Goal: Task Accomplishment & Management: Manage account settings

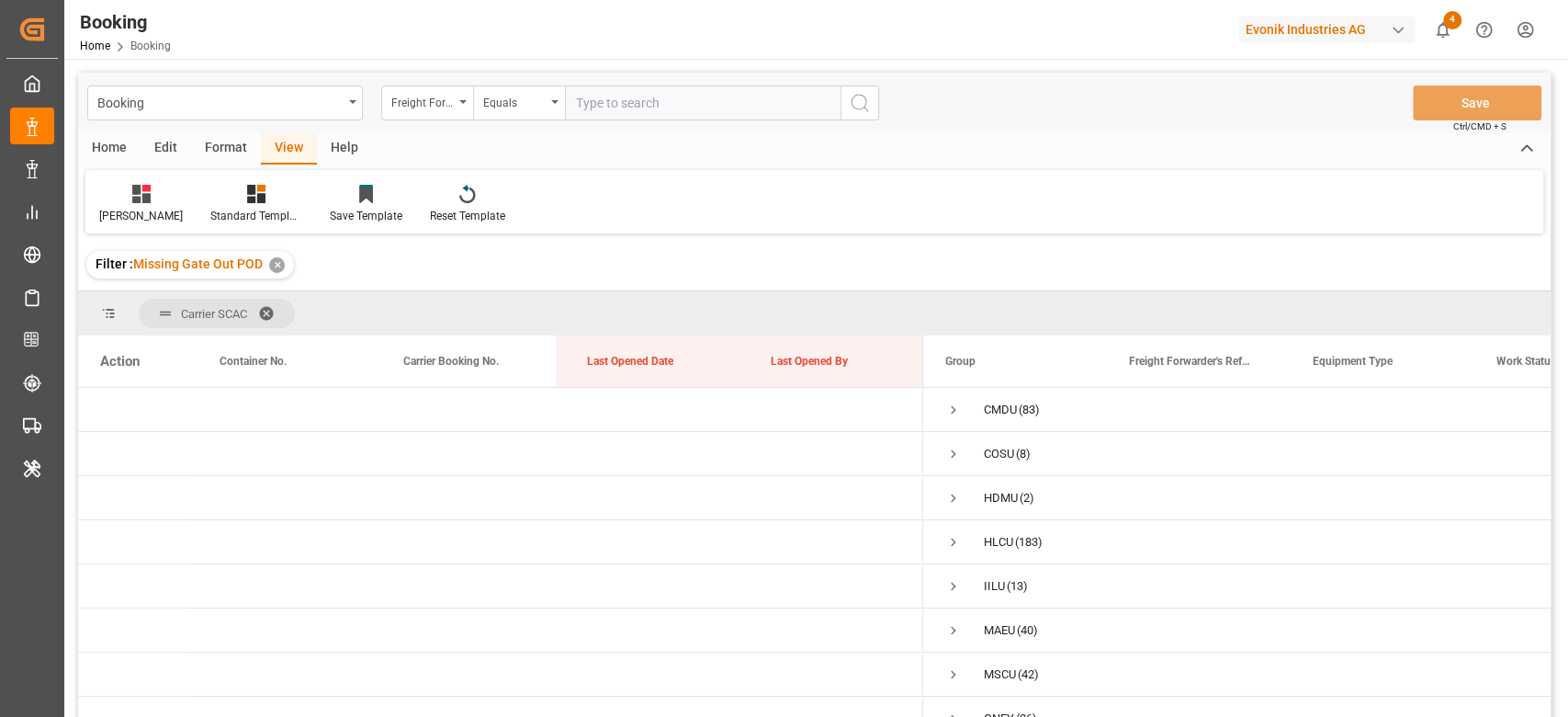
scroll to position [122, 0]
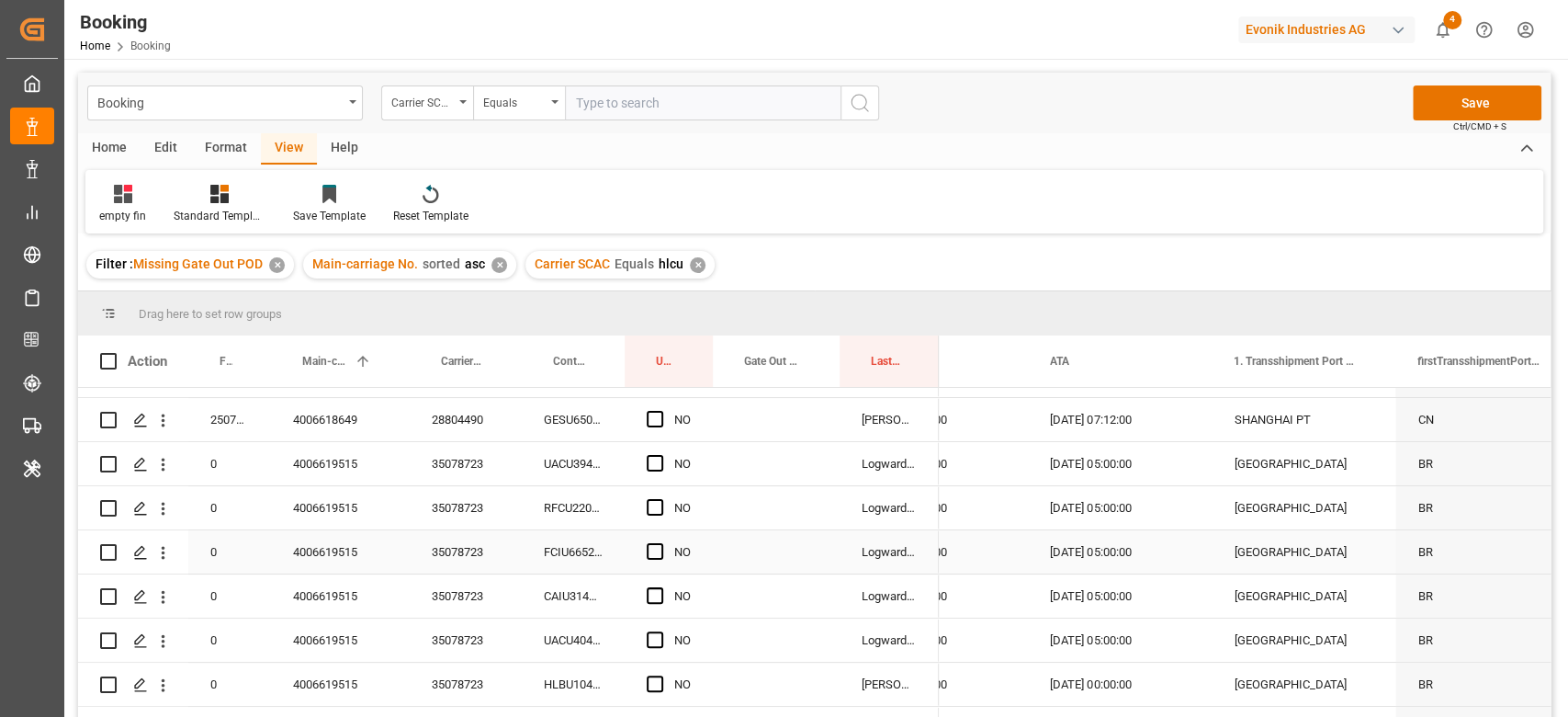
click at [464, 577] on div "35078723" at bounding box center [465, 596] width 112 height 43
click at [648, 459] on span "Press SPACE to select this row." at bounding box center [655, 463] width 16 height 16
click at [660, 455] on input "Press SPACE to select this row." at bounding box center [660, 455] width 0 height 0
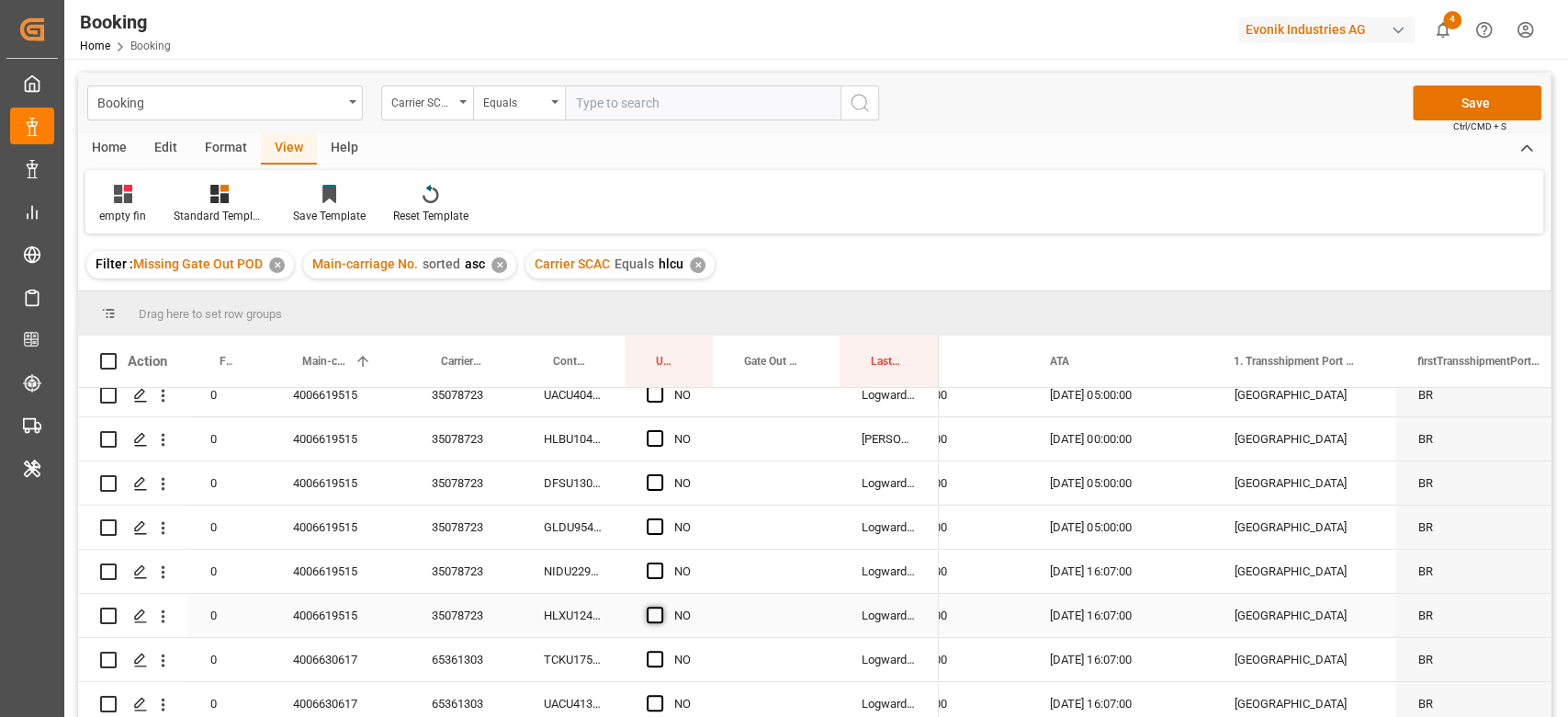
click at [651, 613] on span "Press SPACE to select this row." at bounding box center [655, 614] width 16 height 16
click at [660, 606] on input "Press SPACE to select this row." at bounding box center [660, 606] width 0 height 0
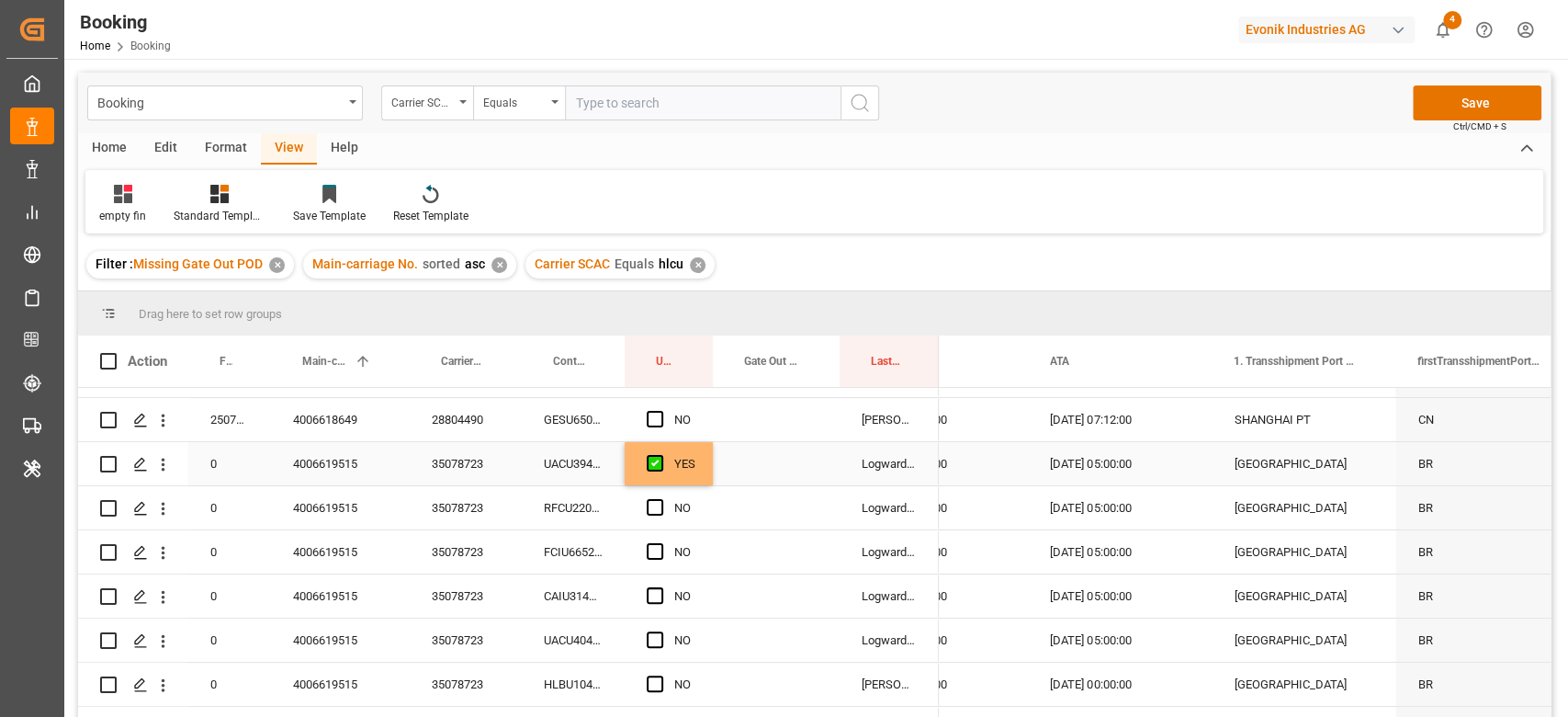
click at [704, 481] on div "YES" at bounding box center [669, 463] width 88 height 43
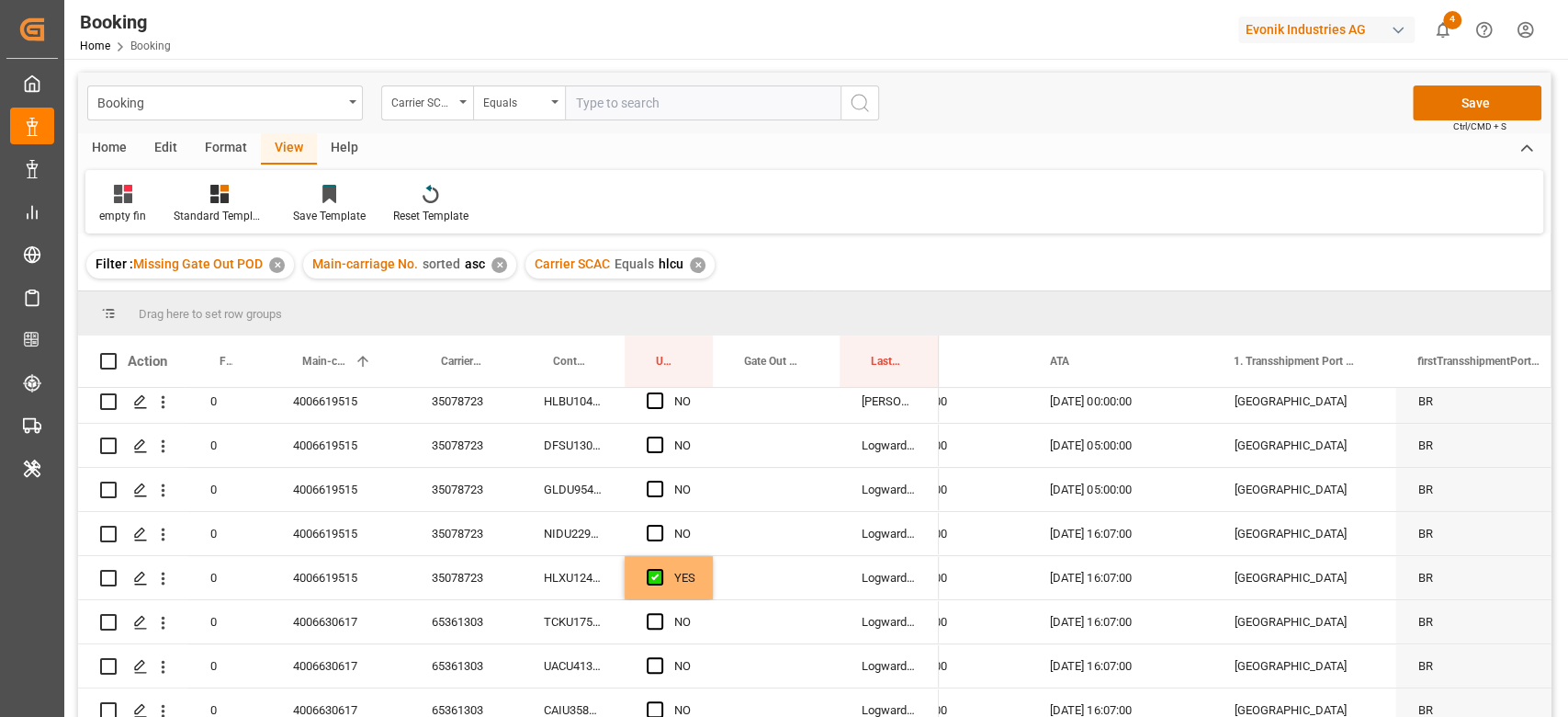
scroll to position [489, 0]
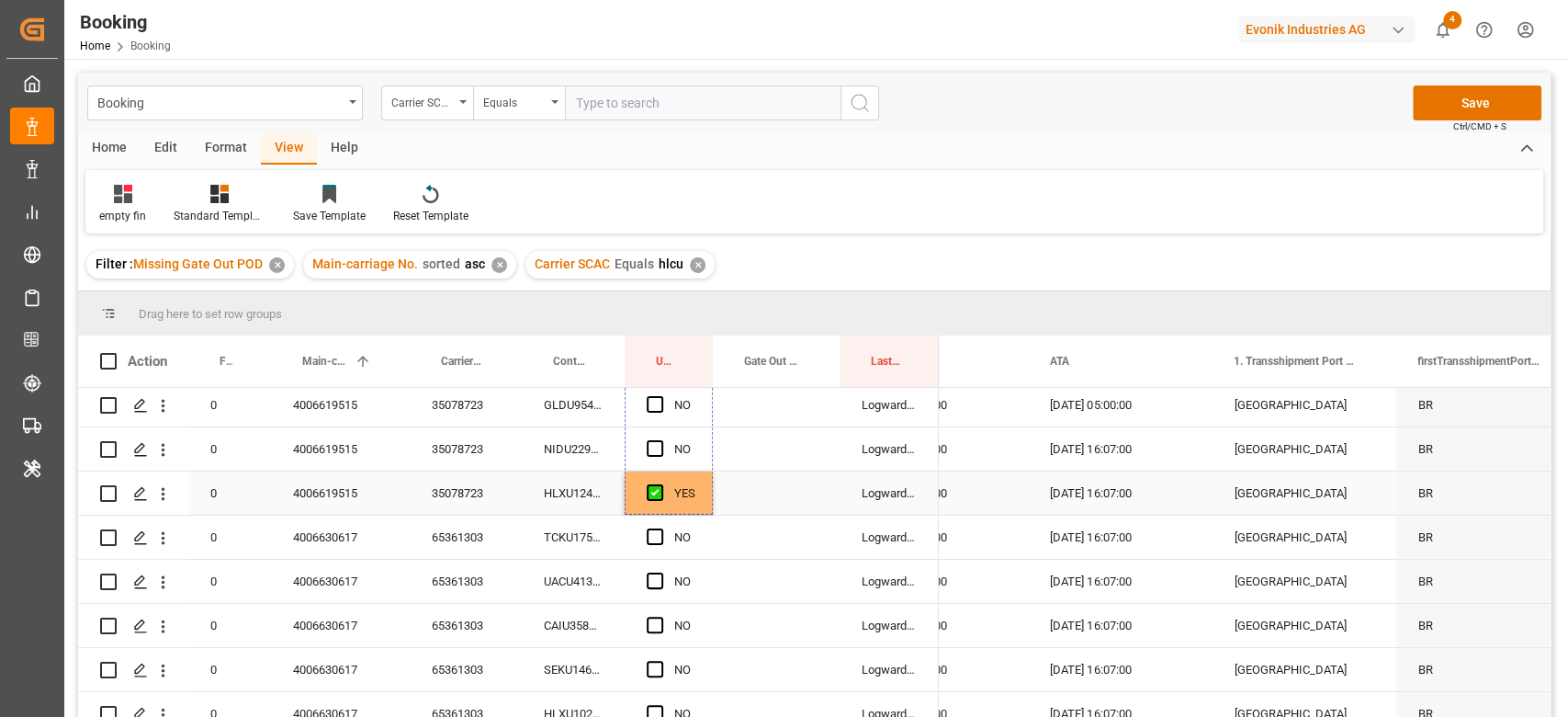
drag, startPoint x: 707, startPoint y: 482, endPoint x: 695, endPoint y: 493, distance: 16.3
click at [476, 554] on div "65361303" at bounding box center [465, 536] width 112 height 43
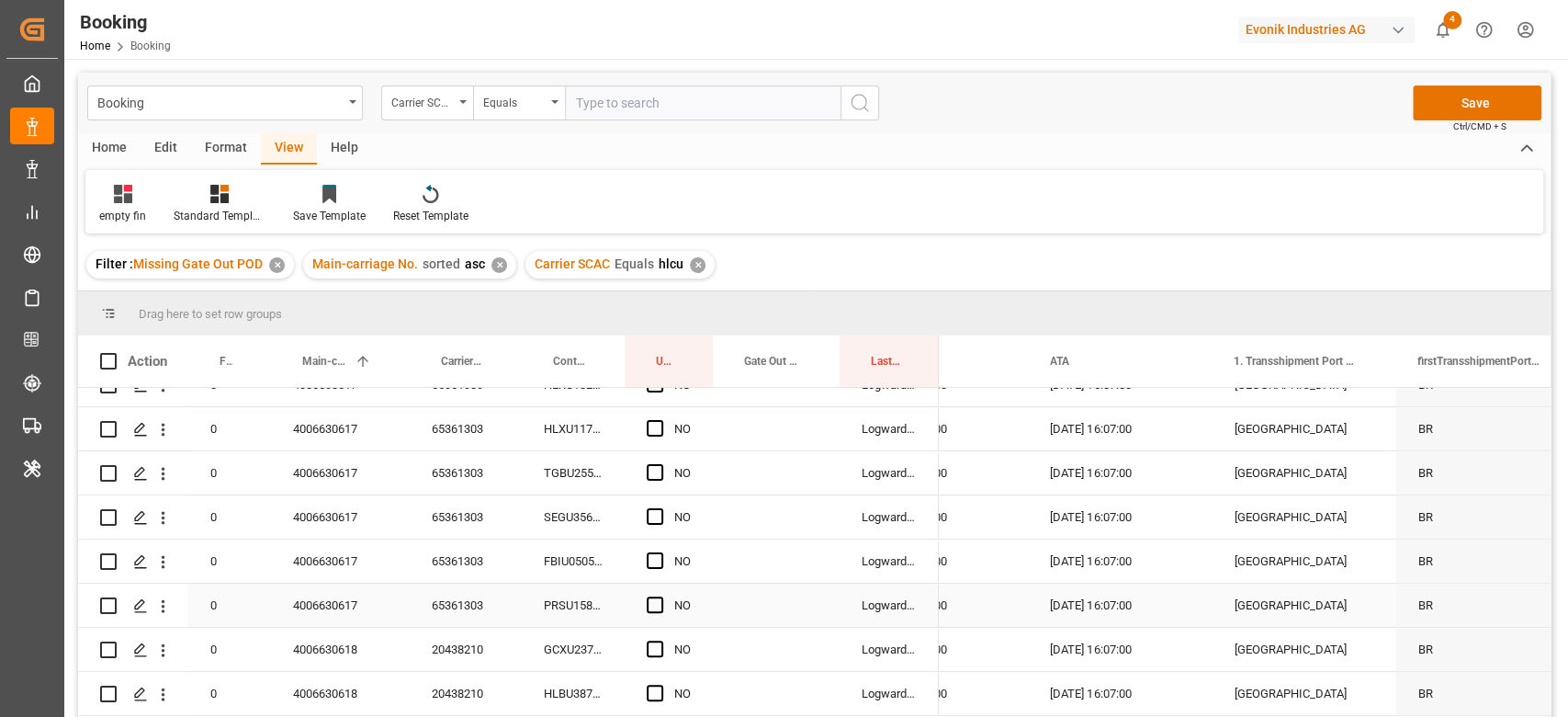
scroll to position [858, 0]
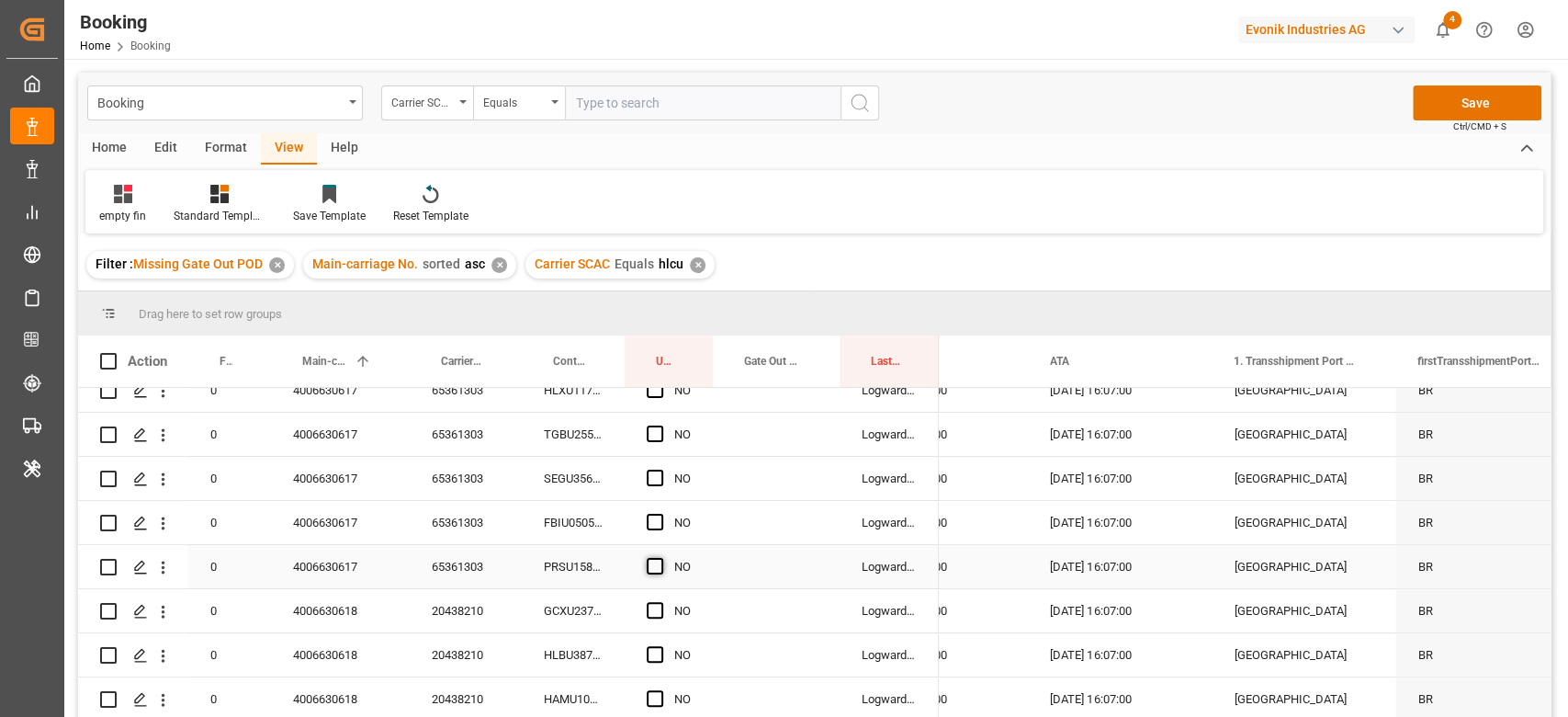
click at [652, 562] on span "Press SPACE to select this row." at bounding box center [655, 565] width 16 height 16
click at [660, 557] on input "Press SPACE to select this row." at bounding box center [660, 557] width 0 height 0
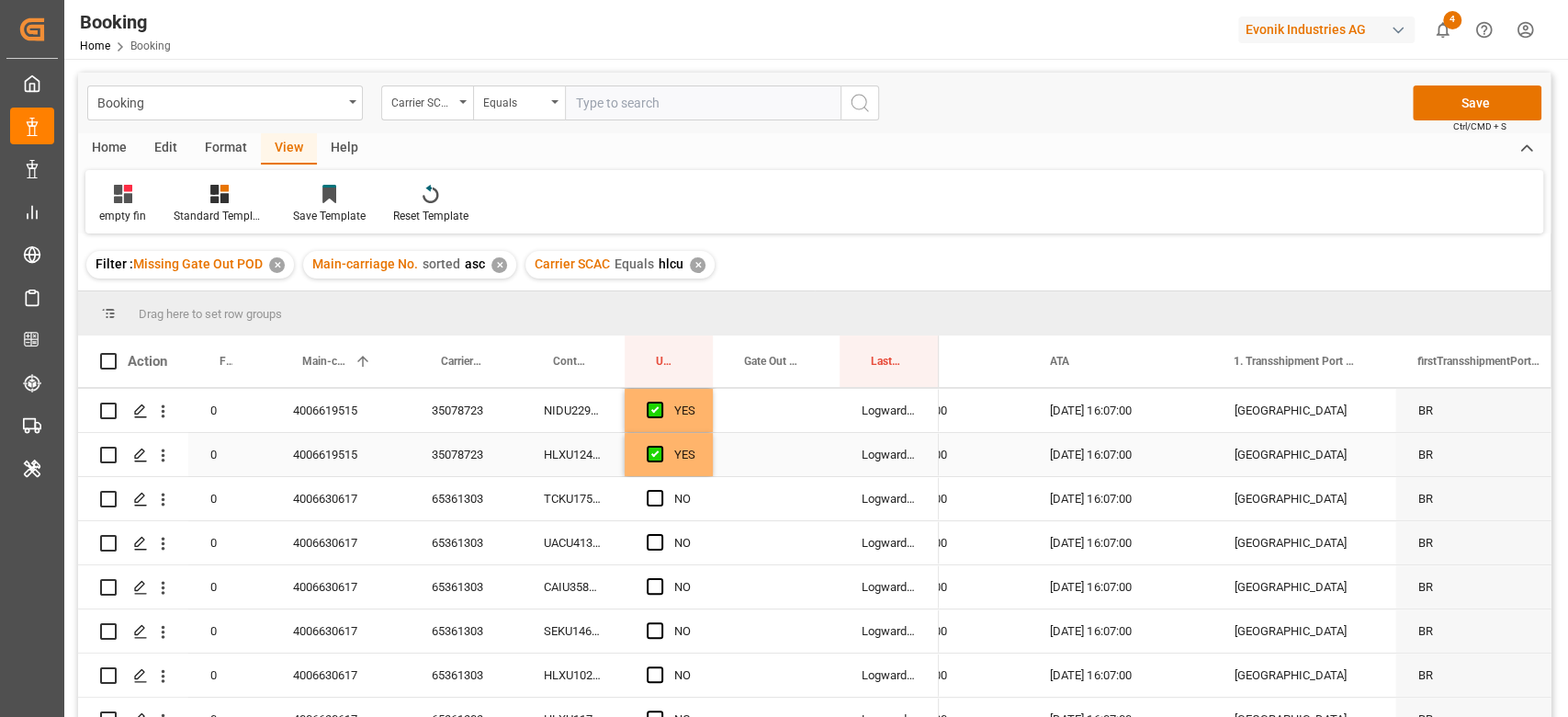
scroll to position [489, 0]
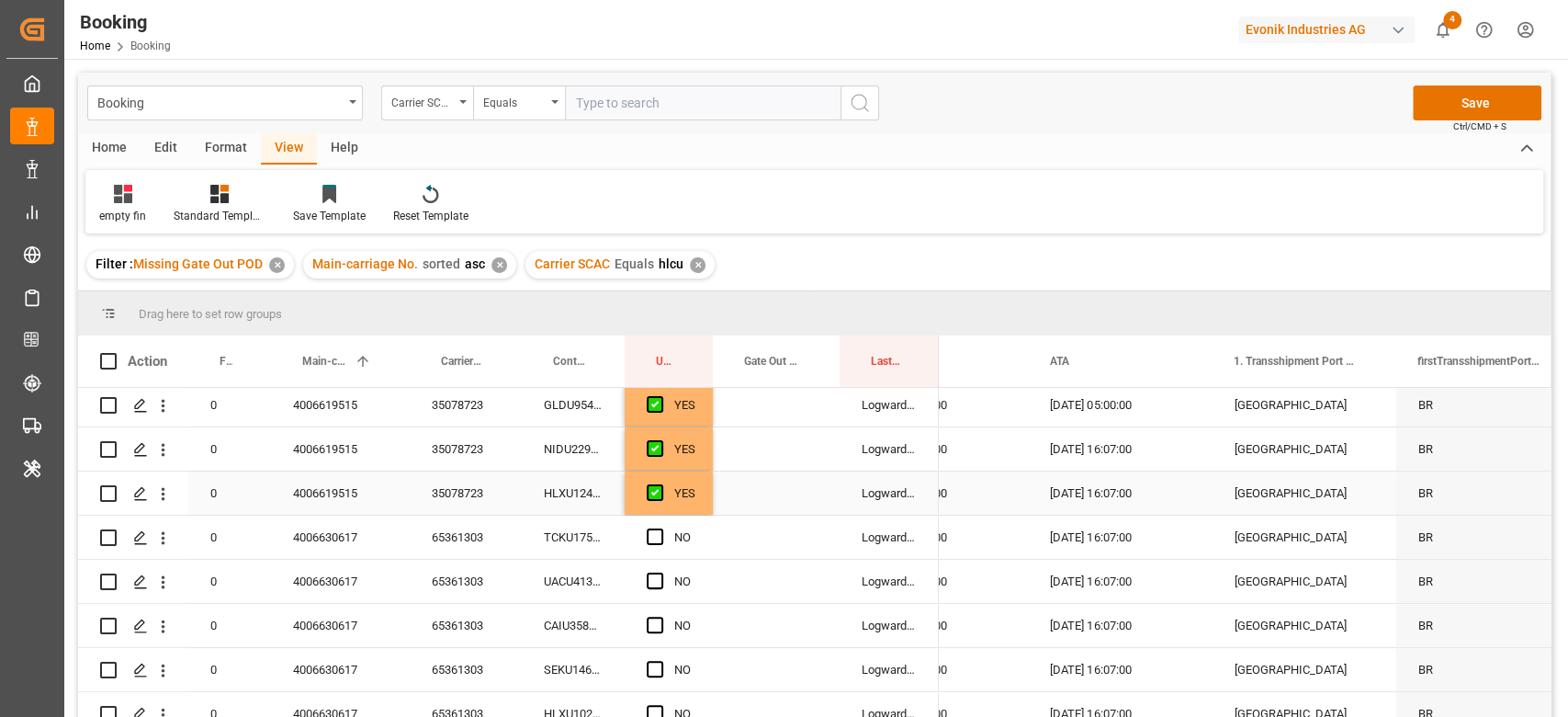
click at [695, 496] on div "YES" at bounding box center [684, 493] width 21 height 42
click at [716, 511] on div "Press SPACE to select this row." at bounding box center [776, 492] width 127 height 43
click at [702, 512] on div "YES" at bounding box center [669, 492] width 88 height 43
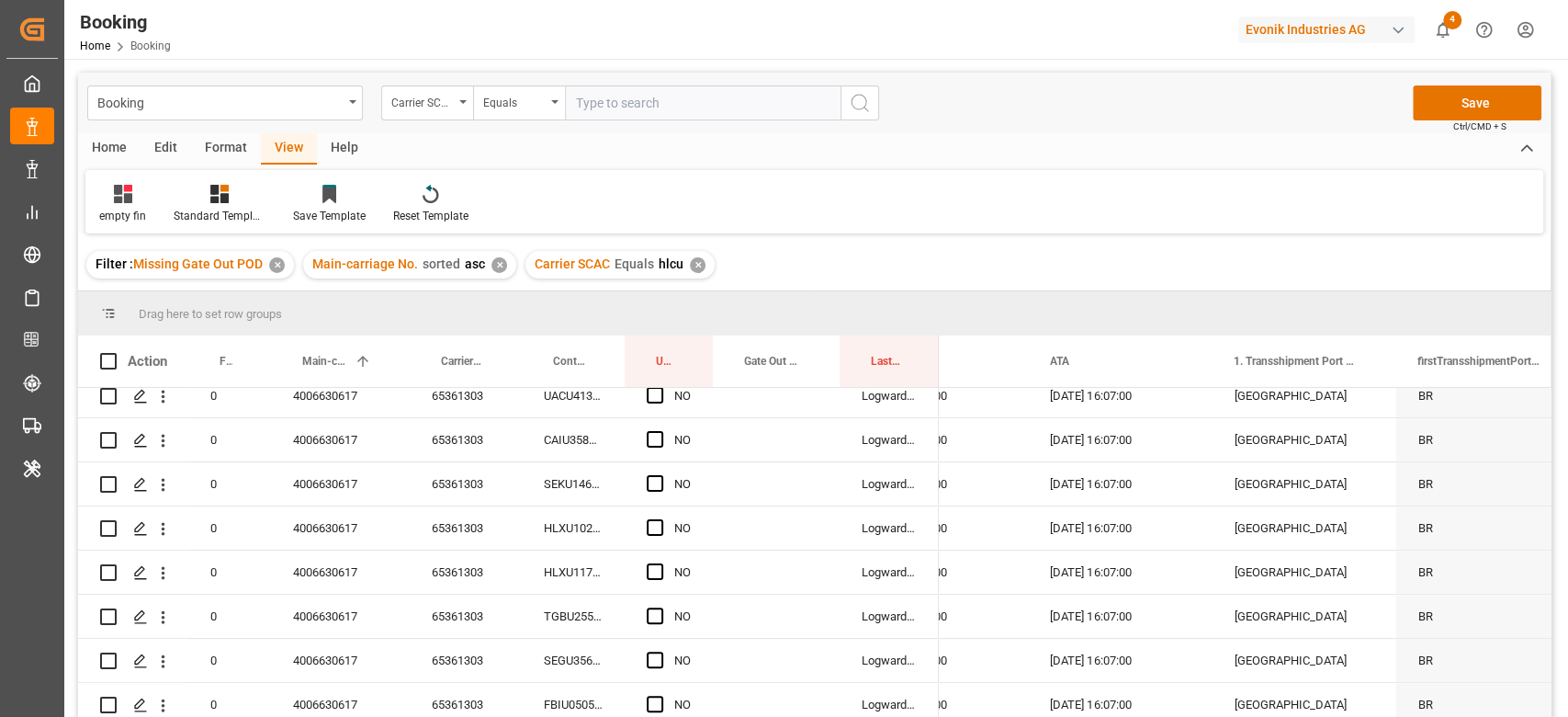
scroll to position [735, 0]
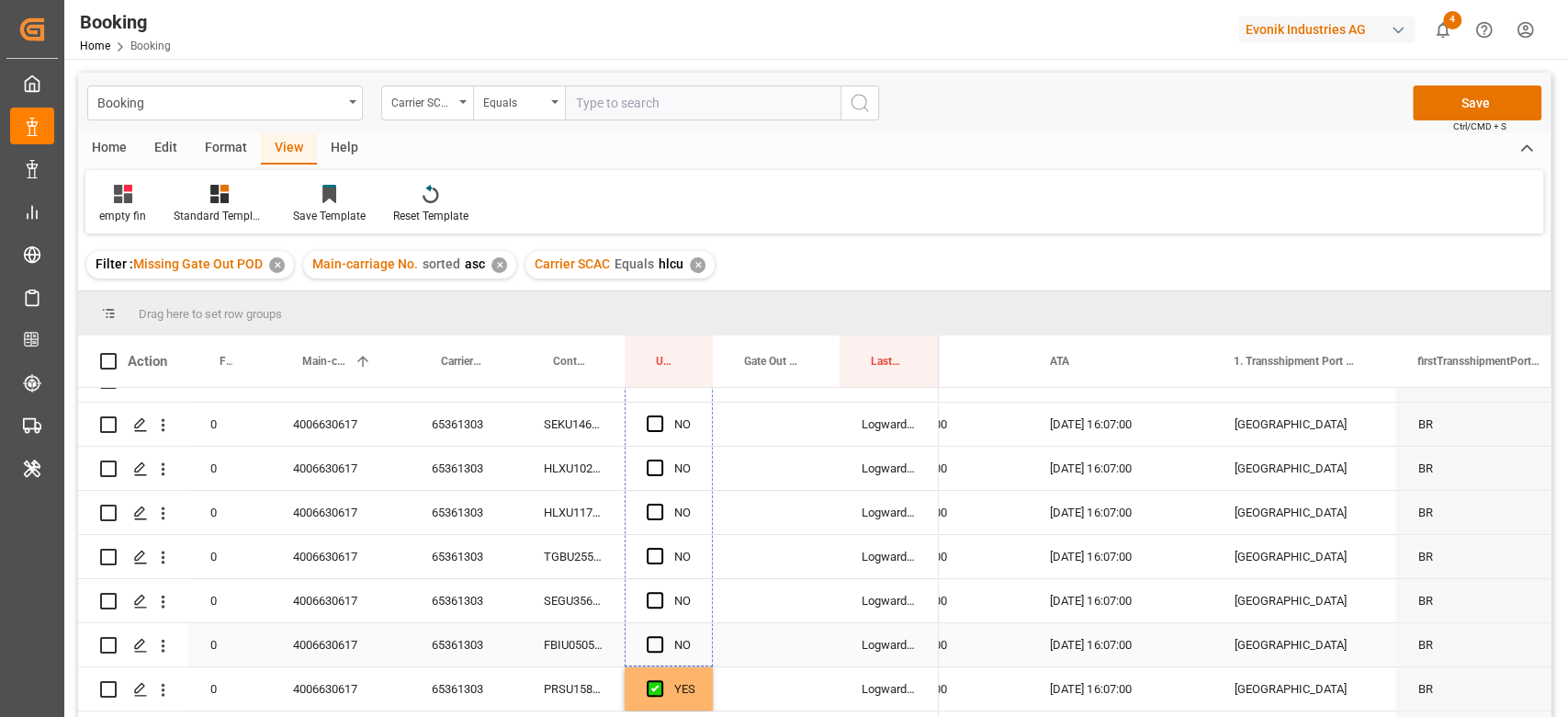
drag, startPoint x: 709, startPoint y: 511, endPoint x: 673, endPoint y: 642, distance: 135.9
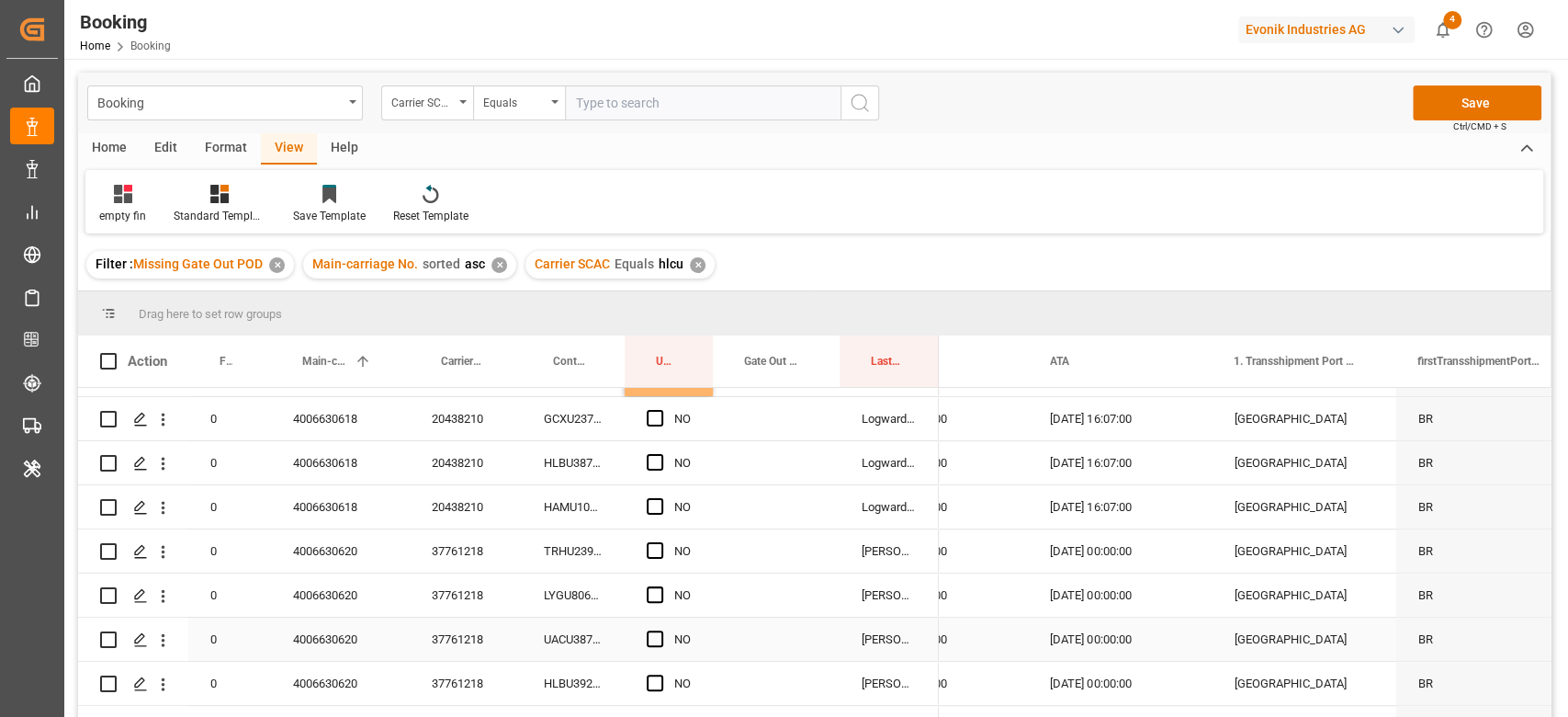
scroll to position [1102, 0]
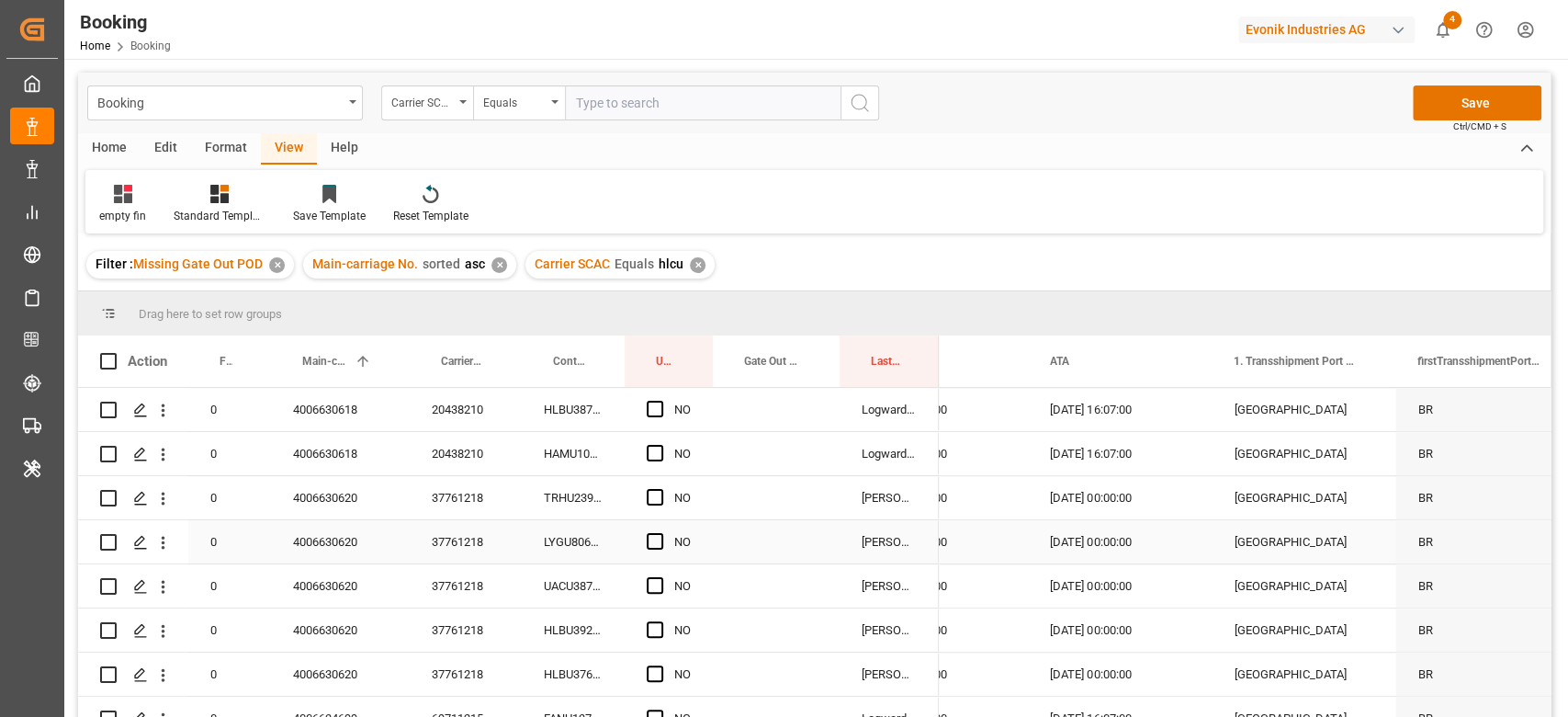
click at [488, 546] on div "37761218" at bounding box center [465, 541] width 112 height 43
click at [764, 492] on div "Press SPACE to select this row." at bounding box center [776, 497] width 127 height 43
click at [764, 494] on div "Press SPACE to select this row." at bounding box center [776, 497] width 127 height 43
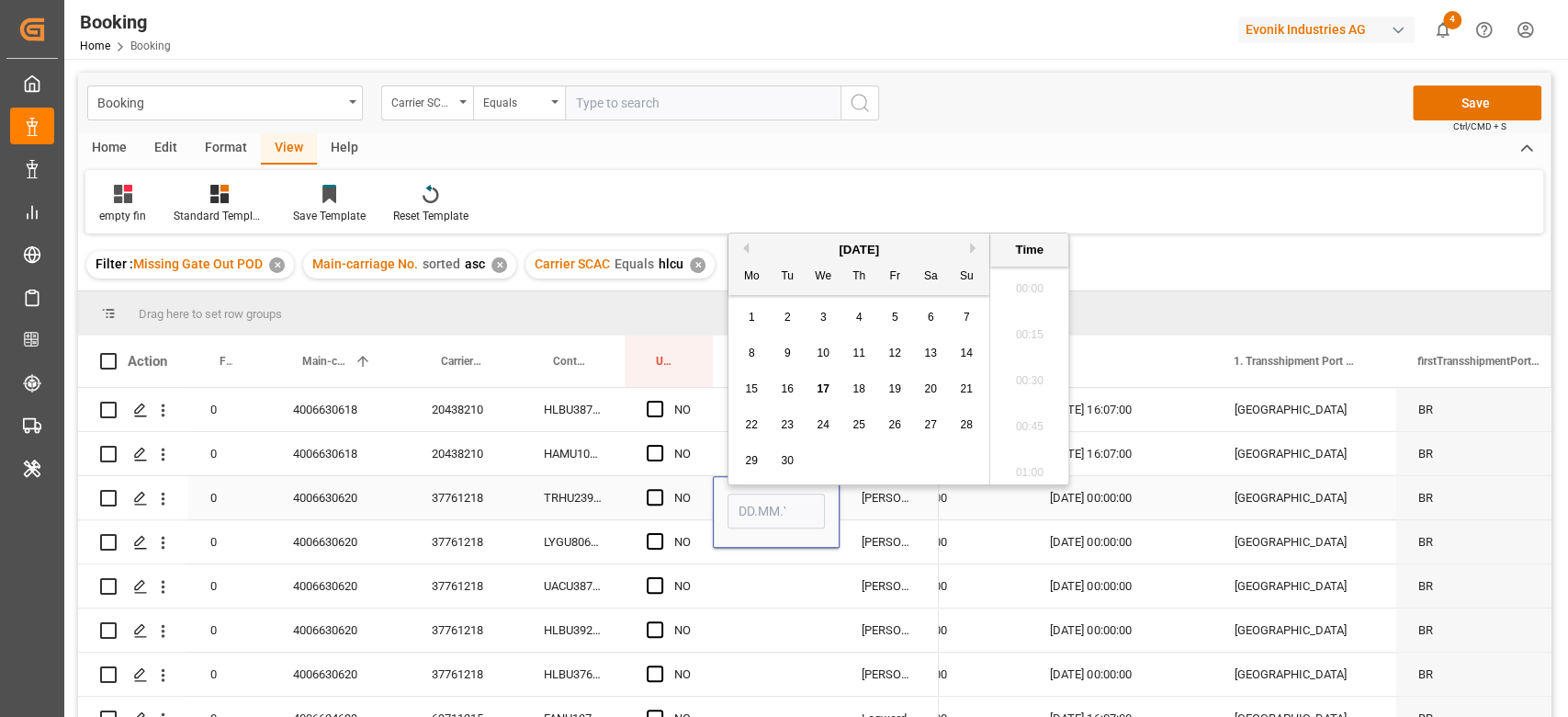
scroll to position [2578, 0]
click at [778, 389] on div "16" at bounding box center [787, 380] width 23 height 22
type input "[DATE] 00:00"
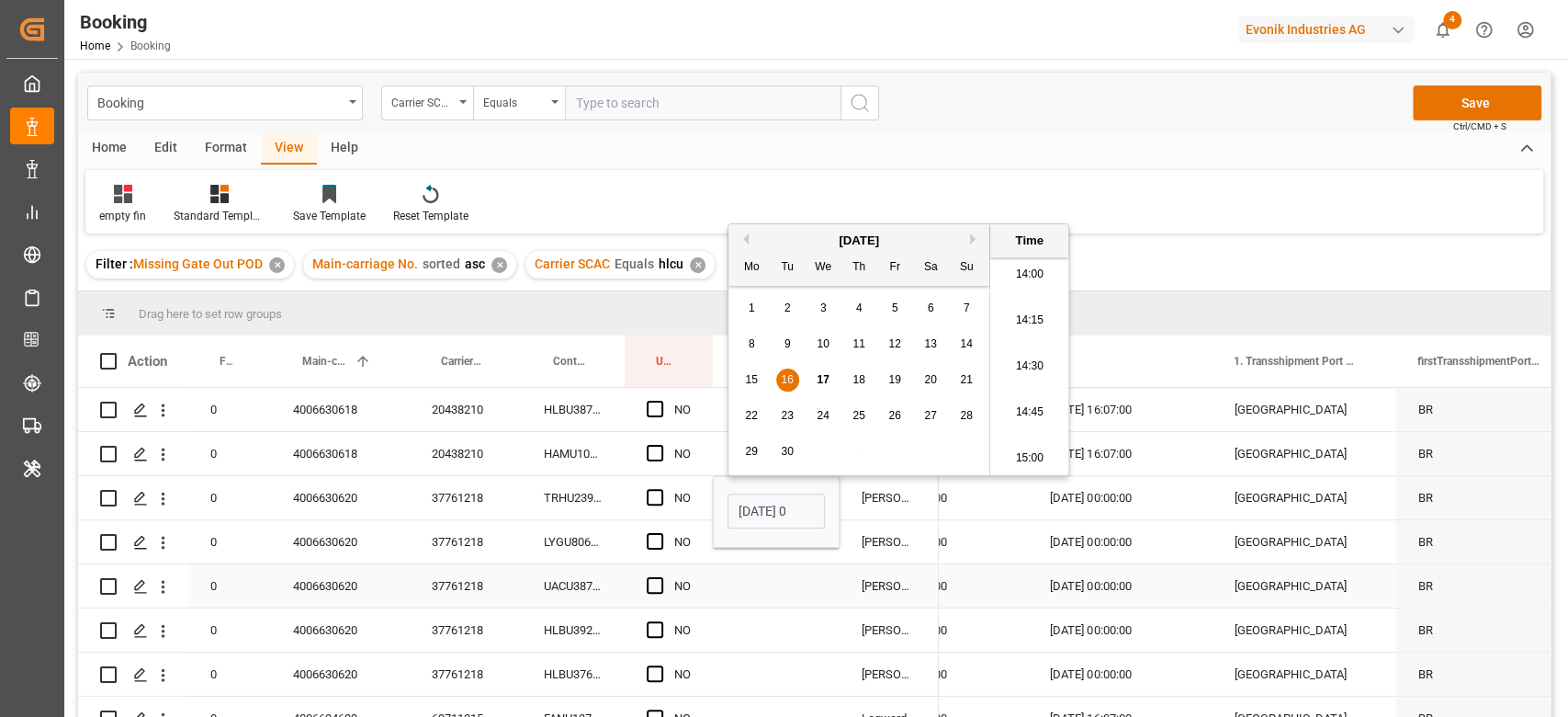
click at [823, 601] on div "Press SPACE to select this row." at bounding box center [776, 585] width 127 height 43
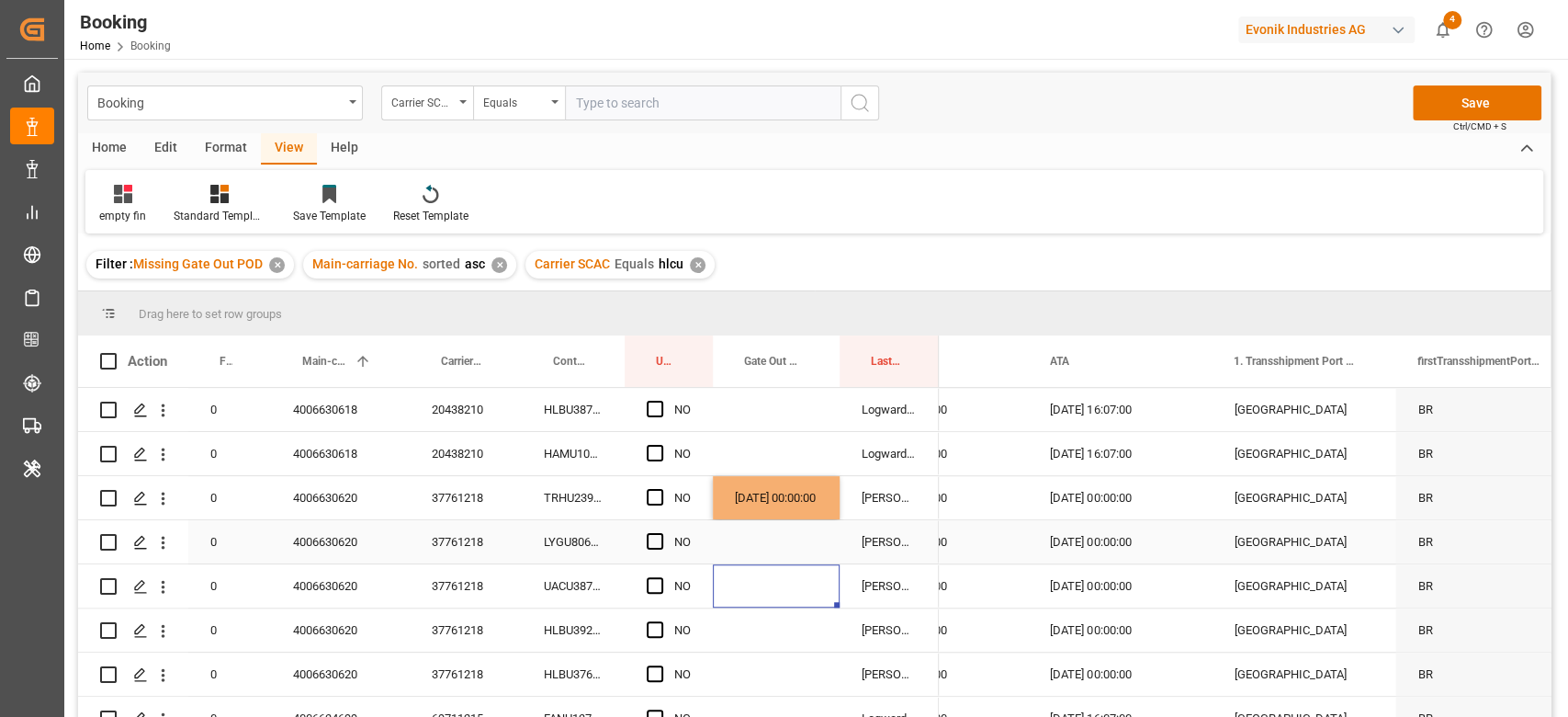
click at [820, 512] on div "[DATE] 00:00:00" at bounding box center [776, 497] width 127 height 43
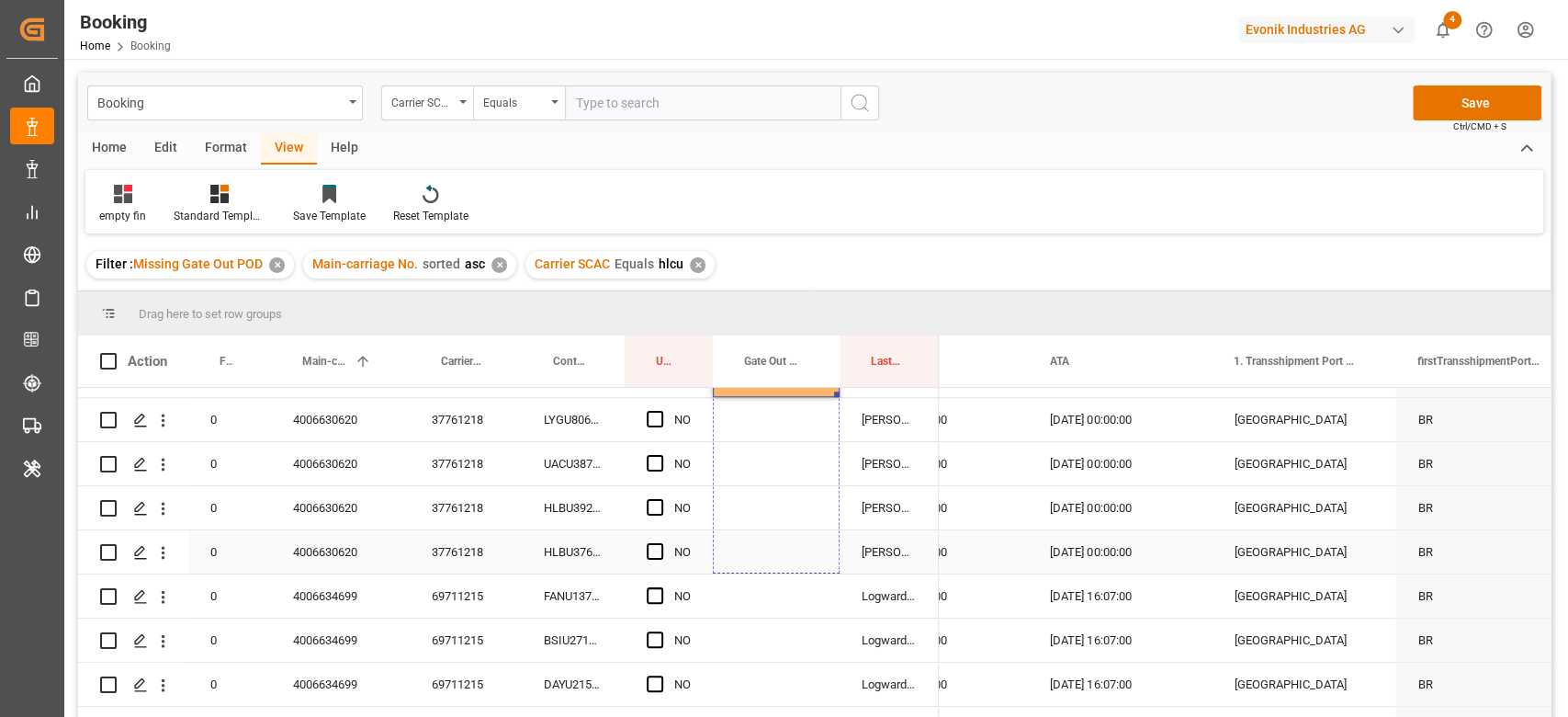
drag, startPoint x: 835, startPoint y: 517, endPoint x: 771, endPoint y: 549, distance: 71.6
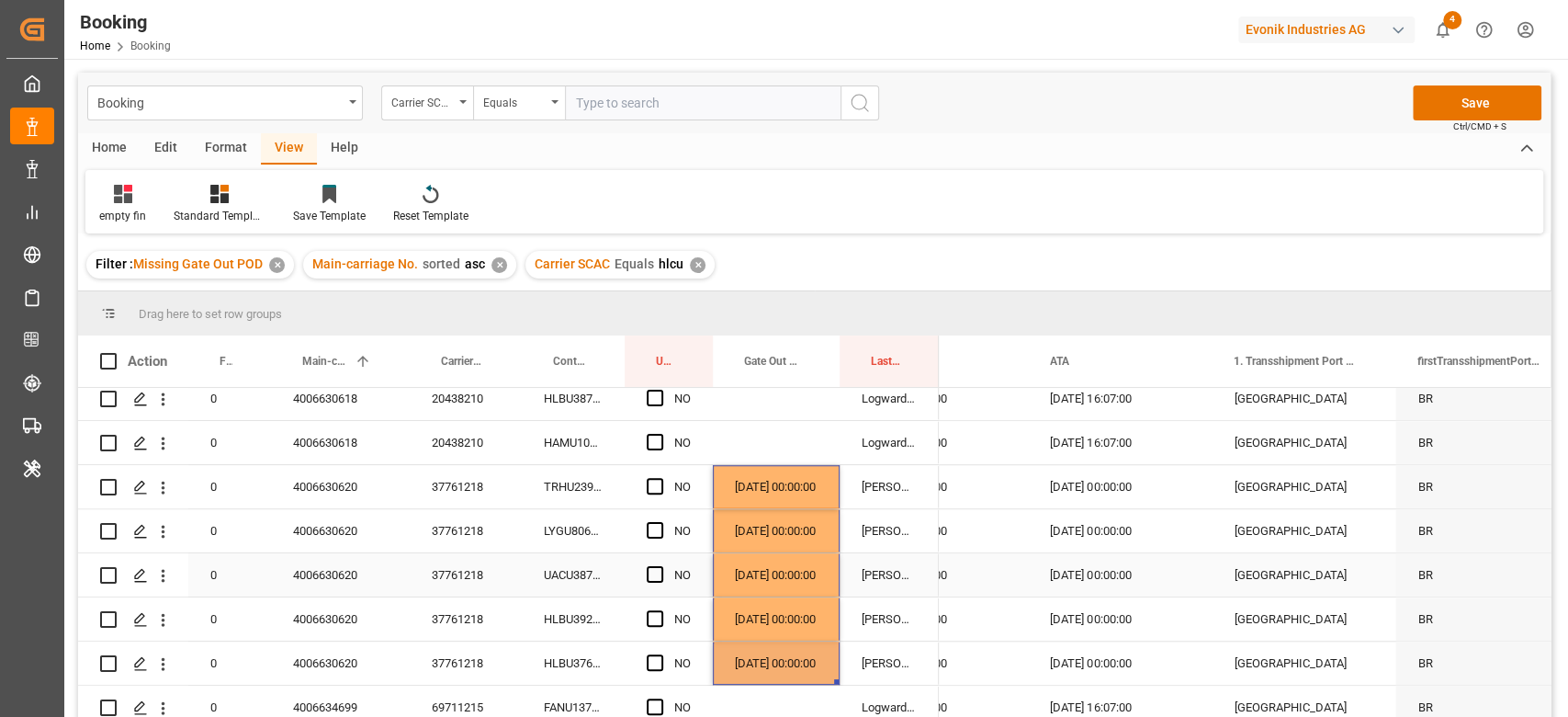
scroll to position [1102, 0]
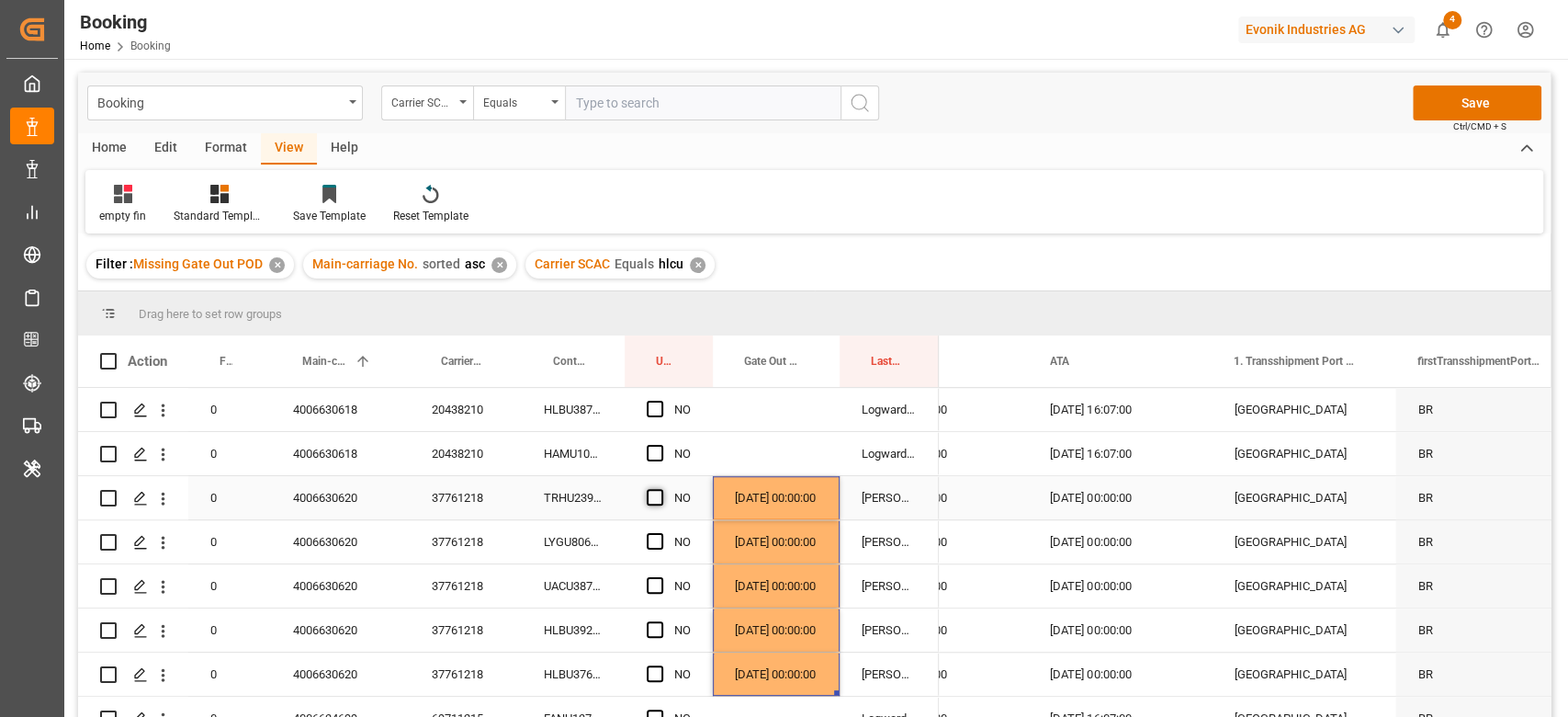
click at [659, 497] on span "Press SPACE to select this row." at bounding box center [655, 496] width 16 height 16
click at [660, 489] on input "Press SPACE to select this row." at bounding box center [660, 489] width 0 height 0
drag, startPoint x: 708, startPoint y: 512, endPoint x: 690, endPoint y: 656, distance: 145.1
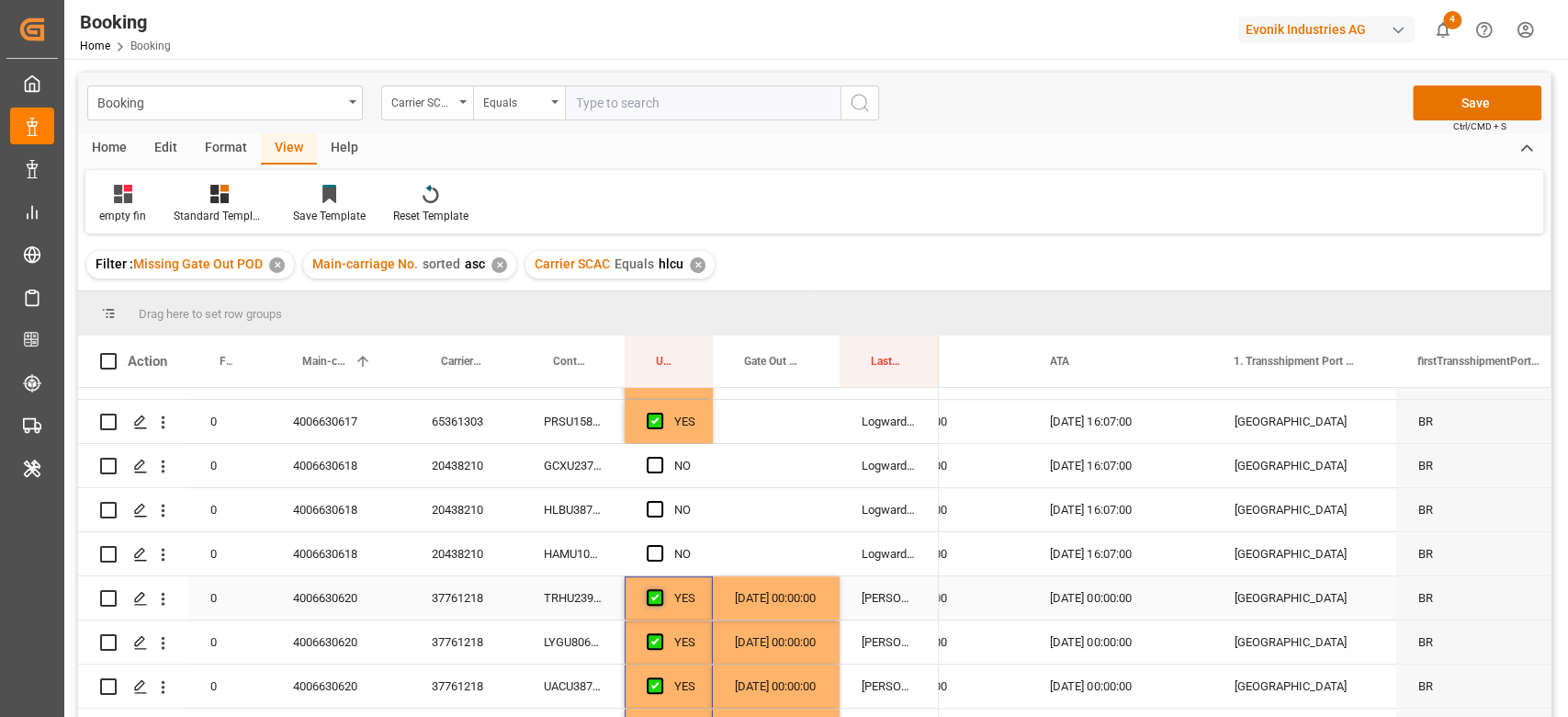
scroll to position [980, 0]
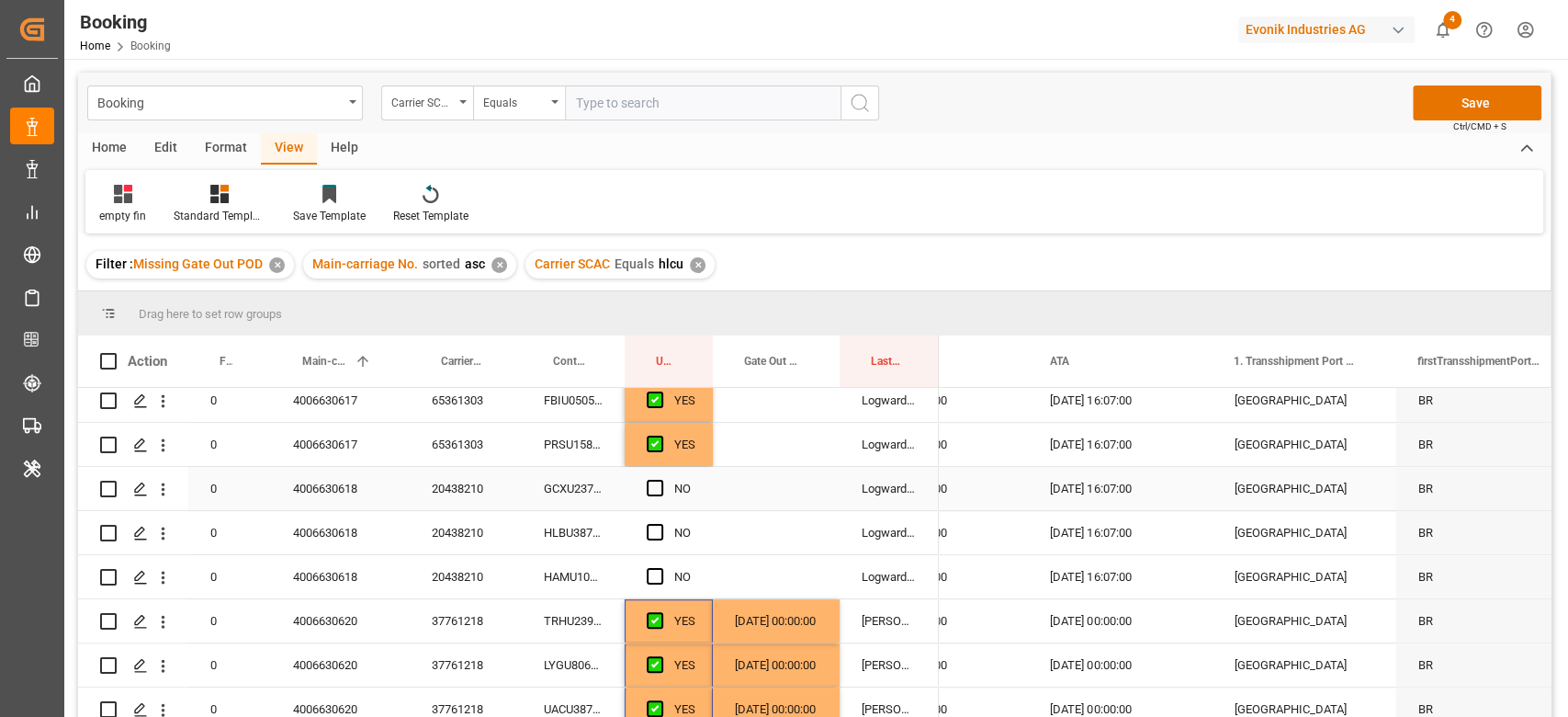
click at [501, 505] on div "20438210" at bounding box center [465, 488] width 112 height 43
click at [658, 492] on span "Press SPACE to select this row." at bounding box center [655, 488] width 16 height 16
click at [660, 480] on input "Press SPACE to select this row." at bounding box center [660, 480] width 0 height 0
click at [655, 536] on span "Press SPACE to select this row." at bounding box center [655, 532] width 16 height 16
click at [660, 524] on input "Press SPACE to select this row." at bounding box center [660, 524] width 0 height 0
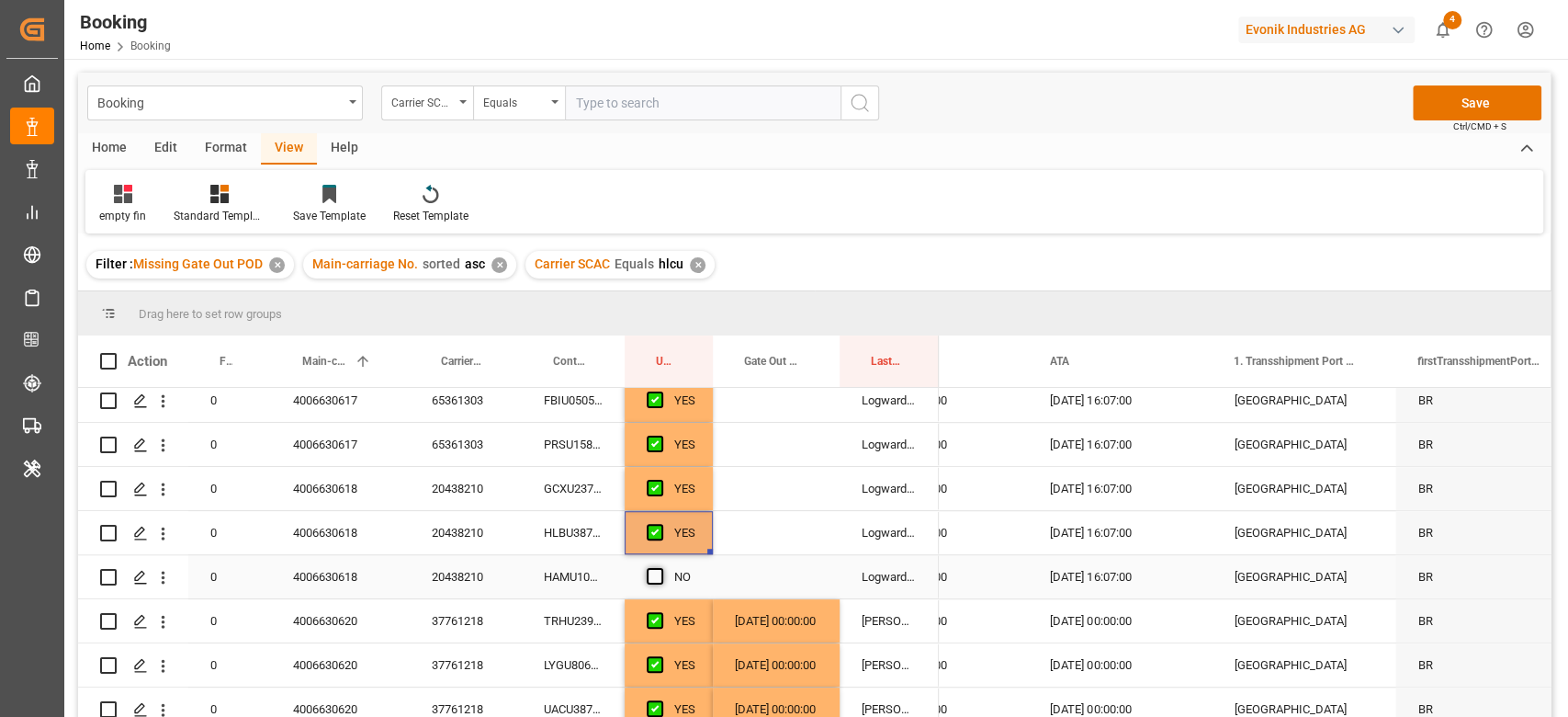
click at [654, 578] on span "Press SPACE to select this row." at bounding box center [655, 576] width 16 height 16
click at [660, 568] on input "Press SPACE to select this row." at bounding box center [660, 568] width 0 height 0
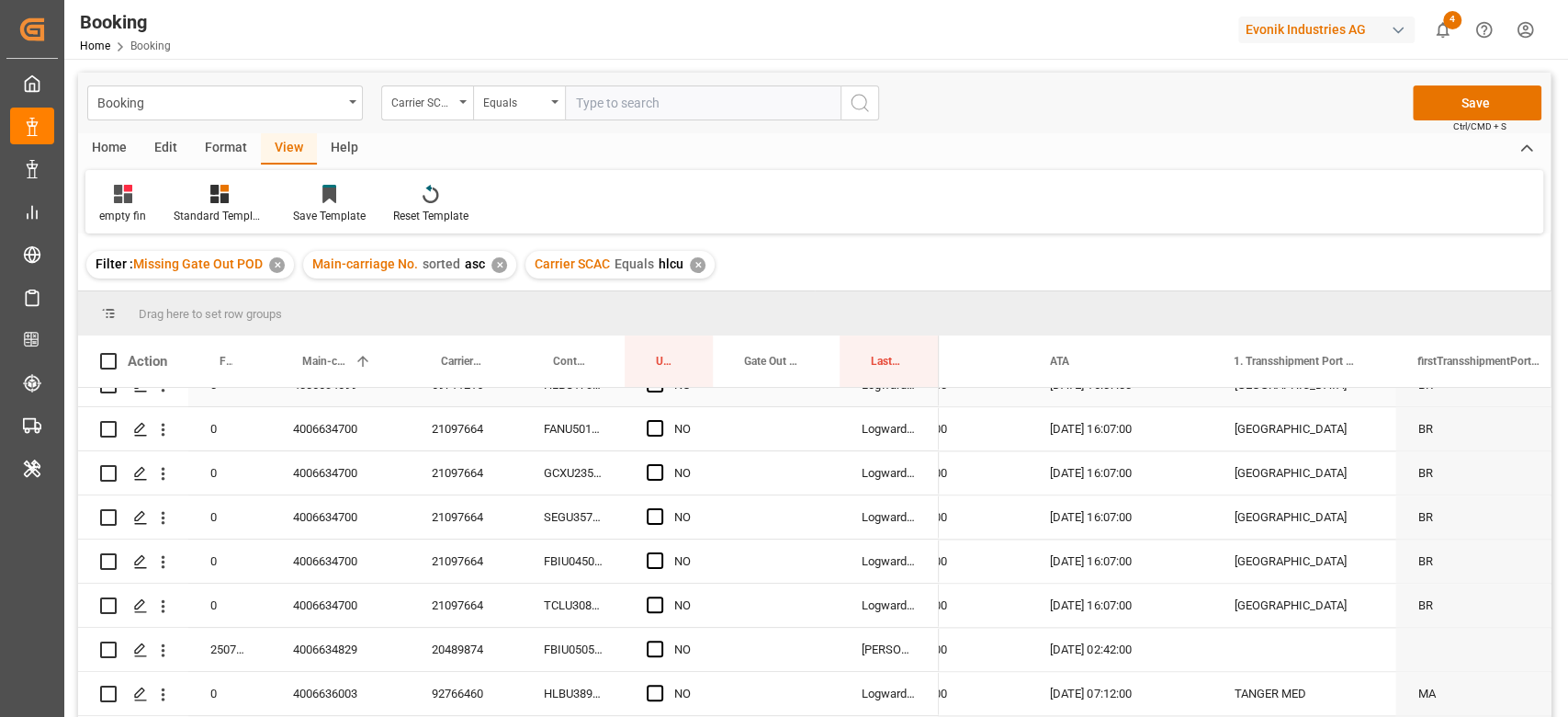
scroll to position [1593, 0]
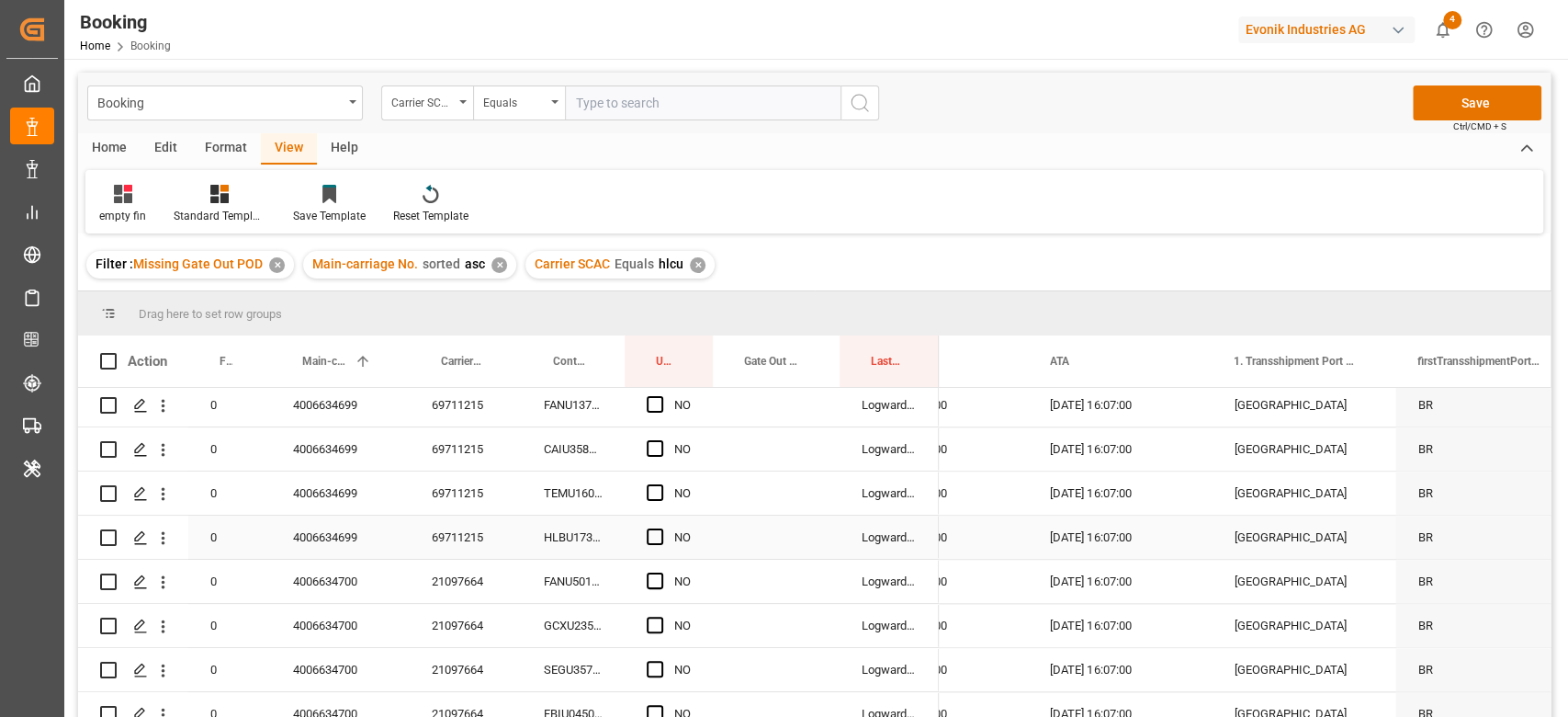
click at [478, 518] on div "69711215" at bounding box center [465, 536] width 112 height 43
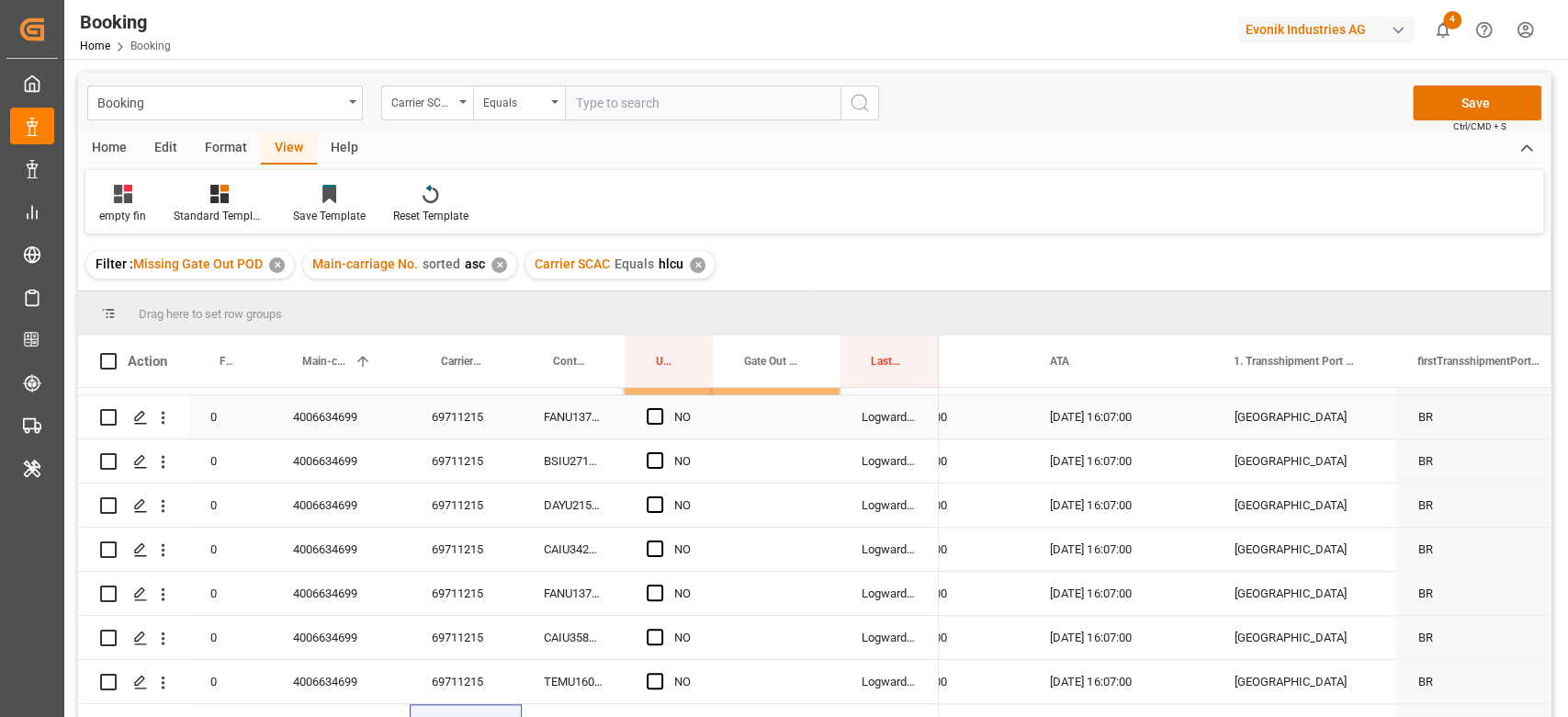
scroll to position [1512, 0]
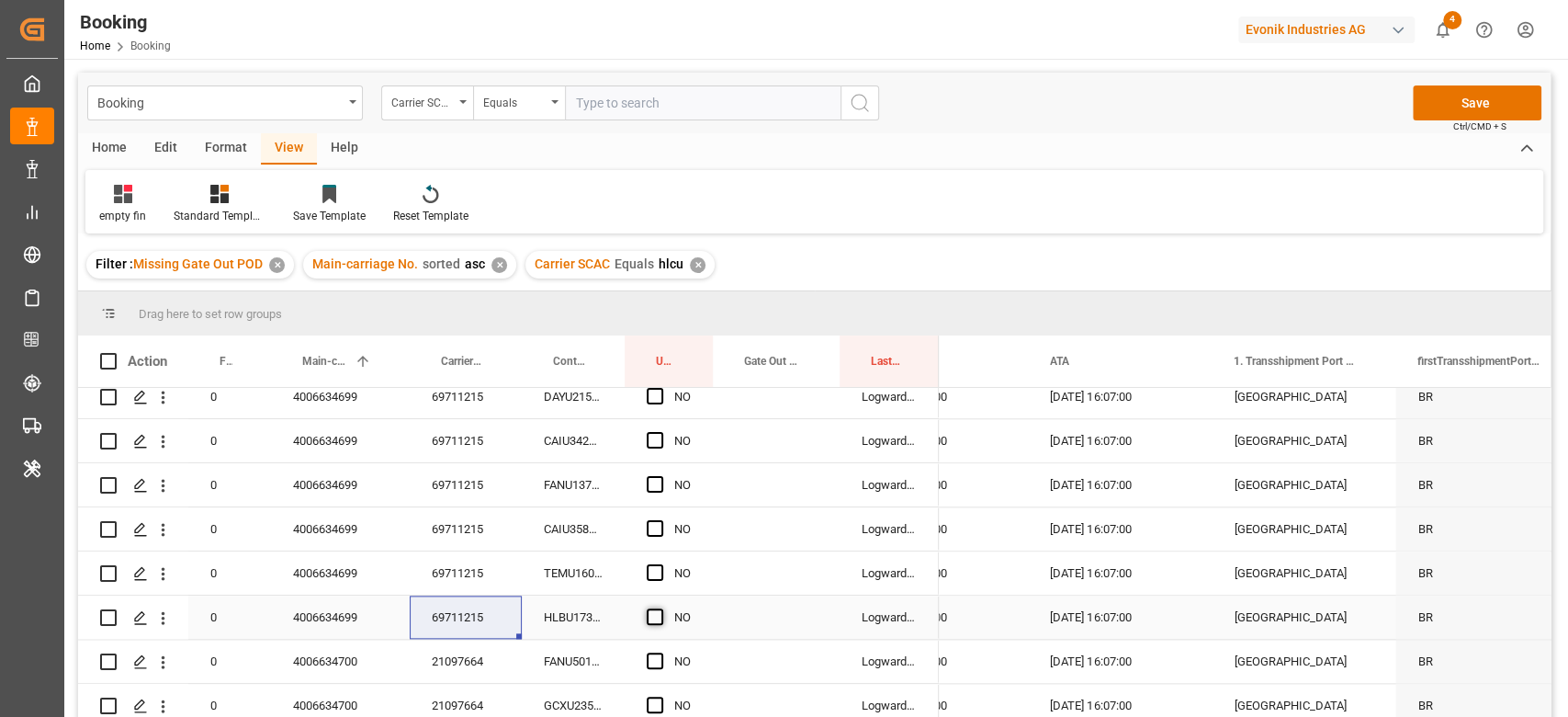
click at [649, 615] on span "Press SPACE to select this row." at bounding box center [655, 616] width 16 height 16
click at [660, 608] on input "Press SPACE to select this row." at bounding box center [660, 608] width 0 height 0
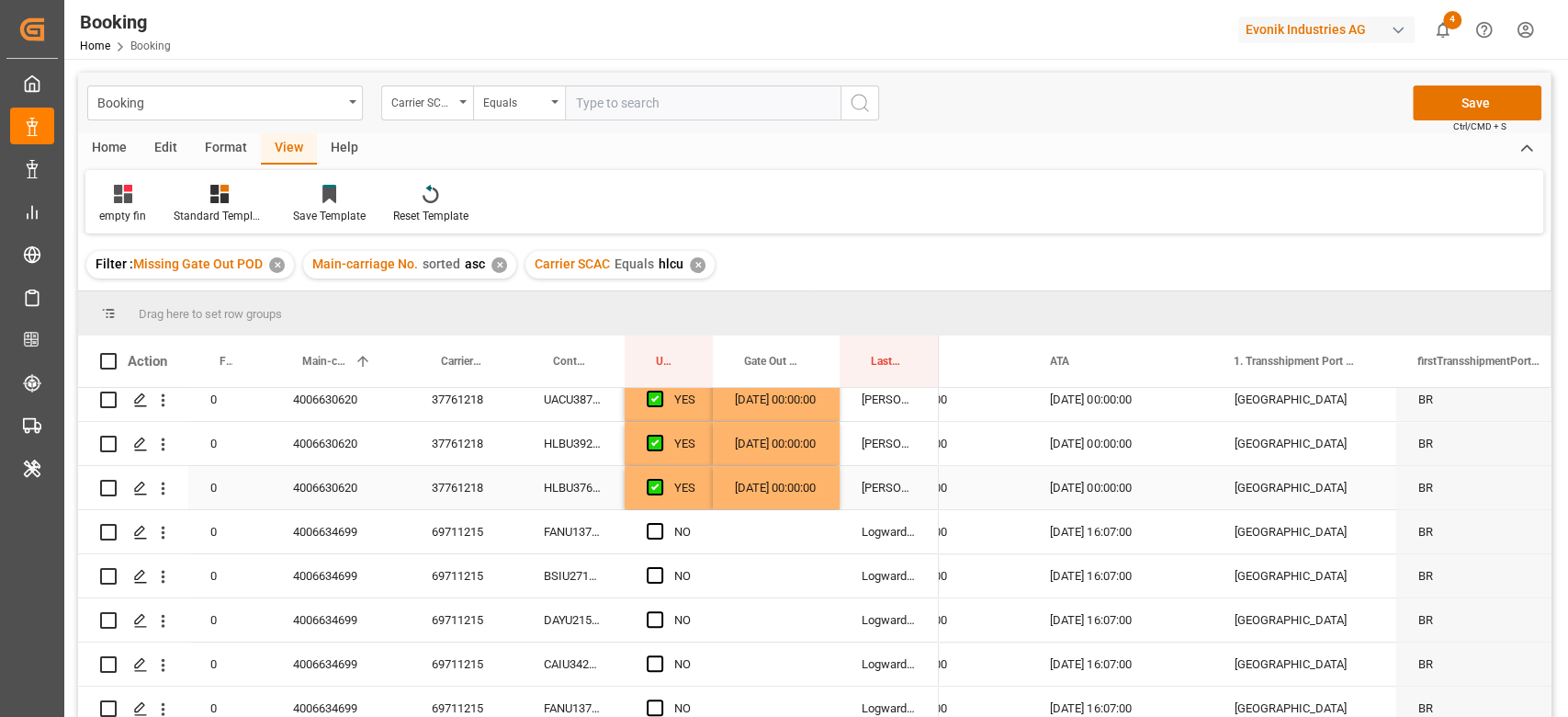
scroll to position [1267, 0]
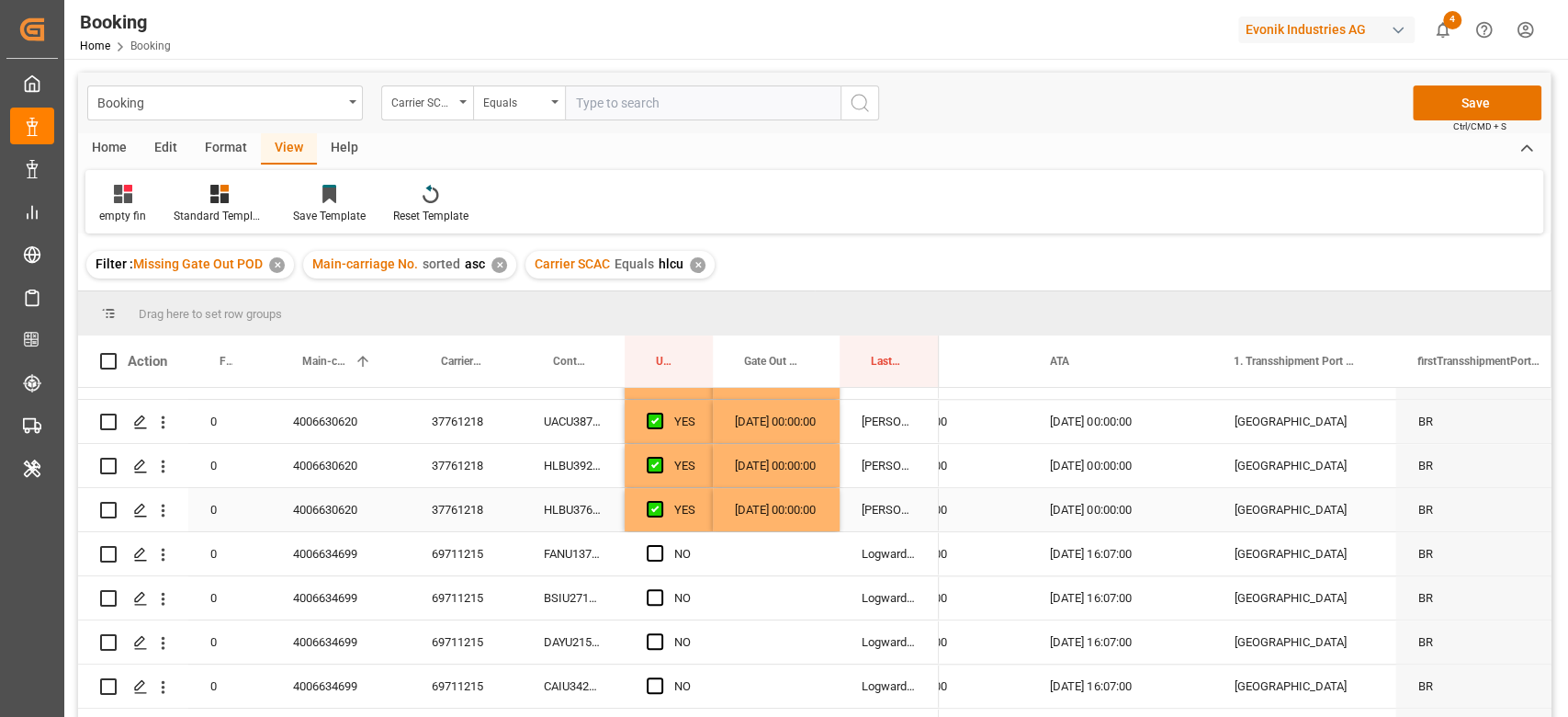
click at [691, 520] on div "YES" at bounding box center [684, 510] width 21 height 42
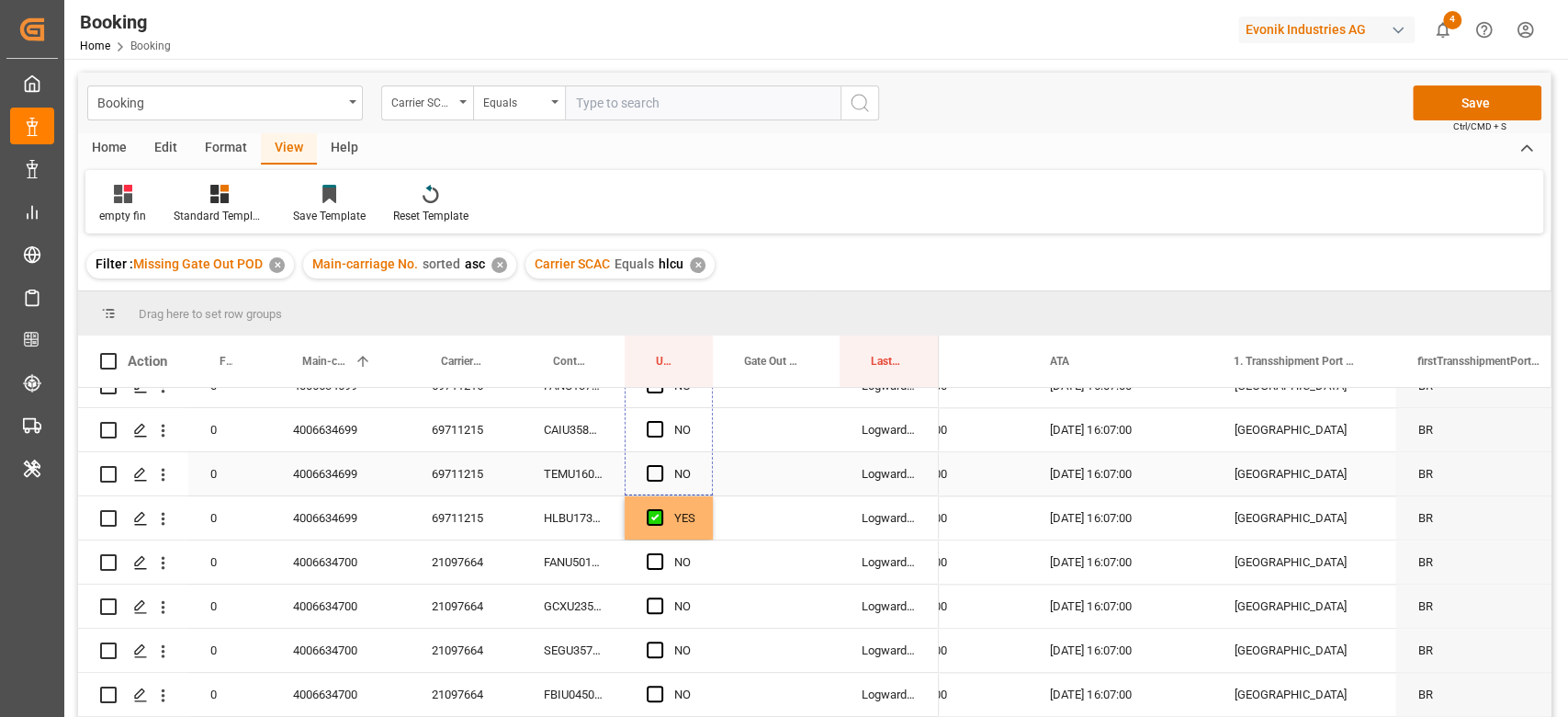
scroll to position [1635, 0]
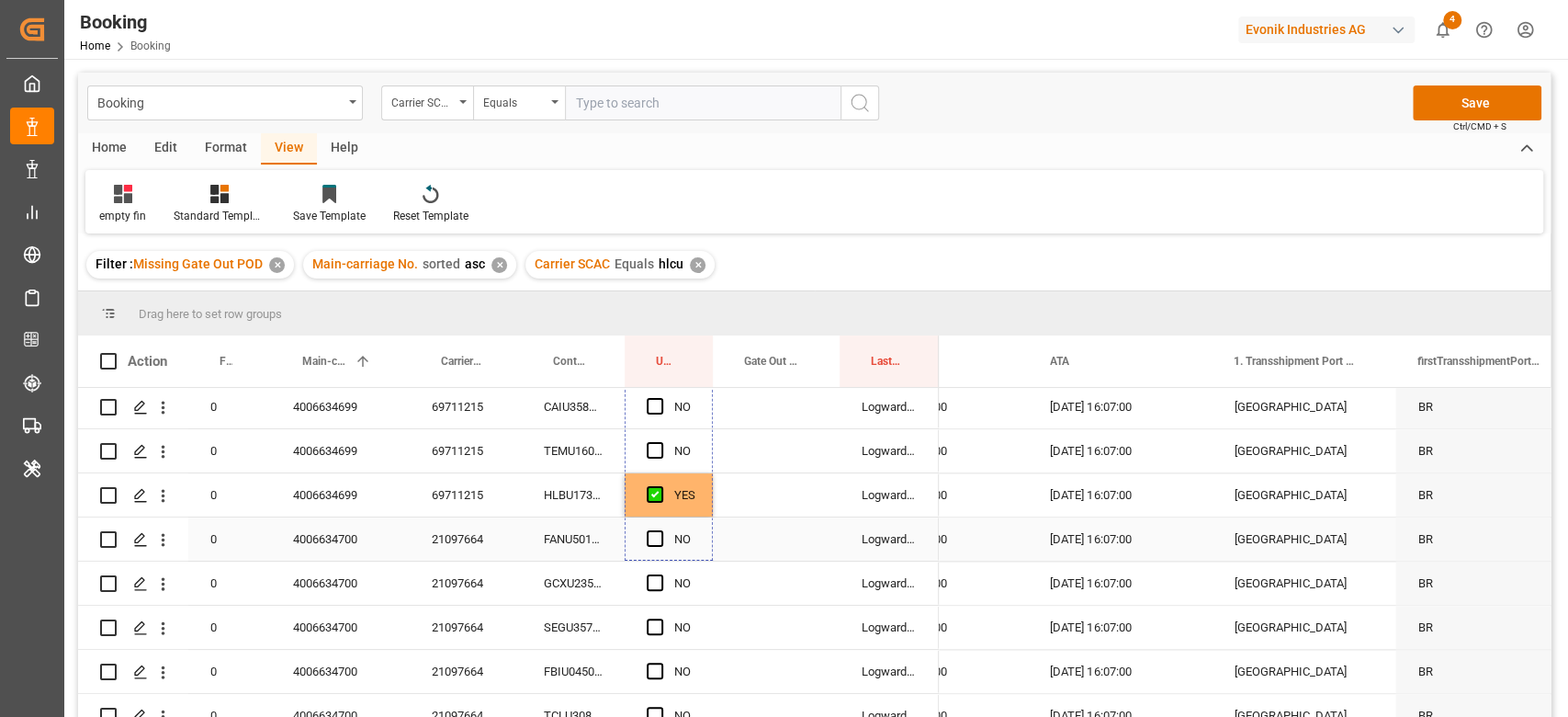
drag, startPoint x: 712, startPoint y: 531, endPoint x: 647, endPoint y: 548, distance: 67.2
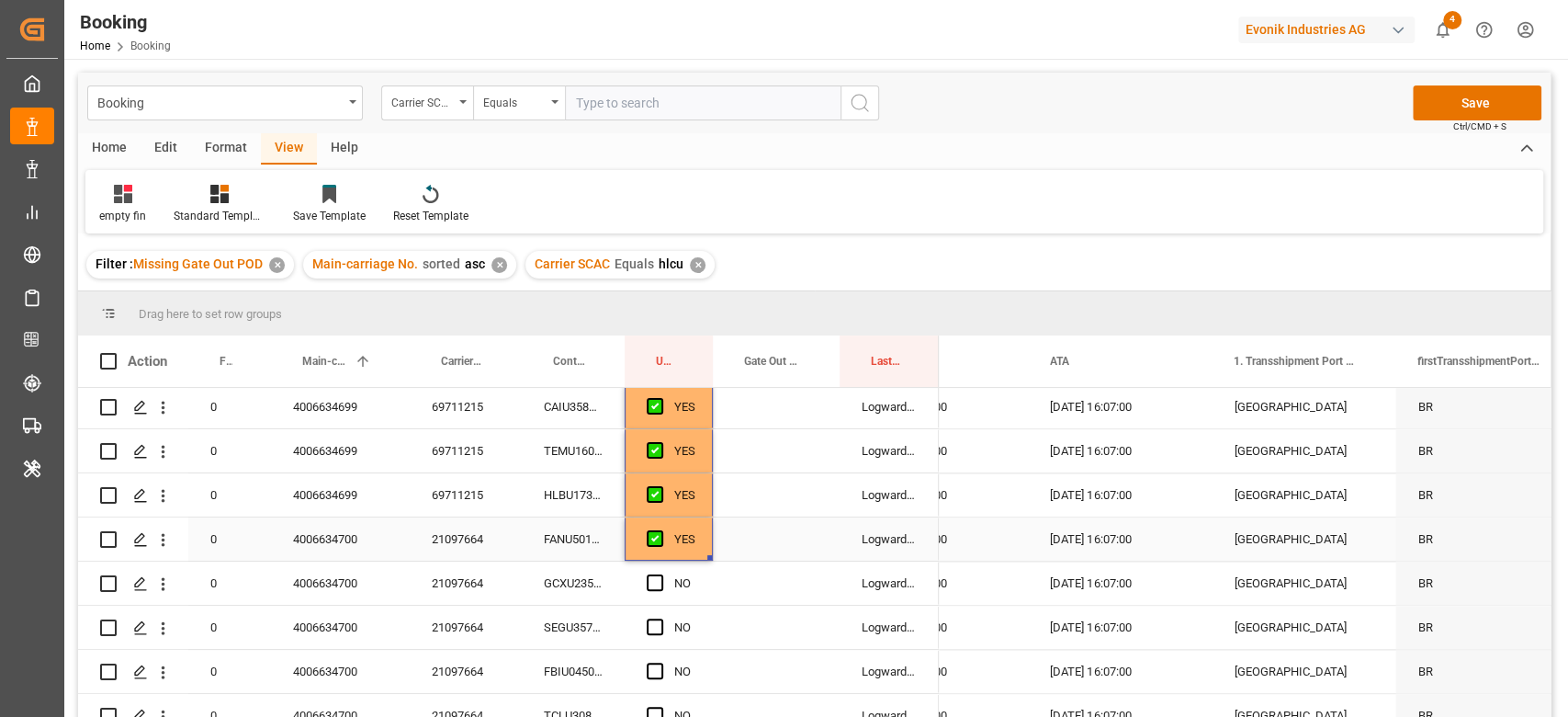
click at [559, 537] on div "FANU5015606" at bounding box center [573, 538] width 103 height 43
click at [461, 538] on div "21097664" at bounding box center [465, 538] width 112 height 43
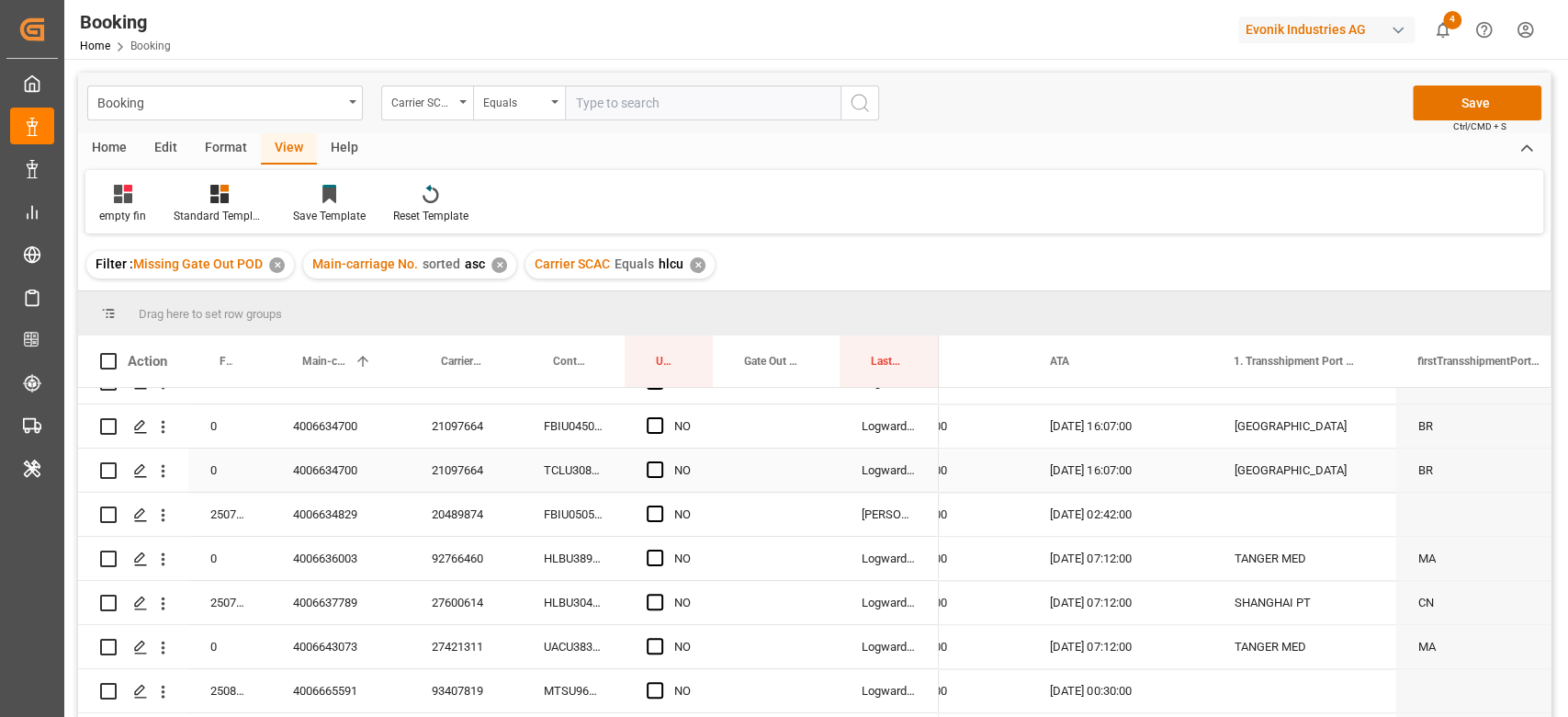
click at [657, 467] on span "Press SPACE to select this row." at bounding box center [655, 468] width 16 height 16
click at [660, 461] on input "Press SPACE to select this row." at bounding box center [660, 461] width 0 height 0
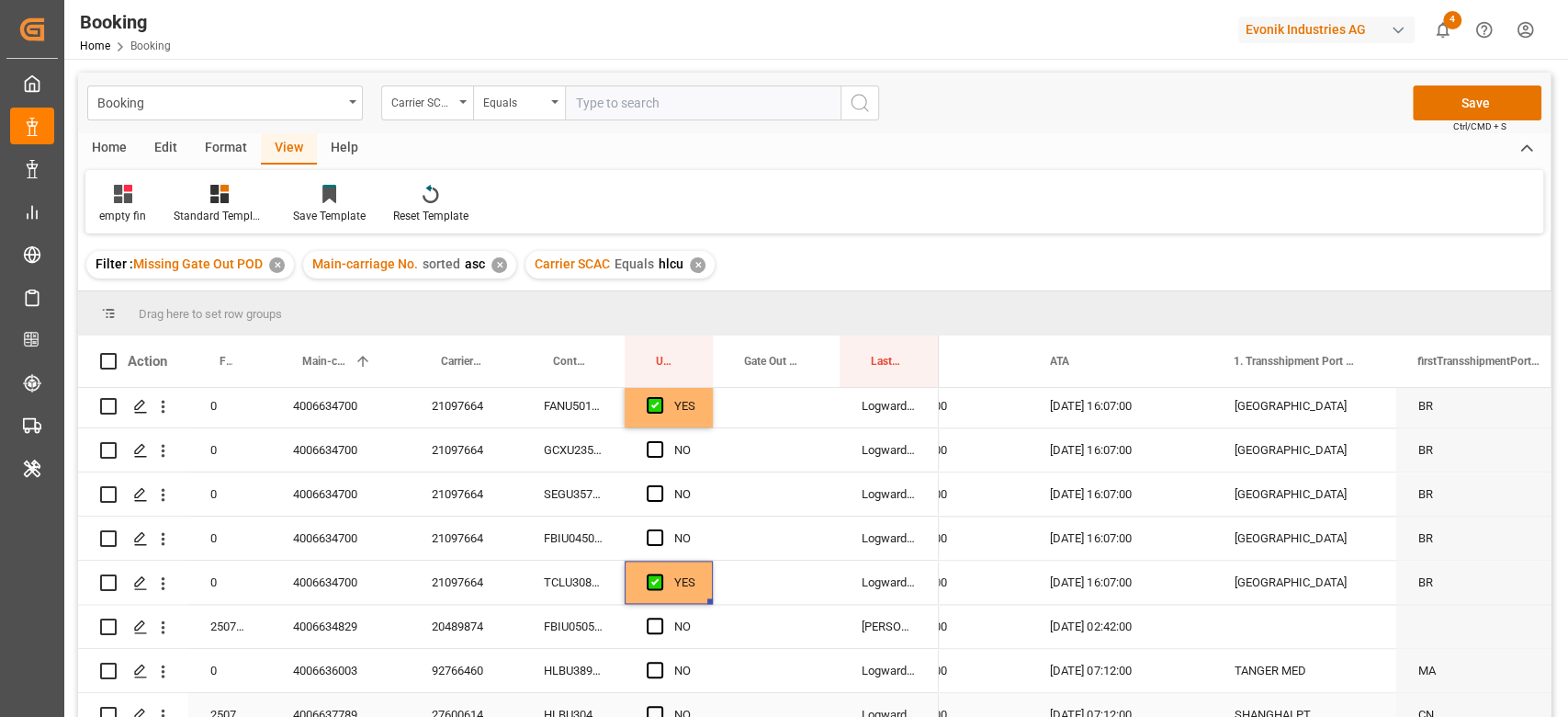
scroll to position [1635, 0]
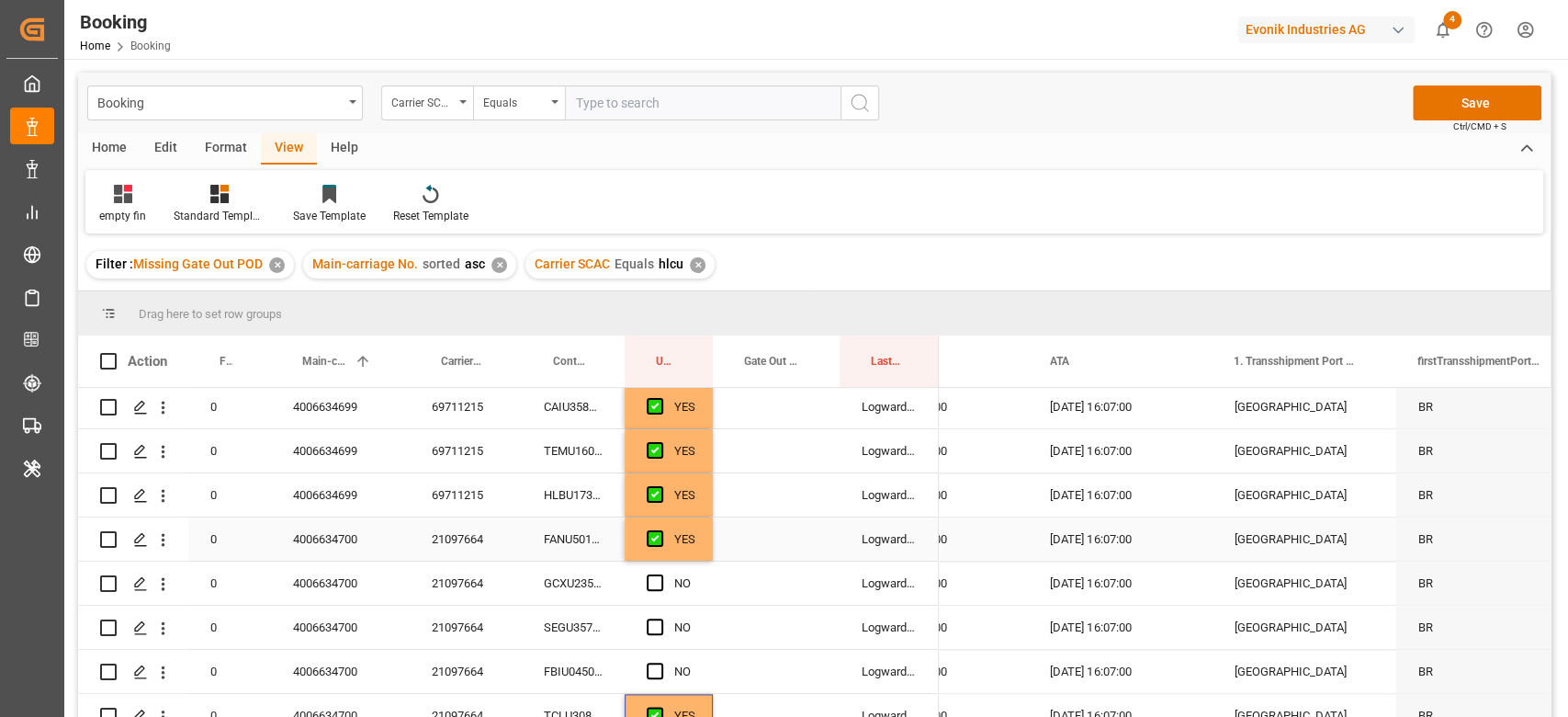
click at [712, 550] on div "YES" at bounding box center [669, 538] width 88 height 43
drag, startPoint x: 711, startPoint y: 554, endPoint x: 688, endPoint y: 683, distance: 131.0
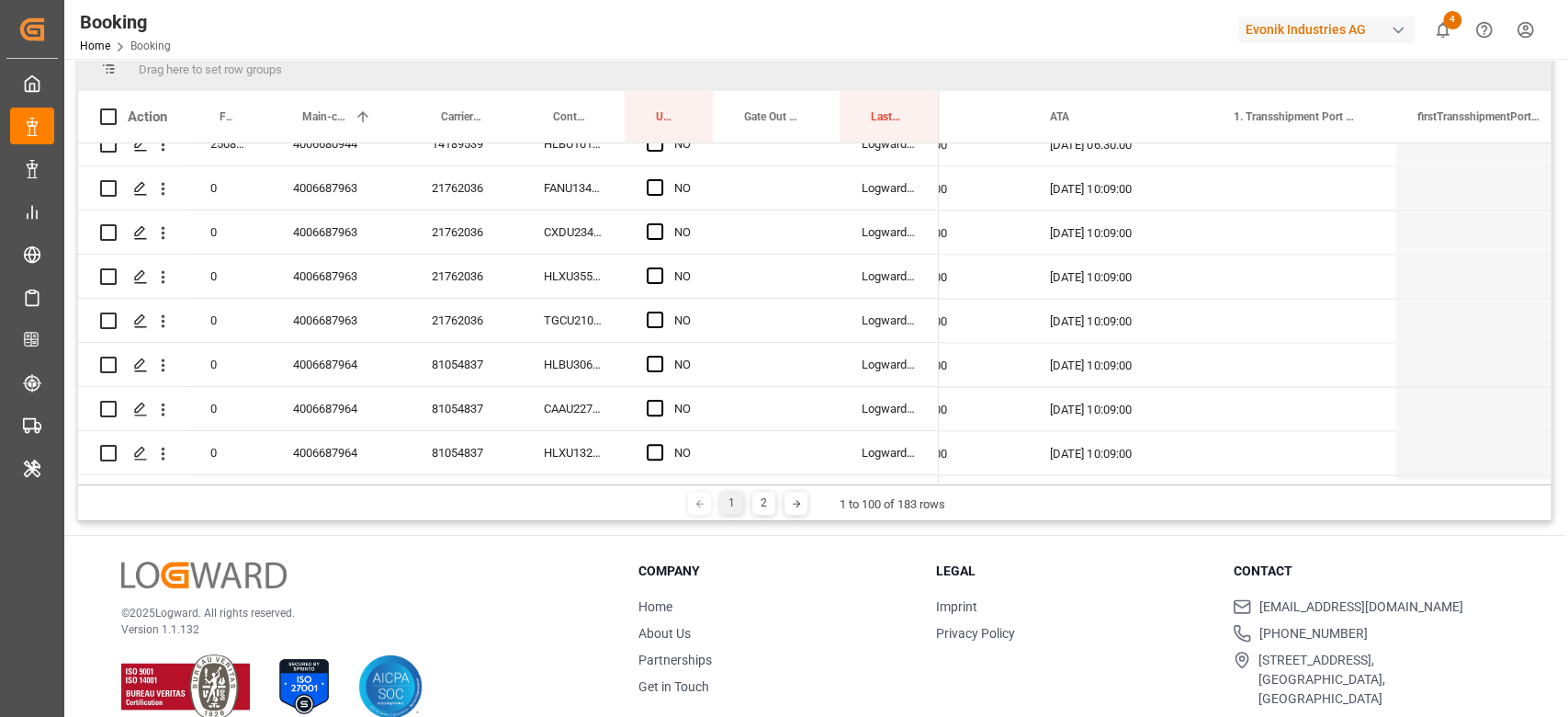
scroll to position [2242, 0]
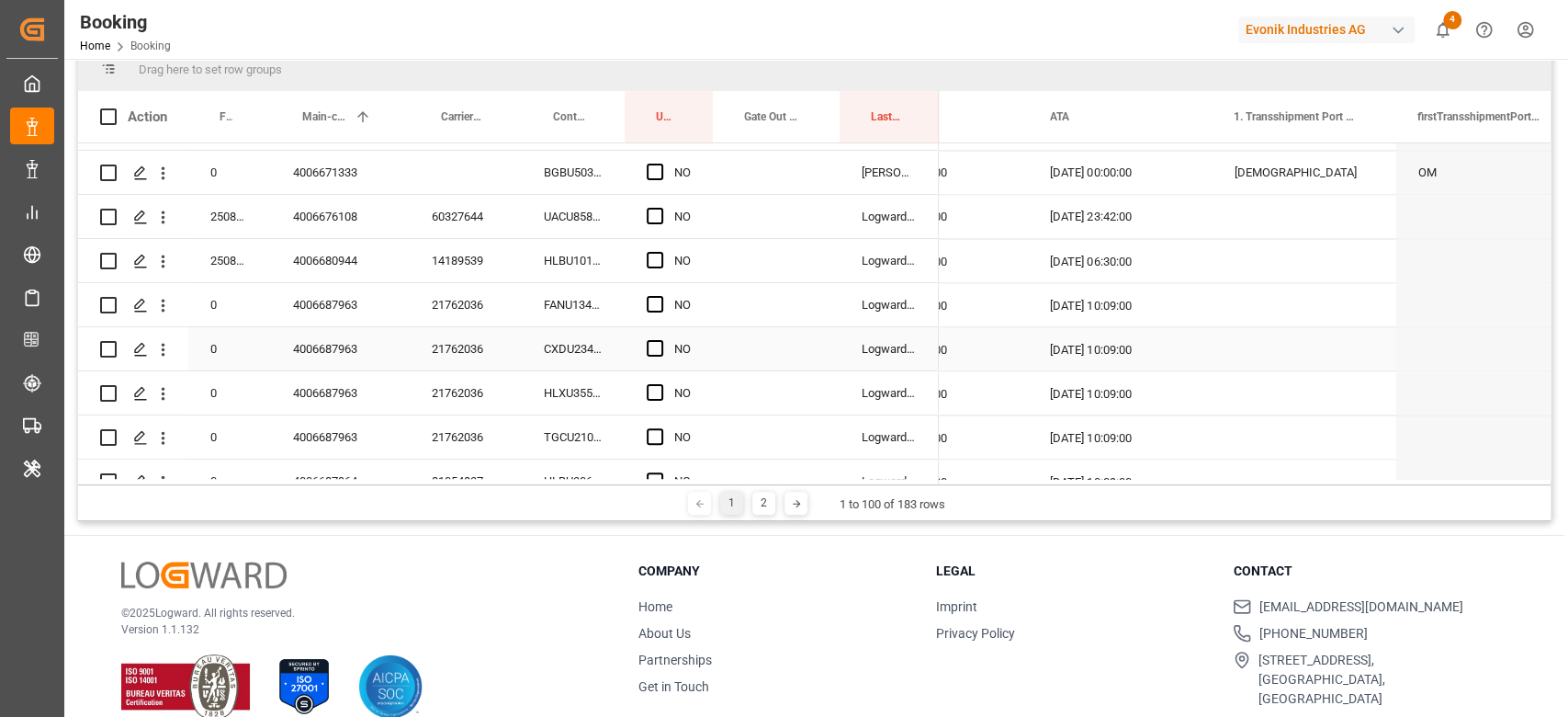
click at [474, 350] on div "21762036" at bounding box center [465, 348] width 112 height 43
click at [678, 303] on div "NO" at bounding box center [681, 305] width 16 height 42
click at [647, 298] on span "Press SPACE to select this row." at bounding box center [655, 303] width 16 height 16
click at [660, 295] on input "Press SPACE to select this row." at bounding box center [660, 295] width 0 height 0
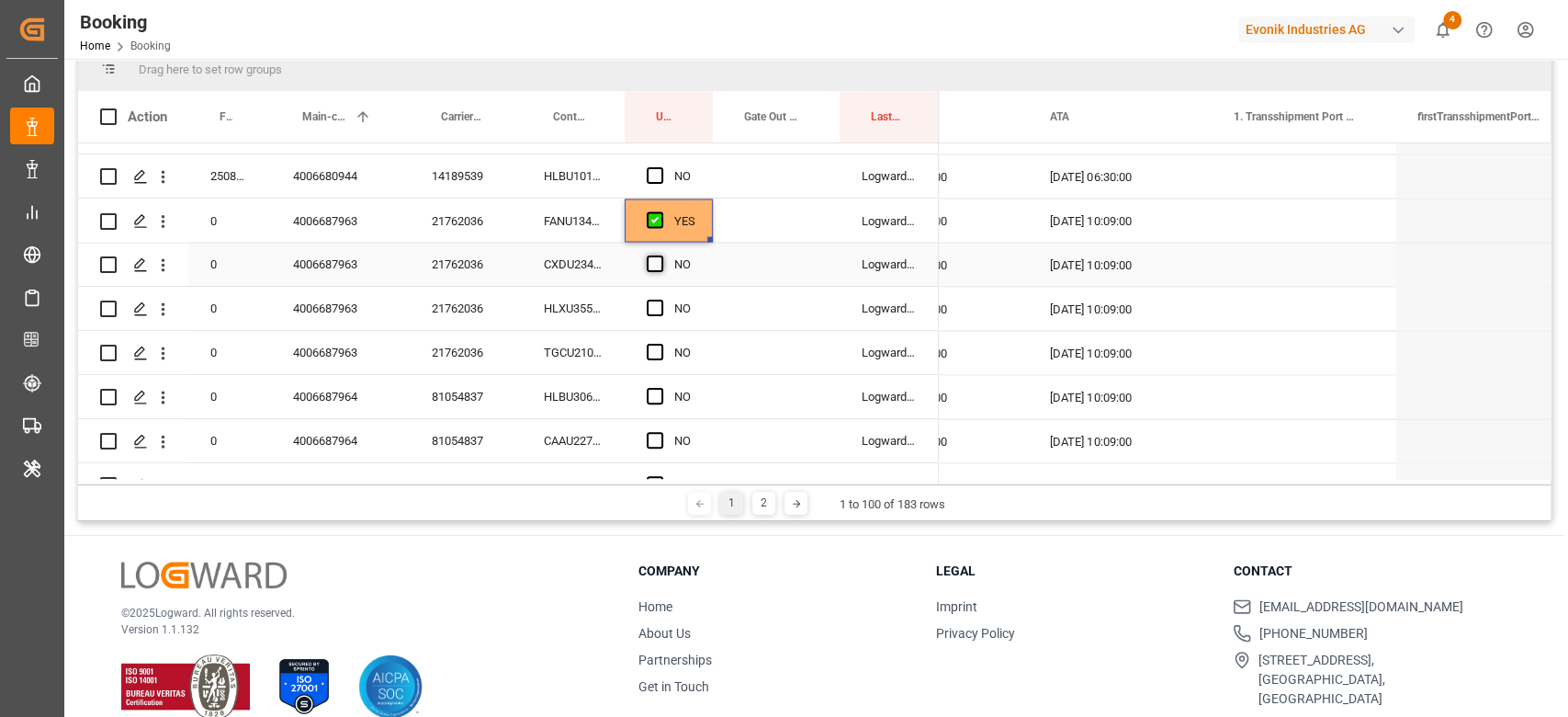
scroll to position [2365, 0]
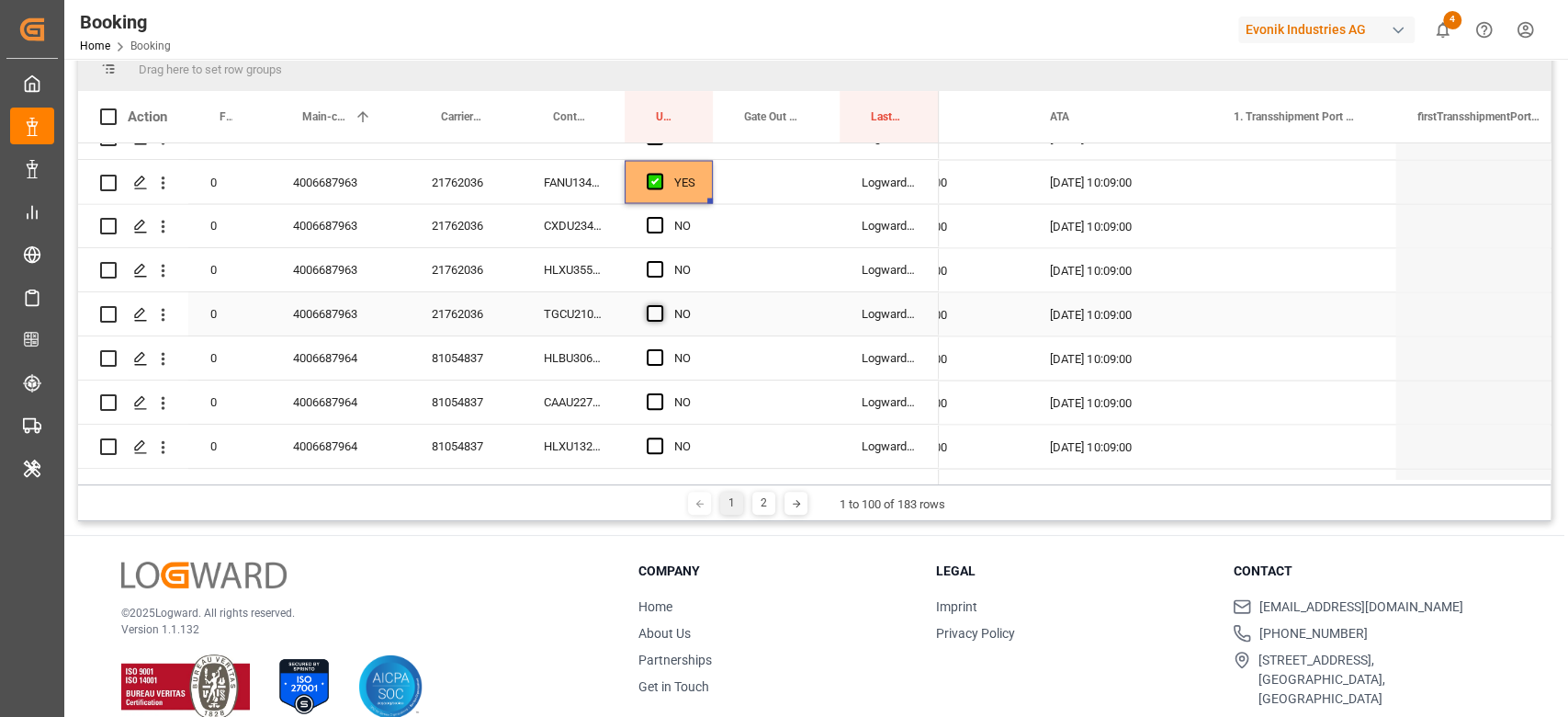
click at [656, 317] on span "Press SPACE to select this row." at bounding box center [655, 313] width 16 height 16
click at [660, 305] on input "Press SPACE to select this row." at bounding box center [660, 305] width 0 height 0
click at [654, 218] on span "Press SPACE to select this row." at bounding box center [655, 225] width 16 height 16
click at [660, 217] on input "Press SPACE to select this row." at bounding box center [660, 217] width 0 height 0
click at [659, 259] on div "Press SPACE to select this row." at bounding box center [660, 270] width 28 height 42
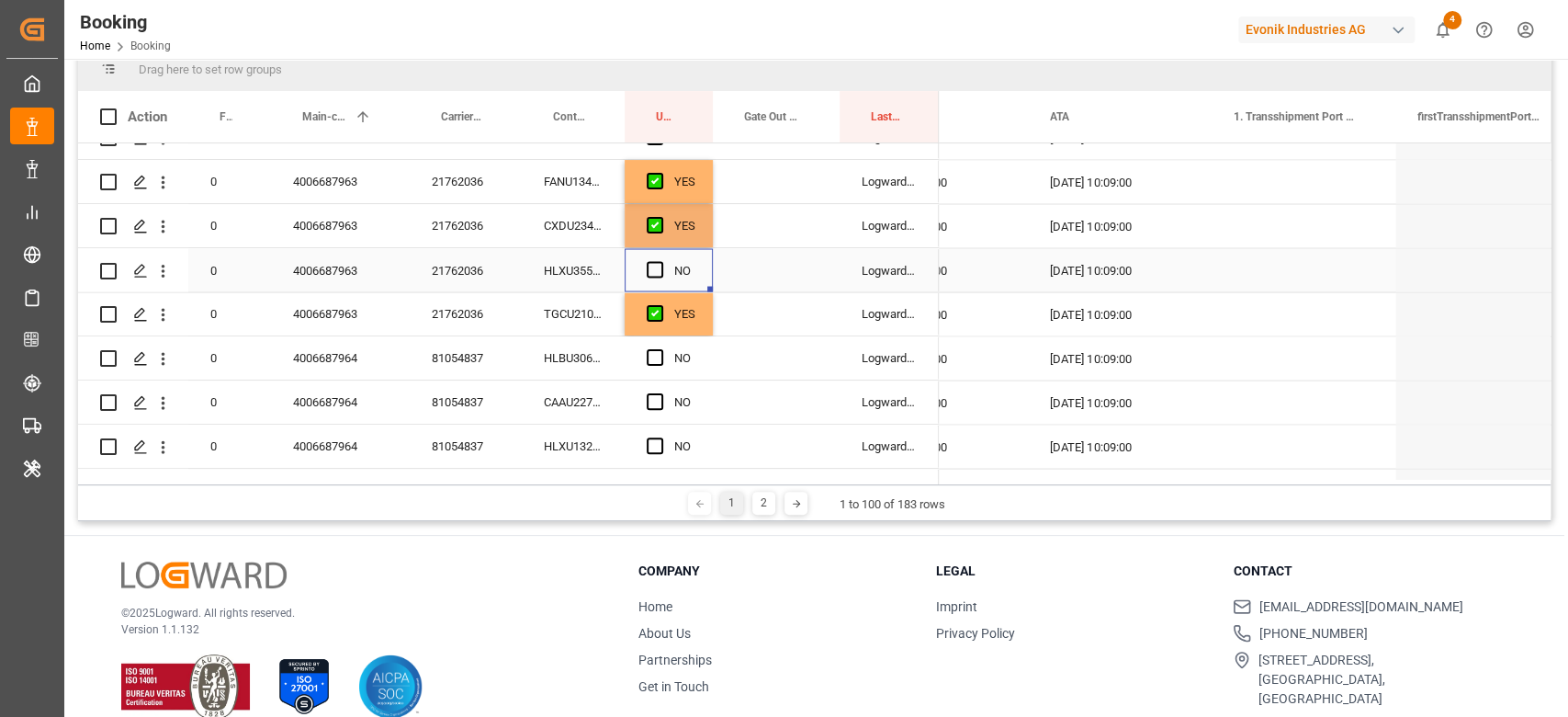
click at [656, 264] on span "Press SPACE to select this row." at bounding box center [655, 269] width 16 height 16
click at [660, 261] on input "Press SPACE to select this row." at bounding box center [660, 261] width 0 height 0
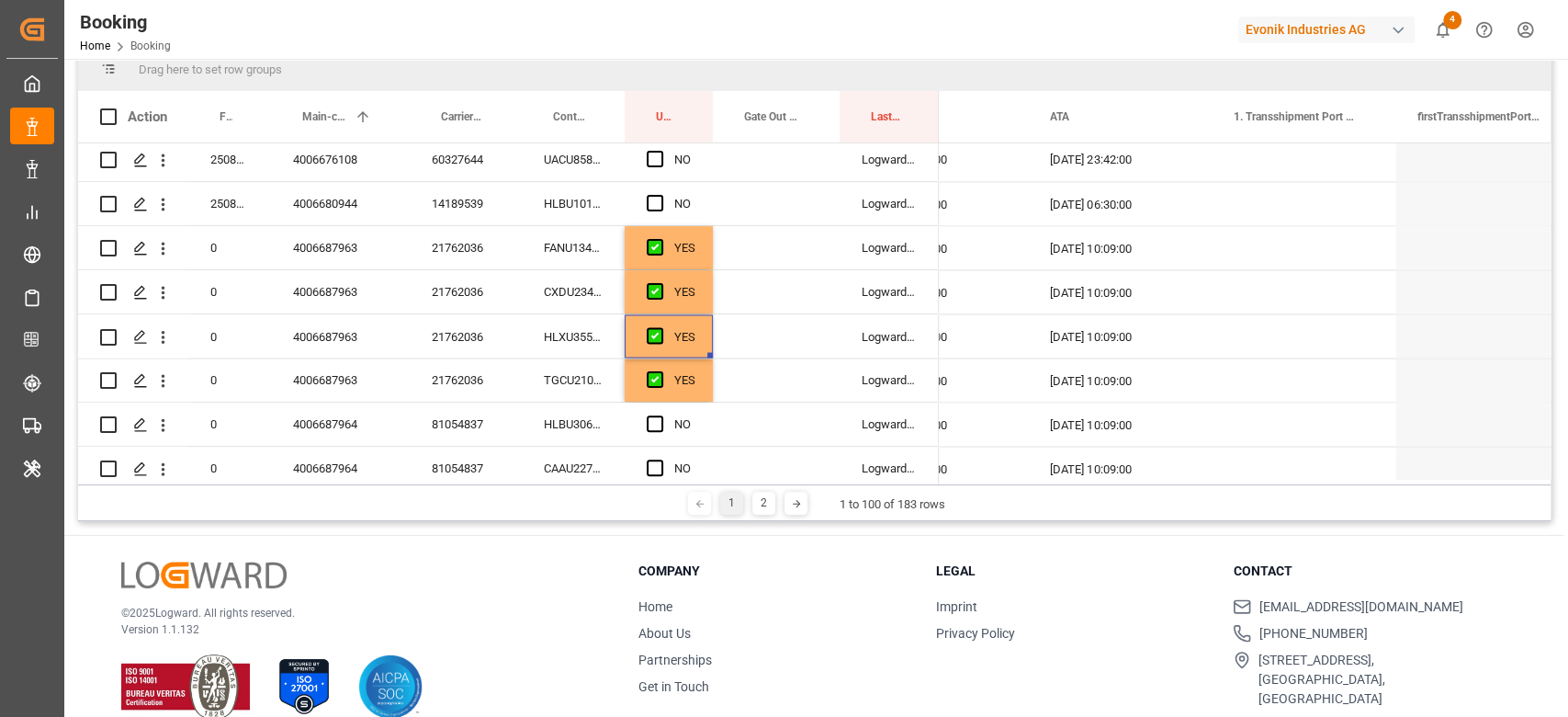
scroll to position [2609, 0]
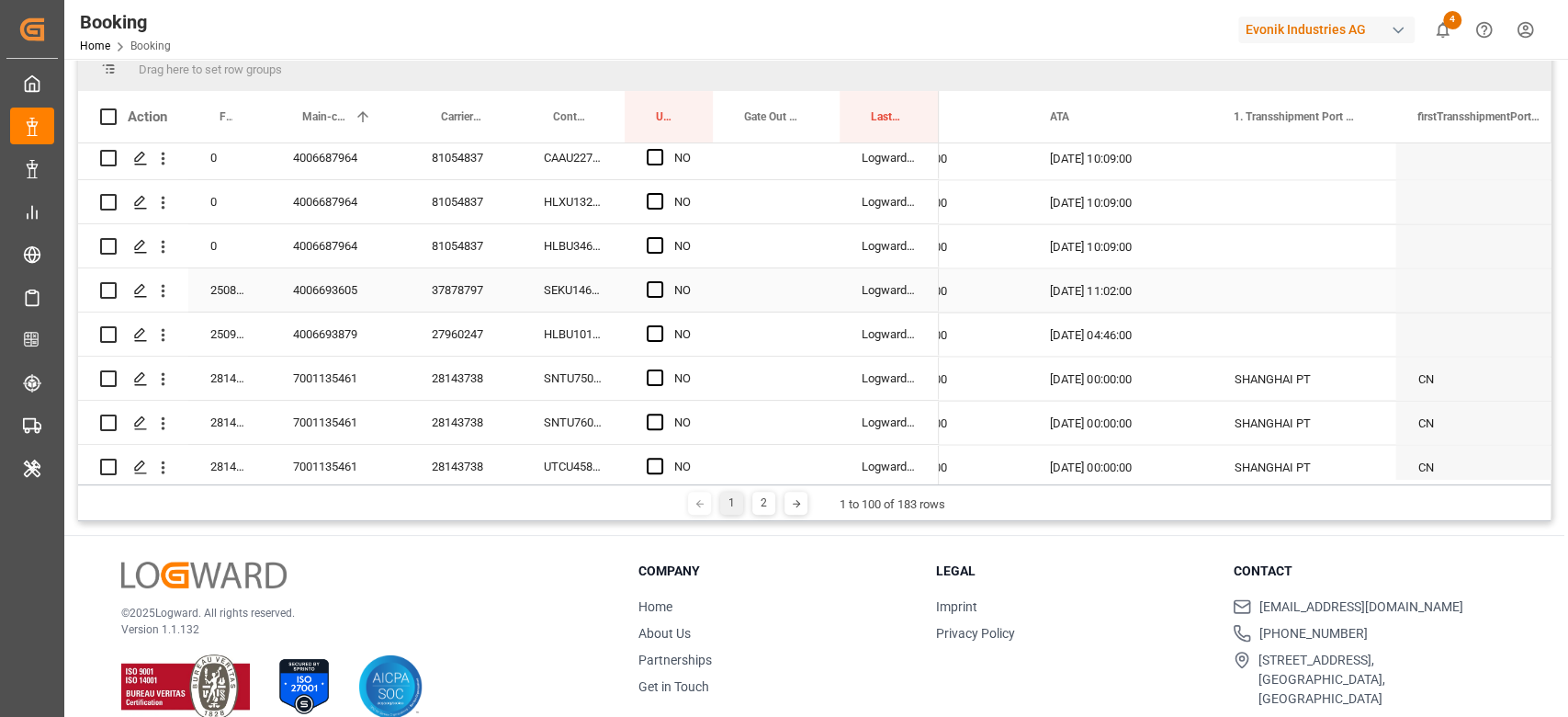
click at [469, 278] on div "37878797" at bounding box center [465, 290] width 112 height 43
click at [480, 237] on div "81054837" at bounding box center [465, 246] width 112 height 43
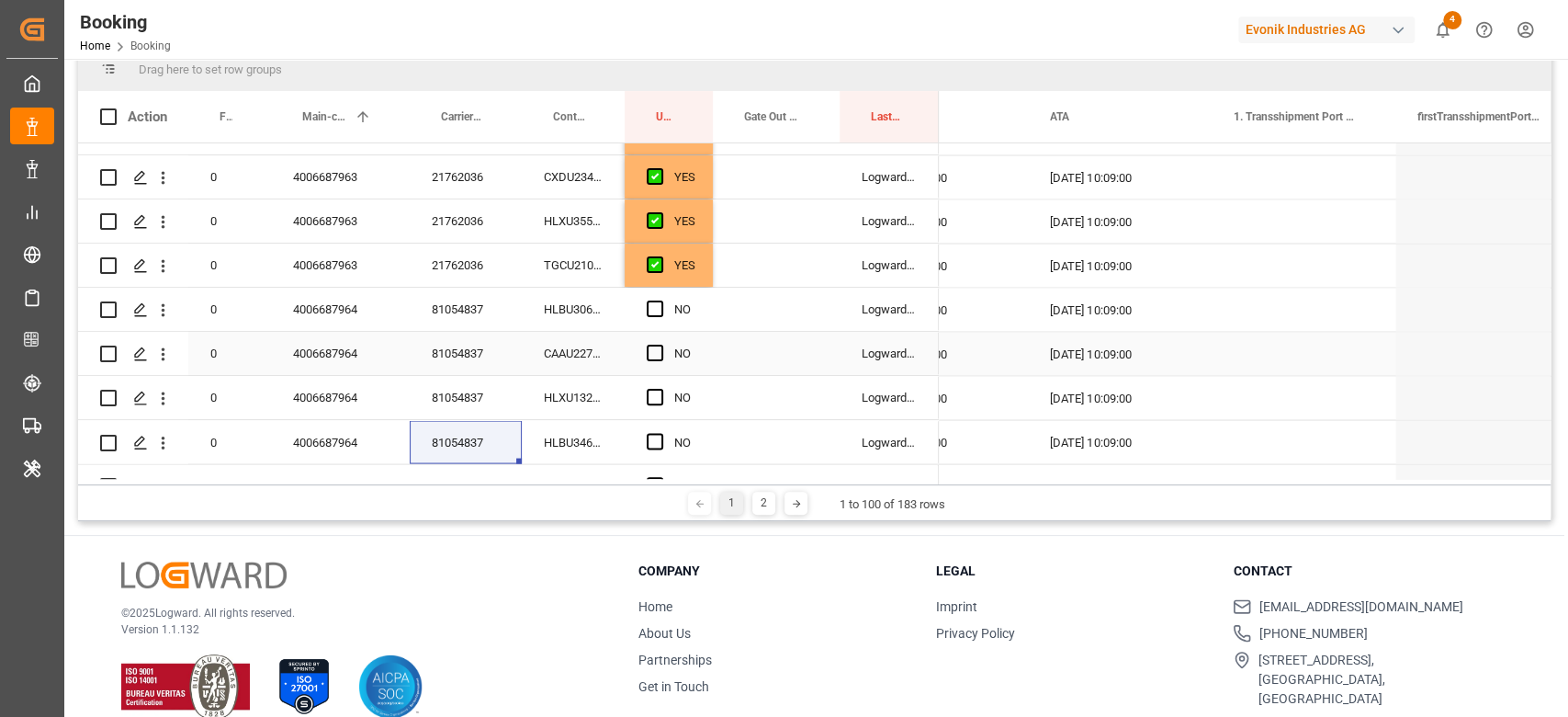
scroll to position [2659, 0]
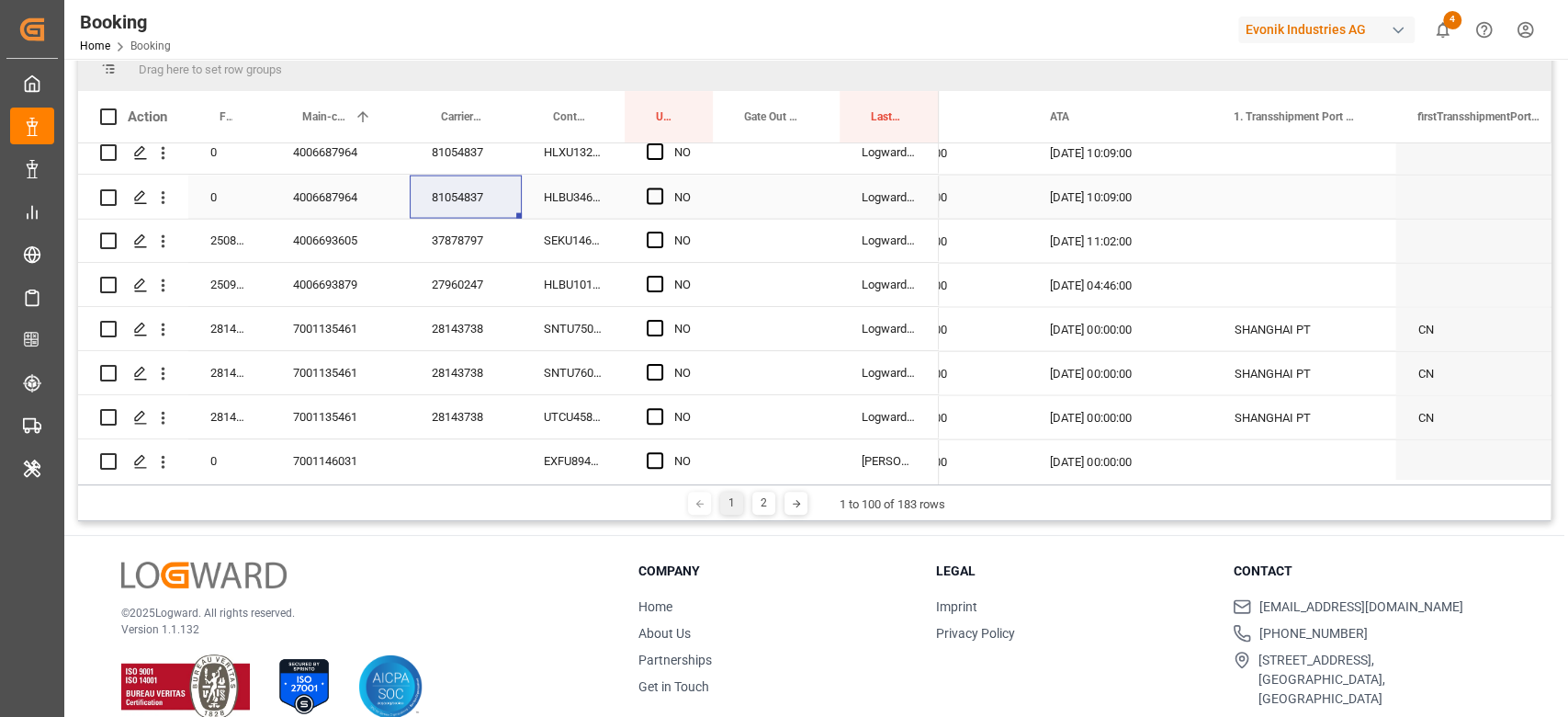
click at [655, 187] on span "Press SPACE to select this row." at bounding box center [655, 195] width 16 height 16
click at [660, 187] on input "Press SPACE to select this row." at bounding box center [660, 187] width 0 height 0
click at [636, 11] on div "Booking Home Booking Evonik Industries AG 4 Notifications Only show unread All …" at bounding box center [809, 30] width 1516 height 59
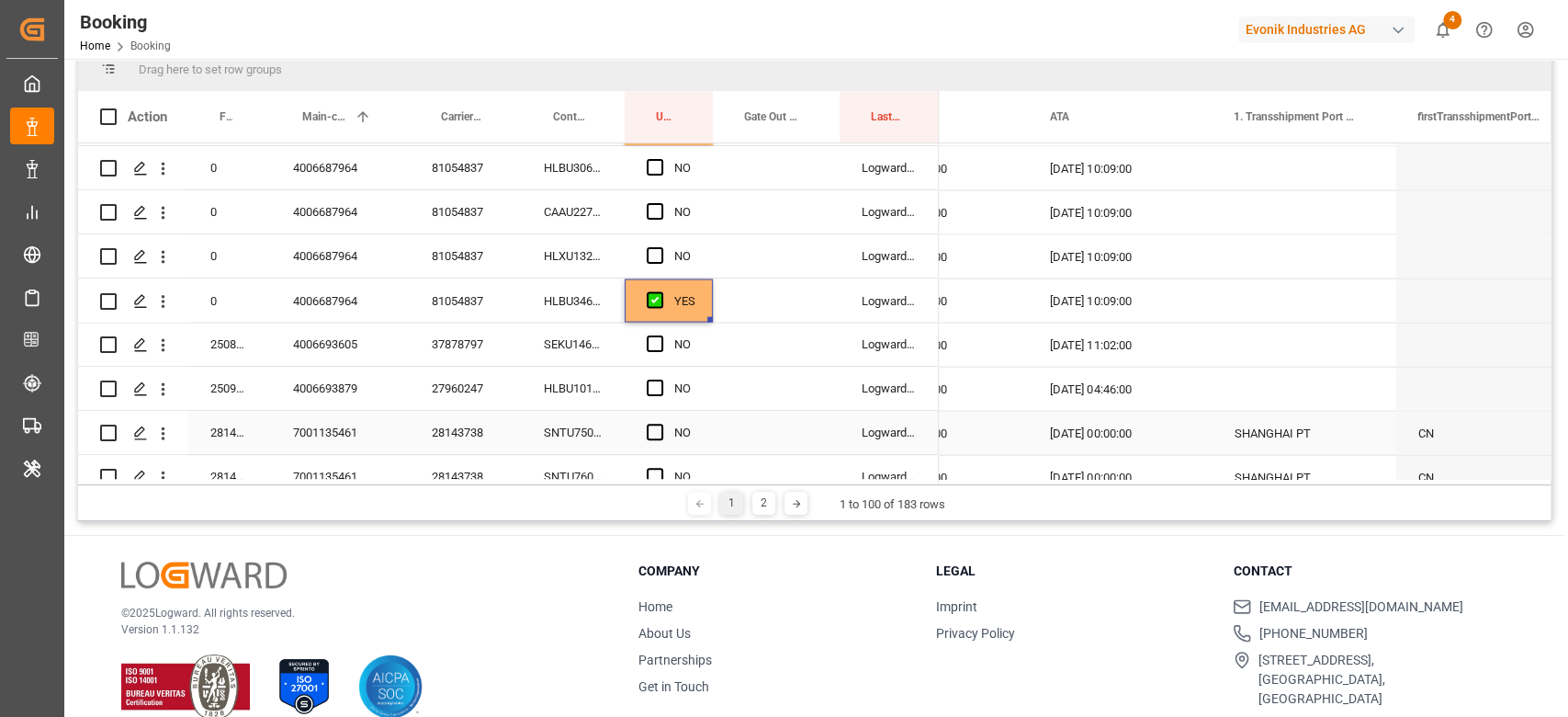
scroll to position [2414, 0]
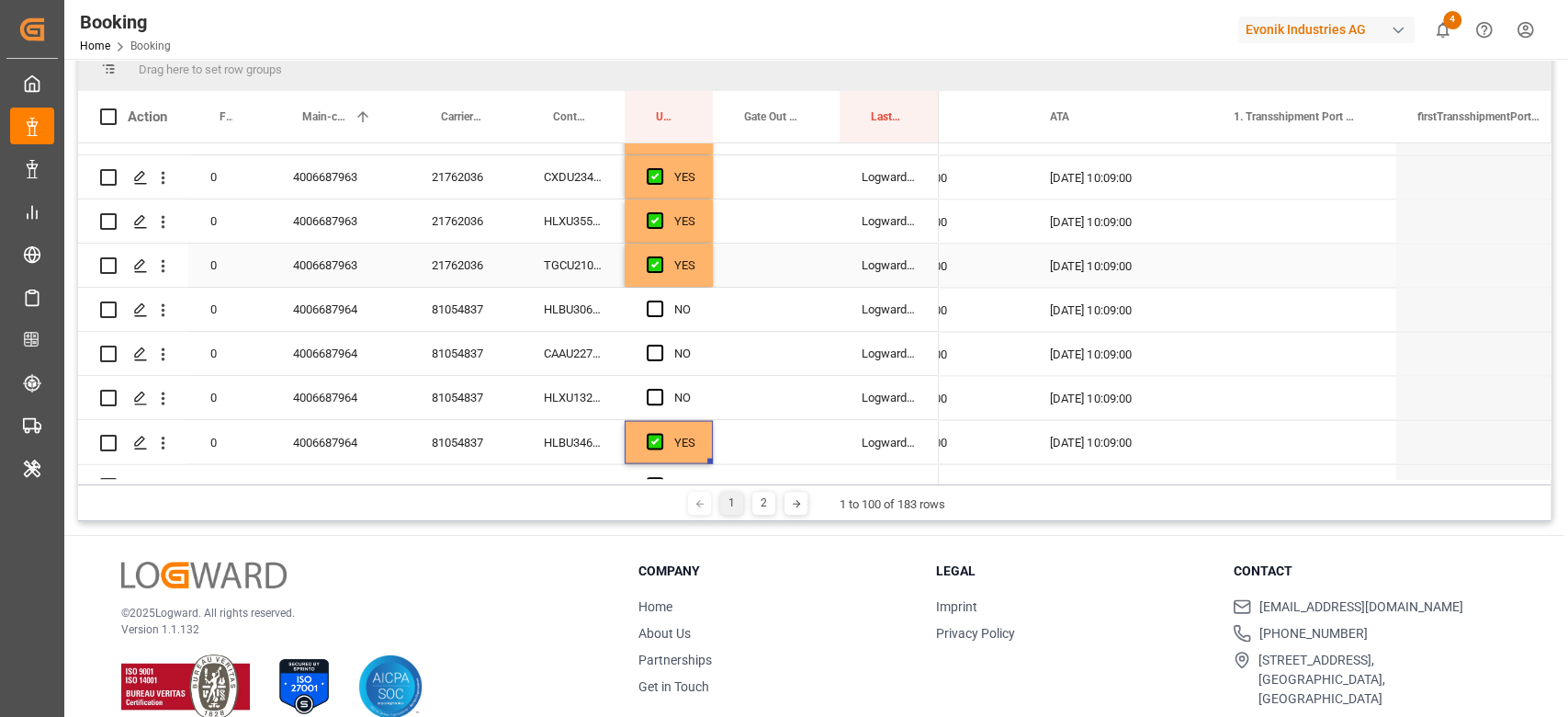
click at [705, 273] on div "YES" at bounding box center [669, 265] width 88 height 43
drag, startPoint x: 712, startPoint y: 283, endPoint x: 712, endPoint y: 389, distance: 106.0
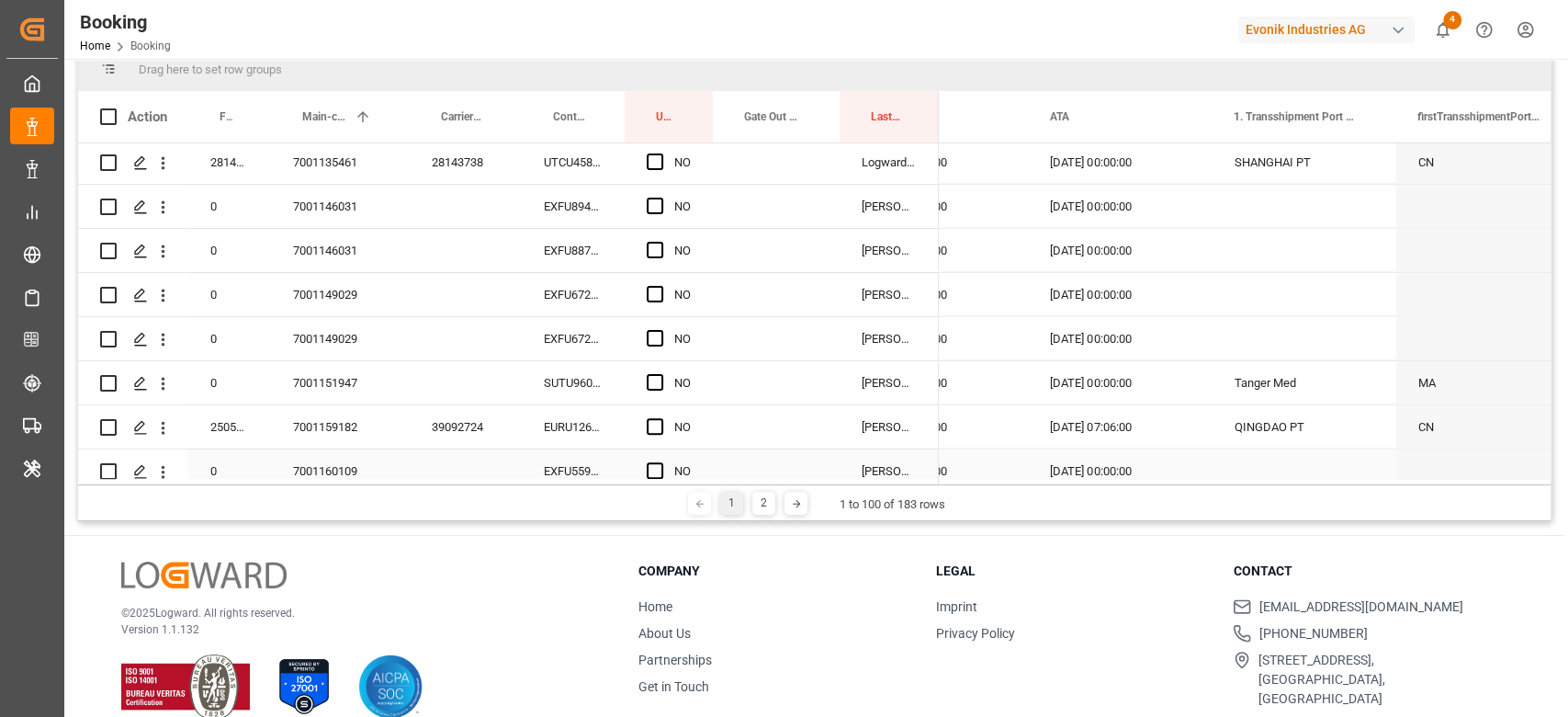
scroll to position [2781, 0]
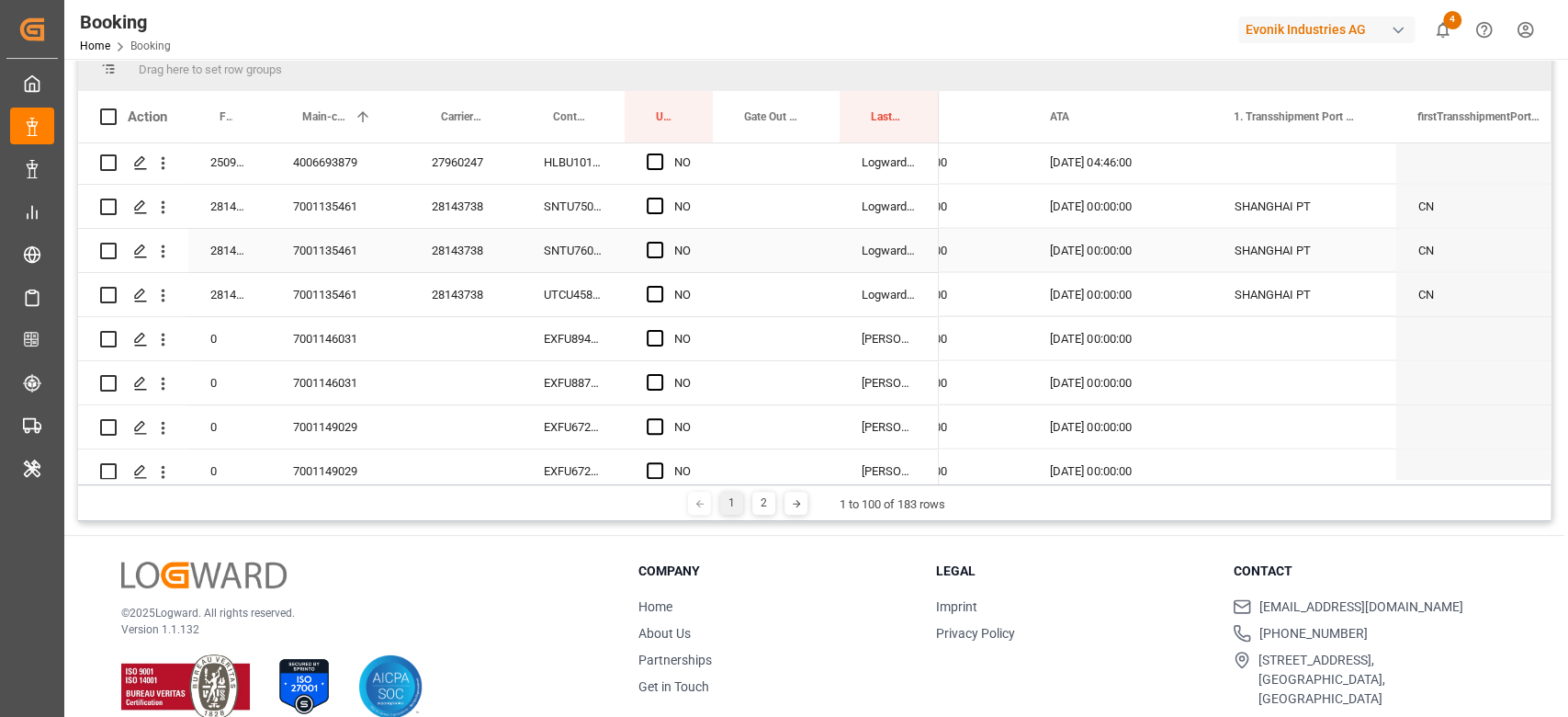
click at [445, 241] on div "28143738" at bounding box center [465, 250] width 112 height 43
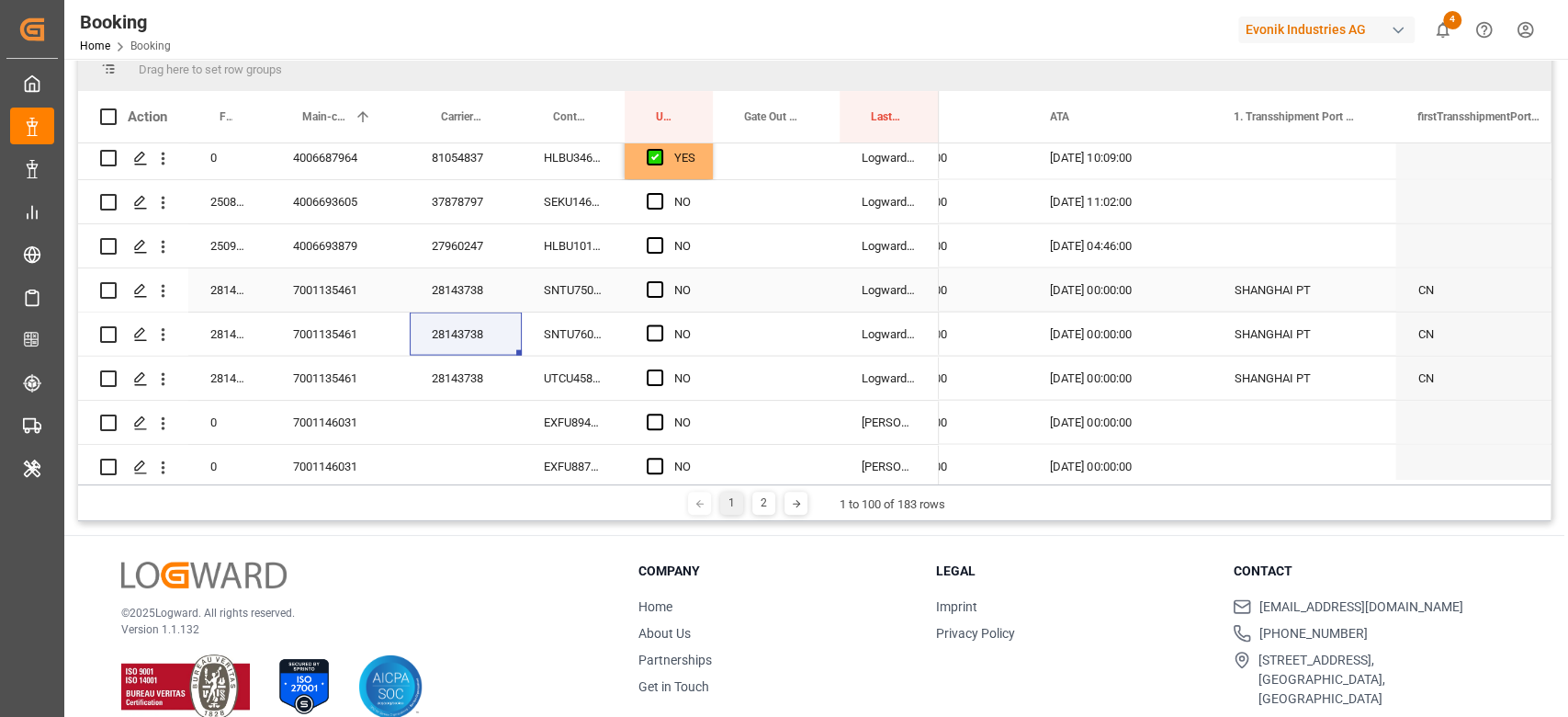
scroll to position [2659, 0]
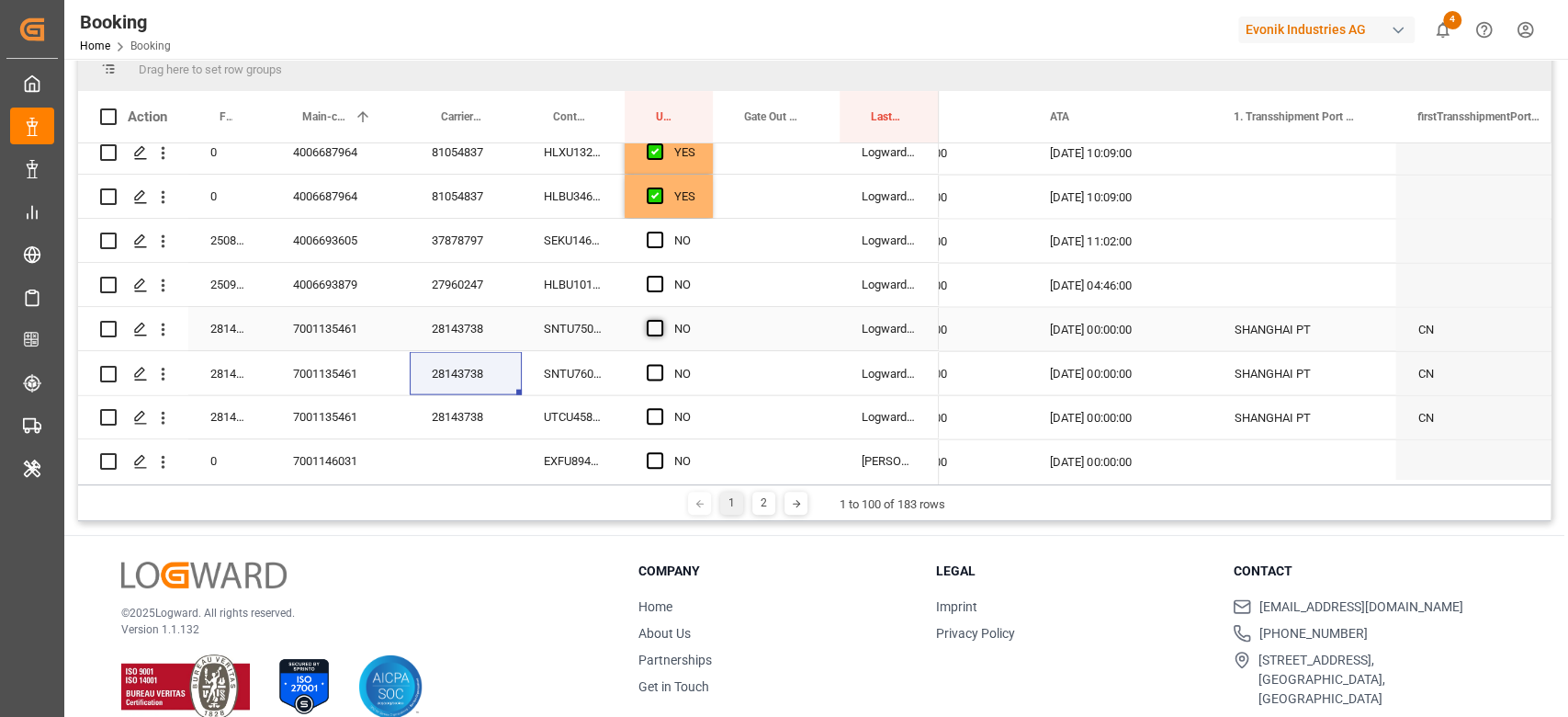
drag, startPoint x: 653, startPoint y: 323, endPoint x: 655, endPoint y: 378, distance: 55.0
click at [654, 323] on span "Press SPACE to select this row." at bounding box center [655, 327] width 16 height 16
click at [660, 319] on input "Press SPACE to select this row." at bounding box center [660, 319] width 0 height 0
click at [655, 378] on span "Press SPACE to select this row." at bounding box center [655, 372] width 16 height 16
click at [660, 364] on input "Press SPACE to select this row." at bounding box center [660, 364] width 0 height 0
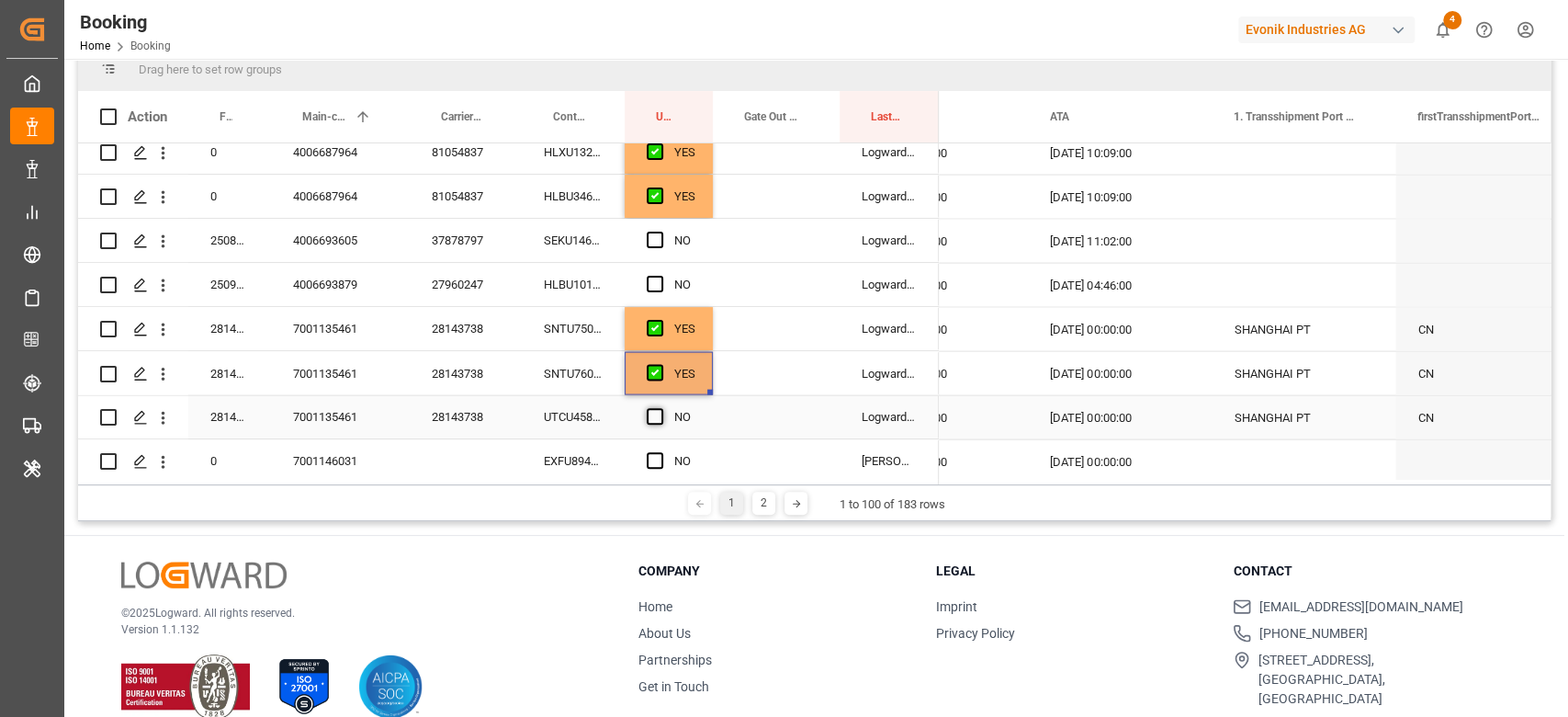
click at [654, 412] on span "Press SPACE to select this row." at bounding box center [655, 416] width 16 height 16
click at [660, 408] on input "Press SPACE to select this row." at bounding box center [660, 408] width 0 height 0
click at [591, 251] on div "SEKU1460684" at bounding box center [573, 240] width 103 height 43
click at [589, 283] on div "HLBU1018708" at bounding box center [573, 284] width 103 height 43
click at [653, 231] on span "Press SPACE to select this row." at bounding box center [655, 239] width 16 height 16
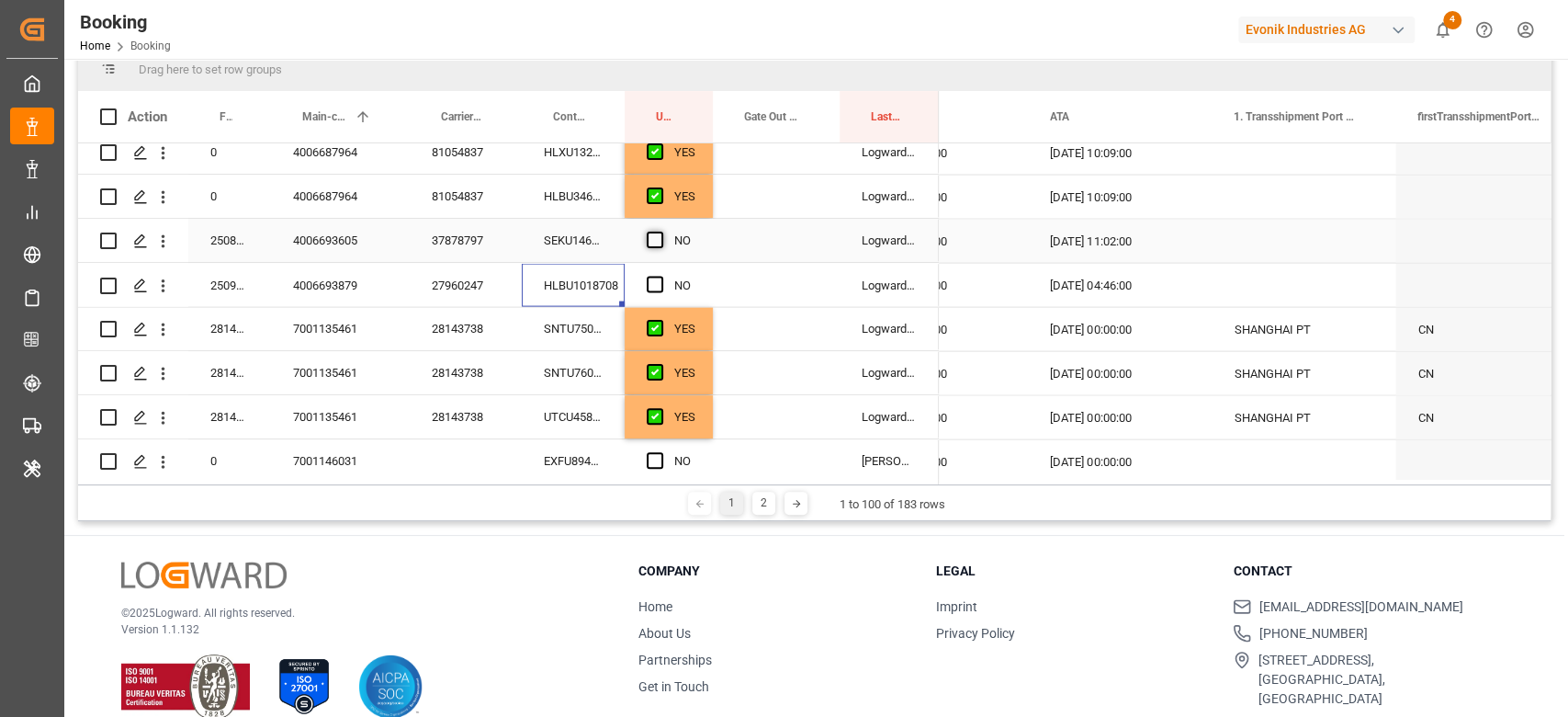
click at [660, 231] on input "Press SPACE to select this row." at bounding box center [660, 231] width 0 height 0
click at [651, 272] on div "Press SPACE to select this row." at bounding box center [660, 285] width 28 height 42
click at [656, 275] on span "Press SPACE to select this row." at bounding box center [655, 283] width 16 height 16
click at [660, 275] on input "Press SPACE to select this row." at bounding box center [660, 275] width 0 height 0
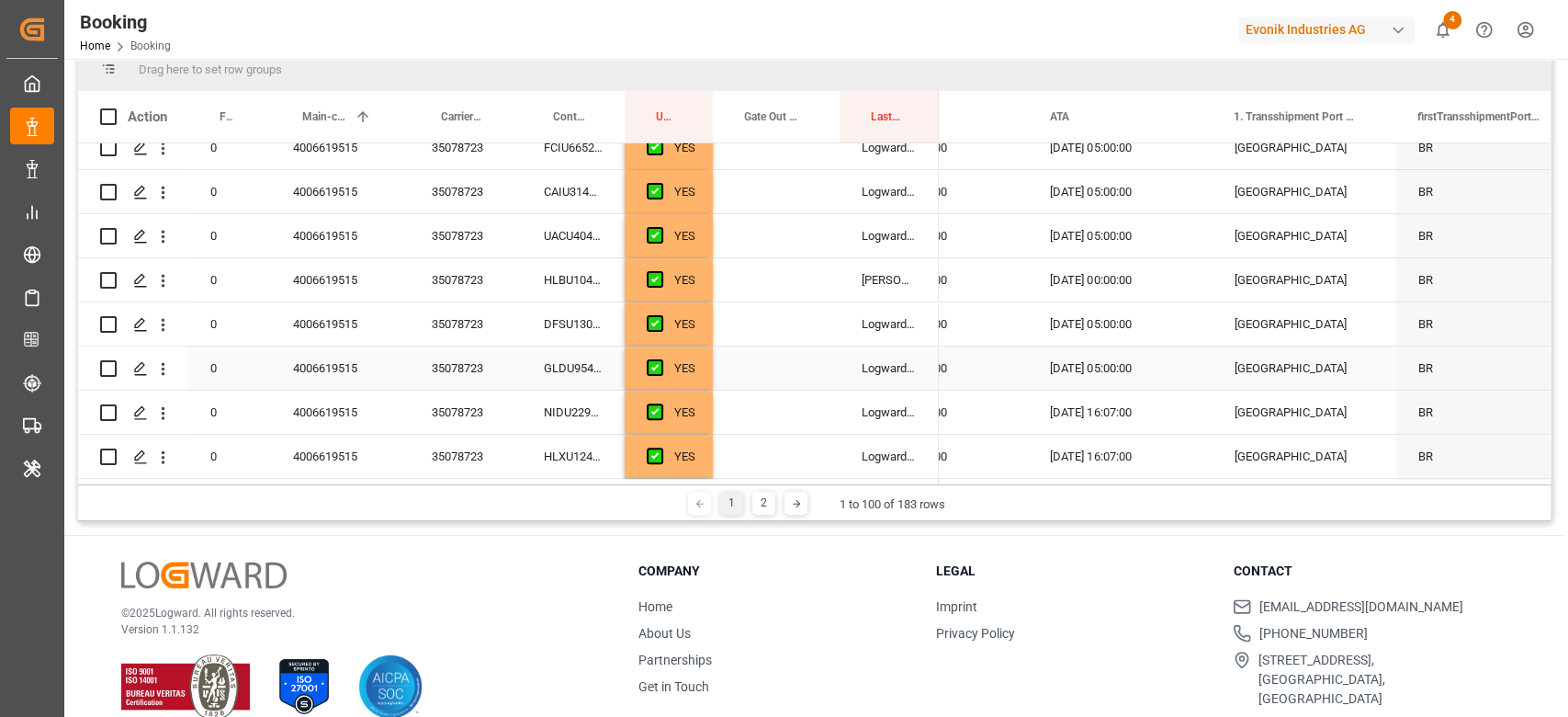
scroll to position [0, 0]
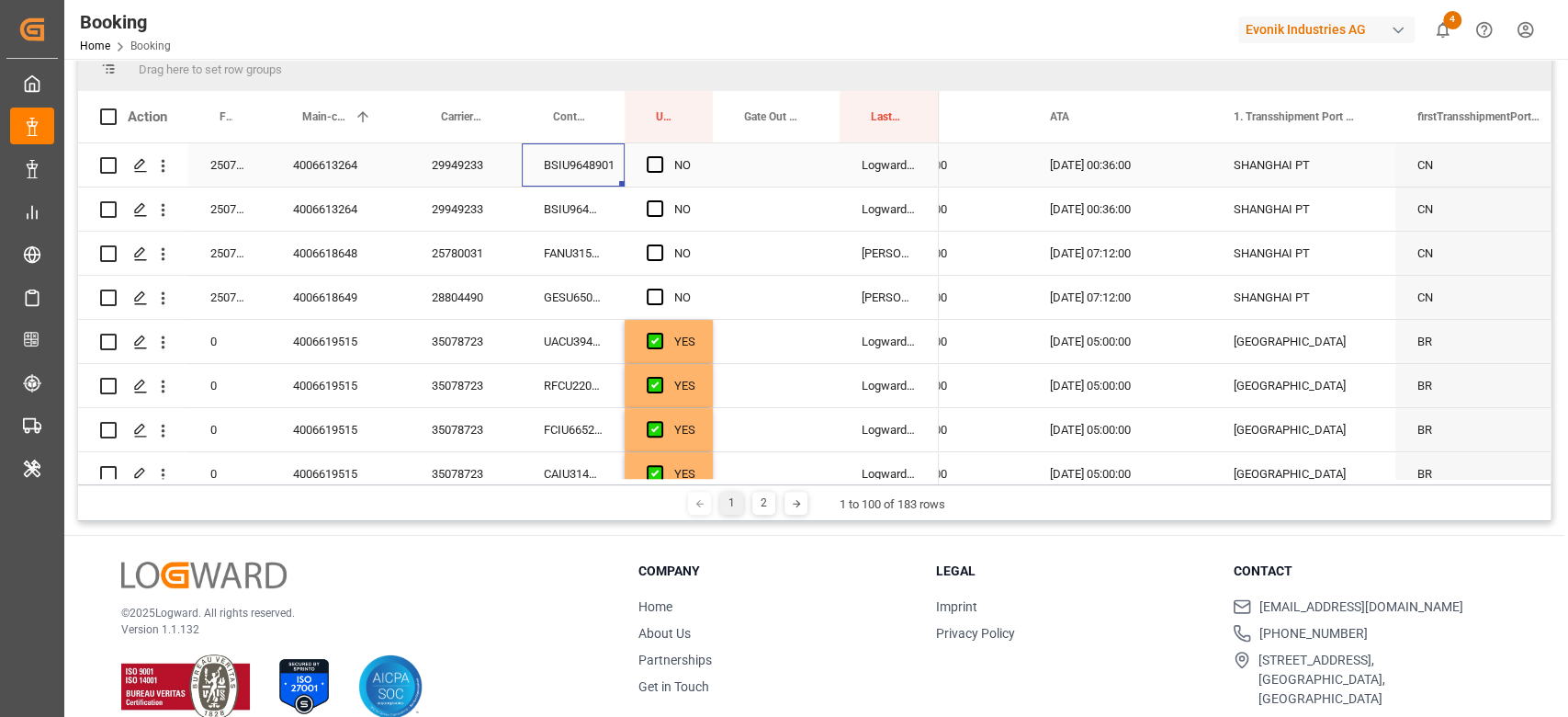
click at [554, 168] on div "BSIU9648901" at bounding box center [573, 164] width 103 height 43
click at [653, 163] on span "Press SPACE to select this row." at bounding box center [655, 163] width 16 height 16
click at [660, 156] on input "Press SPACE to select this row." at bounding box center [660, 156] width 0 height 0
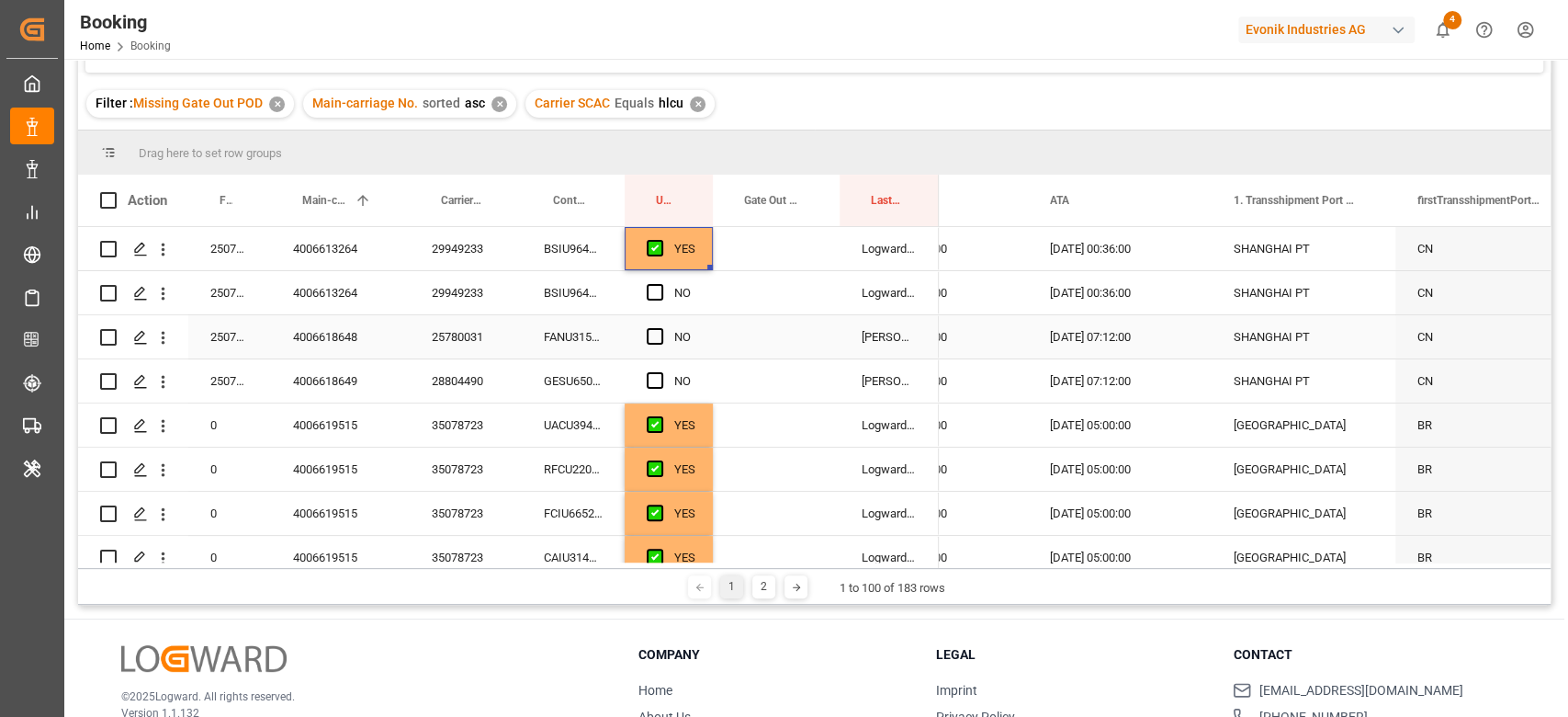
scroll to position [122, 0]
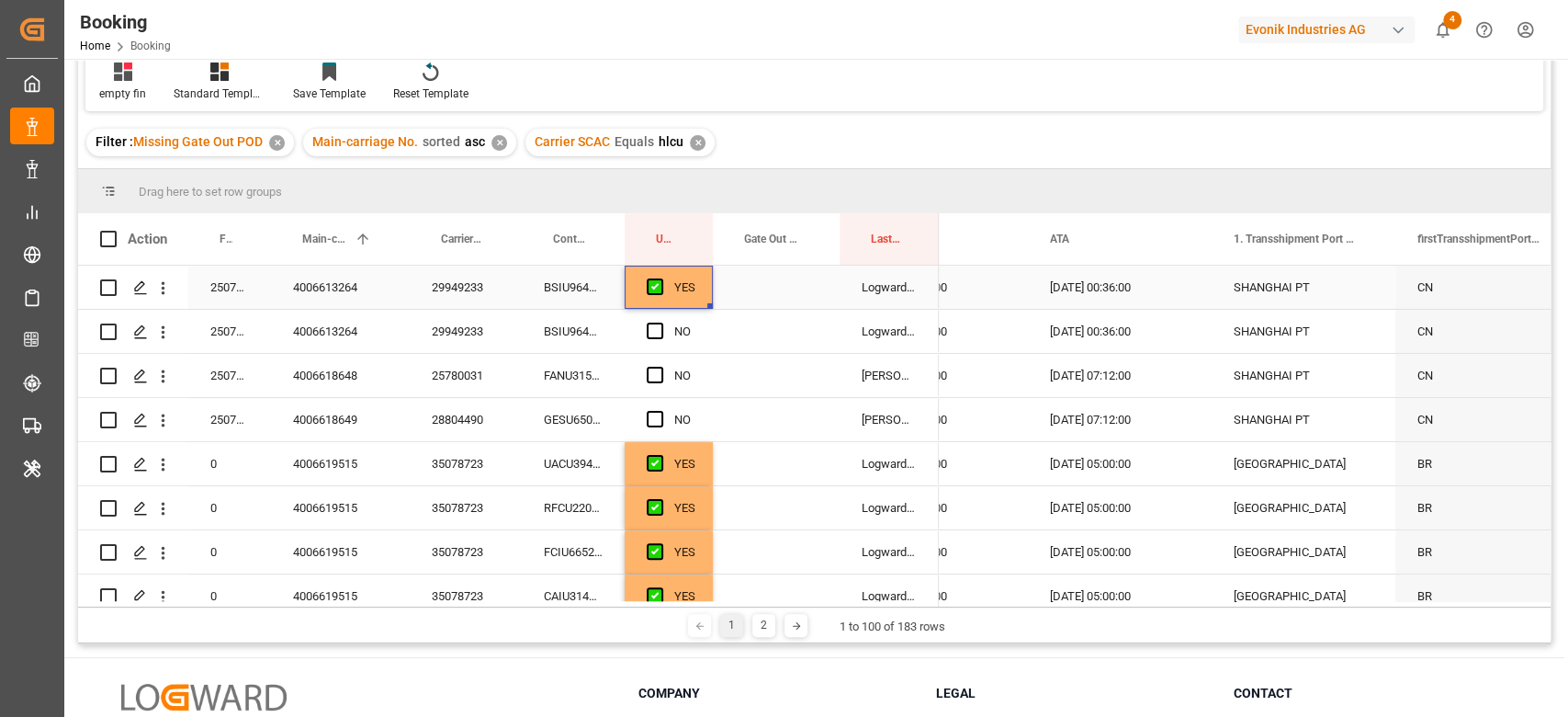
click at [565, 292] on div "BSIU9648901" at bounding box center [573, 287] width 103 height 43
click at [505, 293] on div "29949233" at bounding box center [465, 287] width 112 height 43
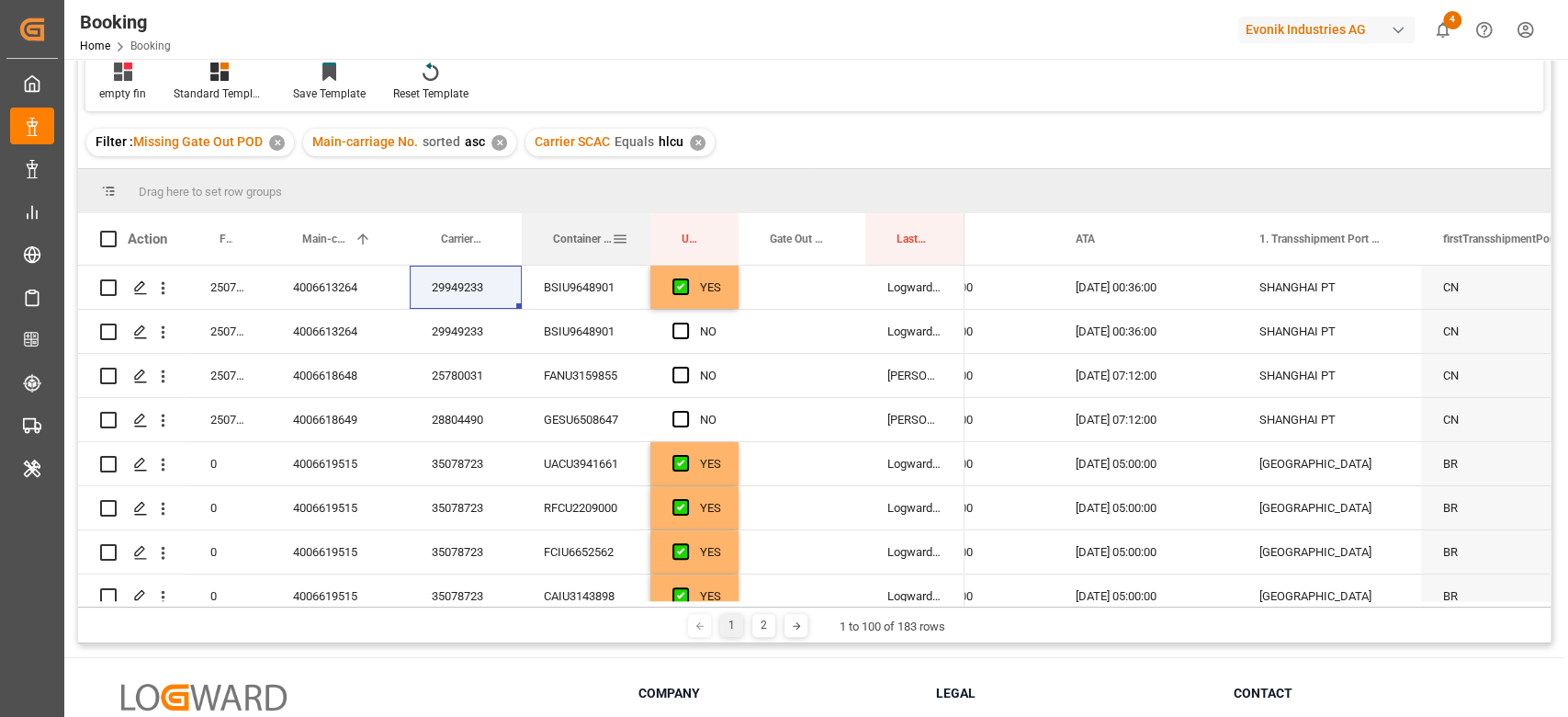
drag, startPoint x: 622, startPoint y: 231, endPoint x: 648, endPoint y: 231, distance: 26.0
click at [648, 231] on div at bounding box center [651, 239] width 8 height 52
click at [534, 327] on div "BSIU9648901" at bounding box center [586, 331] width 129 height 43
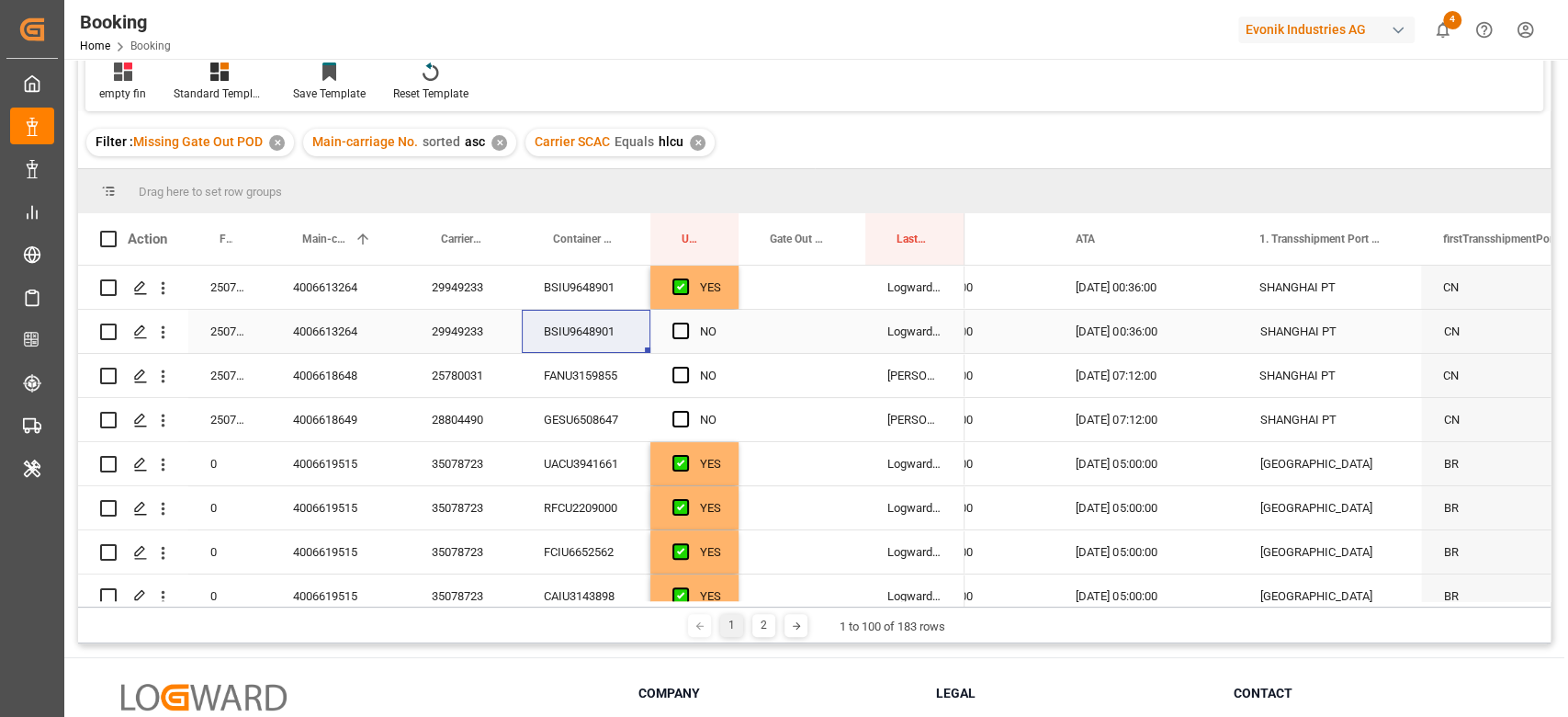
click at [461, 272] on div "29949233" at bounding box center [465, 287] width 112 height 43
click at [582, 378] on div "FANU3159855" at bounding box center [586, 375] width 129 height 43
click at [445, 310] on div "29949233" at bounding box center [465, 331] width 112 height 43
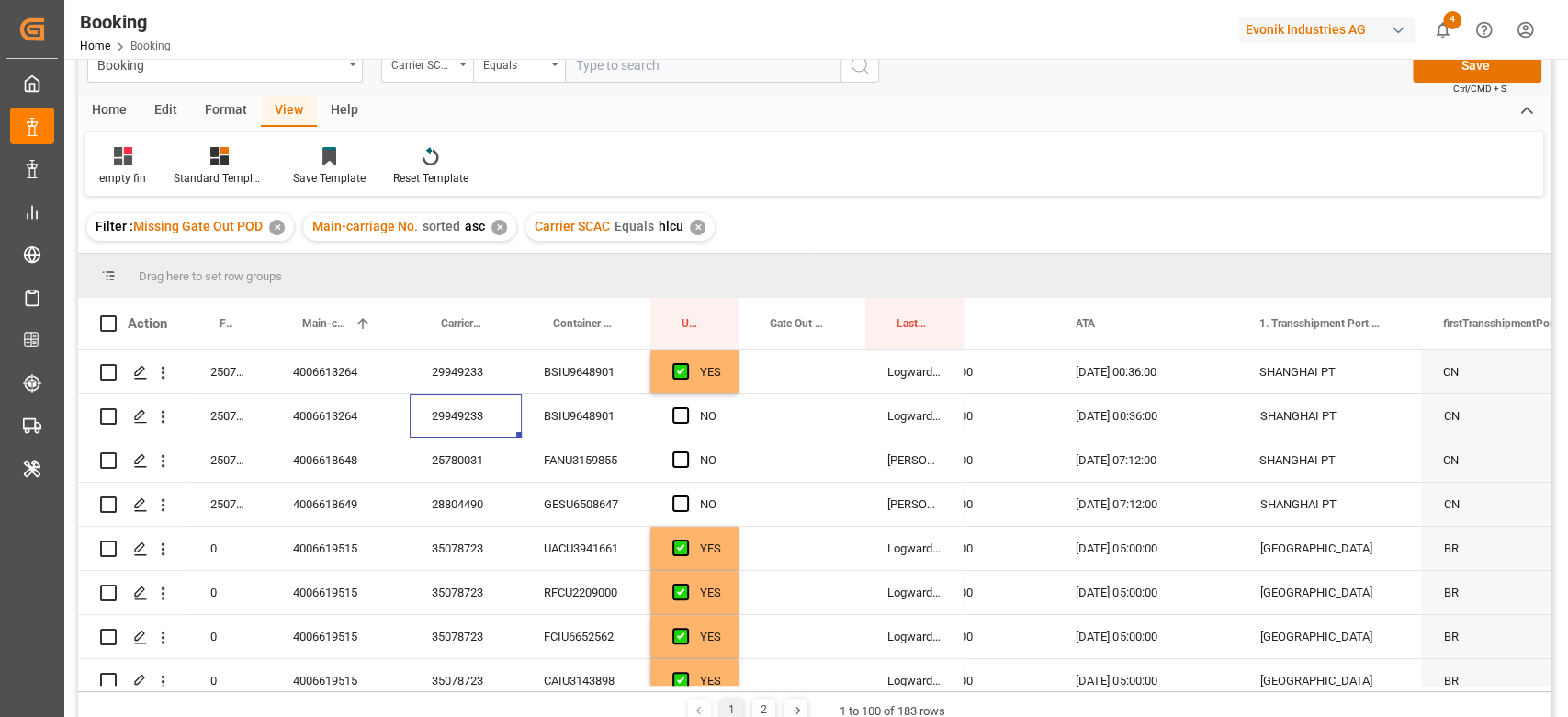
scroll to position [0, 0]
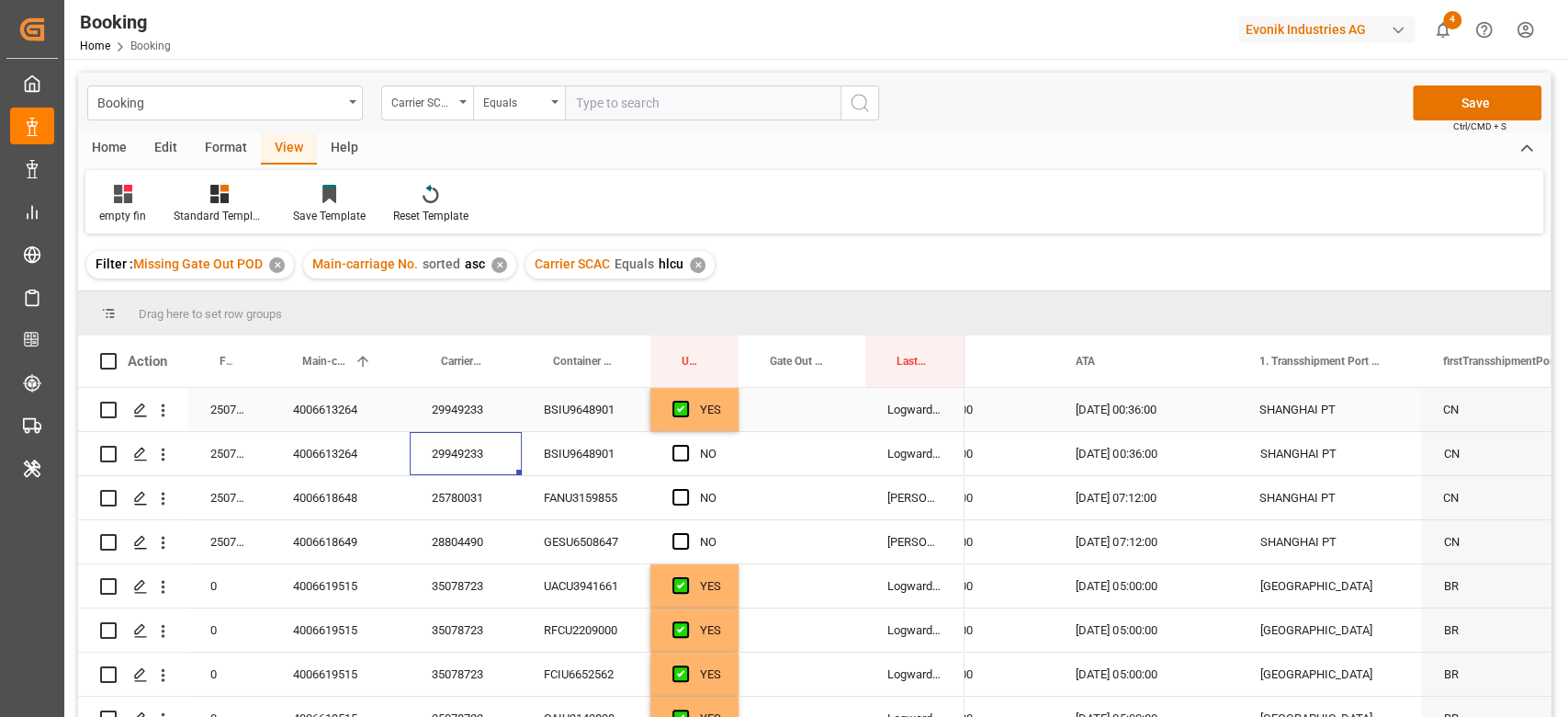
click at [356, 413] on div "4006613264" at bounding box center [340, 409] width 139 height 43
click at [678, 454] on span "Press SPACE to select this row." at bounding box center [680, 452] width 16 height 16
click at [686, 445] on input "Press SPACE to select this row." at bounding box center [686, 445] width 0 height 0
click at [610, 500] on div "FANU3159855" at bounding box center [586, 497] width 129 height 43
click at [498, 505] on div "25780031" at bounding box center [465, 497] width 112 height 43
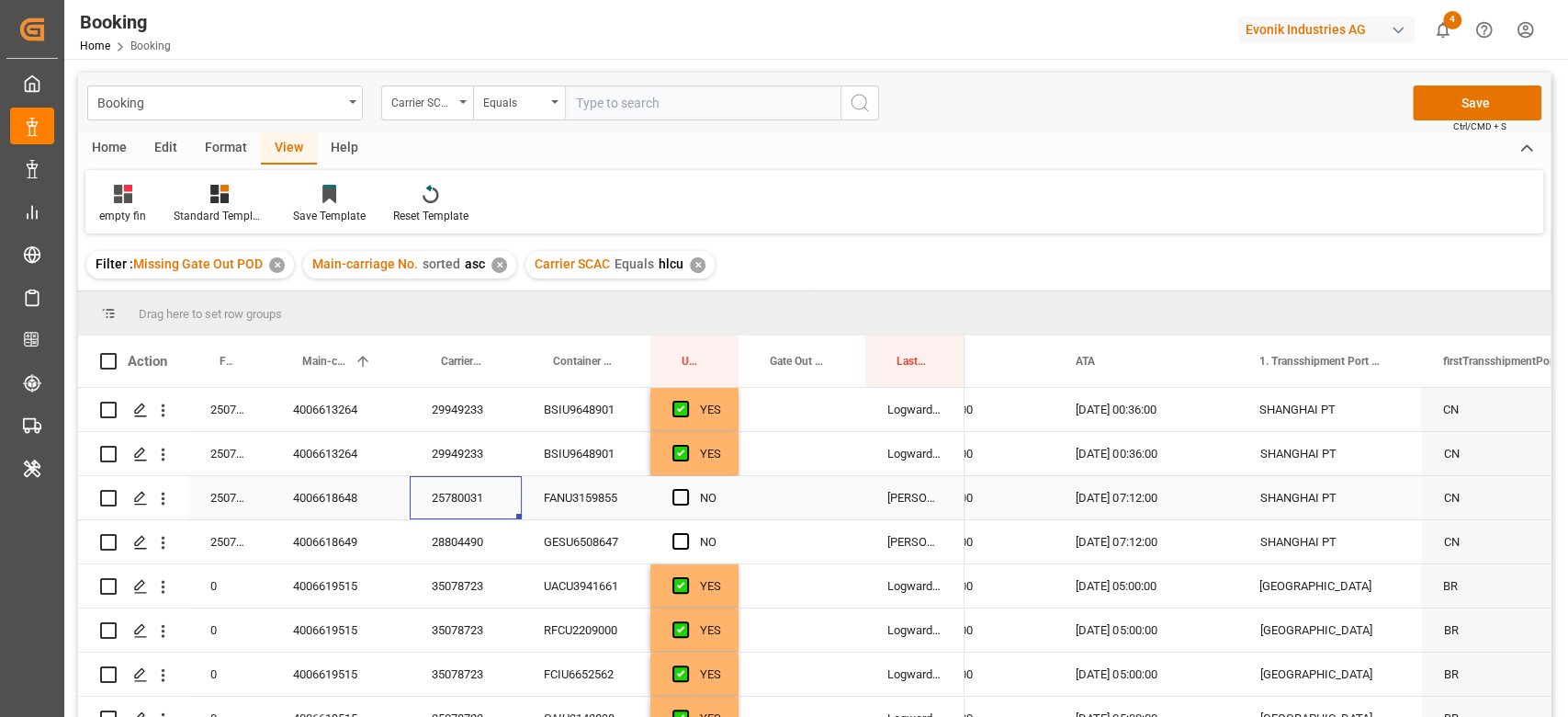
click at [795, 495] on div "Press SPACE to select this row." at bounding box center [802, 497] width 127 height 43
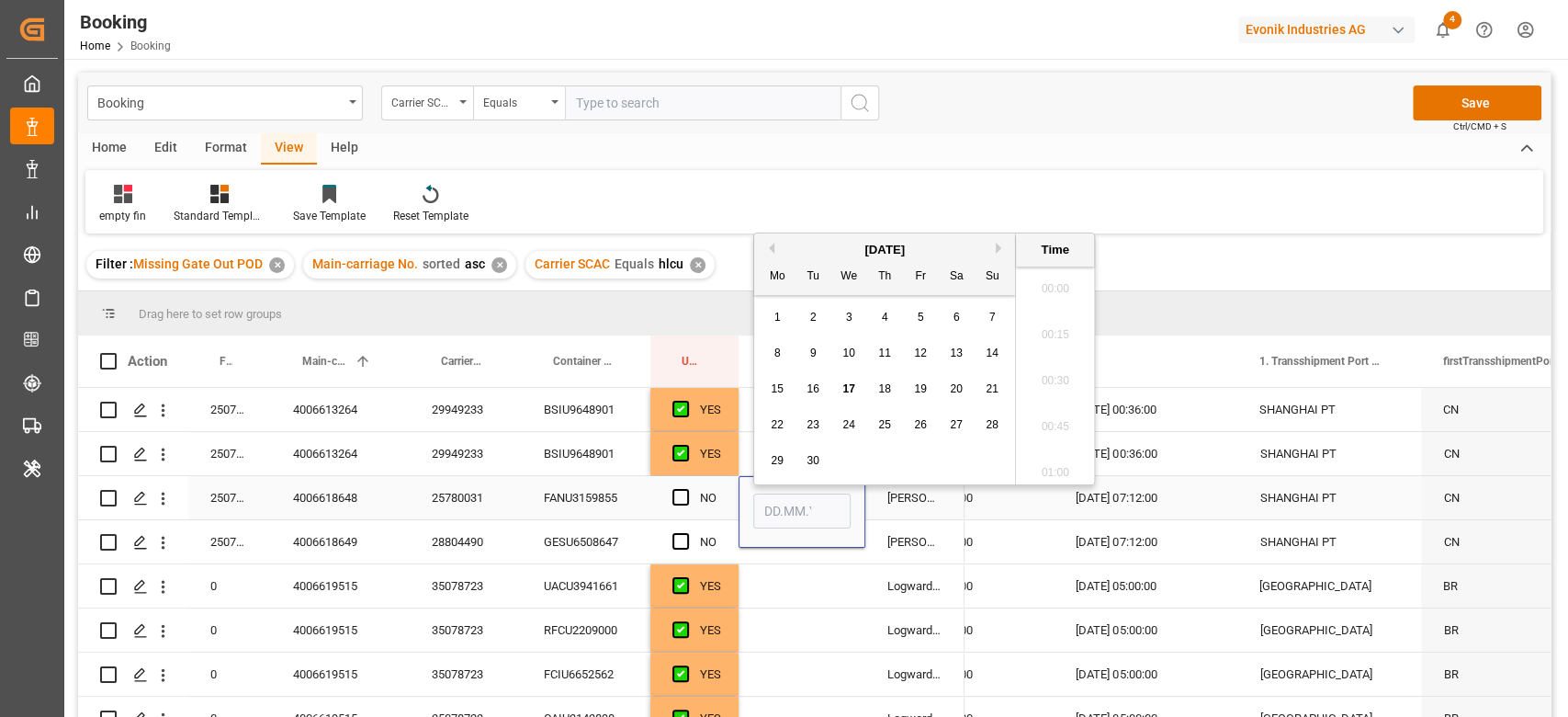
scroll to position [2670, 0]
click at [845, 380] on span "17" at bounding box center [848, 379] width 11 height 12
type input "[DATE] 00:00"
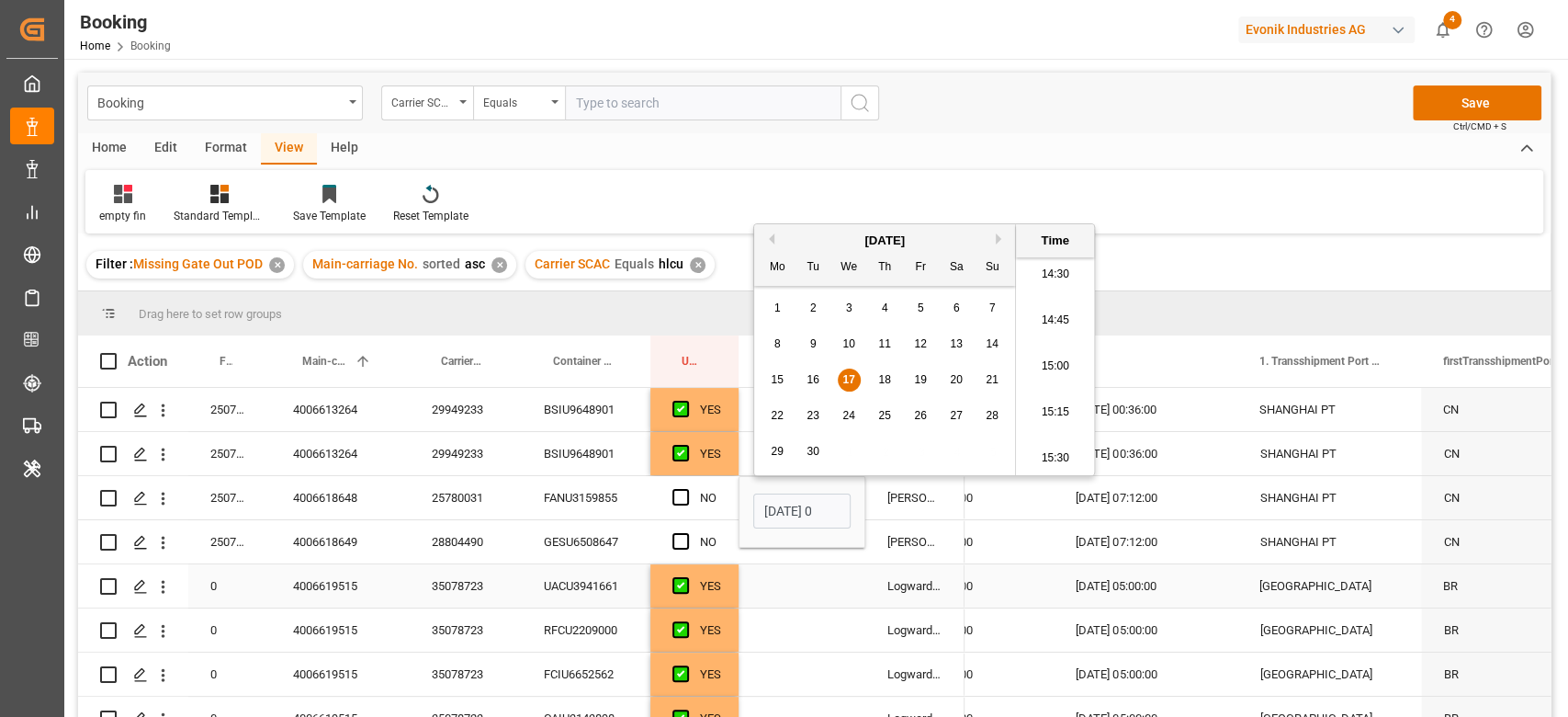
click at [1133, 559] on div "14.09.2025 07:12:00" at bounding box center [1145, 541] width 183 height 43
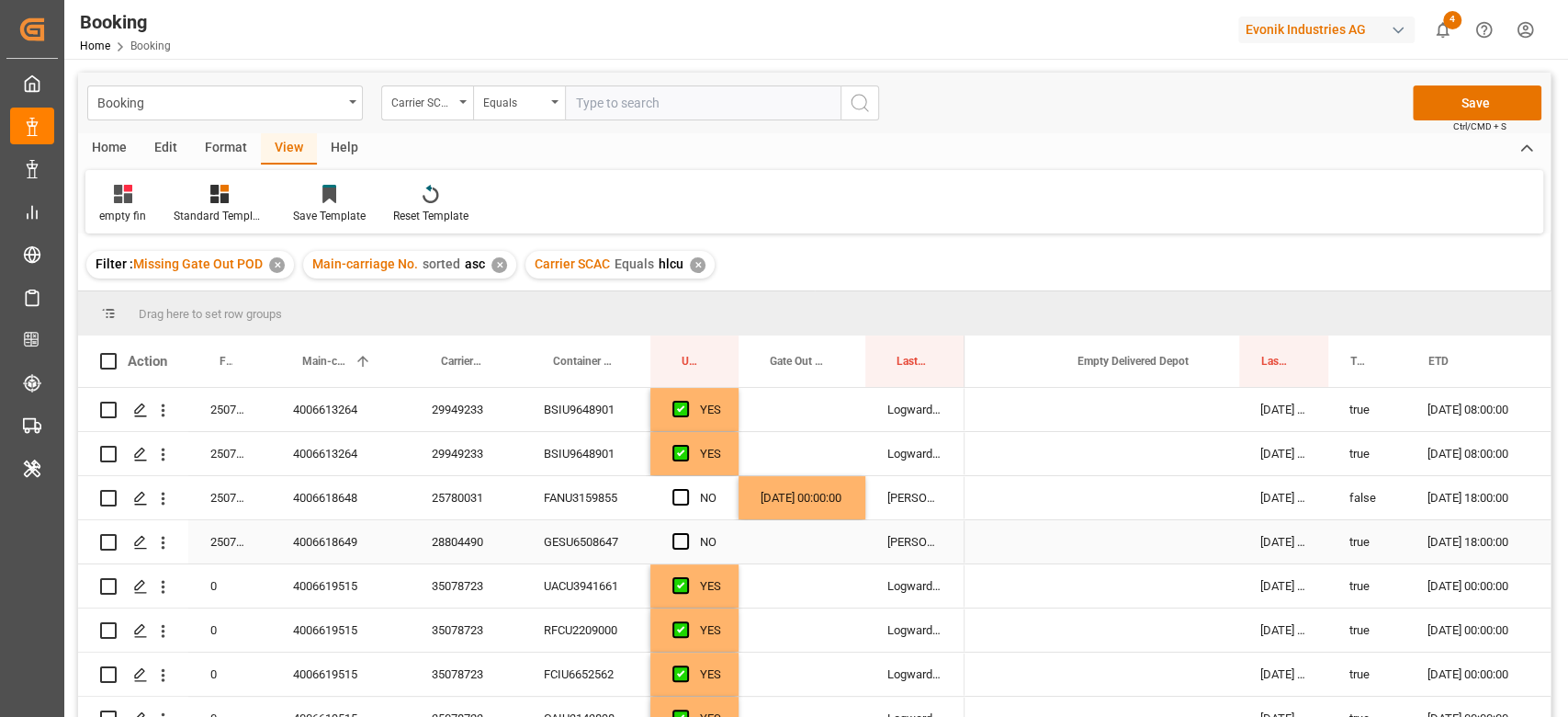
scroll to position [0, 1297]
click at [1139, 509] on div "Press SPACE to select this row." at bounding box center [1147, 497] width 183 height 43
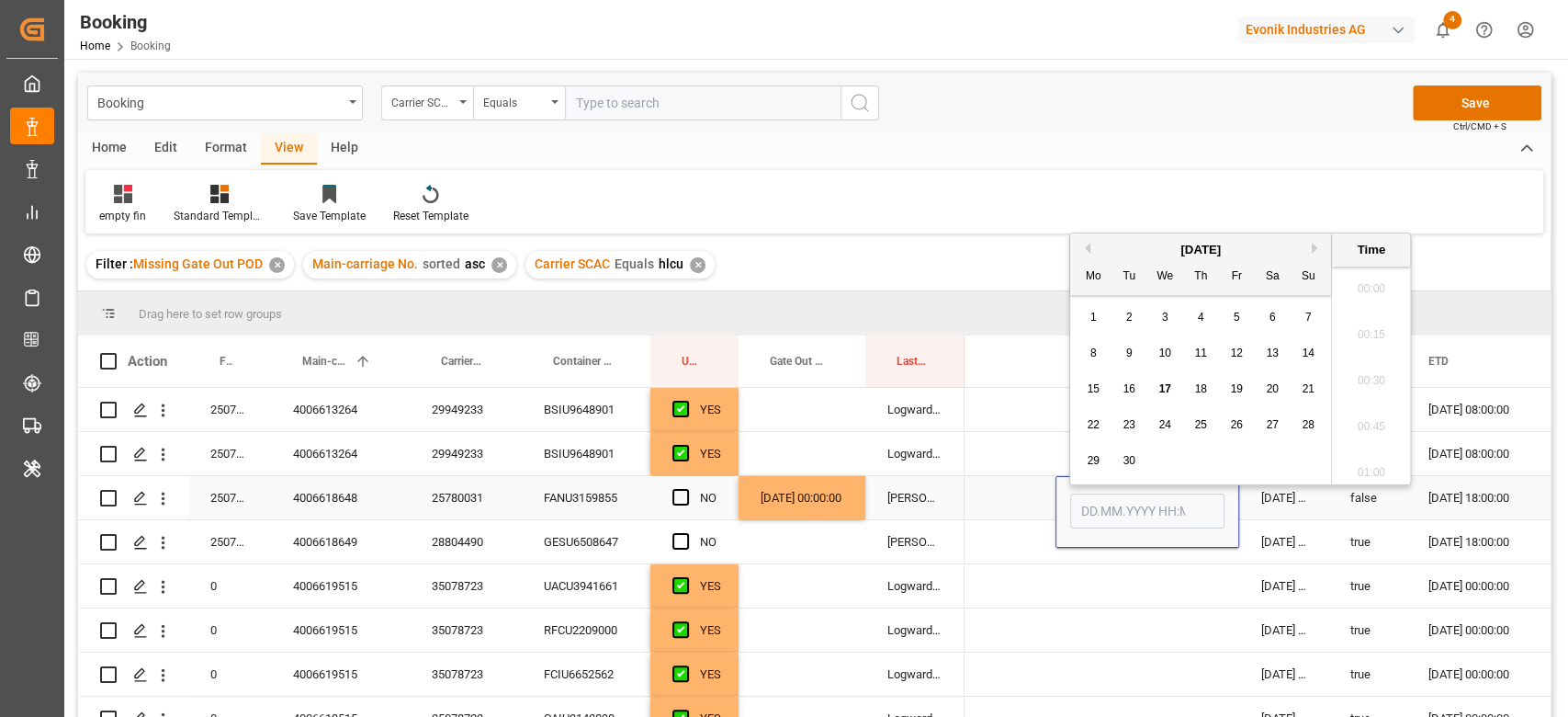
scroll to position [2670, 0]
click at [1170, 389] on div "17" at bounding box center [1165, 380] width 23 height 22
type input "17.09.2025 00:00"
click at [697, 492] on div "Press SPACE to select this row." at bounding box center [686, 498] width 28 height 42
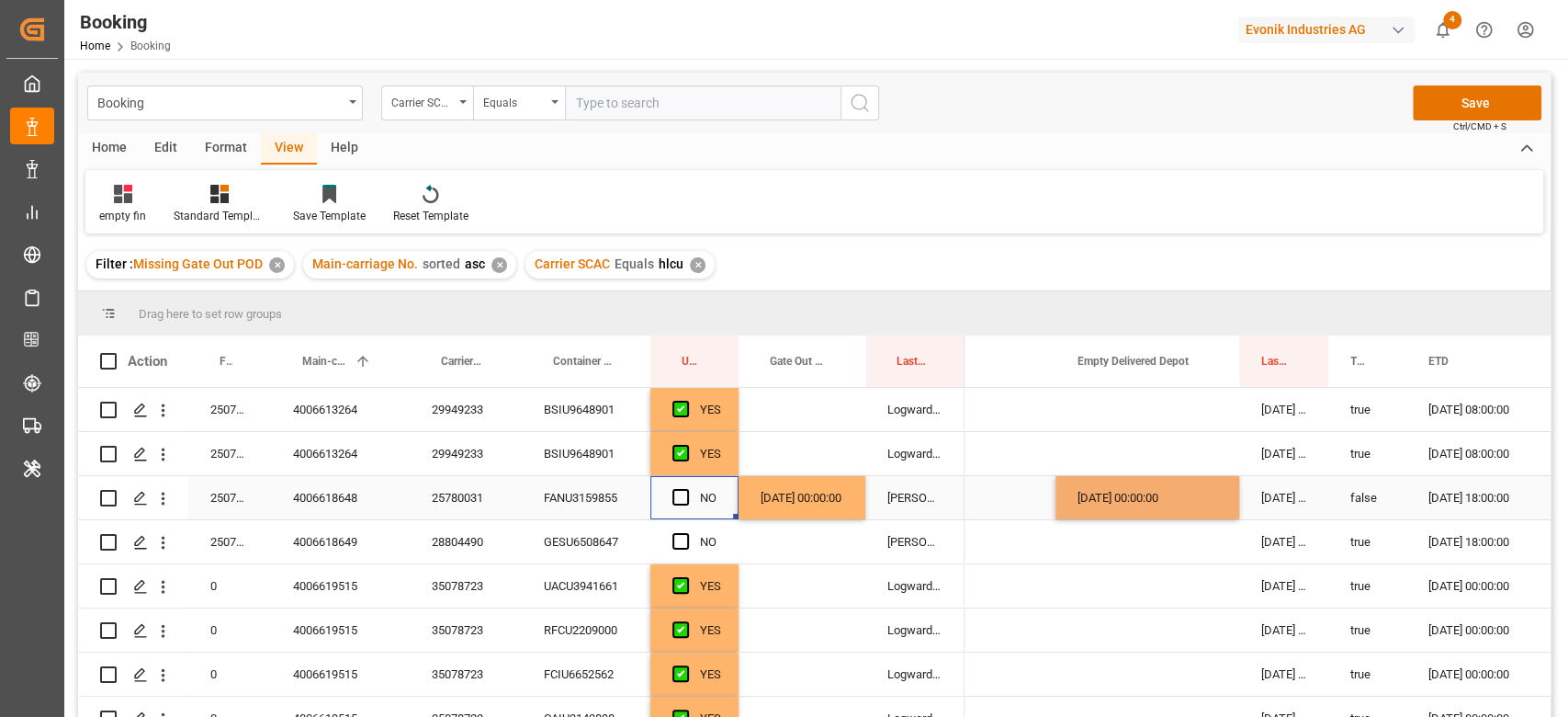
click at [689, 494] on div "Press SPACE to select this row." at bounding box center [686, 498] width 28 height 42
click at [683, 489] on span "Press SPACE to select this row." at bounding box center [680, 496] width 16 height 16
click at [686, 489] on input "Press SPACE to select this row." at bounding box center [686, 489] width 0 height 0
click at [603, 535] on div "GESU6508647" at bounding box center [586, 541] width 129 height 43
click at [845, 505] on div "[DATE] 00:00:00" at bounding box center [802, 497] width 127 height 43
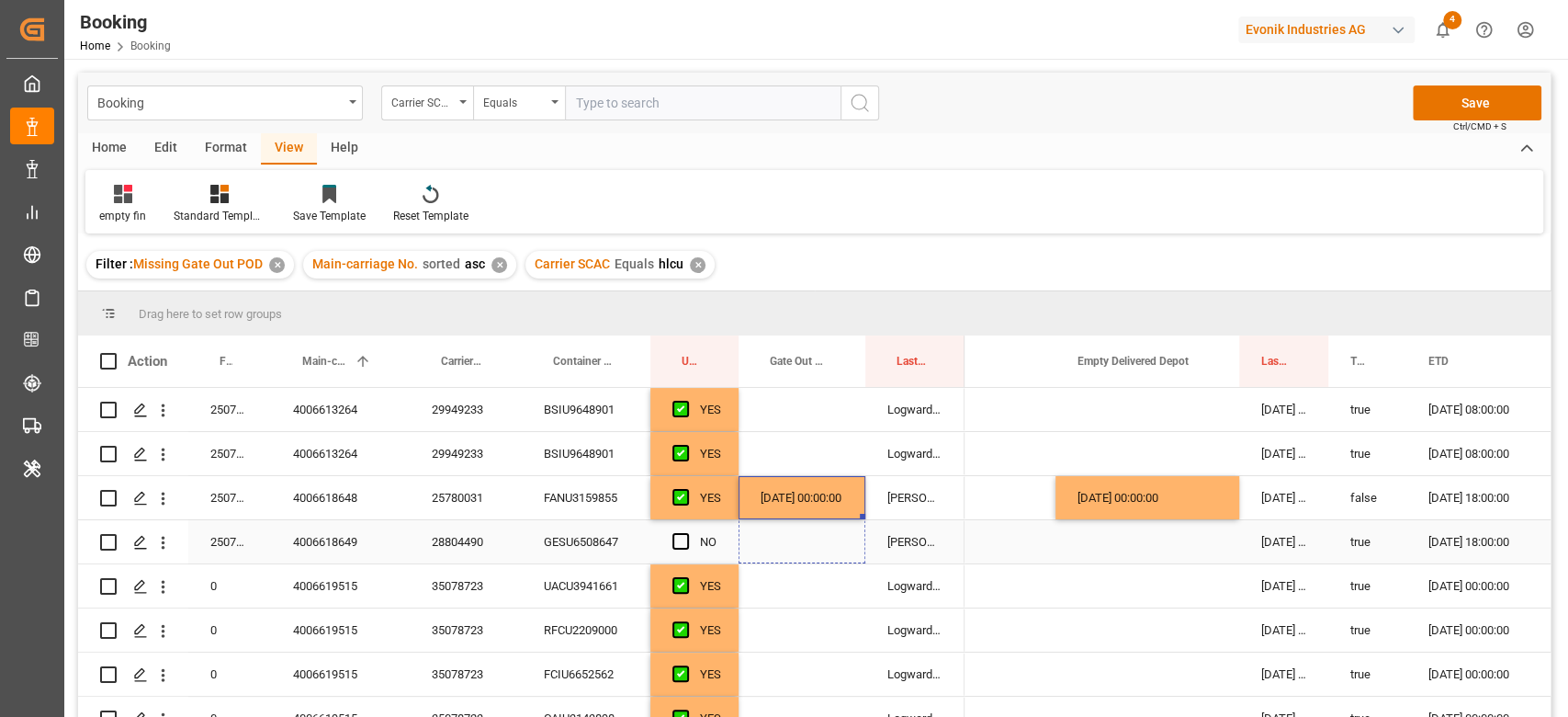
drag, startPoint x: 860, startPoint y: 515, endPoint x: 861, endPoint y: 540, distance: 25.0
click at [1224, 503] on div "[DATE] 00:00:00" at bounding box center [1147, 497] width 183 height 43
drag, startPoint x: 1235, startPoint y: 514, endPoint x: 1235, endPoint y: 554, distance: 40.0
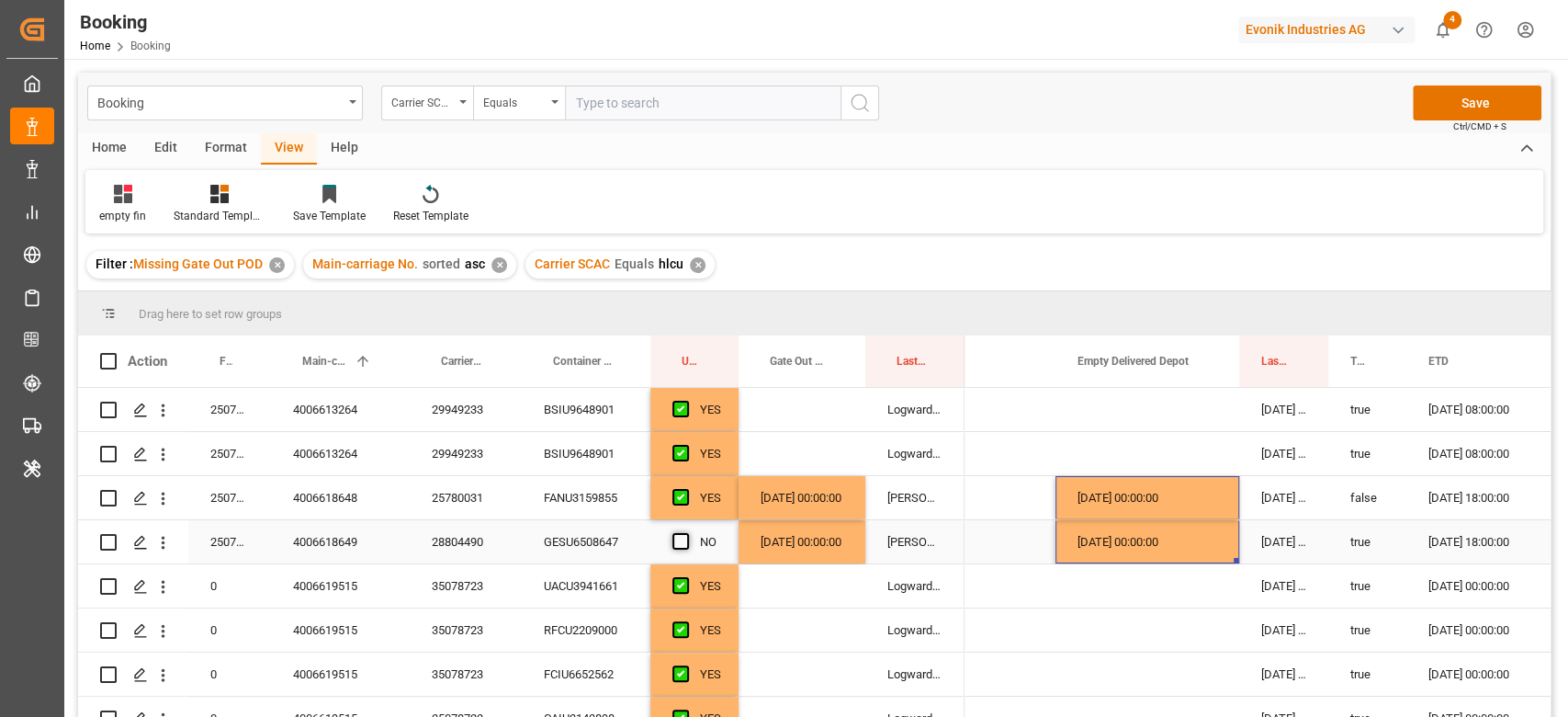
click at [678, 538] on span "Press SPACE to select this row." at bounding box center [680, 540] width 16 height 16
click at [686, 532] on input "Press SPACE to select this row." at bounding box center [686, 532] width 0 height 0
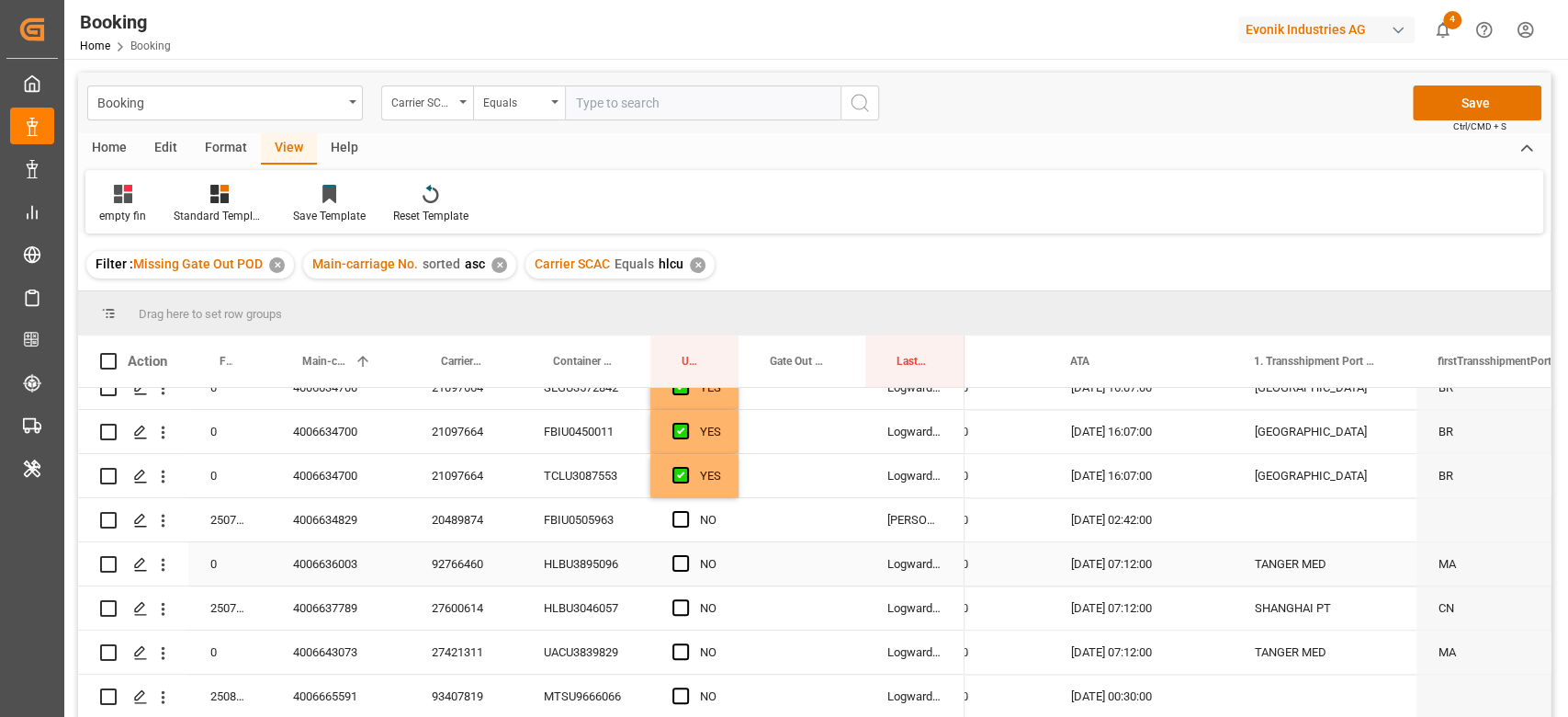
scroll to position [1837, 0]
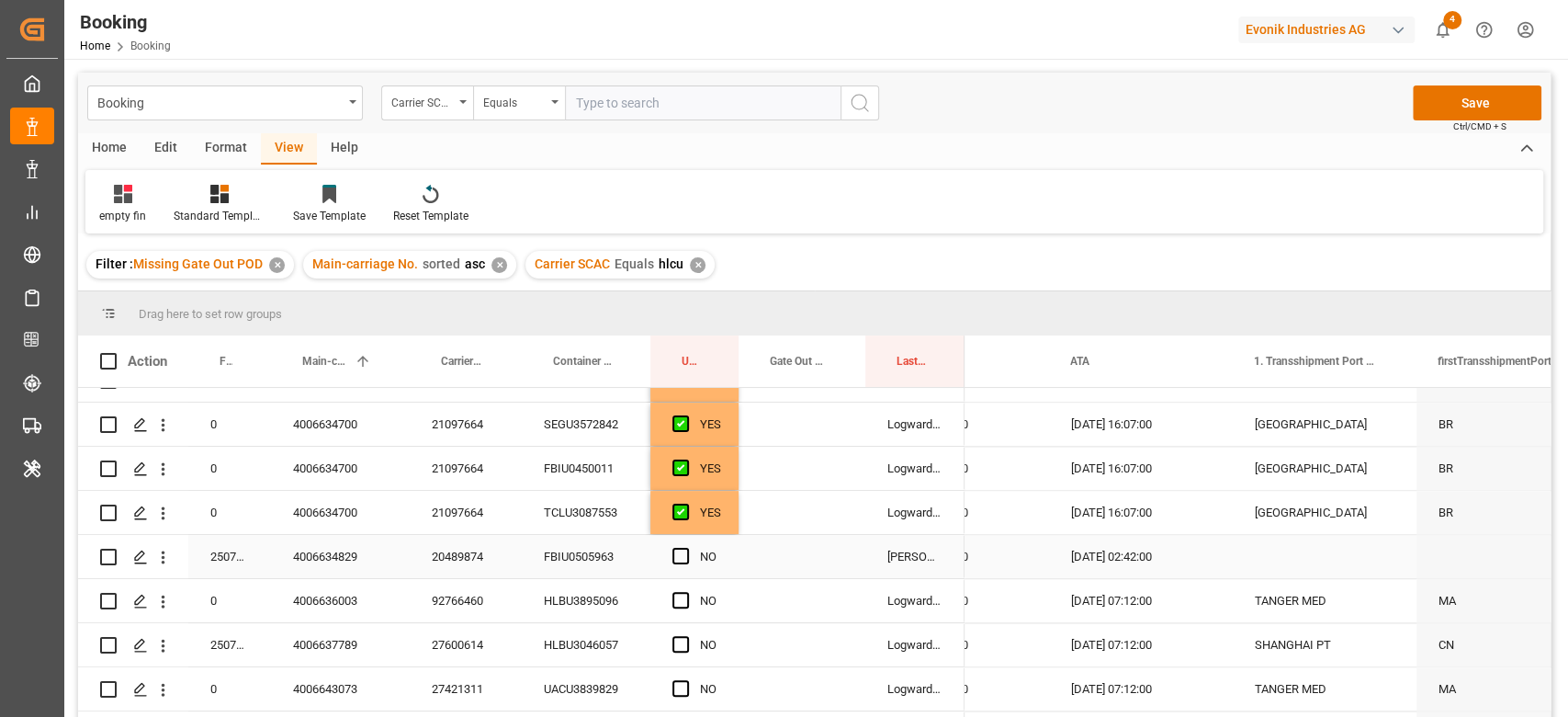
click at [441, 563] on div "20489874" at bounding box center [465, 555] width 112 height 43
click at [448, 606] on div "92766460" at bounding box center [465, 599] width 112 height 43
click at [675, 552] on span "Press SPACE to select this row." at bounding box center [680, 555] width 16 height 16
click at [686, 548] on input "Press SPACE to select this row." at bounding box center [686, 548] width 0 height 0
click at [671, 604] on div "NO" at bounding box center [694, 599] width 88 height 43
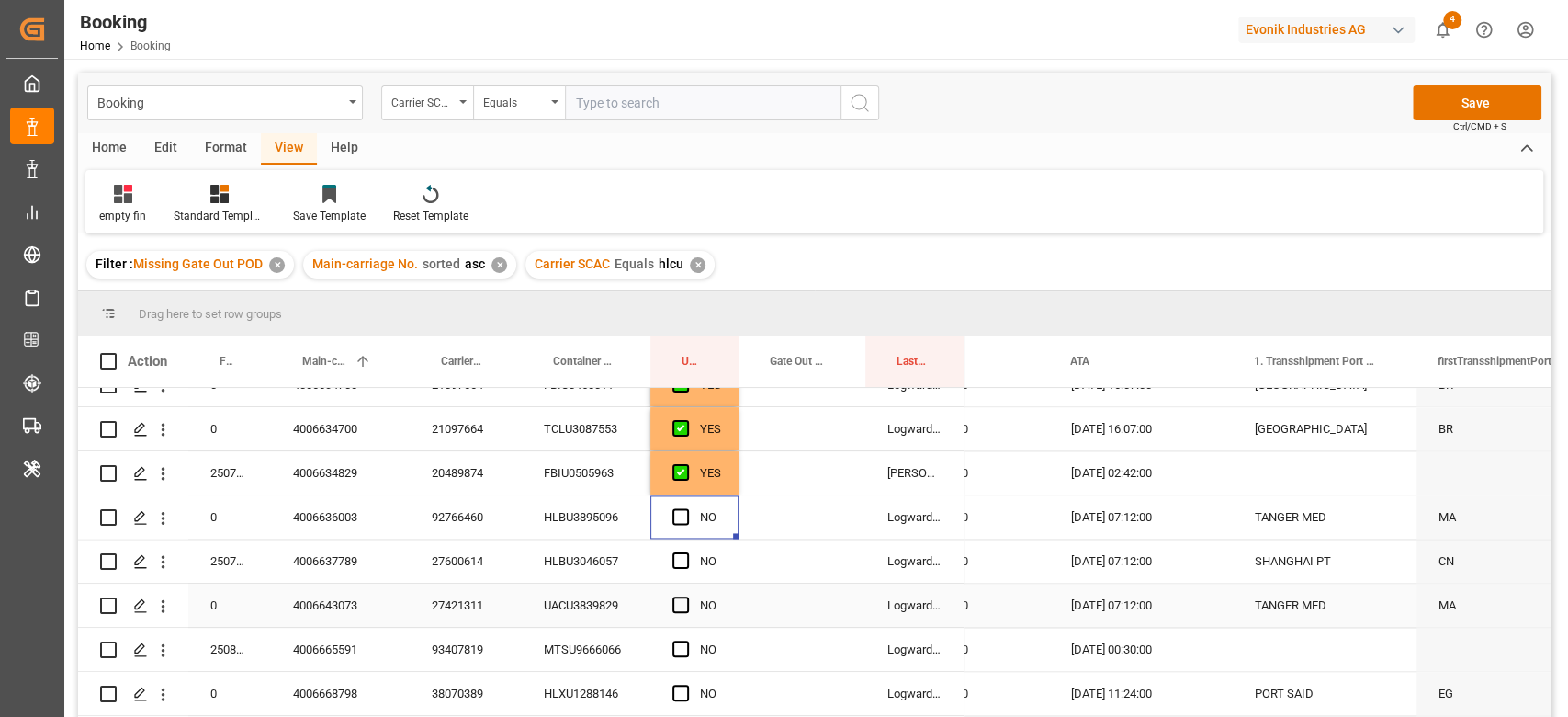
scroll to position [1960, 0]
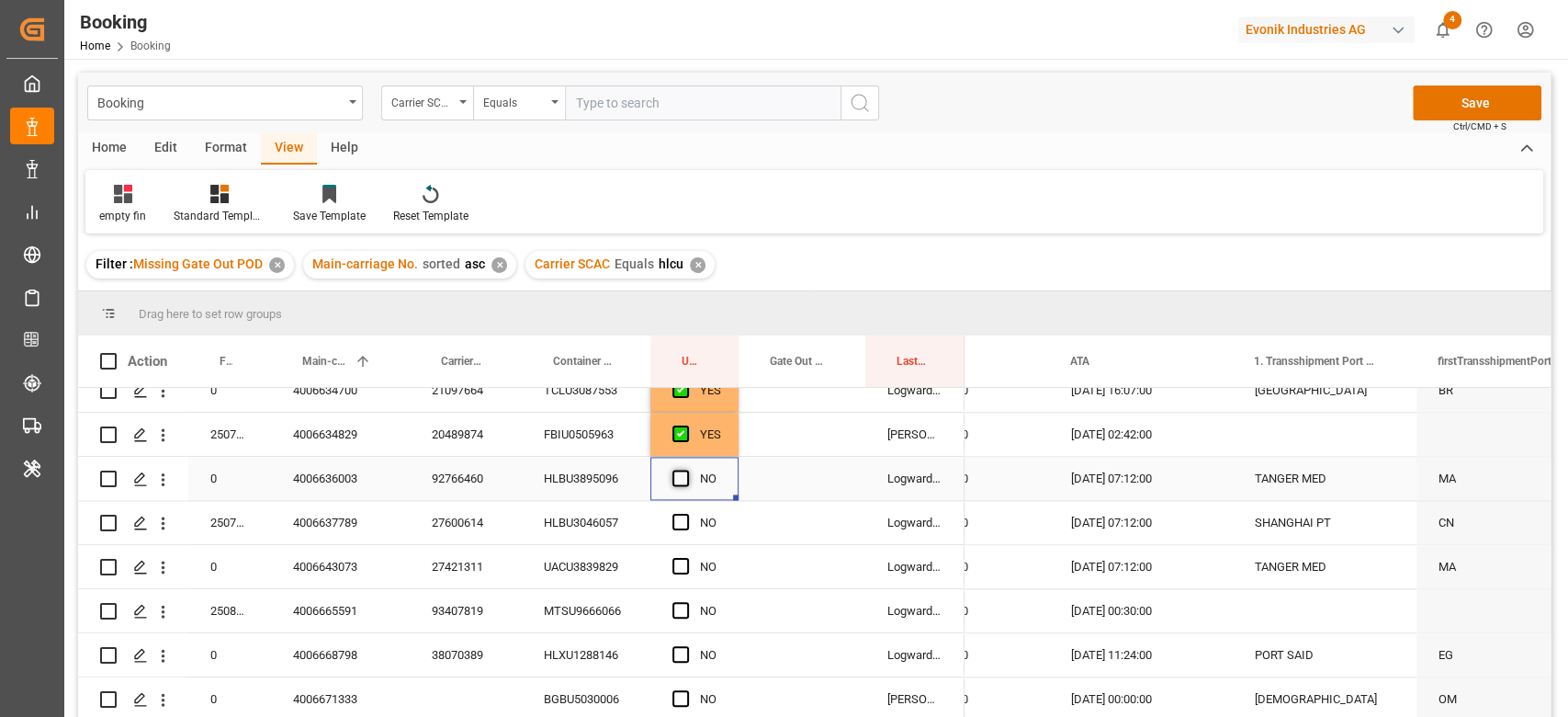
click at [675, 477] on span "Press SPACE to select this row." at bounding box center [680, 477] width 16 height 16
click at [686, 469] on input "Press SPACE to select this row." at bounding box center [686, 469] width 0 height 0
click at [463, 525] on div "27600614" at bounding box center [465, 522] width 112 height 43
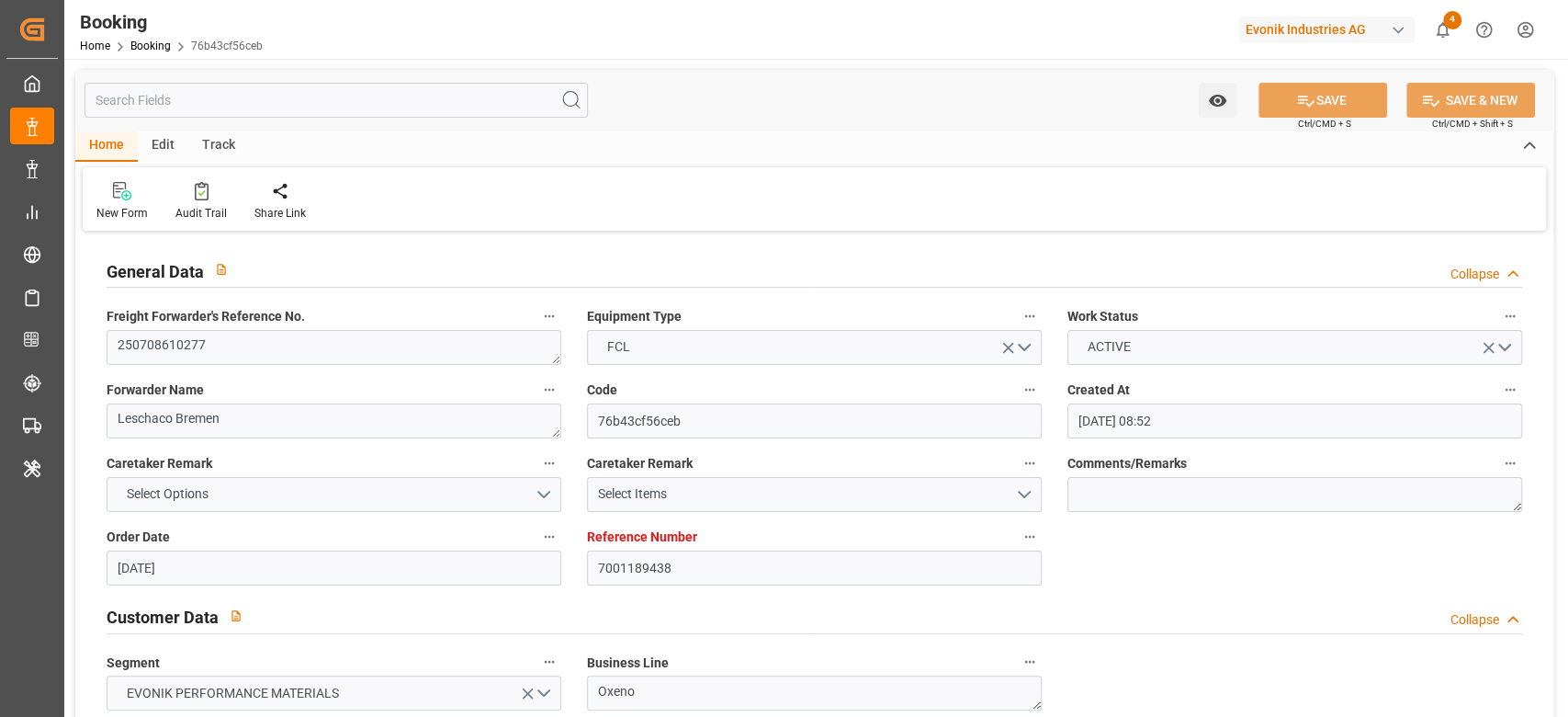
scroll to position [3308, 0]
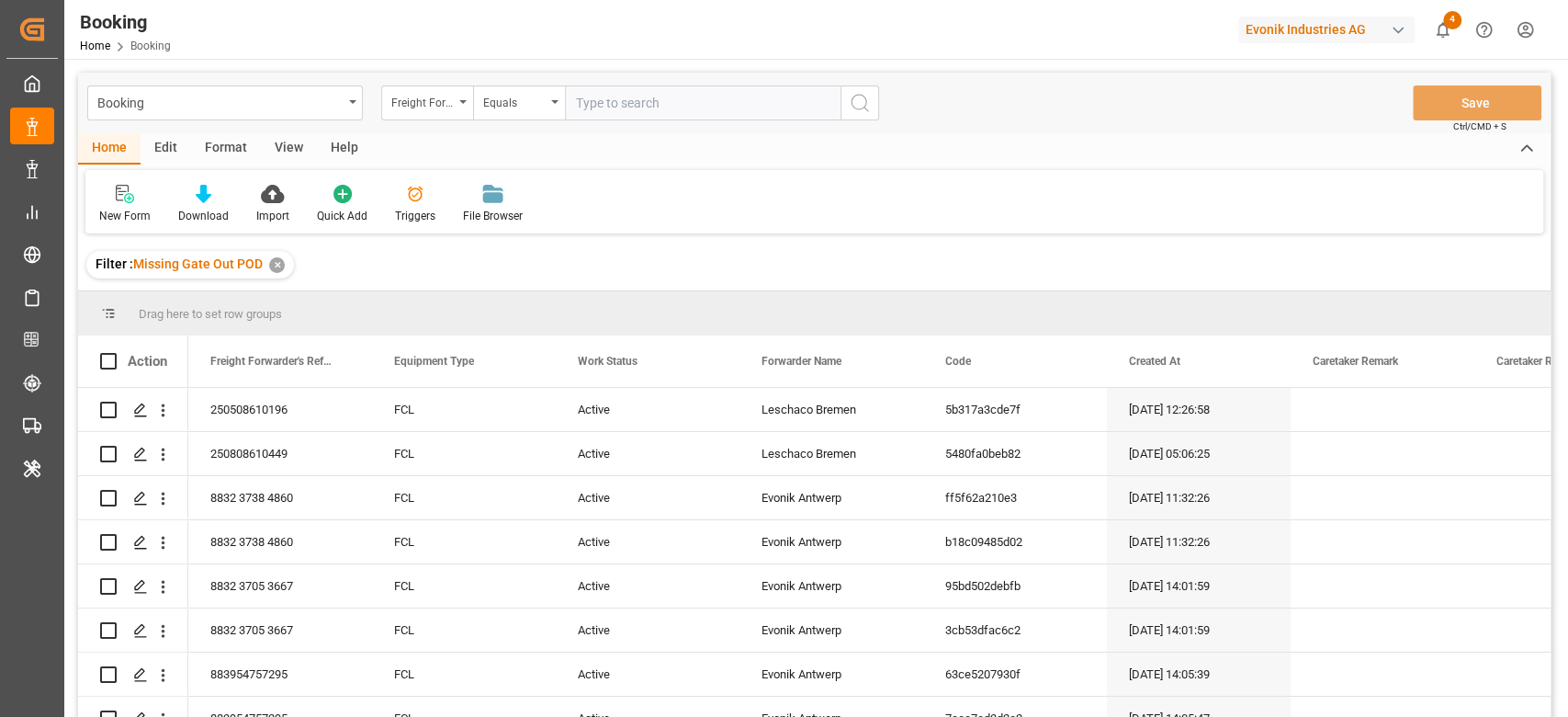
click at [285, 266] on div "Filter : Missing Gate Out POD ✕" at bounding box center [189, 264] width 207 height 28
click at [283, 265] on div "Filter : Missing Gate Out POD ✕" at bounding box center [189, 264] width 207 height 28
click at [276, 261] on div "✕" at bounding box center [277, 265] width 15 height 15
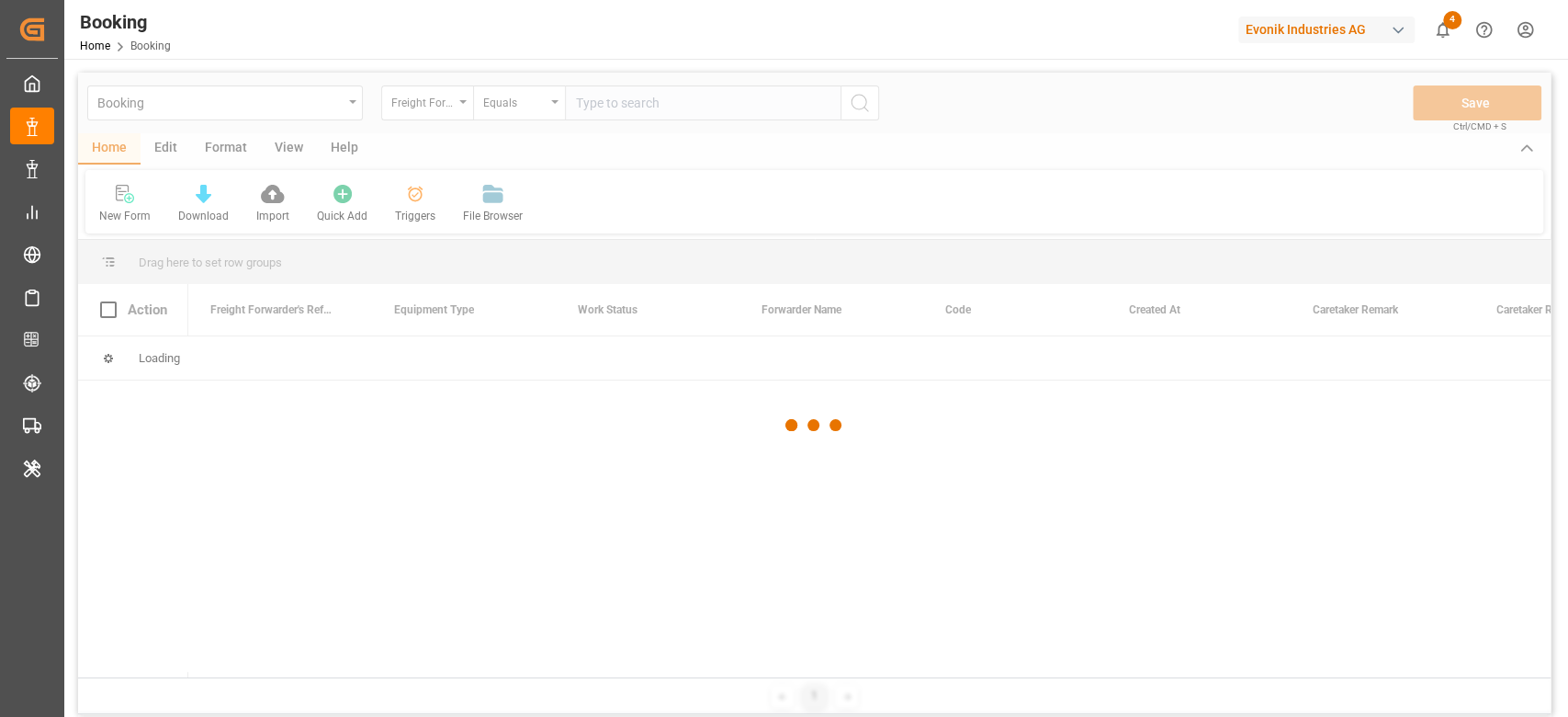
click at [414, 107] on div at bounding box center [814, 425] width 1472 height 706
click at [445, 102] on div at bounding box center [814, 425] width 1472 height 706
click at [408, 105] on div at bounding box center [814, 425] width 1472 height 706
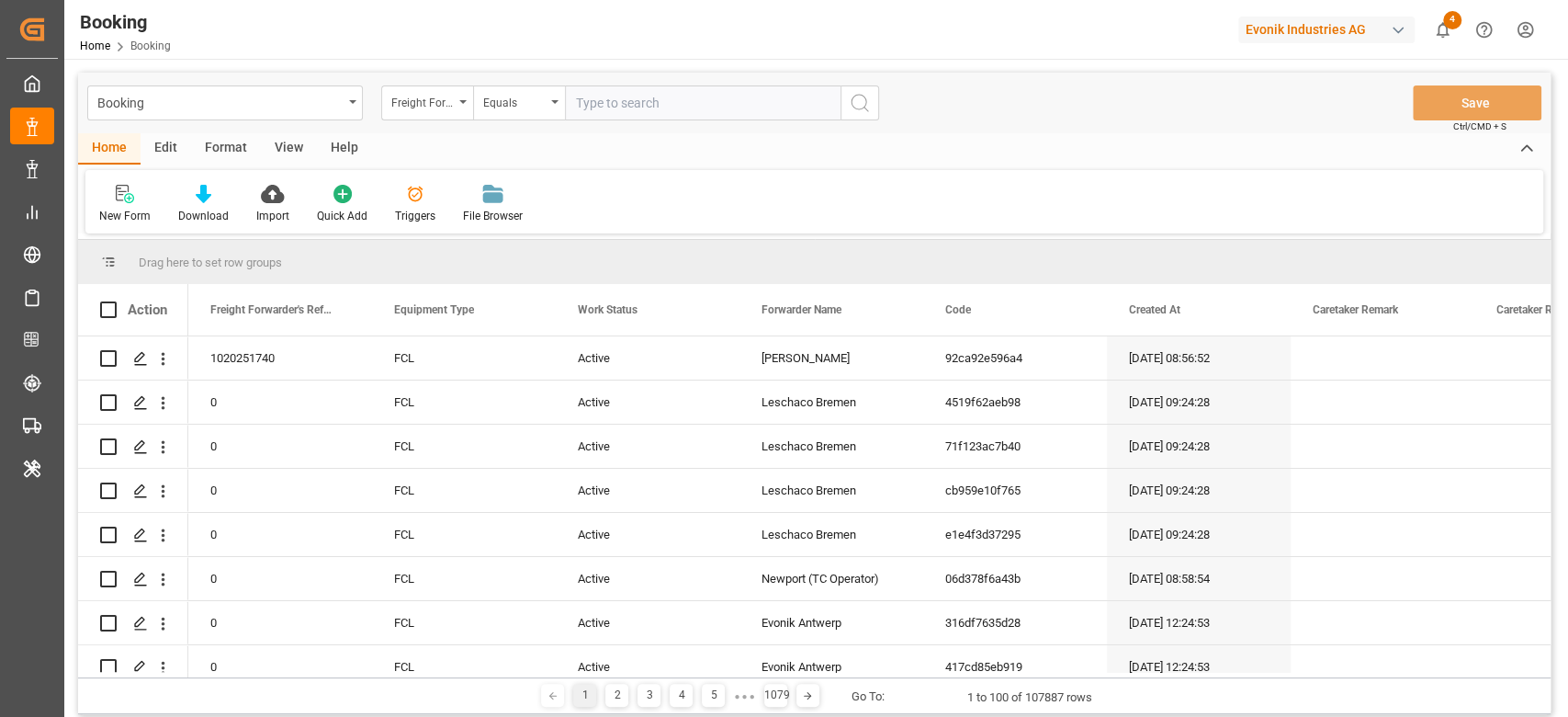
click at [408, 106] on div "Freight Forwarder's Reference No." at bounding box center [421, 100] width 62 height 21
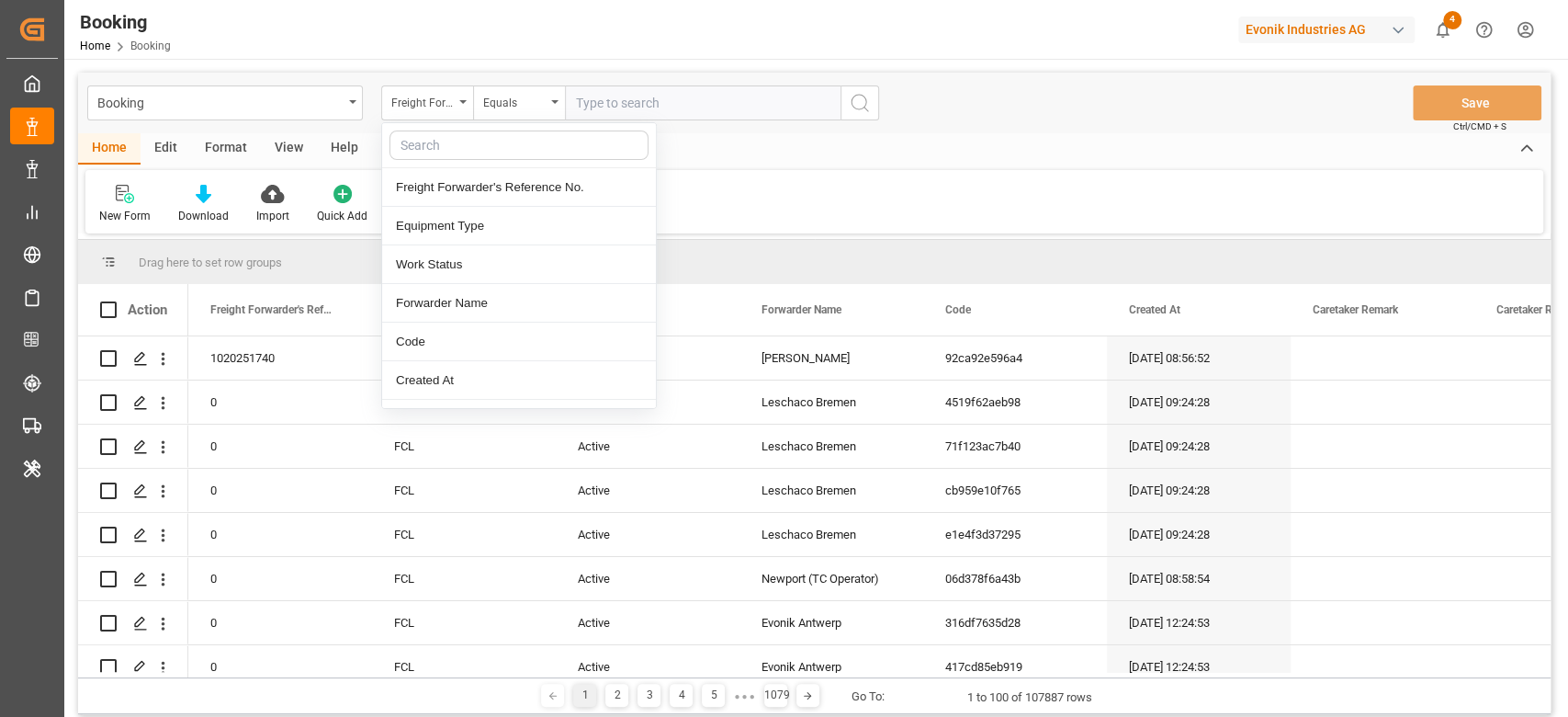
click at [437, 143] on input "text" at bounding box center [518, 144] width 259 height 30
type input "main"
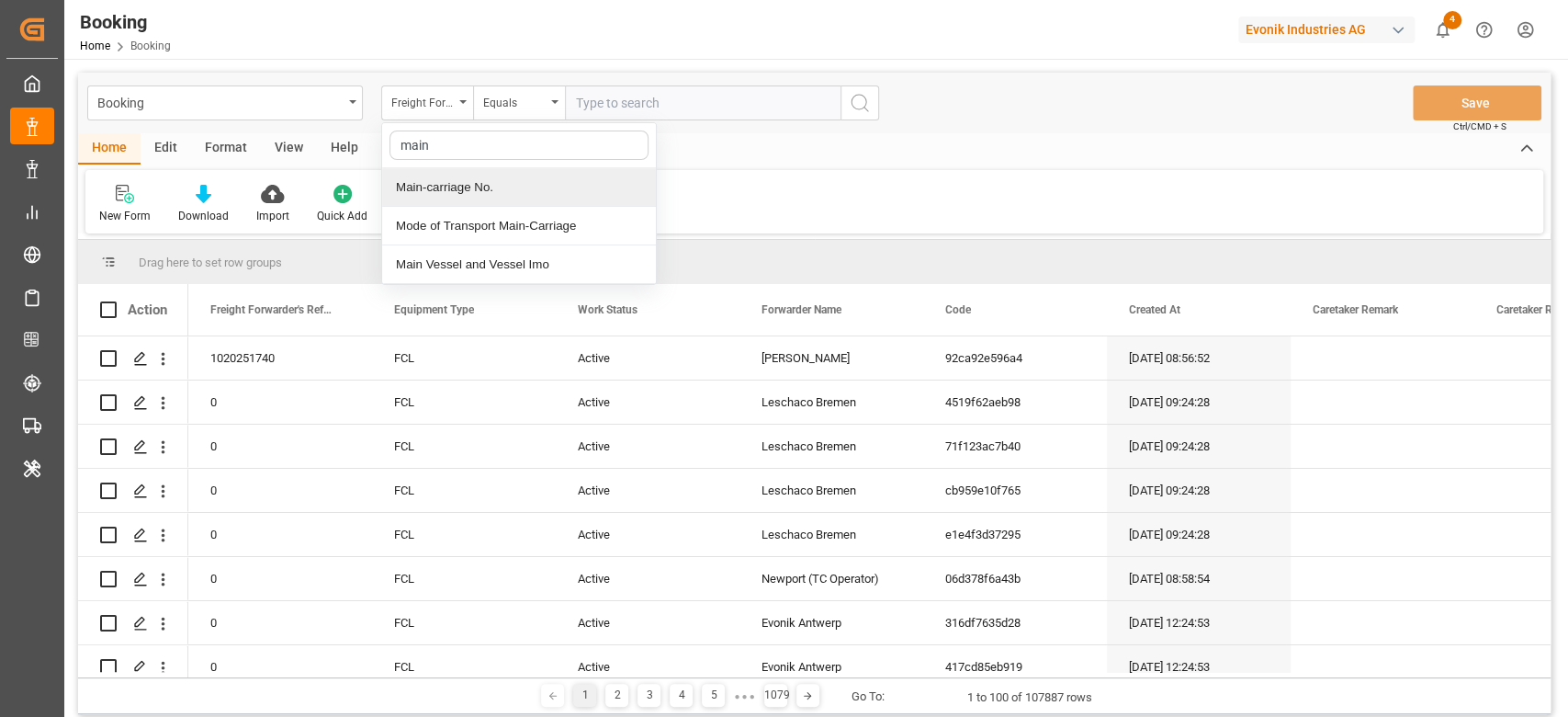
click at [453, 181] on div "Main-carriage No." at bounding box center [519, 187] width 273 height 38
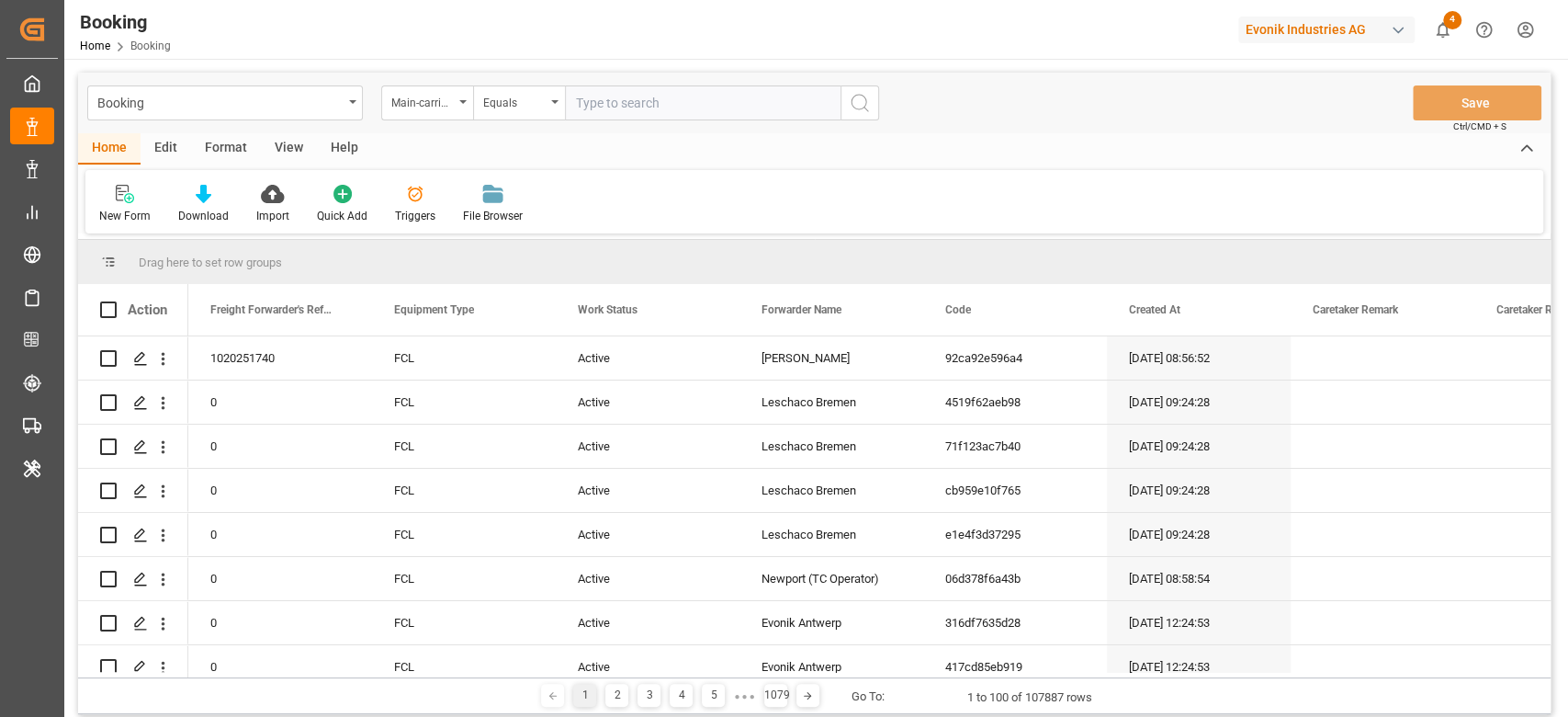
click at [678, 106] on input "text" at bounding box center [702, 102] width 275 height 35
paste input "4006613264"
type input "4006613264"
click at [855, 118] on button "search button" at bounding box center [859, 102] width 38 height 35
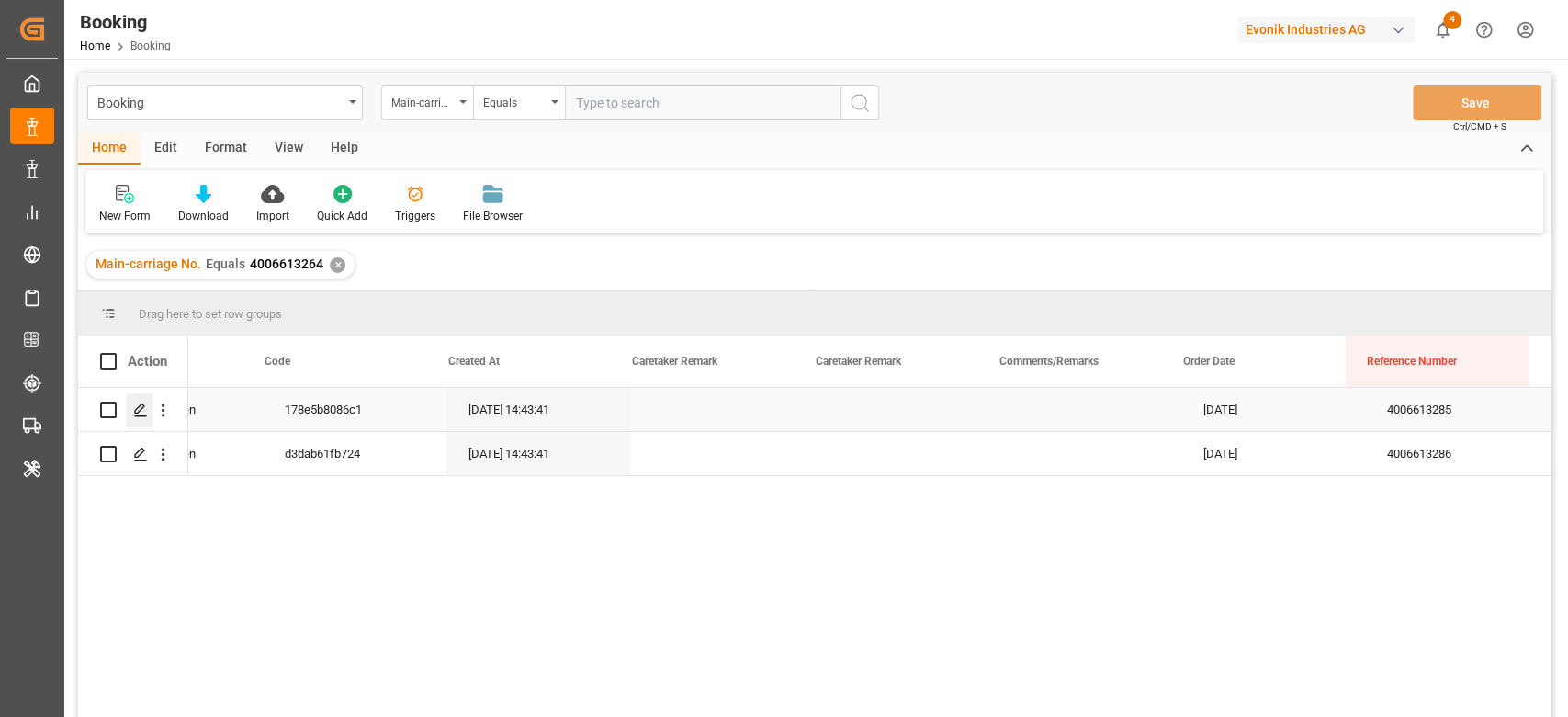
click at [146, 413] on div "Press SPACE to select this row." at bounding box center [140, 410] width 28 height 34
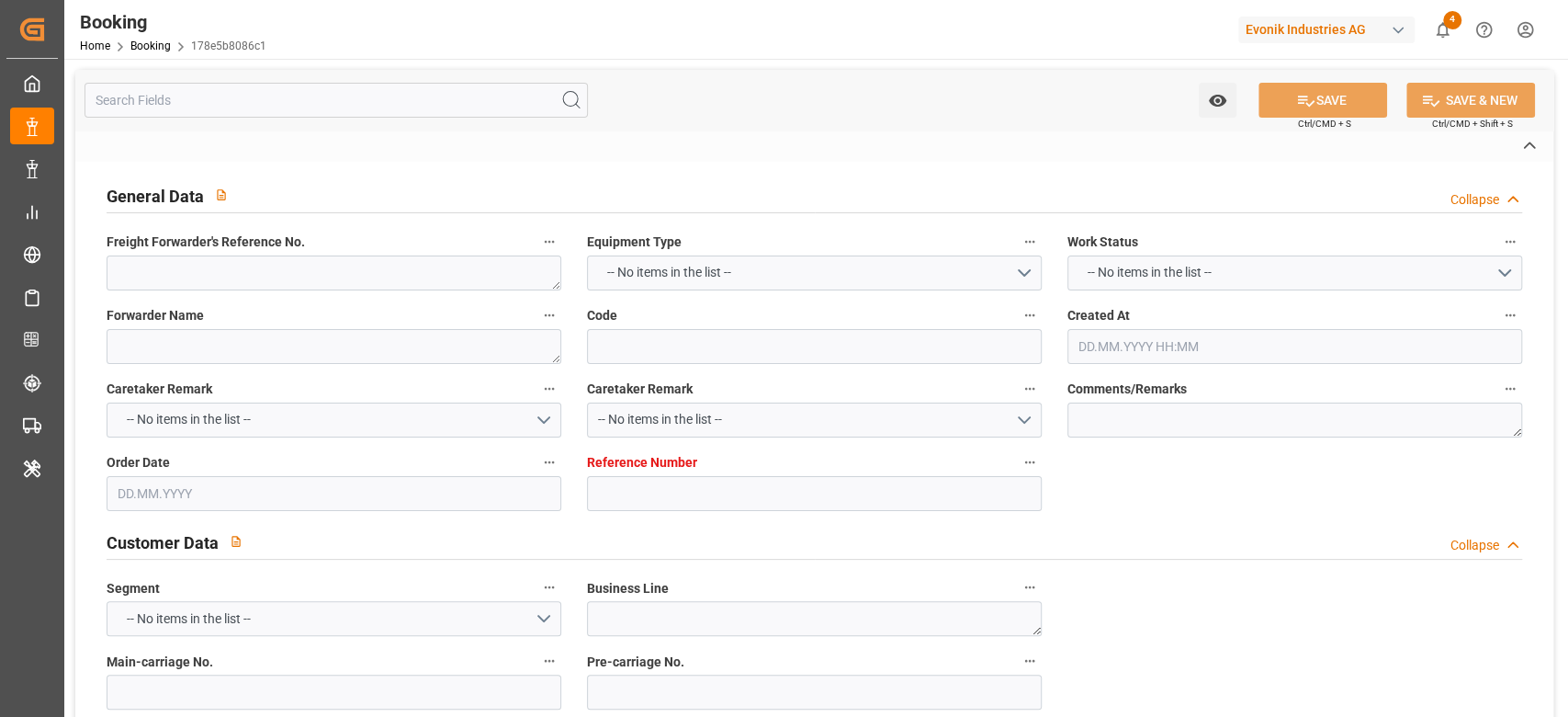
type textarea "250708611002"
type textarea "Leschaco Bremen"
type input "178e5b8086c1"
type input "4006613285"
type textarea "AT-SE"
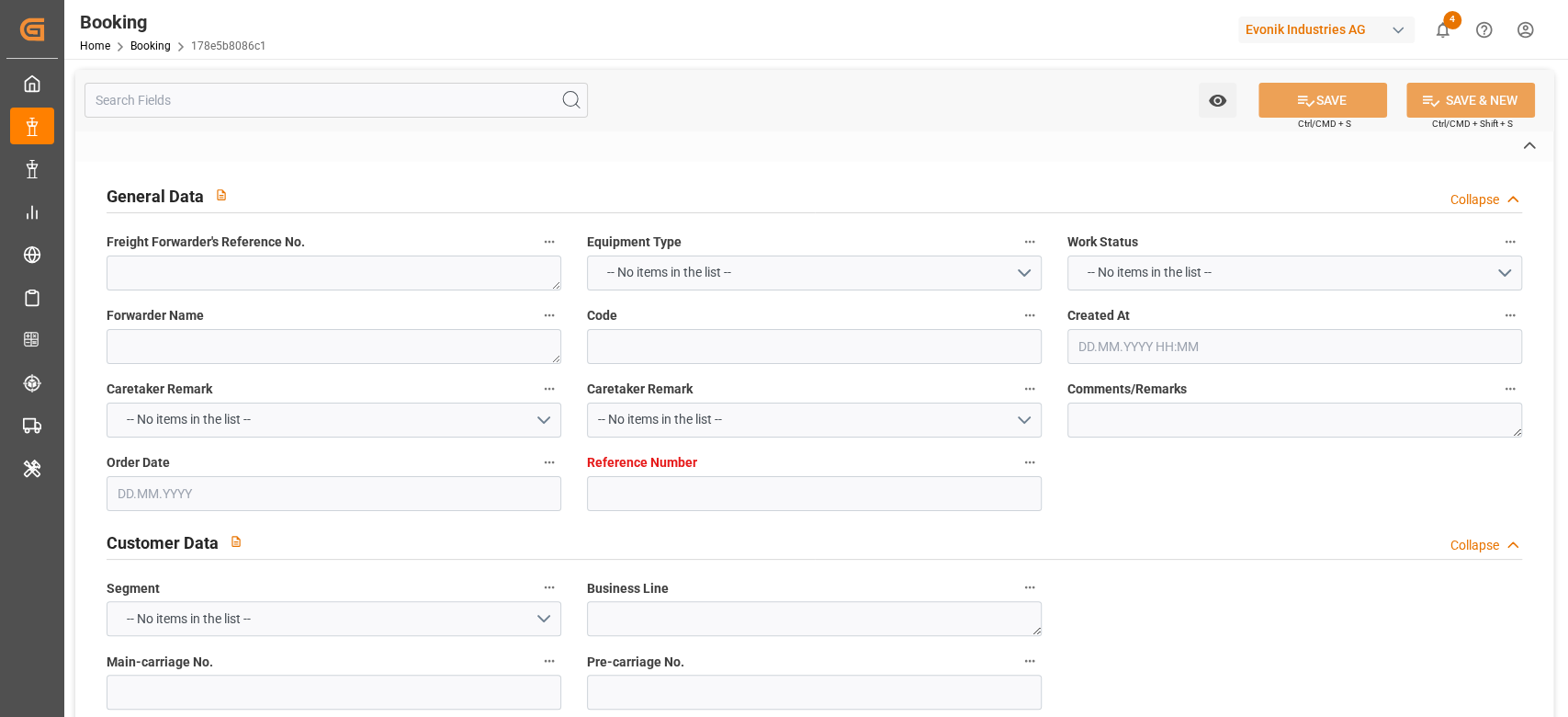
type input "4006613264"
type textarea "CIF"
type textarea "Busan"
type textarea "Evonik Plant 0000503047"
type textarea "Hombourg"
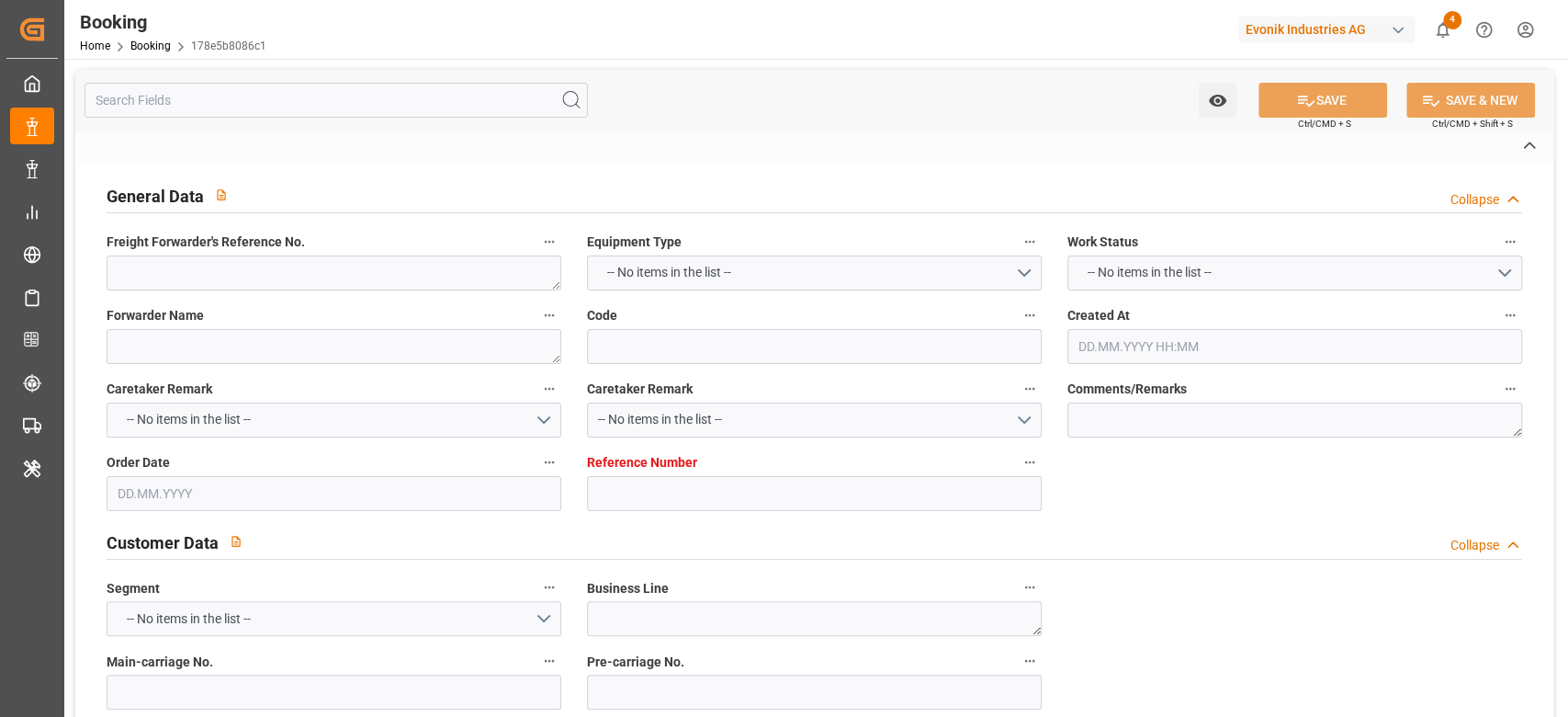
type textarea "BSIU9648901"
type input "GENOVA EXPRESS"
type input "HLCU"
type textarea "29949233"
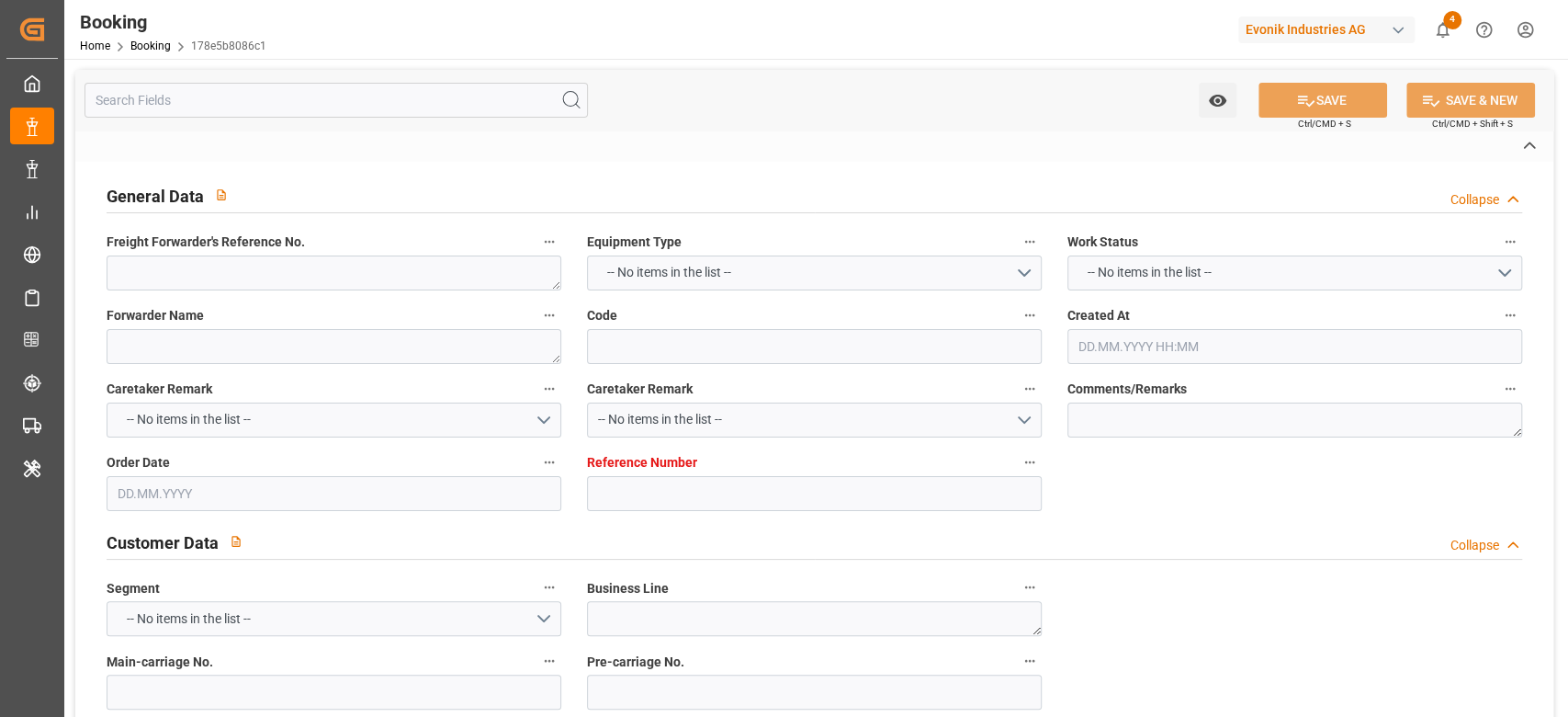
type input "Wilhelmshaven"
type input "Busan"
type input "SHANGHAI PT"
type textarea "vesselName"
type textarea "INPUT_Evonik_Seeburger_LoadTenderOcean_1003039014_20250811091030971.xml"
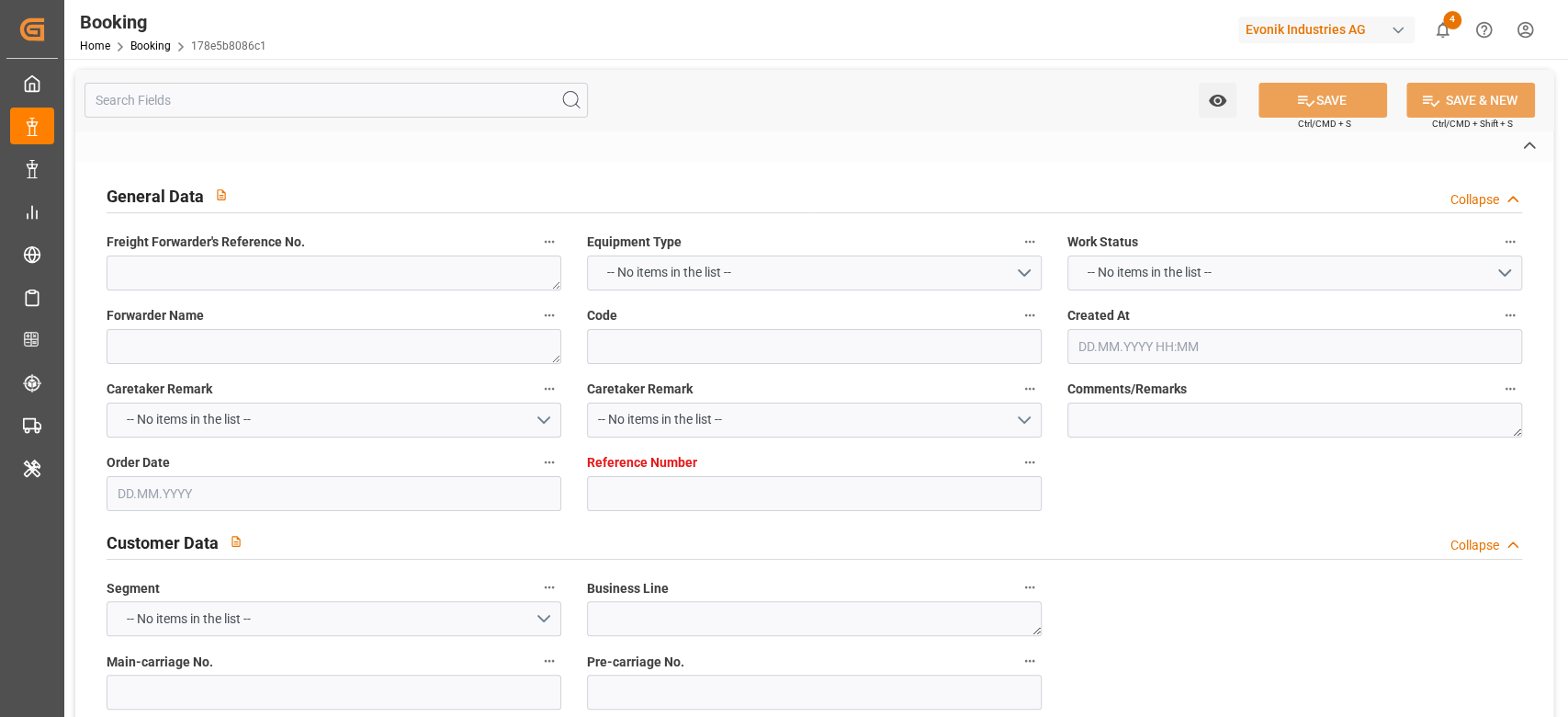
type textarea "NWC/UK North West Continent / UK_KRPUS_HLCU_AT-SE"
type textarea "INPUT_Evonik_Seeburger_LoadTenderOcean_1002825880_20250603164021964.xml,INPUT_E…"
type textarea "1003039014"
type textarea "Logward System"
type textarea "PodRegionName-businessLine-"
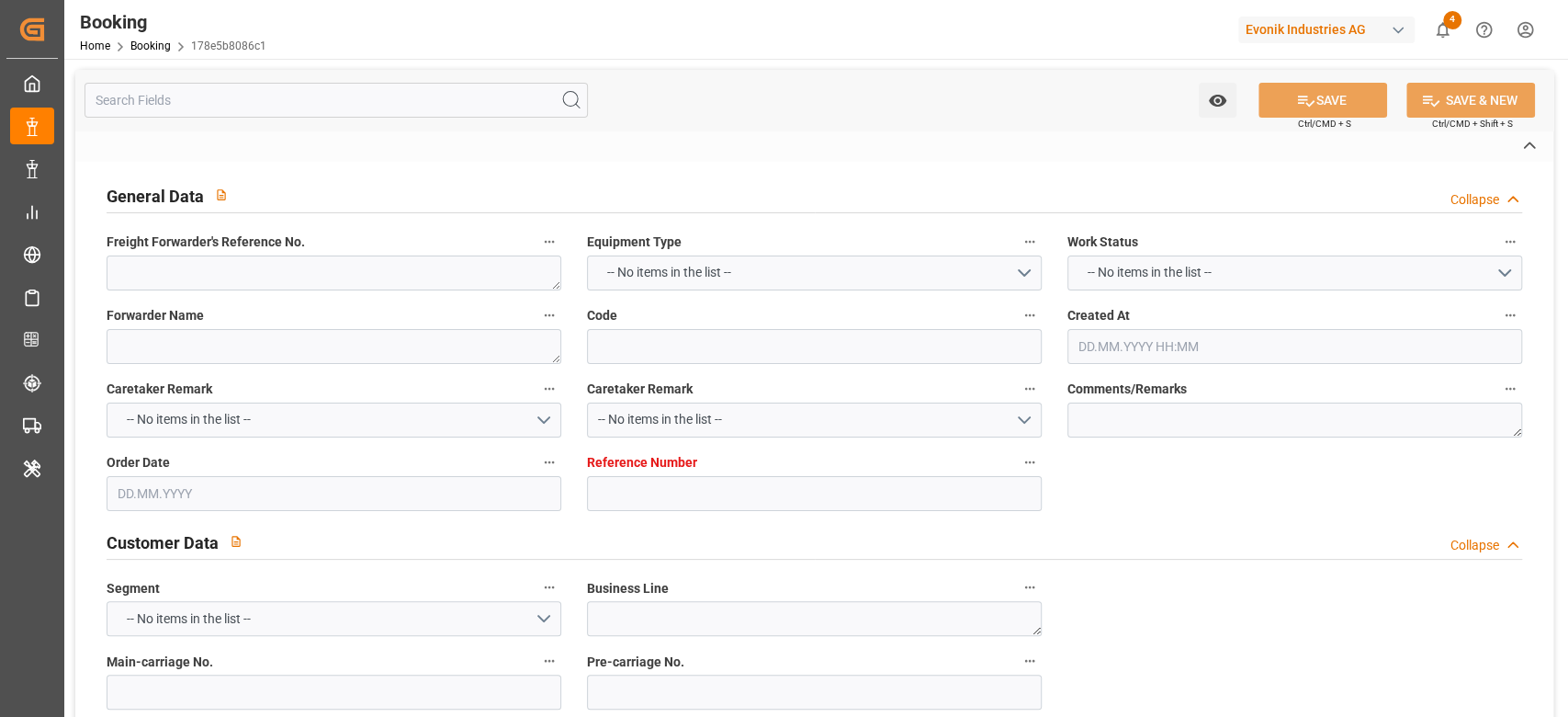
type textarea "IFTSTA"
type textarea "a011t00000LcJC5AAN"
type textarea "Yes"
type input "WILHELMSHAVEN"
type input "BUSAN"
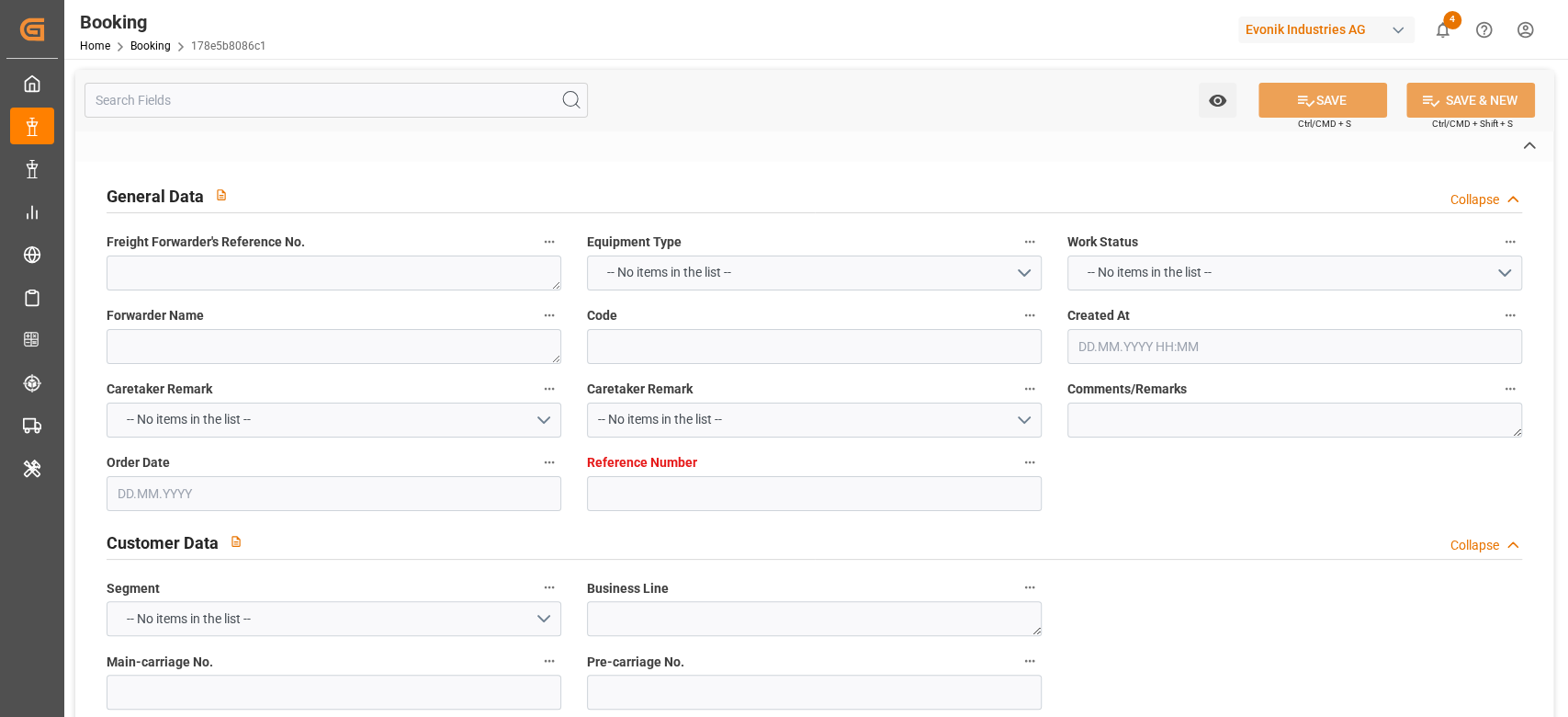
type input "BREMBLENS"
type input "CH"
type input "TRUCK"
type input "527E"
type input "VESSEL"
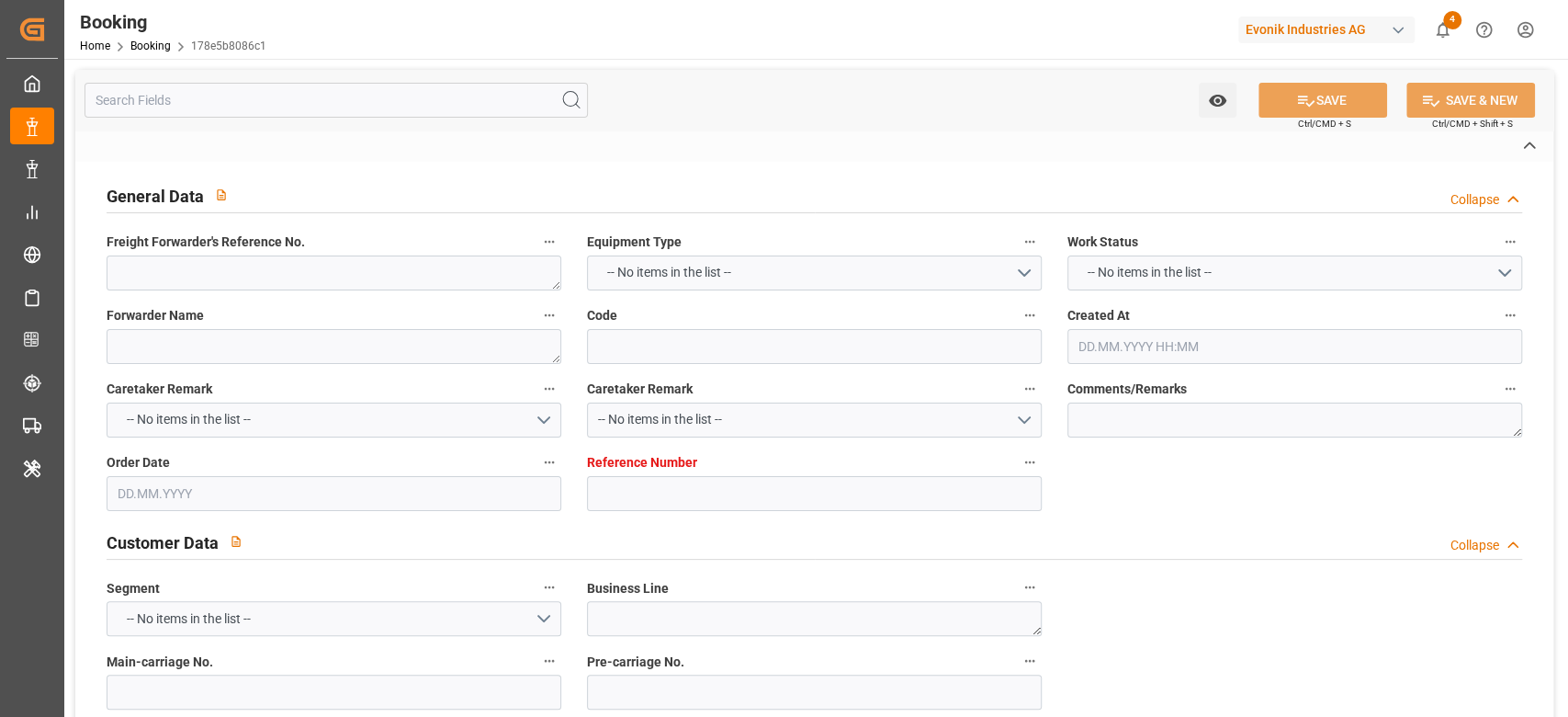
type input "NAVIOS CONSTELLATION"
type input "535E"
type input "NAVIOS CONSTELLATION"
type input "TRUCK"
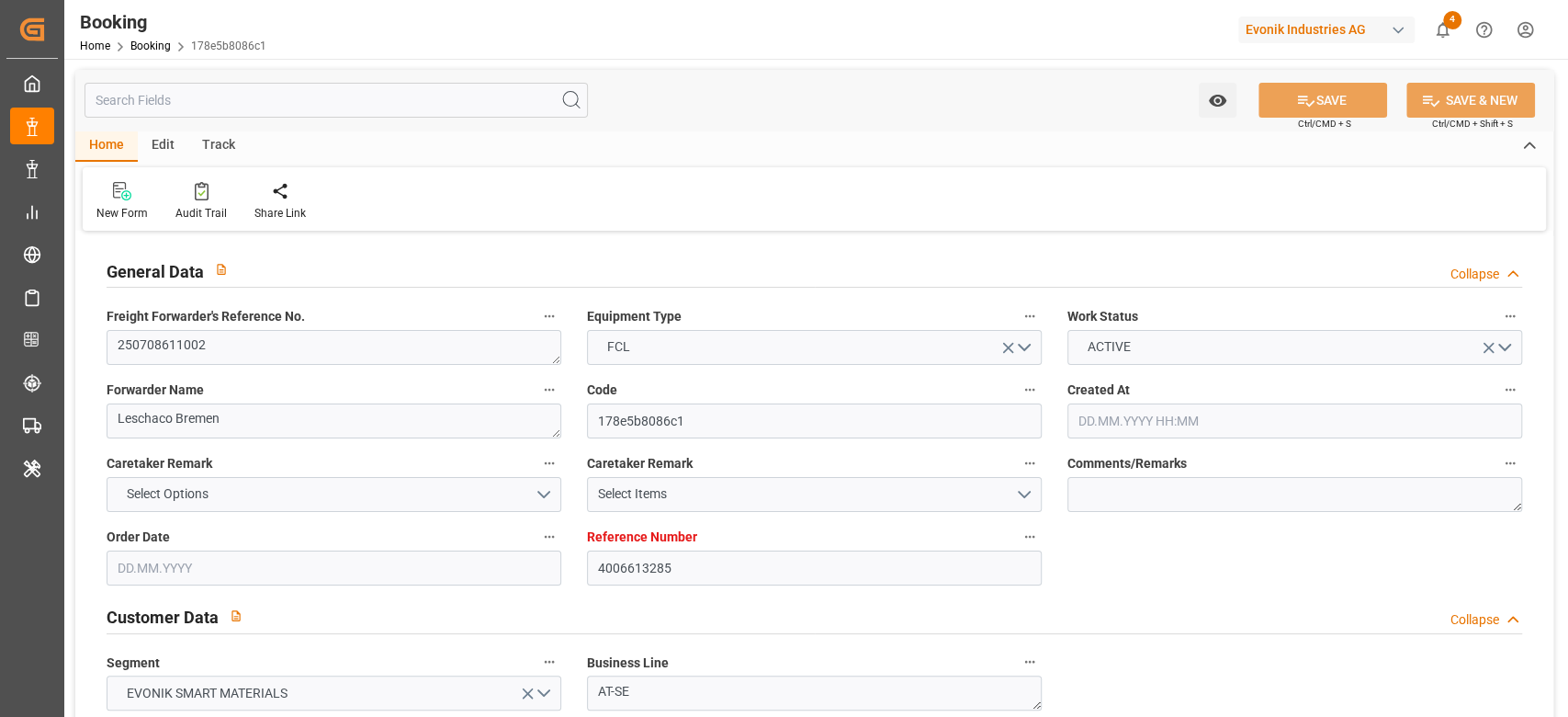
type input "4006613285"
type input "9943906"
type input "Hapag Lloyd"
type input "Hapag Lloyd Aktiengesellschaft"
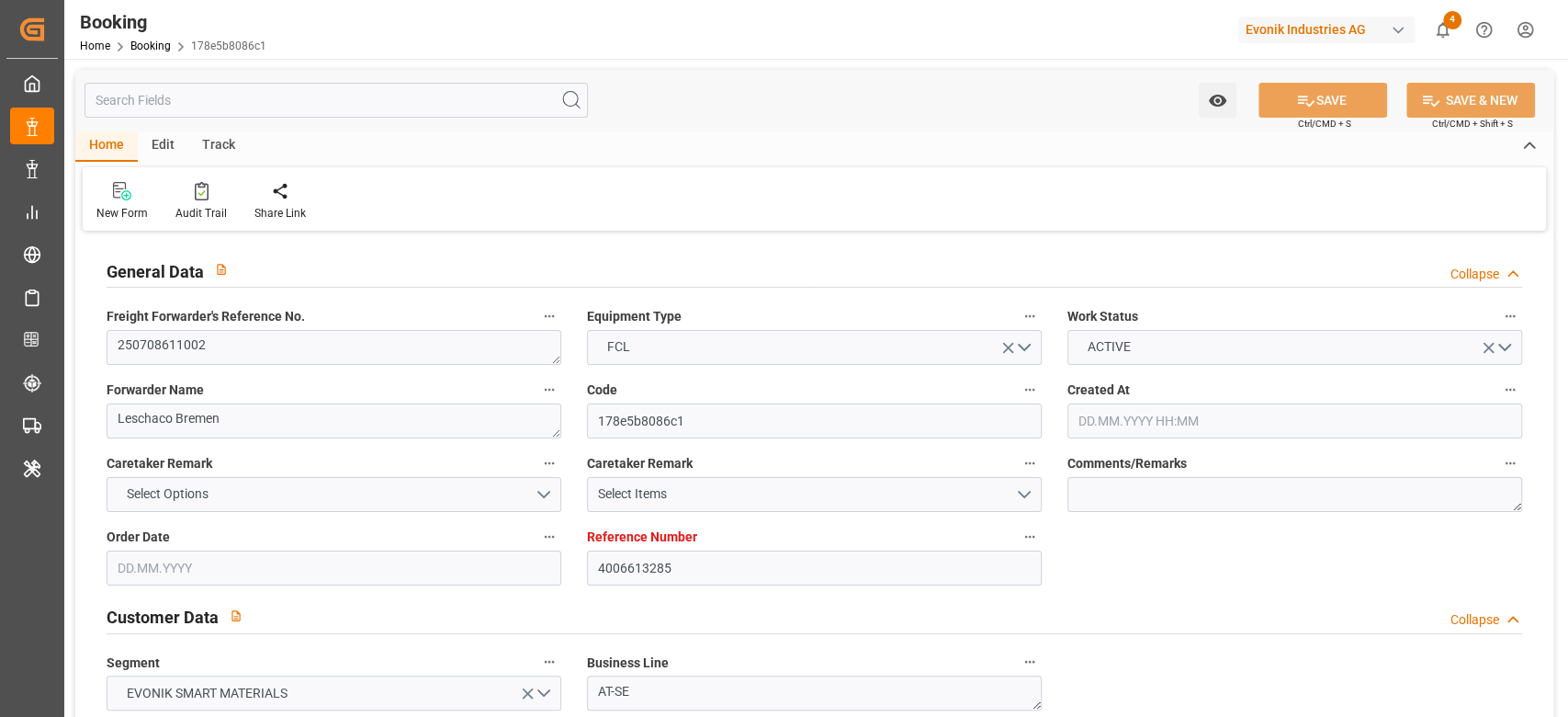
type input "DEWVN"
type input "KRPUS"
type input "65"
type input "CNSHG"
type input "0"
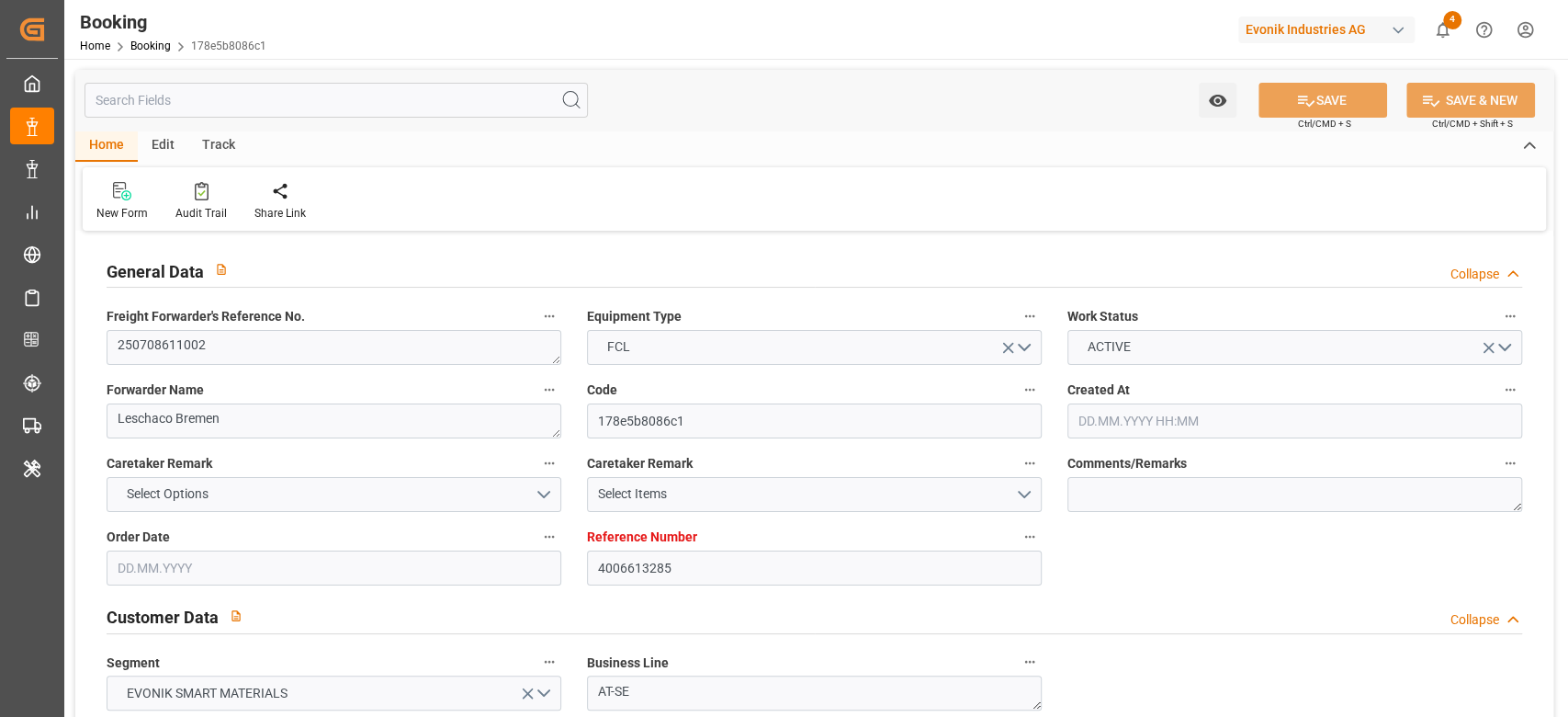
type input "DEWVN"
type input "KRPUS"
type input "9408877"
type input "03.06.2025 14:43"
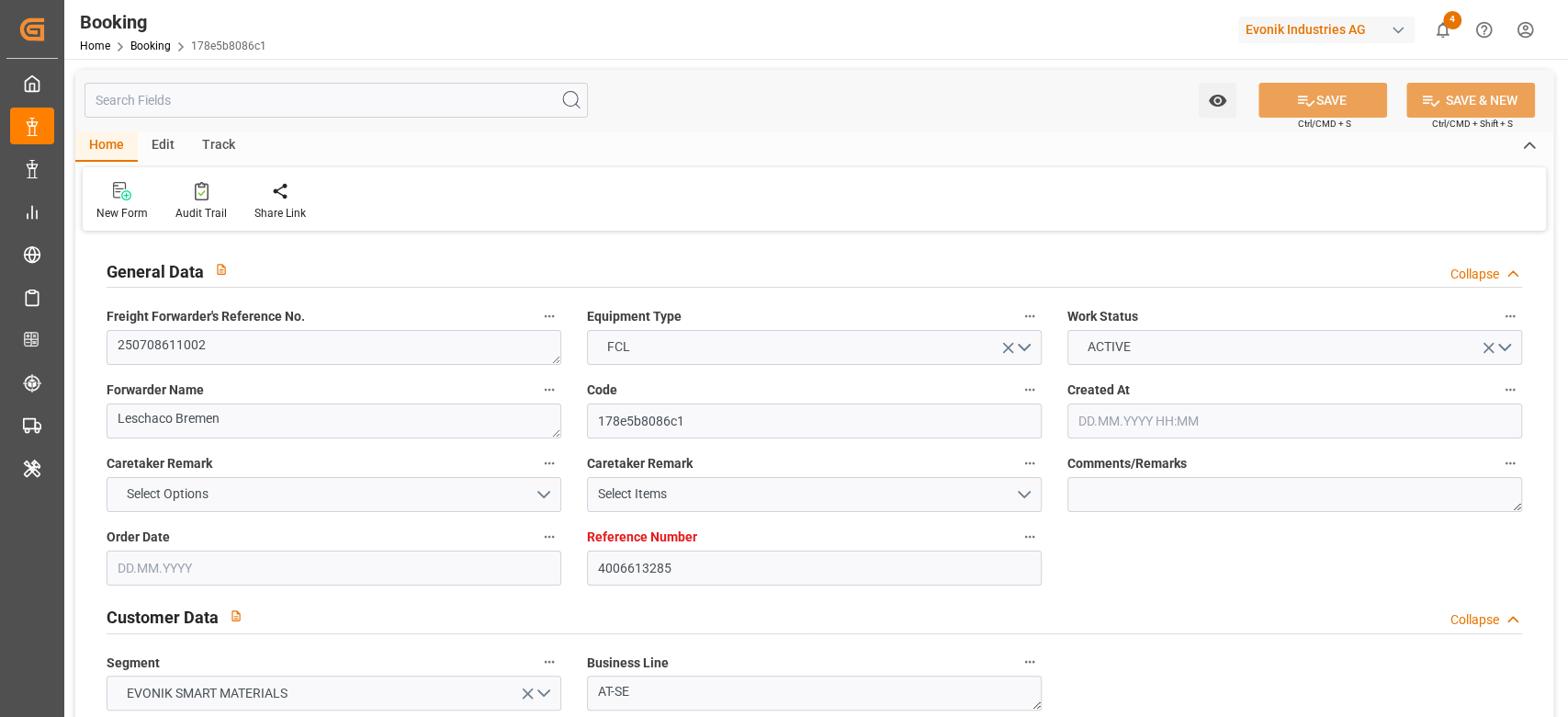
type input "03.06.2025"
type input "20.07.2025"
type input "13.06.2025"
type input "26.06.2025"
type input "04.07.2025 08:00"
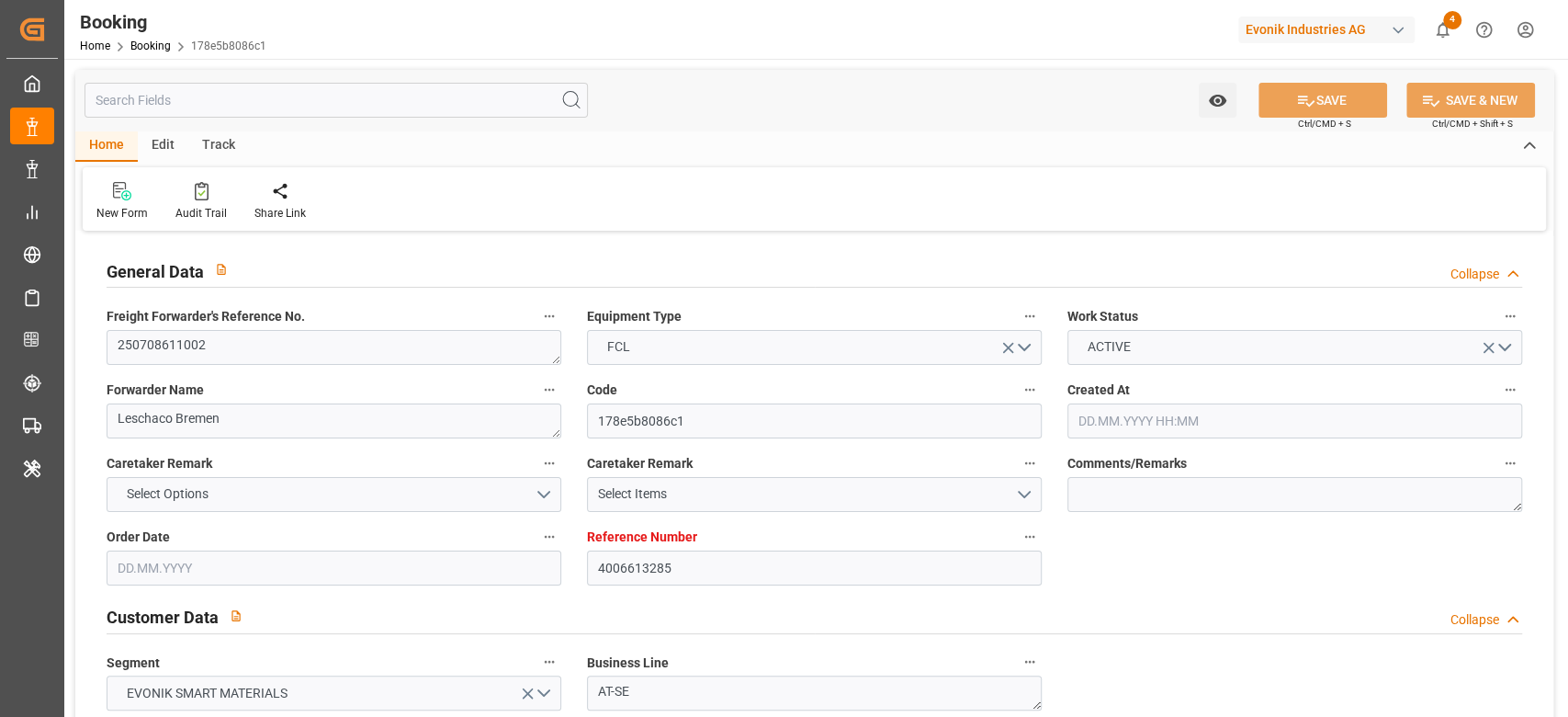
type input "27.06.2025 00:00"
type input "04.07.2025 07:12"
type input "28.06.2025 08:46"
type input "07.09.2025 02:00"
type input "24.08.2025 00:00"
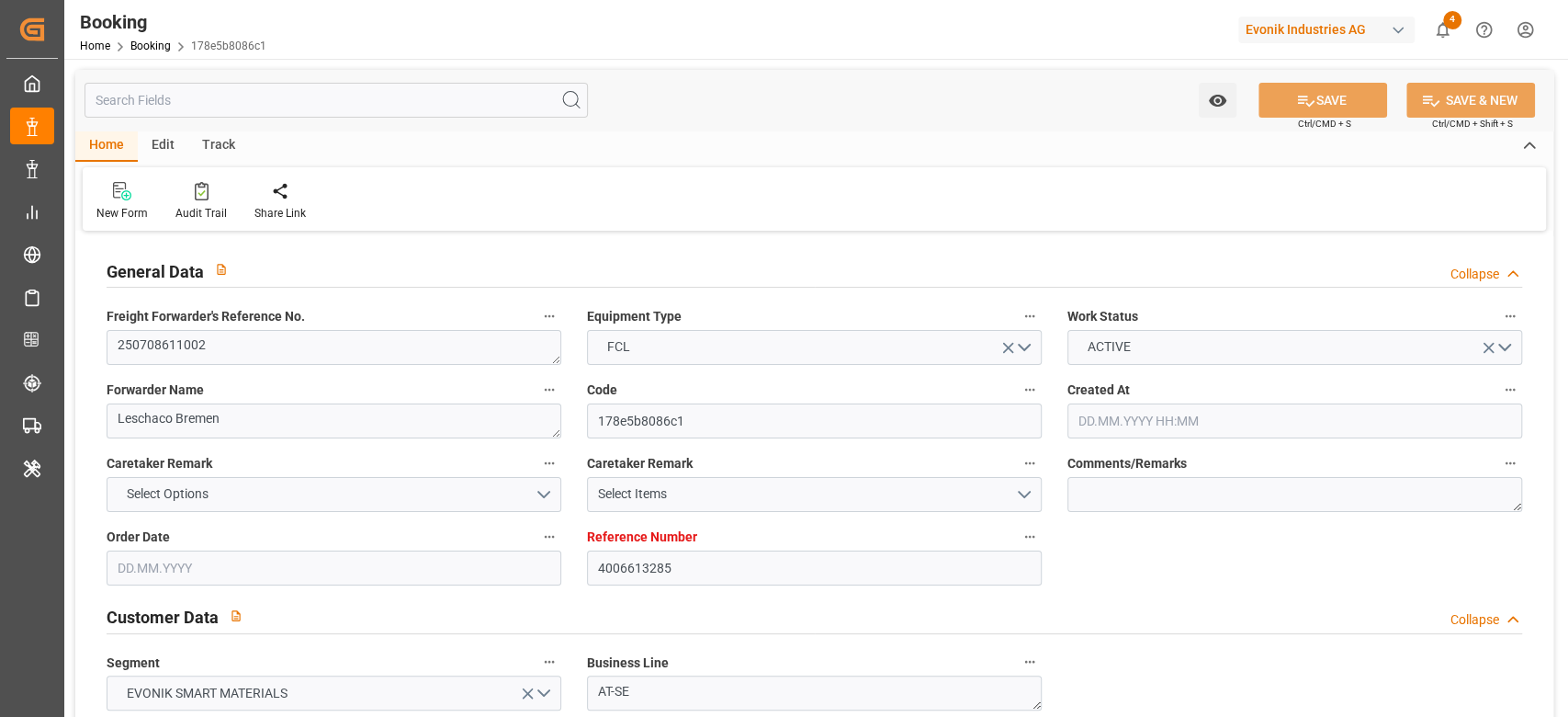
type input "07.09.2025 00:36"
type input "27.08.2025 09:30"
type input "09.08.2025 00:00"
type input "27.08.2025 16:18"
type input "05.09.2025 10:30"
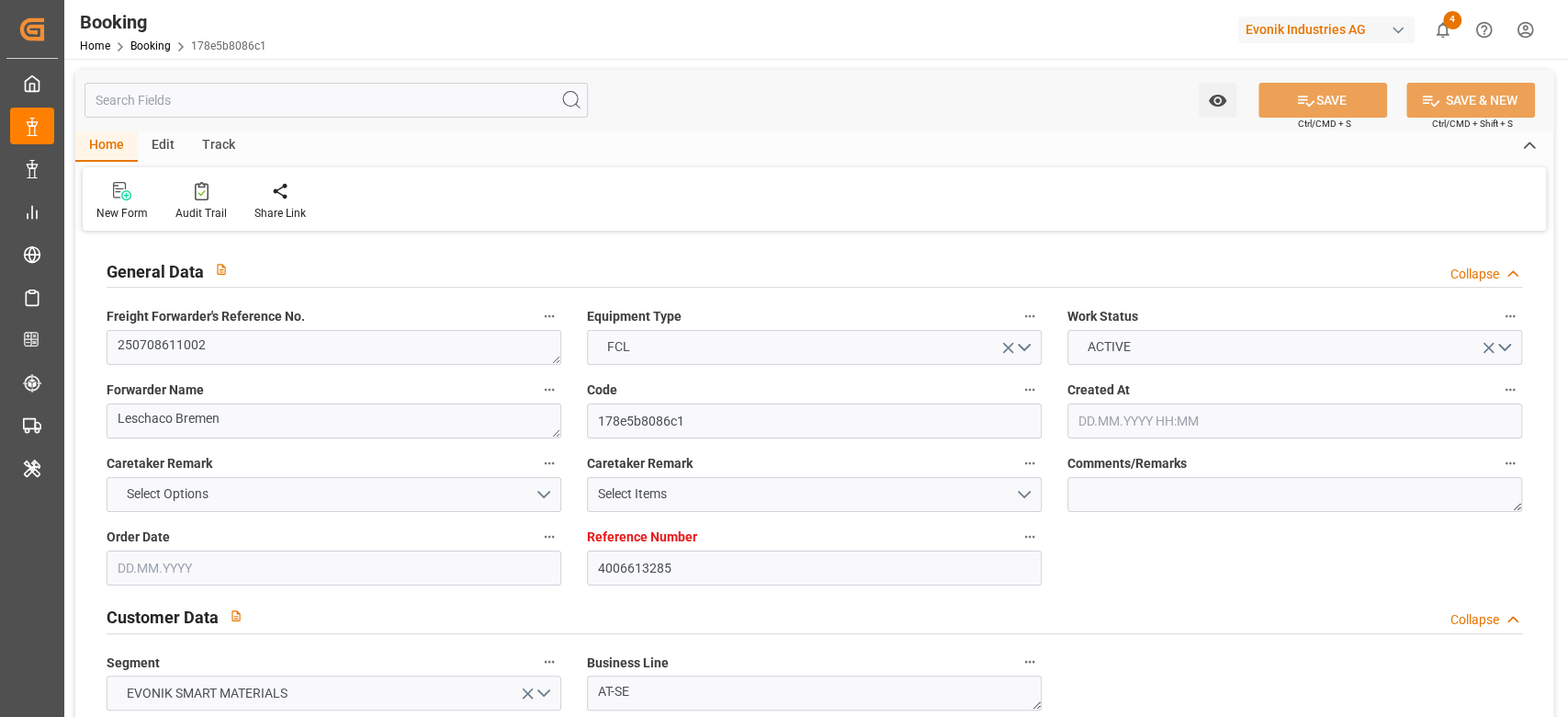
type input "15.08.2025 00:00"
type input "05.09.2025 08:06"
type input "07.07.2025"
type input "16.09.2025 23:39"
type input "16.09.2025"
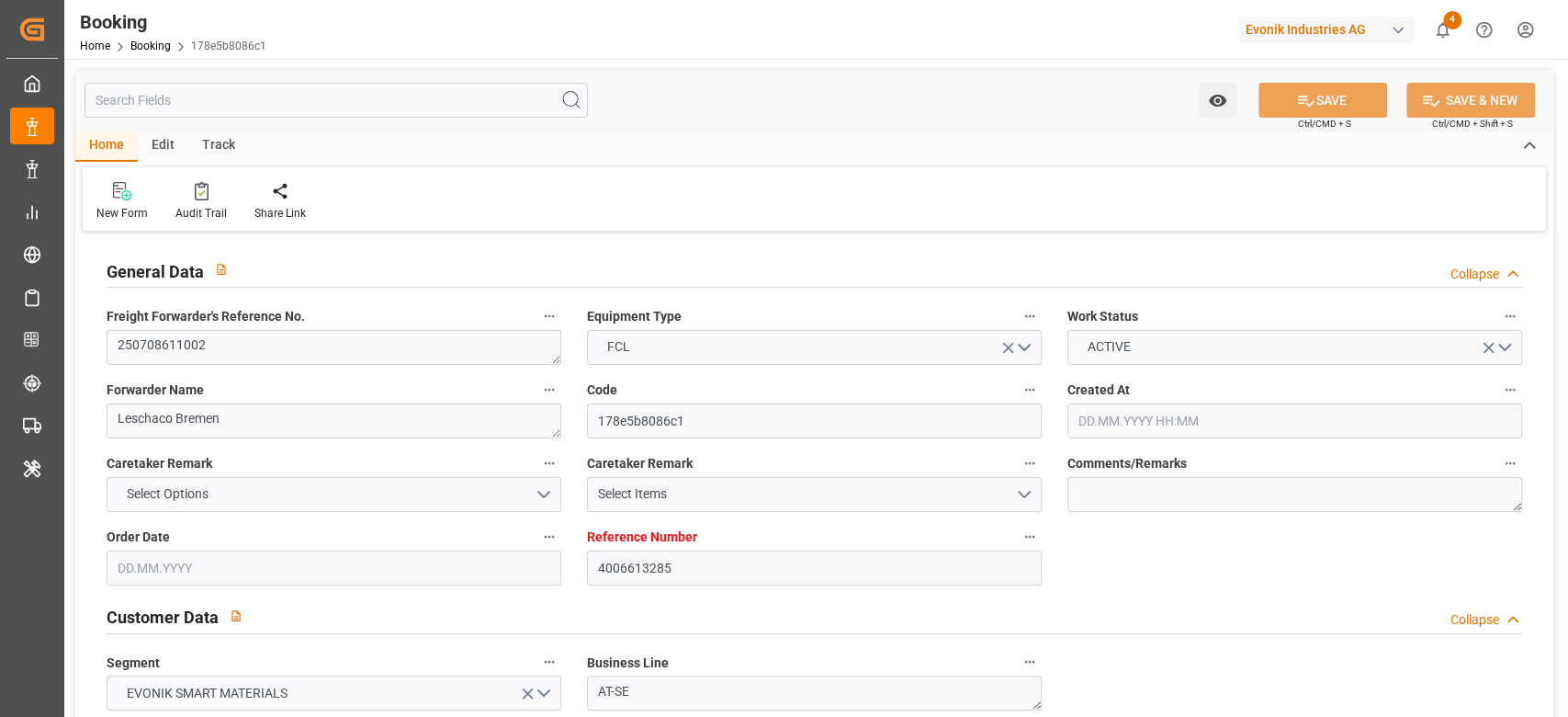
type input "18.06.2025 06:26"
type input "02.07.2025 11:35"
type input "04.07.2025 08:00"
type input "04.07.2025 07:17"
type input "27.08.2025 09:30"
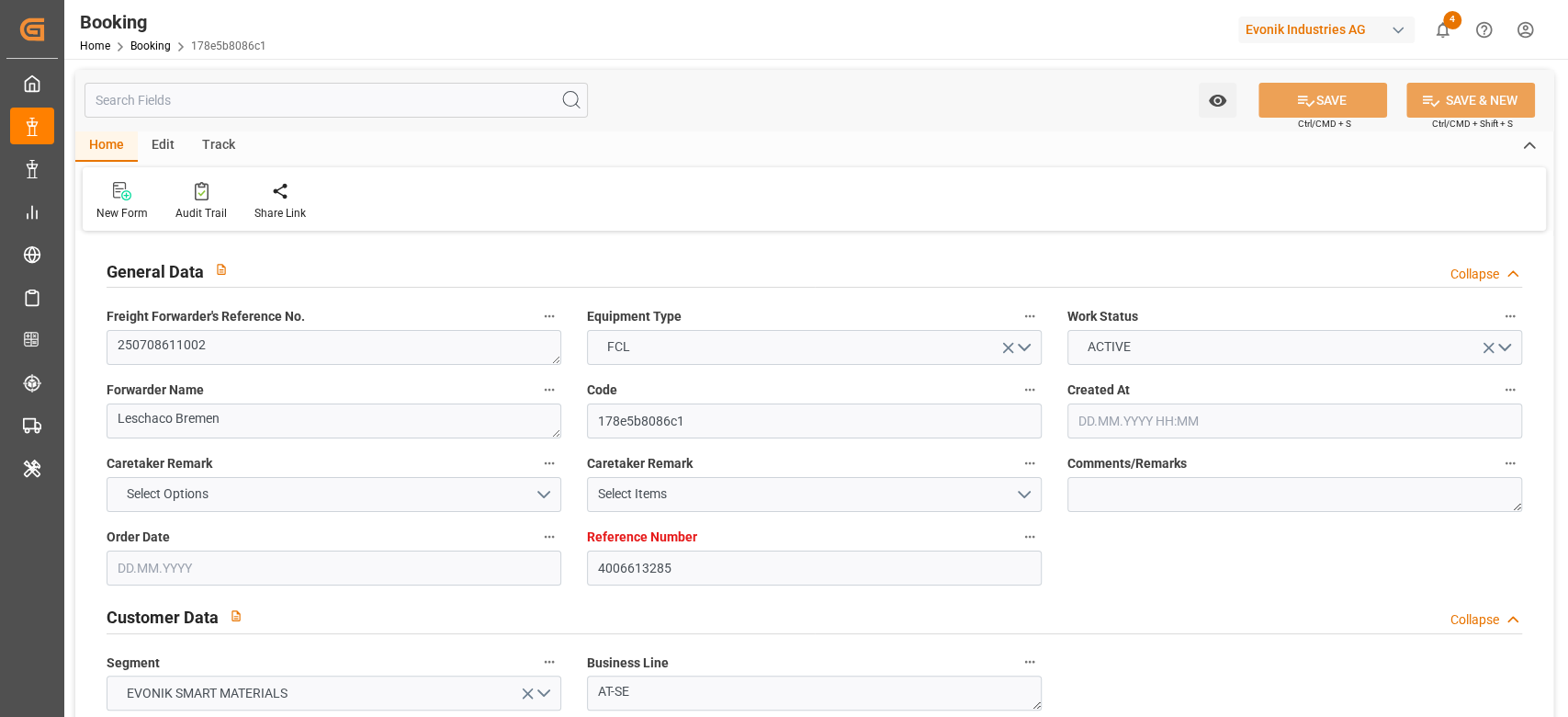
type input "27.08.2025 15:28"
type input "27.08.2025 16:18"
type input "28.08.2025 01:00"
type input "28.08.2025 11:10"
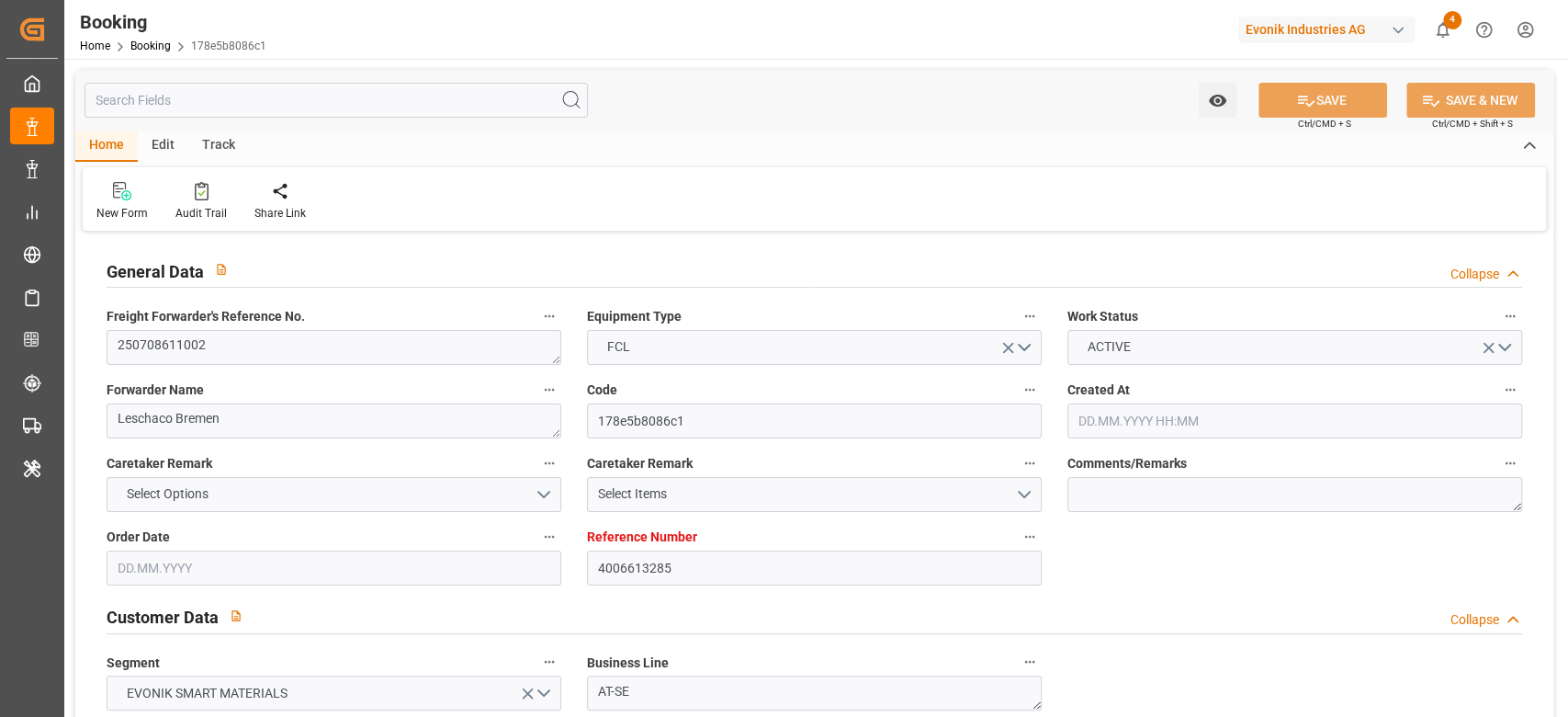
type input "05.09.2025 08:06"
type input "05.09.2025 05:18"
type input "05.09.2025 09:00"
type input "05.09.2025 08:27"
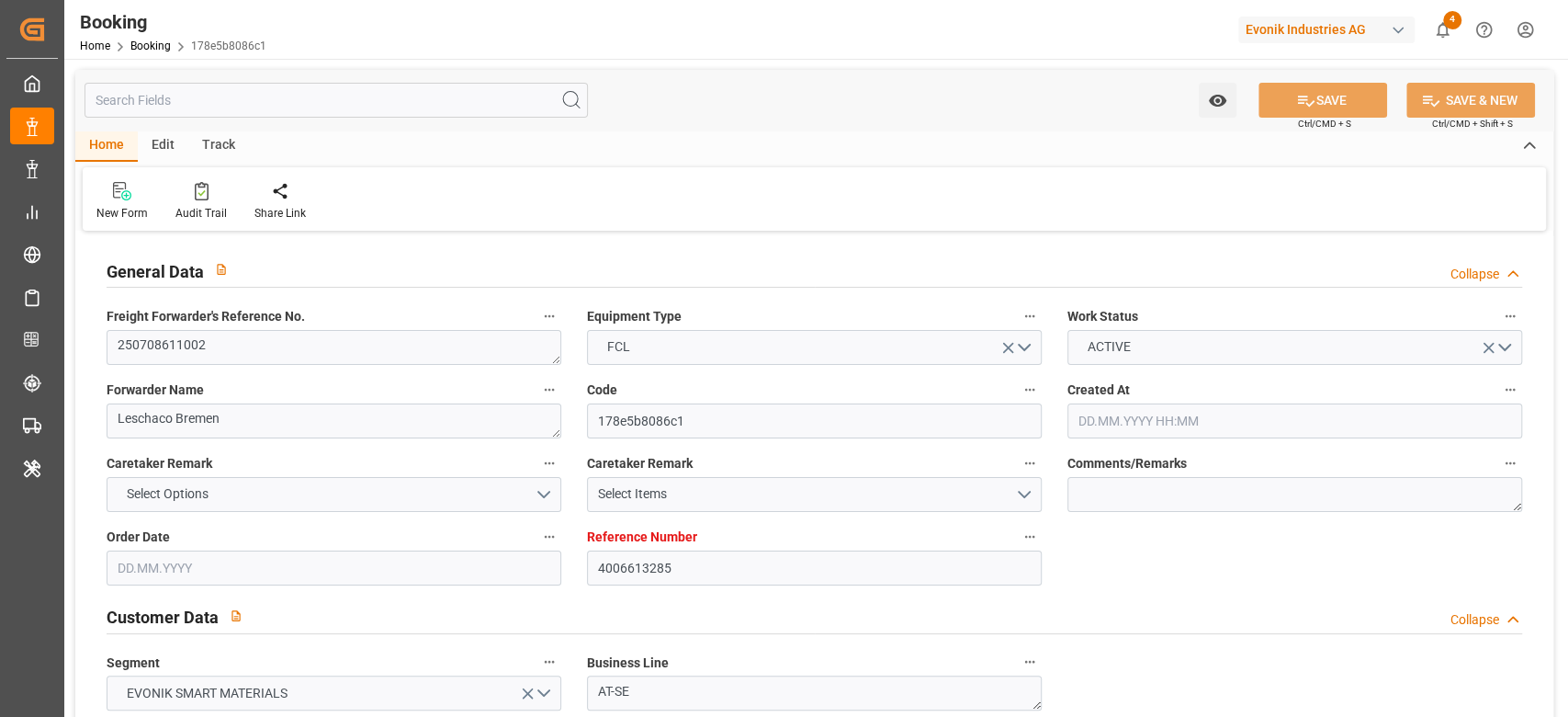
type input "07.09.2025 02:00"
type input "07.09.2025 00:34"
type input "07.09.2025 14:07"
type input "07.09.2025 00:36"
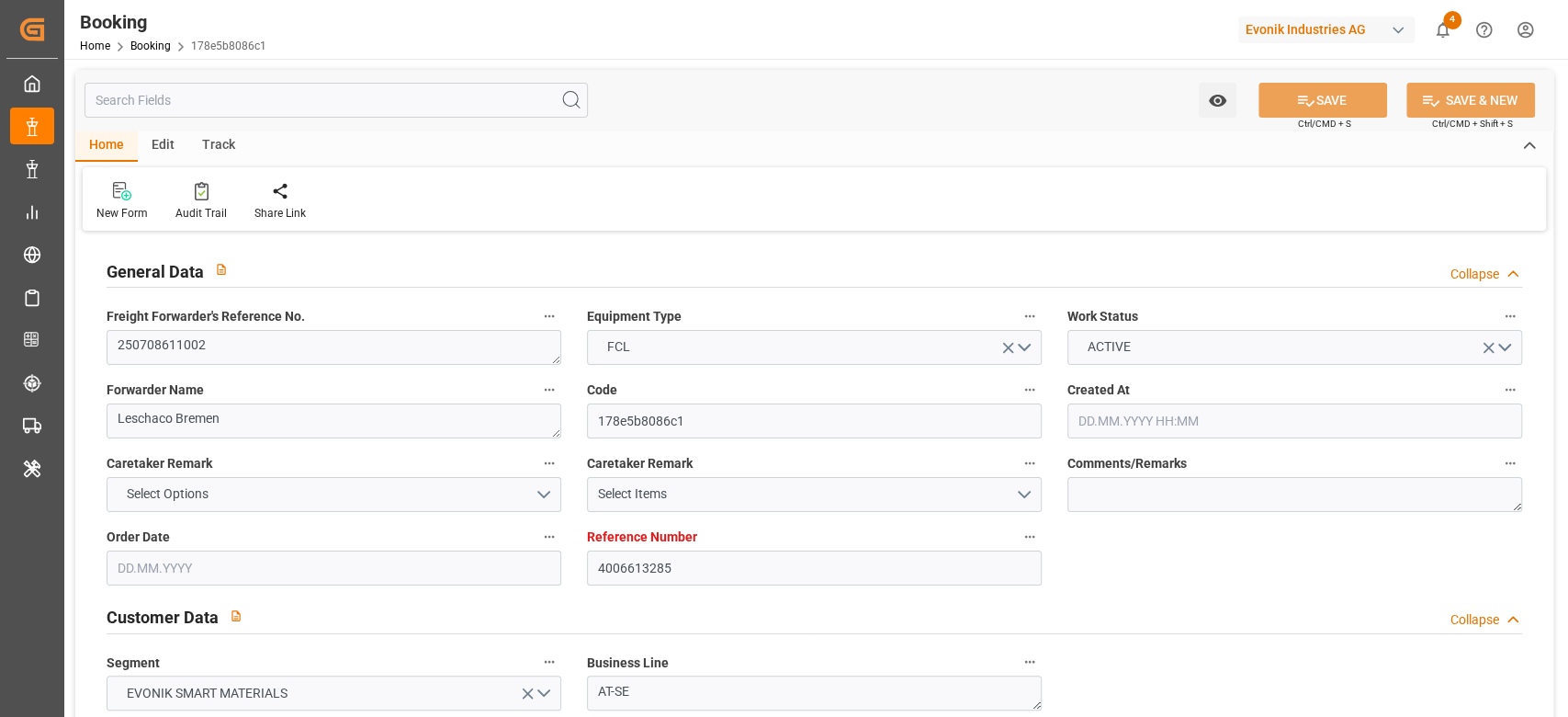
type input "07.09.2025 03:56"
type input "11.09.2025 03:56"
click at [168, 48] on link "Booking" at bounding box center [150, 45] width 40 height 12
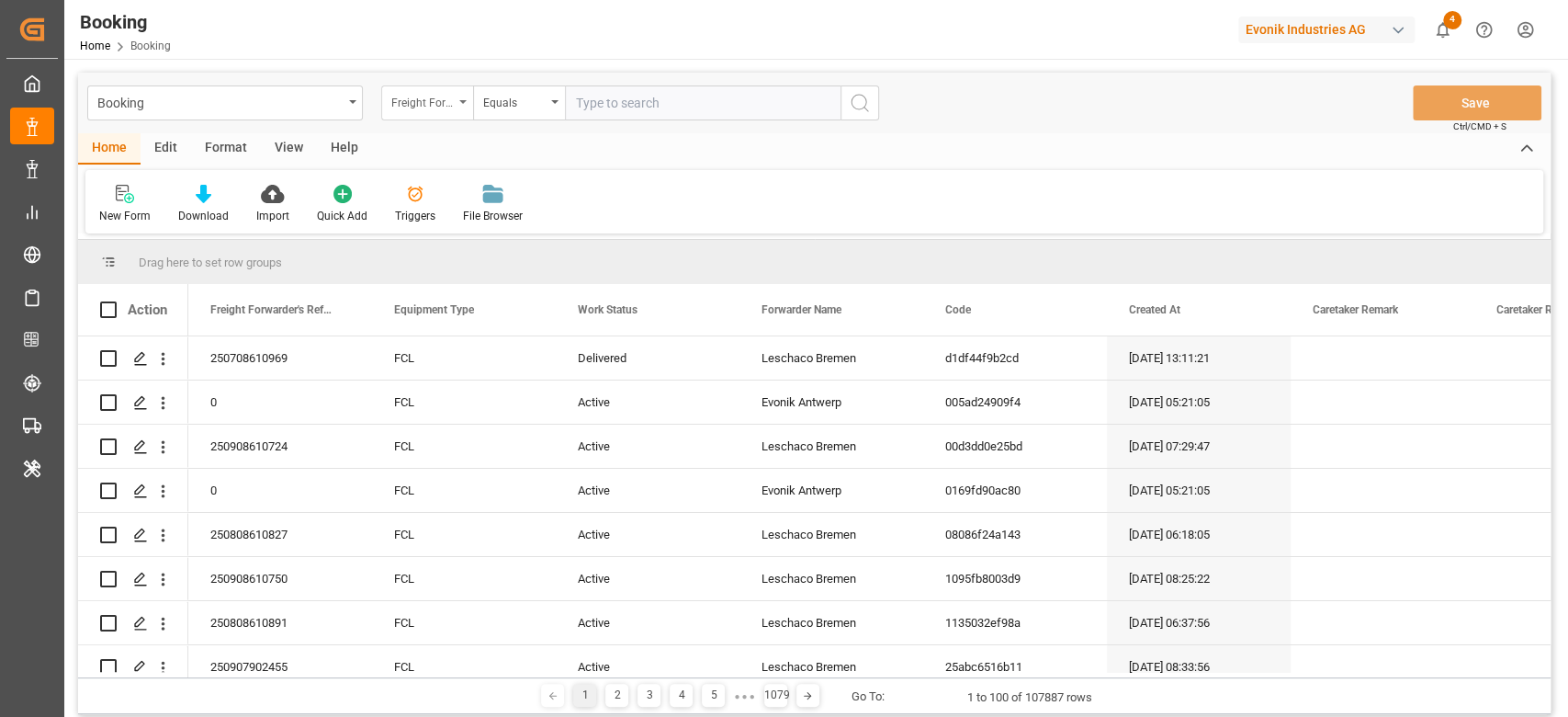
click at [425, 98] on div "Freight Forwarder's Reference No." at bounding box center [421, 100] width 62 height 21
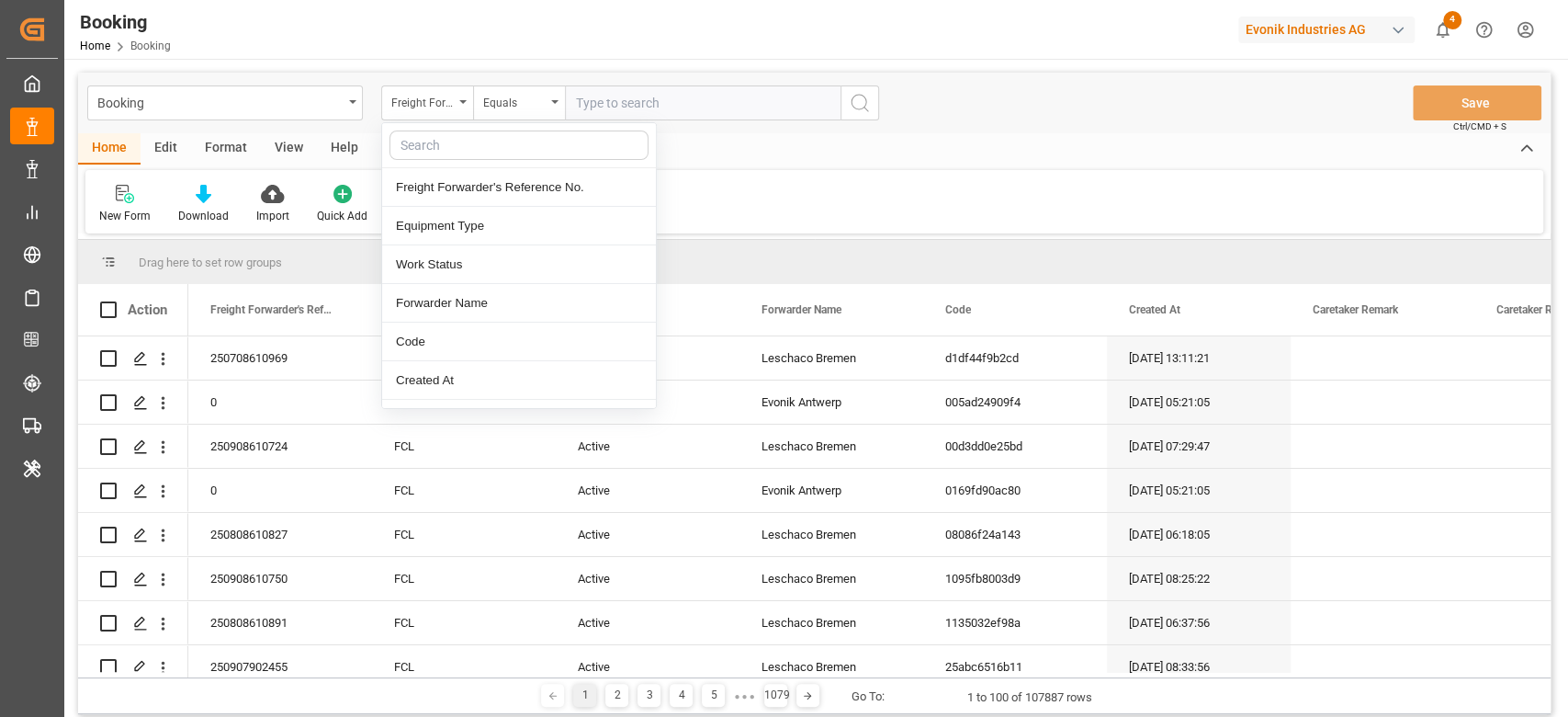
drag, startPoint x: 469, startPoint y: 155, endPoint x: 457, endPoint y: 149, distance: 13.4
click at [469, 154] on input "text" at bounding box center [518, 144] width 259 height 30
type input "main"
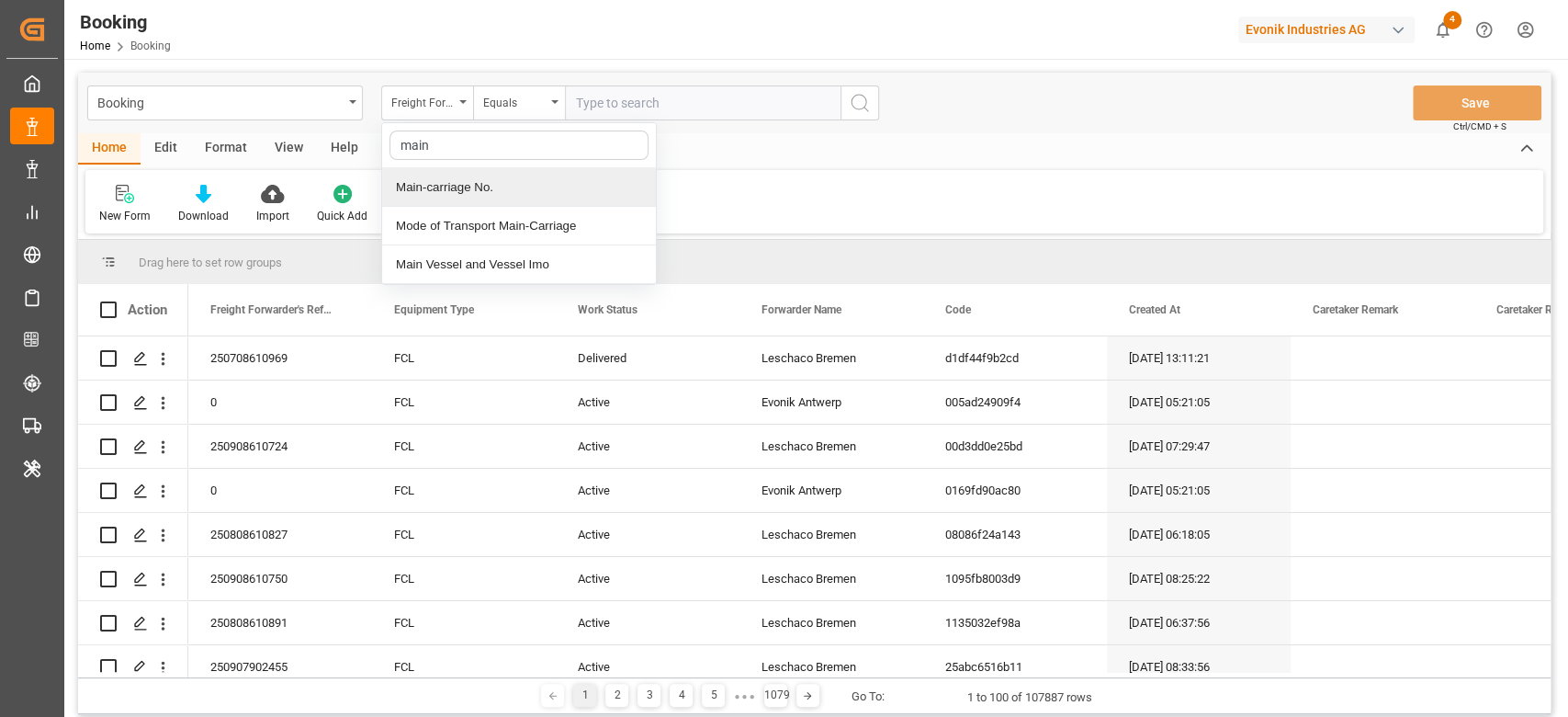
click at [565, 180] on div "Main-carriage No." at bounding box center [519, 187] width 273 height 38
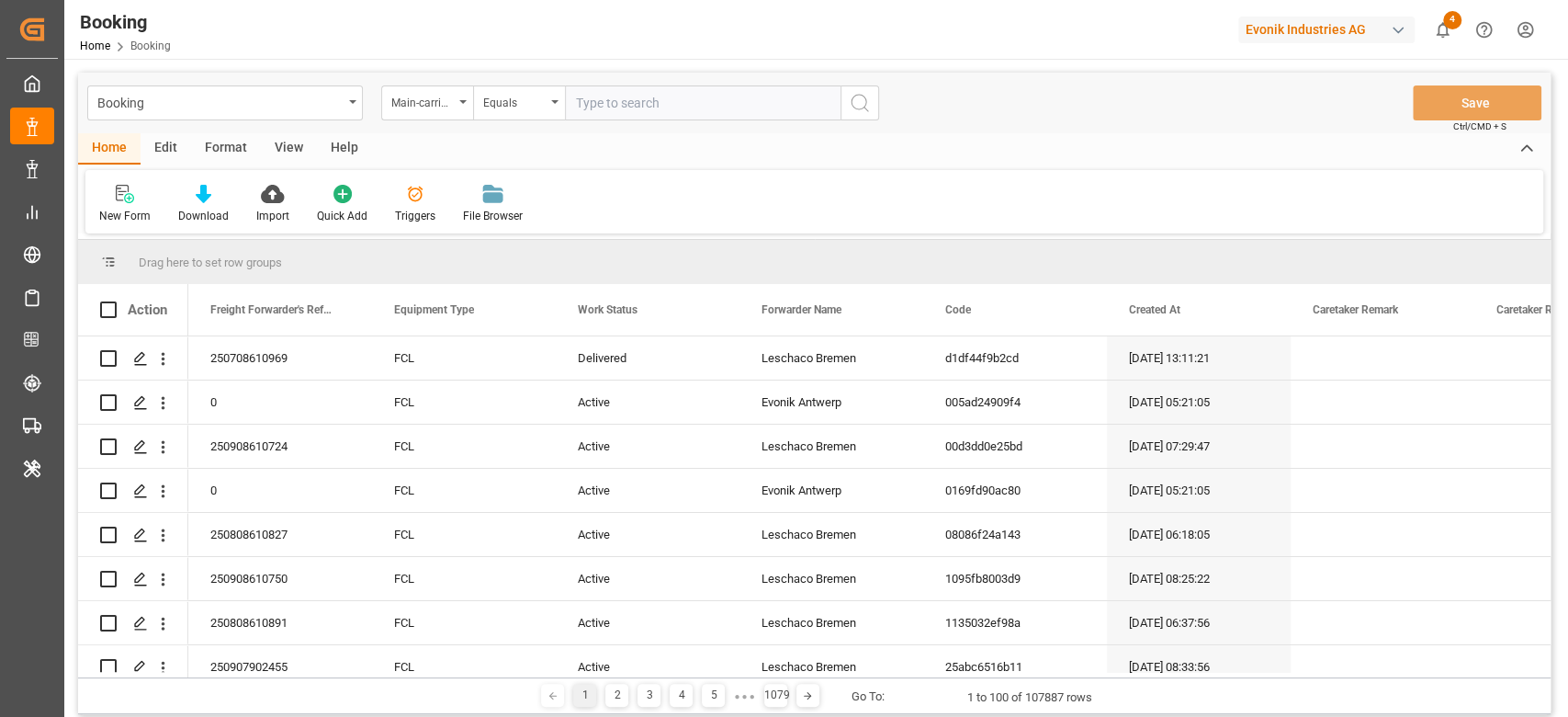
click at [640, 105] on input "text" at bounding box center [702, 102] width 275 height 35
paste input "4006613264"
type input "4006613264"
click at [867, 118] on button "search button" at bounding box center [859, 102] width 38 height 35
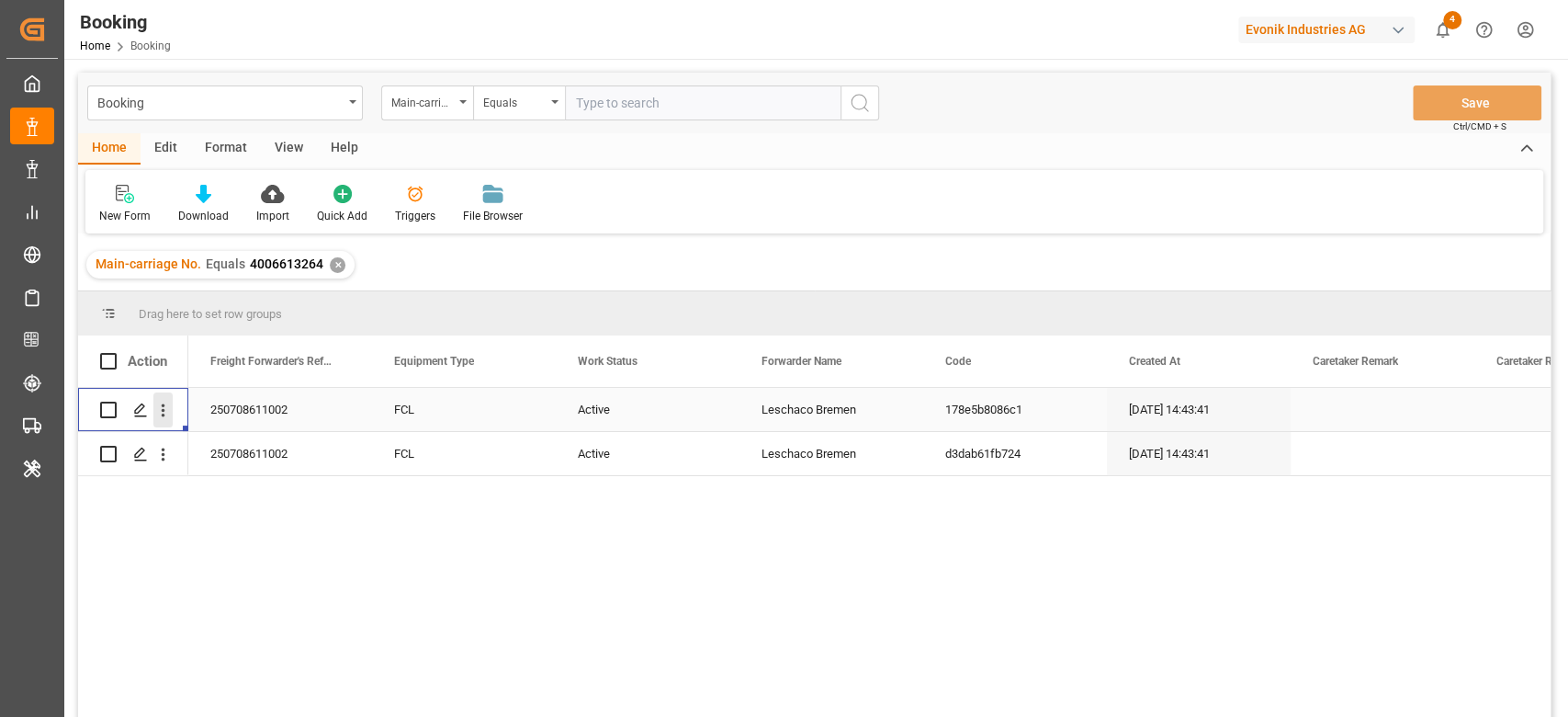
click at [169, 401] on icon "open menu" at bounding box center [163, 410] width 19 height 19
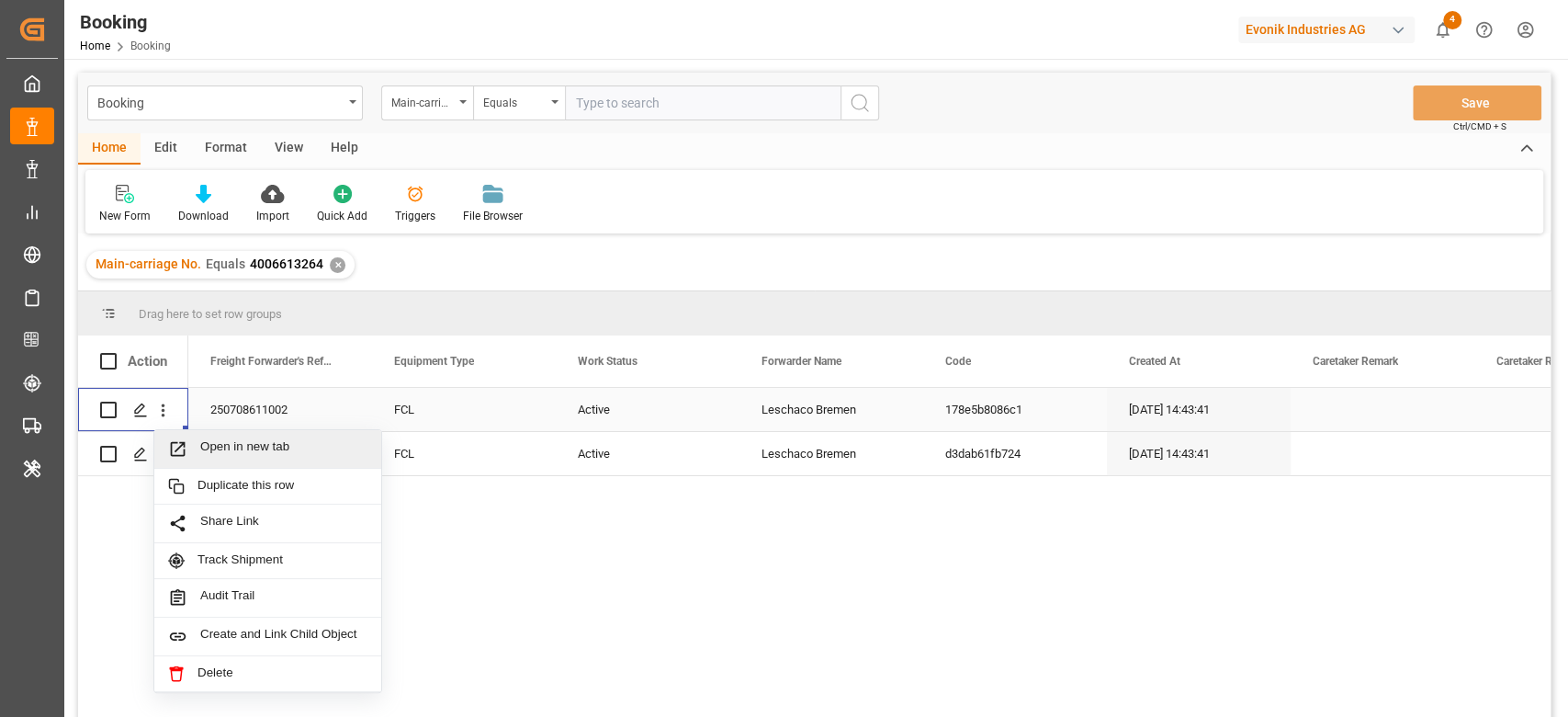
click at [237, 439] on span "Open in new tab" at bounding box center [284, 448] width 167 height 19
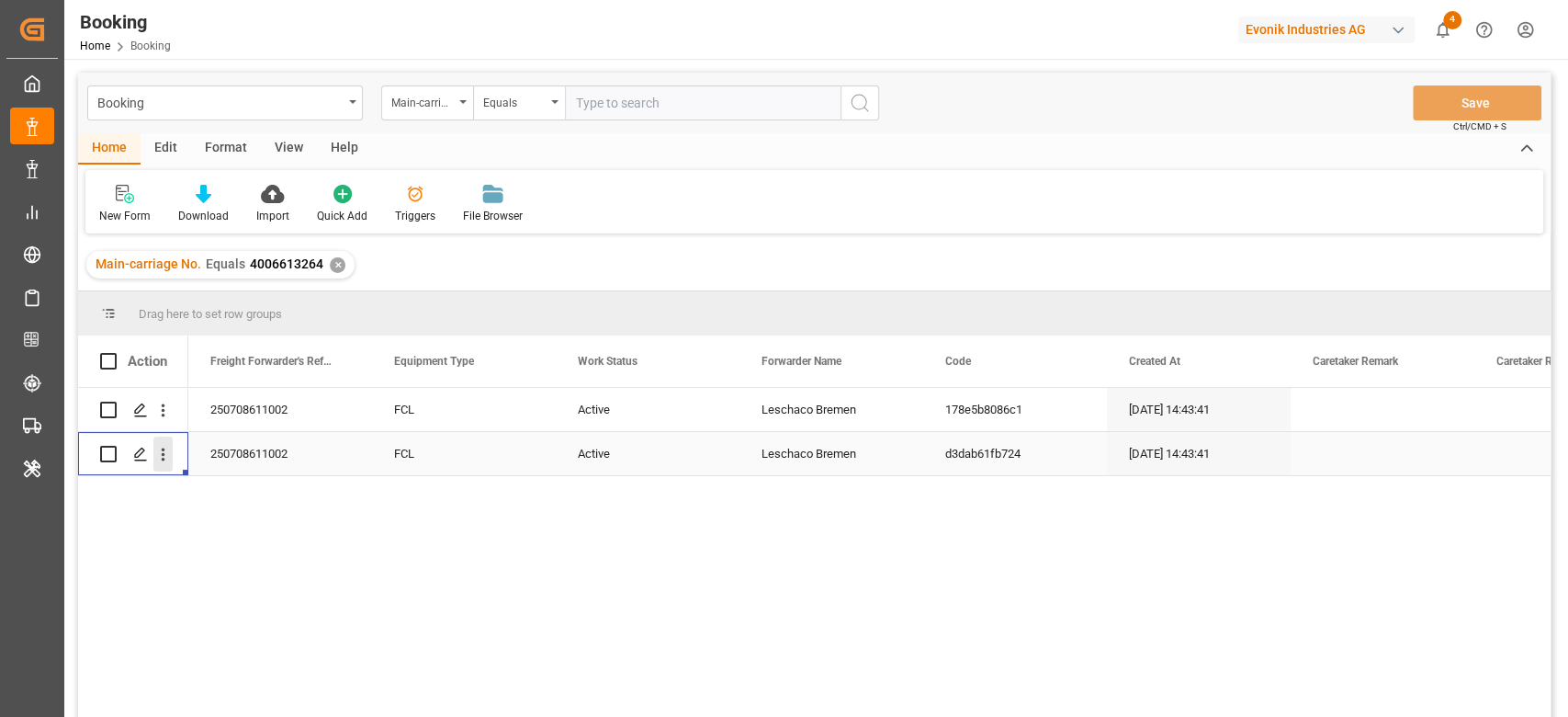
click at [158, 460] on icon "open menu" at bounding box center [163, 454] width 19 height 19
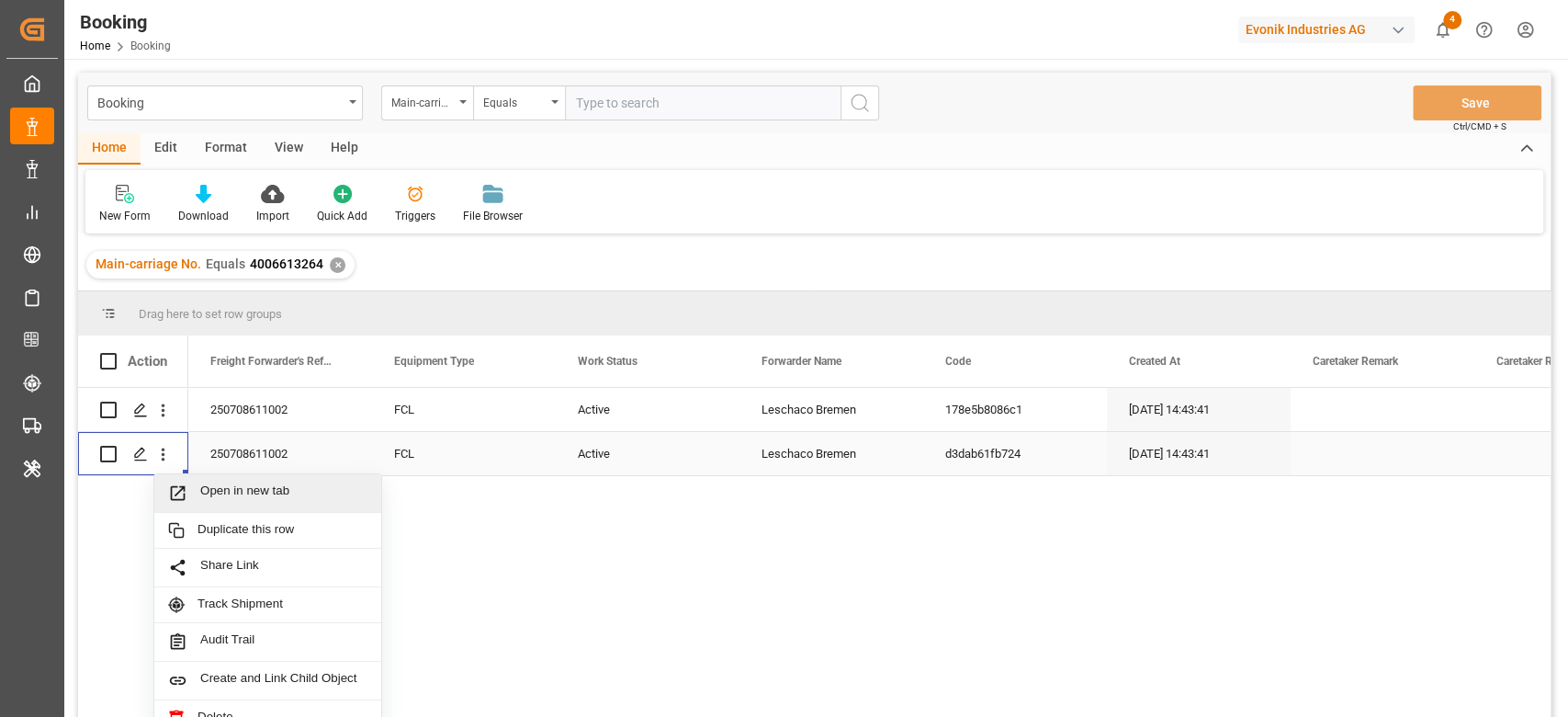
click at [213, 491] on span "Open in new tab" at bounding box center [284, 493] width 167 height 19
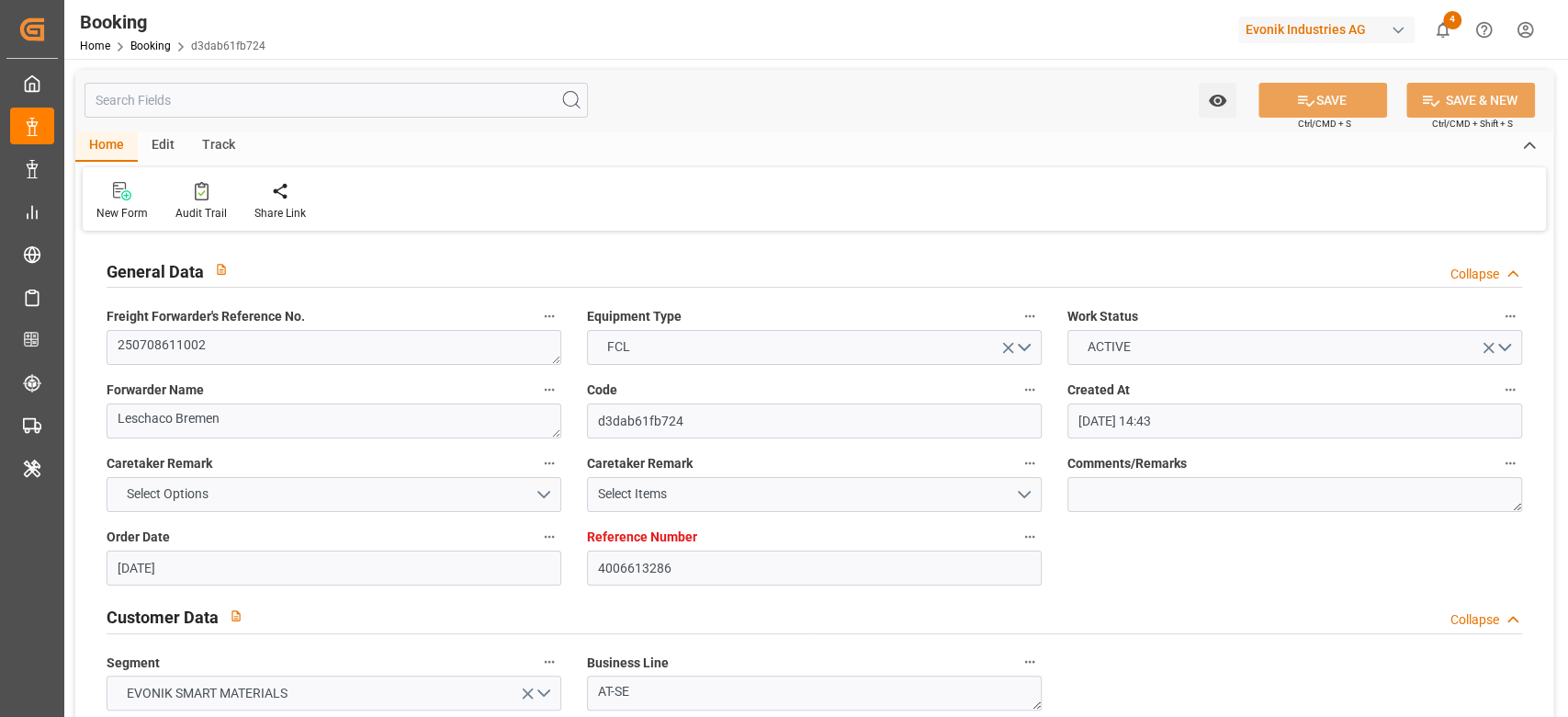
click at [214, 178] on div "New Form Audit Trail Share Link" at bounding box center [813, 199] width 1463 height 63
click at [184, 209] on div "Audit Trail" at bounding box center [202, 212] width 52 height 16
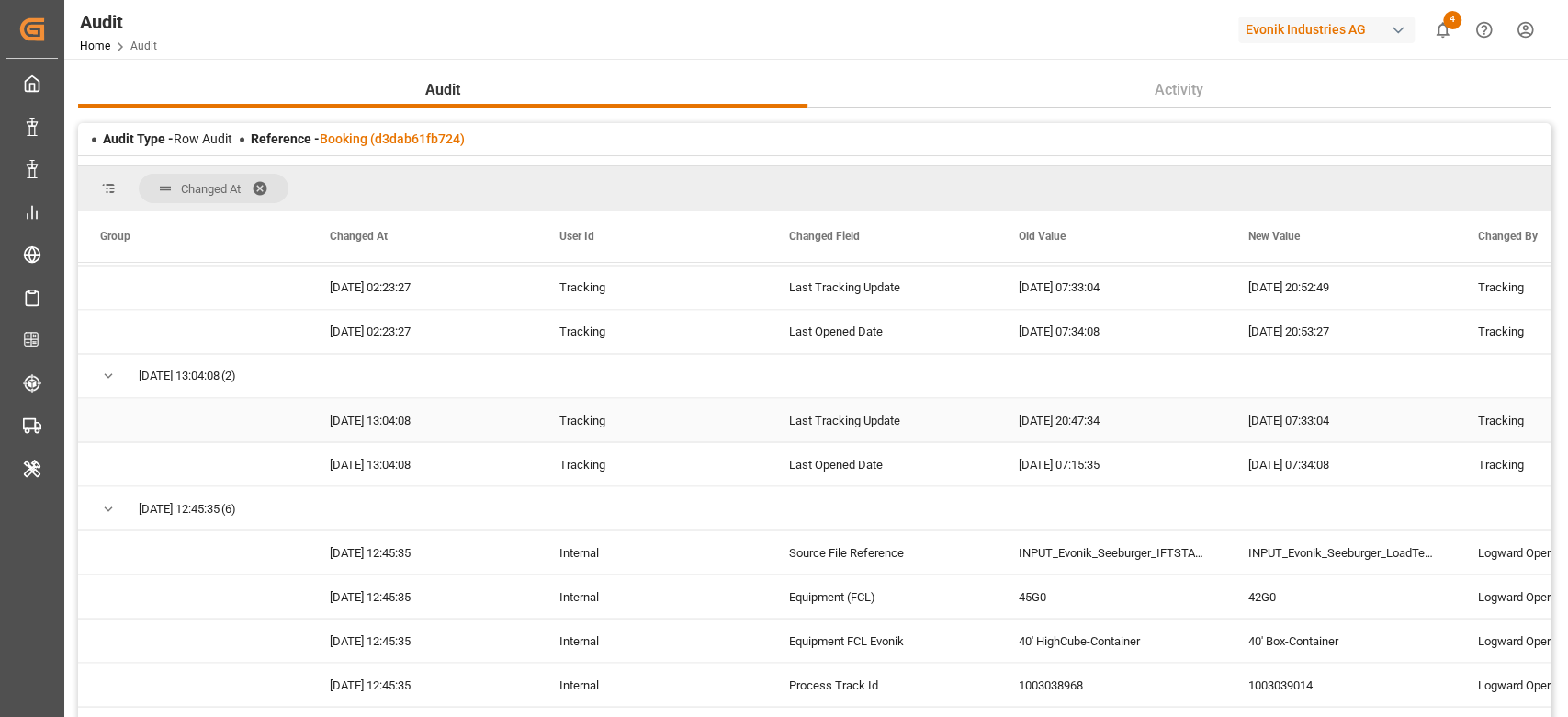
scroll to position [11613, 0]
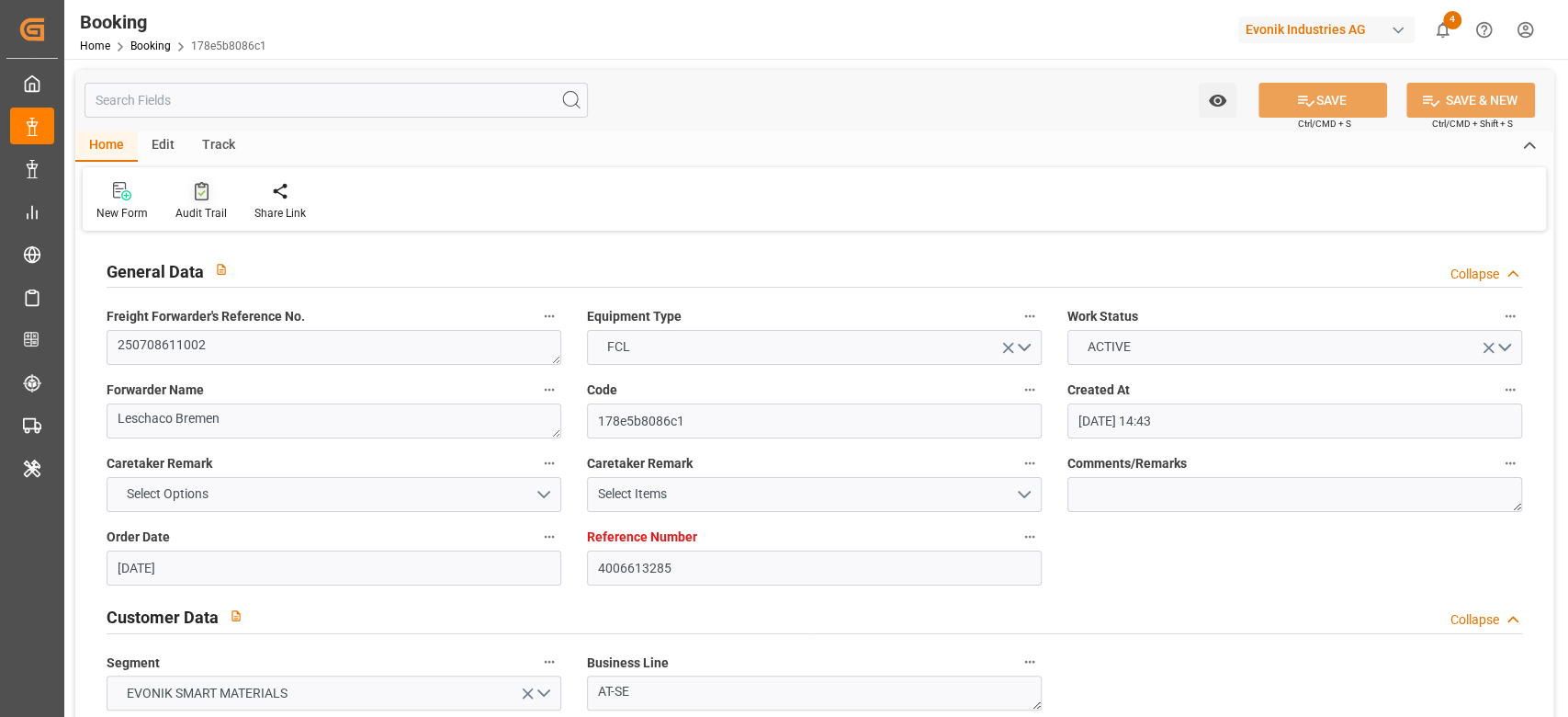
click at [199, 208] on div "Audit Trail" at bounding box center [202, 212] width 52 height 16
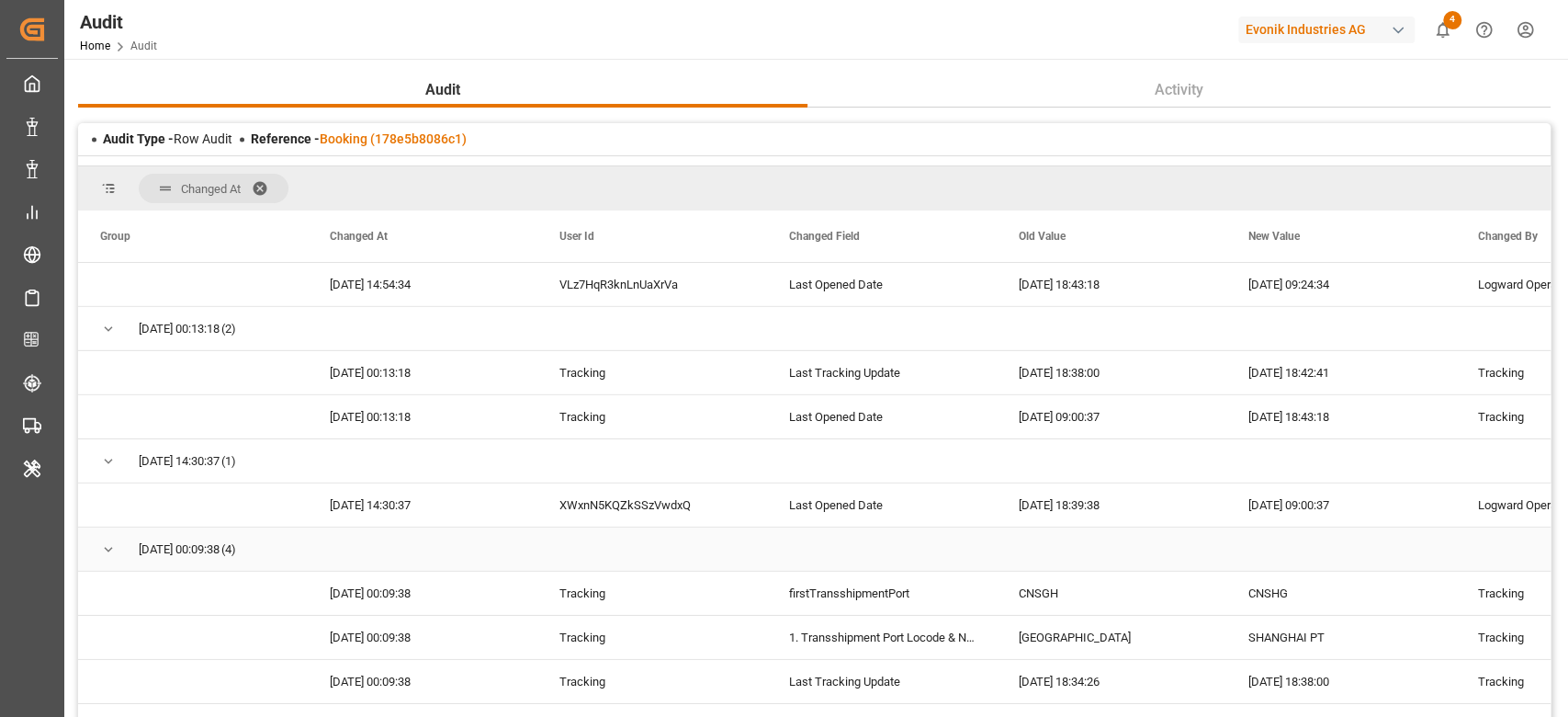
scroll to position [22840, 0]
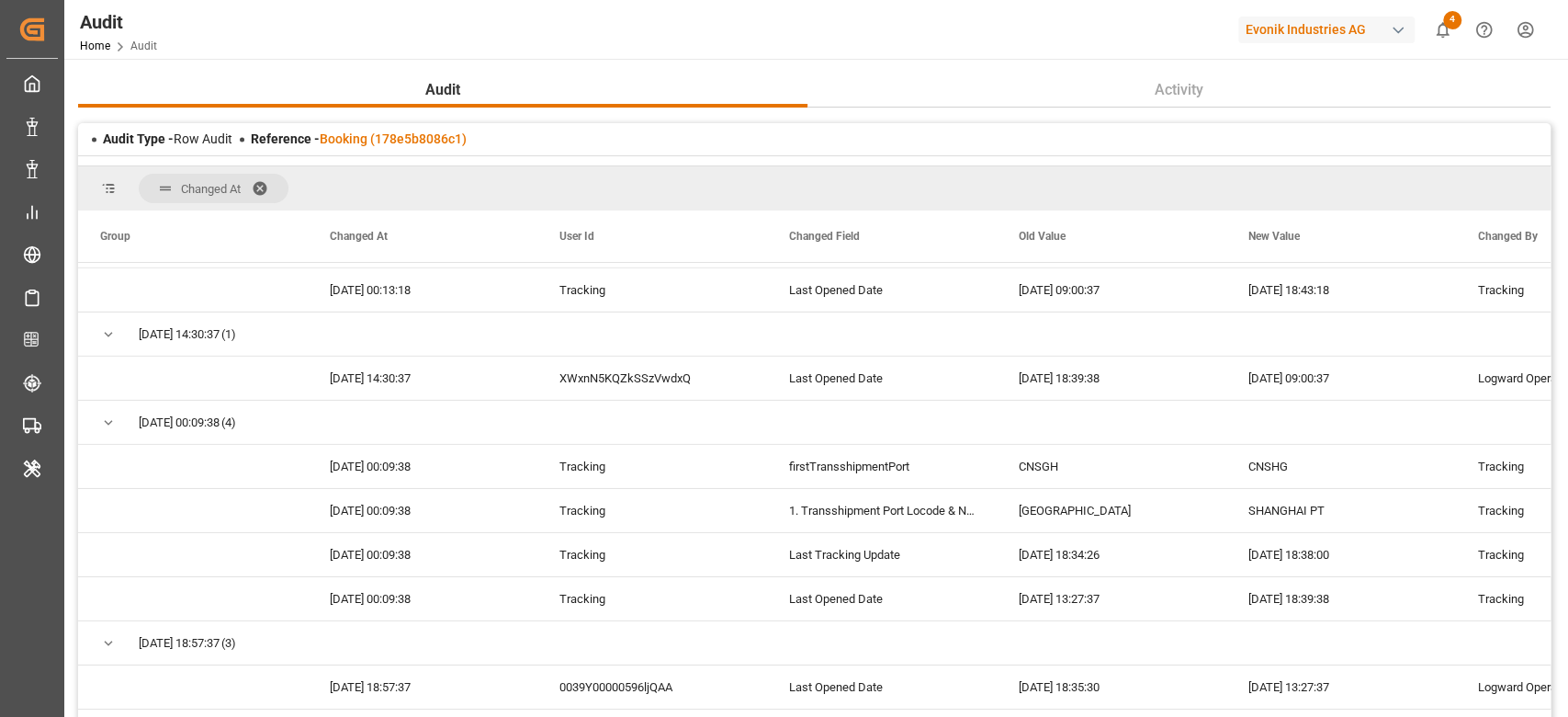
click at [361, 160] on div at bounding box center [814, 161] width 1472 height 11
click at [370, 142] on link "Booking (178e5b8086c1)" at bounding box center [393, 138] width 147 height 14
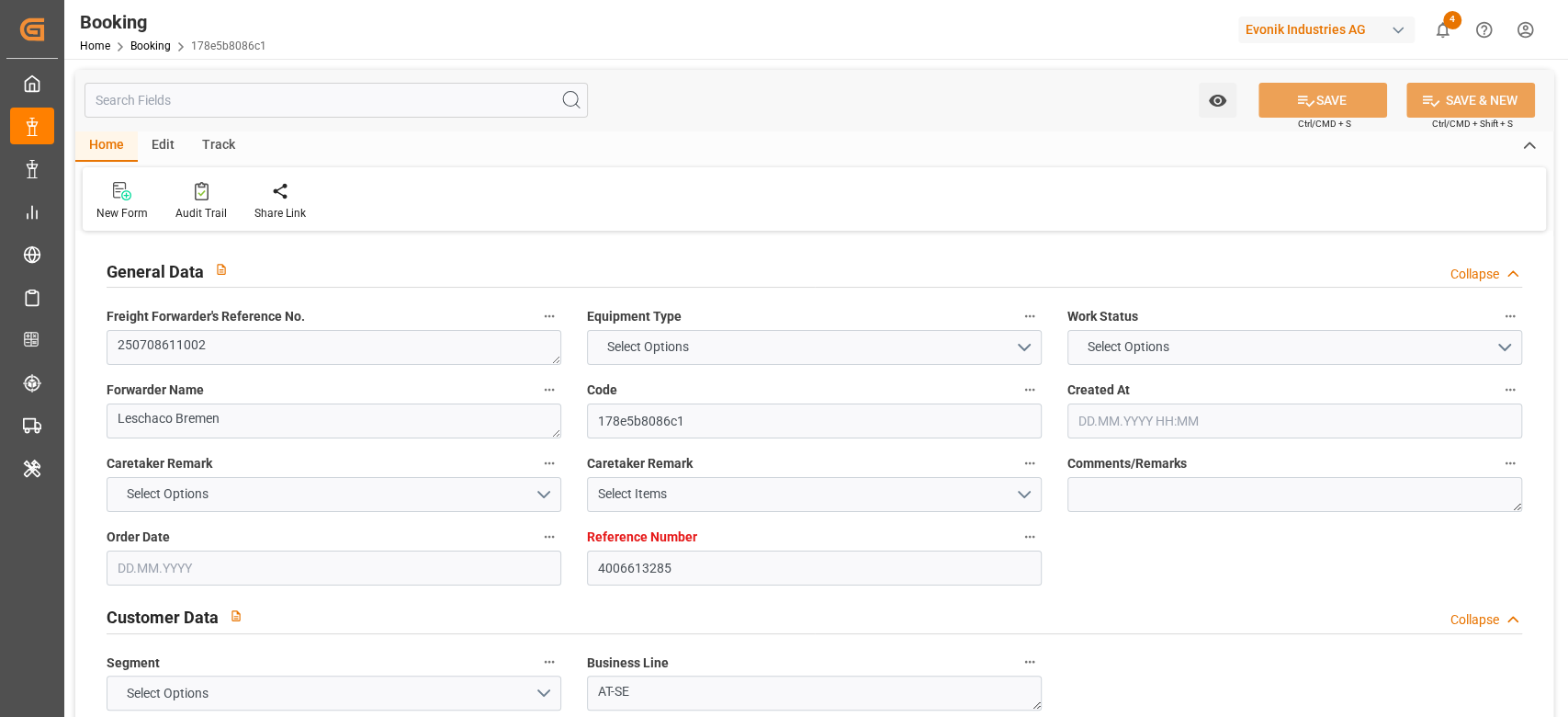
type input "4006613285"
type input "9943906"
type input "Hapag [PERSON_NAME]"
type input "Hapag Lloyd Aktiengesellschaft"
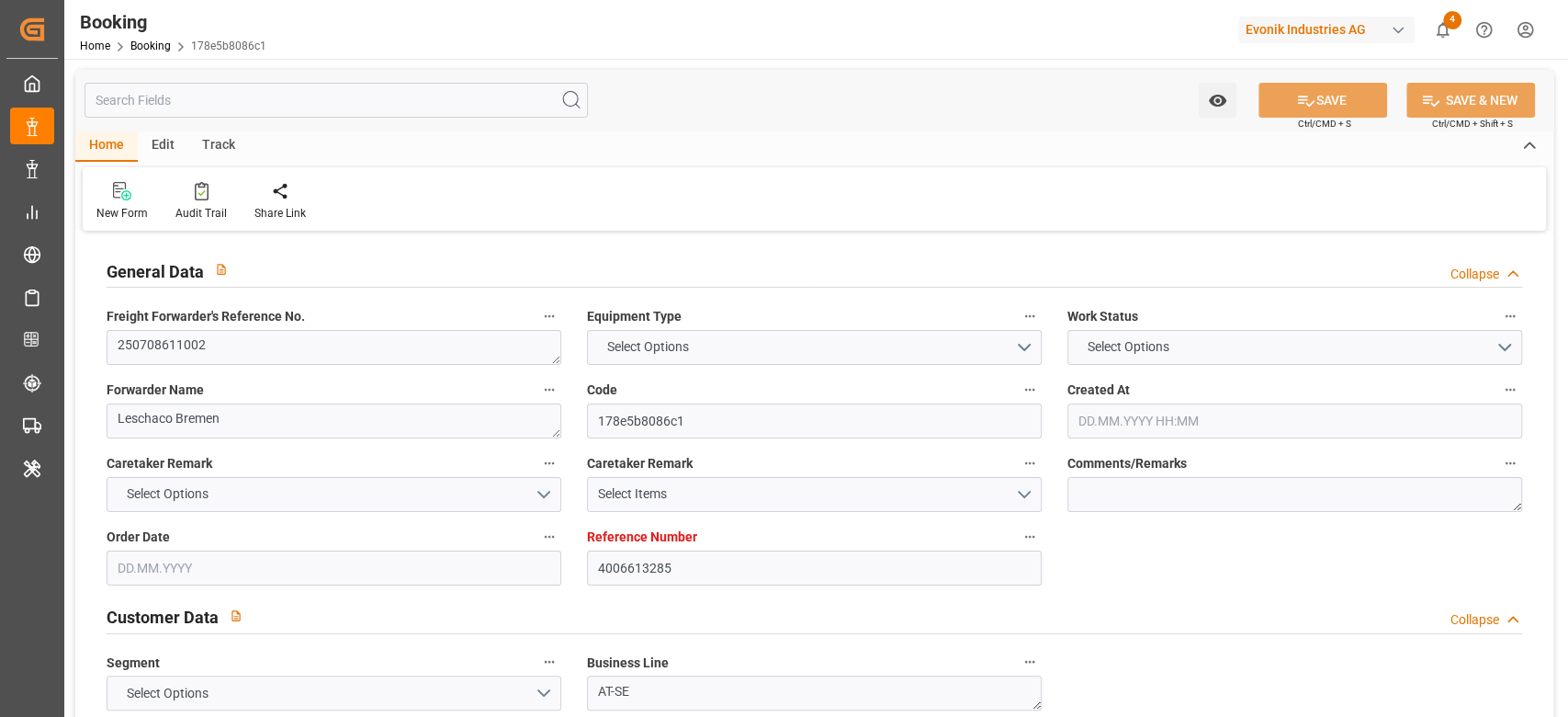
type input "DEWVN"
type input "KRPUS"
type input "65"
type input "CNSHG"
type input "0"
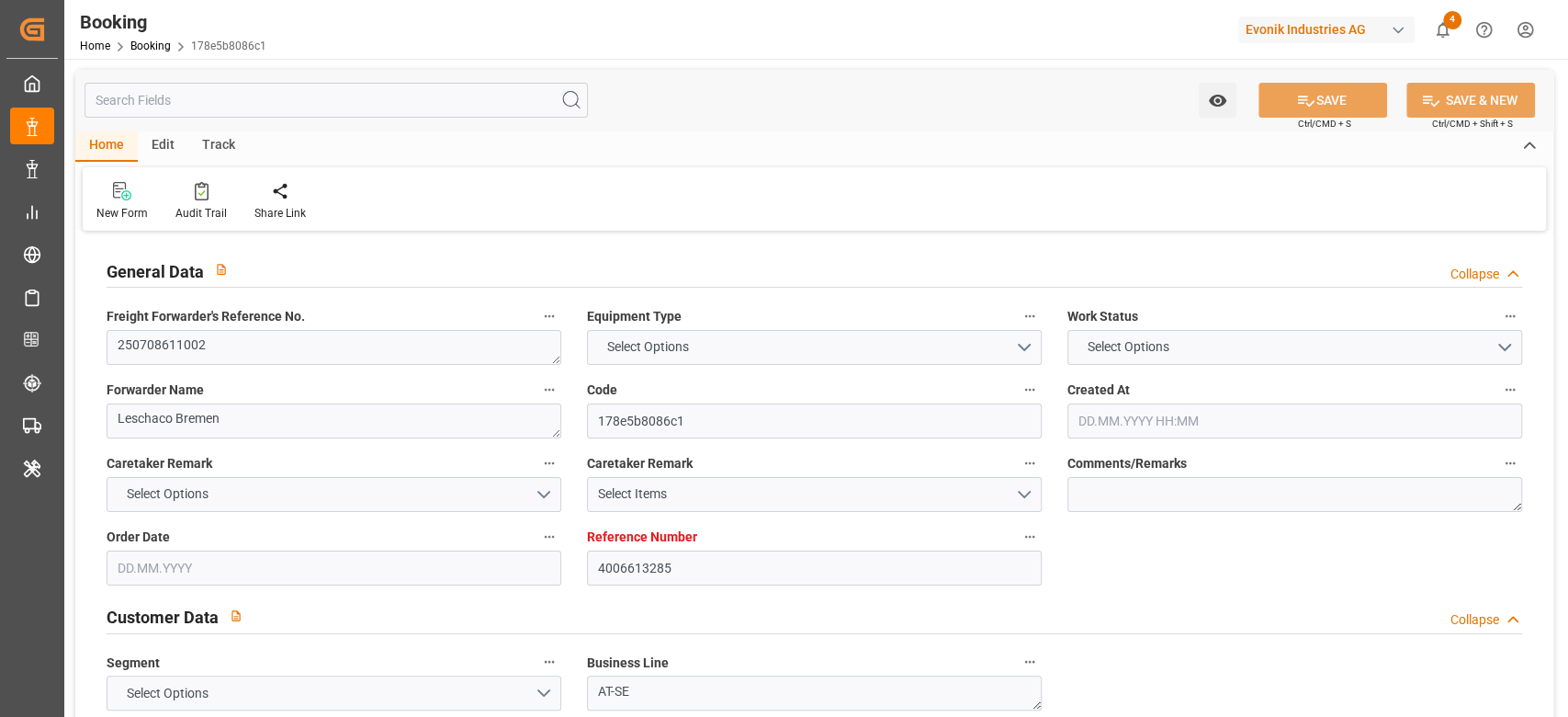
type input "DEWVN"
type input "KRPUS"
type input "9408877"
type input "03.06.2025 14:43"
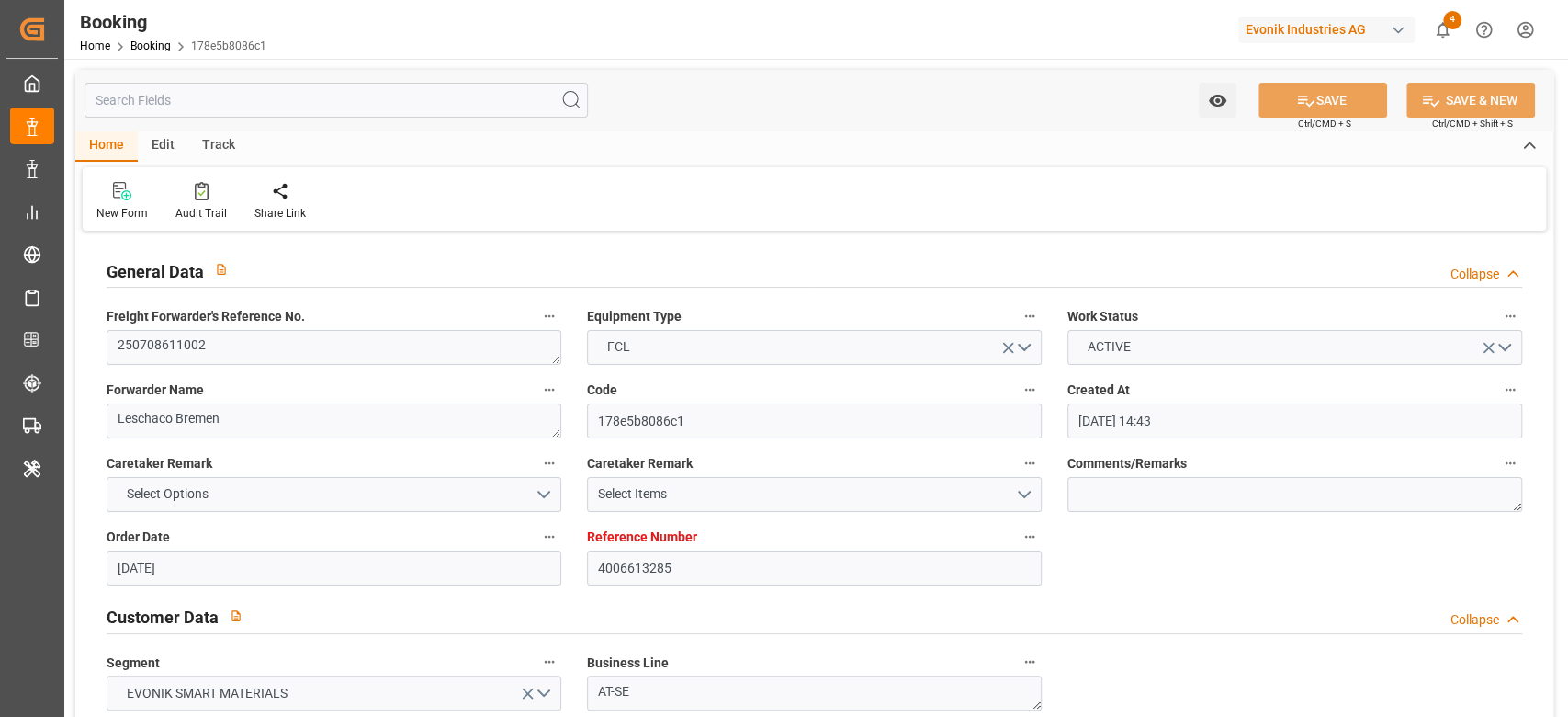
type input "03.06.2025"
type input "20.07.2025"
type input "13.06.2025"
type input "26.06.2025"
type input "04.07.2025 08:00"
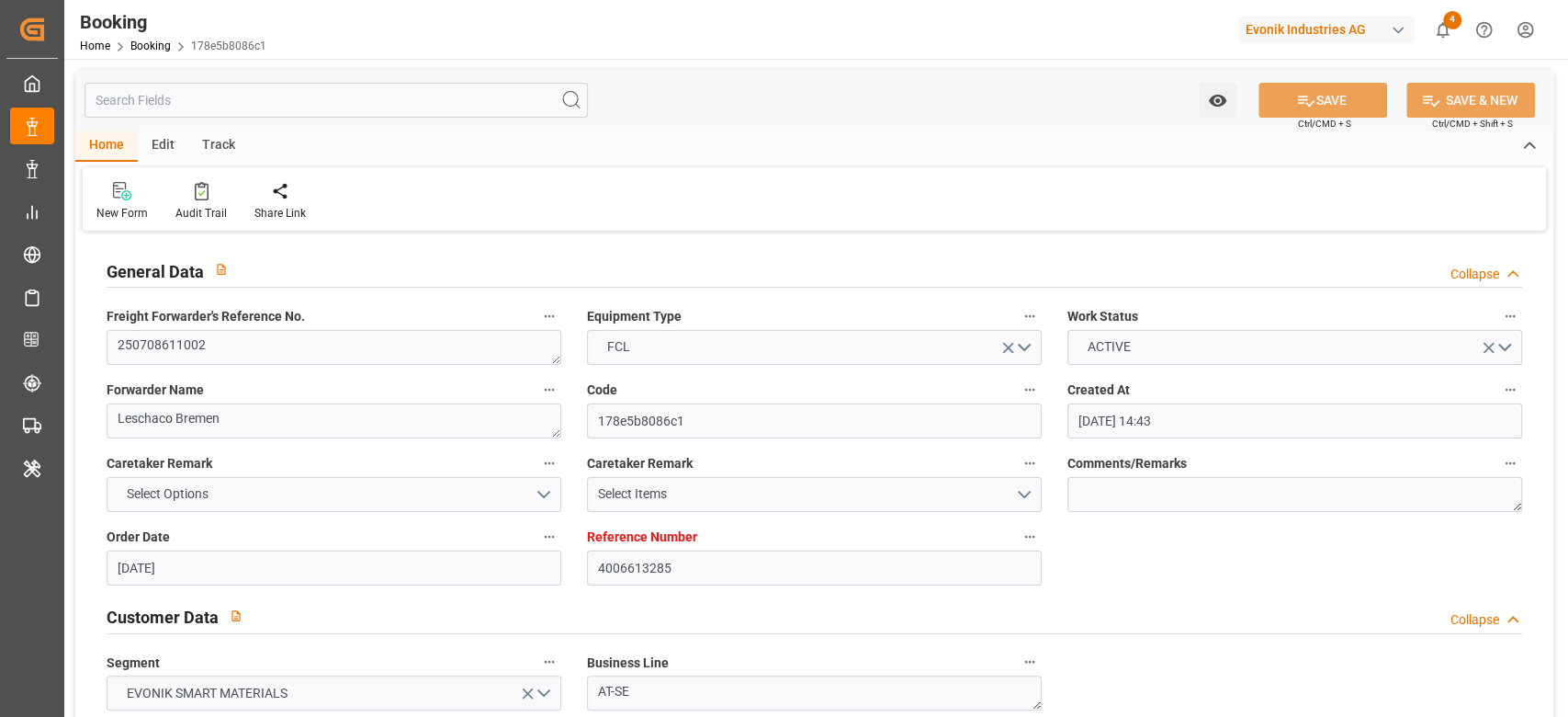
type input "27.06.2025 00:00"
type input "04.07.2025 07:12"
type input "28.06.2025 08:46"
type input "07.09.2025 02:00"
type input "24.08.2025 00:00"
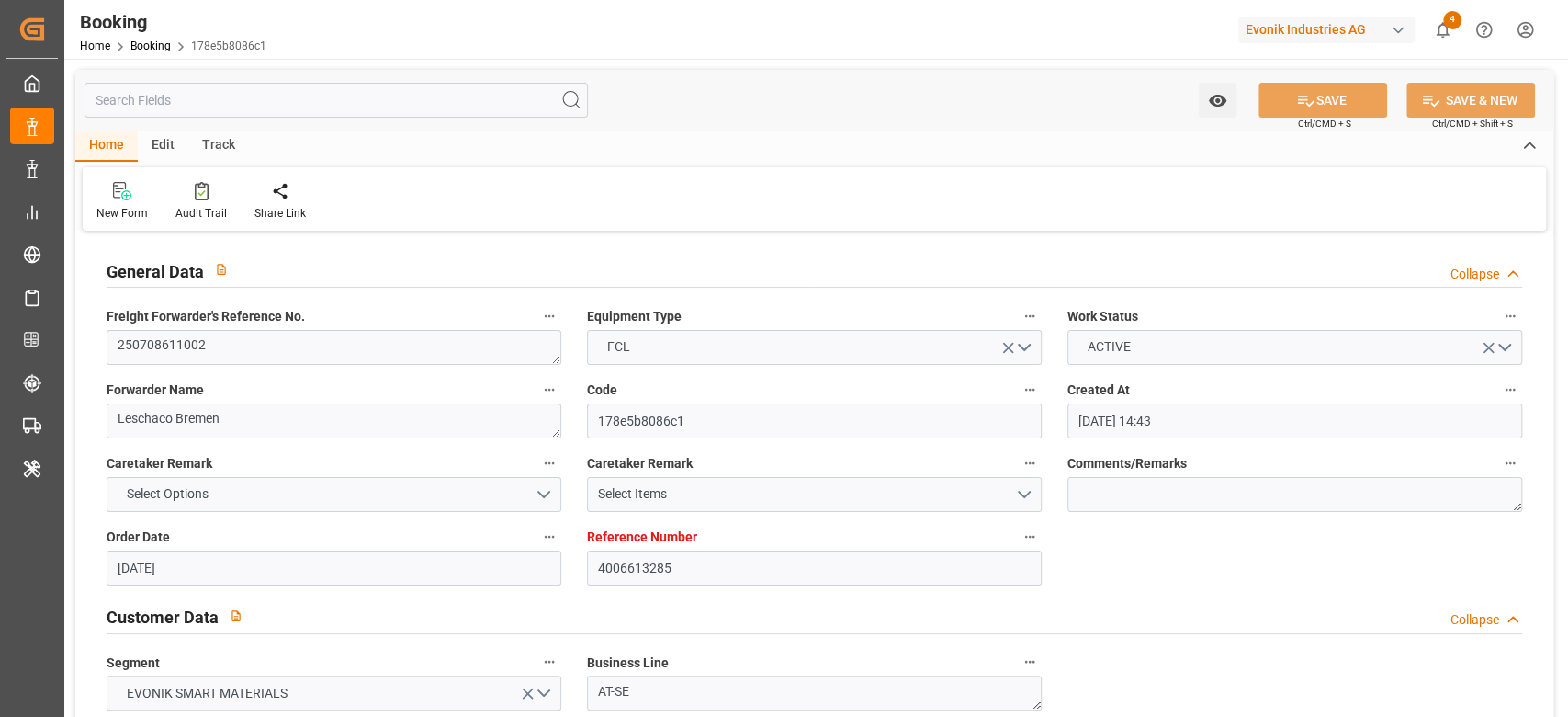
type input "07.09.2025 00:36"
type input "27.08.2025 09:30"
type input "09.08.2025 00:00"
type input "27.08.2025 16:18"
type input "05.09.2025 10:30"
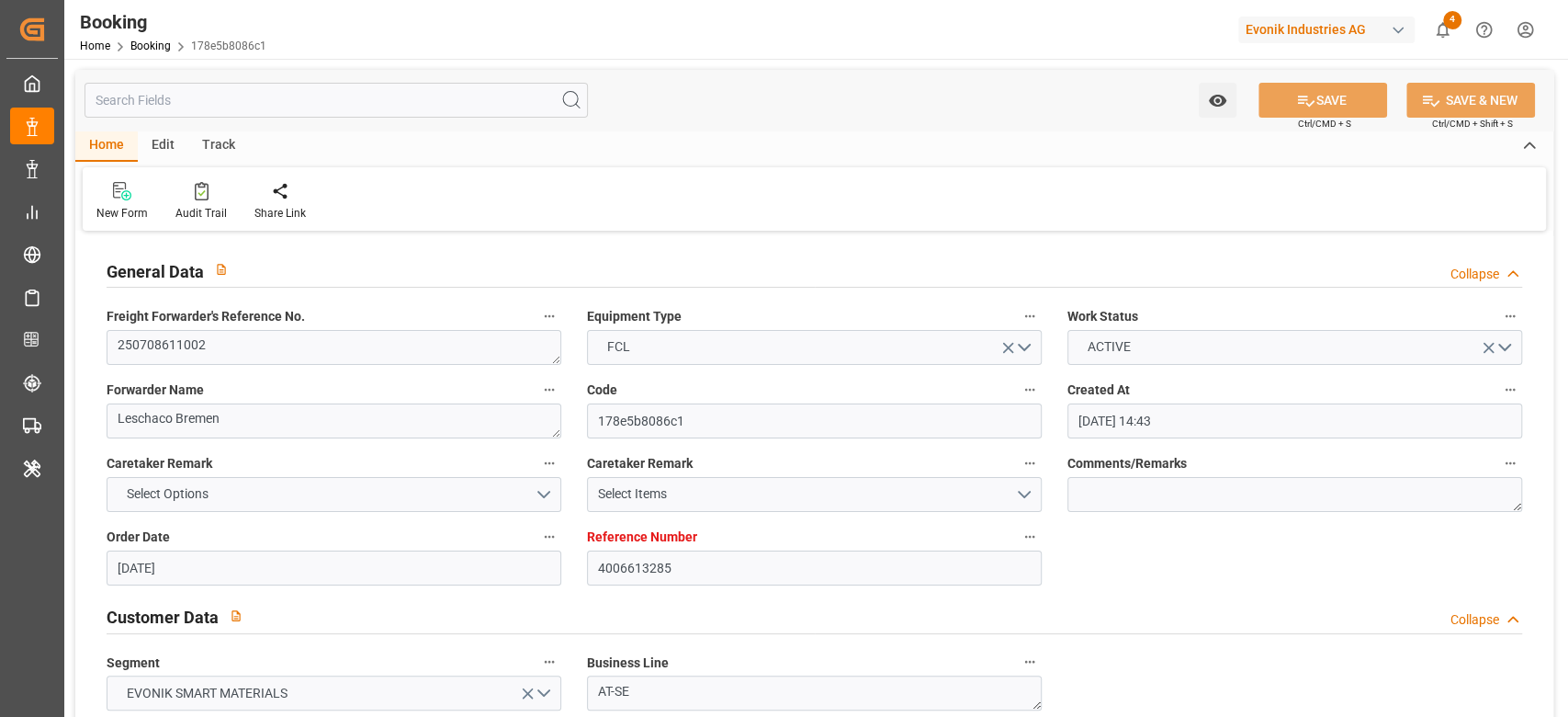
type input "15.08.2025 00:00"
type input "05.09.2025 08:06"
type input "07.07.2025"
type input "16.09.2025 23:39"
type input "16.09.2025"
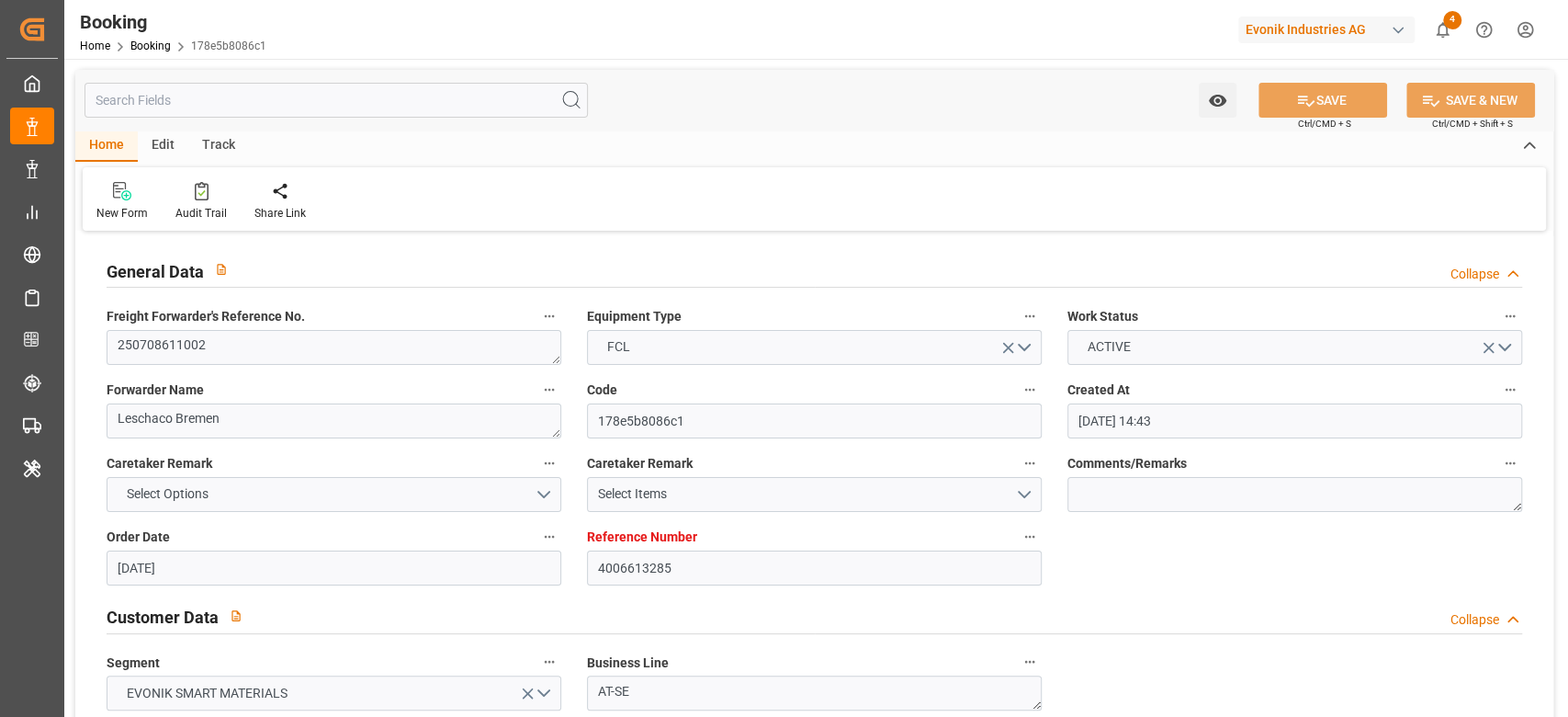
type input "18.06.2025 06:26"
type input "02.07.2025 11:35"
type input "04.07.2025 08:00"
type input "04.07.2025 07:17"
type input "27.08.2025 09:30"
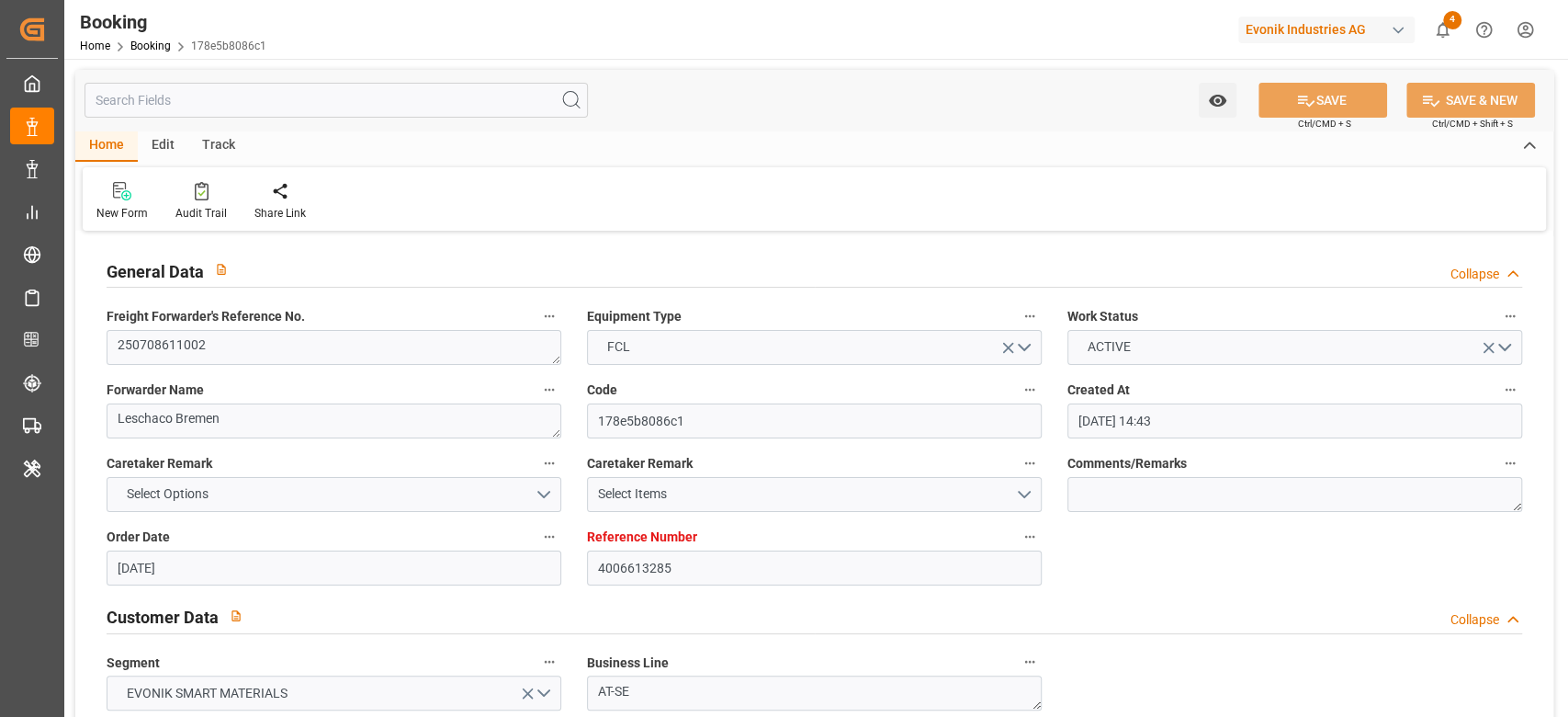
type input "27.08.2025 15:28"
type input "27.08.2025 16:18"
type input "28.08.2025 01:00"
type input "28.08.2025 11:10"
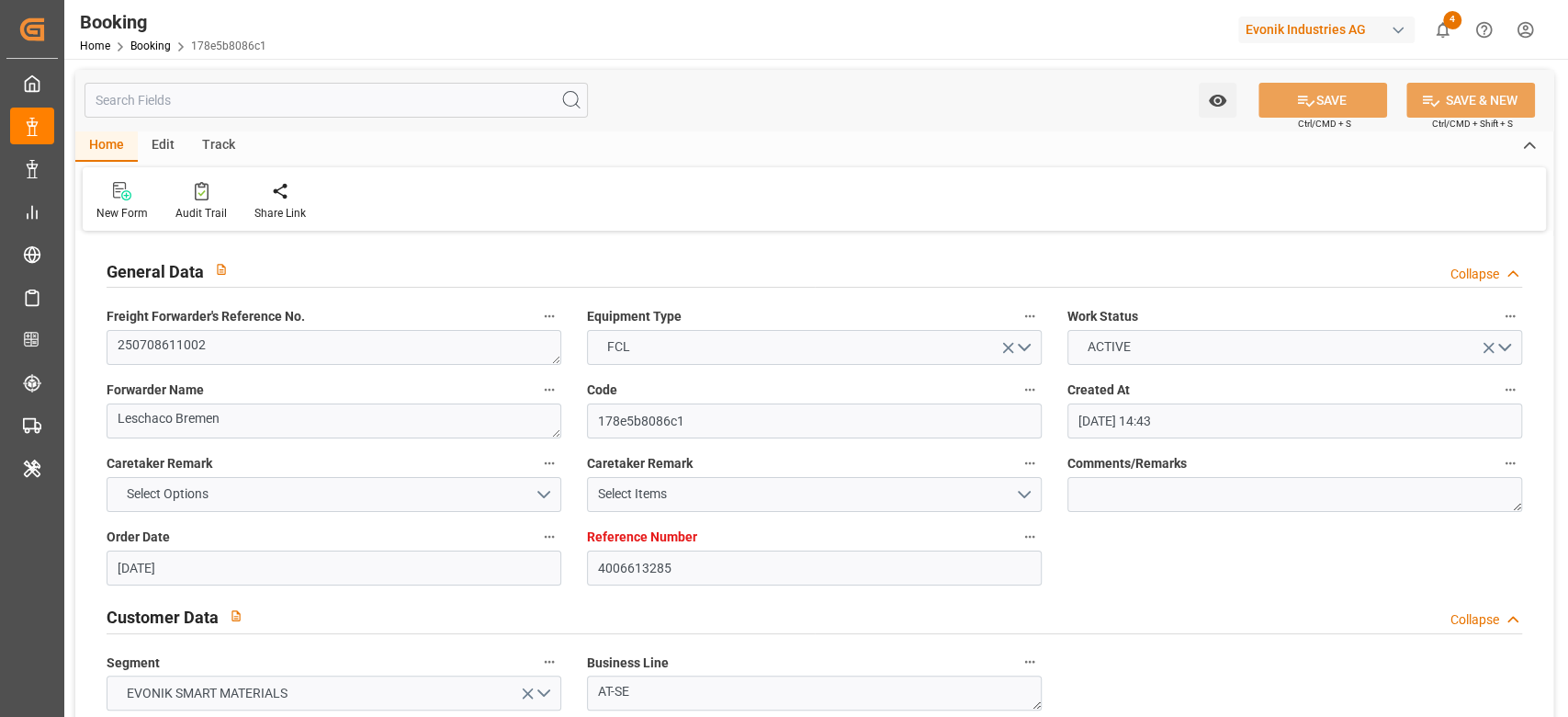
type input "05.09.2025 08:06"
type input "05.09.2025 05:18"
type input "05.09.2025 09:00"
type input "05.09.2025 08:27"
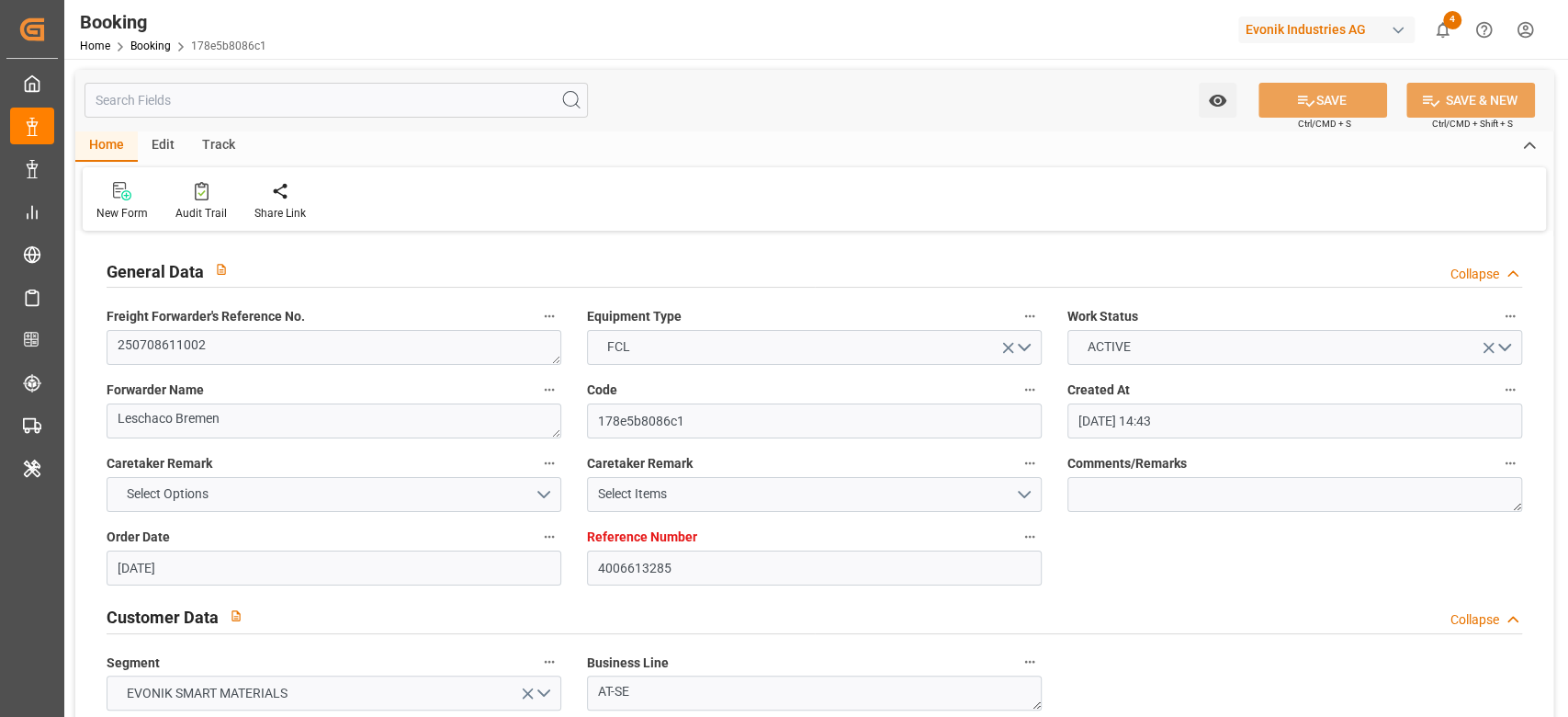
type input "07.09.2025 02:00"
type input "07.09.2025 00:34"
type input "07.09.2025 14:07"
type input "07.09.2025 00:36"
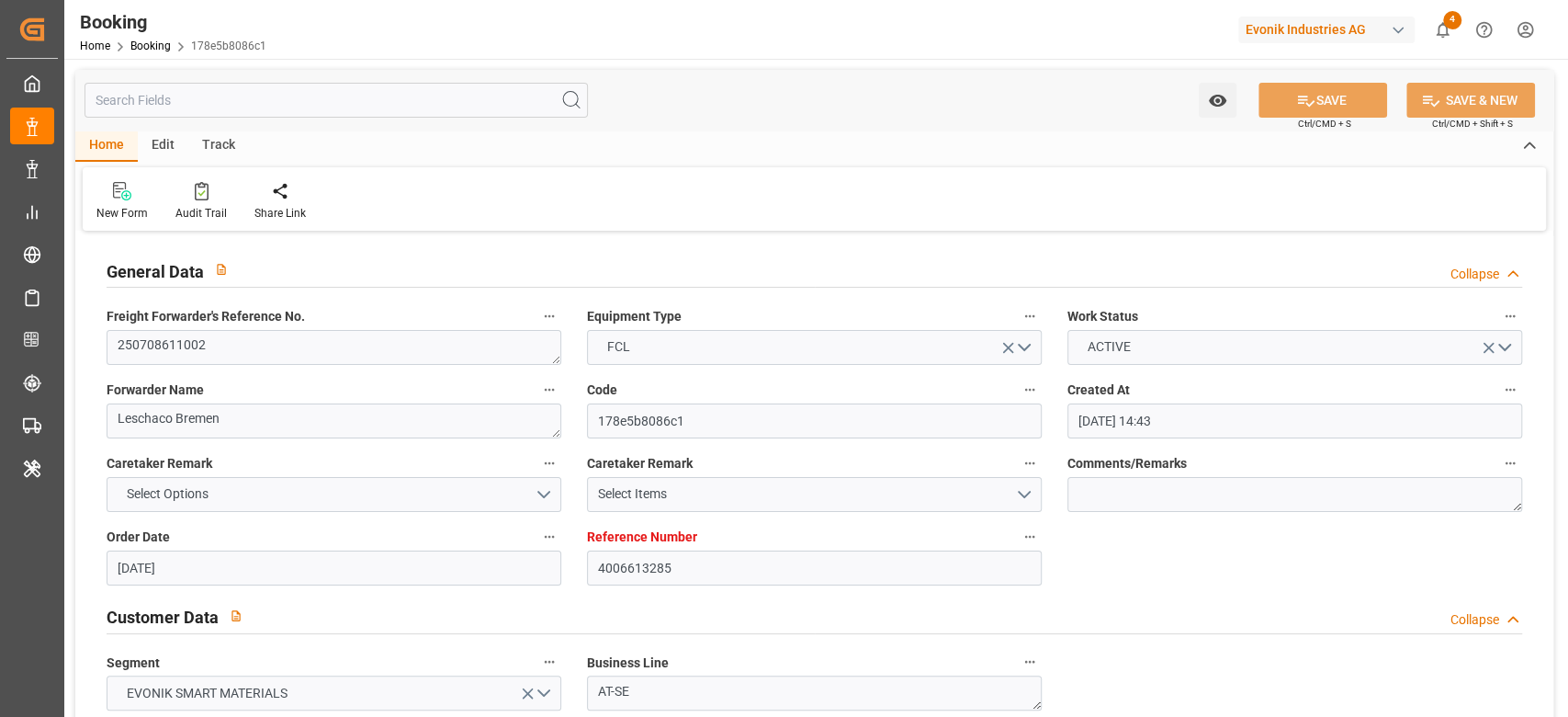
type input "07.09.2025 03:56"
type input "11.09.2025 03:56"
click at [1157, 348] on button "ACTIVE" at bounding box center [1295, 347] width 455 height 35
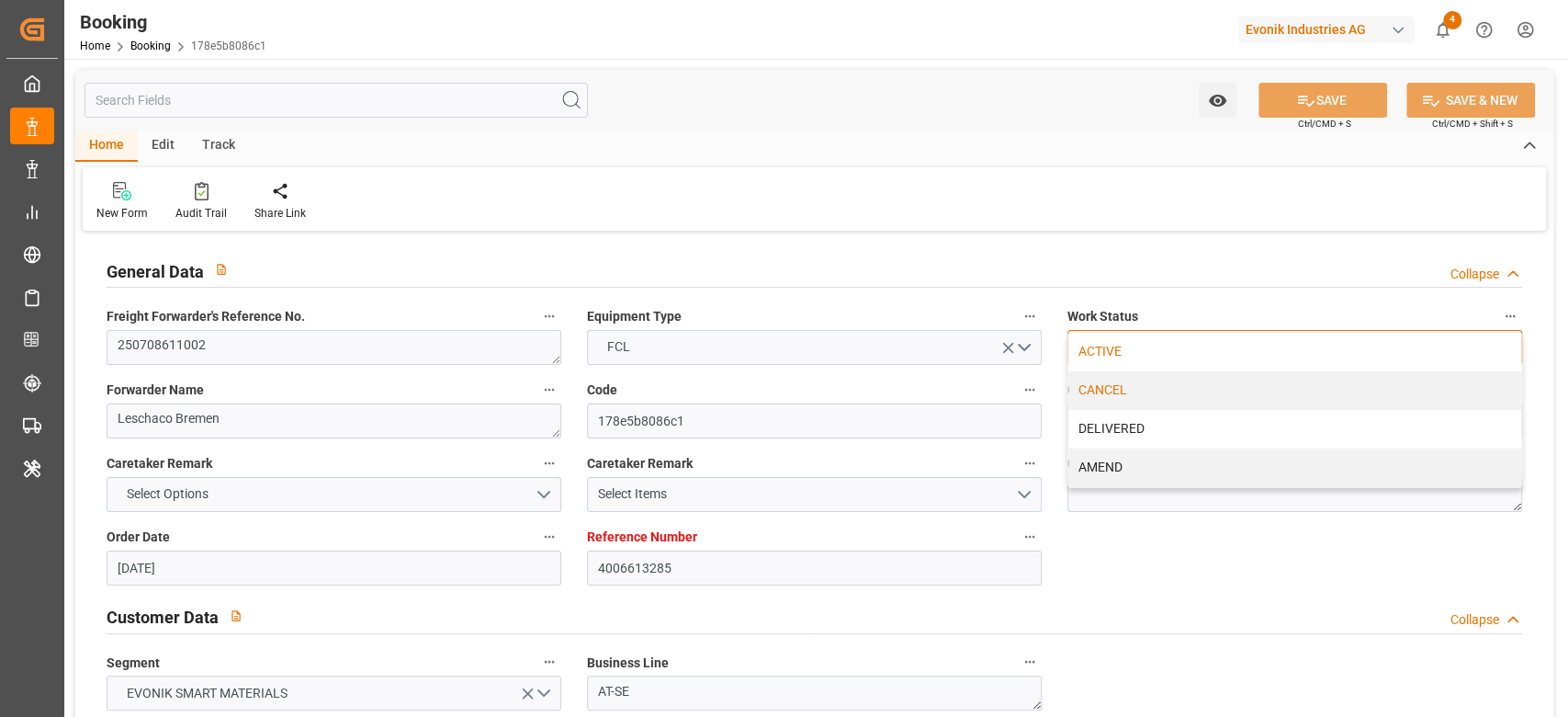
click at [1148, 380] on div "CANCEL" at bounding box center [1295, 390] width 453 height 38
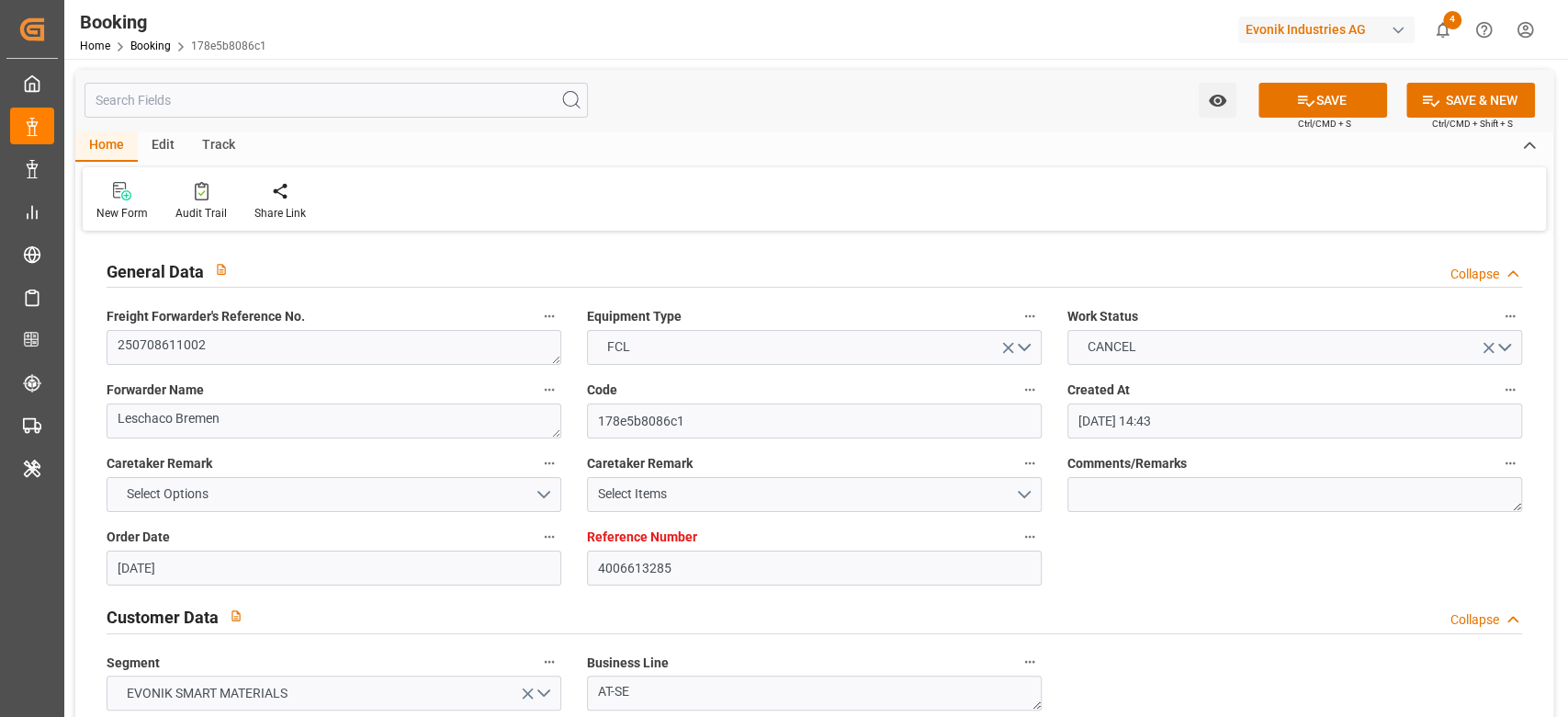
click at [1348, 102] on button "SAVE" at bounding box center [1322, 99] width 129 height 35
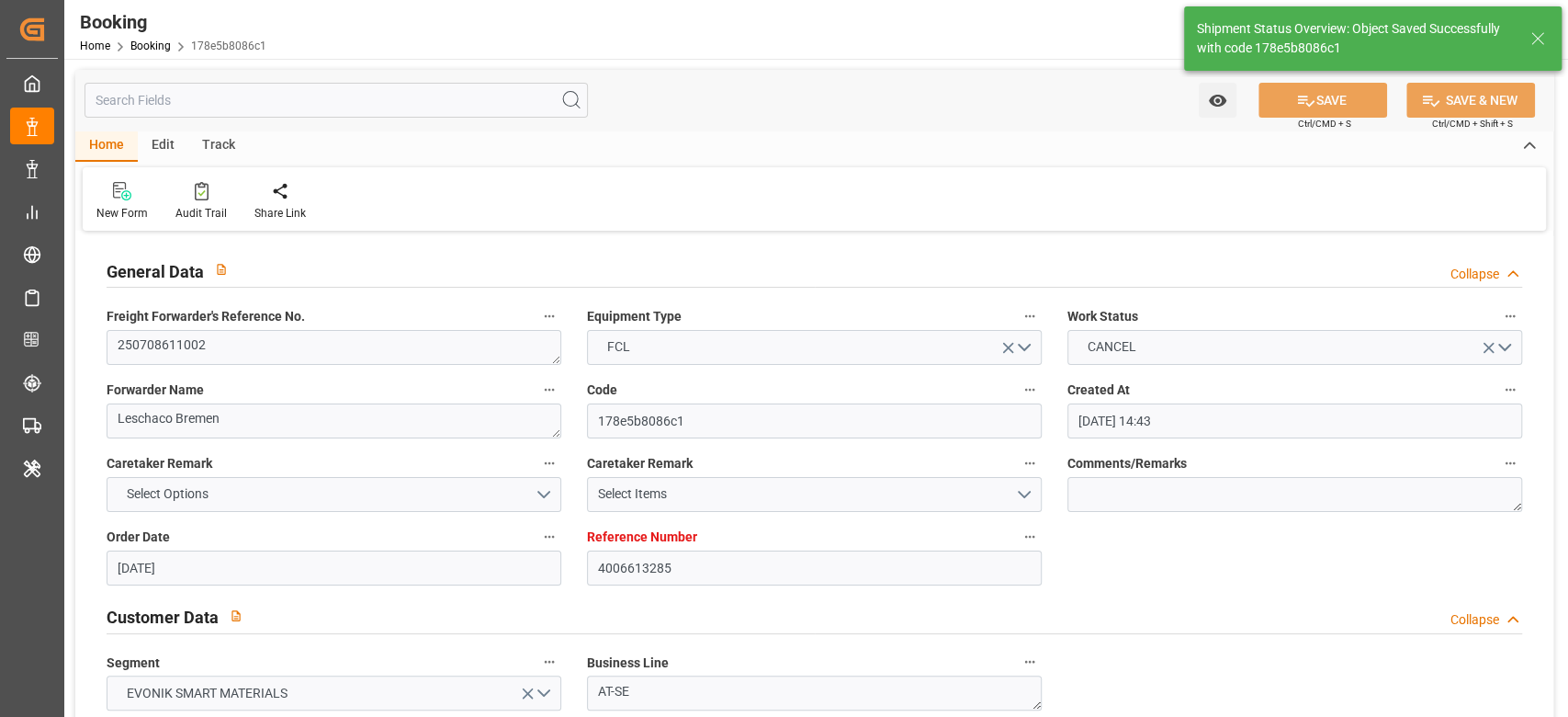
type textarea "Shyam Preethi"
type input "17.09.2025 09:30"
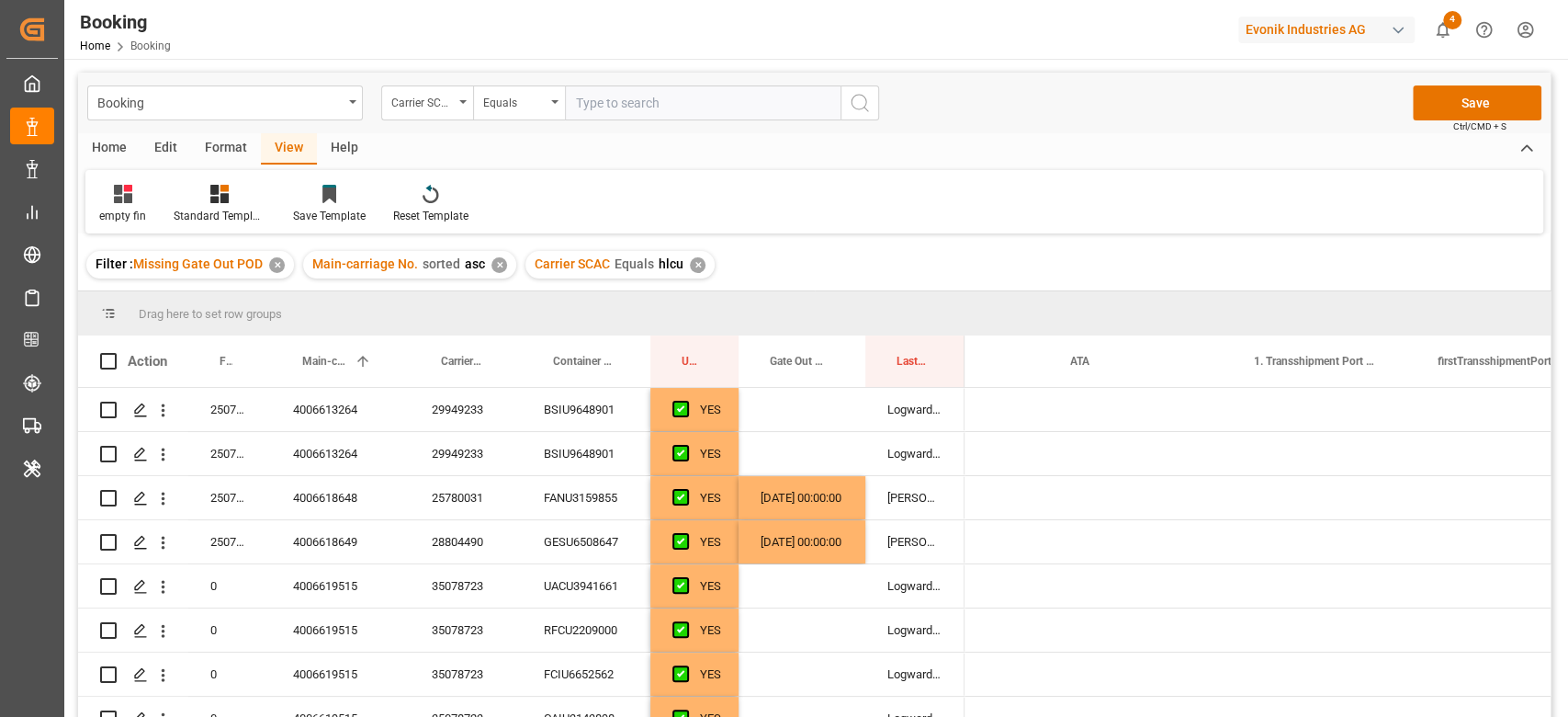
scroll to position [0, 2205]
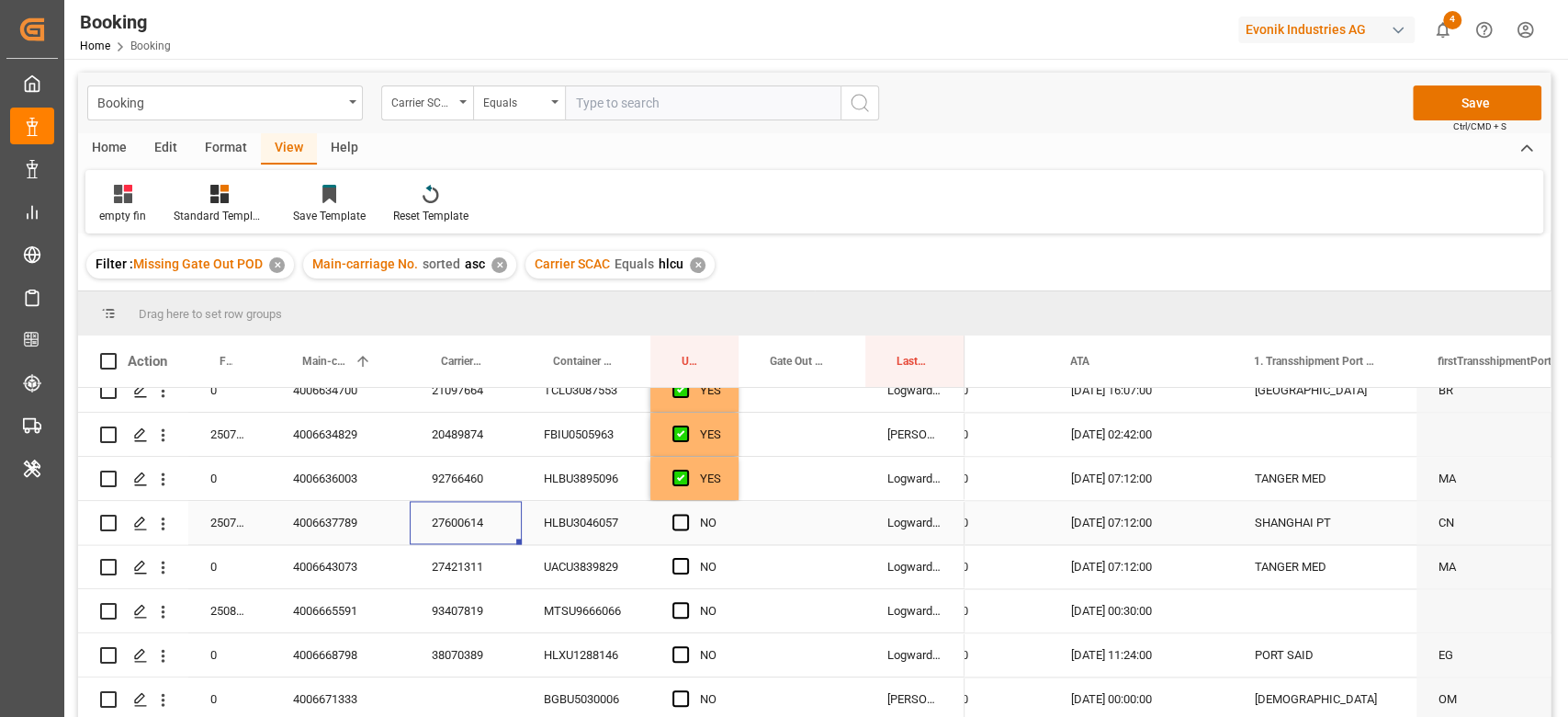
click at [809, 524] on div "Press SPACE to select this row." at bounding box center [802, 522] width 127 height 43
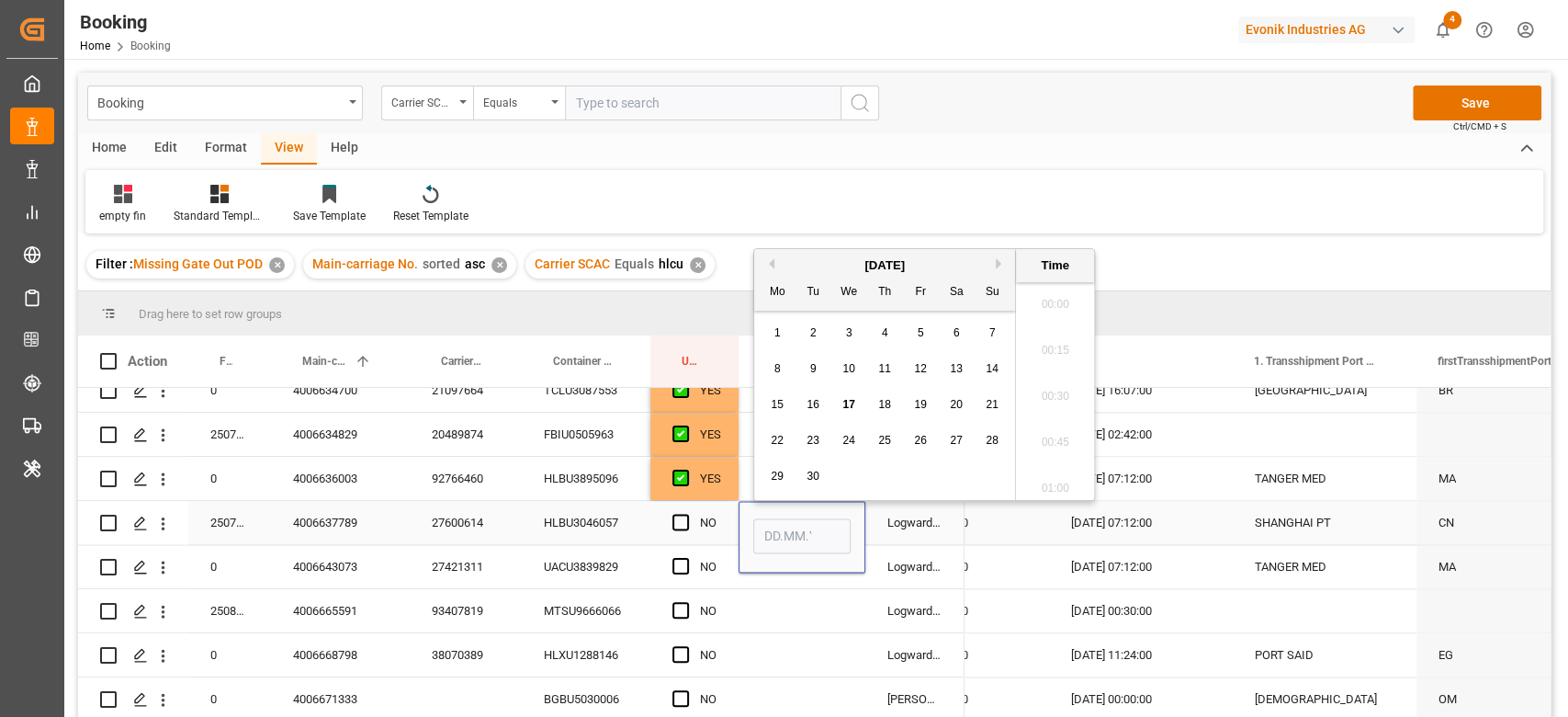
scroll to position [2670, 0]
click at [843, 400] on span "17" at bounding box center [848, 403] width 11 height 12
type input "[DATE] 00:00"
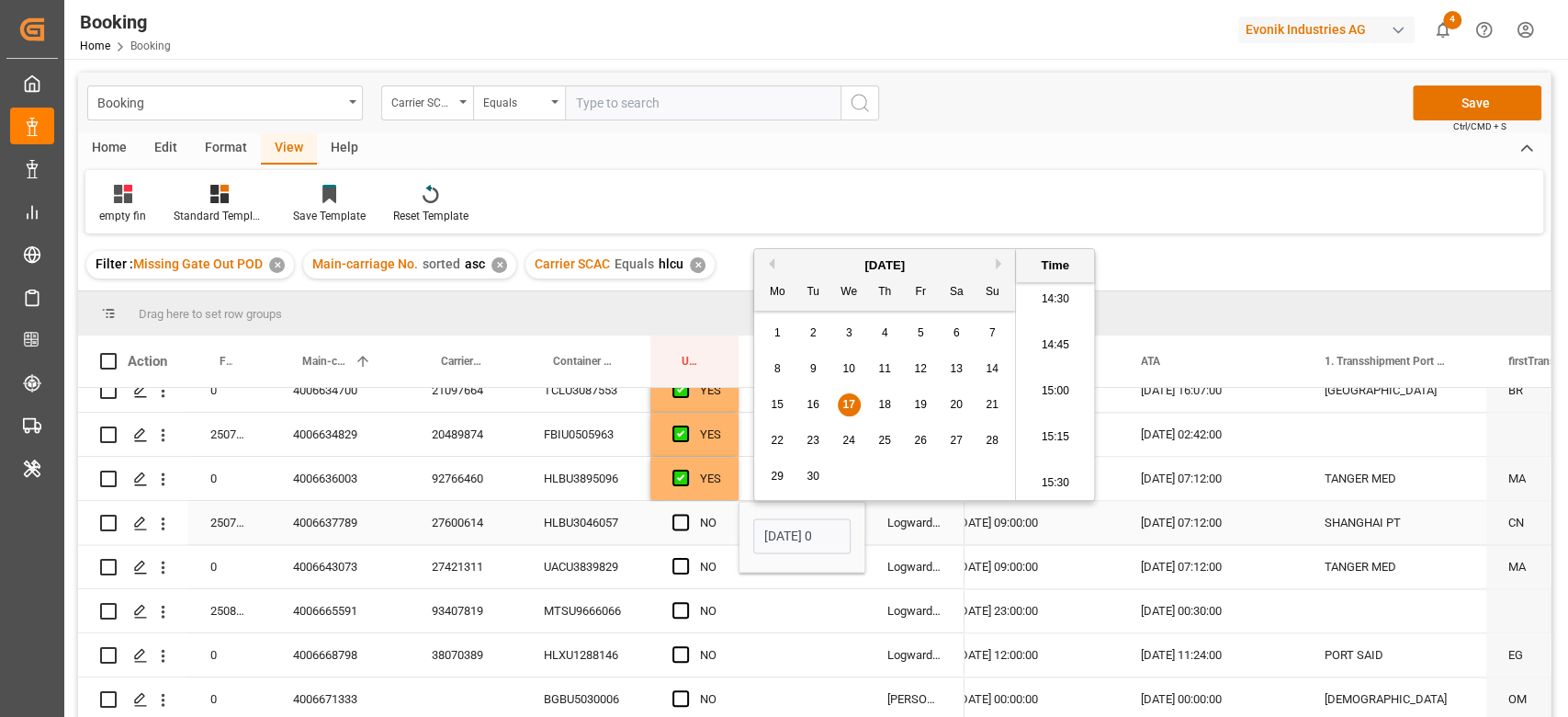
scroll to position [0, 2132]
click at [1091, 530] on div "[DATE] 09:00:00" at bounding box center [1030, 522] width 183 height 43
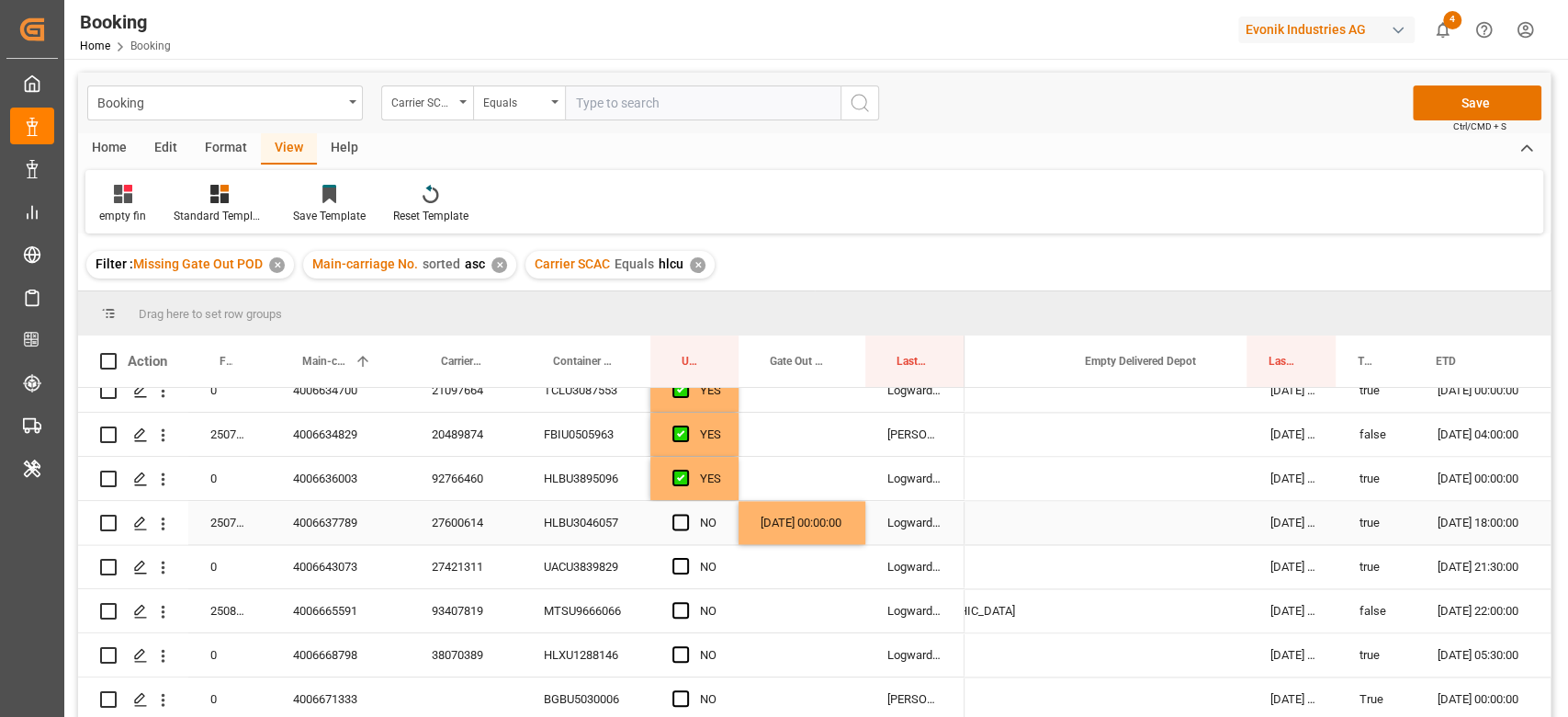
scroll to position [0, 1289]
click at [1133, 523] on div "Press SPACE to select this row." at bounding box center [1154, 522] width 183 height 43
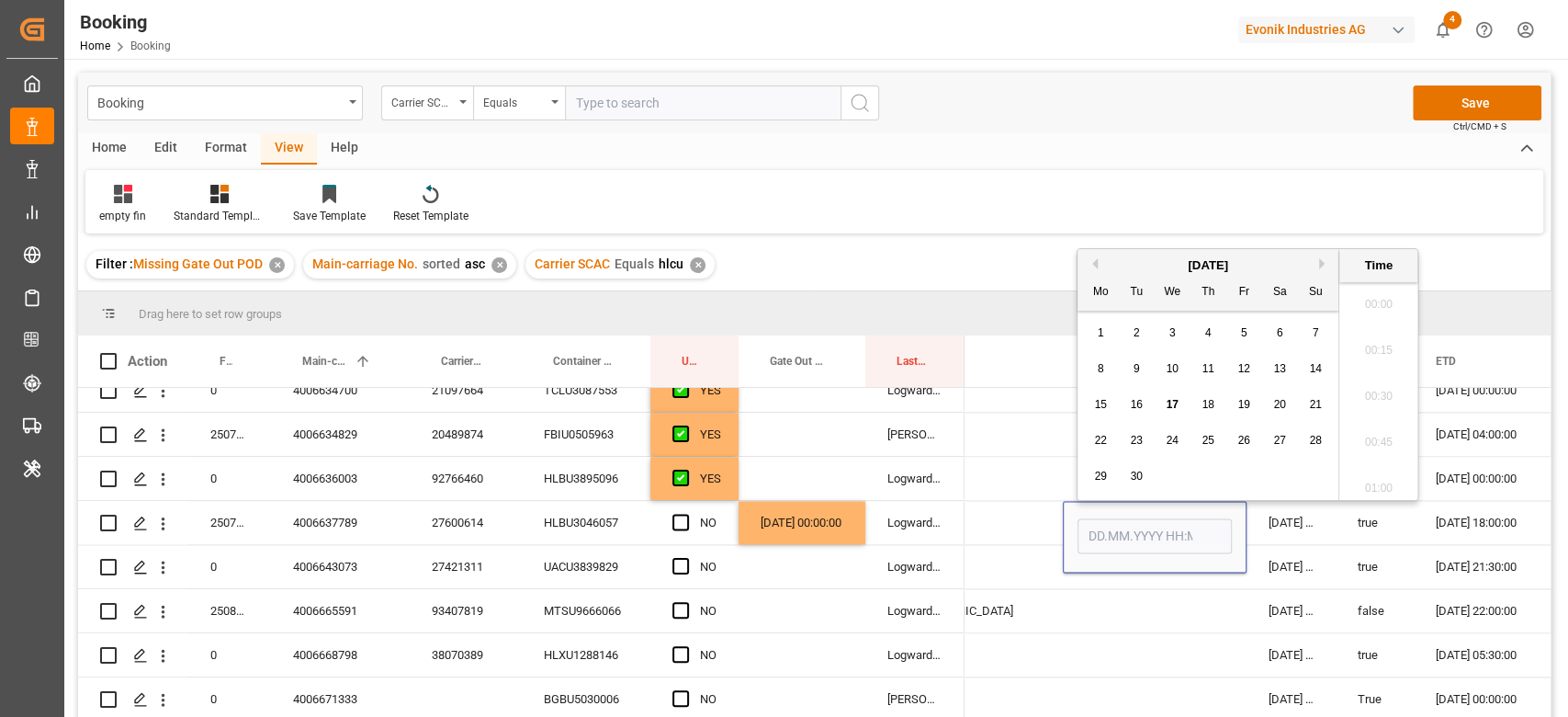
scroll to position [2670, 0]
click at [1168, 401] on span "17" at bounding box center [1171, 403] width 11 height 12
type input "[DATE] 00:00"
click at [688, 522] on span "Press SPACE to select this row." at bounding box center [680, 521] width 16 height 16
click at [686, 513] on input "Press SPACE to select this row." at bounding box center [686, 513] width 0 height 0
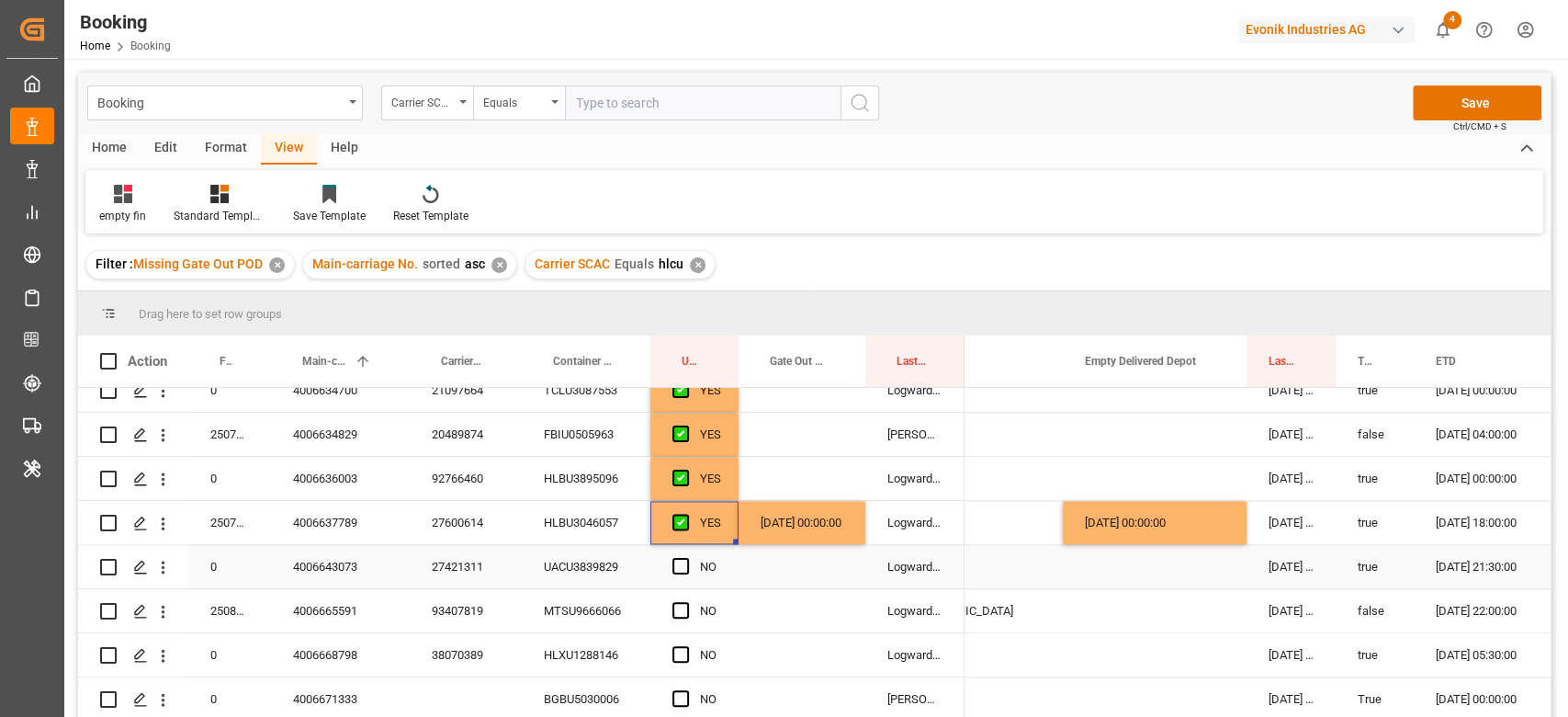
click at [617, 564] on div "UACU3839829" at bounding box center [586, 566] width 129 height 43
click at [456, 574] on div "27421311" at bounding box center [465, 566] width 112 height 43
click at [772, 533] on div "[DATE] 00:00:00" at bounding box center [802, 522] width 127 height 43
drag, startPoint x: 861, startPoint y: 541, endPoint x: 1020, endPoint y: 659, distance: 198.0
click at [858, 546] on div "Press SPACE to select this row." at bounding box center [802, 566] width 127 height 43
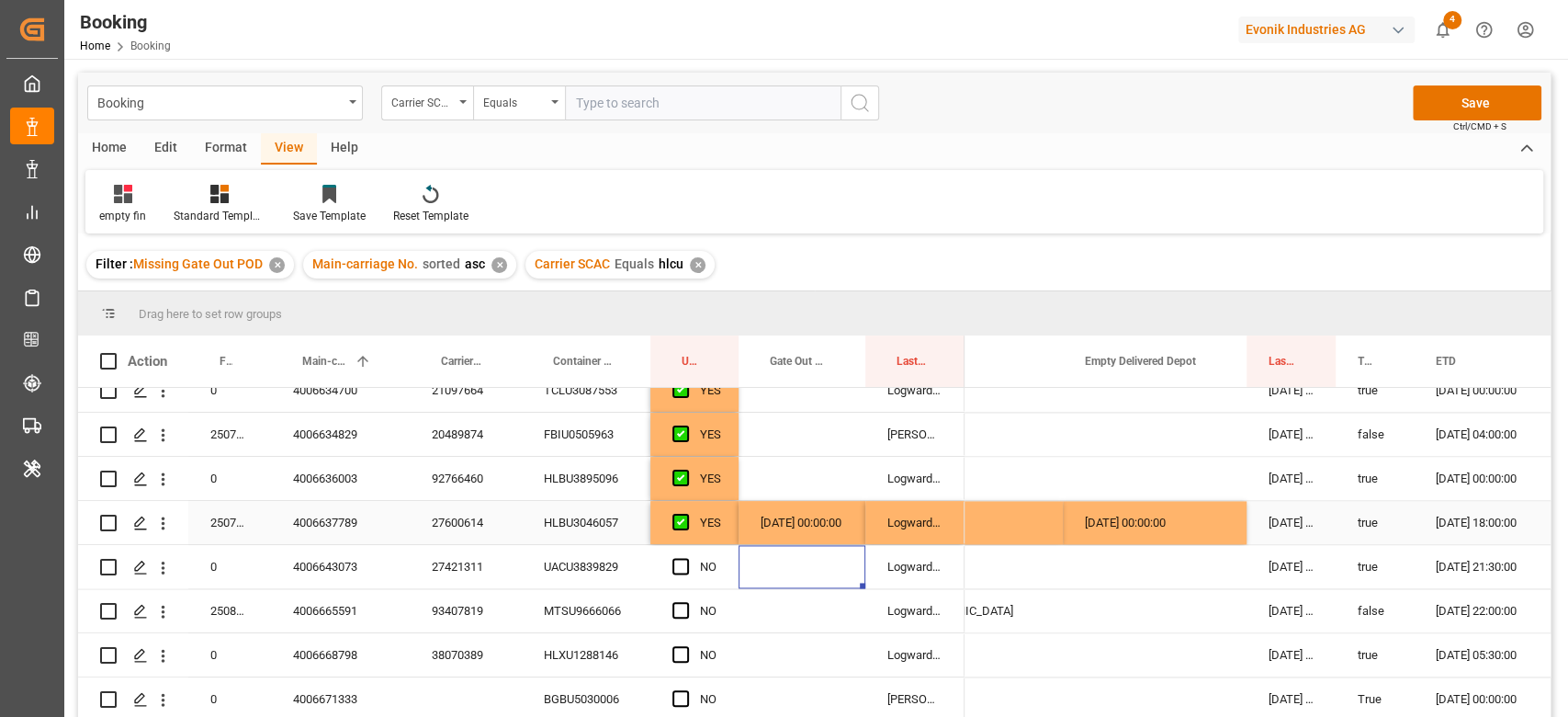
click at [860, 529] on div "[DATE] 00:00:00" at bounding box center [802, 522] width 127 height 43
click at [865, 540] on div "Logward System" at bounding box center [914, 522] width 99 height 43
click at [852, 532] on div "[DATE] 00:00:00" at bounding box center [802, 522] width 127 height 43
drag, startPoint x: 861, startPoint y: 537, endPoint x: 861, endPoint y: 554, distance: 17.0
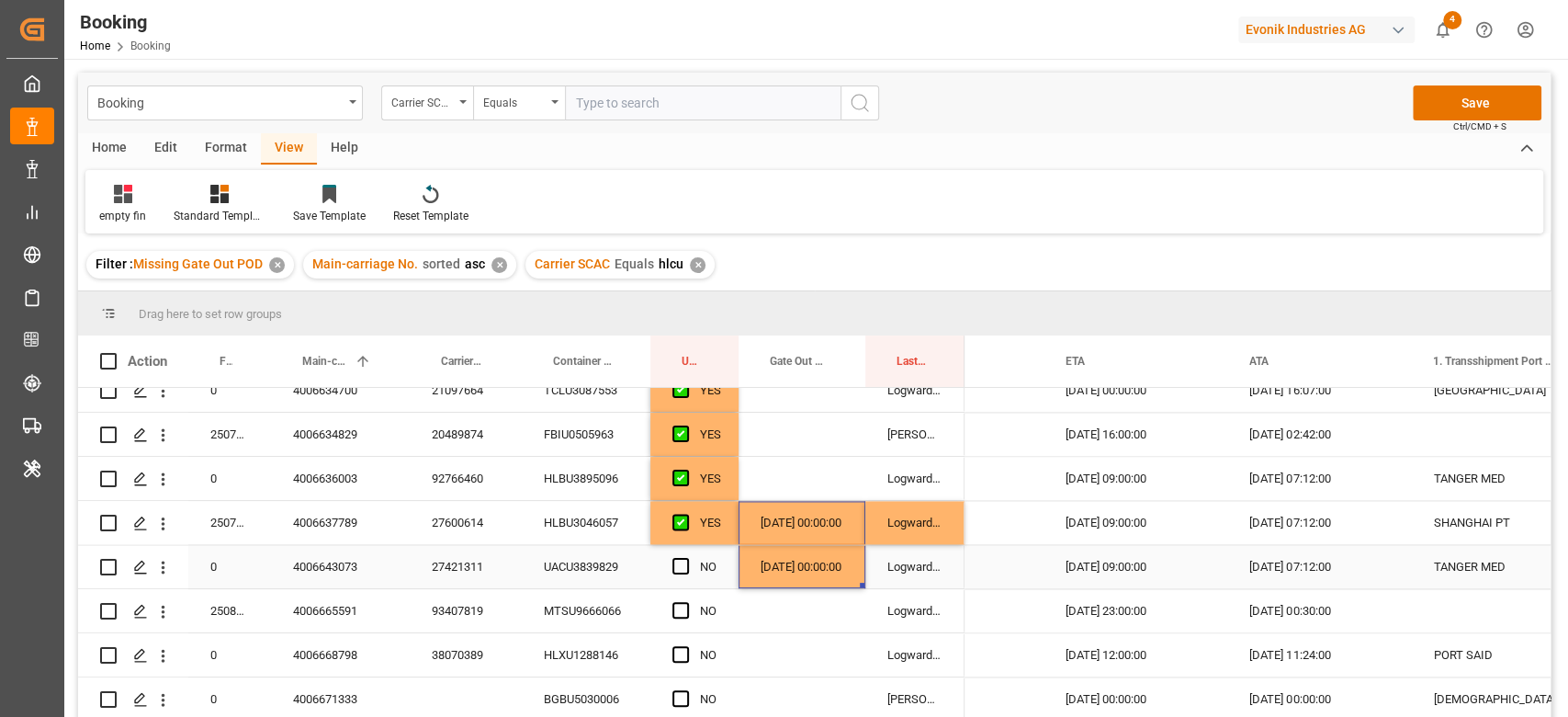
scroll to position [0, 2025]
click at [680, 562] on span "Press SPACE to select this row." at bounding box center [680, 565] width 16 height 16
click at [686, 557] on input "Press SPACE to select this row." at bounding box center [686, 557] width 0 height 0
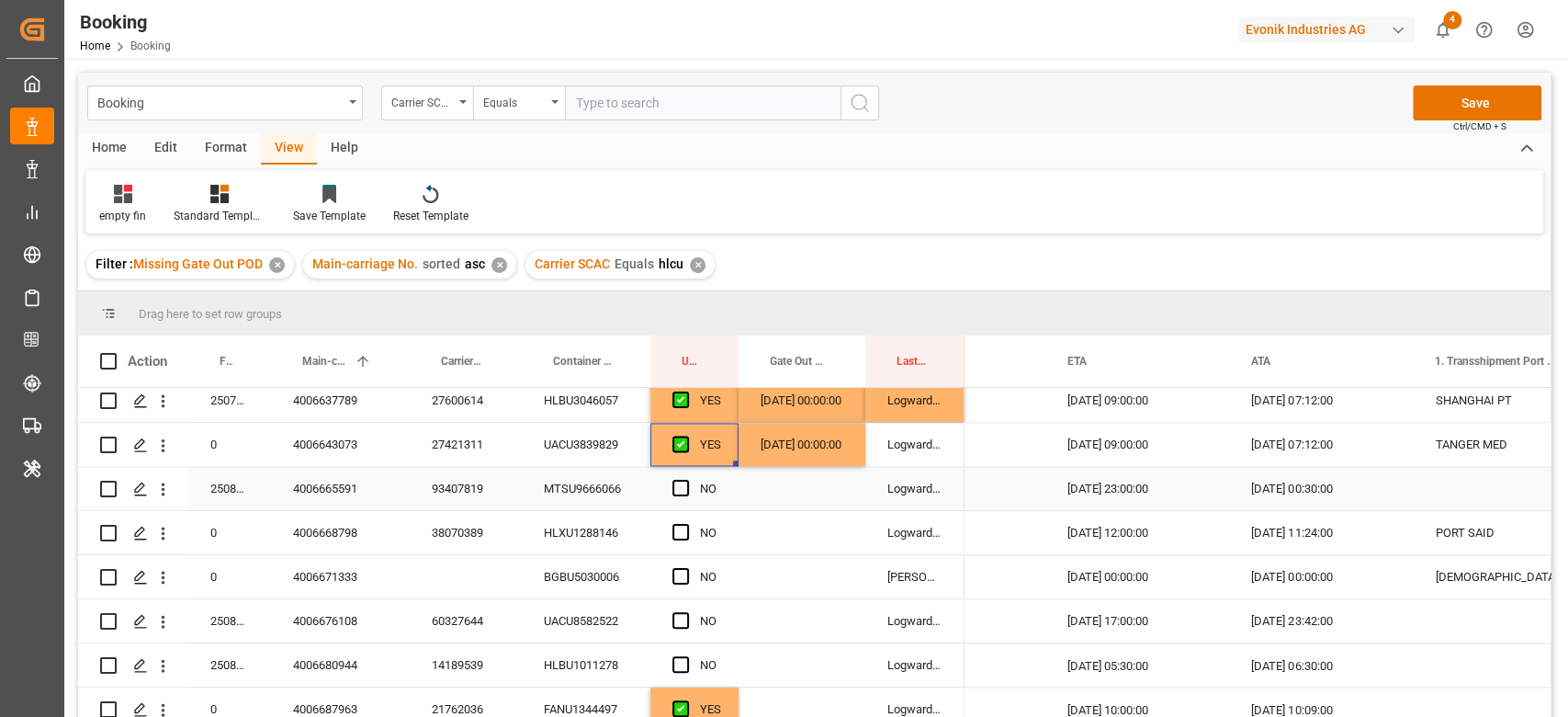
click at [485, 501] on div "93407819" at bounding box center [465, 488] width 112 height 43
click at [683, 474] on div "Press SPACE to select this row." at bounding box center [686, 489] width 28 height 42
click at [687, 482] on span "Press SPACE to select this row." at bounding box center [680, 488] width 16 height 16
click at [686, 480] on input "Press SPACE to select this row." at bounding box center [686, 480] width 0 height 0
click at [502, 538] on div "38070389" at bounding box center [465, 532] width 112 height 43
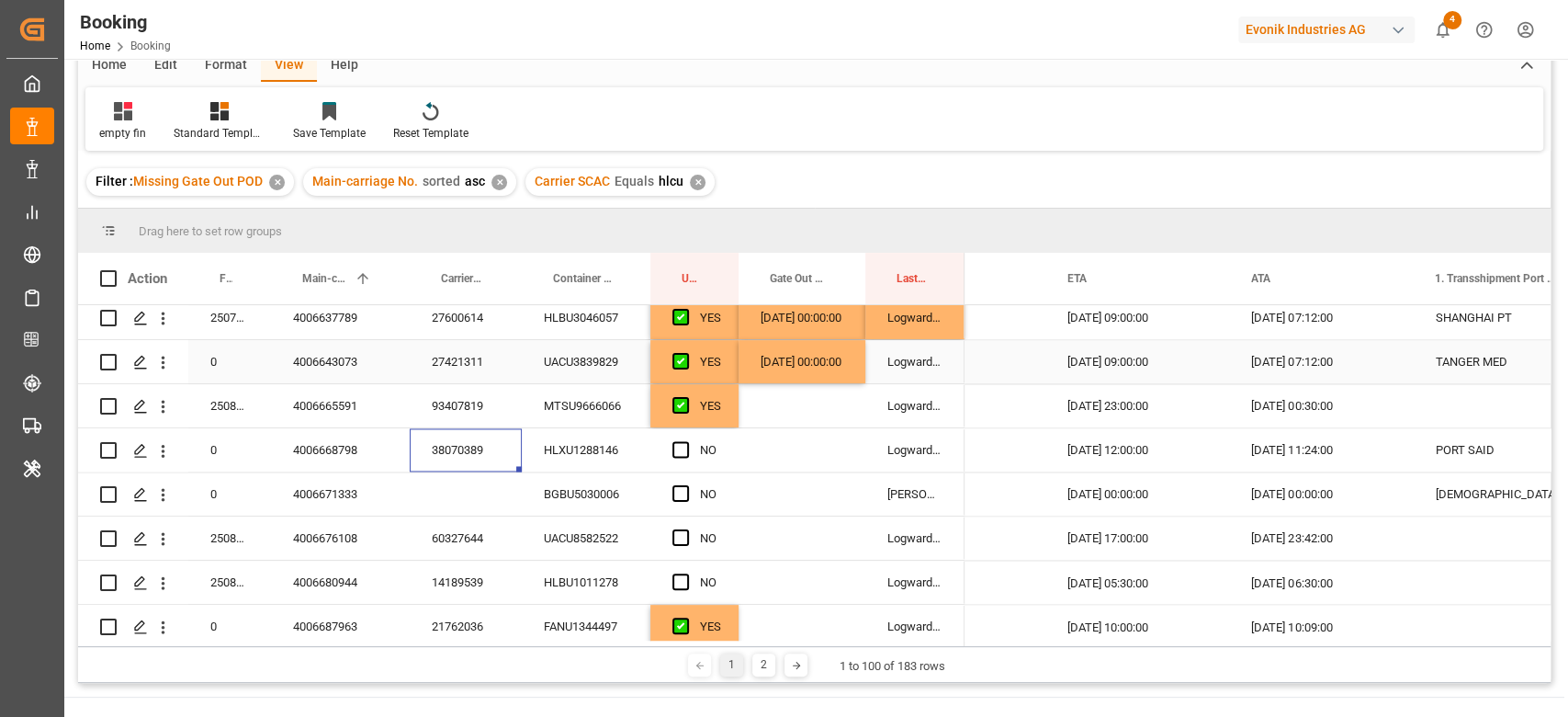
scroll to position [122, 0]
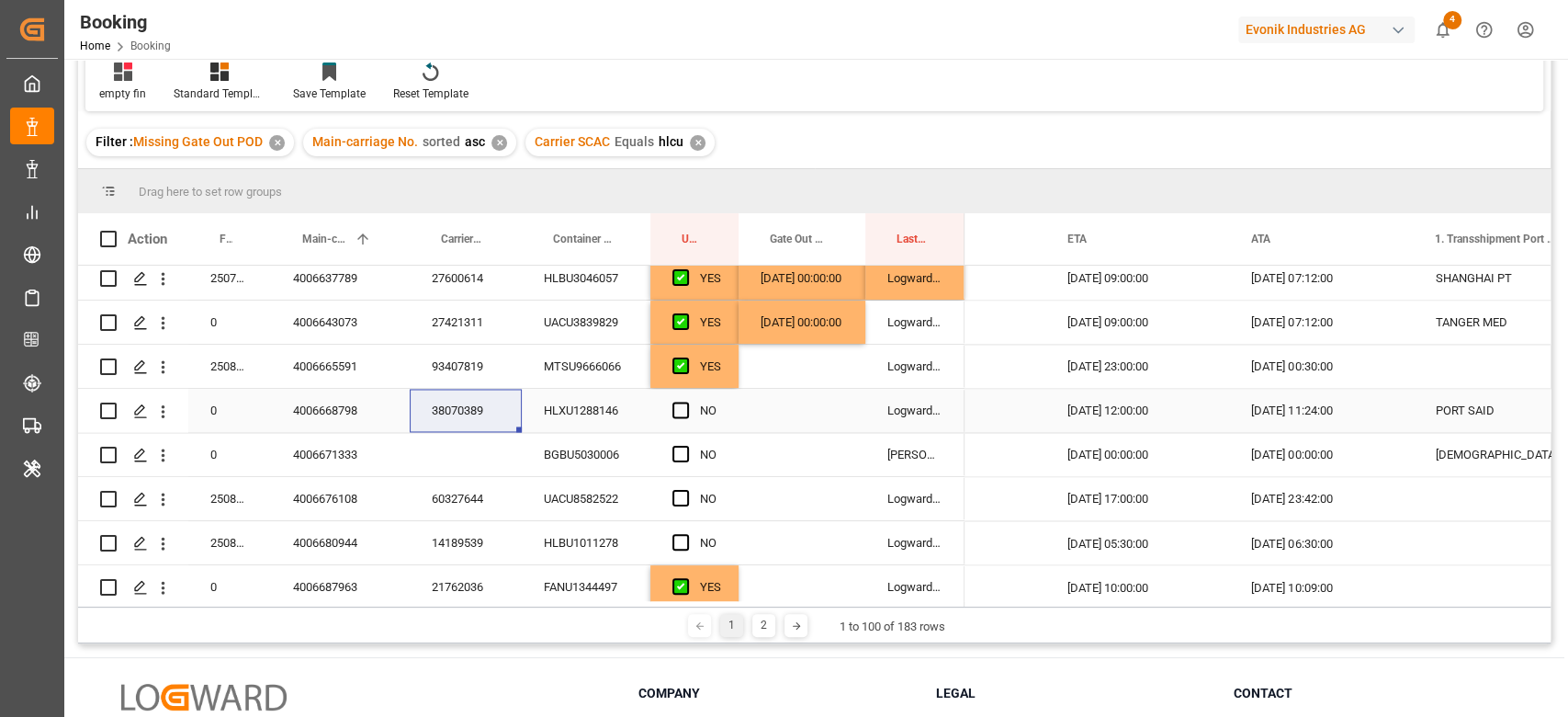
click at [577, 419] on div "HLXU1288146" at bounding box center [586, 410] width 129 height 43
click at [673, 405] on span "Press SPACE to select this row." at bounding box center [680, 409] width 16 height 16
click at [686, 402] on input "Press SPACE to select this row." at bounding box center [686, 402] width 0 height 0
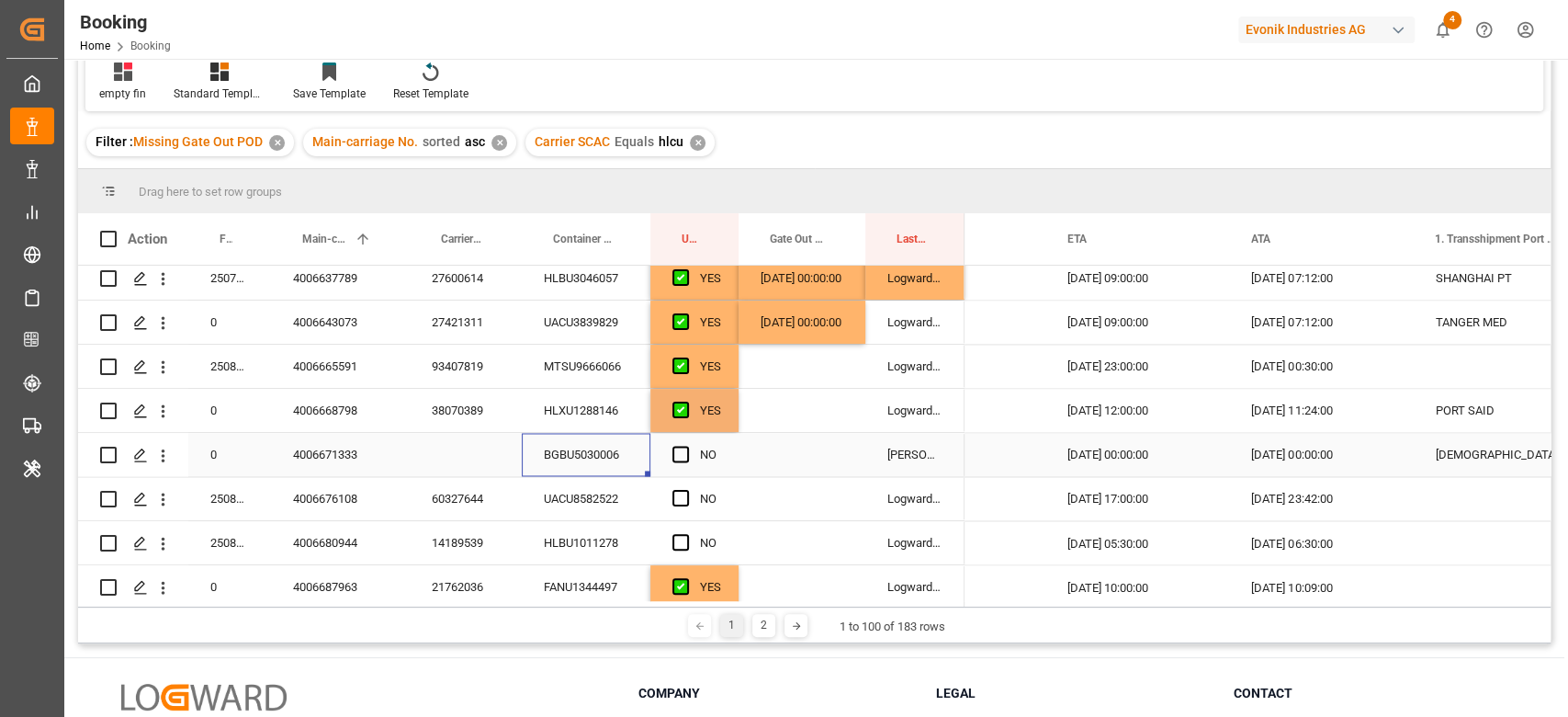
click at [585, 453] on div "BGBU5030006" at bounding box center [586, 454] width 129 height 43
click at [677, 445] on span "Press SPACE to select this row." at bounding box center [680, 453] width 16 height 16
click at [686, 445] on input "Press SPACE to select this row." at bounding box center [686, 445] width 0 height 0
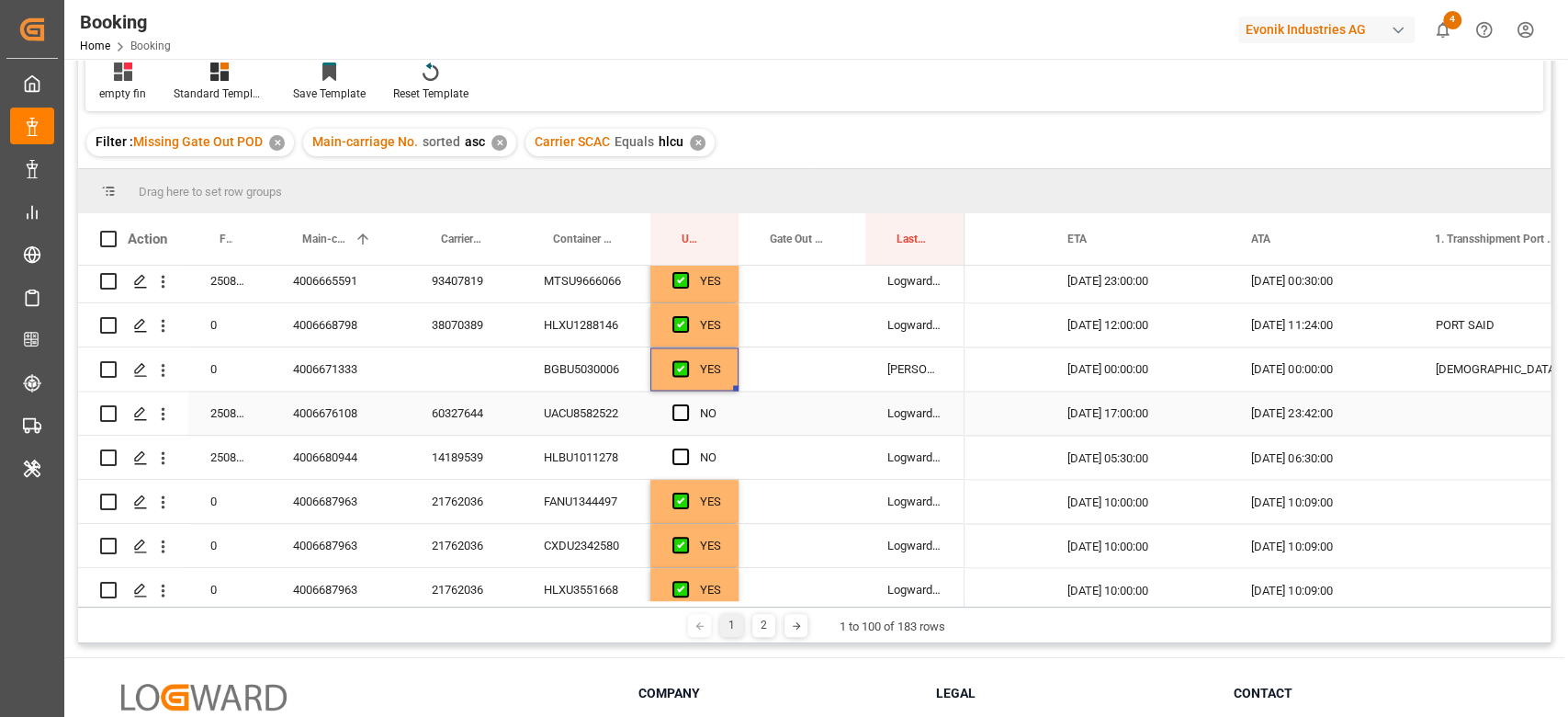
scroll to position [2205, 0]
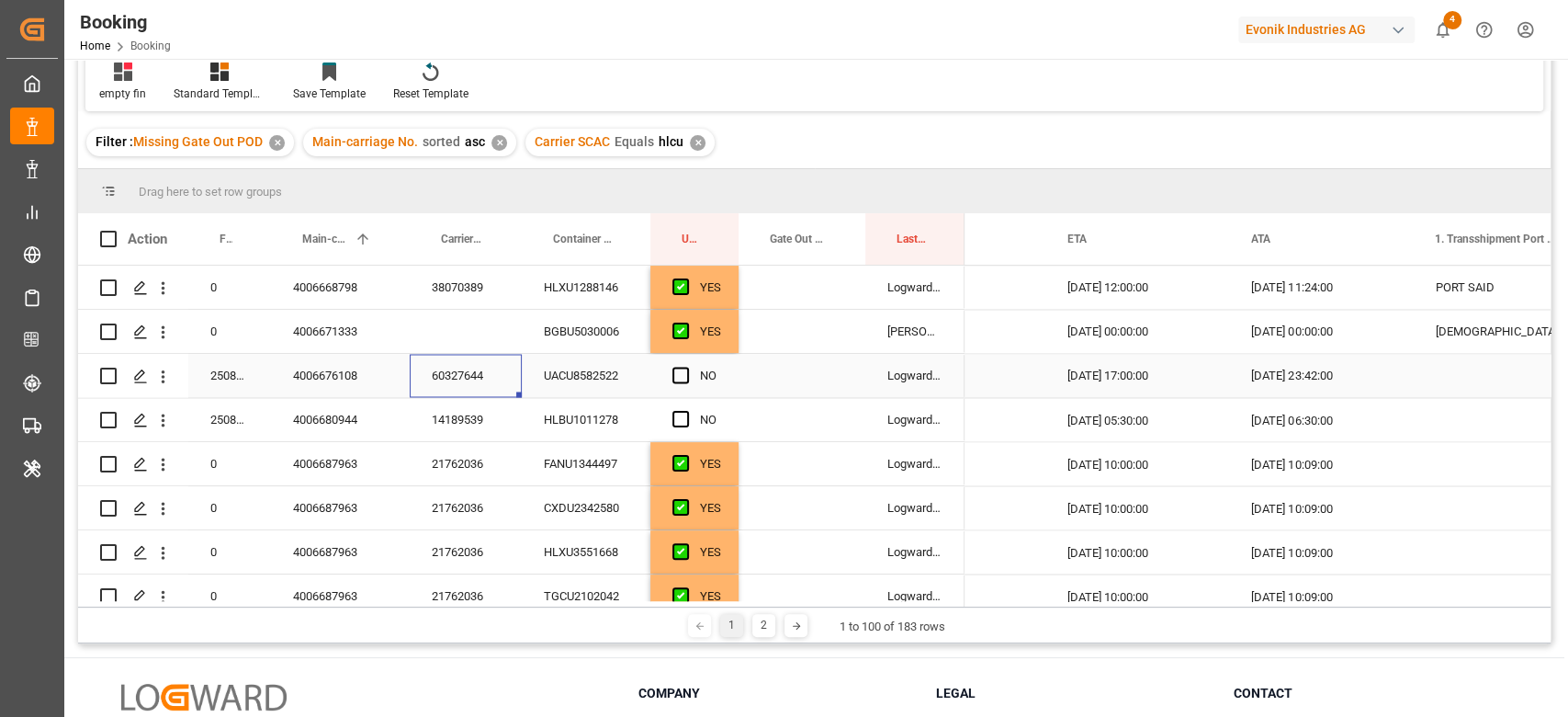
click at [467, 375] on div "60327644" at bounding box center [465, 375] width 112 height 43
click at [681, 374] on span "Press SPACE to select this row." at bounding box center [680, 374] width 16 height 16
click at [686, 366] on input "Press SPACE to select this row." at bounding box center [686, 366] width 0 height 0
click at [491, 415] on div "14189539" at bounding box center [465, 419] width 112 height 43
click at [673, 411] on span "Press SPACE to select this row." at bounding box center [680, 419] width 16 height 16
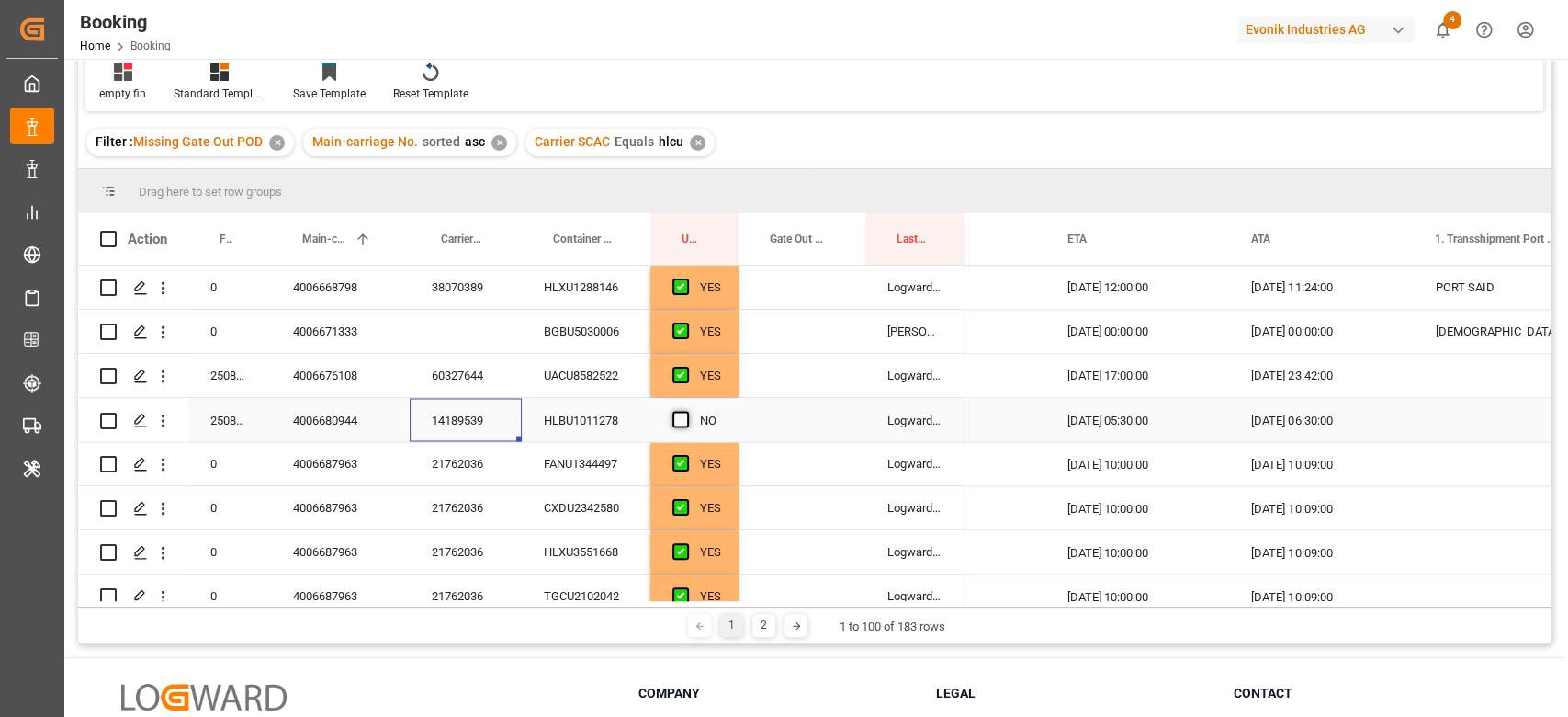
click at [686, 411] on input "Press SPACE to select this row." at bounding box center [686, 411] width 0 height 0
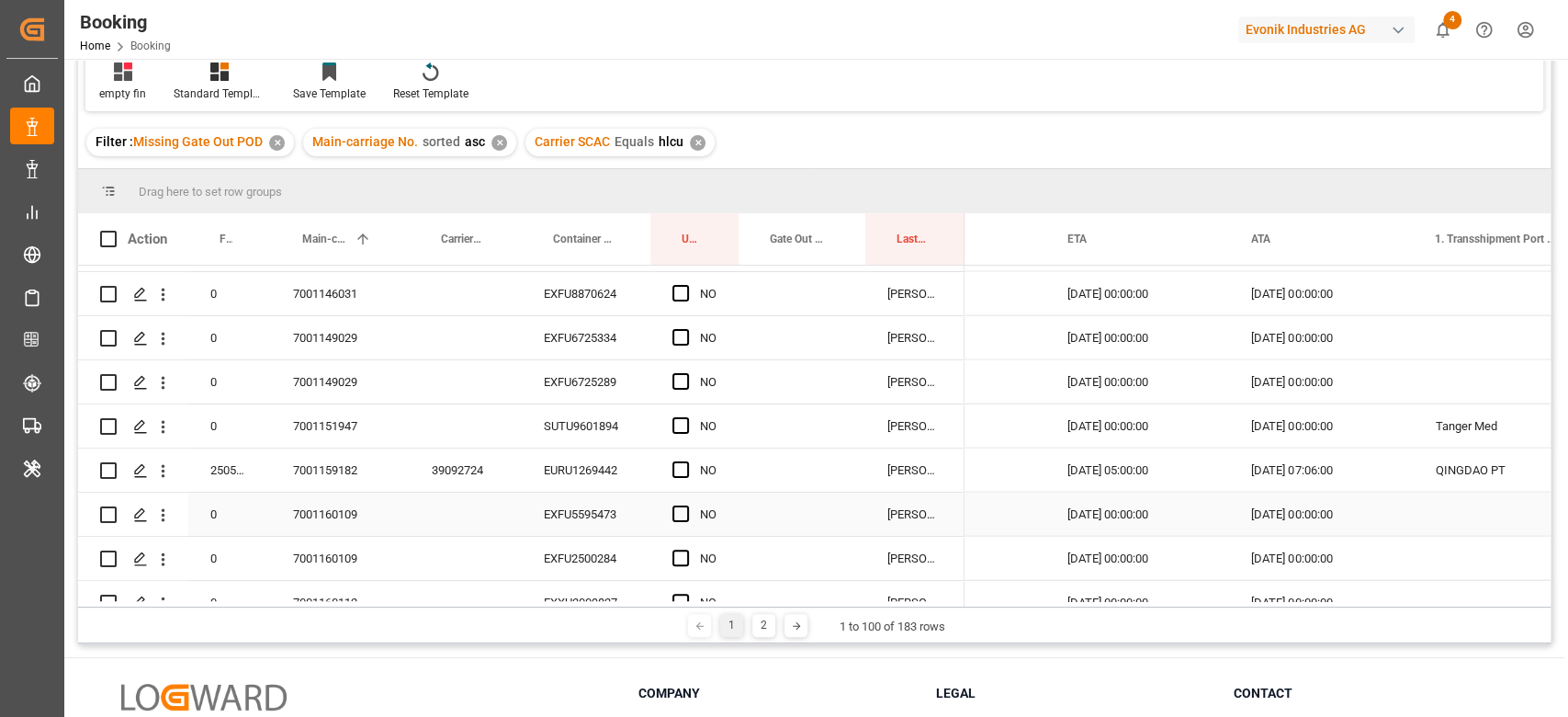
scroll to position [2855, 0]
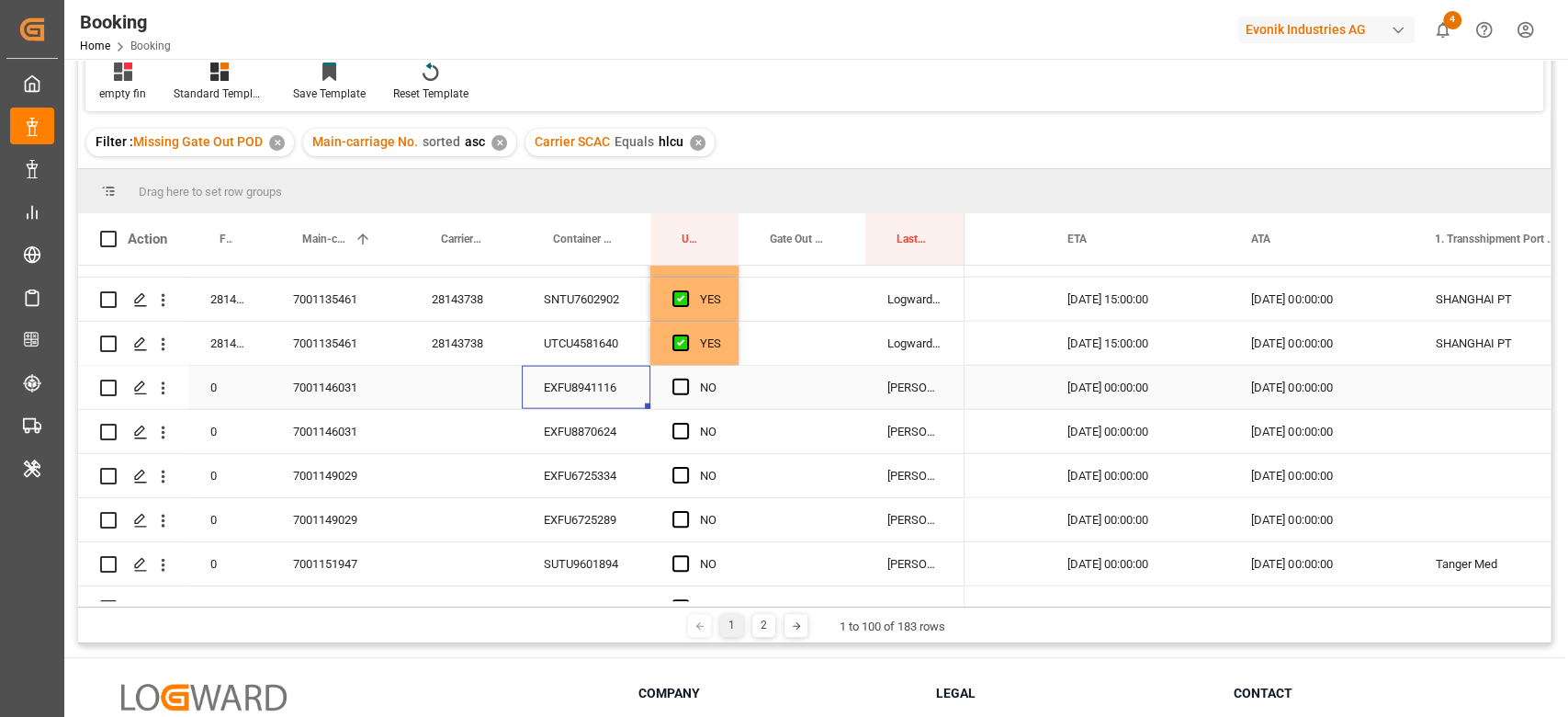
click at [597, 392] on div "EXFU8941116" at bounding box center [586, 387] width 129 height 43
click at [676, 386] on span "Press SPACE to select this row." at bounding box center [680, 386] width 16 height 16
click at [686, 379] on input "Press SPACE to select this row." at bounding box center [686, 379] width 0 height 0
click at [684, 429] on span "Press SPACE to select this row." at bounding box center [680, 430] width 16 height 16
click at [686, 423] on input "Press SPACE to select this row." at bounding box center [686, 423] width 0 height 0
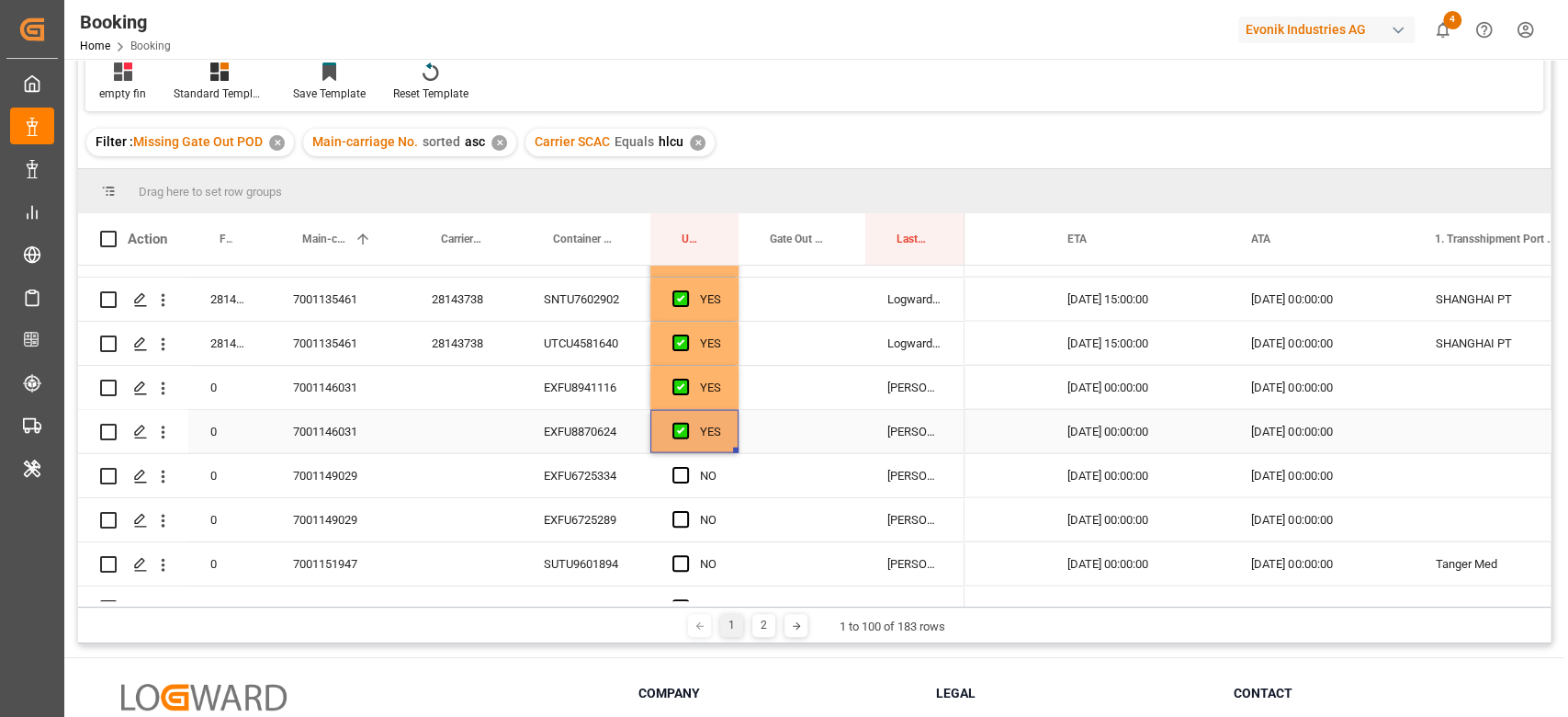
click at [677, 489] on div "Press SPACE to select this row." at bounding box center [686, 476] width 28 height 42
click at [683, 483] on div "Press SPACE to select this row." at bounding box center [686, 476] width 28 height 42
click at [683, 511] on span "Press SPACE to select this row." at bounding box center [680, 518] width 16 height 16
click at [686, 511] on input "Press SPACE to select this row." at bounding box center [686, 511] width 0 height 0
click at [677, 474] on span "Press SPACE to select this row." at bounding box center [680, 474] width 16 height 16
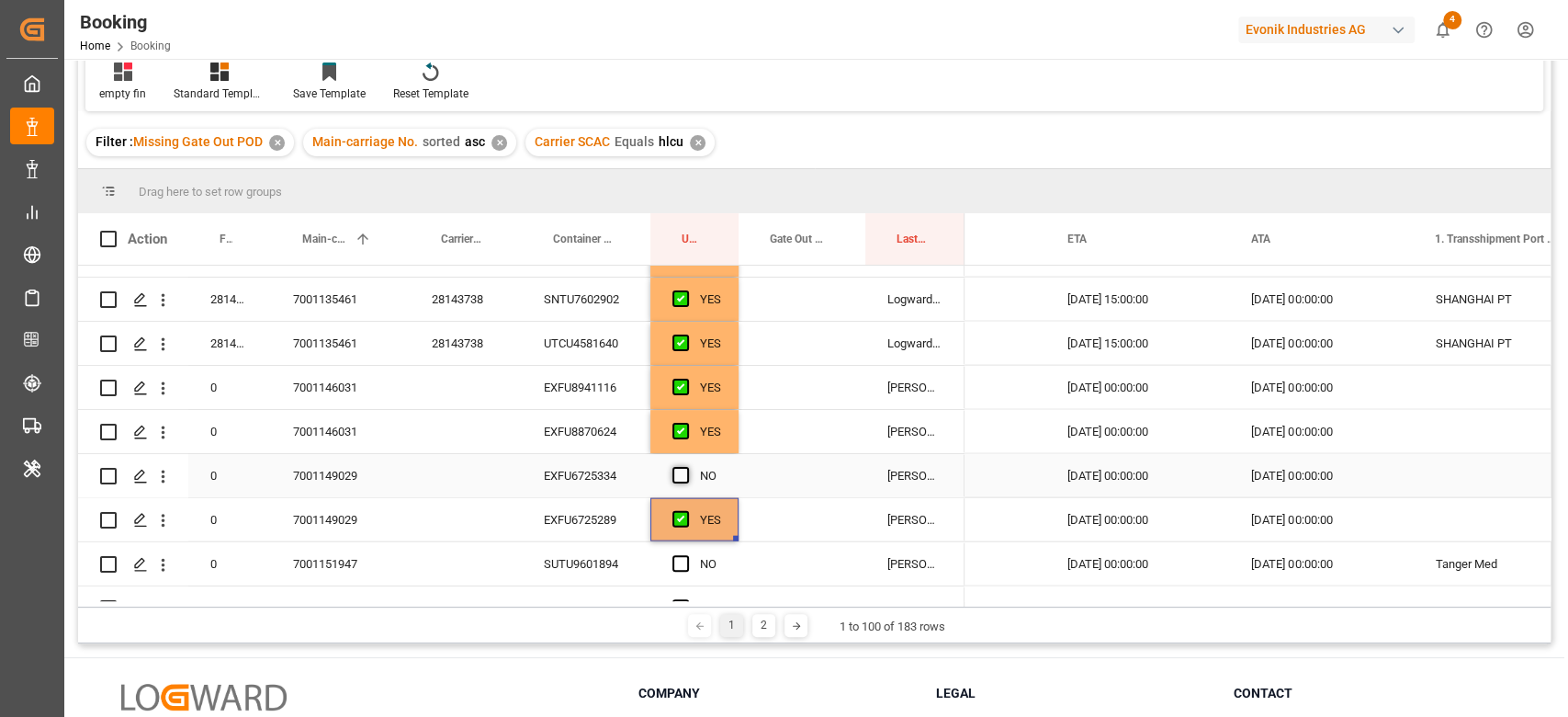
click at [686, 467] on input "Press SPACE to select this row." at bounding box center [686, 467] width 0 height 0
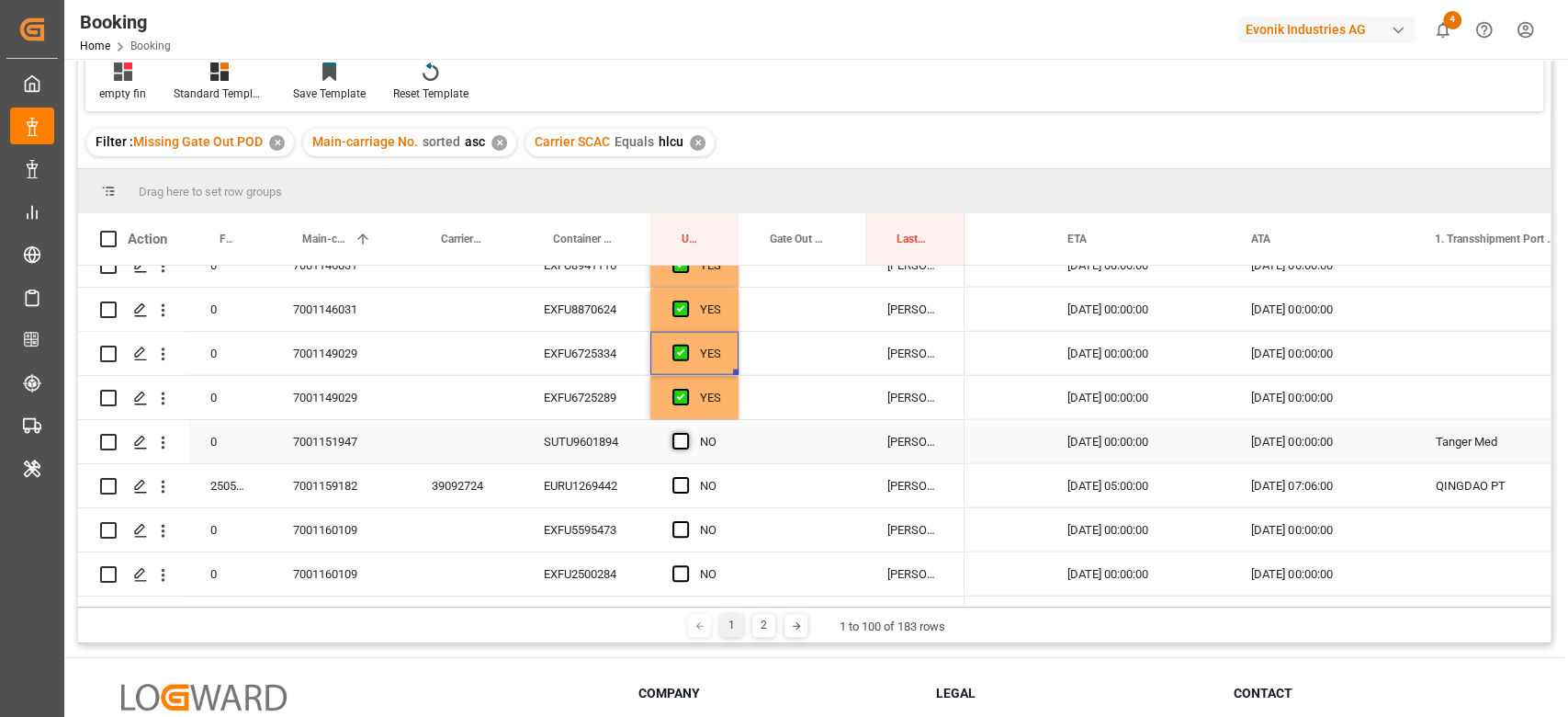
click at [673, 445] on span "Press SPACE to select this row." at bounding box center [680, 441] width 16 height 16
click at [686, 433] on input "Press SPACE to select this row." at bounding box center [686, 433] width 0 height 0
click at [681, 478] on span "Press SPACE to select this row." at bounding box center [680, 485] width 16 height 16
click at [686, 477] on input "Press SPACE to select this row." at bounding box center [686, 477] width 0 height 0
click at [677, 511] on div "Press SPACE to select this row." at bounding box center [686, 530] width 28 height 42
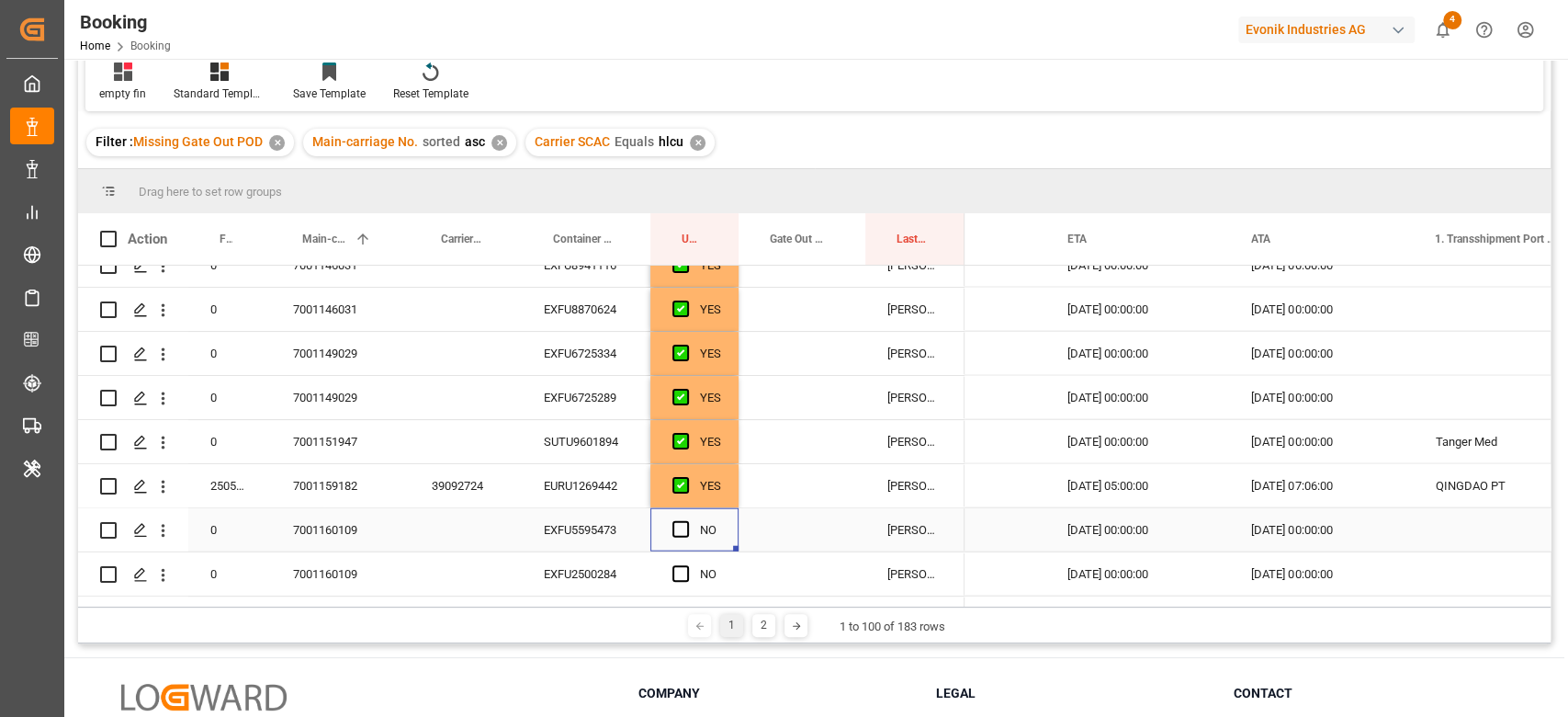
click at [722, 491] on div "YES" at bounding box center [694, 485] width 88 height 43
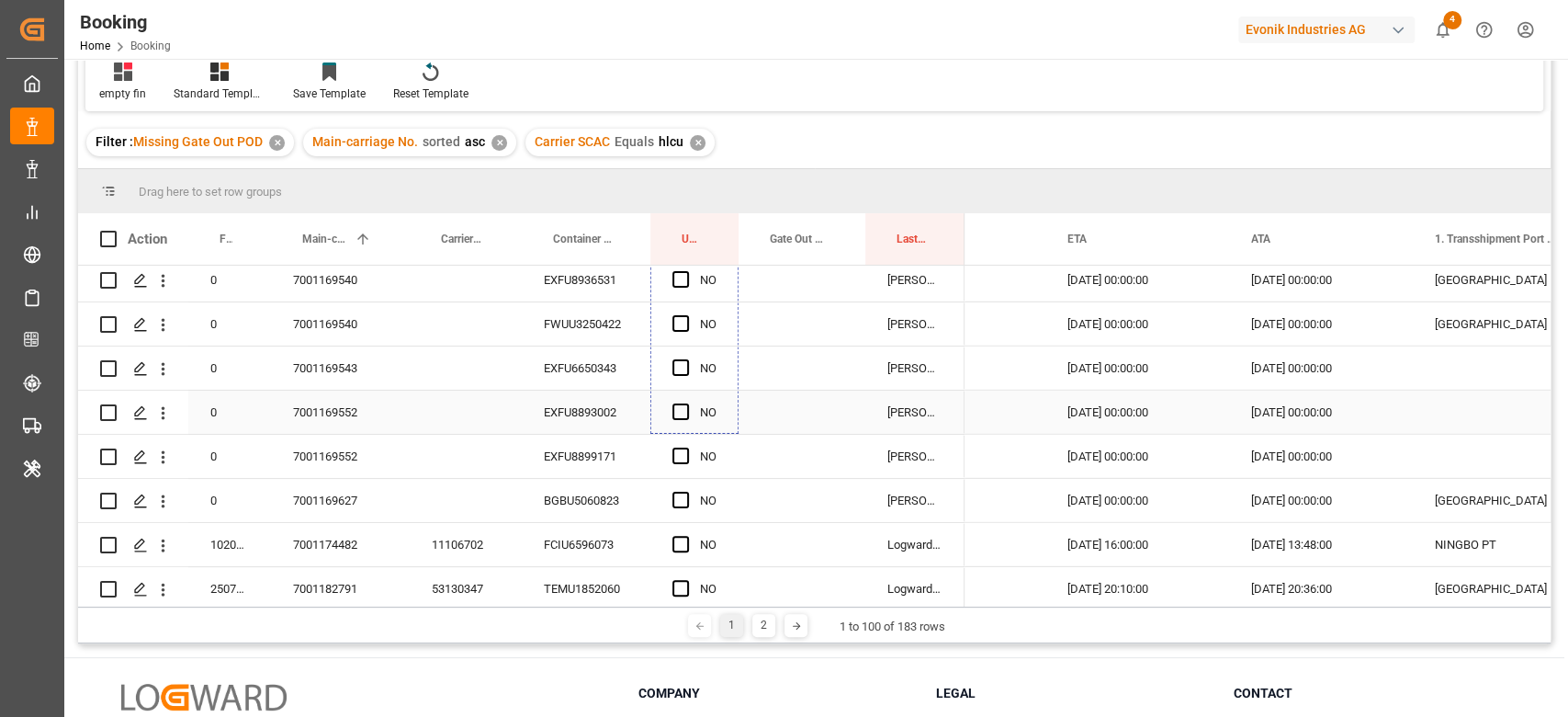
scroll to position [3835, 0]
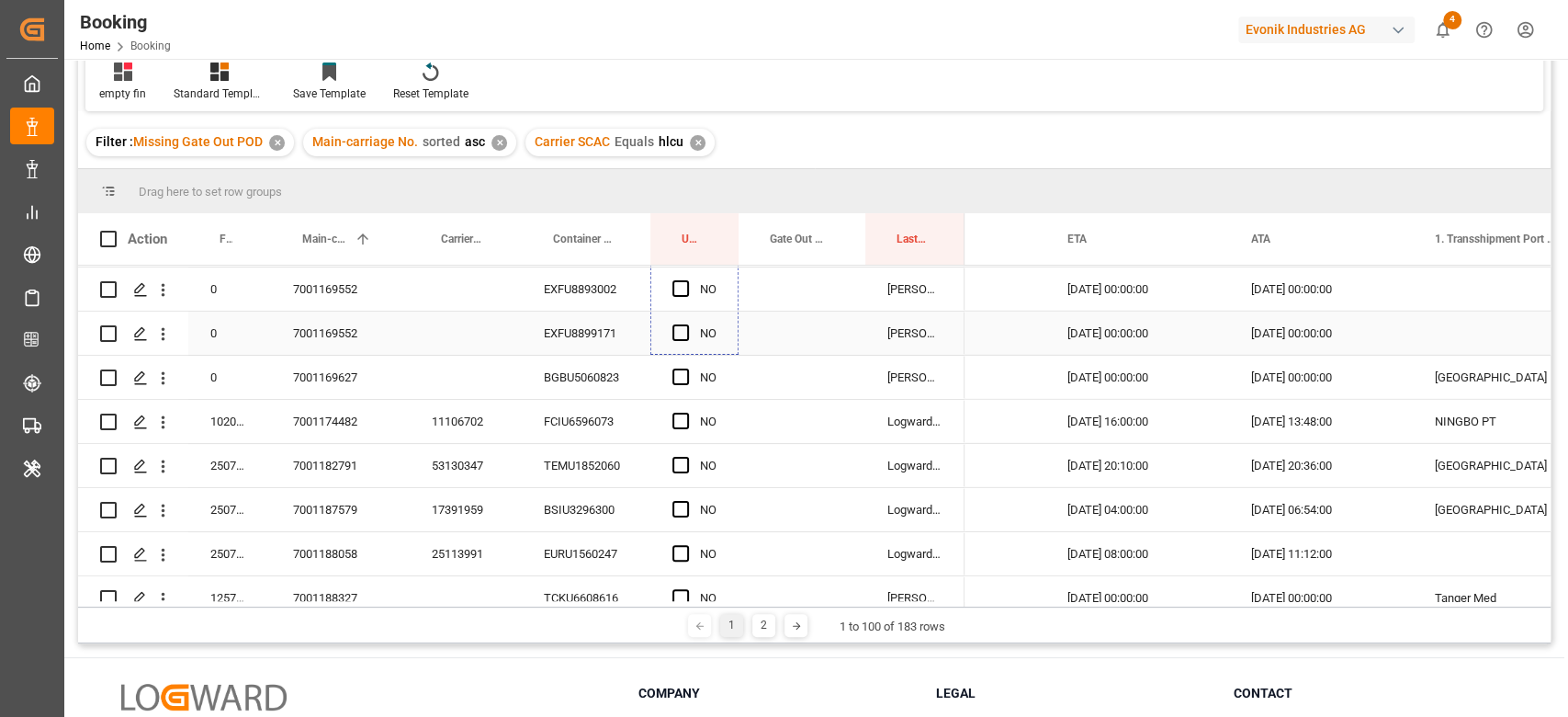
drag, startPoint x: 736, startPoint y: 502, endPoint x: 710, endPoint y: 320, distance: 183.8
click at [573, 377] on div "BGBU5060823" at bounding box center [586, 377] width 129 height 43
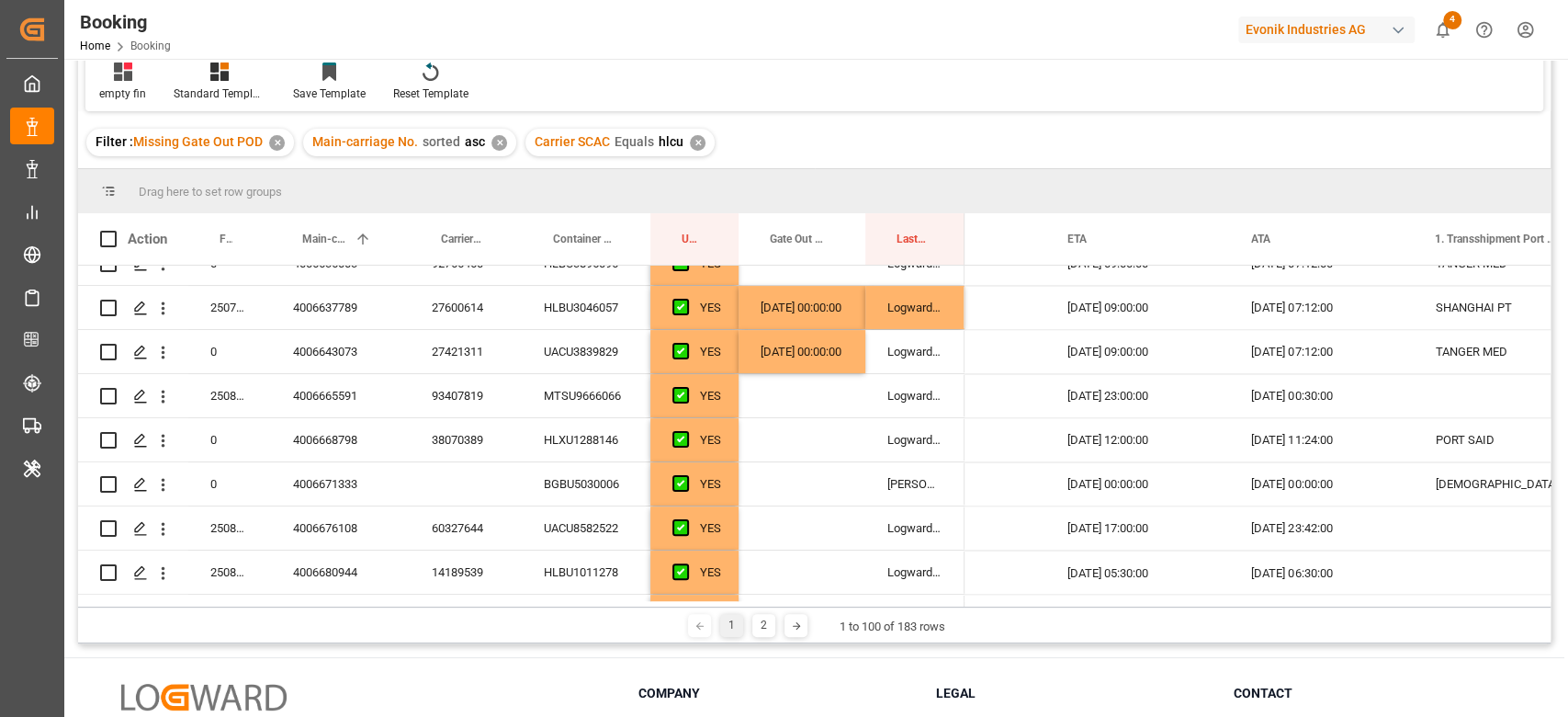
scroll to position [1997, 0]
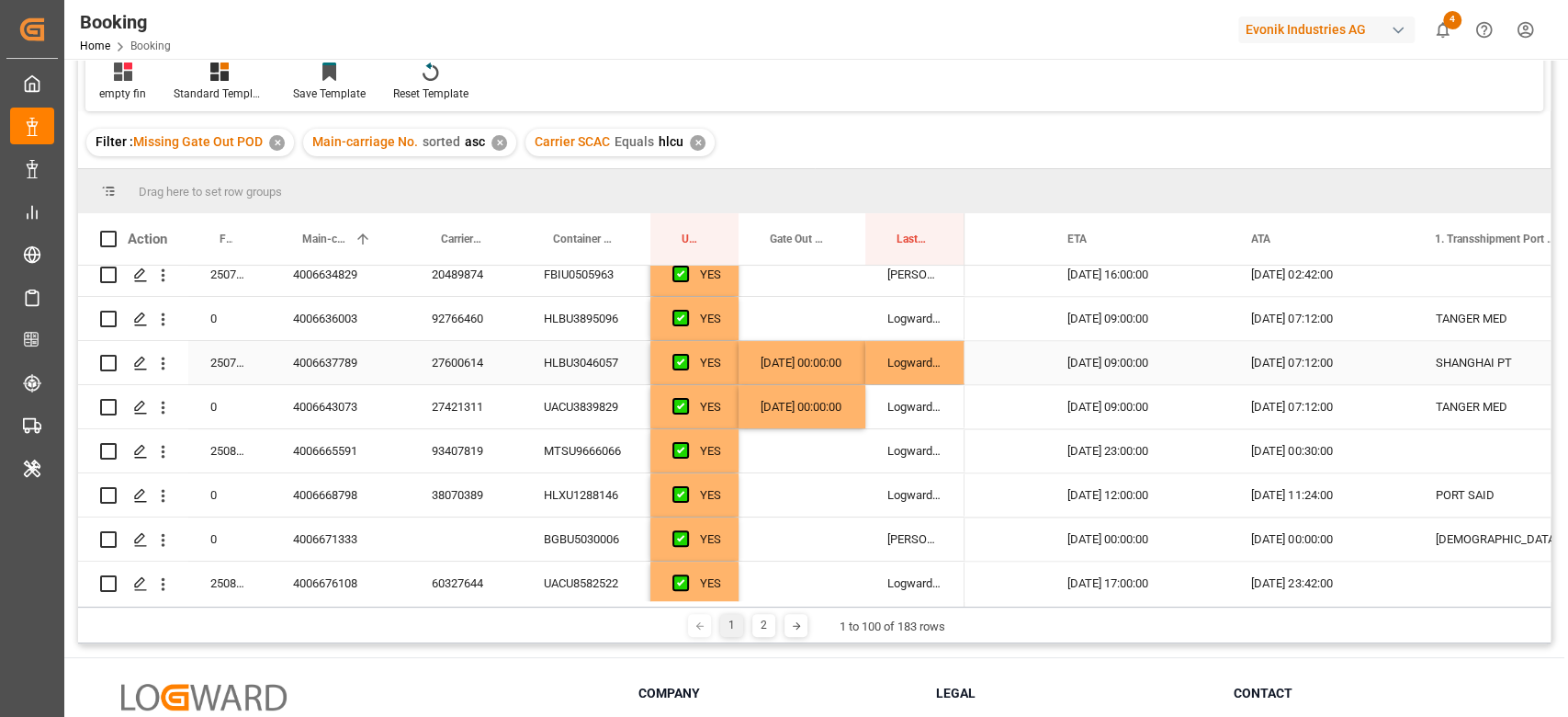
click at [504, 371] on div "27600614" at bounding box center [465, 362] width 112 height 43
click at [815, 363] on div "[DATE] 00:00:00" at bounding box center [802, 362] width 127 height 43
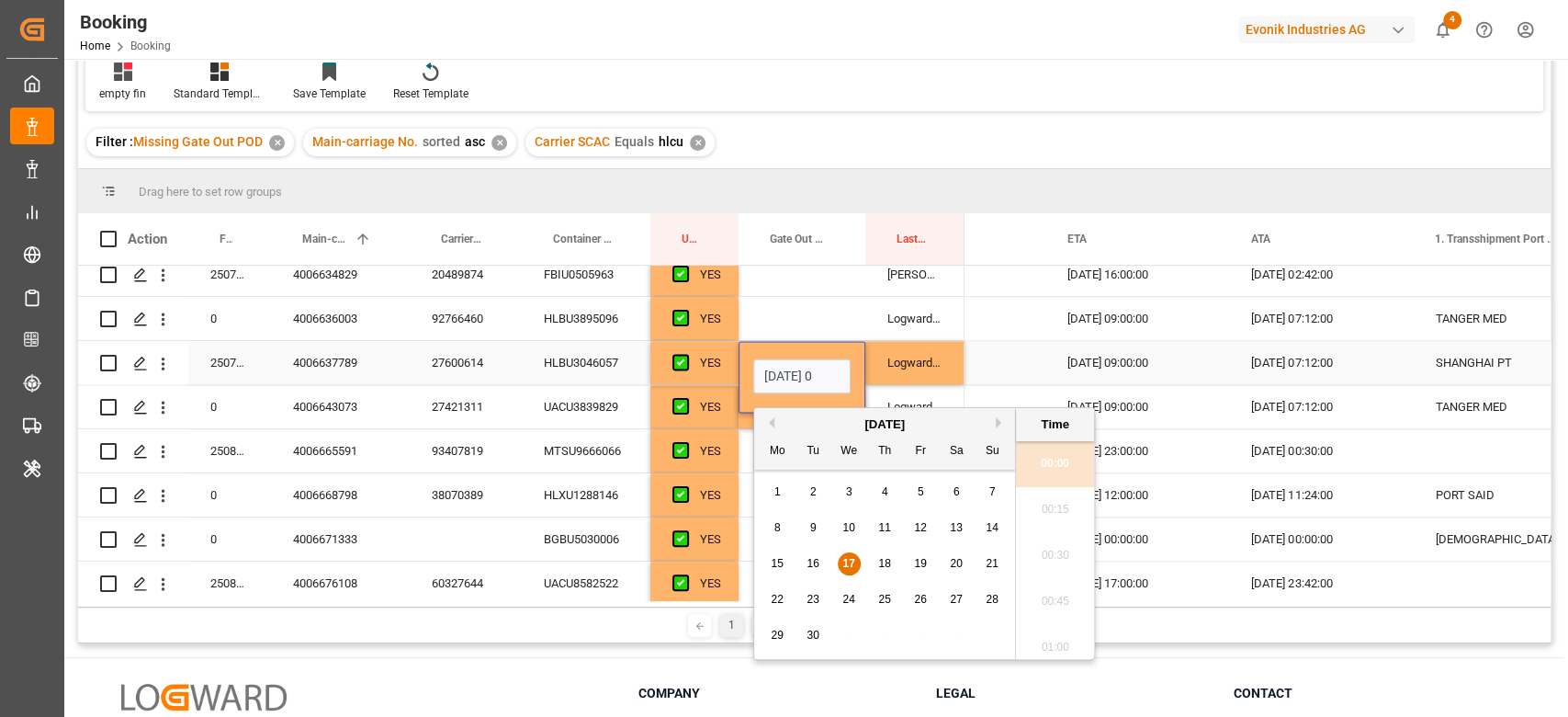
click at [815, 363] on input "[DATE] 00:00" at bounding box center [802, 376] width 97 height 35
type input "17.09.225 00:00"
click at [800, 377] on input "17.09.225 00:00" at bounding box center [802, 376] width 97 height 35
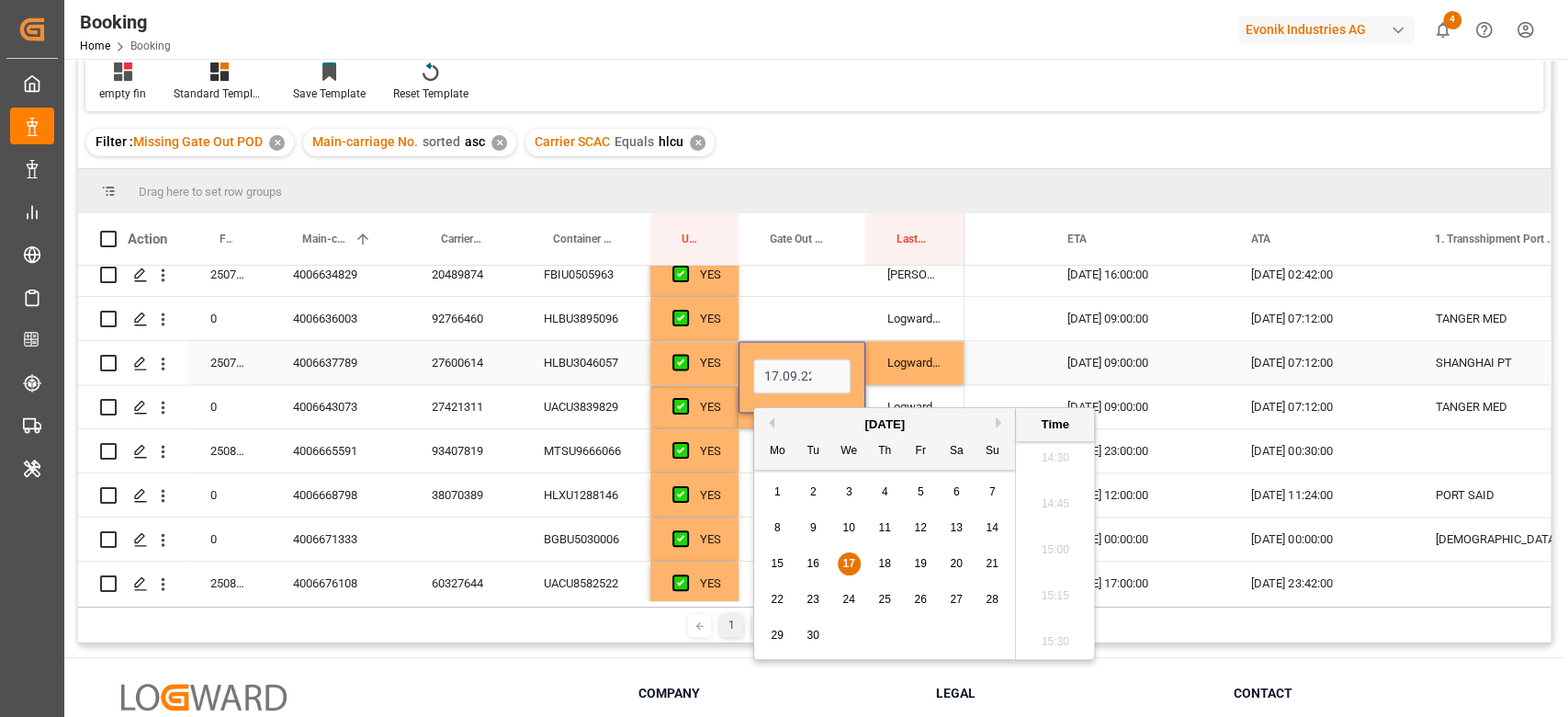
click at [800, 377] on input "17.09.225 00:00" at bounding box center [802, 376] width 97 height 35
click at [808, 318] on div "Press SPACE to select this row." at bounding box center [802, 317] width 127 height 43
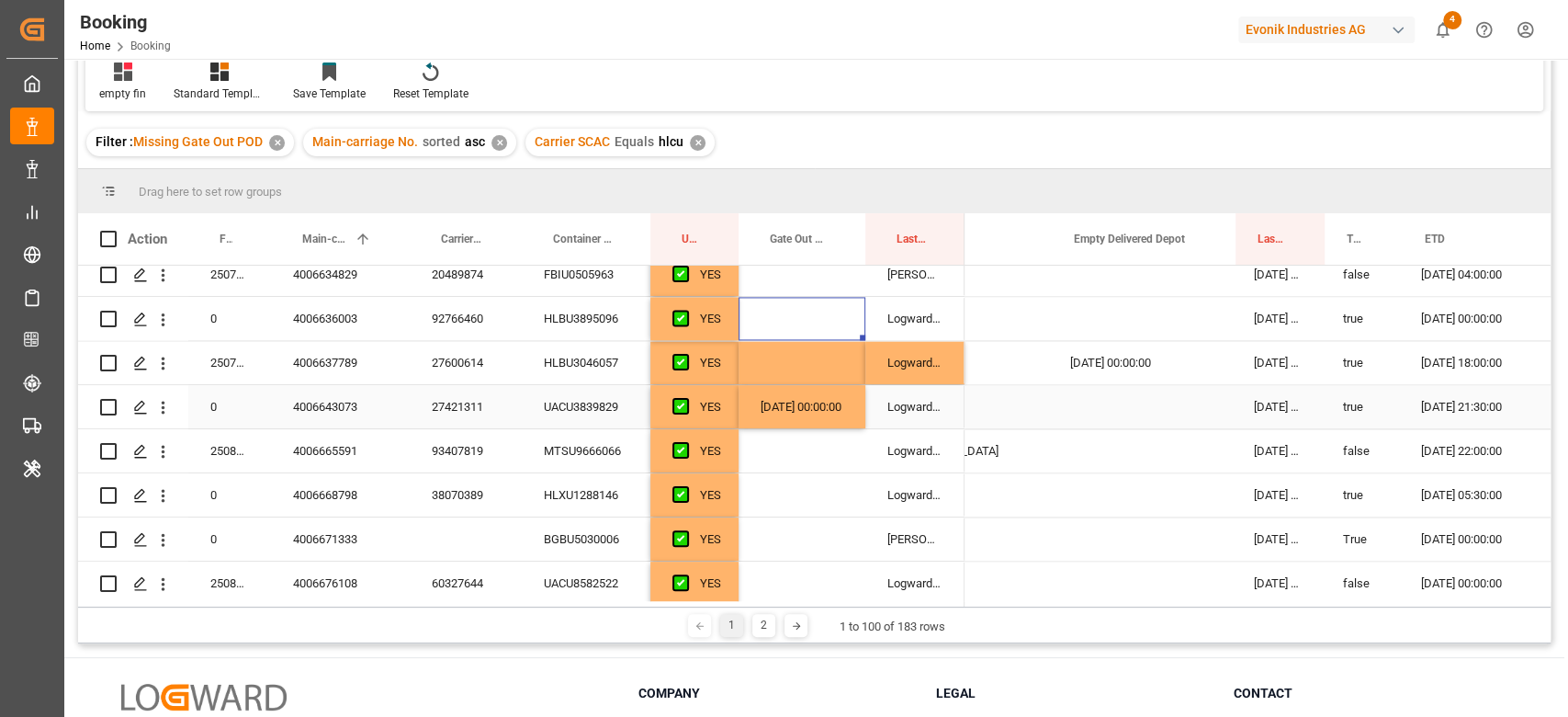
scroll to position [0, 1295]
click at [1134, 368] on div "[DATE] 00:00:00" at bounding box center [1149, 362] width 183 height 43
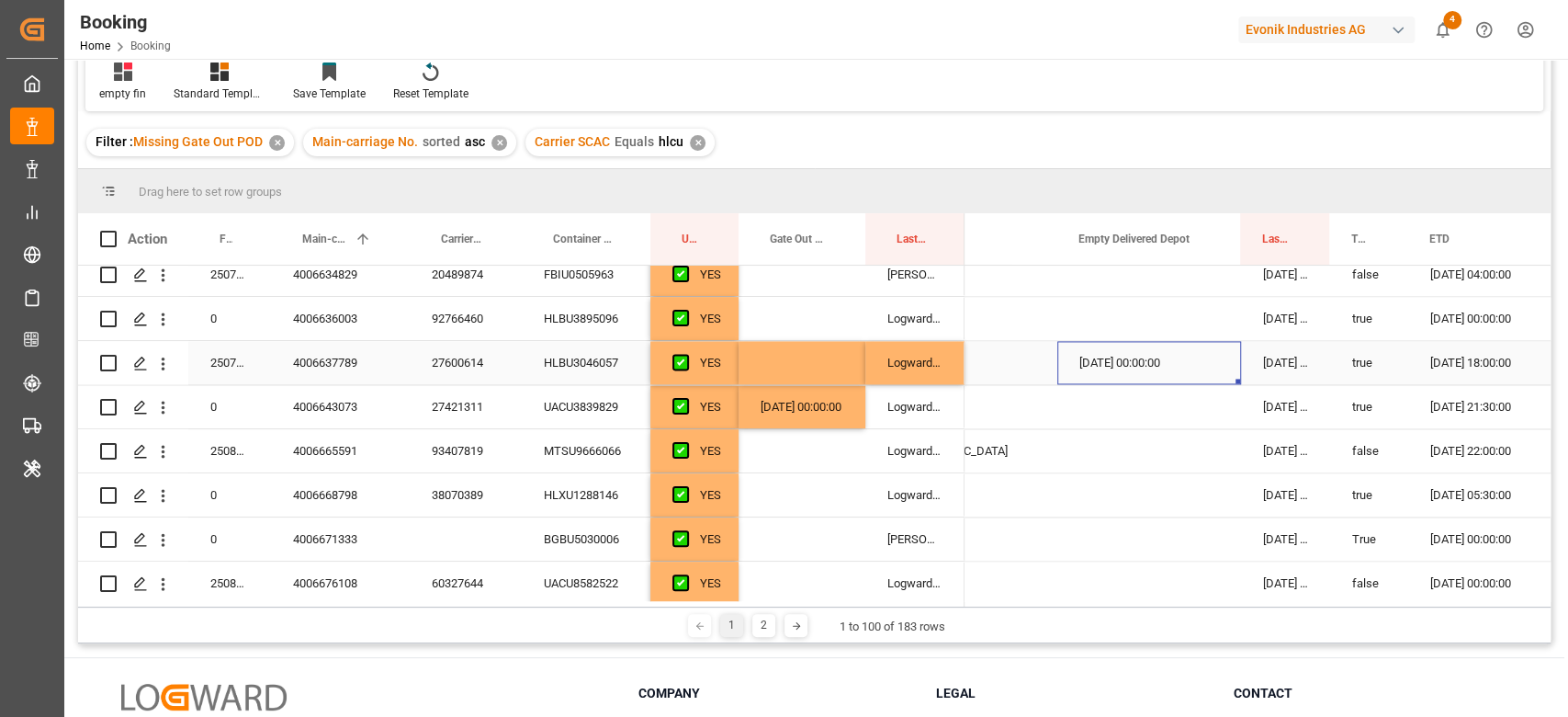
click at [1134, 368] on div "[DATE] 00:00:00" at bounding box center [1149, 362] width 183 height 43
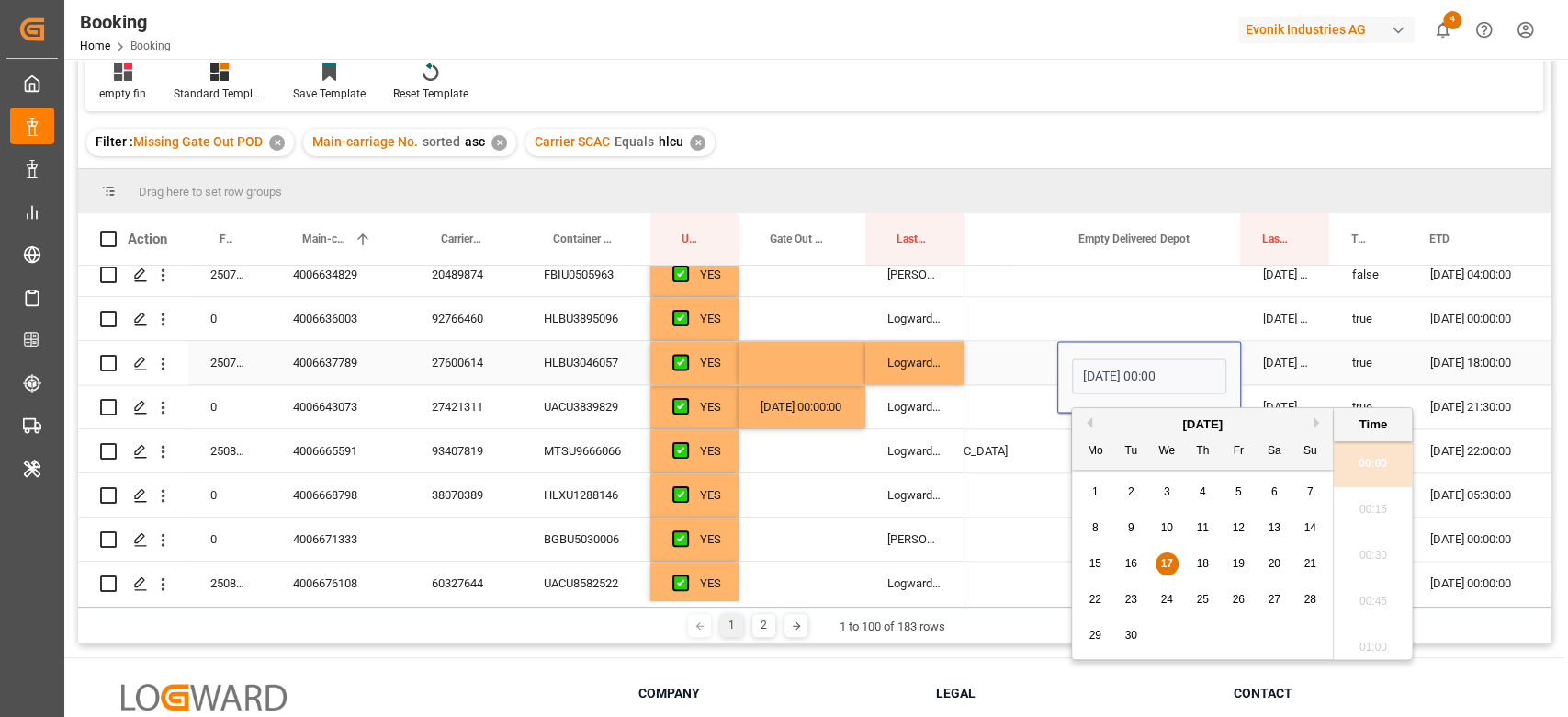
click at [1134, 368] on input "[DATE] 00:00" at bounding box center [1149, 376] width 154 height 35
click at [1038, 413] on div "Press SPACE to select this row." at bounding box center [965, 406] width 183 height 43
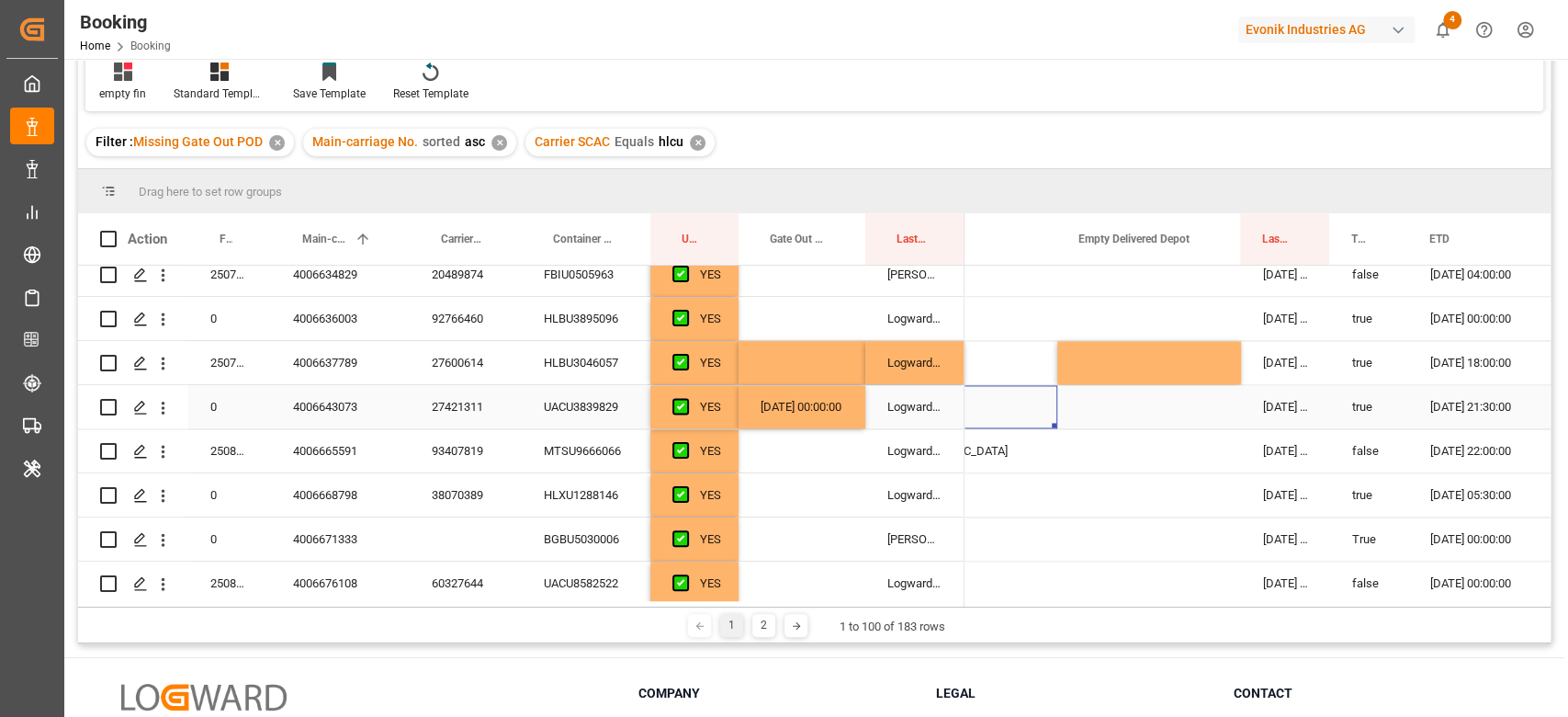
click at [463, 411] on div "27421311" at bounding box center [465, 406] width 112 height 43
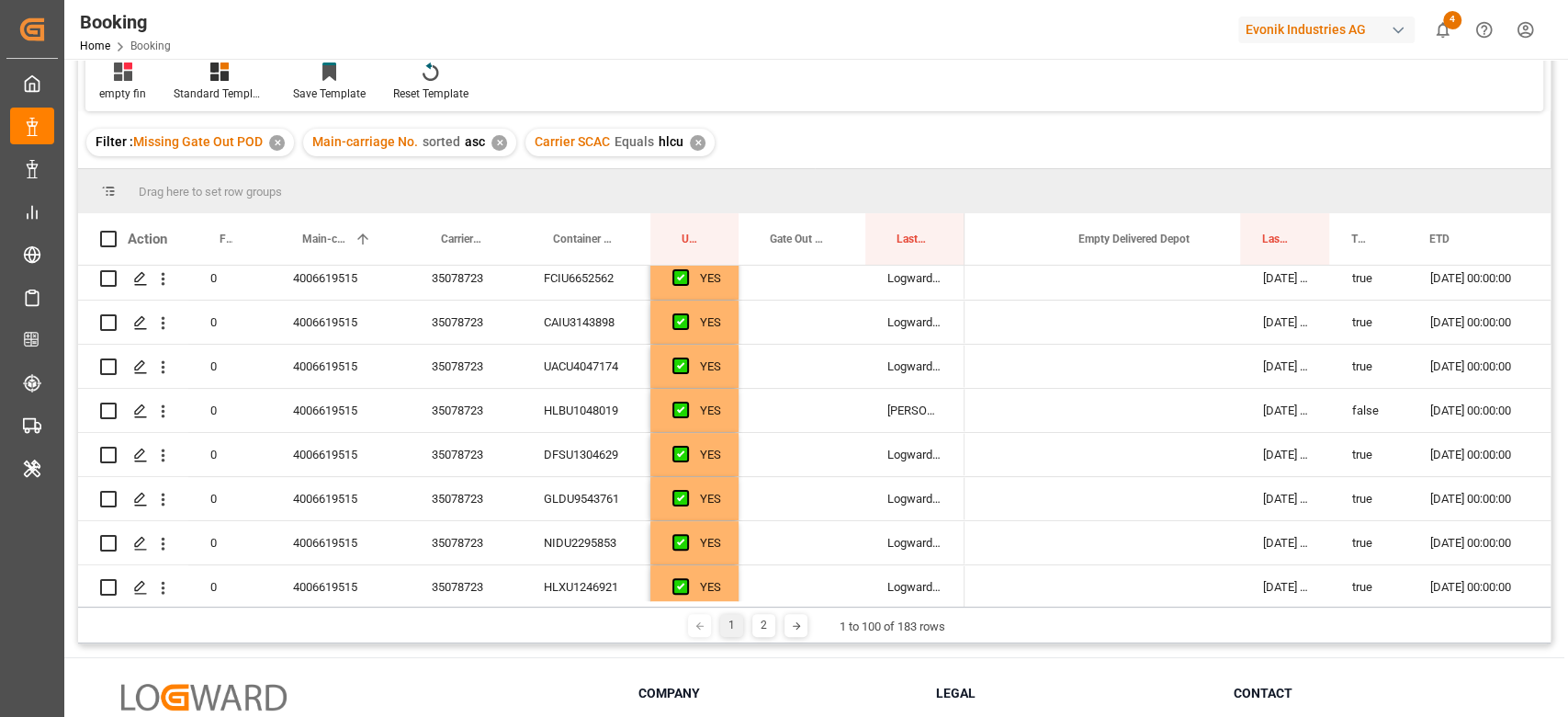
scroll to position [0, 0]
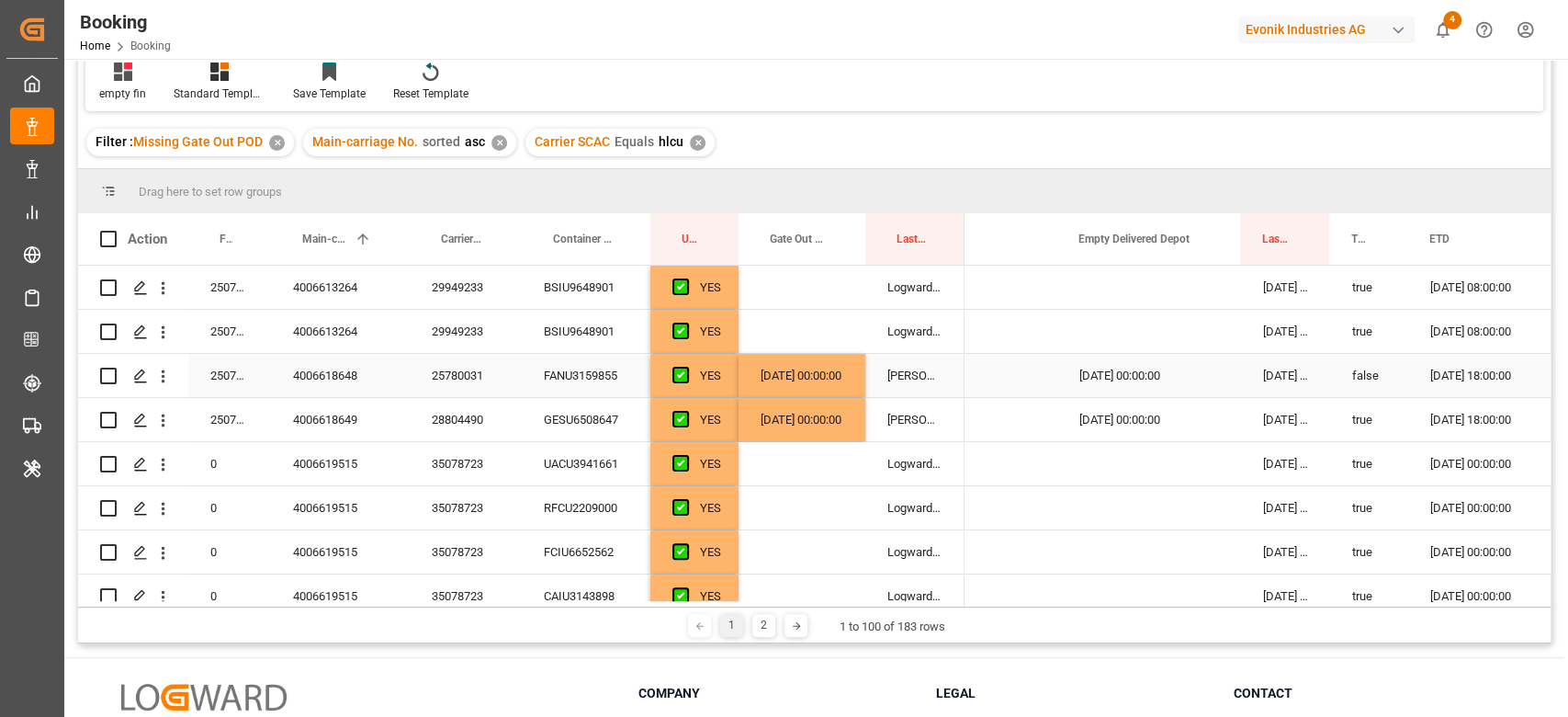
click at [492, 379] on div "25780031" at bounding box center [465, 375] width 112 height 43
click at [460, 433] on div "28804490" at bounding box center [465, 419] width 112 height 43
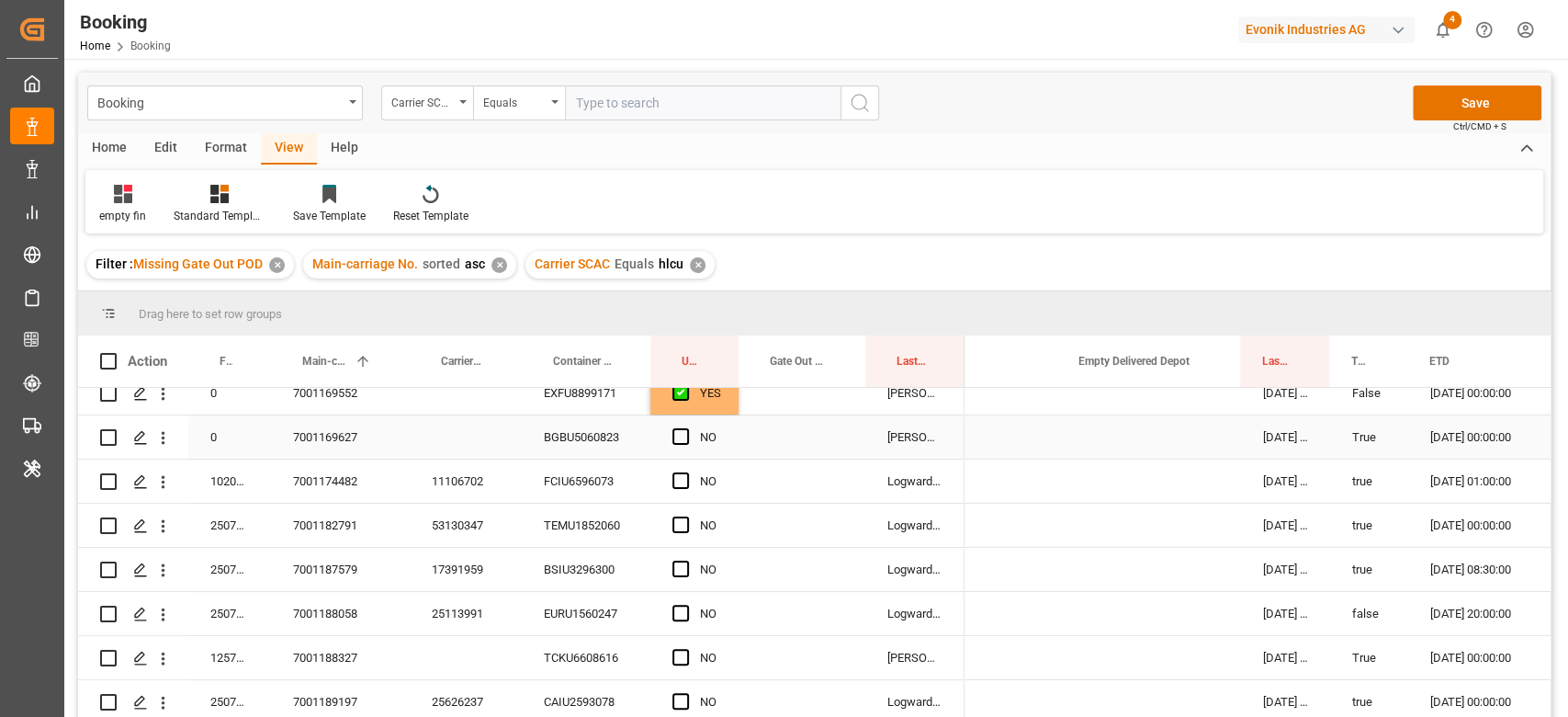
scroll to position [3712, 0]
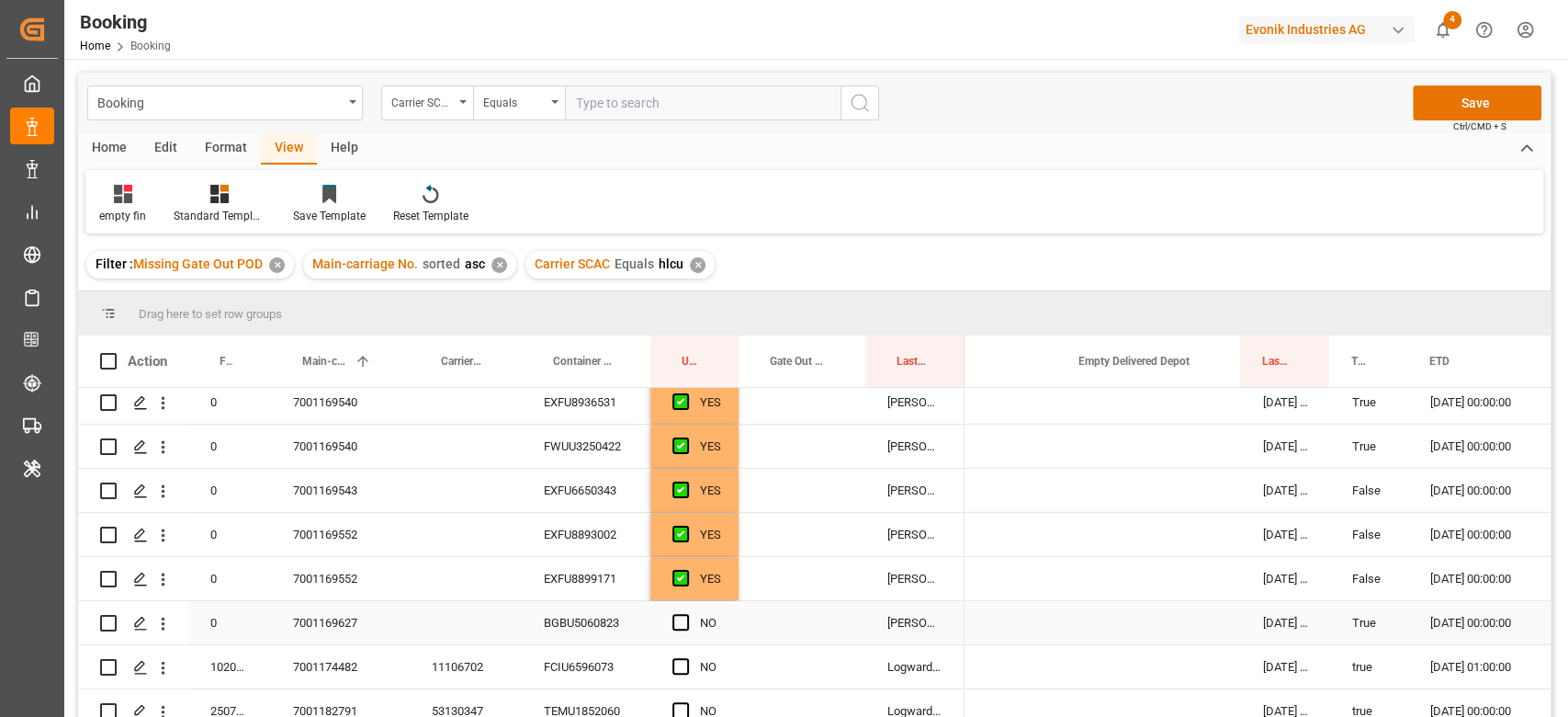
click at [577, 627] on div "BGBU5060823" at bounding box center [586, 622] width 129 height 43
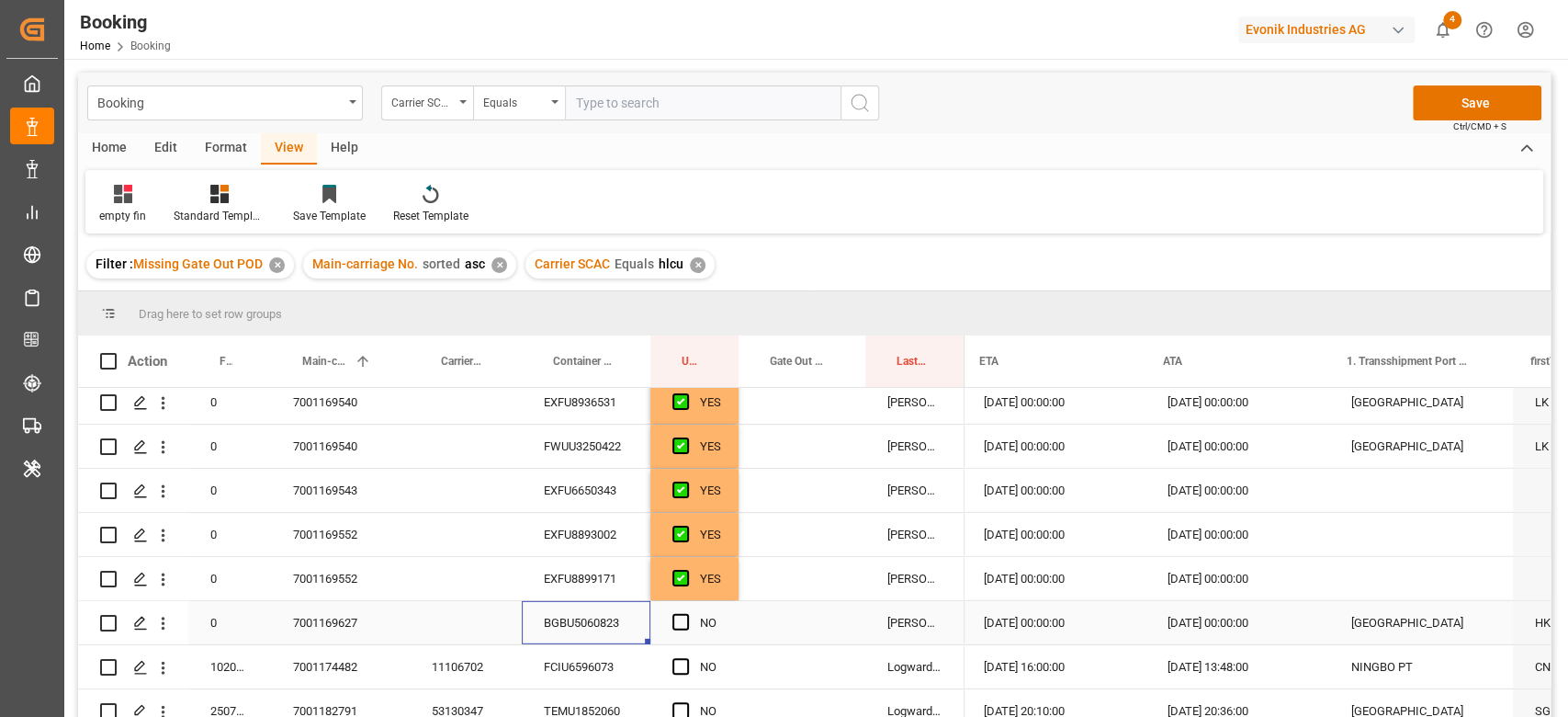
scroll to position [0, 0]
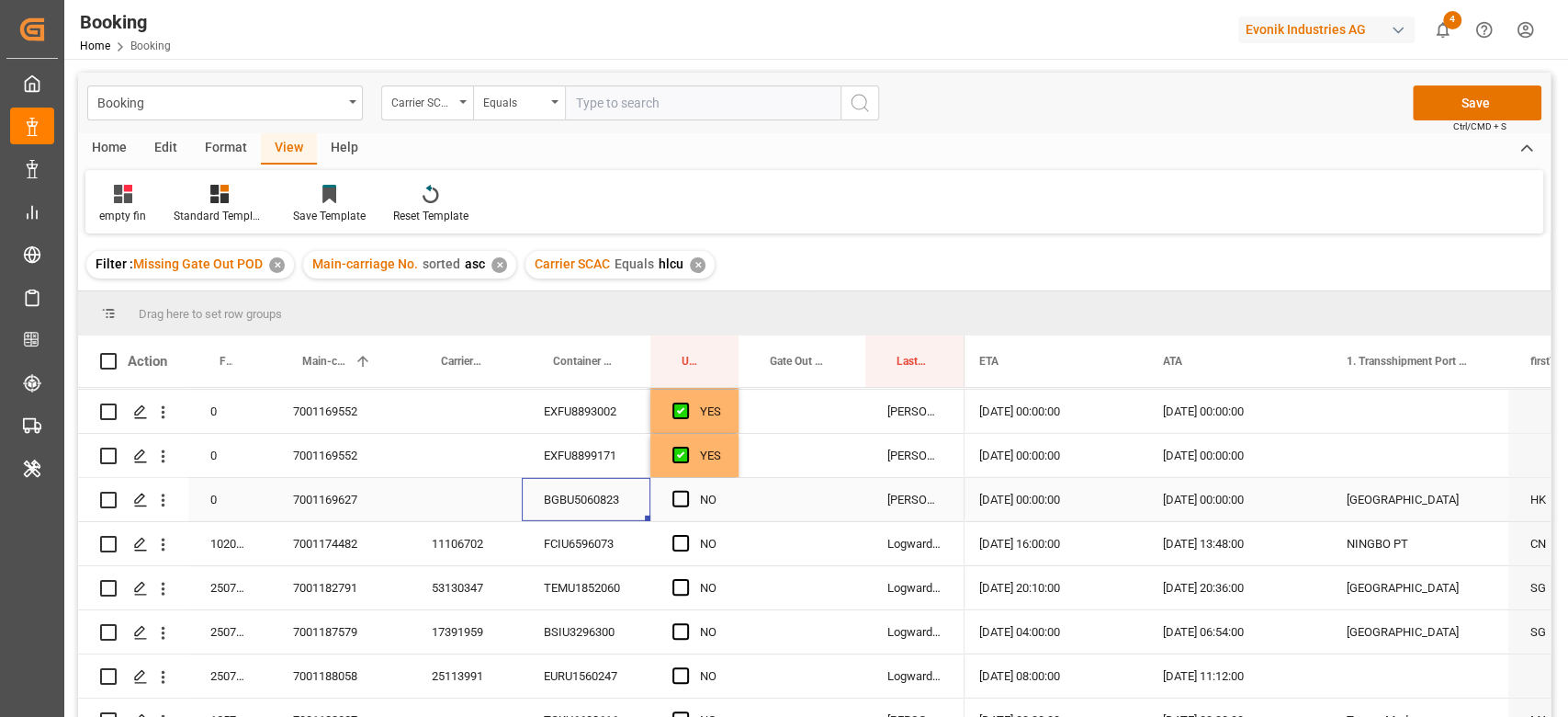
click at [666, 500] on div "NO" at bounding box center [694, 499] width 88 height 43
click at [684, 501] on span "Press SPACE to select this row." at bounding box center [680, 498] width 16 height 16
click at [686, 490] on input "Press SPACE to select this row." at bounding box center [686, 490] width 0 height 0
click at [485, 543] on div "11106702" at bounding box center [465, 543] width 112 height 43
click at [566, 546] on div "FCIU6596073" at bounding box center [586, 543] width 129 height 43
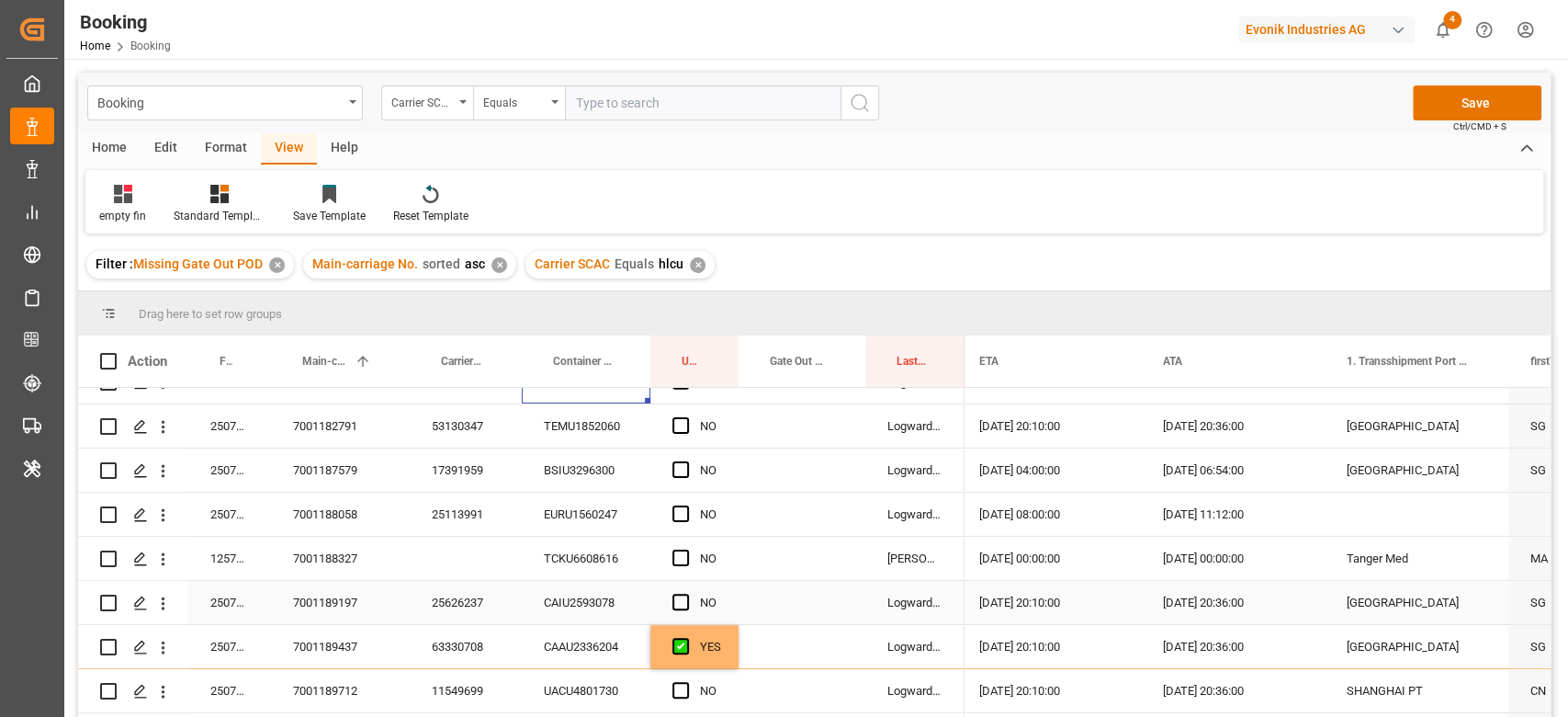
scroll to position [3957, 0]
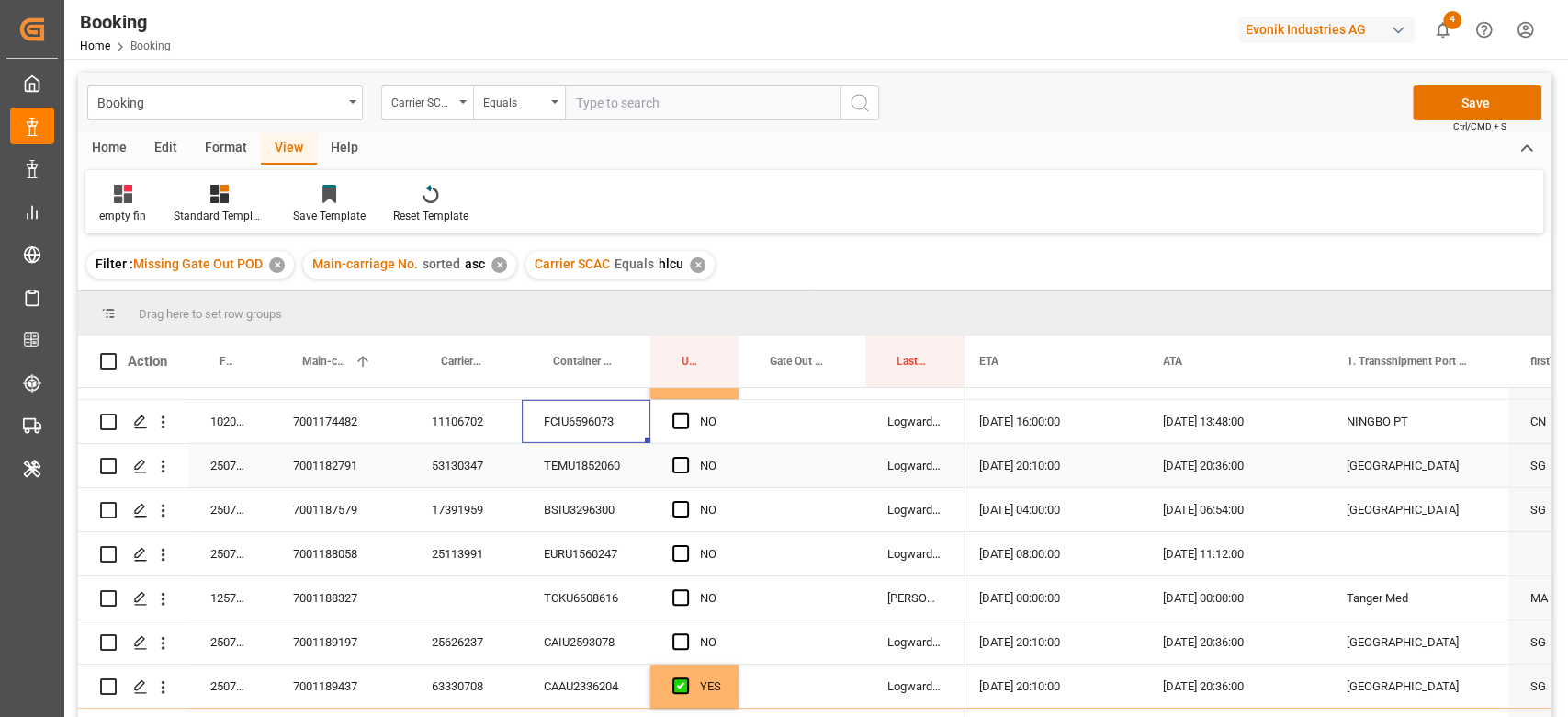
click at [506, 463] on div "53130347" at bounding box center [465, 465] width 112 height 43
drag, startPoint x: 686, startPoint y: 469, endPoint x: 655, endPoint y: 488, distance: 36.4
click at [685, 467] on span "Press SPACE to select this row." at bounding box center [680, 465] width 16 height 16
click at [686, 457] on input "Press SPACE to select this row." at bounding box center [686, 457] width 0 height 0
click at [486, 511] on div "17391959" at bounding box center [465, 509] width 112 height 43
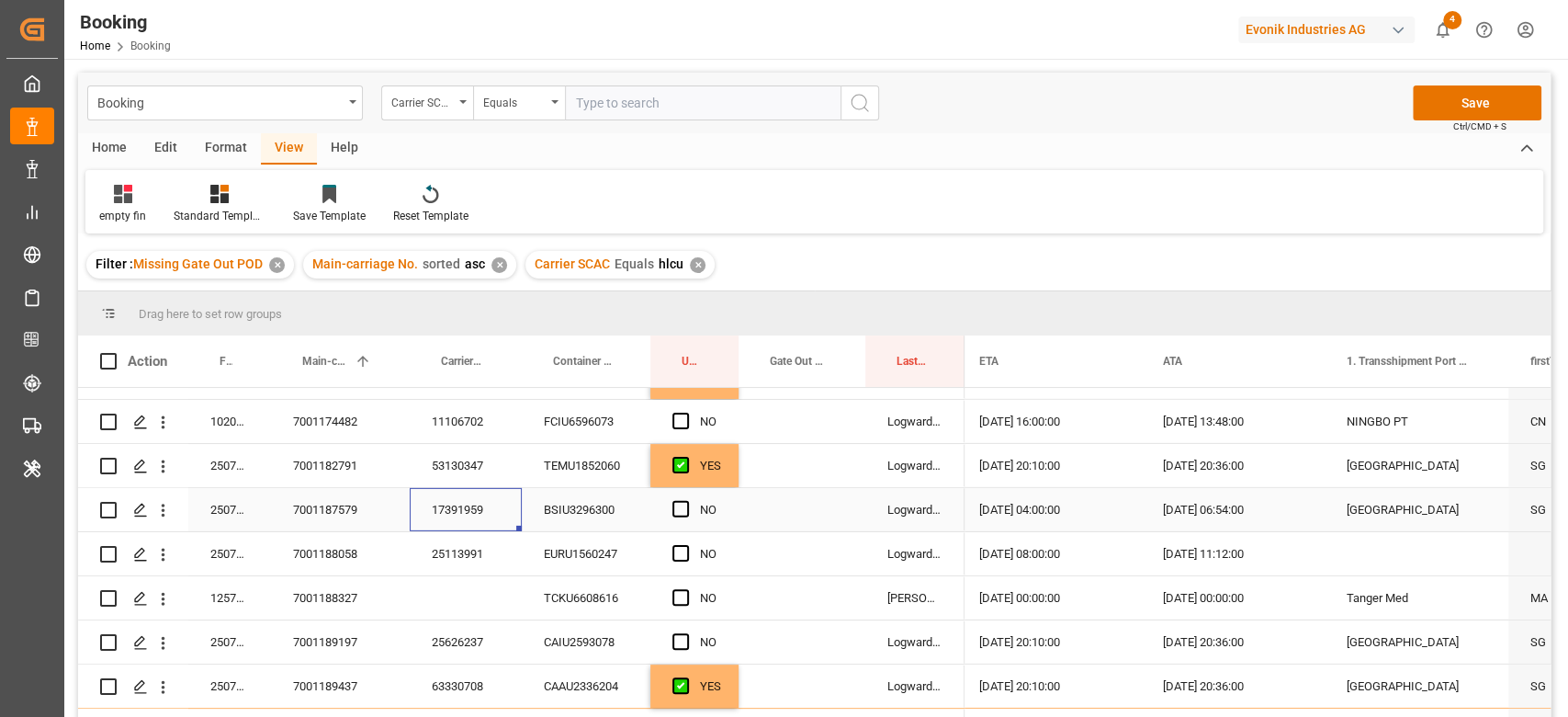
click at [685, 509] on span "Press SPACE to select this row." at bounding box center [680, 509] width 16 height 16
click at [686, 501] on input "Press SPACE to select this row." at bounding box center [686, 501] width 0 height 0
click at [679, 547] on span "Press SPACE to select this row." at bounding box center [680, 553] width 16 height 16
click at [686, 545] on input "Press SPACE to select this row." at bounding box center [686, 545] width 0 height 0
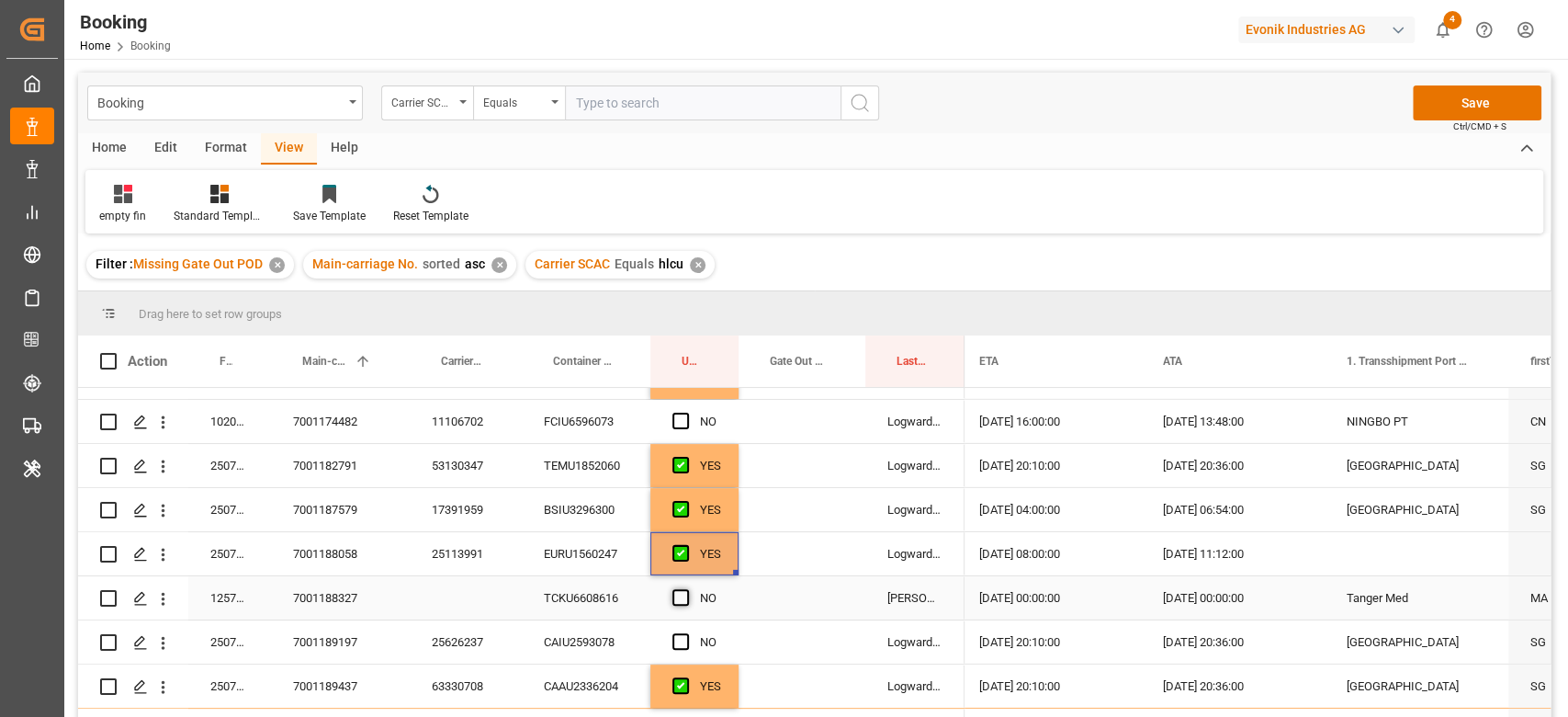
click at [676, 593] on span "Press SPACE to select this row." at bounding box center [680, 597] width 16 height 16
click at [686, 589] on input "Press SPACE to select this row." at bounding box center [686, 589] width 0 height 0
click at [558, 599] on div "TCKU6608616" at bounding box center [586, 598] width 129 height 43
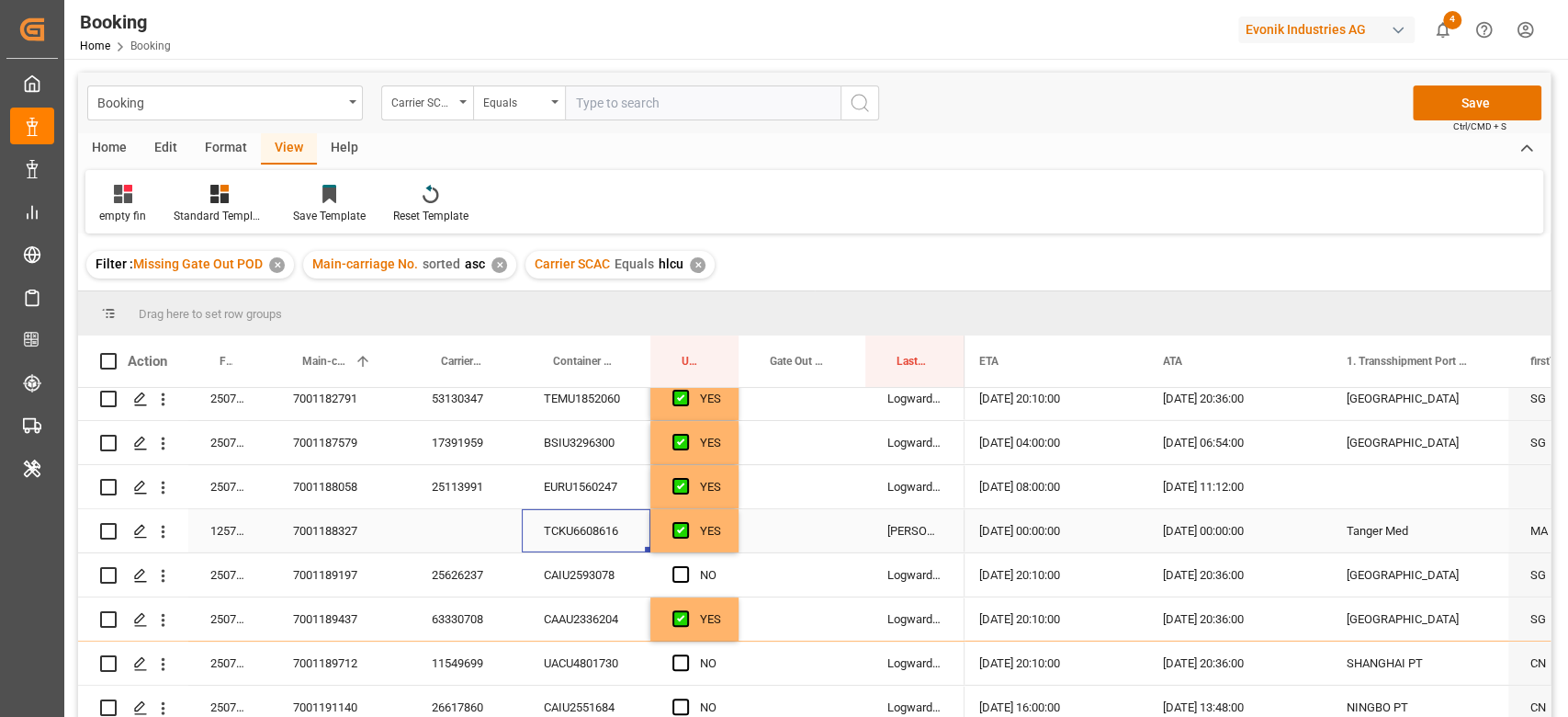
scroll to position [4079, 0]
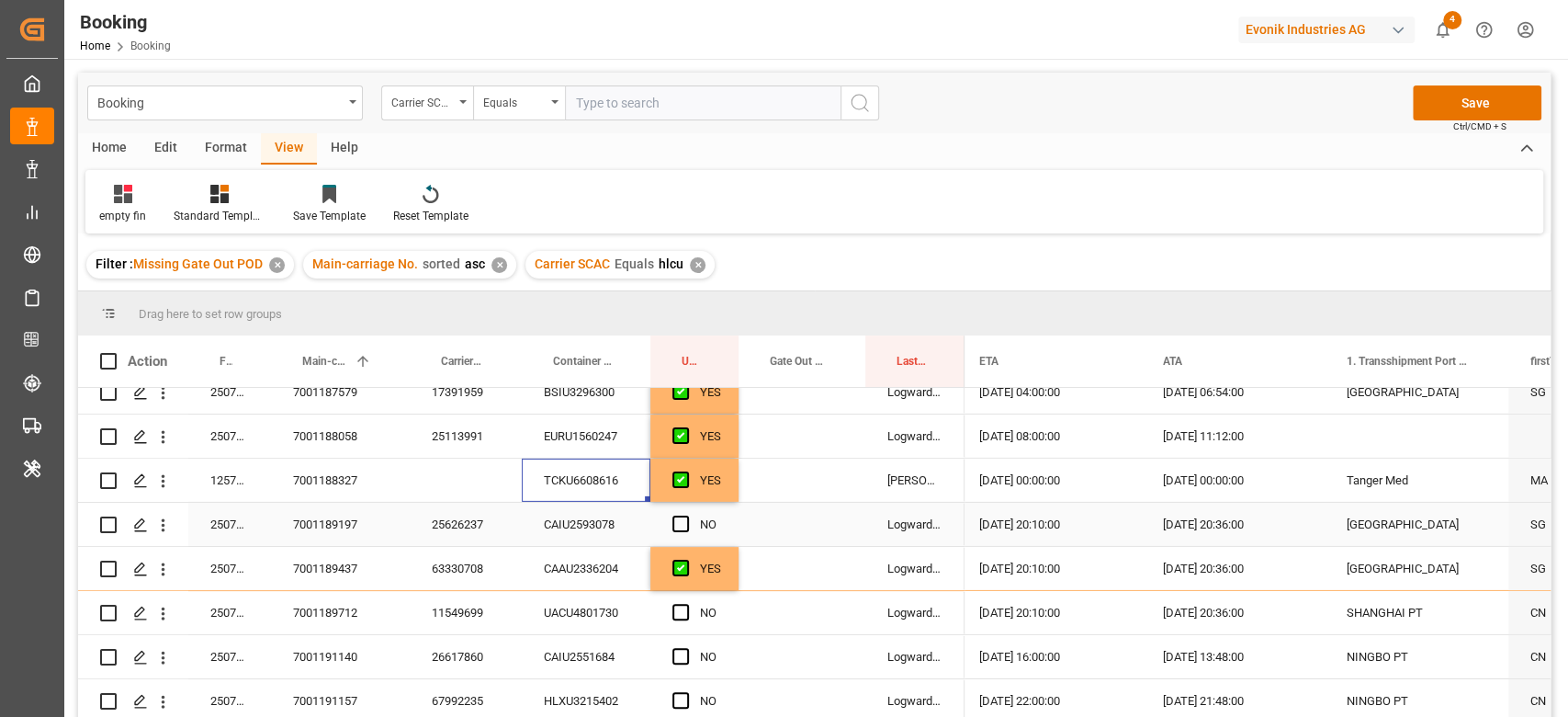
click at [454, 514] on div "25626237" at bounding box center [465, 524] width 112 height 43
drag, startPoint x: 691, startPoint y: 531, endPoint x: 681, endPoint y: 514, distance: 19.7
click at [691, 530] on div "Press SPACE to select this row." at bounding box center [686, 525] width 28 height 42
click at [681, 515] on span "Press SPACE to select this row." at bounding box center [680, 523] width 16 height 16
click at [686, 515] on input "Press SPACE to select this row." at bounding box center [686, 515] width 0 height 0
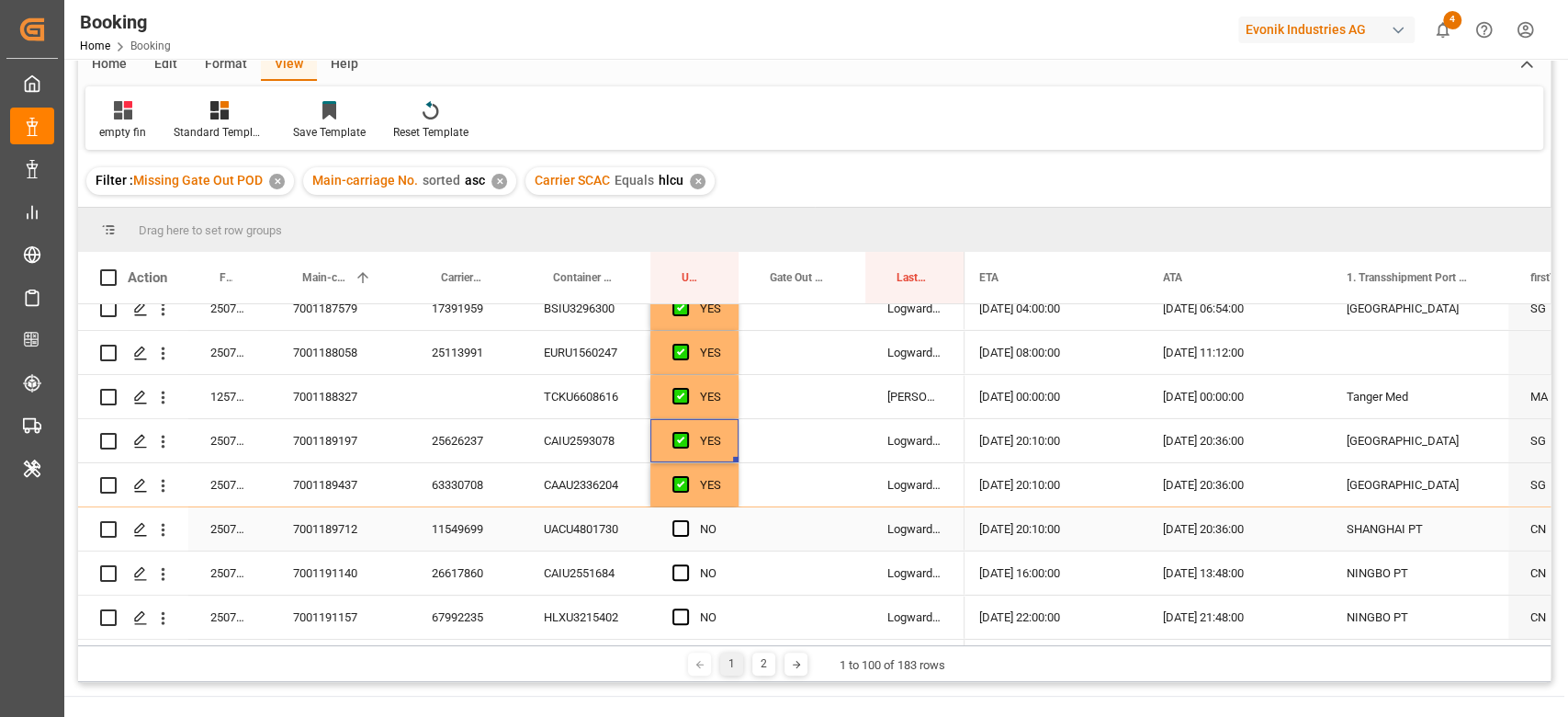
scroll to position [122, 0]
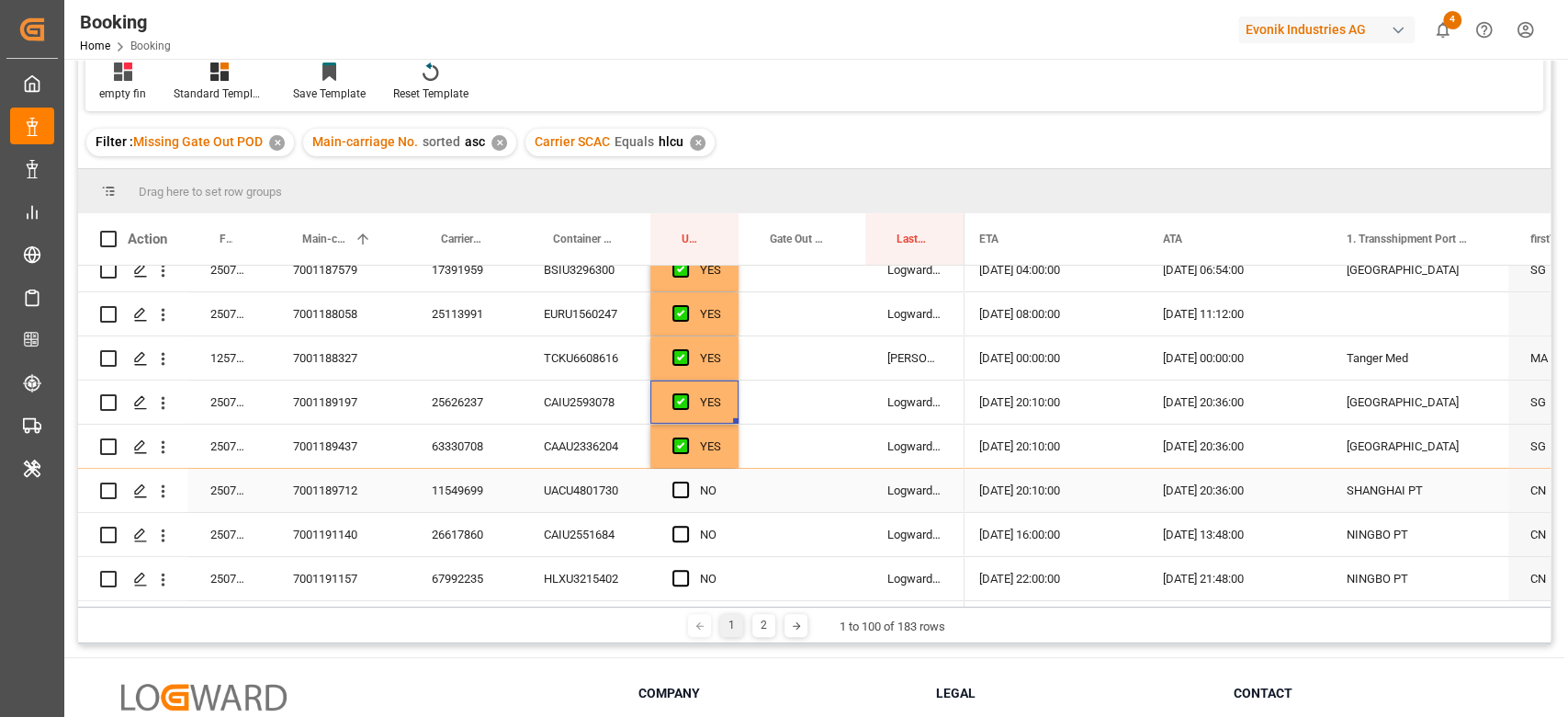
click at [466, 493] on div "11549699" at bounding box center [465, 489] width 112 height 43
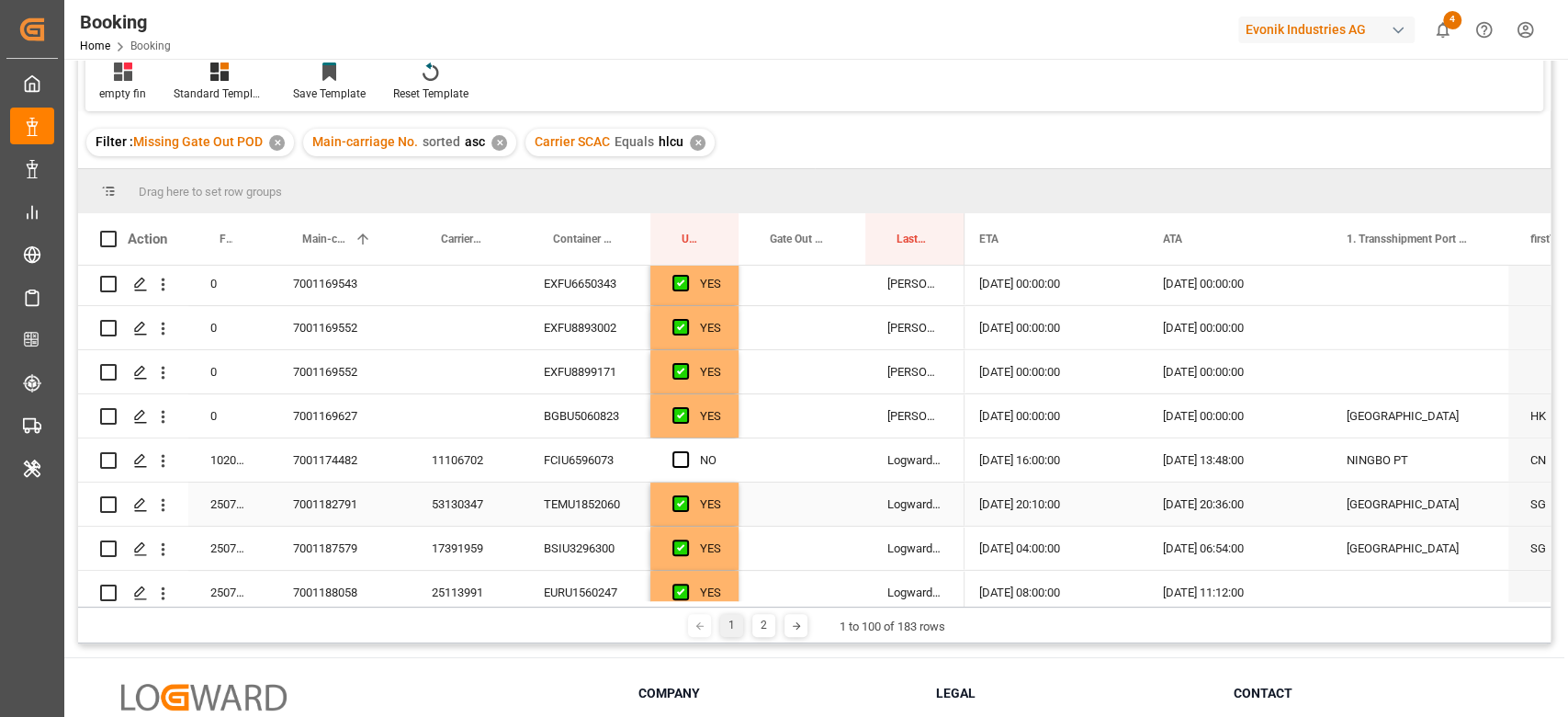
scroll to position [3712, 0]
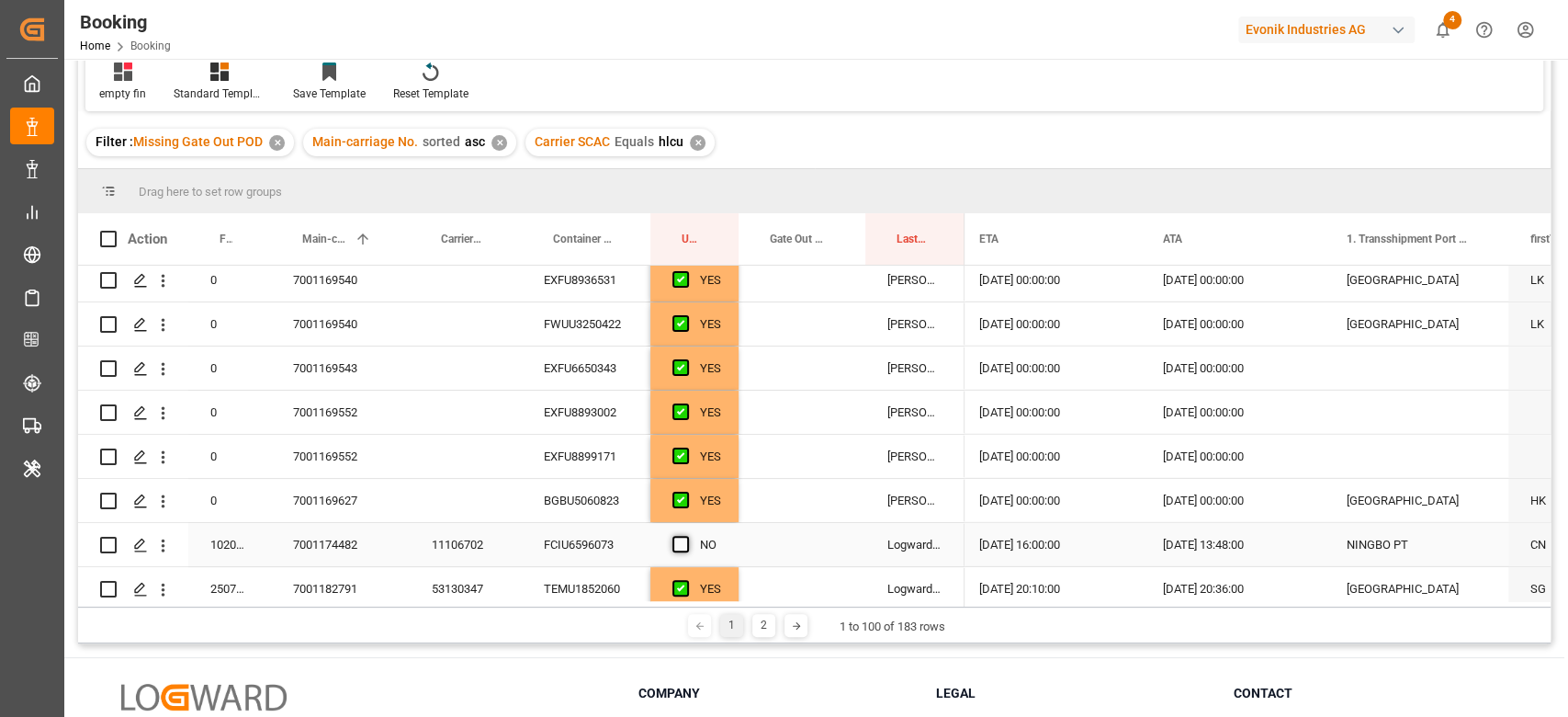
click at [676, 535] on span "Press SPACE to select this row." at bounding box center [680, 543] width 16 height 16
click at [686, 535] on input "Press SPACE to select this row." at bounding box center [686, 535] width 0 height 0
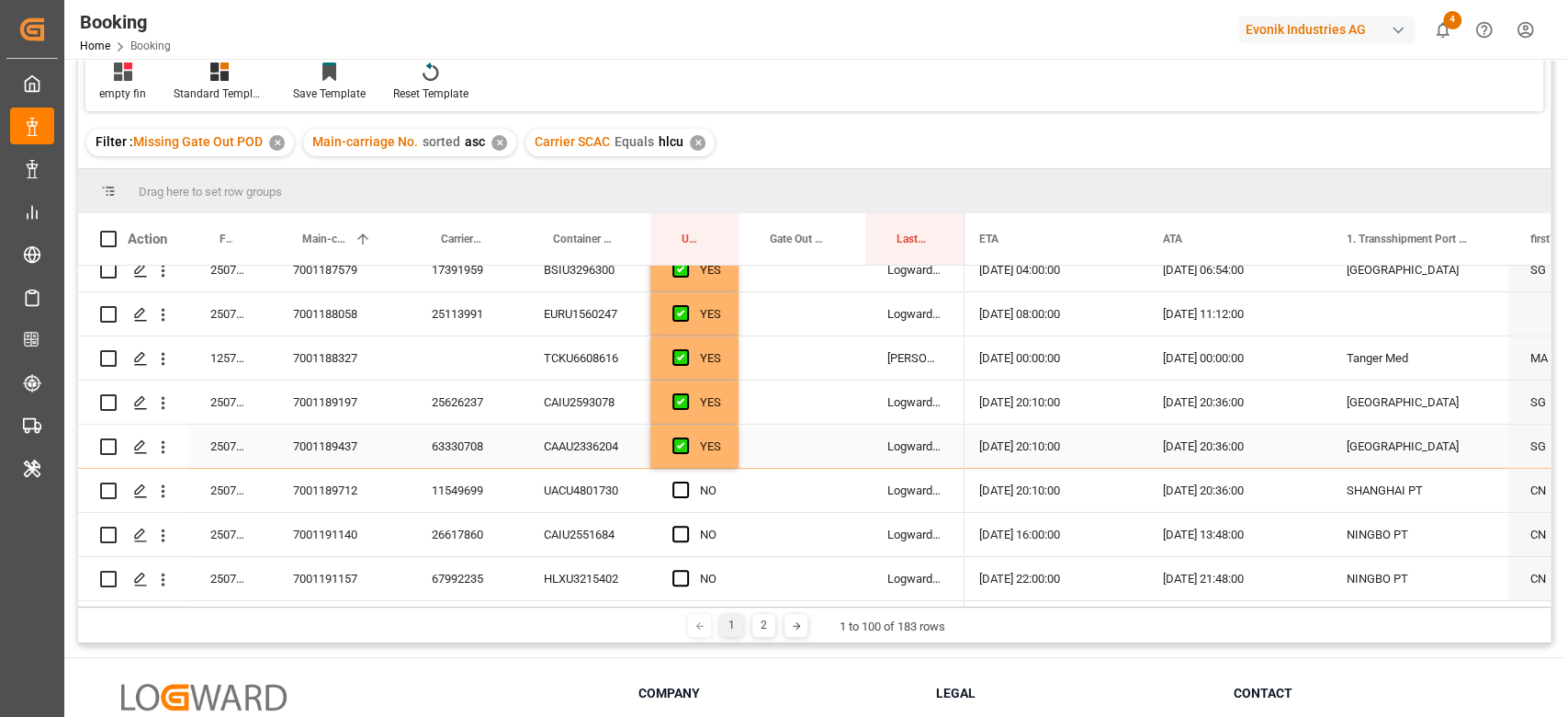
scroll to position [4079, 0]
click at [483, 483] on div "11549699" at bounding box center [465, 489] width 112 height 43
click at [686, 489] on span "Press SPACE to select this row." at bounding box center [680, 489] width 16 height 16
click at [686, 482] on input "Press SPACE to select this row." at bounding box center [686, 482] width 0 height 0
click at [518, 539] on div "26617860" at bounding box center [465, 533] width 112 height 43
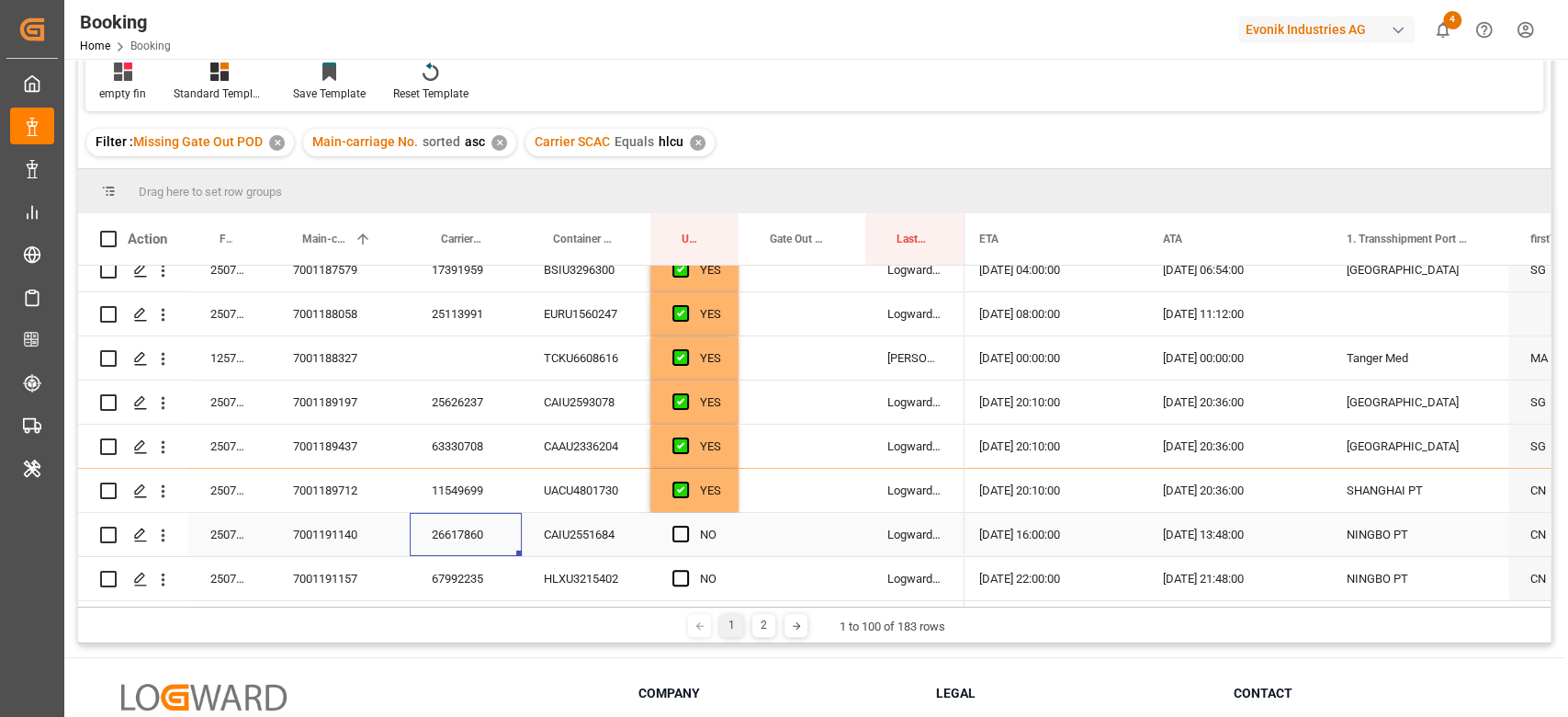
click at [790, 526] on div "Press SPACE to select this row." at bounding box center [802, 533] width 127 height 43
click at [790, 527] on div "Press SPACE to select this row." at bounding box center [802, 533] width 127 height 43
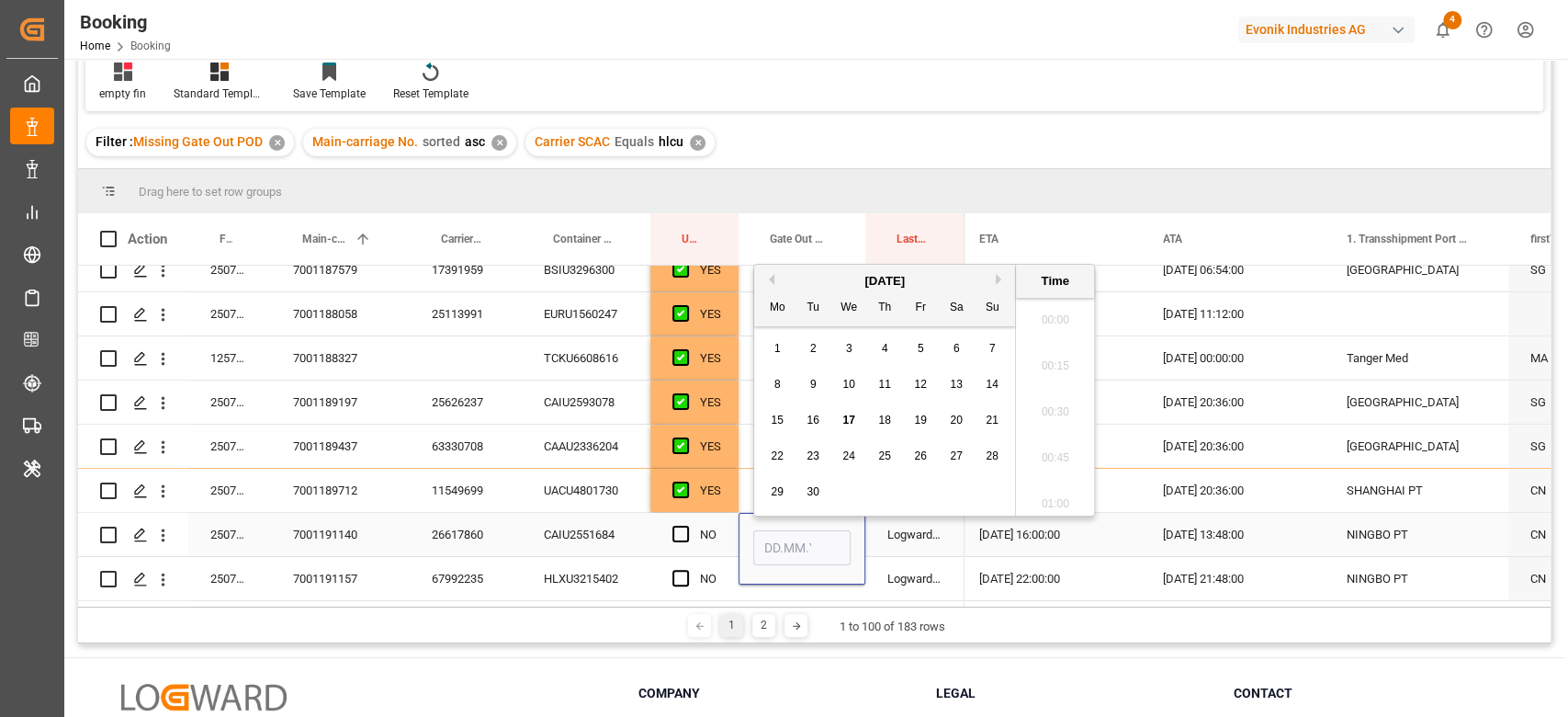
scroll to position [2716, 0]
click at [845, 413] on span "17" at bounding box center [848, 410] width 11 height 12
type input "[DATE] 00:00"
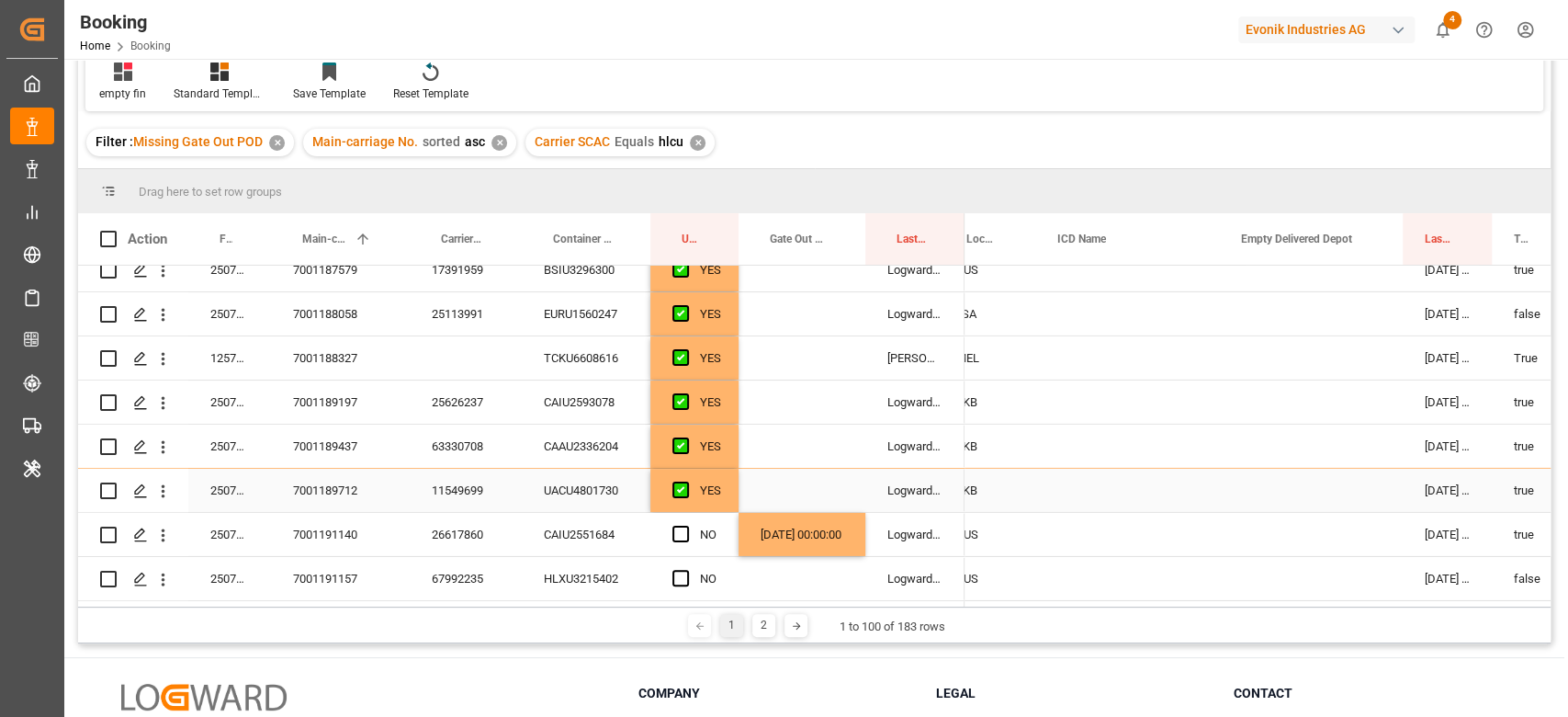
click at [768, 482] on div "Press SPACE to select this row." at bounding box center [802, 489] width 127 height 43
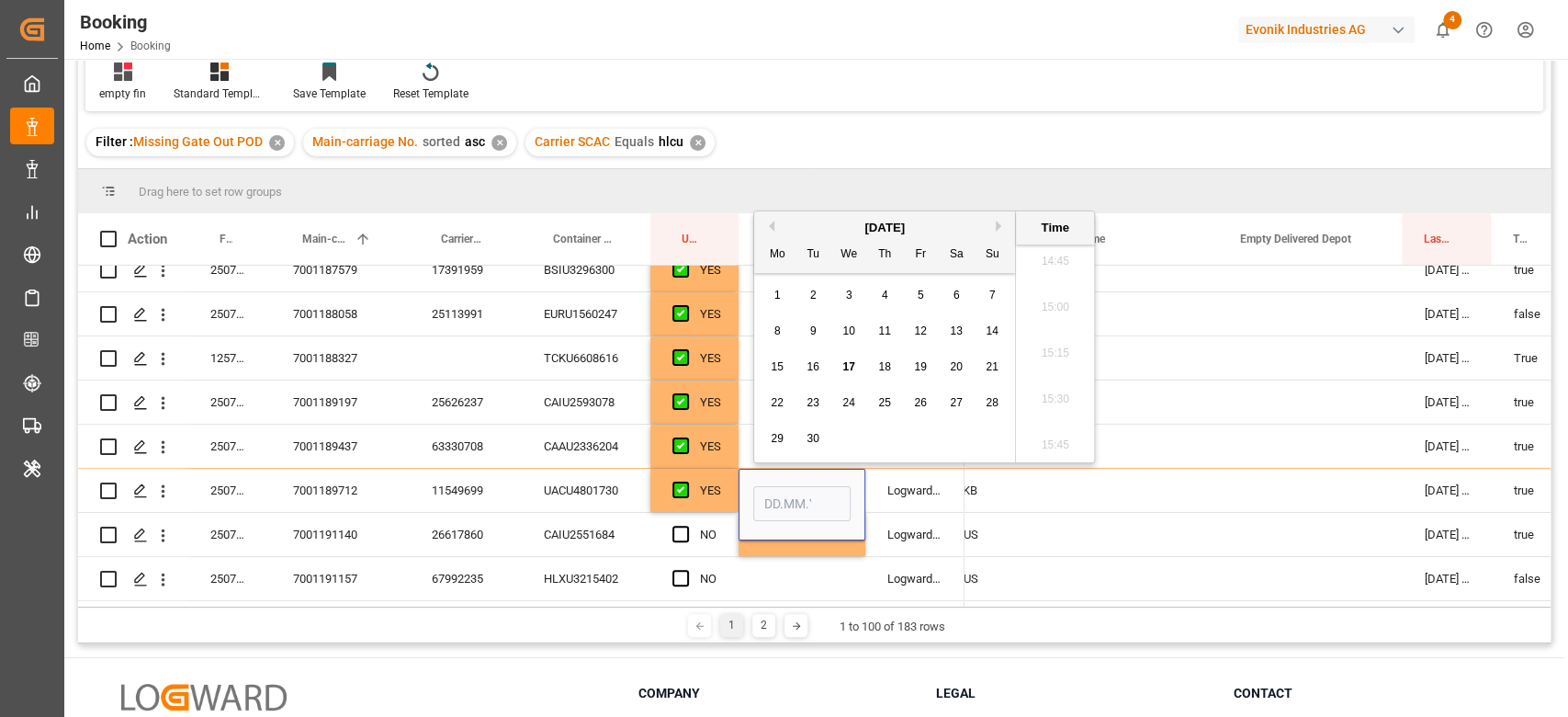
click at [838, 376] on div "17" at bounding box center [849, 367] width 23 height 22
type input "[DATE] 00:00"
click at [801, 574] on div "Press SPACE to select this row." at bounding box center [802, 577] width 127 height 43
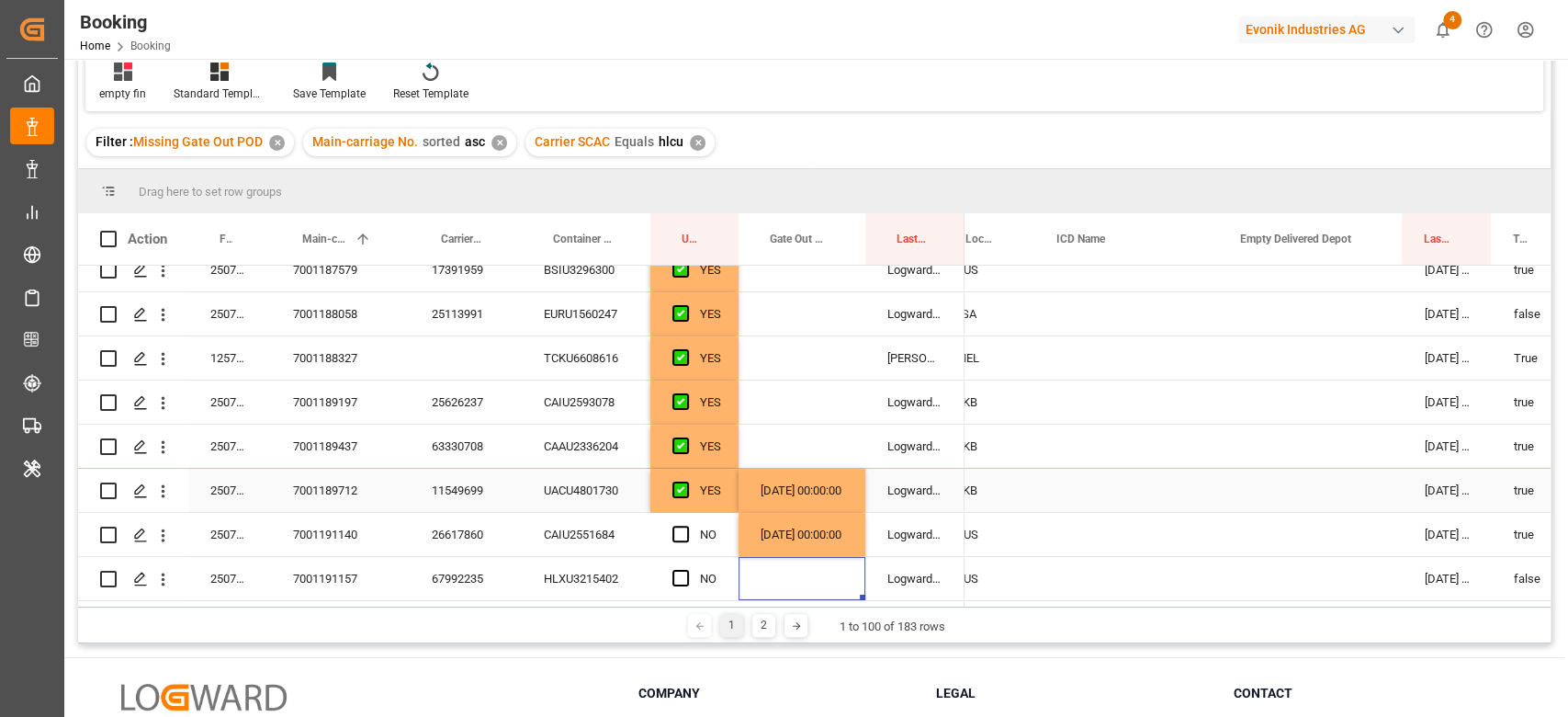
click at [1297, 480] on div "Press SPACE to select this row." at bounding box center [1310, 489] width 183 height 43
click at [1298, 482] on div "Press SPACE to select this row." at bounding box center [1310, 489] width 183 height 43
click at [1311, 494] on div "Press SPACE to select this row." at bounding box center [1310, 489] width 183 height 43
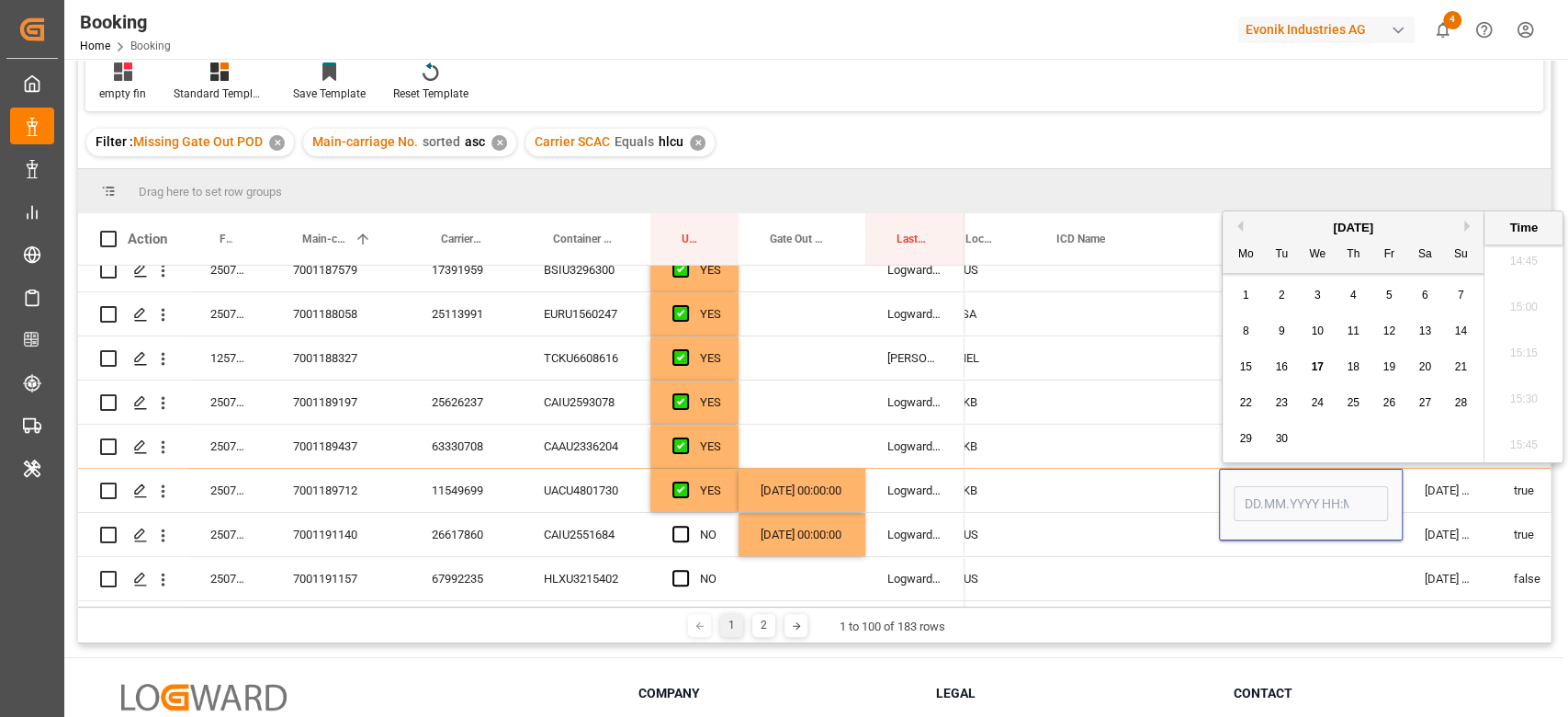
click at [1317, 360] on span "17" at bounding box center [1316, 366] width 11 height 12
type input "[DATE] 00:00"
drag, startPoint x: 1097, startPoint y: 493, endPoint x: 976, endPoint y: 516, distance: 123.2
click at [1097, 492] on div "Press SPACE to select this row." at bounding box center [1127, 489] width 183 height 43
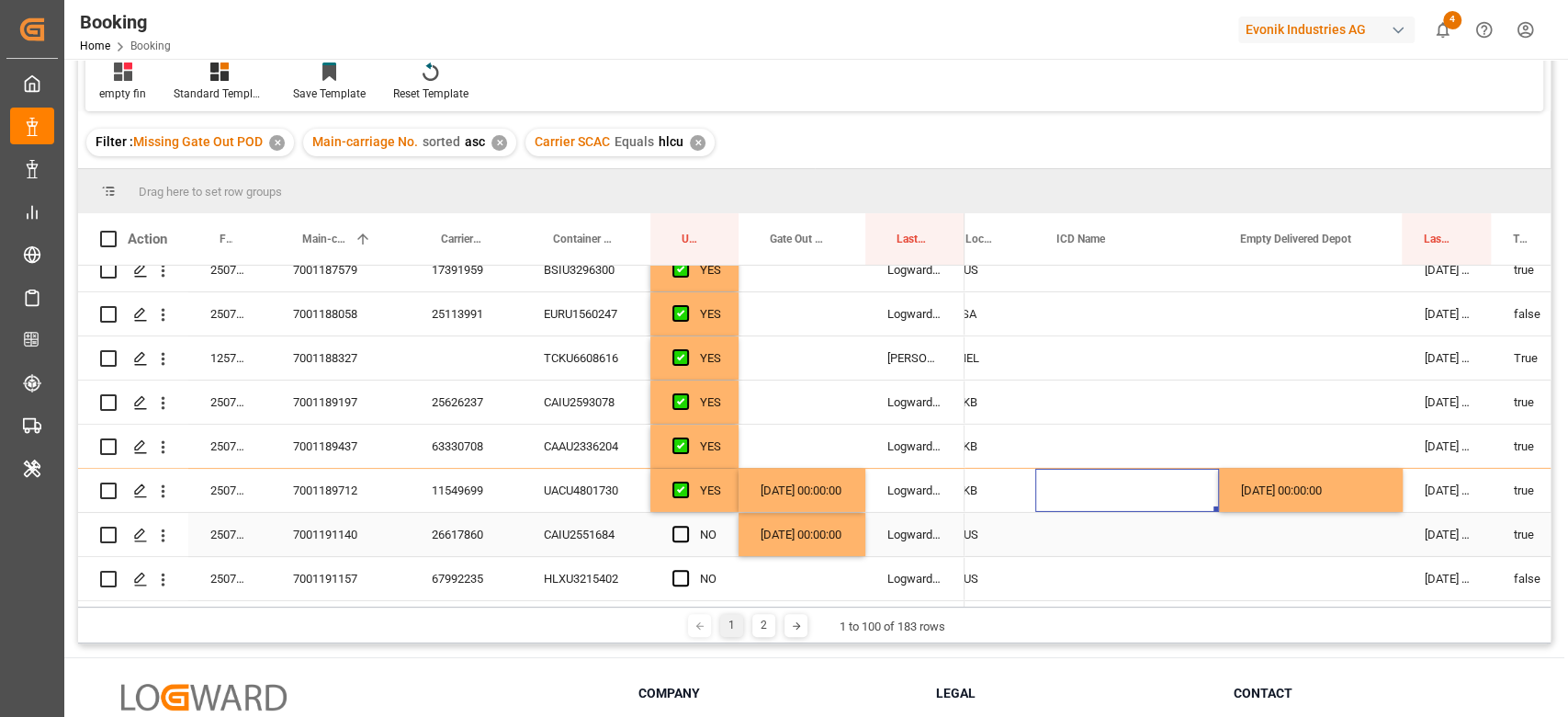
click at [500, 526] on div "26617860" at bounding box center [465, 533] width 112 height 43
click at [470, 484] on div "11549699" at bounding box center [465, 489] width 112 height 43
click at [801, 476] on div "[DATE] 00:00:00" at bounding box center [802, 489] width 127 height 43
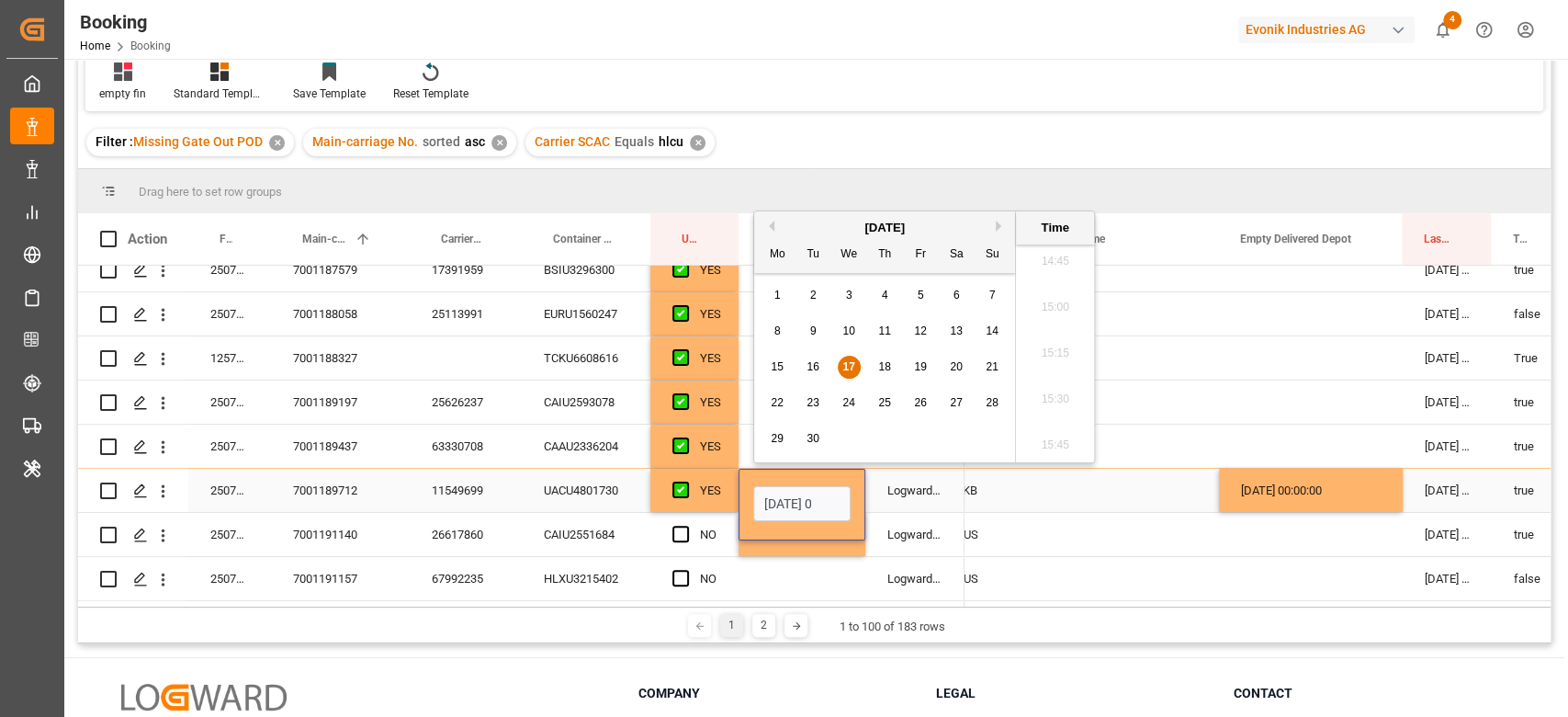
type input "[DATE] 00:0"
click at [801, 505] on input "[DATE] 00:0" at bounding box center [802, 503] width 97 height 35
click at [801, 504] on input "Press SPACE to select this row." at bounding box center [802, 503] width 97 height 35
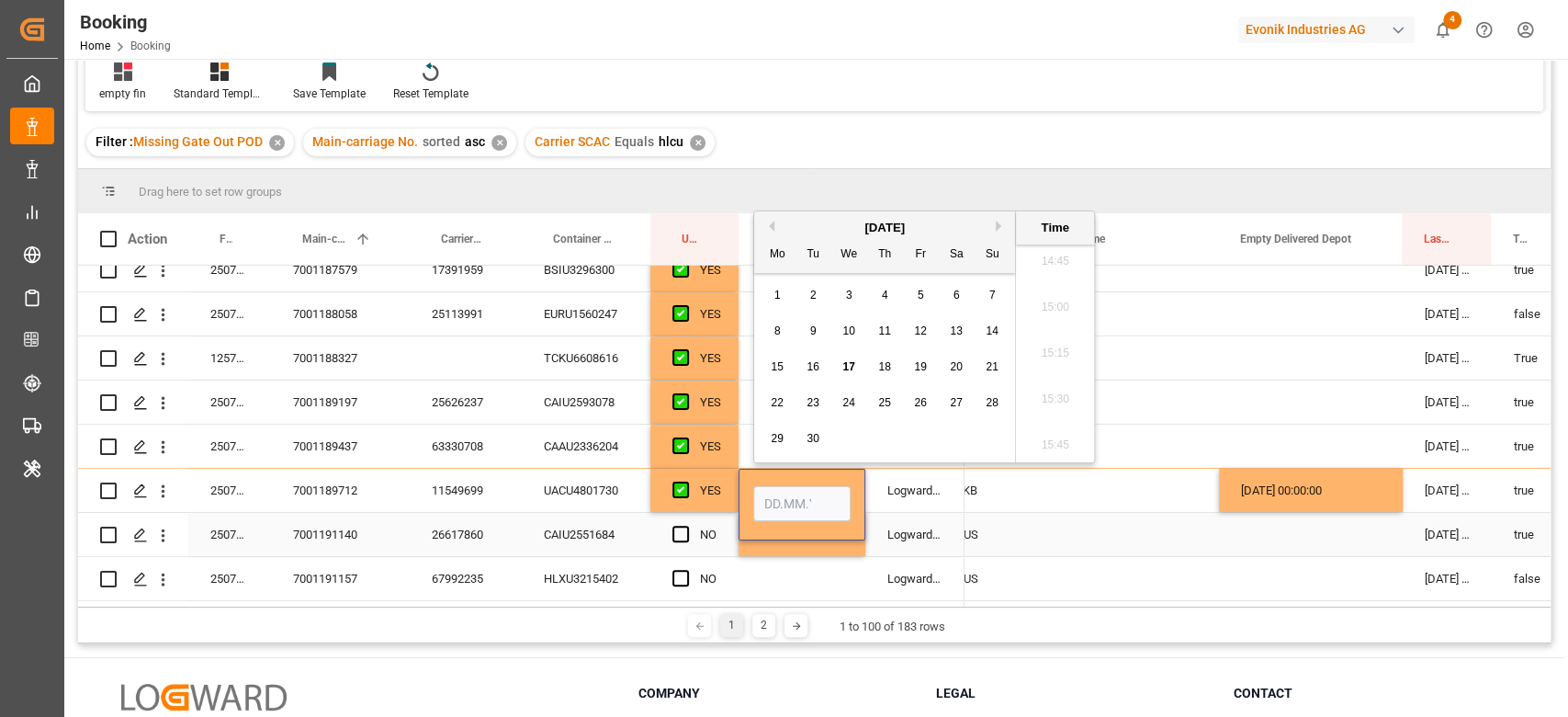
click at [1142, 526] on div "Press SPACE to select this row." at bounding box center [1127, 533] width 183 height 43
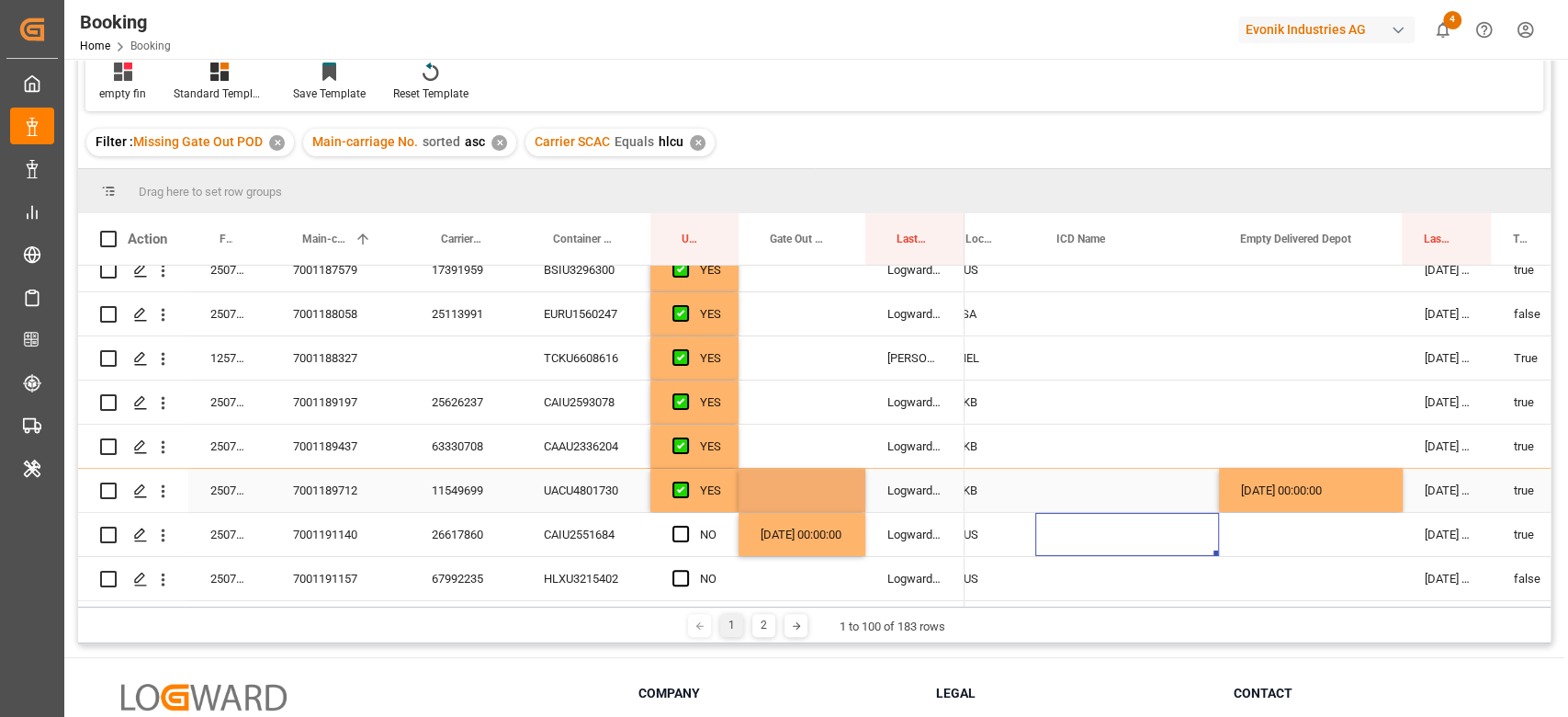
click at [1294, 488] on div "[DATE] 00:00:00" at bounding box center [1310, 489] width 183 height 43
click at [1294, 487] on div "[DATE] 00:00:00" at bounding box center [1310, 489] width 183 height 43
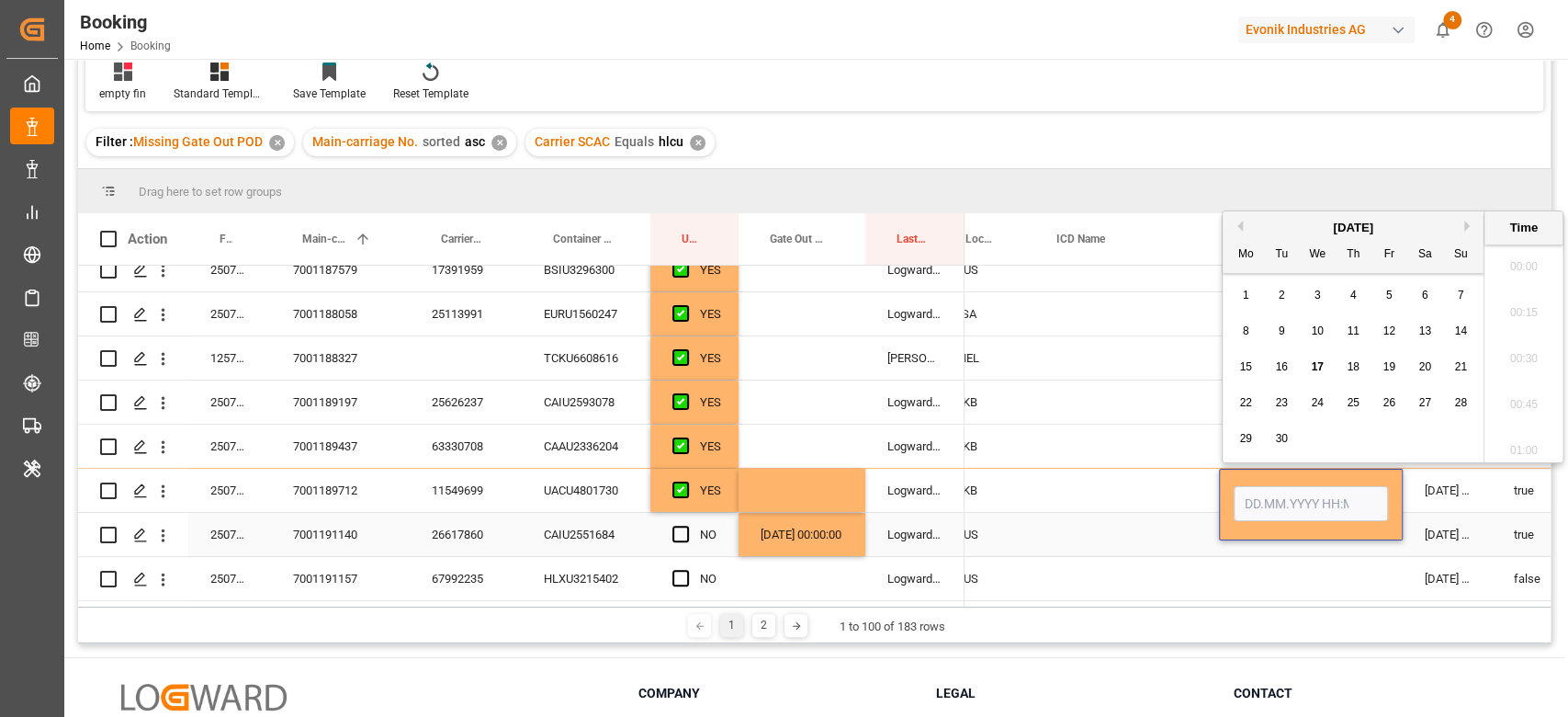
click at [1290, 544] on div "Press SPACE to select this row." at bounding box center [1310, 533] width 183 height 43
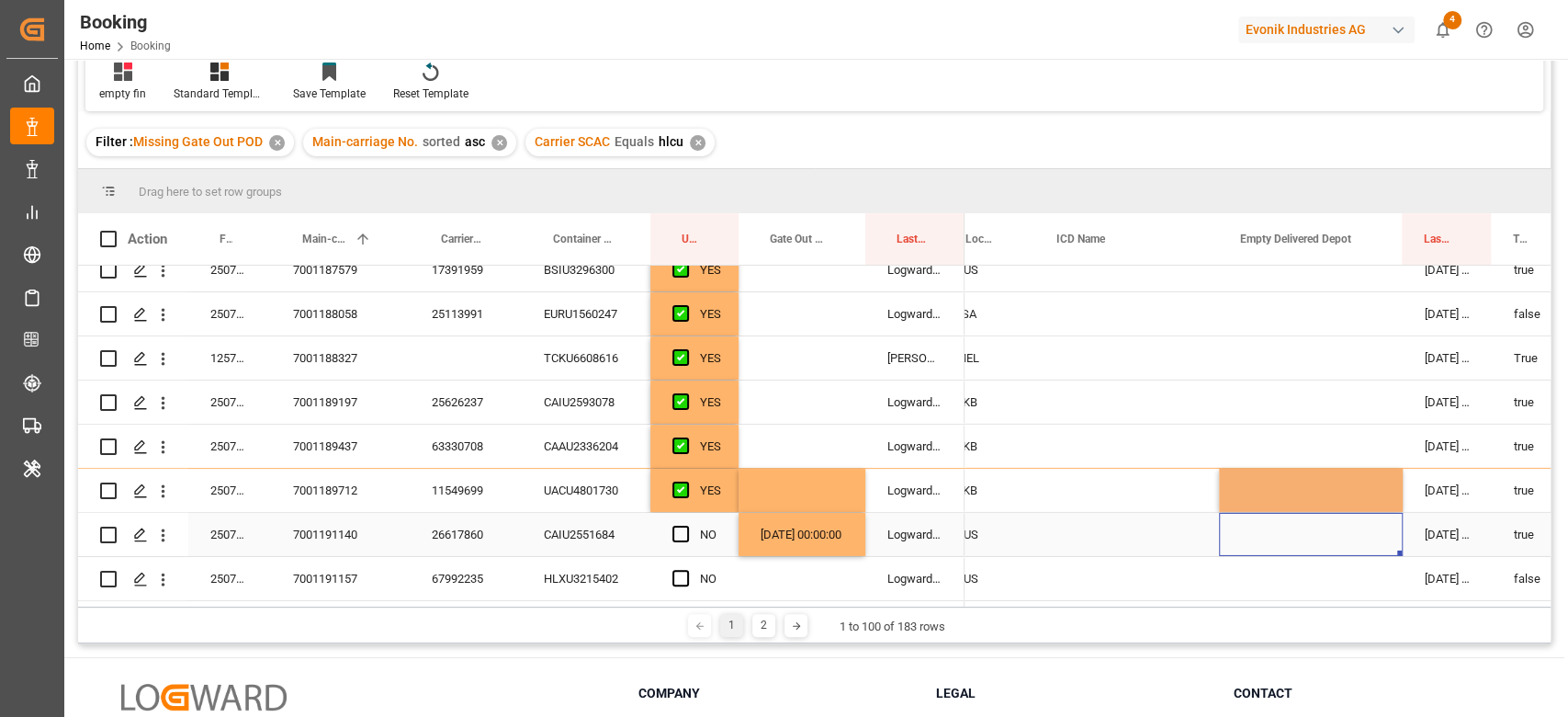
click at [1290, 544] on div "Press SPACE to select this row." at bounding box center [1310, 533] width 183 height 43
click at [1290, 512] on div "Press SPACE to select this row." at bounding box center [1310, 533] width 183 height 43
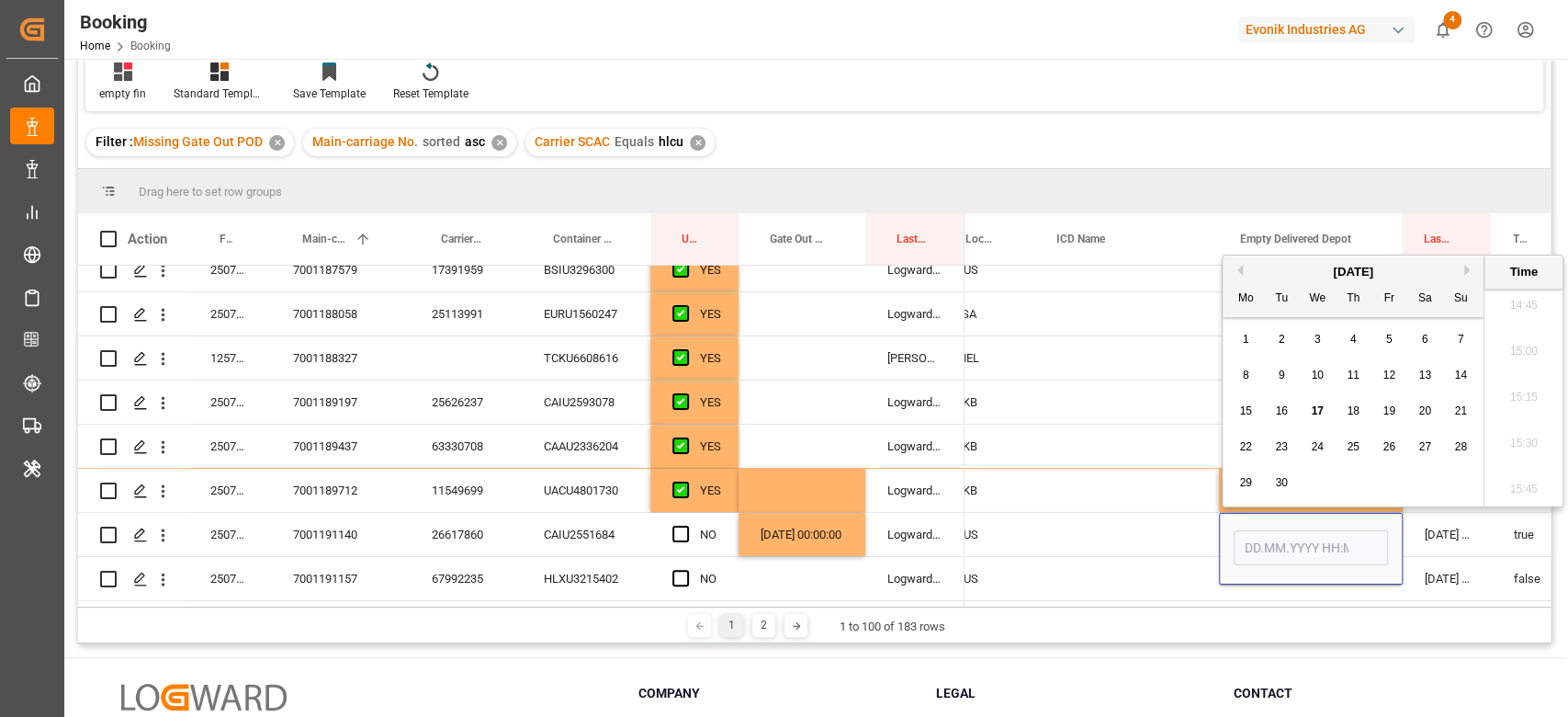
click at [1317, 403] on div "17" at bounding box center [1318, 411] width 23 height 22
type input "[DATE] 00:00"
click at [695, 526] on div "Press SPACE to select this row." at bounding box center [686, 534] width 28 height 42
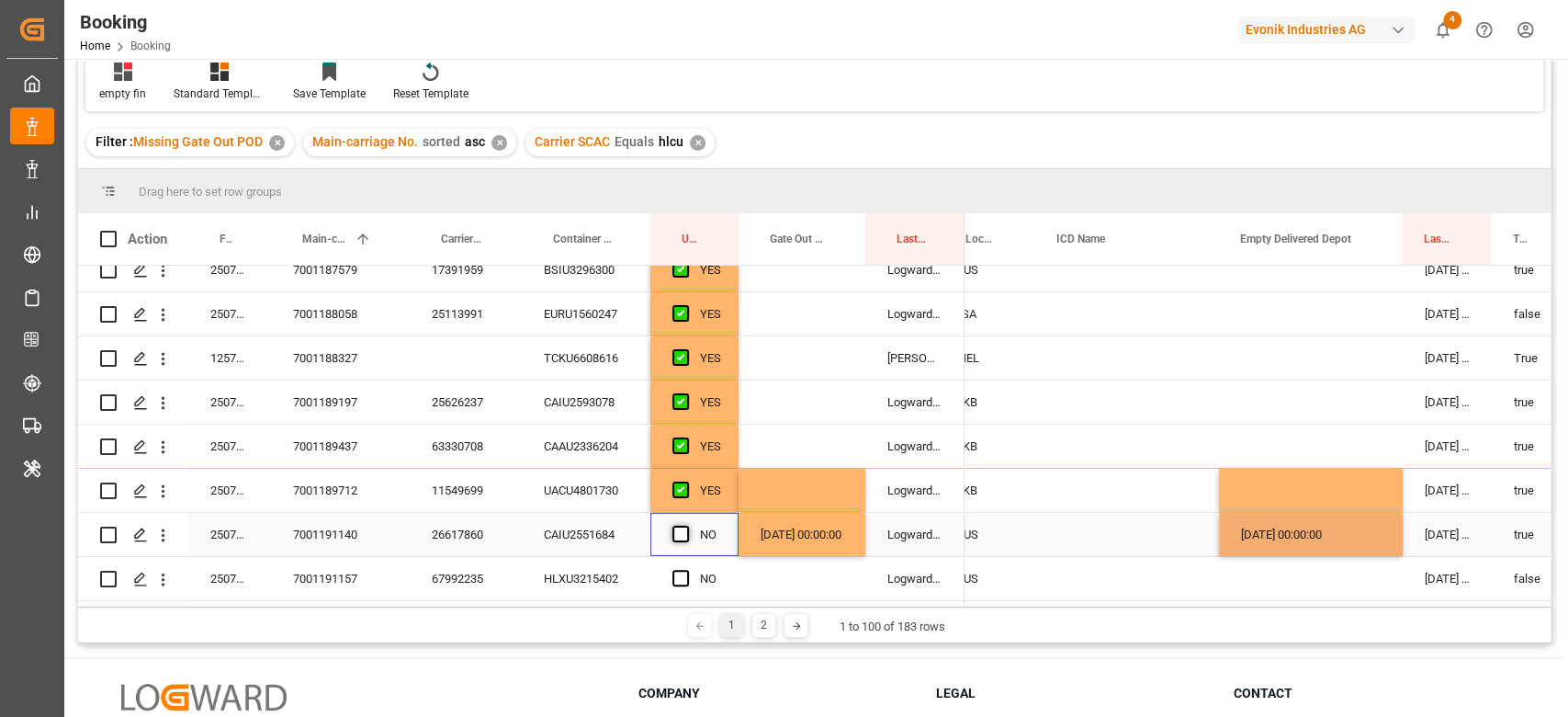
click at [684, 528] on span "Press SPACE to select this row." at bounding box center [680, 533] width 16 height 16
click at [686, 526] on input "Press SPACE to select this row." at bounding box center [686, 526] width 0 height 0
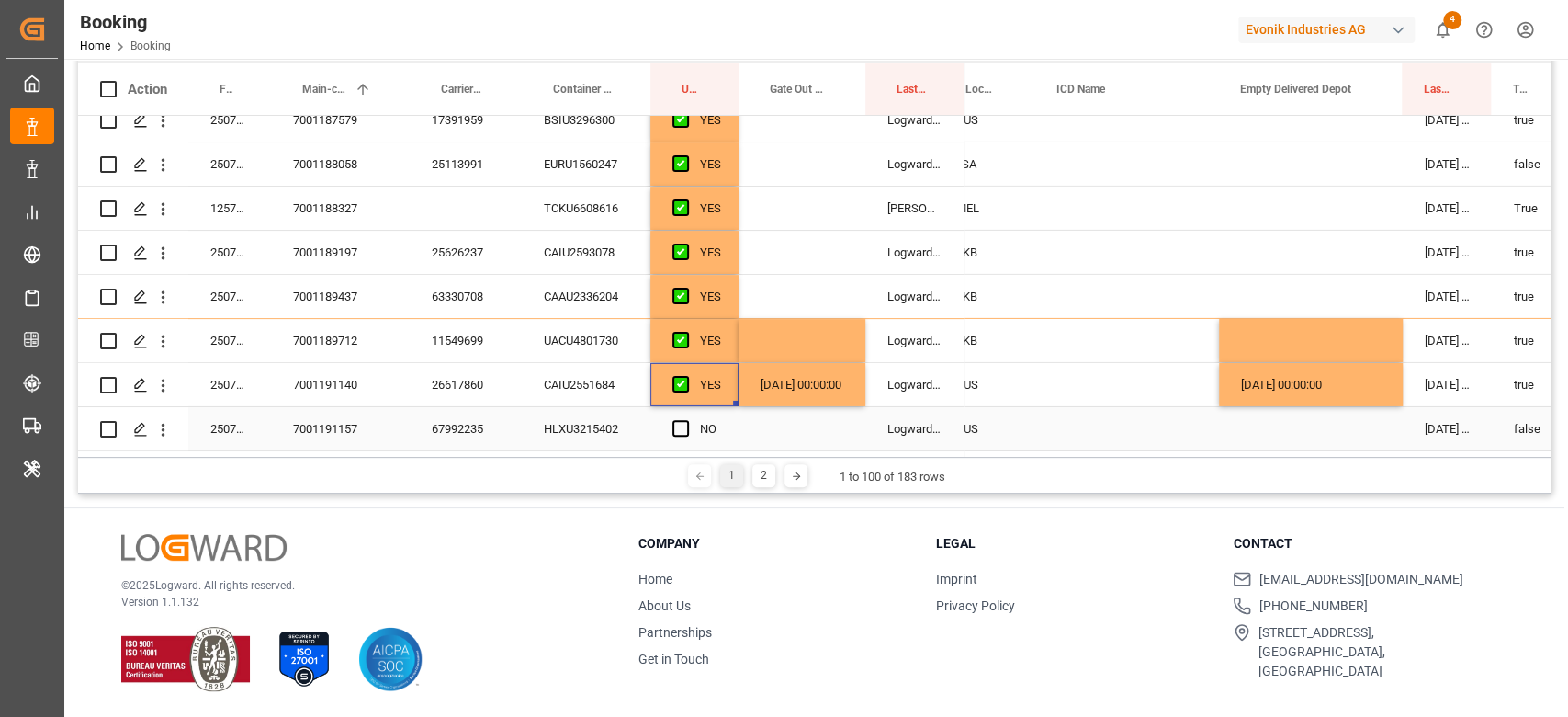
click at [437, 413] on div "67992235" at bounding box center [465, 428] width 112 height 43
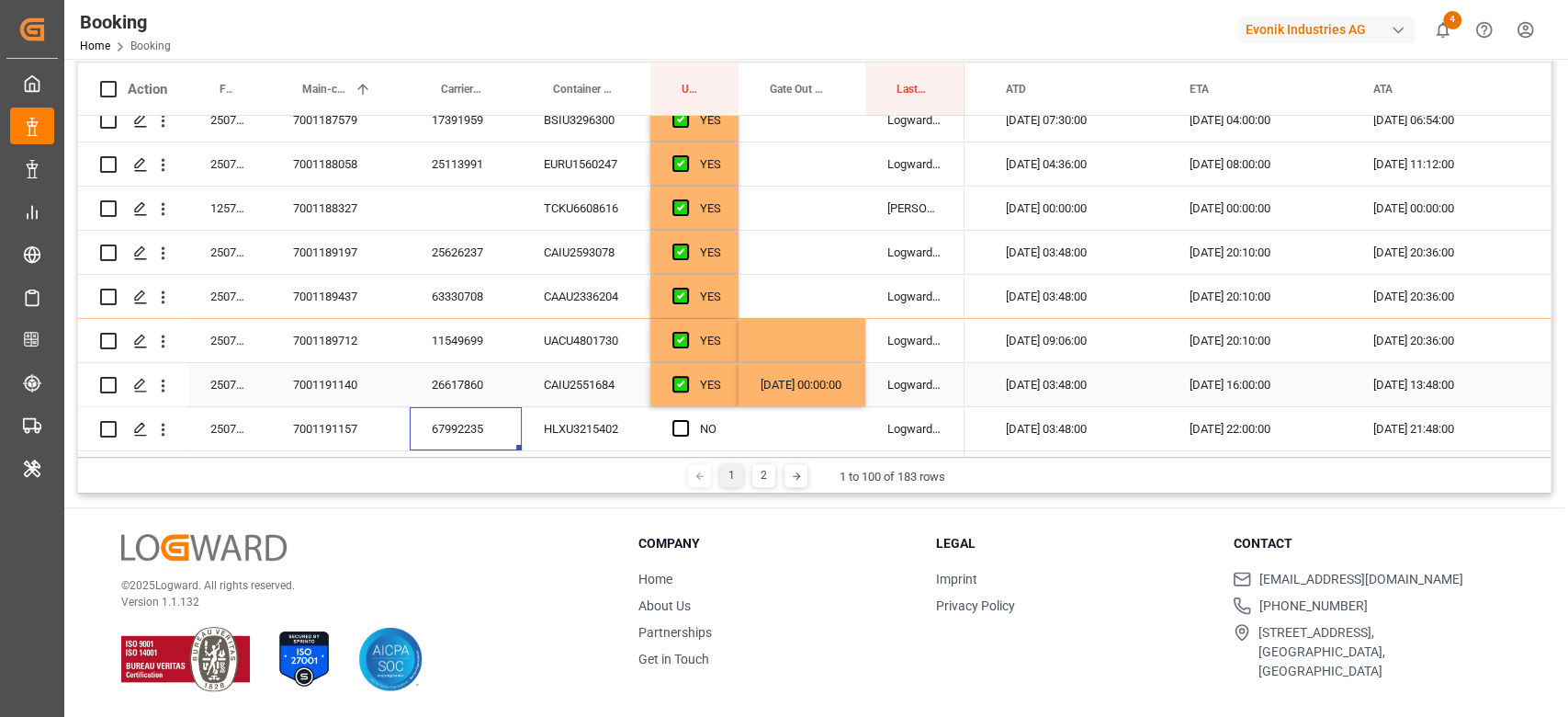
scroll to position [0, 1904]
click at [839, 407] on div "Press SPACE to select this row." at bounding box center [802, 428] width 127 height 43
click at [854, 389] on div "[DATE] 00:00:00" at bounding box center [802, 384] width 127 height 43
drag, startPoint x: 861, startPoint y: 396, endPoint x: 798, endPoint y: 425, distance: 69.4
click at [680, 423] on span "Press SPACE to select this row." at bounding box center [680, 427] width 16 height 16
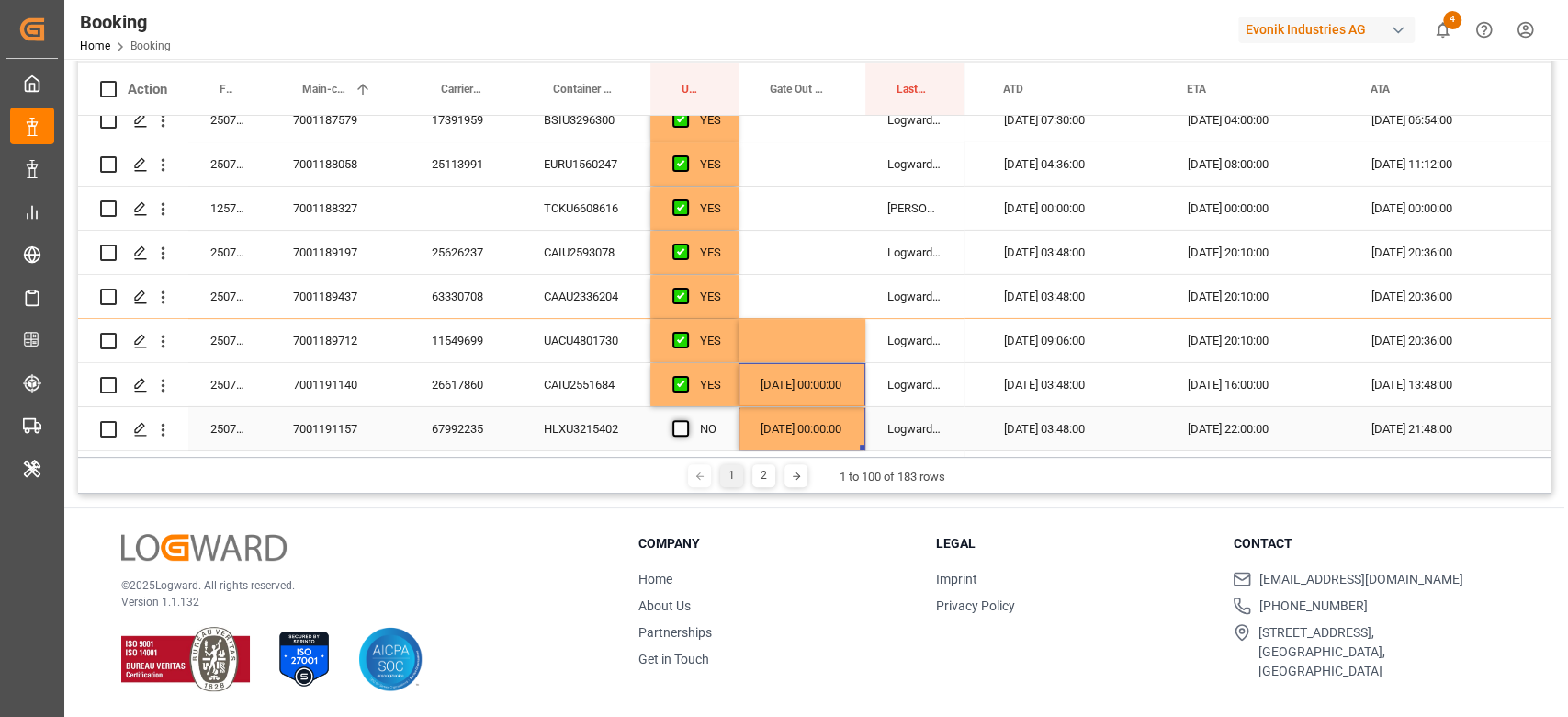
click at [686, 420] on input "Press SPACE to select this row." at bounding box center [686, 420] width 0 height 0
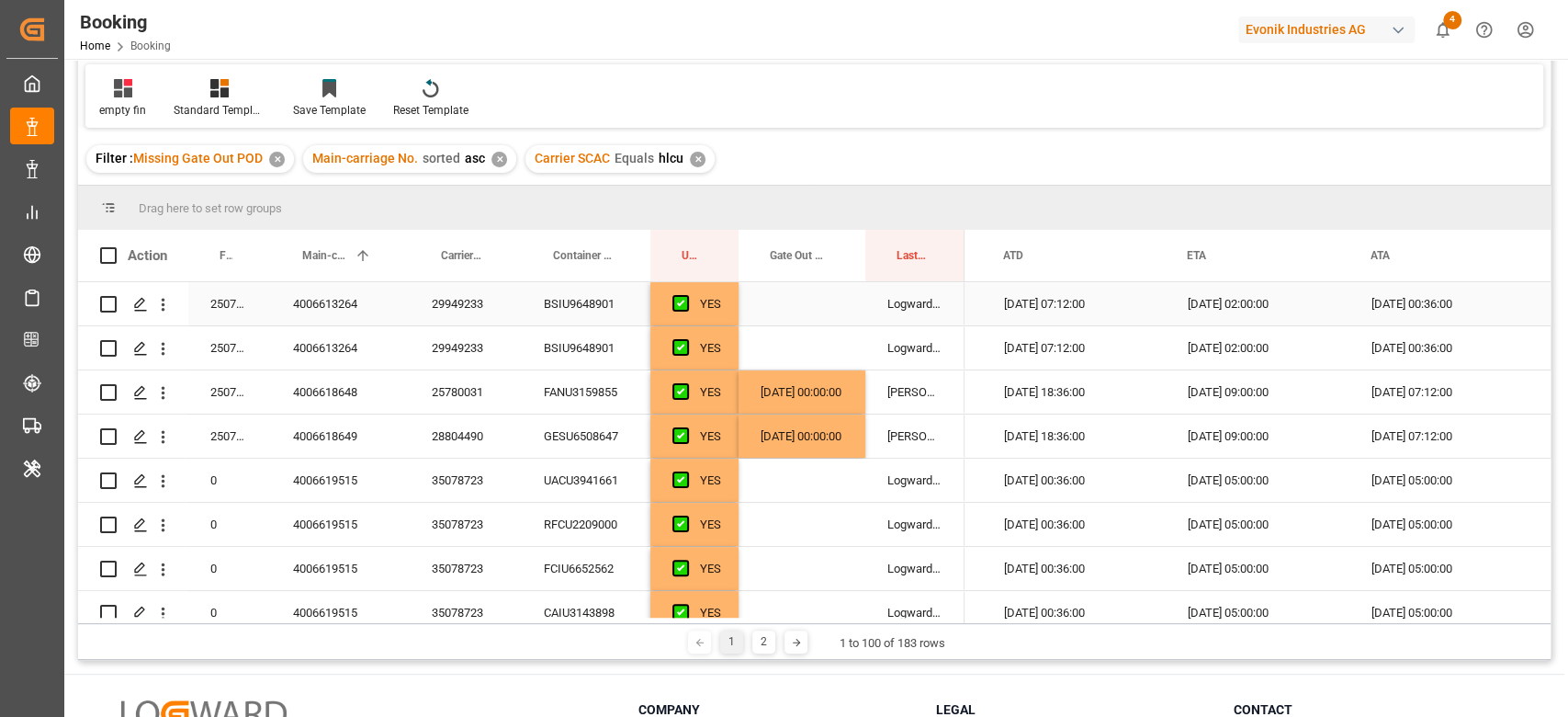
scroll to position [0, 0]
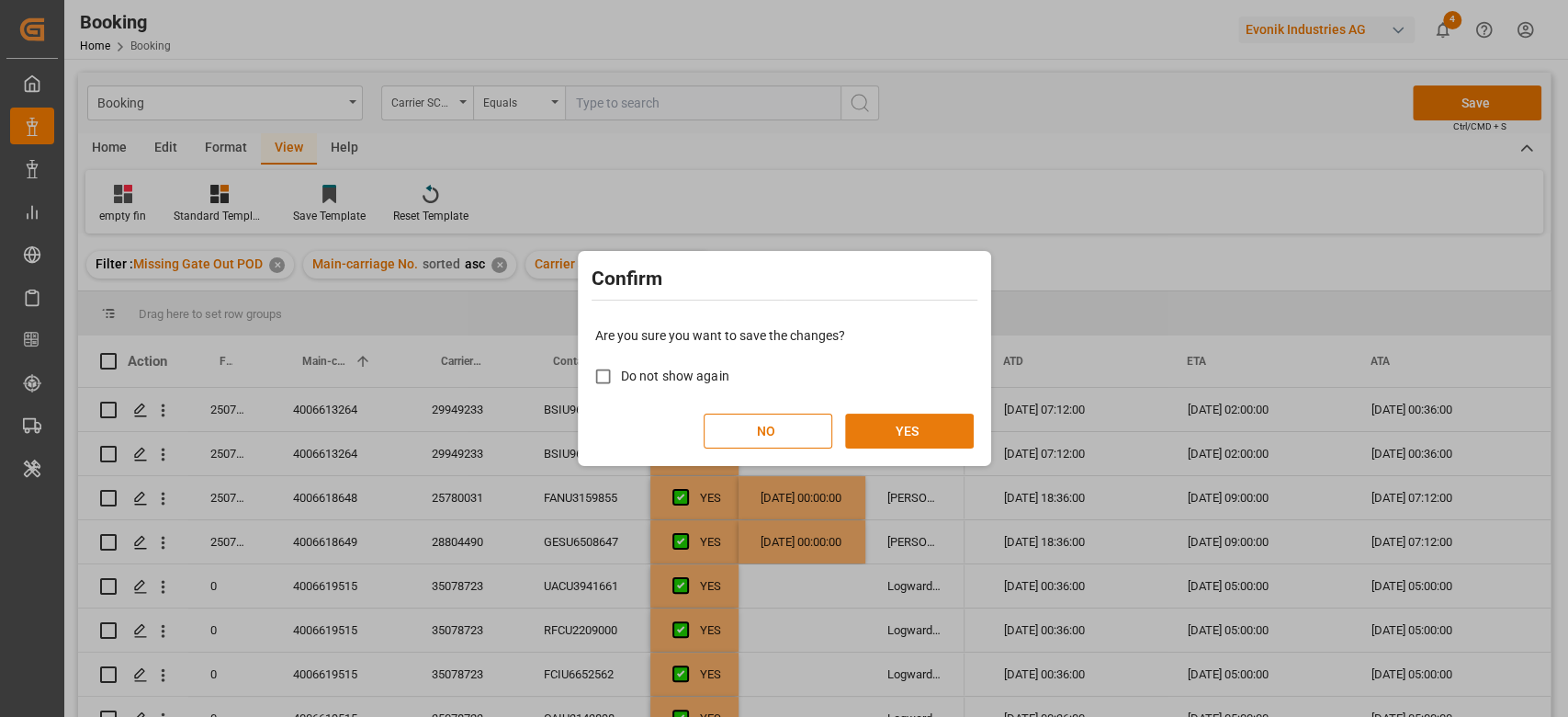
click at [950, 427] on button "YES" at bounding box center [909, 430] width 129 height 35
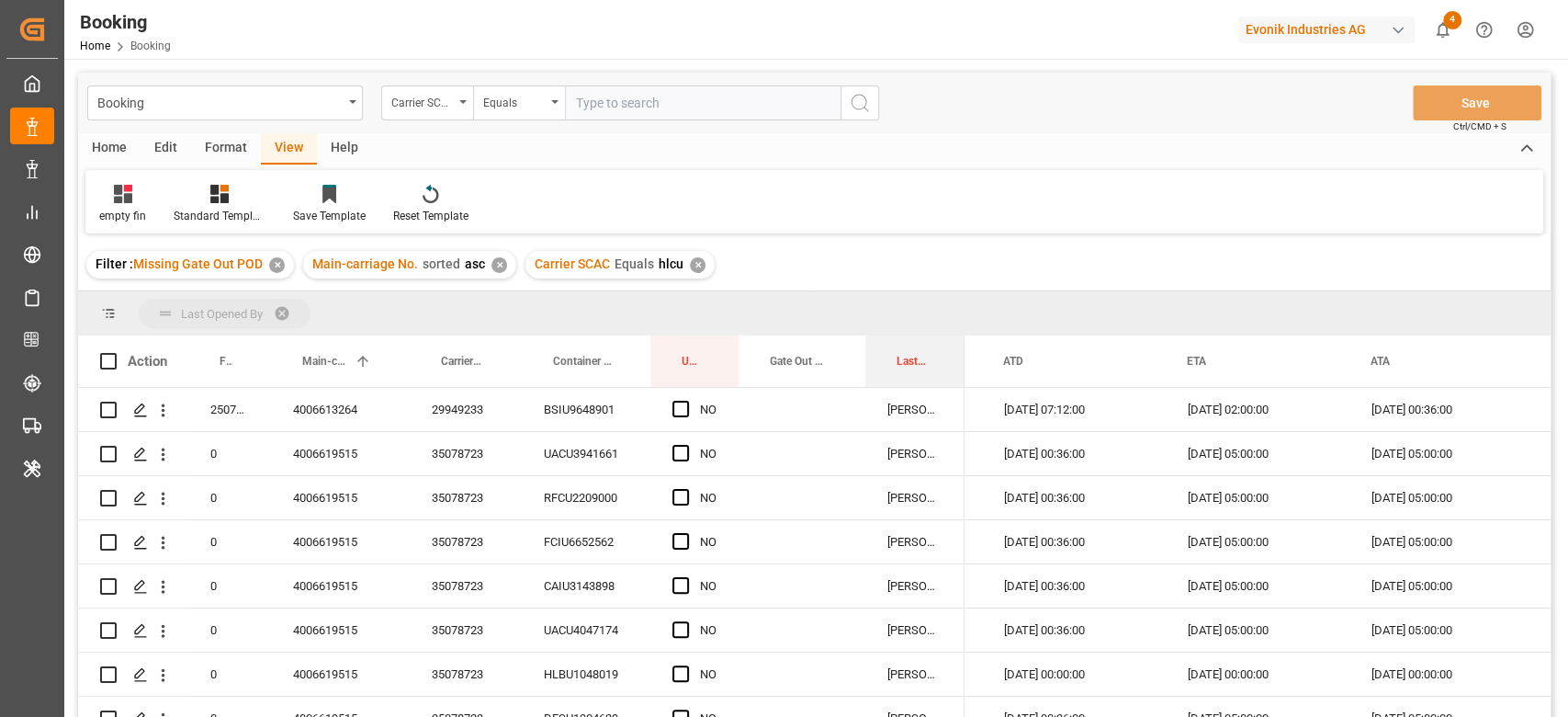
drag, startPoint x: 900, startPoint y: 366, endPoint x: 909, endPoint y: 318, distance: 48.8
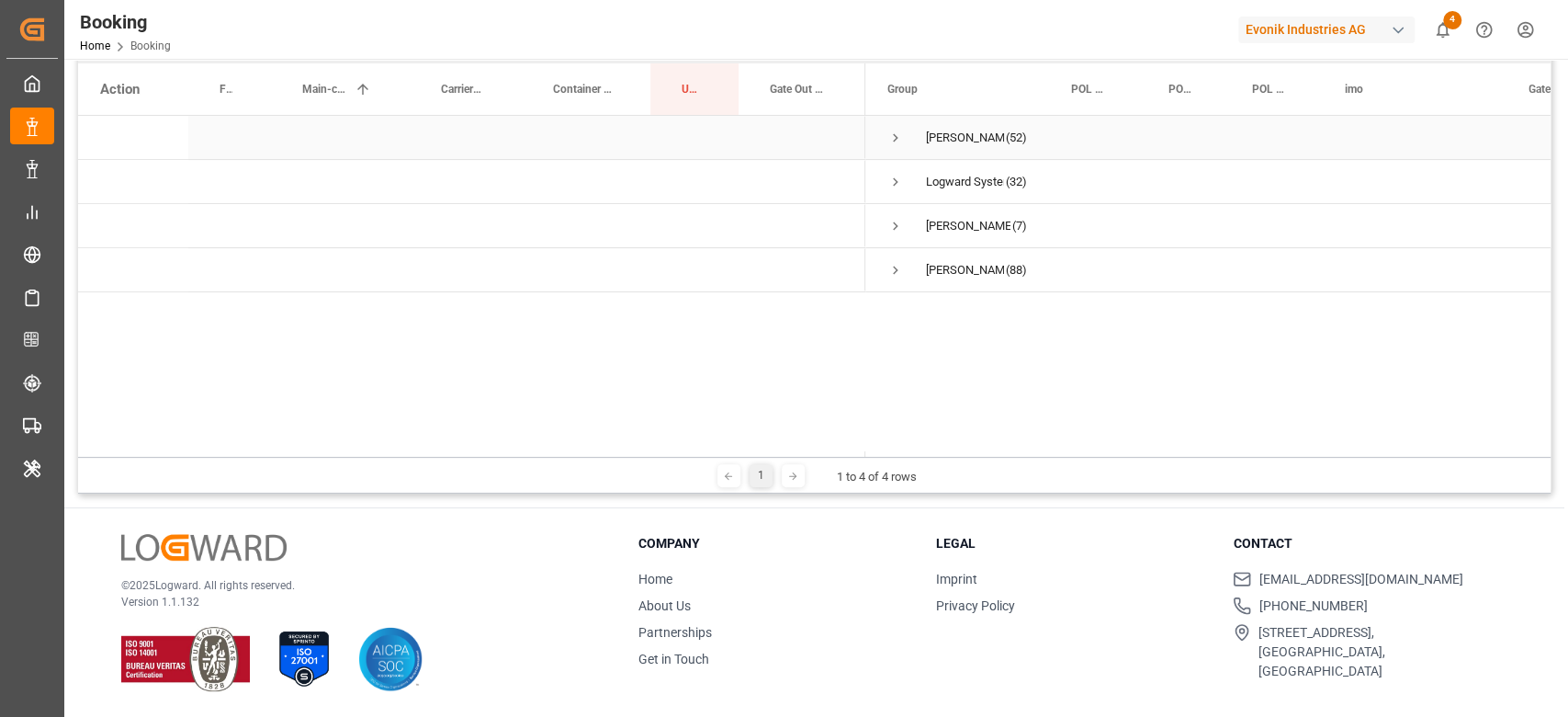
click at [899, 128] on span "Press SPACE to select this row." at bounding box center [894, 138] width 16 height 42
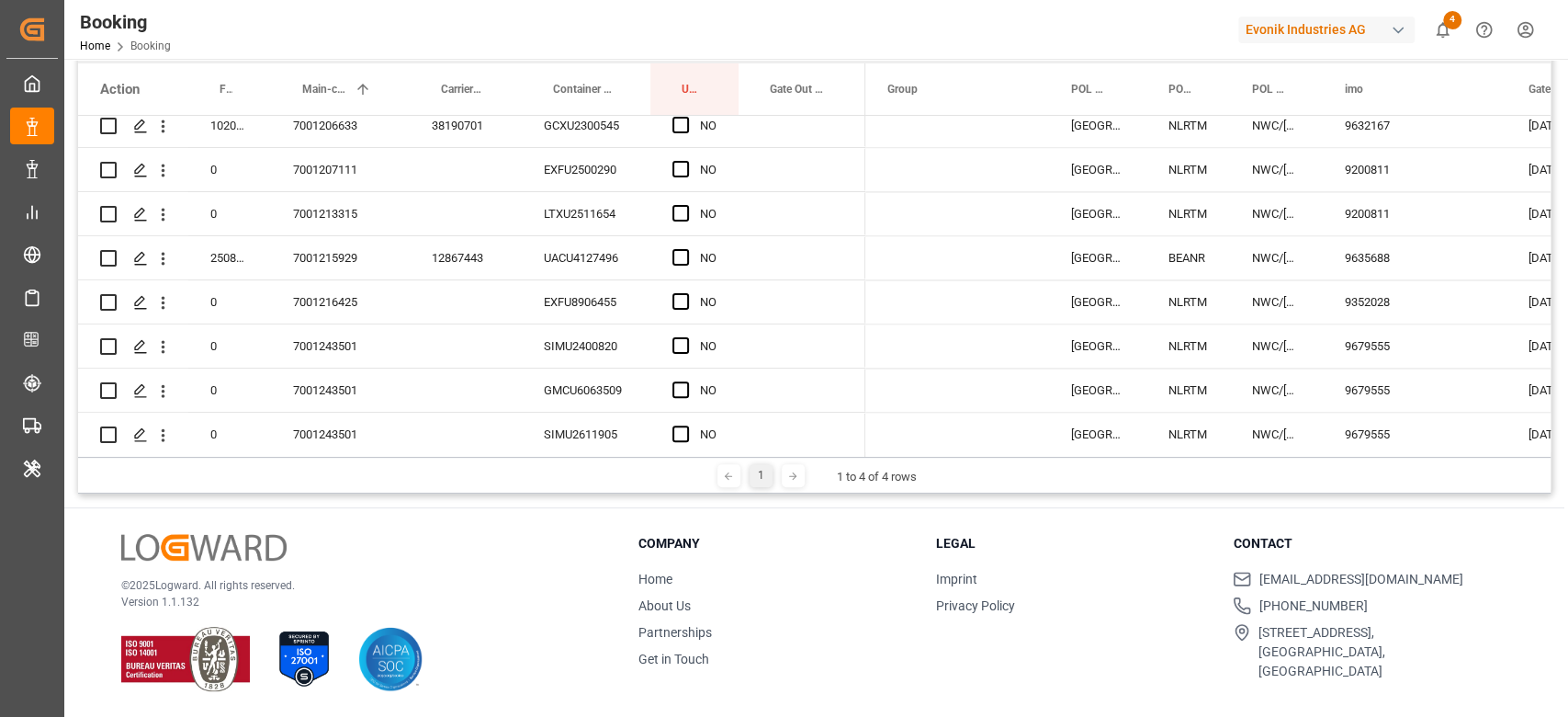
scroll to position [2139, 0]
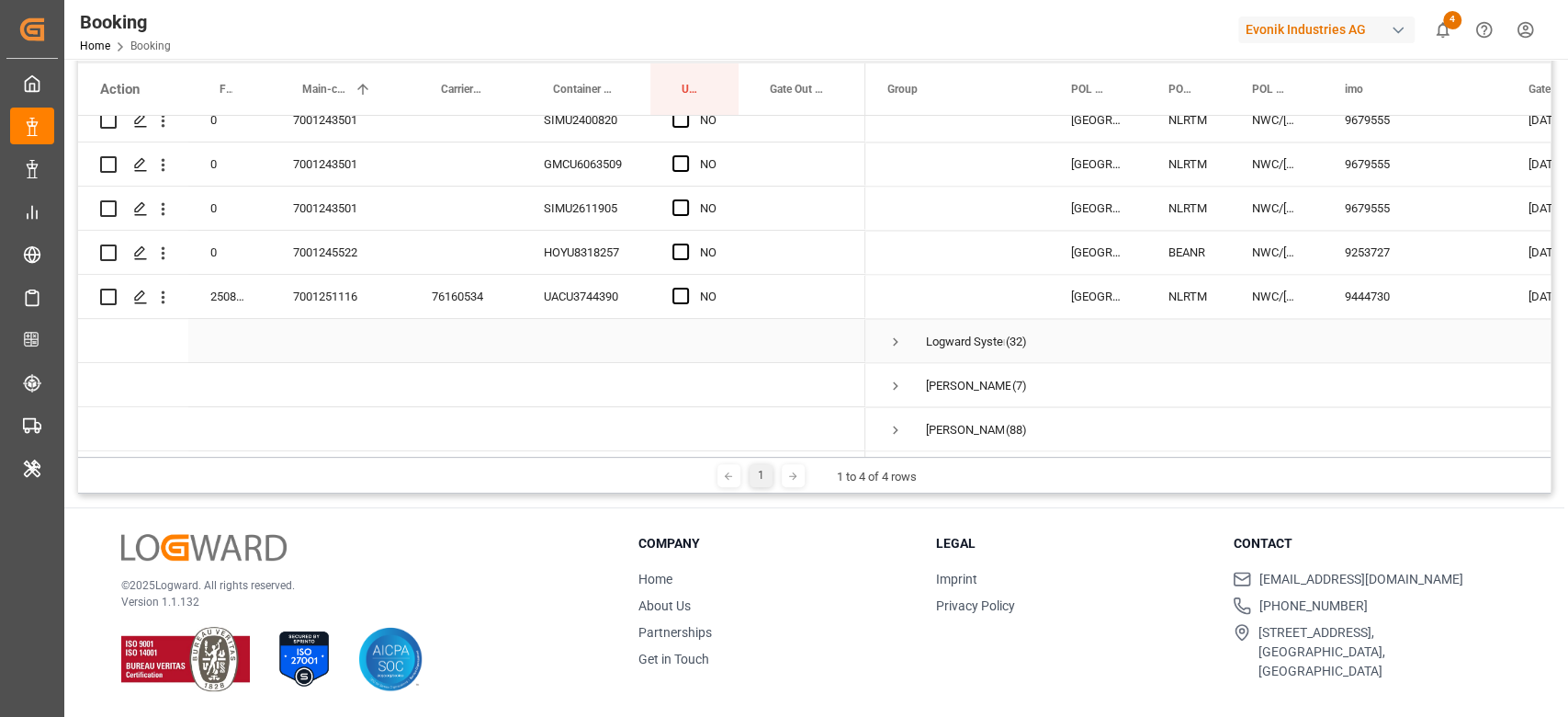
click at [900, 319] on span "Press SPACE to select this row." at bounding box center [894, 340] width 16 height 42
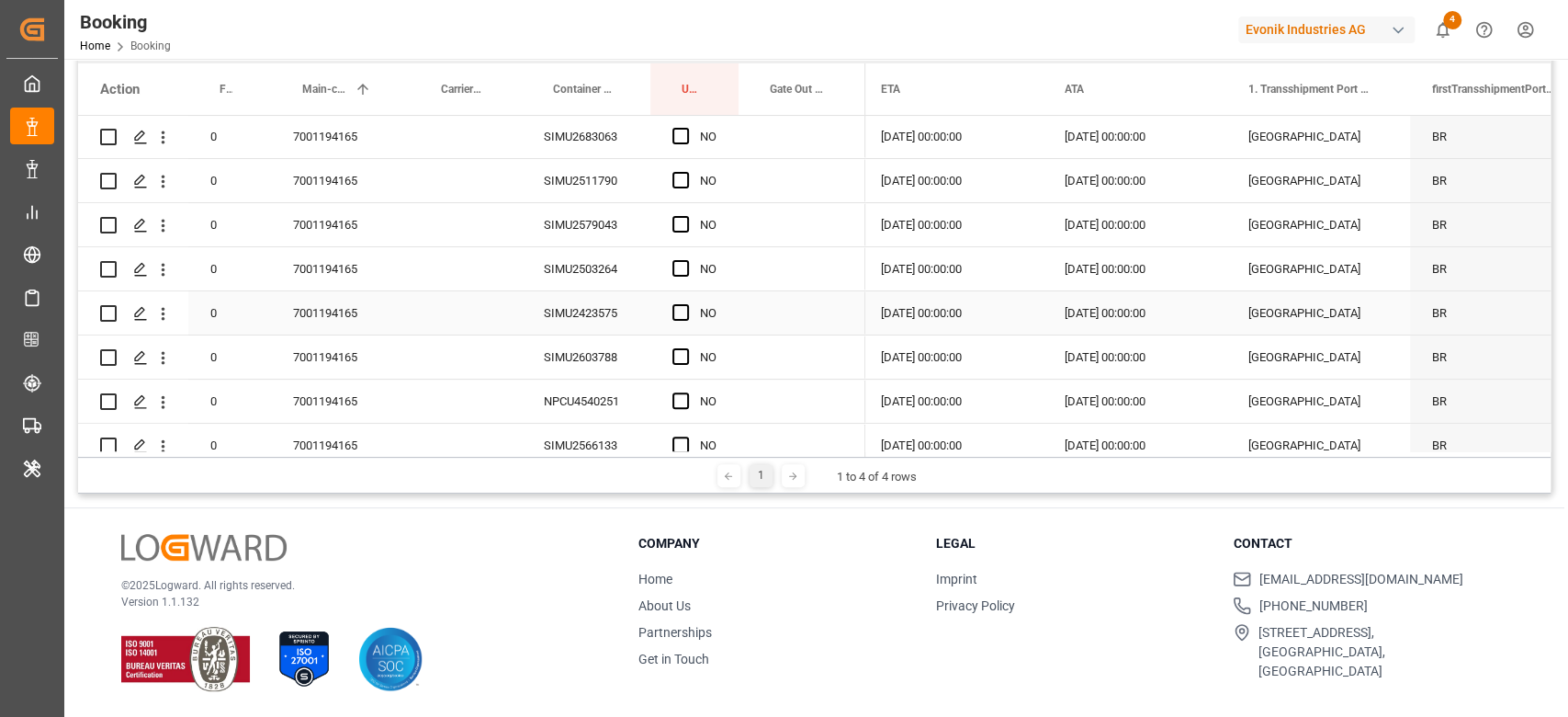
scroll to position [245, 0]
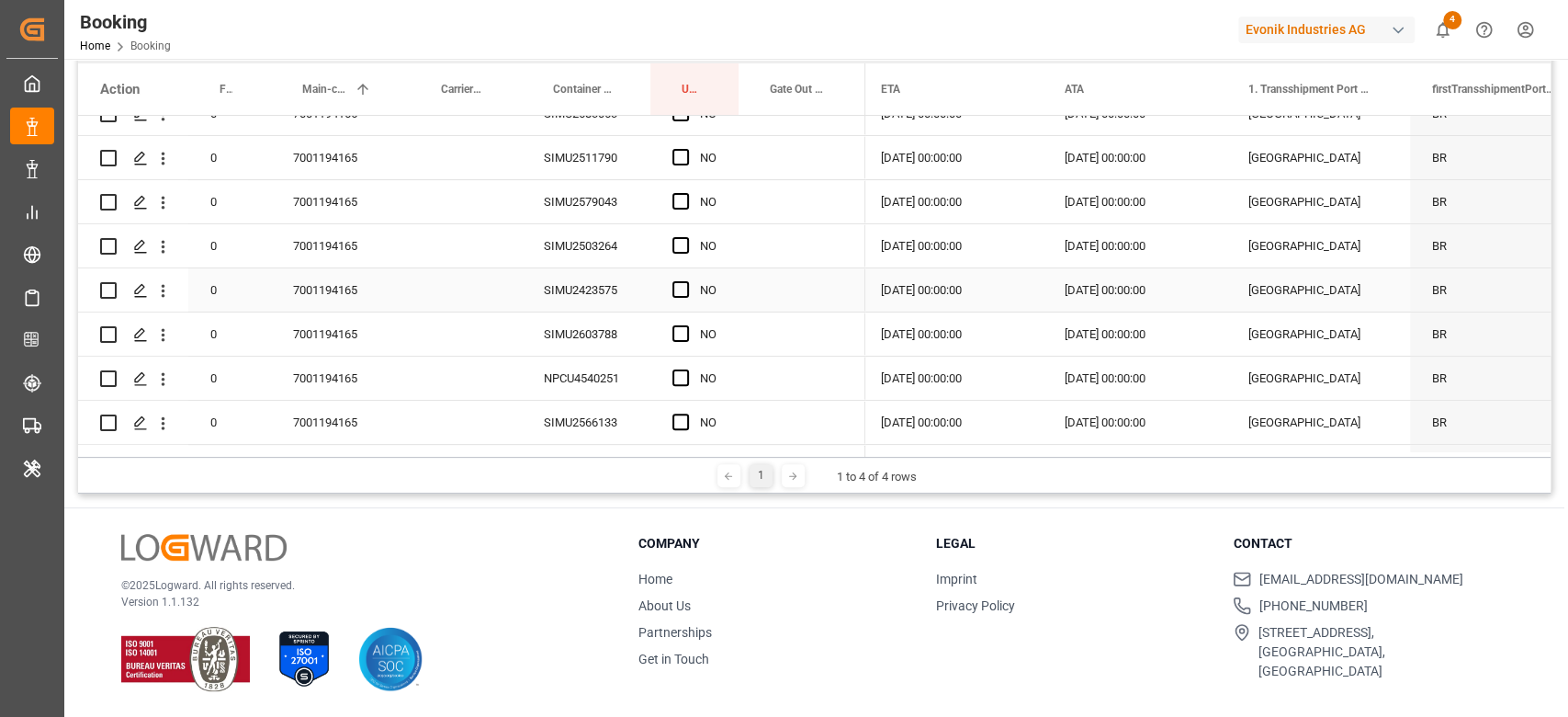
click at [329, 291] on div "7001194165" at bounding box center [340, 290] width 139 height 43
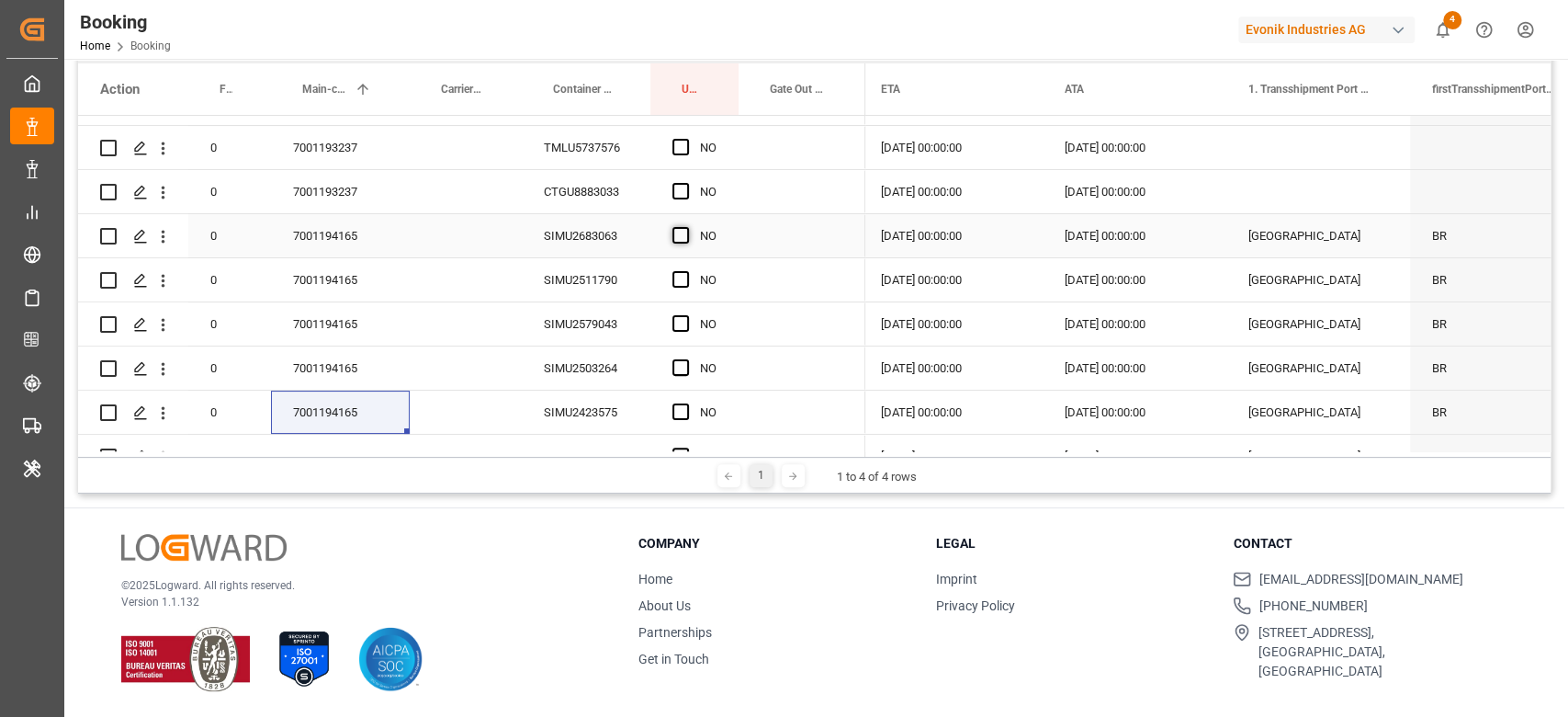
click at [681, 228] on span "Press SPACE to select this row." at bounding box center [680, 234] width 16 height 16
click at [686, 227] on input "Press SPACE to select this row." at bounding box center [686, 227] width 0 height 0
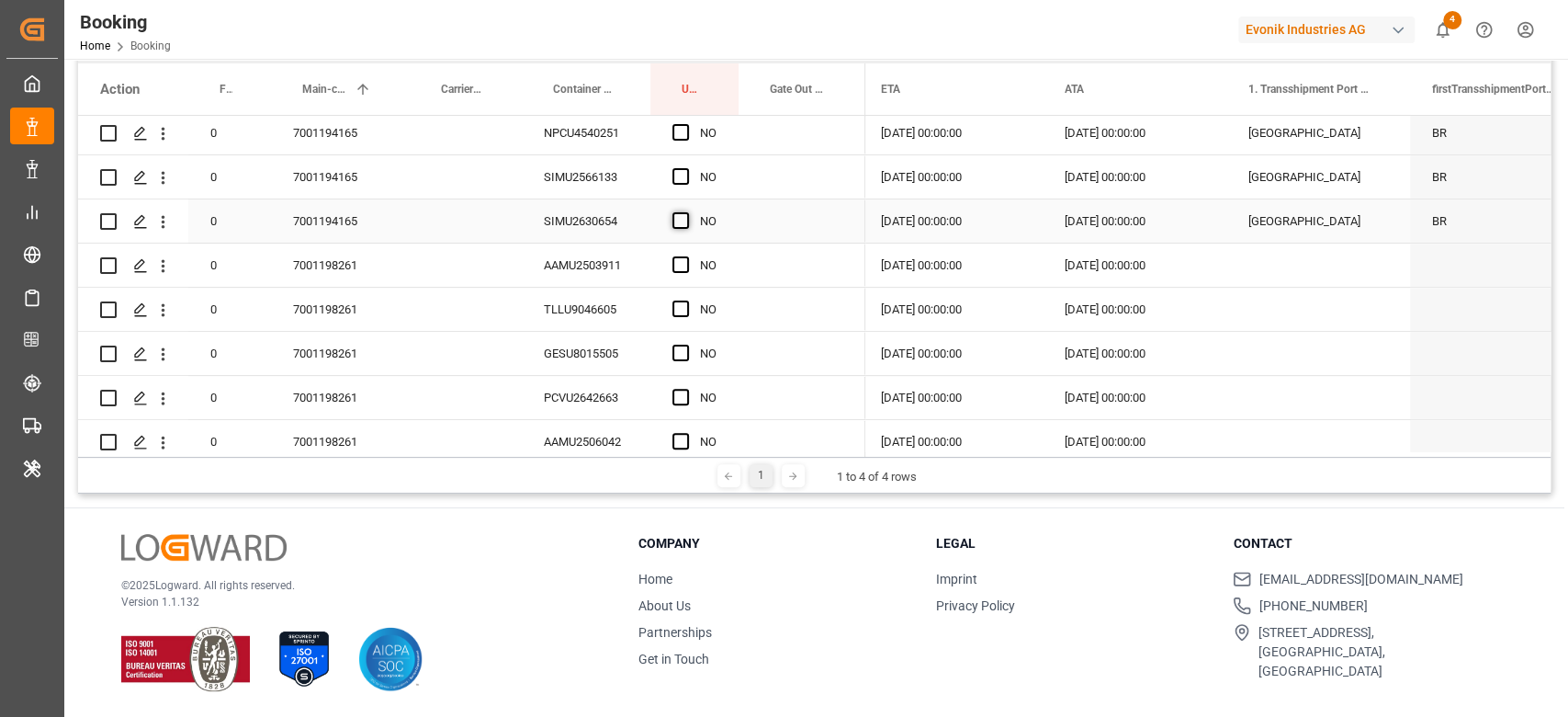
click at [687, 224] on span "Press SPACE to select this row." at bounding box center [680, 220] width 16 height 16
click at [686, 212] on input "Press SPACE to select this row." at bounding box center [686, 212] width 0 height 0
click at [624, 177] on div "SIMU2566133" at bounding box center [586, 176] width 129 height 43
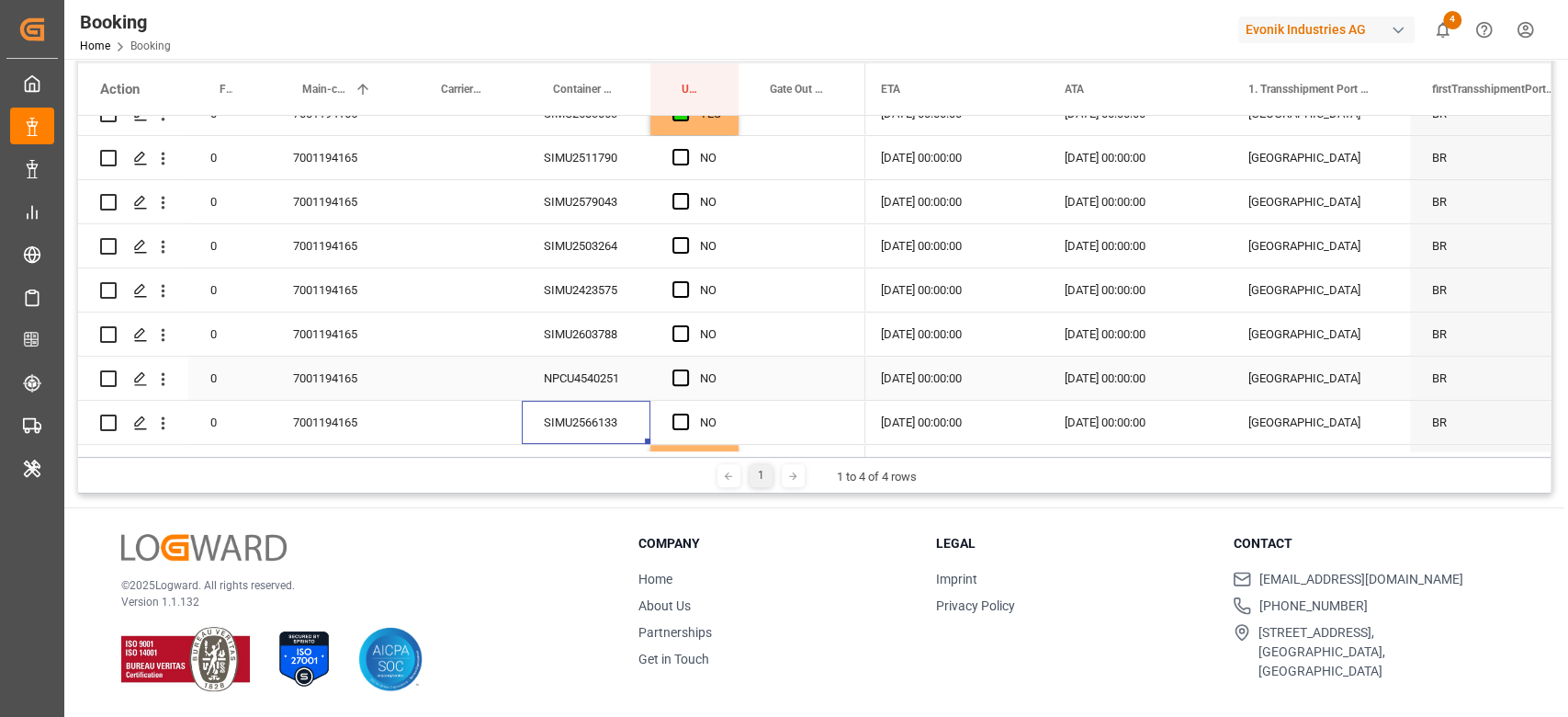
scroll to position [0, 0]
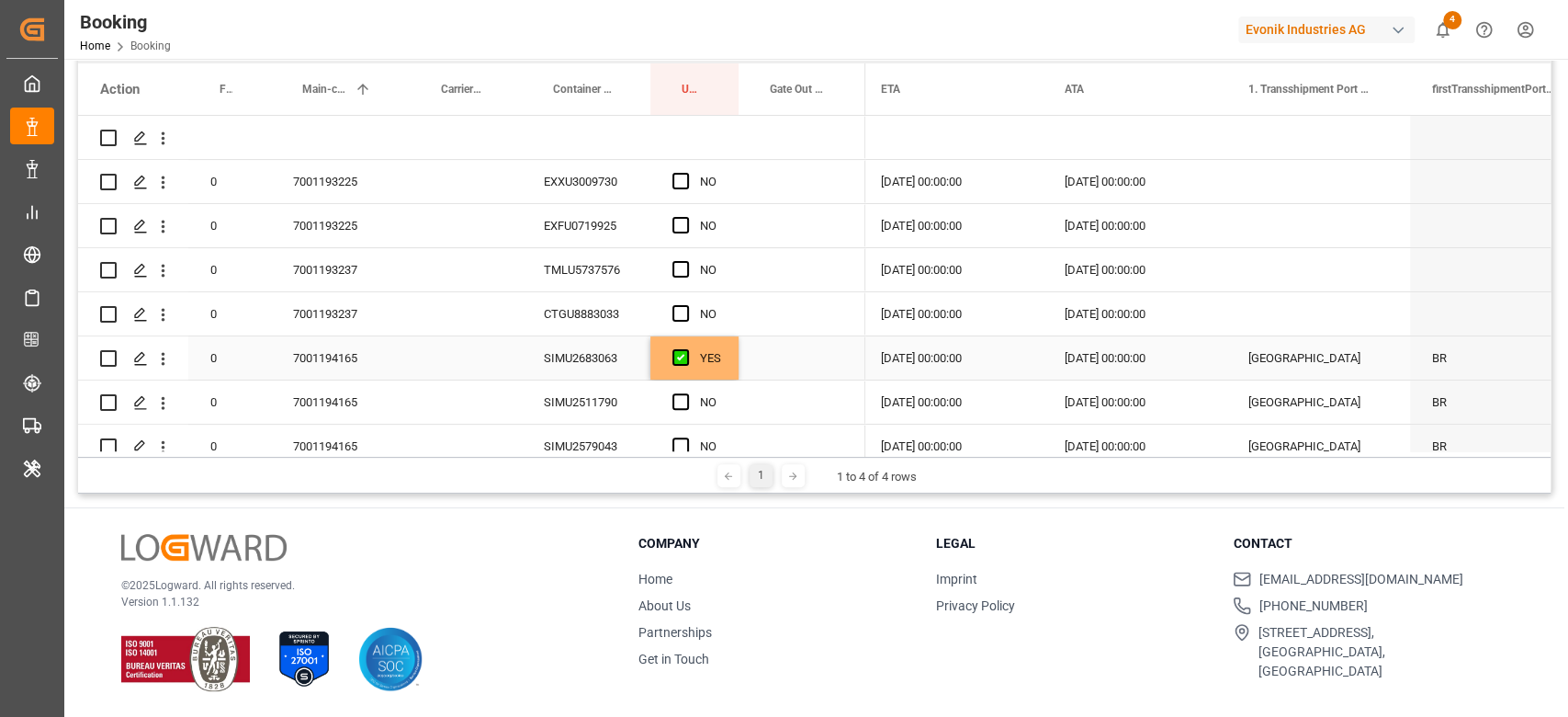
click at [551, 373] on div "SIMU2683063" at bounding box center [586, 358] width 129 height 43
click at [620, 398] on div "SIMU2511790" at bounding box center [586, 402] width 129 height 43
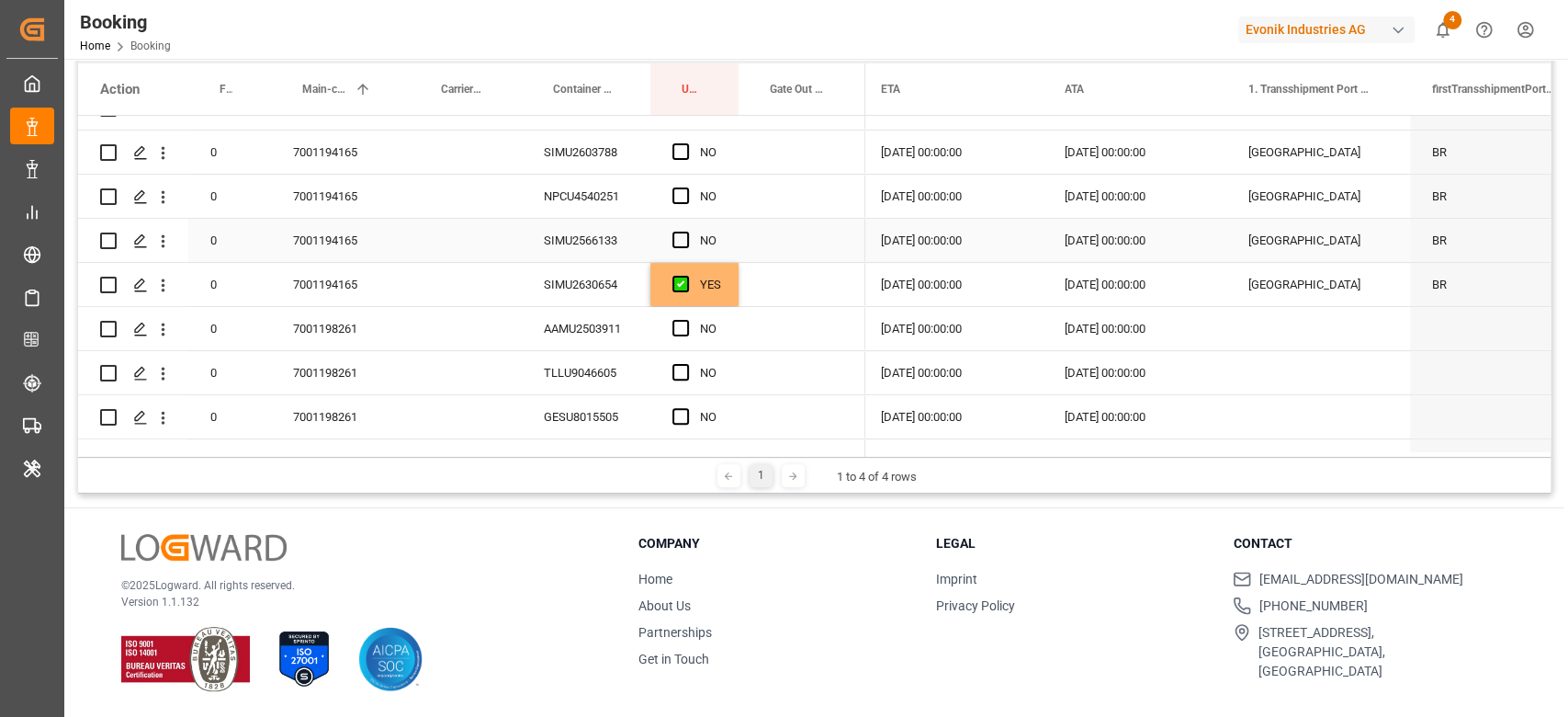
scroll to position [489, 0]
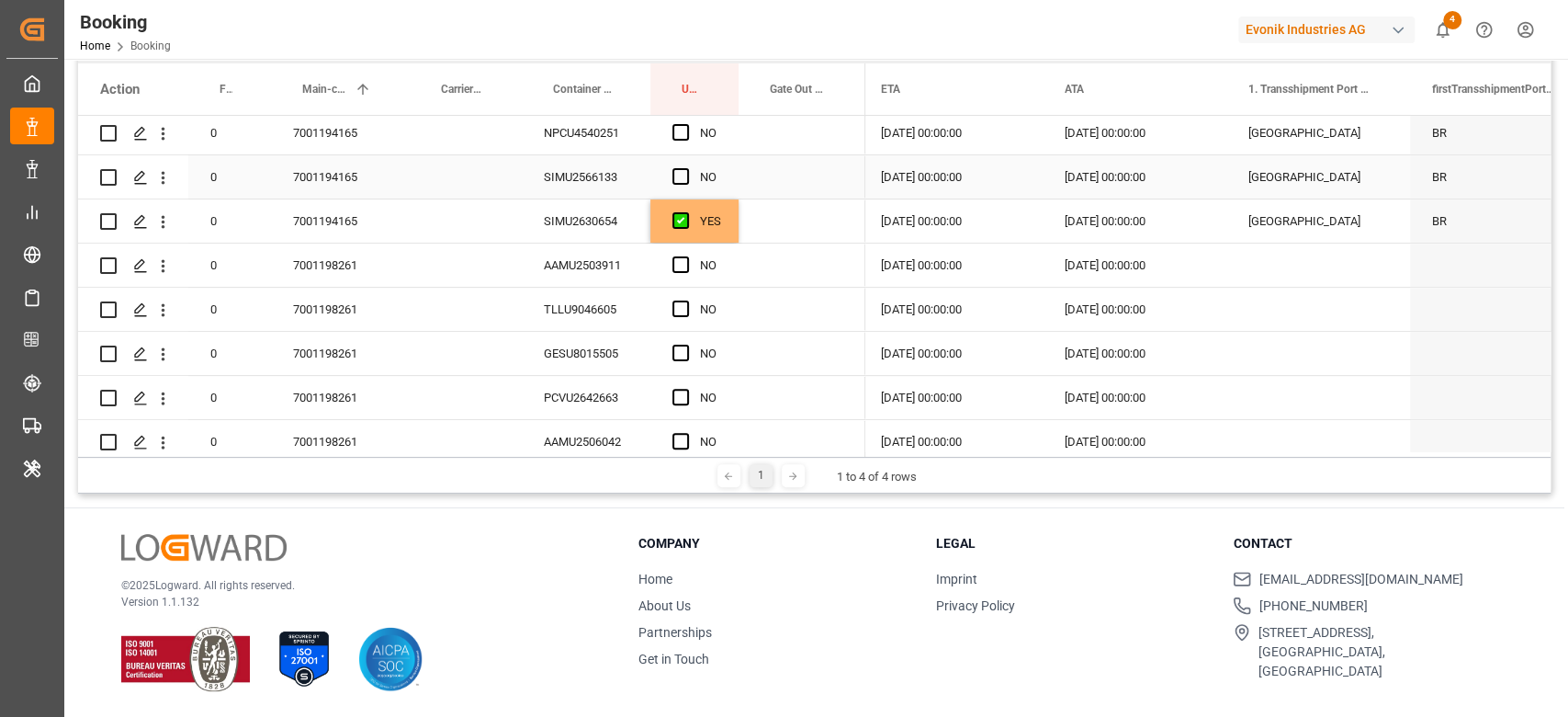
click at [772, 180] on div "Press SPACE to select this row." at bounding box center [802, 176] width 127 height 43
click at [808, 170] on div "Press SPACE to select this row." at bounding box center [802, 176] width 127 height 43
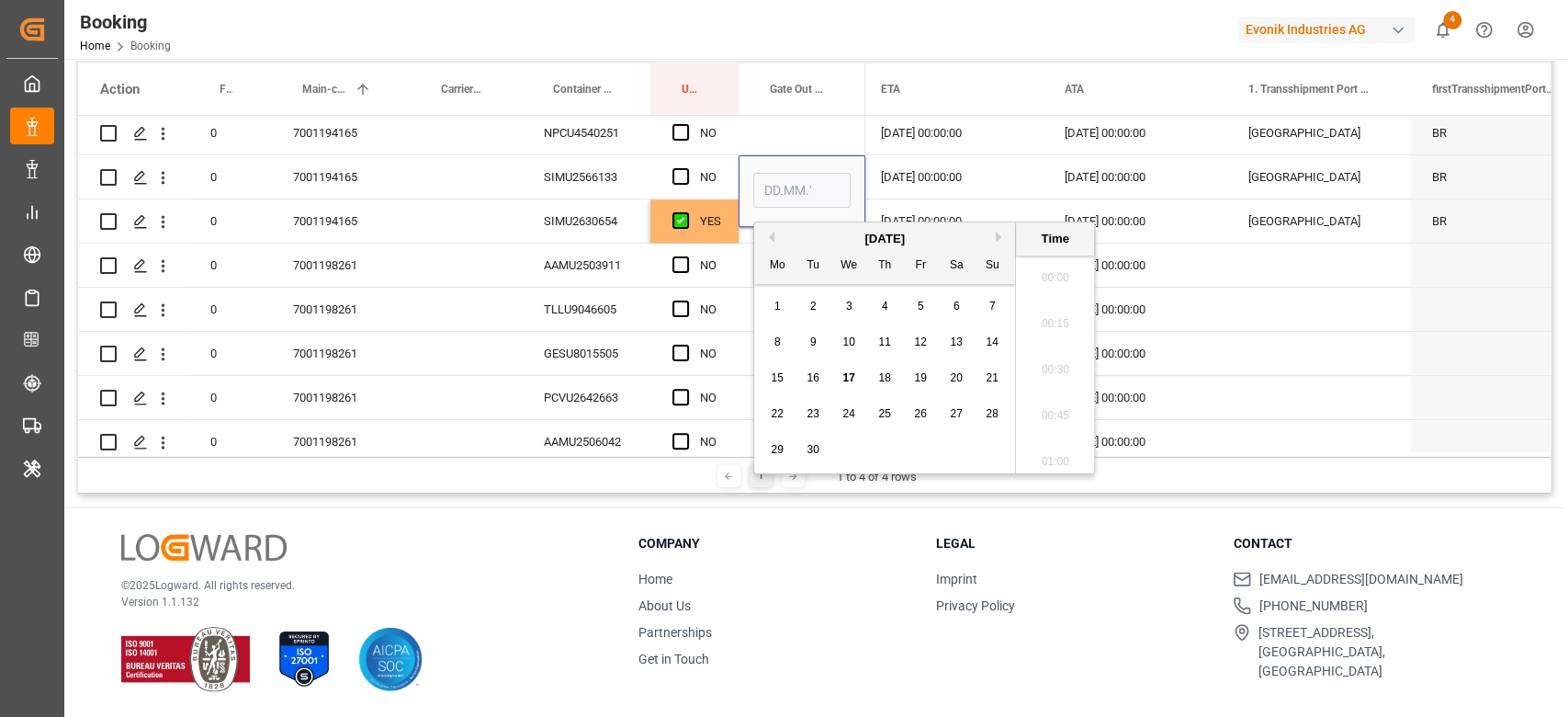
scroll to position [2716, 0]
click at [818, 379] on span "16" at bounding box center [812, 377] width 11 height 12
type input "[DATE] 00:00"
click at [689, 163] on div "Press SPACE to select this row." at bounding box center [686, 177] width 28 height 42
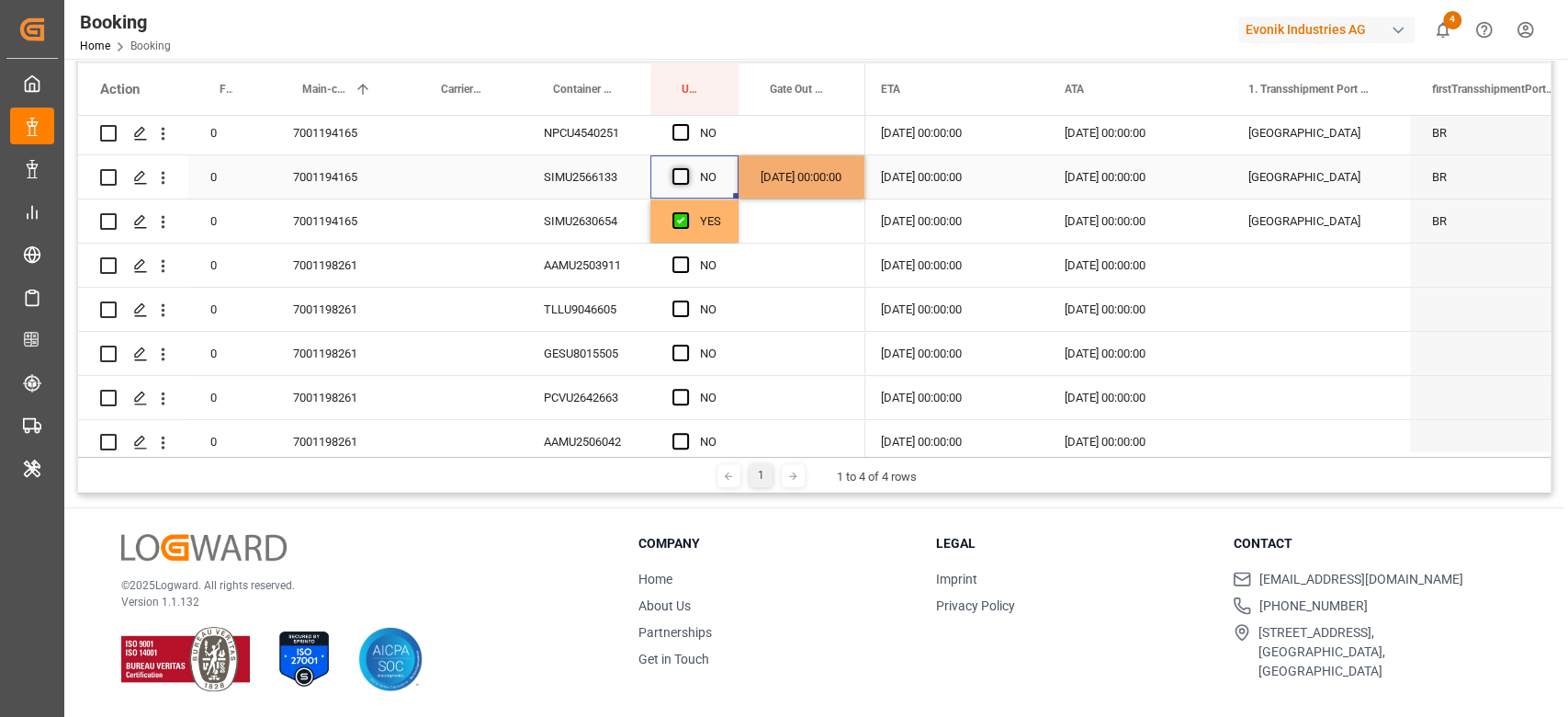
click at [684, 168] on span "Press SPACE to select this row." at bounding box center [680, 176] width 16 height 16
click at [686, 168] on input "Press SPACE to select this row." at bounding box center [686, 168] width 0 height 0
click at [601, 217] on div "SIMU2630654" at bounding box center [586, 221] width 129 height 43
click at [814, 187] on div "16.09.2025 00:00:00" at bounding box center [802, 176] width 127 height 43
drag, startPoint x: 860, startPoint y: 192, endPoint x: 836, endPoint y: 217, distance: 34.7
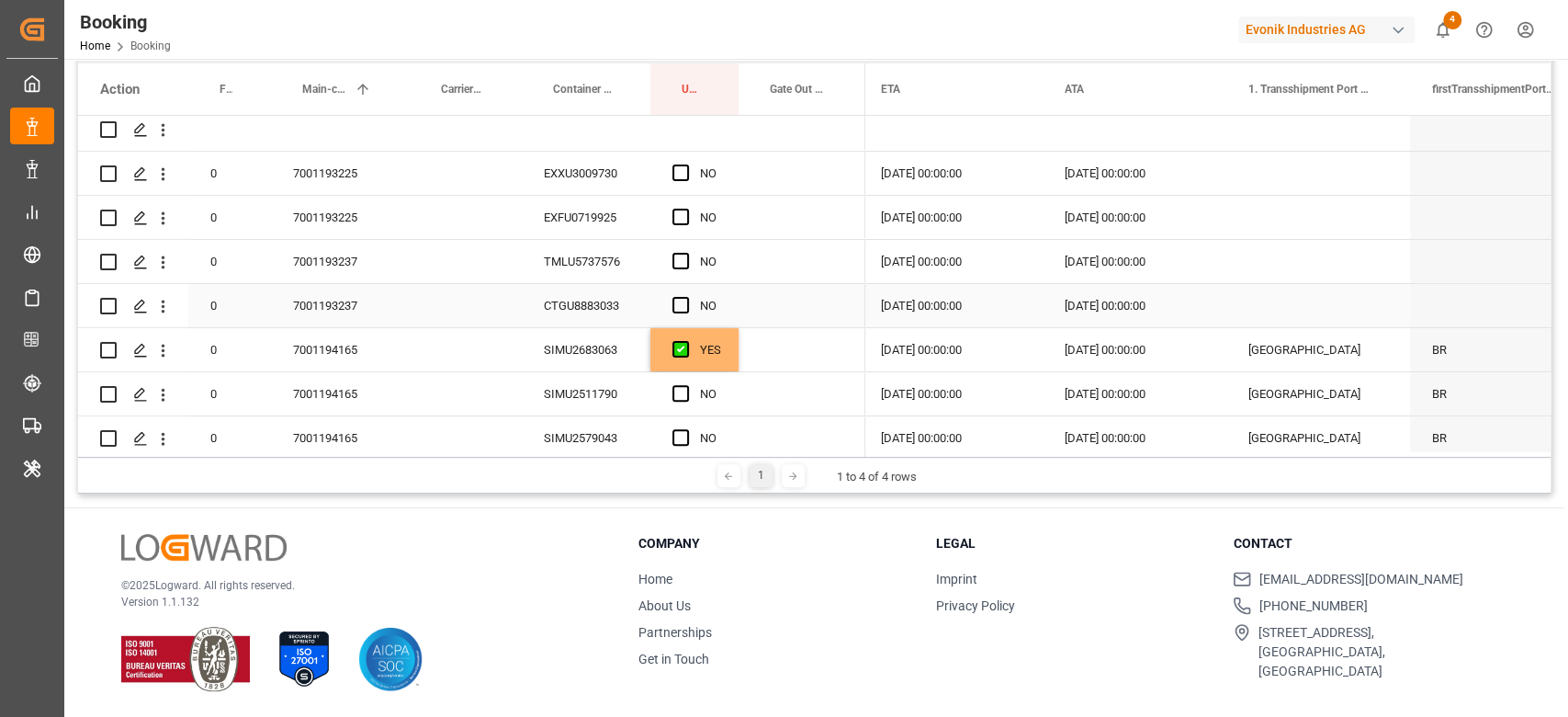
scroll to position [0, 0]
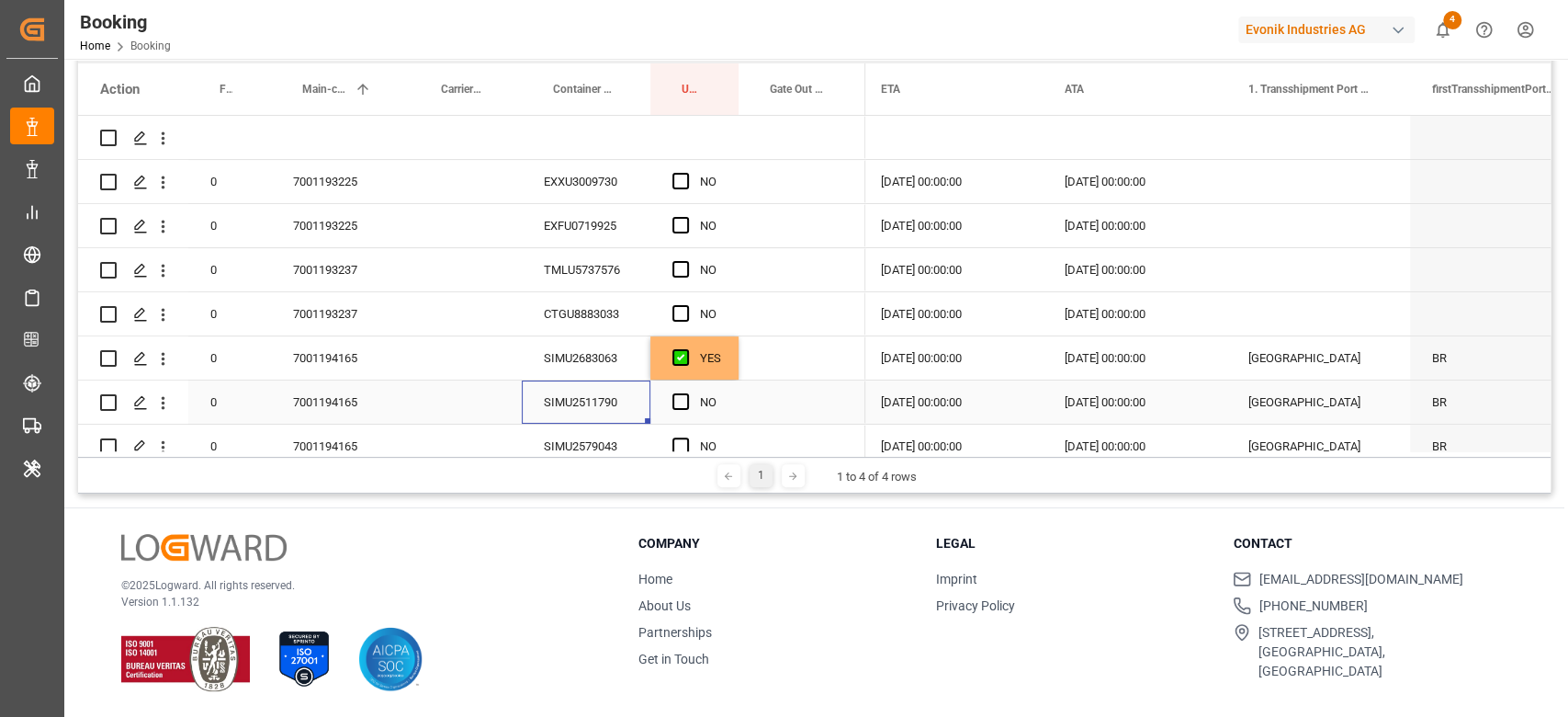
click at [615, 393] on div "SIMU2511790" at bounding box center [586, 402] width 129 height 43
click at [675, 399] on span "Press SPACE to select this row." at bounding box center [680, 401] width 16 height 16
click at [686, 393] on input "Press SPACE to select this row." at bounding box center [686, 393] width 0 height 0
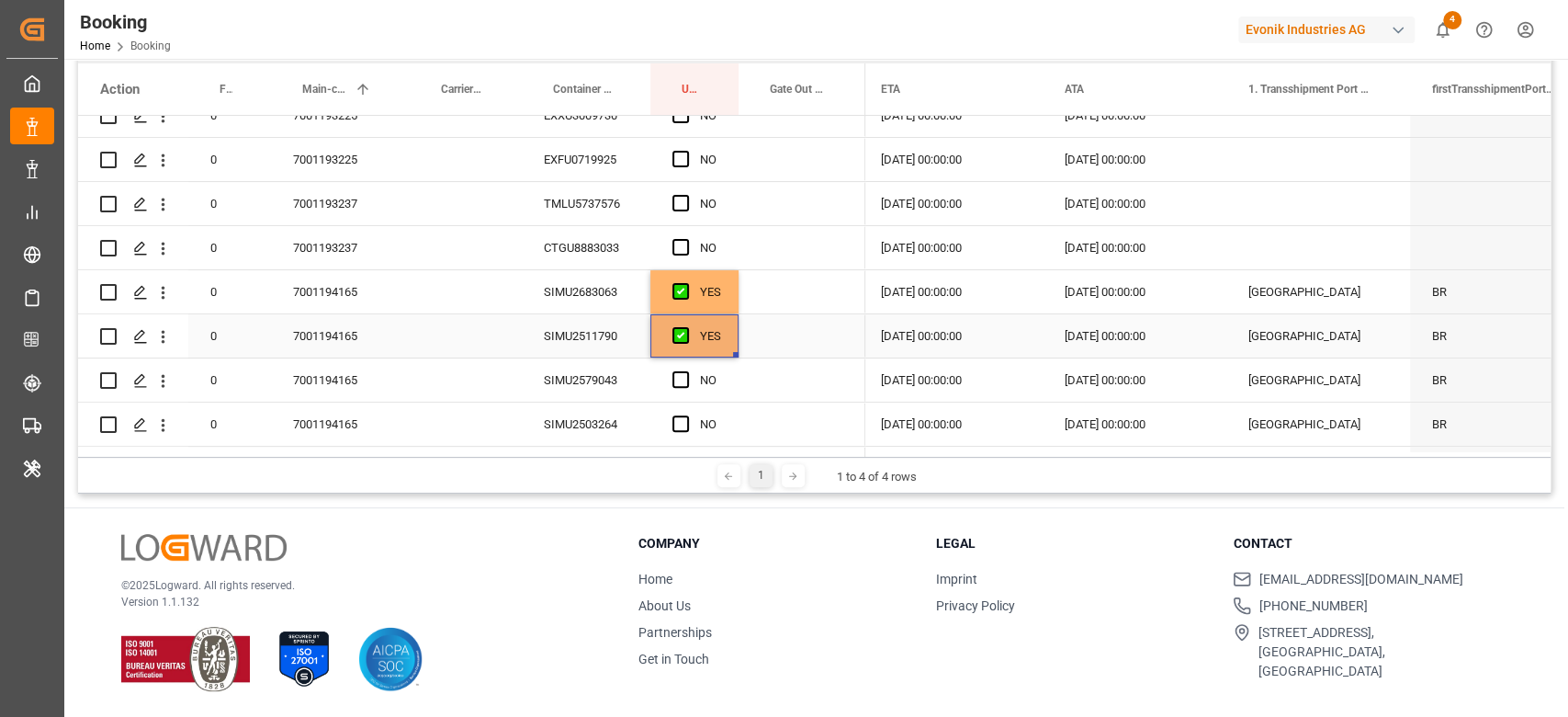
scroll to position [122, 0]
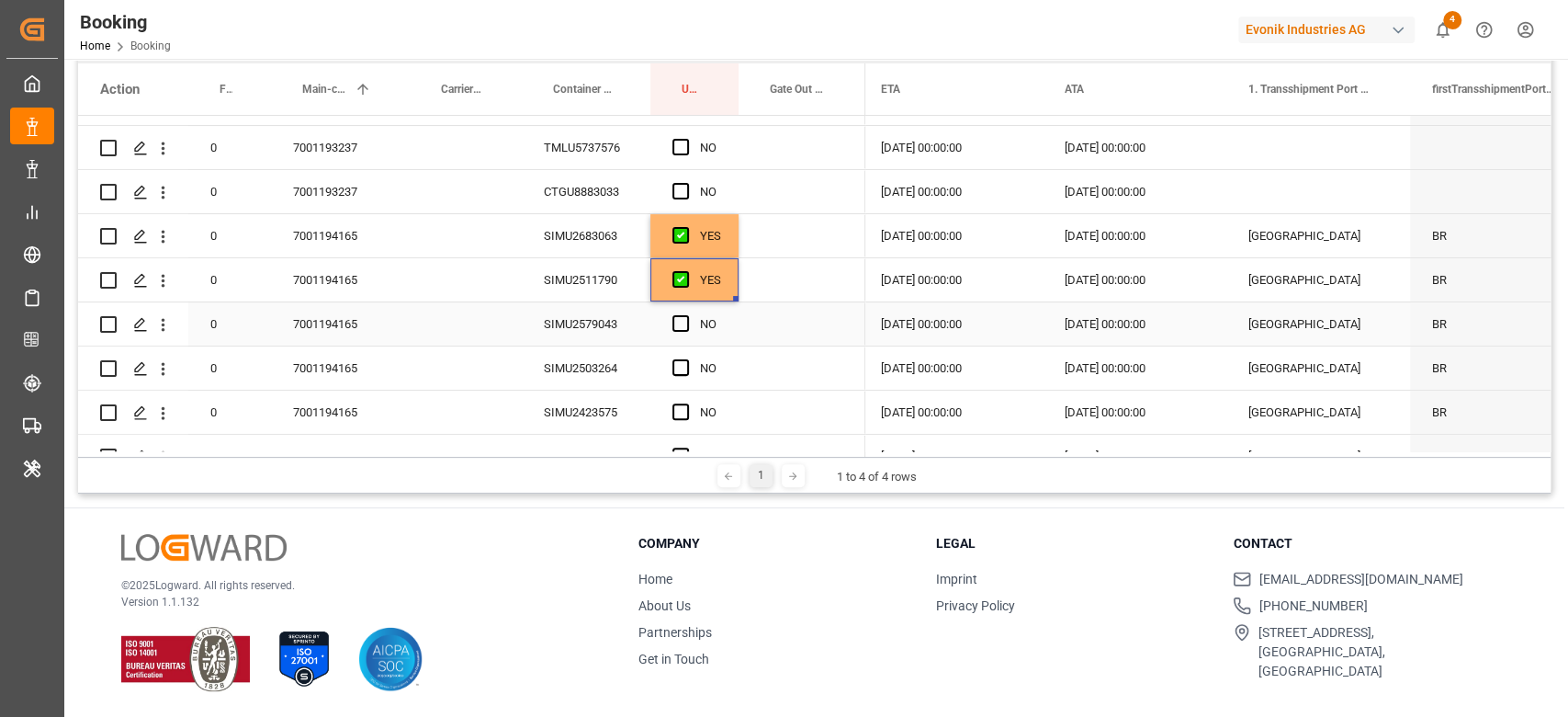
click at [612, 314] on div "SIMU2579043" at bounding box center [586, 323] width 129 height 43
click at [784, 322] on div "Press SPACE to select this row." at bounding box center [802, 323] width 127 height 43
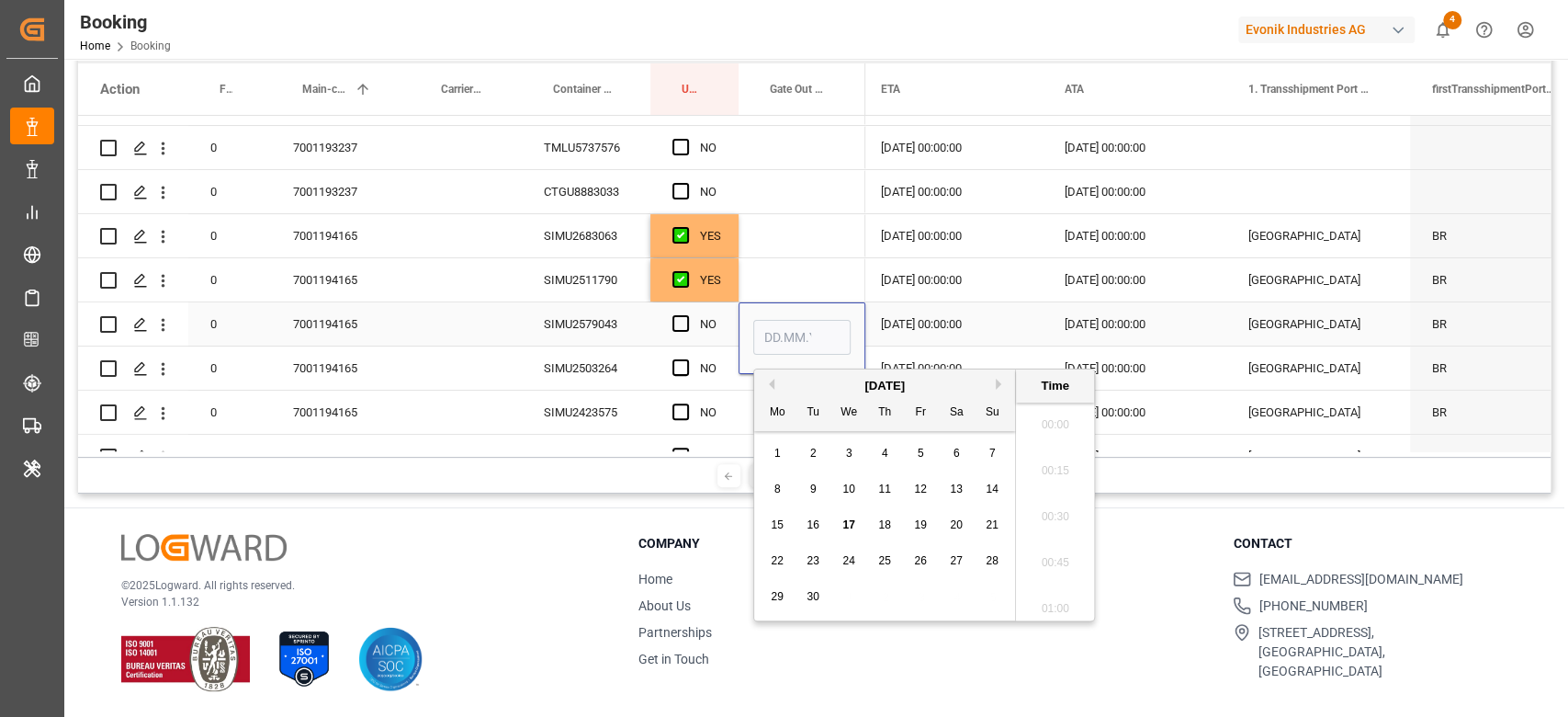
scroll to position [2716, 0]
click at [818, 518] on span "16" at bounding box center [812, 524] width 11 height 12
type input "16.09.2025 00:00"
click at [685, 319] on span "Press SPACE to select this row." at bounding box center [680, 323] width 16 height 16
click at [686, 315] on input "Press SPACE to select this row." at bounding box center [686, 315] width 0 height 0
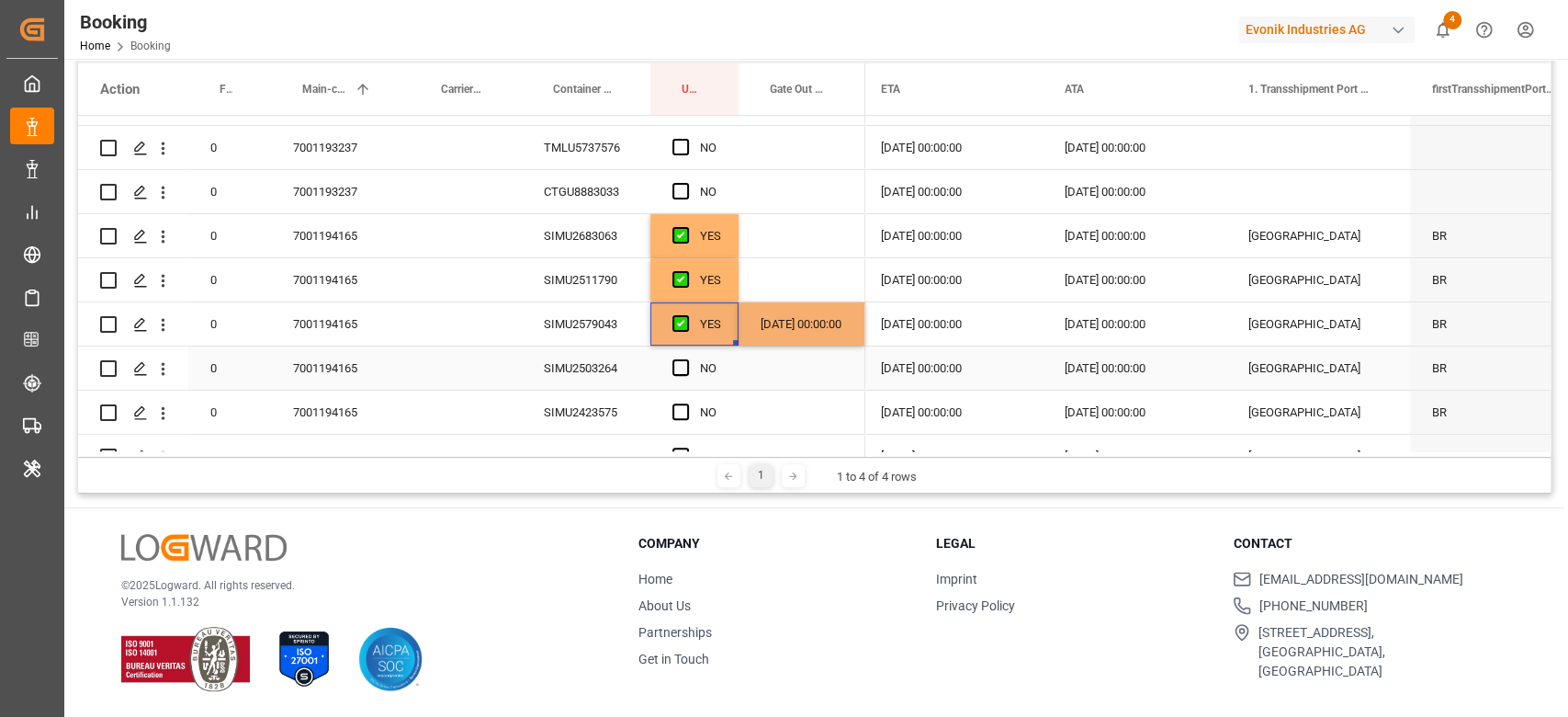
click at [628, 358] on div "SIMU2503264" at bounding box center [586, 367] width 129 height 43
click at [691, 360] on div "Press SPACE to select this row." at bounding box center [686, 368] width 28 height 42
click at [793, 372] on div "Press SPACE to select this row." at bounding box center [802, 367] width 127 height 43
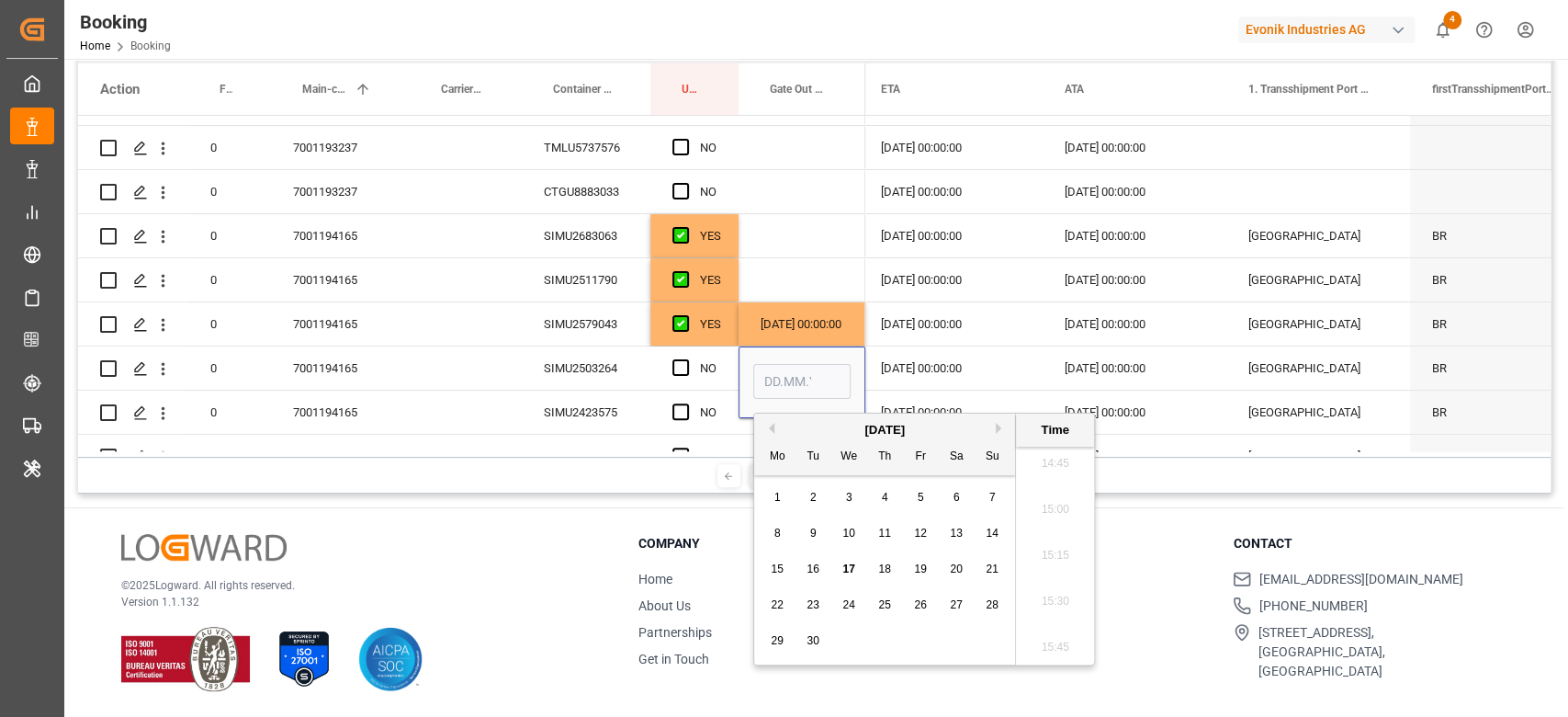
click at [777, 565] on span "15" at bounding box center [776, 568] width 11 height 12
type input "15.09.2025 00:00"
click at [682, 360] on span "Press SPACE to select this row." at bounding box center [680, 367] width 16 height 16
click at [686, 359] on input "Press SPACE to select this row." at bounding box center [686, 359] width 0 height 0
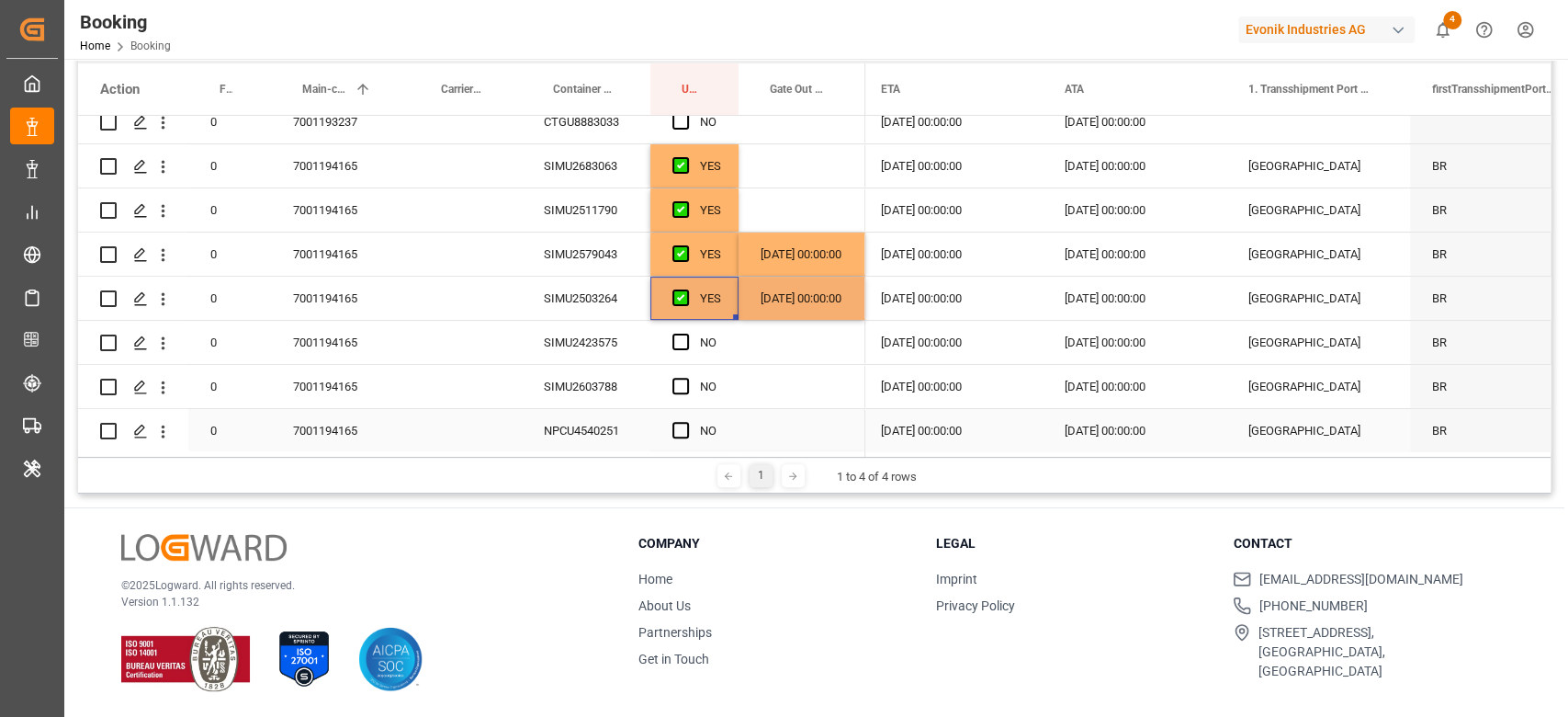
scroll to position [245, 0]
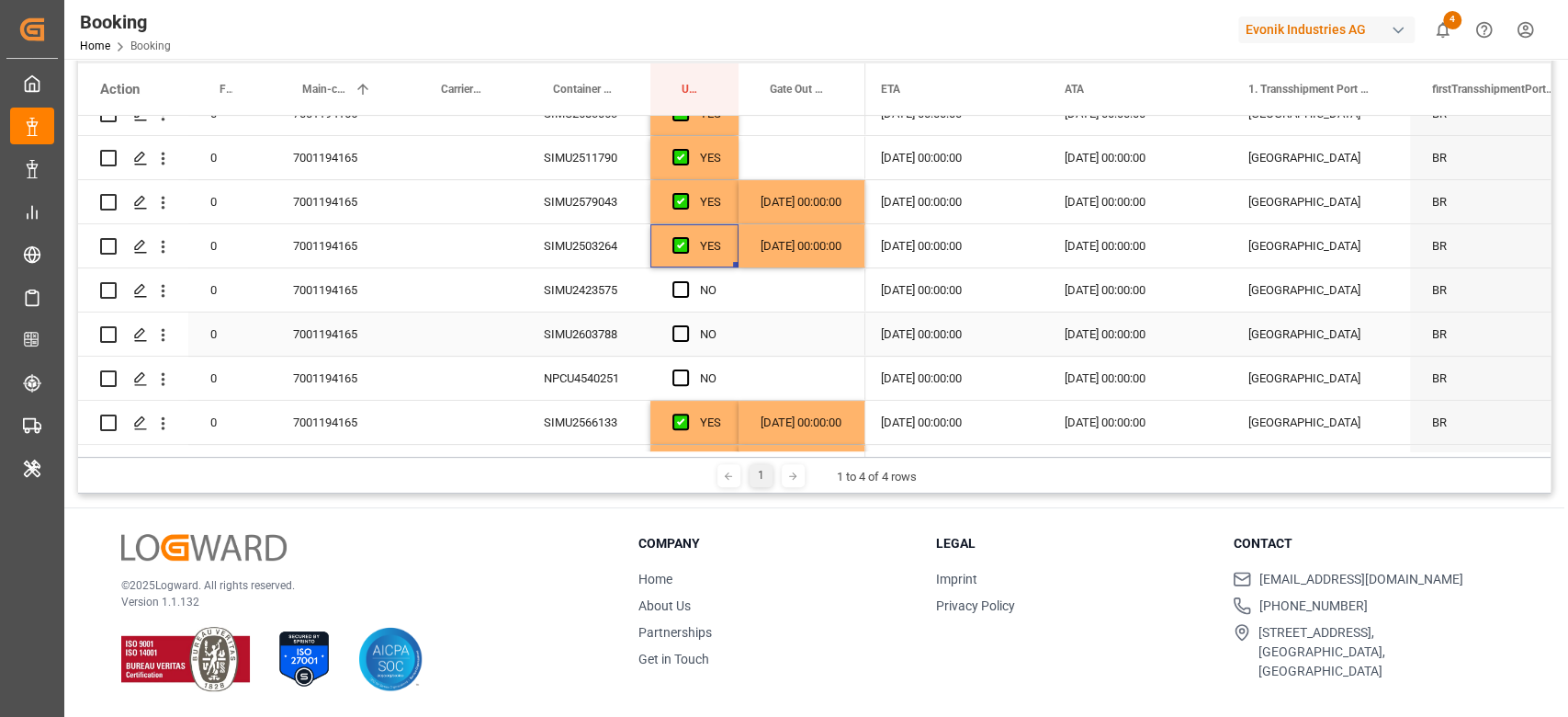
click at [625, 297] on div "SIMU2423575" at bounding box center [586, 290] width 129 height 43
click at [838, 245] on div "[DATE] 00:00:00" at bounding box center [802, 246] width 127 height 43
drag, startPoint x: 686, startPoint y: 282, endPoint x: 675, endPoint y: 289, distance: 13.0
click at [683, 283] on span "Press SPACE to select this row." at bounding box center [680, 289] width 16 height 16
click at [686, 281] on input "Press SPACE to select this row." at bounding box center [686, 281] width 0 height 0
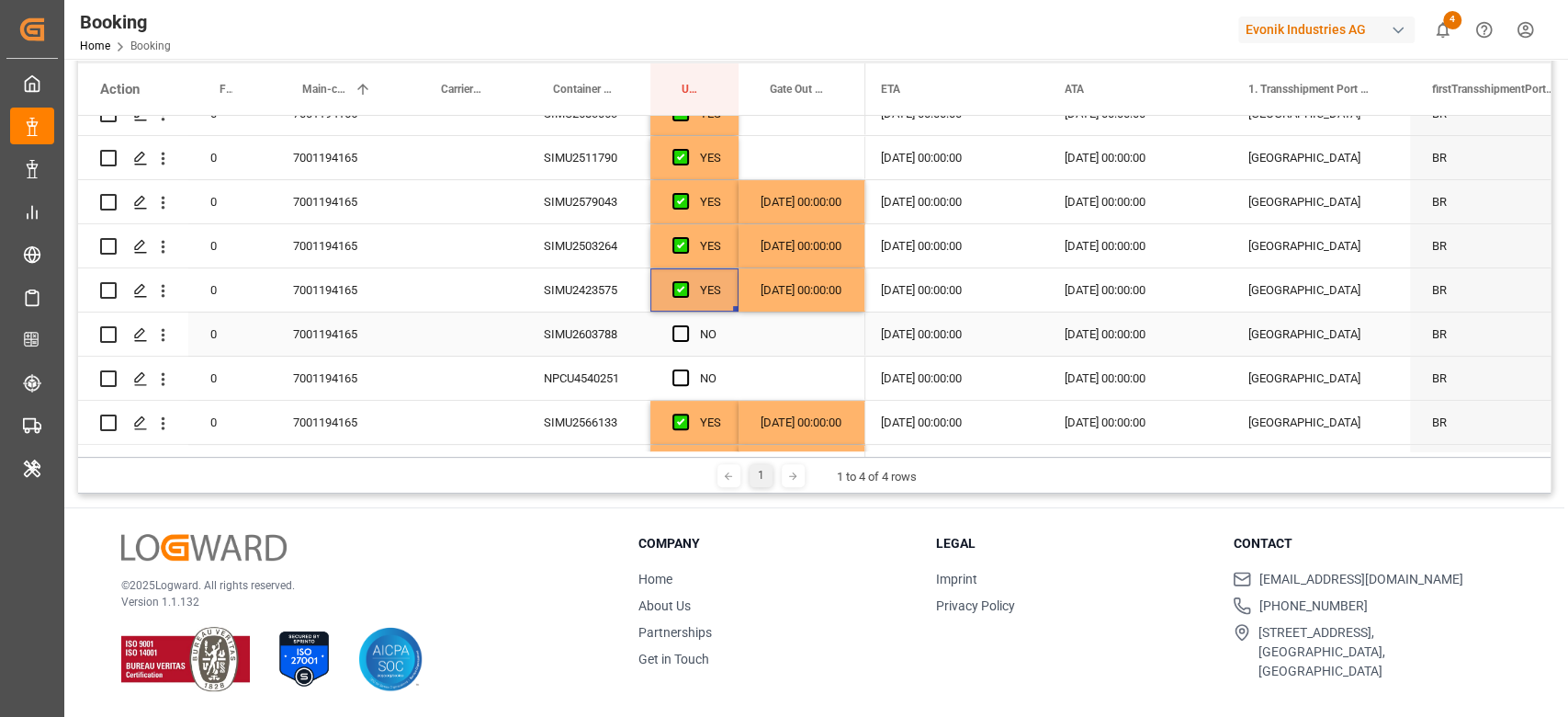
drag, startPoint x: 620, startPoint y: 343, endPoint x: 634, endPoint y: 343, distance: 14.0
click at [625, 344] on div "SIMU2603788" at bounding box center [586, 334] width 129 height 43
click at [799, 326] on div "Press SPACE to select this row." at bounding box center [802, 334] width 127 height 43
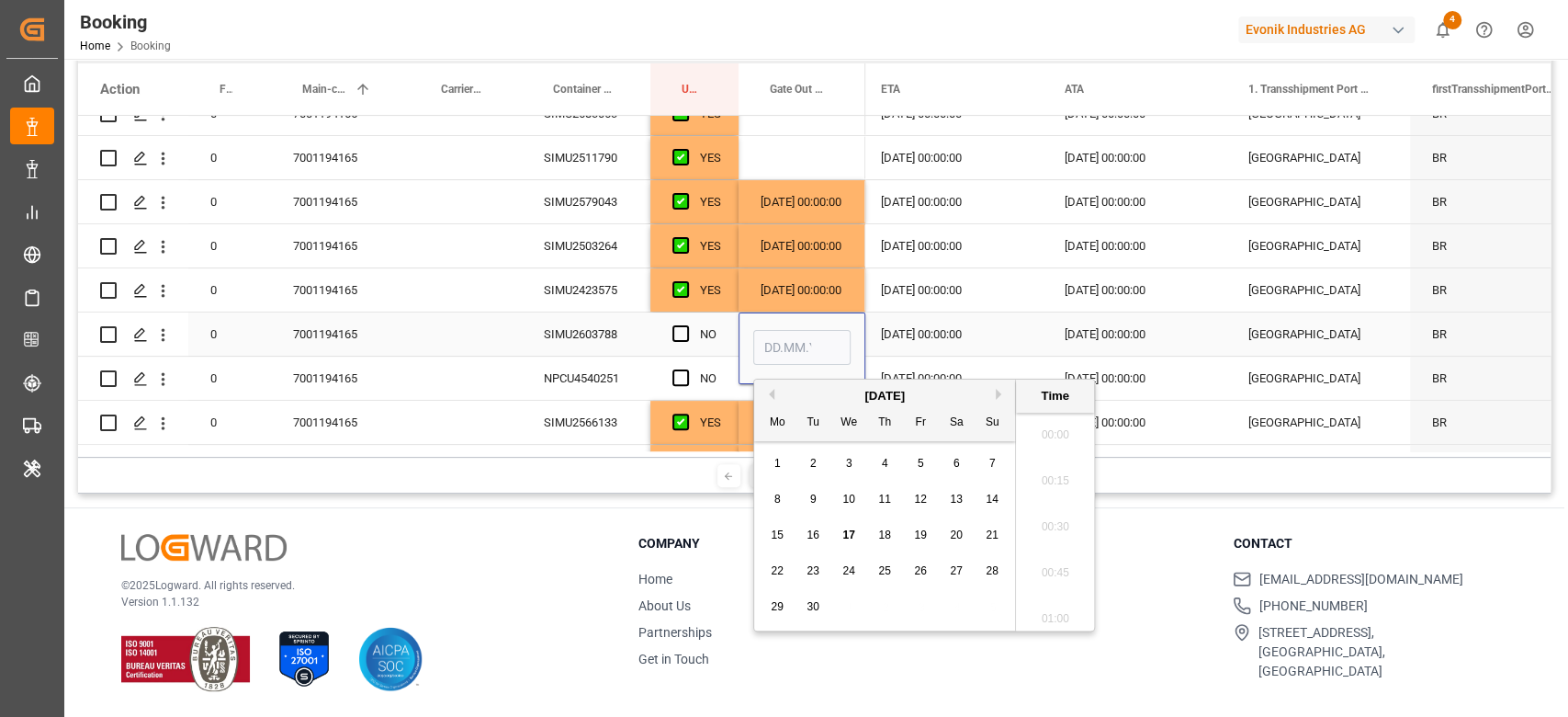
scroll to position [2716, 0]
click at [811, 532] on span "16" at bounding box center [812, 534] width 11 height 12
type input "16.09.2025 00:00"
drag, startPoint x: 683, startPoint y: 335, endPoint x: 637, endPoint y: 364, distance: 54.4
click at [683, 334] on span "Press SPACE to select this row." at bounding box center [680, 333] width 16 height 16
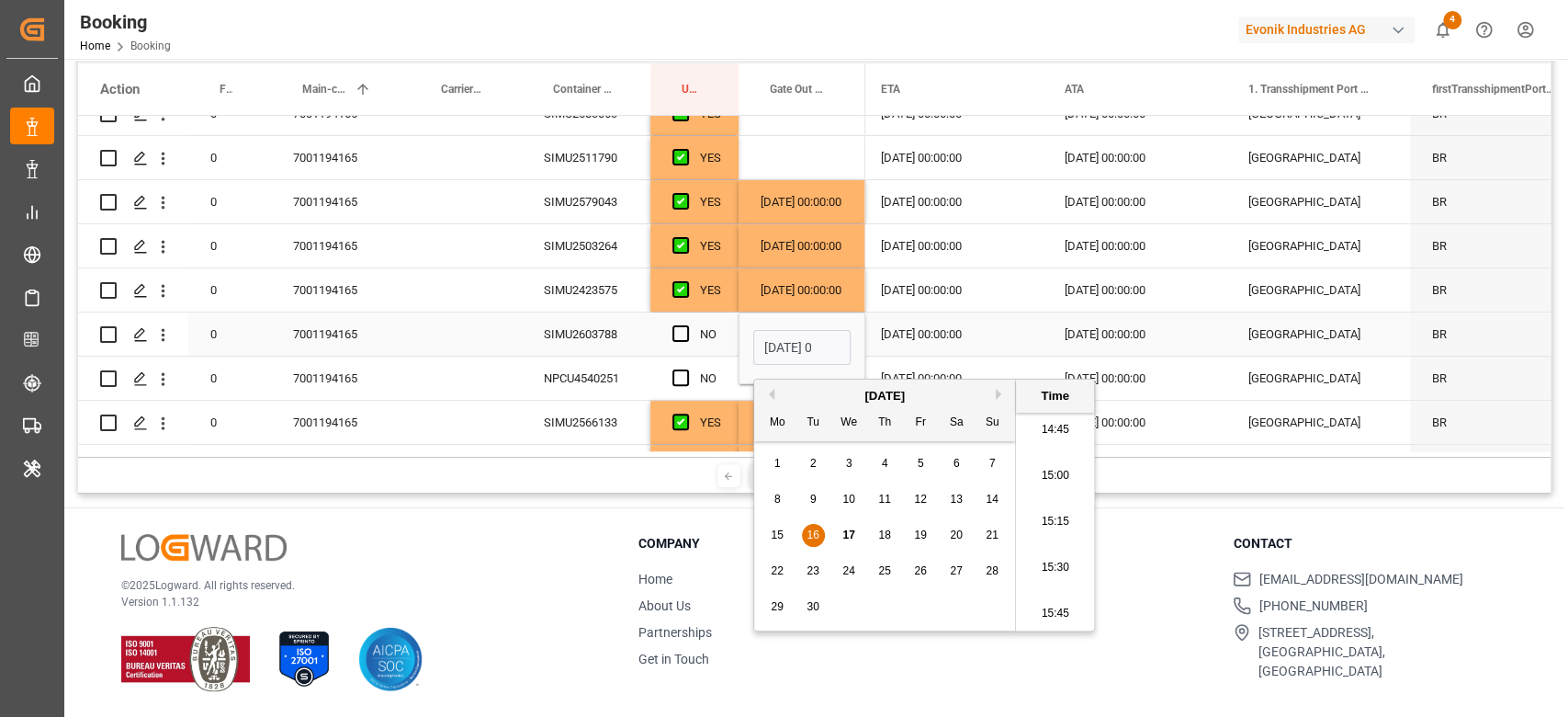
click at [686, 325] on input "Press SPACE to select this row." at bounding box center [686, 325] width 0 height 0
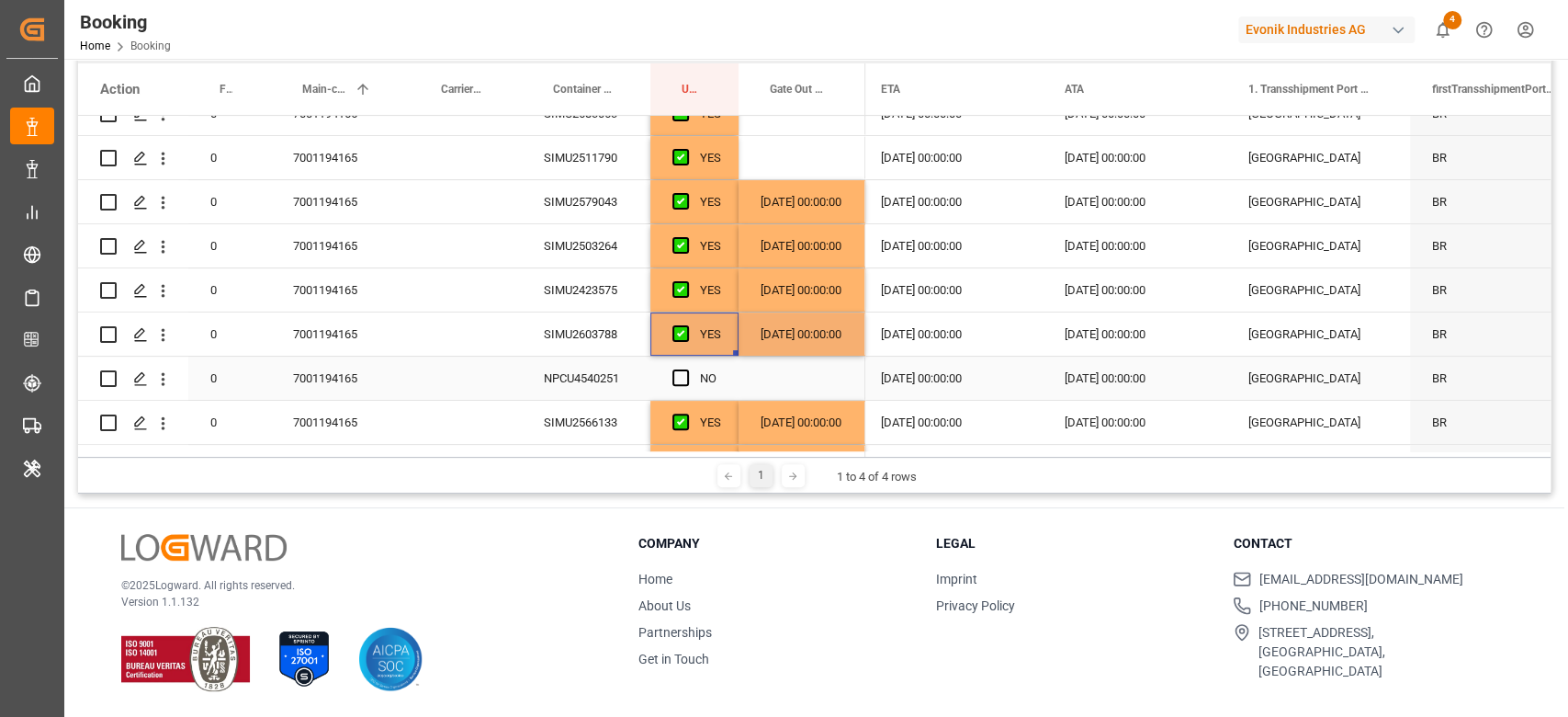
click at [594, 387] on div "NPCU4540251" at bounding box center [586, 378] width 129 height 43
click at [854, 331] on div "[DATE] 00:00:00" at bounding box center [802, 334] width 127 height 43
drag, startPoint x: 861, startPoint y: 350, endPoint x: 861, endPoint y: 364, distance: 14.0
click at [675, 372] on span "Press SPACE to select this row." at bounding box center [680, 377] width 16 height 16
click at [686, 369] on input "Press SPACE to select this row." at bounding box center [686, 369] width 0 height 0
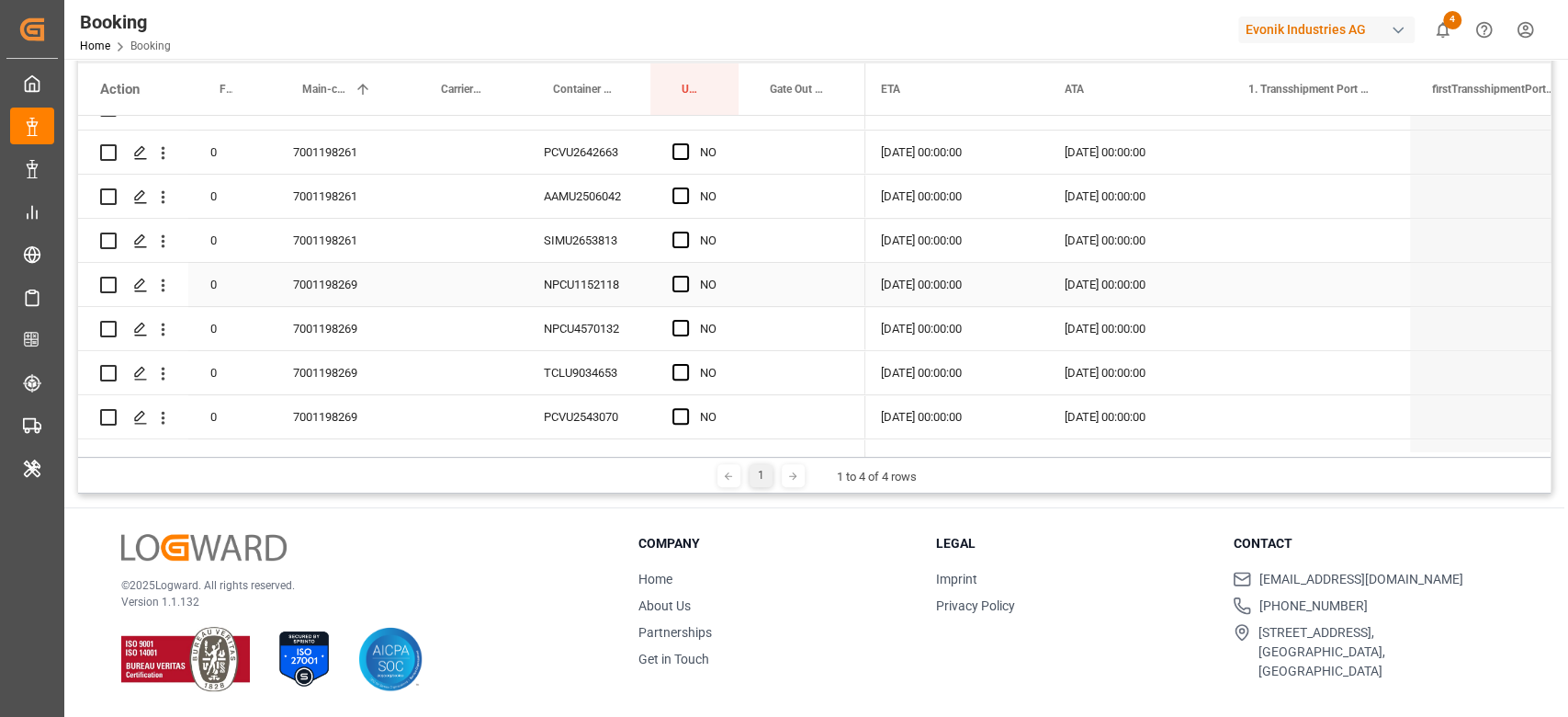
scroll to position [612, 0]
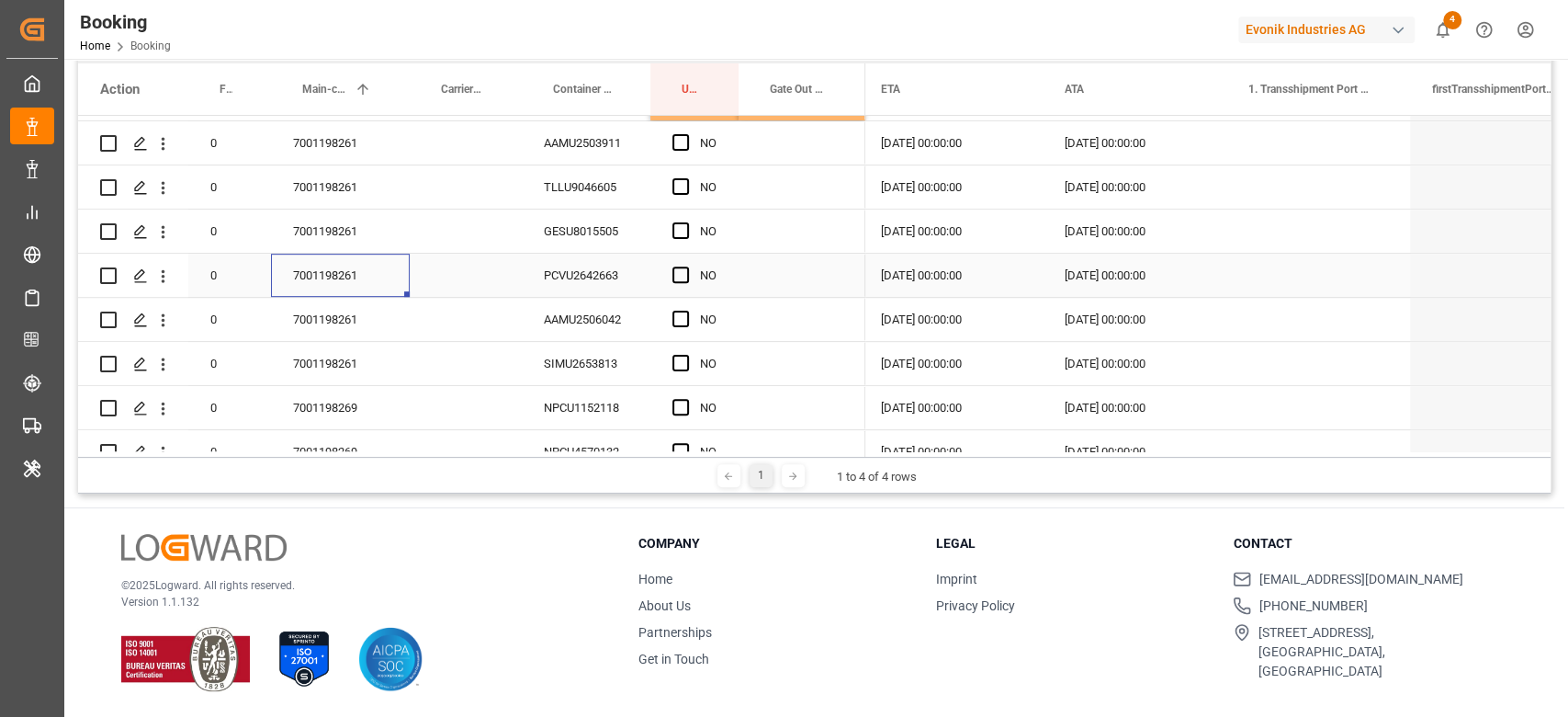
click at [364, 278] on div "7001198261" at bounding box center [340, 274] width 139 height 43
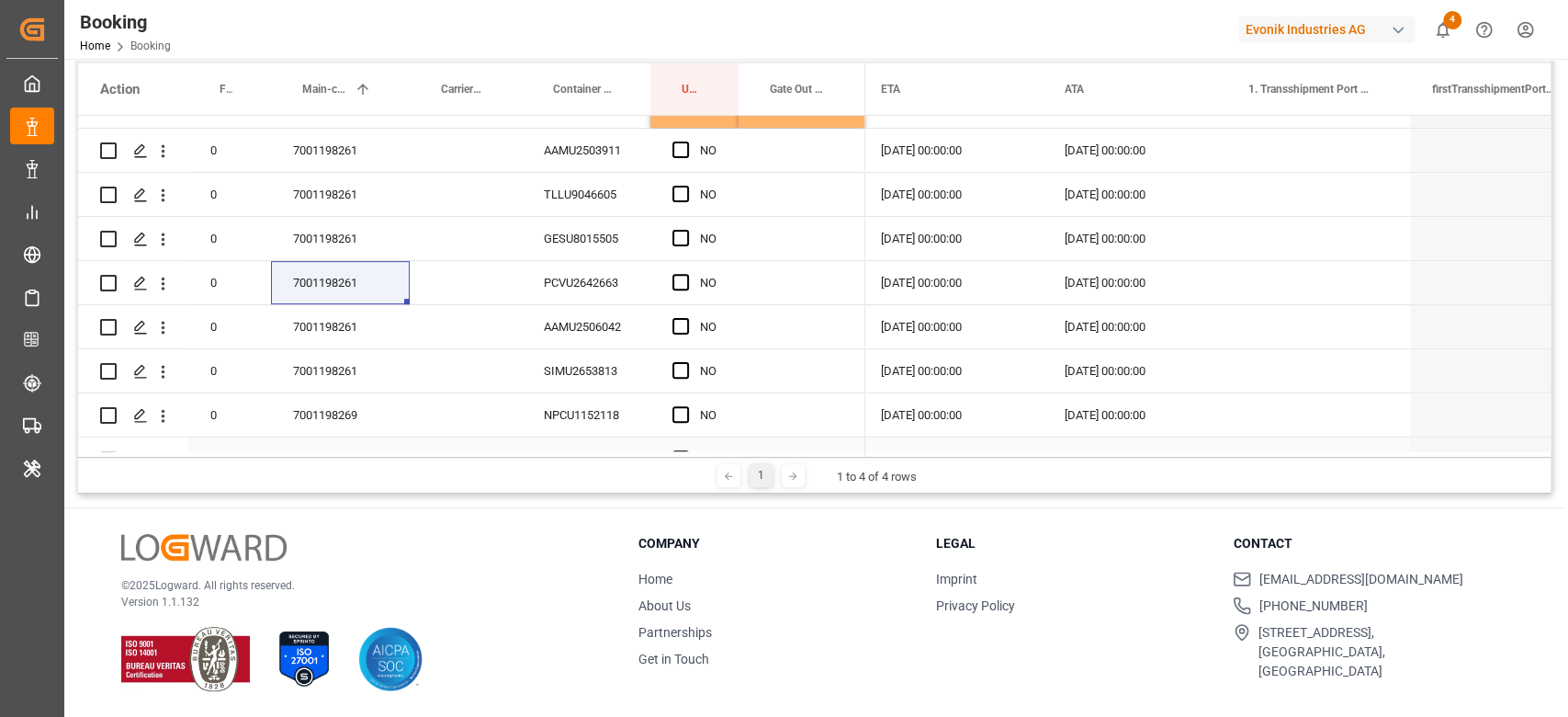
scroll to position [735, 0]
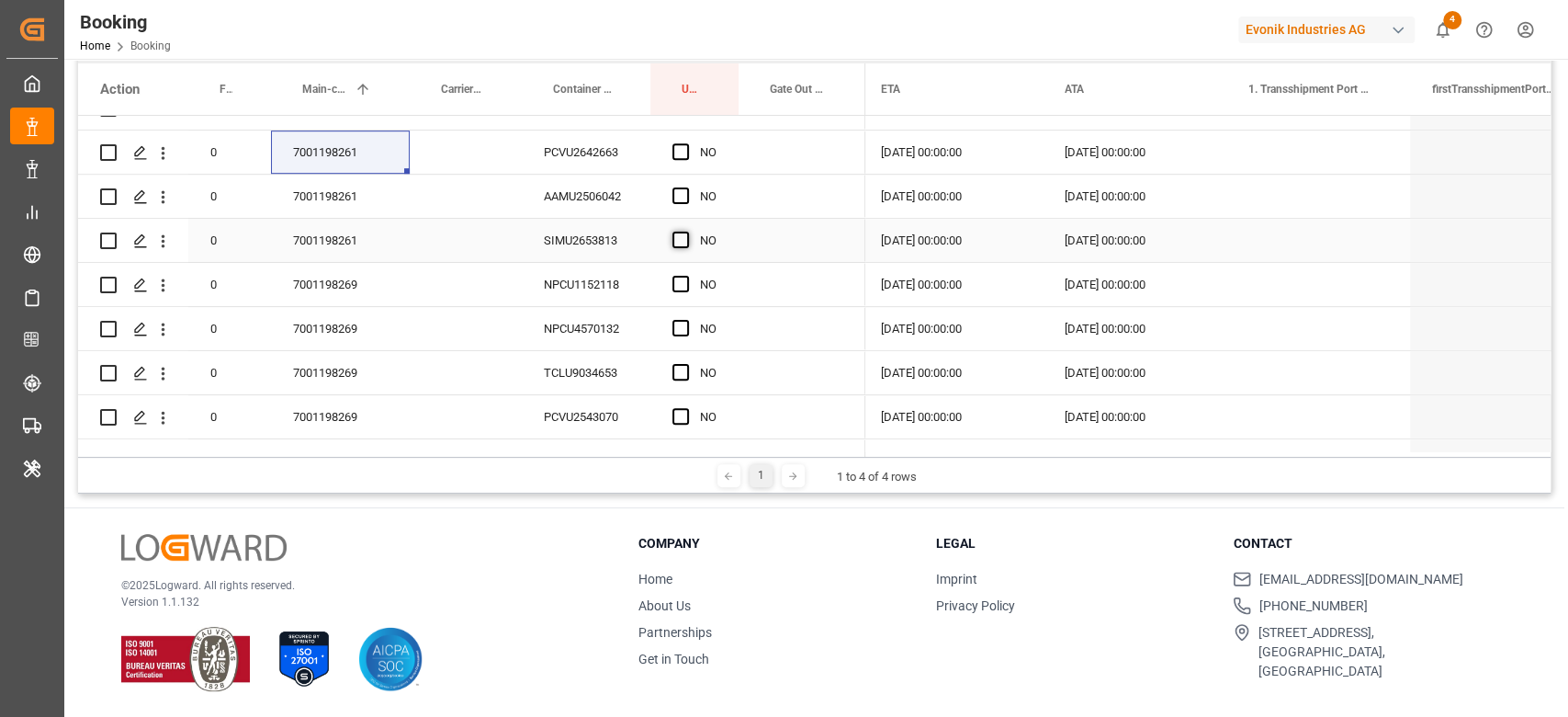
click at [684, 244] on span "Press SPACE to select this row." at bounding box center [680, 239] width 16 height 16
click at [686, 231] on input "Press SPACE to select this row." at bounding box center [686, 231] width 0 height 0
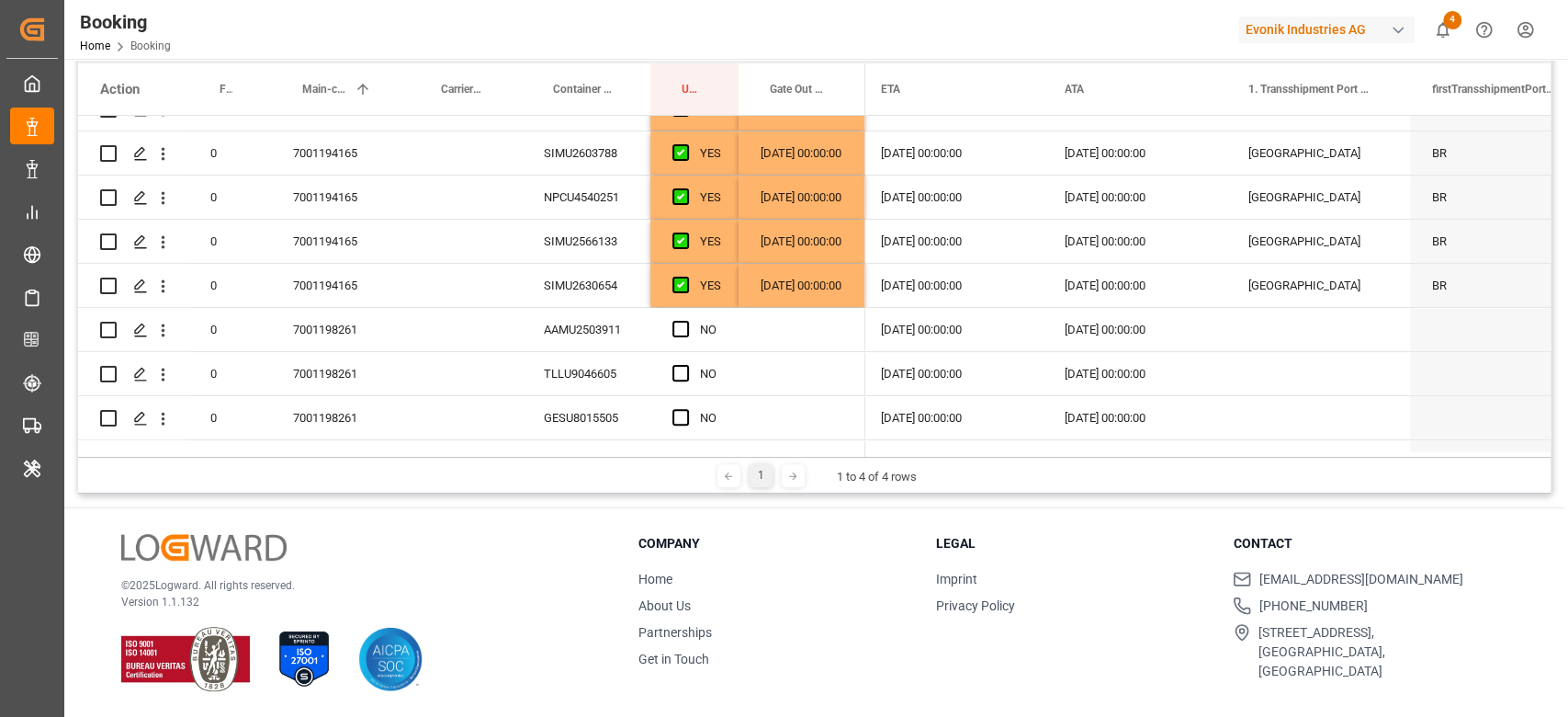
scroll to position [367, 0]
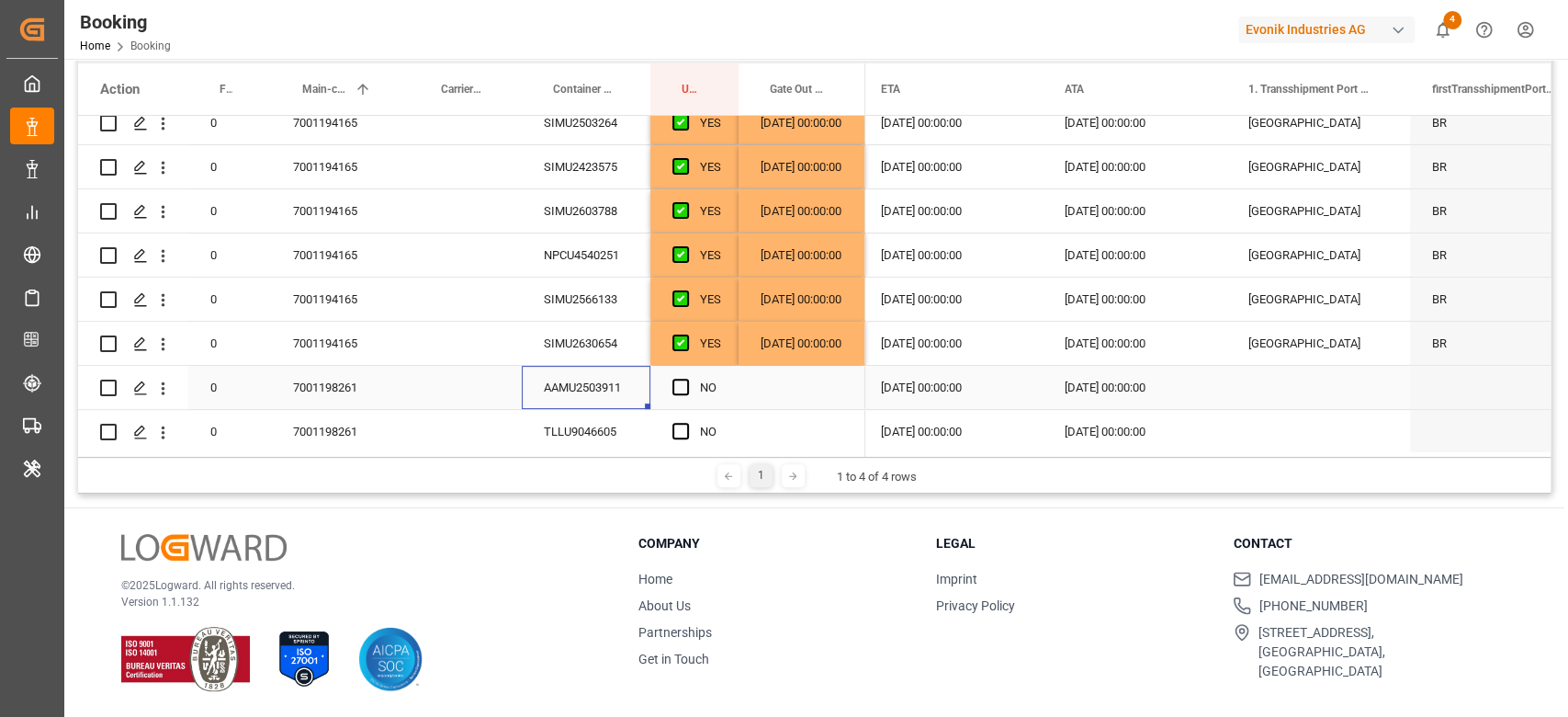
drag, startPoint x: 568, startPoint y: 389, endPoint x: 565, endPoint y: 423, distance: 34.1
click at [569, 390] on div "AAMU2503911" at bounding box center [586, 387] width 129 height 43
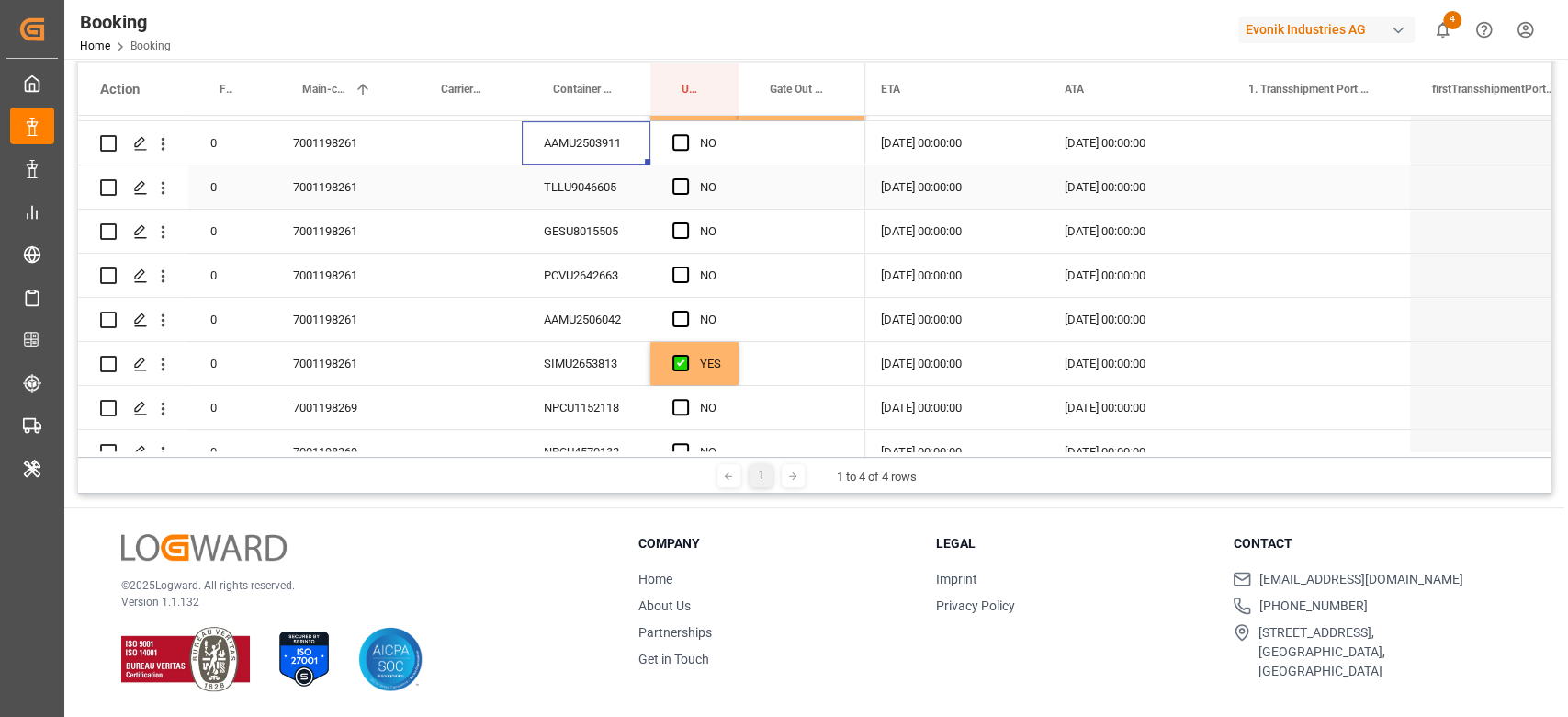
scroll to position [489, 0]
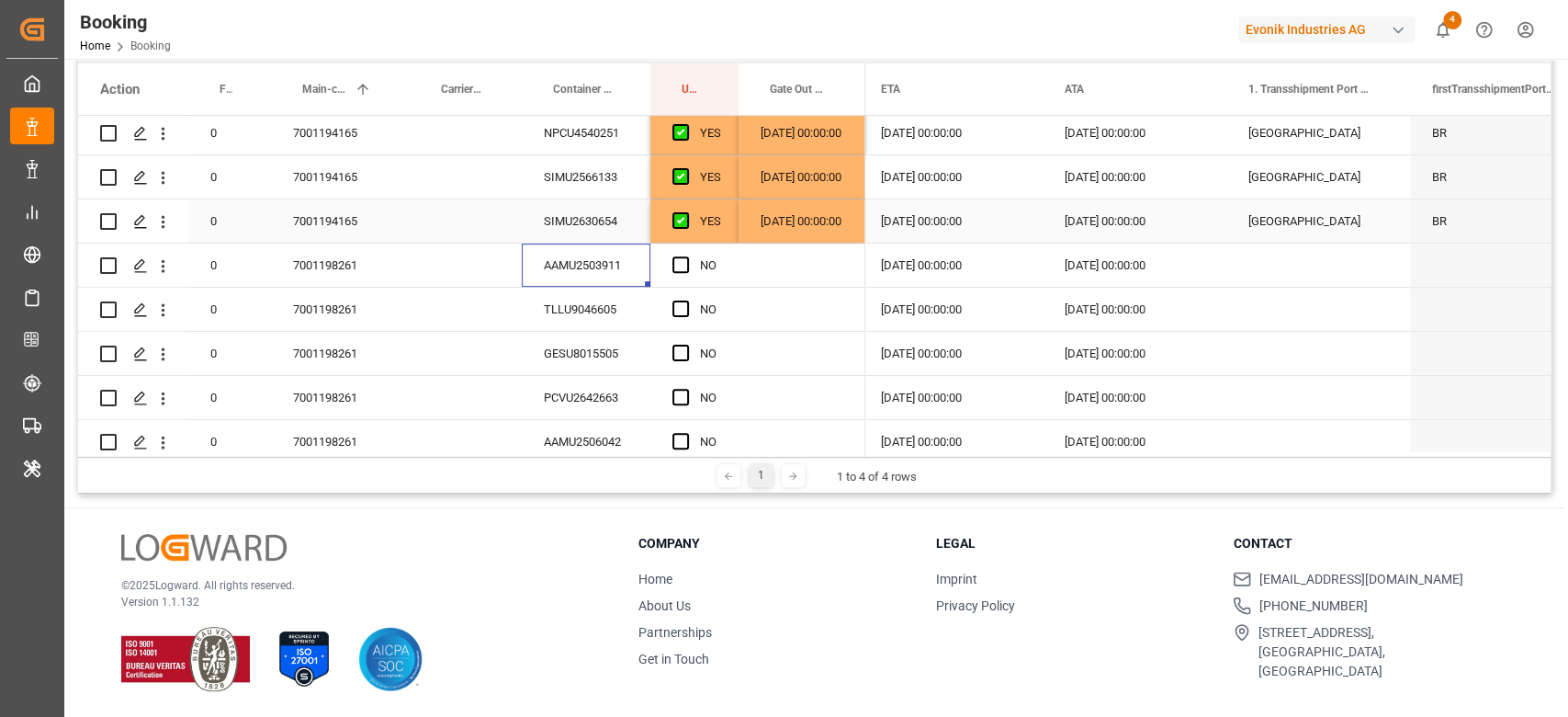
click at [717, 216] on div "YES" at bounding box center [710, 222] width 21 height 42
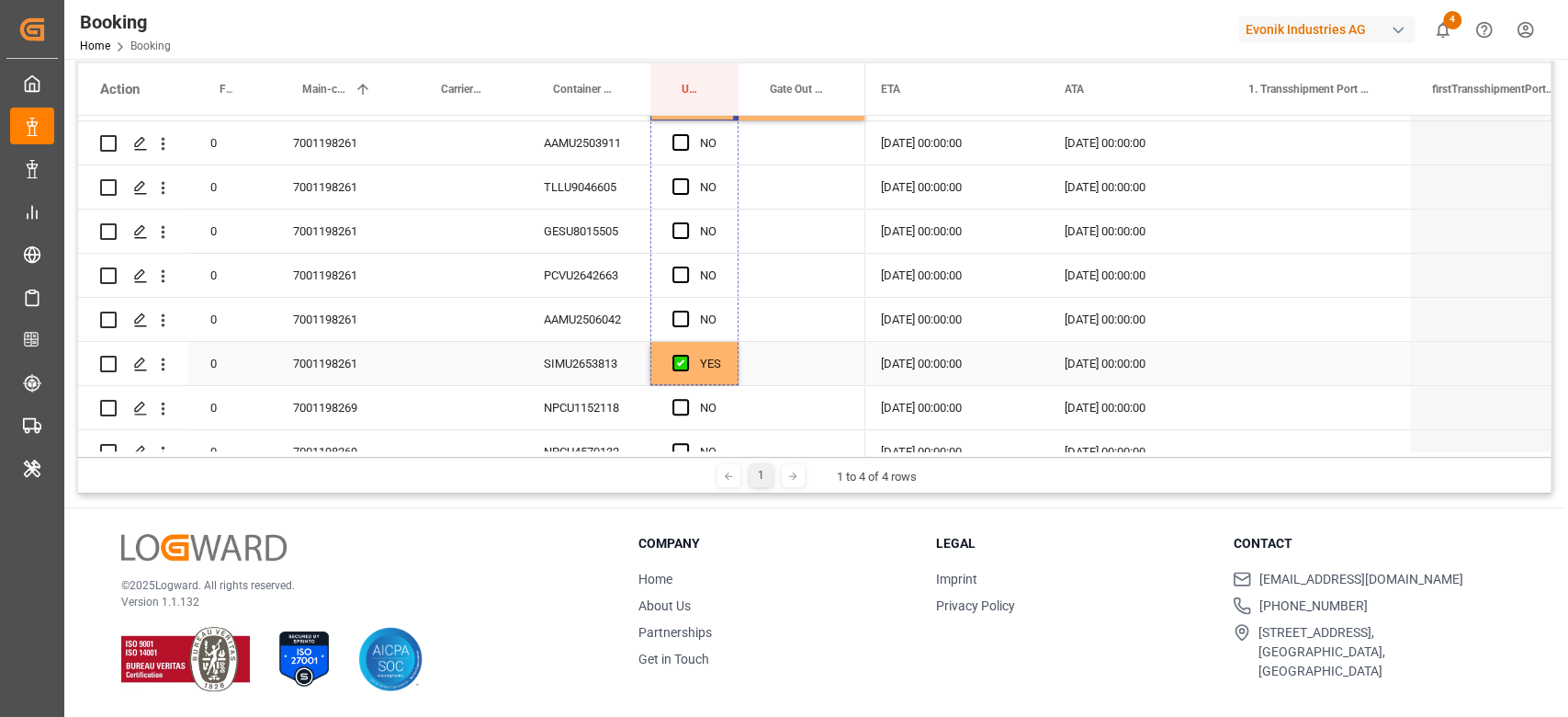
drag, startPoint x: 735, startPoint y: 237, endPoint x: 735, endPoint y: 367, distance: 130.0
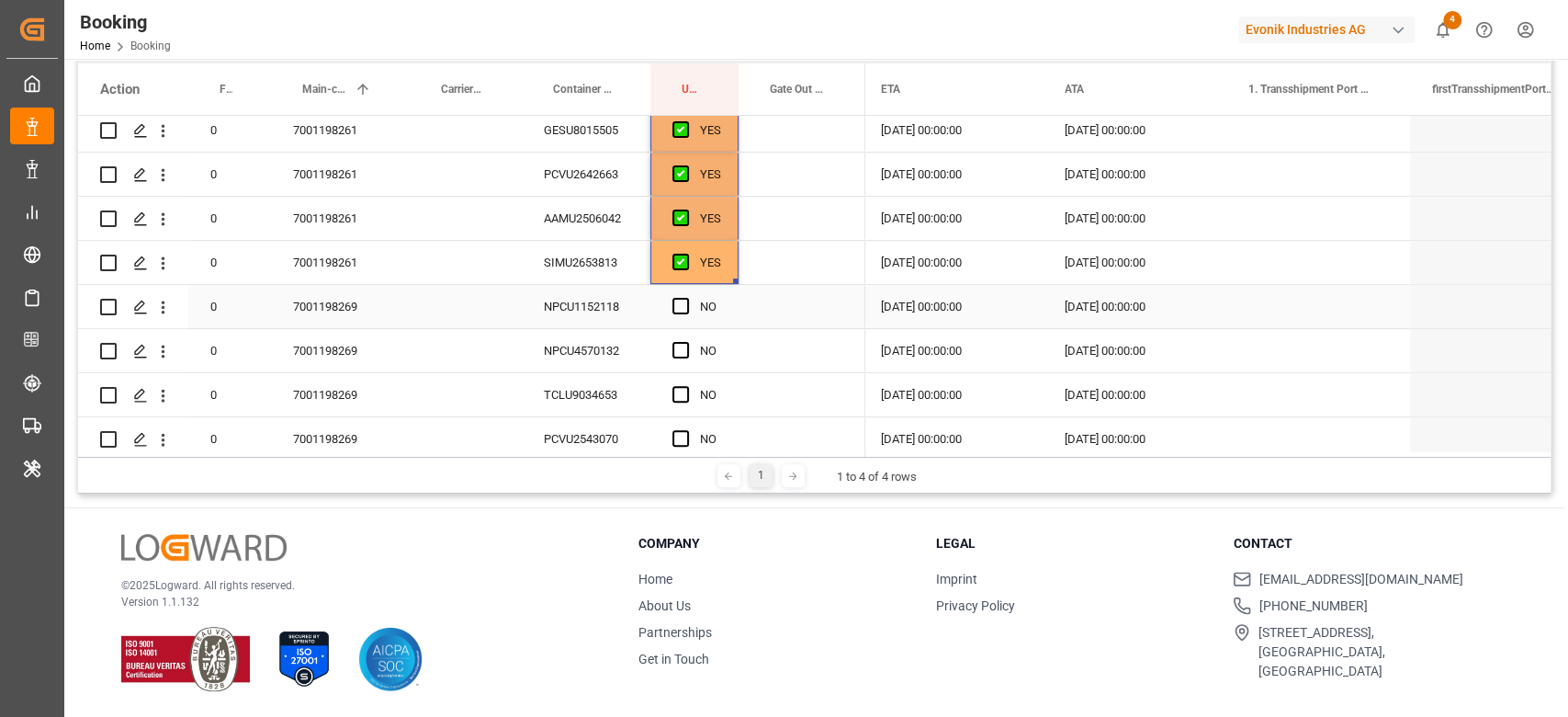
scroll to position [858, 0]
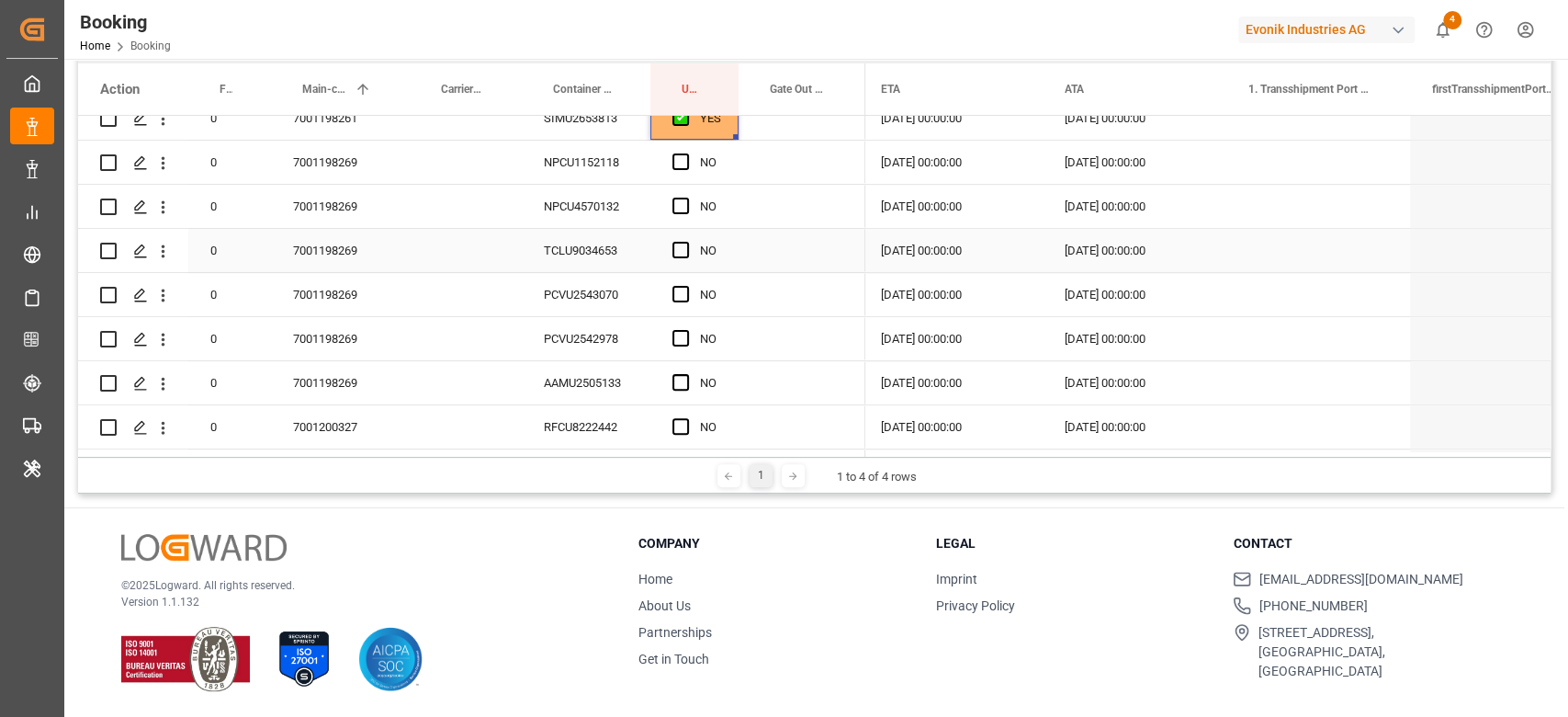
click at [364, 239] on div "7001198269" at bounding box center [340, 250] width 139 height 43
click at [675, 376] on span "Press SPACE to select this row." at bounding box center [680, 381] width 16 height 16
click at [686, 374] on input "Press SPACE to select this row." at bounding box center [686, 374] width 0 height 0
drag, startPoint x: 558, startPoint y: 200, endPoint x: 575, endPoint y: 190, distance: 19.7
click at [561, 200] on div "NPCU4570132" at bounding box center [586, 206] width 129 height 43
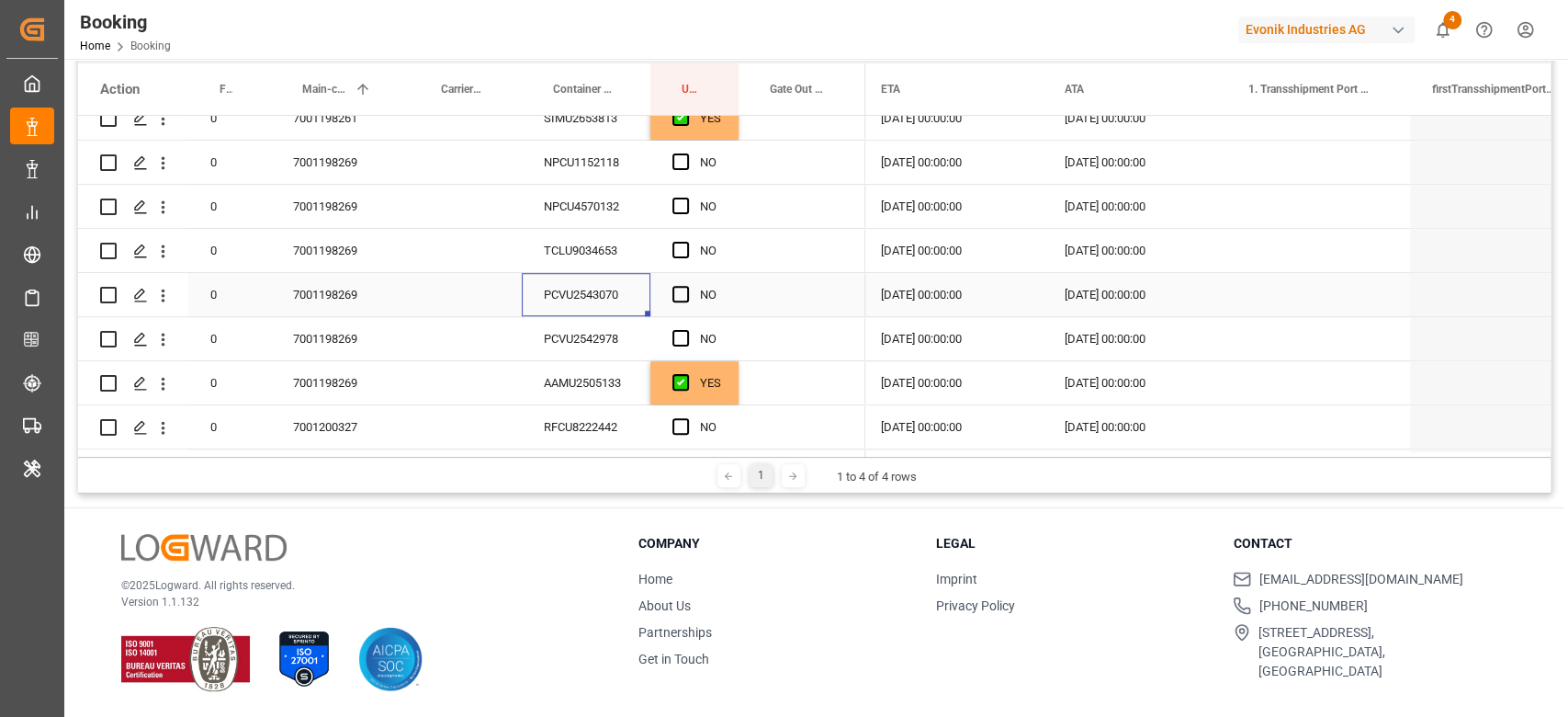
click at [590, 313] on div "PCVU2543070" at bounding box center [586, 293] width 129 height 43
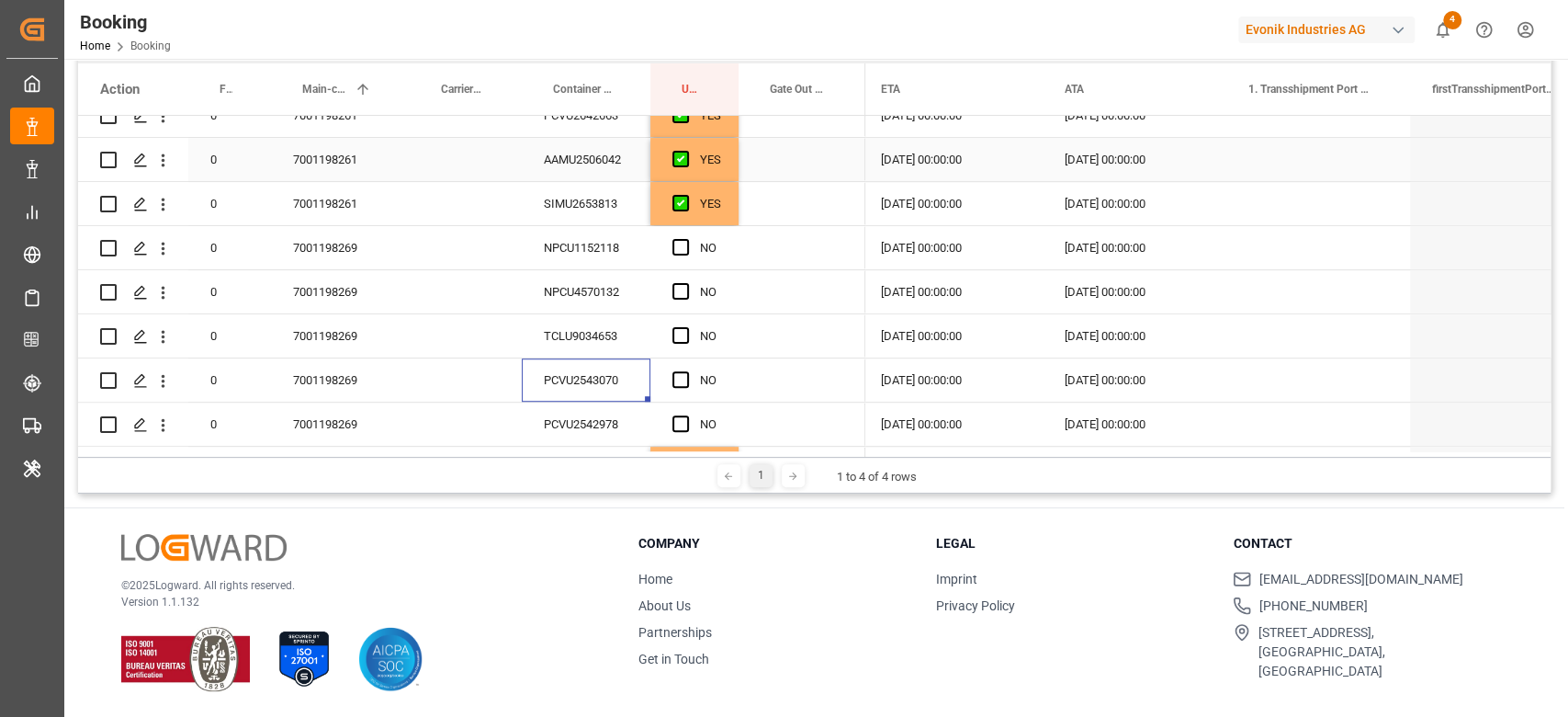
scroll to position [735, 0]
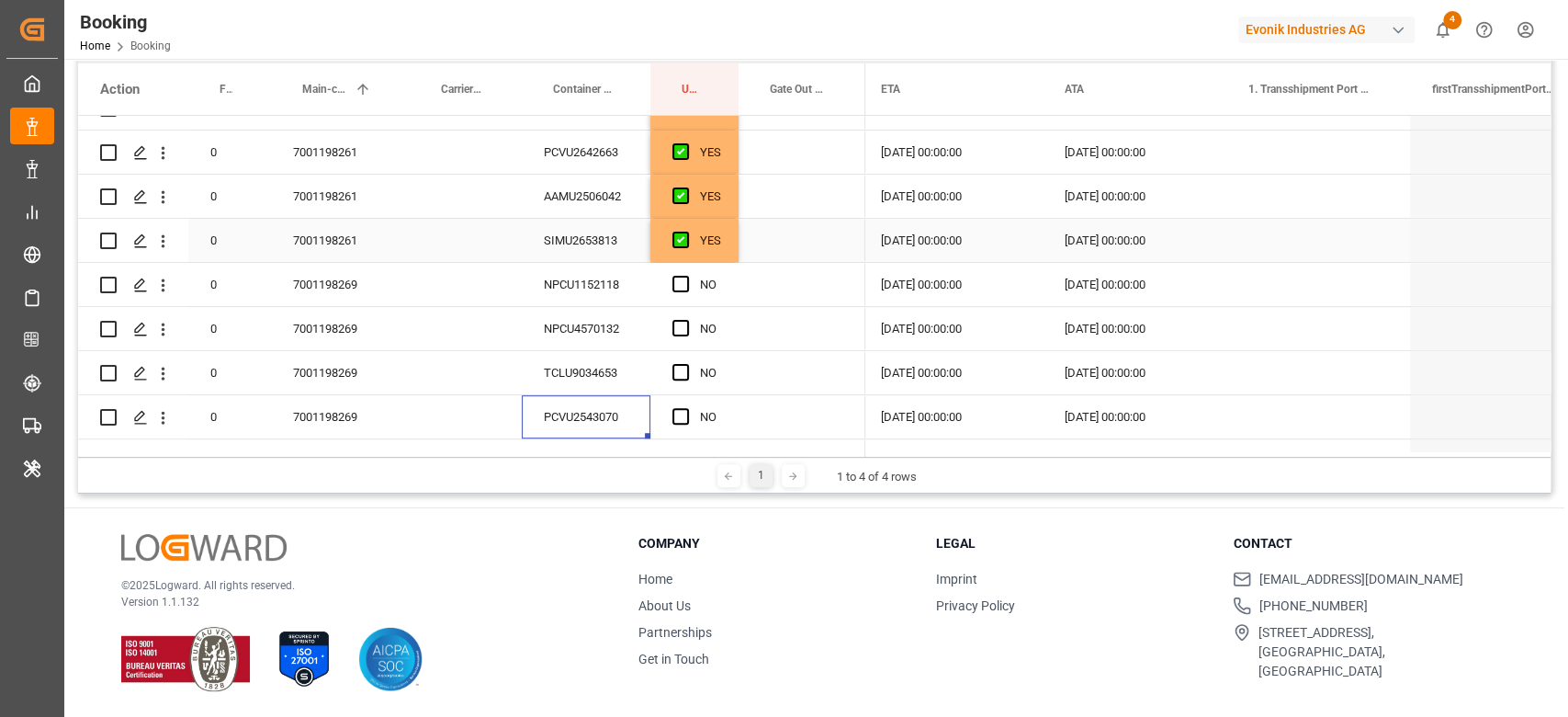
drag, startPoint x: 716, startPoint y: 261, endPoint x: 725, endPoint y: 252, distance: 12.7
click at [715, 260] on div "YES" at bounding box center [710, 241] width 21 height 42
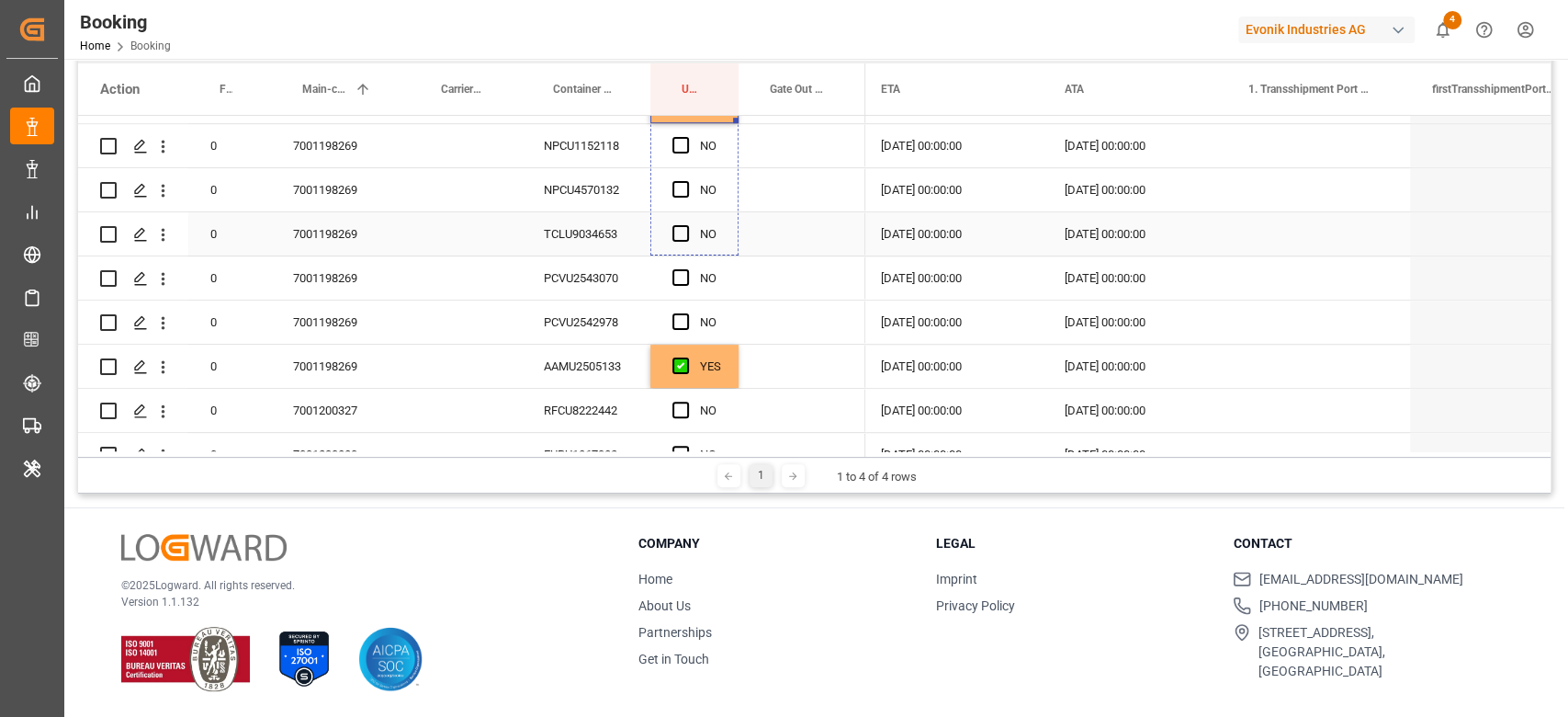
scroll to position [980, 0]
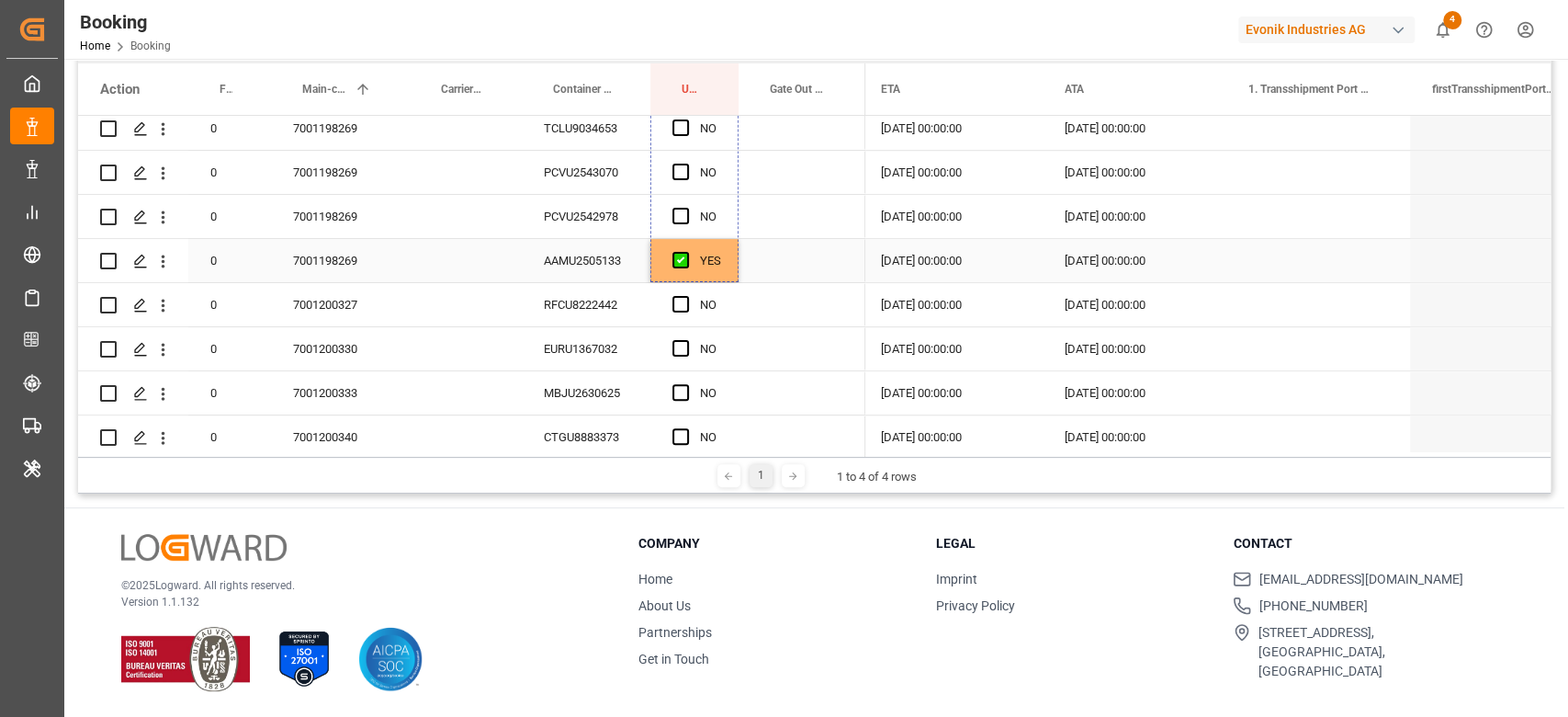
drag, startPoint x: 735, startPoint y: 260, endPoint x: 727, endPoint y: 269, distance: 12.0
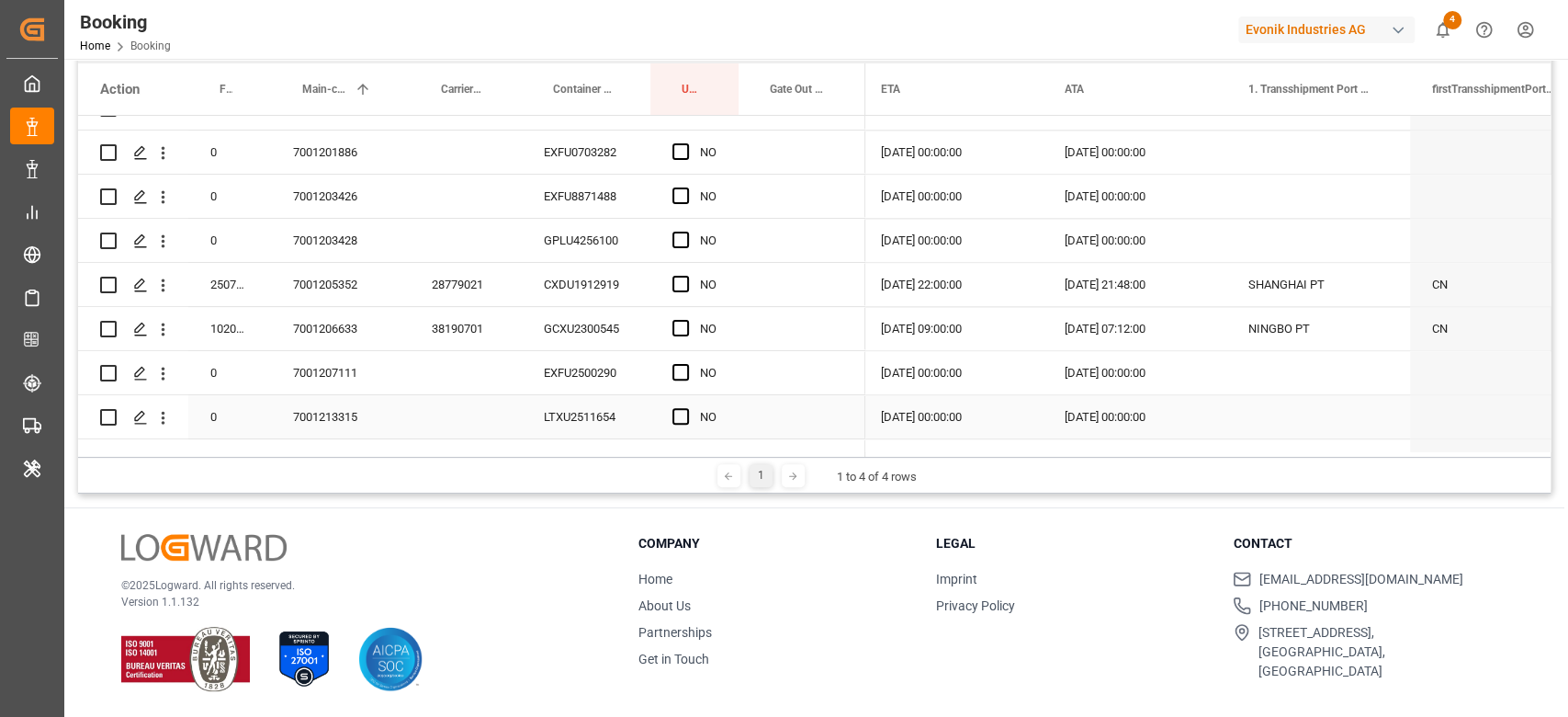
scroll to position [1470, 0]
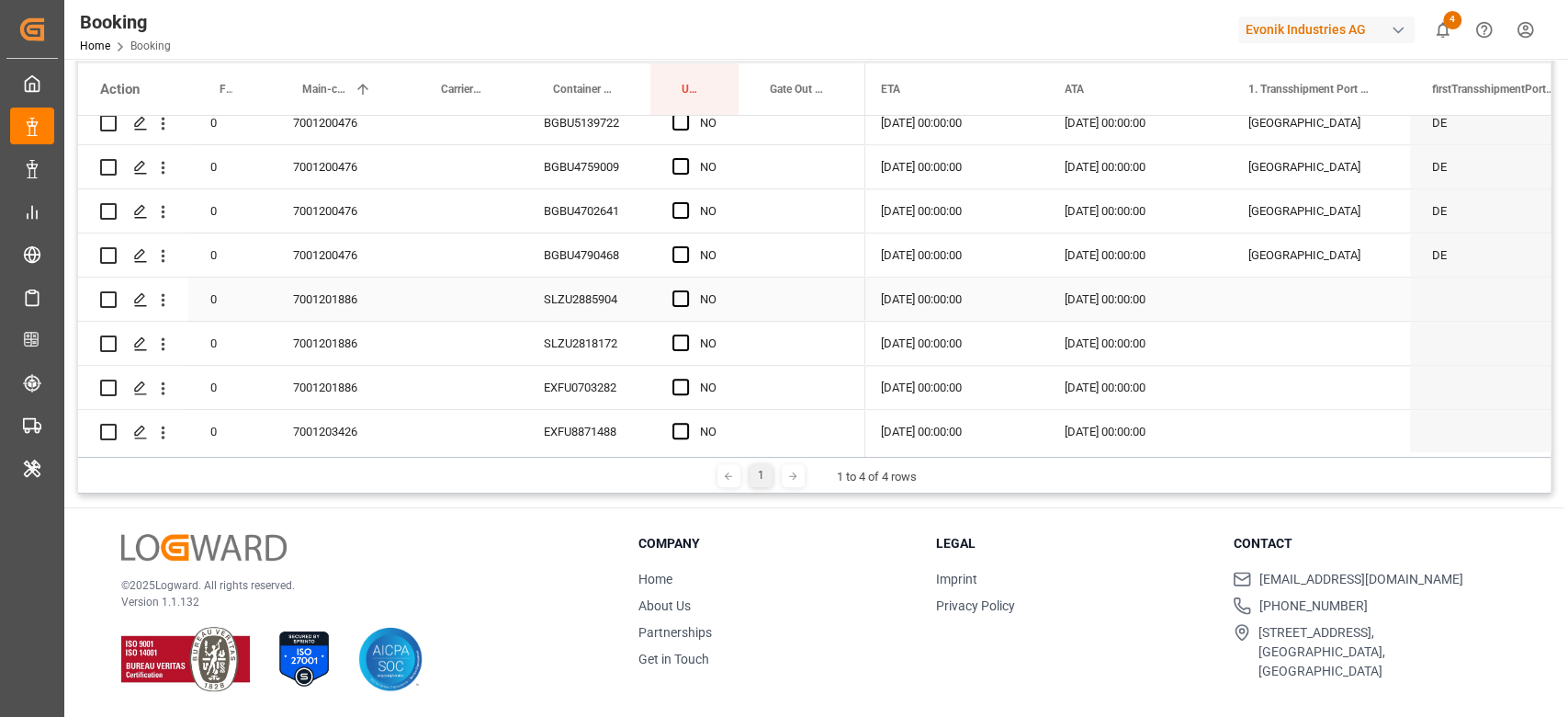
click at [348, 303] on div "7001201886" at bounding box center [340, 298] width 139 height 43
click at [362, 235] on div "7001200476" at bounding box center [340, 254] width 139 height 43
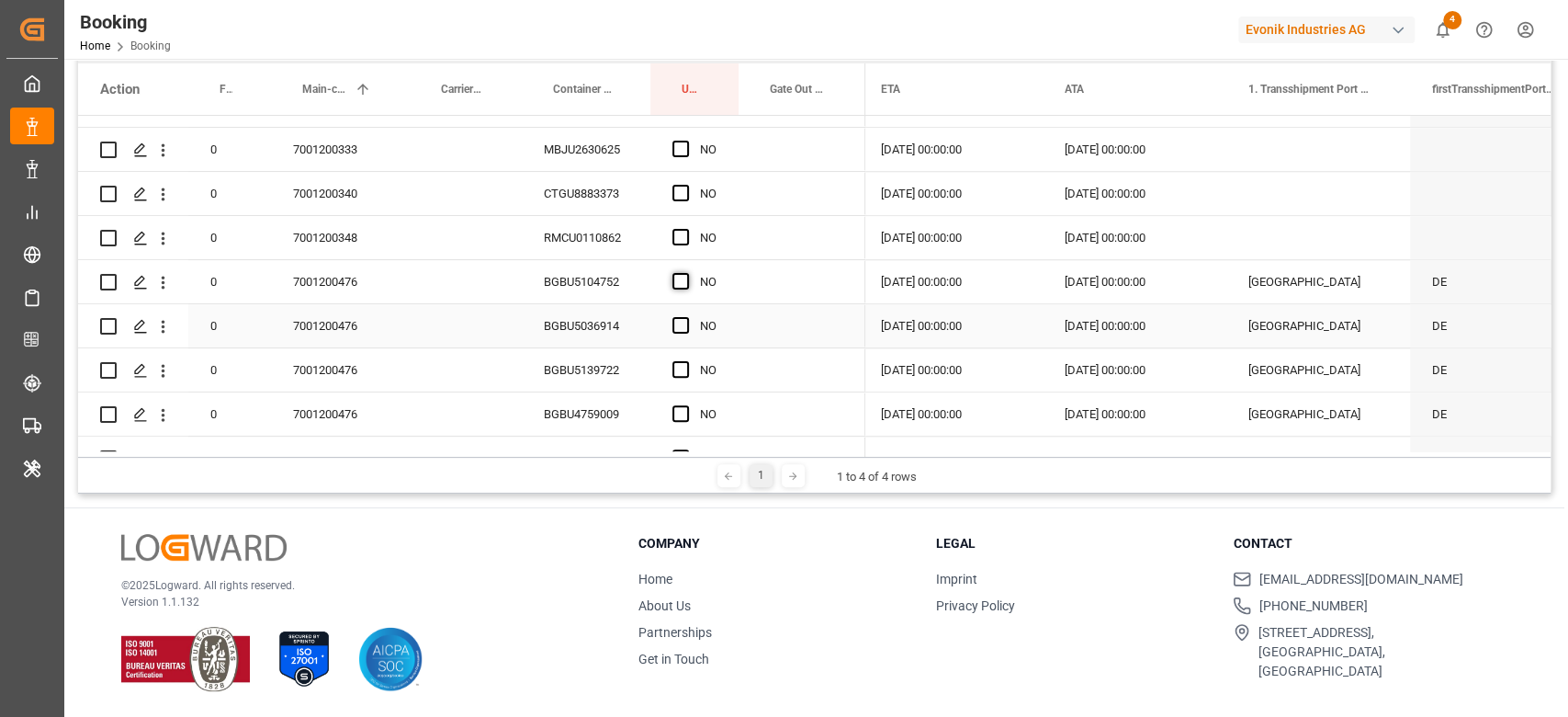
click at [678, 278] on span "Press SPACE to select this row." at bounding box center [680, 280] width 16 height 16
click at [686, 272] on input "Press SPACE to select this row." at bounding box center [686, 272] width 0 height 0
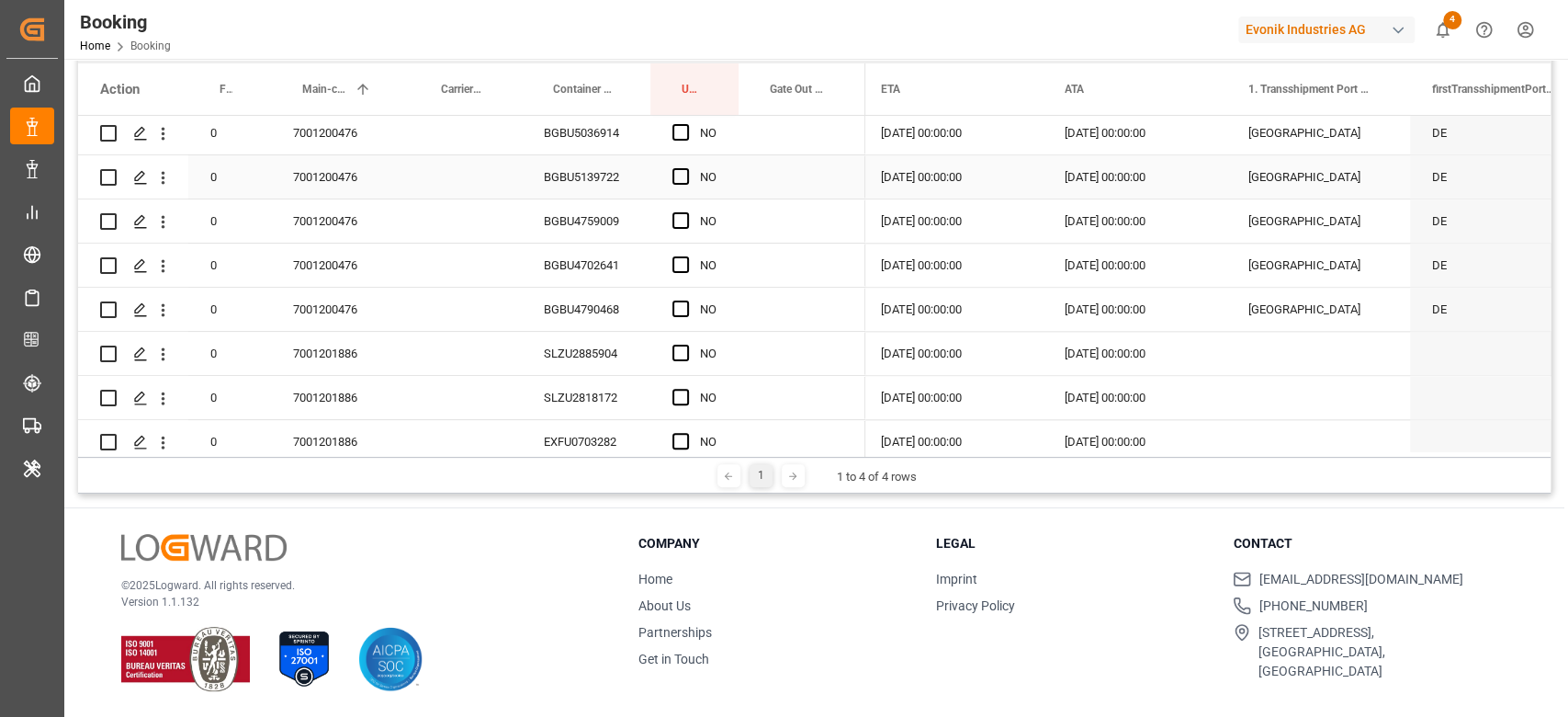
scroll to position [1468, 0]
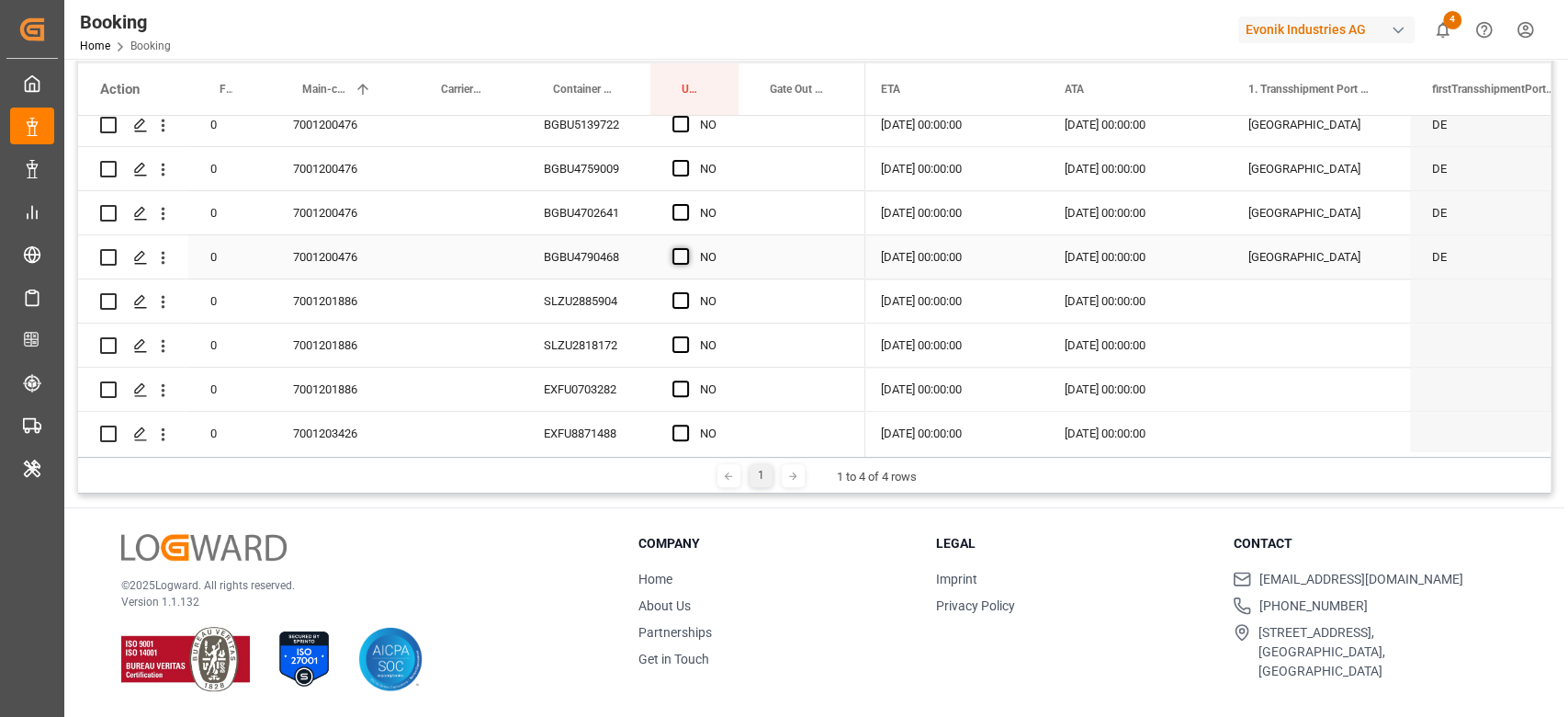
drag, startPoint x: 677, startPoint y: 261, endPoint x: 661, endPoint y: 255, distance: 17.1
click at [677, 260] on span "Press SPACE to select this row." at bounding box center [680, 255] width 16 height 16
click at [686, 248] on input "Press SPACE to select this row." at bounding box center [686, 248] width 0 height 0
click at [625, 192] on div "BGBU4702641" at bounding box center [586, 212] width 129 height 43
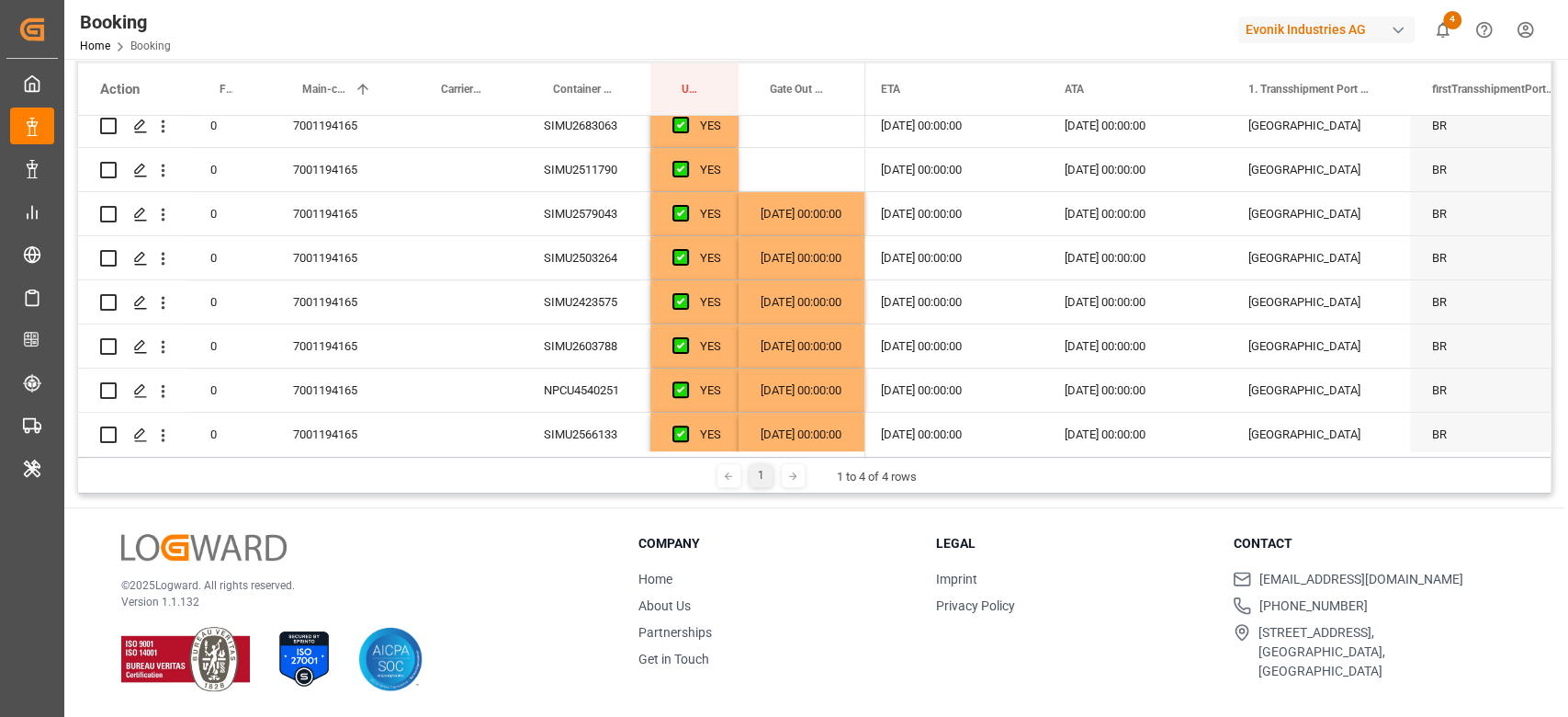
scroll to position [0, 0]
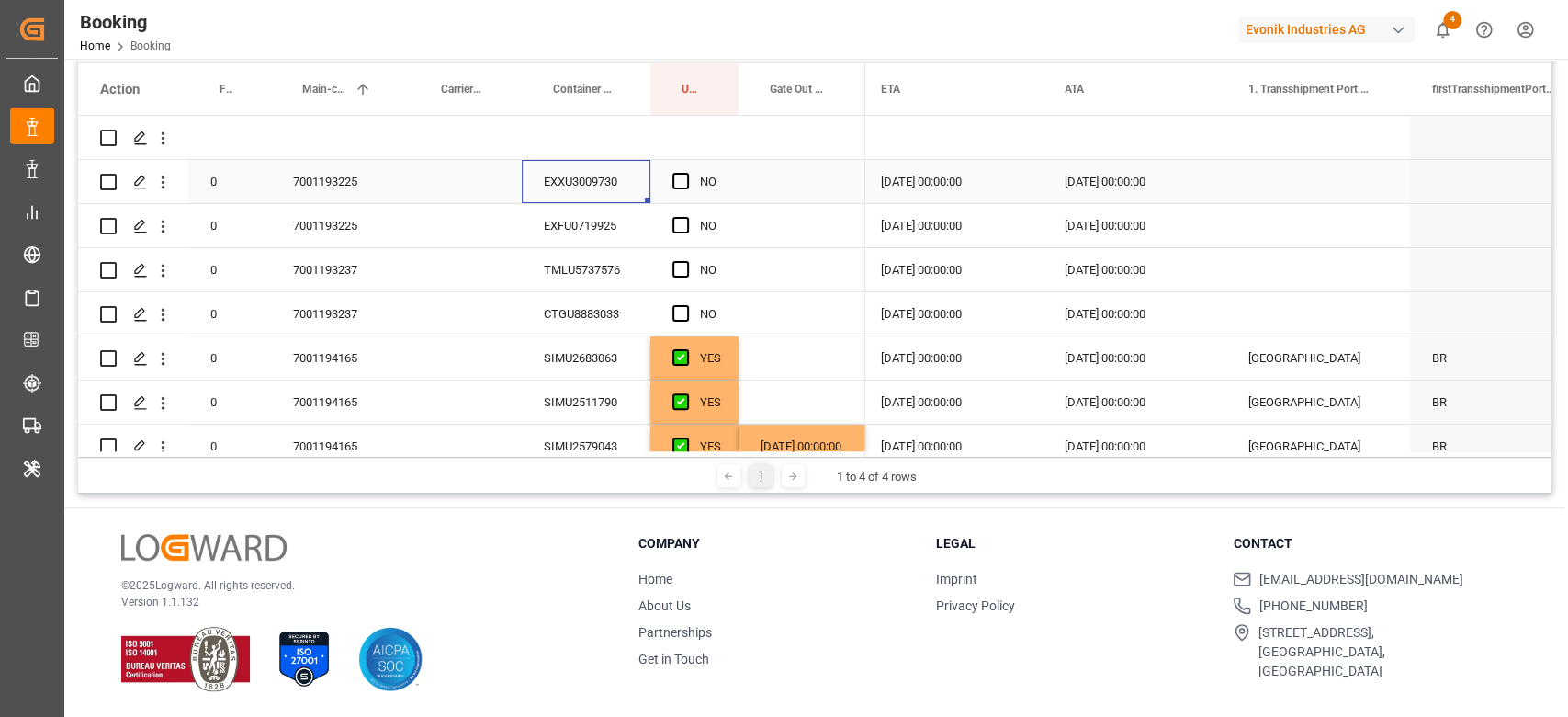
click at [608, 192] on div "EXXU3009730" at bounding box center [586, 181] width 129 height 43
click at [682, 175] on span "Press SPACE to select this row." at bounding box center [680, 181] width 16 height 16
click at [686, 173] on input "Press SPACE to select this row." at bounding box center [686, 173] width 0 height 0
click at [680, 219] on span "Press SPACE to select this row." at bounding box center [680, 225] width 16 height 16
click at [686, 217] on input "Press SPACE to select this row." at bounding box center [686, 217] width 0 height 0
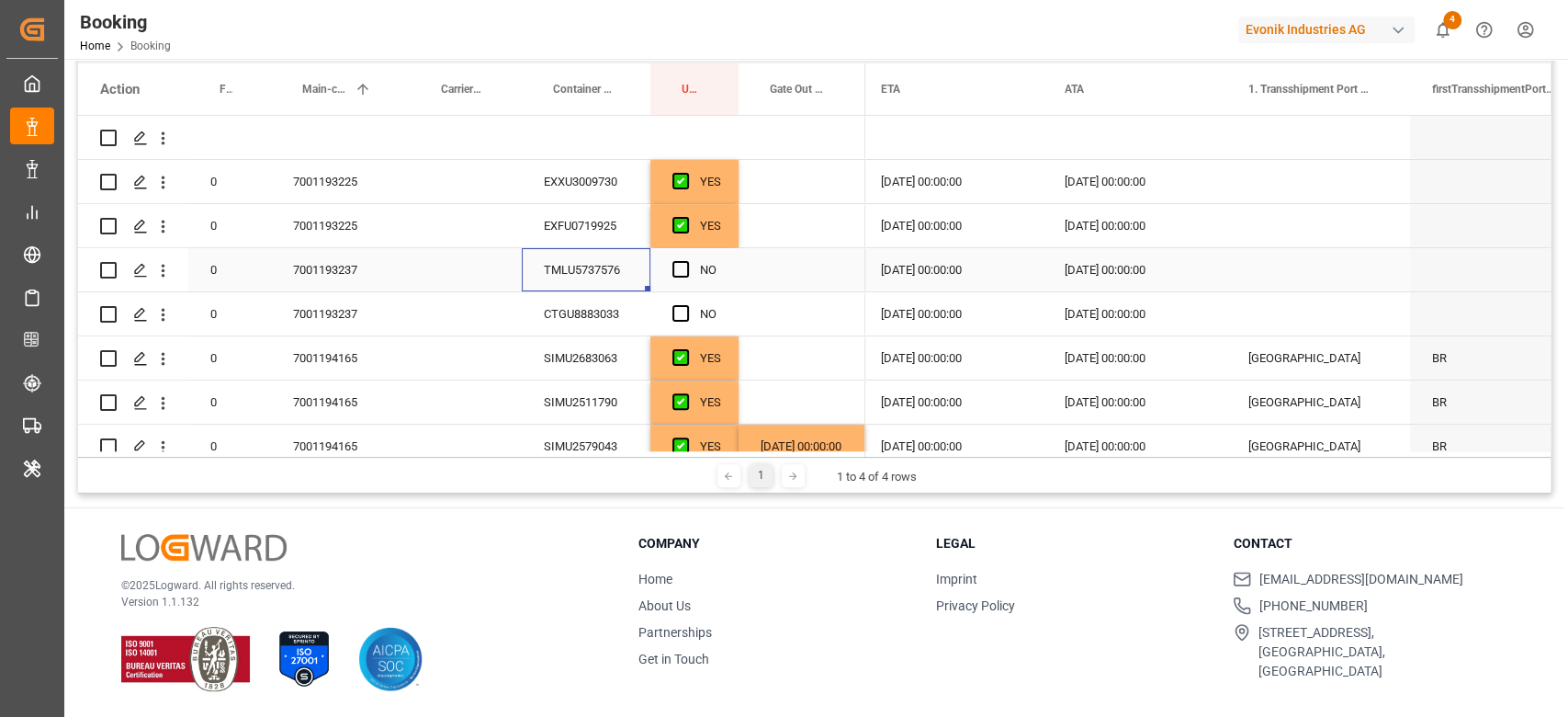
click at [627, 270] on div "TMLU5737576" at bounding box center [586, 269] width 129 height 43
click at [673, 271] on span "Press SPACE to select this row." at bounding box center [680, 269] width 16 height 16
click at [686, 261] on input "Press SPACE to select this row." at bounding box center [686, 261] width 0 height 0
click at [630, 319] on div "CTGU8883033" at bounding box center [586, 314] width 129 height 43
click at [673, 308] on span "Press SPACE to select this row." at bounding box center [680, 313] width 16 height 16
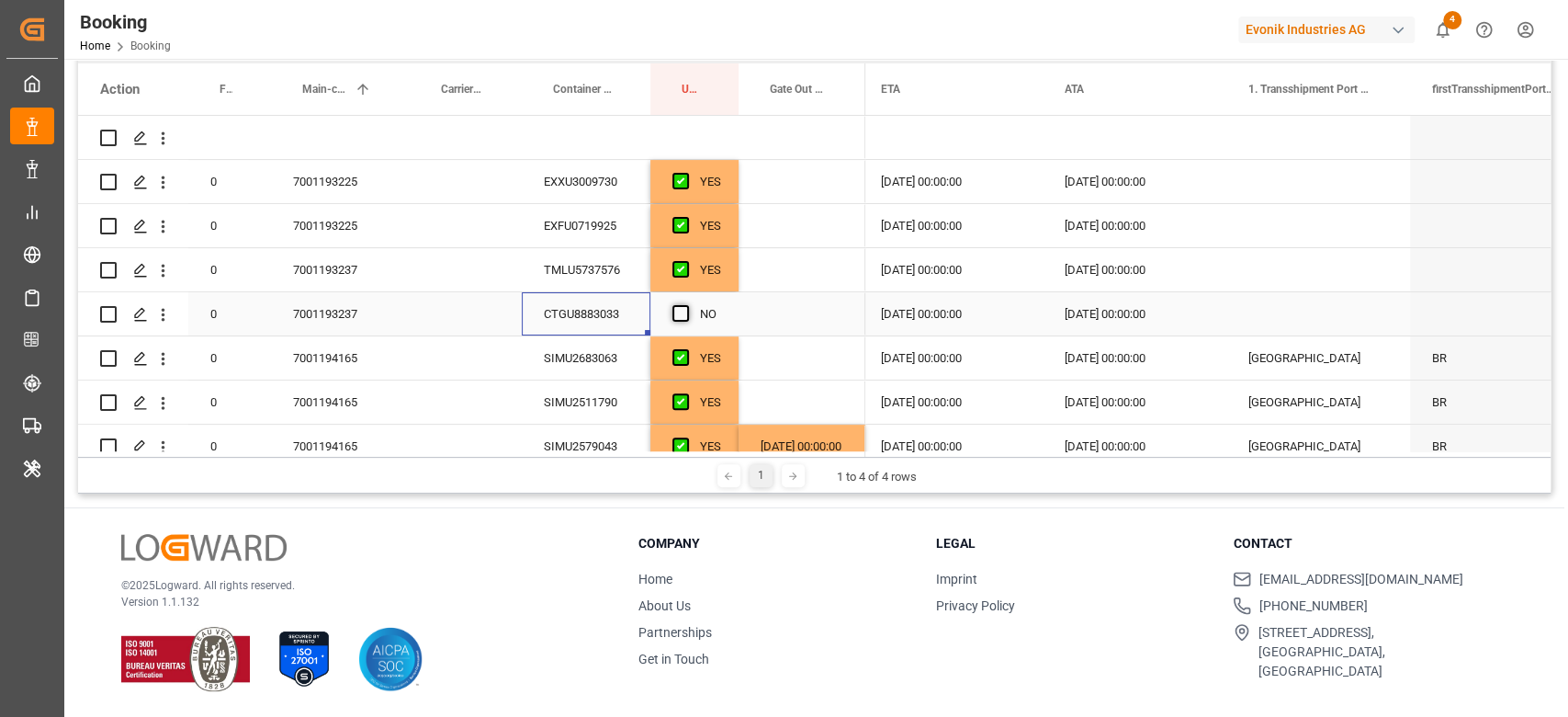
click at [686, 305] on input "Press SPACE to select this row." at bounding box center [686, 305] width 0 height 0
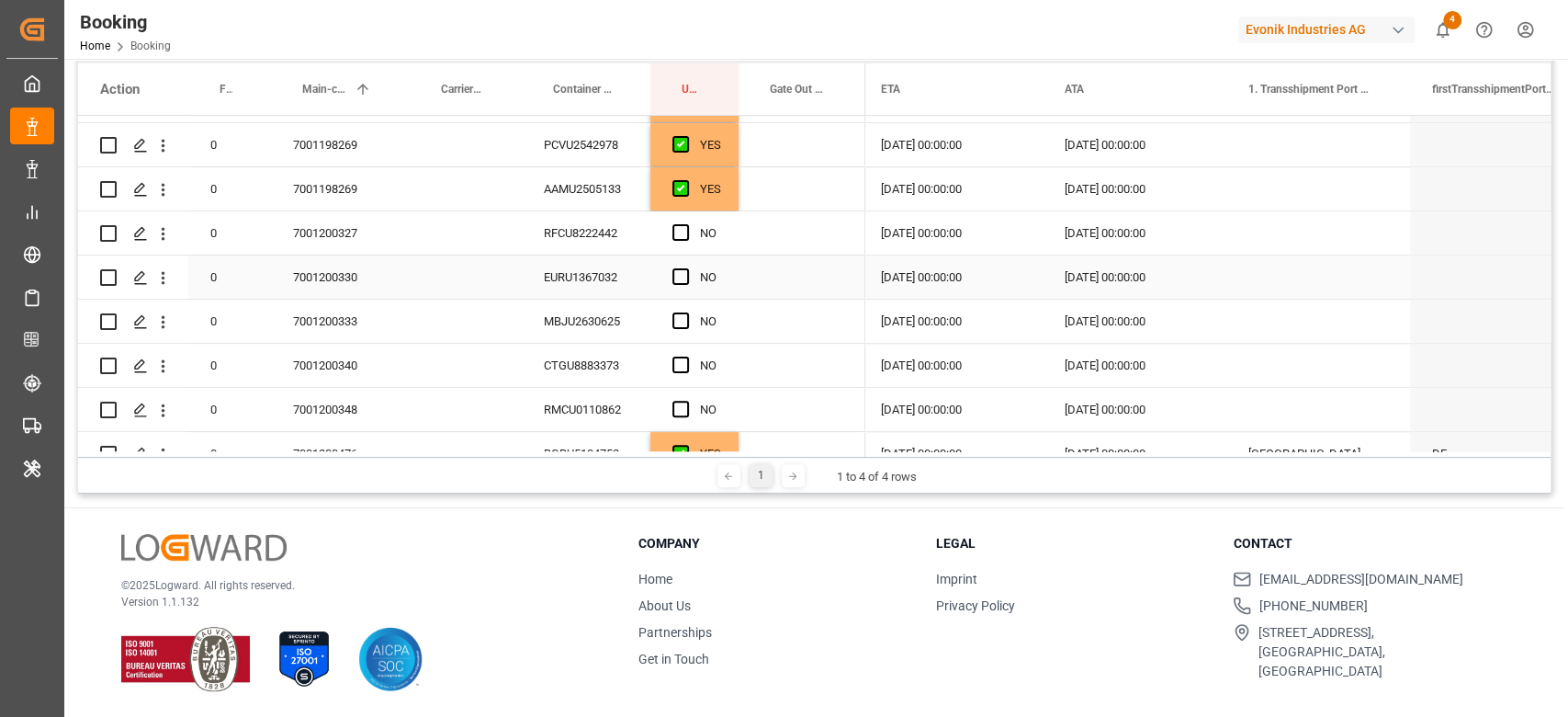
scroll to position [980, 0]
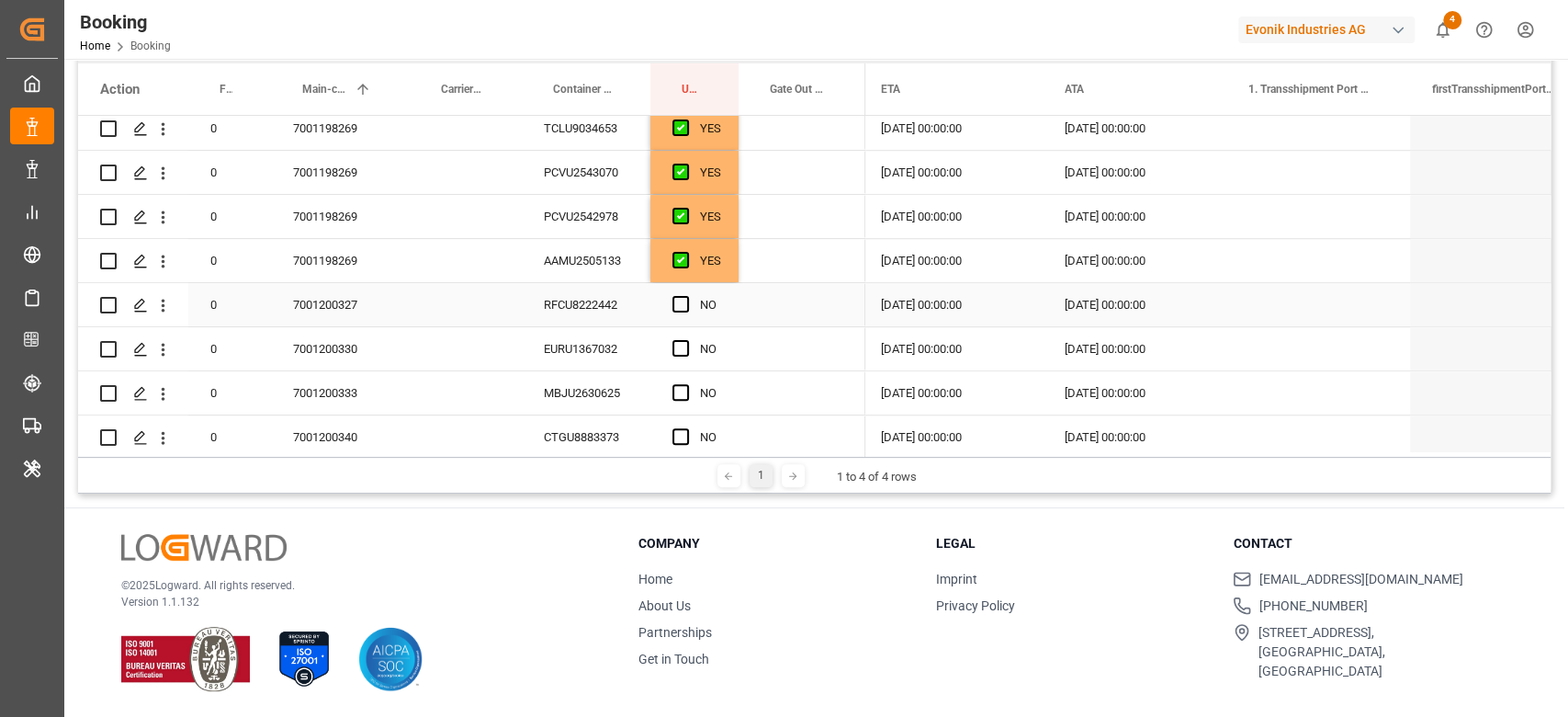
click at [625, 305] on div "RFCU8222442" at bounding box center [586, 304] width 129 height 43
click at [677, 308] on span "Press SPACE to select this row." at bounding box center [680, 303] width 16 height 16
click at [686, 295] on input "Press SPACE to select this row." at bounding box center [686, 295] width 0 height 0
click at [683, 359] on div "Press SPACE to select this row." at bounding box center [686, 349] width 28 height 42
click at [676, 419] on div "Press SPACE to select this row." at bounding box center [686, 437] width 28 height 42
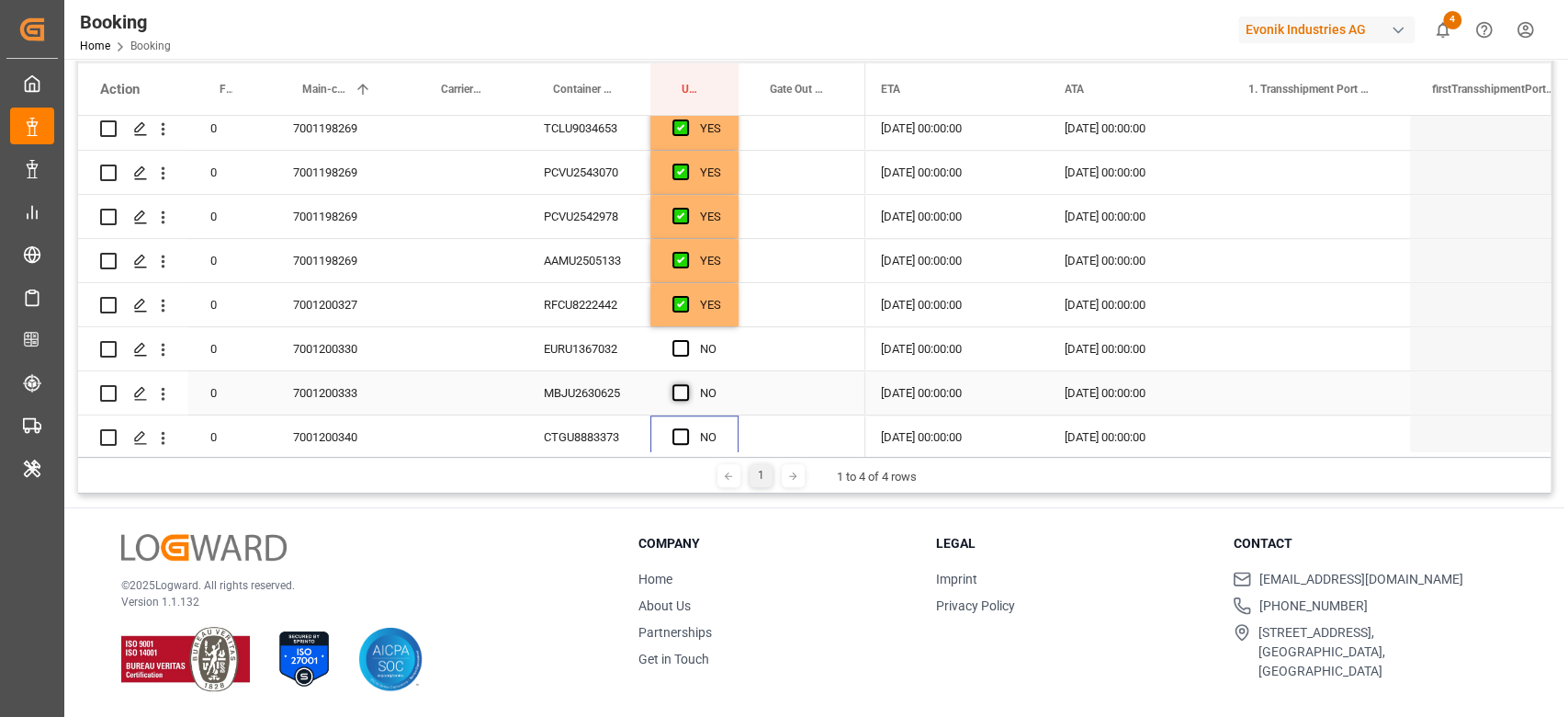
click at [686, 402] on div "Press SPACE to select this row." at bounding box center [686, 393] width 28 height 42
click at [682, 394] on span "Press SPACE to select this row." at bounding box center [680, 392] width 16 height 16
click at [686, 384] on input "Press SPACE to select this row." at bounding box center [686, 384] width 0 height 0
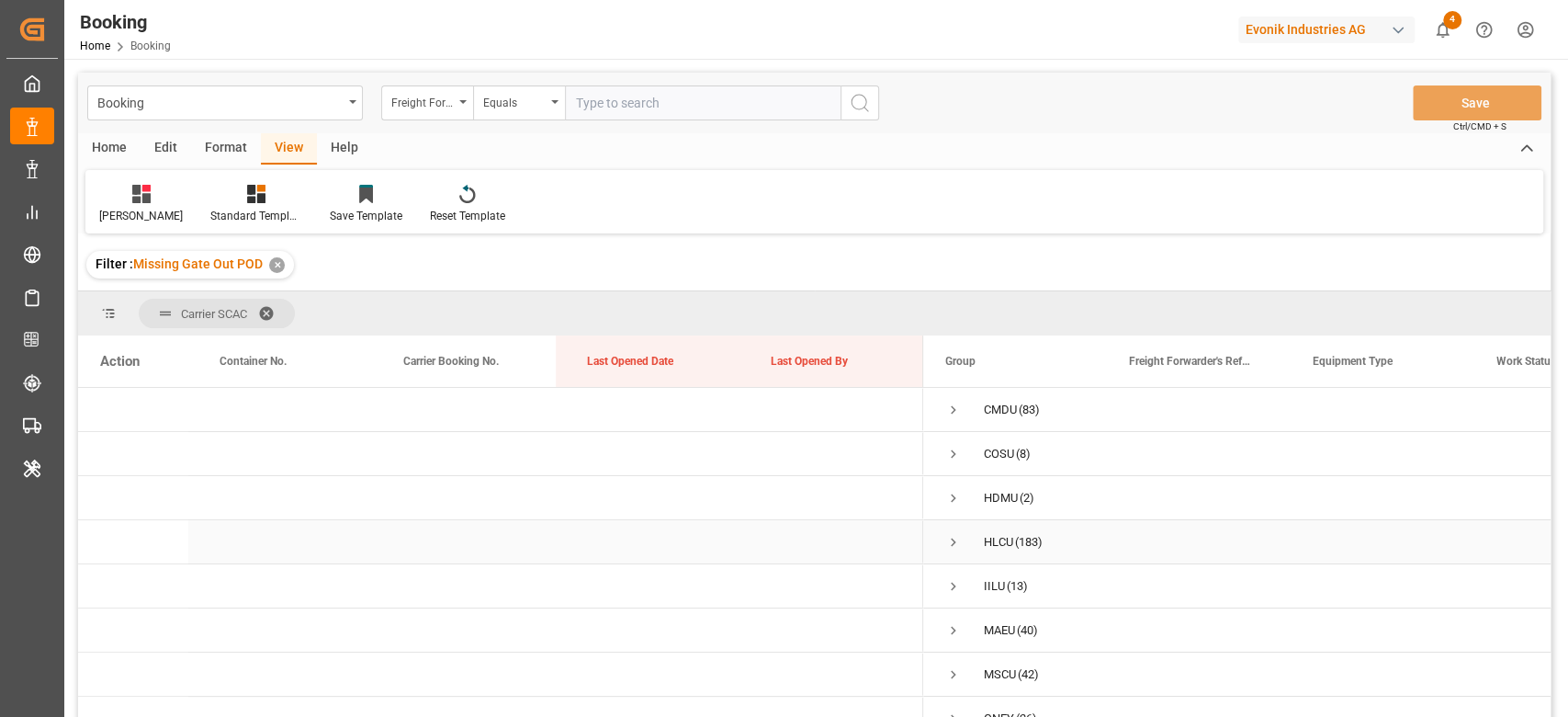
scroll to position [122, 0]
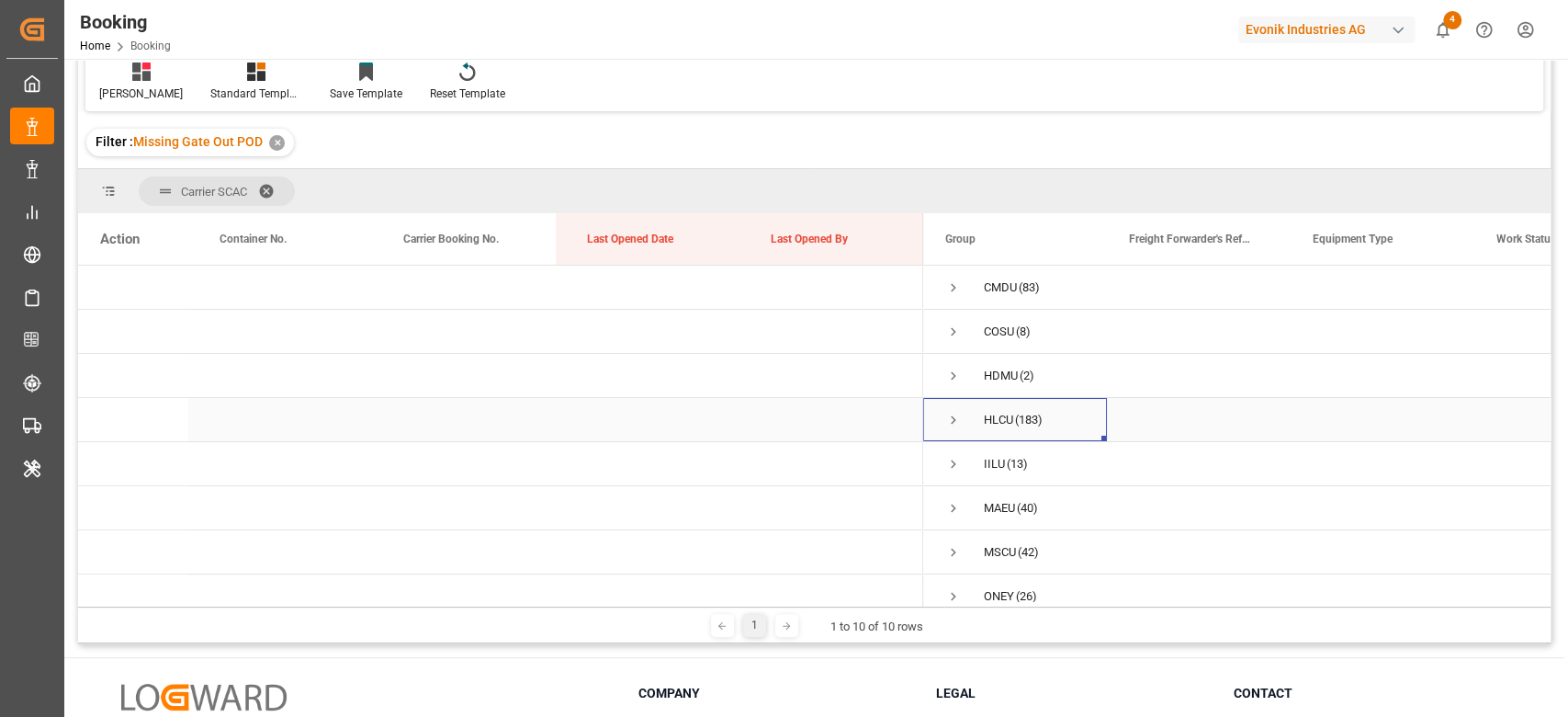
click at [948, 423] on span "Press SPACE to select this row." at bounding box center [953, 420] width 16 height 16
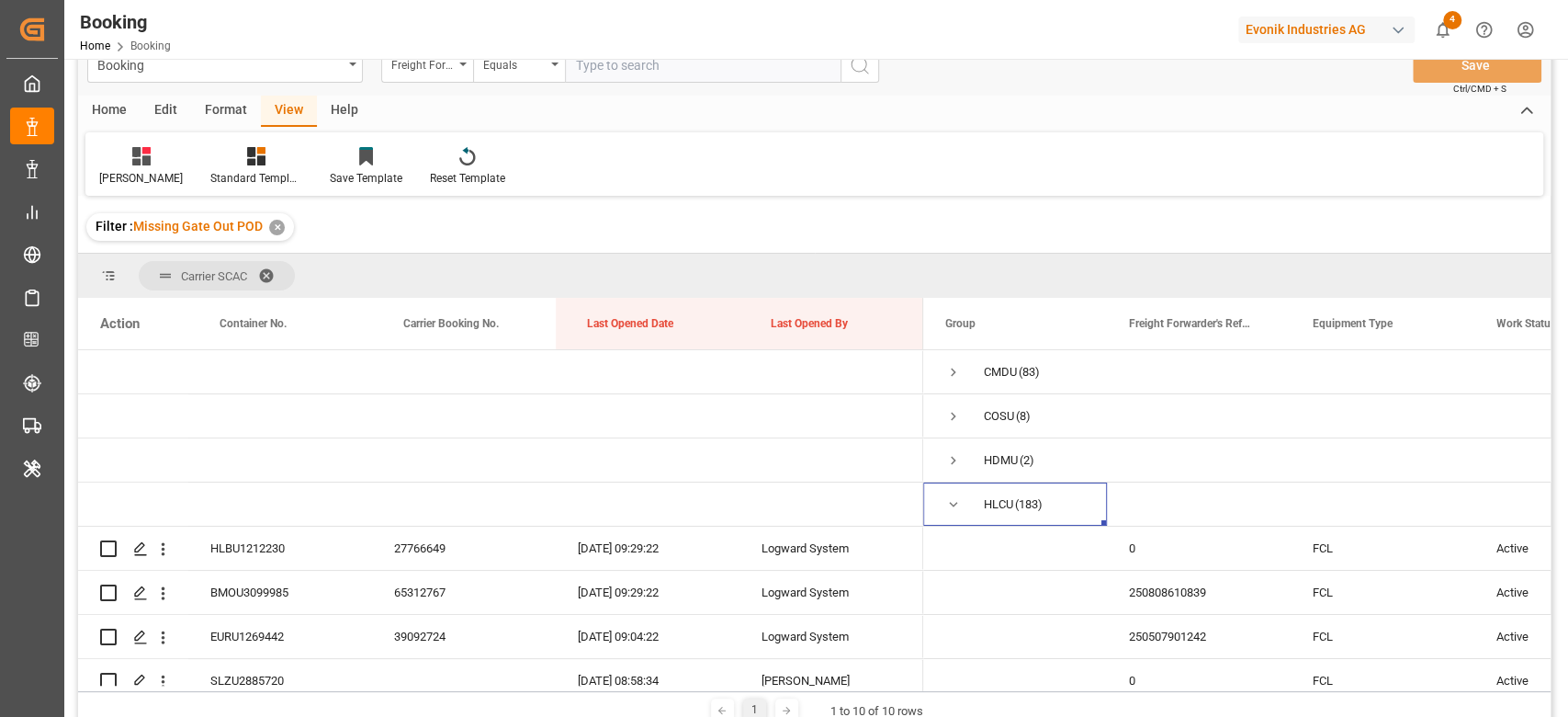
scroll to position [0, 0]
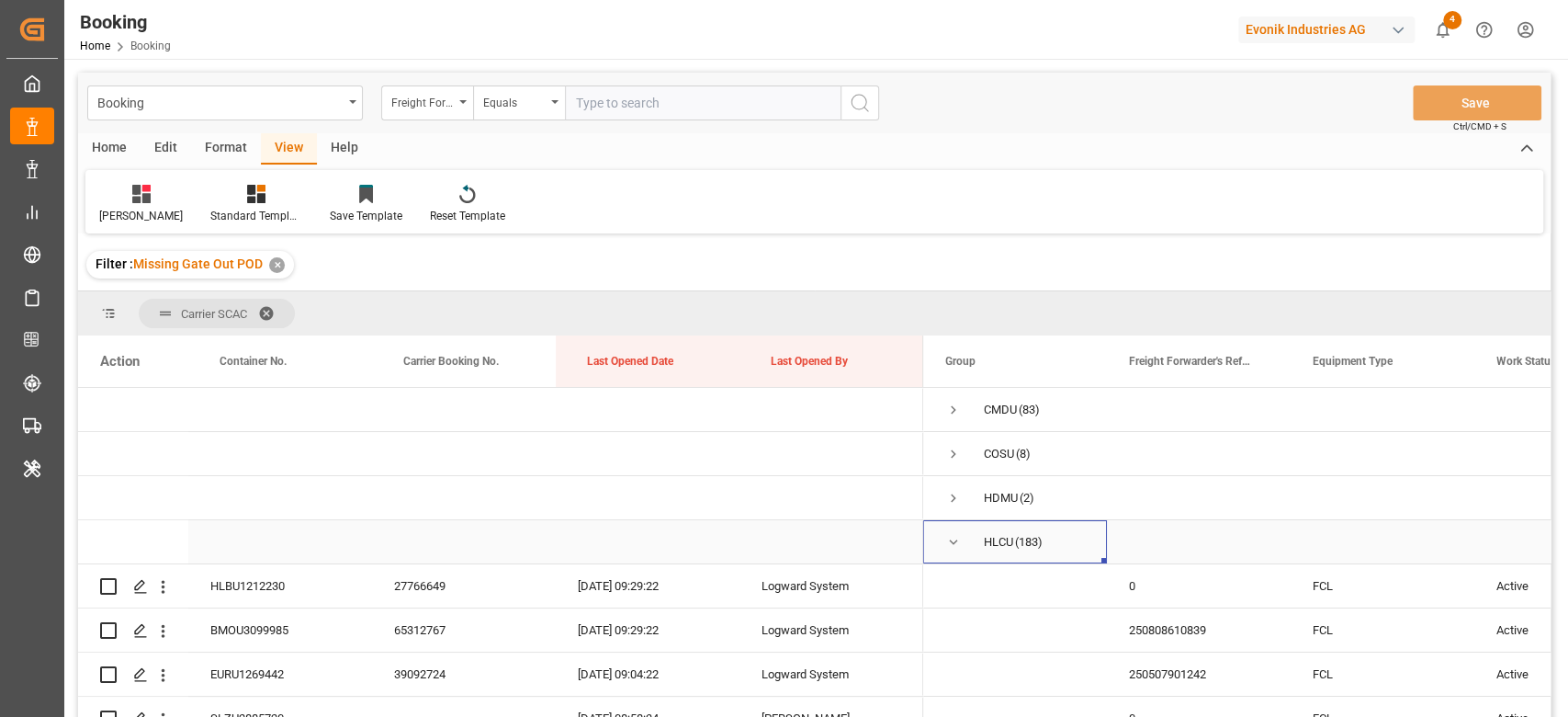
click at [955, 547] on span "Press SPACE to select this row." at bounding box center [953, 541] width 16 height 16
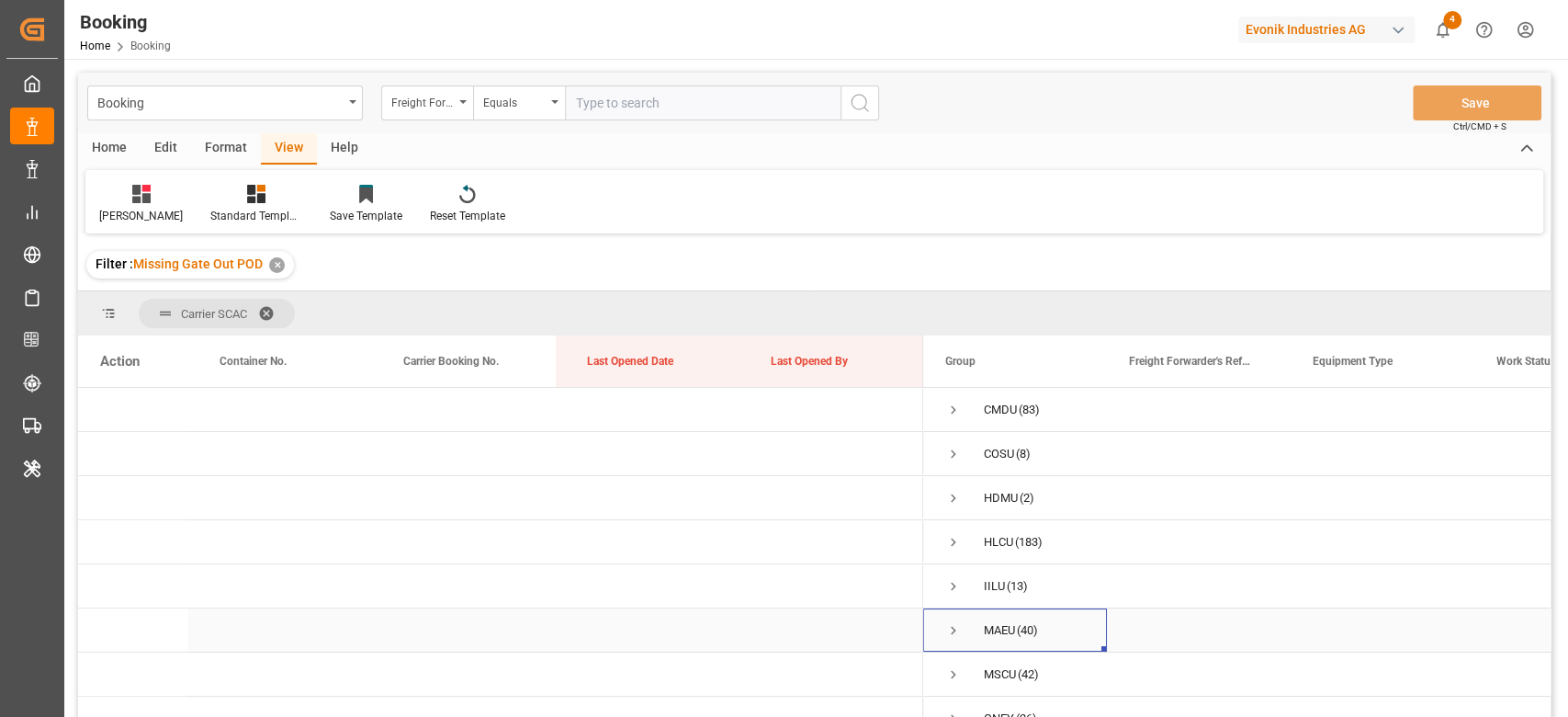
click at [956, 619] on span "Press SPACE to select this row." at bounding box center [953, 630] width 16 height 42
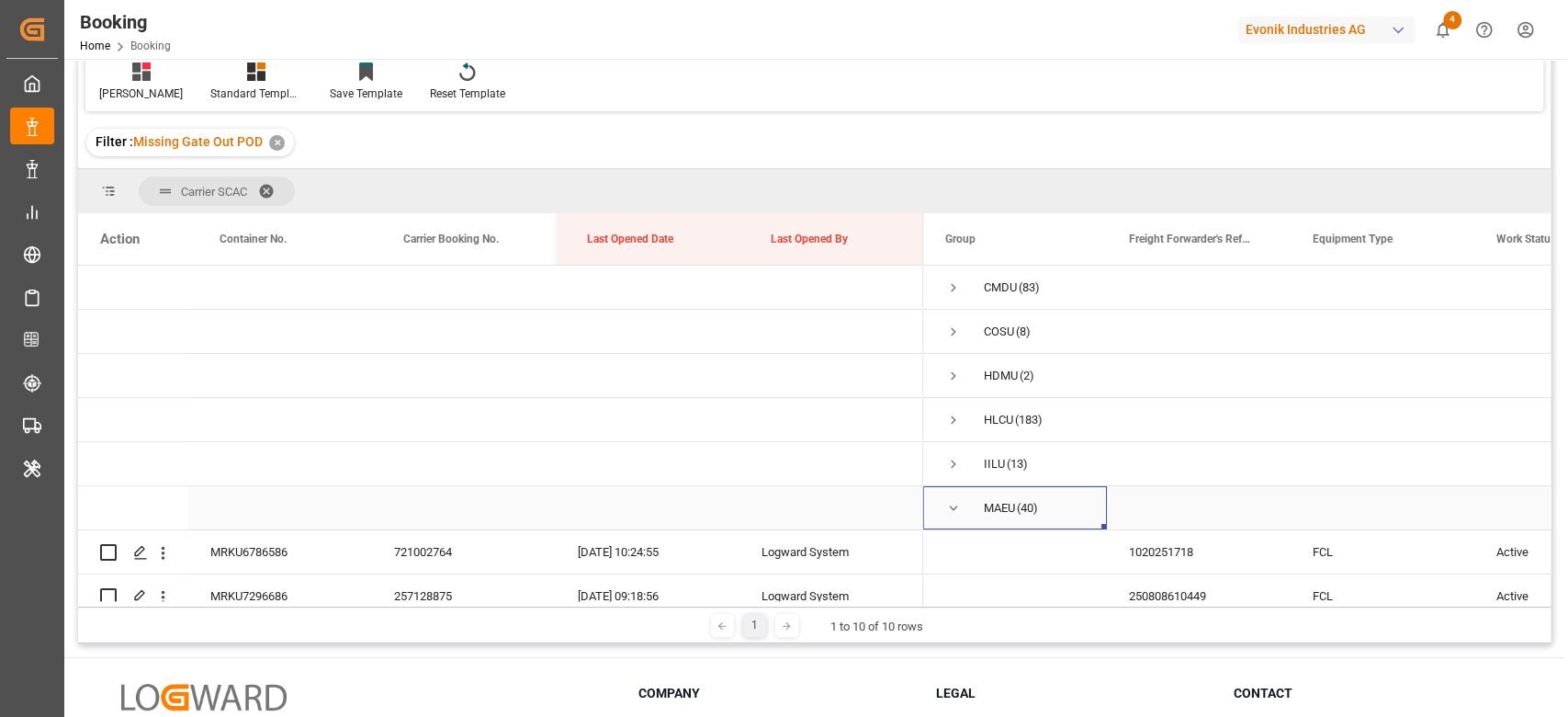
scroll to position [122, 0]
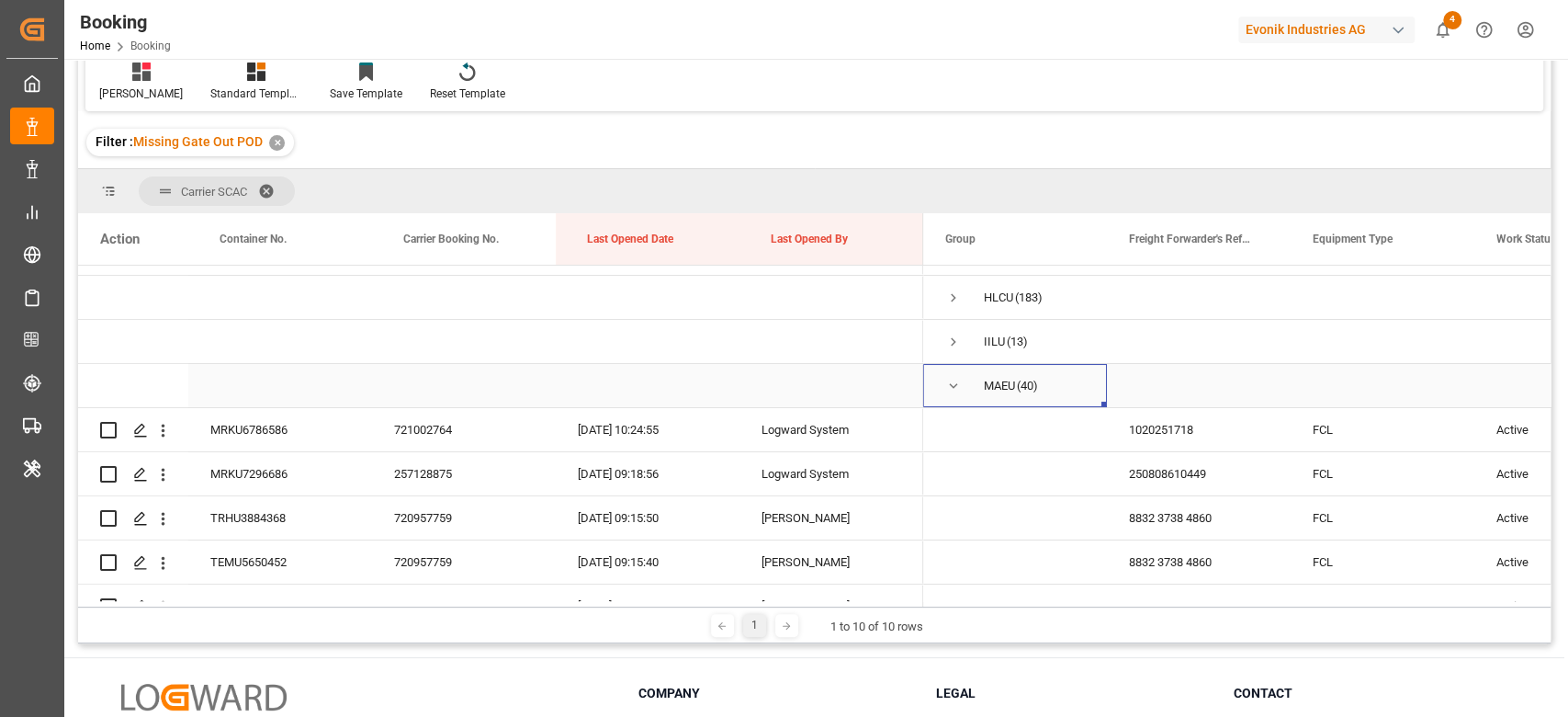
click at [954, 390] on span "Press SPACE to select this row." at bounding box center [953, 385] width 16 height 16
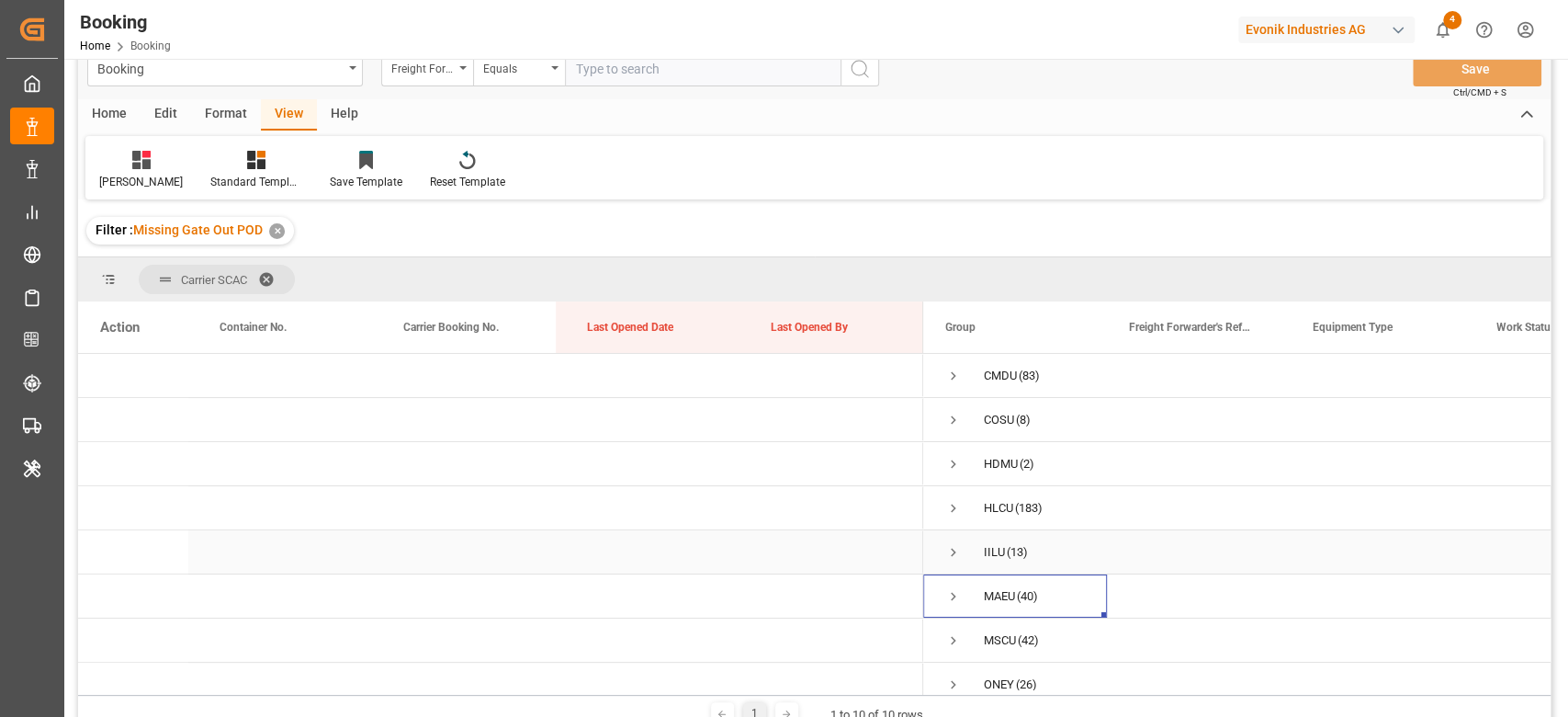
scroll to position [0, 0]
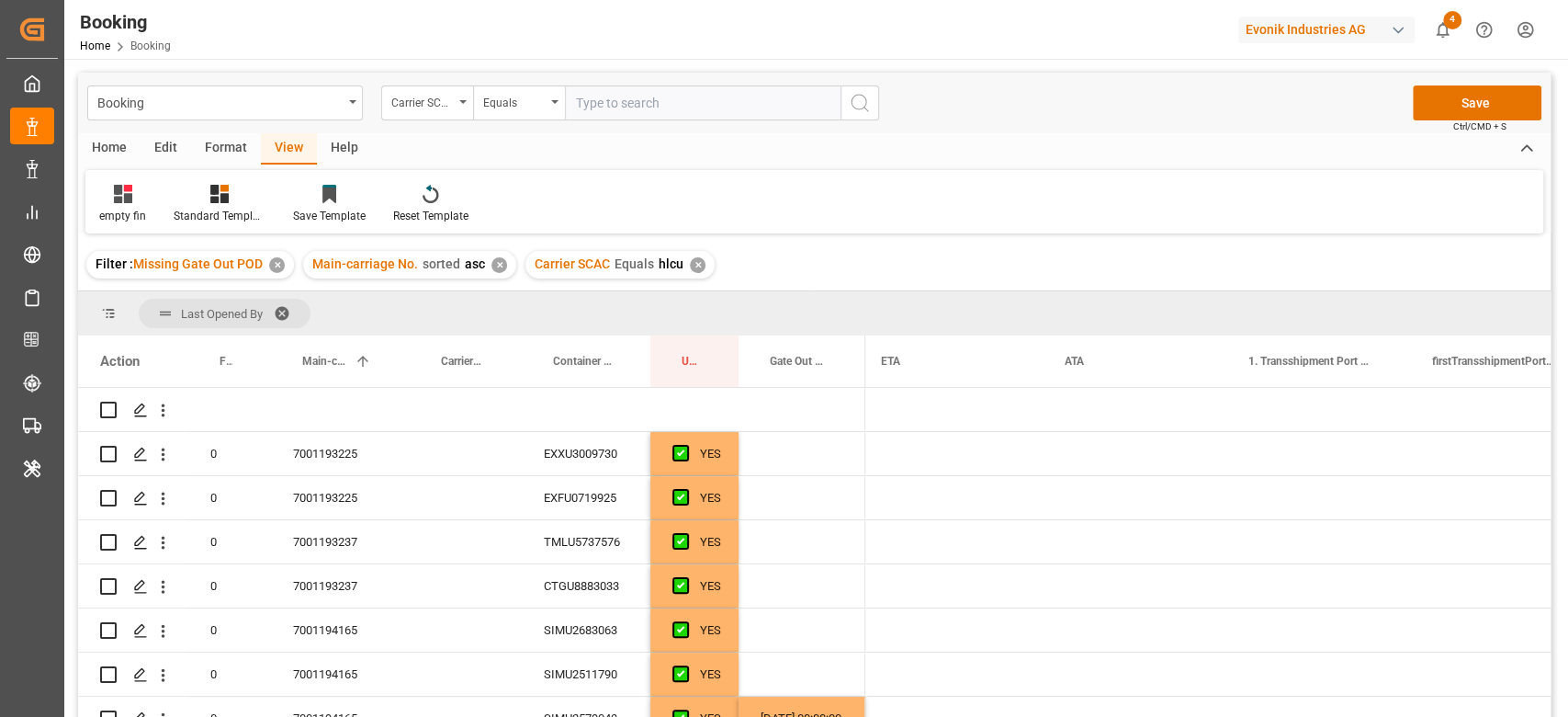
scroll to position [0, 2296]
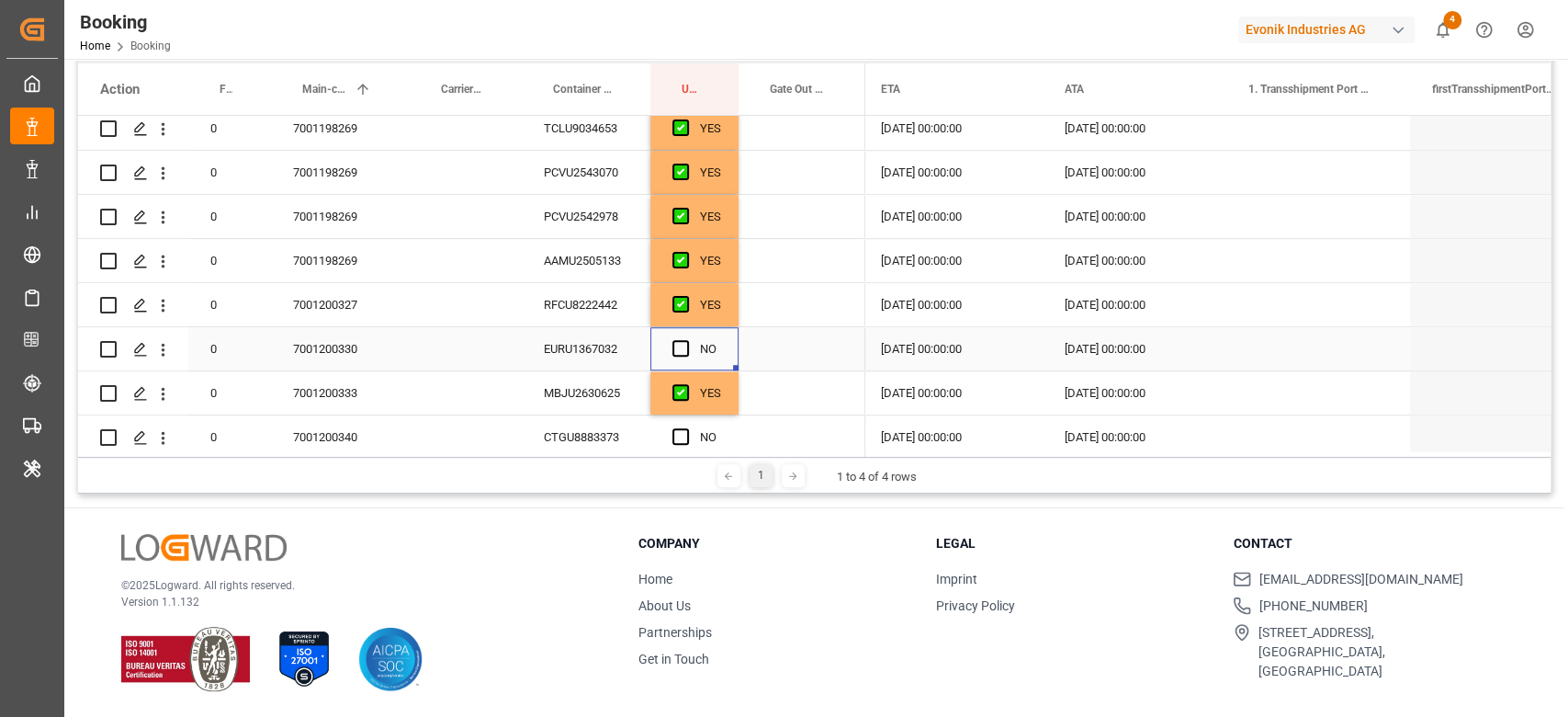
click at [682, 342] on span "Press SPACE to select this row." at bounding box center [680, 348] width 16 height 16
click at [686, 340] on input "Press SPACE to select this row." at bounding box center [686, 340] width 0 height 0
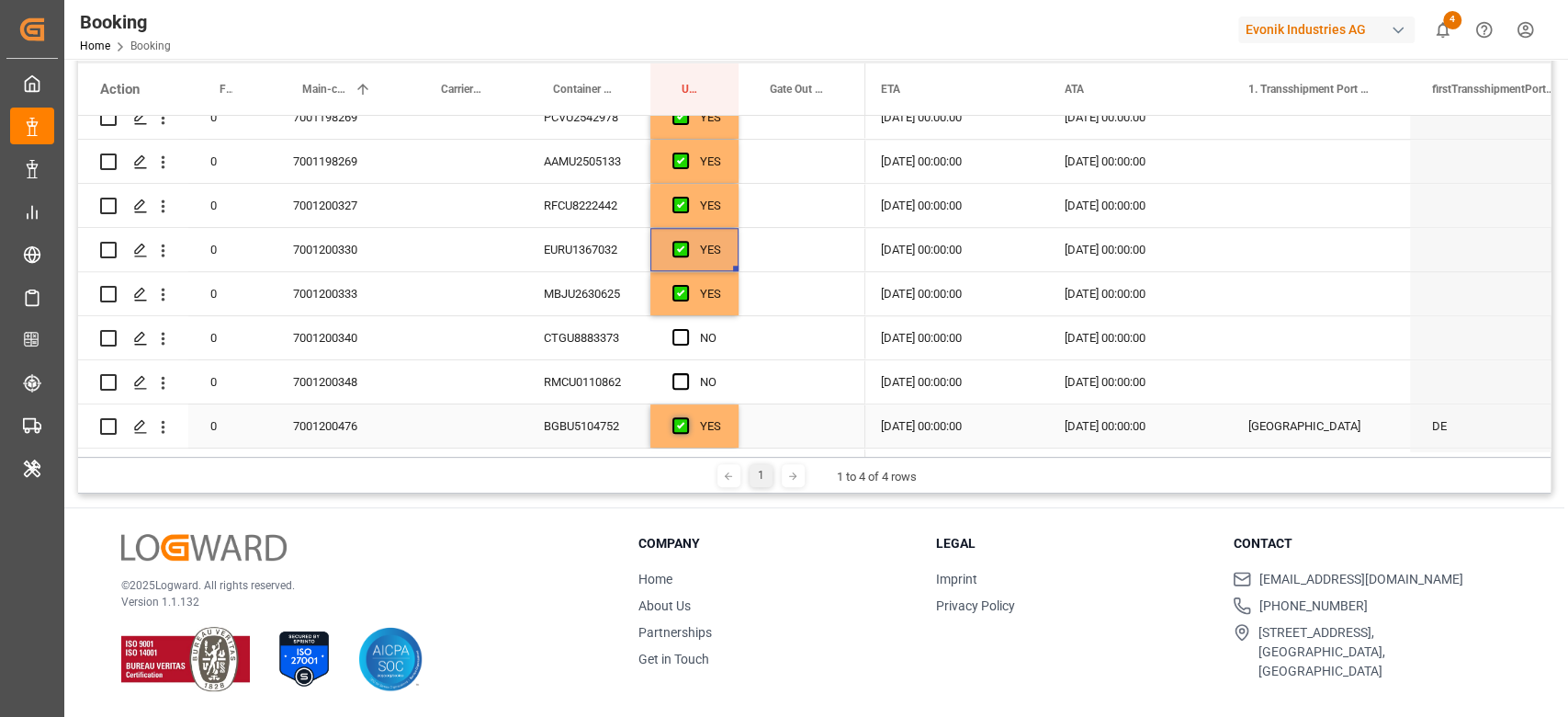
scroll to position [1102, 0]
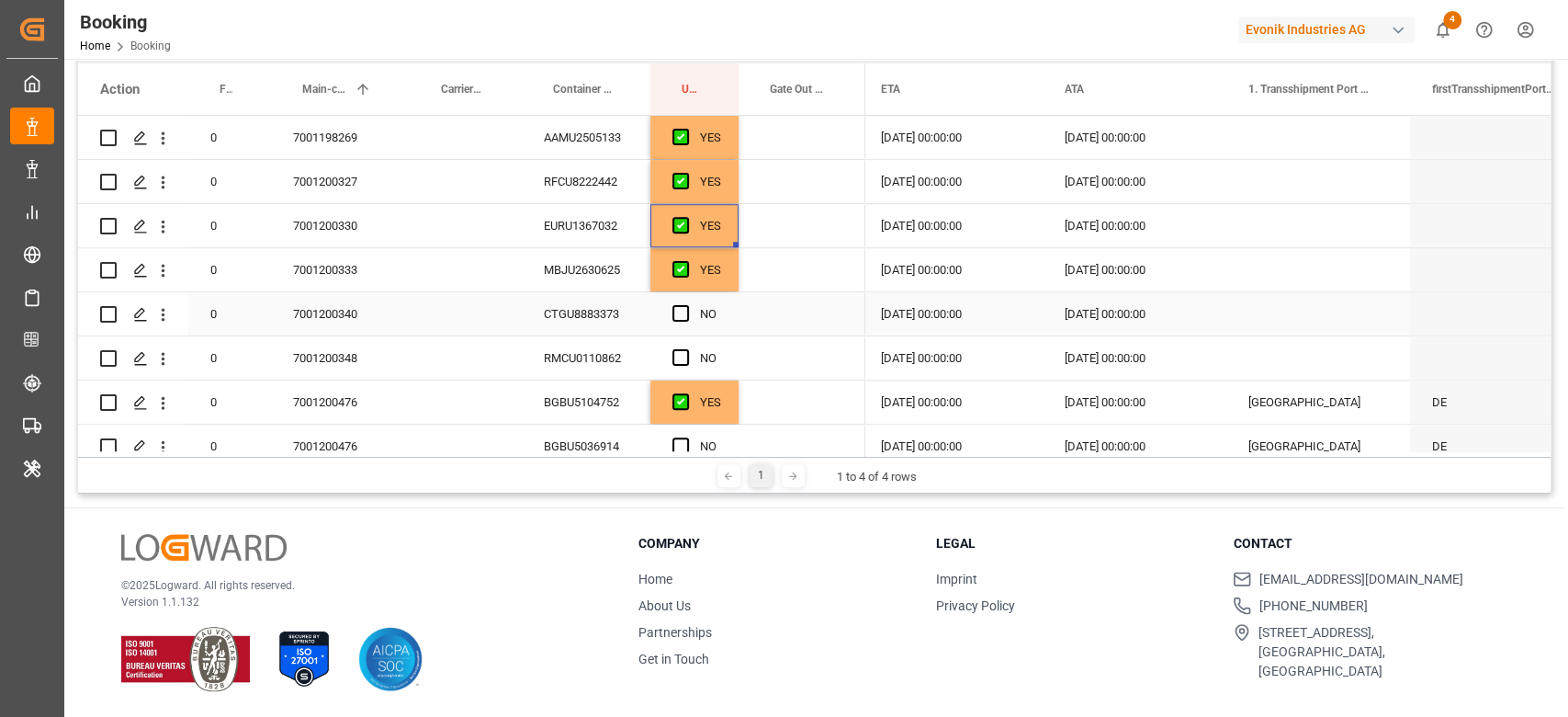
click at [634, 304] on div "CTGU8883373" at bounding box center [586, 314] width 129 height 43
click at [680, 304] on div "Press SPACE to select this row." at bounding box center [686, 315] width 28 height 42
click at [683, 308] on span "Press SPACE to select this row." at bounding box center [680, 313] width 16 height 16
click at [686, 305] on input "Press SPACE to select this row." at bounding box center [686, 305] width 0 height 0
click at [602, 360] on div "RMCU0110862" at bounding box center [586, 358] width 129 height 43
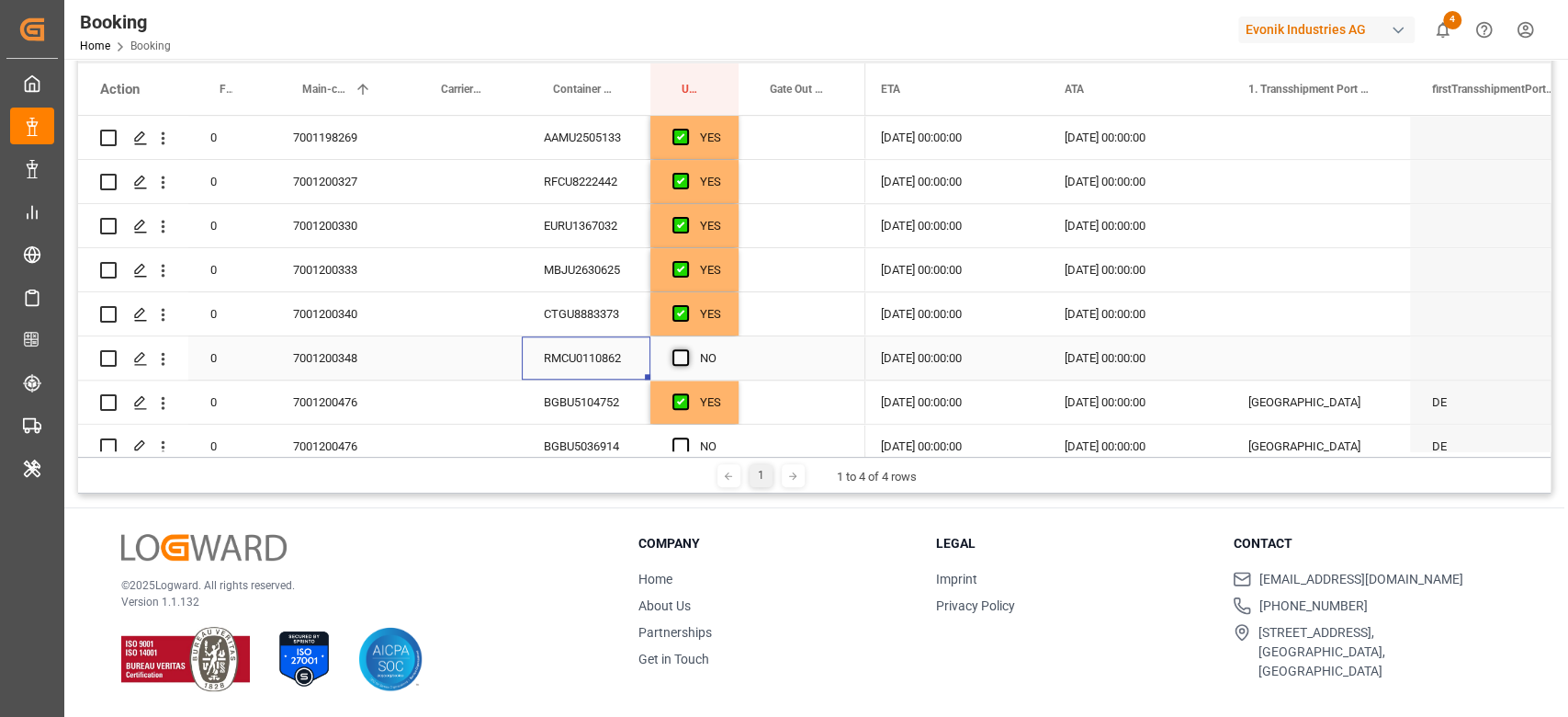
click at [676, 358] on span "Press SPACE to select this row." at bounding box center [680, 357] width 16 height 16
click at [686, 349] on input "Press SPACE to select this row." at bounding box center [686, 349] width 0 height 0
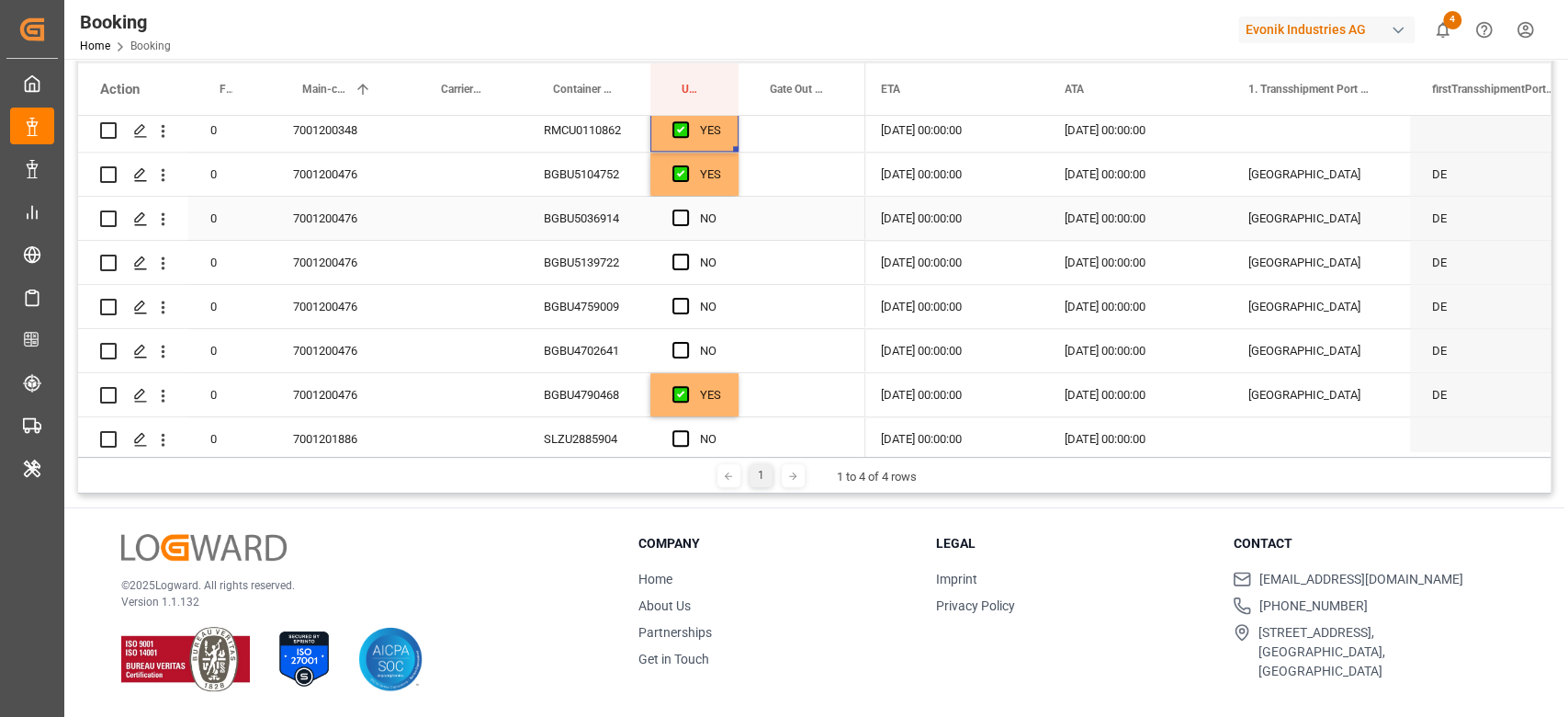
scroll to position [1468, 0]
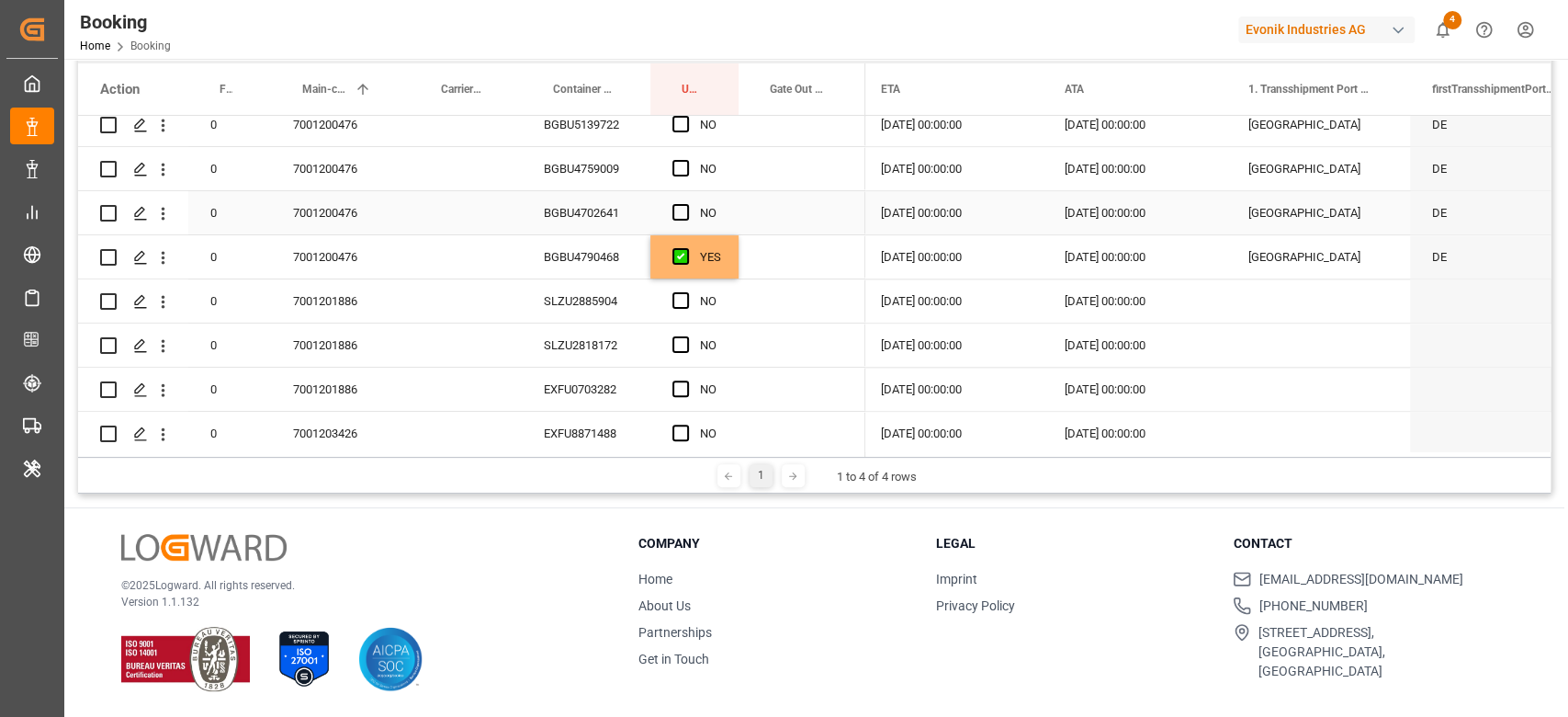
click at [751, 199] on div "Press SPACE to select this row." at bounding box center [802, 212] width 127 height 43
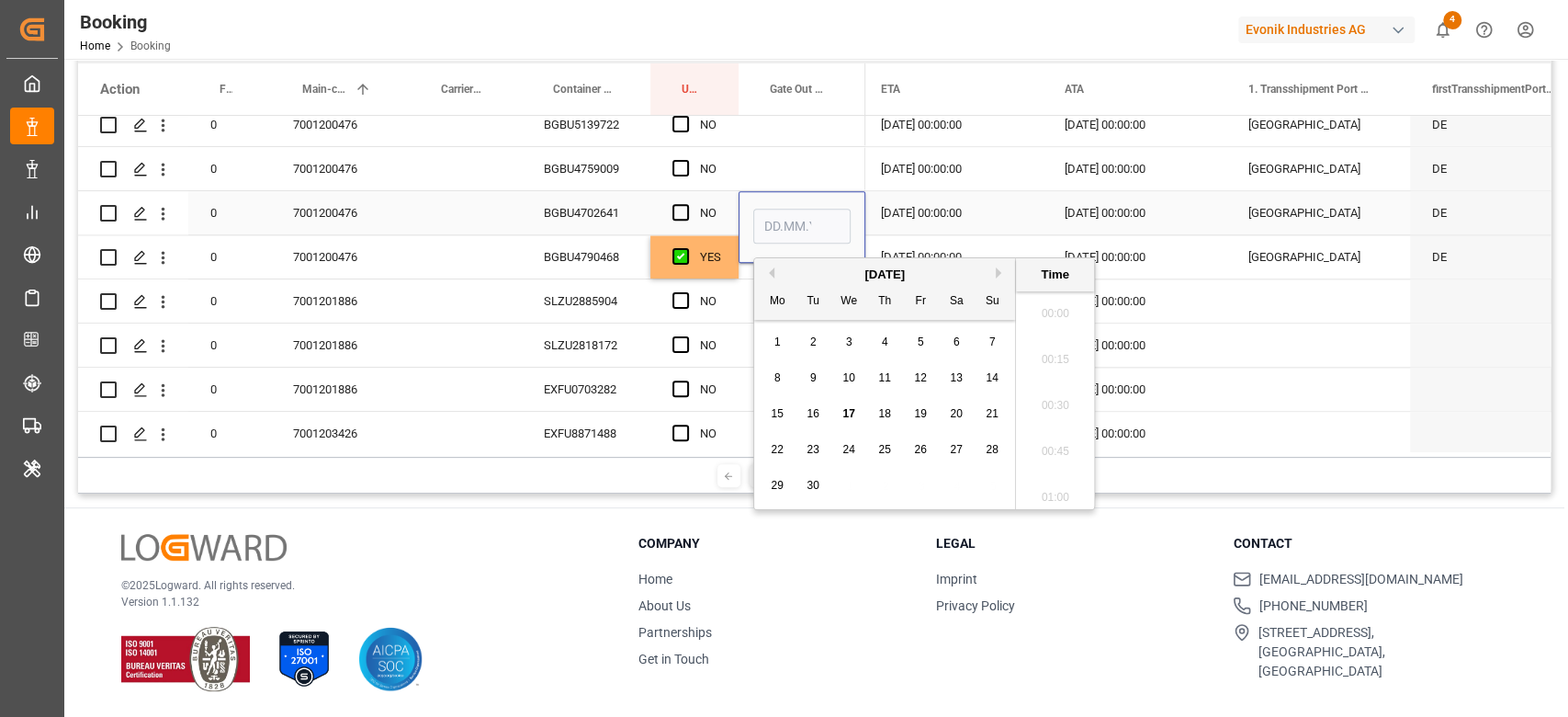
scroll to position [2716, 0]
click at [926, 373] on span "12" at bounding box center [919, 377] width 11 height 12
type input "12.09.2025 00:00"
click at [677, 206] on span "Press SPACE to select this row." at bounding box center [680, 211] width 16 height 16
click at [686, 204] on input "Press SPACE to select this row." at bounding box center [686, 204] width 0 height 0
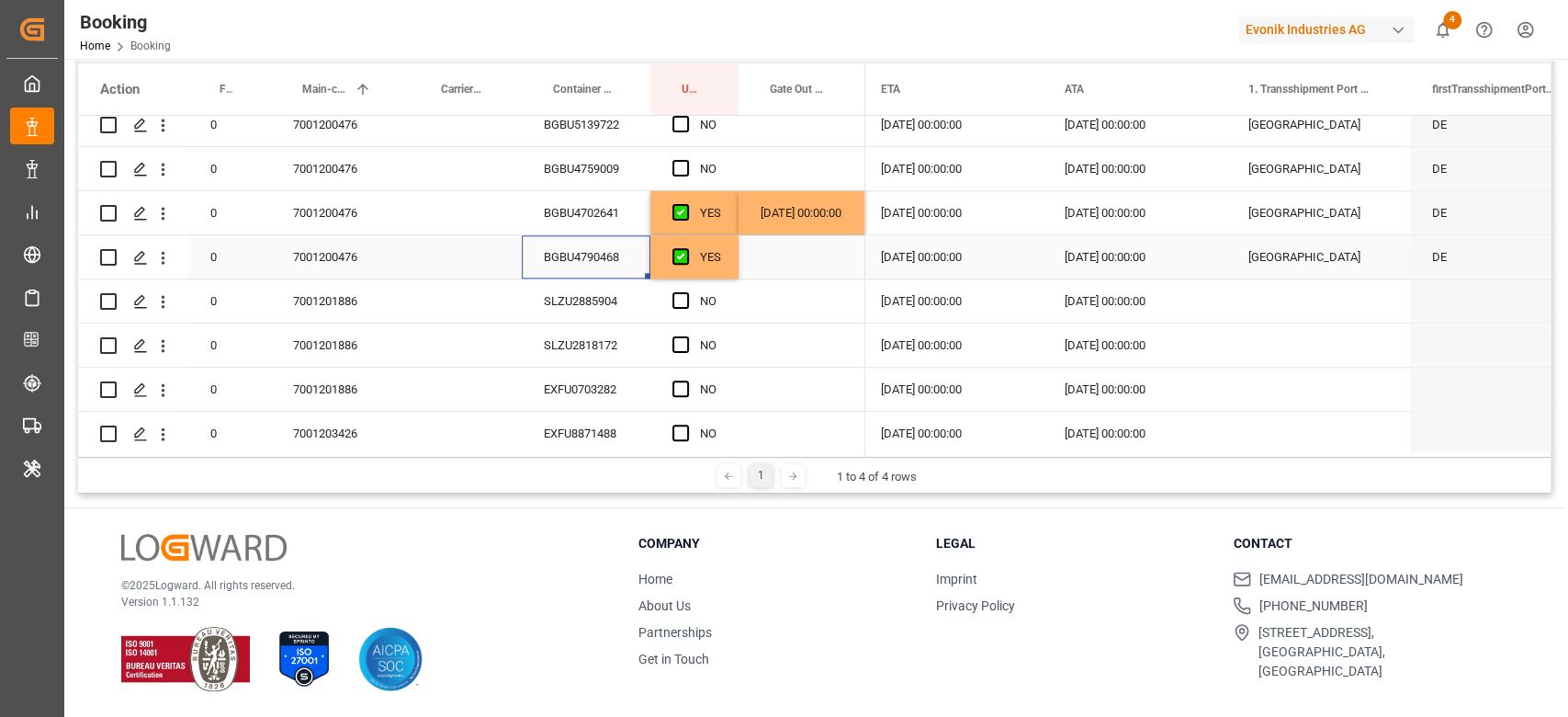
click at [603, 248] on div "BGBU4790468" at bounding box center [586, 256] width 129 height 43
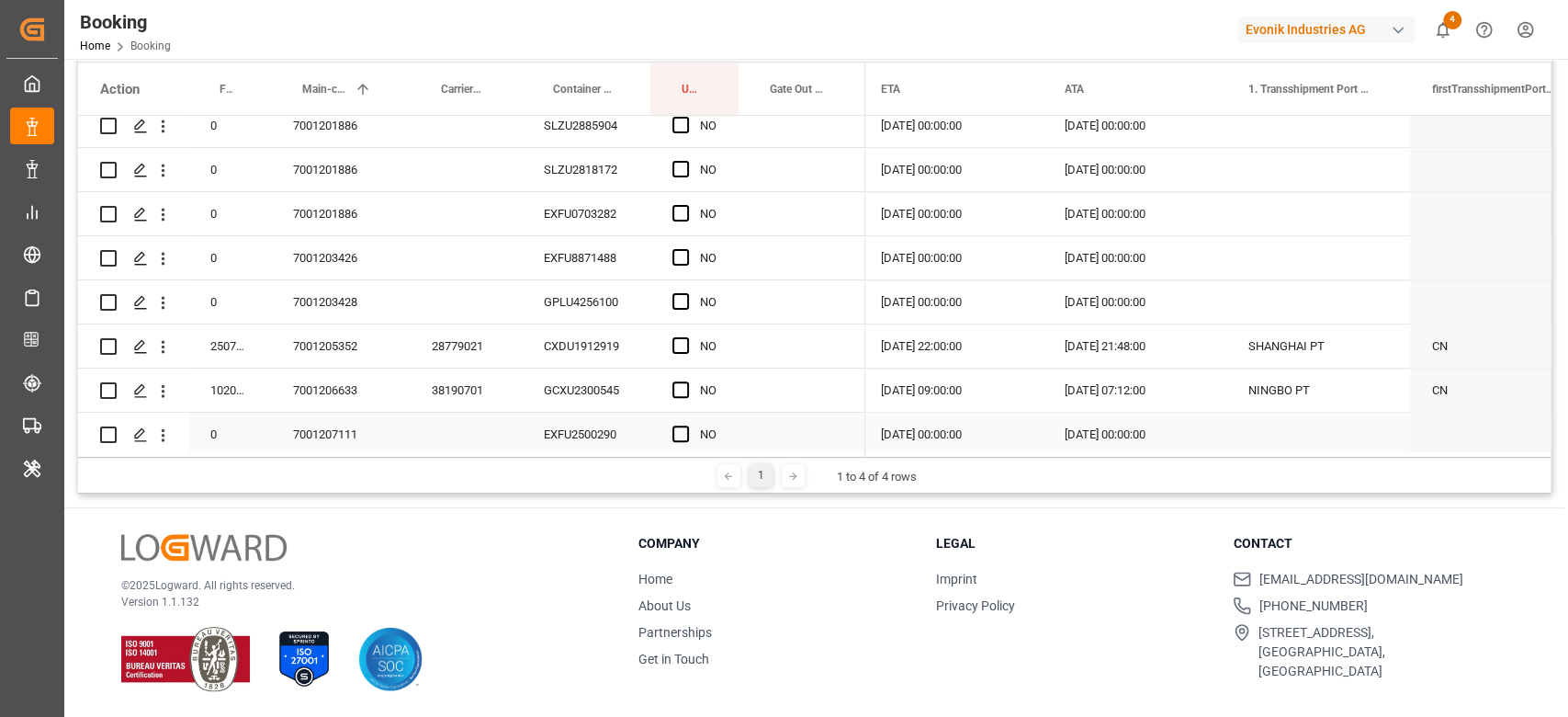
scroll to position [1591, 0]
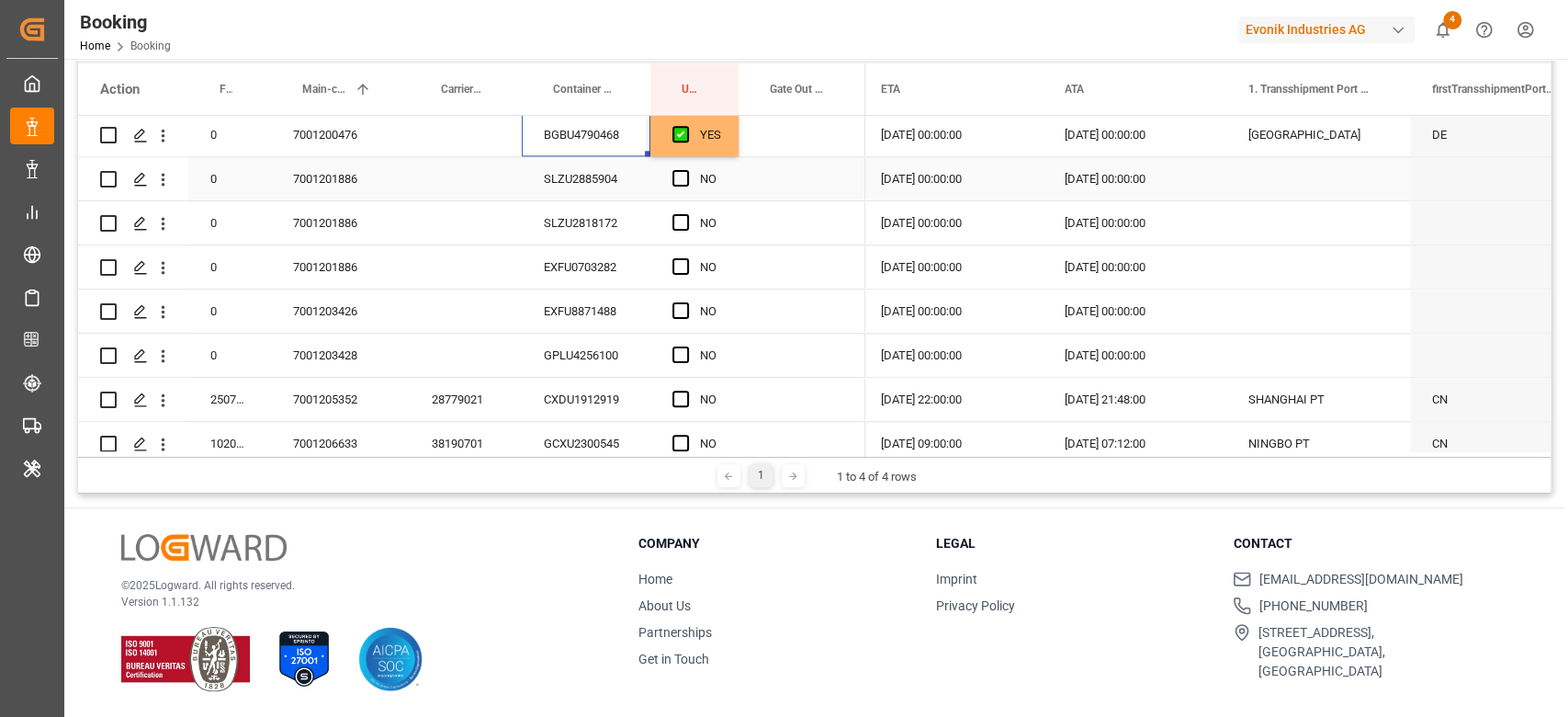
click at [366, 190] on div "7001201886" at bounding box center [340, 178] width 139 height 43
click at [546, 174] on div "SLZU2885904" at bounding box center [586, 178] width 129 height 43
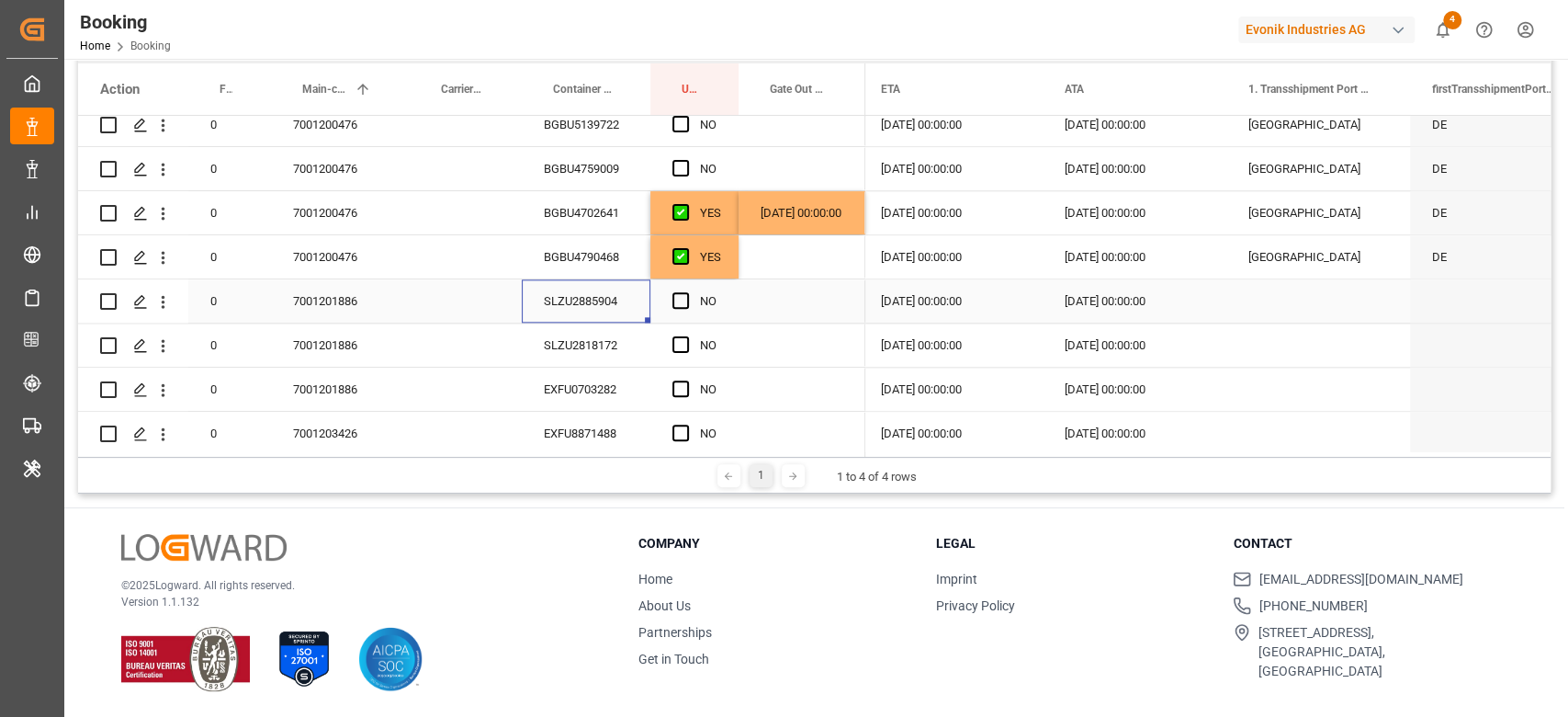
click at [616, 197] on div "0 7001193225 EXXU3009730 YES 0" at bounding box center [472, 588] width 787 height 3881
click at [680, 304] on span "Press SPACE to select this row." at bounding box center [680, 300] width 16 height 16
click at [686, 293] on input "Press SPACE to select this row." at bounding box center [686, 293] width 0 height 0
click at [678, 342] on span "Press SPACE to select this row." at bounding box center [680, 344] width 16 height 16
click at [686, 337] on input "Press SPACE to select this row." at bounding box center [686, 337] width 0 height 0
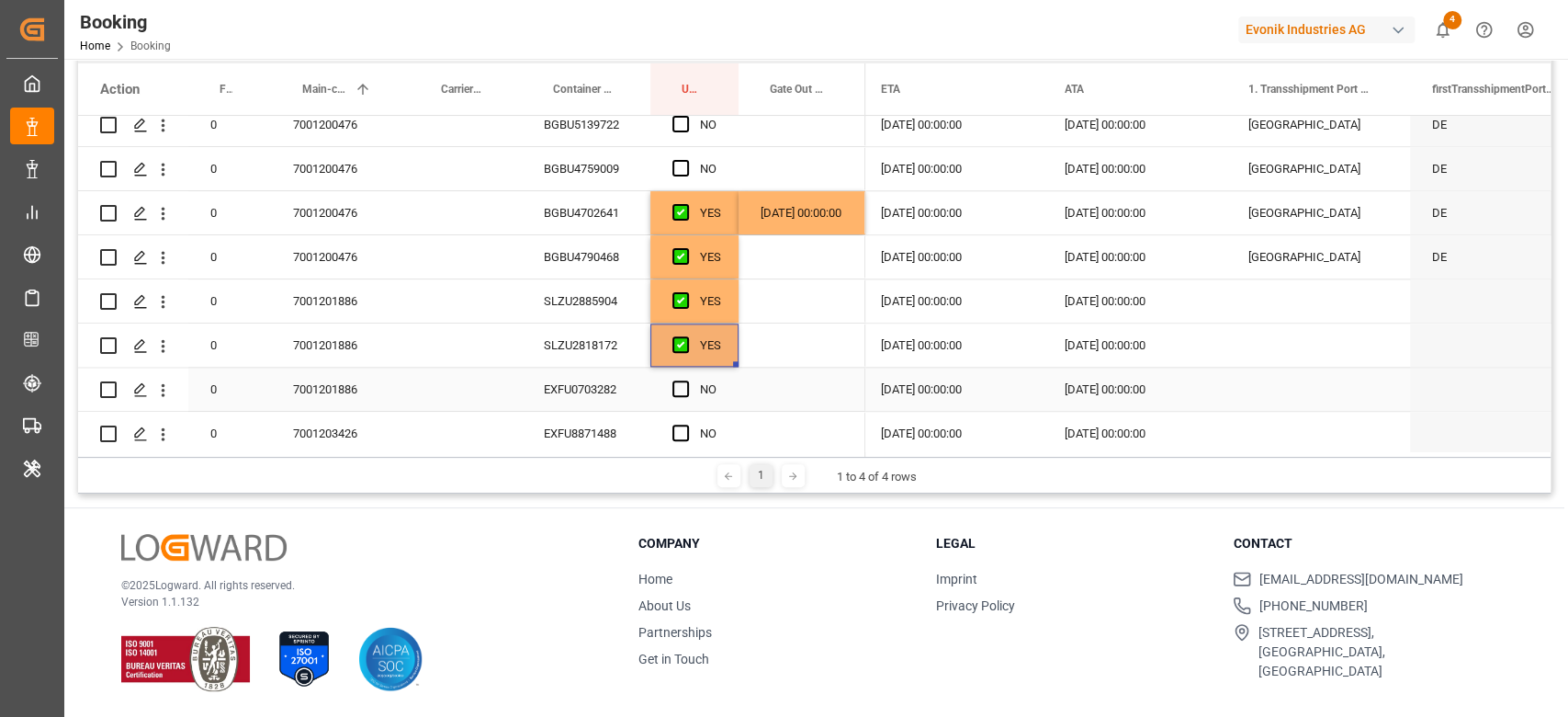
click at [687, 379] on div "Press SPACE to select this row." at bounding box center [686, 389] width 28 height 42
click at [679, 391] on span "Press SPACE to select this row." at bounding box center [680, 388] width 16 height 16
click at [686, 380] on input "Press SPACE to select this row." at bounding box center [686, 380] width 0 height 0
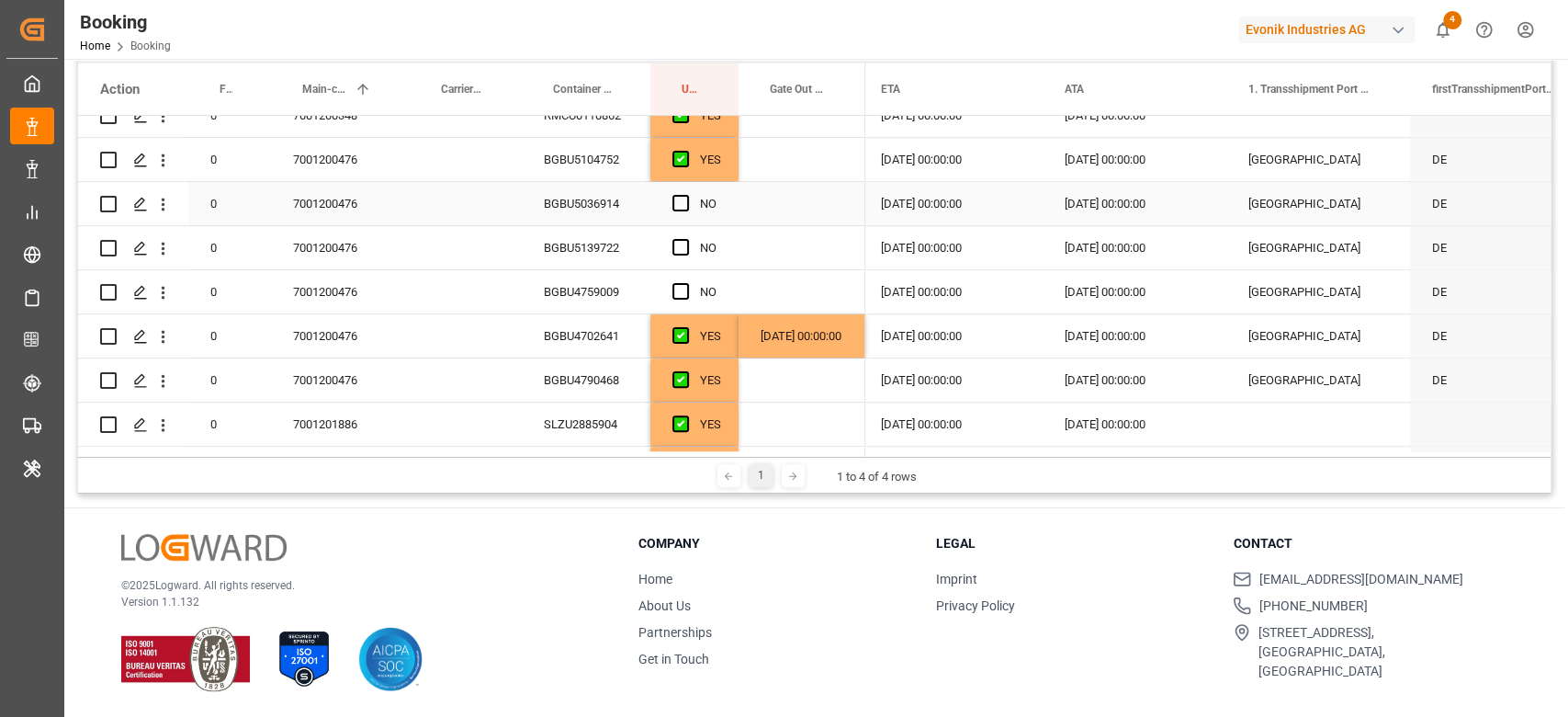
click at [575, 186] on div "BGBU5036914" at bounding box center [586, 203] width 129 height 43
click at [581, 154] on div "BGBU5104752" at bounding box center [586, 159] width 129 height 43
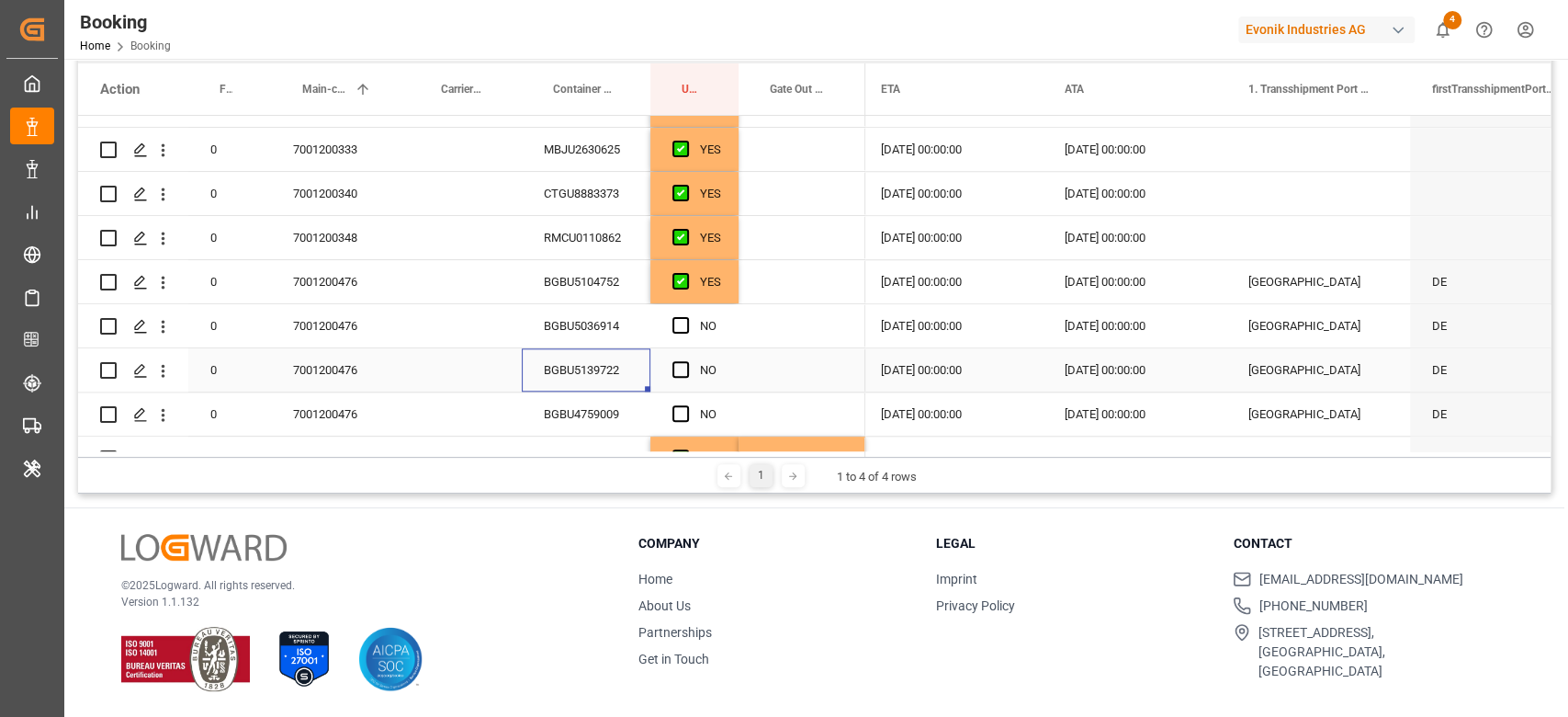
click at [602, 283] on div "BGBU5104752" at bounding box center [586, 281] width 129 height 43
click at [671, 319] on div "NO" at bounding box center [694, 325] width 88 height 43
click at [683, 358] on div "Press SPACE to select this row." at bounding box center [686, 370] width 28 height 42
click at [678, 407] on span "Press SPACE to select this row." at bounding box center [680, 413] width 16 height 16
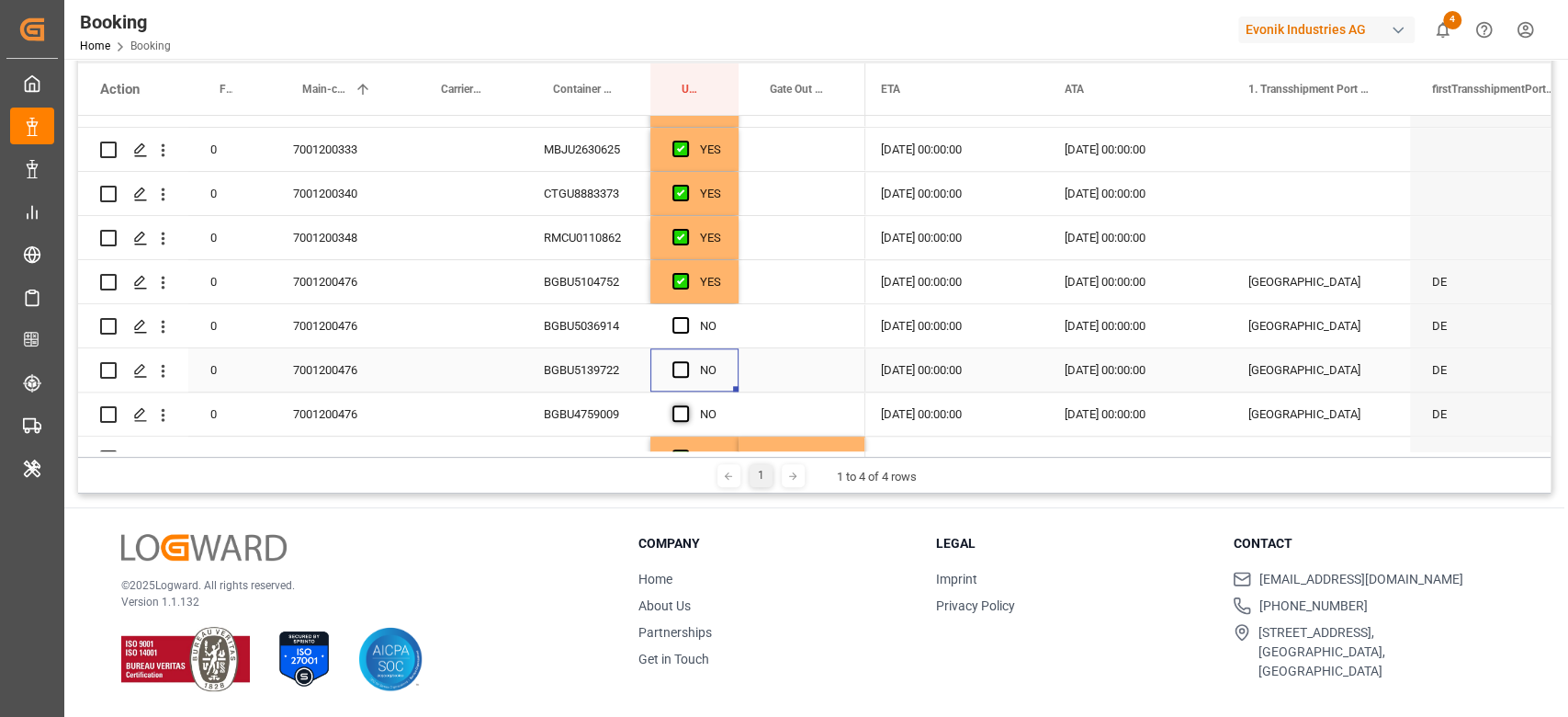
click at [686, 405] on input "Press SPACE to select this row." at bounding box center [686, 405] width 0 height 0
click at [677, 371] on span "Press SPACE to select this row." at bounding box center [680, 369] width 16 height 16
click at [686, 361] on input "Press SPACE to select this row." at bounding box center [686, 361] width 0 height 0
click at [678, 317] on span "Press SPACE to select this row." at bounding box center [680, 325] width 16 height 16
click at [686, 317] on input "Press SPACE to select this row." at bounding box center [686, 317] width 0 height 0
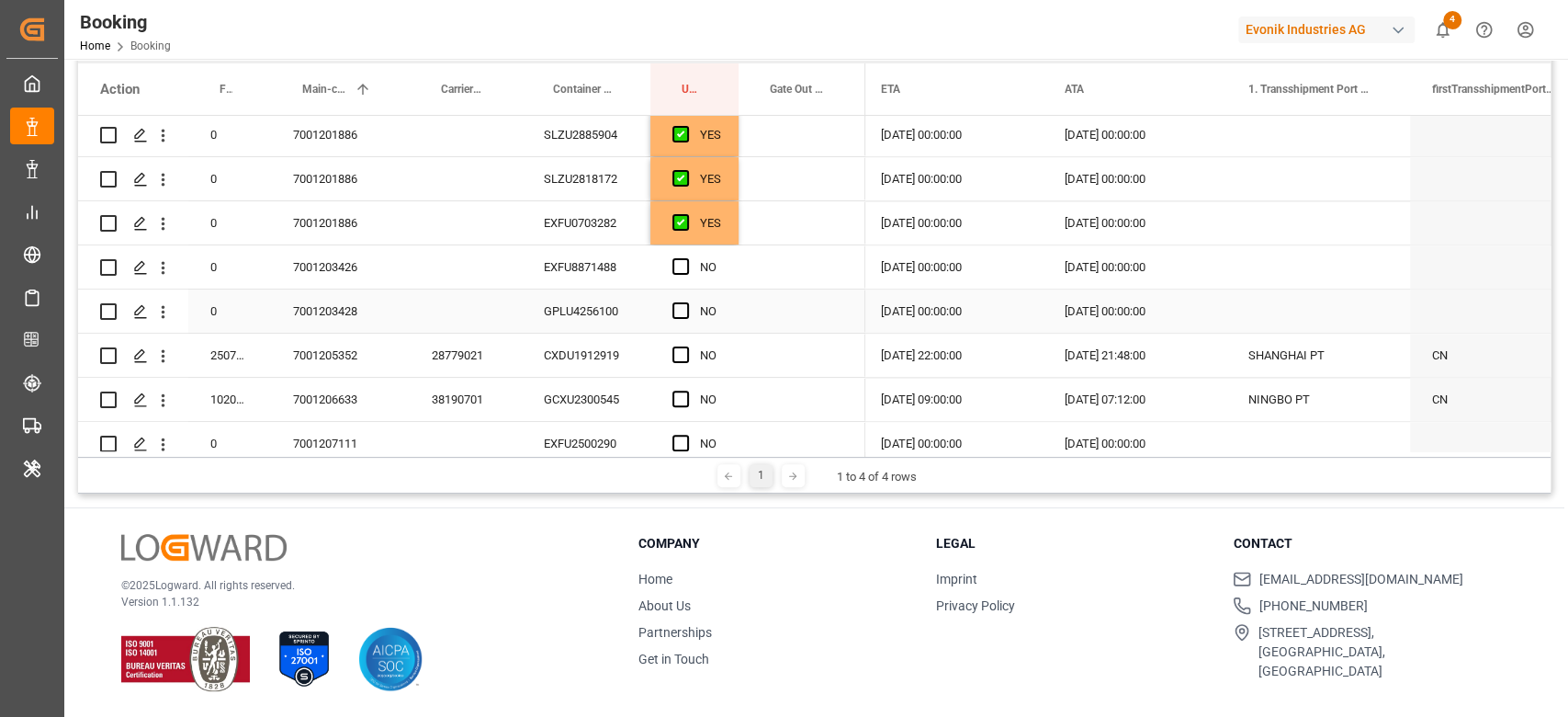
scroll to position [1712, 0]
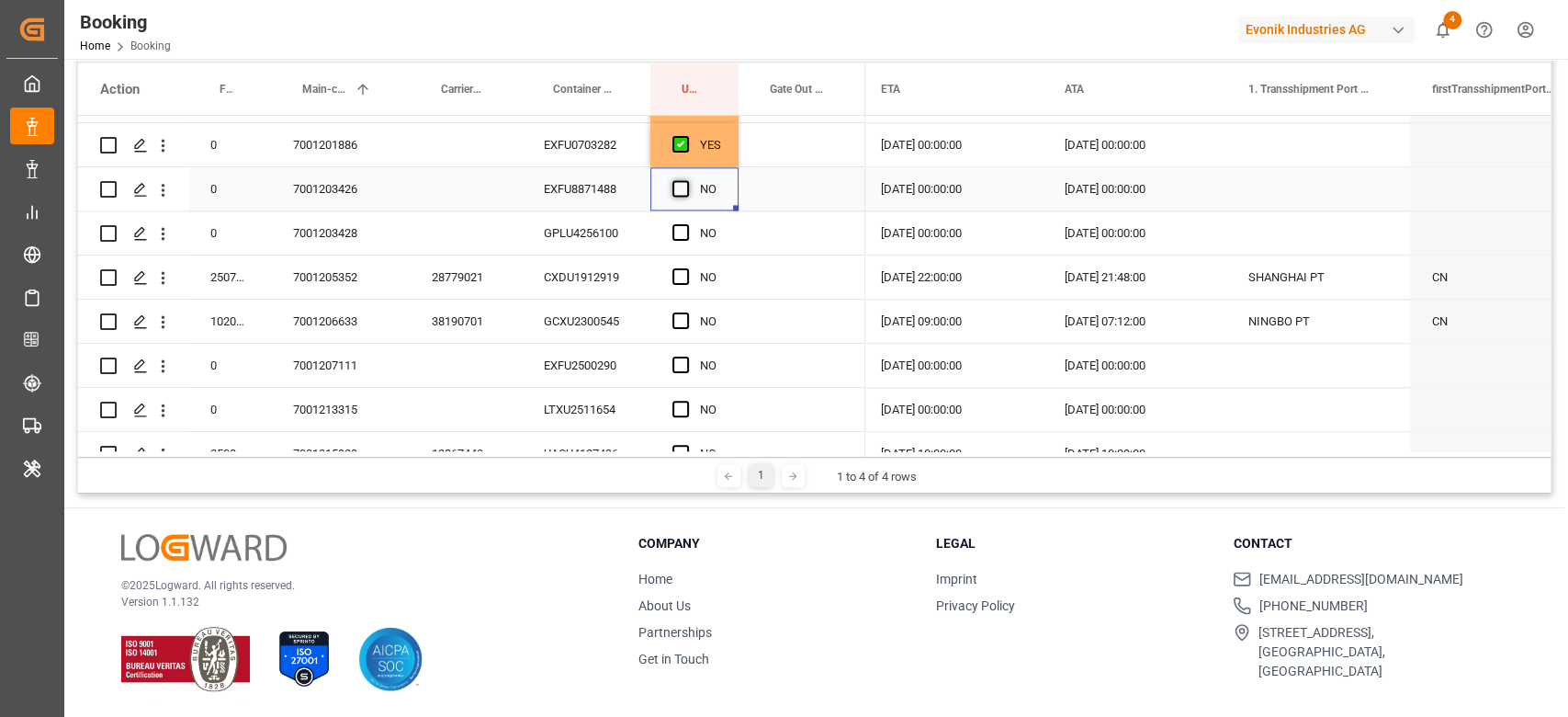
click at [677, 193] on span "Press SPACE to select this row." at bounding box center [680, 187] width 16 height 16
click at [686, 180] on input "Press SPACE to select this row." at bounding box center [686, 180] width 0 height 0
click at [614, 238] on div "GPLU4256100" at bounding box center [586, 232] width 129 height 43
click at [678, 235] on span "Press SPACE to select this row." at bounding box center [680, 232] width 16 height 16
click at [686, 225] on input "Press SPACE to select this row." at bounding box center [686, 225] width 0 height 0
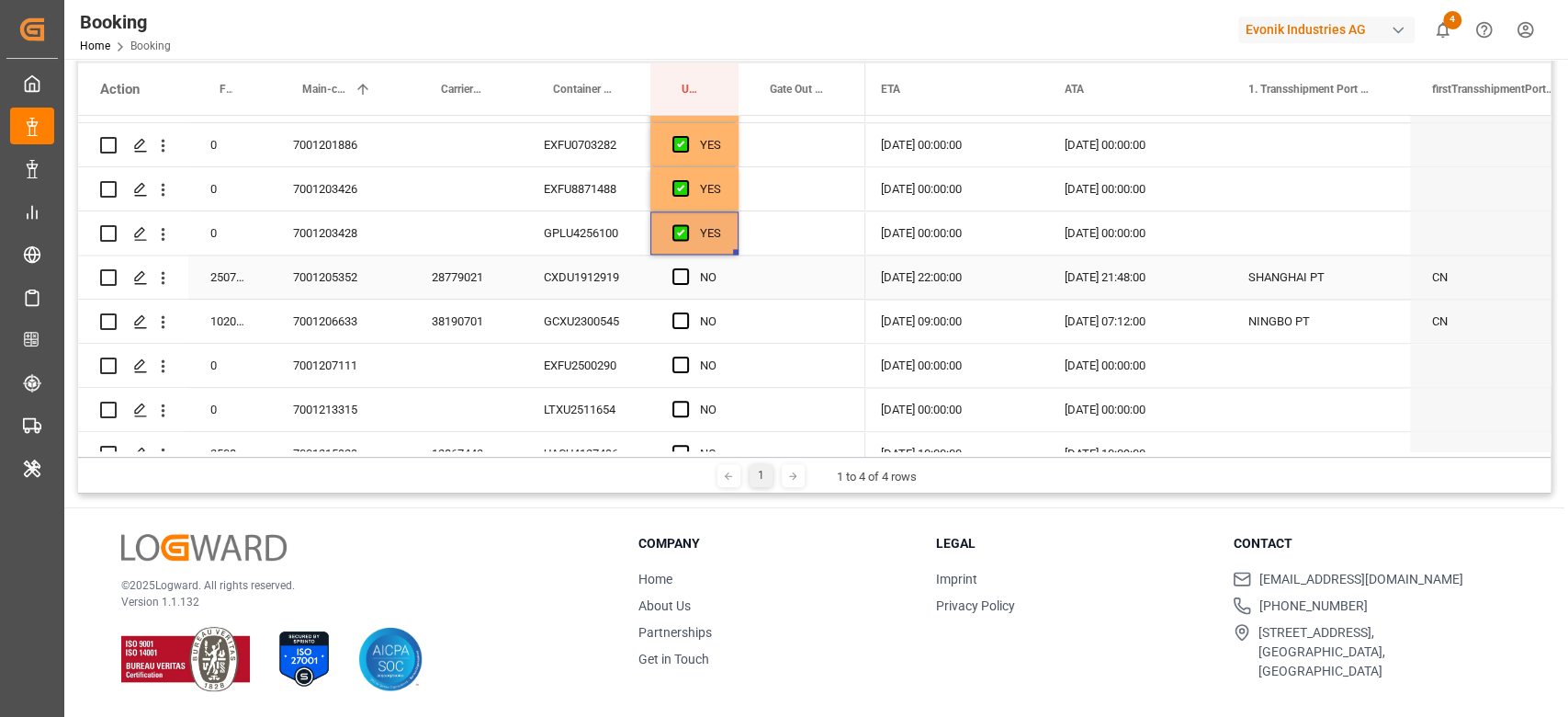
click at [634, 272] on div "CXDU1912919" at bounding box center [586, 276] width 129 height 43
click at [692, 266] on div "Press SPACE to select this row." at bounding box center [686, 277] width 28 height 42
click at [686, 274] on span "Press SPACE to select this row." at bounding box center [680, 276] width 16 height 16
click at [686, 269] on input "Press SPACE to select this row." at bounding box center [686, 269] width 0 height 0
click at [640, 320] on div "GCXU2300545" at bounding box center [586, 320] width 129 height 43
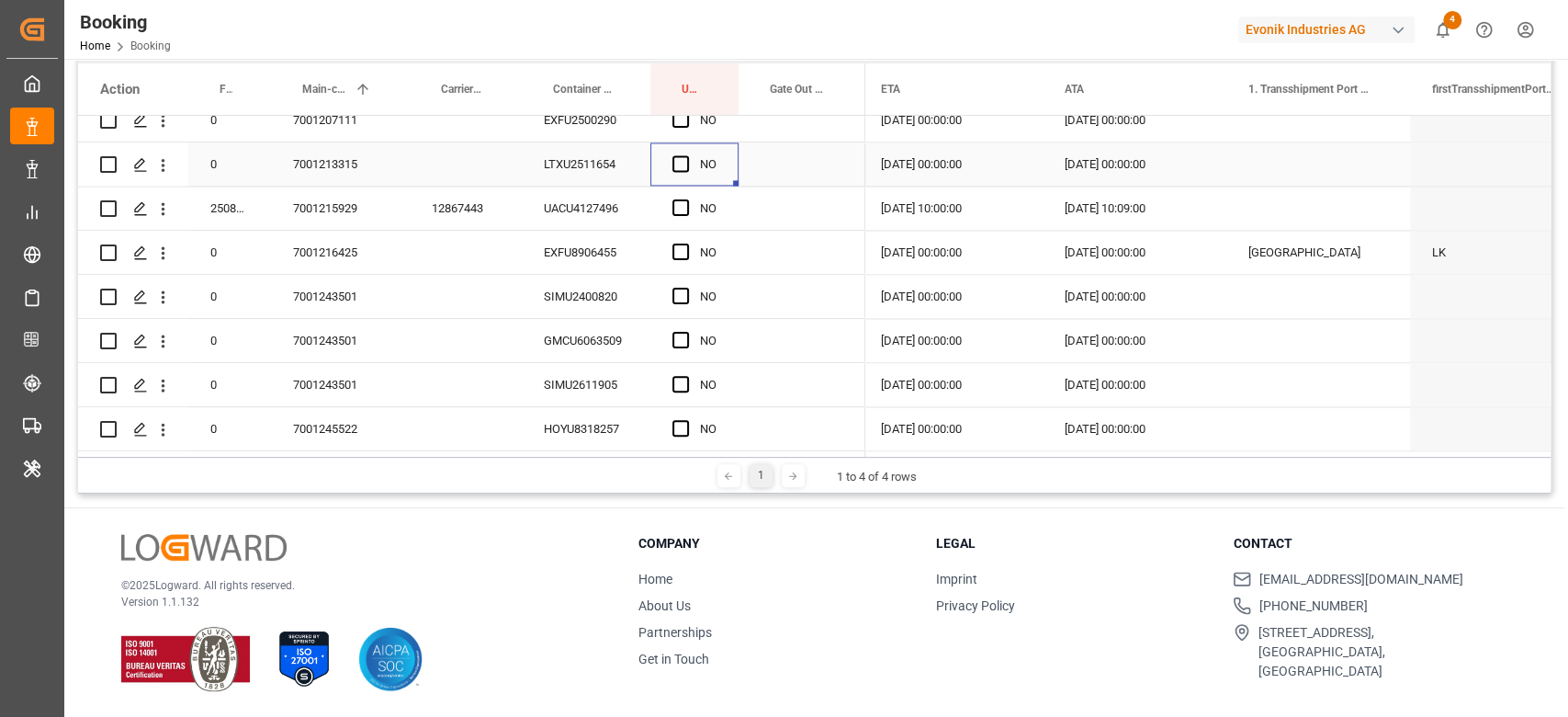
drag, startPoint x: 679, startPoint y: 247, endPoint x: 665, endPoint y: 248, distance: 14.0
click at [668, 248] on div "0 7001193225 EXXU3009730 YES 0" at bounding box center [472, 98] width 787 height 3881
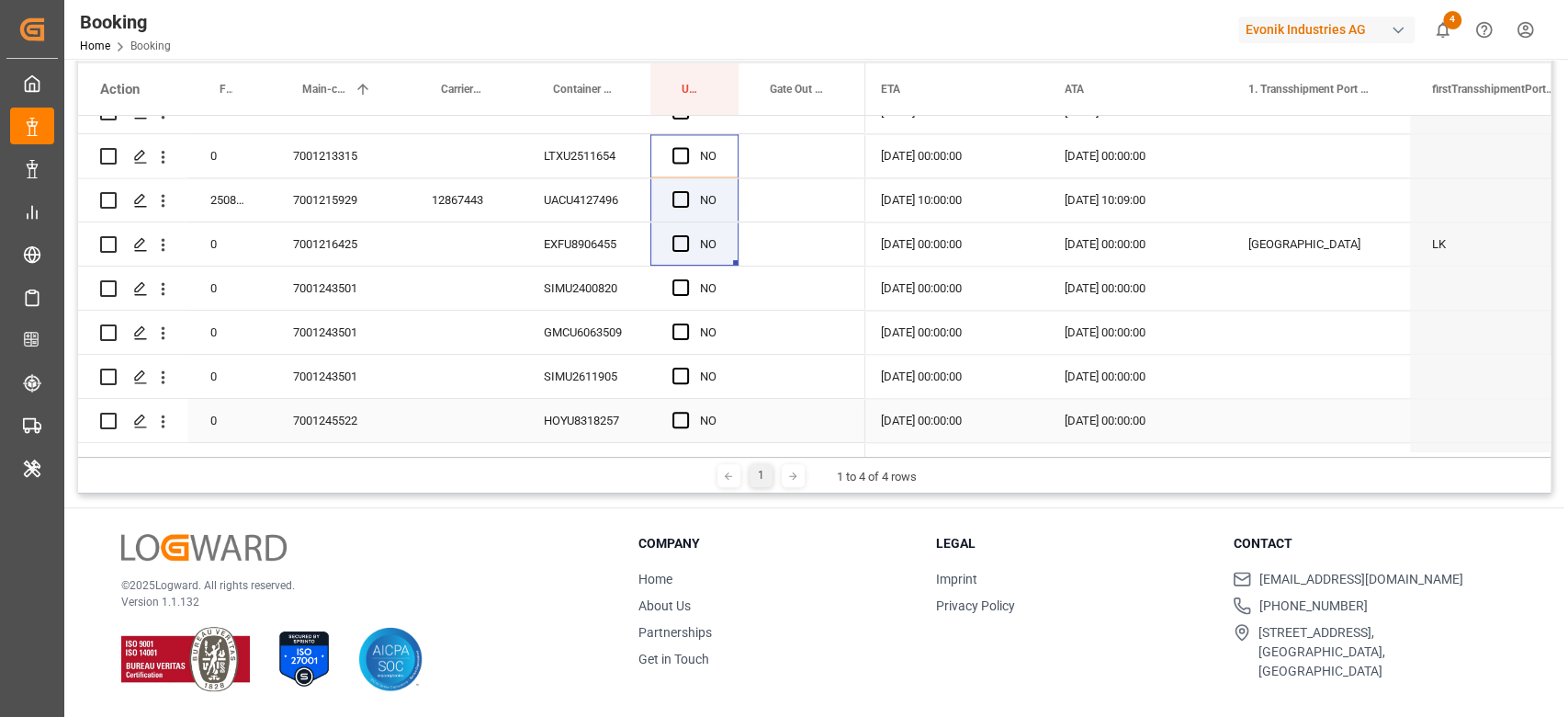
scroll to position [1836, 0]
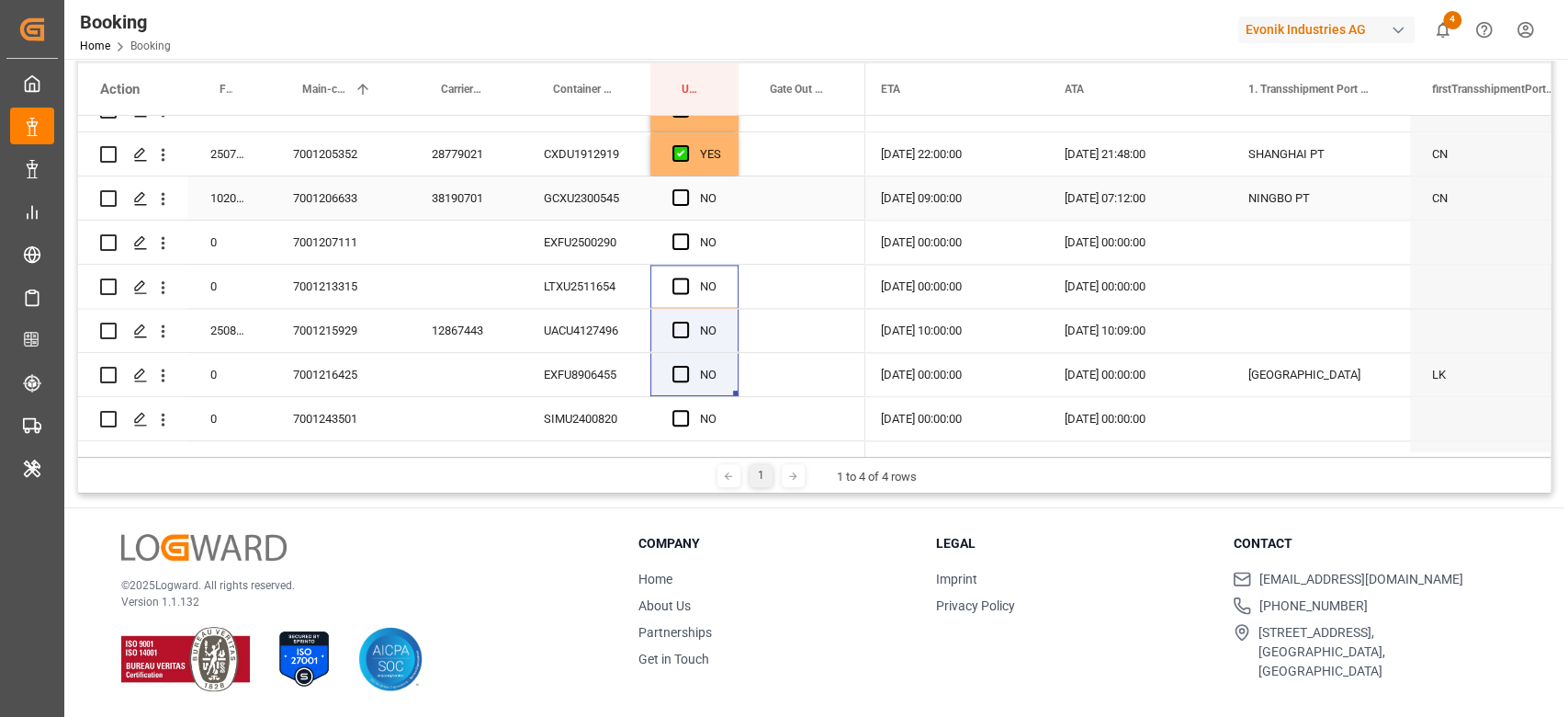
click at [655, 198] on div "NO" at bounding box center [694, 198] width 88 height 43
click at [613, 250] on div "EXFU2500290" at bounding box center [586, 242] width 129 height 43
click at [683, 191] on span "Press SPACE to select this row." at bounding box center [680, 197] width 16 height 16
click at [686, 189] on input "Press SPACE to select this row." at bounding box center [686, 189] width 0 height 0
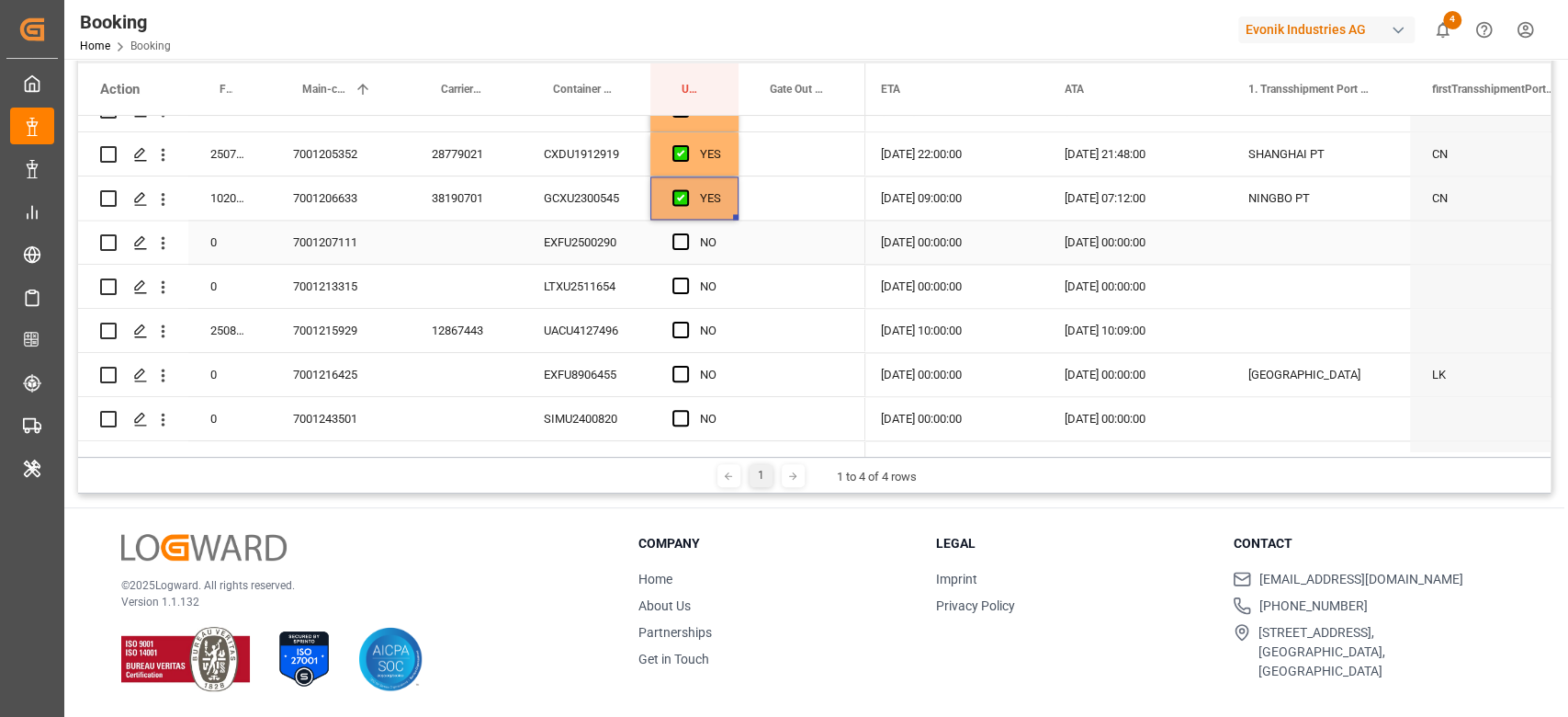
click at [636, 239] on div "EXFU2500290" at bounding box center [586, 242] width 129 height 43
click at [675, 240] on span "Press SPACE to select this row." at bounding box center [680, 241] width 16 height 16
click at [686, 233] on input "Press SPACE to select this row." at bounding box center [686, 233] width 0 height 0
click at [587, 283] on div "LTXU2511654" at bounding box center [586, 286] width 129 height 43
click at [675, 291] on span "Press SPACE to select this row." at bounding box center [680, 285] width 16 height 16
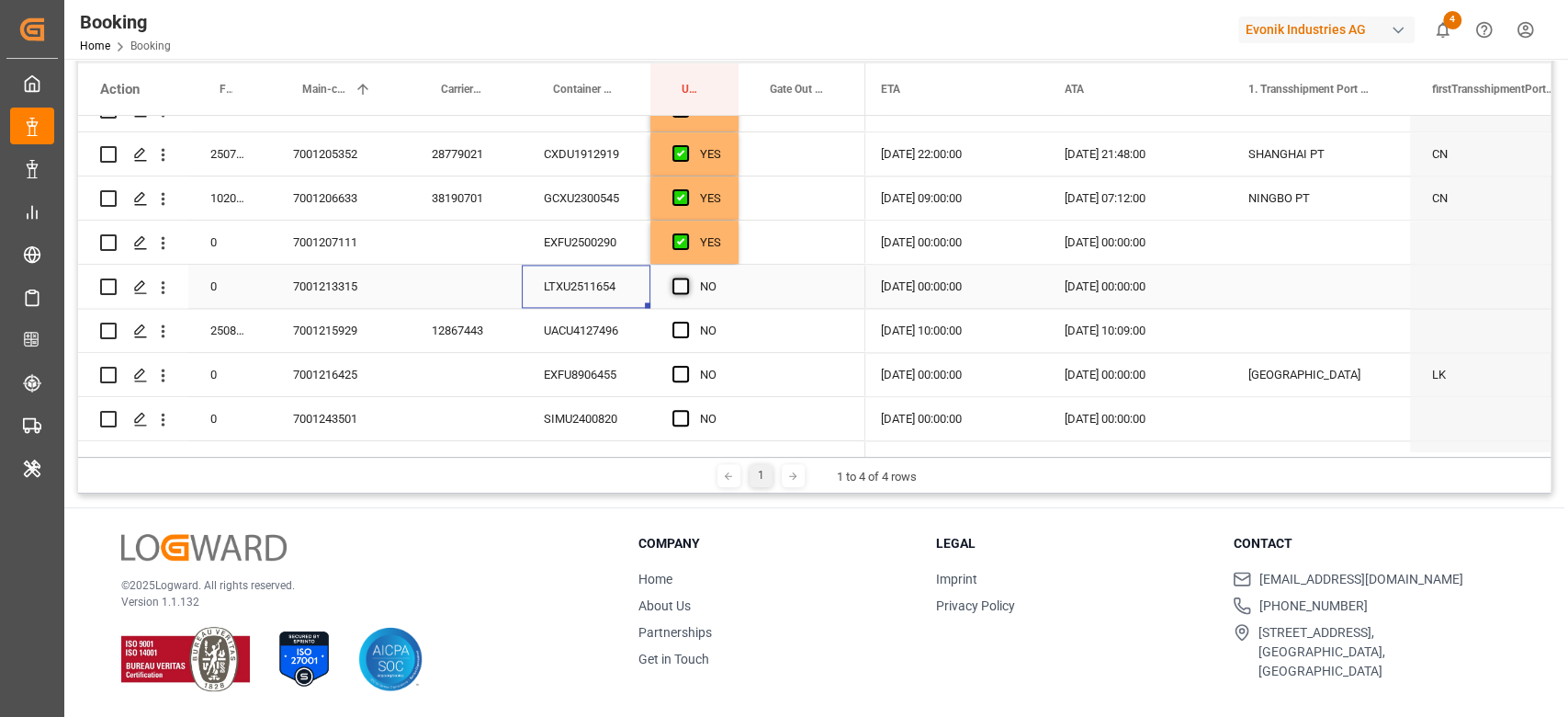
click at [686, 277] on input "Press SPACE to select this row." at bounding box center [686, 277] width 0 height 0
click at [642, 322] on div "UACU4127496" at bounding box center [586, 330] width 129 height 43
click at [686, 332] on span "Press SPACE to select this row." at bounding box center [680, 329] width 16 height 16
click at [686, 321] on input "Press SPACE to select this row." at bounding box center [686, 321] width 0 height 0
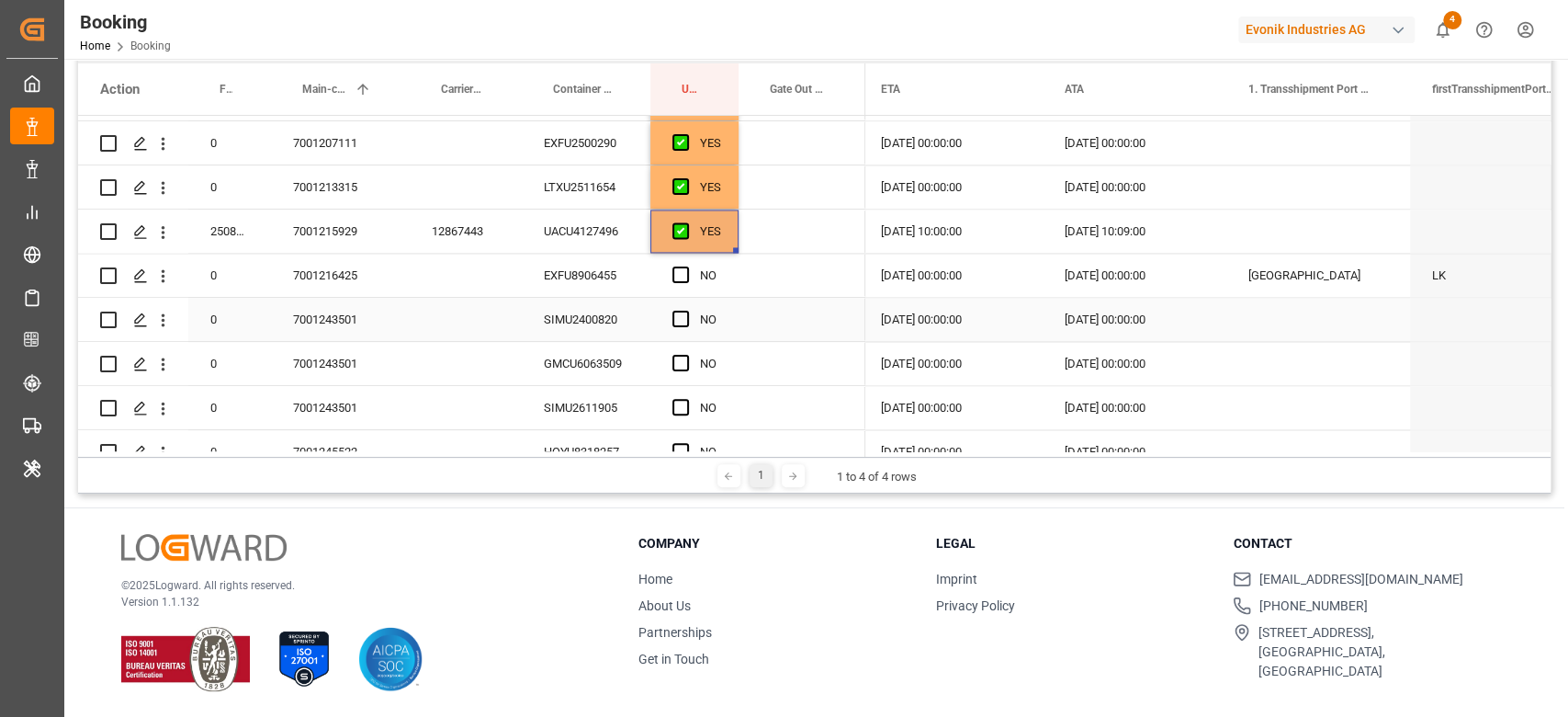
scroll to position [1958, 0]
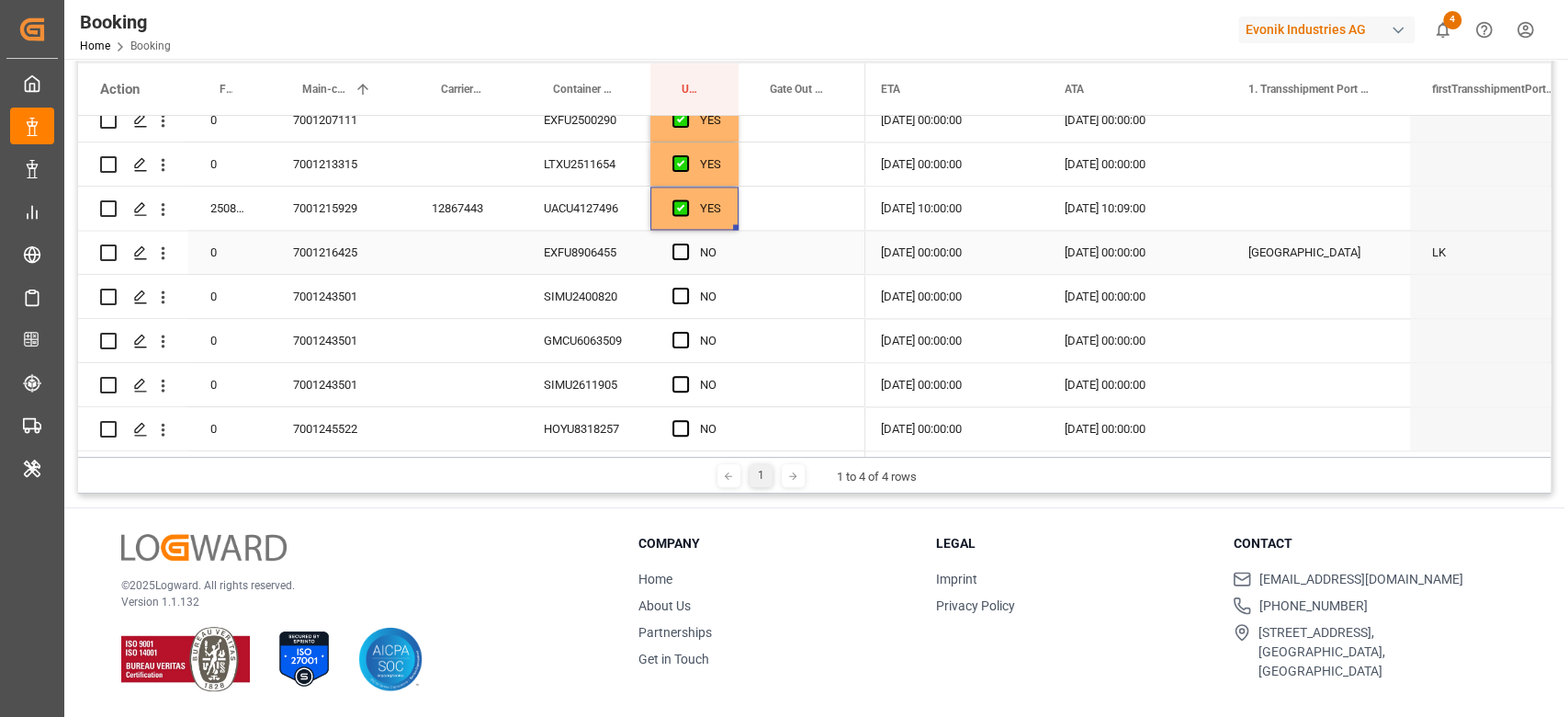
click at [609, 239] on div "EXFU8906455" at bounding box center [586, 251] width 129 height 43
drag, startPoint x: 676, startPoint y: 253, endPoint x: 671, endPoint y: 269, distance: 16.8
click at [676, 253] on span "Press SPACE to select this row." at bounding box center [680, 251] width 16 height 16
click at [686, 244] on input "Press SPACE to select this row." at bounding box center [686, 244] width 0 height 0
click at [628, 315] on div "SIMU2400820" at bounding box center [586, 295] width 129 height 43
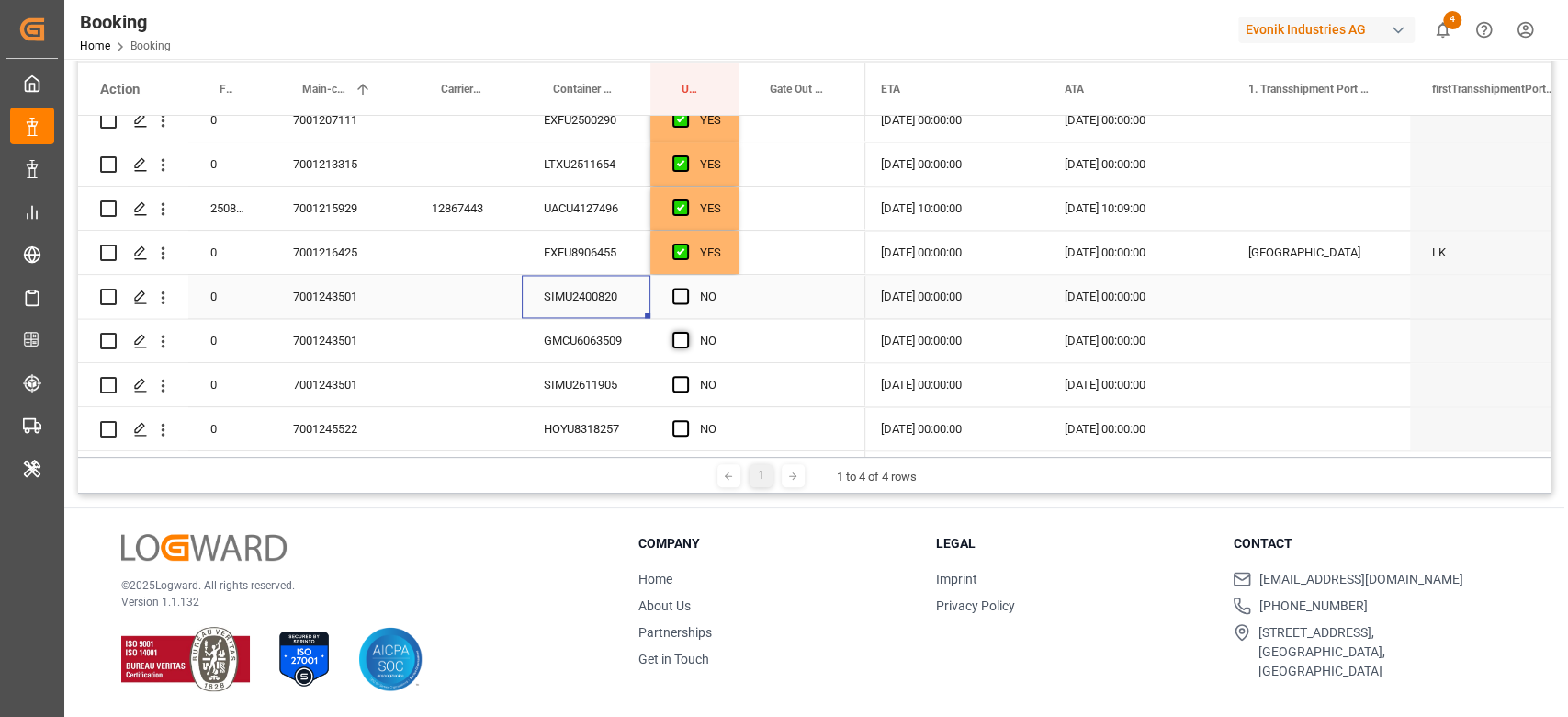
click at [677, 293] on span "Press SPACE to select this row." at bounding box center [680, 295] width 16 height 16
click at [686, 288] on input "Press SPACE to select this row." at bounding box center [686, 288] width 0 height 0
drag, startPoint x: 682, startPoint y: 336, endPoint x: 679, endPoint y: 363, distance: 27.2
click at [683, 336] on span "Press SPACE to select this row." at bounding box center [680, 339] width 16 height 16
click at [686, 332] on input "Press SPACE to select this row." at bounding box center [686, 332] width 0 height 0
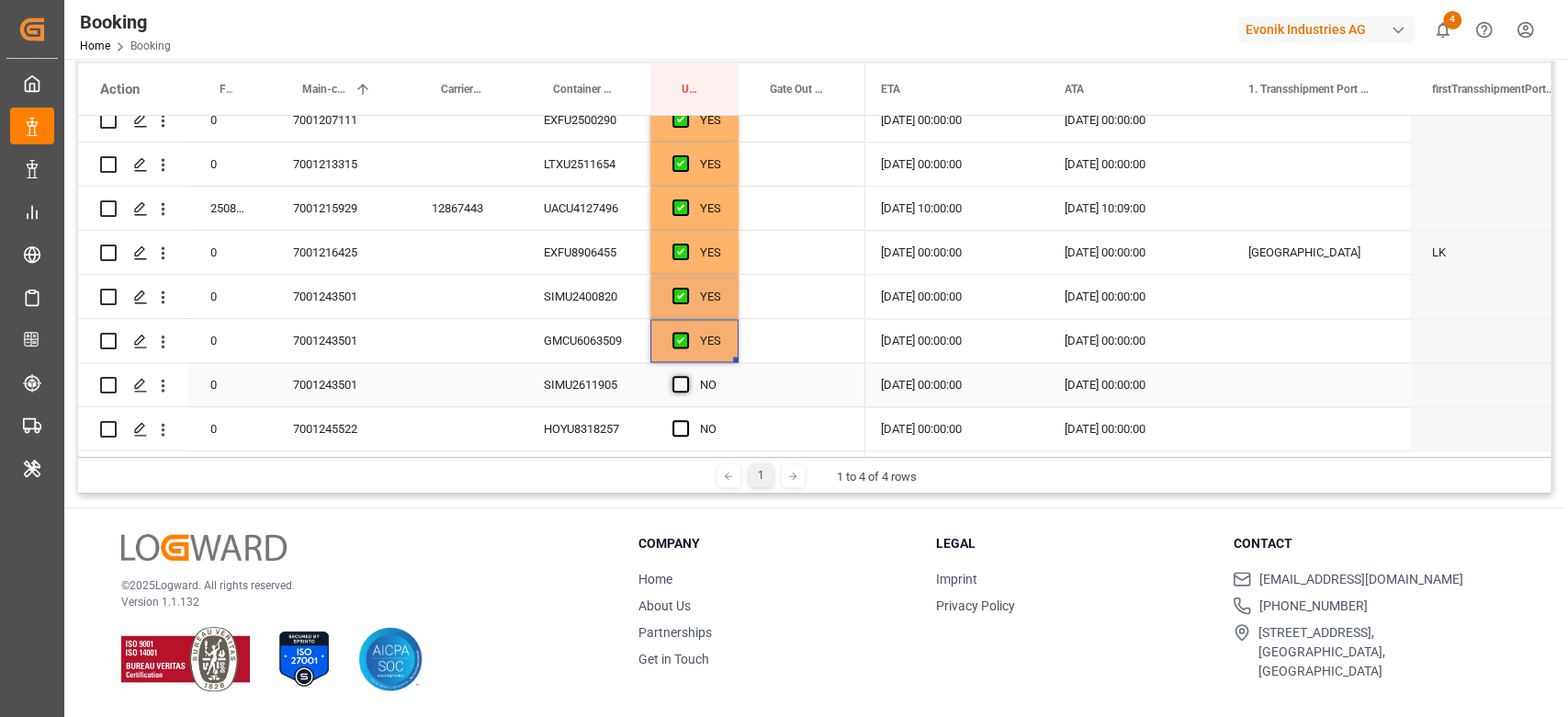
click at [679, 389] on span "Press SPACE to select this row." at bounding box center [680, 383] width 16 height 16
click at [686, 376] on input "Press SPACE to select this row." at bounding box center [686, 376] width 0 height 0
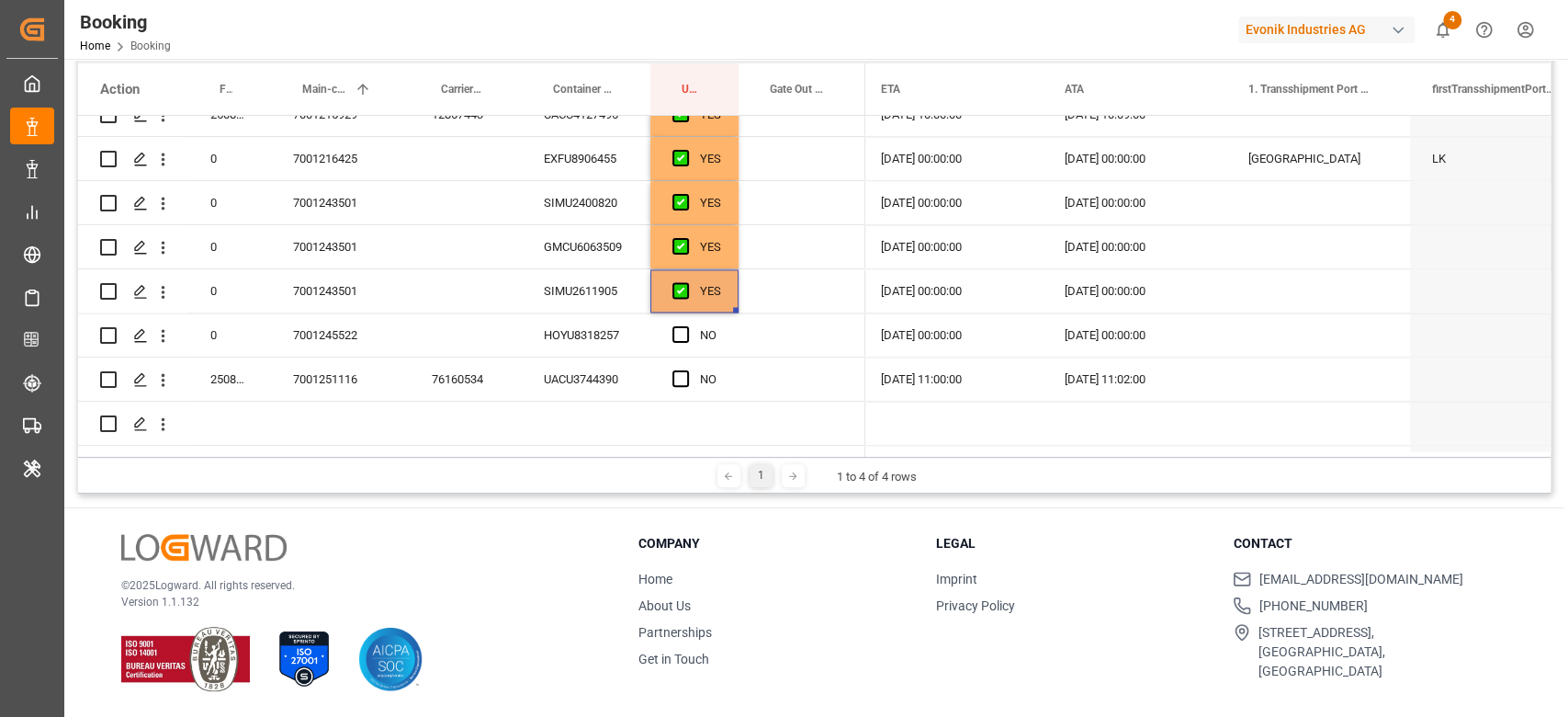
scroll to position [2204, 0]
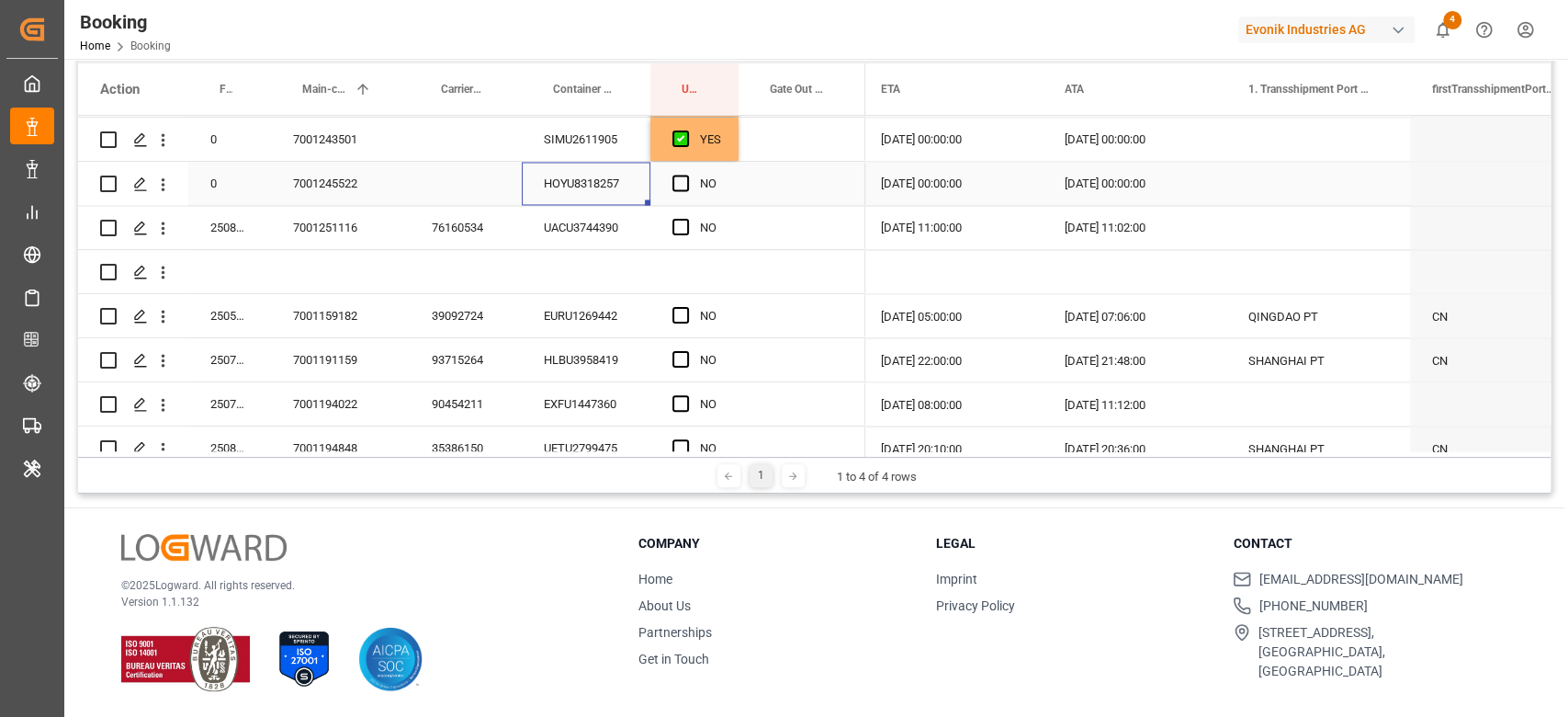
click at [624, 185] on div "HOYU8318257" at bounding box center [586, 183] width 129 height 43
click at [675, 182] on span "Press SPACE to select this row." at bounding box center [680, 183] width 16 height 16
click at [686, 175] on input "Press SPACE to select this row." at bounding box center [686, 175] width 0 height 0
click at [644, 190] on div "HOYU8318257" at bounding box center [586, 183] width 129 height 43
click at [607, 217] on div "UACU3744390" at bounding box center [586, 227] width 129 height 43
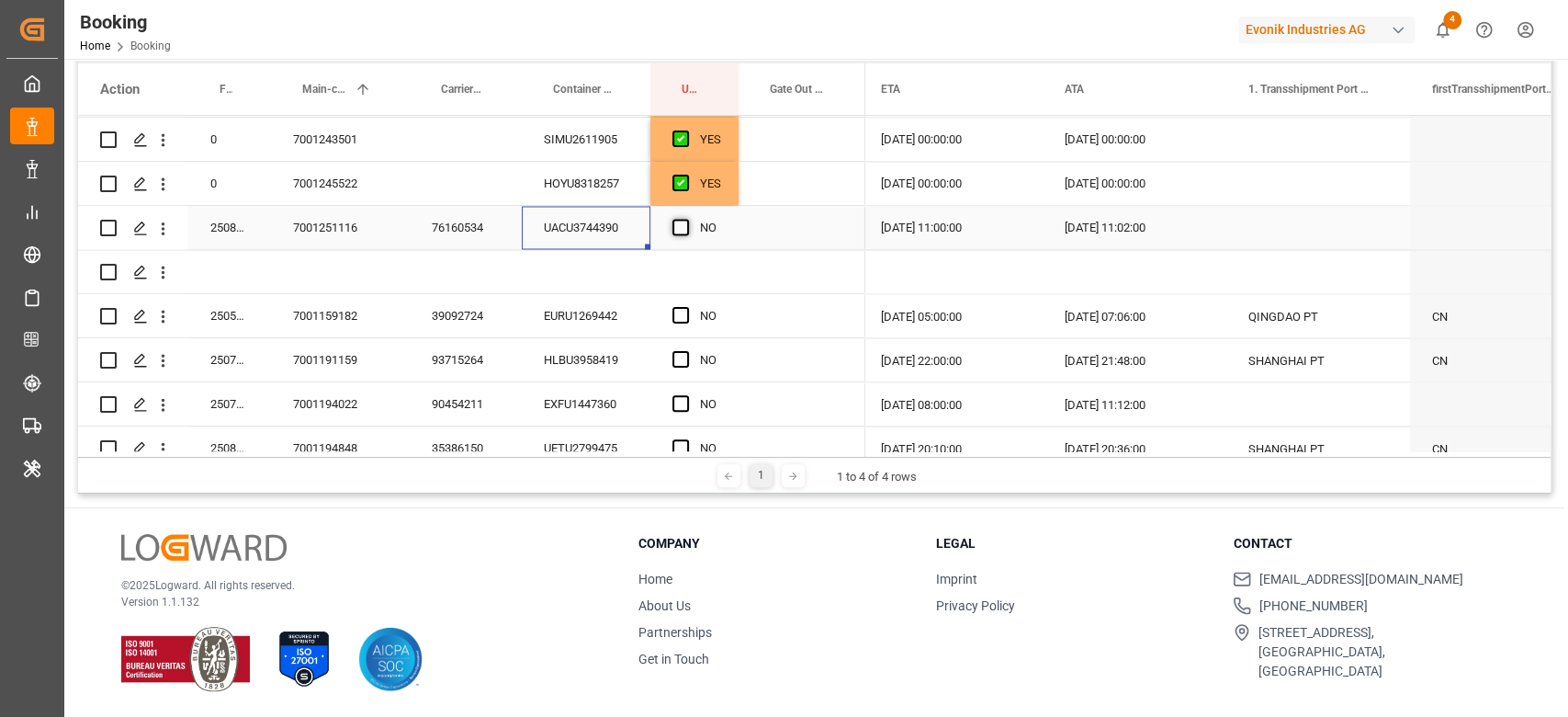
click at [681, 222] on span "Press SPACE to select this row." at bounding box center [680, 227] width 16 height 16
click at [686, 219] on input "Press SPACE to select this row." at bounding box center [686, 219] width 0 height 0
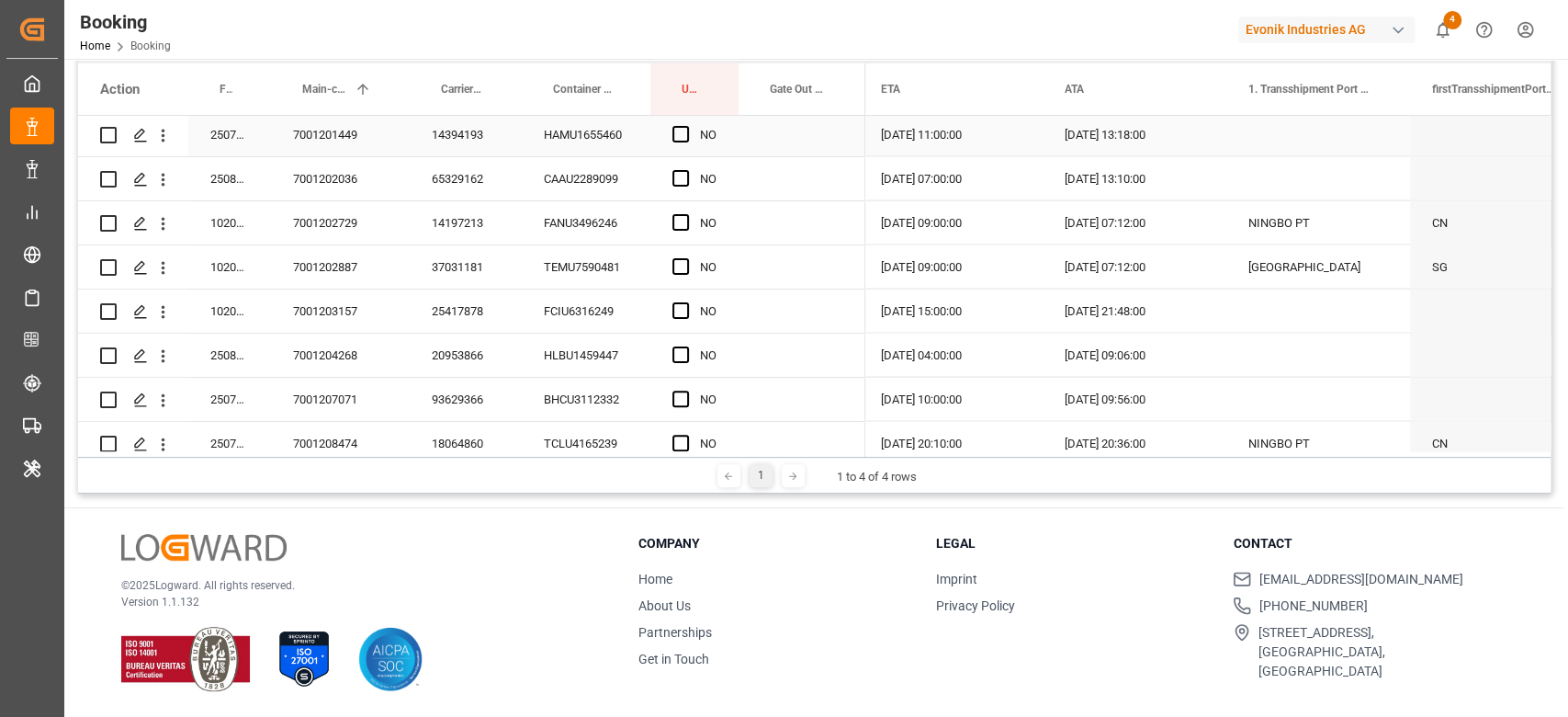
scroll to position [2326, 0]
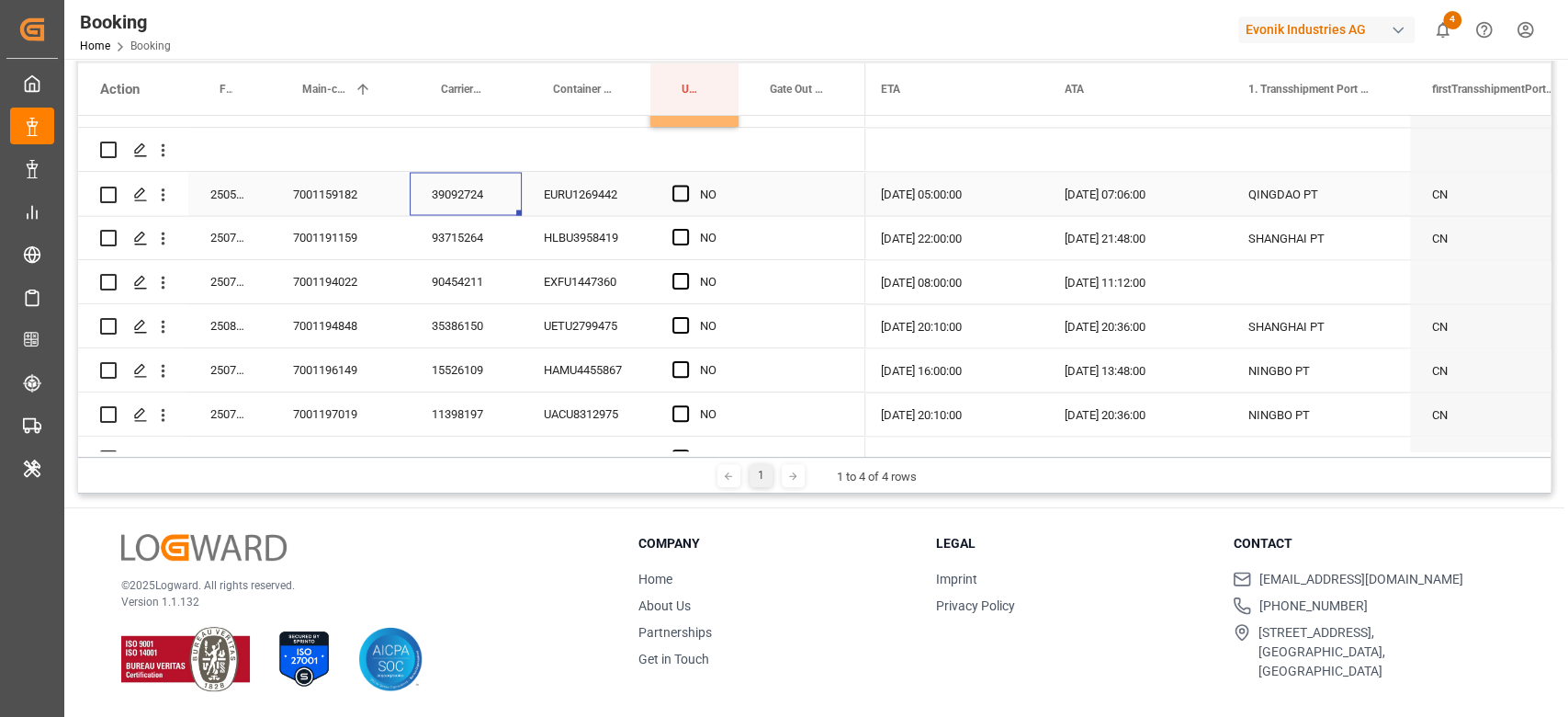
click at [449, 202] on div "39092724" at bounding box center [465, 193] width 112 height 43
click at [440, 231] on div "93715264" at bounding box center [465, 237] width 112 height 43
drag, startPoint x: 619, startPoint y: 171, endPoint x: 688, endPoint y: 193, distance: 72.4
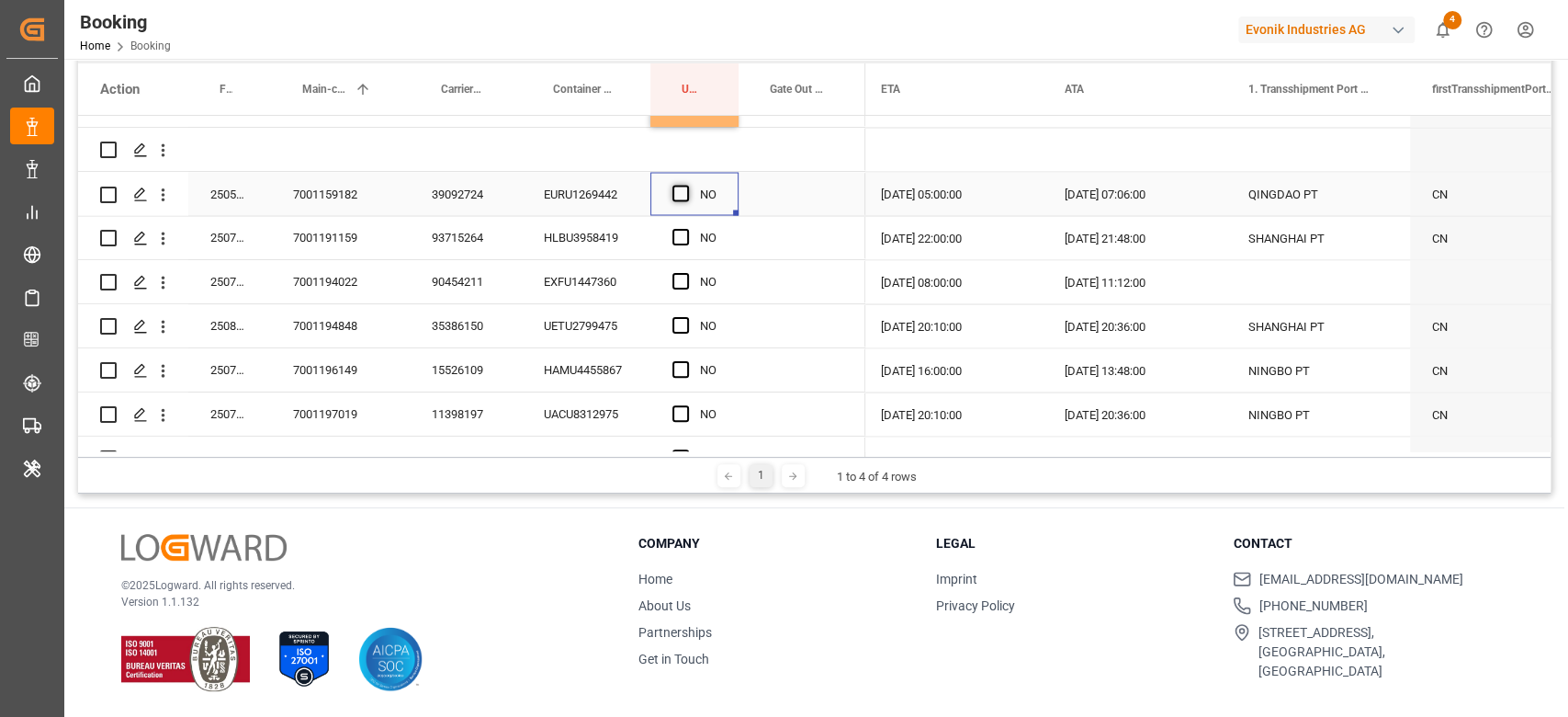
click at [682, 187] on div "Press SPACE to select this row." at bounding box center [686, 194] width 28 height 42
click at [682, 187] on span "Press SPACE to select this row." at bounding box center [680, 192] width 16 height 16
click at [686, 185] on input "Press SPACE to select this row." at bounding box center [686, 185] width 0 height 0
click at [792, 228] on div "Press SPACE to select this row." at bounding box center [802, 237] width 127 height 43
click at [831, 231] on div "Press SPACE to select this row." at bounding box center [802, 237] width 127 height 43
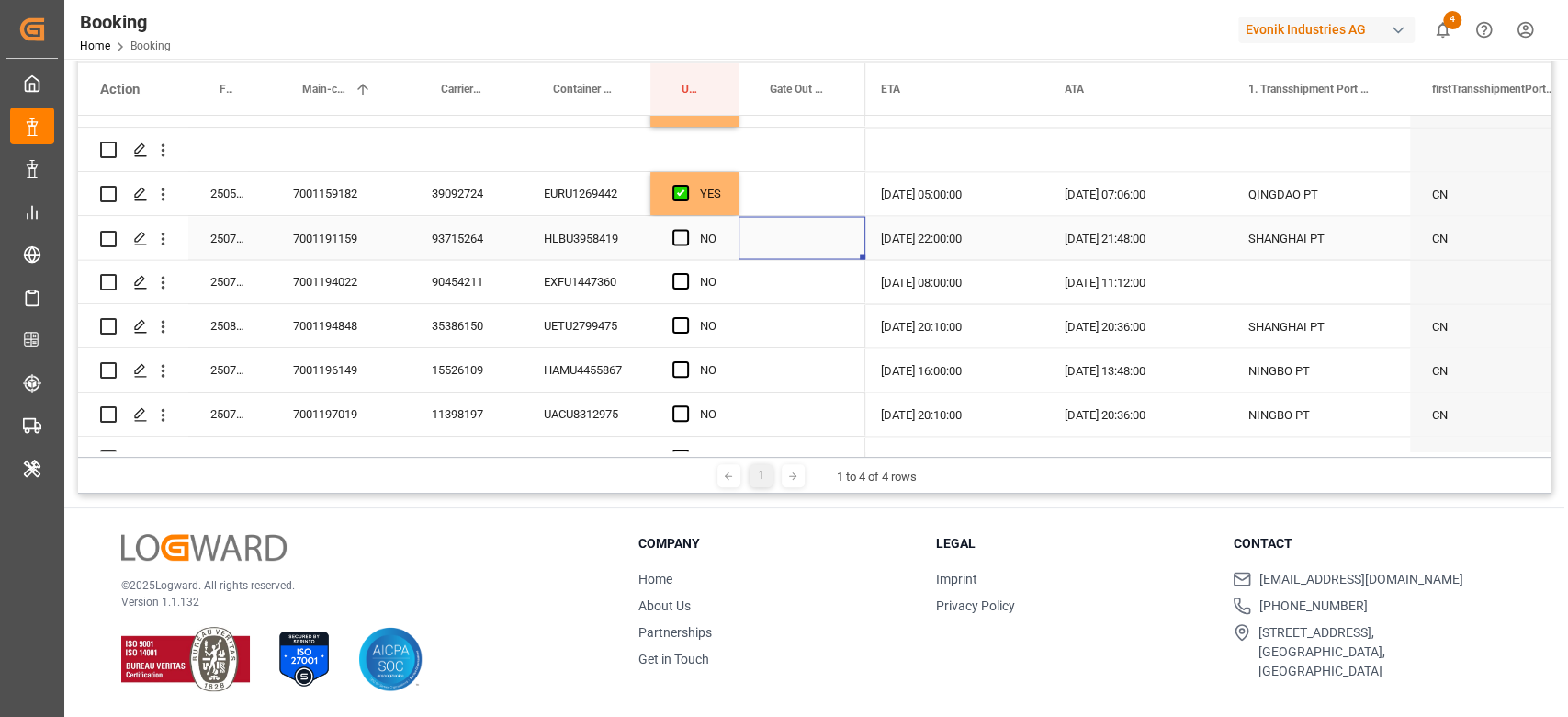
click at [831, 231] on div "Press SPACE to select this row." at bounding box center [802, 237] width 127 height 43
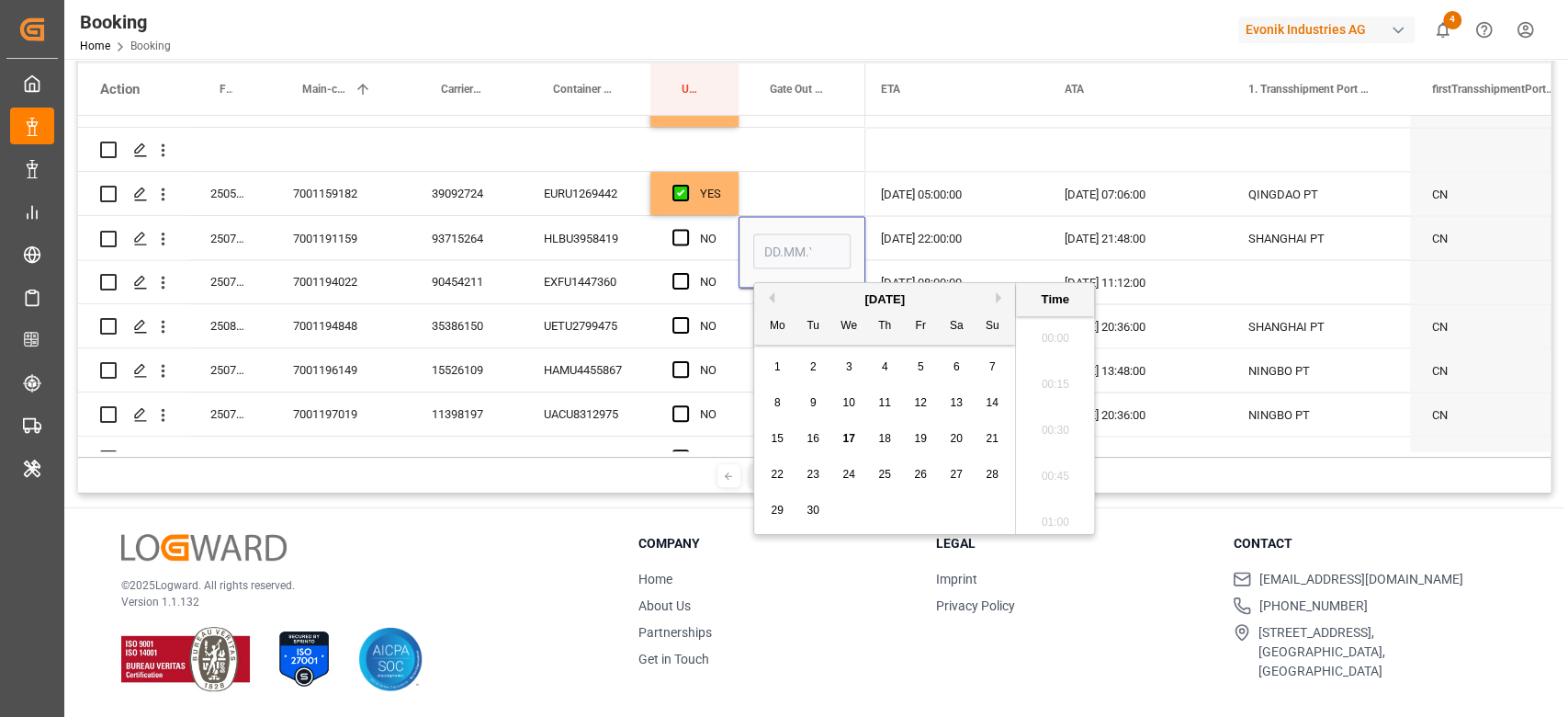
scroll to position [2716, 0]
click at [849, 446] on div "17" at bounding box center [849, 439] width 23 height 22
type input "[DATE] 00:00"
click at [685, 229] on span "Press SPACE to select this row." at bounding box center [680, 236] width 16 height 16
click at [686, 228] on input "Press SPACE to select this row." at bounding box center [686, 228] width 0 height 0
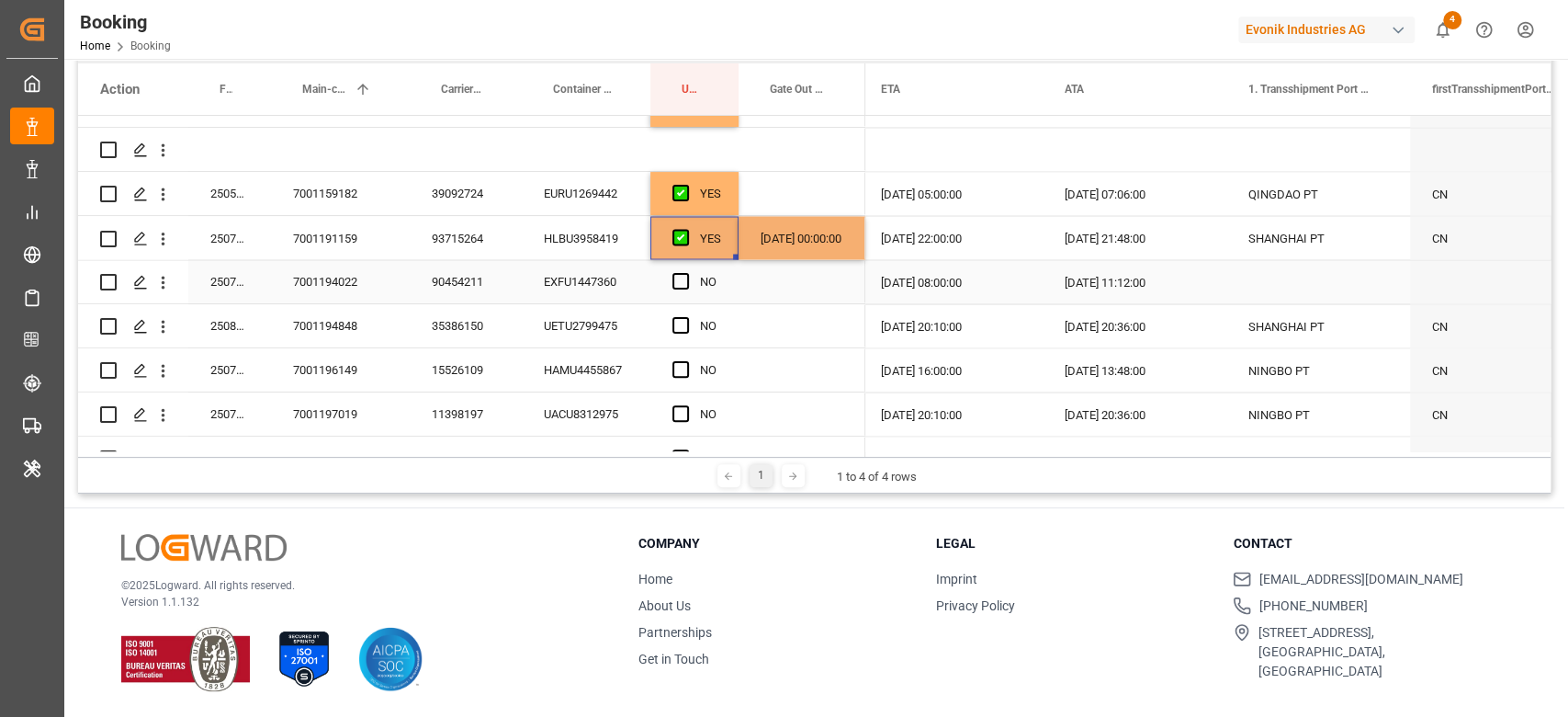
click at [518, 275] on div "90454211" at bounding box center [465, 281] width 112 height 43
click at [676, 279] on span "Press SPACE to select this row." at bounding box center [680, 280] width 16 height 16
click at [686, 272] on input "Press SPACE to select this row." at bounding box center [686, 272] width 0 height 0
click at [471, 329] on div "35386150" at bounding box center [465, 325] width 112 height 43
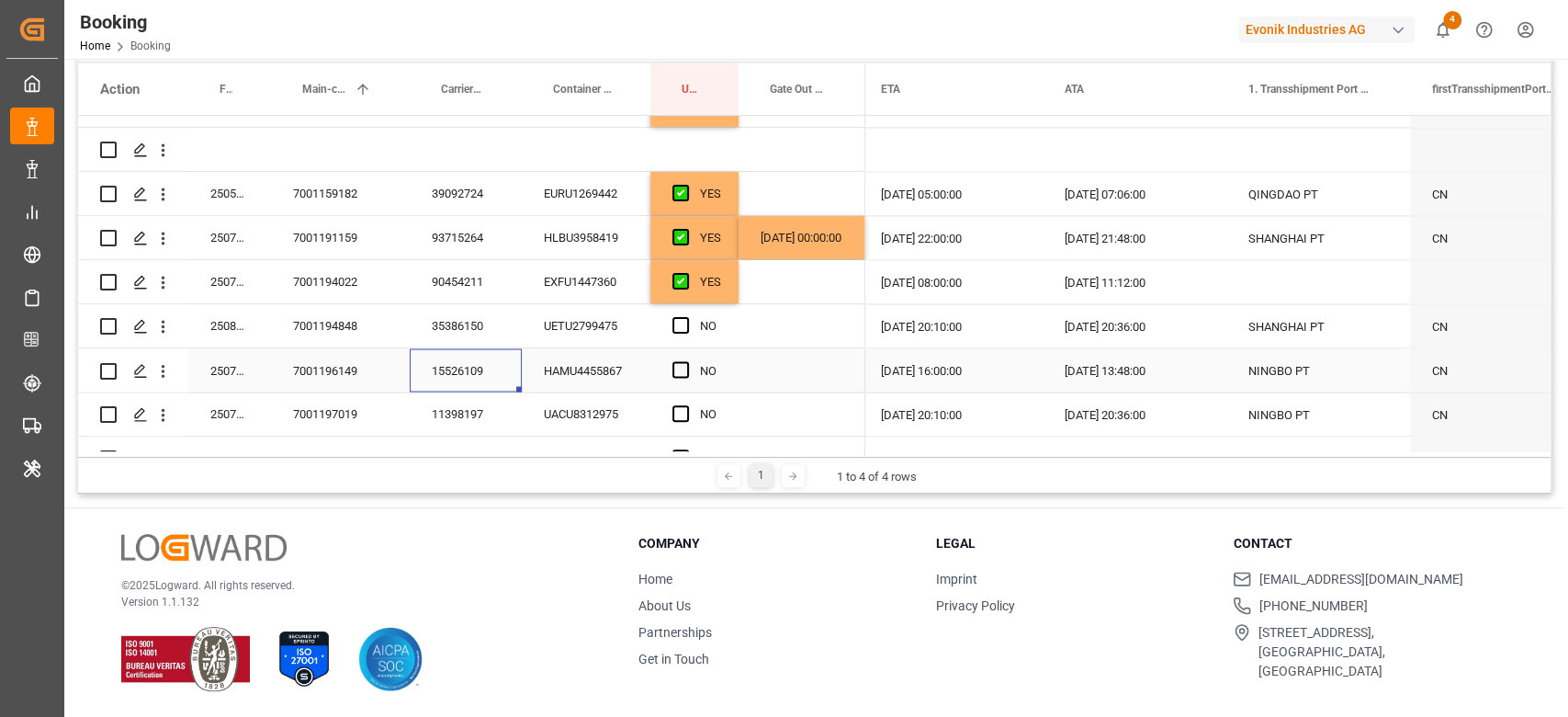
click at [475, 380] on div "15526109" at bounding box center [465, 369] width 112 height 43
drag, startPoint x: 571, startPoint y: 371, endPoint x: 550, endPoint y: 377, distance: 21.8
click at [572, 371] on div "HAMU4455867" at bounding box center [586, 369] width 129 height 43
click at [506, 374] on div "15526109" at bounding box center [465, 369] width 112 height 43
click at [681, 327] on span "Press SPACE to select this row." at bounding box center [680, 325] width 16 height 16
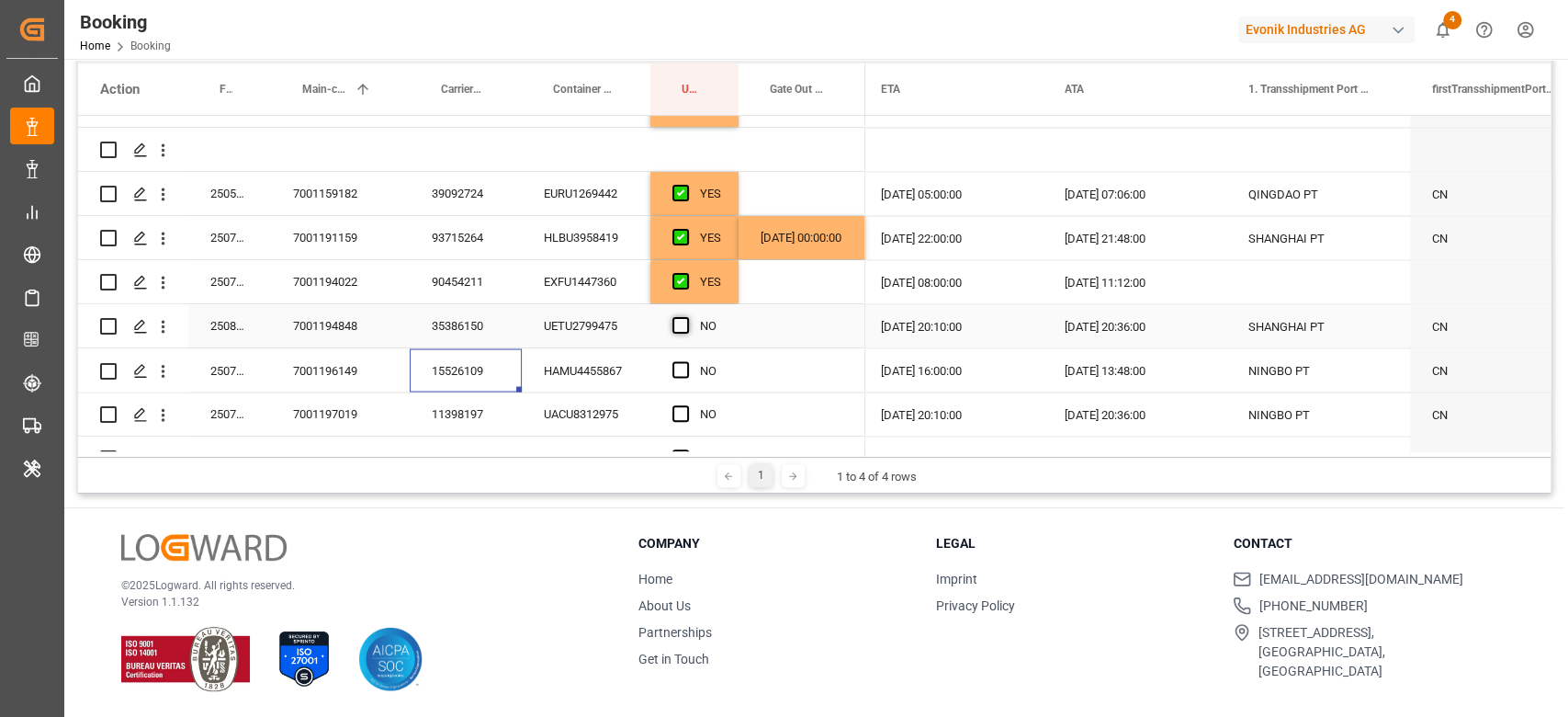
click at [686, 317] on input "Press SPACE to select this row." at bounding box center [686, 317] width 0 height 0
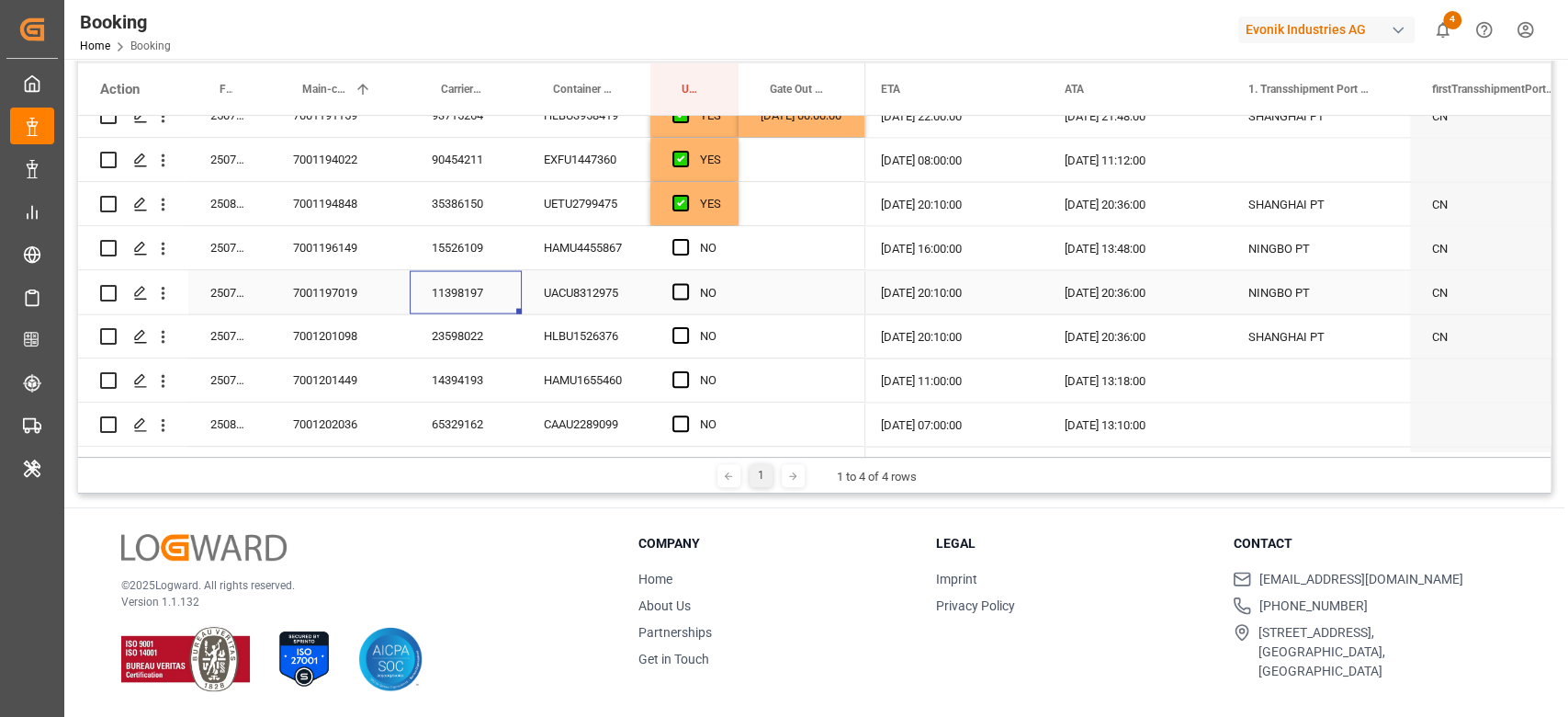
click at [484, 300] on div "11398197" at bounding box center [465, 292] width 112 height 43
click at [678, 248] on span "Press SPACE to select this row." at bounding box center [680, 247] width 16 height 16
click at [686, 239] on input "Press SPACE to select this row." at bounding box center [686, 239] width 0 height 0
click at [497, 339] on div "23598022" at bounding box center [465, 336] width 112 height 43
click at [687, 292] on span "Press SPACE to select this row." at bounding box center [680, 291] width 16 height 16
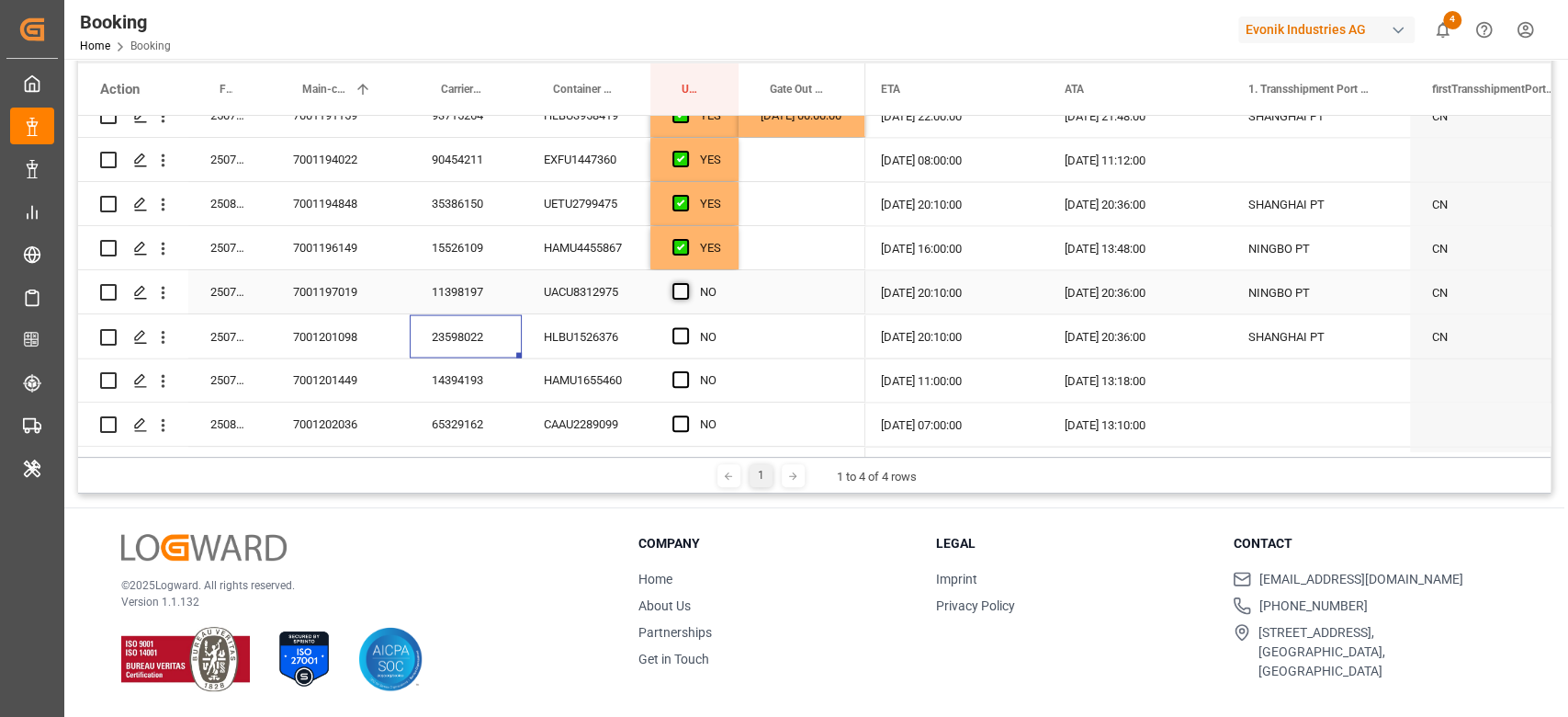
click at [686, 283] on input "Press SPACE to select this row." at bounding box center [686, 283] width 0 height 0
click at [484, 381] on div "14394193" at bounding box center [465, 380] width 112 height 43
click at [488, 351] on div "23598022" at bounding box center [465, 336] width 112 height 43
click at [683, 335] on span "Press SPACE to select this row." at bounding box center [680, 335] width 16 height 16
click at [686, 327] on input "Press SPACE to select this row." at bounding box center [686, 327] width 0 height 0
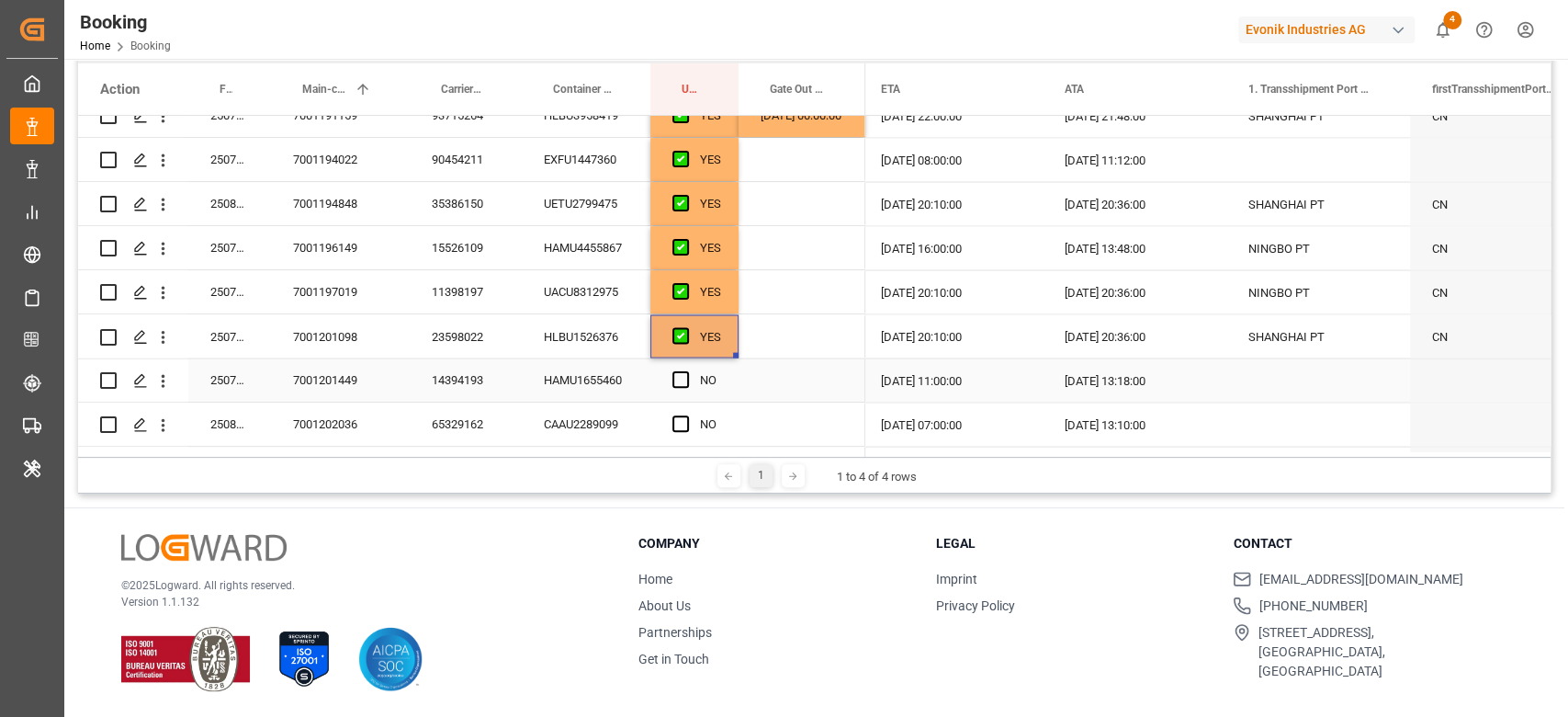
click at [485, 383] on div "14394193" at bounding box center [465, 380] width 112 height 43
click at [676, 375] on span "Press SPACE to select this row." at bounding box center [680, 379] width 16 height 16
click at [686, 371] on input "Press SPACE to select this row." at bounding box center [686, 371] width 0 height 0
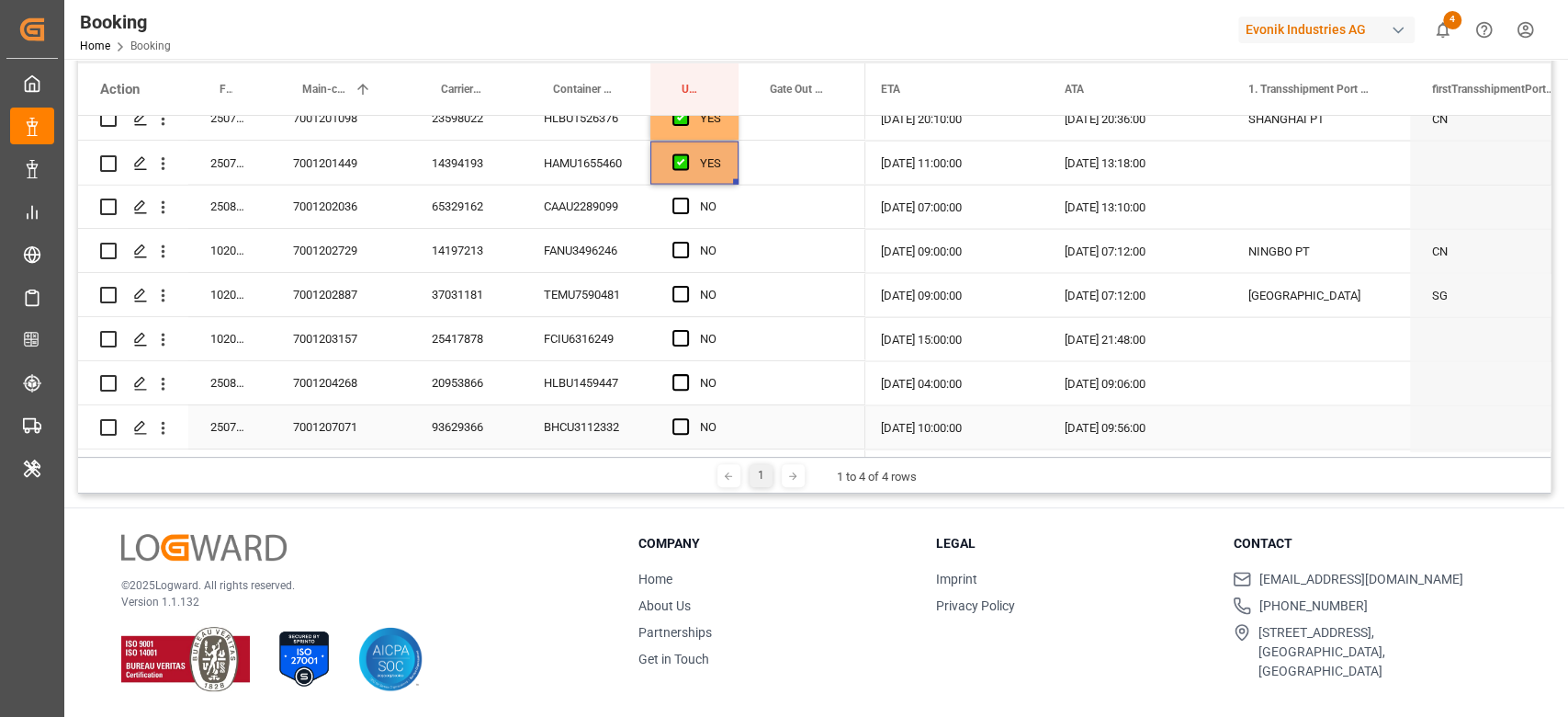
scroll to position [2693, 0]
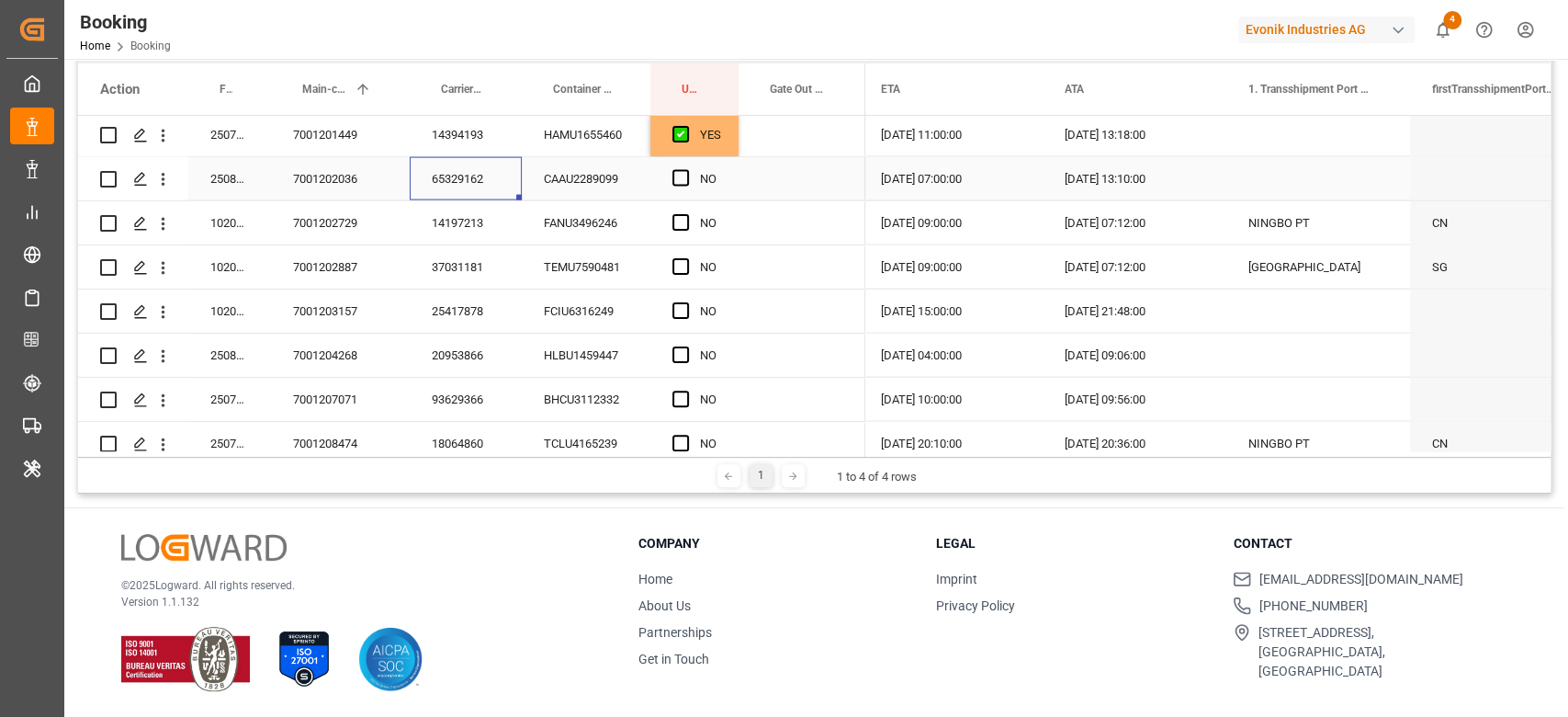
click at [454, 183] on div "65329162" at bounding box center [465, 178] width 112 height 43
click at [677, 180] on span "Press SPACE to select this row." at bounding box center [680, 178] width 16 height 16
click at [686, 170] on input "Press SPACE to select this row." at bounding box center [686, 170] width 0 height 0
click at [477, 221] on div "14197213" at bounding box center [465, 222] width 112 height 43
click at [677, 226] on span "Press SPACE to select this row." at bounding box center [680, 222] width 16 height 16
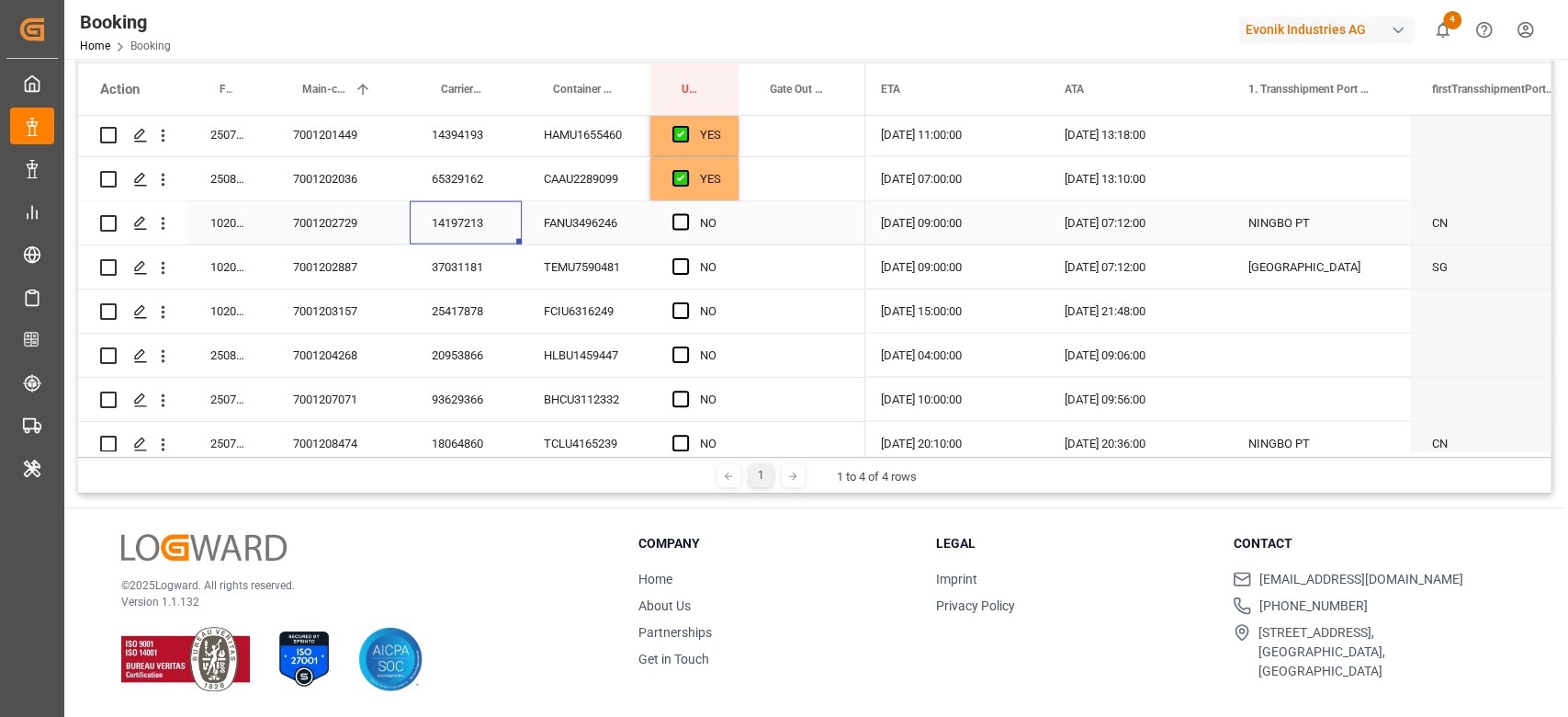
click at [686, 214] on input "Press SPACE to select this row." at bounding box center [686, 214] width 0 height 0
click at [489, 271] on div "37031181" at bounding box center [465, 267] width 112 height 43
click at [694, 263] on div "Press SPACE to select this row." at bounding box center [686, 268] width 28 height 42
click at [681, 265] on span "Press SPACE to select this row." at bounding box center [680, 266] width 16 height 16
click at [686, 258] on input "Press SPACE to select this row." at bounding box center [686, 258] width 0 height 0
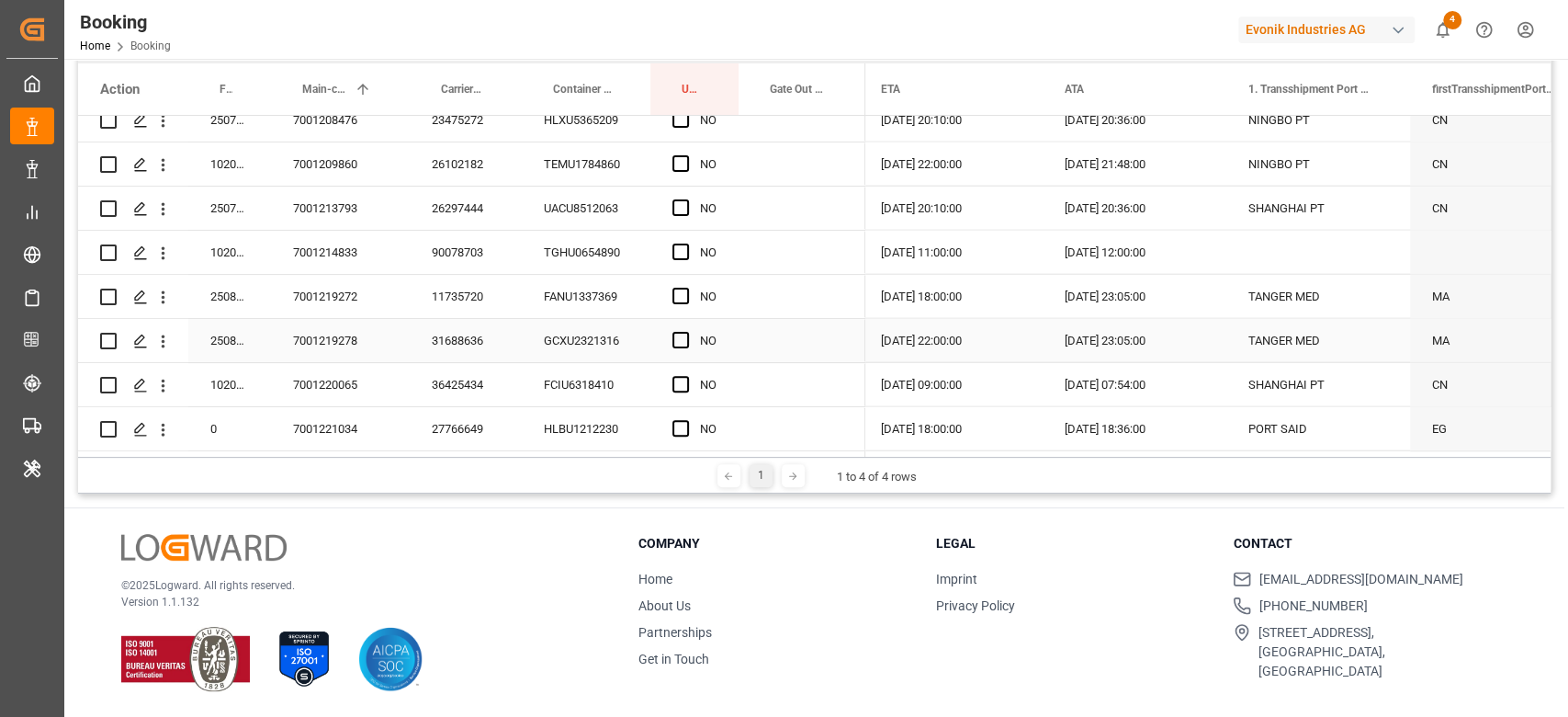
scroll to position [2815, 0]
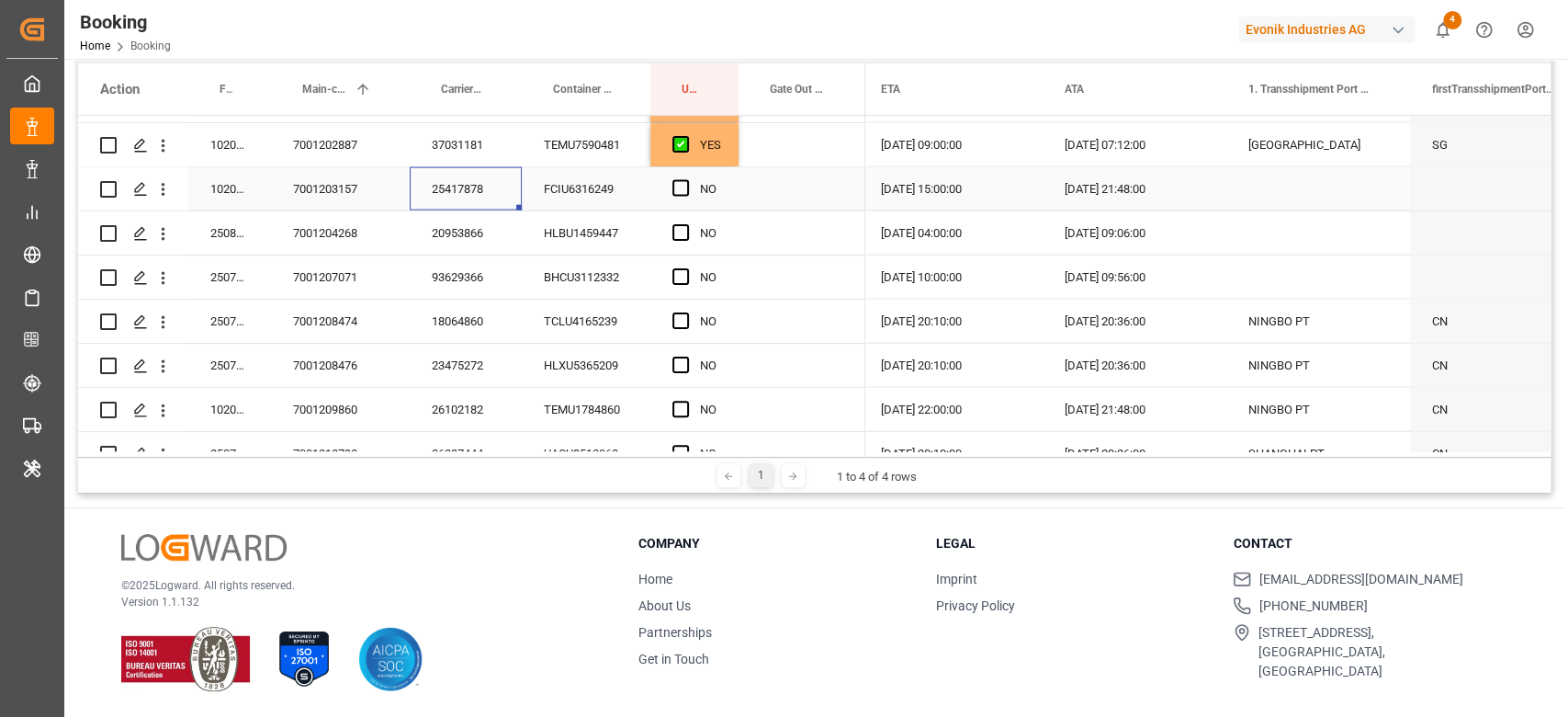
click at [455, 192] on div "25417878" at bounding box center [465, 188] width 112 height 43
click at [616, 208] on div "FCIU6316249" at bounding box center [586, 188] width 129 height 43
click at [673, 197] on div "Press SPACE to select this row." at bounding box center [686, 189] width 28 height 42
click at [678, 191] on span "Press SPACE to select this row." at bounding box center [680, 187] width 16 height 16
click at [686, 180] on input "Press SPACE to select this row." at bounding box center [686, 180] width 0 height 0
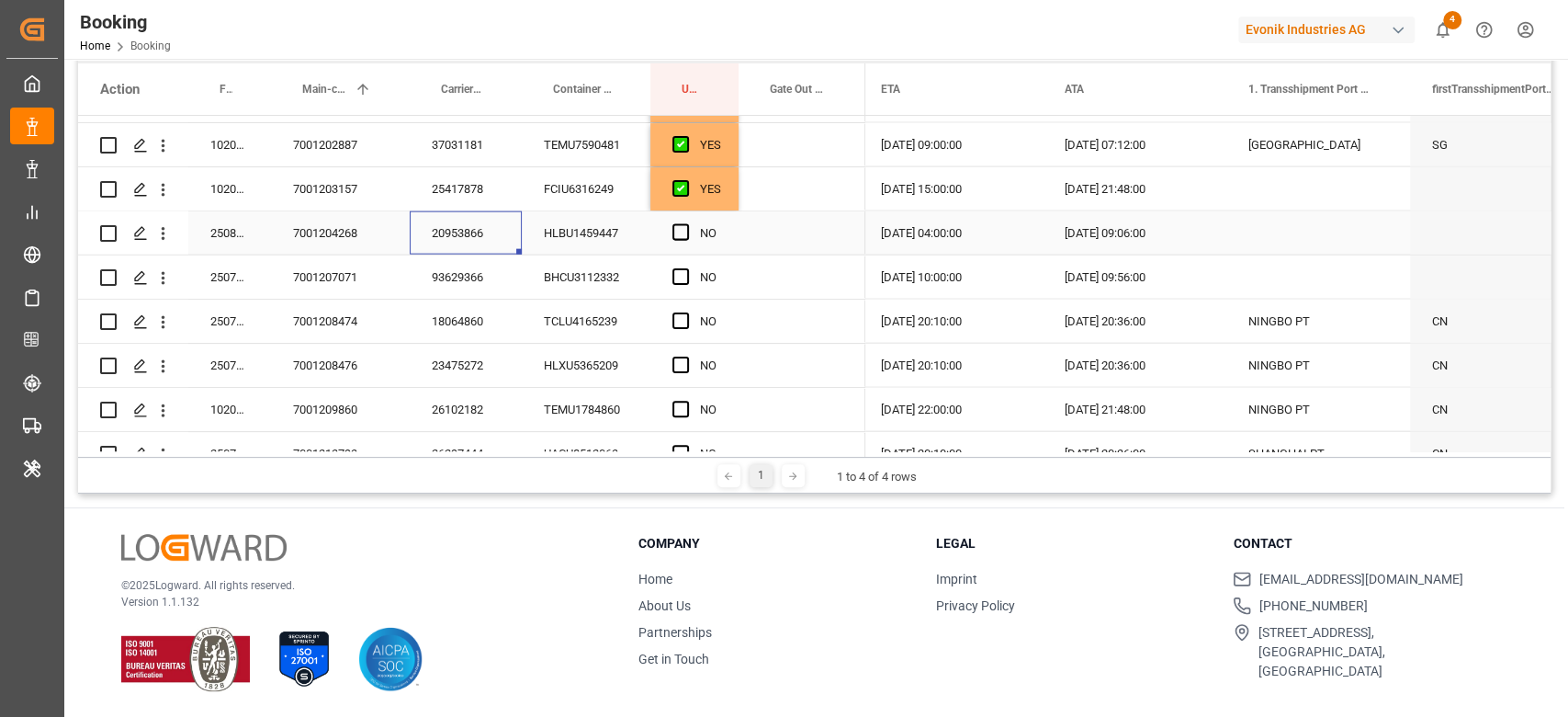
click at [483, 244] on div "20953866" at bounding box center [465, 232] width 112 height 43
click at [683, 232] on span "Press SPACE to select this row." at bounding box center [680, 232] width 16 height 16
click at [686, 225] on input "Press SPACE to select this row." at bounding box center [686, 225] width 0 height 0
click at [503, 261] on div "93629366" at bounding box center [465, 276] width 112 height 43
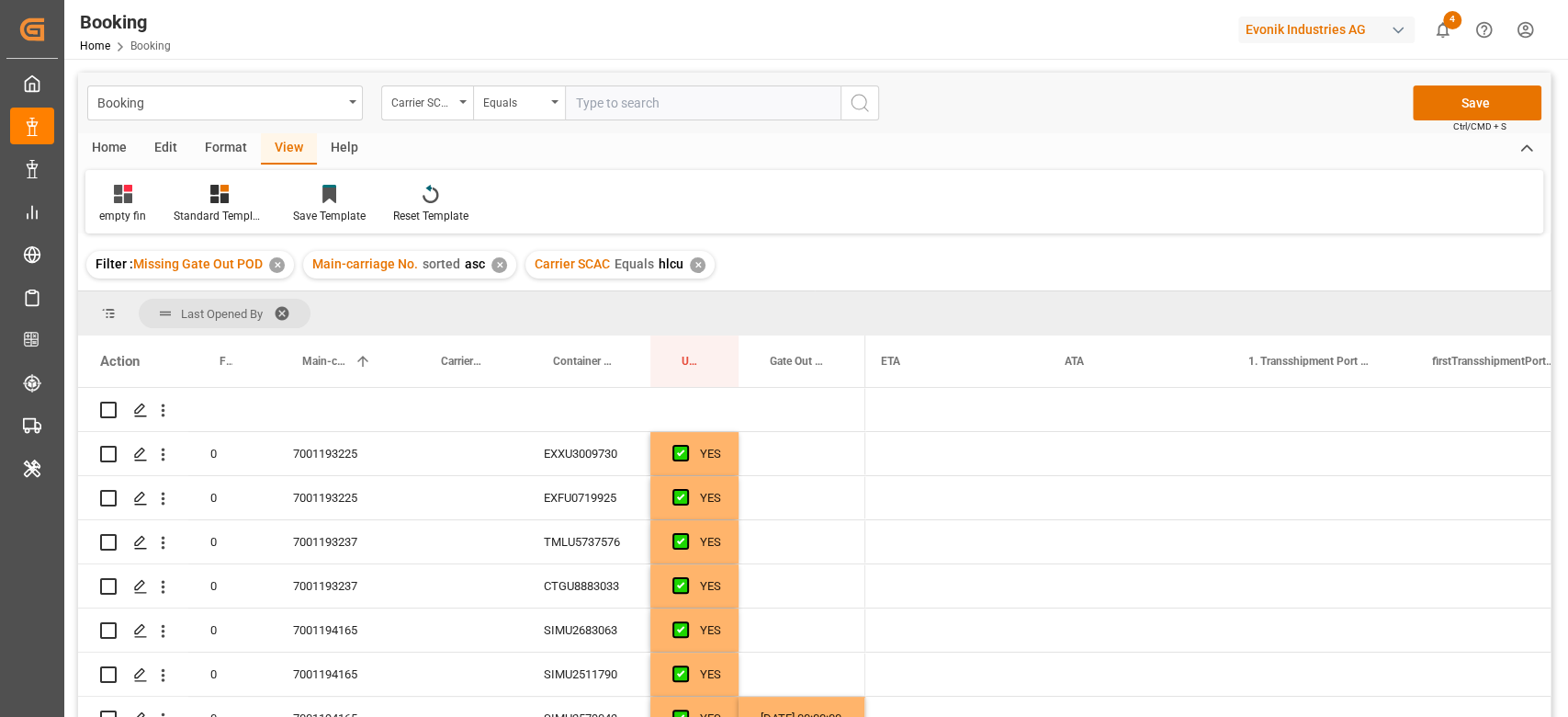
scroll to position [0, 2296]
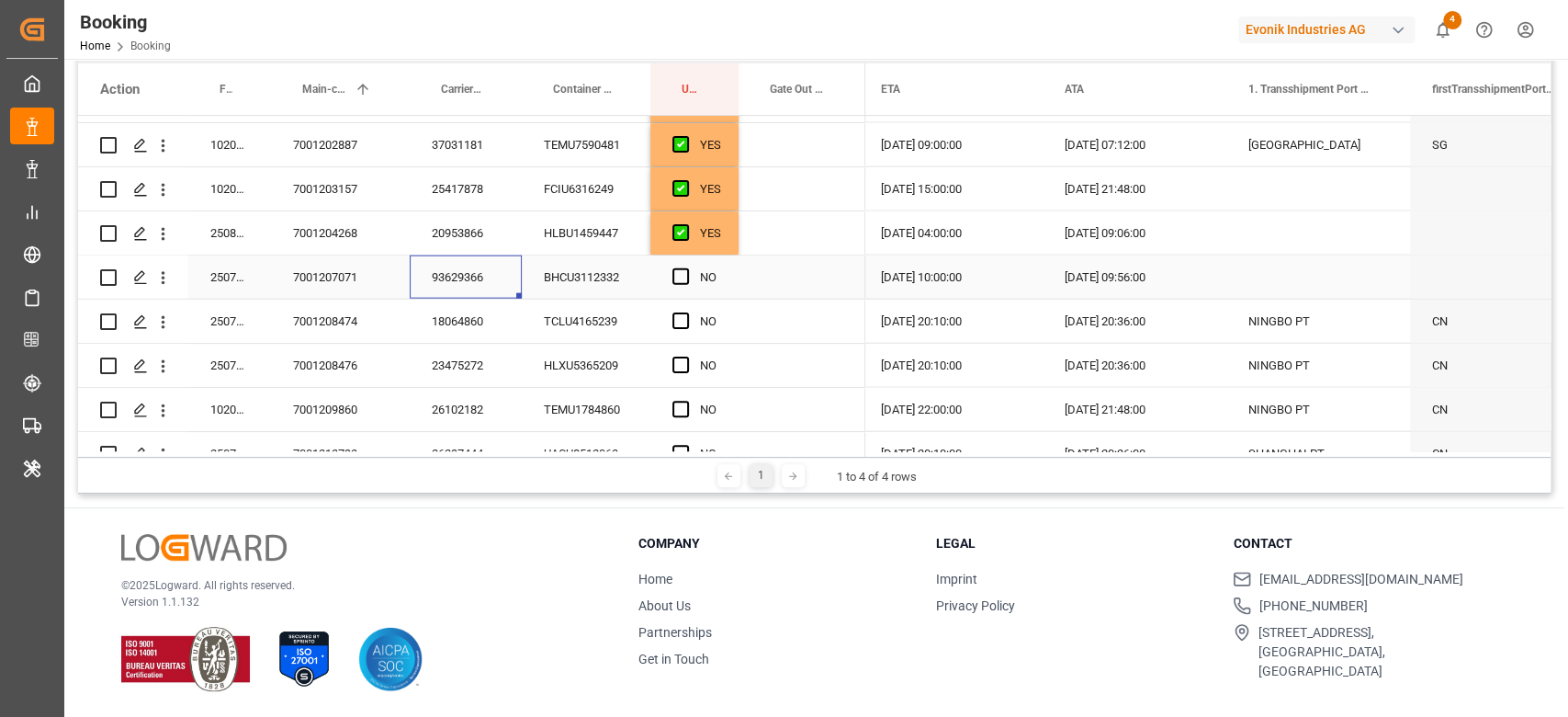
click at [677, 283] on span "Press SPACE to select this row." at bounding box center [680, 276] width 16 height 16
click at [686, 269] on input "Press SPACE to select this row." at bounding box center [686, 269] width 0 height 0
click at [447, 342] on div "18064860" at bounding box center [465, 320] width 112 height 43
click at [669, 319] on div "NO" at bounding box center [694, 320] width 88 height 43
click at [673, 321] on span "Press SPACE to select this row." at bounding box center [680, 320] width 16 height 16
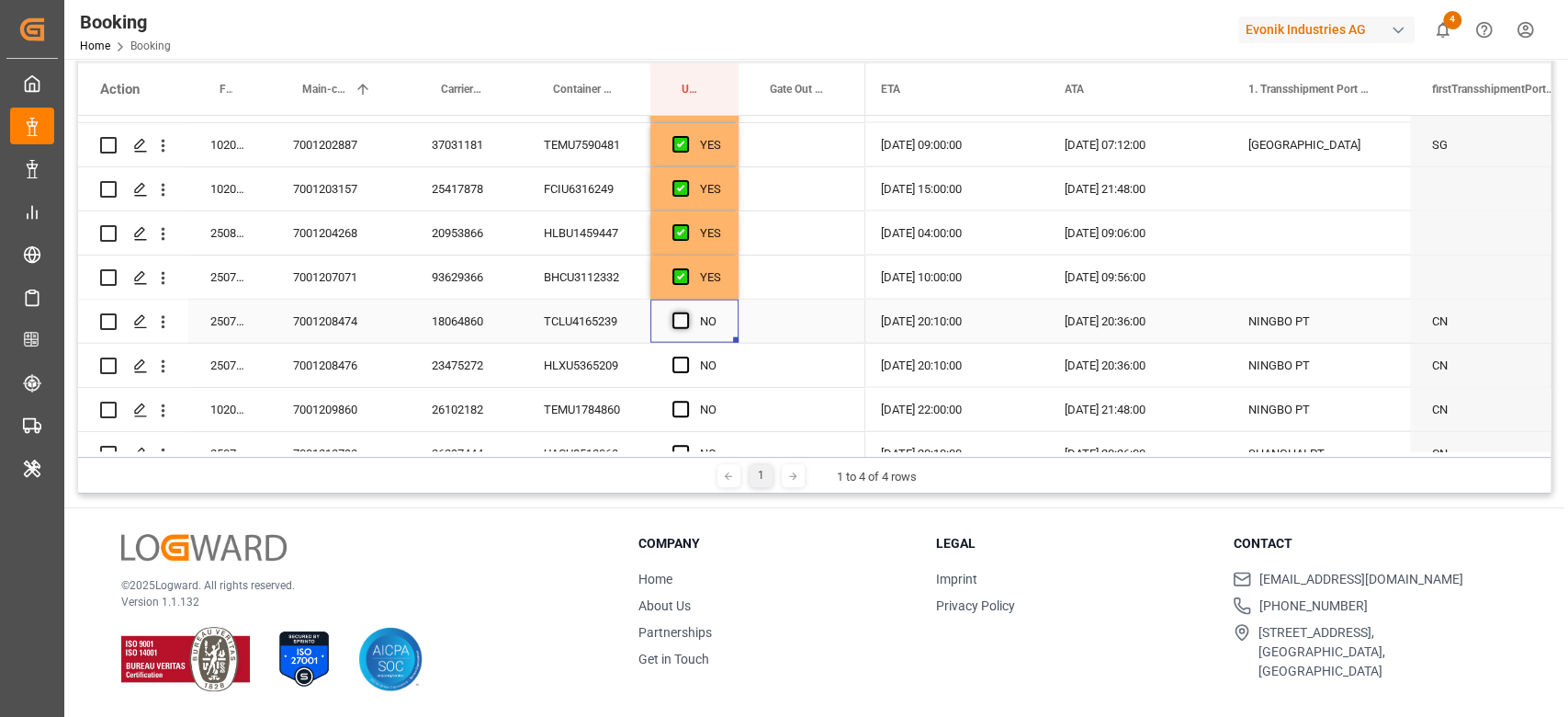
click at [686, 313] on input "Press SPACE to select this row." at bounding box center [686, 313] width 0 height 0
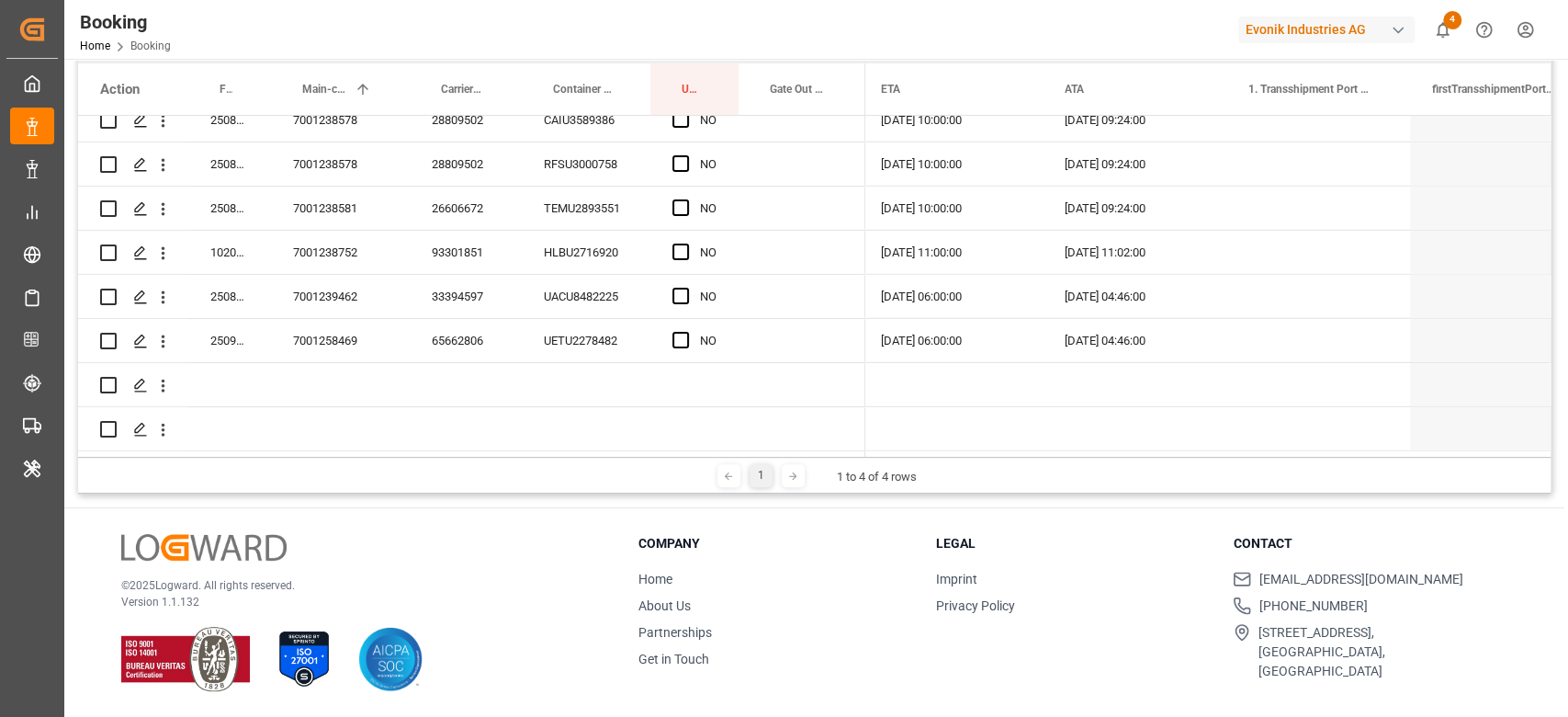
scroll to position [2939, 0]
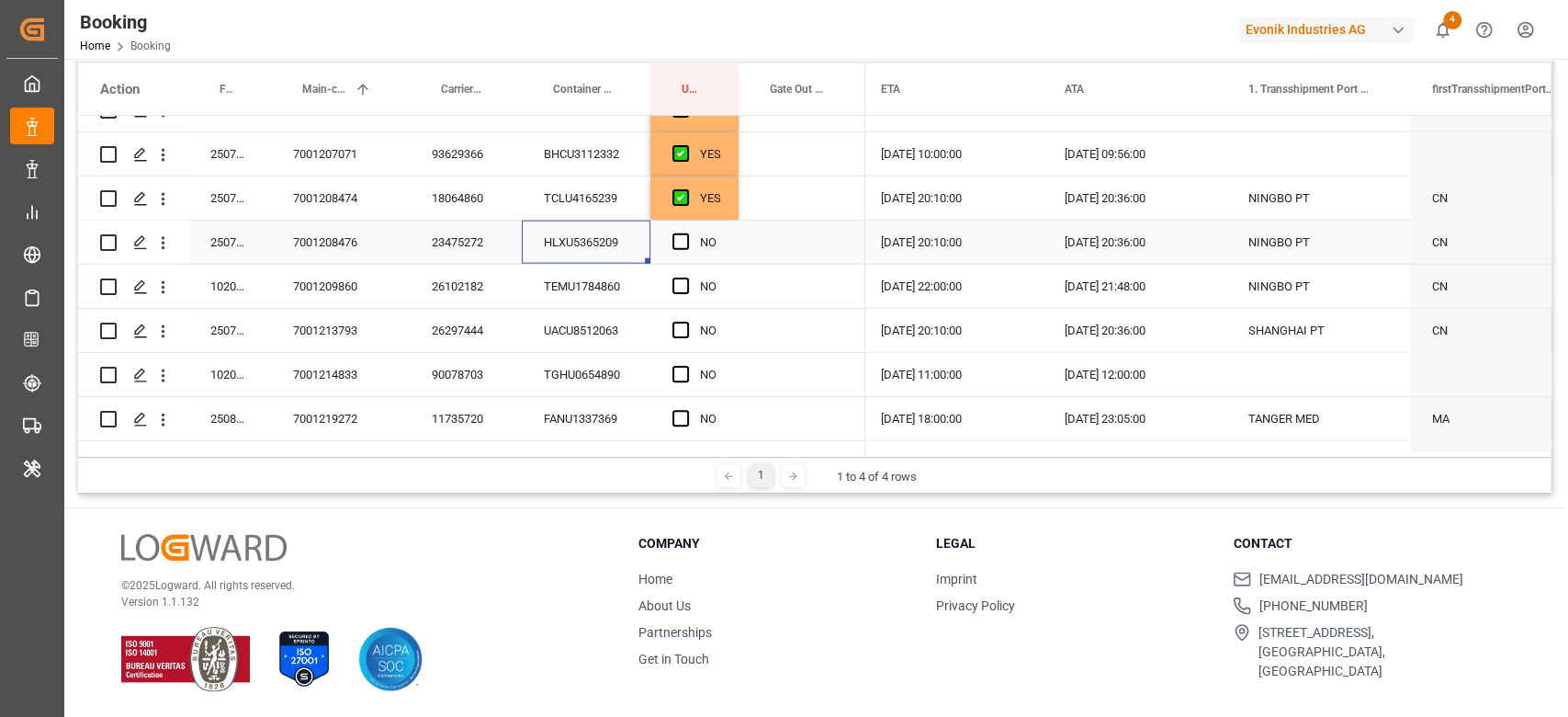
click at [591, 242] on div "HLXU5365209" at bounding box center [586, 242] width 129 height 43
click at [505, 248] on div "23475272" at bounding box center [465, 242] width 112 height 43
click at [674, 239] on span "Press SPACE to select this row." at bounding box center [680, 241] width 16 height 16
click at [686, 233] on input "Press SPACE to select this row." at bounding box center [686, 233] width 0 height 0
click at [441, 291] on div "26102182" at bounding box center [465, 286] width 112 height 43
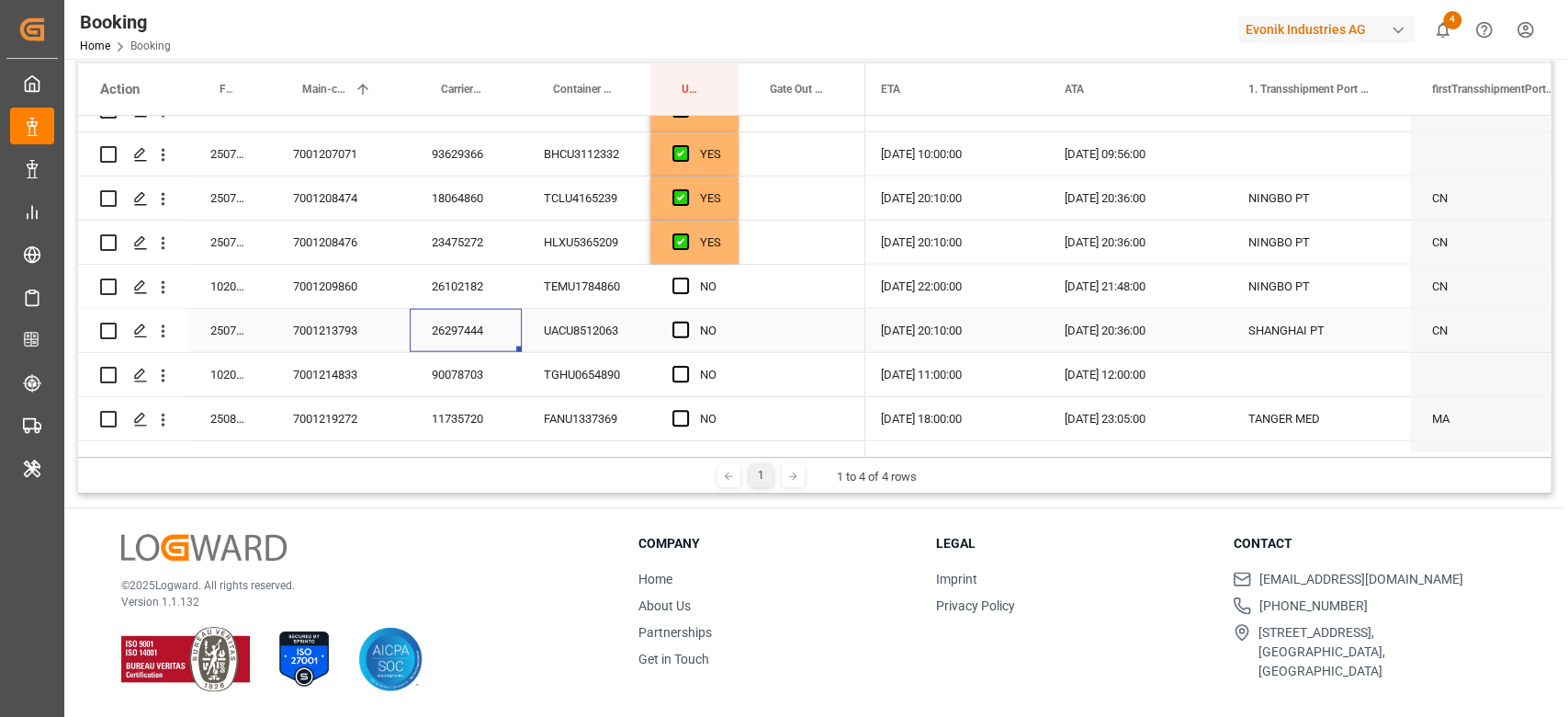
click at [440, 323] on div "26297444" at bounding box center [465, 330] width 112 height 43
drag, startPoint x: 676, startPoint y: 317, endPoint x: 656, endPoint y: 343, distance: 32.8
click at [657, 342] on div "NO" at bounding box center [694, 330] width 88 height 43
drag, startPoint x: 666, startPoint y: 330, endPoint x: 680, endPoint y: 326, distance: 14.6
click at [668, 329] on div "NO" at bounding box center [694, 330] width 88 height 43
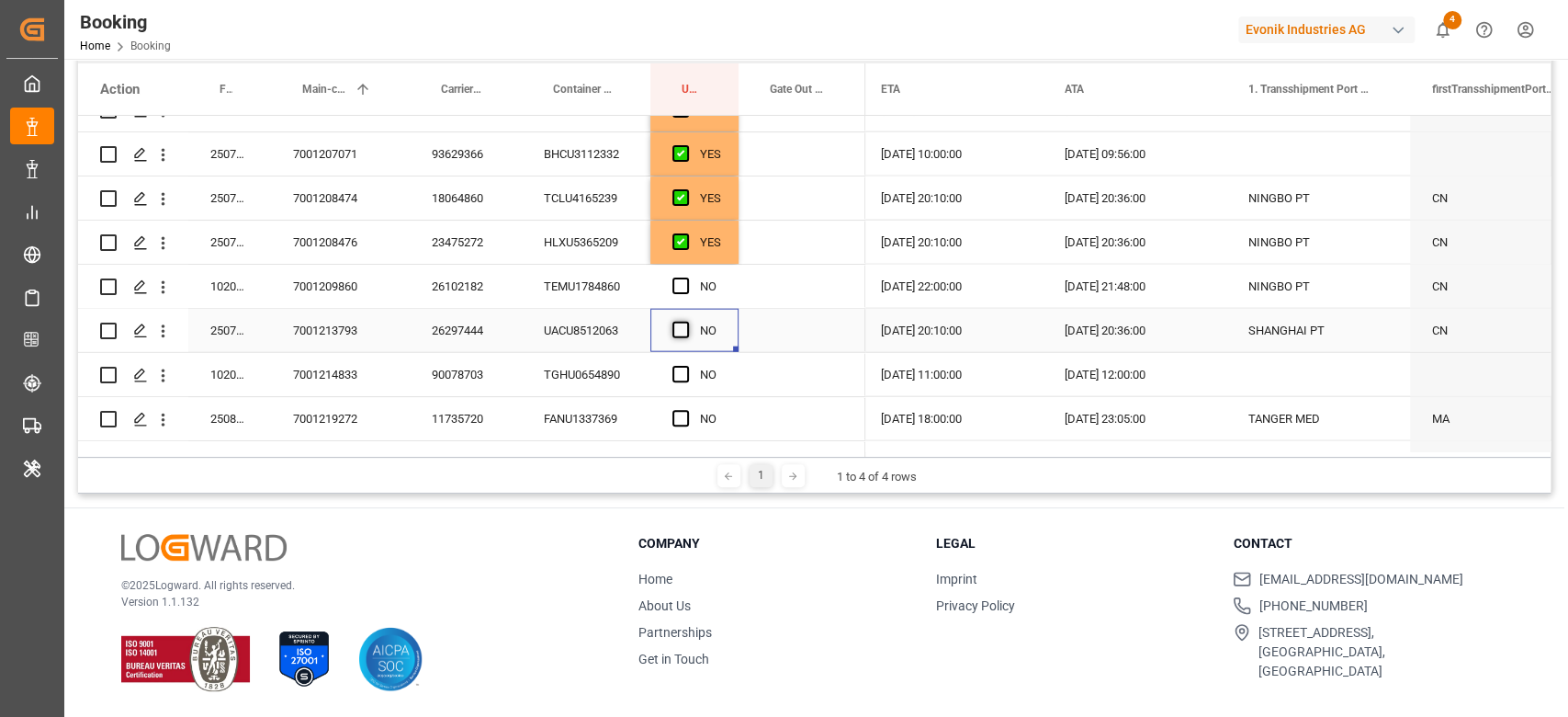
click at [685, 326] on span "Press SPACE to select this row." at bounding box center [680, 329] width 16 height 16
click at [686, 321] on input "Press SPACE to select this row." at bounding box center [686, 321] width 0 height 0
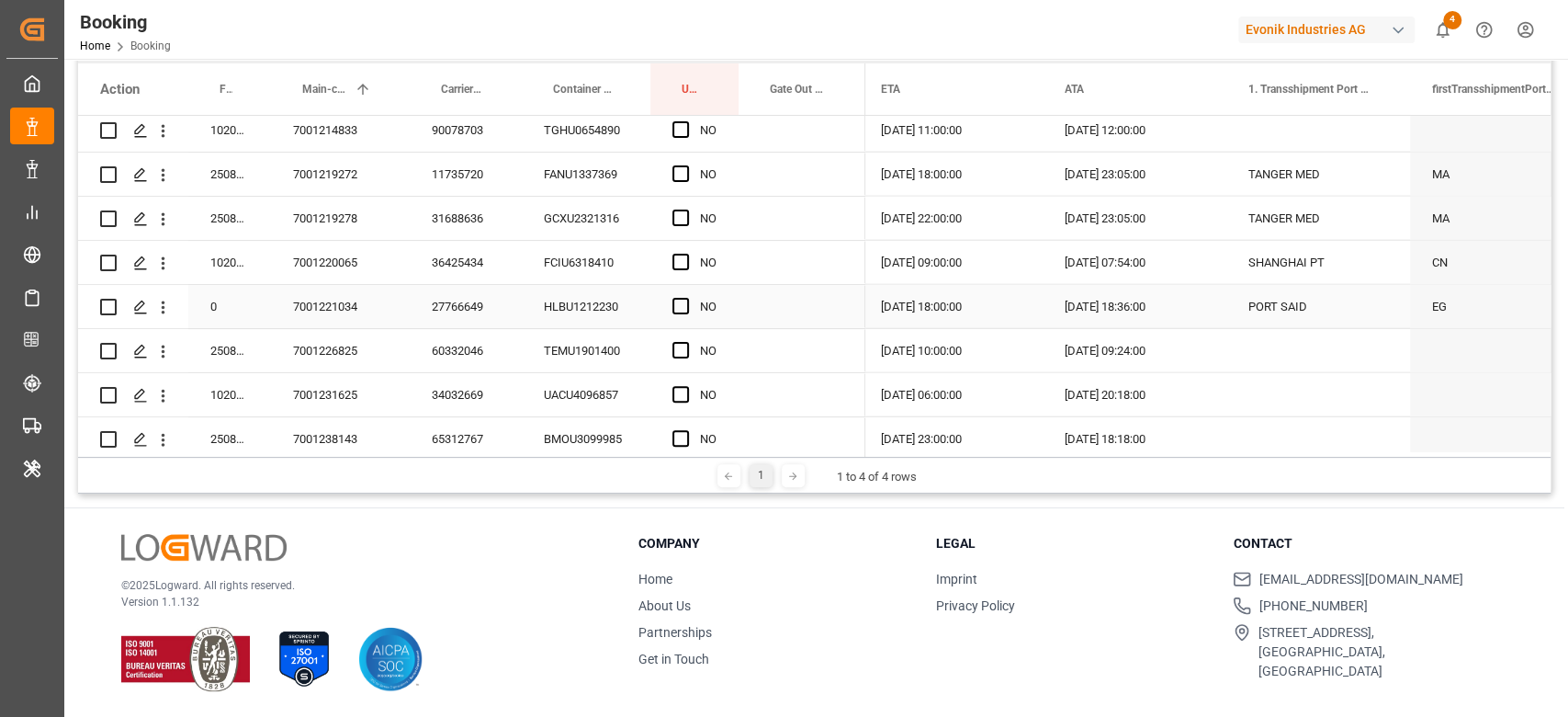
scroll to position [3060, 0]
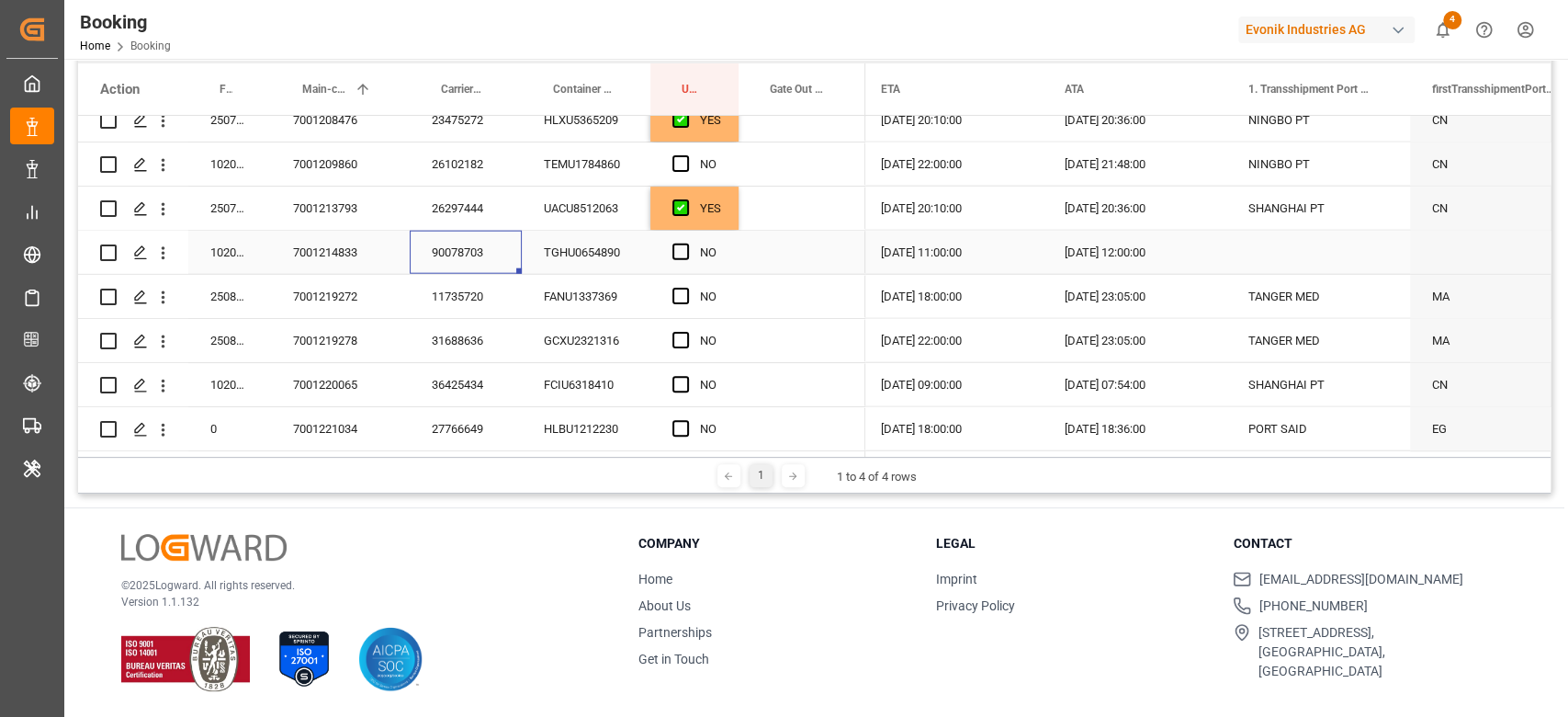
drag, startPoint x: 446, startPoint y: 271, endPoint x: 447, endPoint y: 258, distance: 13.0
click at [447, 258] on div "90078703" at bounding box center [465, 251] width 112 height 43
click at [670, 253] on div "NO" at bounding box center [694, 251] width 88 height 43
click at [673, 250] on span "Press SPACE to select this row." at bounding box center [680, 251] width 16 height 16
click at [686, 244] on input "Press SPACE to select this row." at bounding box center [686, 244] width 0 height 0
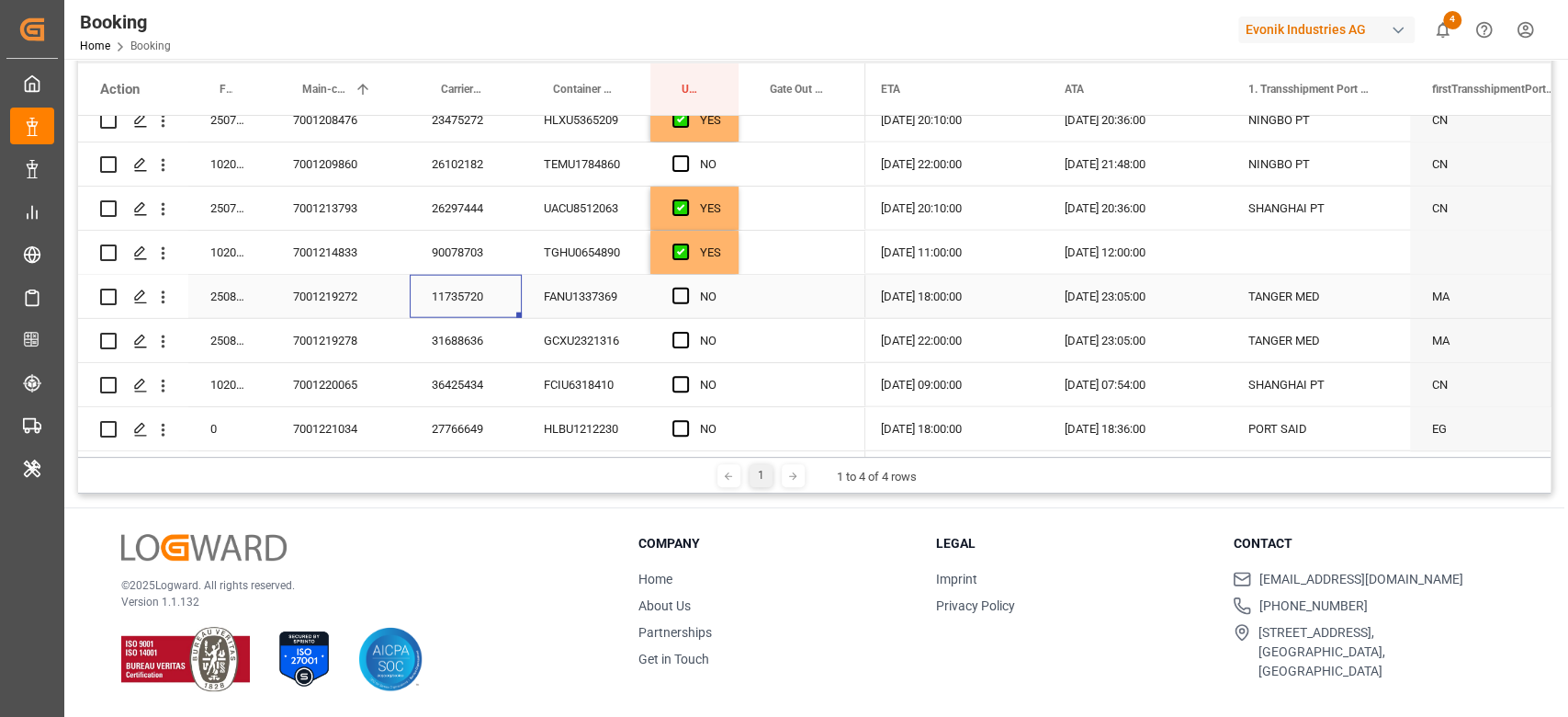
click at [498, 293] on div "11735720" at bounding box center [465, 295] width 112 height 43
click at [681, 297] on span "Press SPACE to select this row." at bounding box center [680, 295] width 16 height 16
click at [686, 288] on input "Press SPACE to select this row." at bounding box center [686, 288] width 0 height 0
click at [505, 339] on div "31688636" at bounding box center [465, 339] width 112 height 43
click at [676, 342] on span "Press SPACE to select this row." at bounding box center [680, 339] width 16 height 16
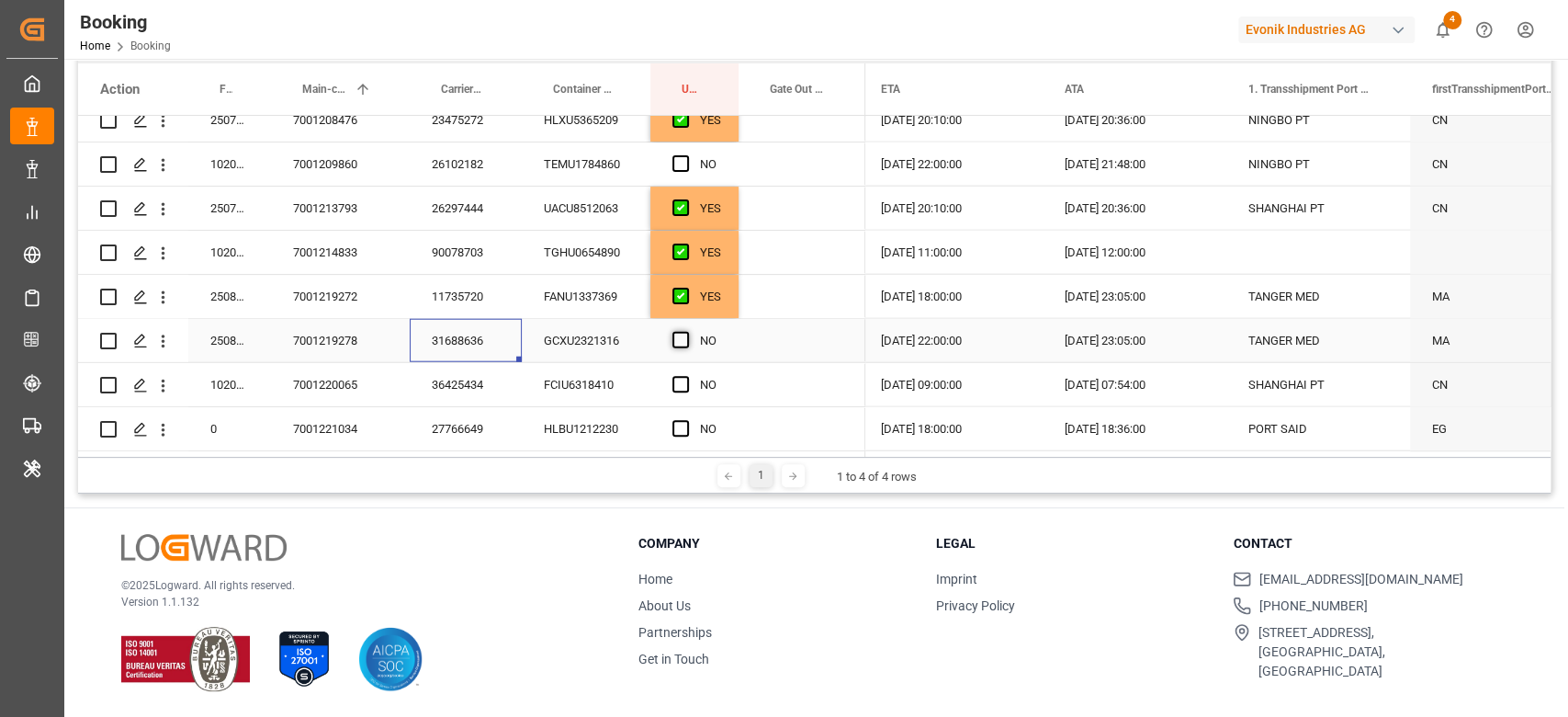
click at [686, 332] on input "Press SPACE to select this row." at bounding box center [686, 332] width 0 height 0
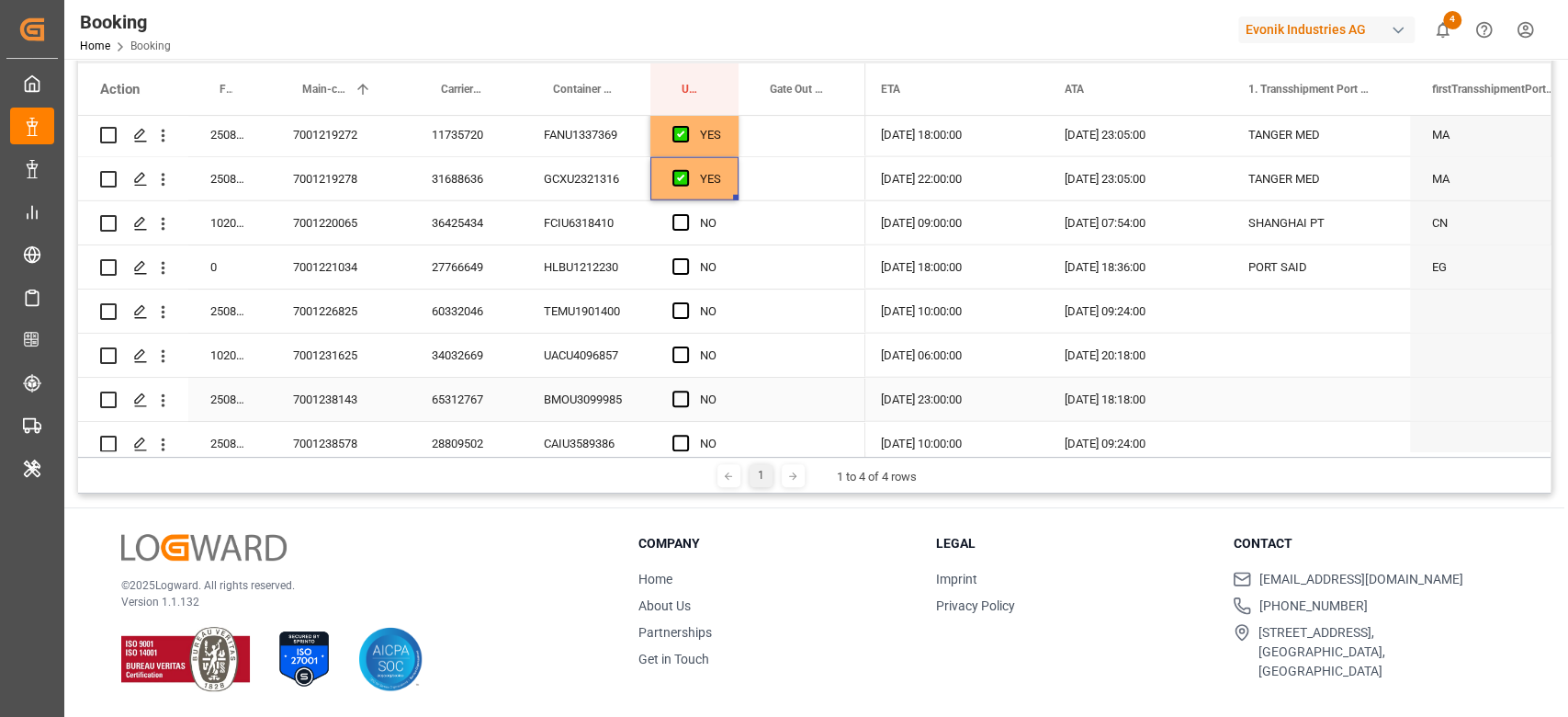
scroll to position [3183, 0]
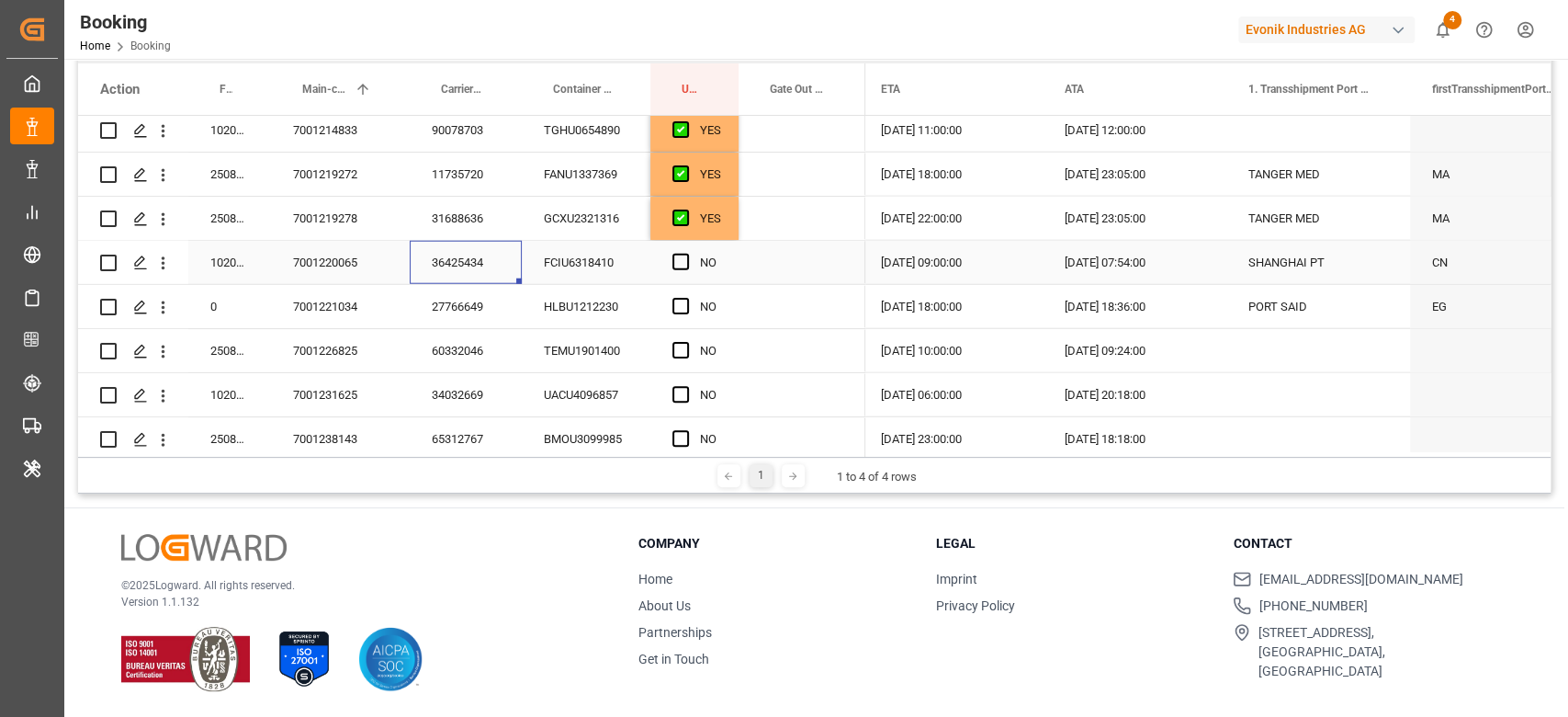
click at [488, 274] on div "36425434" at bounding box center [465, 262] width 112 height 43
click at [683, 269] on span "Press SPACE to select this row." at bounding box center [680, 261] width 16 height 16
click at [686, 253] on input "Press SPACE to select this row." at bounding box center [686, 253] width 0 height 0
click at [680, 290] on div "Press SPACE to select this row." at bounding box center [686, 307] width 28 height 42
click at [507, 309] on div "27766649" at bounding box center [465, 306] width 112 height 43
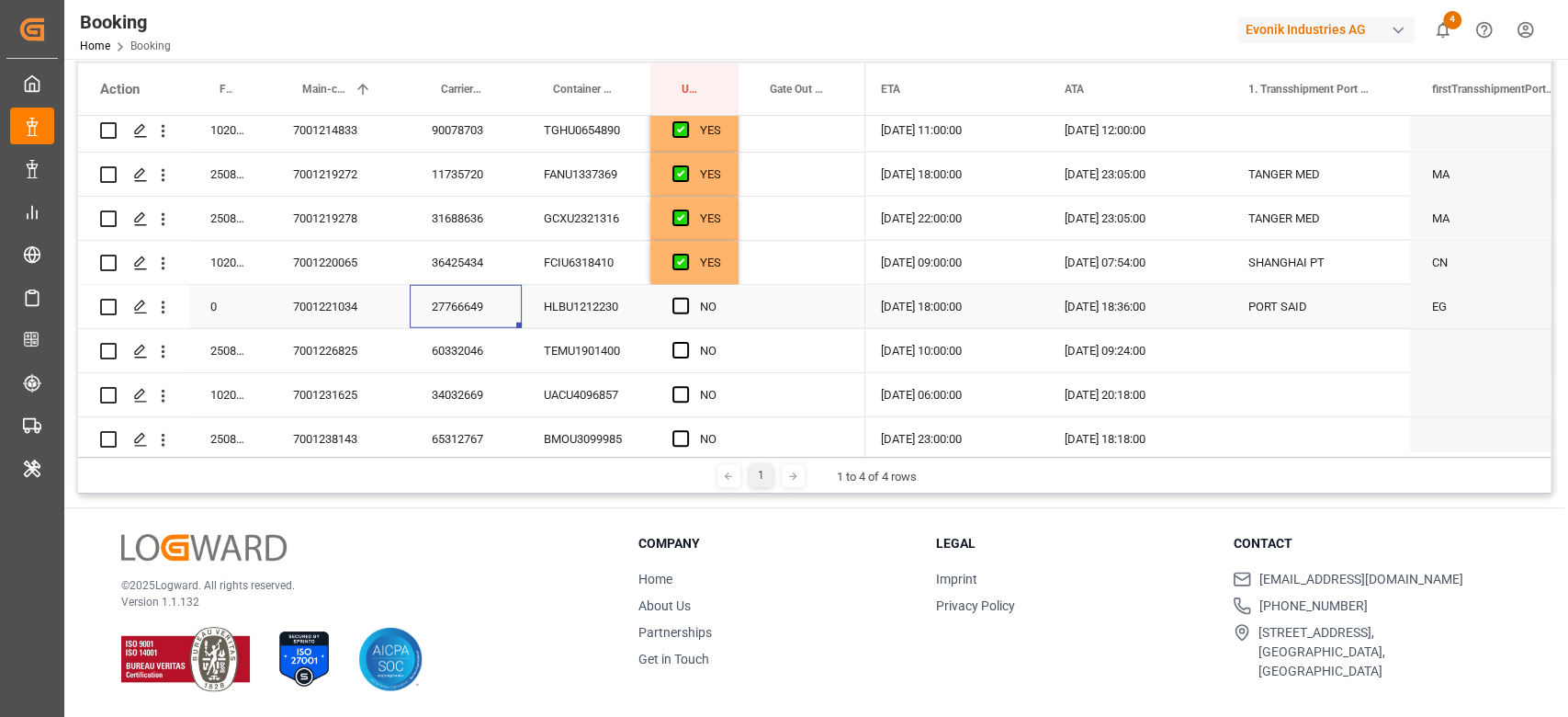
click at [681, 299] on span "Press SPACE to select this row." at bounding box center [680, 305] width 16 height 16
click at [686, 297] on input "Press SPACE to select this row." at bounding box center [686, 297] width 0 height 0
click at [512, 360] on div "60332046" at bounding box center [465, 350] width 112 height 43
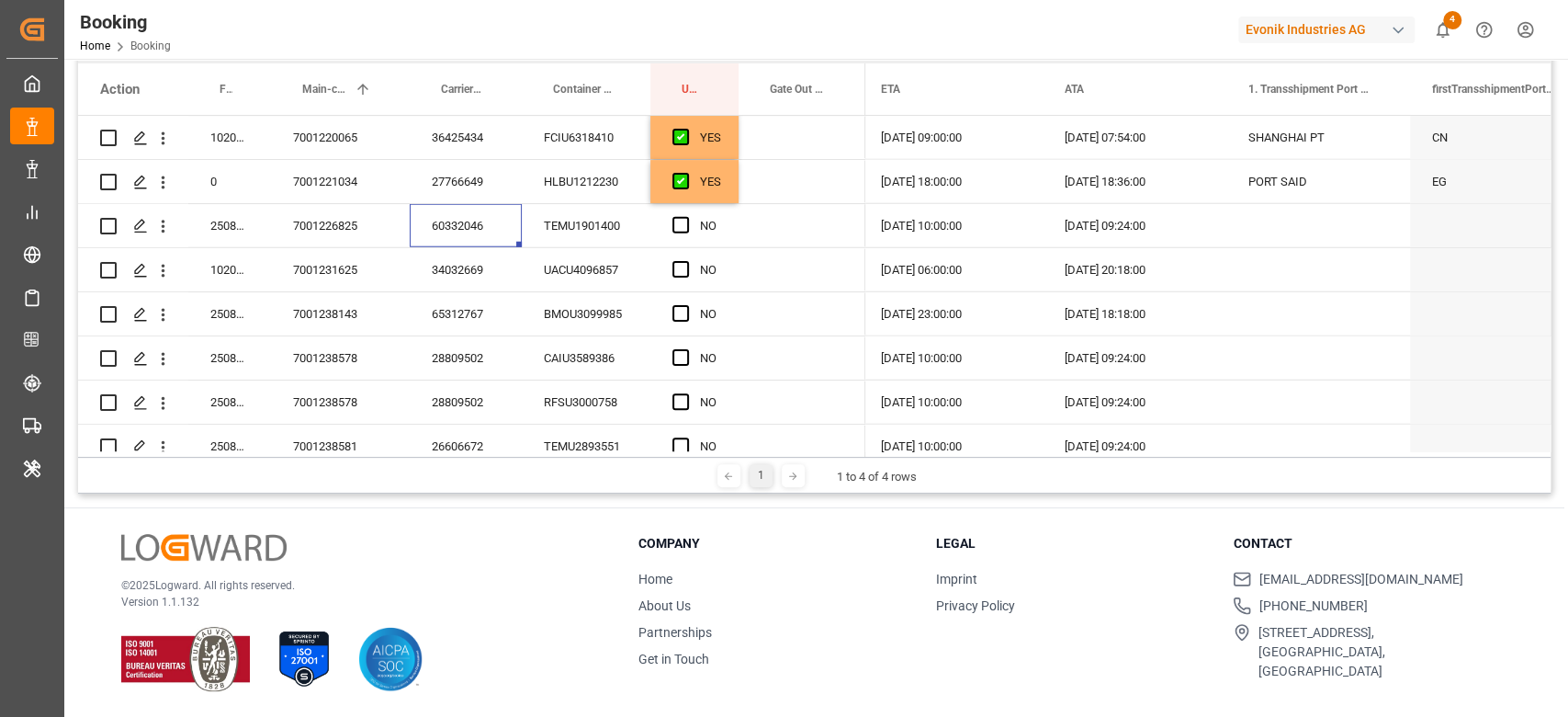
scroll to position [3306, 0]
click at [683, 229] on span "Press SPACE to select this row." at bounding box center [680, 227] width 16 height 16
click at [686, 219] on input "Press SPACE to select this row." at bounding box center [686, 219] width 0 height 0
click at [478, 291] on div "34032669" at bounding box center [465, 271] width 112 height 43
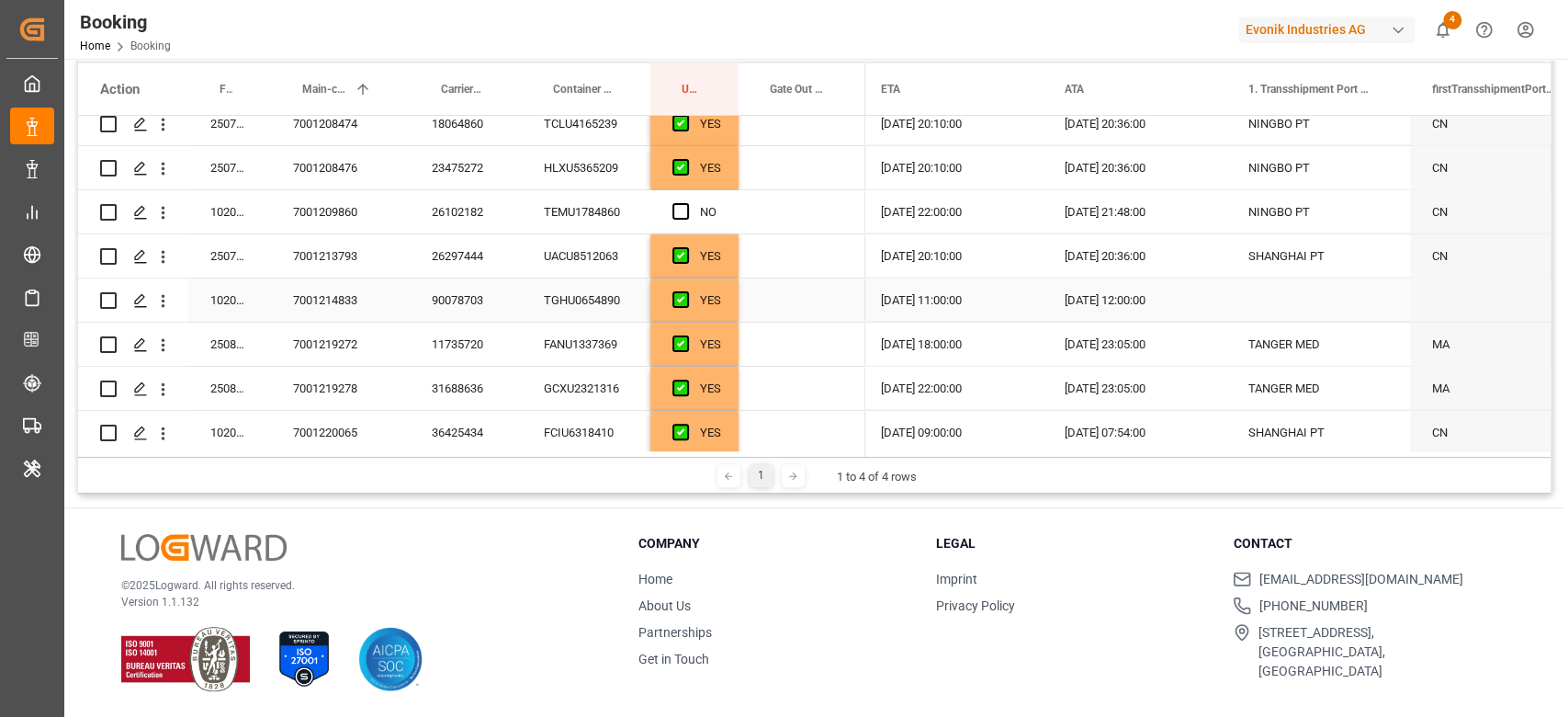
scroll to position [2939, 0]
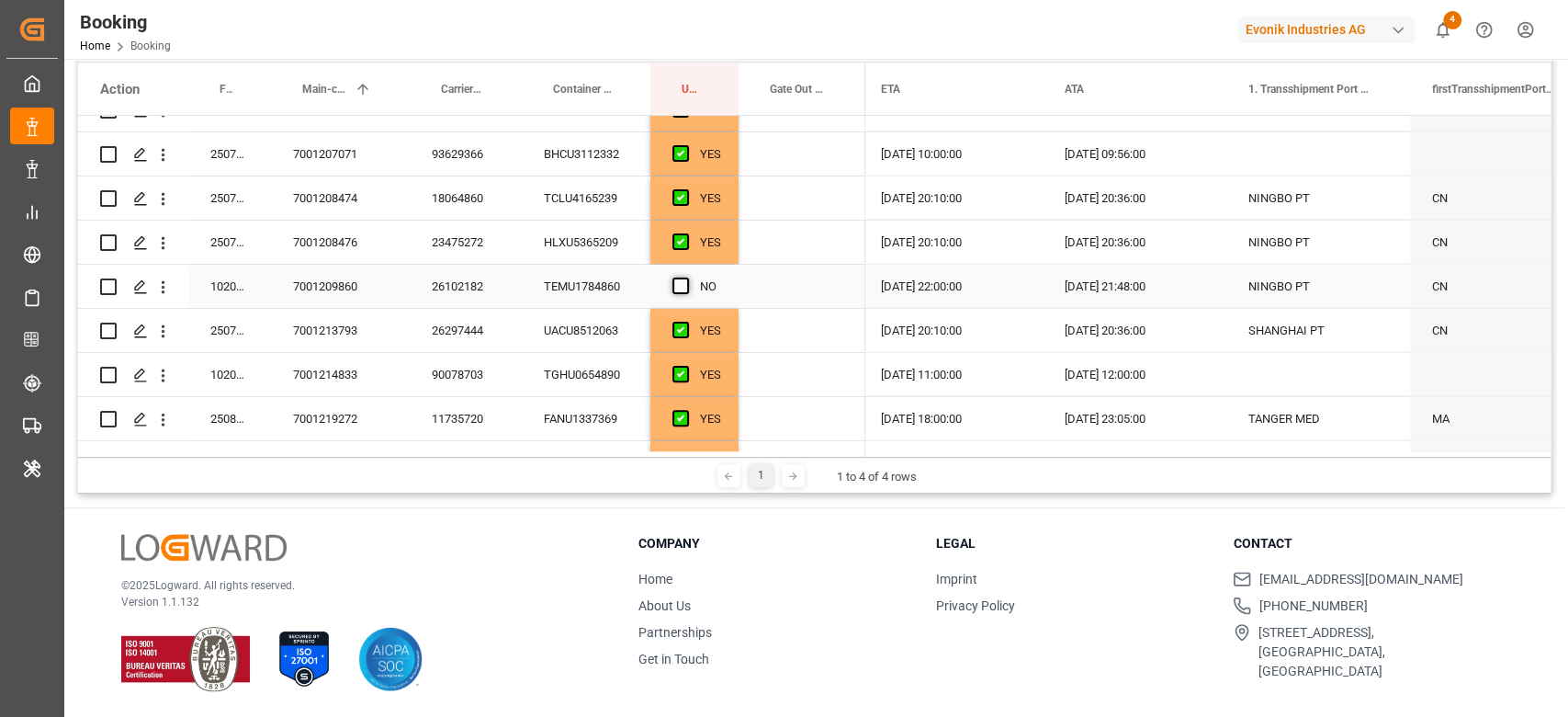
click at [679, 278] on span "Press SPACE to select this row." at bounding box center [680, 285] width 16 height 16
click at [686, 277] on input "Press SPACE to select this row." at bounding box center [686, 277] width 0 height 0
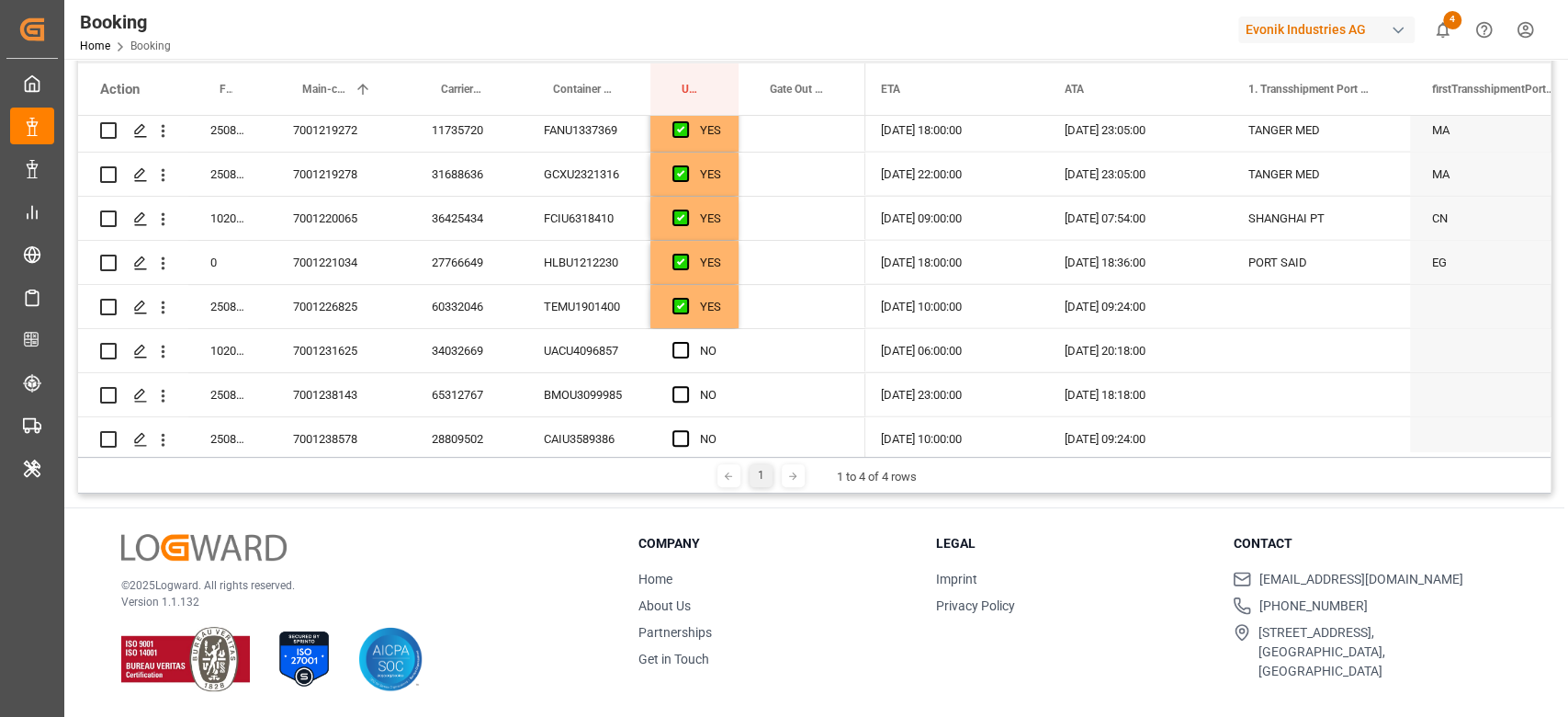
scroll to position [3306, 0]
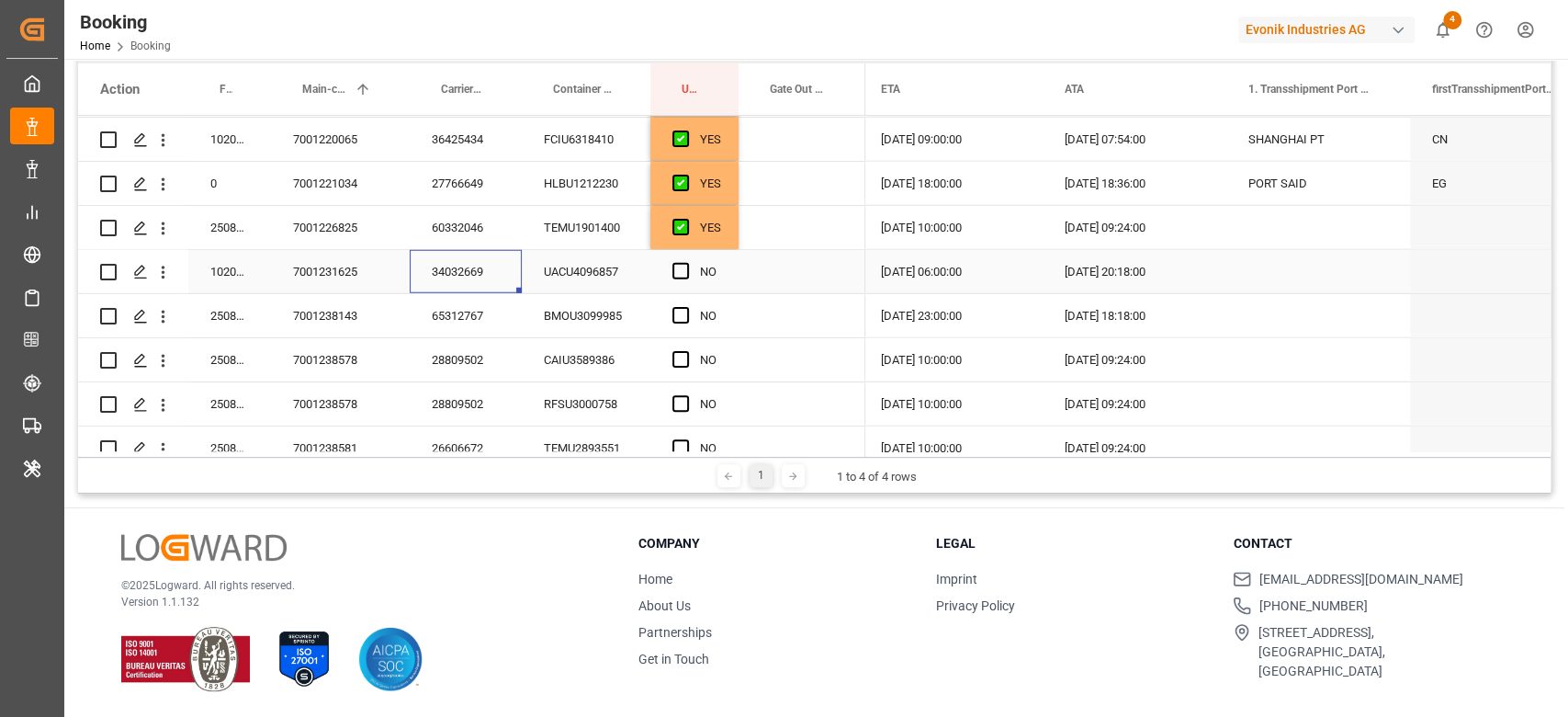
click at [483, 281] on div "34032669" at bounding box center [465, 271] width 112 height 43
click at [680, 265] on span "Press SPACE to select this row." at bounding box center [680, 271] width 16 height 16
click at [686, 263] on input "Press SPACE to select this row." at bounding box center [686, 263] width 0 height 0
click at [484, 327] on div "65312767" at bounding box center [465, 315] width 112 height 43
click at [450, 367] on div "28809502" at bounding box center [465, 359] width 112 height 43
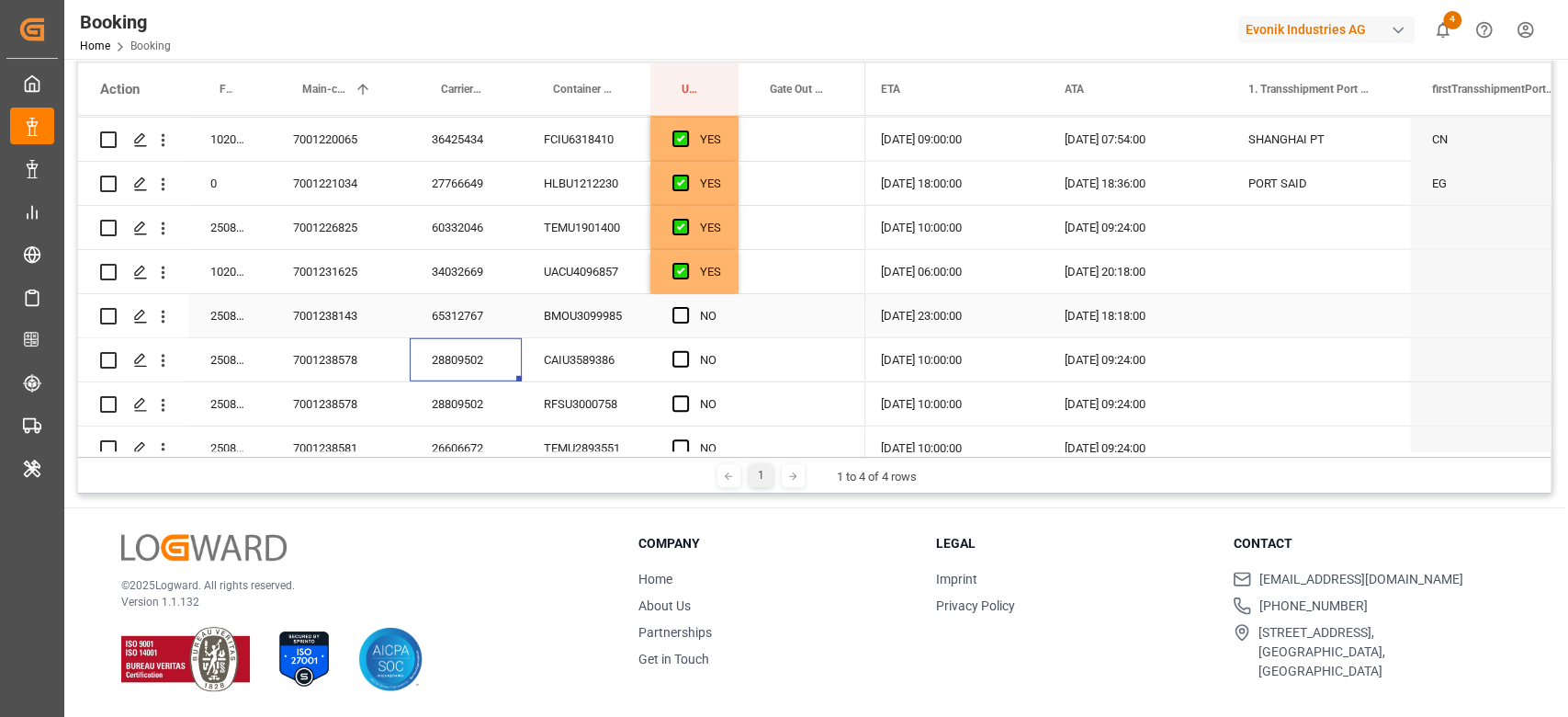
click at [691, 317] on div "Press SPACE to select this row." at bounding box center [686, 316] width 28 height 42
click at [688, 317] on span "Press SPACE to select this row." at bounding box center [680, 315] width 16 height 16
click at [686, 307] on input "Press SPACE to select this row." at bounding box center [686, 307] width 0 height 0
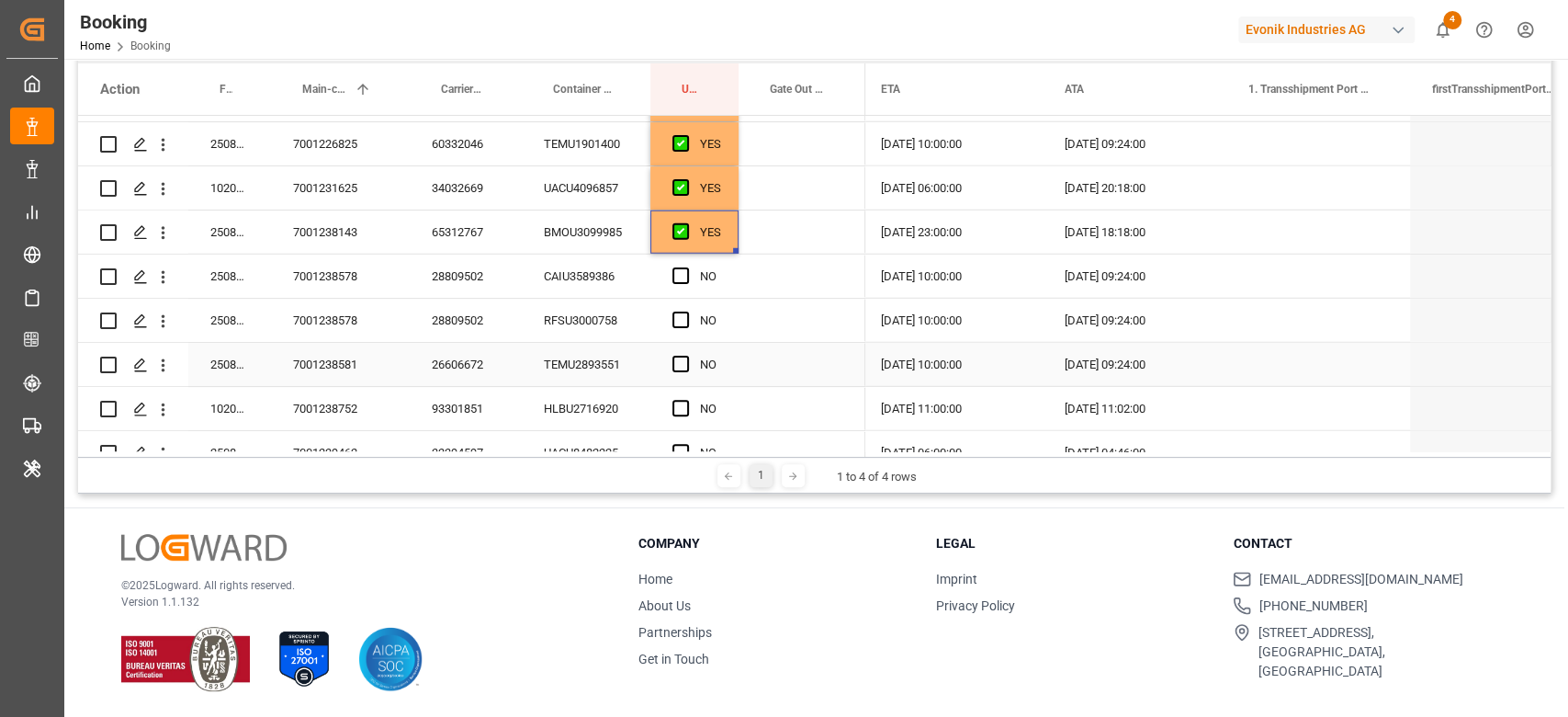
scroll to position [3428, 0]
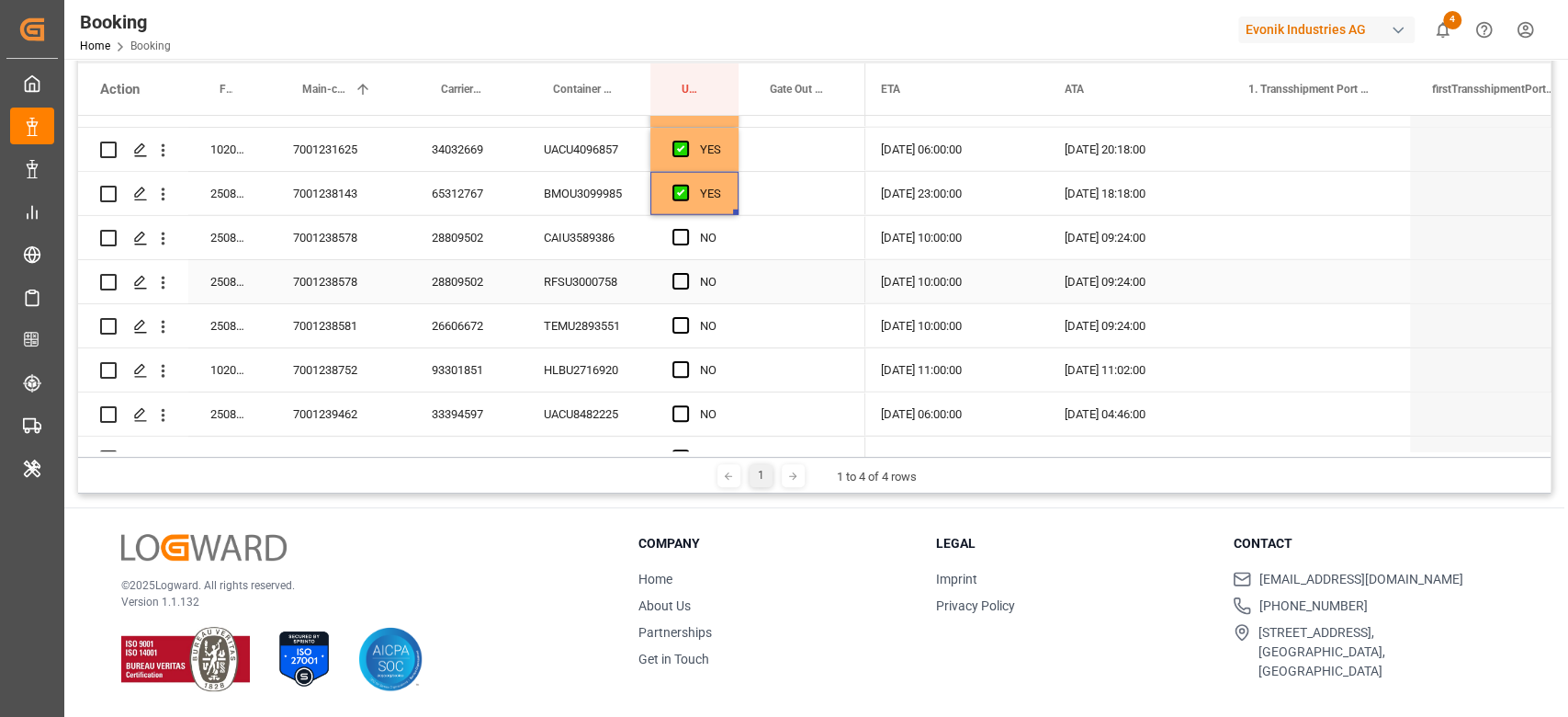
click at [462, 295] on div "28809502" at bounding box center [465, 281] width 112 height 43
click at [461, 316] on div "26606672" at bounding box center [465, 325] width 112 height 43
drag, startPoint x: 676, startPoint y: 240, endPoint x: 676, endPoint y: 272, distance: 32.0
click at [676, 239] on span "Press SPACE to select this row." at bounding box center [680, 236] width 16 height 16
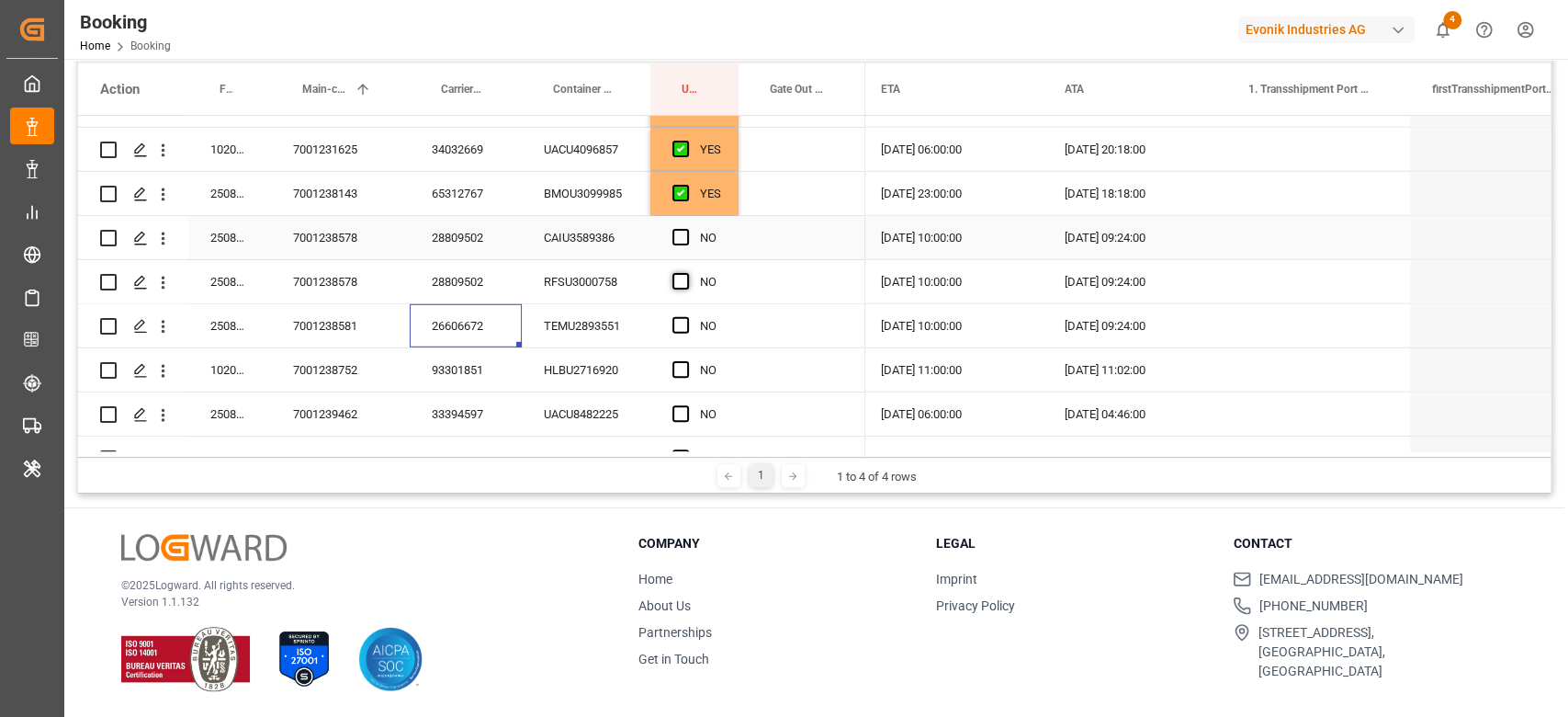
click at [686, 228] on input "Press SPACE to select this row." at bounding box center [686, 228] width 0 height 0
click at [676, 273] on span "Press SPACE to select this row." at bounding box center [680, 280] width 16 height 16
click at [686, 272] on input "Press SPACE to select this row." at bounding box center [686, 272] width 0 height 0
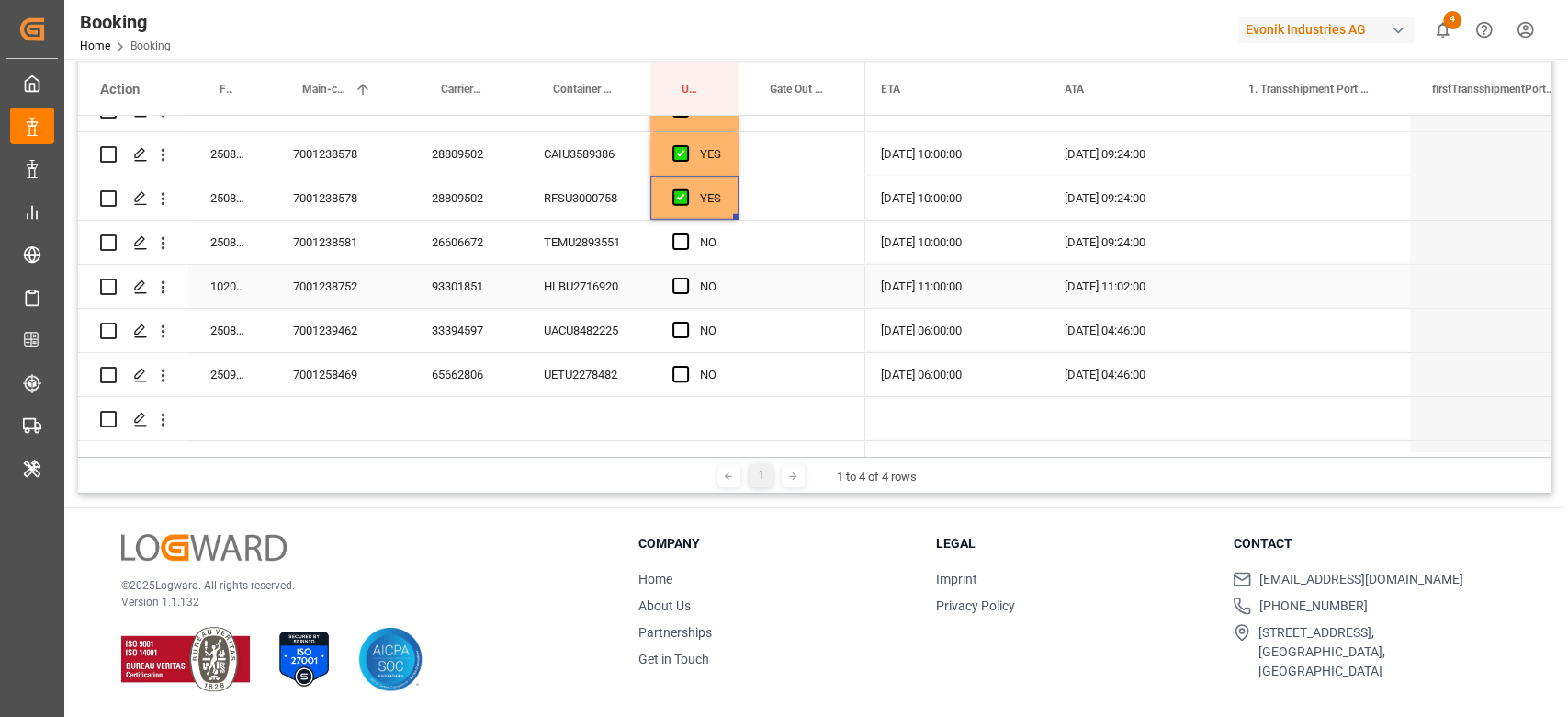
scroll to position [3551, 0]
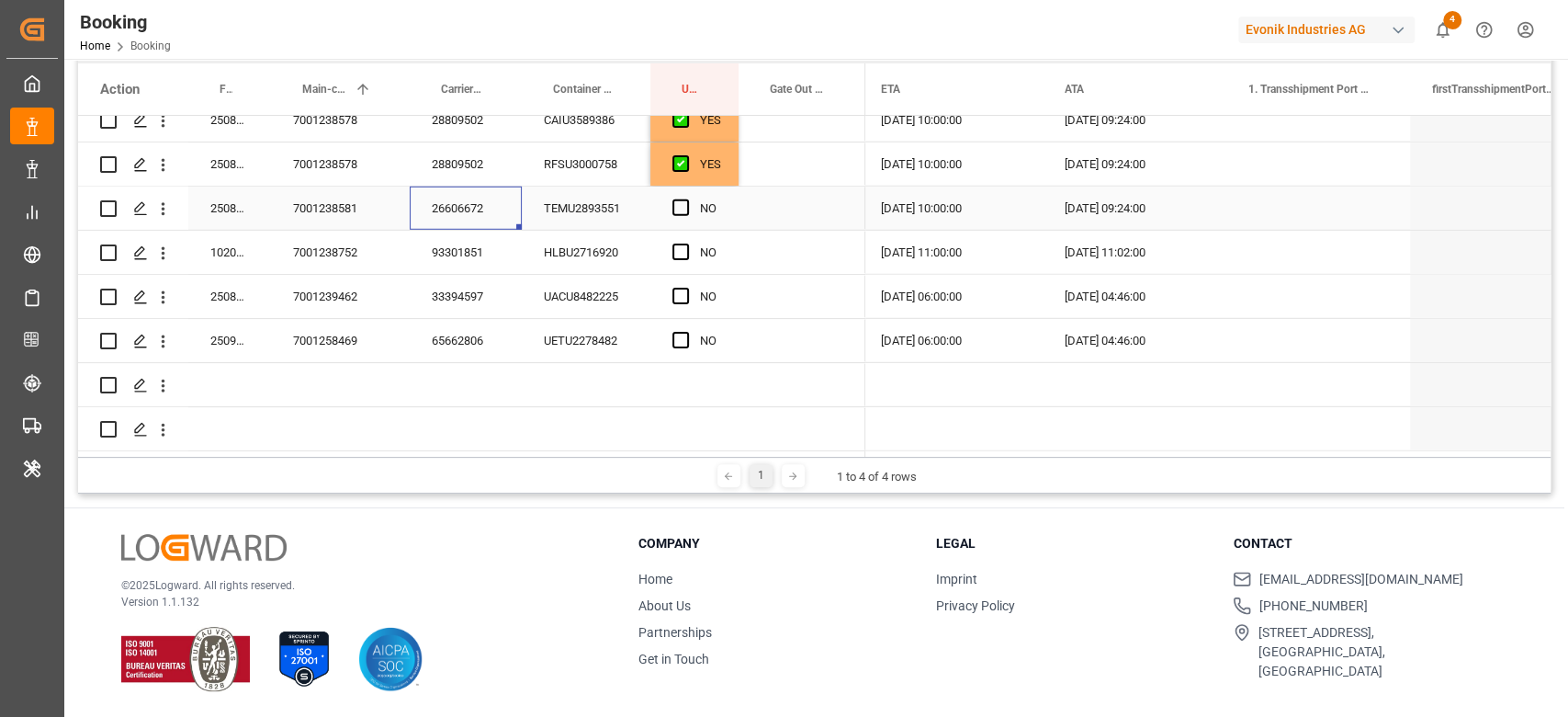
click at [494, 213] on div "26606672" at bounding box center [465, 207] width 112 height 43
click at [478, 254] on div "93301851" at bounding box center [465, 251] width 112 height 43
click at [678, 205] on span "Press SPACE to select this row." at bounding box center [680, 207] width 16 height 16
click at [686, 200] on input "Press SPACE to select this row." at bounding box center [686, 200] width 0 height 0
click at [527, 305] on div "UACU8482225" at bounding box center [586, 295] width 129 height 43
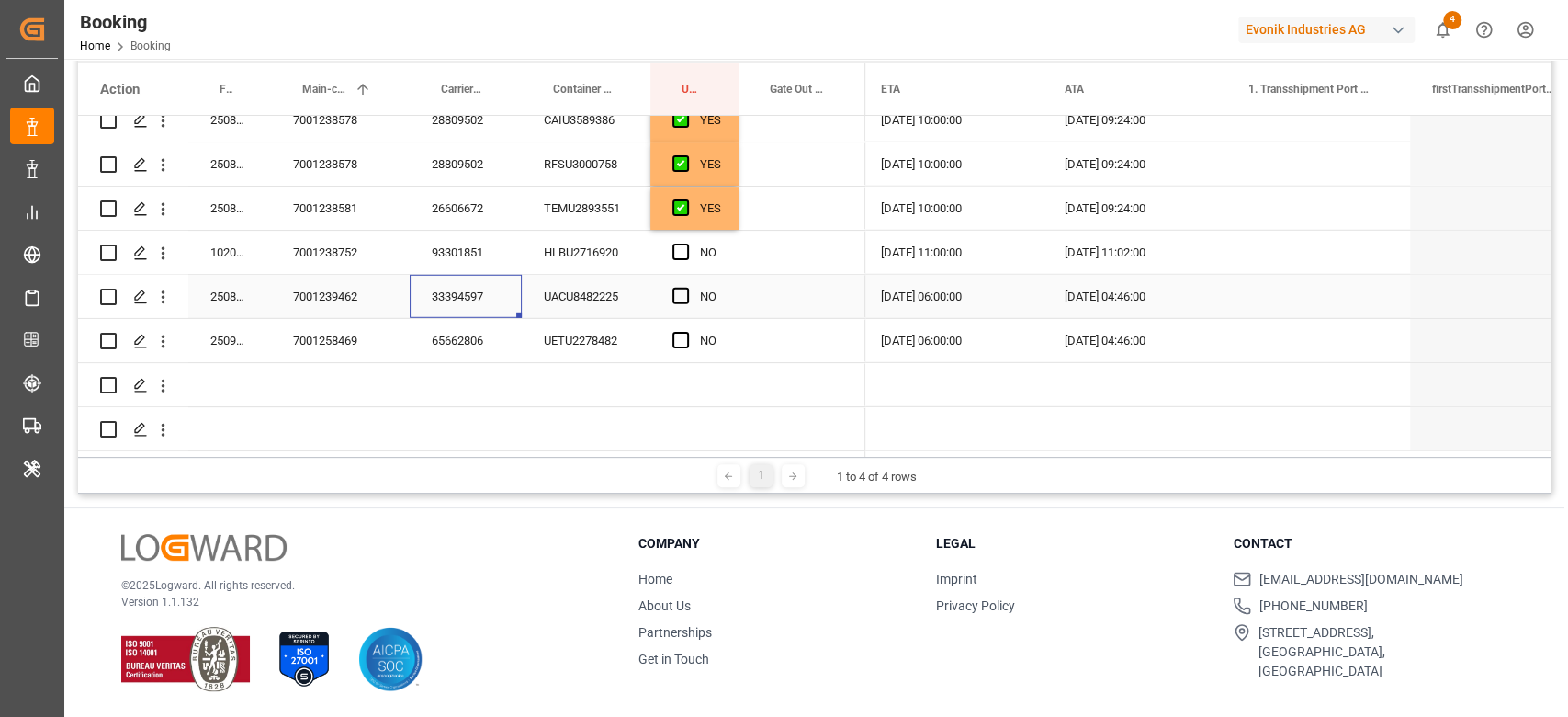
click at [505, 306] on div "33394597" at bounding box center [465, 295] width 112 height 43
click at [688, 299] on div "Press SPACE to select this row." at bounding box center [686, 296] width 28 height 42
click at [684, 297] on div "Press SPACE to select this row." at bounding box center [686, 296] width 28 height 42
click at [676, 291] on span "Press SPACE to select this row." at bounding box center [680, 295] width 16 height 16
click at [686, 288] on input "Press SPACE to select this row." at bounding box center [686, 288] width 0 height 0
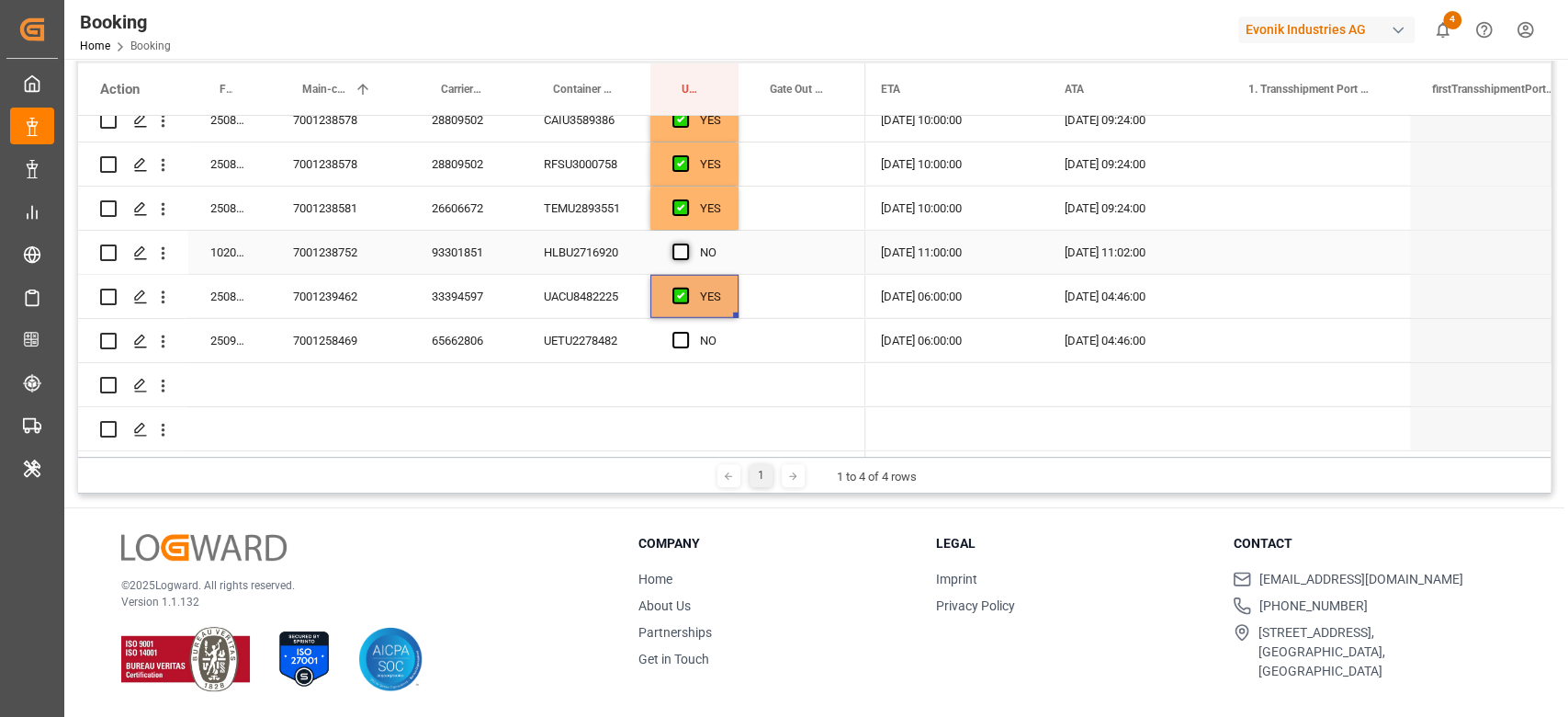
click at [683, 245] on span "Press SPACE to select this row." at bounding box center [680, 251] width 16 height 16
click at [686, 244] on input "Press SPACE to select this row." at bounding box center [686, 244] width 0 height 0
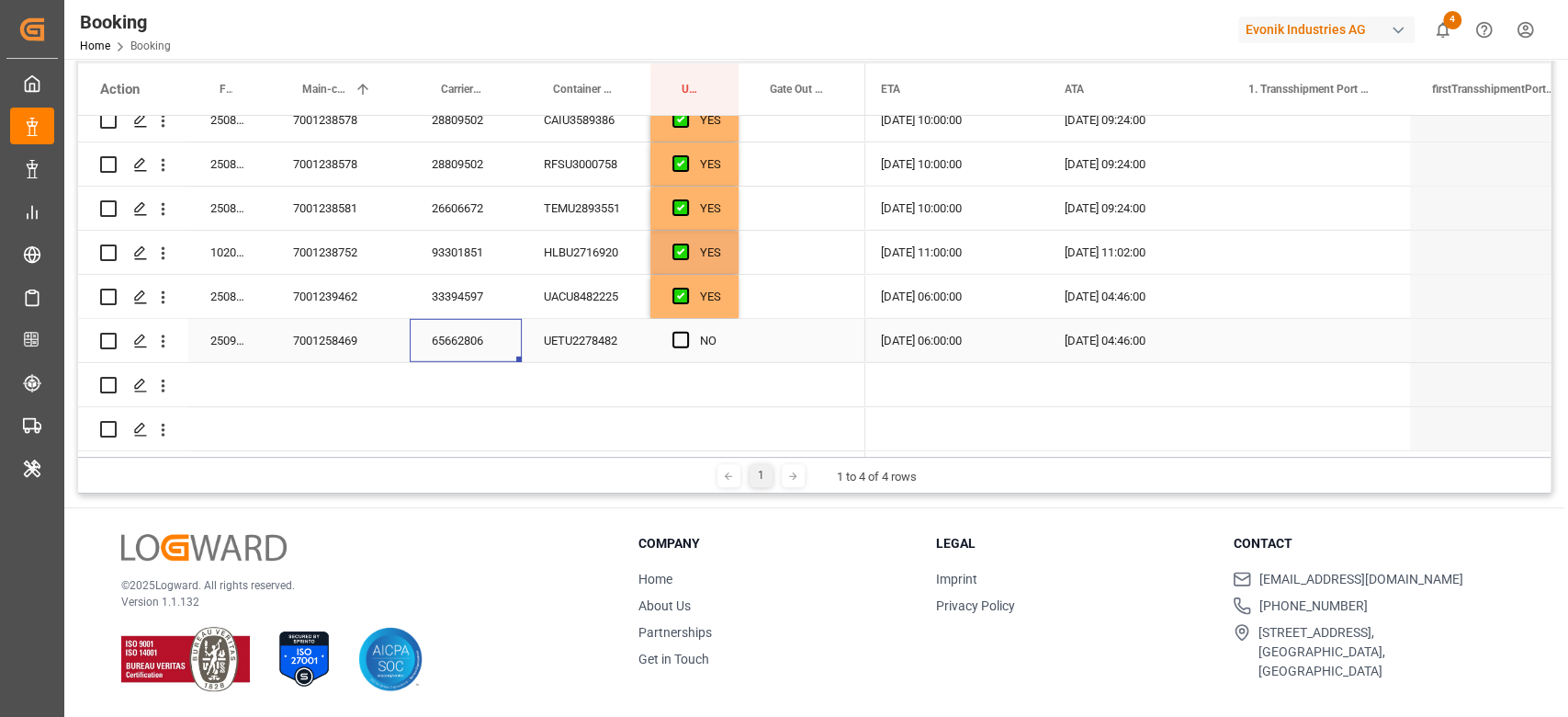
click at [508, 353] on div "65662806" at bounding box center [465, 339] width 112 height 43
click at [664, 340] on div "NO" at bounding box center [694, 339] width 88 height 43
click at [672, 345] on div "NO" at bounding box center [694, 339] width 88 height 43
click at [685, 332] on span "Press SPACE to select this row." at bounding box center [680, 339] width 16 height 16
click at [686, 332] on input "Press SPACE to select this row." at bounding box center [686, 332] width 0 height 0
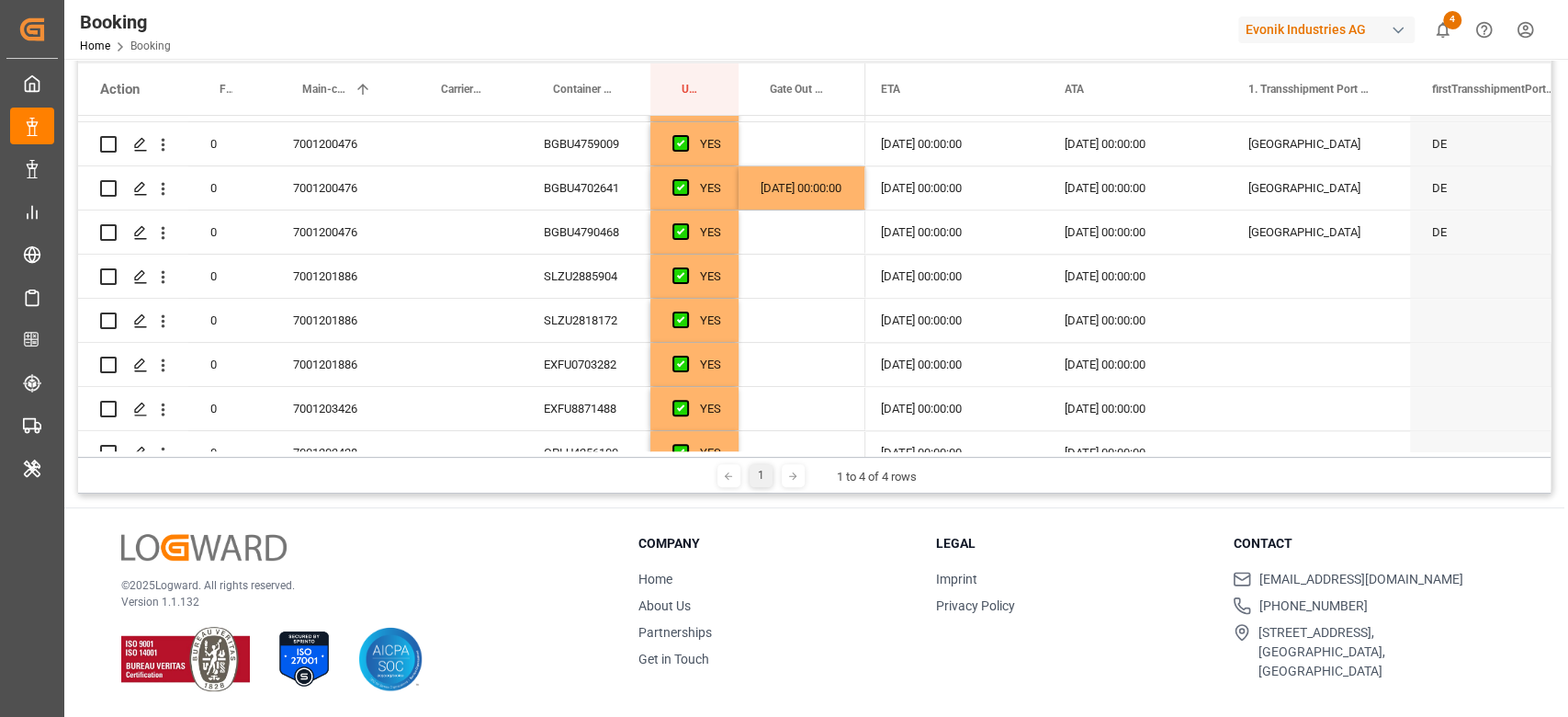
scroll to position [1100, 0]
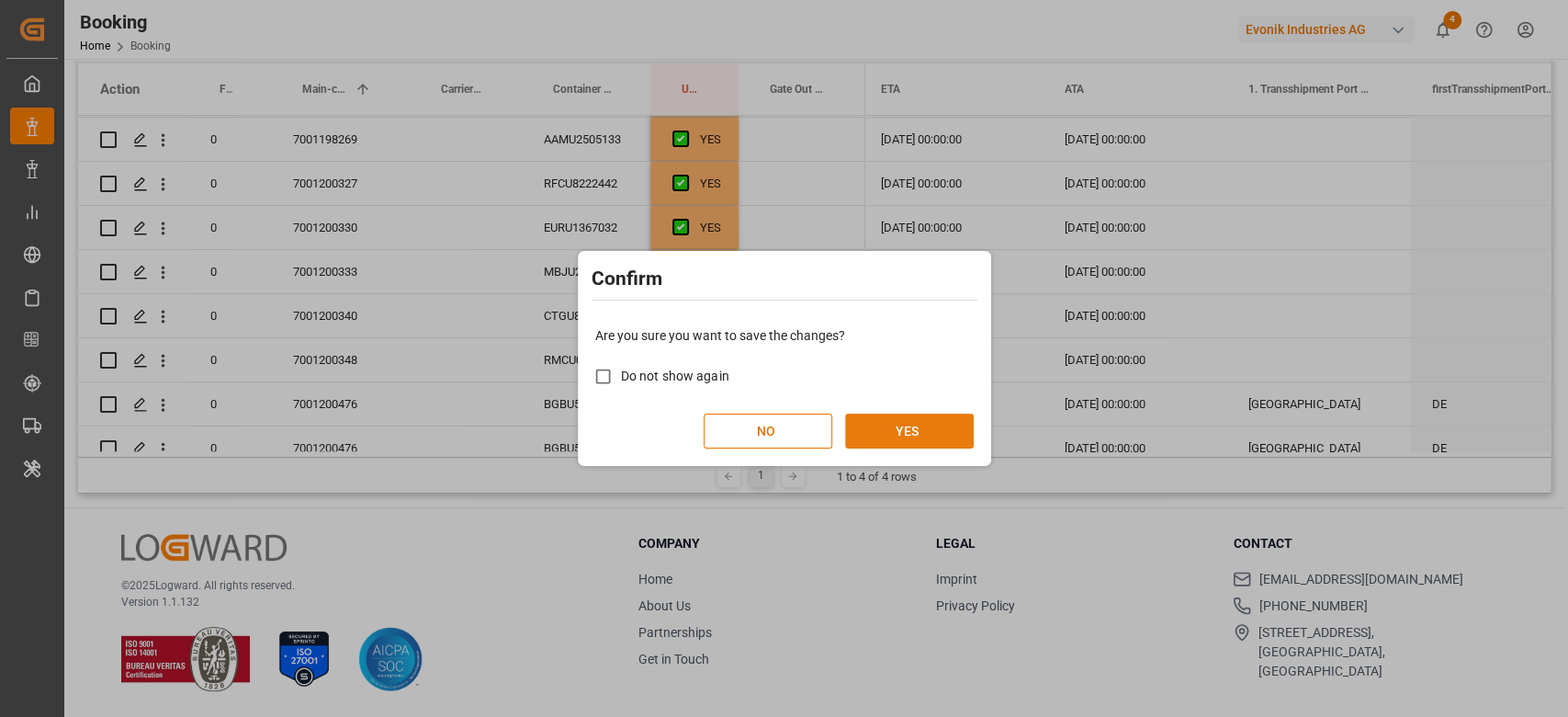
click at [896, 431] on button "YES" at bounding box center [909, 430] width 129 height 35
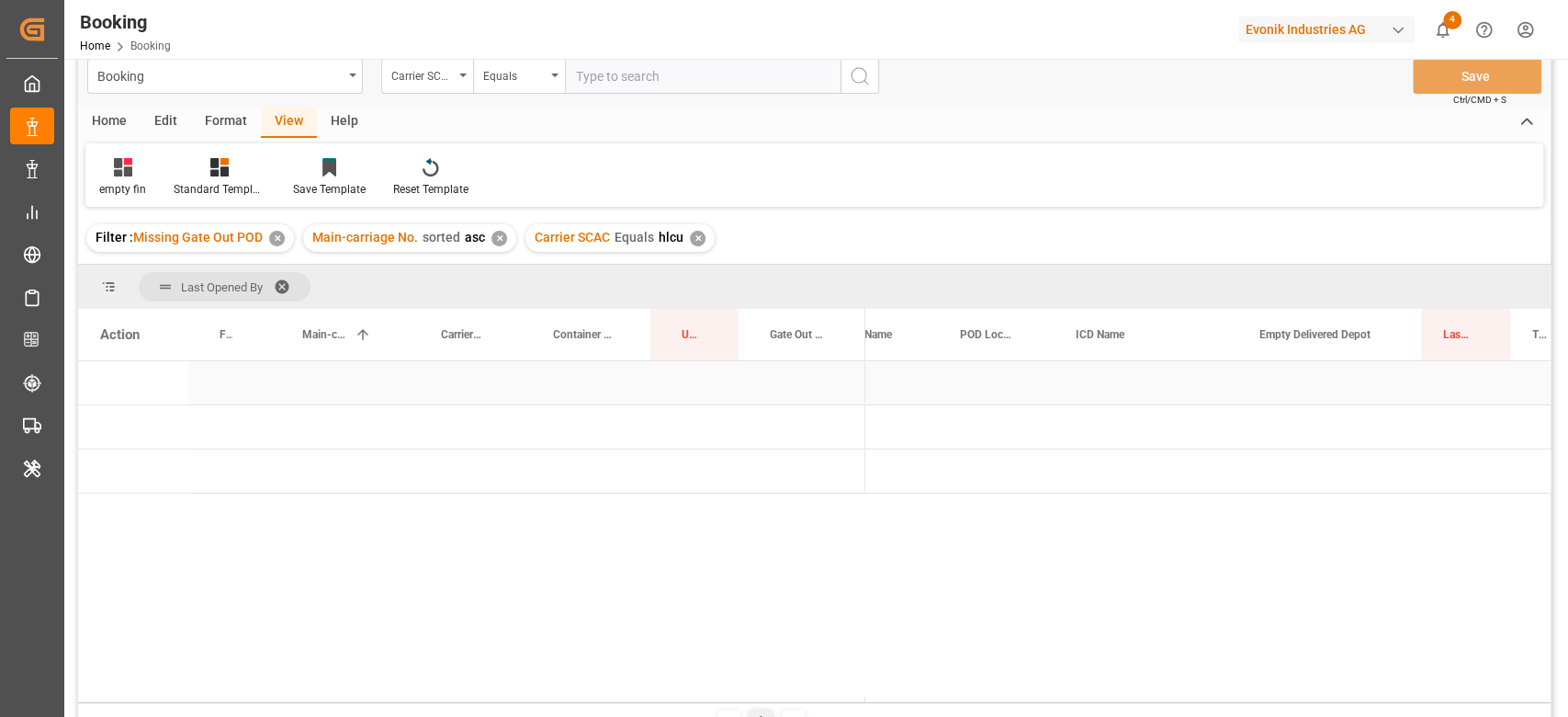
scroll to position [0, 1206]
drag, startPoint x: 1449, startPoint y: 332, endPoint x: 219, endPoint y: 278, distance: 1231.2
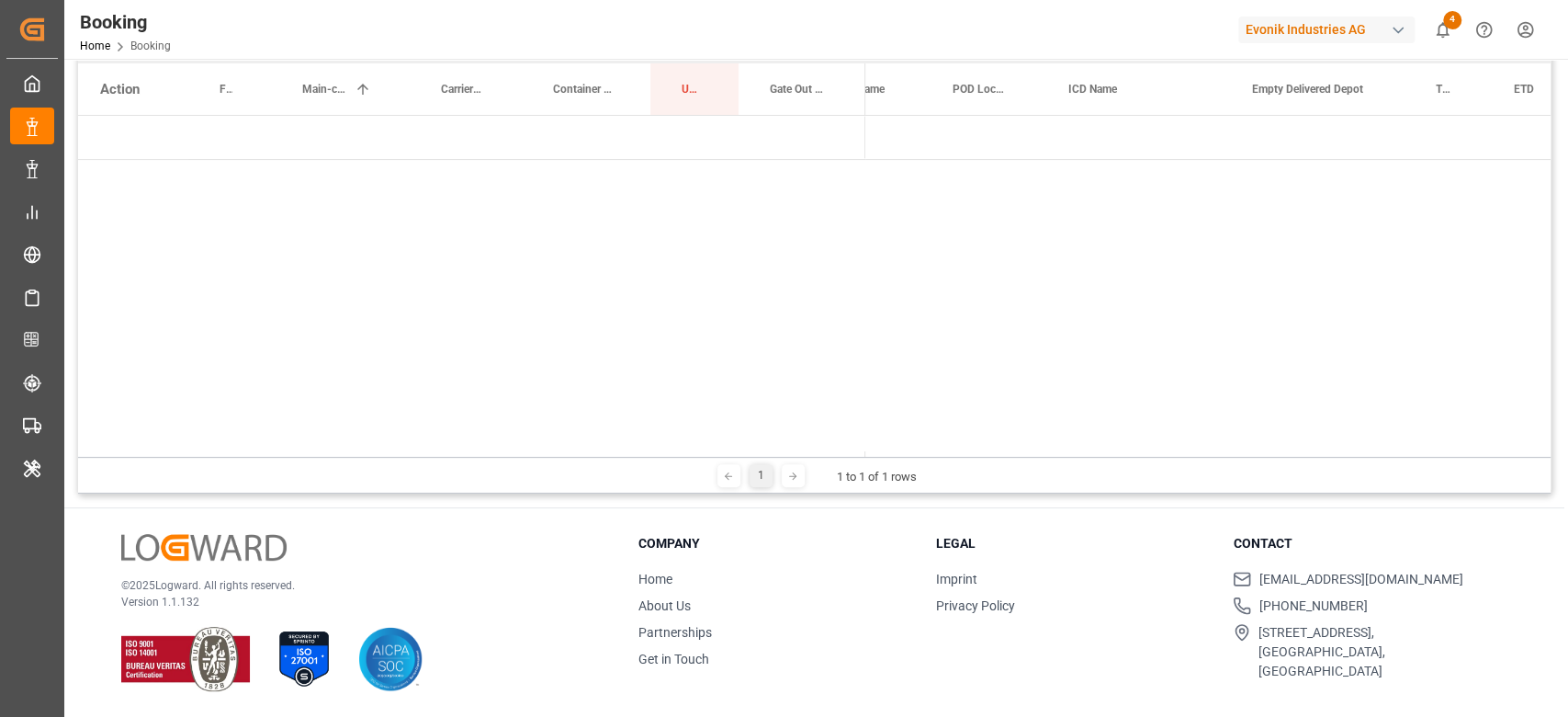
drag, startPoint x: 920, startPoint y: 451, endPoint x: 700, endPoint y: 444, distance: 220.1
click at [694, 450] on div "Action Freight Forwarder's Reference No. Main-carriage No. 1 Carrier Booking No…" at bounding box center [814, 259] width 1472 height 393
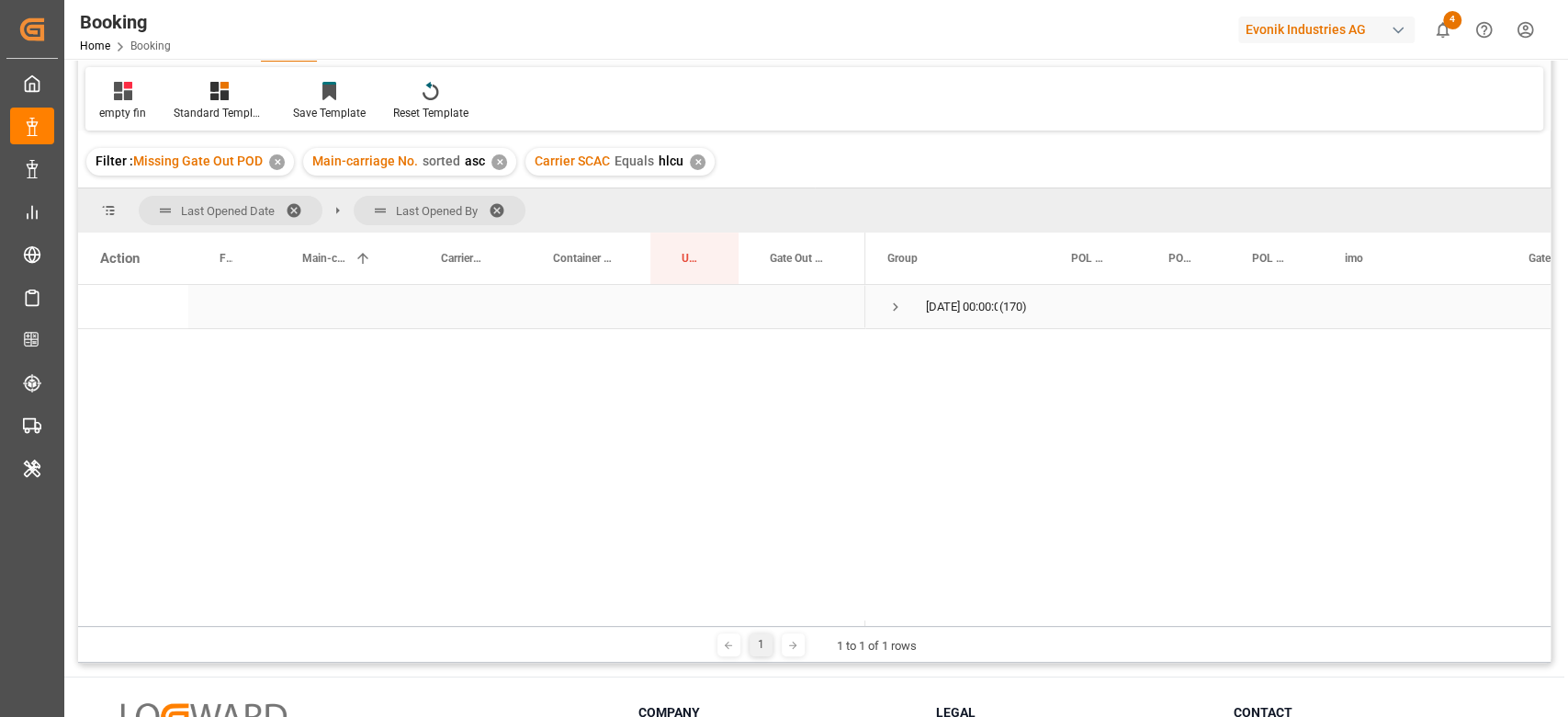
scroll to position [0, 0]
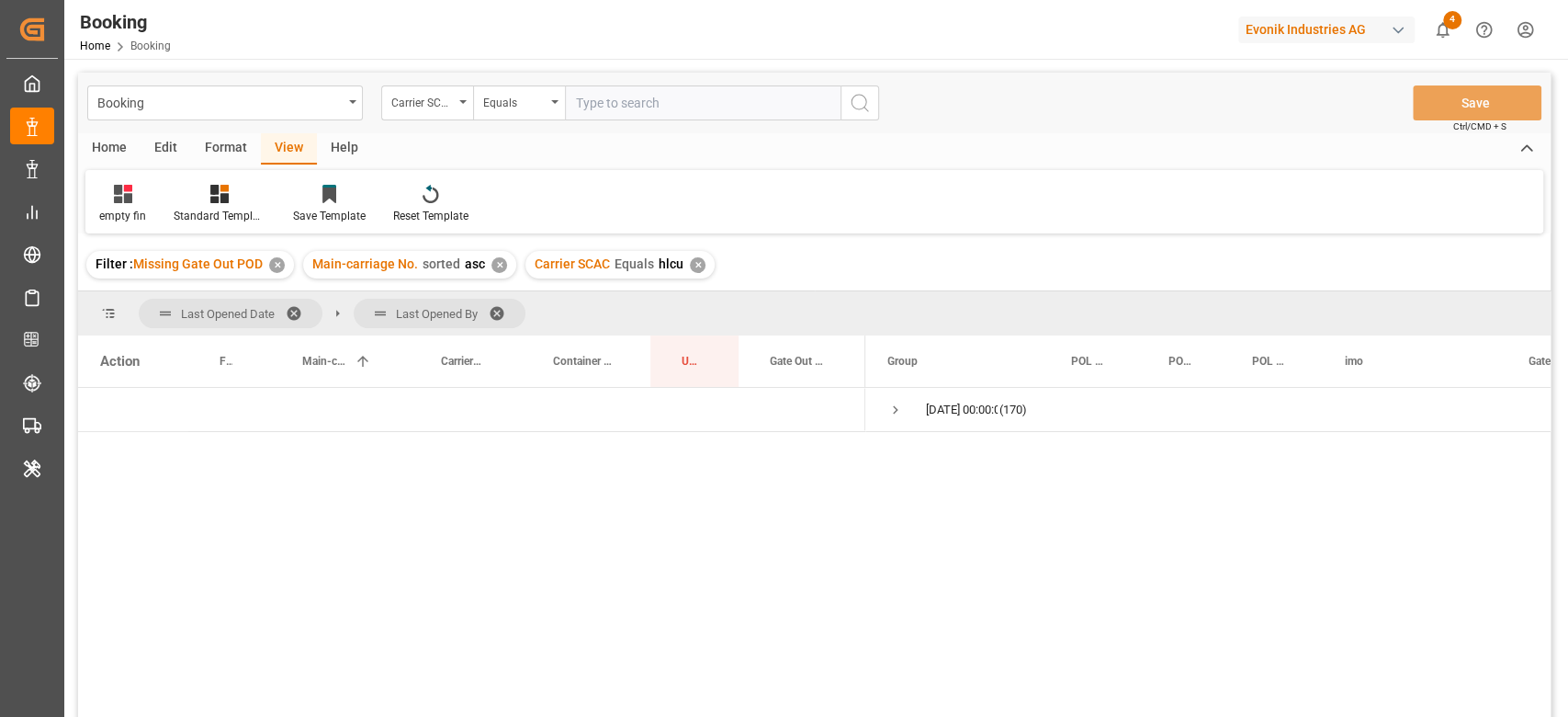
click at [690, 260] on div "✕" at bounding box center [698, 265] width 15 height 15
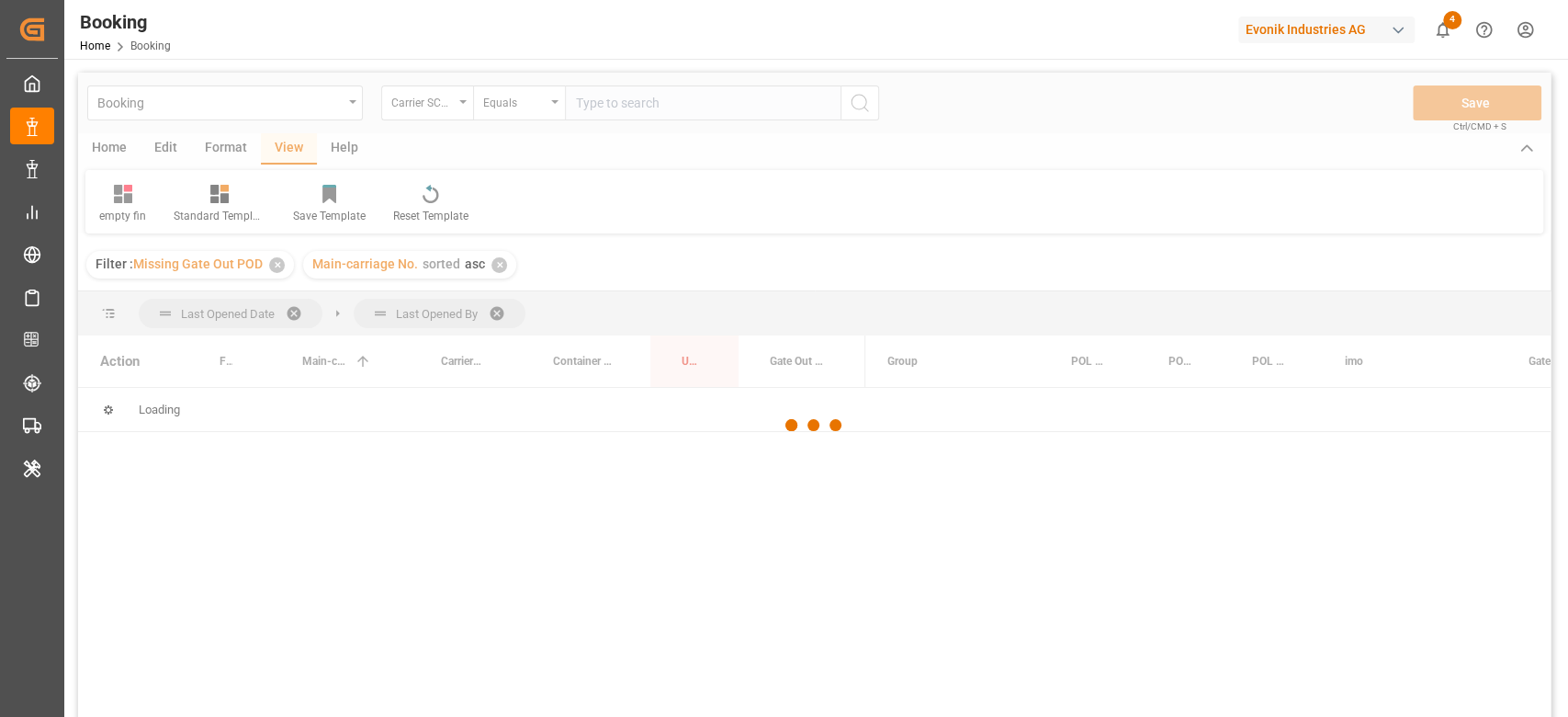
click at [696, 101] on div at bounding box center [814, 425] width 1472 height 706
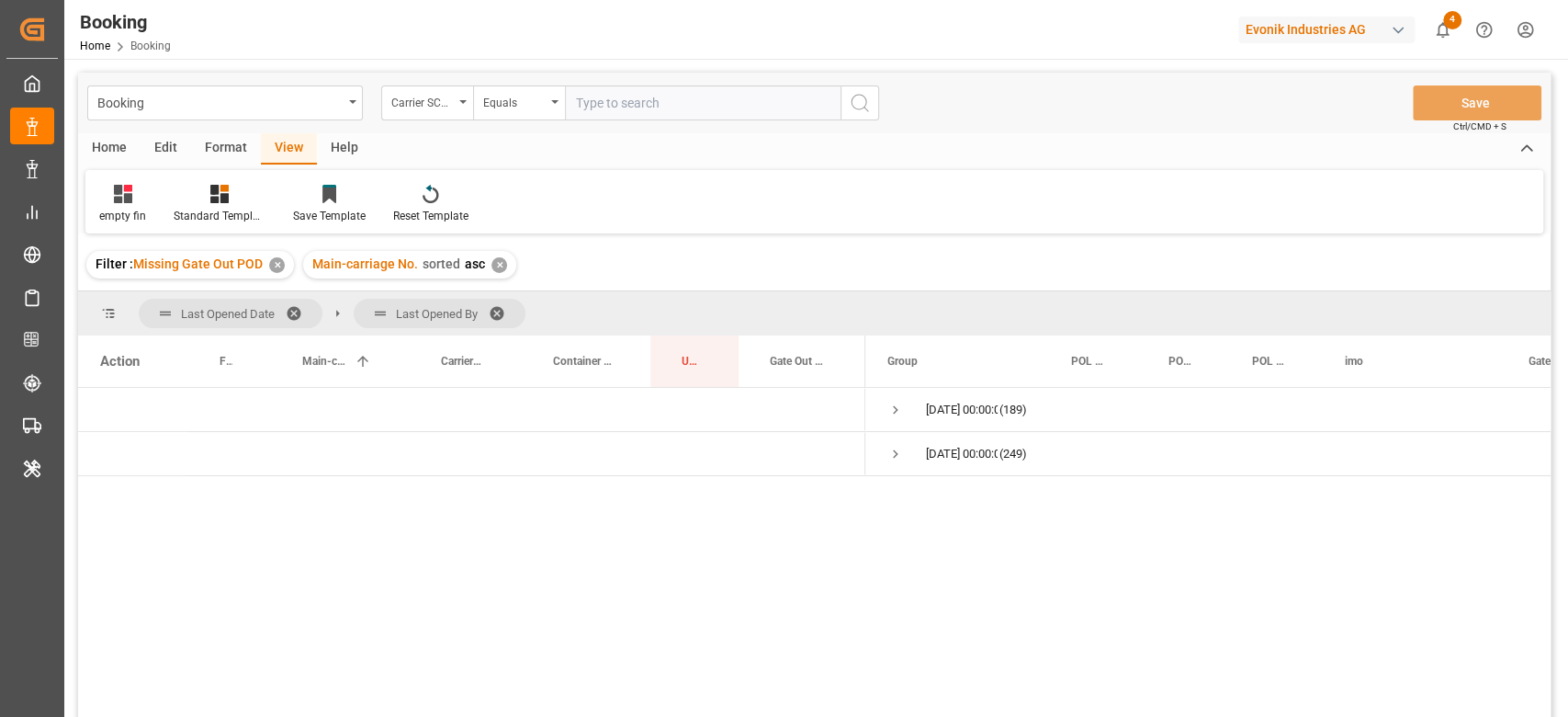
click at [696, 101] on input "text" at bounding box center [702, 102] width 275 height 35
type input "cmdu"
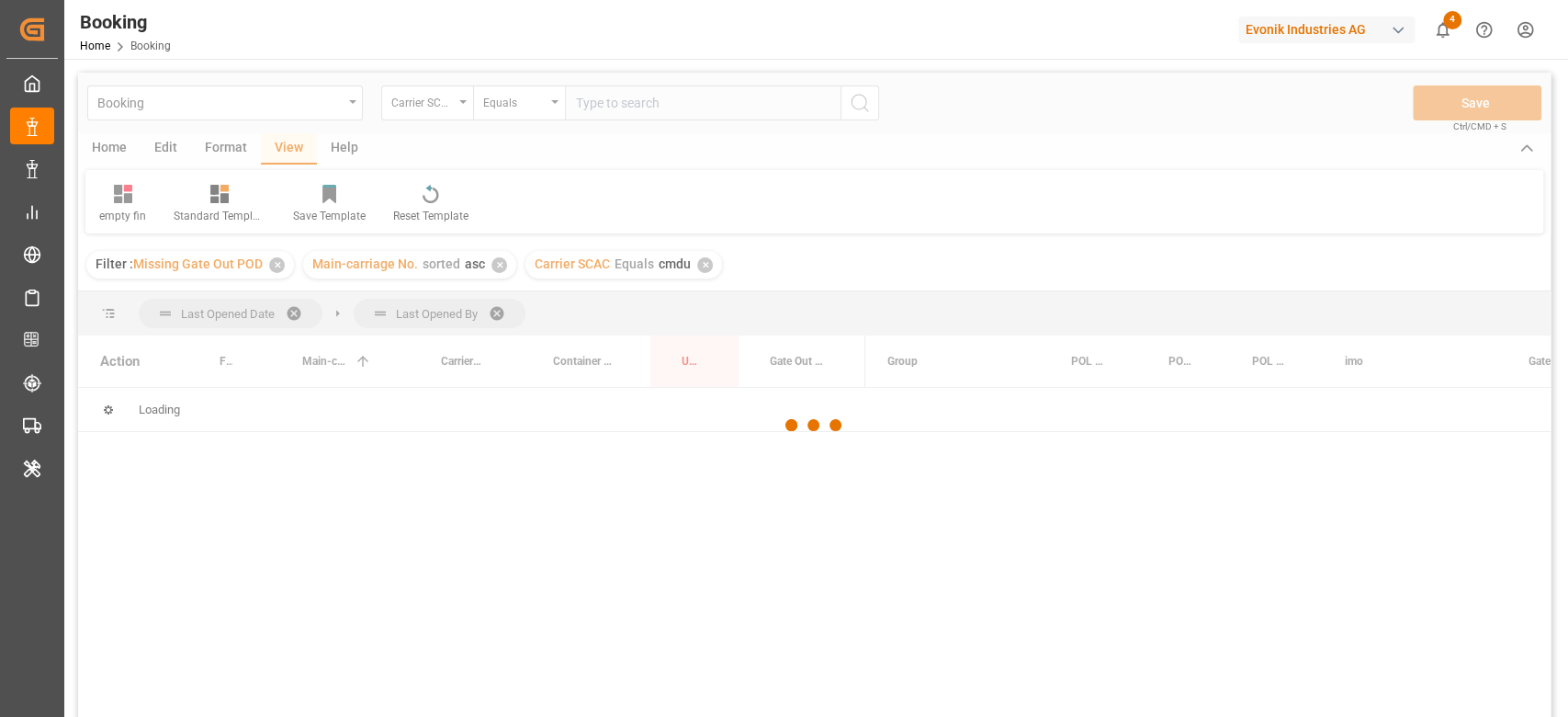
scroll to position [245, 0]
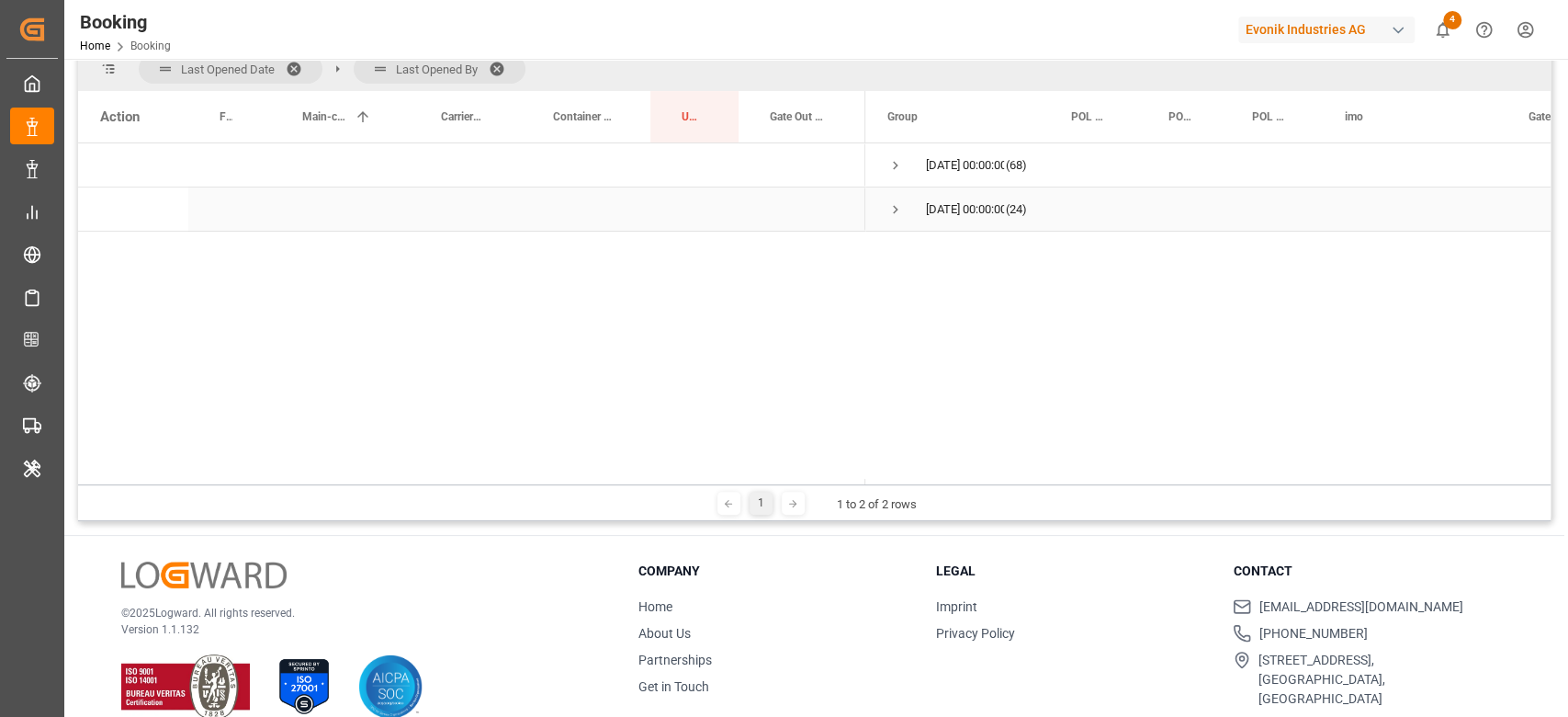
click at [892, 206] on span "Press SPACE to select this row." at bounding box center [894, 208] width 16 height 16
click at [900, 174] on div at bounding box center [814, 181] width 1472 height 706
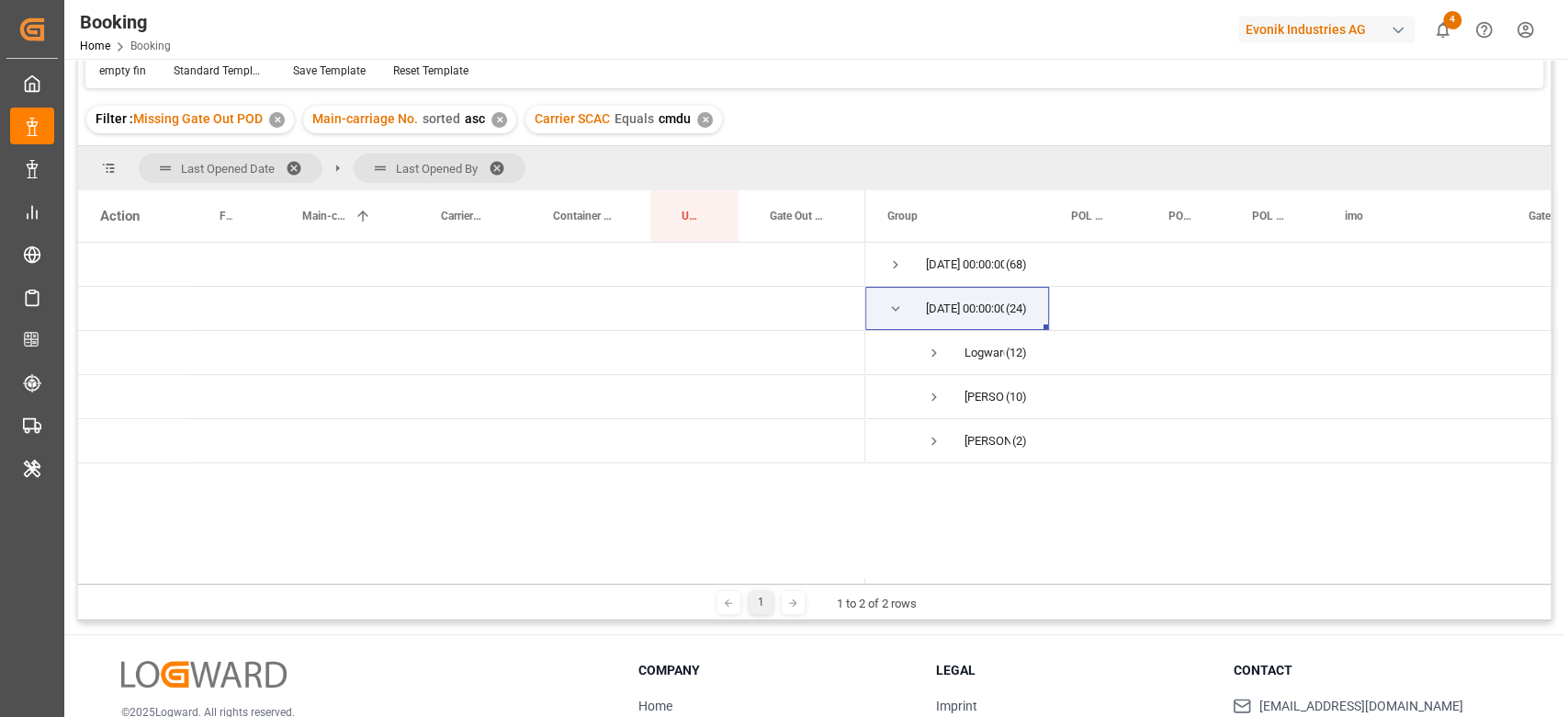
scroll to position [122, 0]
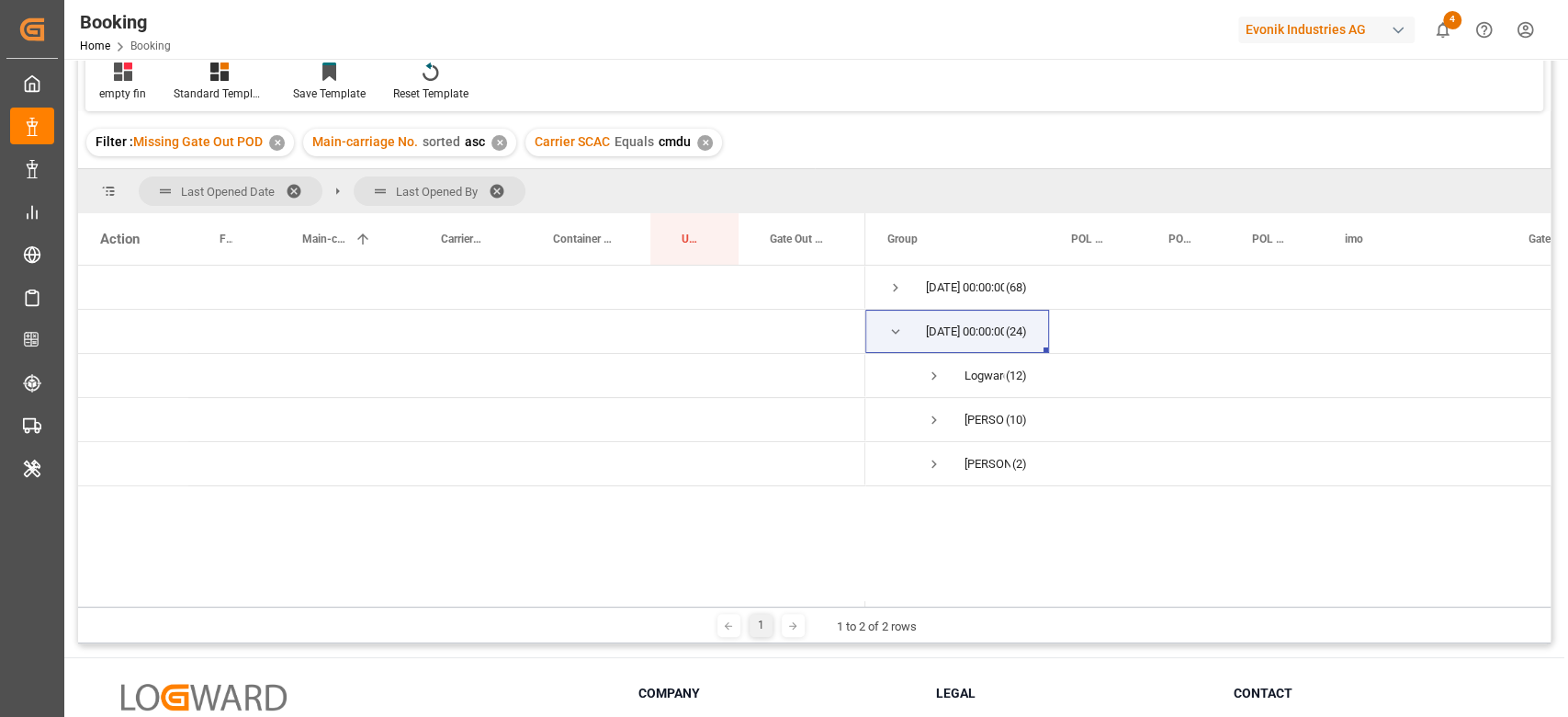
click at [497, 185] on span at bounding box center [503, 190] width 30 height 16
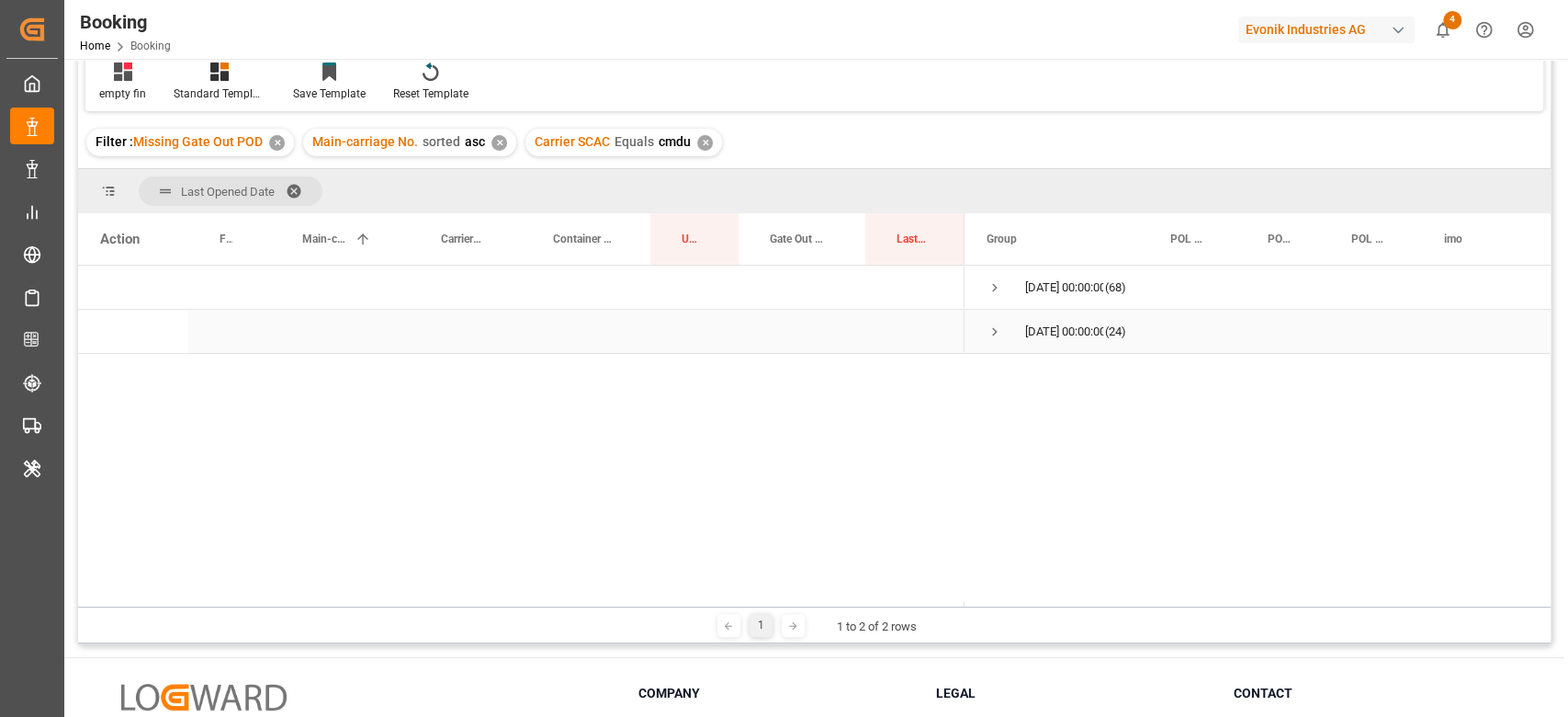
click at [990, 344] on span "Press SPACE to select this row." at bounding box center [994, 332] width 16 height 42
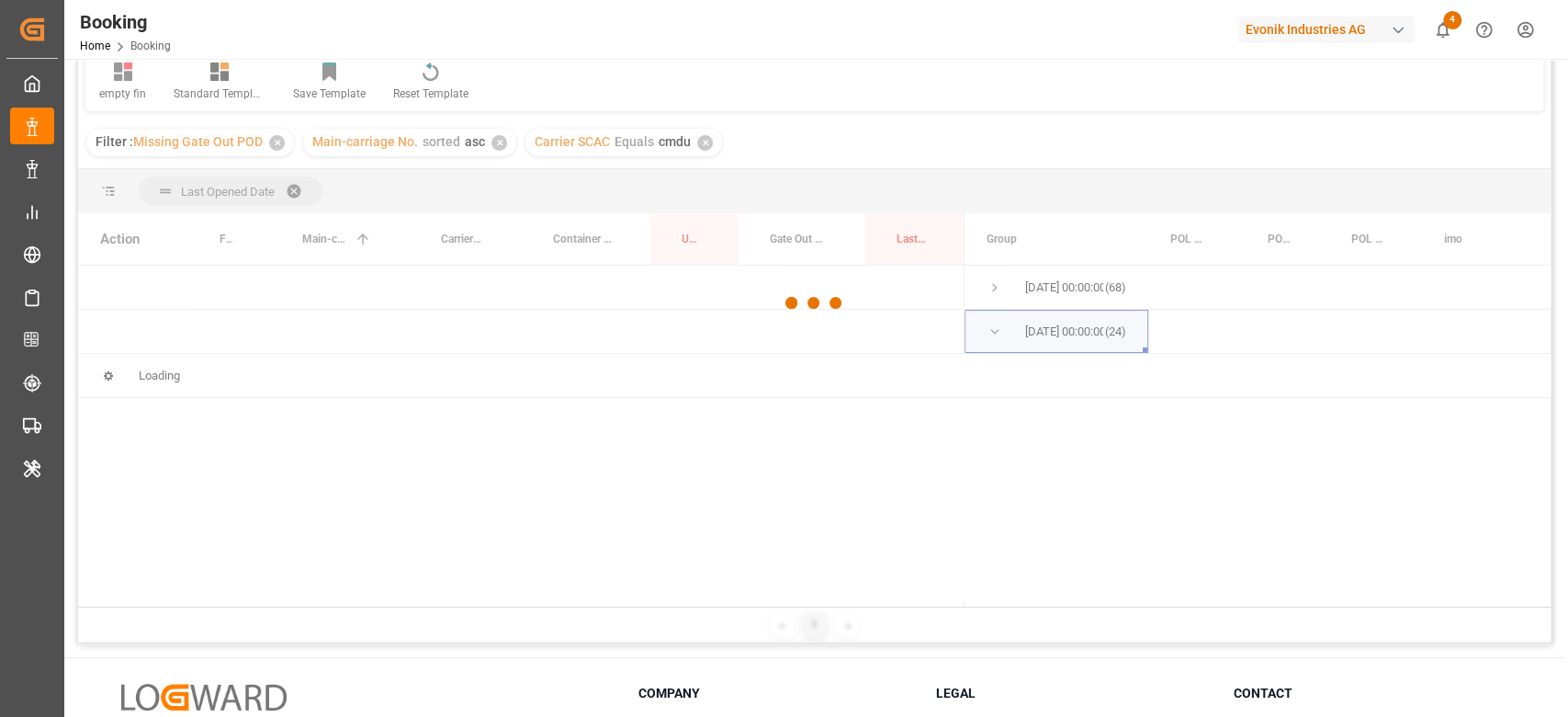
click at [1003, 298] on div at bounding box center [814, 303] width 1472 height 706
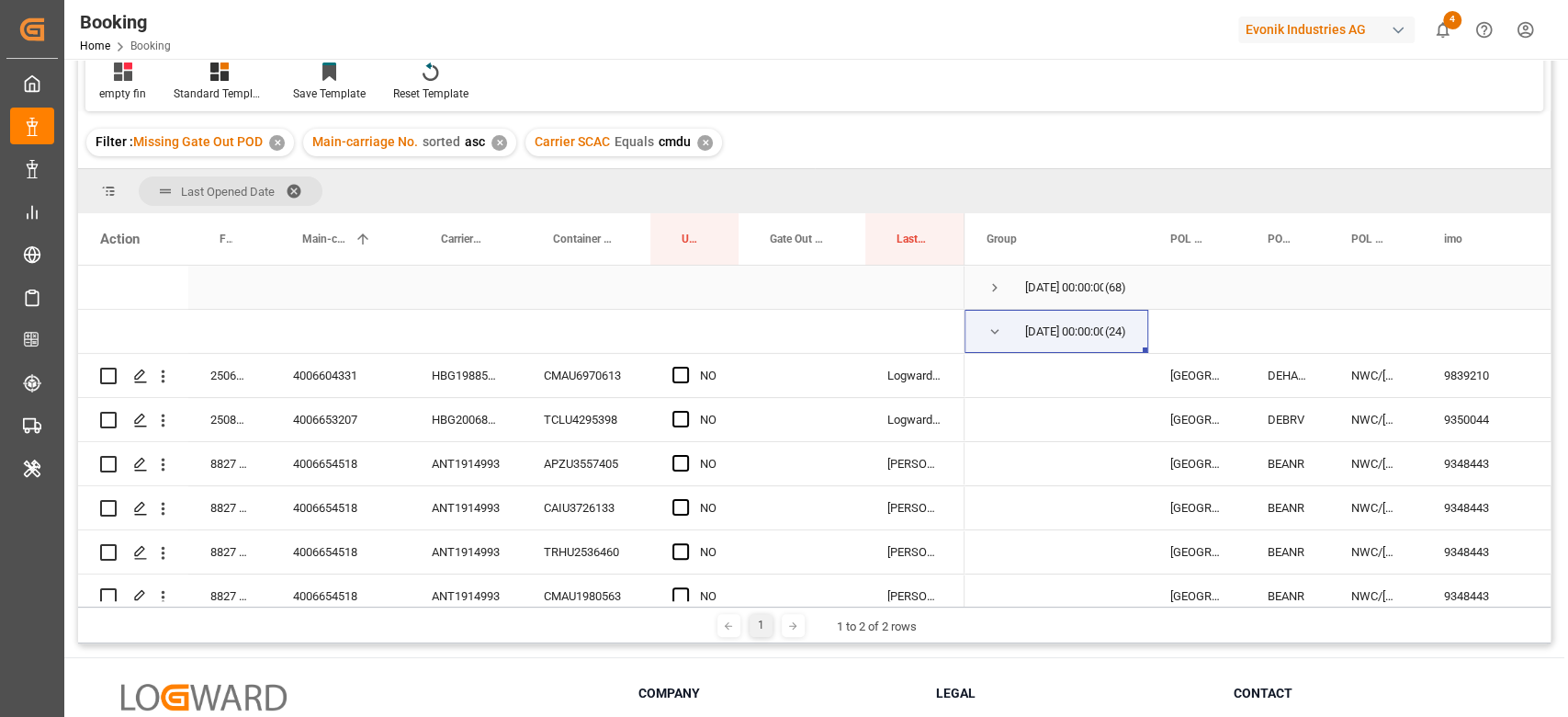
click at [1001, 282] on span "Press SPACE to select this row." at bounding box center [994, 287] width 16 height 16
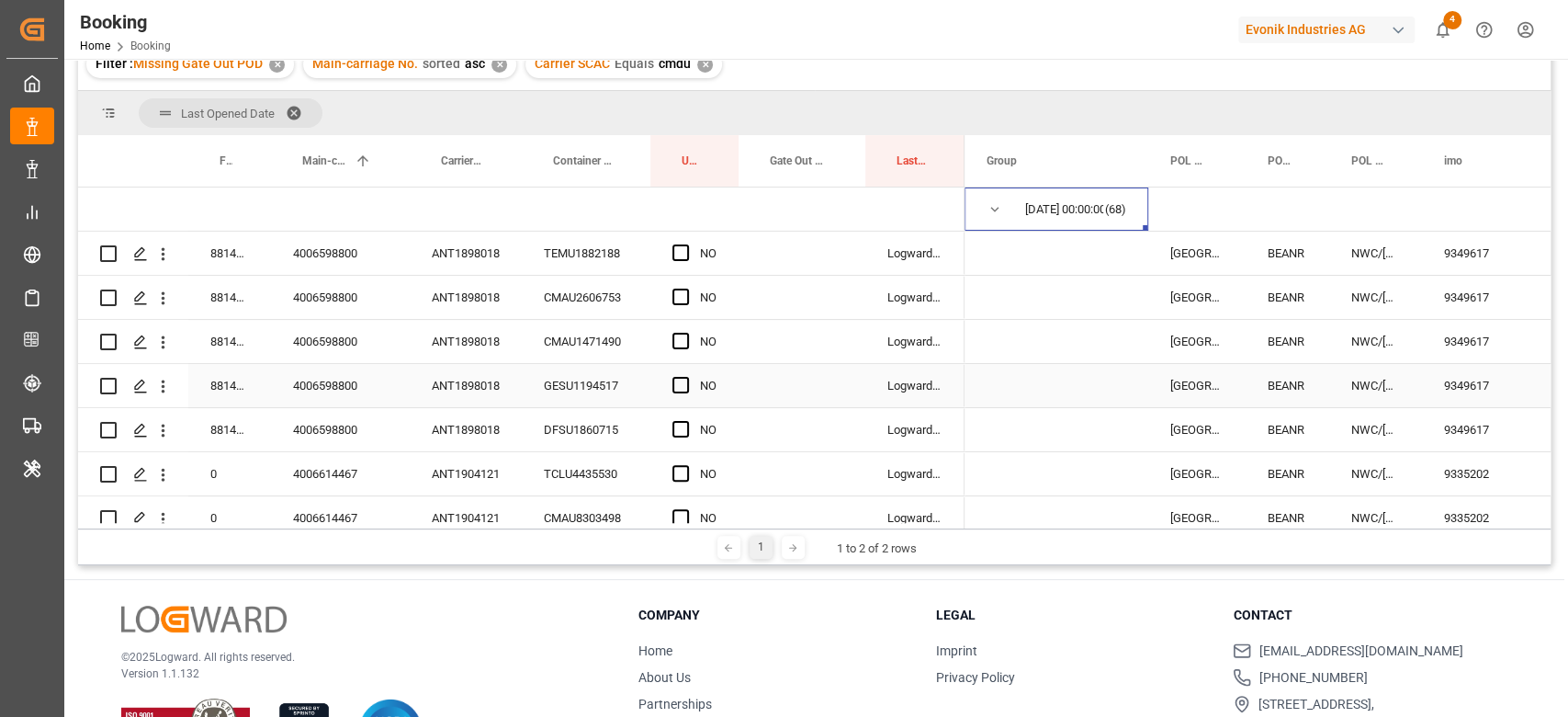
scroll to position [272, 0]
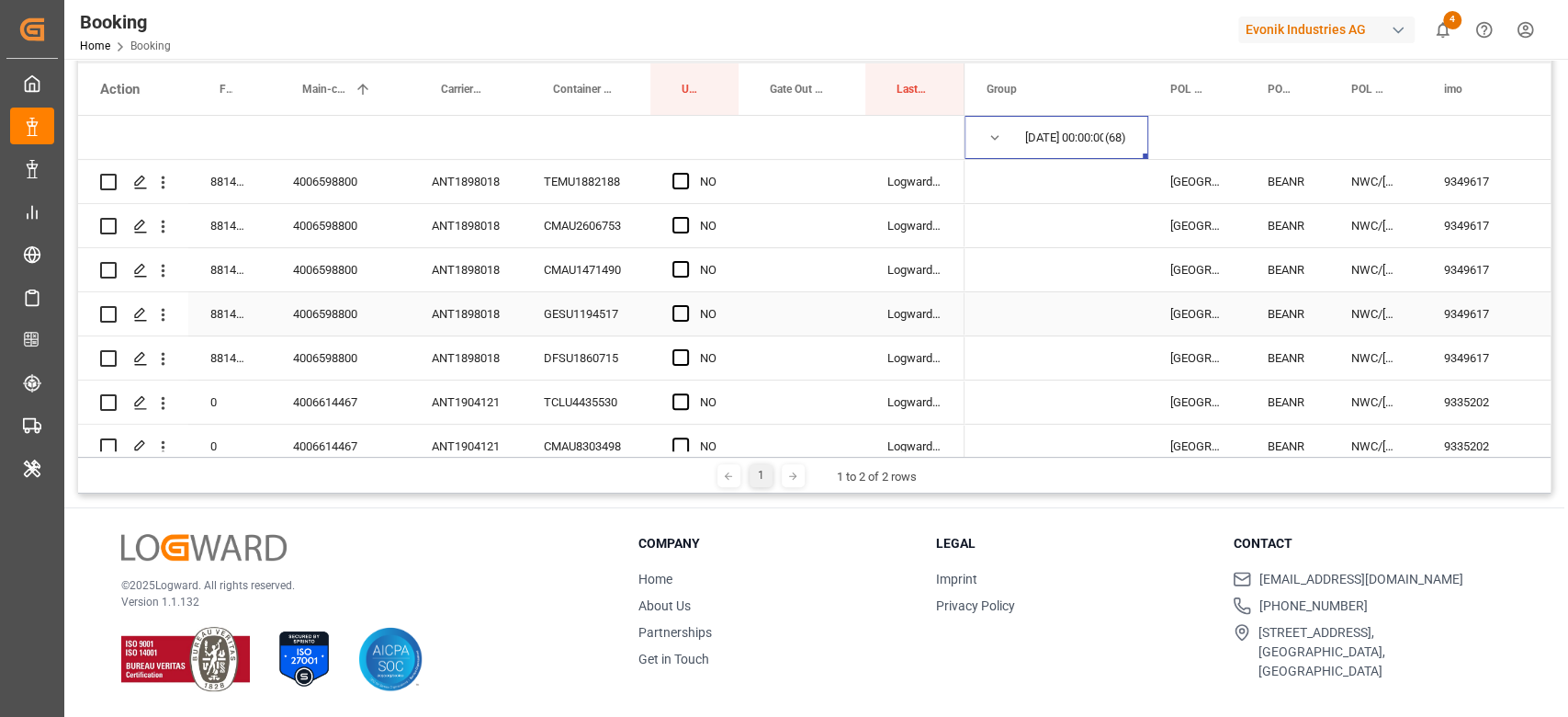
click at [474, 287] on div "ANT1898018" at bounding box center [465, 269] width 112 height 43
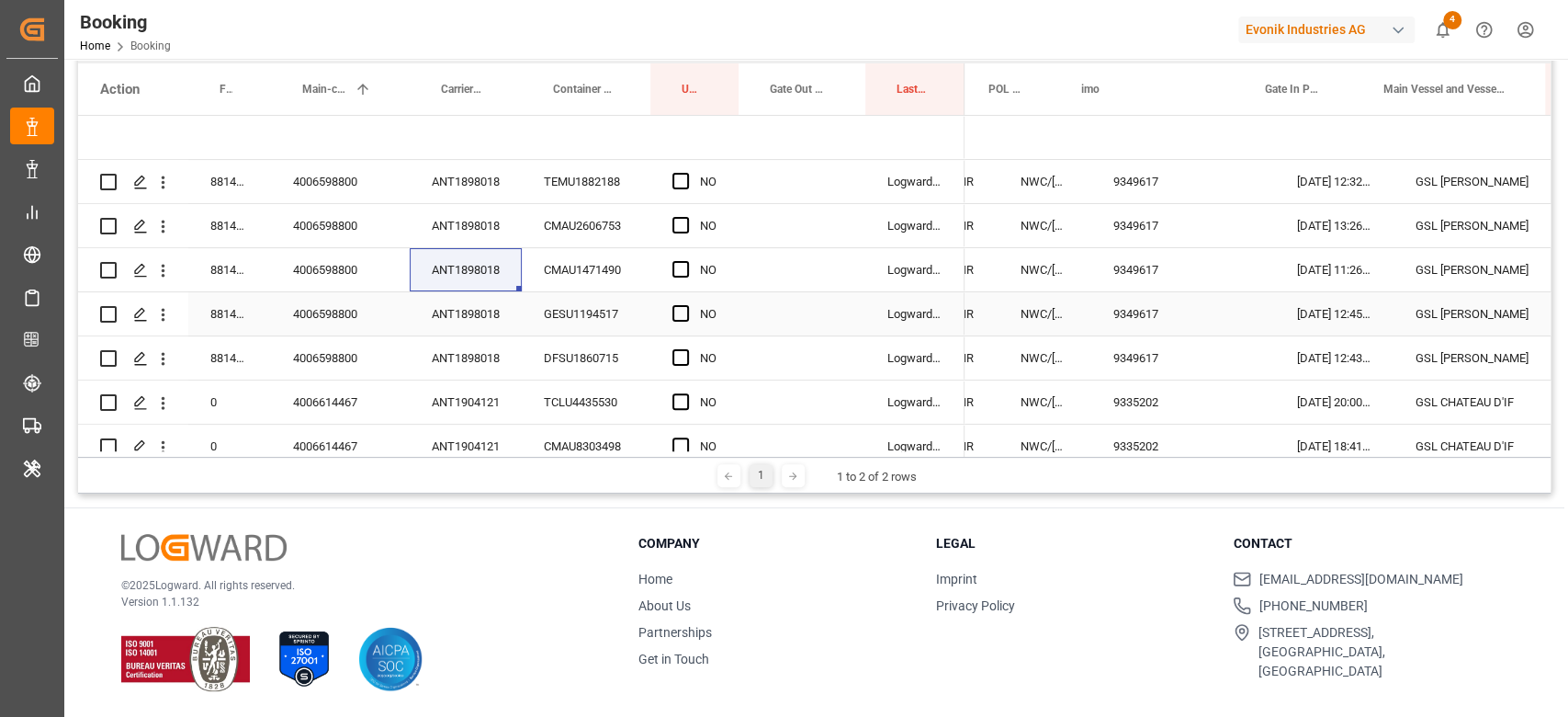
scroll to position [0, 0]
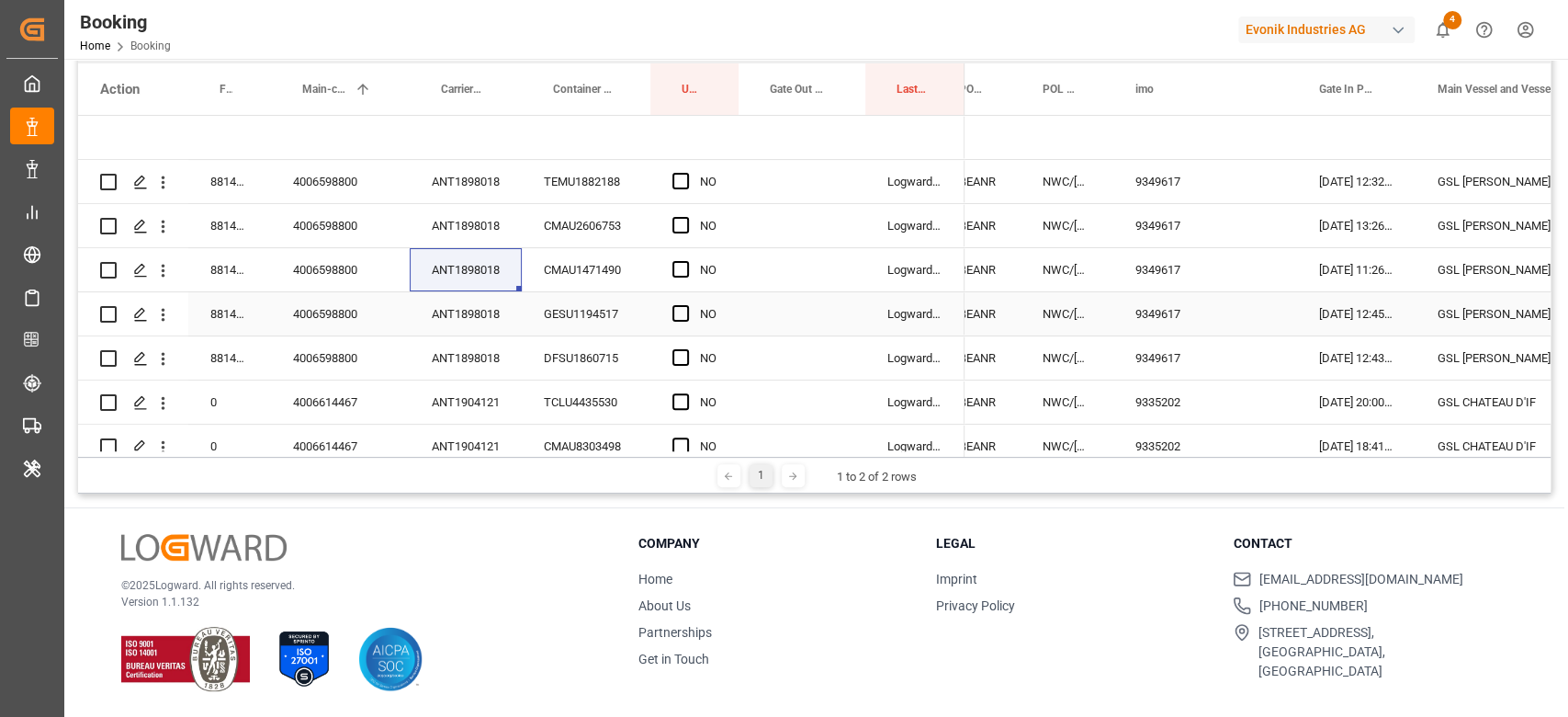
click at [1045, 424] on div "NWC/UK North West Continent / UK" at bounding box center [1066, 445] width 93 height 43
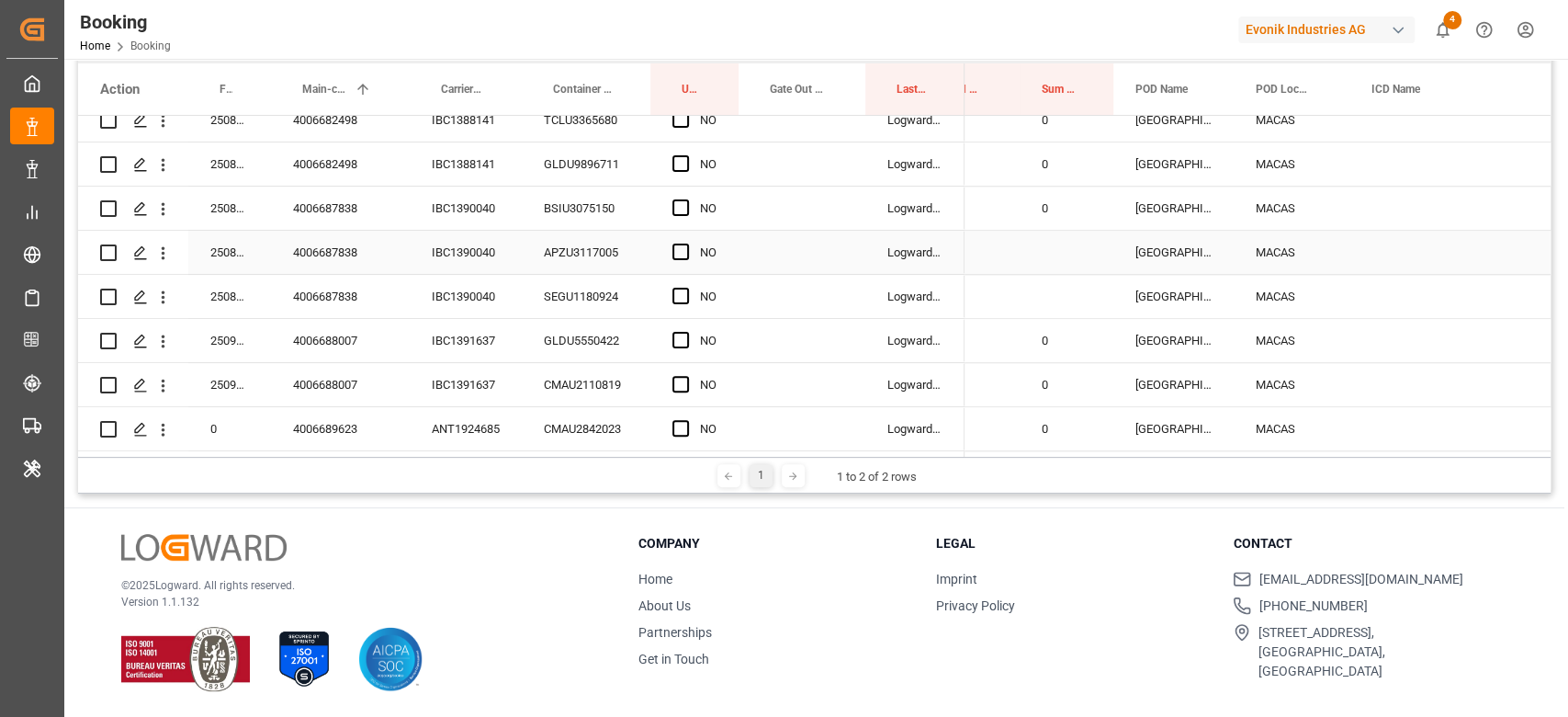
click at [440, 258] on div "IBC1390040" at bounding box center [465, 251] width 112 height 43
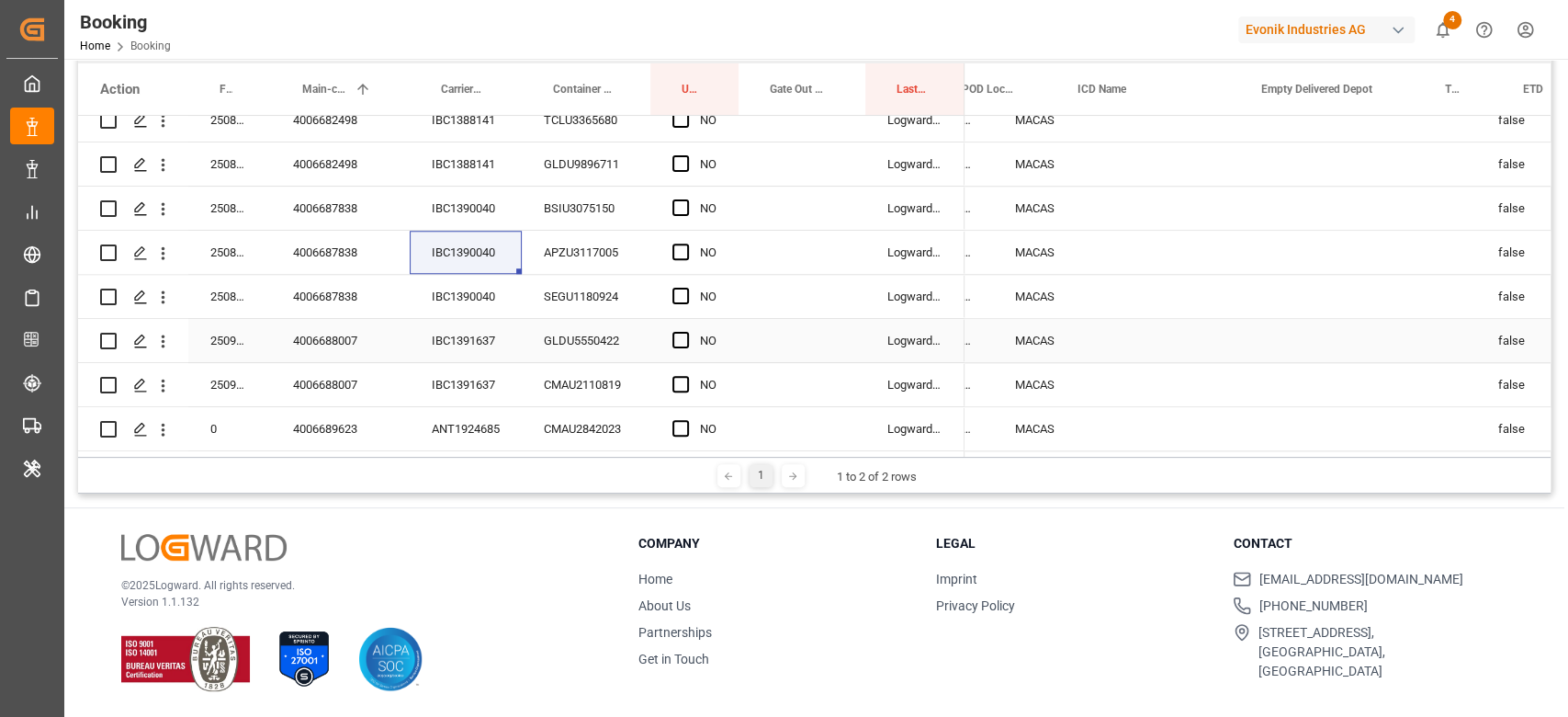
scroll to position [0, 1329]
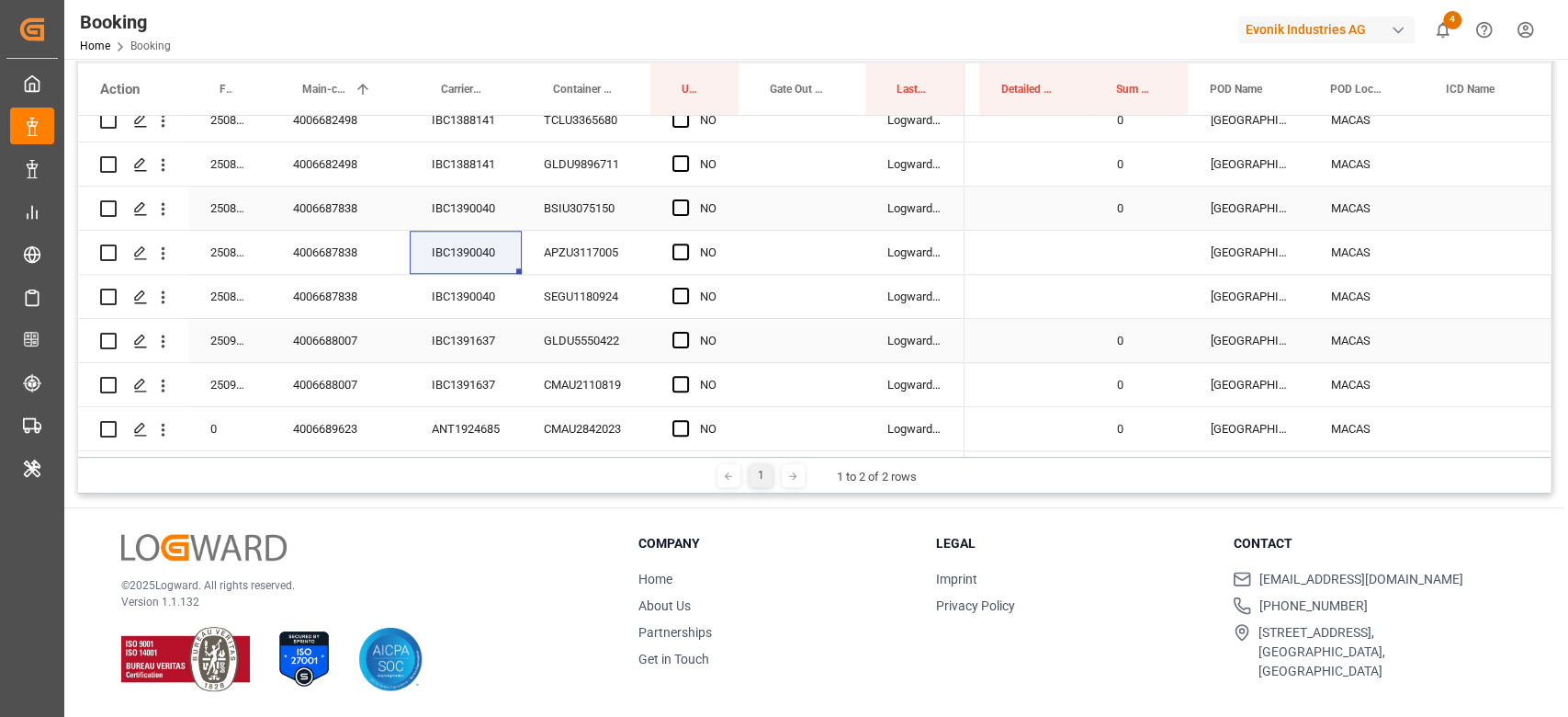
click at [1136, 214] on div "0" at bounding box center [1142, 207] width 94 height 43
drag, startPoint x: 1185, startPoint y: 226, endPoint x: 1187, endPoint y: 277, distance: 51.0
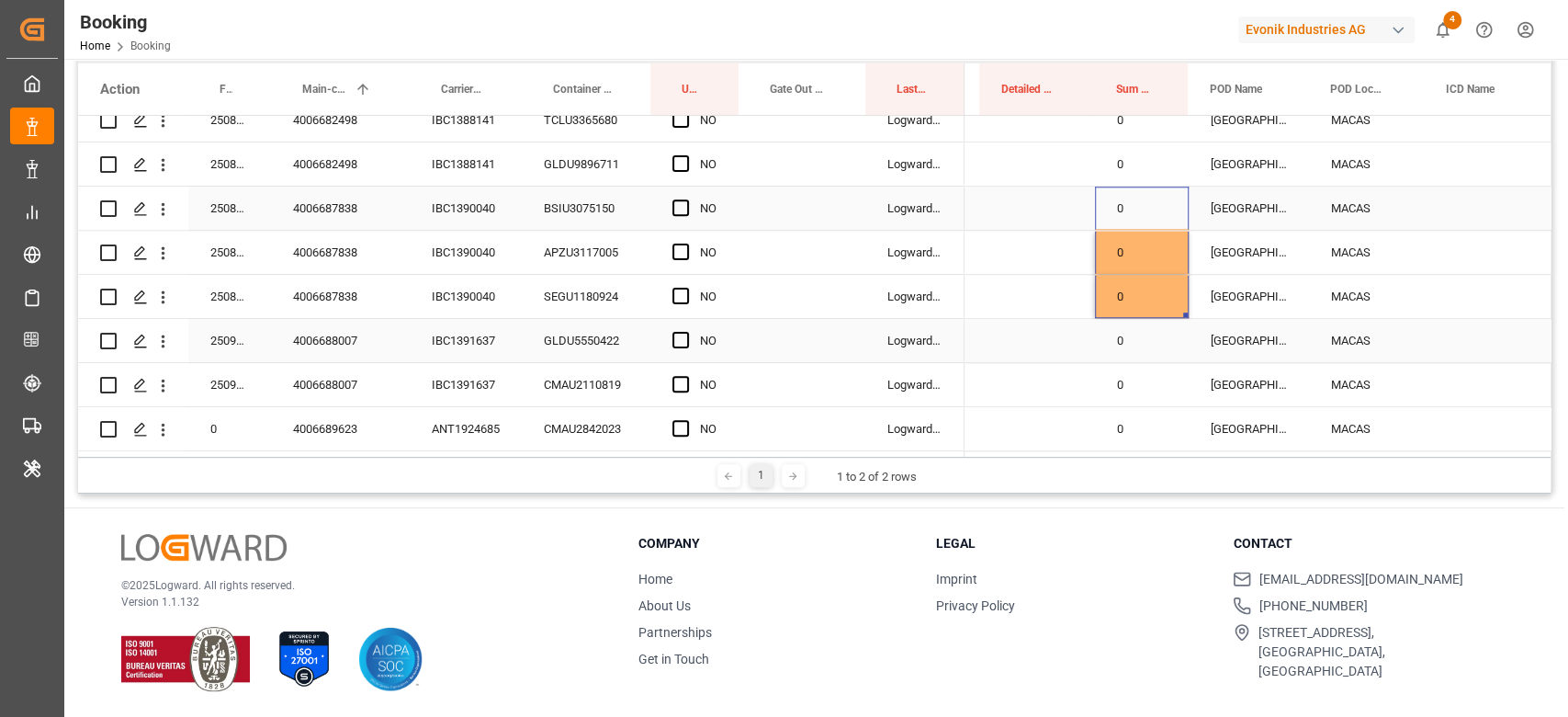
click at [681, 203] on span "Press SPACE to select this row." at bounding box center [680, 207] width 16 height 16
click at [686, 200] on input "Press SPACE to select this row." at bounding box center [686, 200] width 0 height 0
click at [737, 225] on div "Press SPACE to select this row." at bounding box center [736, 228] width 6 height 6
drag, startPoint x: 735, startPoint y: 225, endPoint x: 727, endPoint y: 293, distance: 68.5
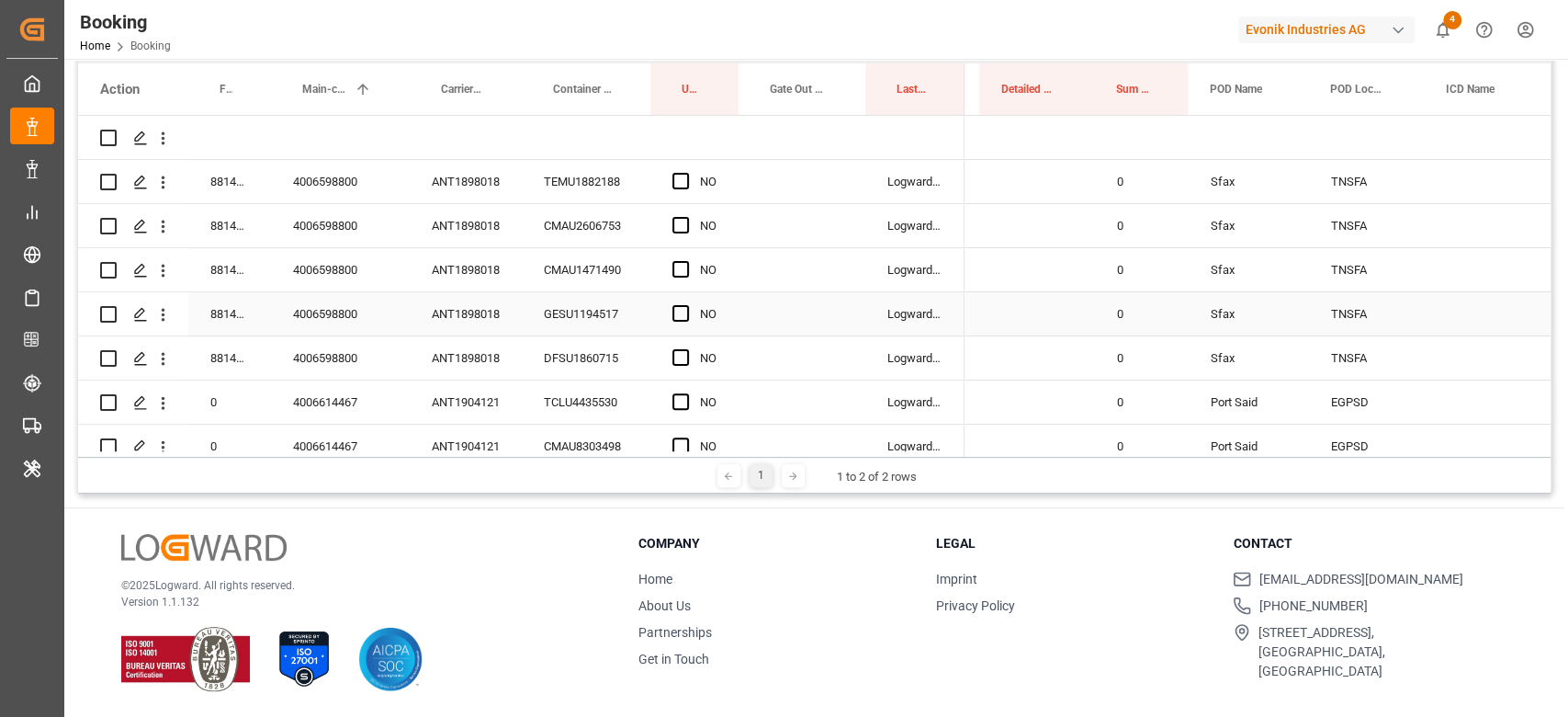
click at [430, 300] on div "ANT1898018" at bounding box center [465, 314] width 112 height 43
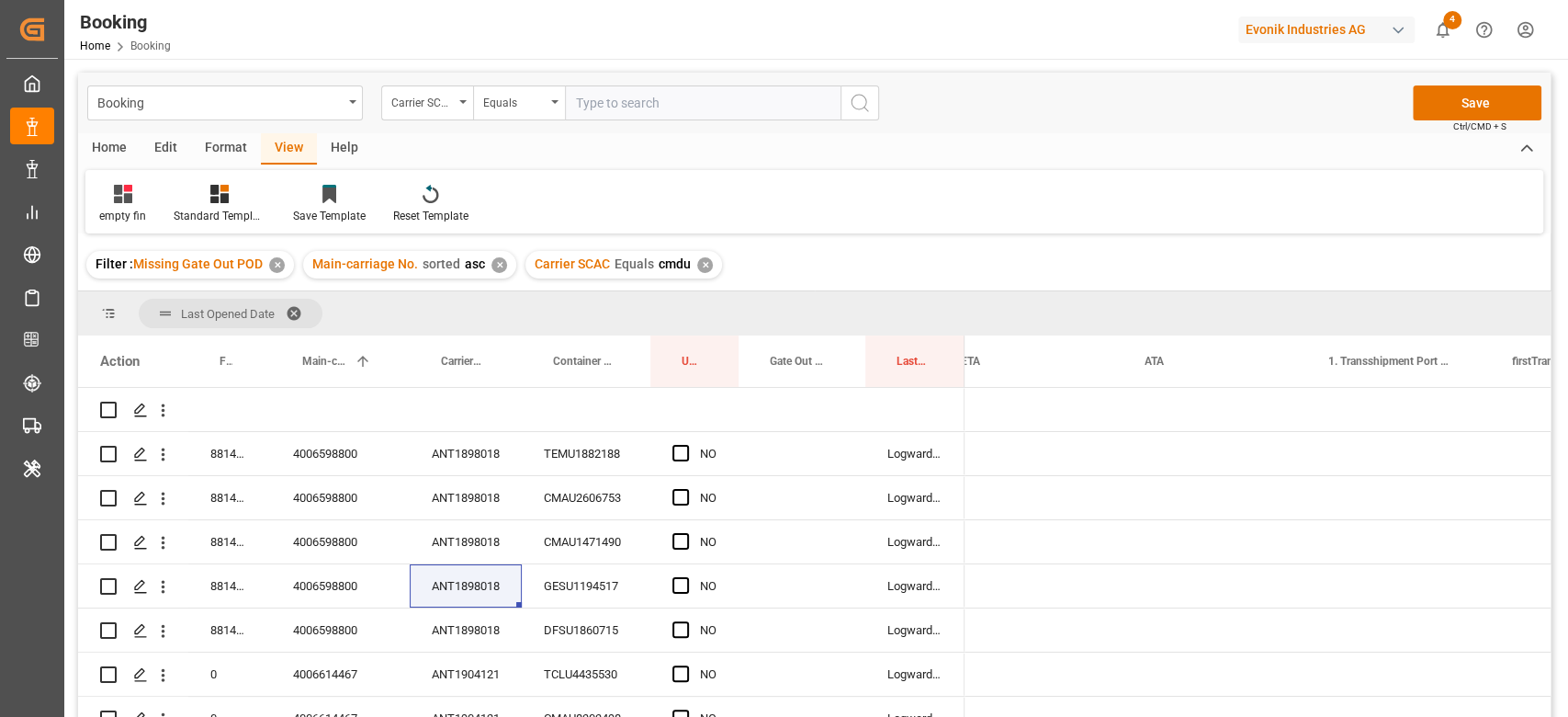
scroll to position [0, 2226]
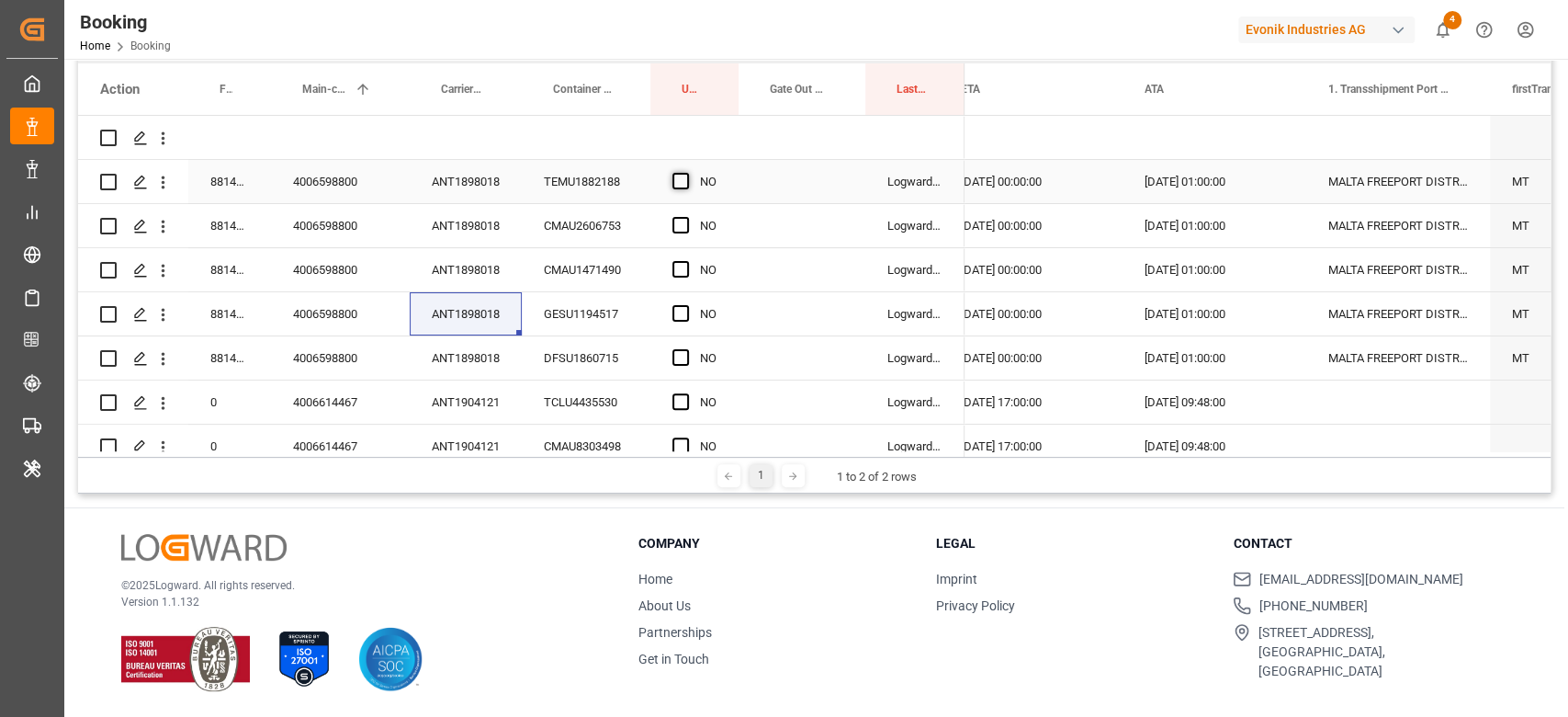
click at [684, 179] on span "Press SPACE to select this row." at bounding box center [680, 181] width 16 height 16
click at [686, 173] on input "Press SPACE to select this row." at bounding box center [686, 173] width 0 height 0
drag, startPoint x: 735, startPoint y: 200, endPoint x: 705, endPoint y: 362, distance: 164.8
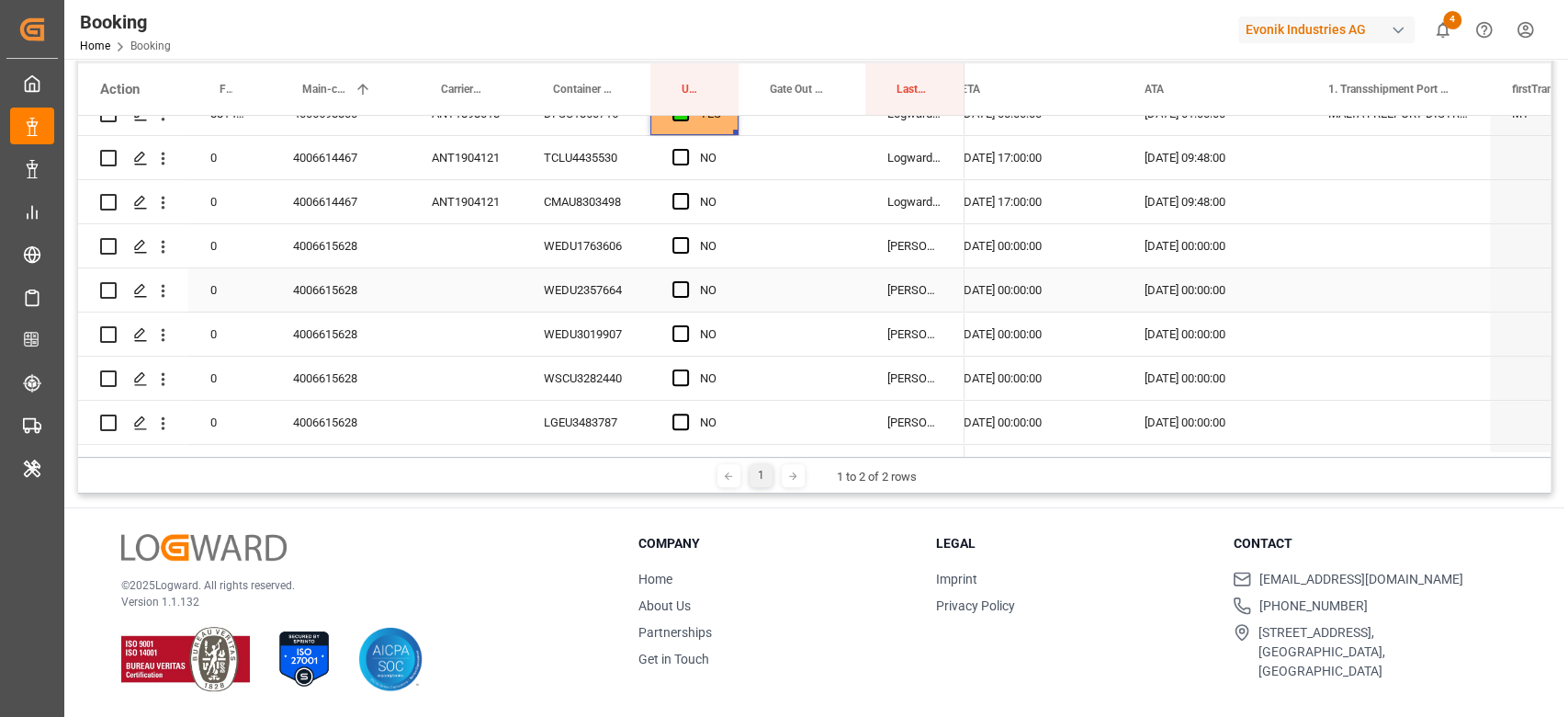
scroll to position [122, 0]
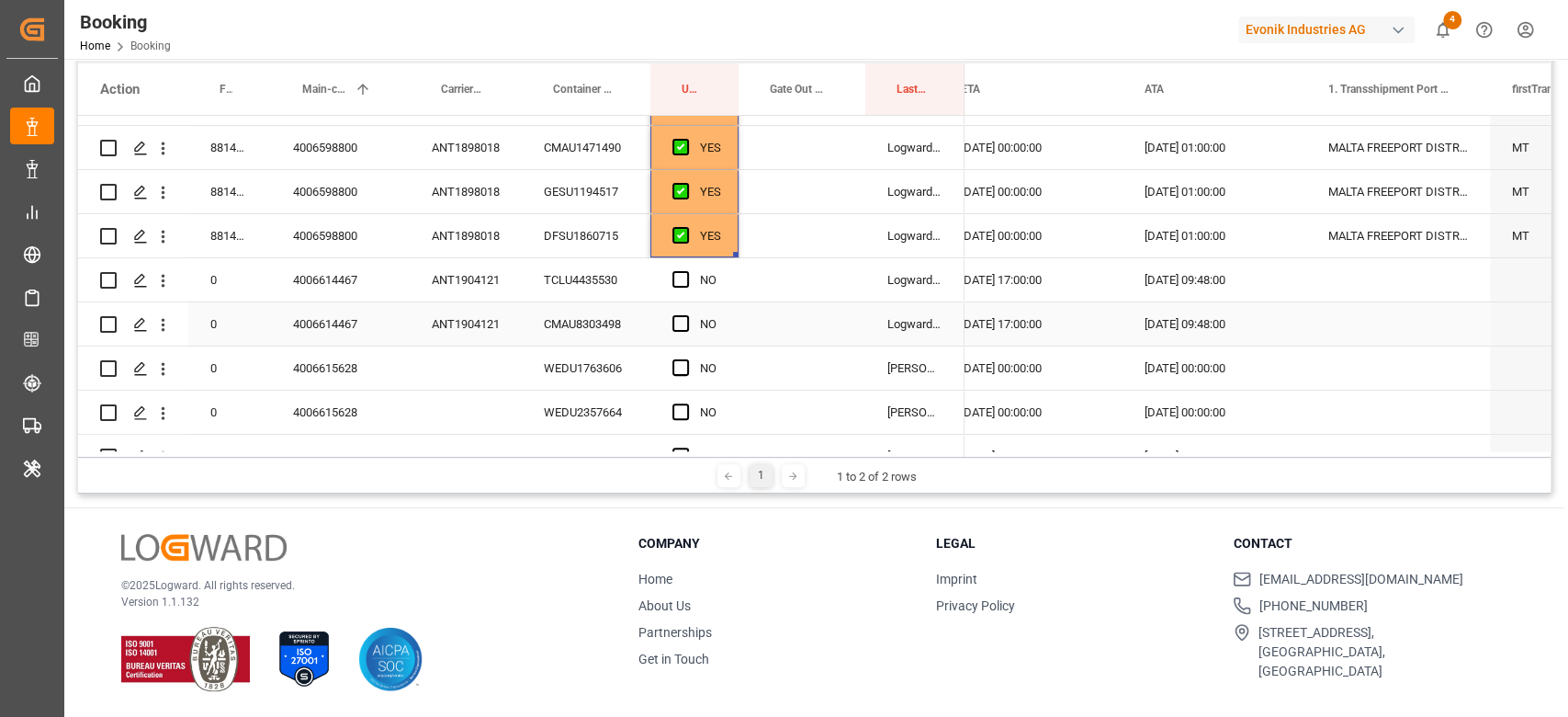
click at [470, 297] on div "ANT1904121" at bounding box center [465, 279] width 112 height 43
click at [683, 292] on div "Press SPACE to select this row." at bounding box center [686, 280] width 28 height 42
click at [683, 283] on span "Press SPACE to select this row." at bounding box center [680, 279] width 16 height 16
click at [686, 272] on input "Press SPACE to select this row." at bounding box center [686, 272] width 0 height 0
click at [687, 321] on span "Press SPACE to select this row." at bounding box center [680, 323] width 16 height 16
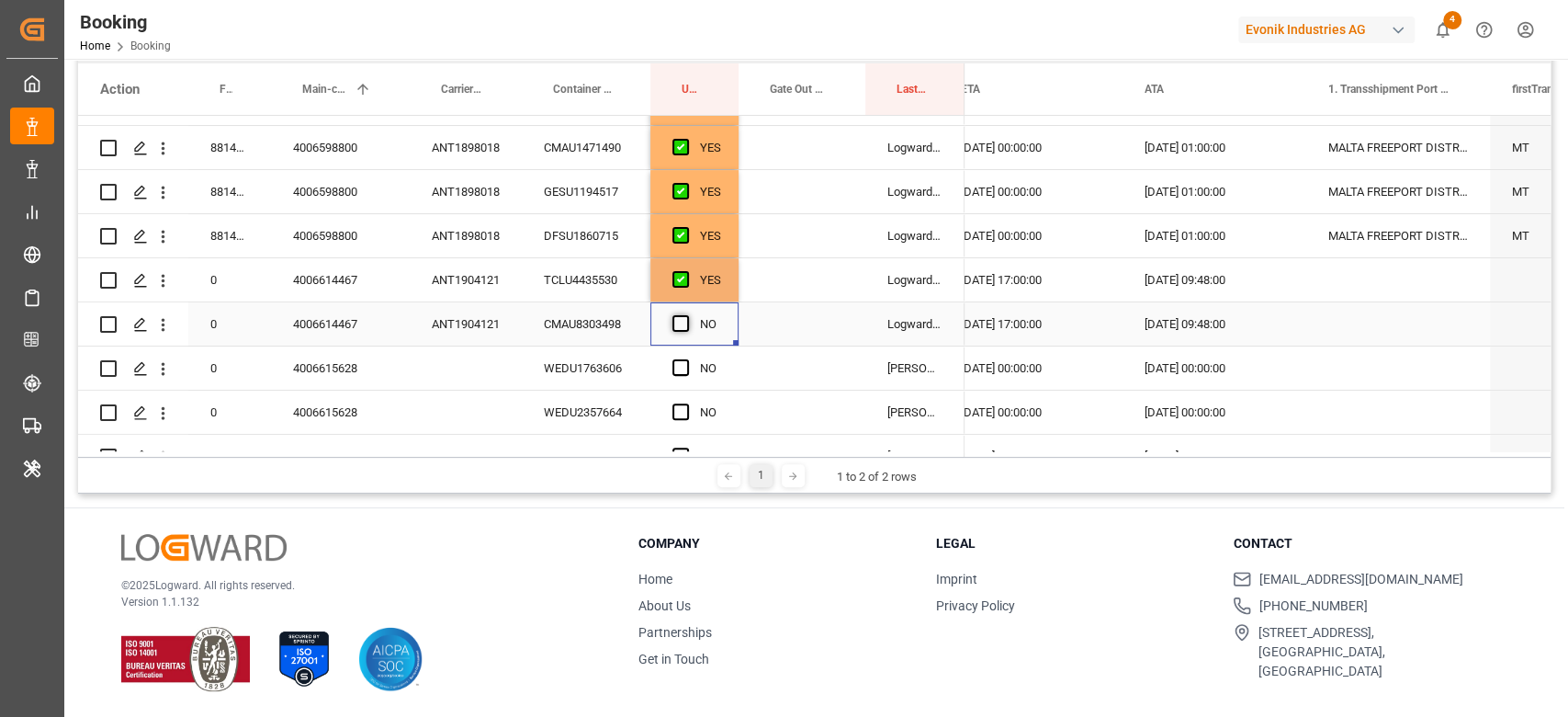
click at [686, 315] on input "Press SPACE to select this row." at bounding box center [686, 315] width 0 height 0
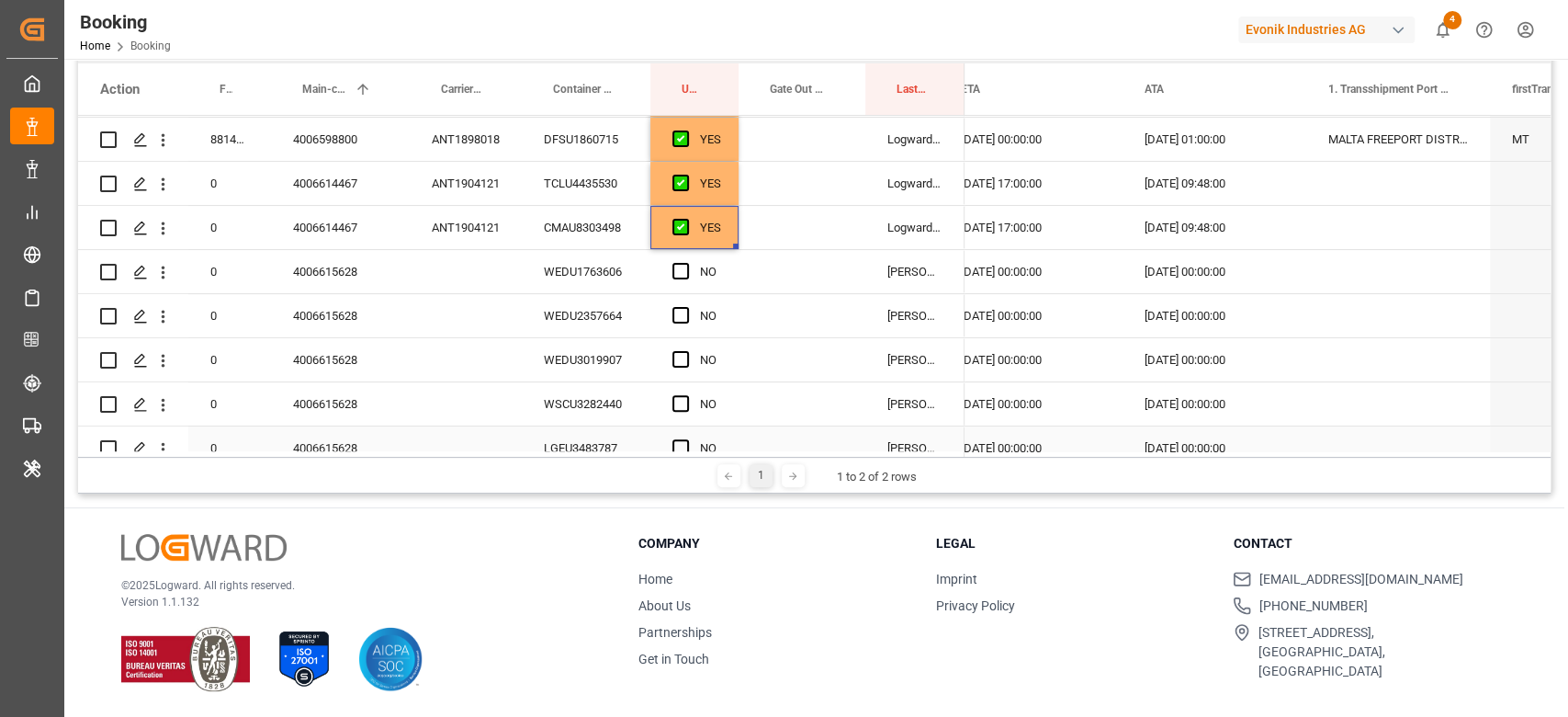
scroll to position [367, 0]
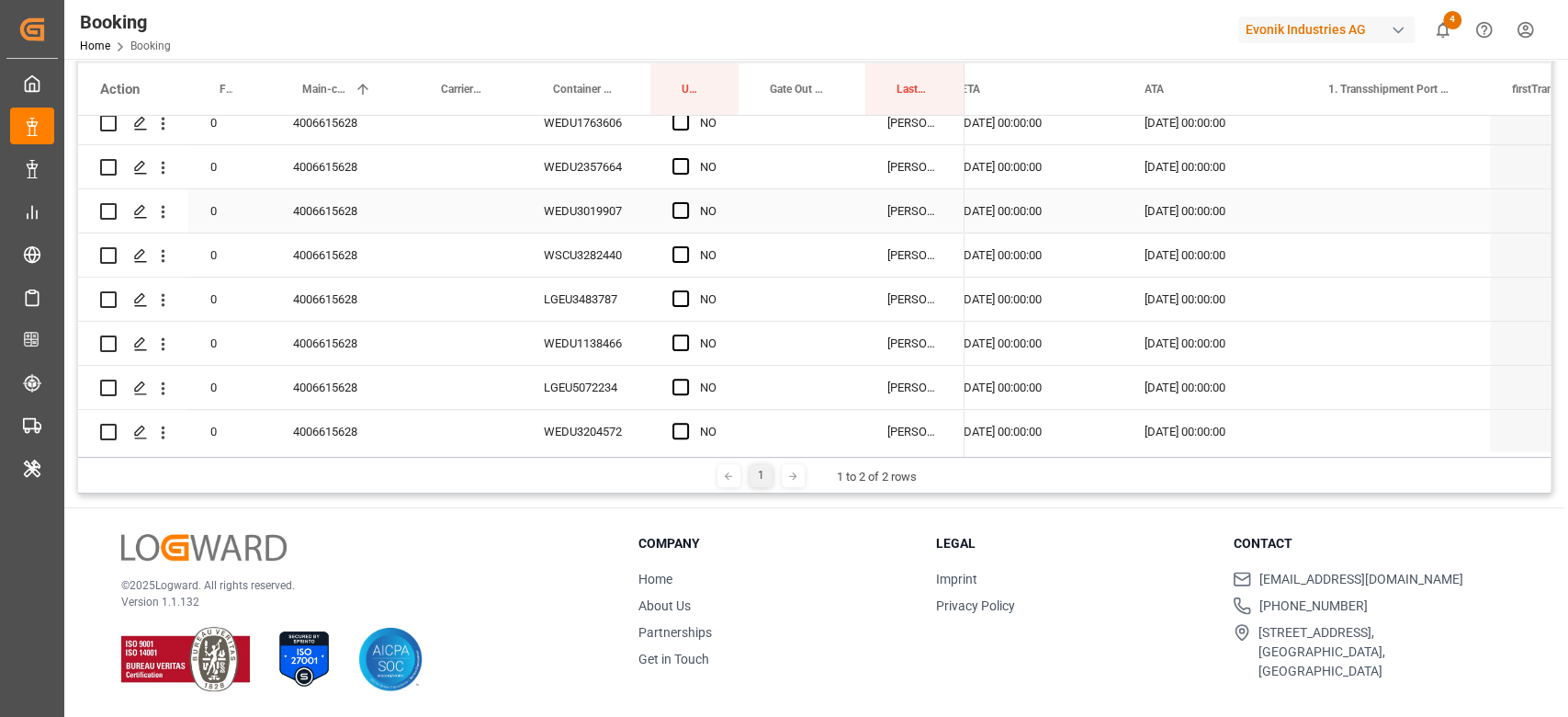
click at [314, 225] on div "4006615628" at bounding box center [340, 210] width 139 height 43
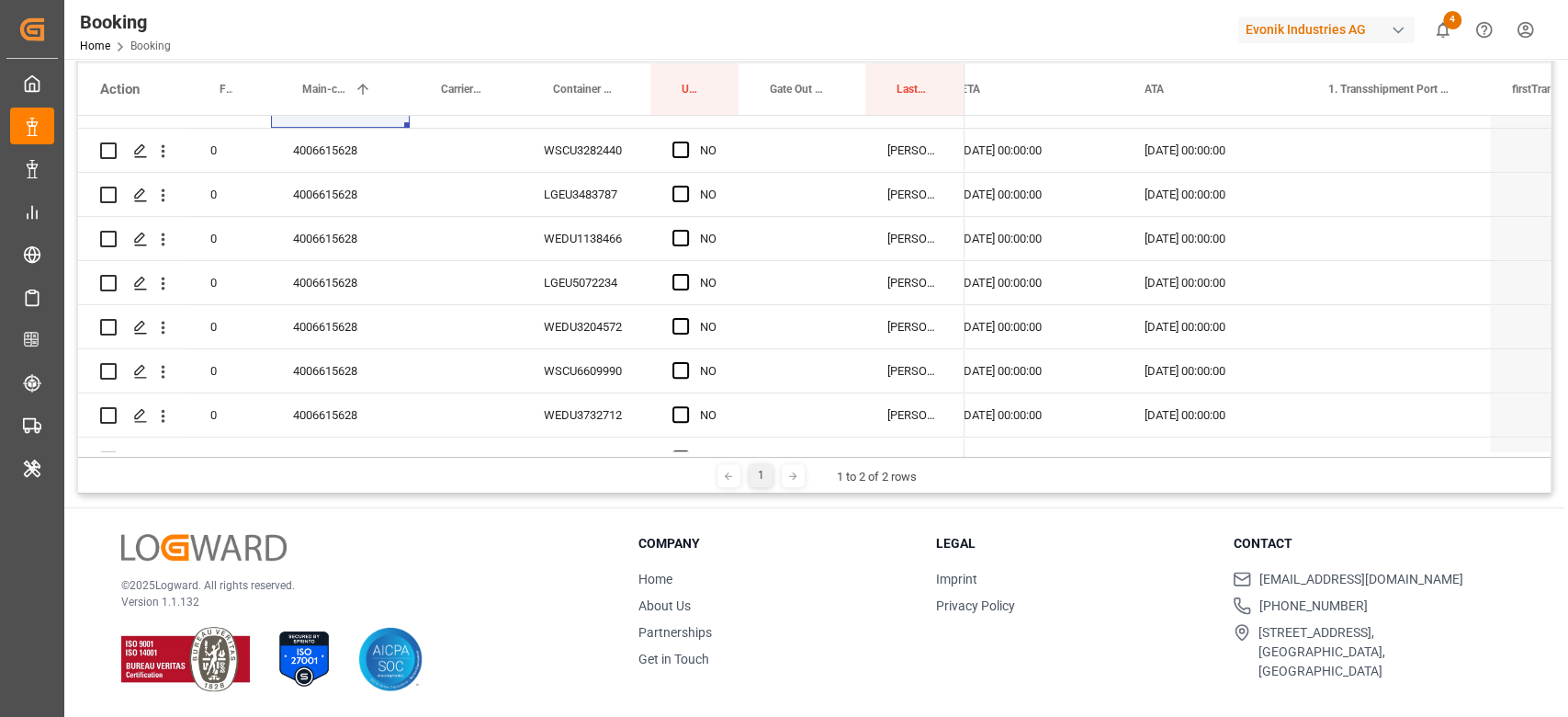
scroll to position [489, 0]
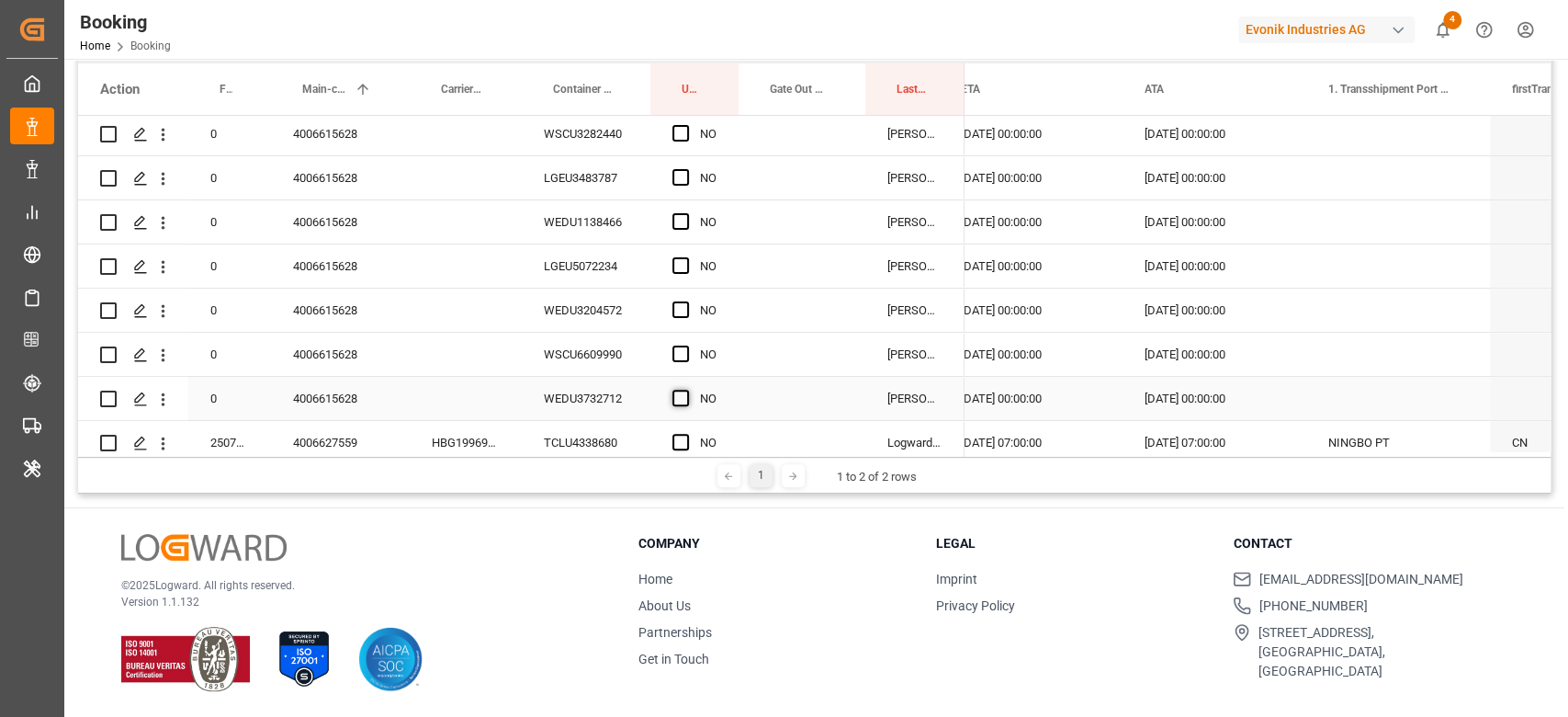
click at [684, 408] on div "Press SPACE to select this row." at bounding box center [686, 399] width 28 height 42
click at [683, 403] on span "Press SPACE to select this row." at bounding box center [680, 397] width 16 height 16
click at [686, 389] on input "Press SPACE to select this row." at bounding box center [686, 389] width 0 height 0
click at [591, 237] on div "WEDU1138466" at bounding box center [586, 222] width 129 height 43
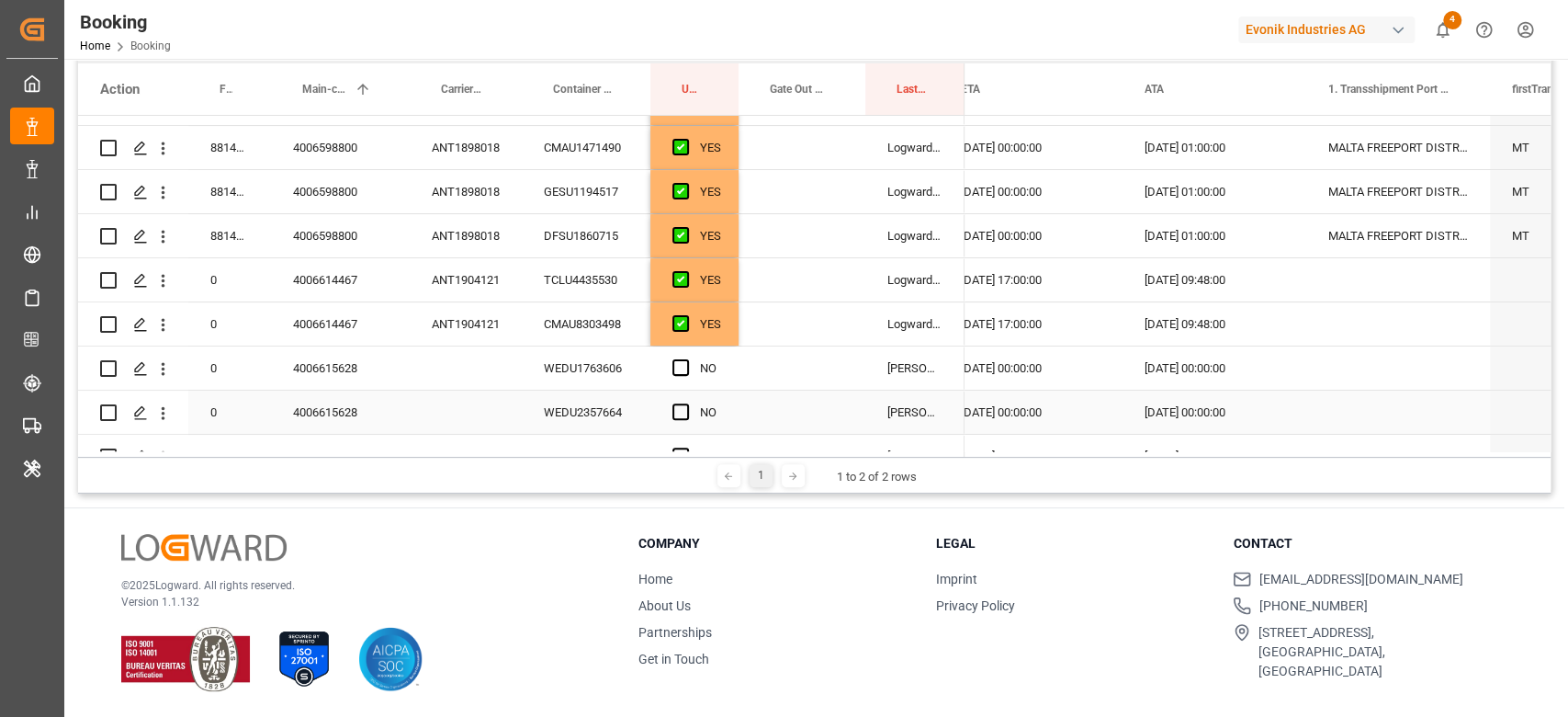
scroll to position [121, 0]
click at [716, 348] on div "NO" at bounding box center [707, 369] width 16 height 42
click at [730, 337] on div "YES" at bounding box center [694, 324] width 88 height 43
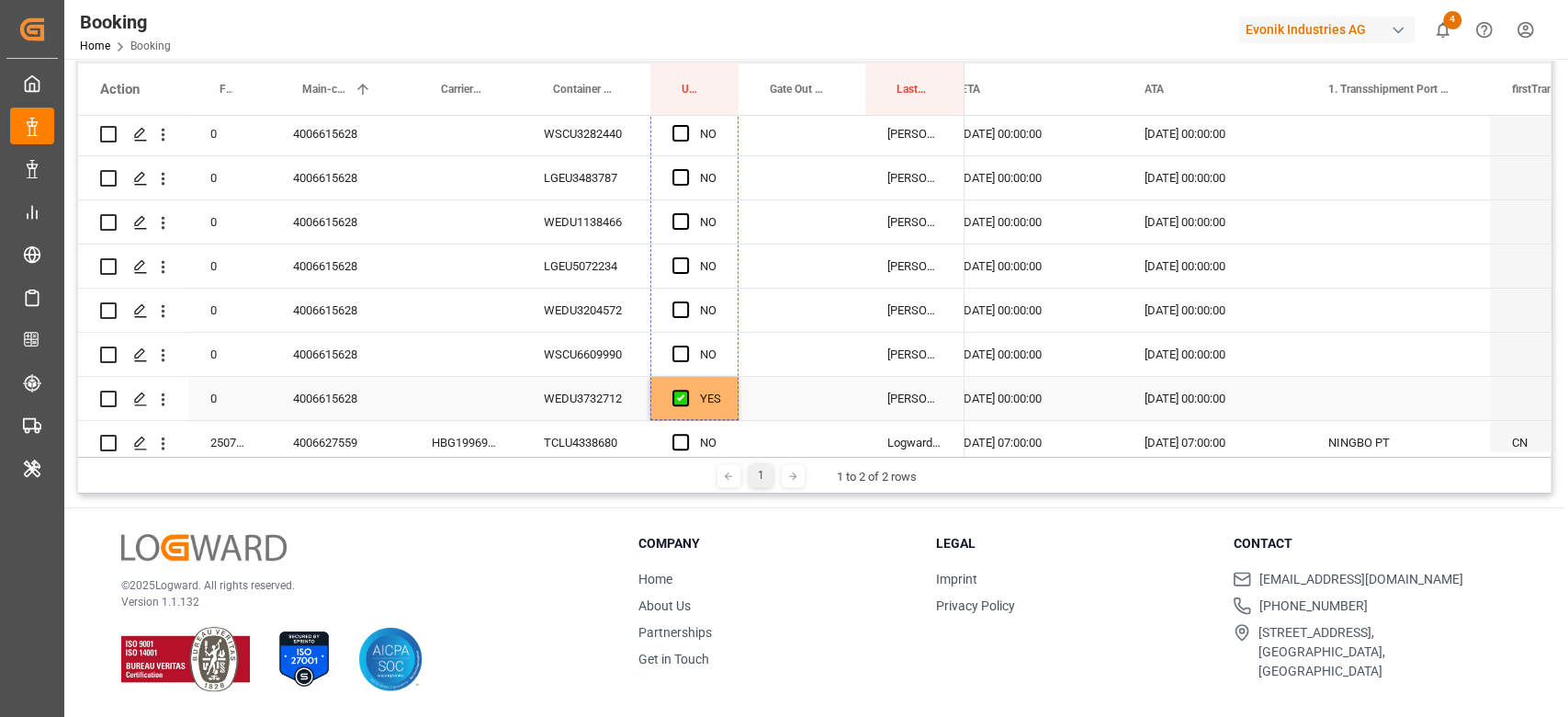
drag, startPoint x: 736, startPoint y: 342, endPoint x: 704, endPoint y: 376, distance: 46.7
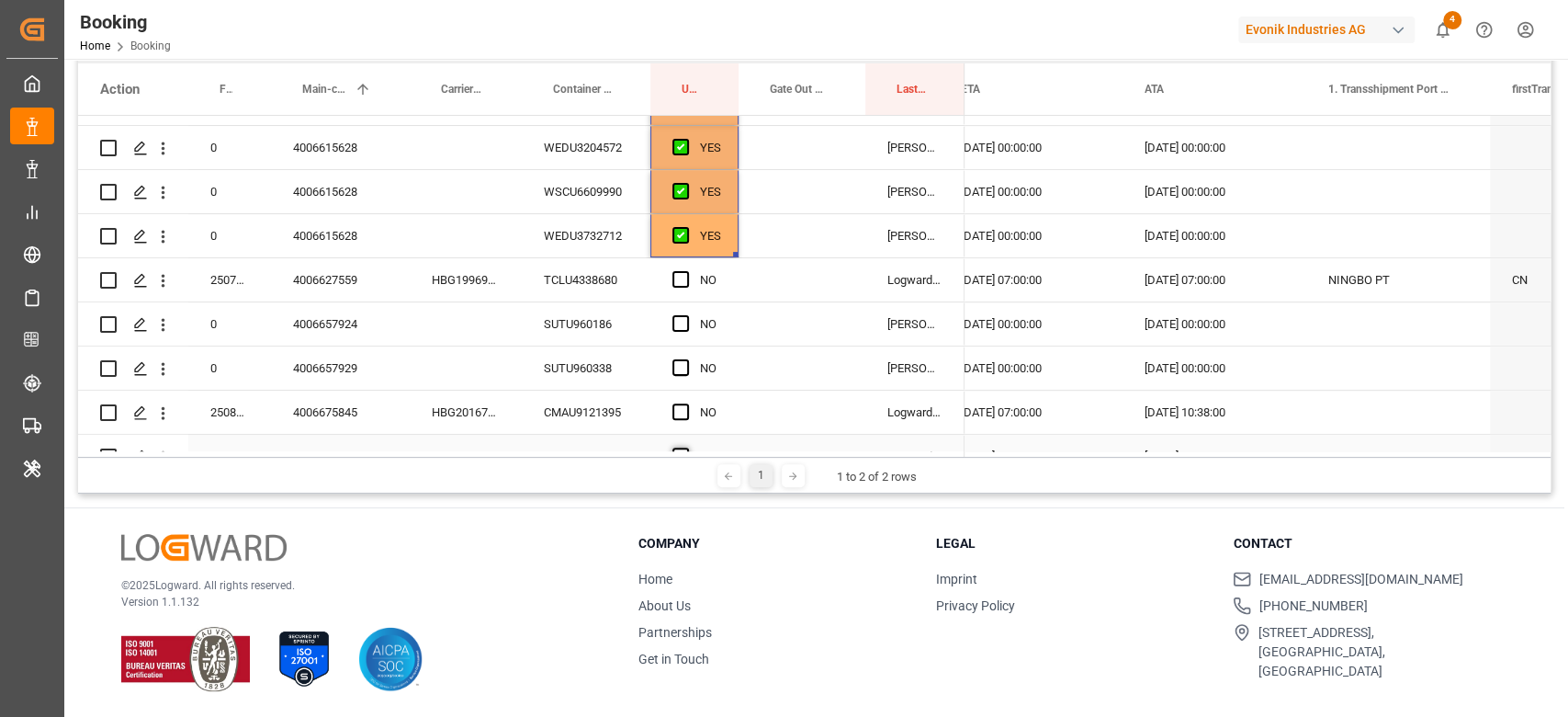
scroll to position [734, 0]
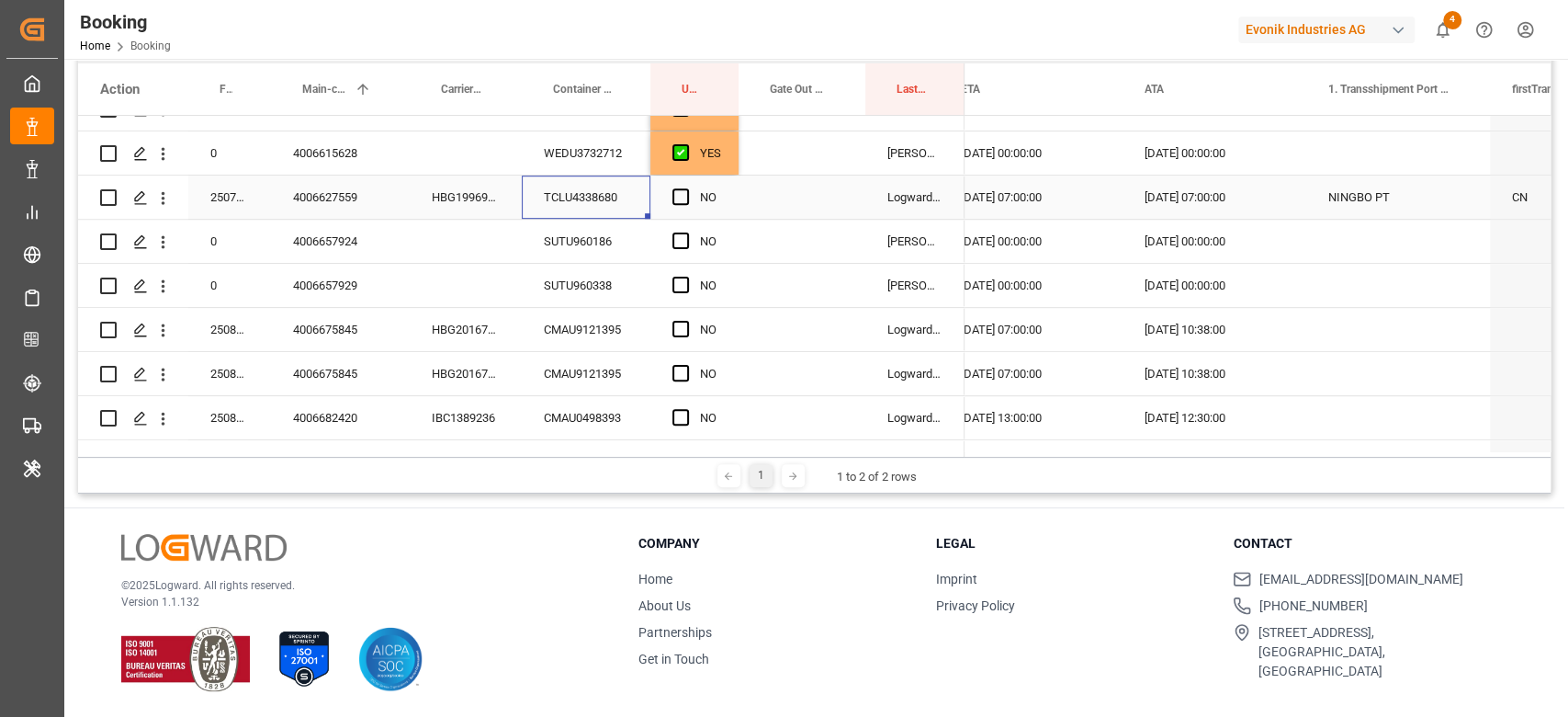
click at [584, 187] on div "TCLU4338680" at bounding box center [586, 197] width 129 height 43
click at [614, 231] on div "SUTU960186" at bounding box center [586, 241] width 129 height 43
click at [683, 203] on span "Press SPACE to select this row." at bounding box center [680, 196] width 16 height 16
click at [686, 188] on input "Press SPACE to select this row." at bounding box center [686, 188] width 0 height 0
click at [663, 238] on div "NO" at bounding box center [694, 241] width 88 height 43
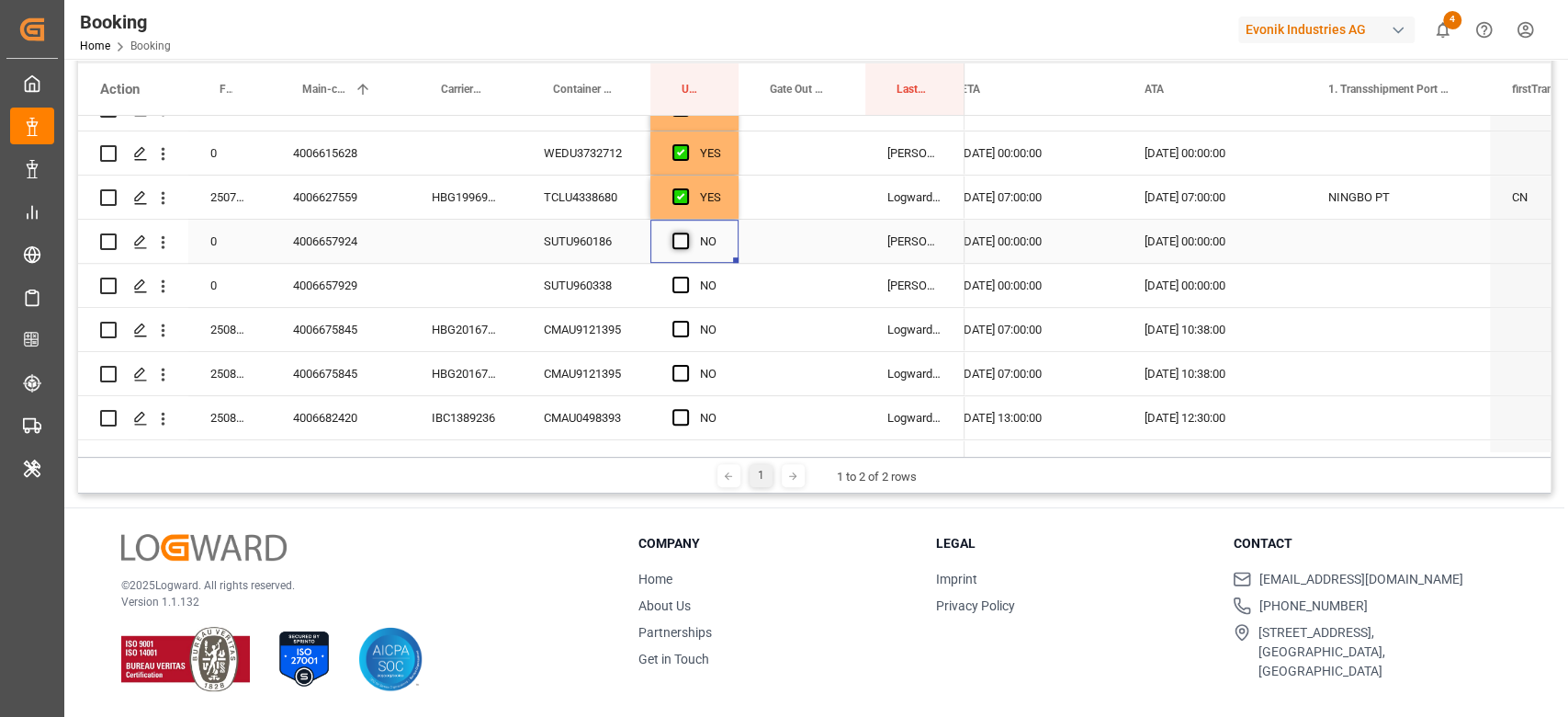
click at [676, 238] on span "Press SPACE to select this row." at bounding box center [680, 240] width 16 height 16
click at [686, 232] on input "Press SPACE to select this row." at bounding box center [686, 232] width 0 height 0
click at [686, 280] on span "Press SPACE to select this row." at bounding box center [680, 284] width 16 height 16
click at [686, 276] on input "Press SPACE to select this row." at bounding box center [686, 276] width 0 height 0
click at [680, 286] on span "Press SPACE to select this row." at bounding box center [680, 284] width 16 height 16
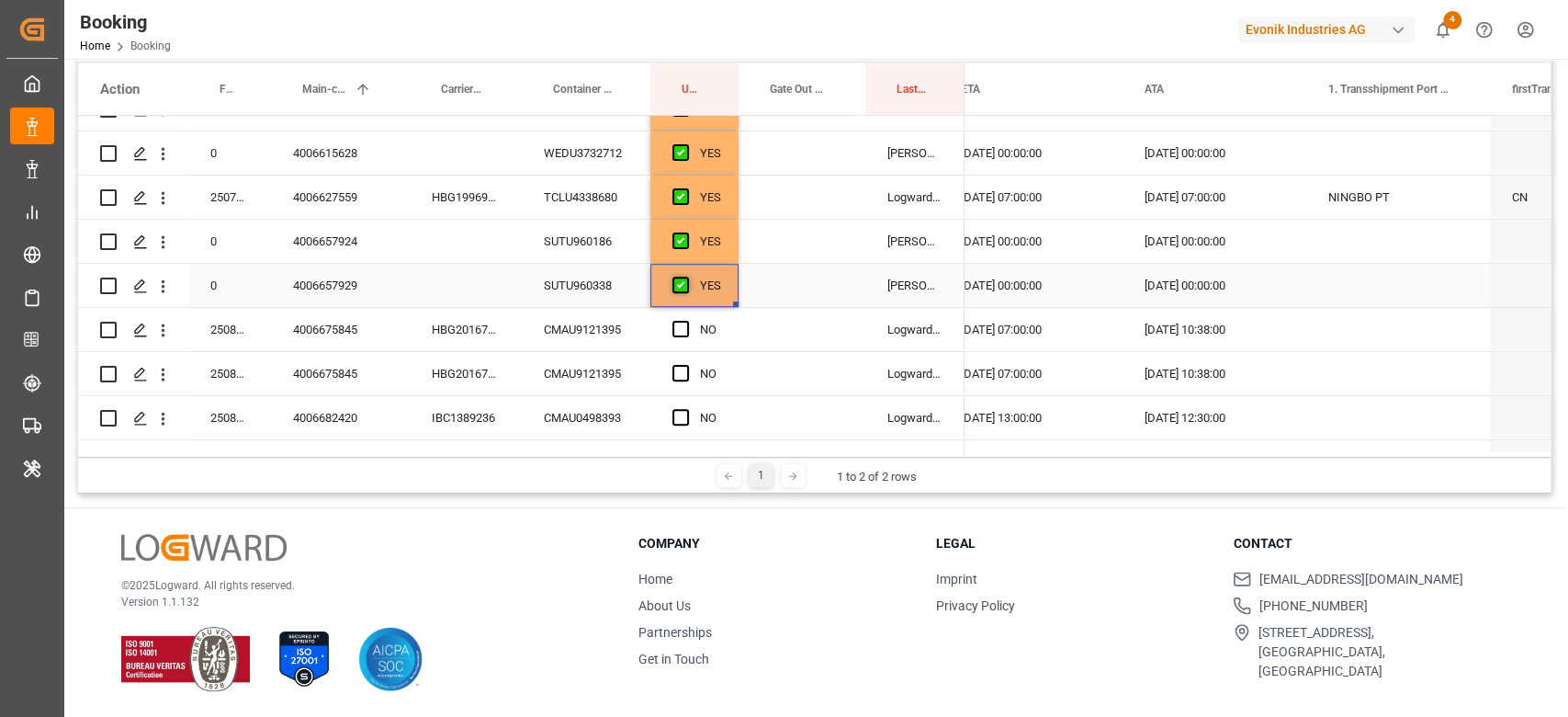
click at [686, 276] on input "Press SPACE to select this row." at bounding box center [686, 276] width 0 height 0
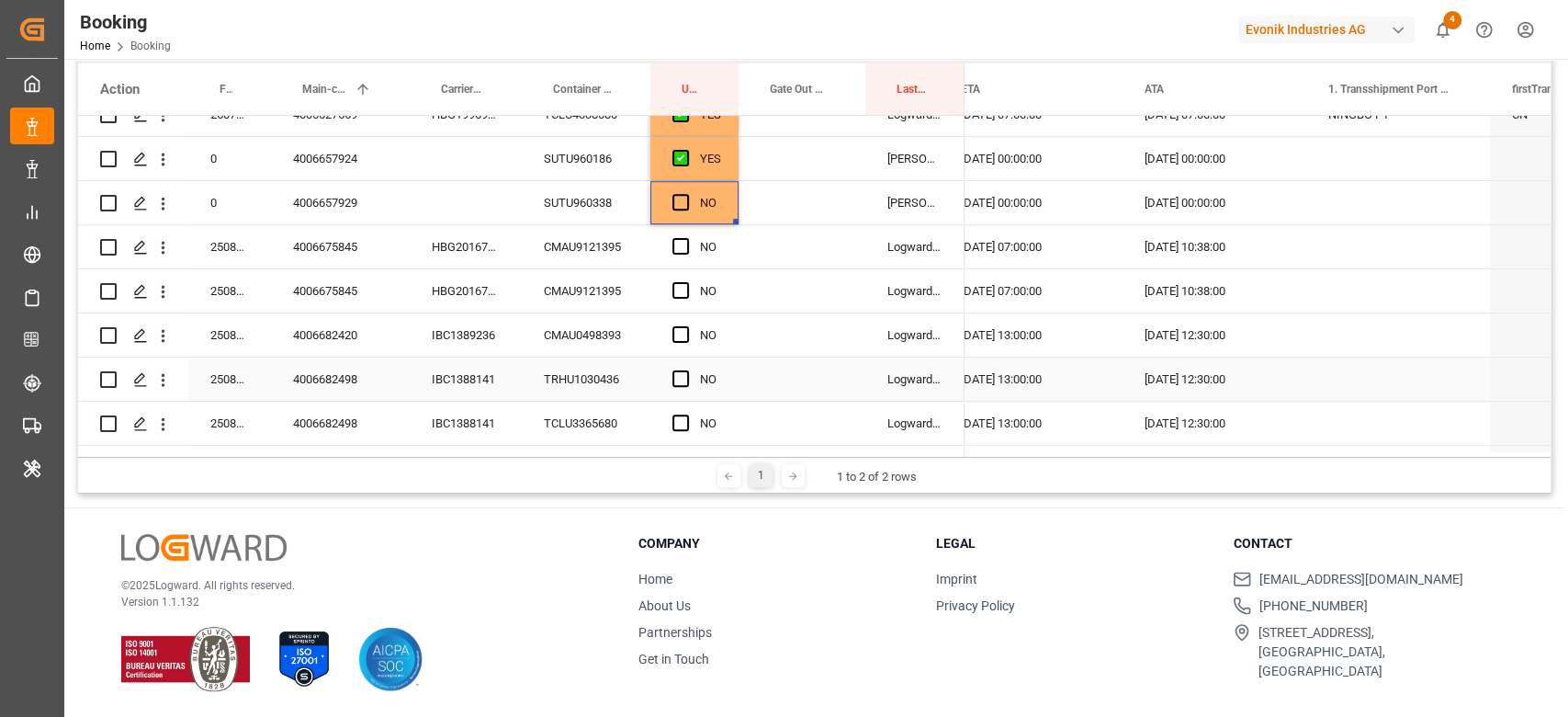
scroll to position [857, 0]
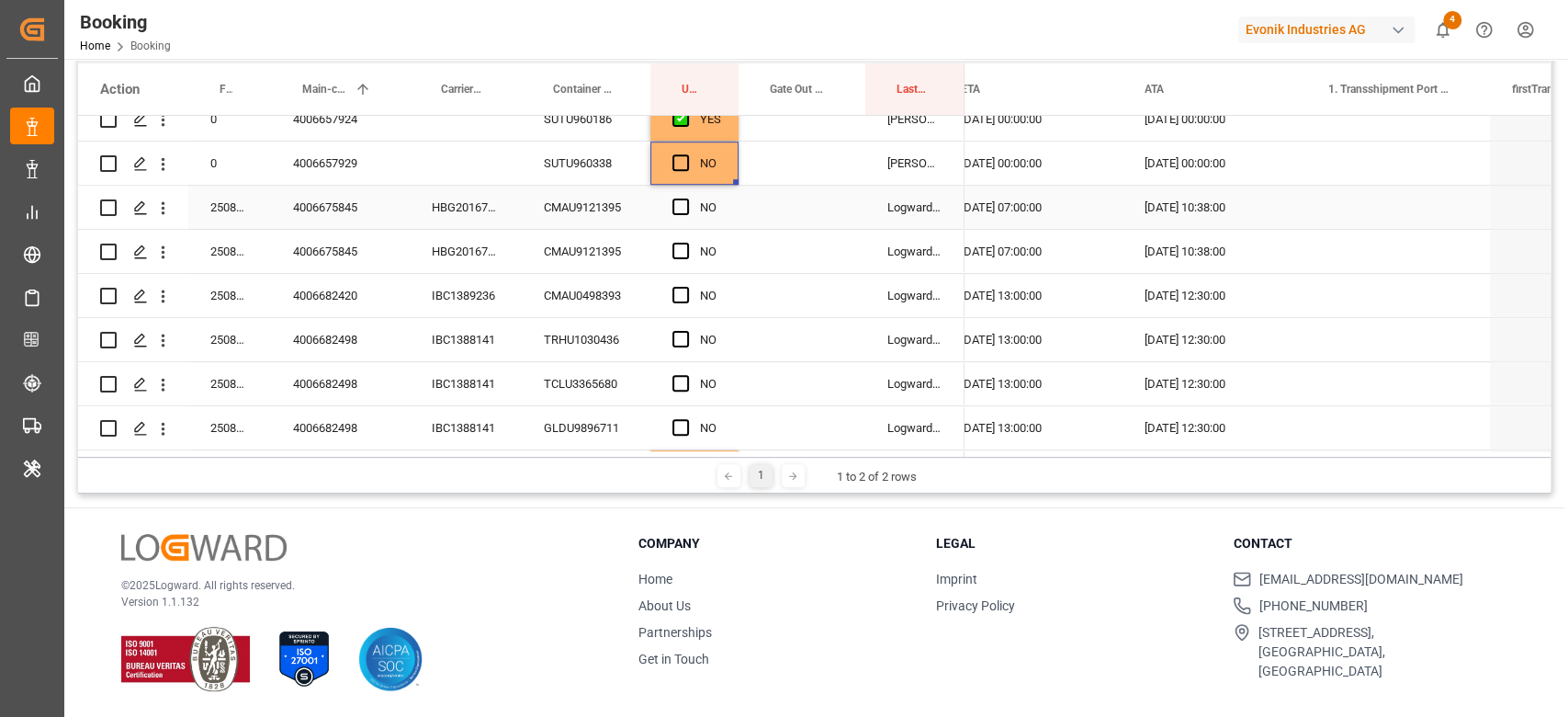
click at [510, 193] on div "HBG2016775" at bounding box center [465, 206] width 112 height 43
click at [689, 202] on div "Press SPACE to select this row." at bounding box center [686, 207] width 28 height 42
click at [680, 241] on div "Press SPACE to select this row." at bounding box center [686, 251] width 28 height 42
click at [671, 193] on div "NO" at bounding box center [694, 206] width 88 height 43
click at [677, 201] on span "Press SPACE to select this row." at bounding box center [680, 206] width 16 height 16
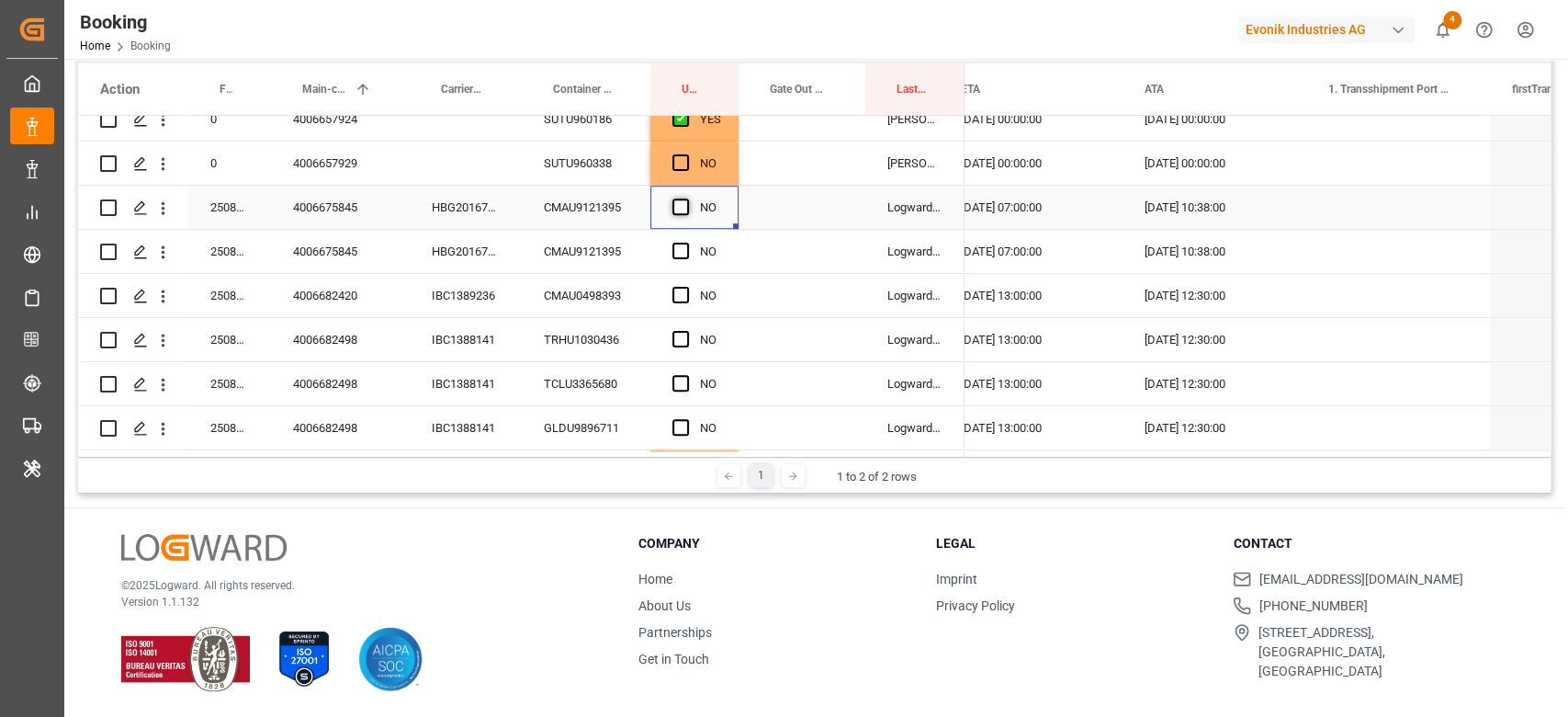
click at [686, 199] on input "Press SPACE to select this row." at bounding box center [686, 199] width 0 height 0
click at [680, 245] on span "Press SPACE to select this row." at bounding box center [680, 250] width 16 height 16
click at [686, 243] on input "Press SPACE to select this row." at bounding box center [686, 243] width 0 height 0
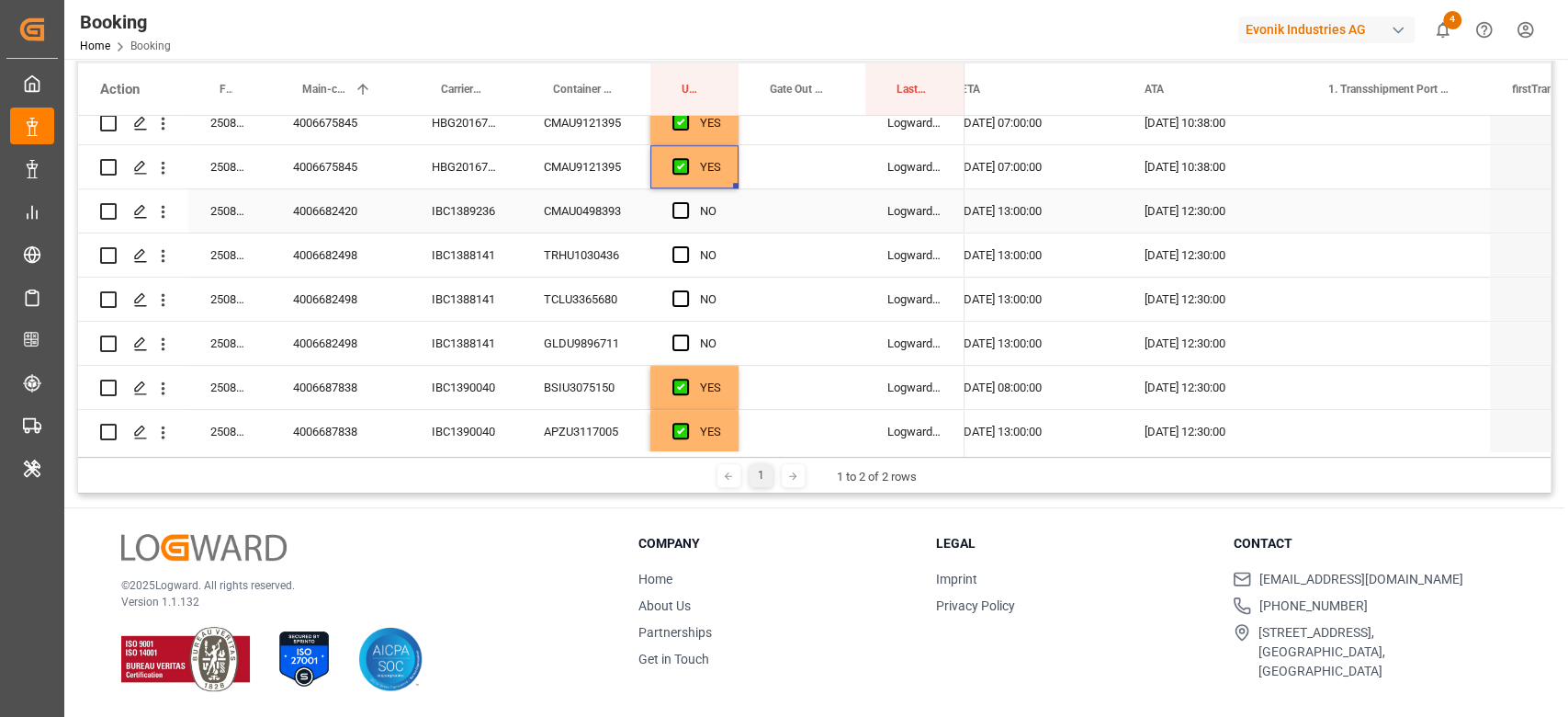
scroll to position [979, 0]
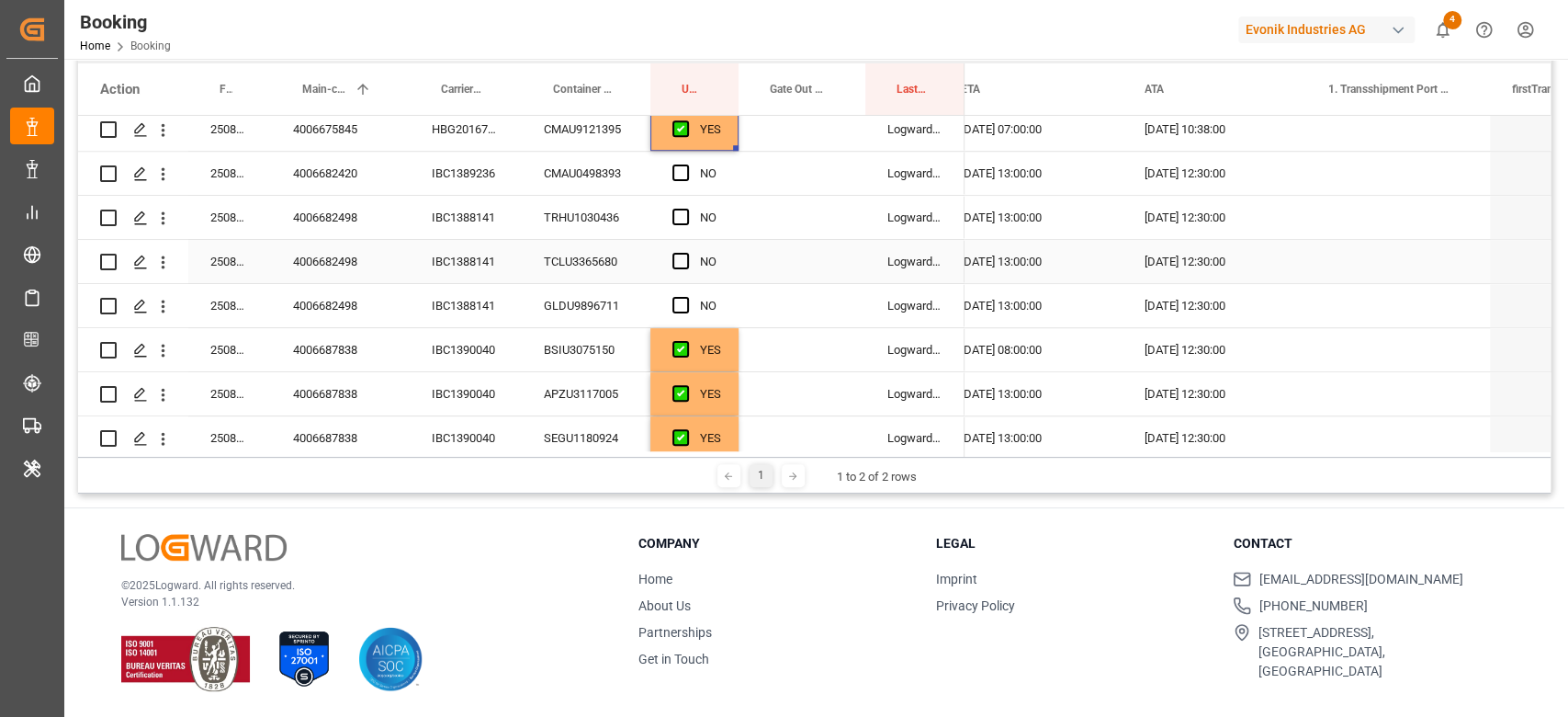
click at [469, 241] on div "IBC1388141" at bounding box center [465, 261] width 112 height 43
click at [678, 225] on div "Press SPACE to select this row." at bounding box center [686, 218] width 28 height 42
click at [680, 257] on span "Press SPACE to select this row." at bounding box center [680, 260] width 16 height 16
click at [686, 252] on input "Press SPACE to select this row." at bounding box center [686, 252] width 0 height 0
click at [674, 305] on span "Press SPACE to select this row." at bounding box center [680, 304] width 16 height 16
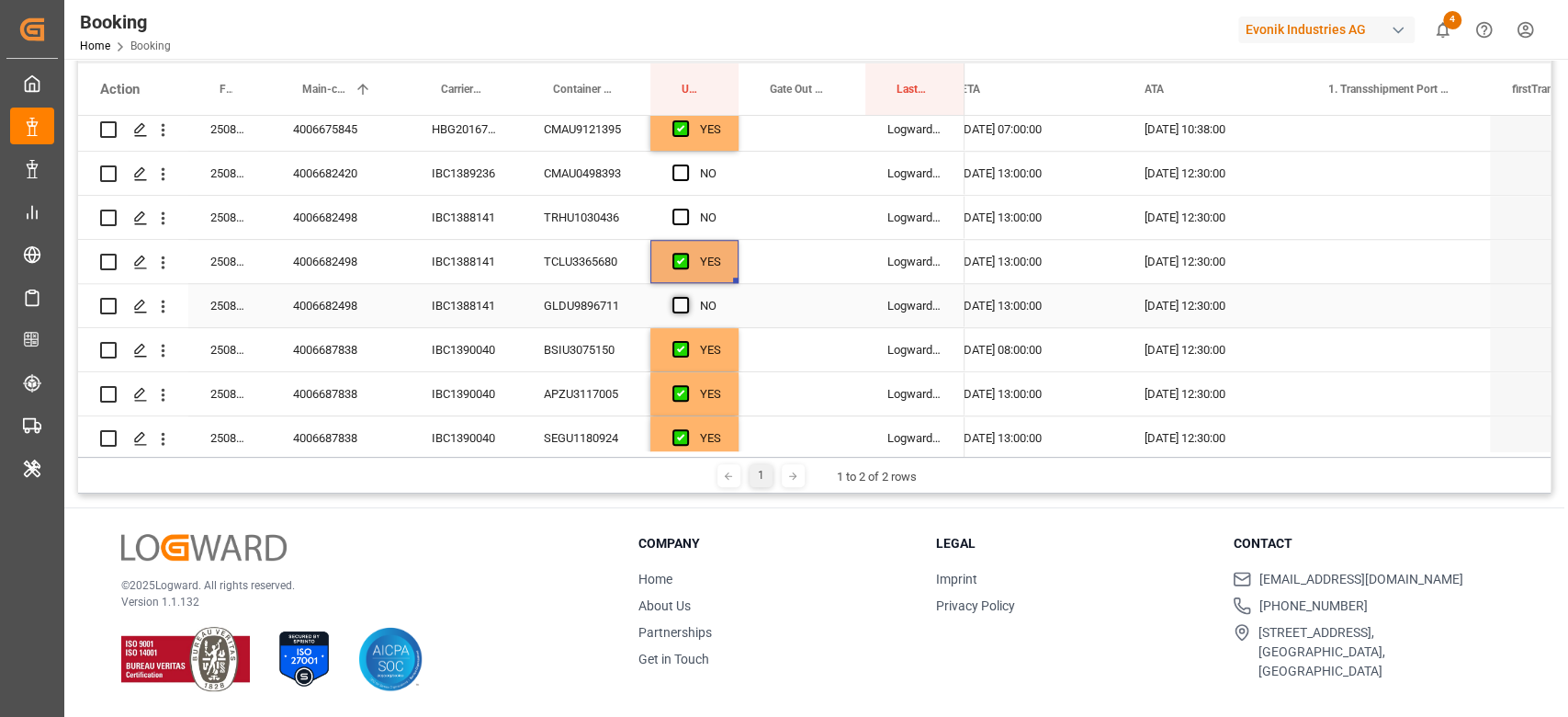
click at [686, 296] on input "Press SPACE to select this row." at bounding box center [686, 296] width 0 height 0
click at [683, 219] on span "Press SPACE to select this row." at bounding box center [680, 216] width 16 height 16
click at [686, 208] on input "Press SPACE to select this row." at bounding box center [686, 208] width 0 height 0
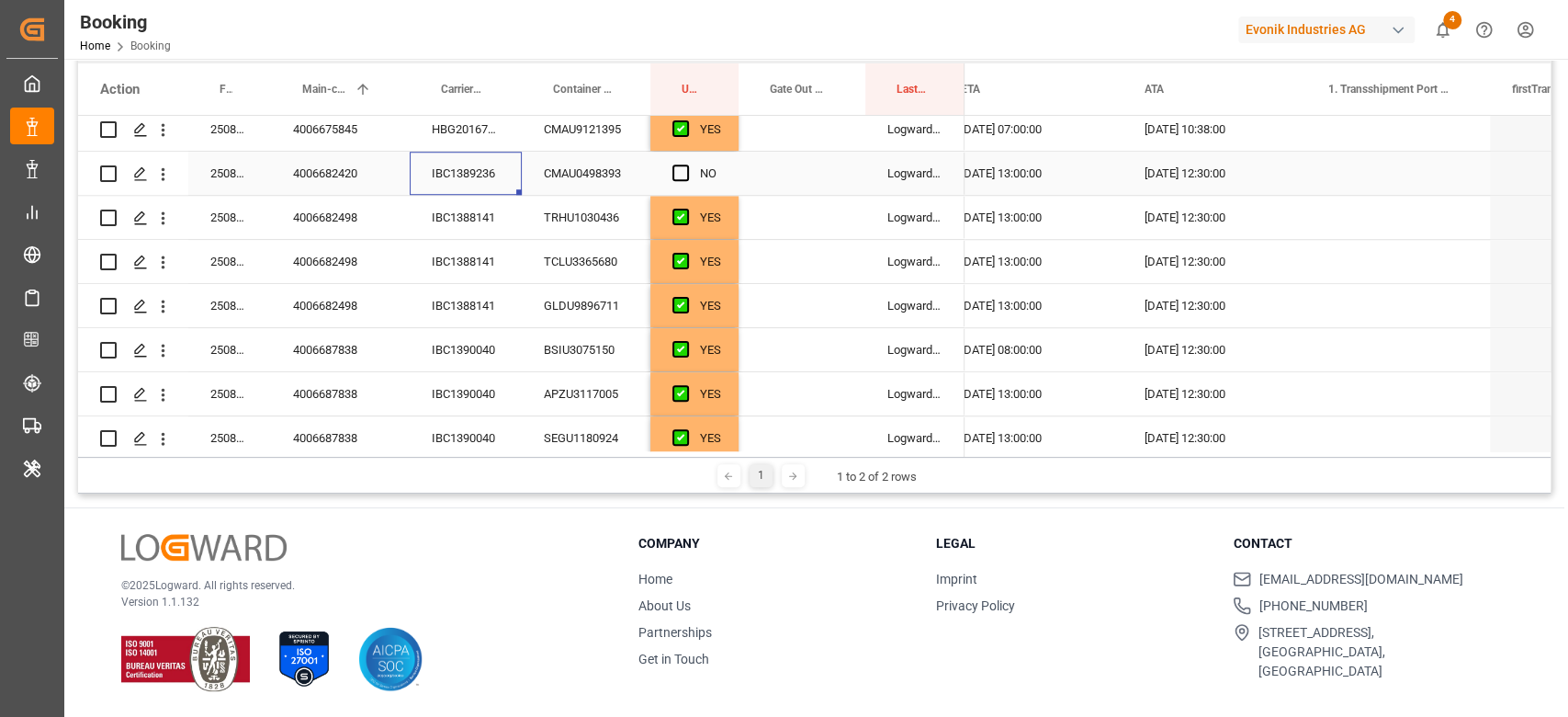
click at [492, 179] on div "IBC1389236" at bounding box center [465, 173] width 112 height 43
click at [676, 171] on span "Press SPACE to select this row." at bounding box center [680, 172] width 16 height 16
click at [686, 164] on input "Press SPACE to select this row." at bounding box center [686, 164] width 0 height 0
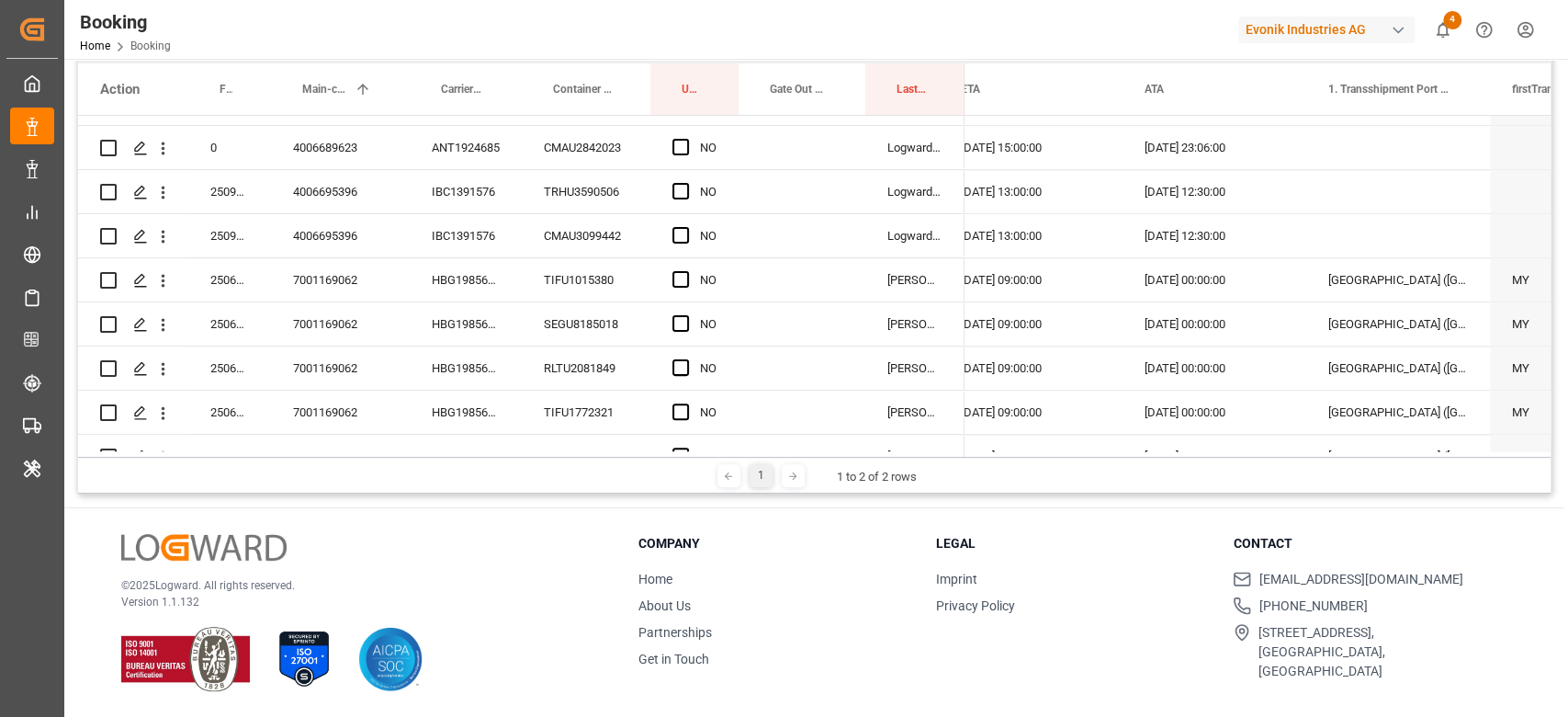
scroll to position [1469, 0]
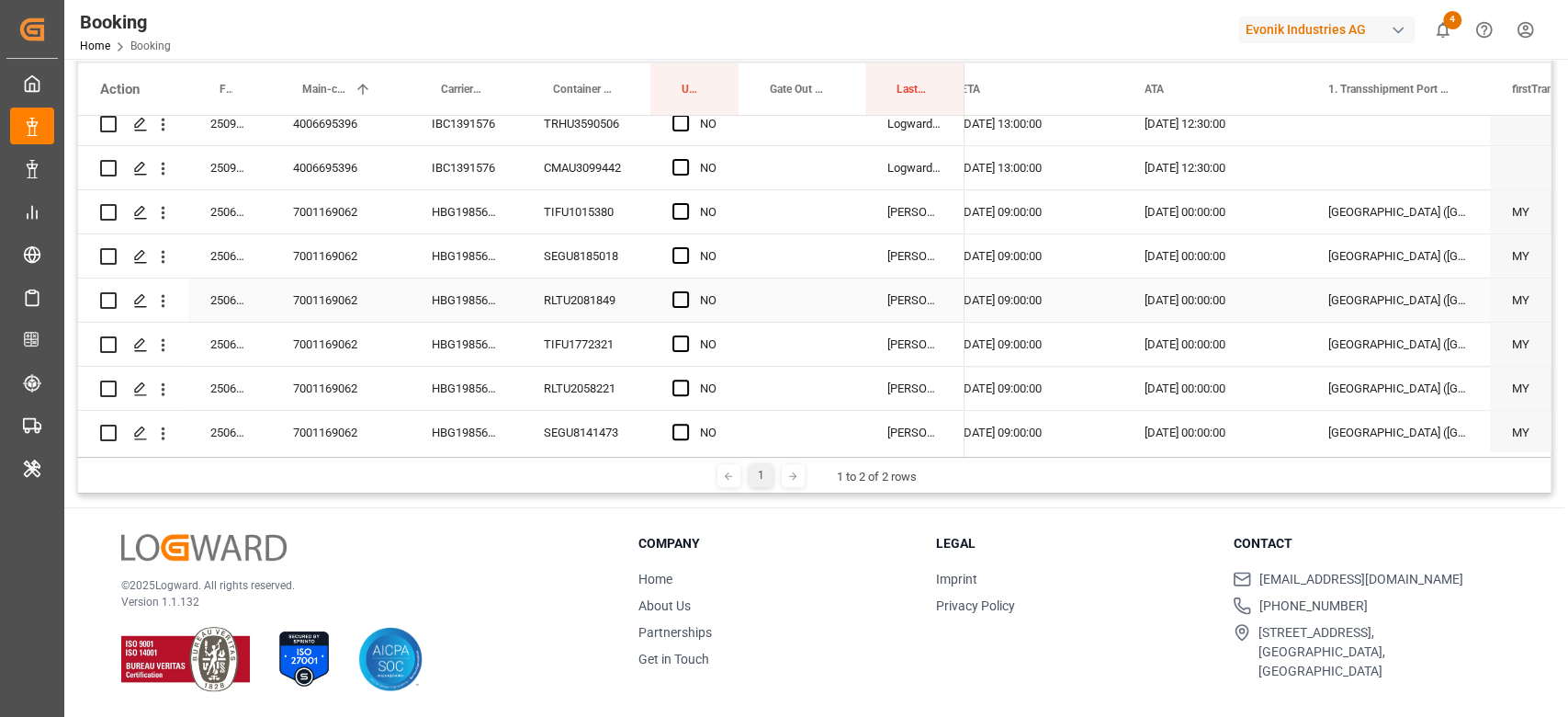
click at [455, 305] on div "HBG1985692" at bounding box center [465, 299] width 112 height 43
click at [678, 218] on span "Press SPACE to select this row." at bounding box center [680, 210] width 16 height 16
click at [686, 203] on input "Press SPACE to select this row." at bounding box center [686, 203] width 0 height 0
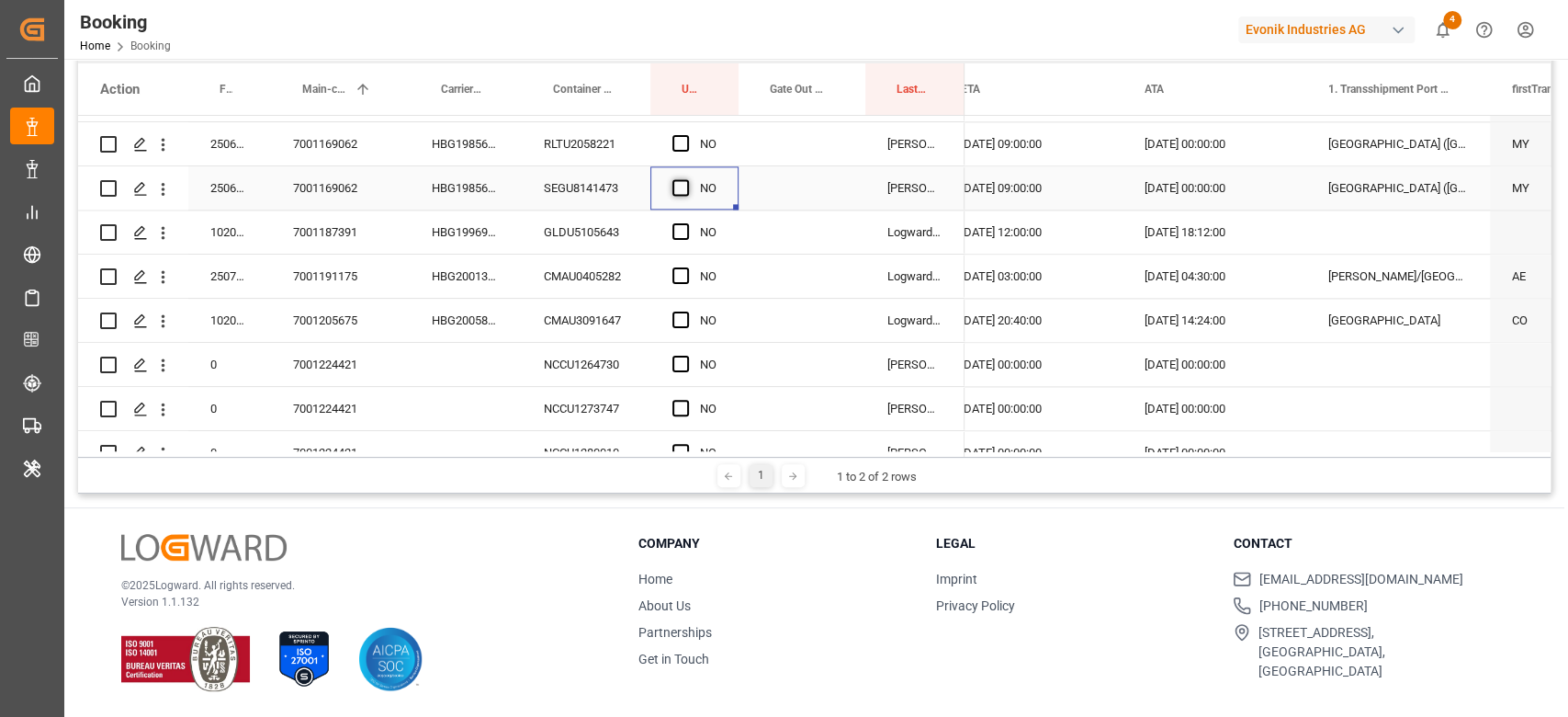
click at [679, 194] on span "Press SPACE to select this row." at bounding box center [680, 186] width 16 height 16
click at [686, 179] on input "Press SPACE to select this row." at bounding box center [686, 179] width 0 height 0
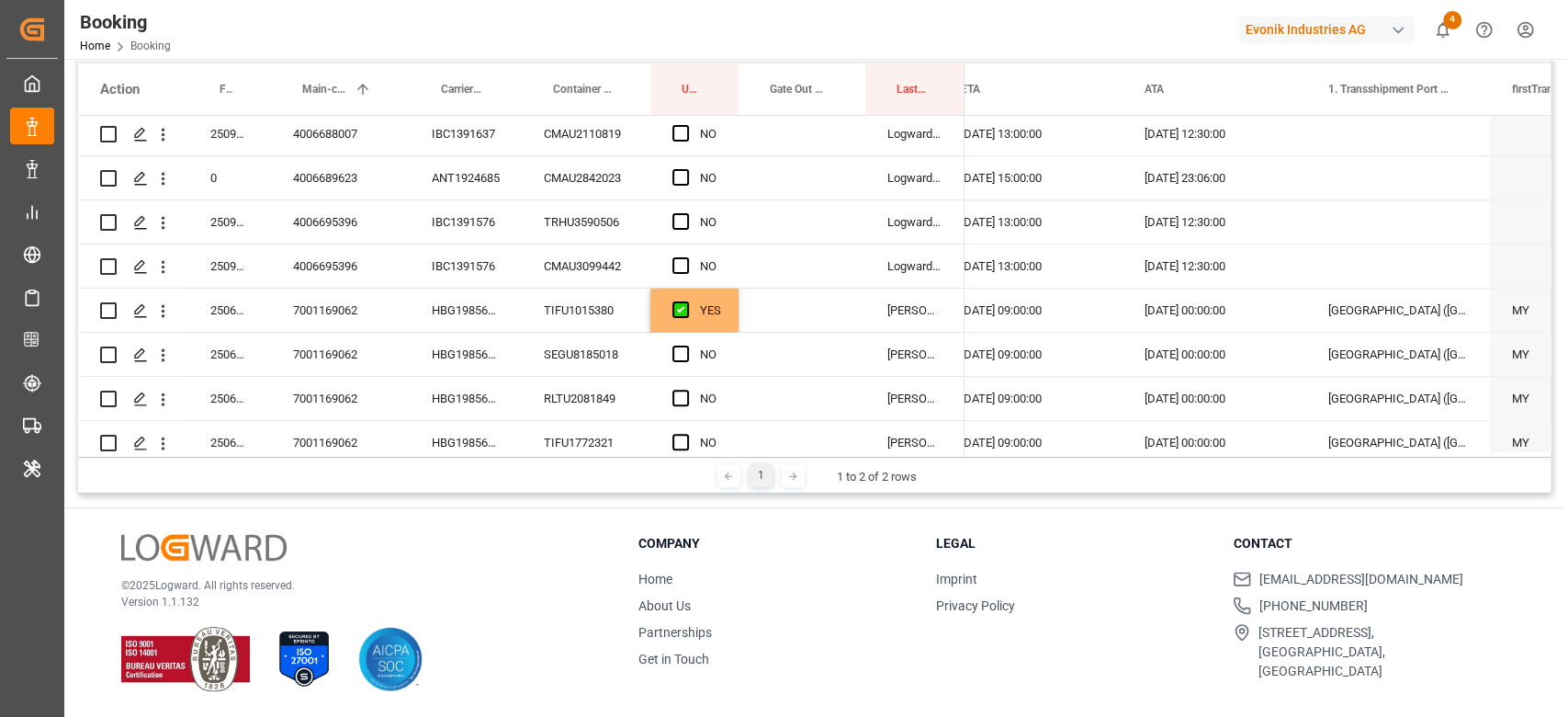
scroll to position [1346, 0]
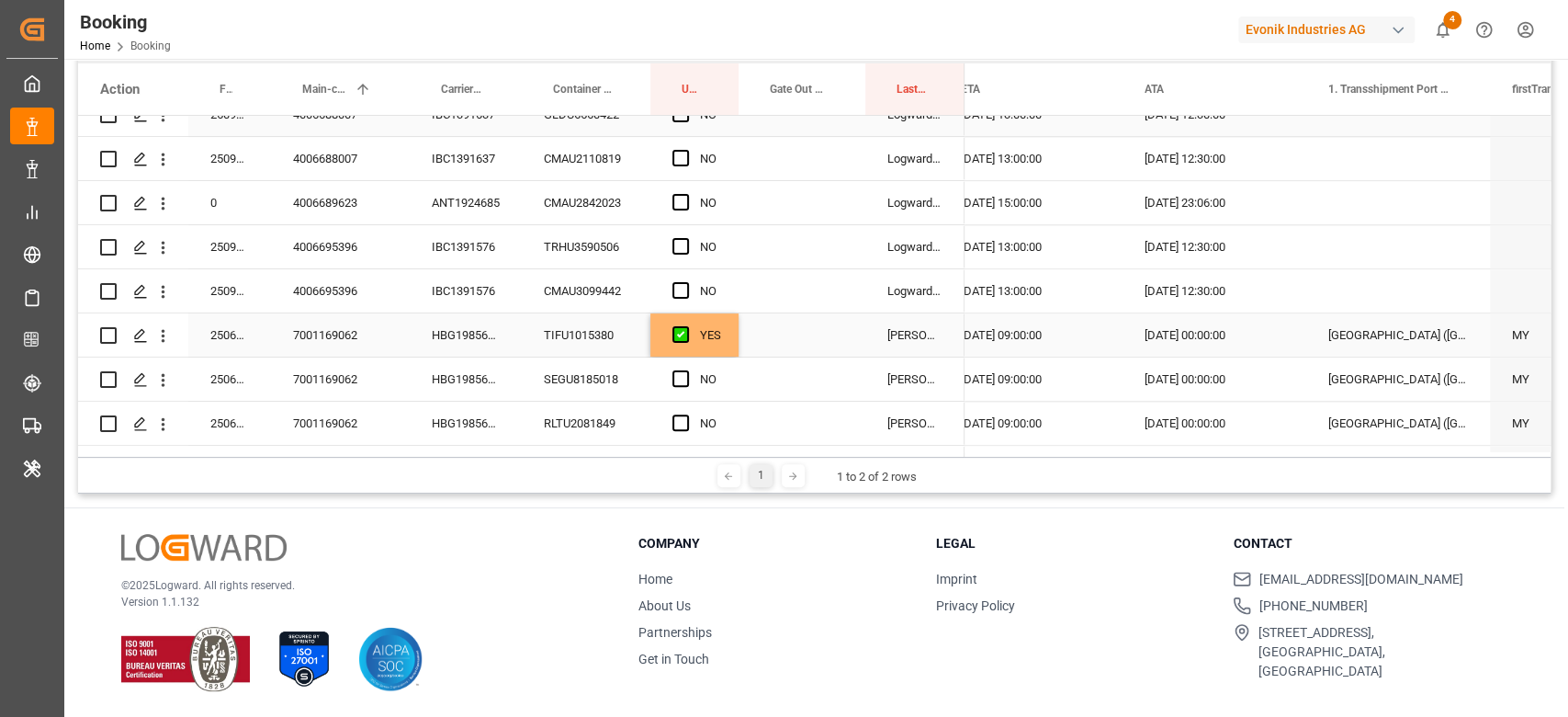
click at [729, 348] on div "YES" at bounding box center [694, 335] width 88 height 43
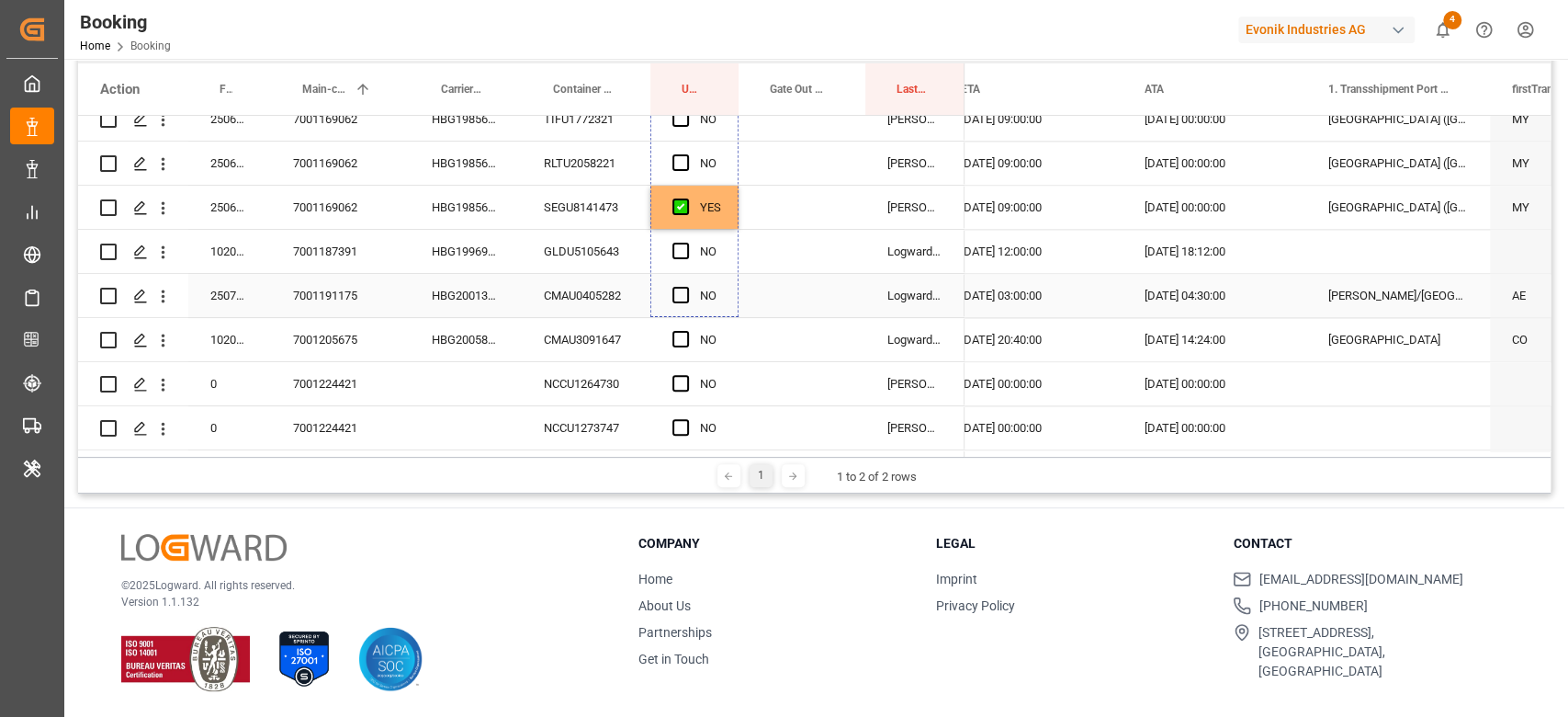
scroll to position [1592, 0]
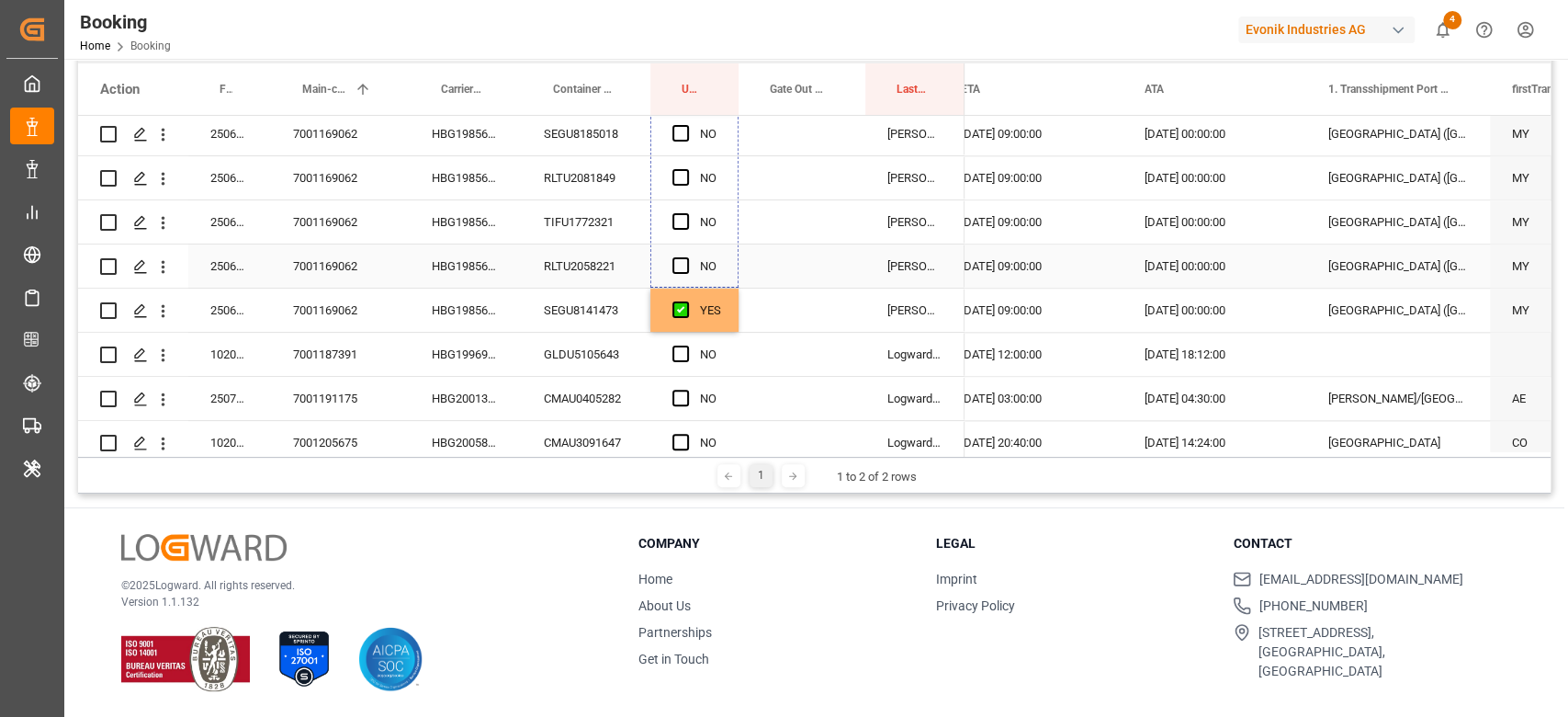
drag, startPoint x: 736, startPoint y: 355, endPoint x: 720, endPoint y: 275, distance: 81.6
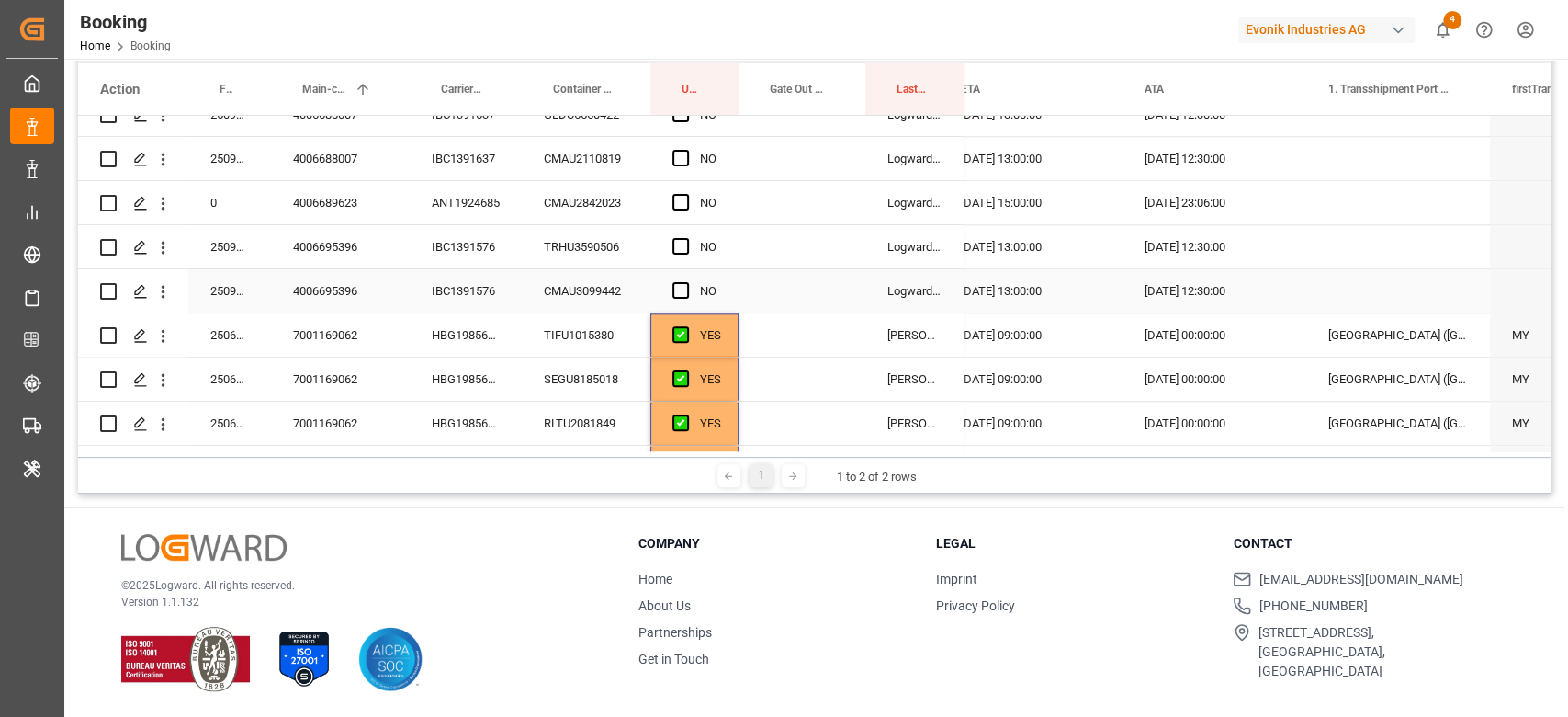
scroll to position [1224, 0]
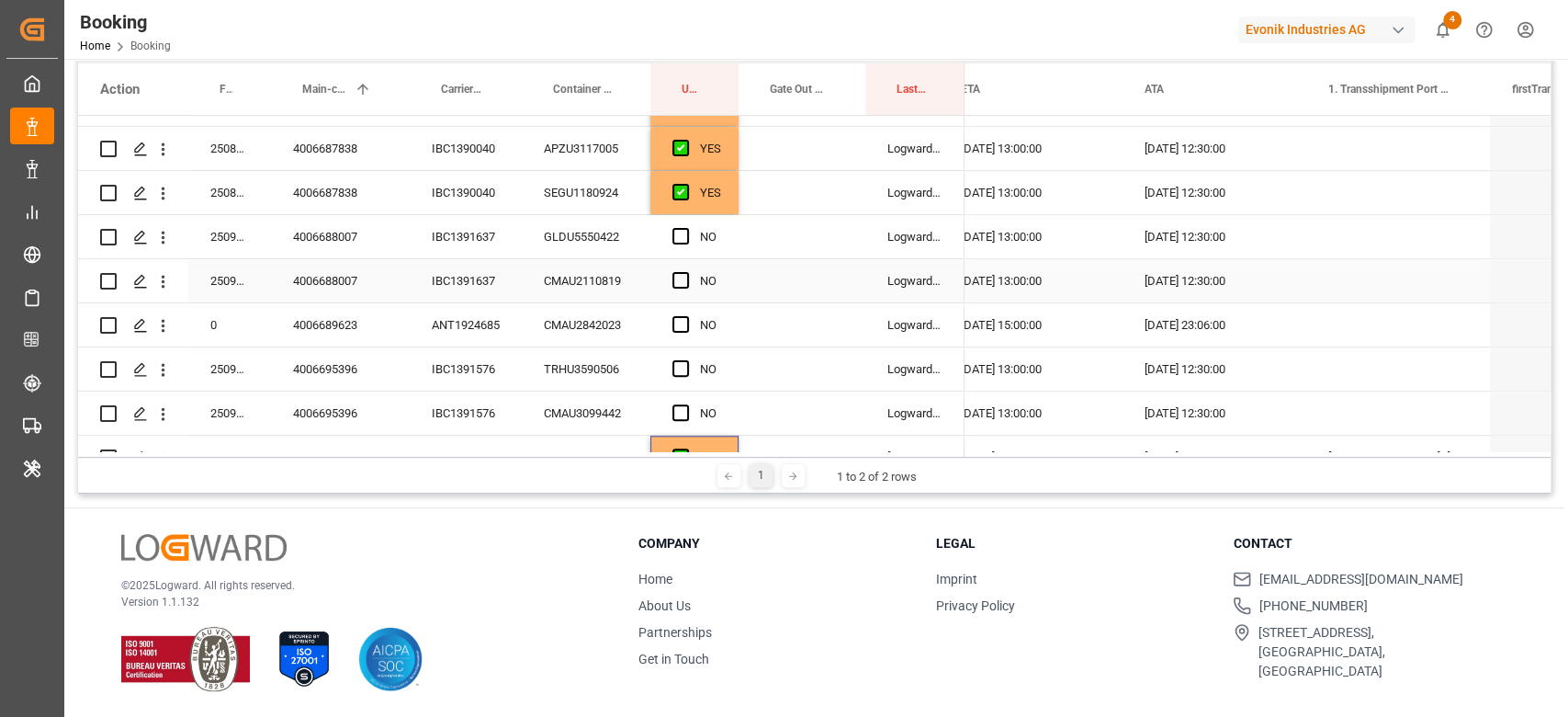
click at [463, 269] on div "IBC1391637" at bounding box center [465, 280] width 112 height 43
click at [678, 236] on span "Press SPACE to select this row." at bounding box center [680, 235] width 16 height 16
click at [686, 228] on input "Press SPACE to select this row." at bounding box center [686, 228] width 0 height 0
click at [679, 285] on span "Press SPACE to select this row." at bounding box center [680, 279] width 16 height 16
click at [686, 272] on input "Press SPACE to select this row." at bounding box center [686, 272] width 0 height 0
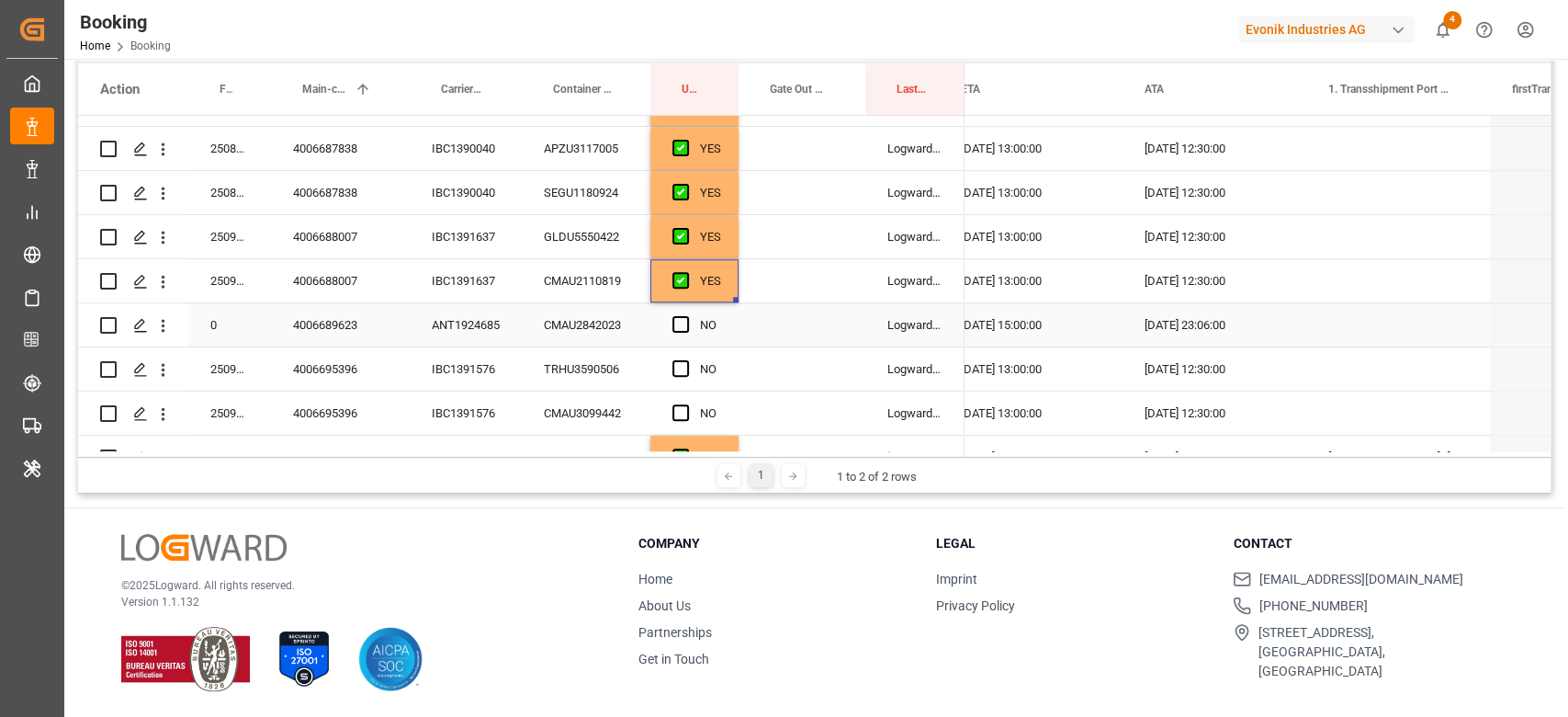
scroll to position [1346, 0]
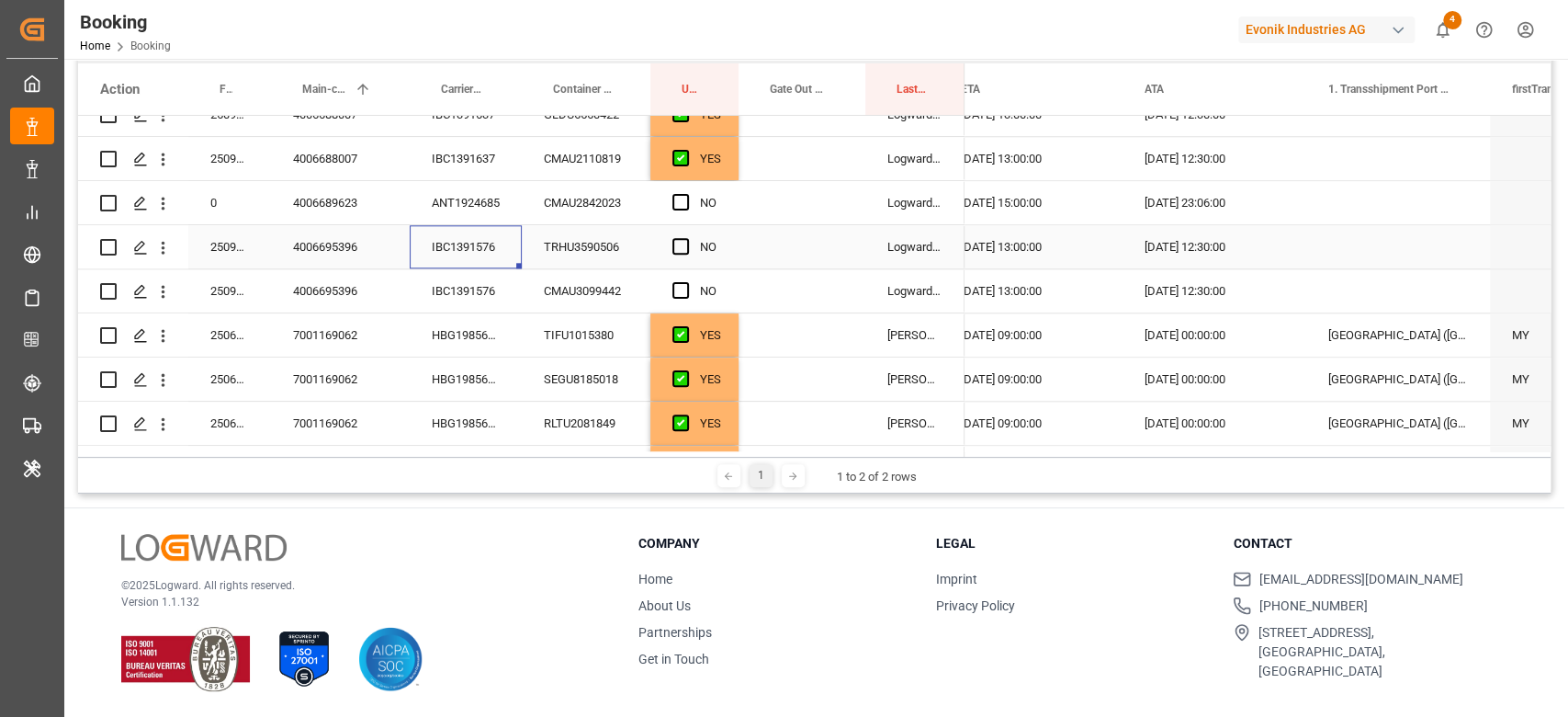
click at [514, 238] on div "IBC1391576" at bounding box center [465, 246] width 112 height 43
click at [469, 304] on div "IBC1391576" at bounding box center [465, 291] width 112 height 43
click at [681, 246] on span "Press SPACE to select this row." at bounding box center [680, 246] width 16 height 16
click at [686, 238] on input "Press SPACE to select this row." at bounding box center [686, 238] width 0 height 0
click at [676, 293] on span "Press SPACE to select this row." at bounding box center [680, 290] width 16 height 16
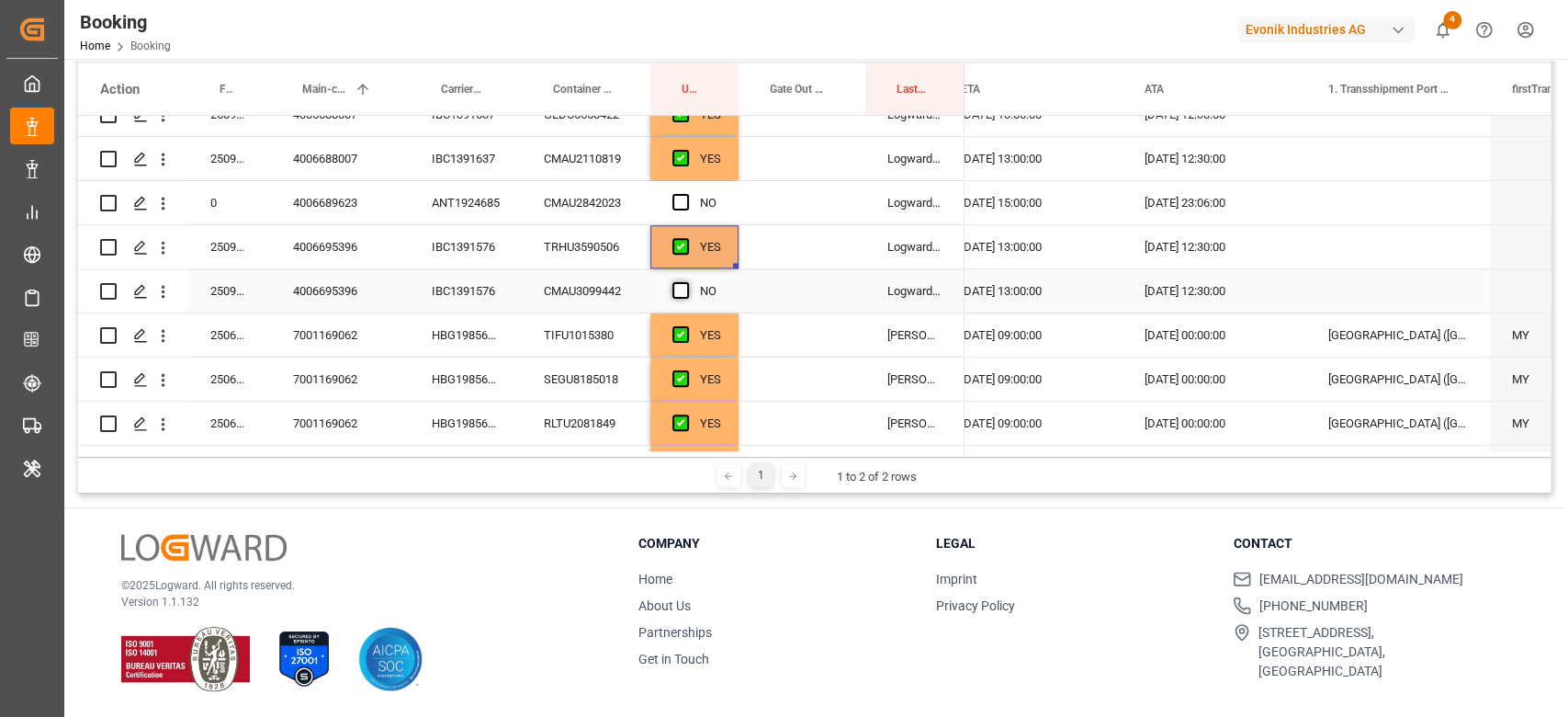
click at [686, 282] on input "Press SPACE to select this row." at bounding box center [686, 282] width 0 height 0
click at [452, 209] on div "ANT1924685" at bounding box center [465, 202] width 112 height 43
click at [675, 192] on div "Press SPACE to select this row." at bounding box center [686, 203] width 28 height 42
click at [680, 206] on span "Press SPACE to select this row." at bounding box center [680, 202] width 16 height 16
click at [686, 194] on input "Press SPACE to select this row." at bounding box center [686, 194] width 0 height 0
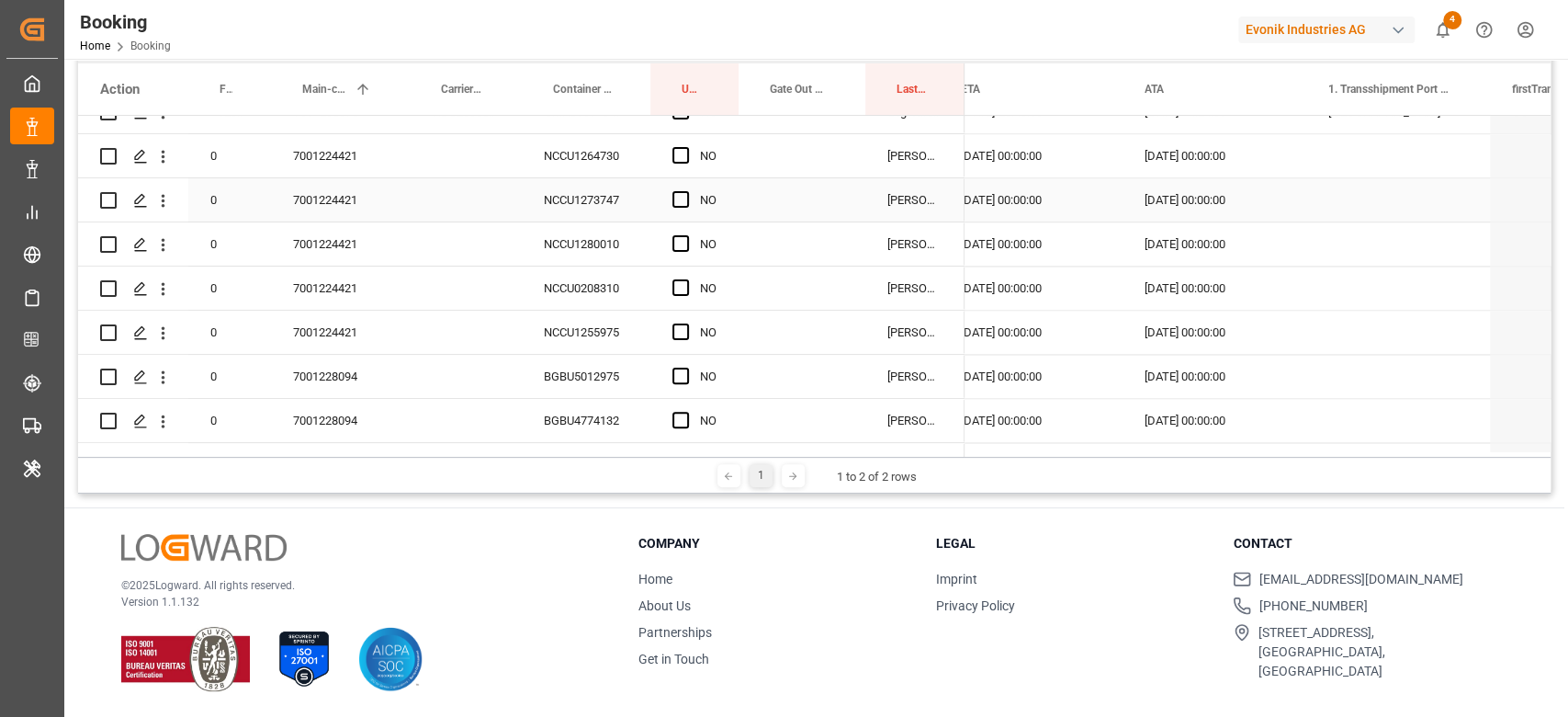
scroll to position [2081, 0]
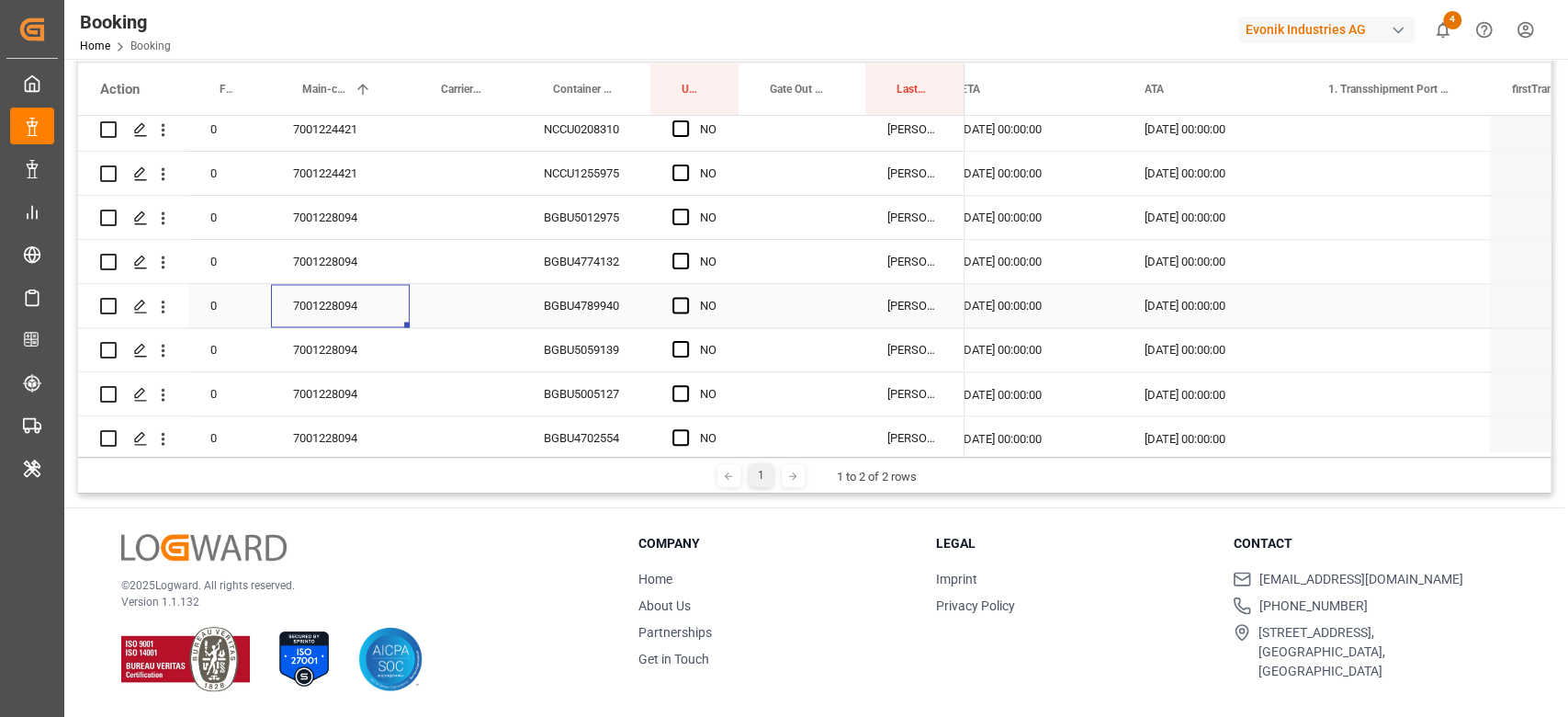
click at [342, 291] on div "7001228094" at bounding box center [340, 305] width 139 height 43
click at [681, 215] on span "Press SPACE to select this row." at bounding box center [680, 216] width 16 height 16
click at [686, 208] on input "Press SPACE to select this row." at bounding box center [686, 208] width 0 height 0
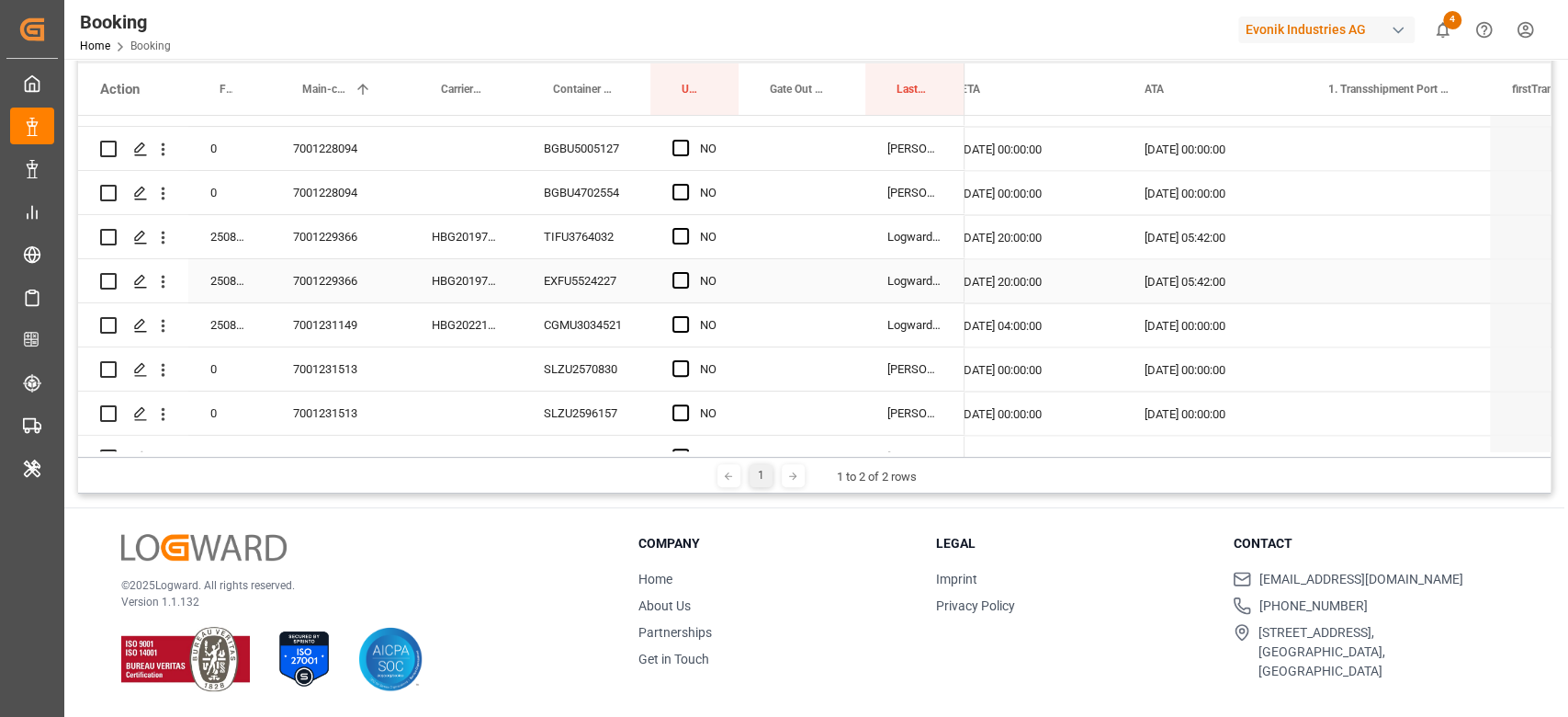
scroll to position [2205, 0]
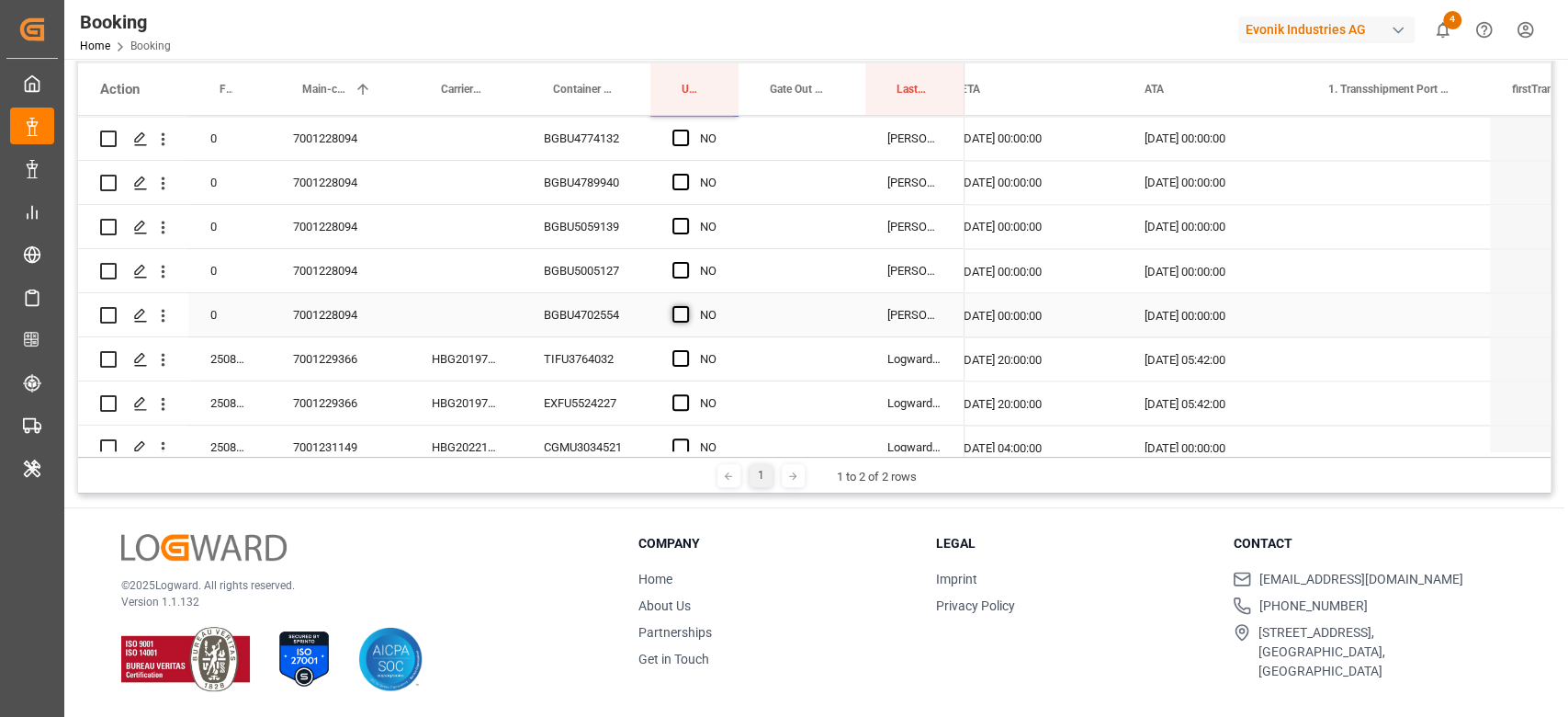
click at [683, 315] on span "Press SPACE to select this row." at bounding box center [680, 314] width 16 height 16
click at [686, 306] on input "Press SPACE to select this row." at bounding box center [686, 306] width 0 height 0
click at [605, 181] on div "BGBU4789940" at bounding box center [586, 182] width 129 height 43
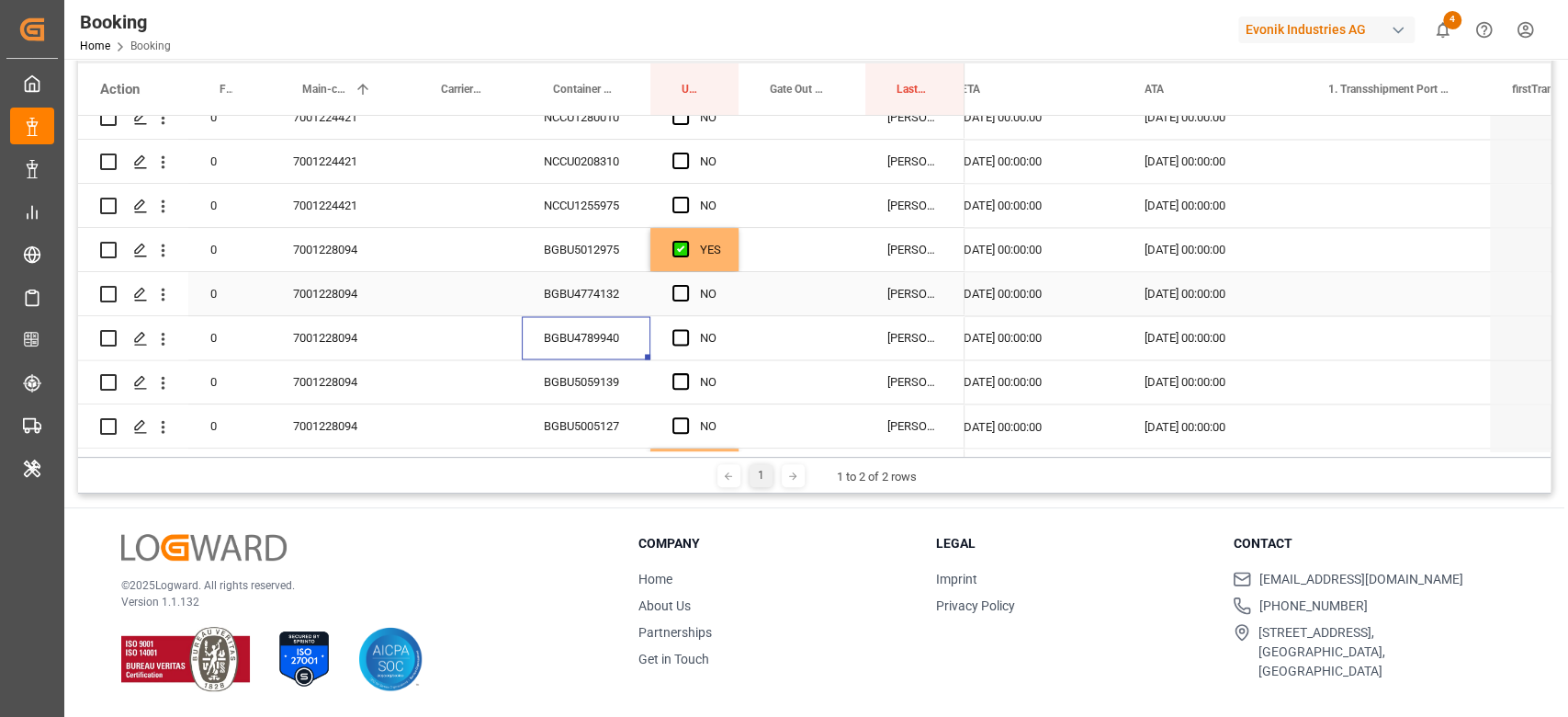
scroll to position [1959, 0]
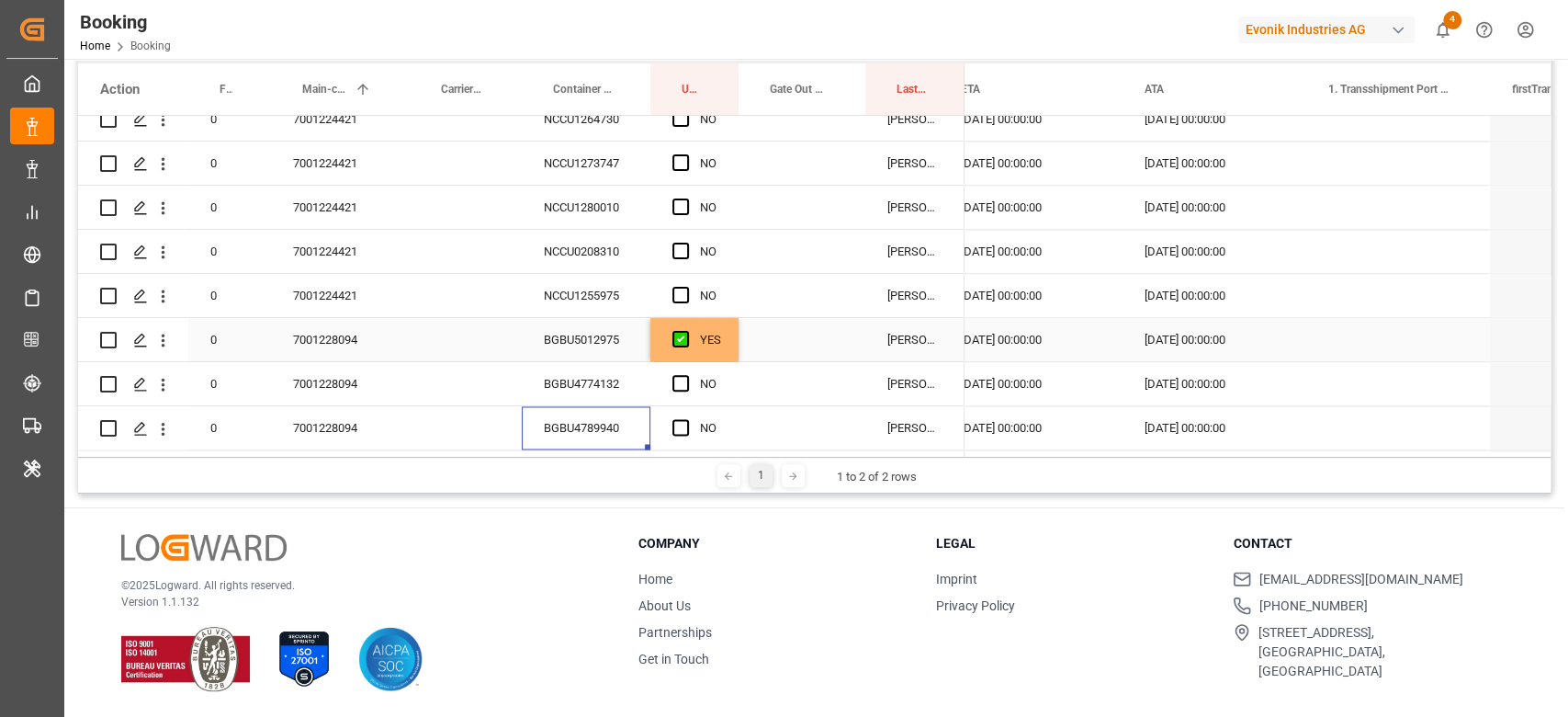
click at [710, 344] on div "YES" at bounding box center [710, 339] width 21 height 42
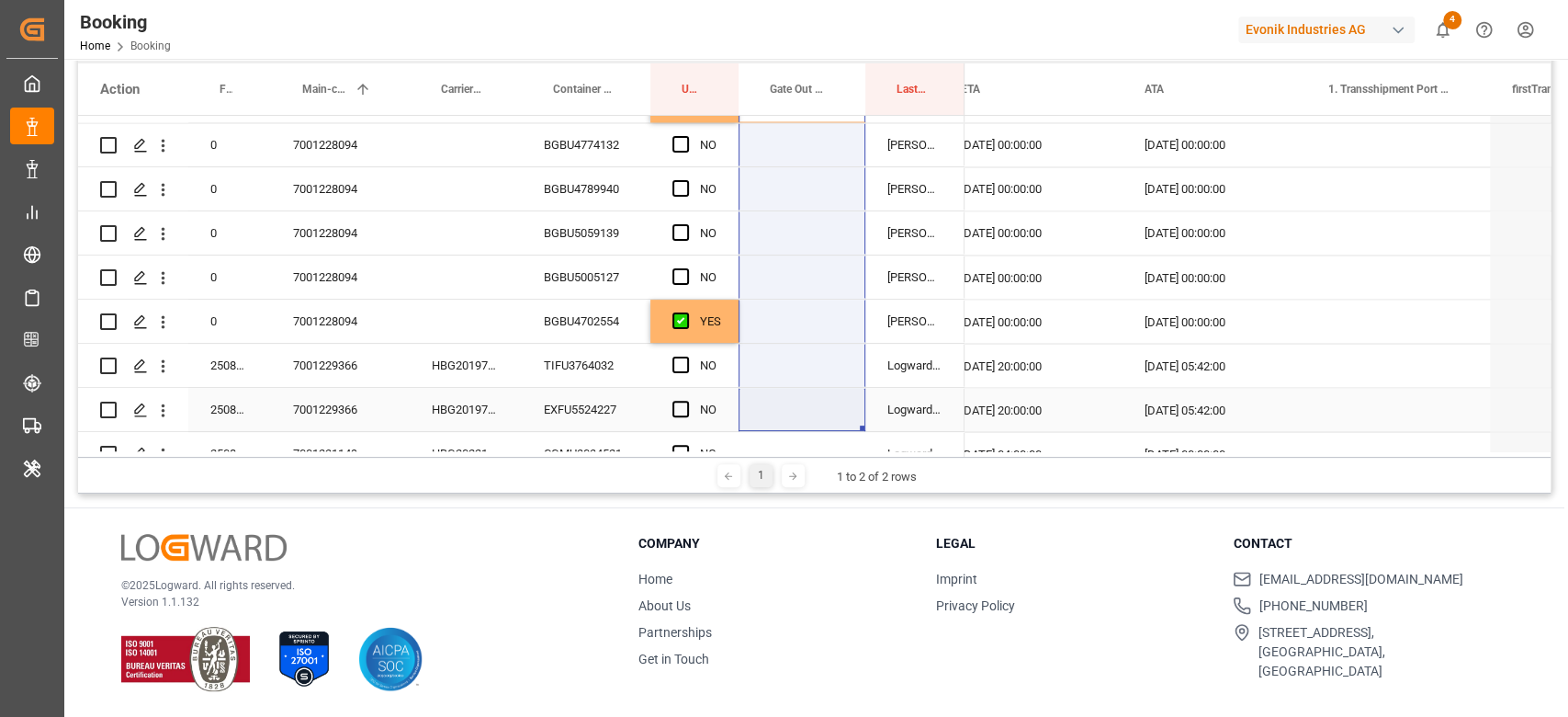
scroll to position [2205, 0]
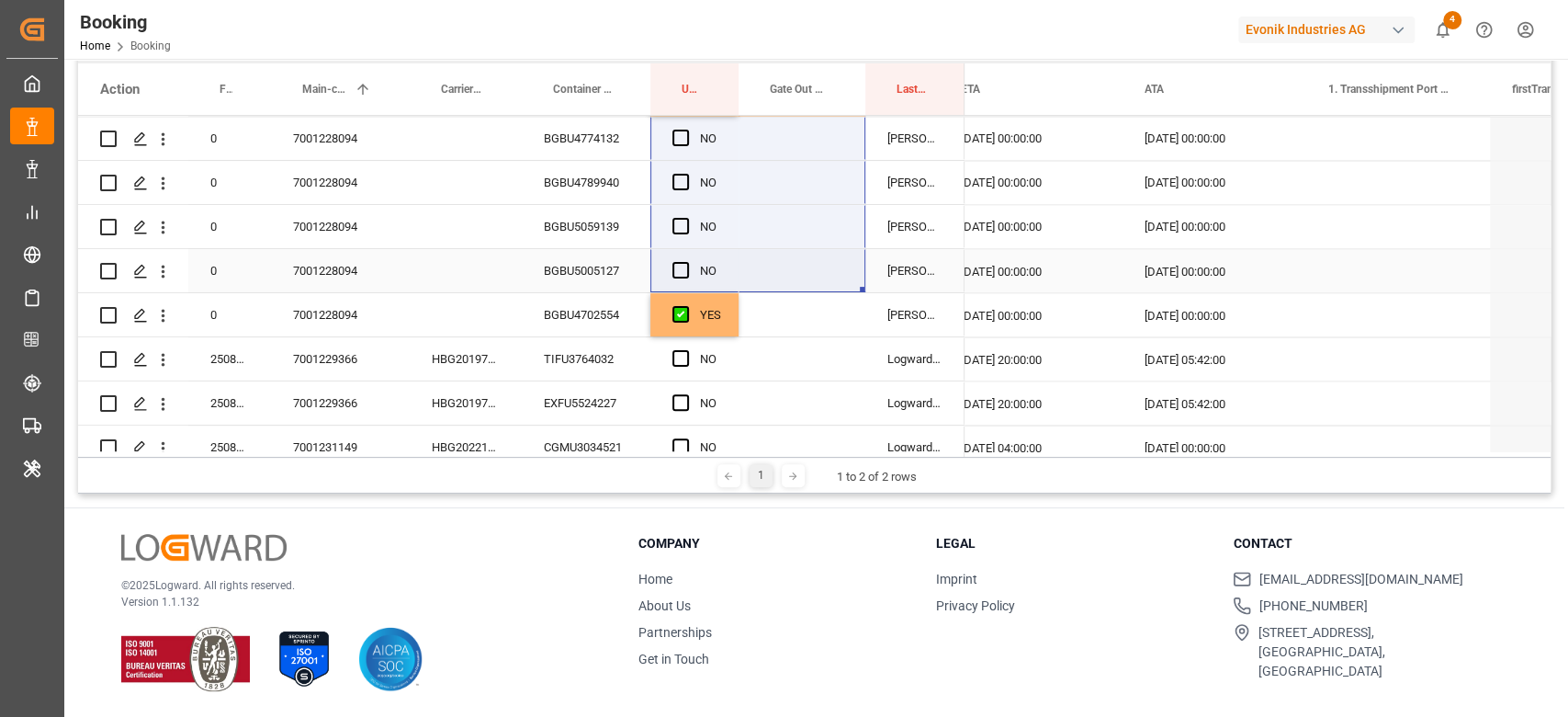
drag, startPoint x: 737, startPoint y: 358, endPoint x: 717, endPoint y: 282, distance: 78.6
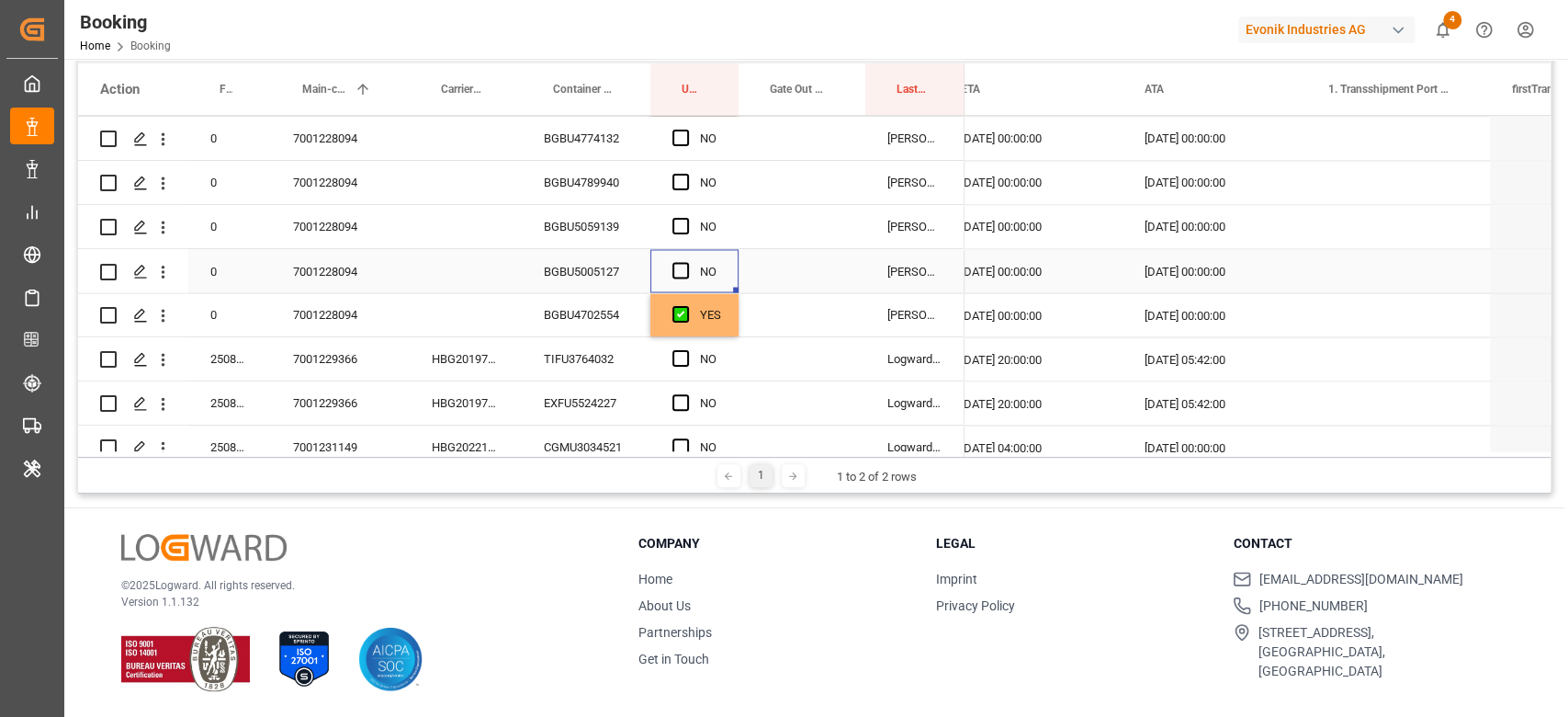
drag, startPoint x: 716, startPoint y: 282, endPoint x: 715, endPoint y: 272, distance: 10.0
click at [714, 279] on div "NO" at bounding box center [707, 271] width 16 height 42
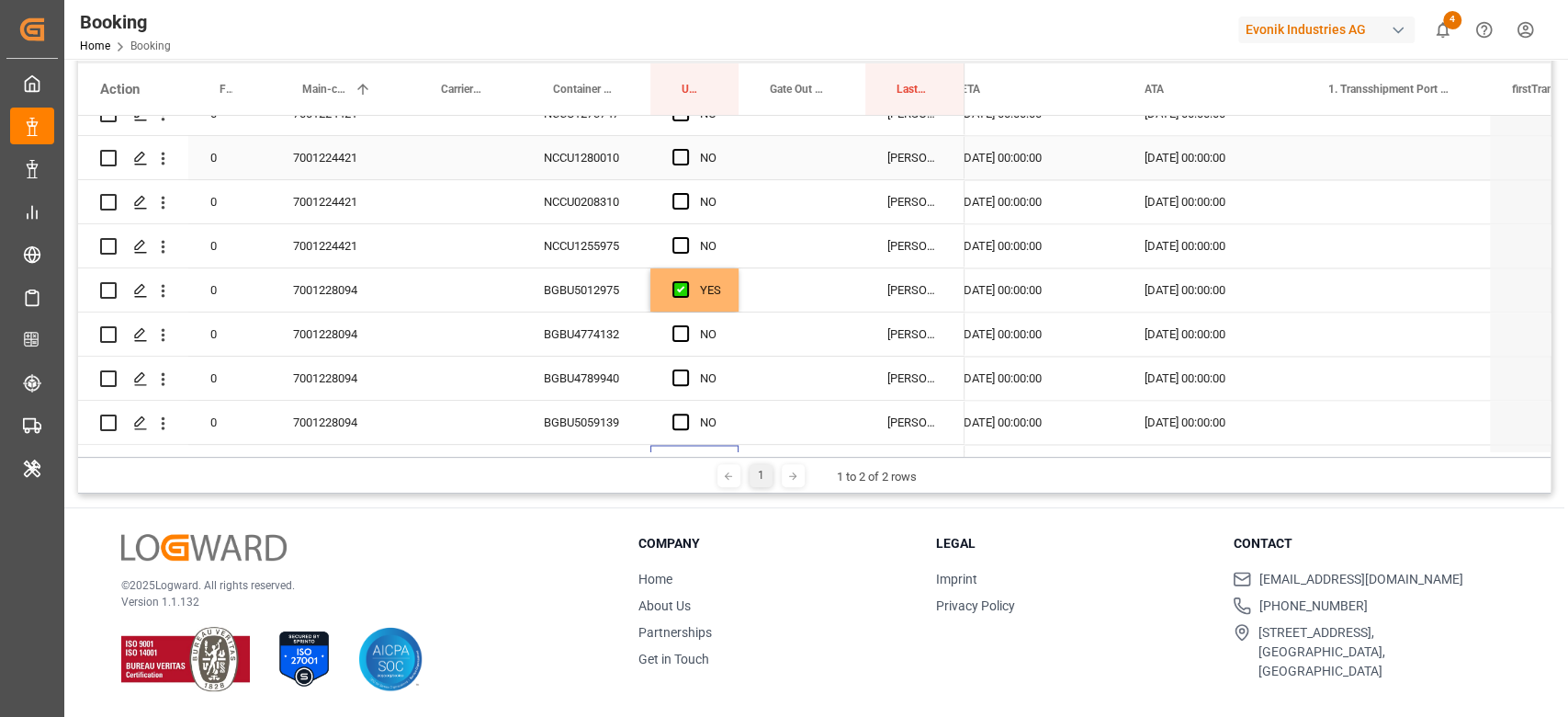
scroll to position [1959, 0]
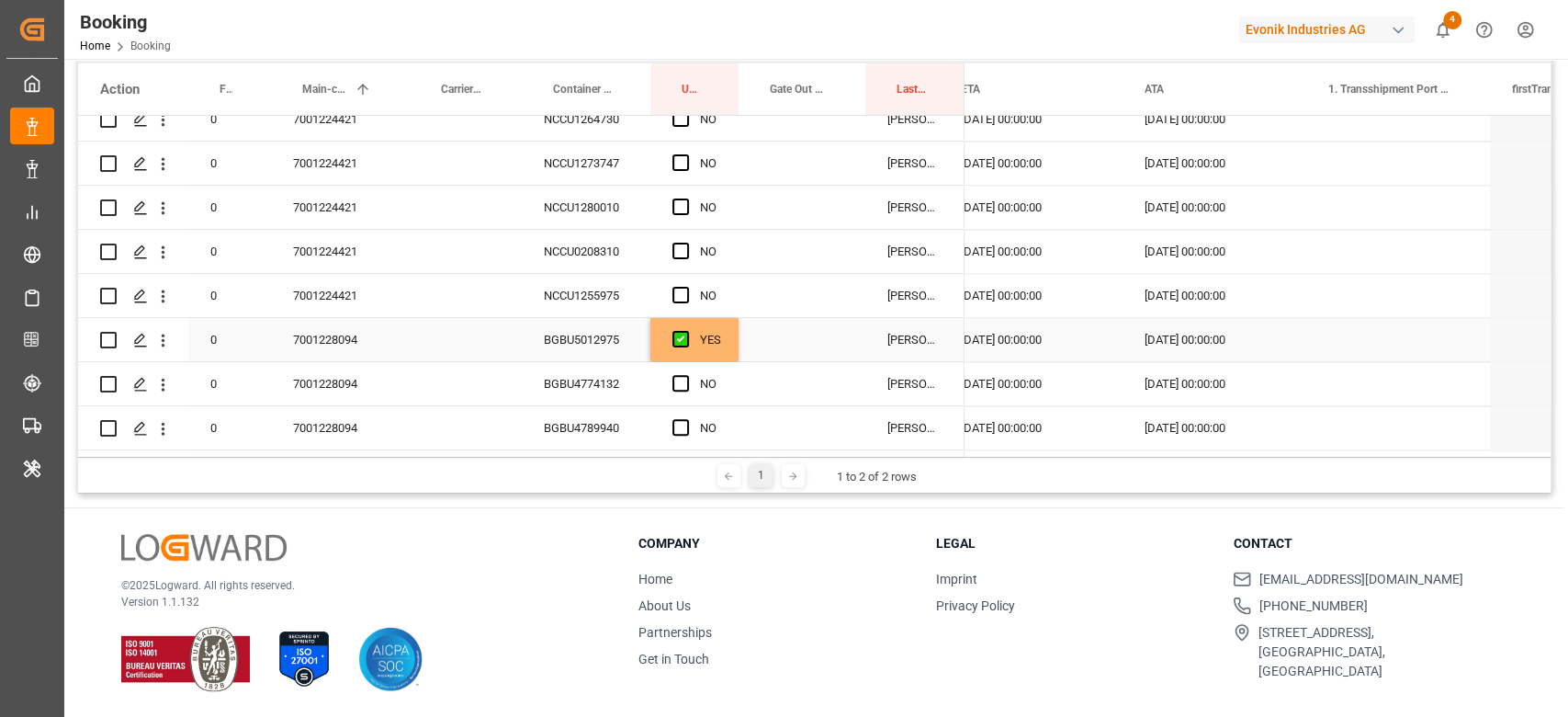
click at [708, 337] on div "YES" at bounding box center [710, 339] width 21 height 42
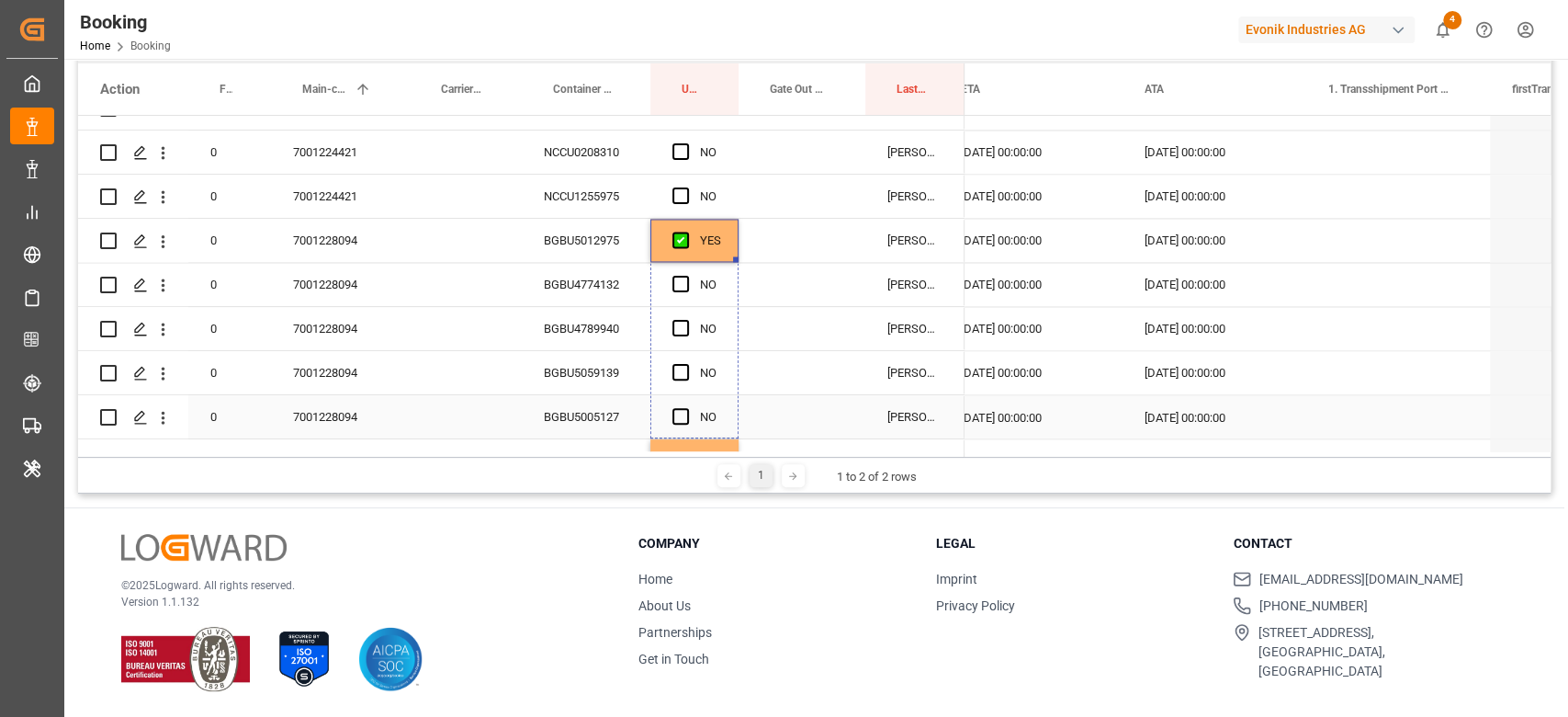
scroll to position [2081, 0]
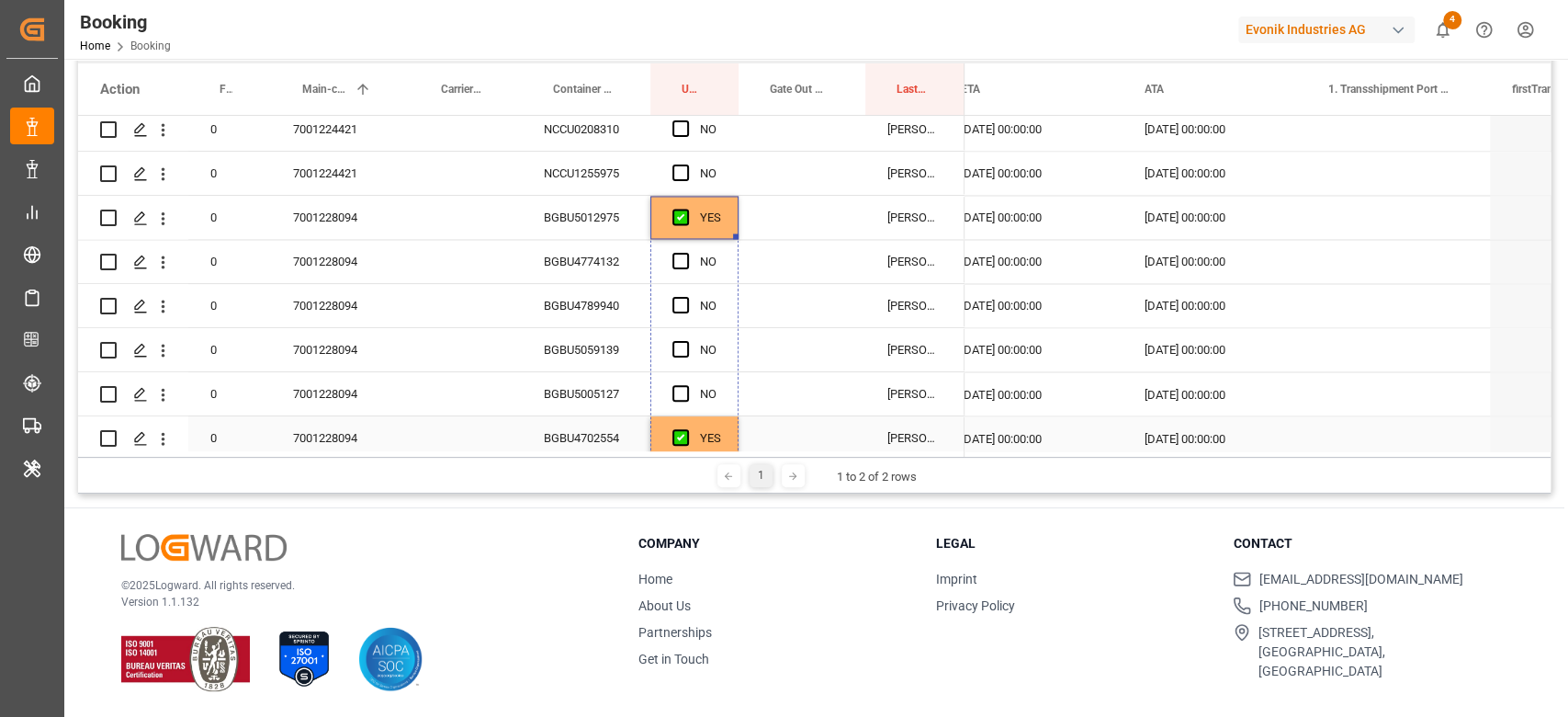
drag, startPoint x: 734, startPoint y: 359, endPoint x: 743, endPoint y: 415, distance: 56.7
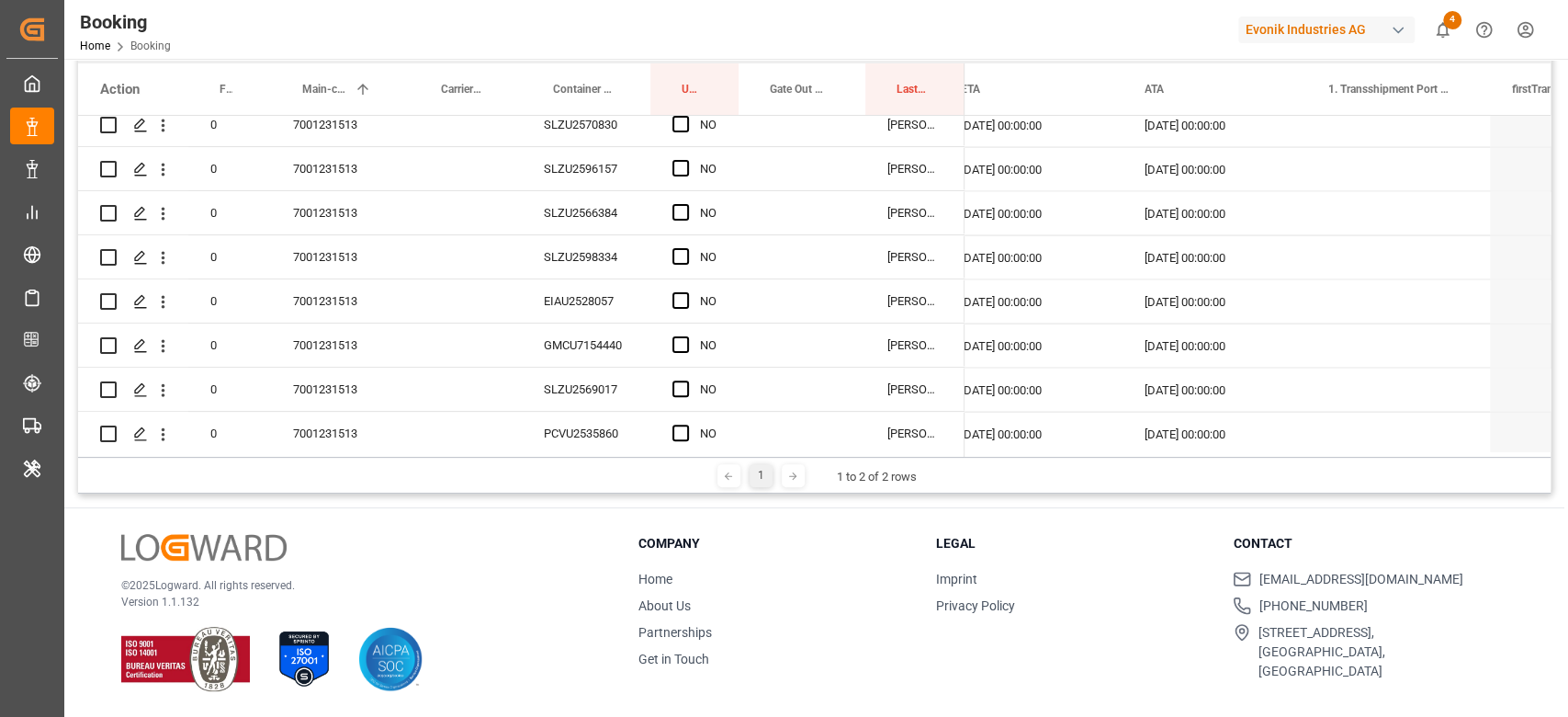
scroll to position [2572, 0]
click at [323, 270] on div "7001231513" at bounding box center [340, 255] width 139 height 43
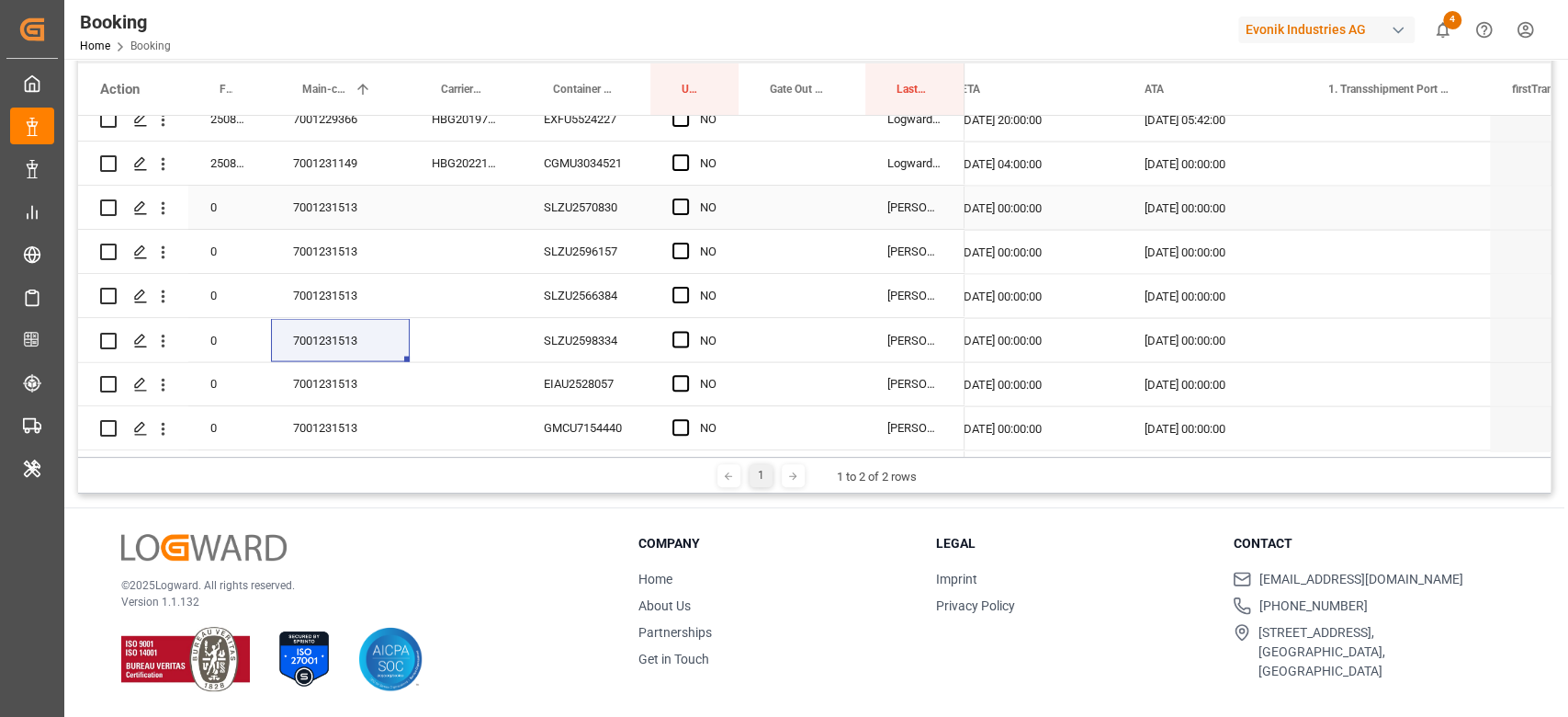
scroll to position [2448, 0]
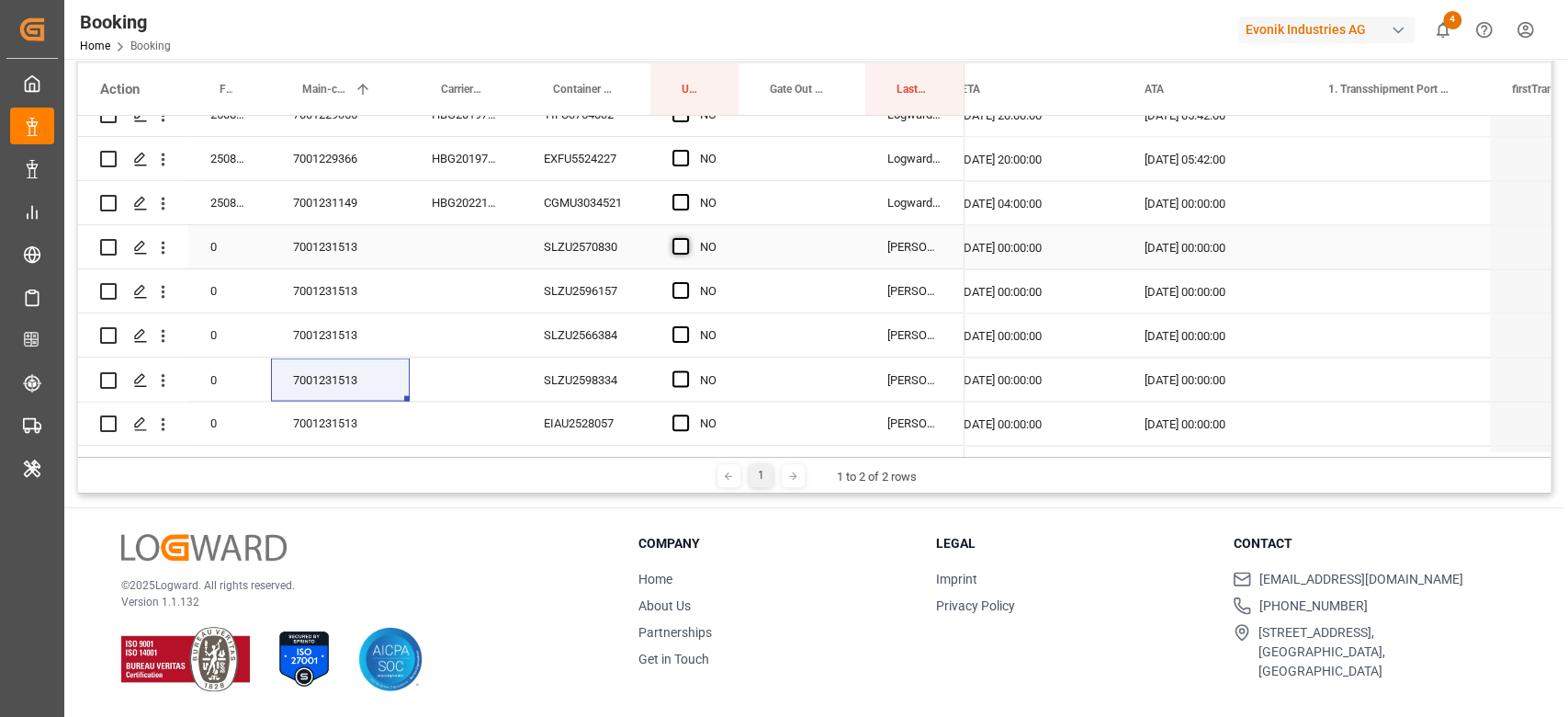
click at [673, 246] on span "Press SPACE to select this row." at bounding box center [680, 246] width 16 height 16
click at [686, 238] on input "Press SPACE to select this row." at bounding box center [686, 238] width 0 height 0
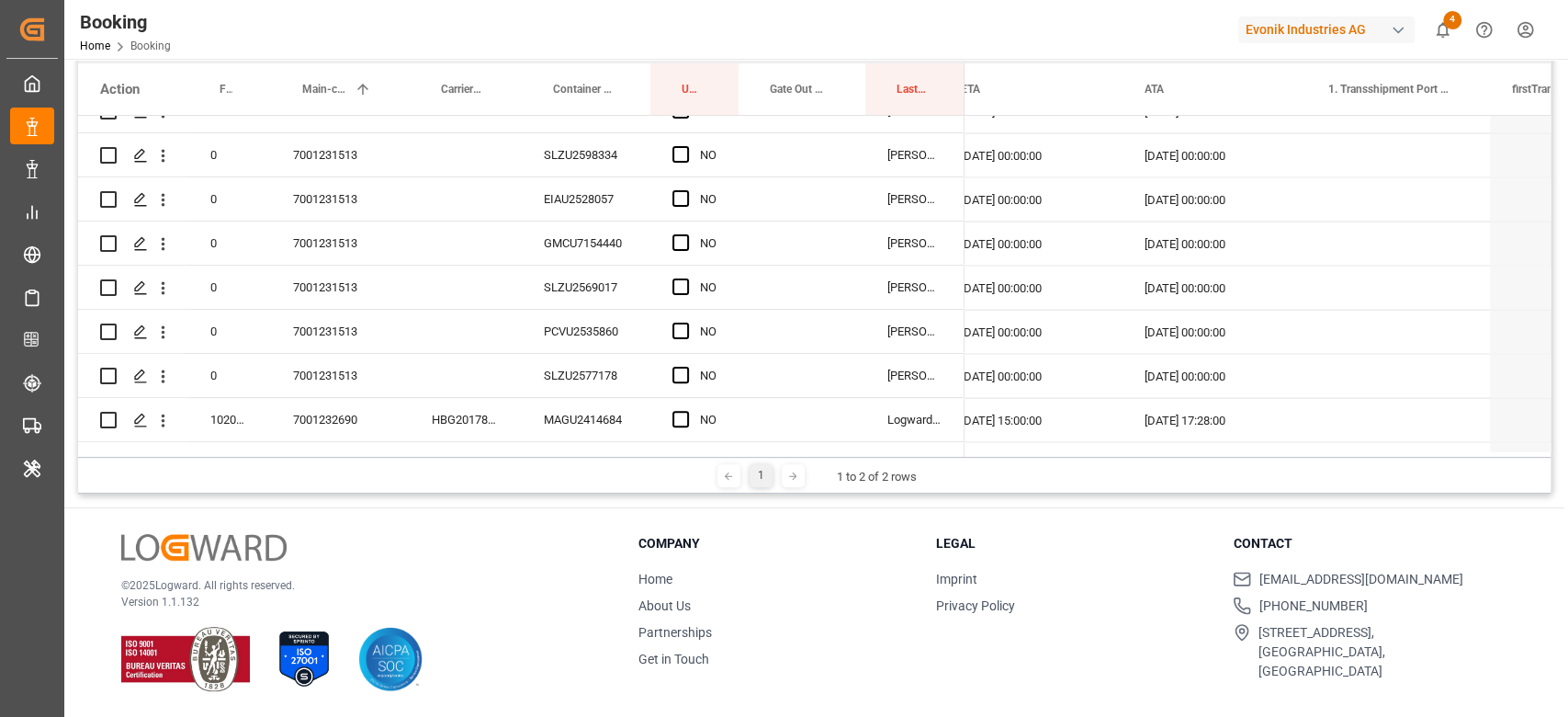
scroll to position [2816, 0]
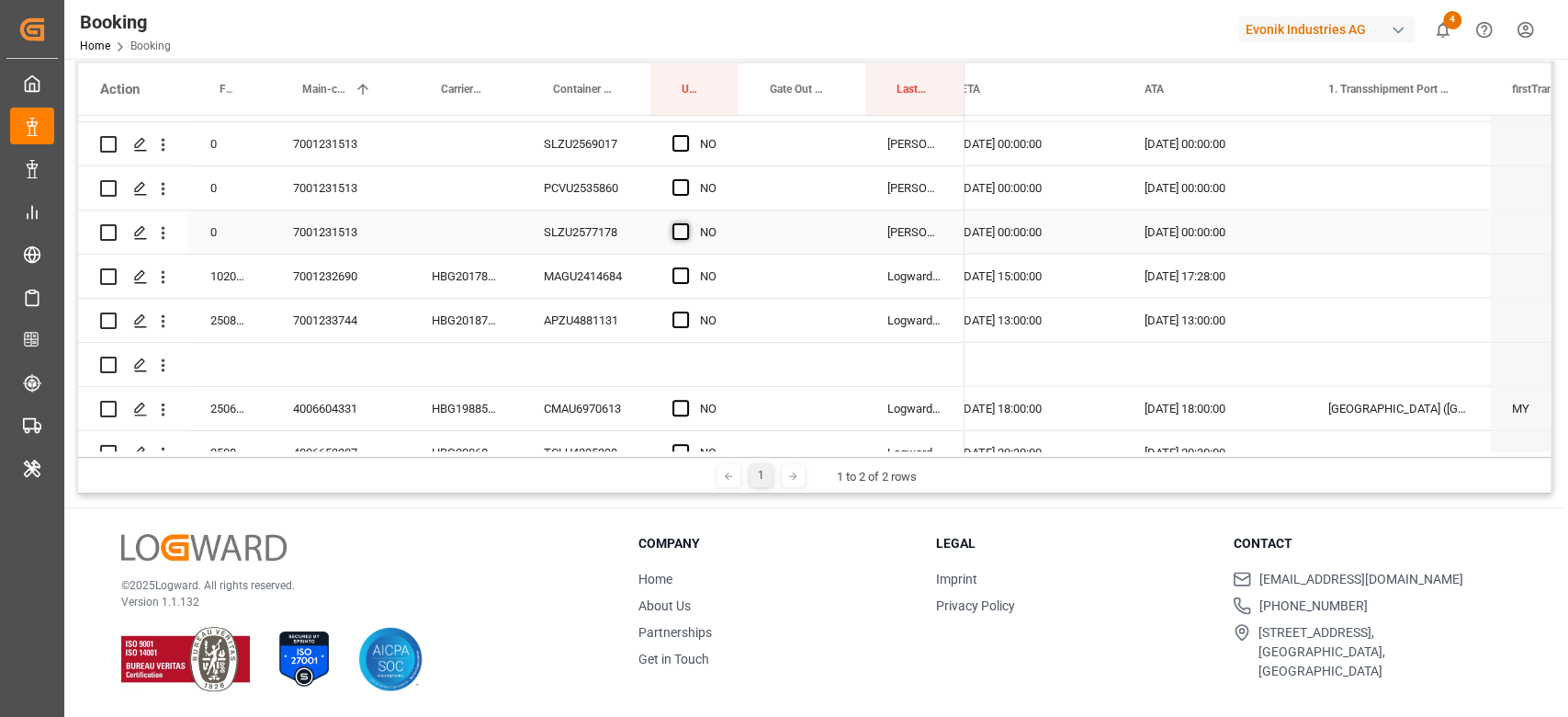
click at [681, 236] on span "Press SPACE to select this row." at bounding box center [680, 231] width 16 height 16
click at [686, 224] on input "Press SPACE to select this row." at bounding box center [686, 224] width 0 height 0
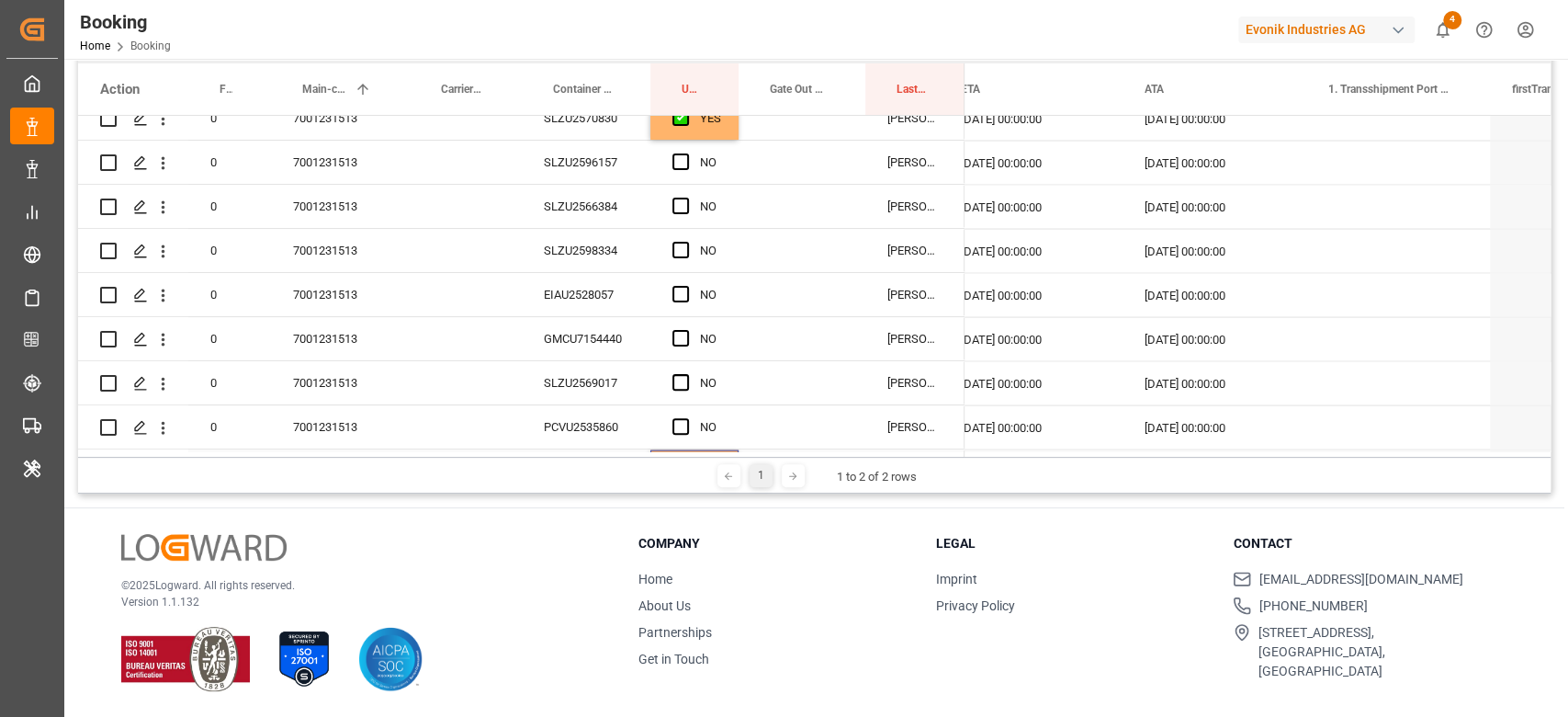
scroll to position [2572, 0]
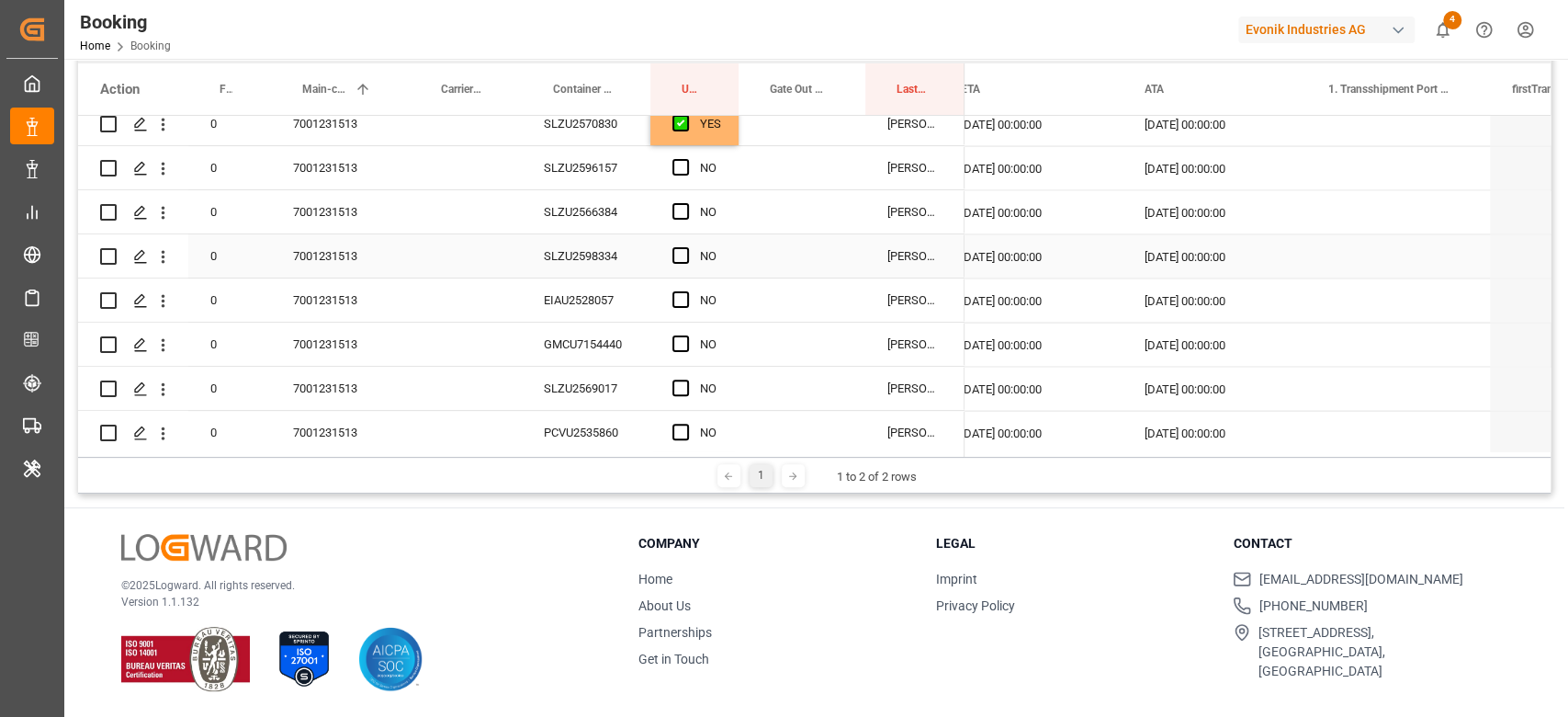
click at [632, 239] on div "SLZU2598334" at bounding box center [586, 255] width 129 height 43
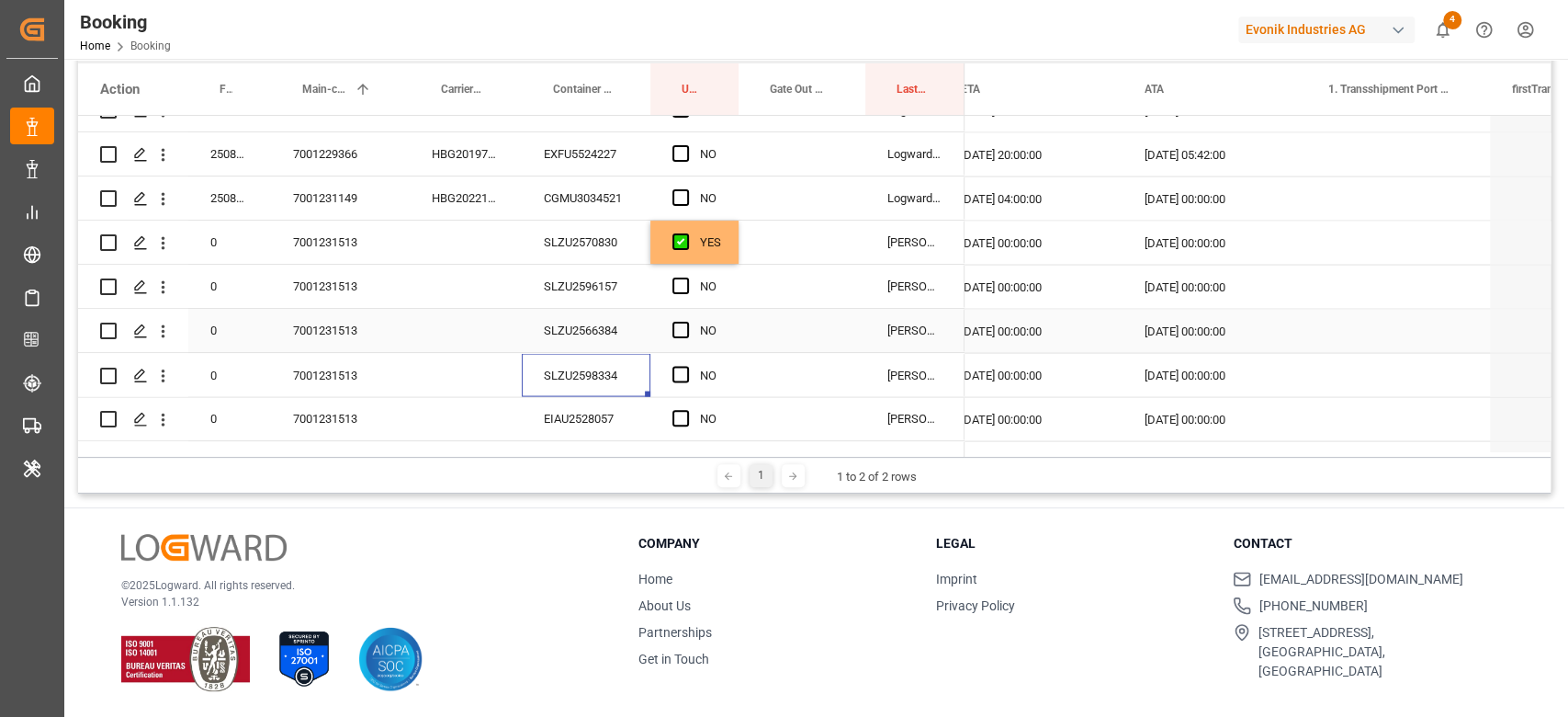
scroll to position [2448, 0]
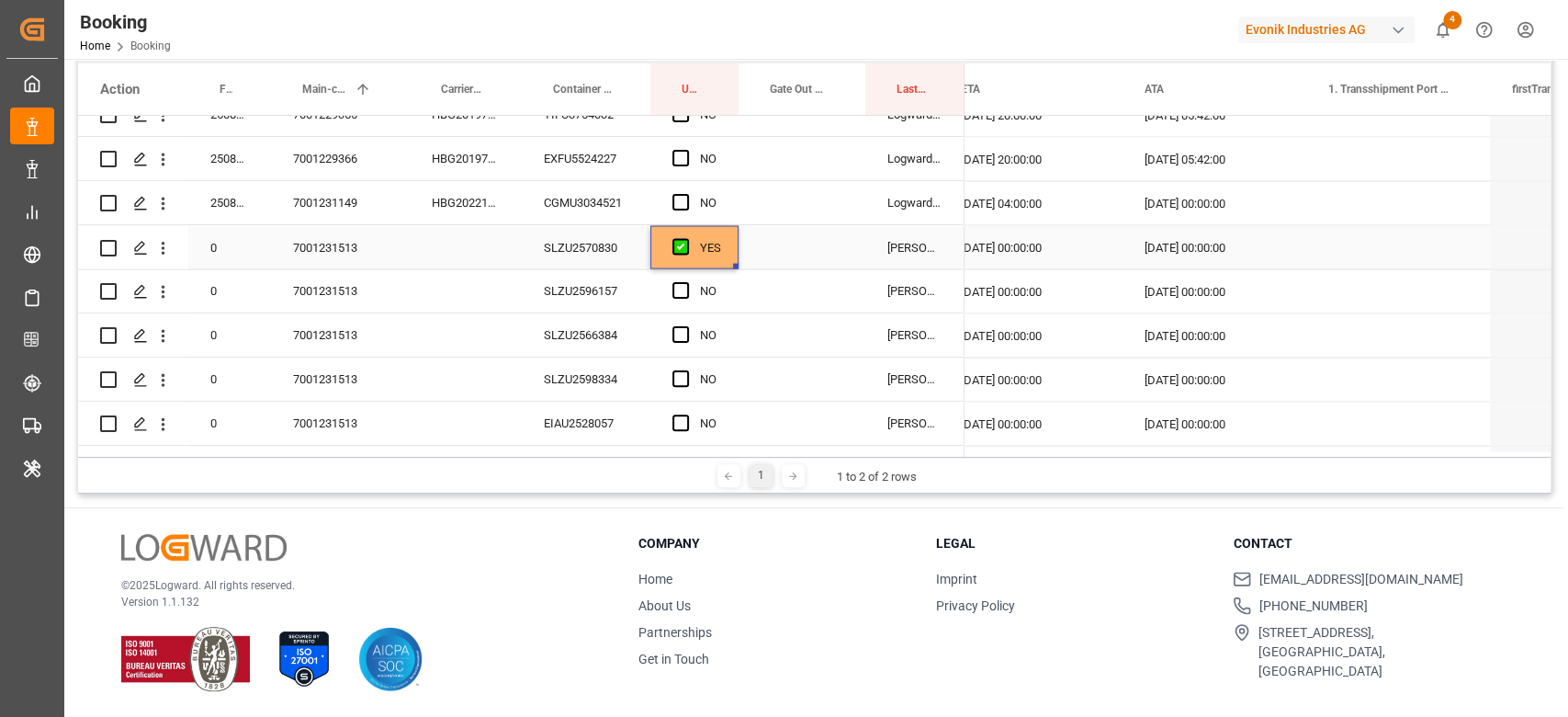
click at [696, 263] on div "Press SPACE to select this row." at bounding box center [686, 247] width 28 height 42
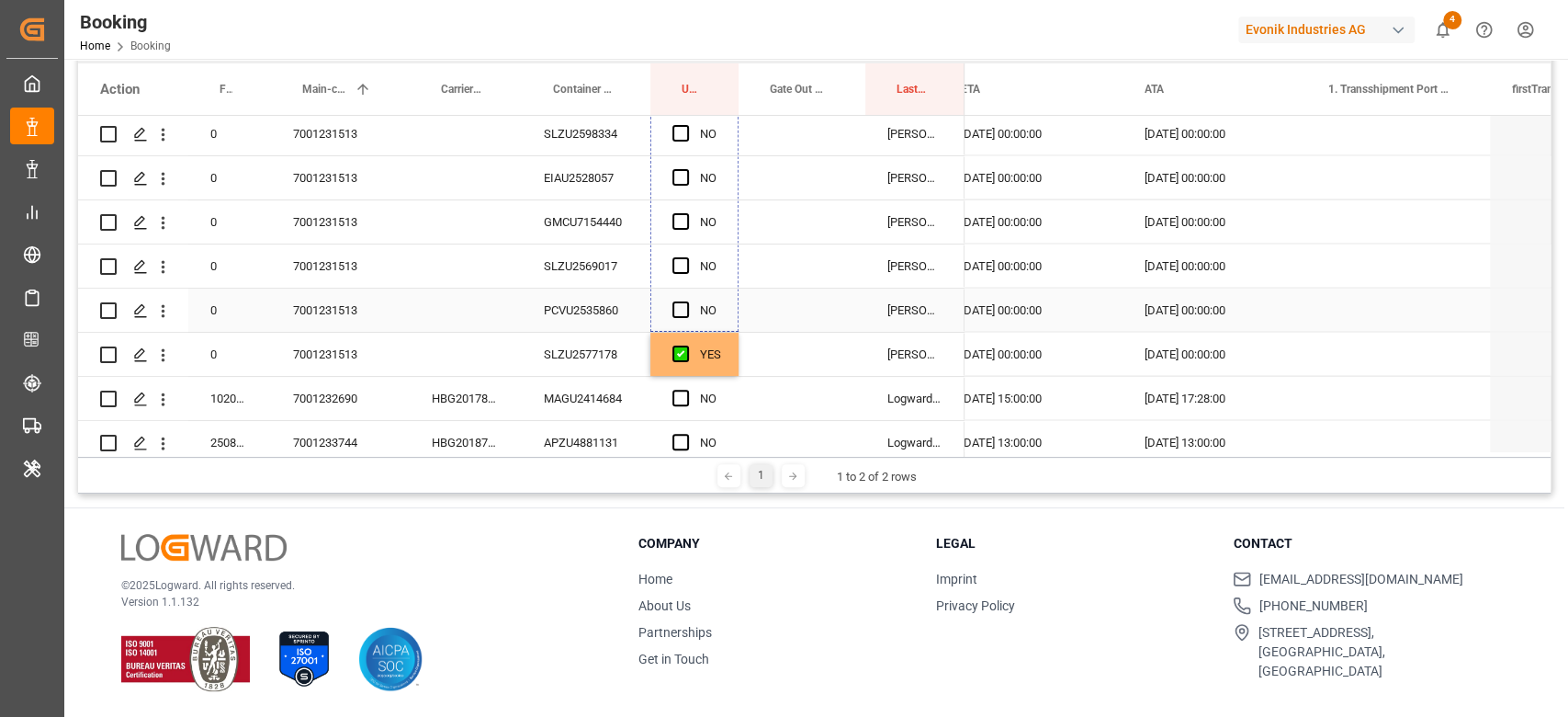
drag, startPoint x: 735, startPoint y: 266, endPoint x: 660, endPoint y: 360, distance: 120.3
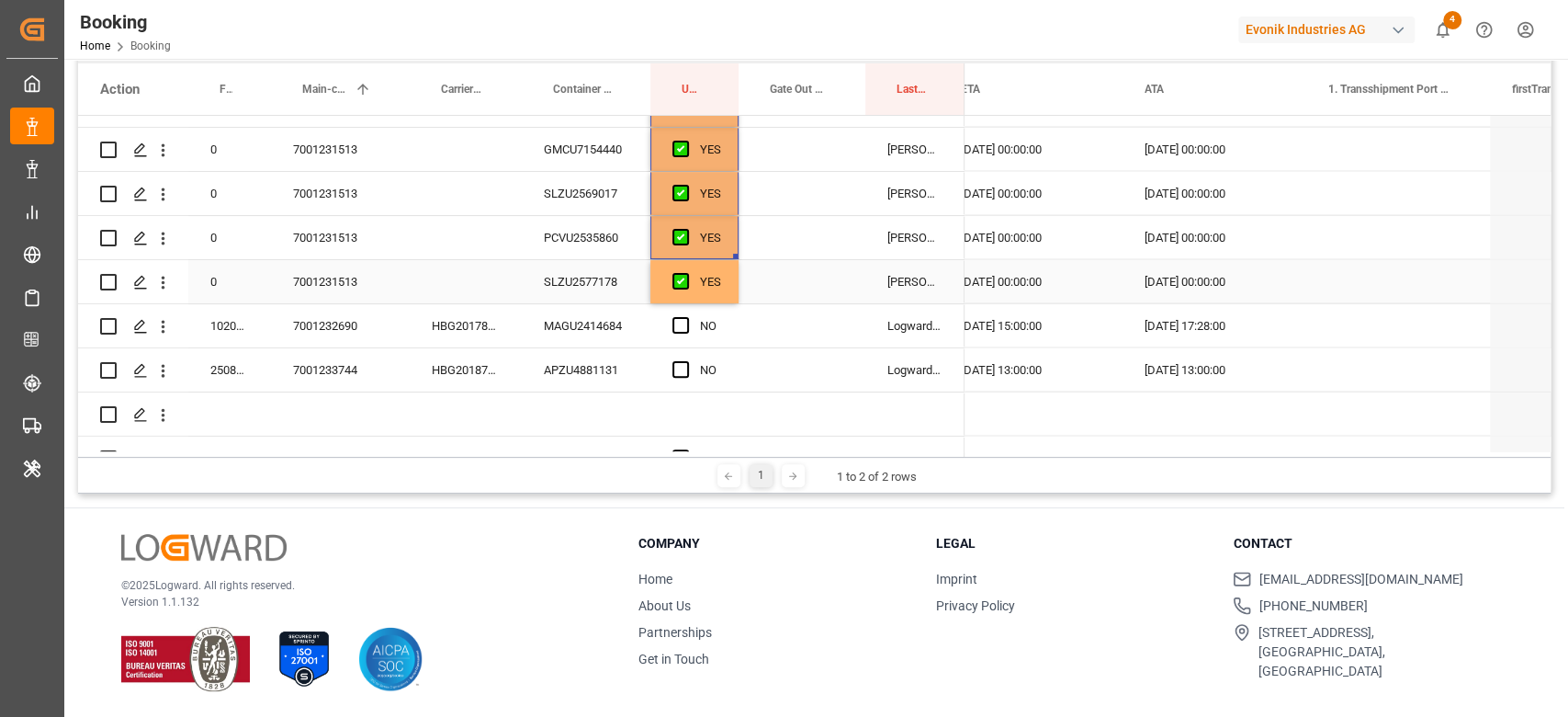
scroll to position [3061, 0]
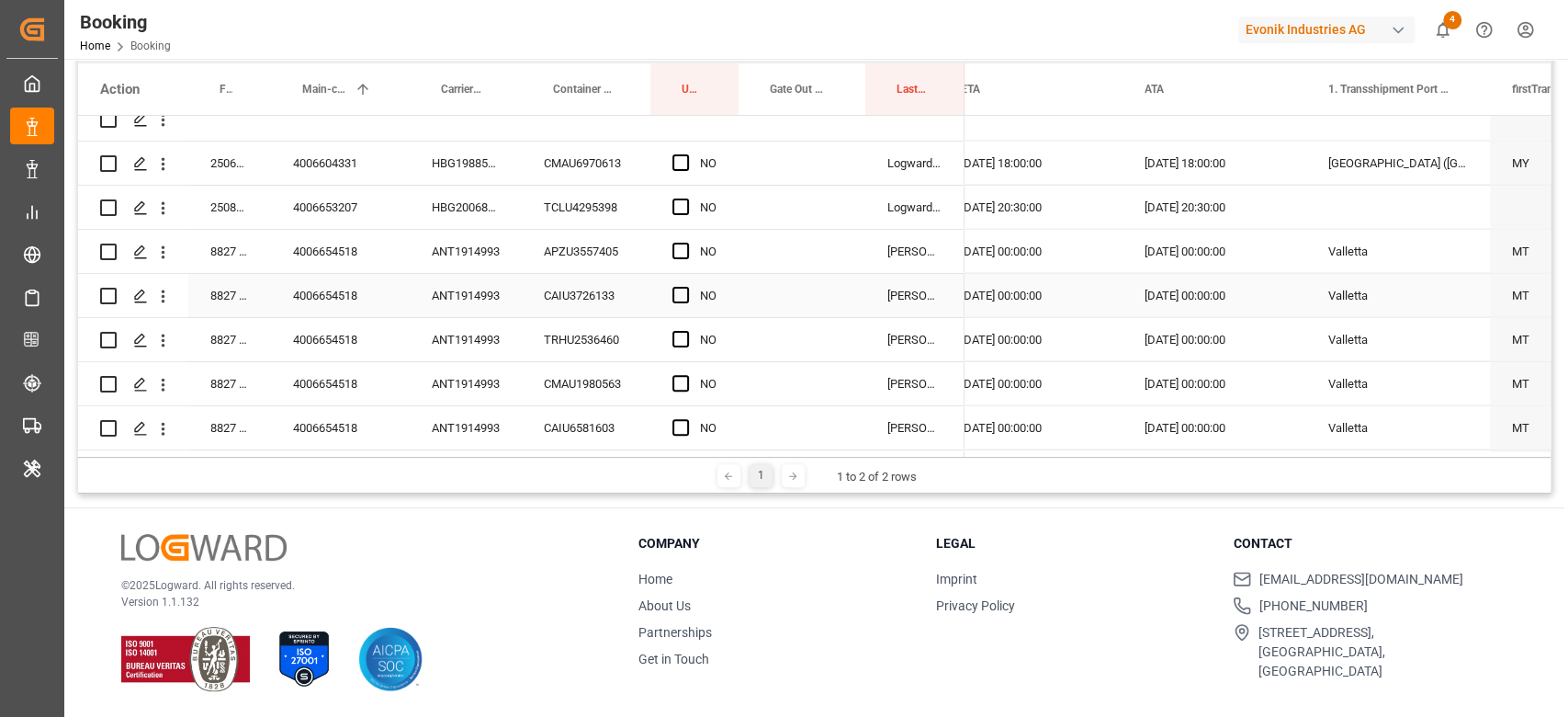
click at [455, 291] on div "ANT1914993" at bounding box center [465, 294] width 112 height 43
click at [691, 245] on div "Press SPACE to select this row." at bounding box center [686, 251] width 28 height 42
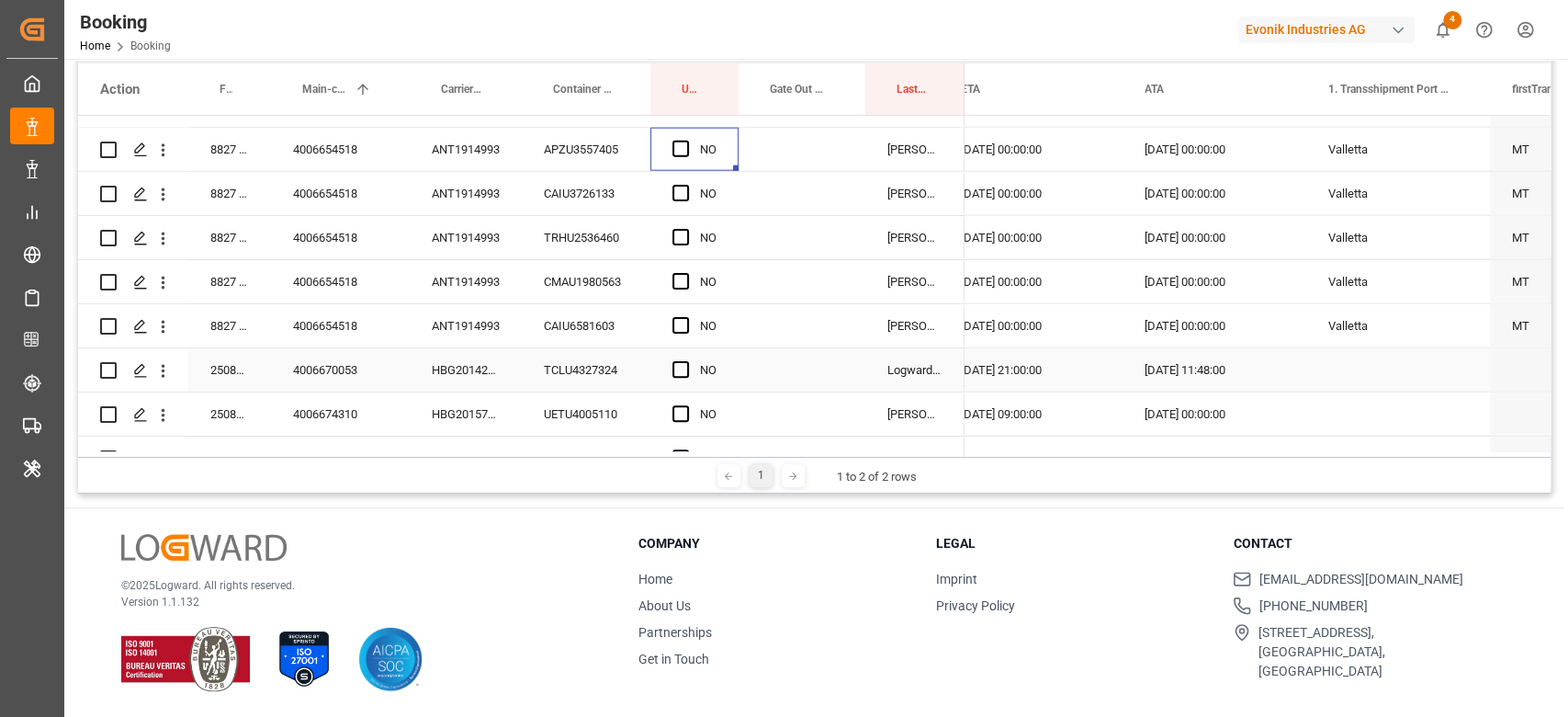
scroll to position [3183, 0]
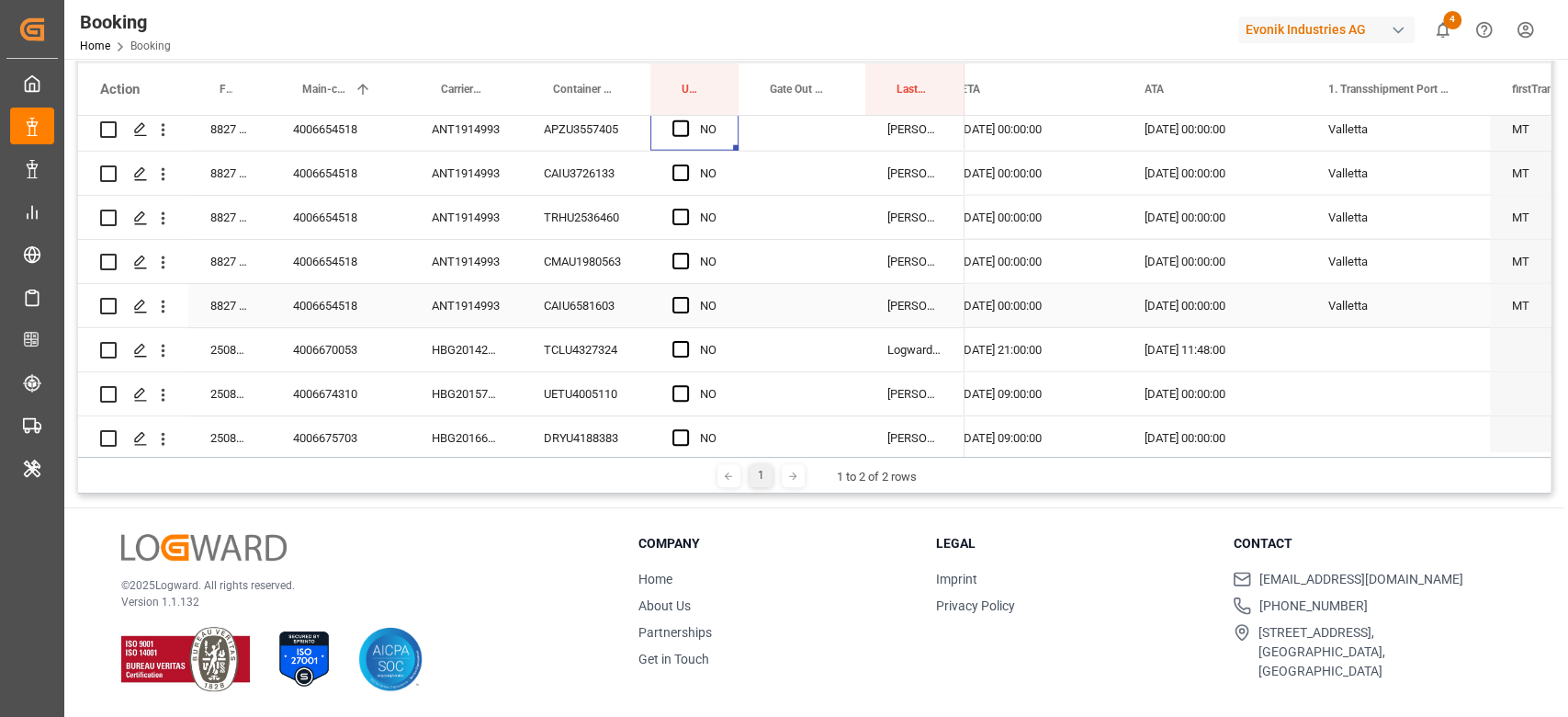
click at [683, 295] on div "Press SPACE to select this row." at bounding box center [686, 306] width 28 height 42
click at [677, 302] on span "Press SPACE to select this row." at bounding box center [680, 304] width 16 height 16
click at [686, 296] on input "Press SPACE to select this row." at bounding box center [686, 296] width 0 height 0
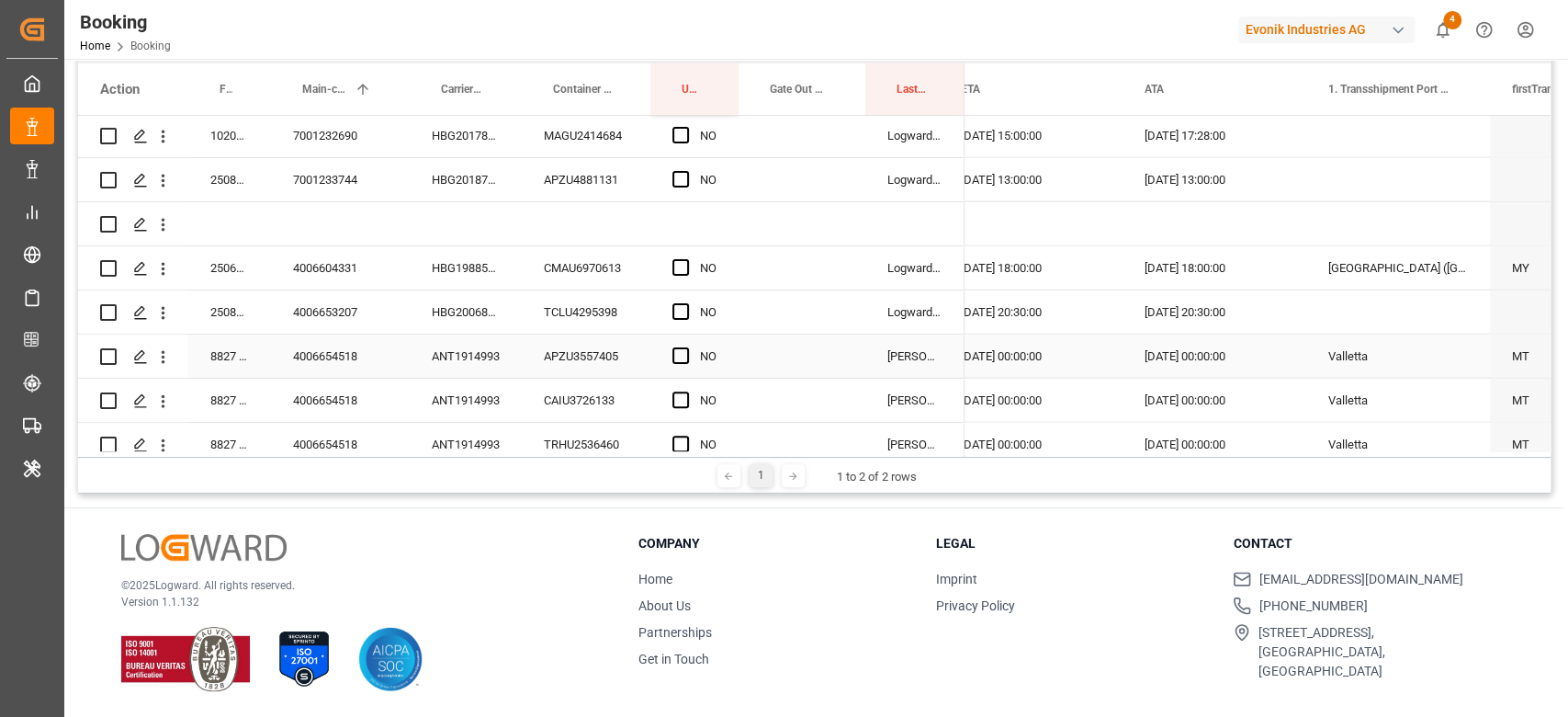
scroll to position [2940, 0]
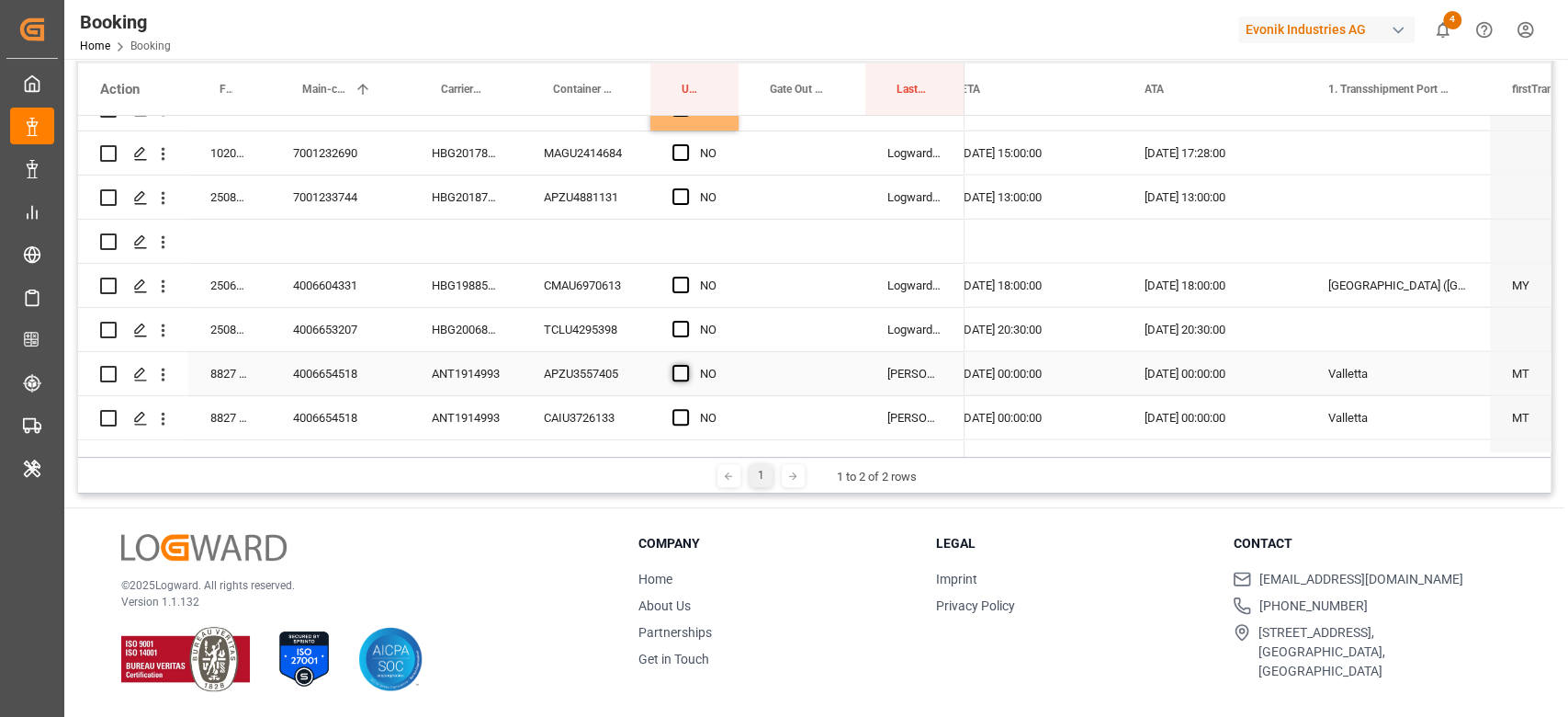
click at [679, 371] on span "Press SPACE to select this row." at bounding box center [680, 373] width 16 height 16
click at [686, 365] on input "Press SPACE to select this row." at bounding box center [686, 365] width 0 height 0
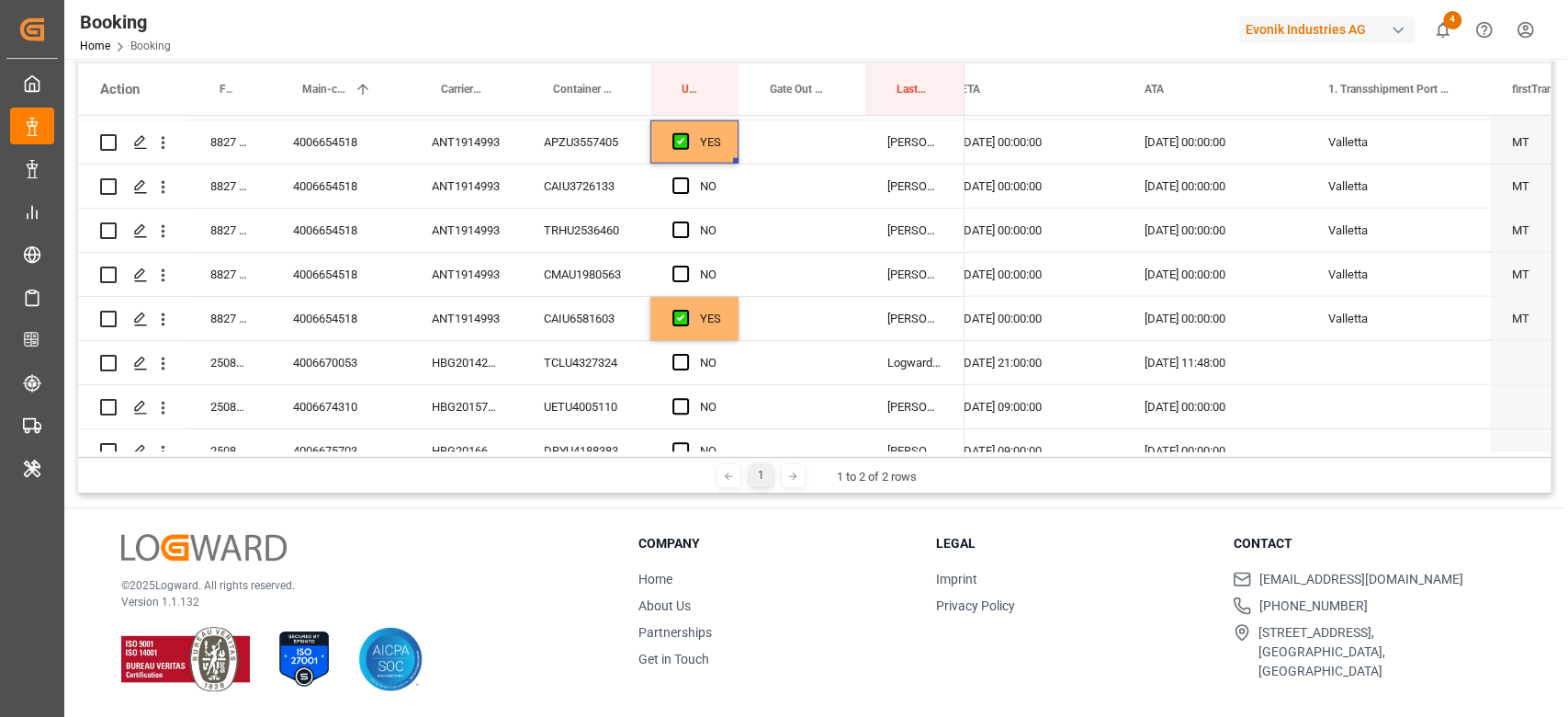
scroll to position [3184, 0]
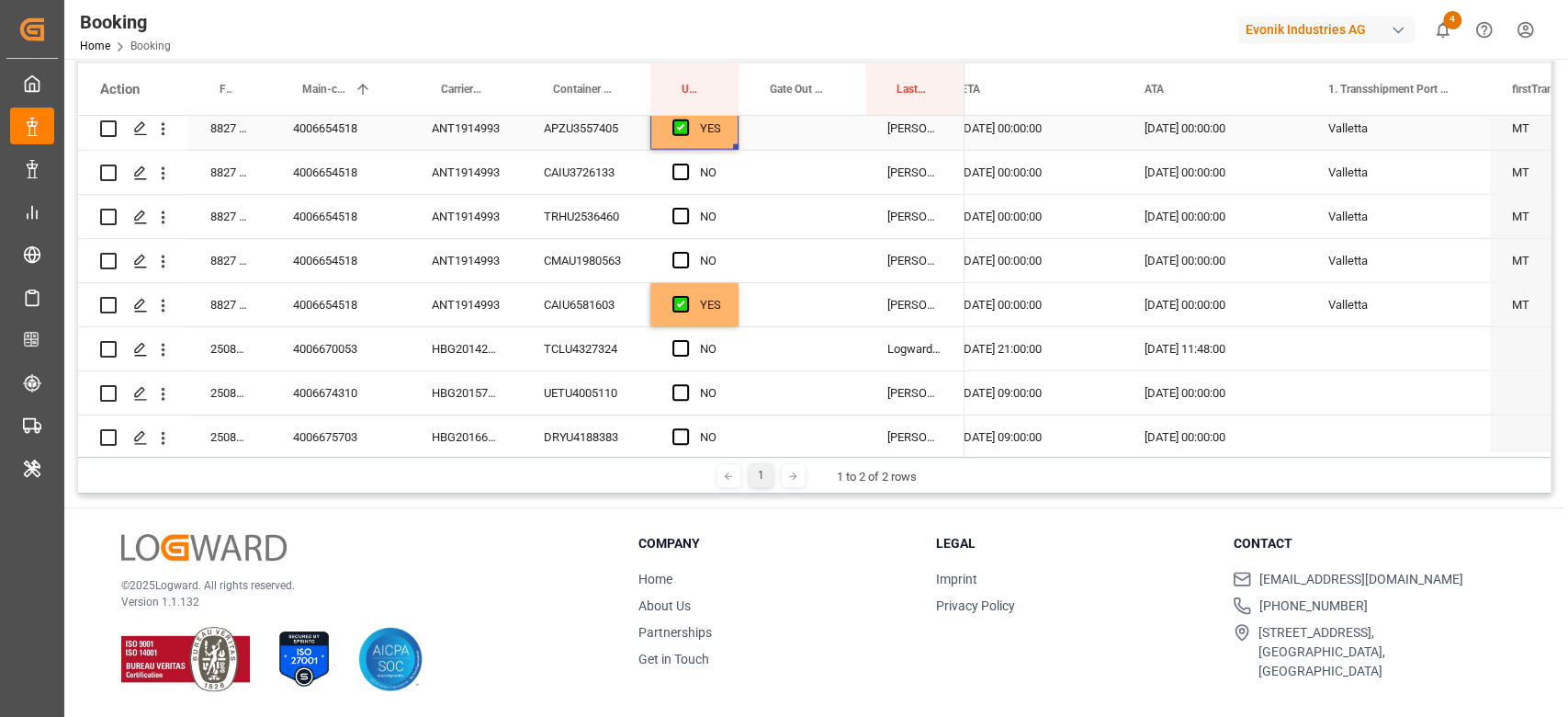
click at [707, 139] on div "YES" at bounding box center [710, 128] width 21 height 42
click at [733, 154] on div "NO" at bounding box center [694, 172] width 88 height 43
drag, startPoint x: 732, startPoint y: 154, endPoint x: 725, endPoint y: 230, distance: 76.3
click at [727, 146] on div "YES" at bounding box center [694, 127] width 88 height 43
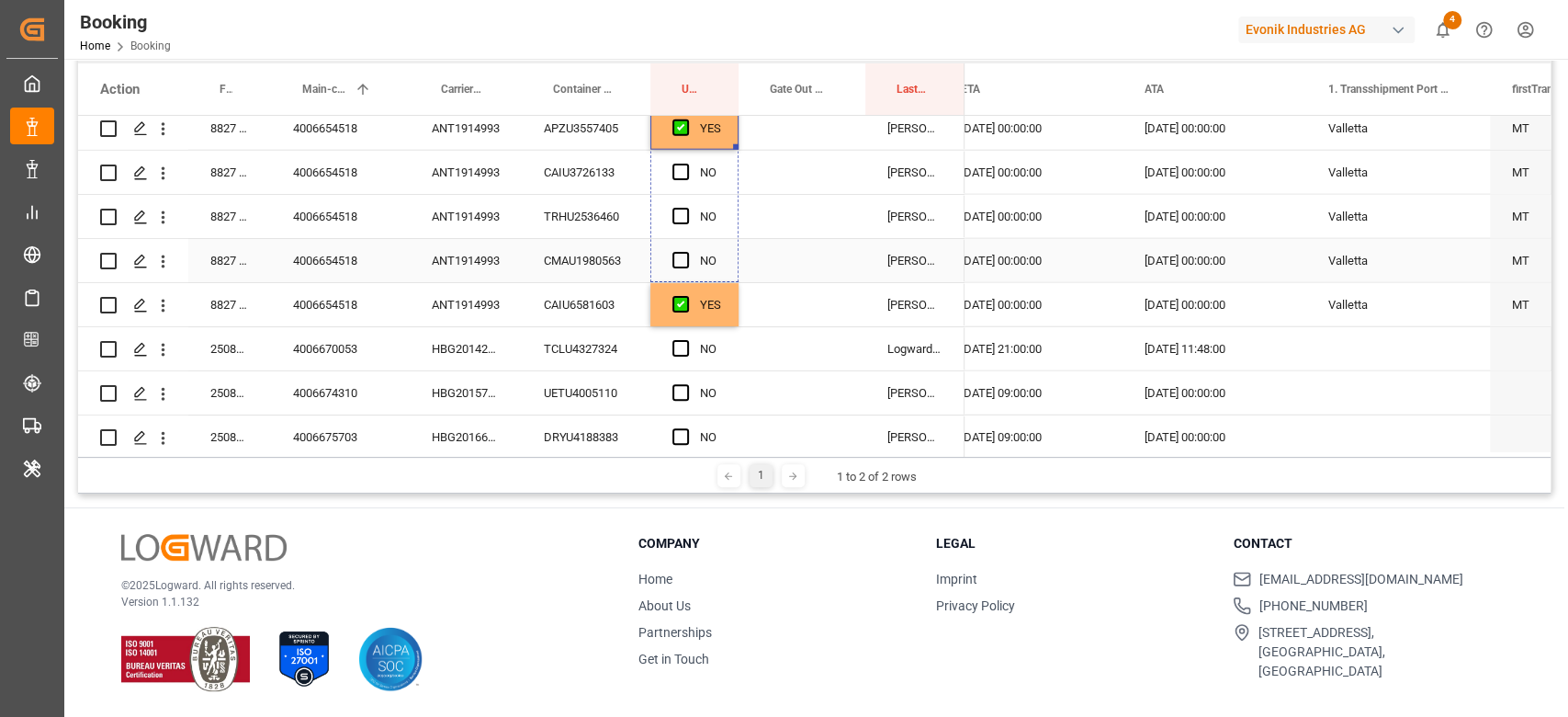
drag, startPoint x: 737, startPoint y: 145, endPoint x: 735, endPoint y: 256, distance: 111.0
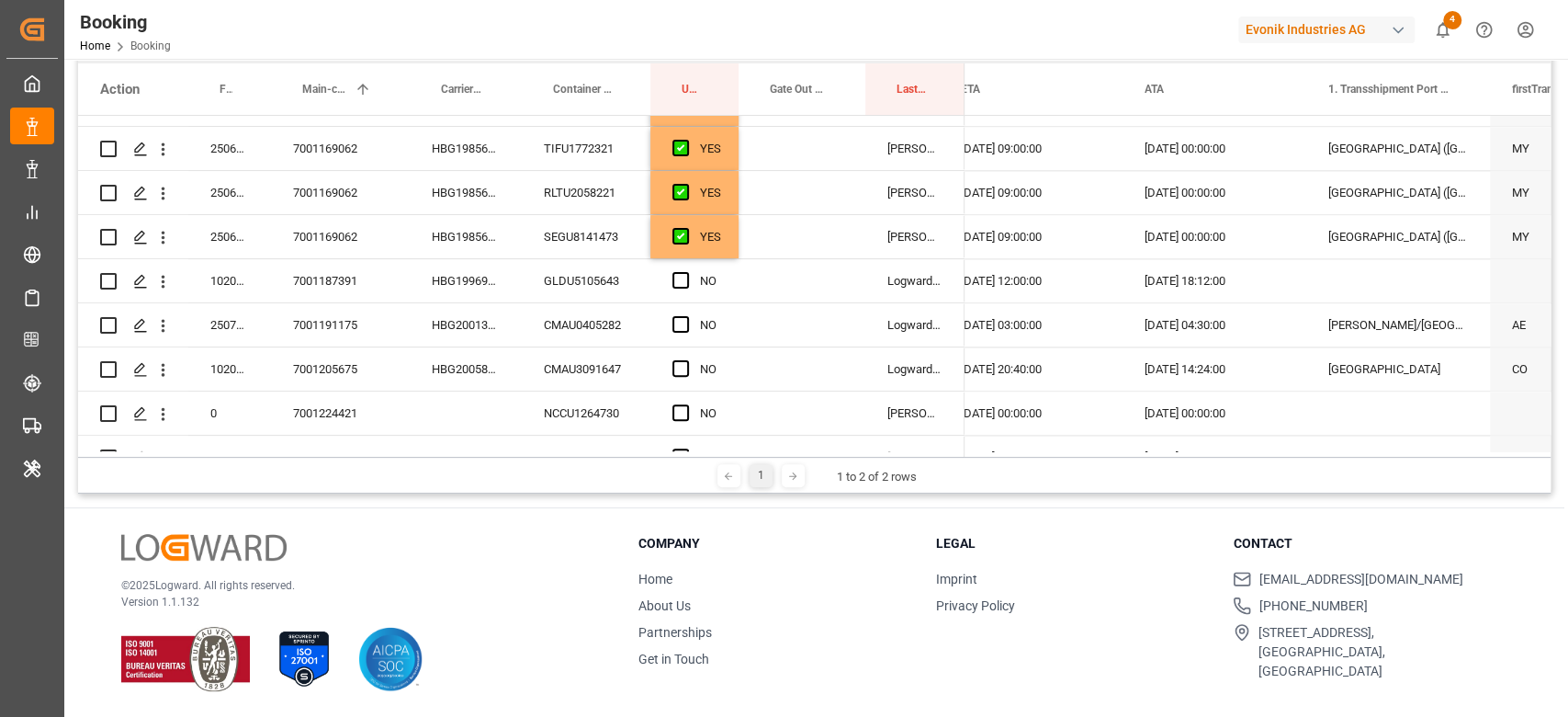
scroll to position [1960, 0]
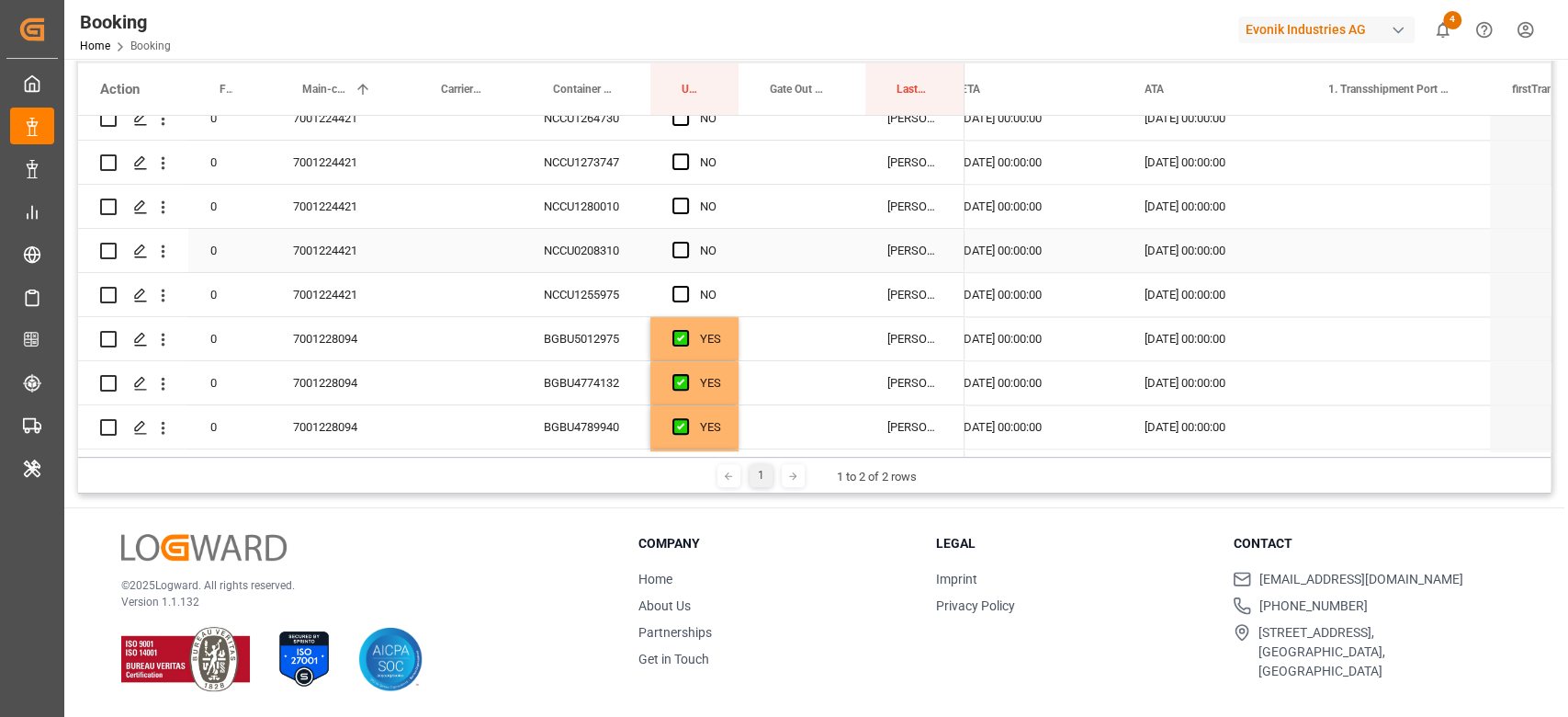
click at [367, 240] on div "7001224421" at bounding box center [340, 250] width 139 height 43
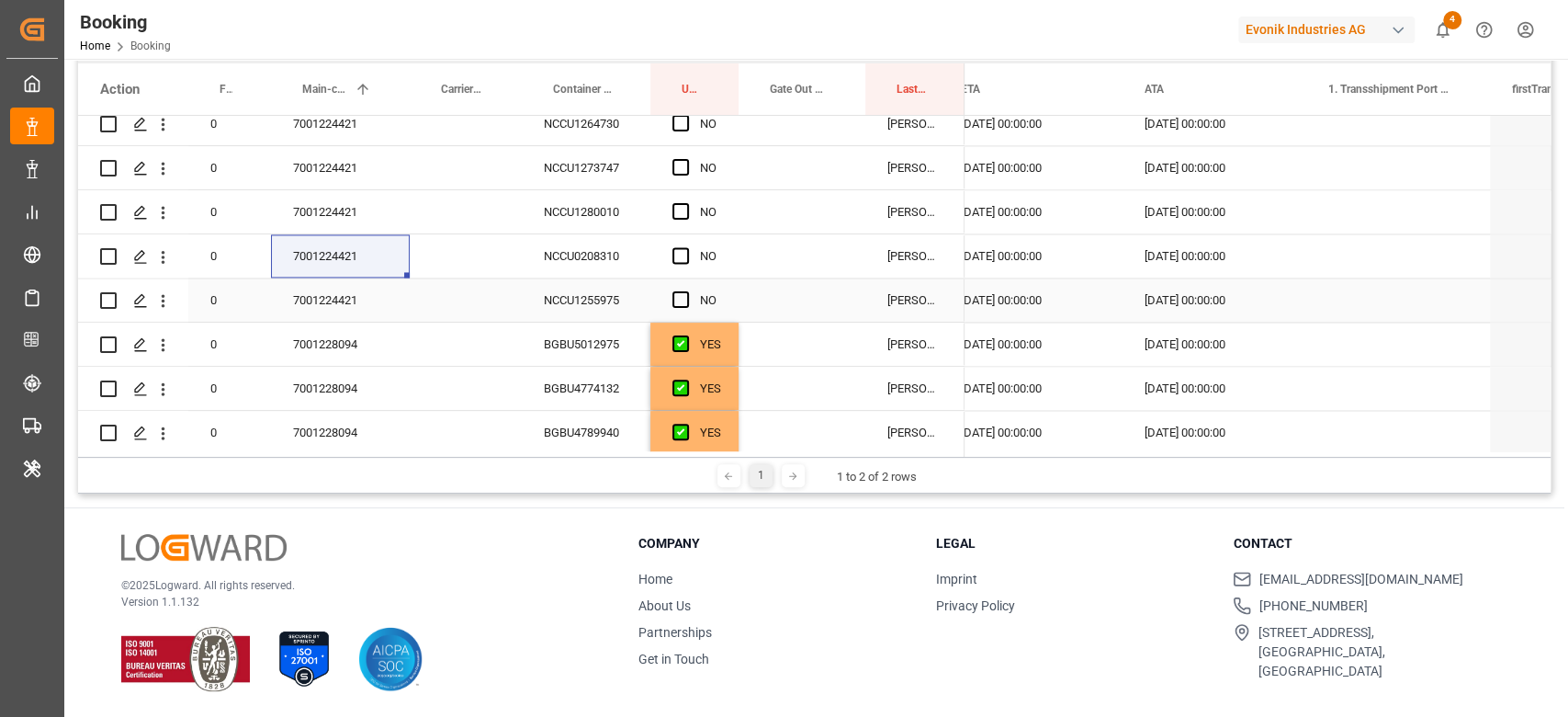
scroll to position [1709, 0]
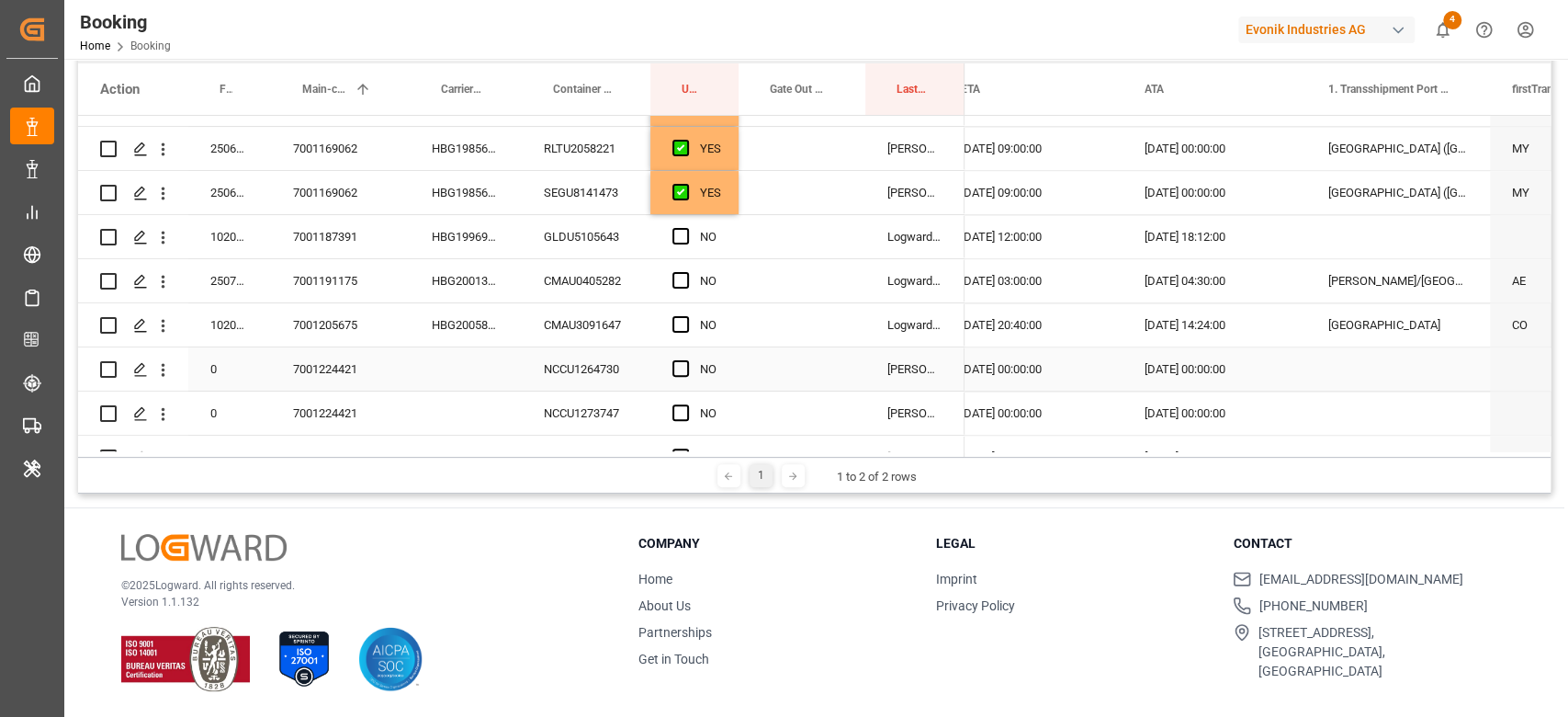
click at [599, 370] on div "NCCU1264730" at bounding box center [586, 368] width 129 height 43
click at [673, 374] on span "Press SPACE to select this row." at bounding box center [680, 368] width 16 height 16
click at [686, 360] on input "Press SPACE to select this row." at bounding box center [686, 360] width 0 height 0
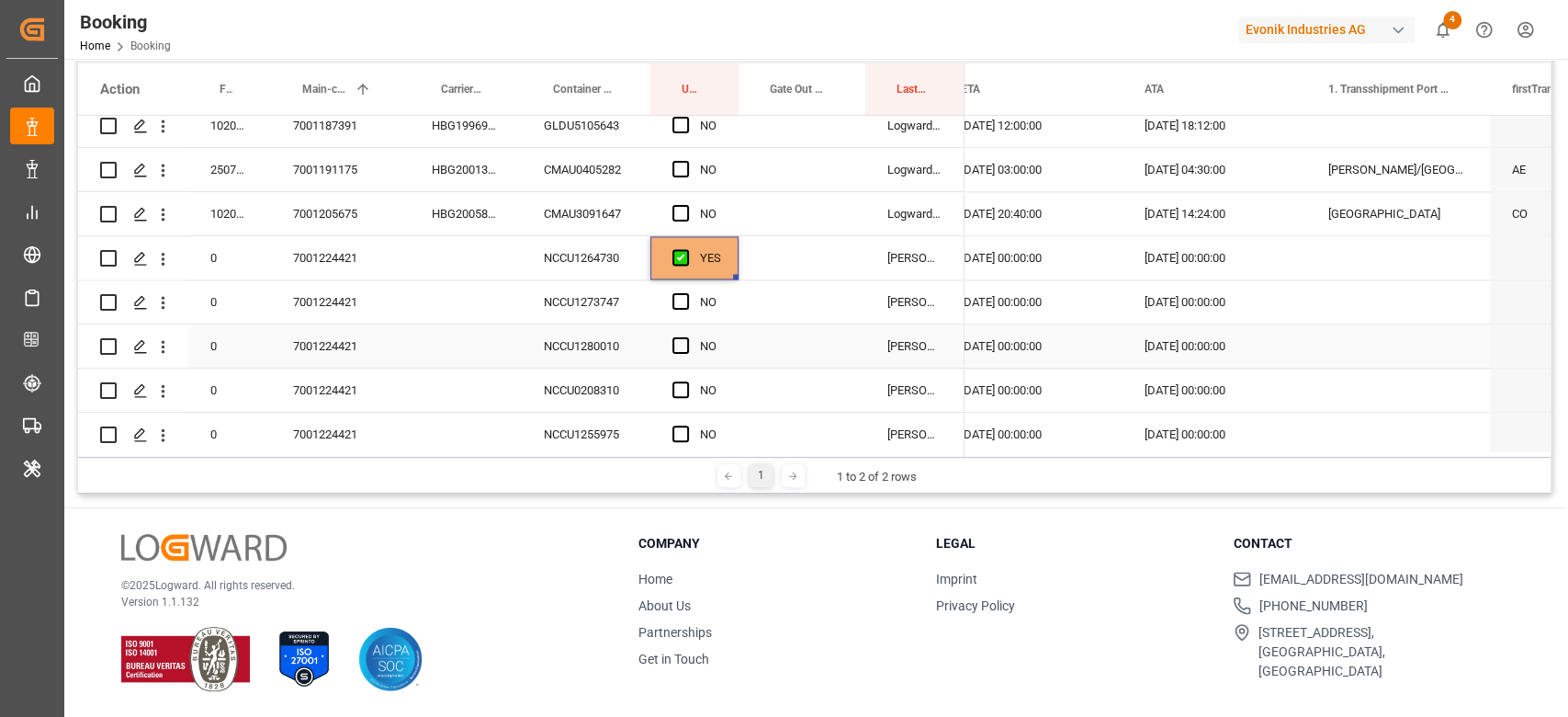
scroll to position [1831, 0]
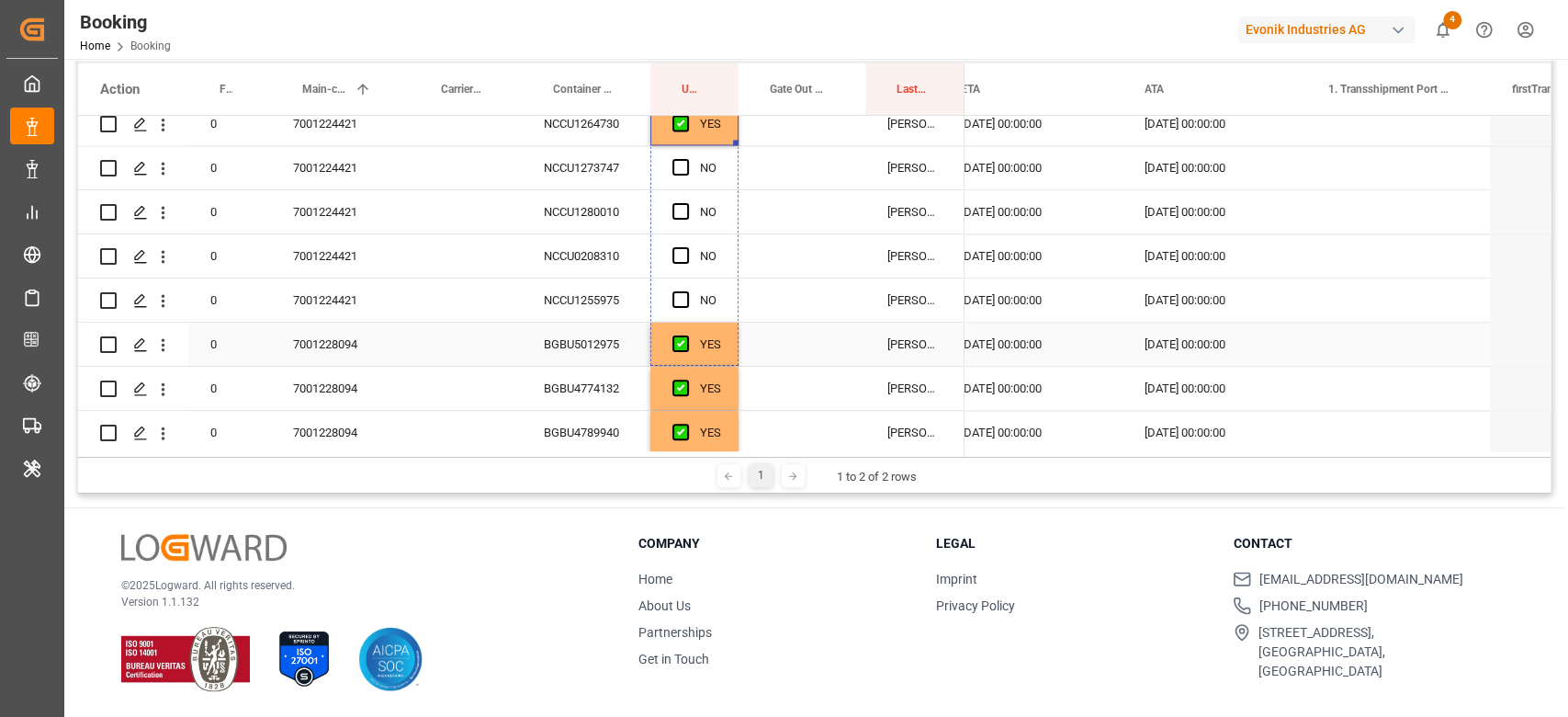
drag, startPoint x: 729, startPoint y: 311, endPoint x: 715, endPoint y: 323, distance: 18.4
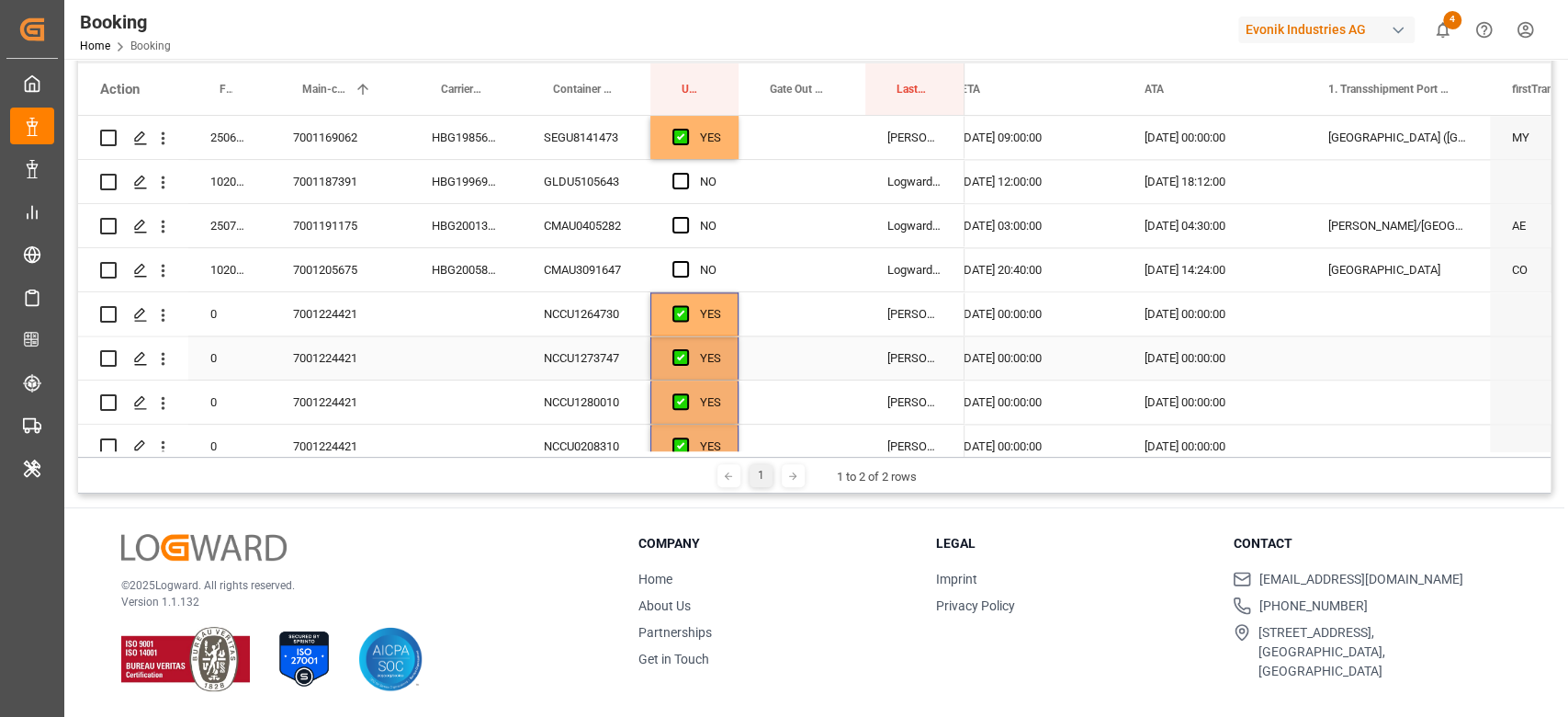
scroll to position [1709, 0]
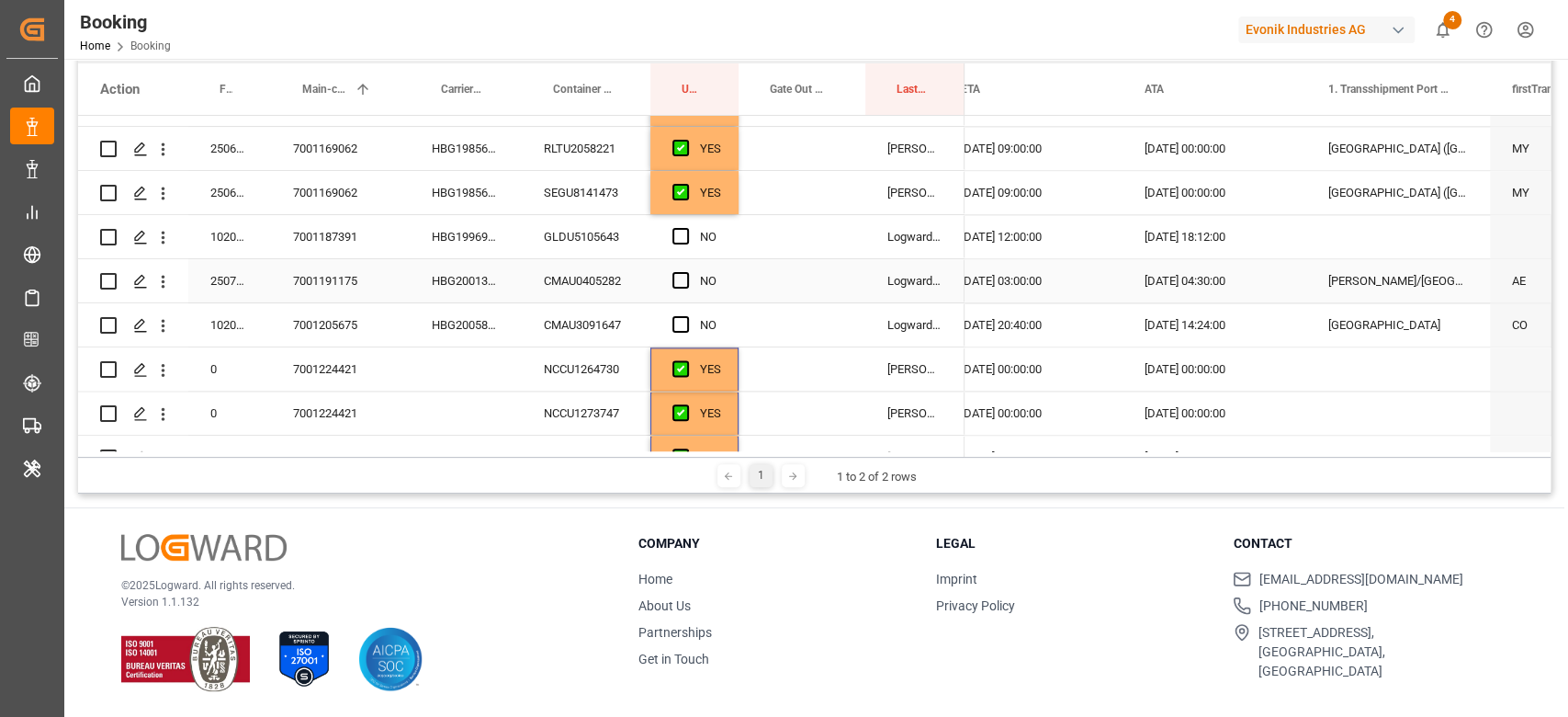
click at [505, 275] on div "HBG2001362" at bounding box center [465, 280] width 112 height 43
click at [559, 244] on div "GLDU5105643" at bounding box center [586, 236] width 129 height 43
click at [610, 281] on div "CMAU0405282" at bounding box center [586, 280] width 129 height 43
click at [802, 234] on div "Press SPACE to select this row." at bounding box center [802, 236] width 127 height 43
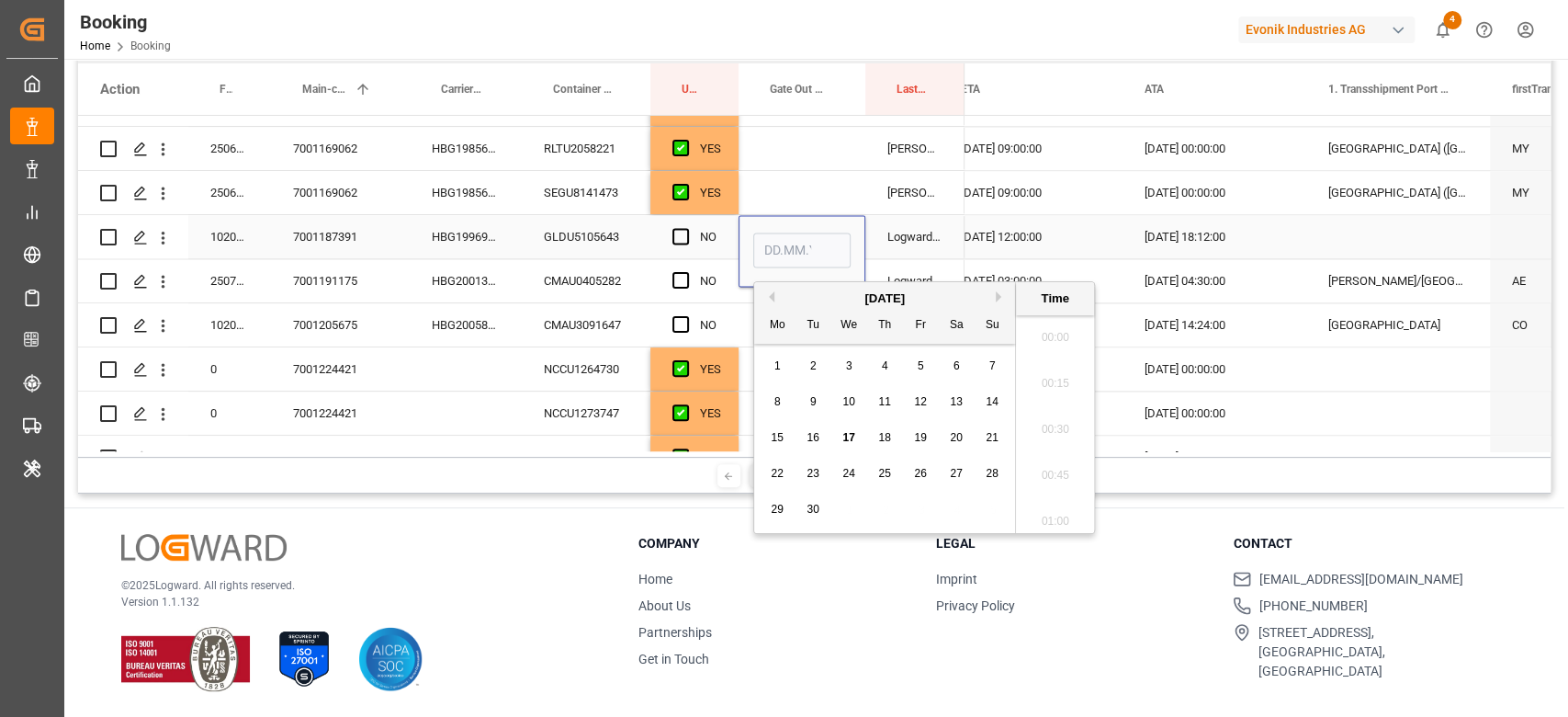
scroll to position [2762, 0]
click at [842, 431] on span "17" at bounding box center [848, 437] width 11 height 12
type input "[DATE] 00:00"
click at [823, 189] on div "Press SPACE to select this row." at bounding box center [802, 192] width 127 height 43
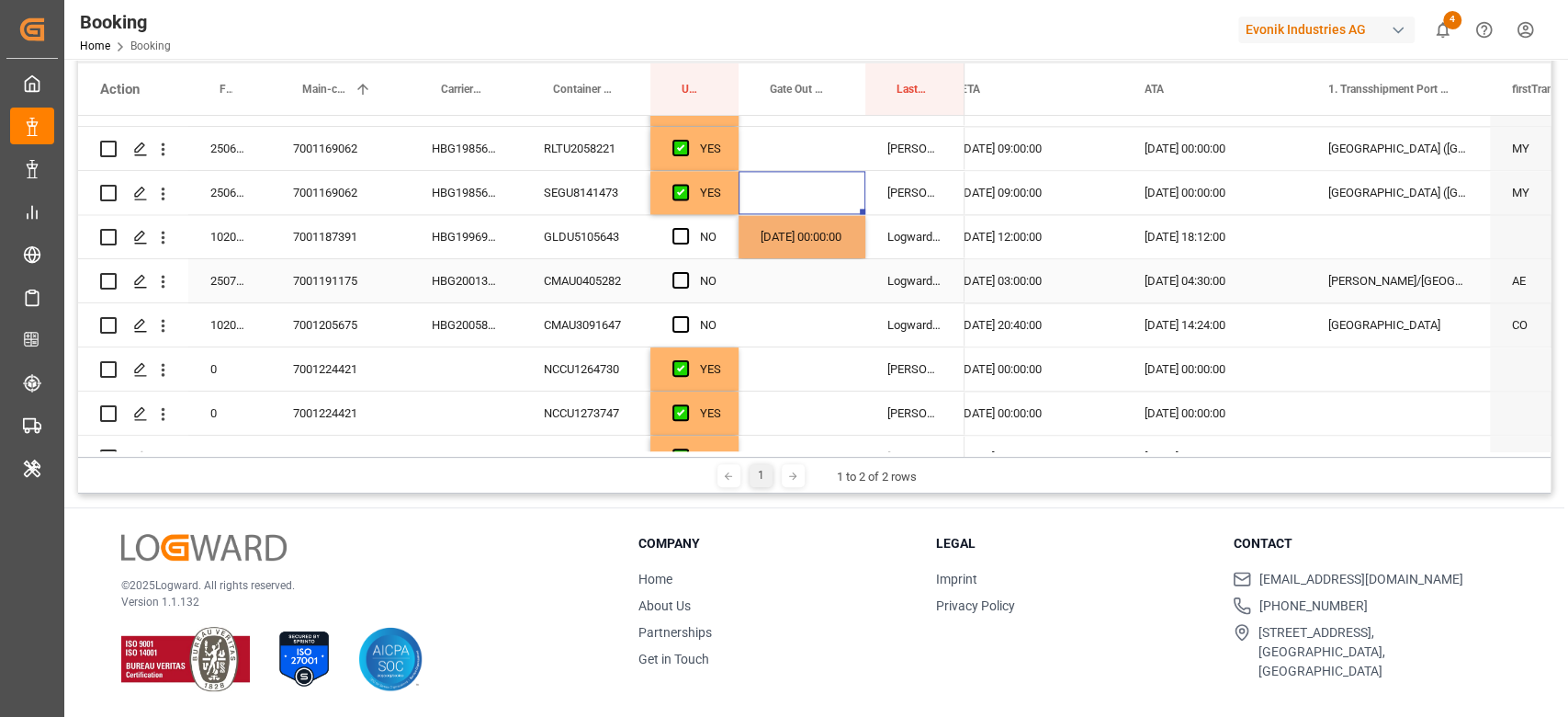
click at [430, 256] on div "250608610404 4006604331 HBG1988500 CMAU6970613 NO Logward System 250808610100 4…" at bounding box center [521, 479] width 886 height 4145
click at [468, 213] on div "250608610404 4006604331 HBG1988500 CMAU6970613 NO Logward System 250808610100 4…" at bounding box center [521, 479] width 886 height 4145
drag, startPoint x: 683, startPoint y: 239, endPoint x: 715, endPoint y: 237, distance: 32.1
click at [683, 239] on span "Press SPACE to select this row." at bounding box center [680, 235] width 16 height 16
click at [686, 228] on input "Press SPACE to select this row." at bounding box center [686, 228] width 0 height 0
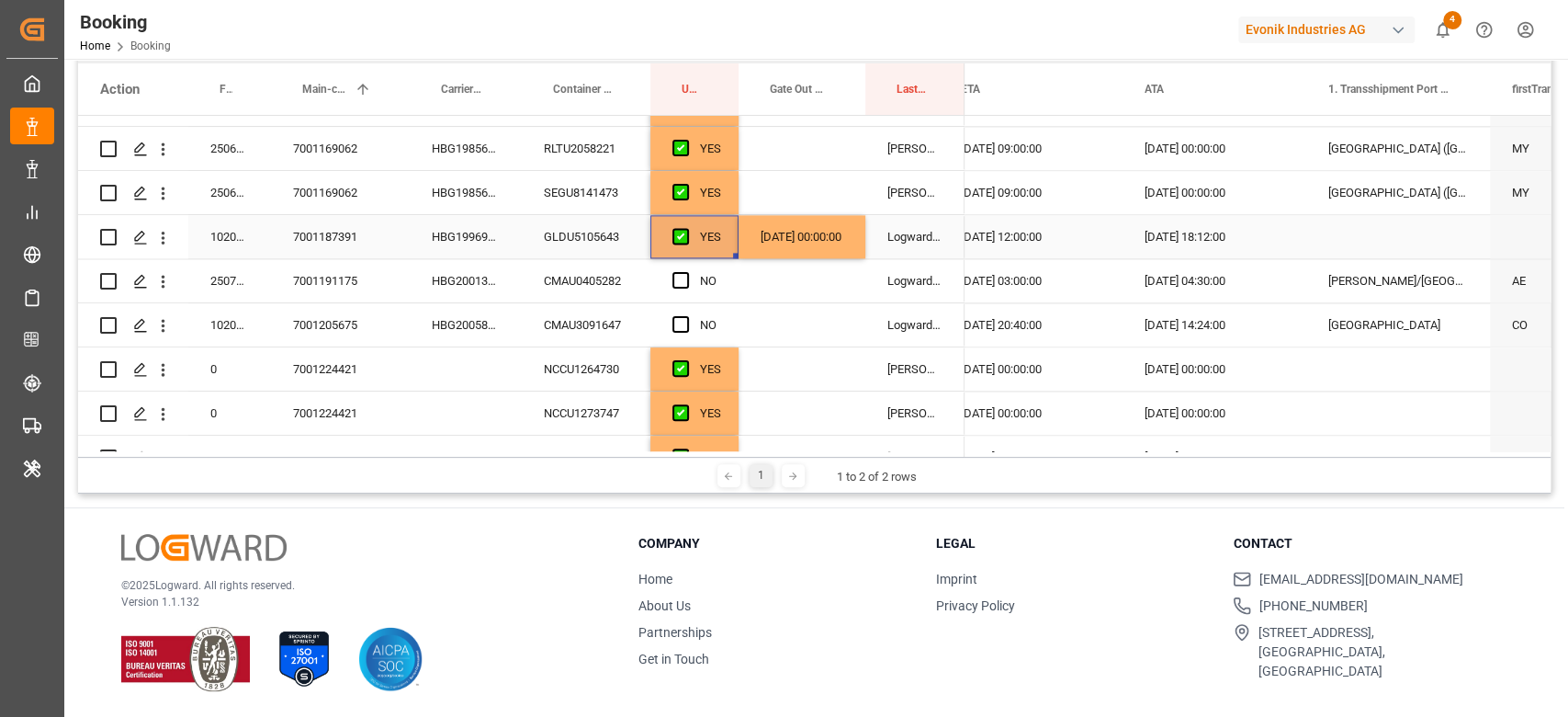
click at [743, 231] on div "[DATE] 00:00:00" at bounding box center [802, 236] width 127 height 43
click at [744, 231] on div "[DATE] 00:00:00" at bounding box center [802, 236] width 127 height 43
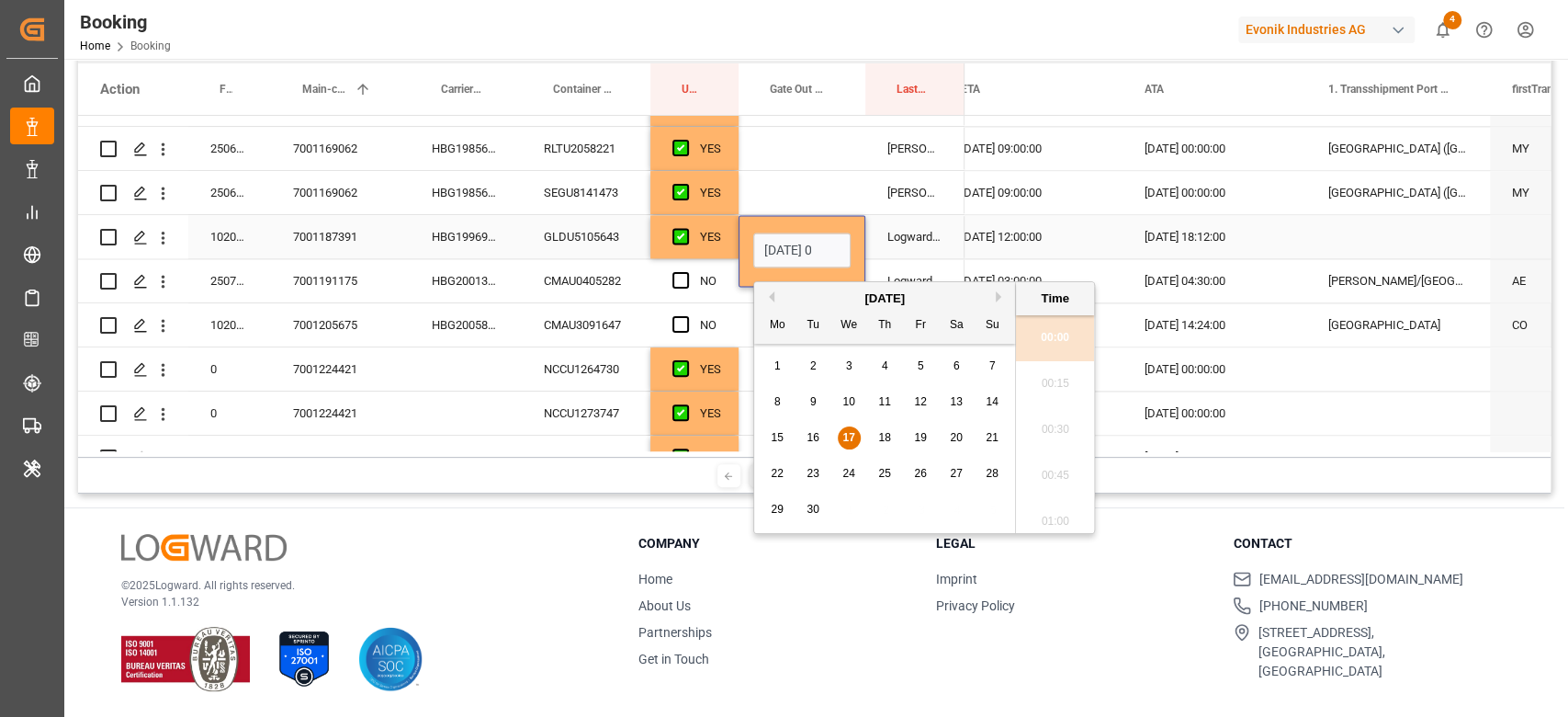
click at [764, 239] on input "[DATE] 00:00" at bounding box center [802, 250] width 97 height 35
click at [786, 198] on div "Press SPACE to select this row." at bounding box center [802, 192] width 127 height 43
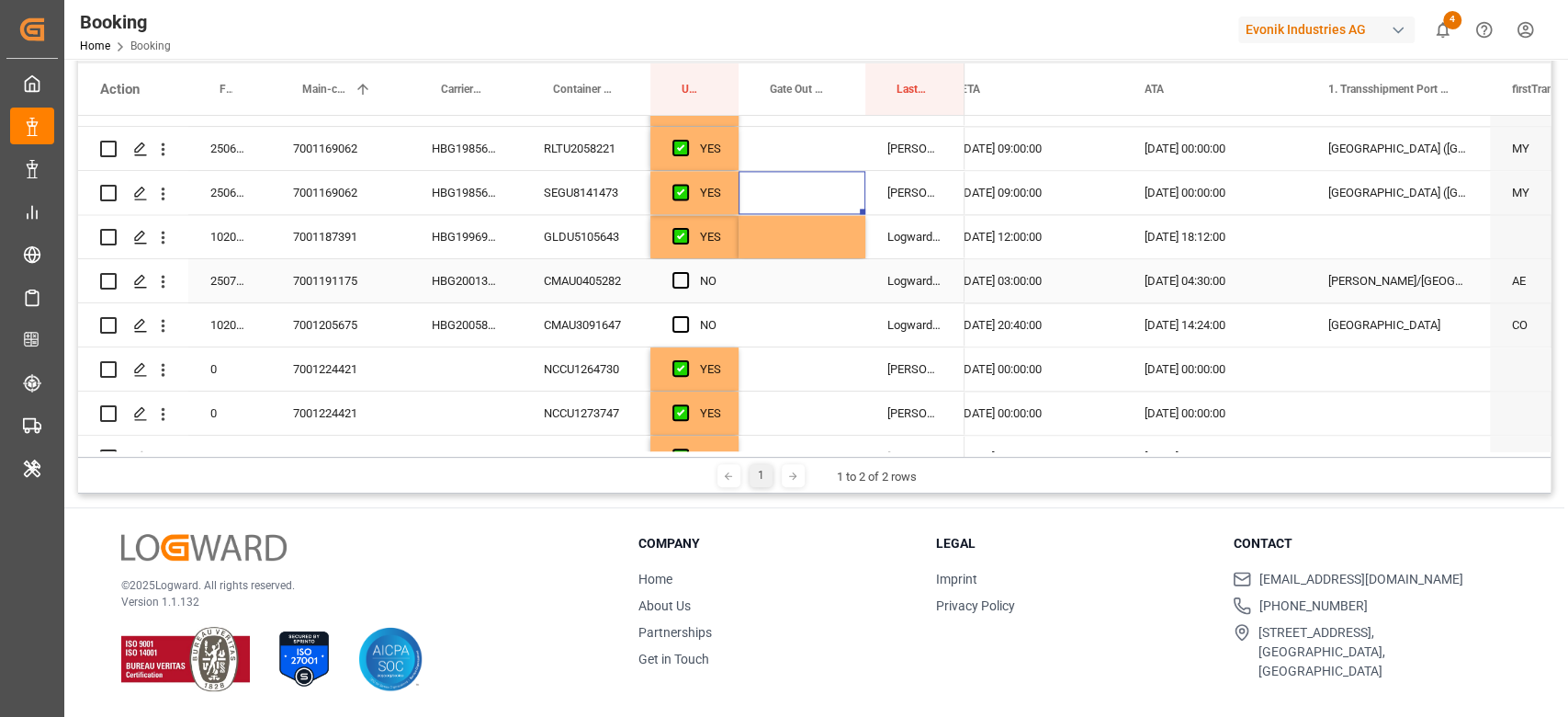
click at [464, 295] on div "HBG2001362" at bounding box center [465, 280] width 112 height 43
click at [688, 292] on div "Press SPACE to select this row." at bounding box center [686, 281] width 28 height 42
drag, startPoint x: 674, startPoint y: 279, endPoint x: 610, endPoint y: 332, distance: 83.1
click at [674, 278] on span "Press SPACE to select this row." at bounding box center [680, 279] width 16 height 16
click at [686, 272] on input "Press SPACE to select this row." at bounding box center [686, 272] width 0 height 0
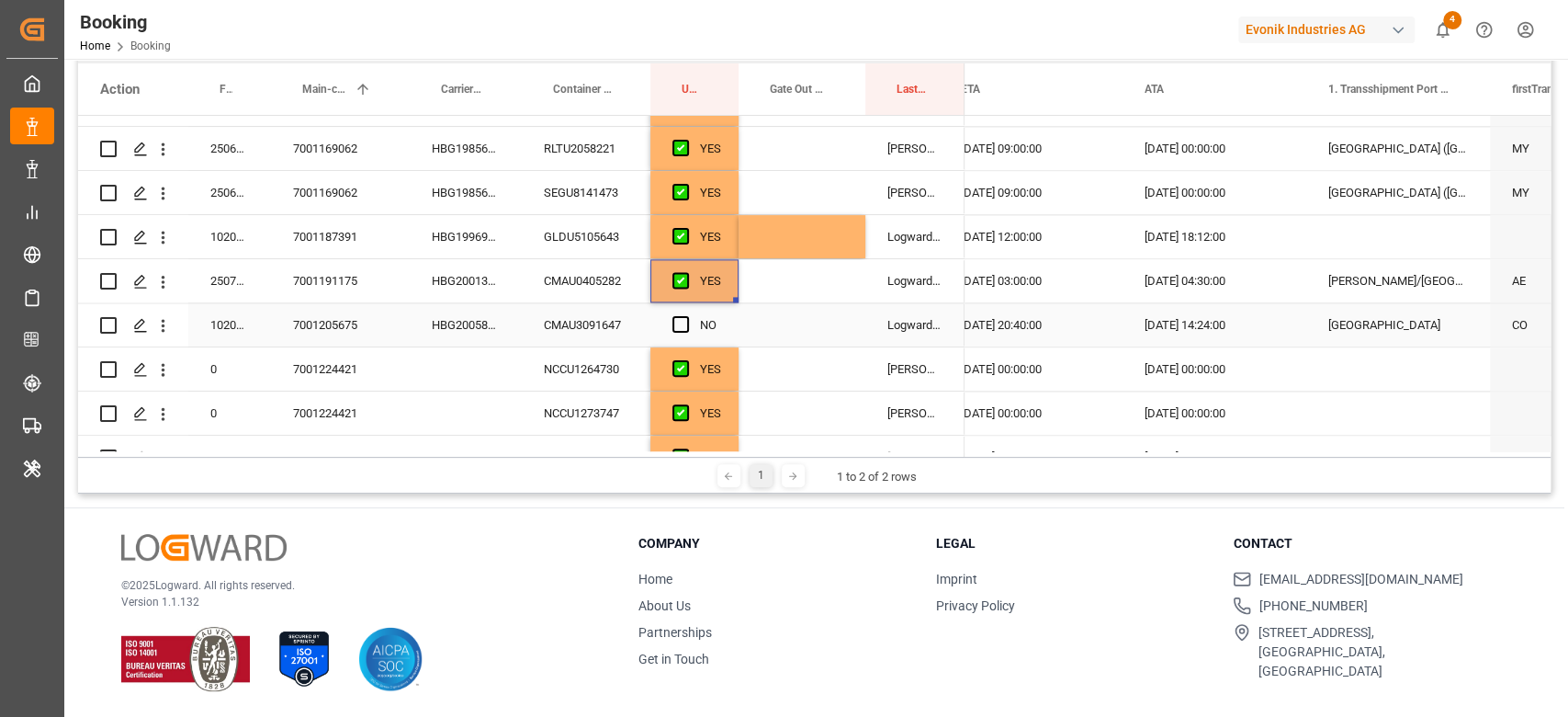
click at [434, 323] on div "HBG2005895" at bounding box center [465, 324] width 112 height 43
click at [677, 327] on span "Press SPACE to select this row." at bounding box center [680, 324] width 16 height 16
click at [686, 316] on input "Press SPACE to select this row." at bounding box center [686, 316] width 0 height 0
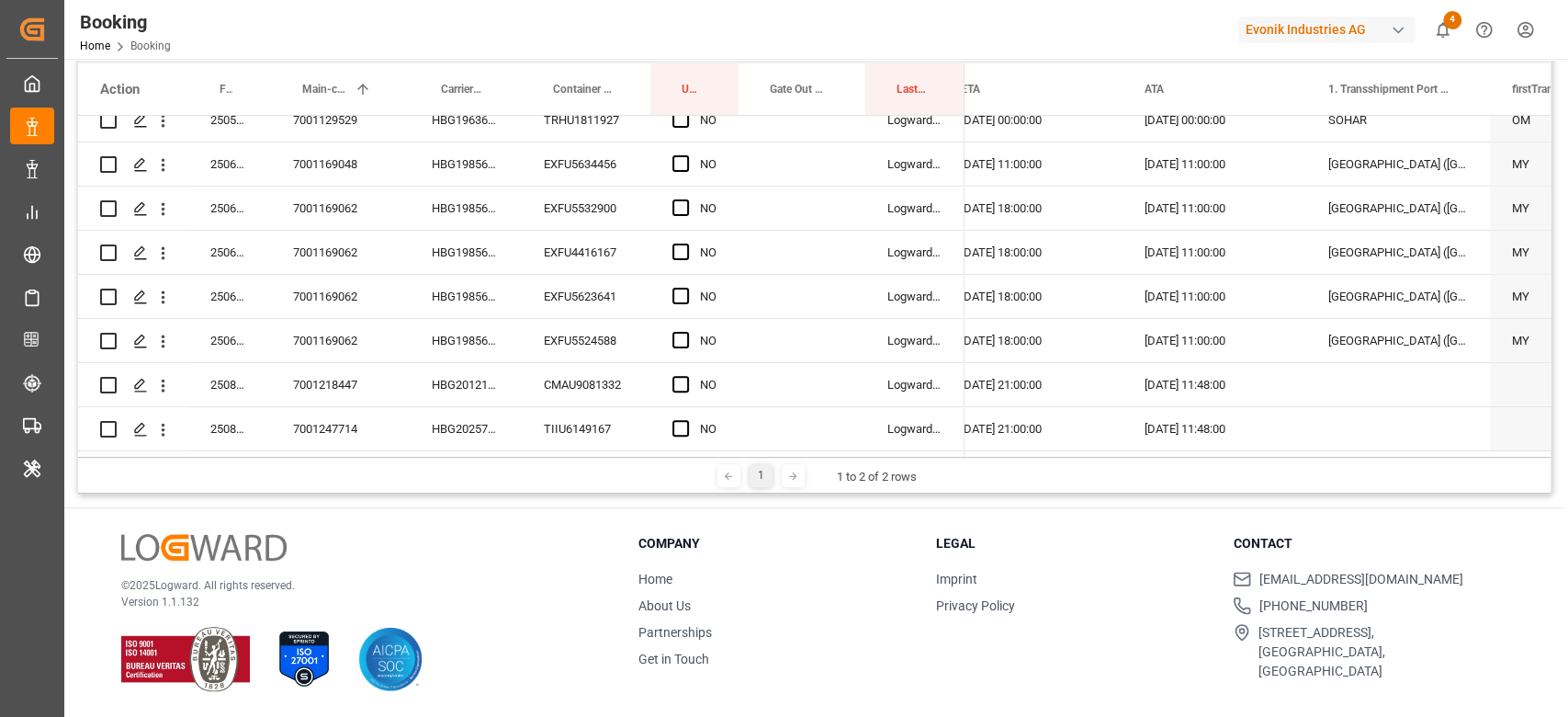
scroll to position [3814, 0]
click at [477, 318] on div "HBG1985692" at bounding box center [465, 339] width 112 height 43
click at [676, 200] on span "Press SPACE to select this row." at bounding box center [680, 207] width 16 height 16
click at [686, 200] on input "Press SPACE to select this row." at bounding box center [686, 200] width 0 height 0
click at [680, 323] on div "Press SPACE to select this row." at bounding box center [686, 340] width 28 height 42
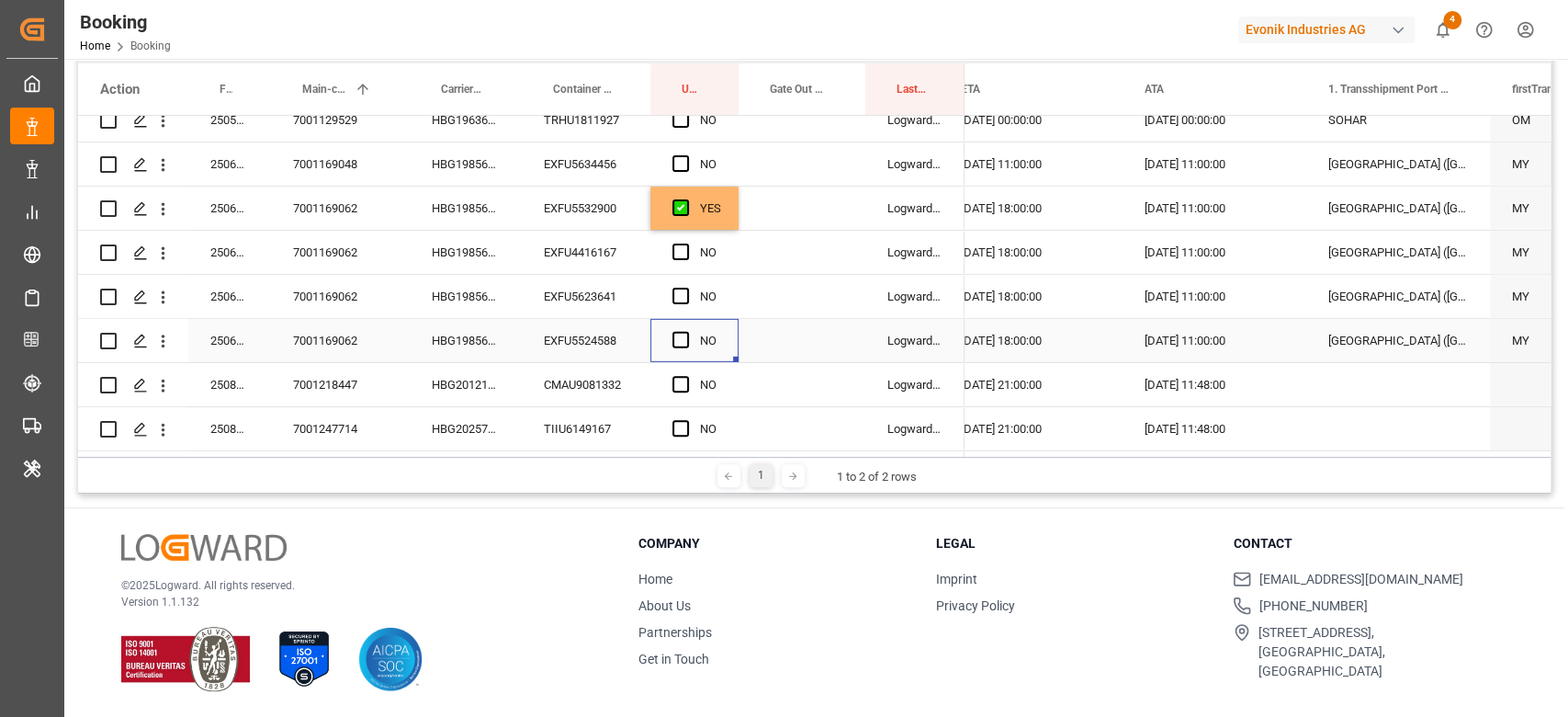
click at [680, 342] on div "Press SPACE to select this row." at bounding box center [686, 340] width 28 height 42
click at [676, 332] on span "Press SPACE to select this row." at bounding box center [680, 339] width 16 height 16
click at [686, 332] on input "Press SPACE to select this row." at bounding box center [686, 332] width 0 height 0
click at [686, 248] on span "Press SPACE to select this row." at bounding box center [680, 251] width 16 height 16
click at [686, 244] on input "Press SPACE to select this row." at bounding box center [686, 244] width 0 height 0
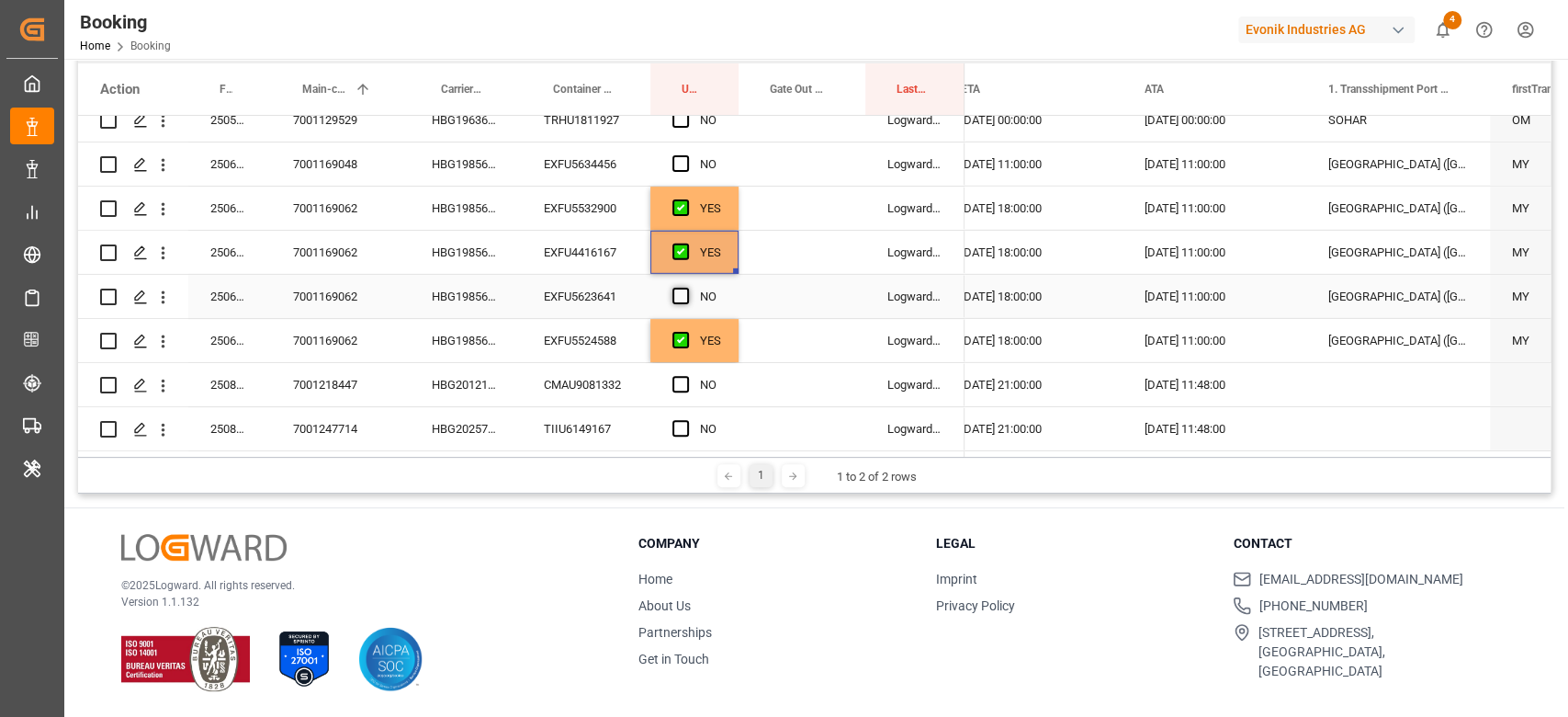
drag, startPoint x: 683, startPoint y: 277, endPoint x: 678, endPoint y: 290, distance: 13.9
click at [683, 276] on div "Press SPACE to select this row." at bounding box center [686, 296] width 28 height 42
click at [678, 290] on span "Press SPACE to select this row." at bounding box center [680, 295] width 16 height 16
click at [686, 288] on input "Press SPACE to select this row." at bounding box center [686, 288] width 0 height 0
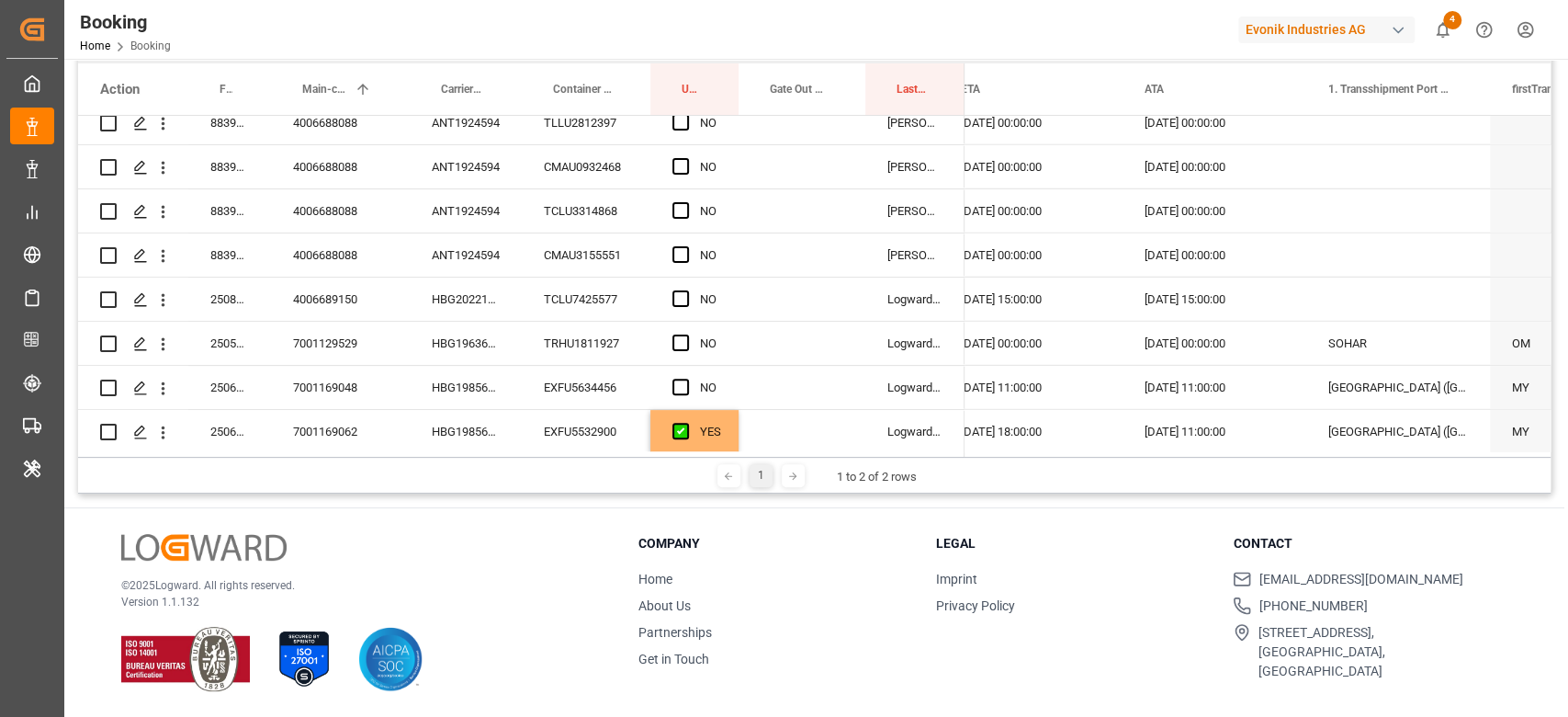
scroll to position [3571, 0]
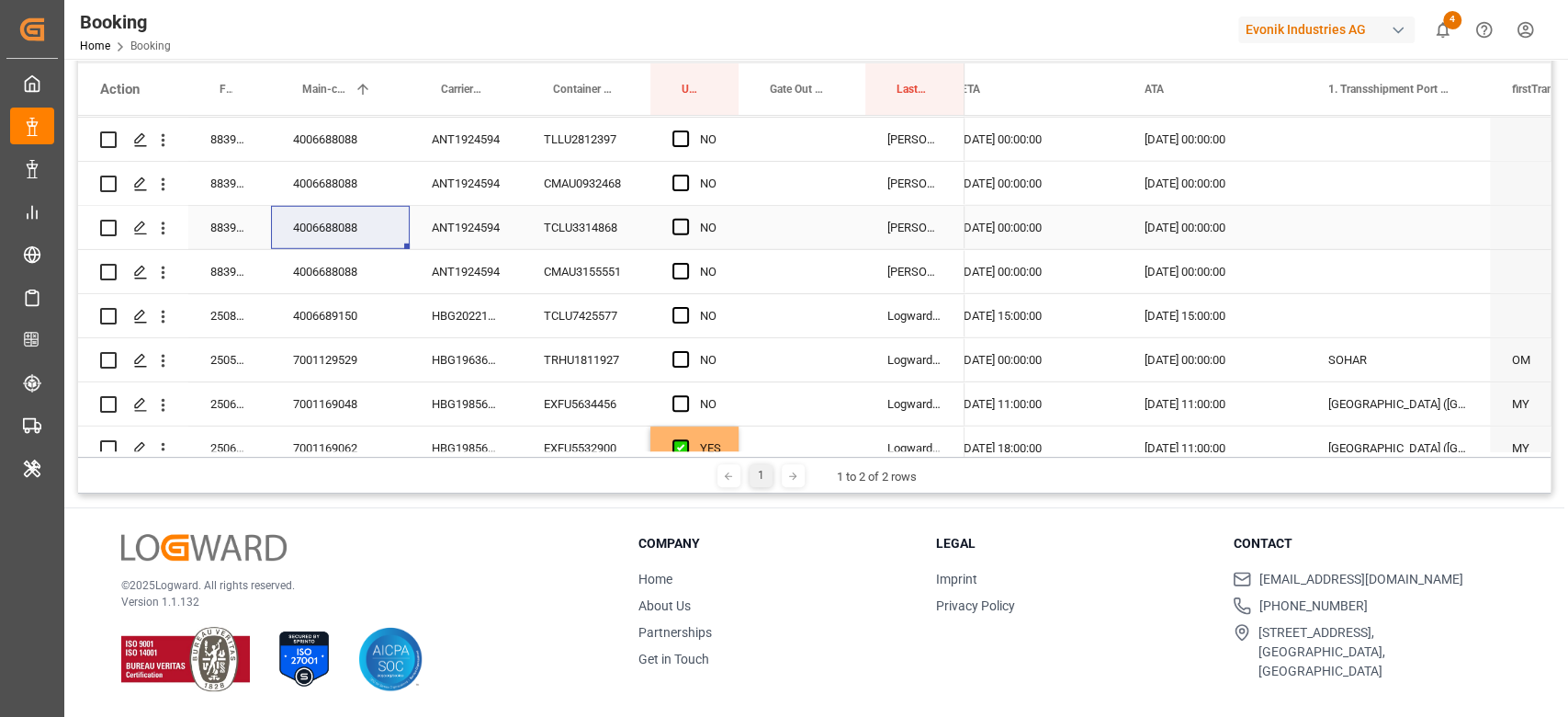
scroll to position [3384, 0]
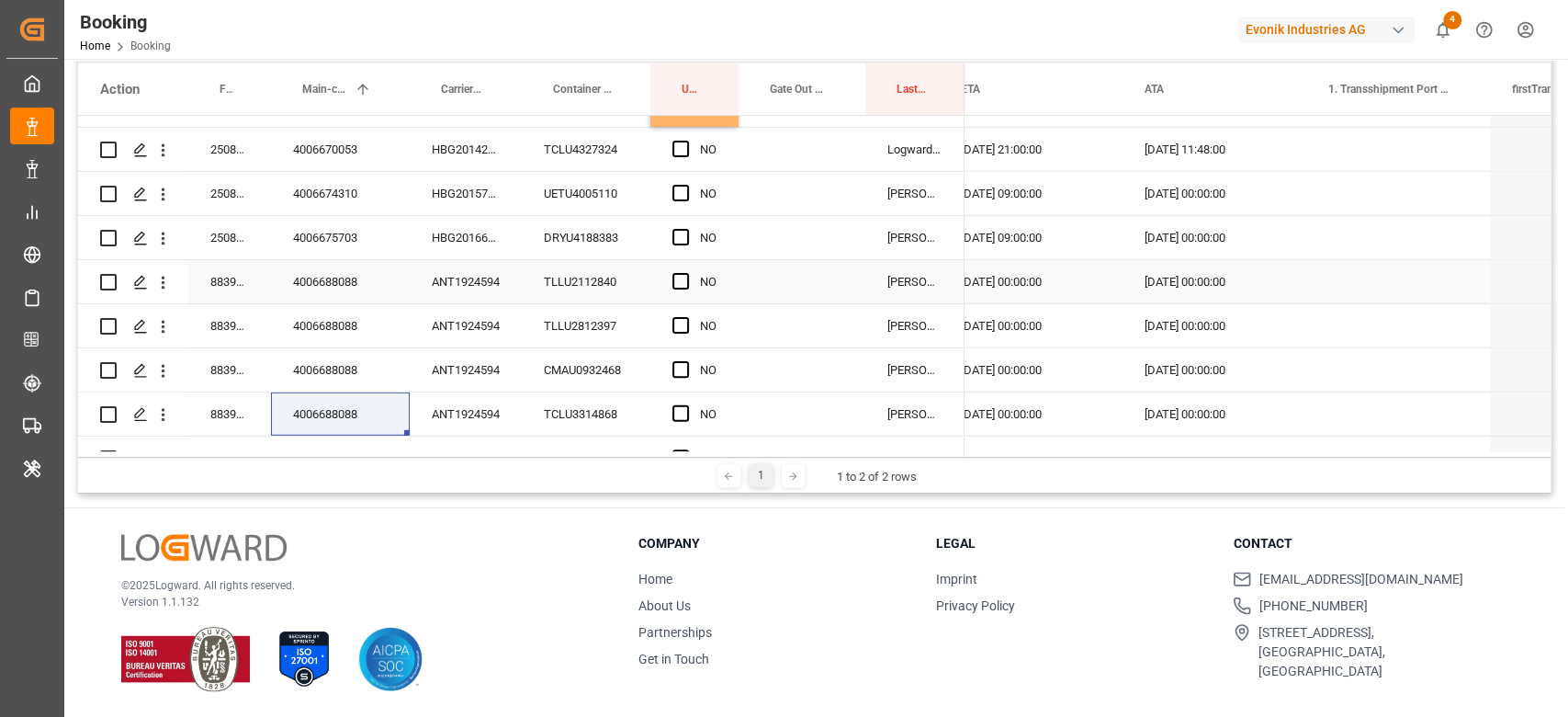
click at [463, 278] on div "ANT1924594" at bounding box center [465, 281] width 112 height 43
click at [679, 288] on span "Press SPACE to select this row." at bounding box center [680, 280] width 16 height 16
click at [686, 272] on input "Press SPACE to select this row." at bounding box center [686, 272] width 0 height 0
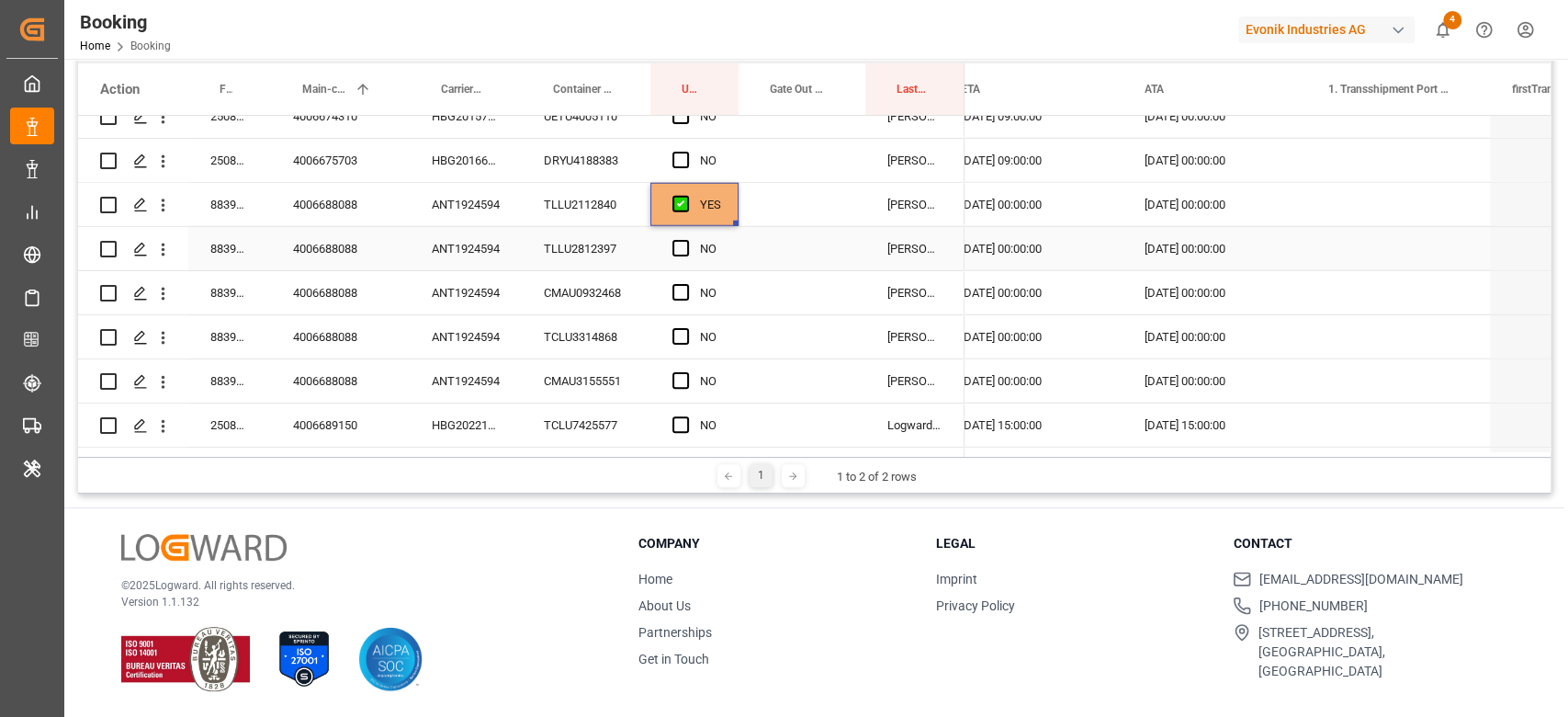
scroll to position [3629, 0]
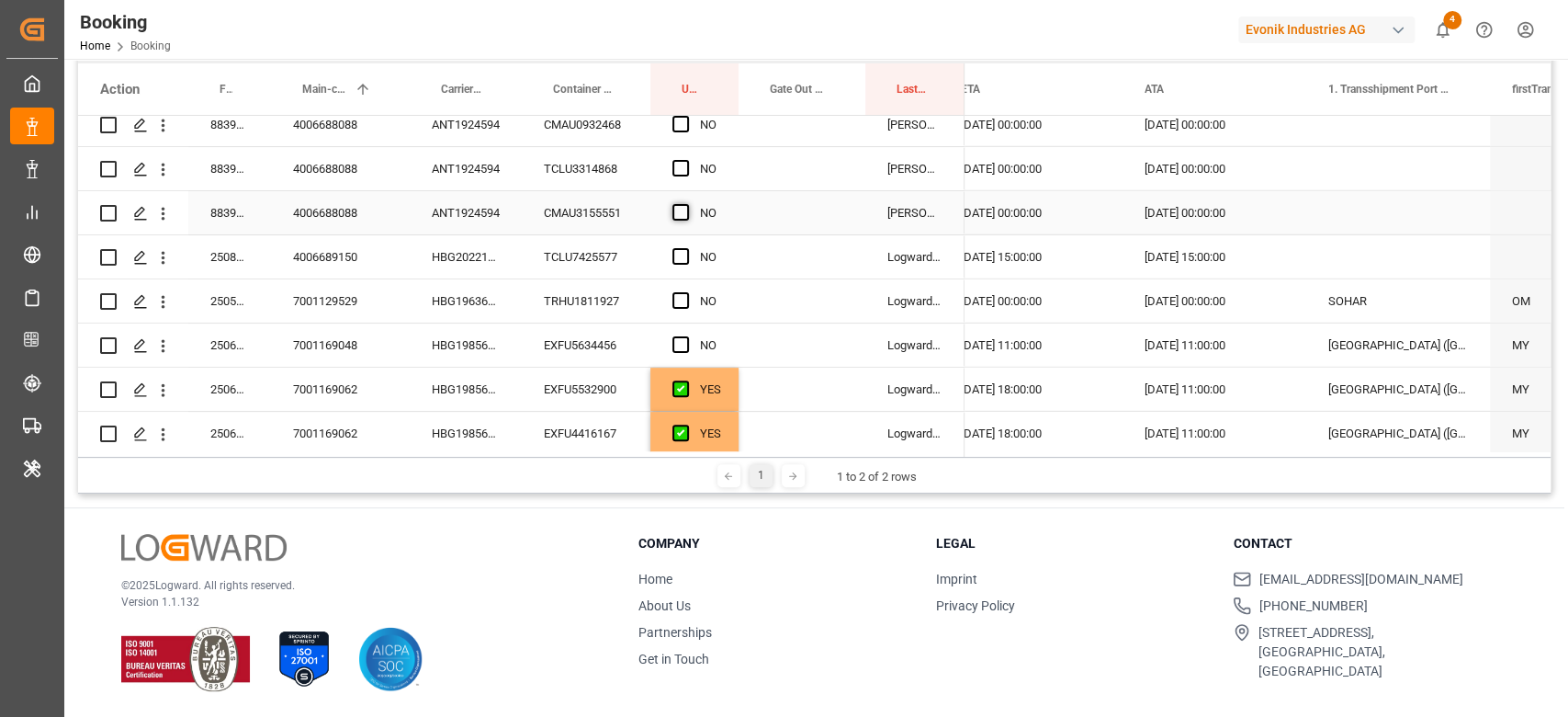
click at [677, 212] on span "Press SPACE to select this row." at bounding box center [680, 211] width 16 height 16
click at [686, 204] on input "Press SPACE to select this row." at bounding box center [686, 204] width 0 height 0
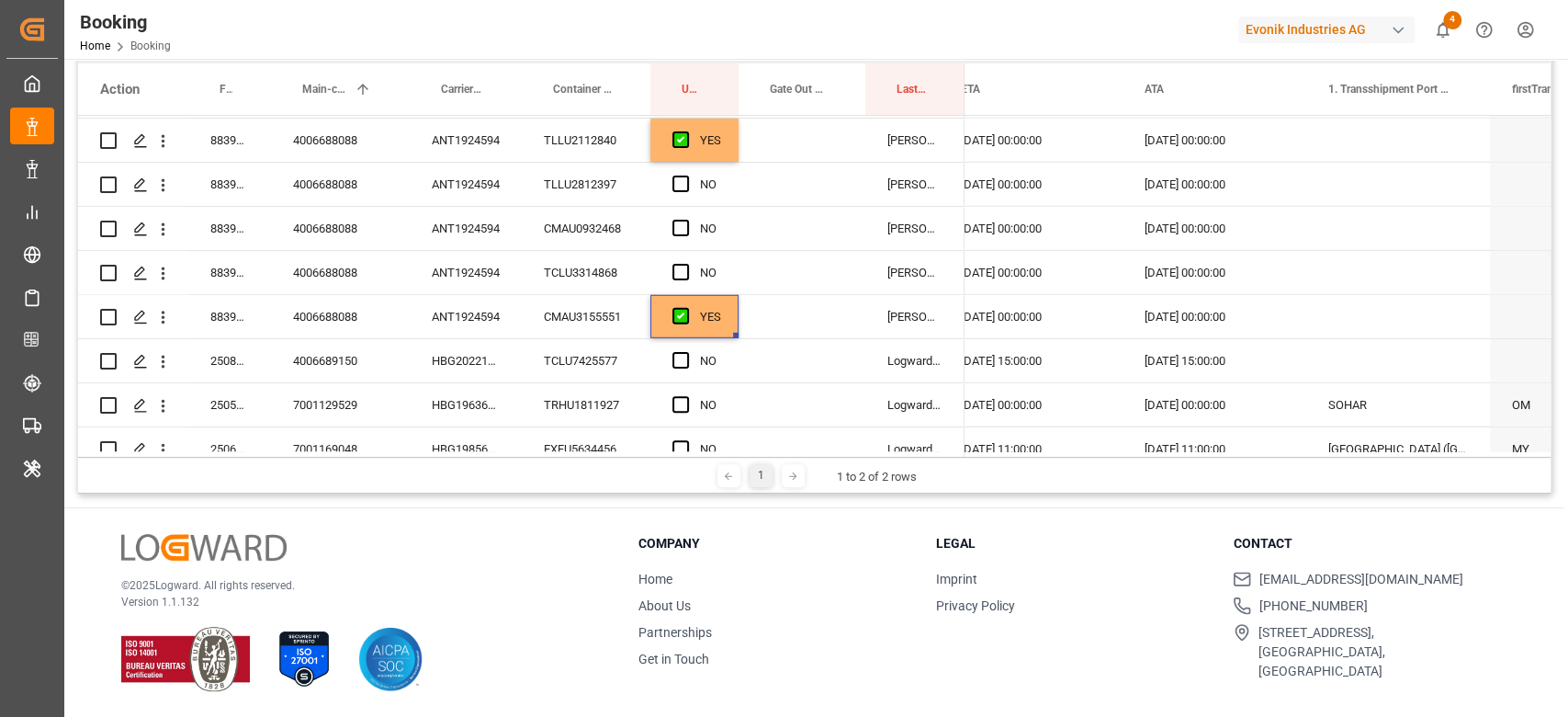
scroll to position [3384, 0]
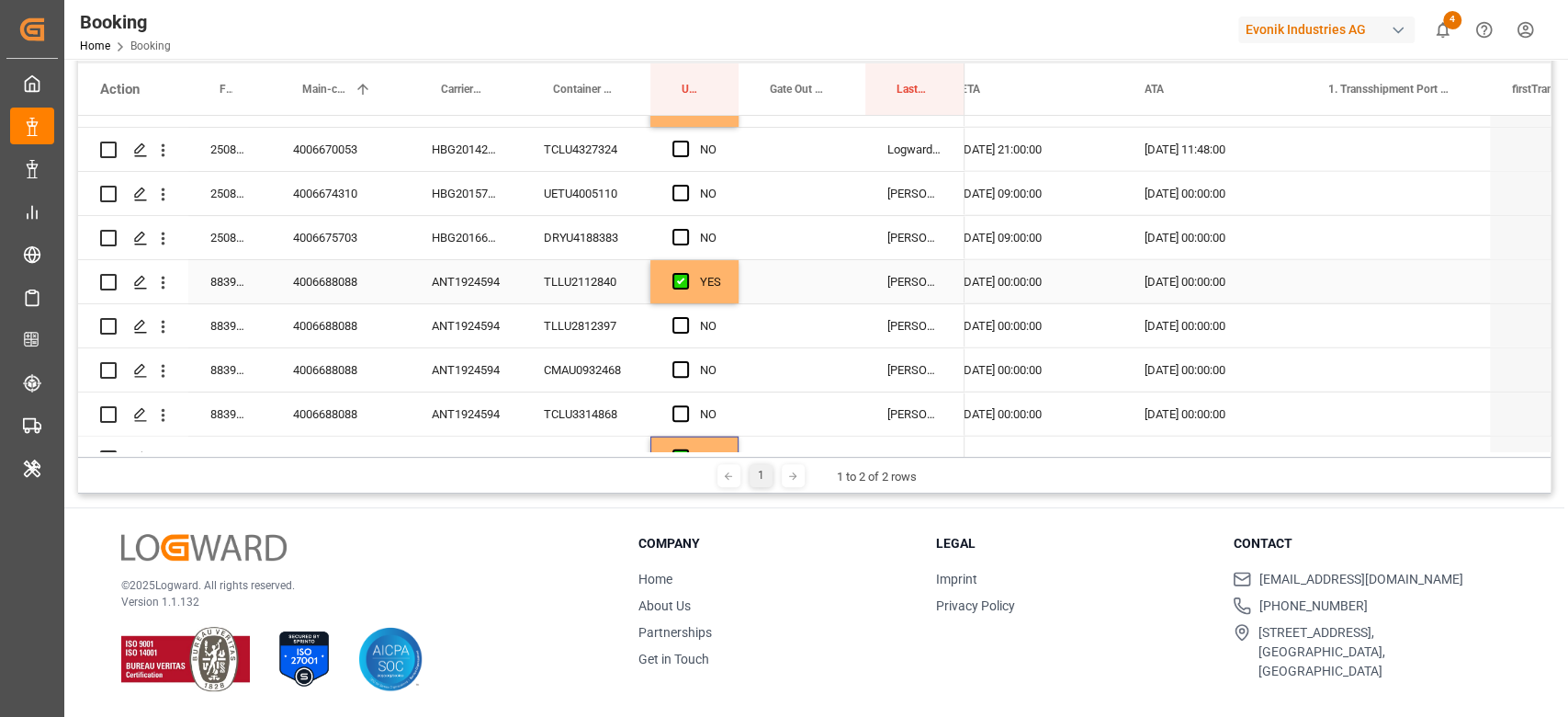
click at [698, 301] on div "Press SPACE to select this row." at bounding box center [686, 282] width 28 height 42
drag, startPoint x: 734, startPoint y: 298, endPoint x: 730, endPoint y: 405, distance: 107.1
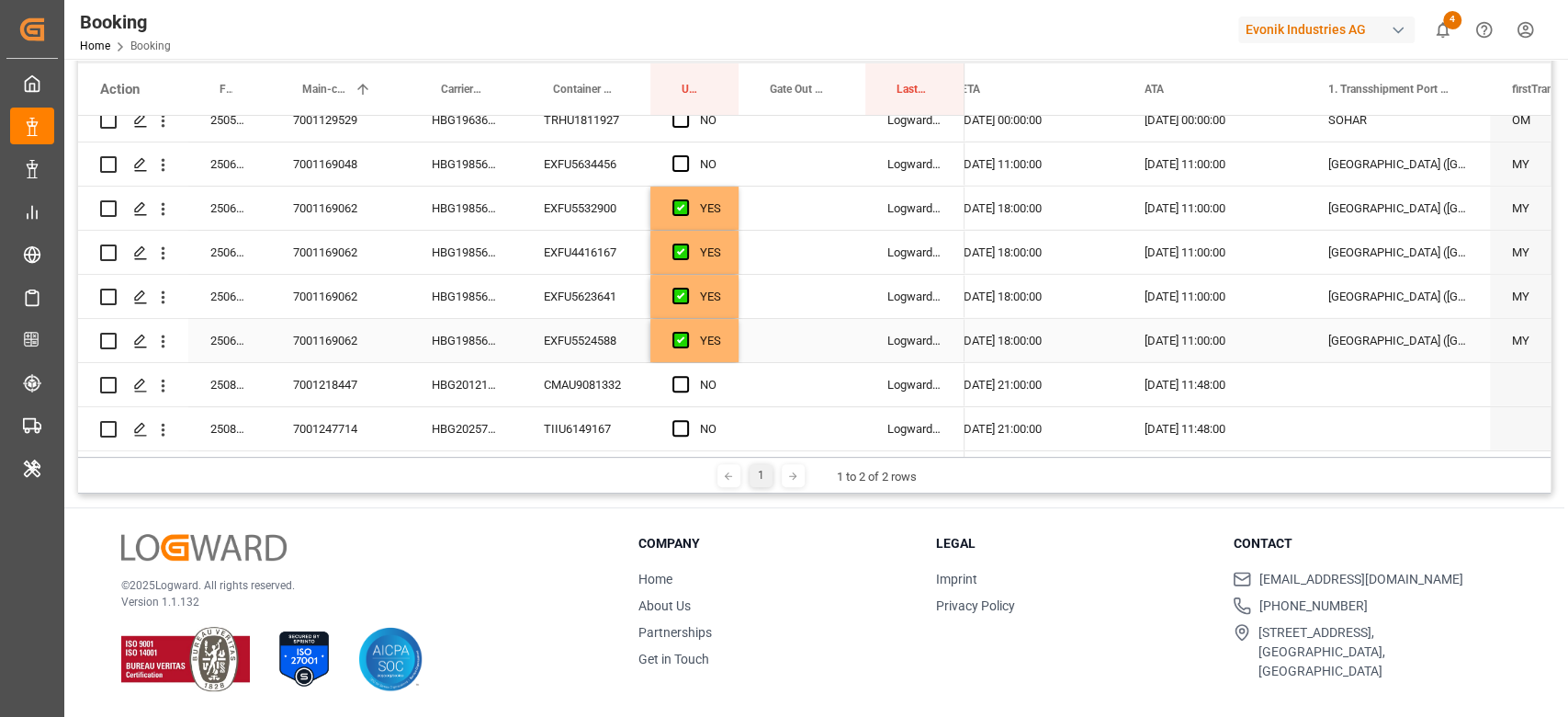
scroll to position [3693, 0]
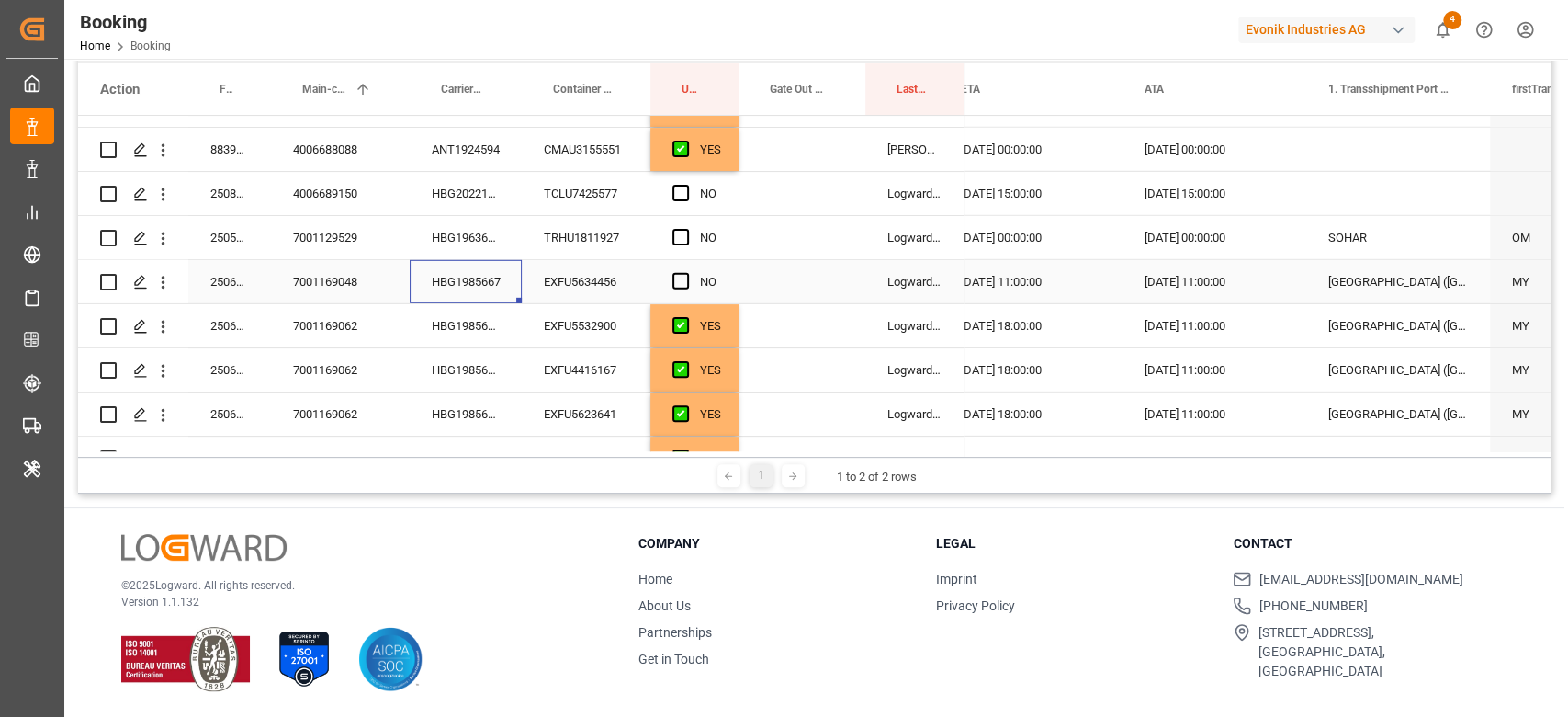
click at [483, 288] on div "HBG1985667" at bounding box center [465, 281] width 112 height 43
click at [591, 293] on div "EXFU5634456" at bounding box center [586, 281] width 129 height 43
click at [671, 285] on div "NO" at bounding box center [694, 281] width 88 height 43
click at [682, 283] on span "Press SPACE to select this row." at bounding box center [680, 280] width 16 height 16
click at [686, 272] on input "Press SPACE to select this row." at bounding box center [686, 272] width 0 height 0
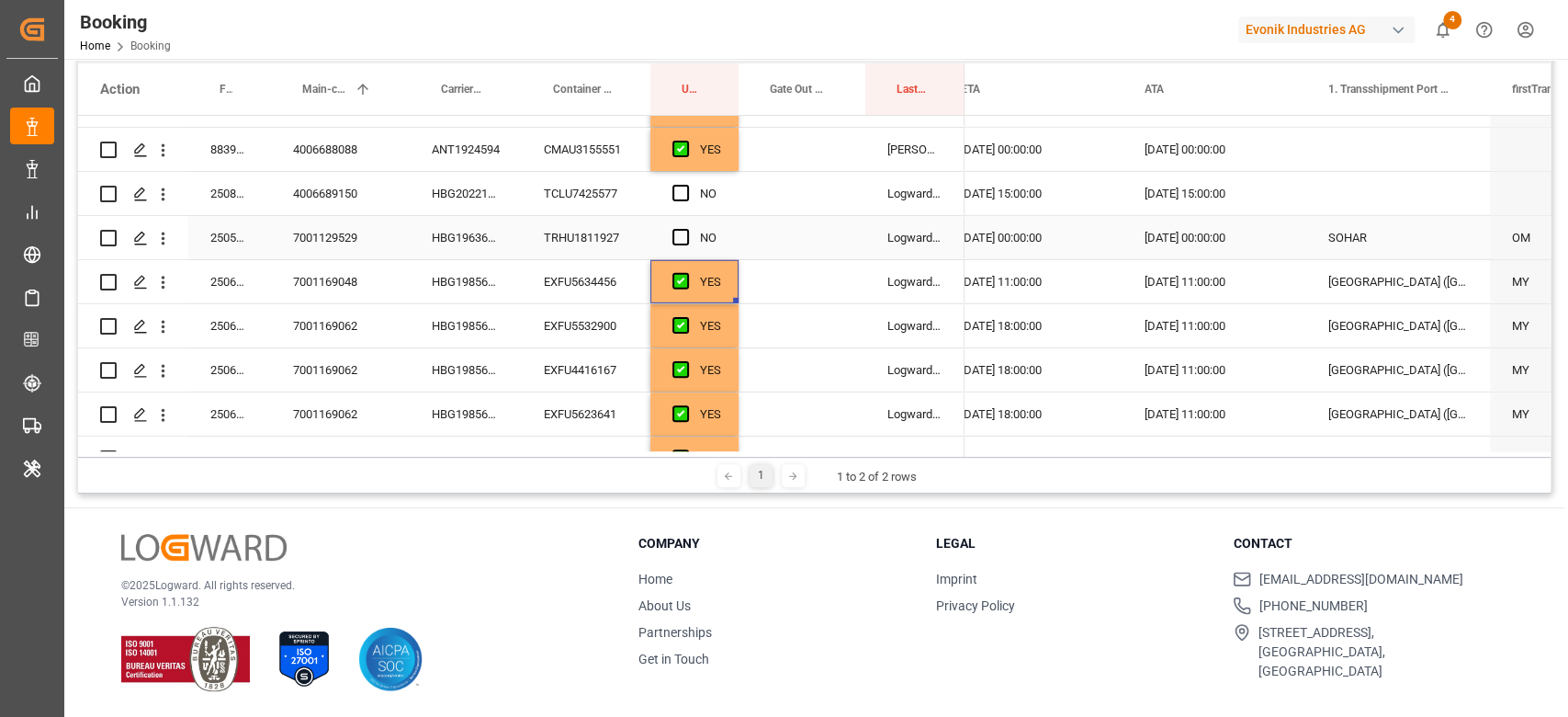
click at [575, 225] on div "TRHU1811927" at bounding box center [586, 237] width 129 height 43
click at [492, 251] on div "HBG1963656" at bounding box center [465, 237] width 112 height 43
click at [682, 229] on span "Press SPACE to select this row." at bounding box center [680, 236] width 16 height 16
click at [686, 228] on input "Press SPACE to select this row." at bounding box center [686, 228] width 0 height 0
click at [500, 201] on div "HBG2022153" at bounding box center [465, 193] width 112 height 43
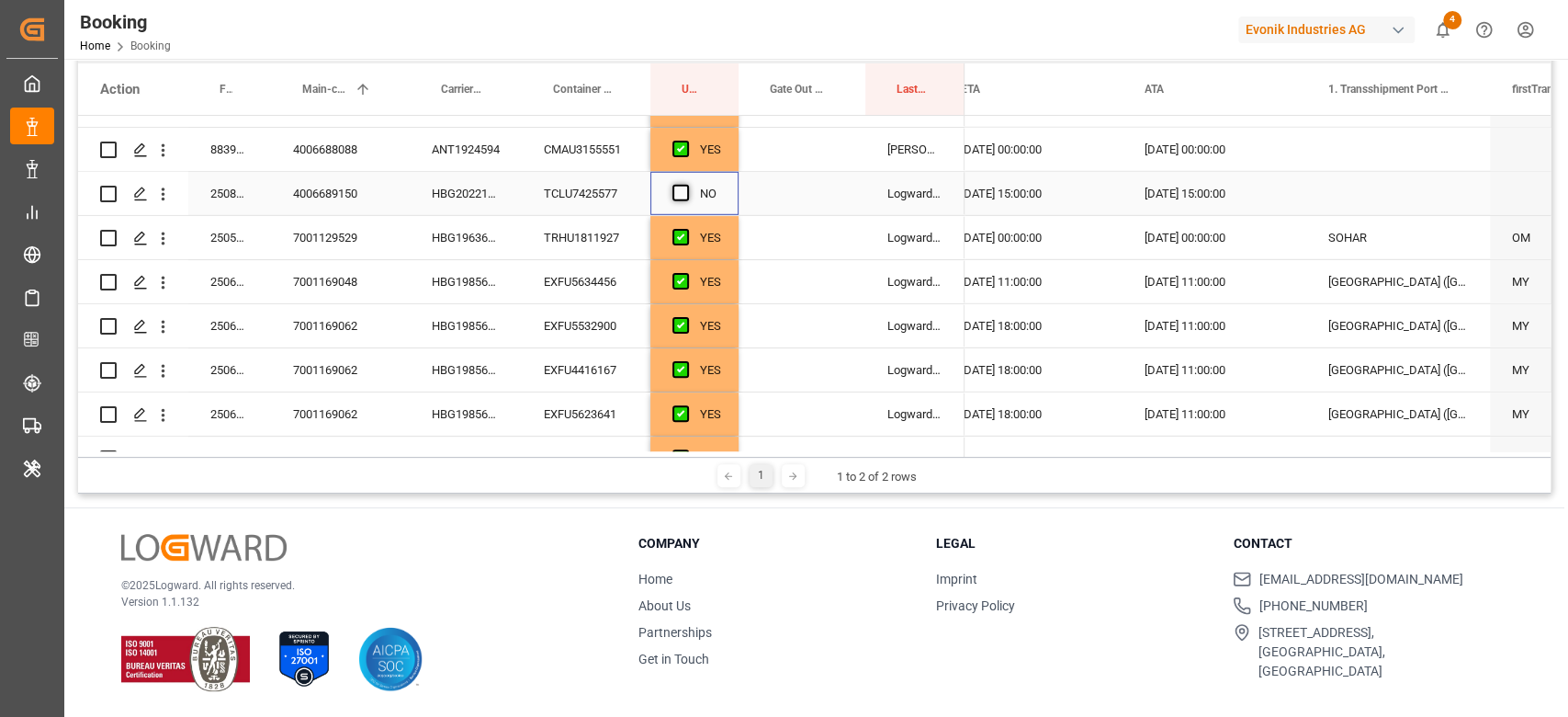
click at [679, 194] on span "Press SPACE to select this row." at bounding box center [680, 192] width 16 height 16
click at [686, 185] on input "Press SPACE to select this row." at bounding box center [686, 185] width 0 height 0
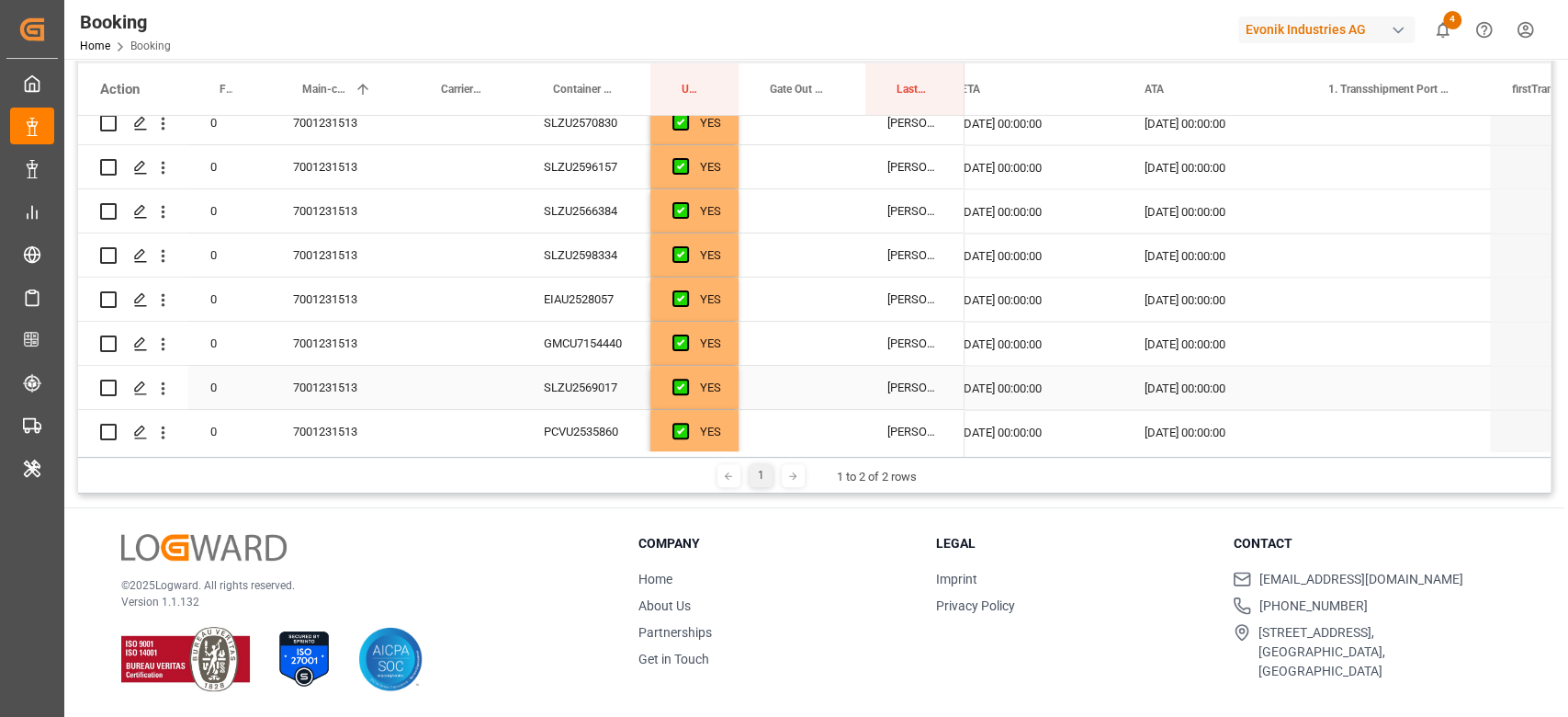
scroll to position [2817, 0]
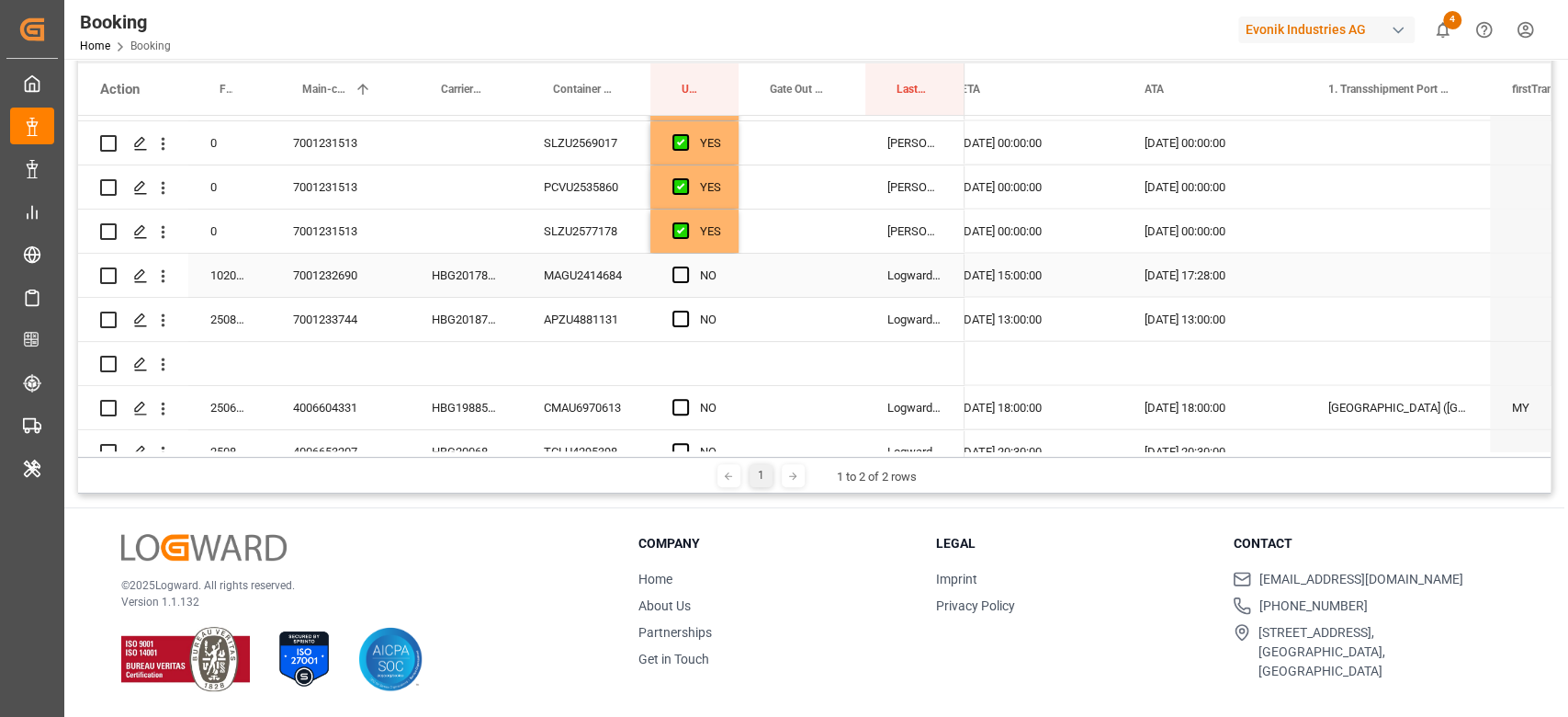
click at [511, 285] on div "HBG2017892" at bounding box center [465, 274] width 112 height 43
click at [678, 275] on span "Press SPACE to select this row." at bounding box center [680, 274] width 16 height 16
click at [686, 267] on input "Press SPACE to select this row." at bounding box center [686, 267] width 0 height 0
click at [459, 319] on div "HBG2018786" at bounding box center [465, 318] width 112 height 43
click at [683, 306] on div "Press SPACE to select this row." at bounding box center [686, 319] width 28 height 42
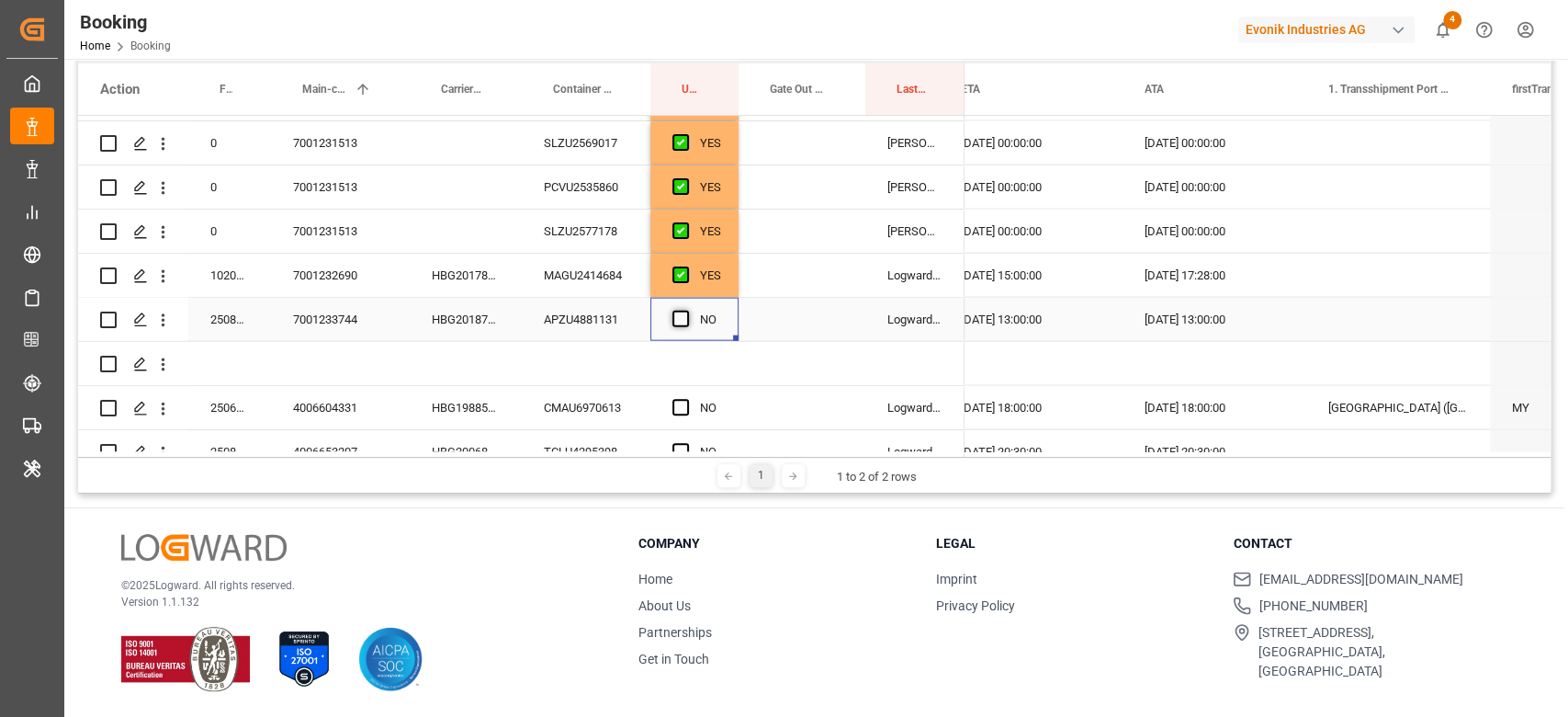
click at [683, 311] on span "Press SPACE to select this row." at bounding box center [680, 318] width 16 height 16
click at [686, 311] on input "Press SPACE to select this row." at bounding box center [686, 311] width 0 height 0
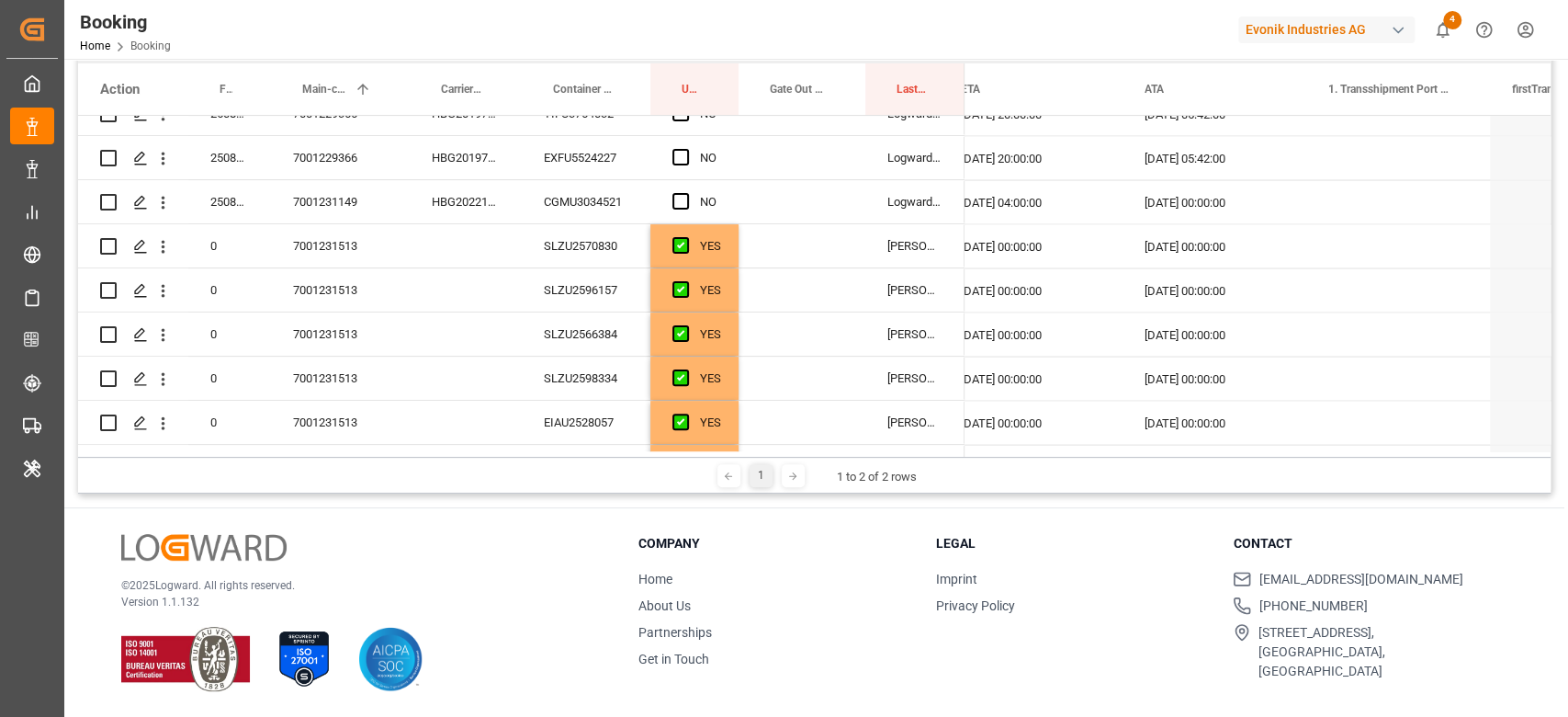
scroll to position [2327, 0]
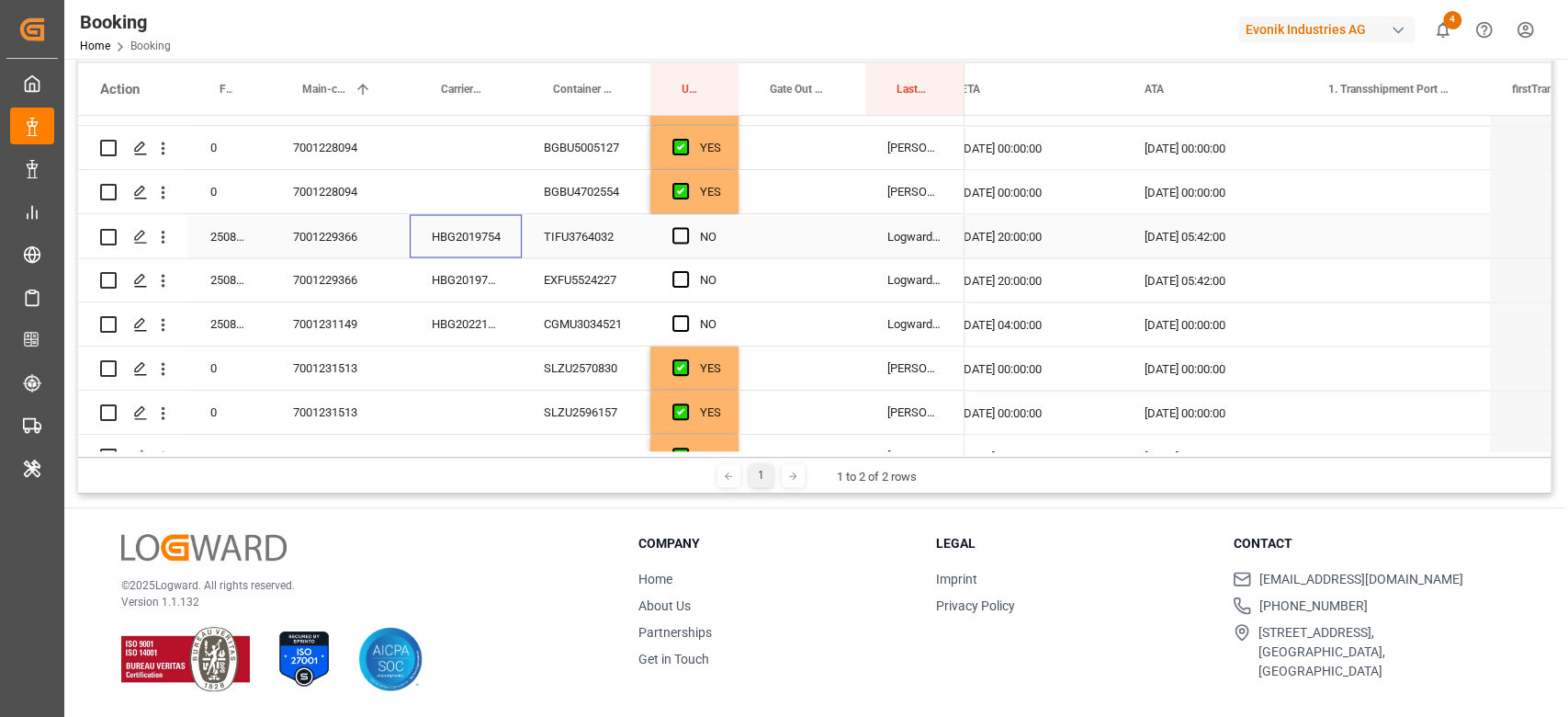
click at [465, 235] on div "HBG2019754" at bounding box center [465, 235] width 112 height 43
click at [683, 247] on div "Press SPACE to select this row." at bounding box center [686, 236] width 28 height 42
click at [679, 266] on div "Press SPACE to select this row." at bounding box center [686, 280] width 28 height 42
click at [677, 281] on span "Press SPACE to select this row." at bounding box center [680, 279] width 16 height 16
click at [686, 272] on input "Press SPACE to select this row." at bounding box center [686, 272] width 0 height 0
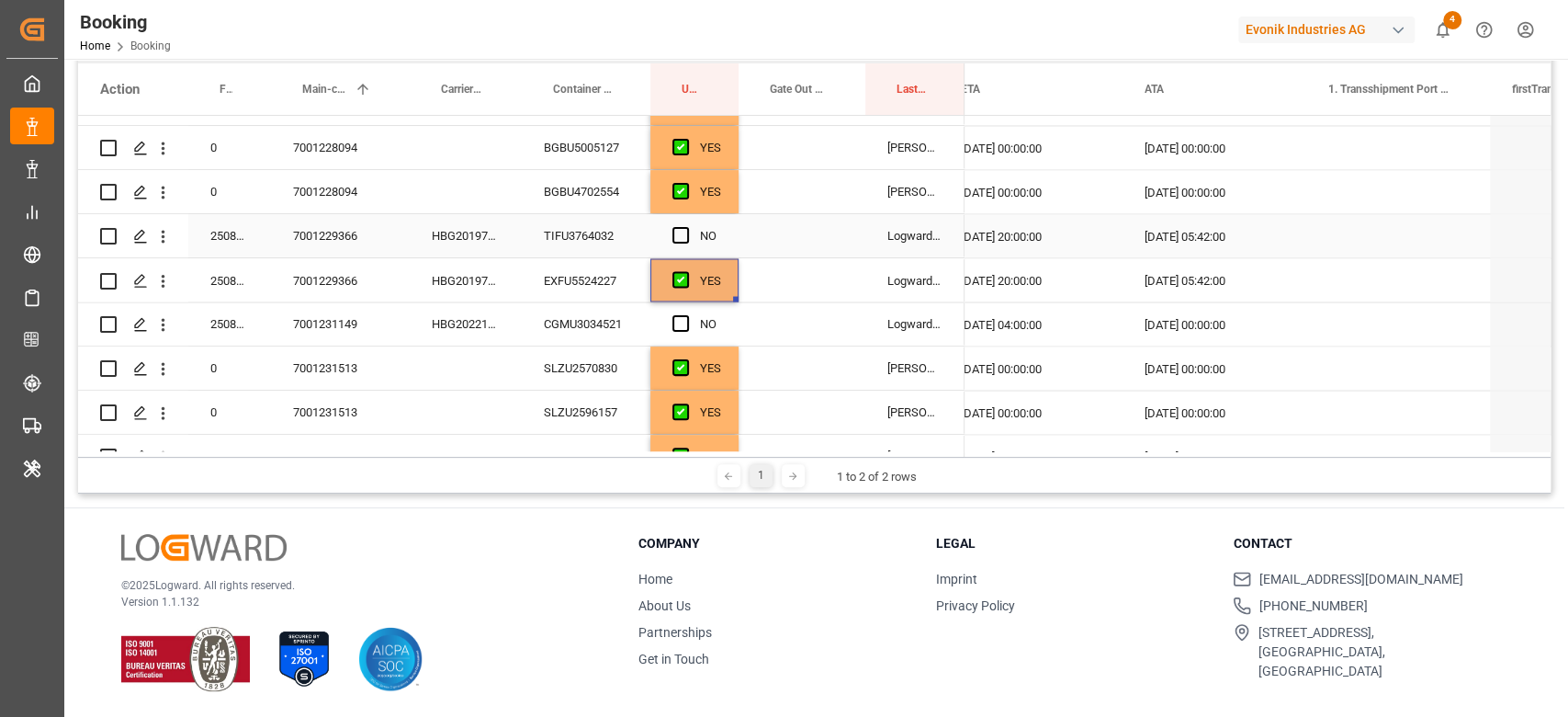
click at [685, 225] on div "Press SPACE to select this row." at bounding box center [686, 236] width 28 height 42
click at [684, 236] on span "Press SPACE to select this row." at bounding box center [680, 234] width 16 height 16
click at [686, 227] on input "Press SPACE to select this row." at bounding box center [686, 227] width 0 height 0
click at [501, 315] on div "HBG2022144" at bounding box center [465, 323] width 112 height 43
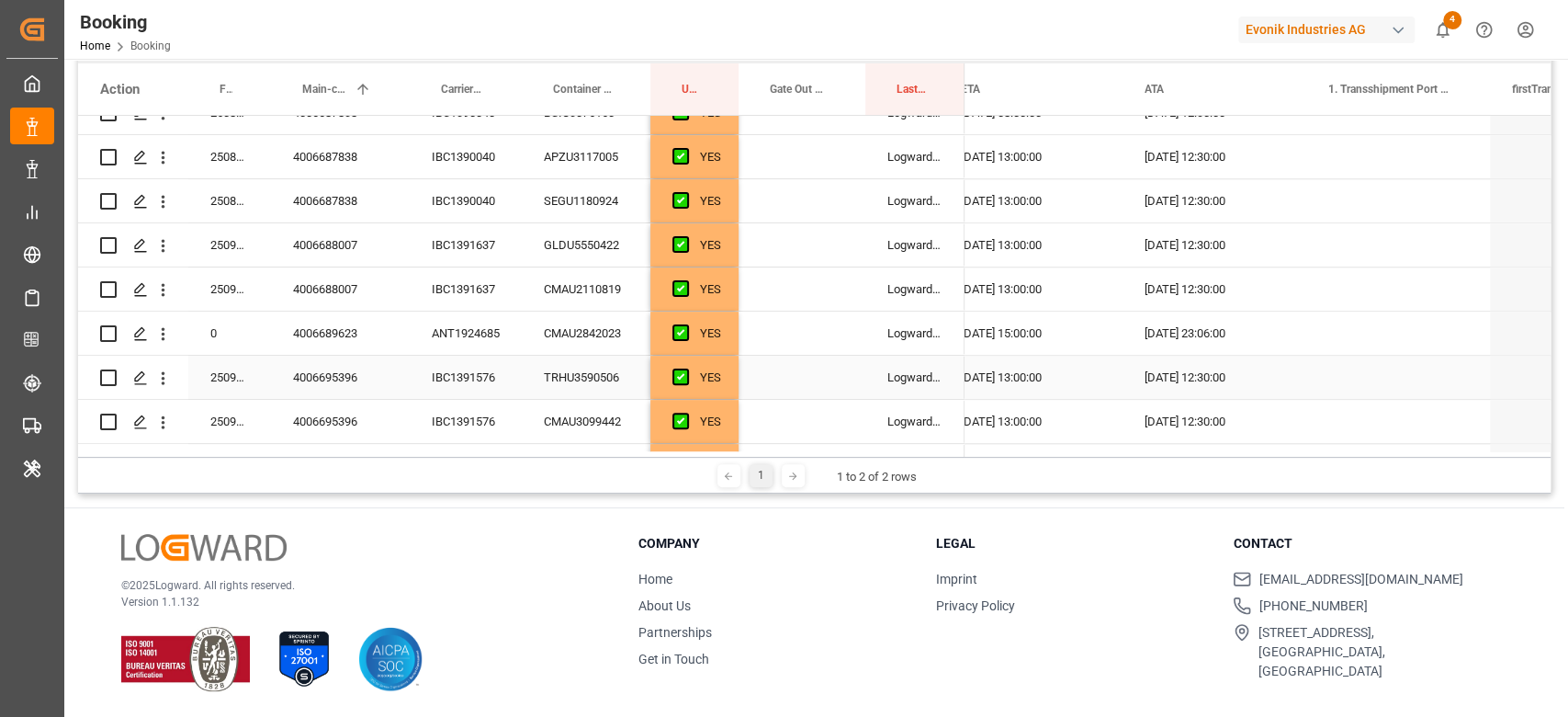
scroll to position [858, 0]
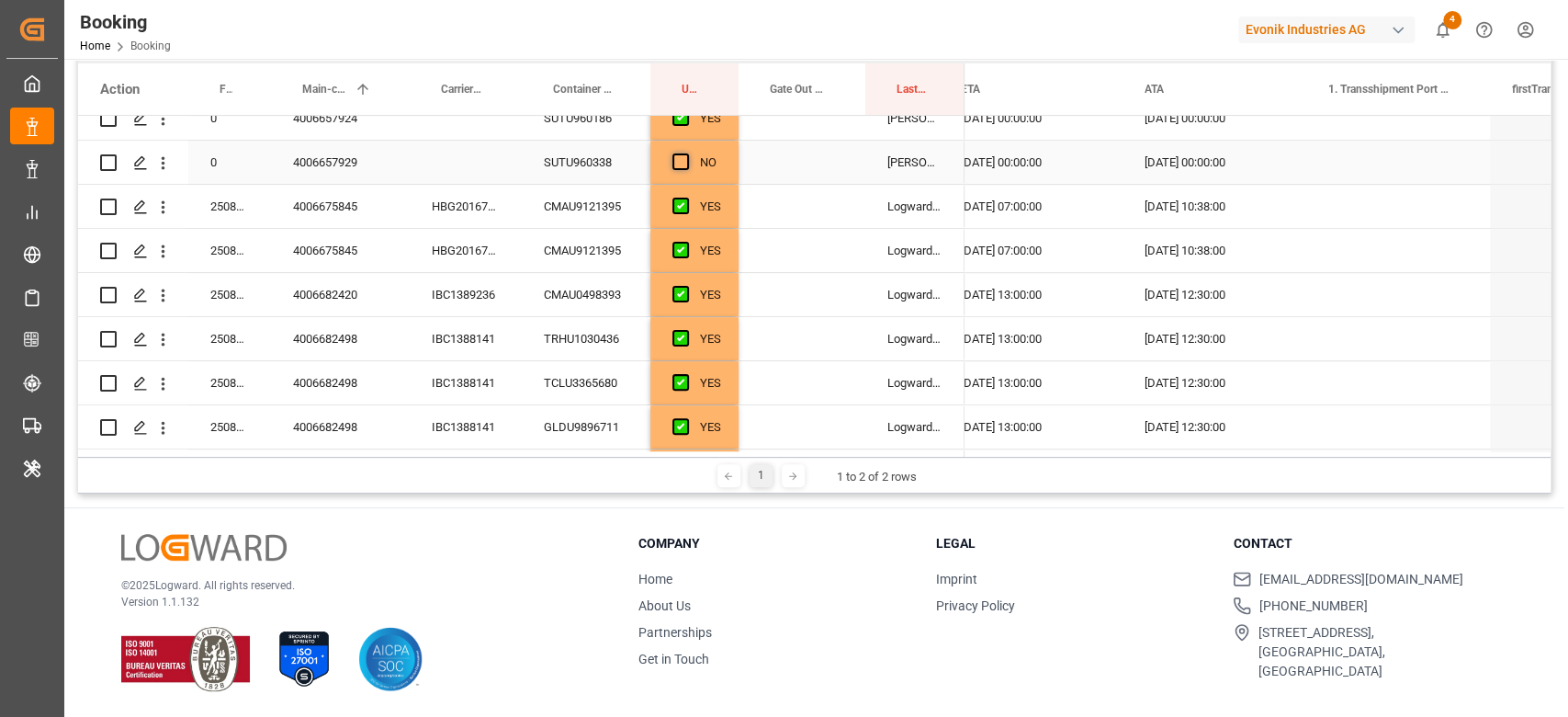
click at [678, 158] on span "Press SPACE to select this row." at bounding box center [680, 162] width 16 height 16
click at [686, 154] on input "Press SPACE to select this row." at bounding box center [686, 154] width 0 height 0
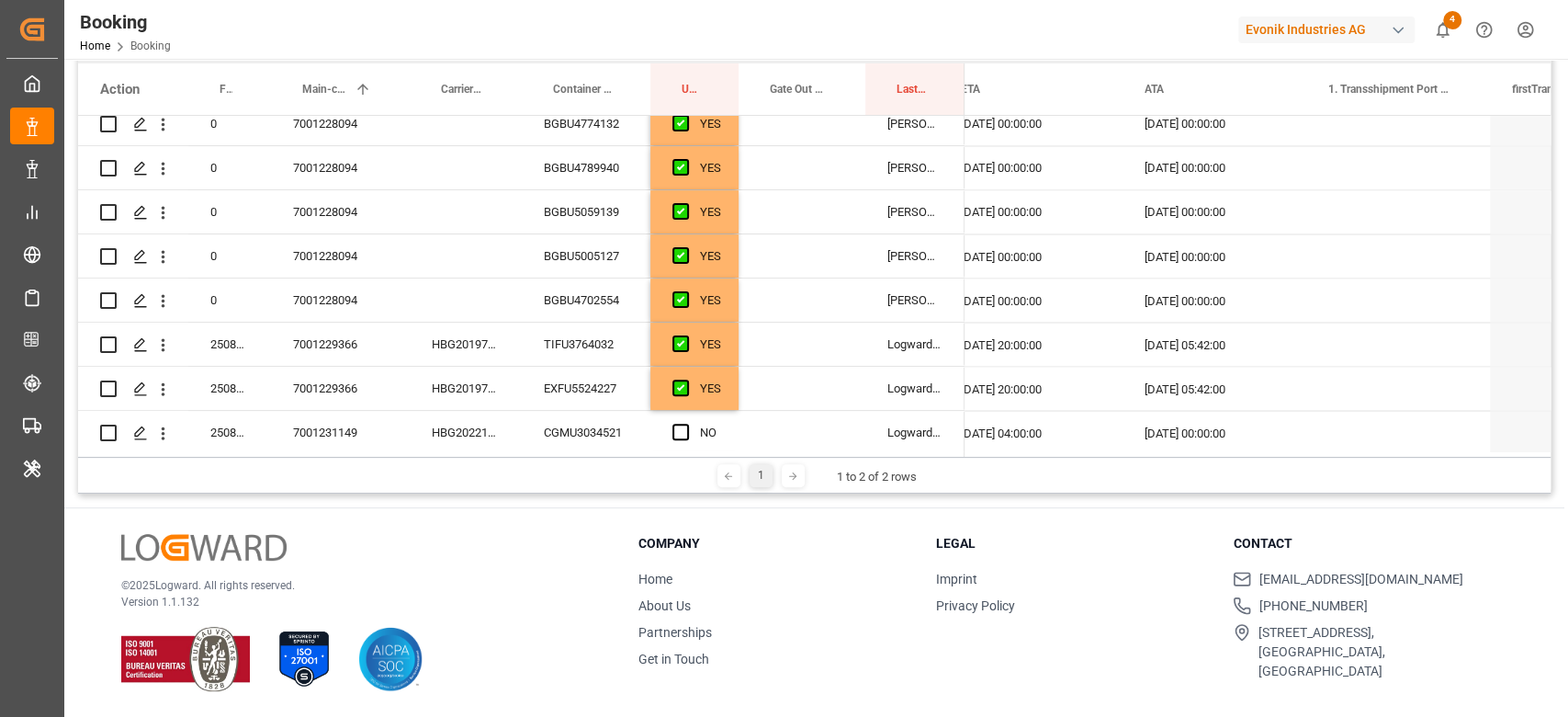
scroll to position [2449, 0]
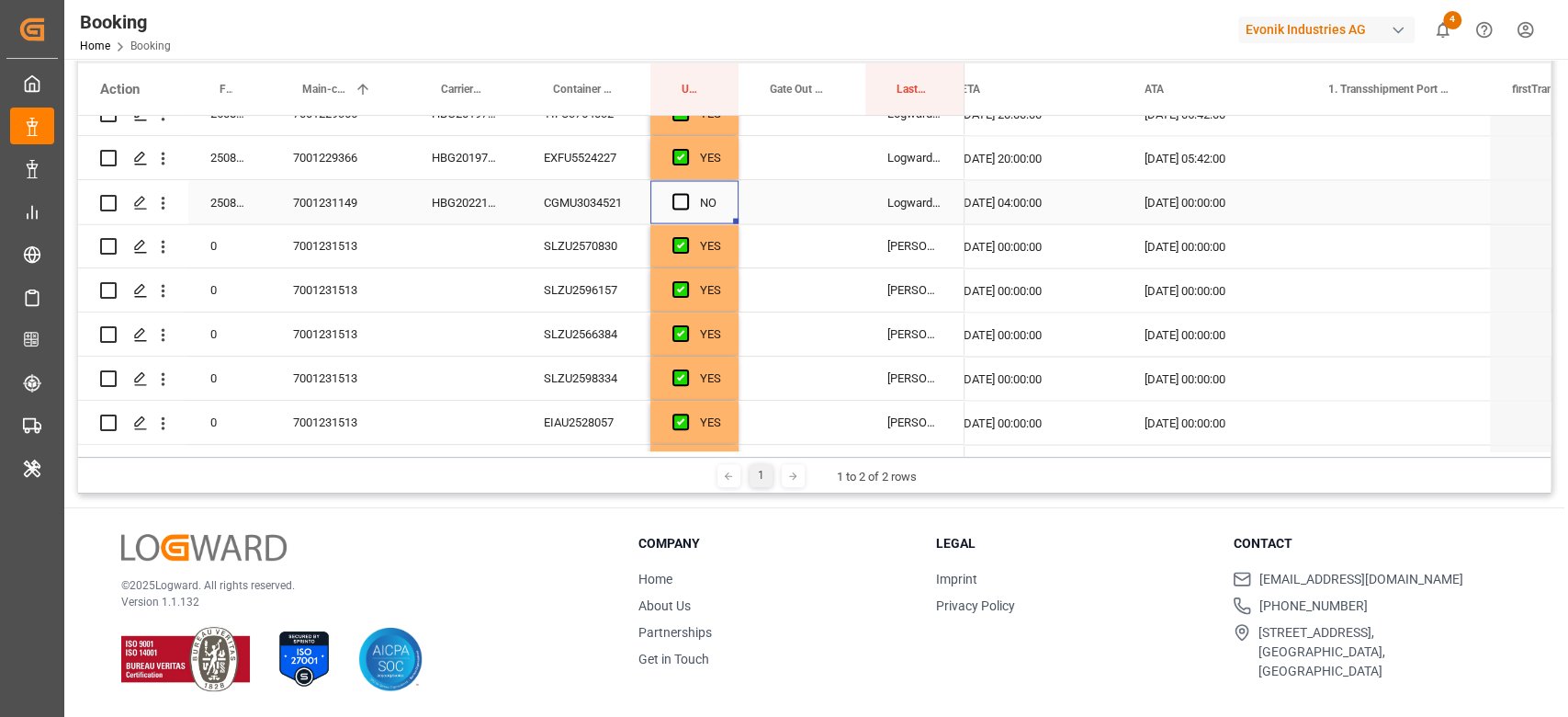
click at [699, 187] on div "NO" at bounding box center [707, 202] width 16 height 42
click at [673, 202] on span "Press SPACE to select this row." at bounding box center [680, 201] width 16 height 16
click at [686, 193] on input "Press SPACE to select this row." at bounding box center [686, 193] width 0 height 0
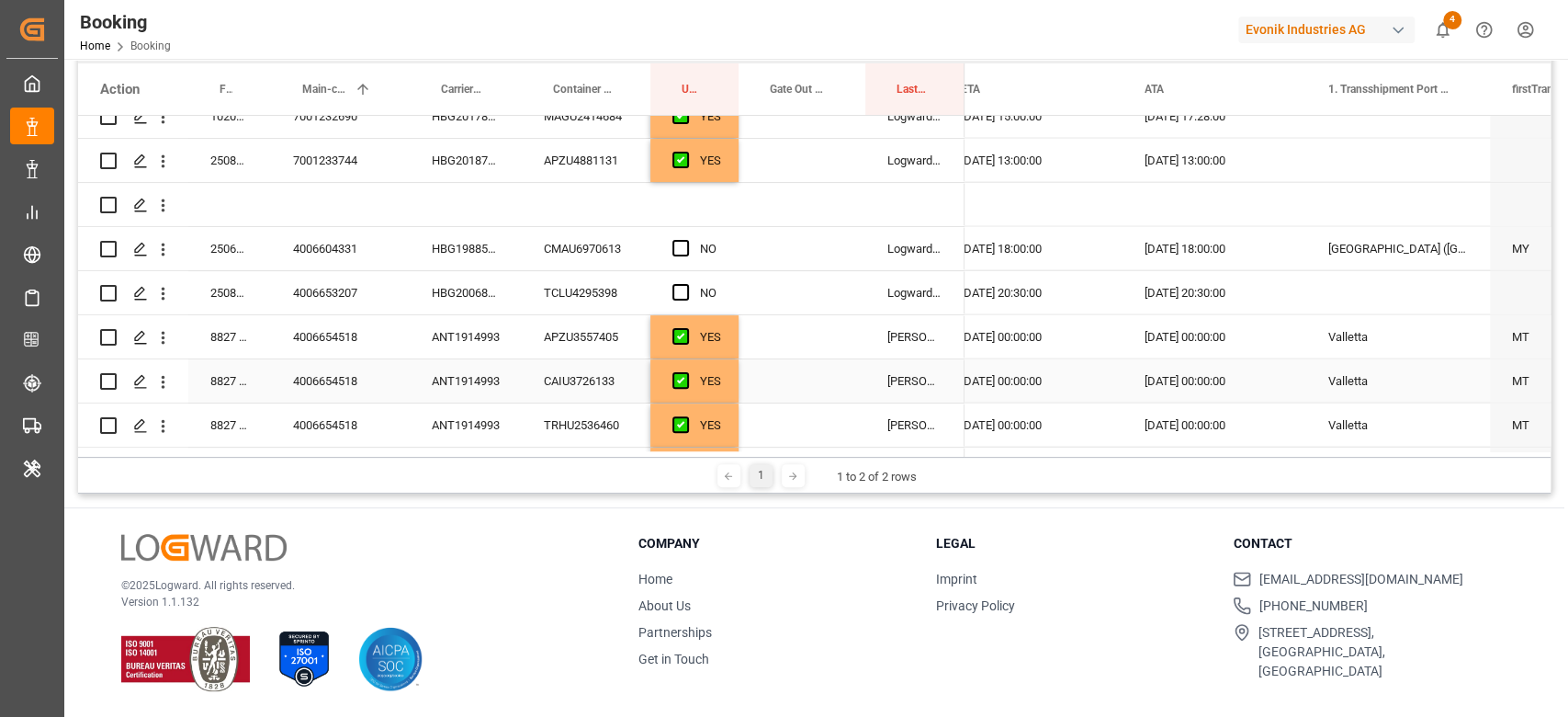
scroll to position [2940, 0]
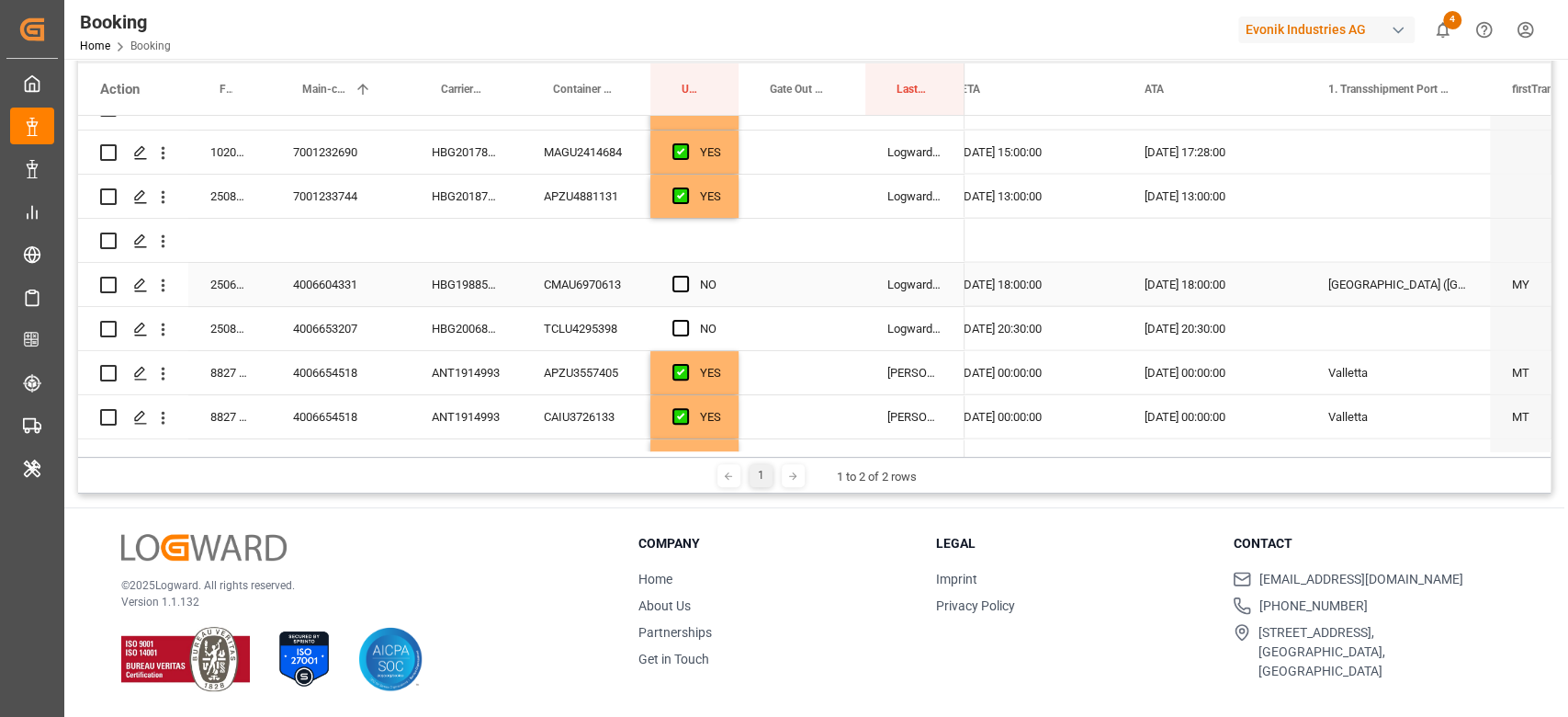
click at [489, 291] on div "HBG1988500" at bounding box center [465, 284] width 112 height 43
click at [464, 326] on div "HBG2006862" at bounding box center [465, 328] width 112 height 43
click at [686, 291] on span "Press SPACE to select this row." at bounding box center [680, 283] width 16 height 16
click at [686, 275] on input "Press SPACE to select this row." at bounding box center [686, 275] width 0 height 0
click at [680, 319] on span "Press SPACE to select this row." at bounding box center [680, 327] width 16 height 16
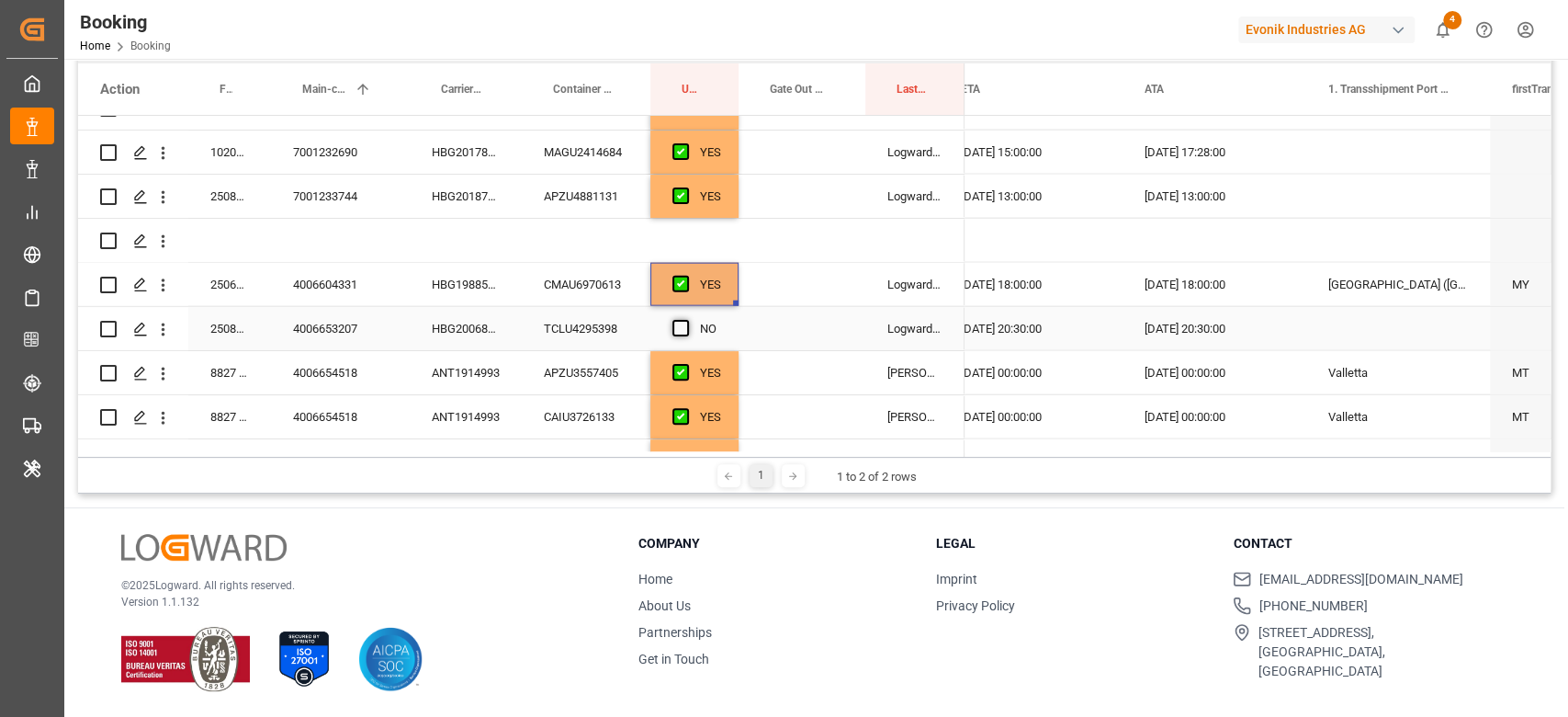
click at [686, 319] on input "Press SPACE to select this row." at bounding box center [686, 319] width 0 height 0
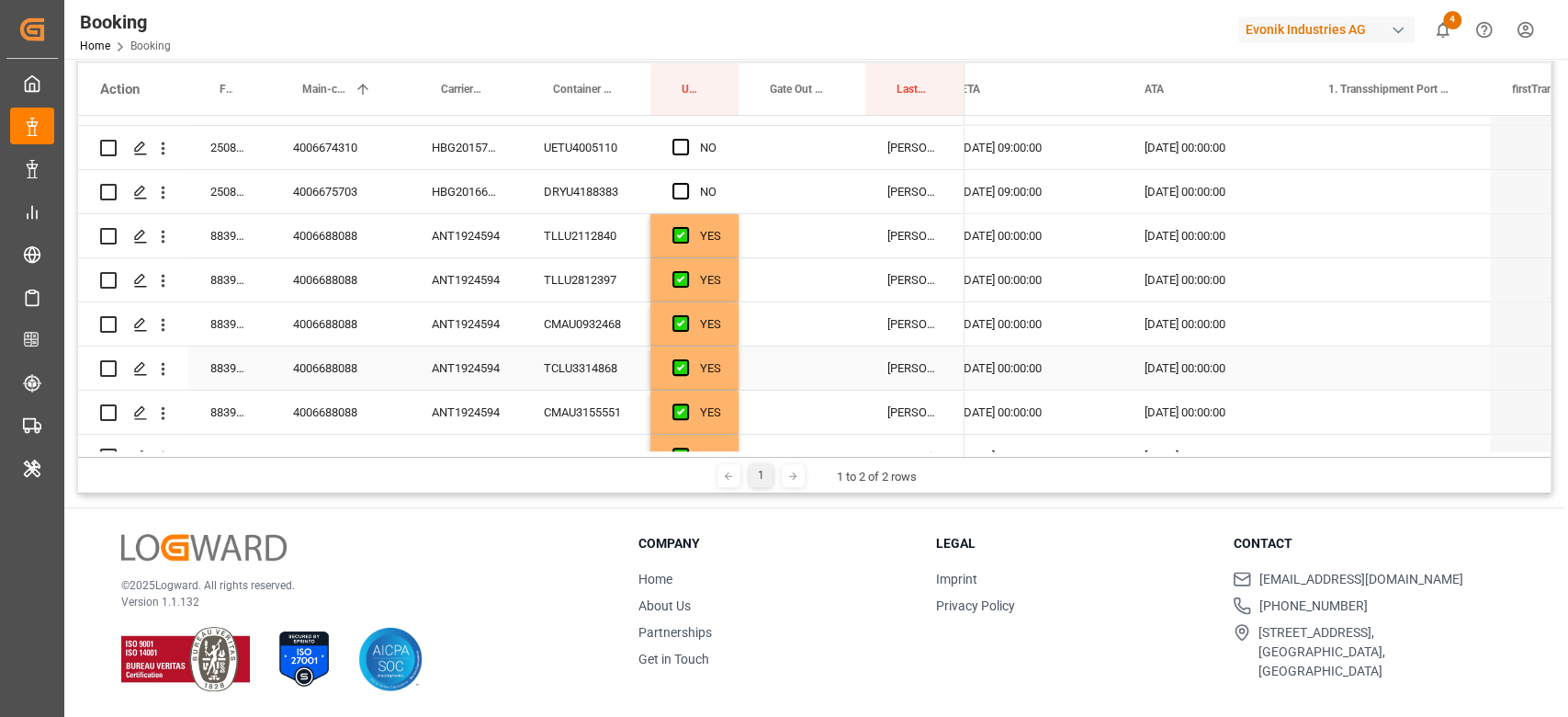
scroll to position [3308, 0]
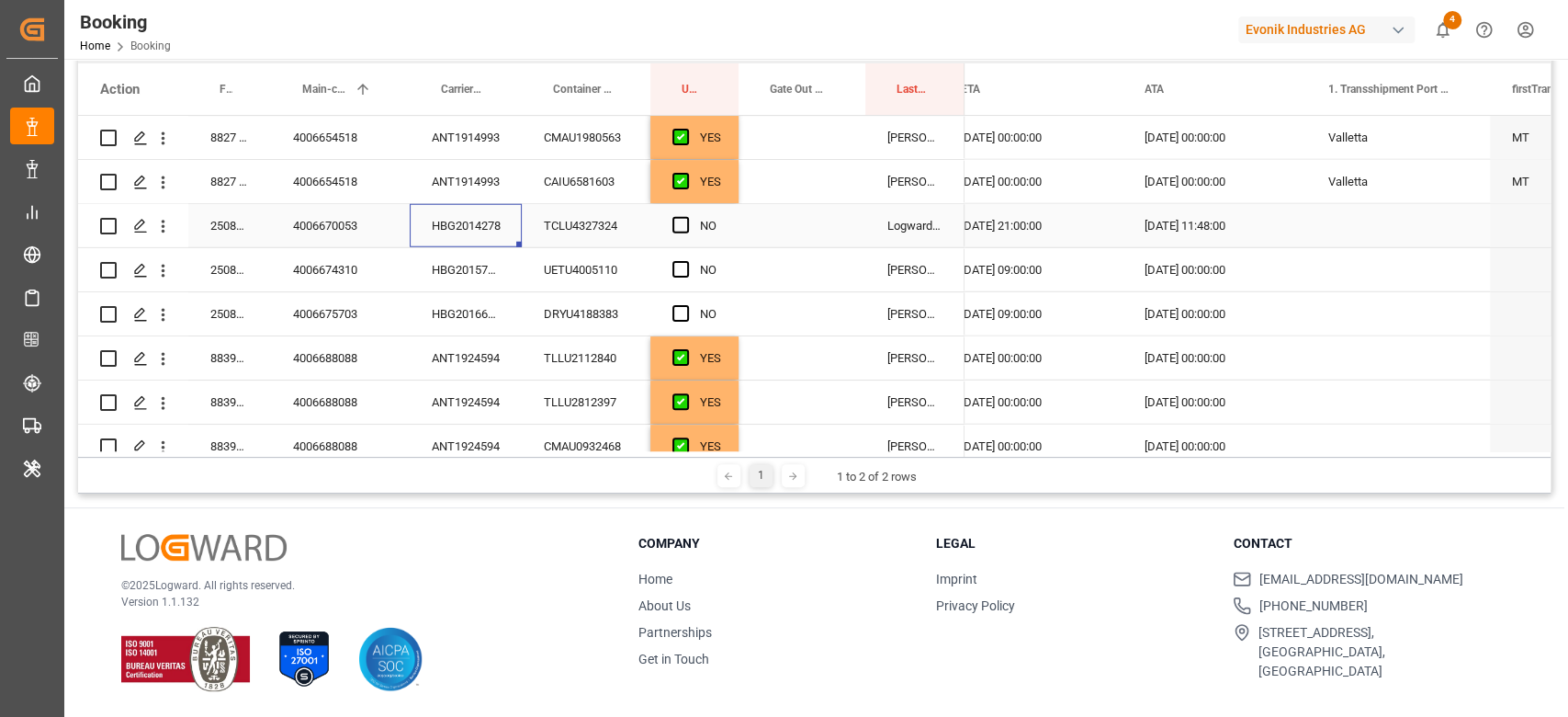
click at [496, 228] on div "HBG2014278" at bounding box center [465, 225] width 112 height 43
click at [681, 229] on span "Press SPACE to select this row." at bounding box center [680, 225] width 16 height 16
click at [686, 217] on input "Press SPACE to select this row." at bounding box center [686, 217] width 0 height 0
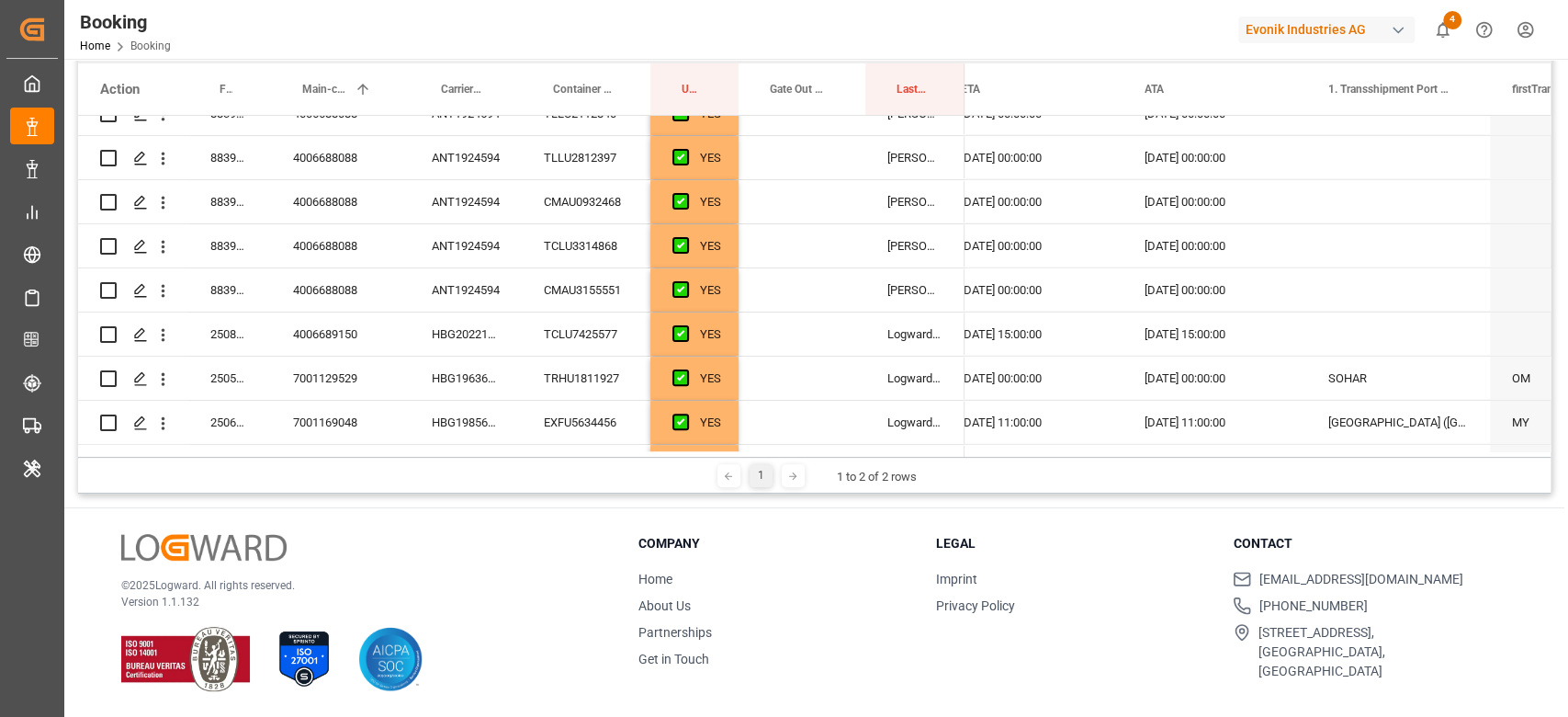
scroll to position [3814, 0]
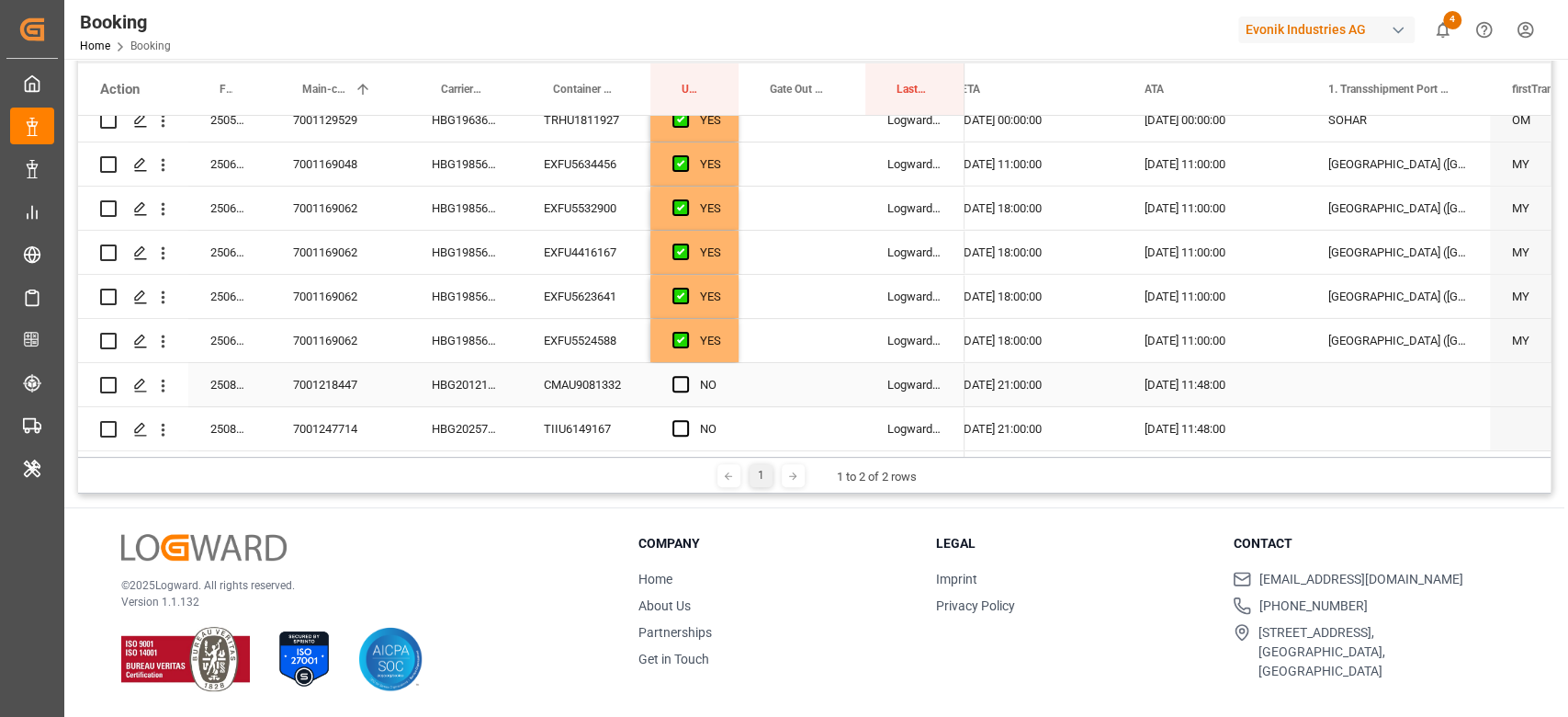
click at [500, 398] on div "HBG2012121" at bounding box center [465, 384] width 112 height 43
click at [492, 430] on div "HBG2025734" at bounding box center [465, 428] width 112 height 43
click at [688, 386] on span "Press SPACE to select this row." at bounding box center [680, 383] width 16 height 16
click at [686, 376] on input "Press SPACE to select this row." at bounding box center [686, 376] width 0 height 0
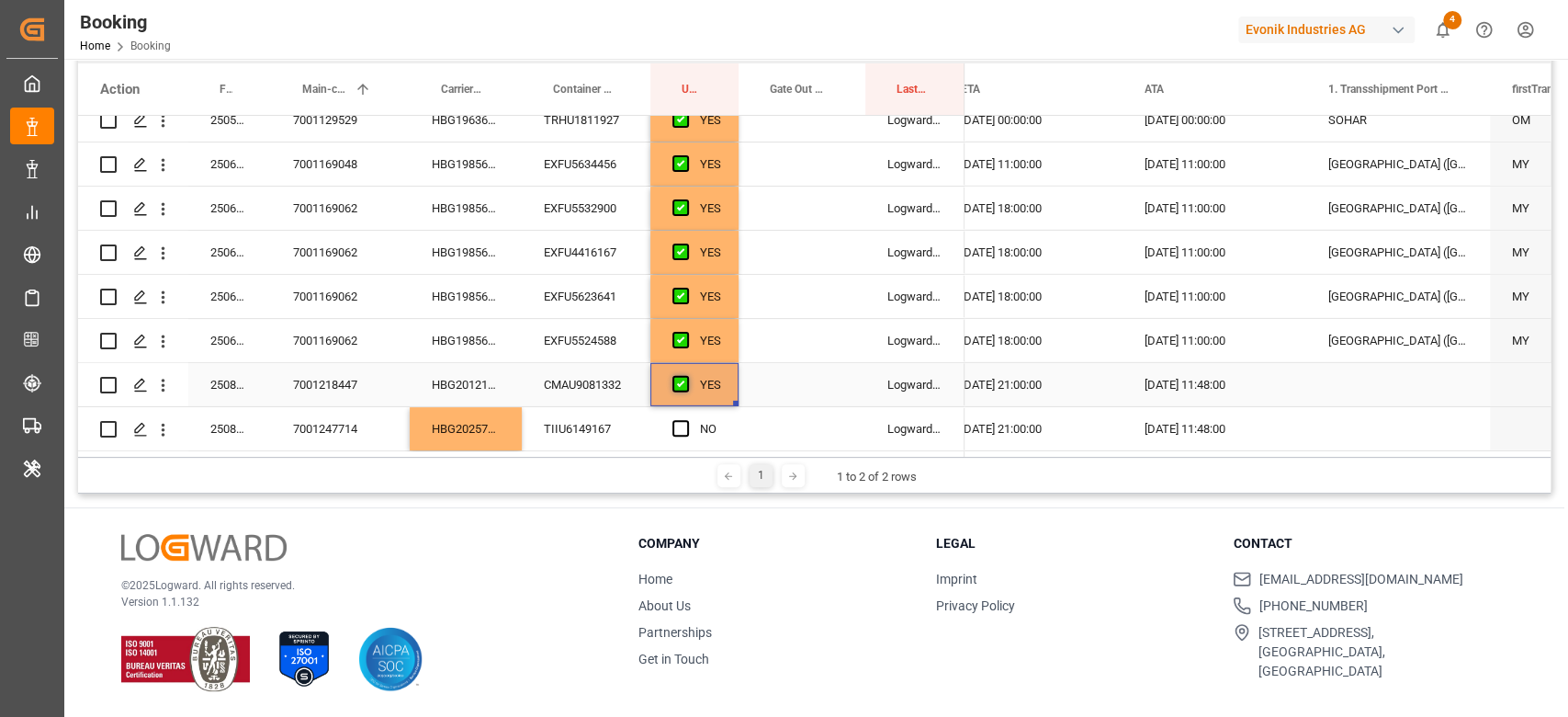
click at [680, 384] on span "Press SPACE to select this row." at bounding box center [680, 383] width 16 height 16
click at [686, 376] on input "Press SPACE to select this row." at bounding box center [686, 376] width 0 height 0
click at [683, 379] on span "Press SPACE to select this row." at bounding box center [680, 383] width 16 height 16
click at [686, 376] on input "Press SPACE to select this row." at bounding box center [686, 376] width 0 height 0
click at [677, 427] on span "Press SPACE to select this row." at bounding box center [680, 427] width 16 height 16
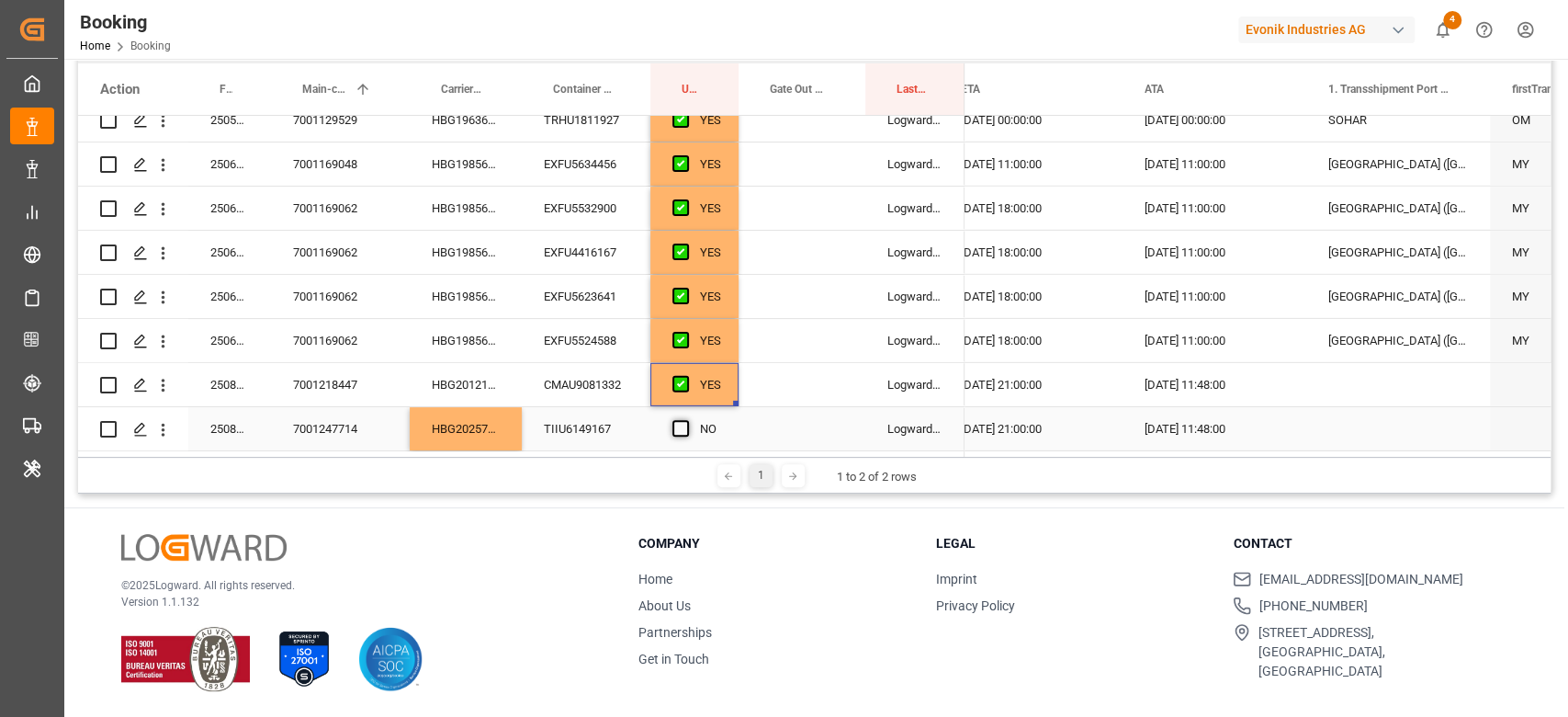
click at [686, 420] on input "Press SPACE to select this row." at bounding box center [686, 420] width 0 height 0
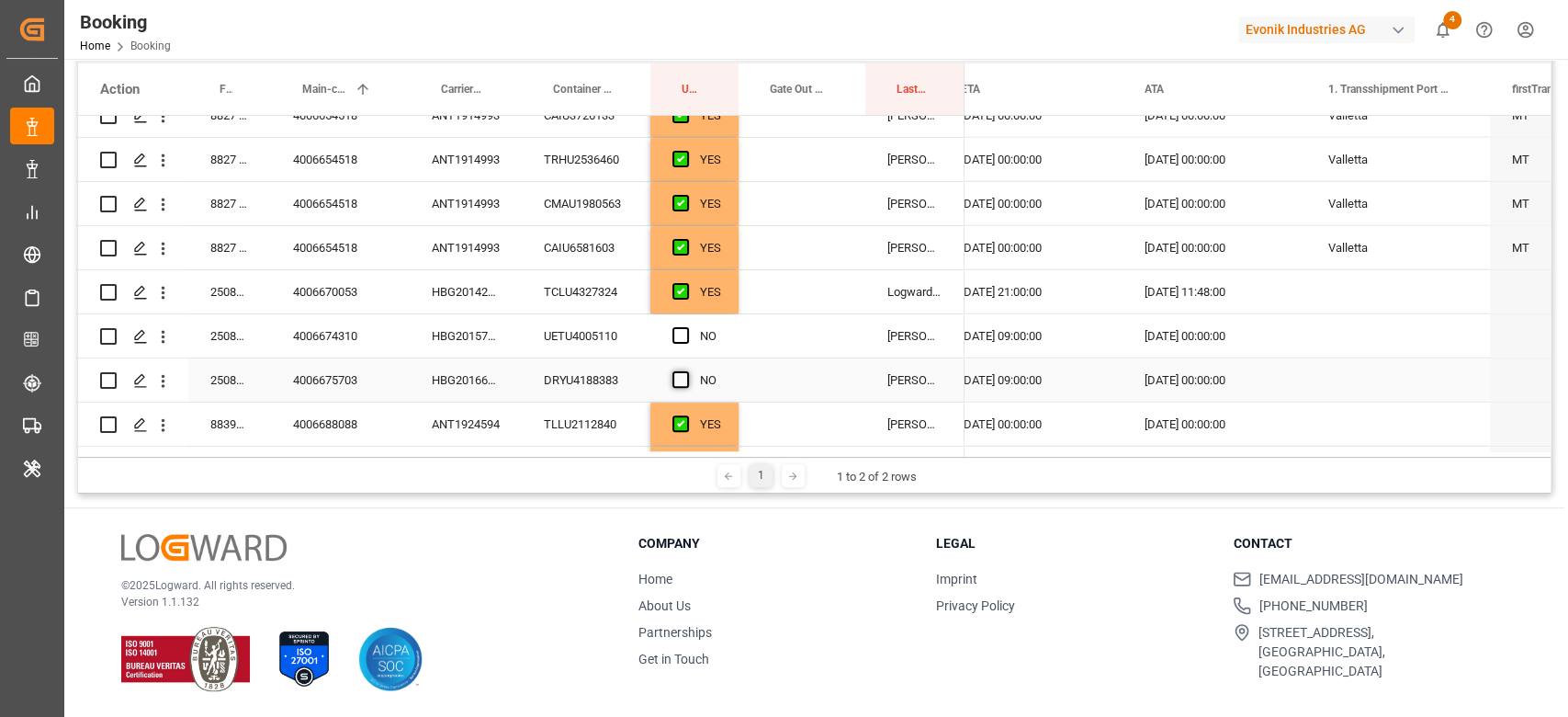
scroll to position [3203, 0]
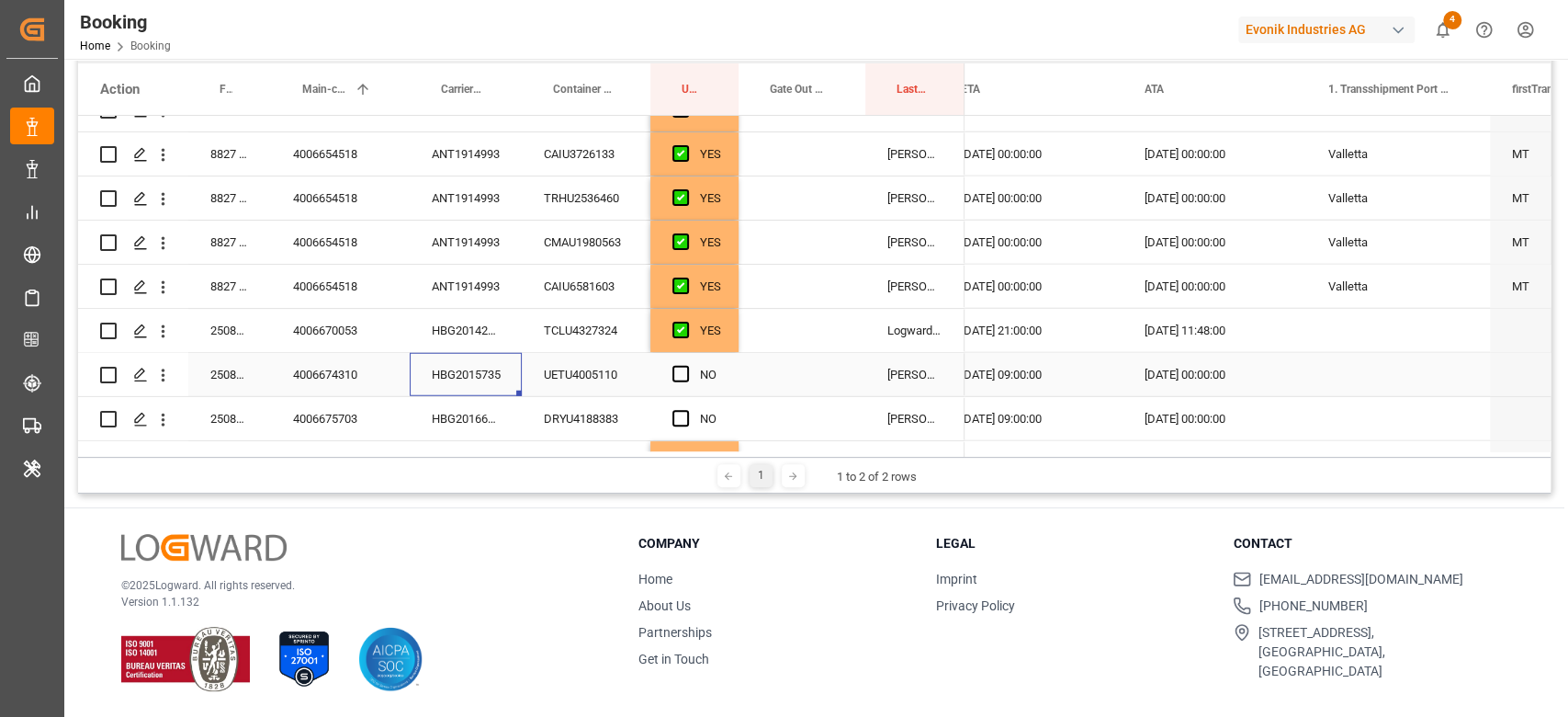
click at [511, 393] on div "HBG2015735" at bounding box center [465, 374] width 112 height 43
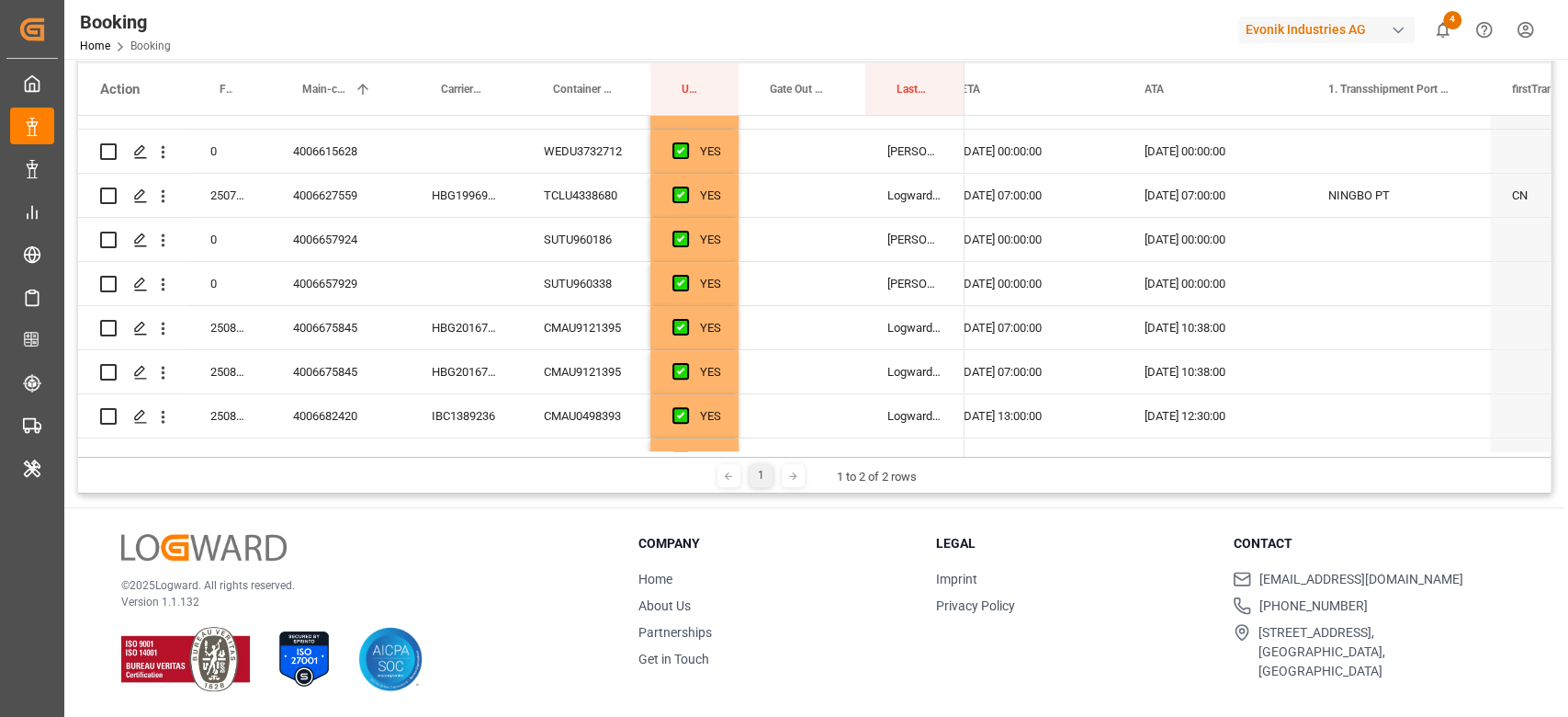
scroll to position [630, 0]
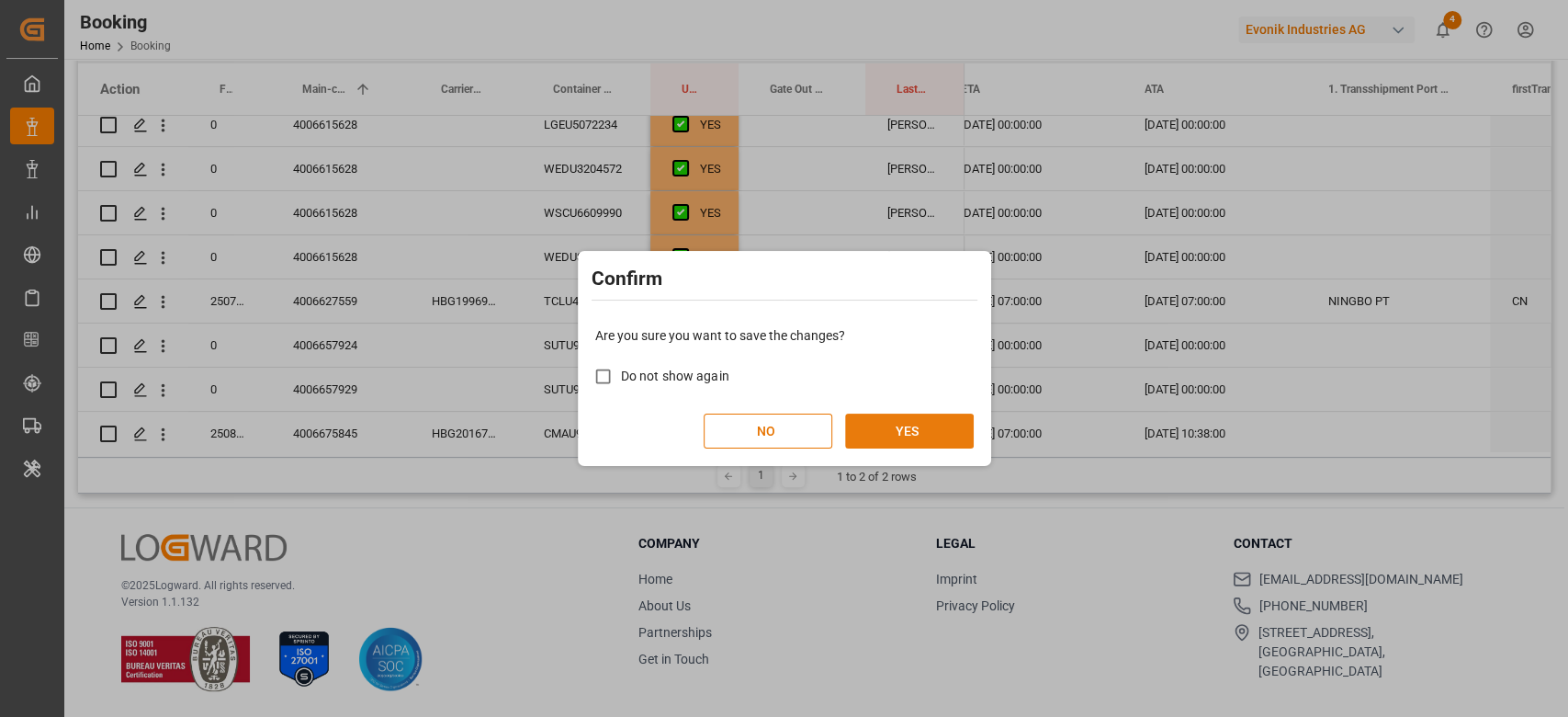
click at [934, 414] on button "YES" at bounding box center [909, 430] width 129 height 35
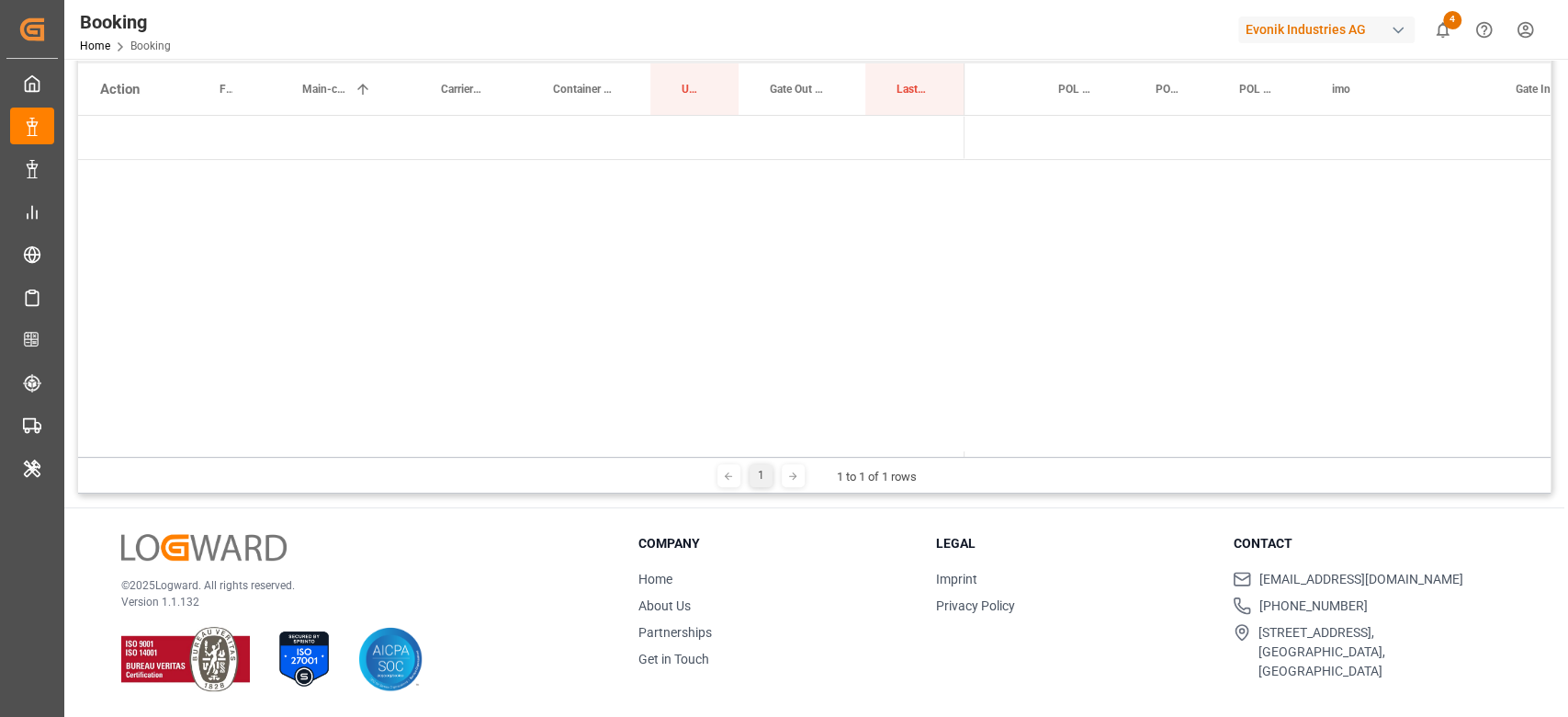
scroll to position [0, 0]
click at [987, 130] on span "Press SPACE to select this row." at bounding box center [994, 138] width 16 height 16
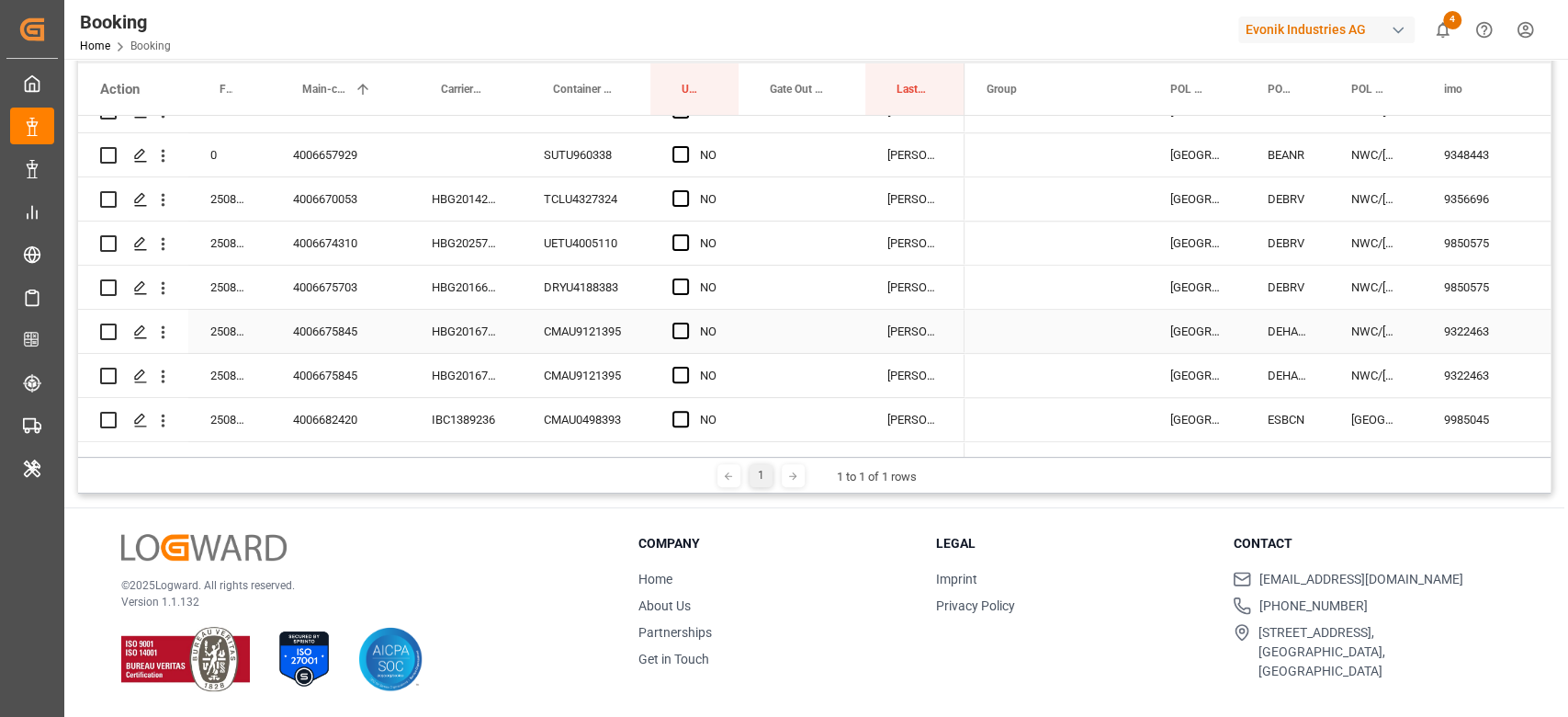
scroll to position [1135, 0]
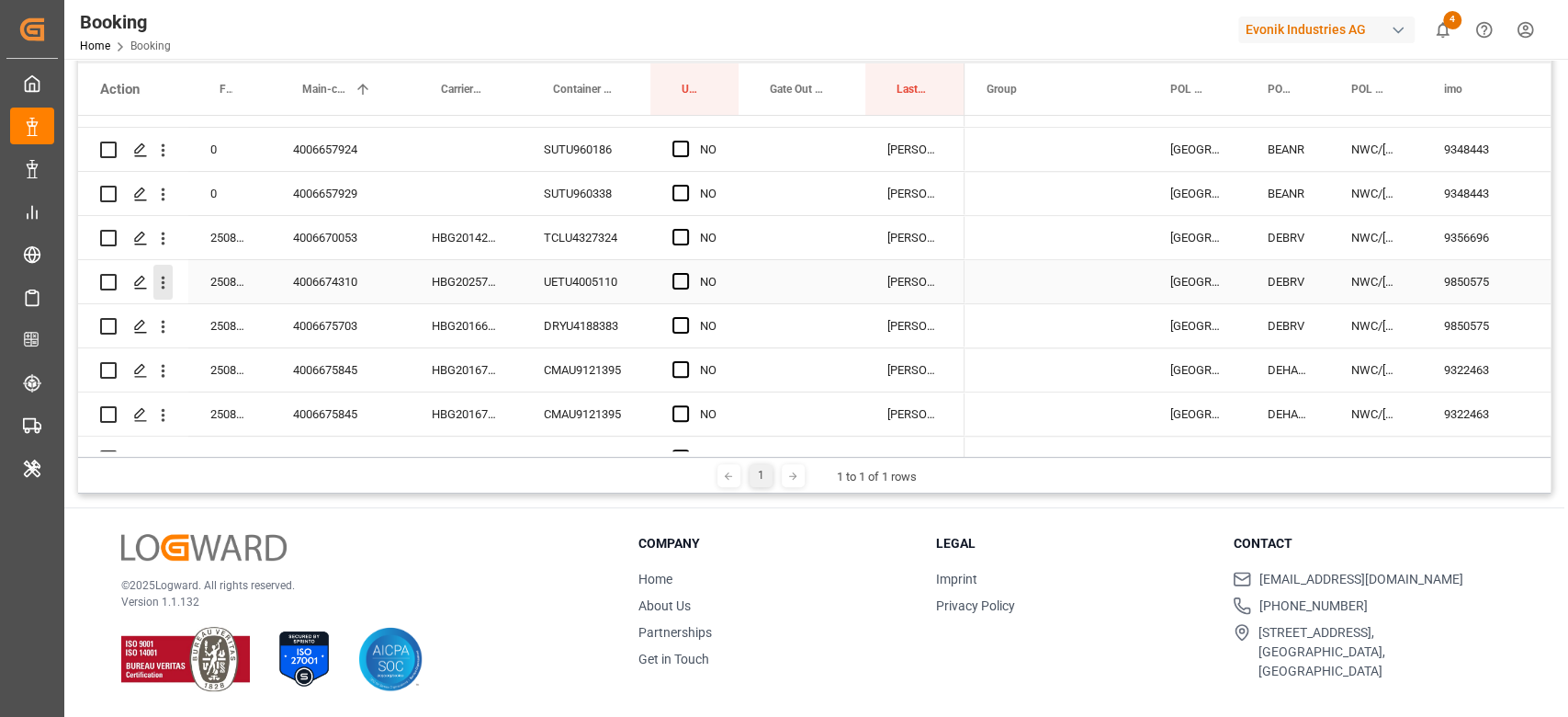
click at [161, 272] on icon "open menu" at bounding box center [163, 282] width 19 height 19
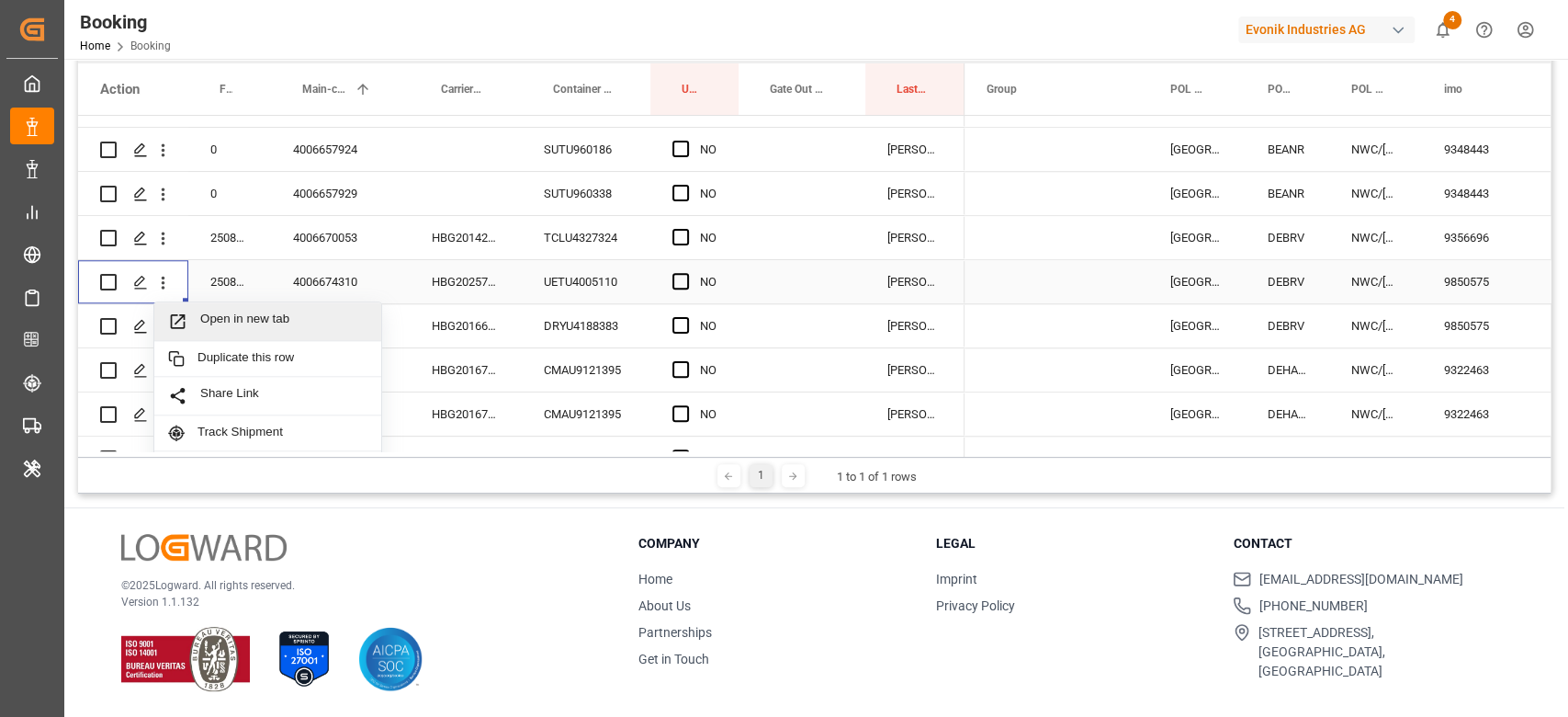
click at [221, 319] on span "Open in new tab" at bounding box center [284, 321] width 167 height 19
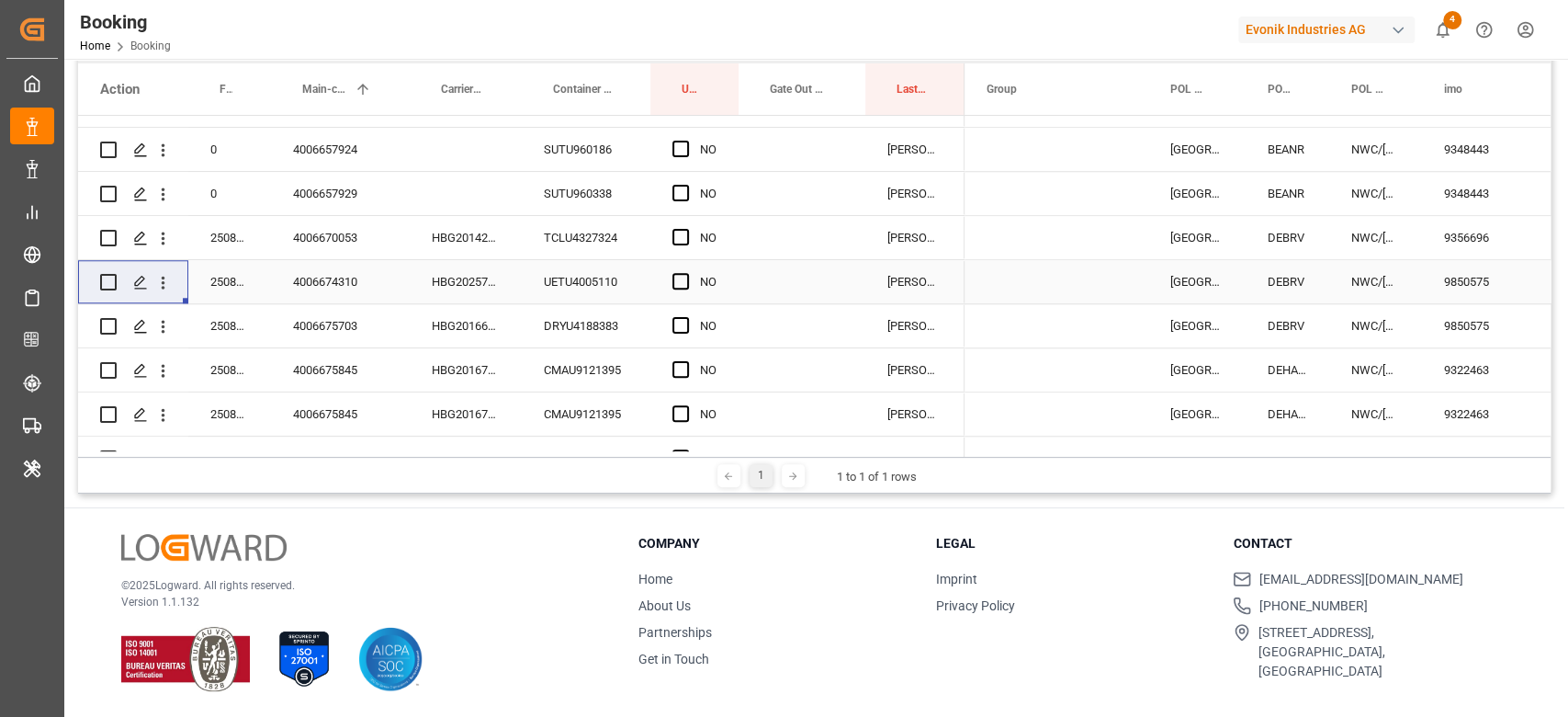
scroll to position [3770, 0]
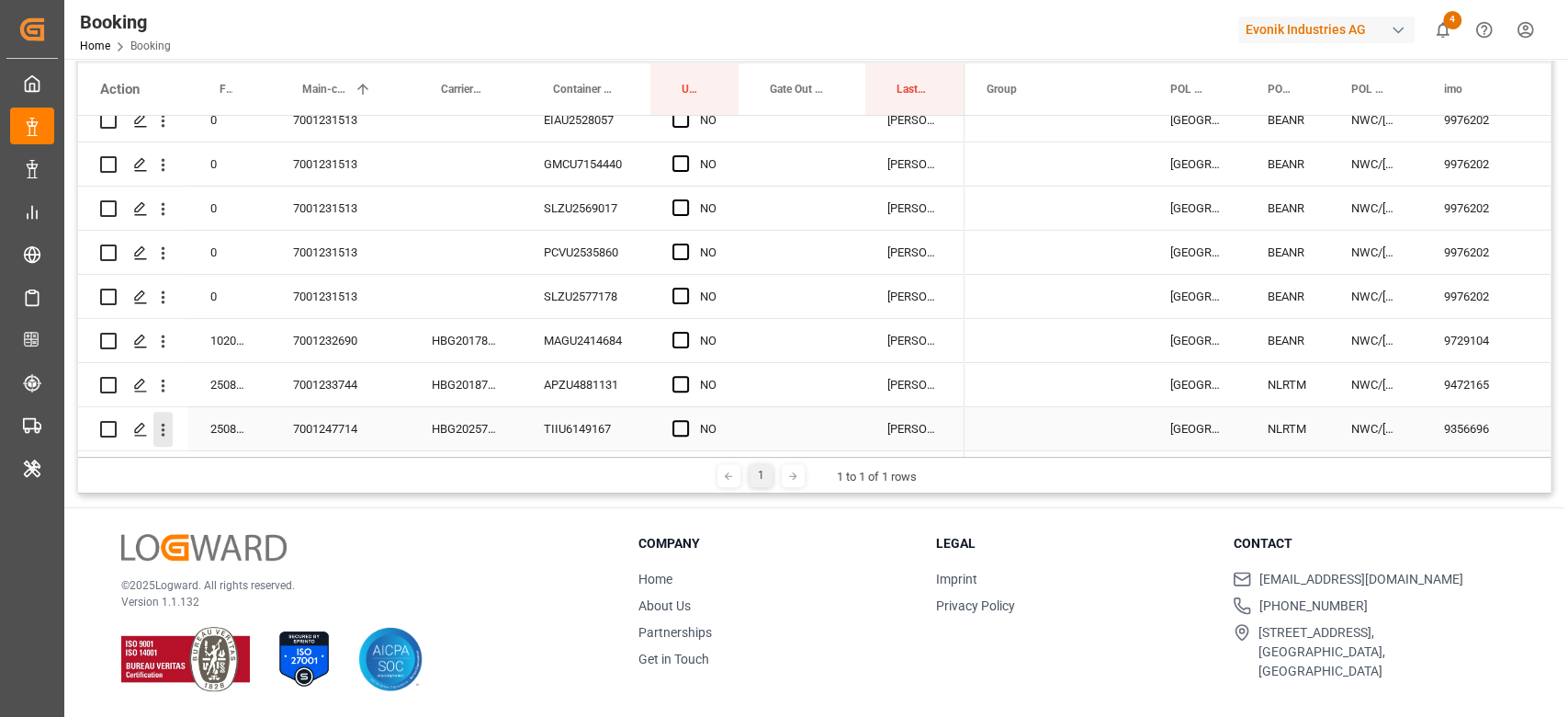
click at [167, 427] on icon "open menu" at bounding box center [163, 429] width 19 height 19
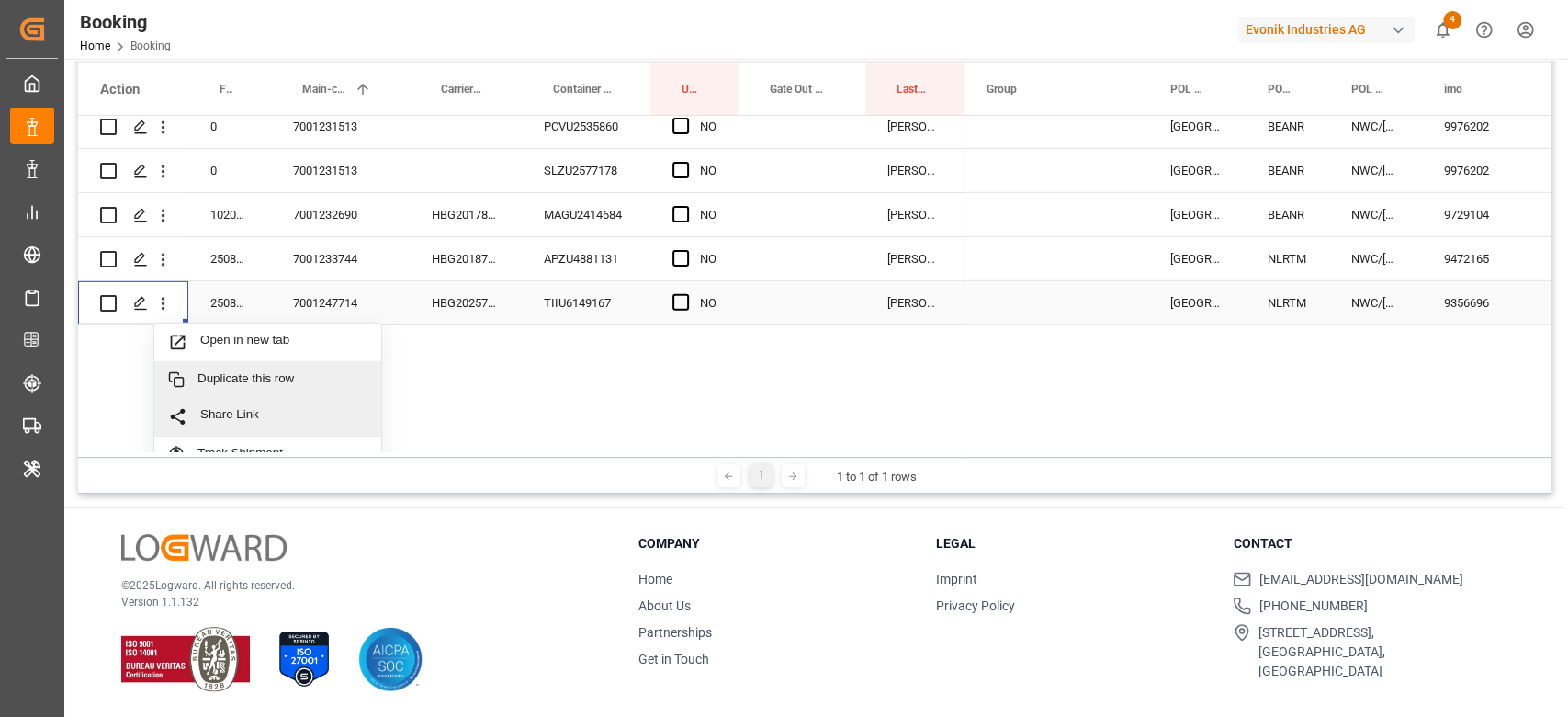
scroll to position [3894, 0]
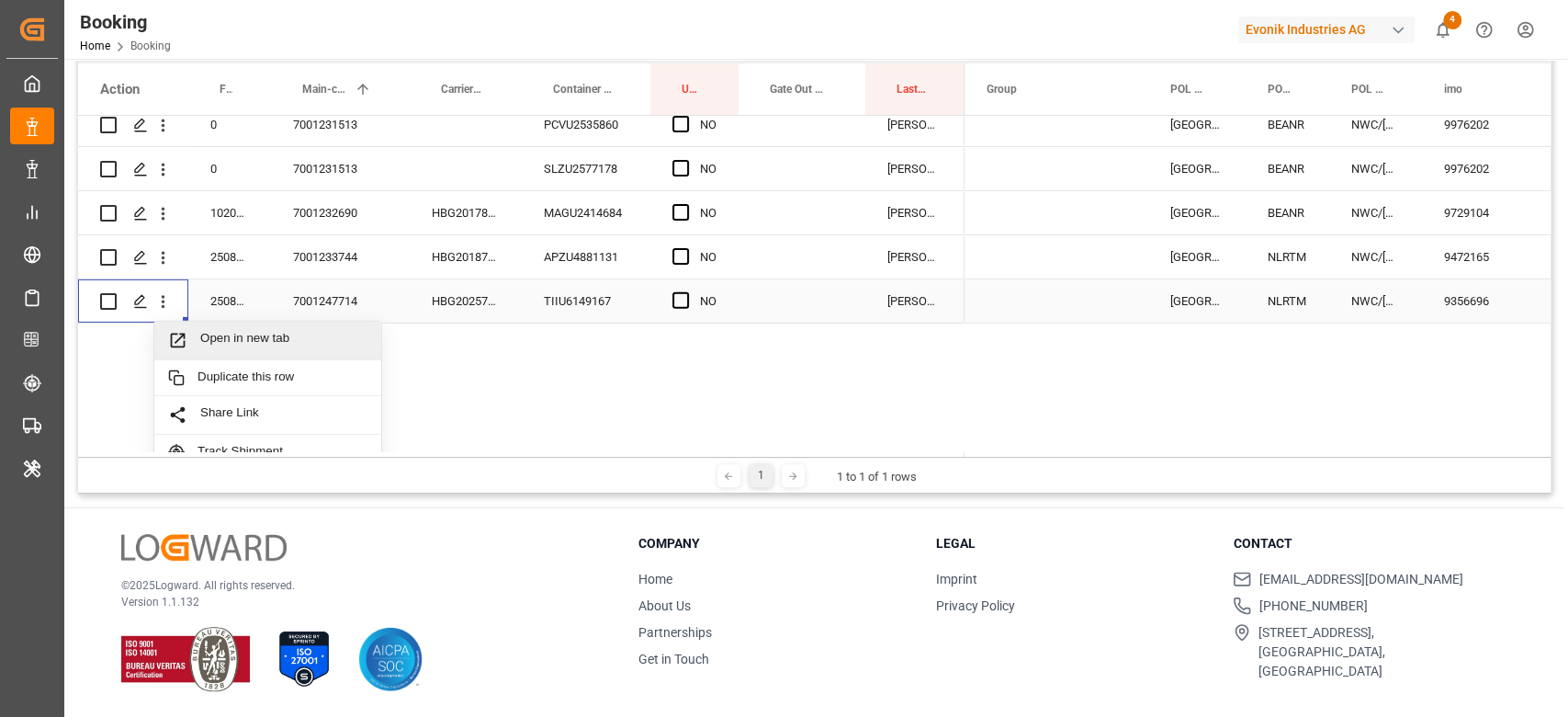
click at [267, 342] on span "Open in new tab" at bounding box center [284, 340] width 167 height 19
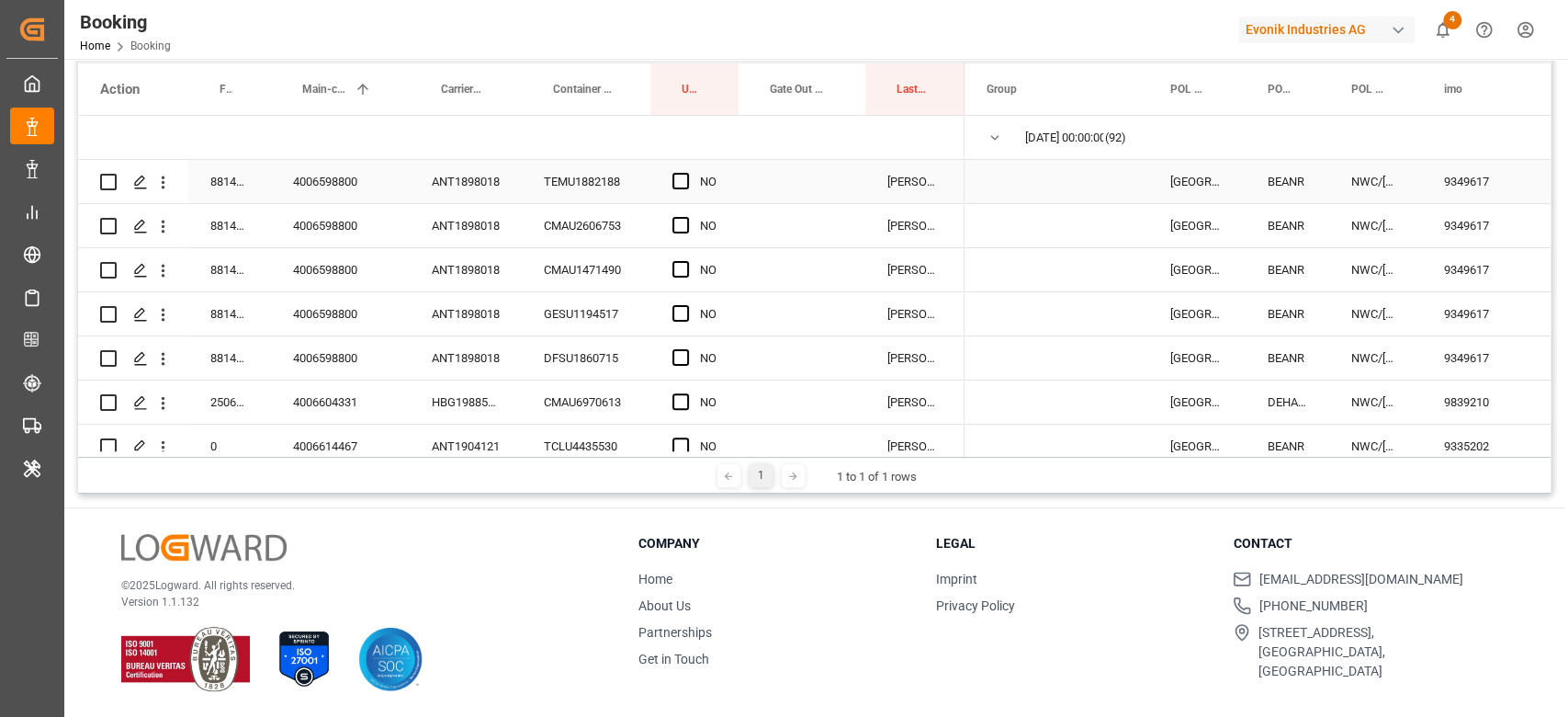
scroll to position [0, 0]
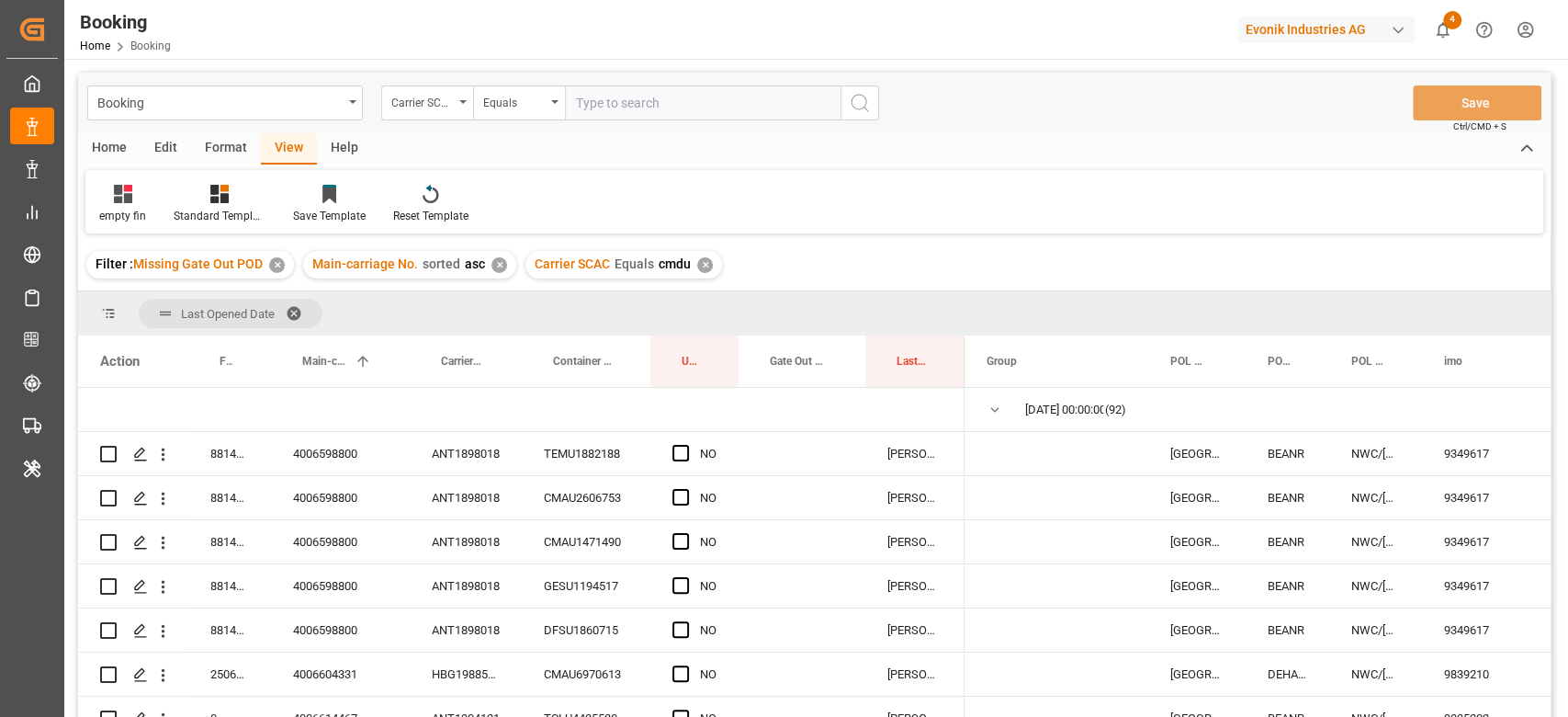
click at [669, 107] on input "text" at bounding box center [702, 102] width 275 height 35
type input "mscu"
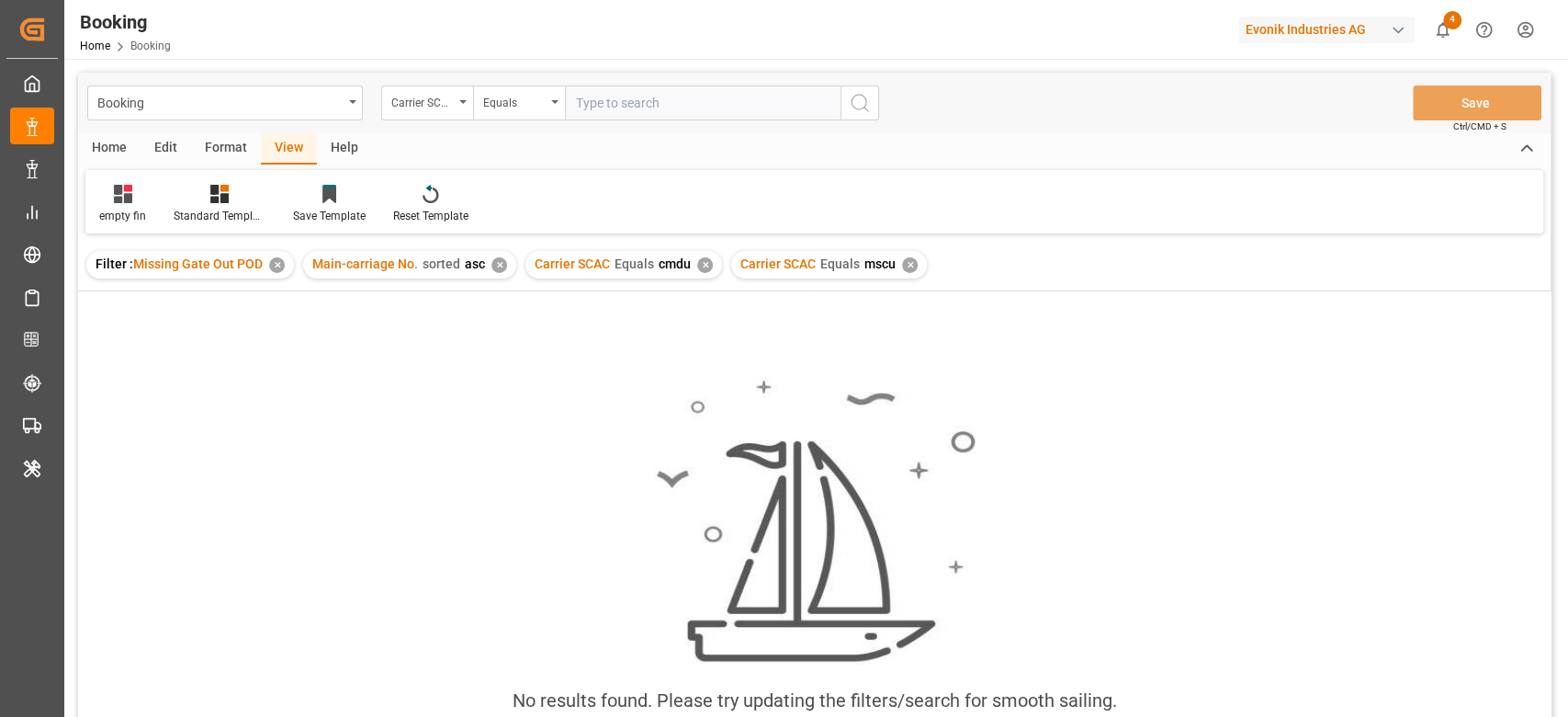
click at [704, 258] on div "✕" at bounding box center [704, 265] width 15 height 15
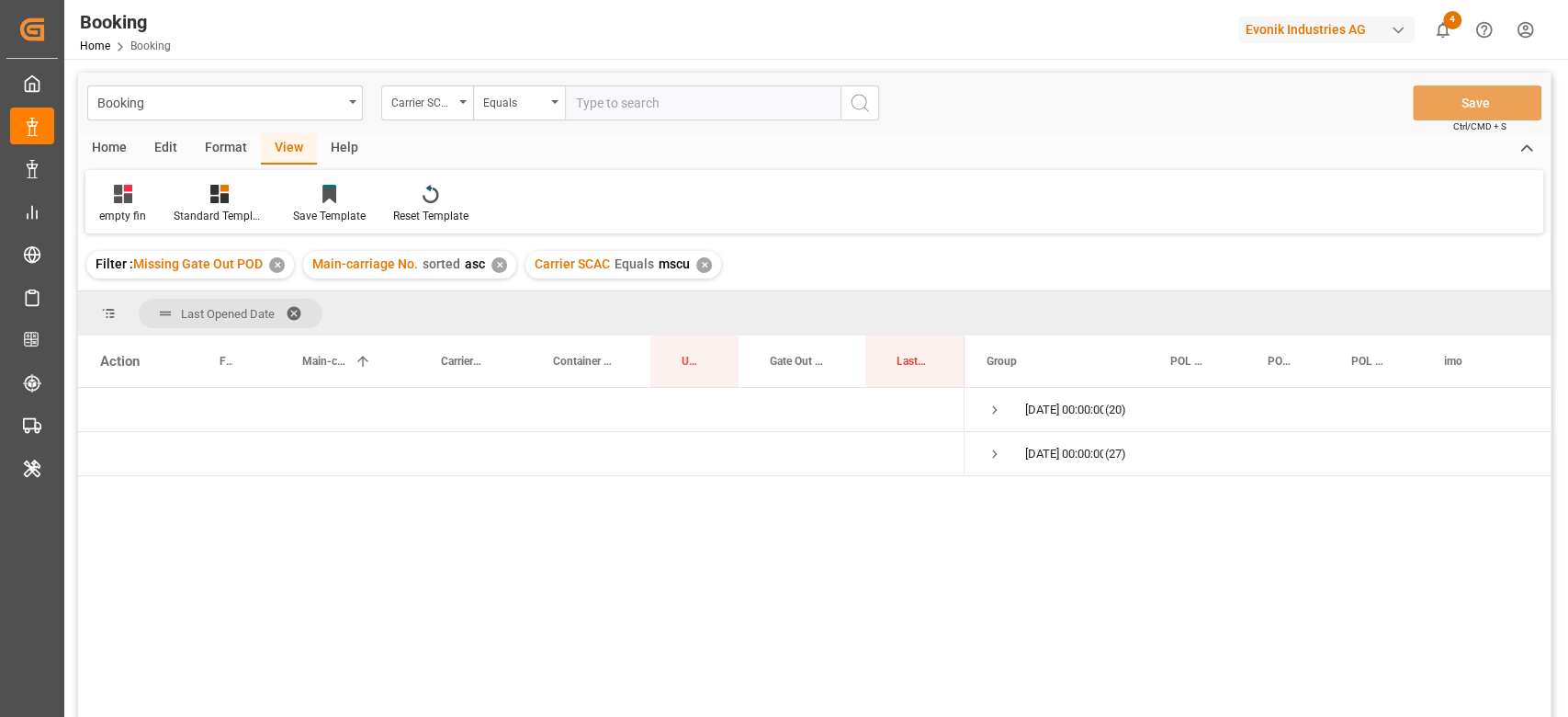
click at [295, 314] on span at bounding box center [300, 313] width 30 height 16
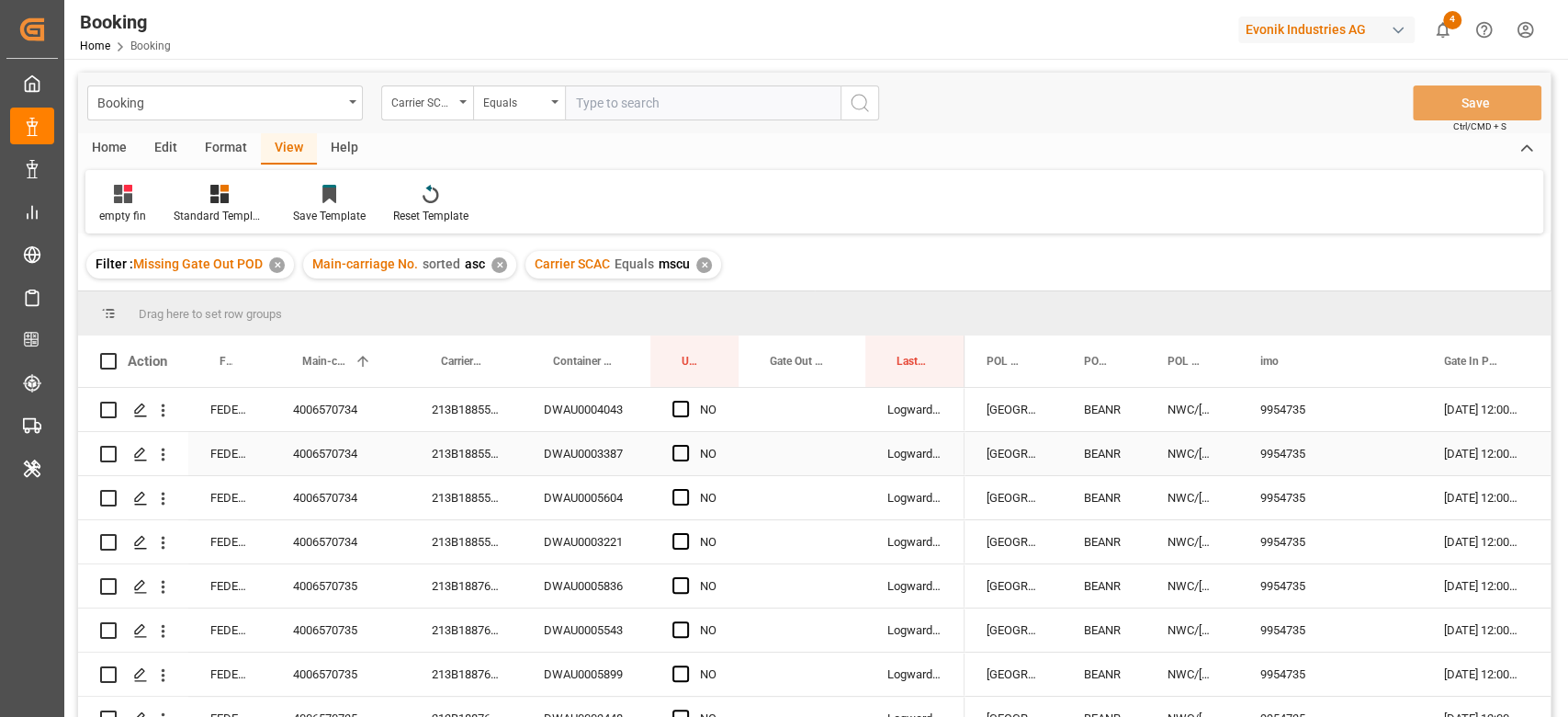
click at [429, 461] on div "213B1885589" at bounding box center [465, 453] width 112 height 43
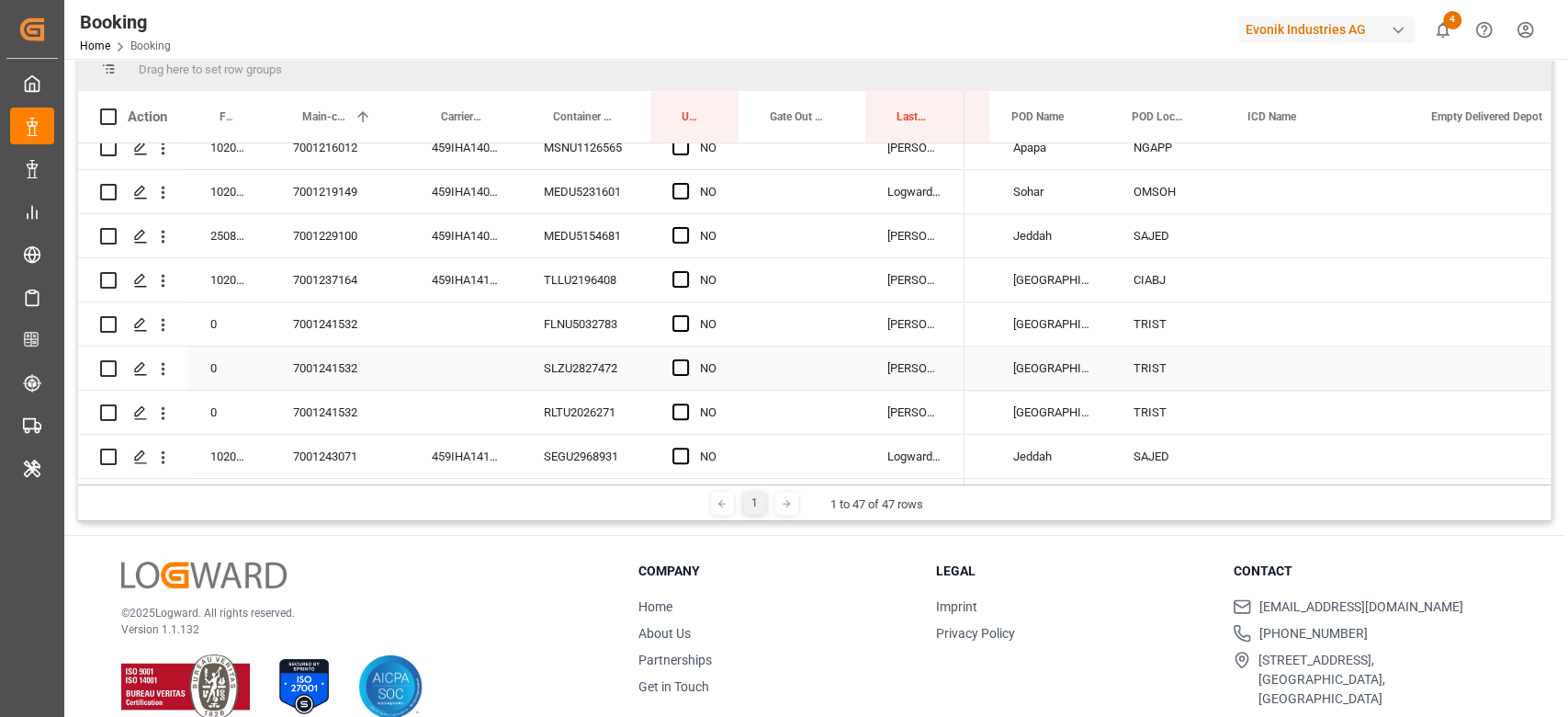
scroll to position [0, 944]
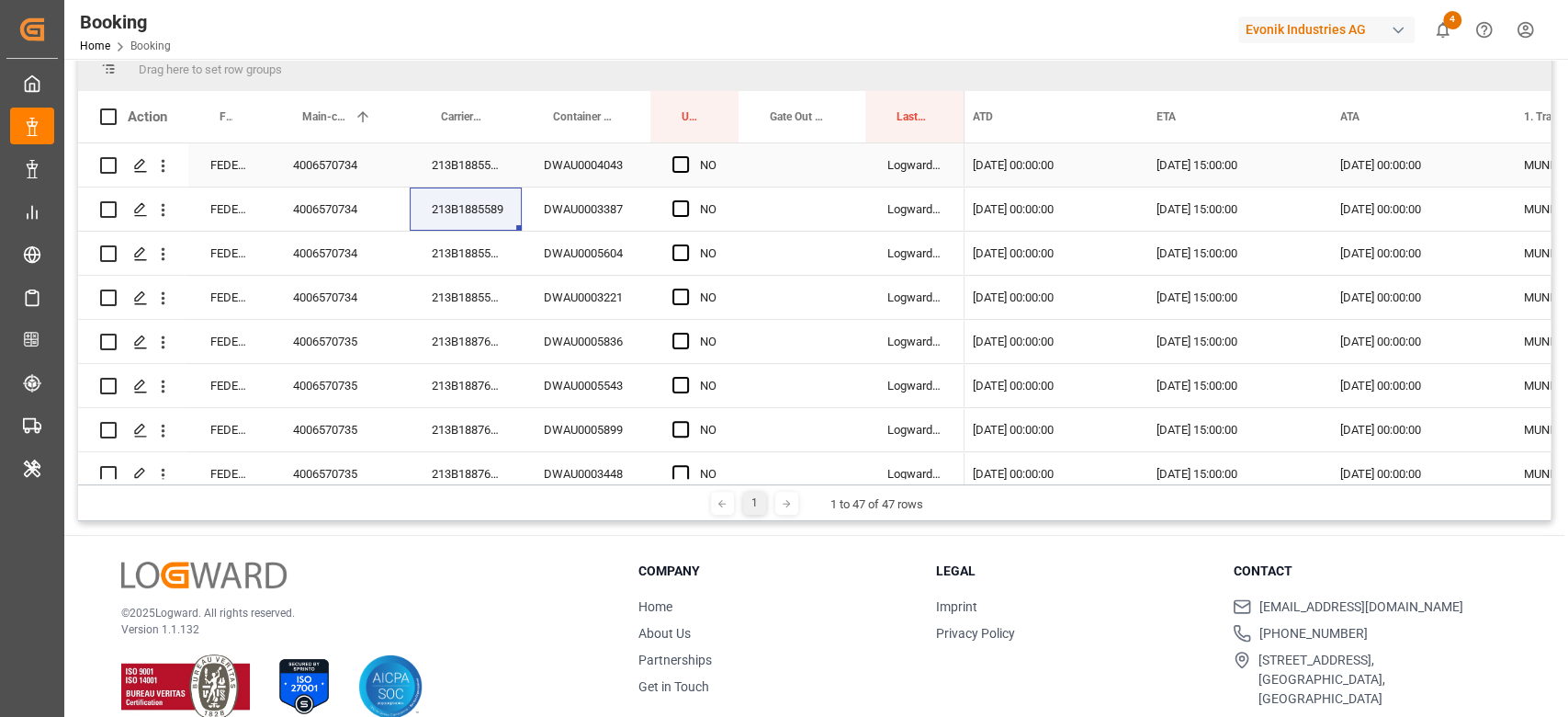
click at [678, 158] on span "Press SPACE to select this row." at bounding box center [680, 163] width 16 height 16
click at [686, 156] on input "Press SPACE to select this row." at bounding box center [686, 156] width 0 height 0
drag, startPoint x: 732, startPoint y: 184, endPoint x: 735, endPoint y: 305, distance: 121.0
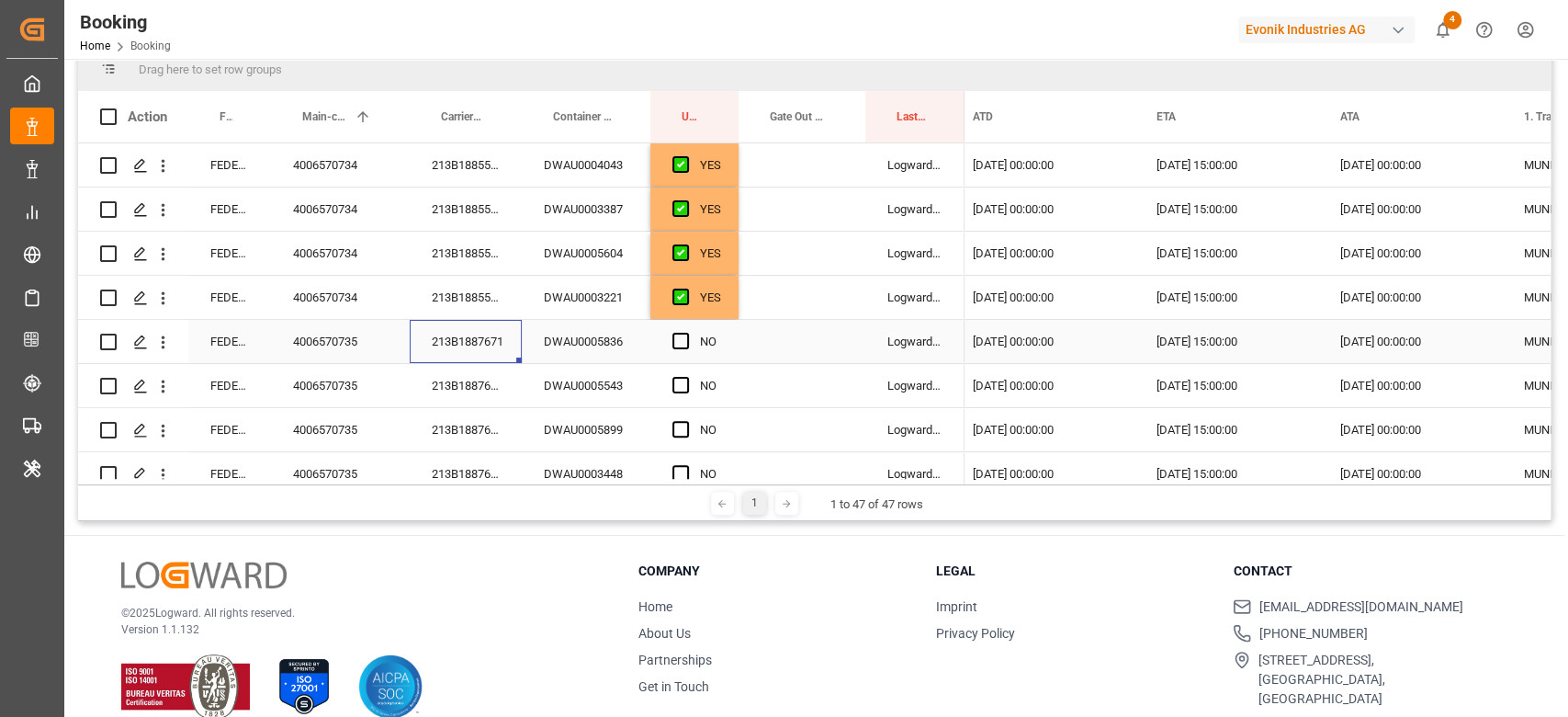
click at [485, 342] on div "213B1887671" at bounding box center [465, 340] width 112 height 43
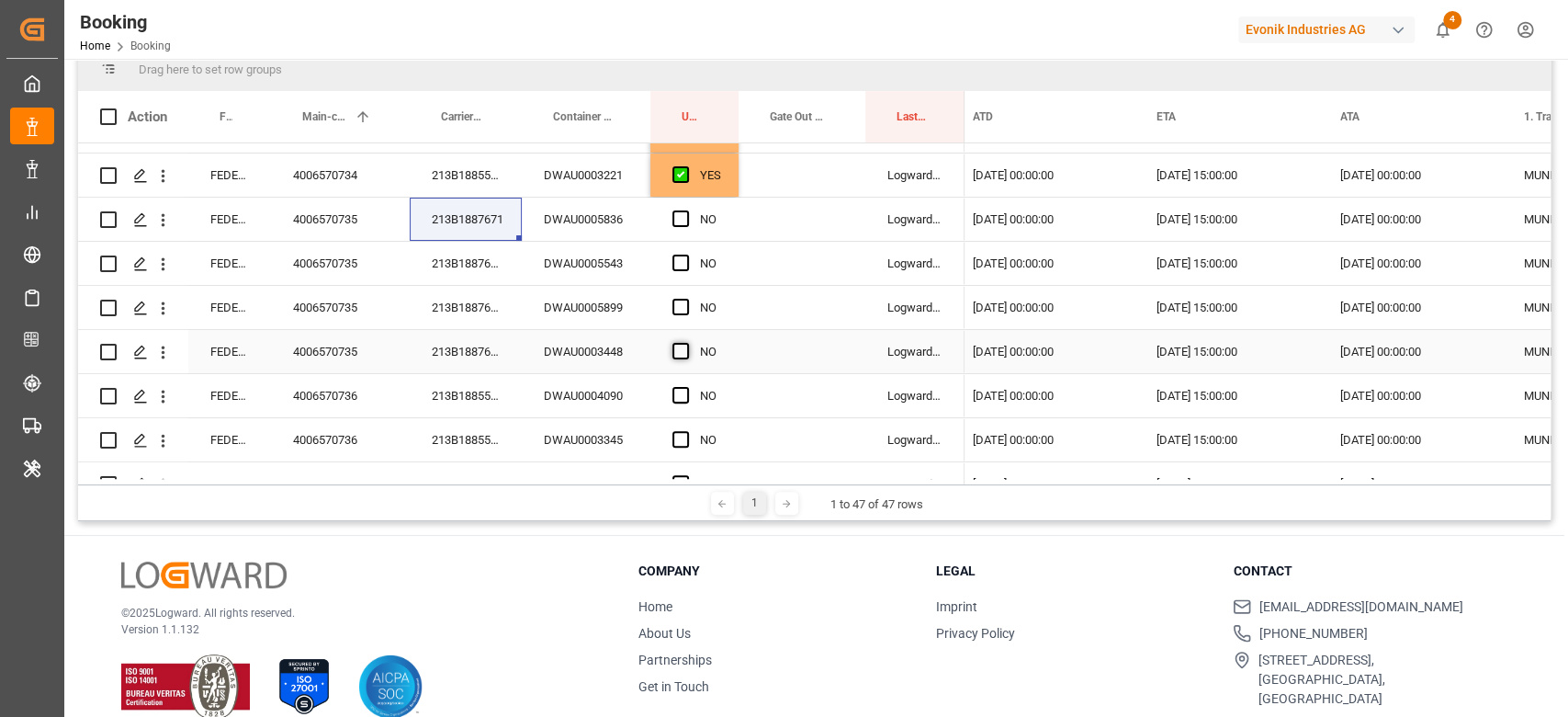
click at [678, 349] on span "Press SPACE to select this row." at bounding box center [680, 350] width 16 height 16
click at [686, 342] on input "Press SPACE to select this row." at bounding box center [686, 342] width 0 height 0
click at [737, 176] on div "YES" at bounding box center [694, 175] width 88 height 43
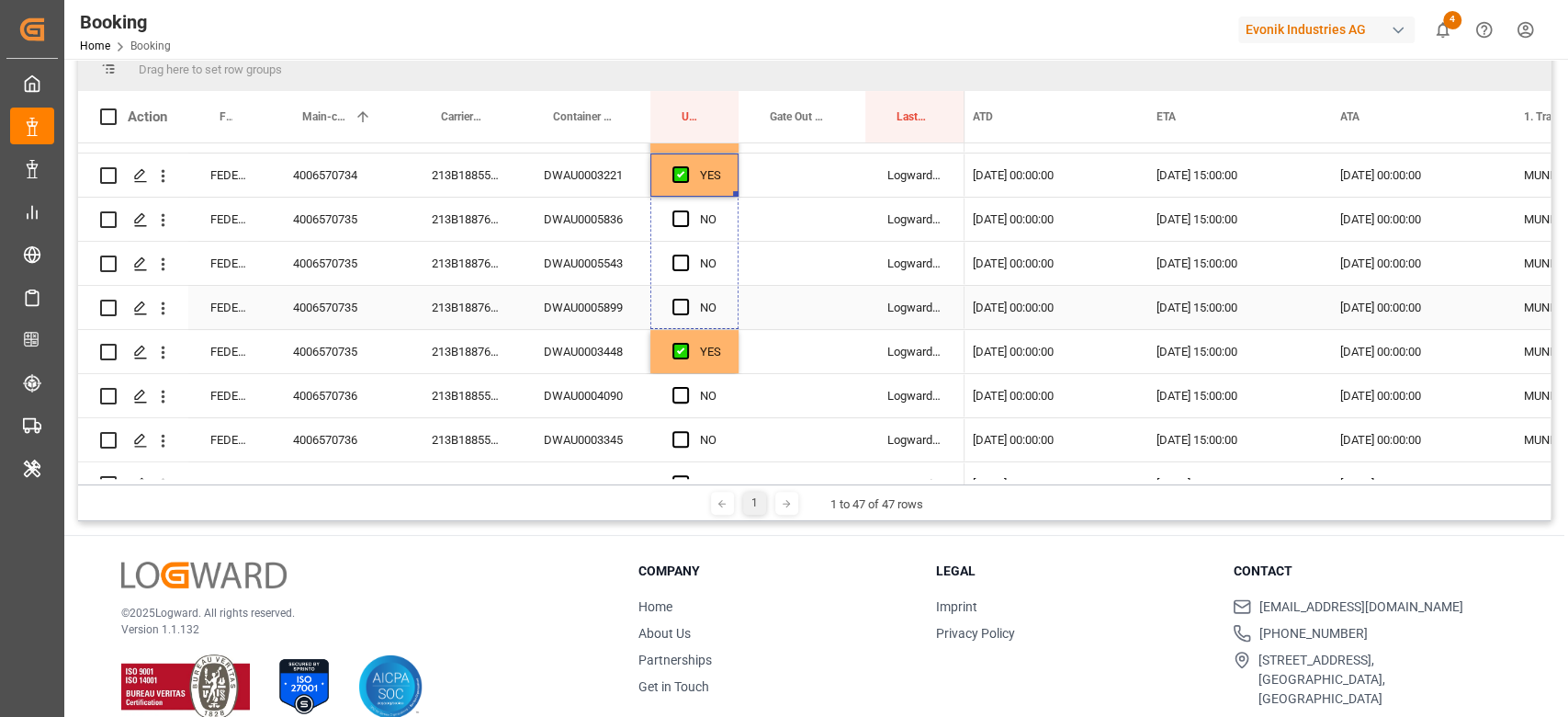
drag, startPoint x: 734, startPoint y: 194, endPoint x: 731, endPoint y: 302, distance: 108.0
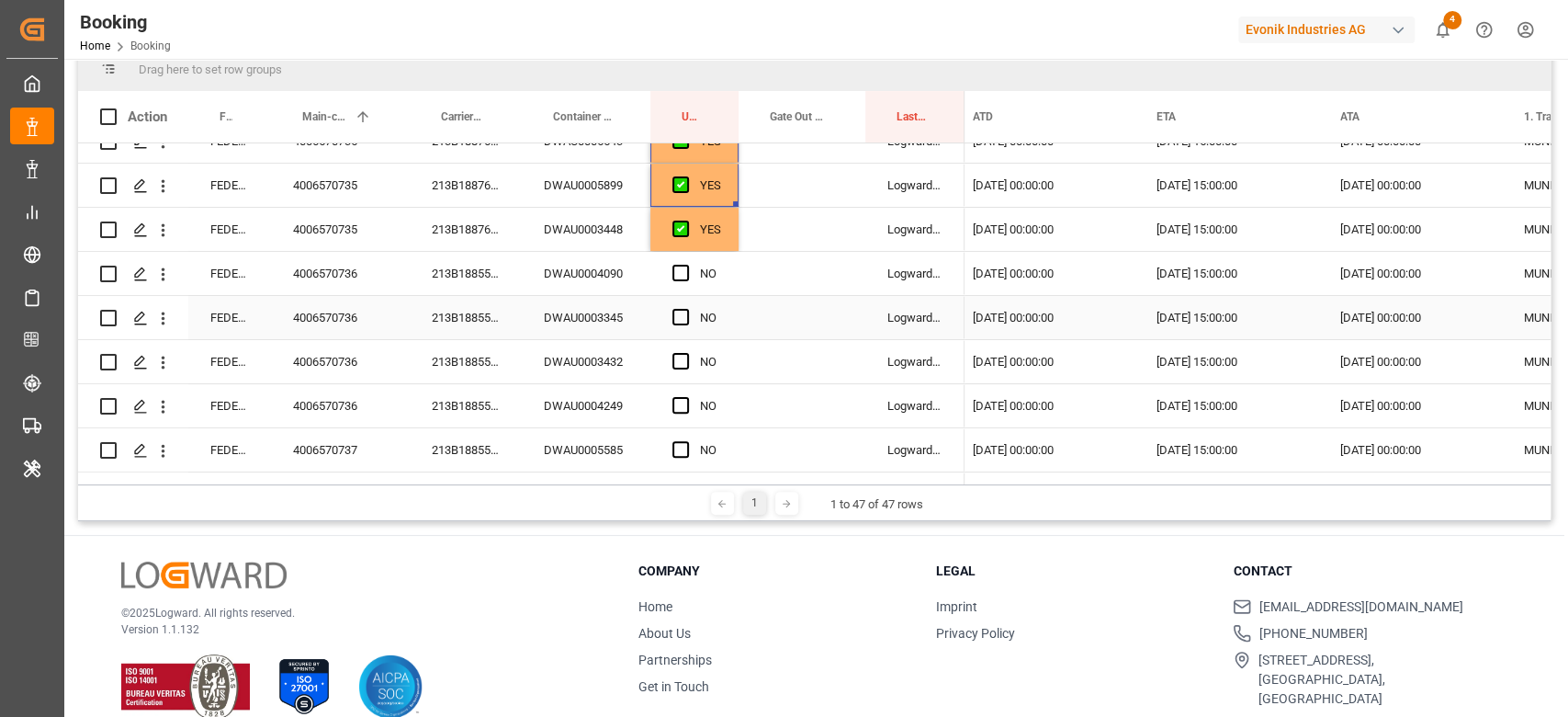
click at [474, 301] on div "213B1885528" at bounding box center [465, 316] width 112 height 43
click at [683, 410] on span "Press SPACE to select this row." at bounding box center [680, 404] width 16 height 16
click at [686, 397] on input "Press SPACE to select this row." at bounding box center [686, 397] width 0 height 0
click at [737, 231] on div "YES" at bounding box center [694, 228] width 88 height 43
drag, startPoint x: 734, startPoint y: 244, endPoint x: 707, endPoint y: 340, distance: 99.7
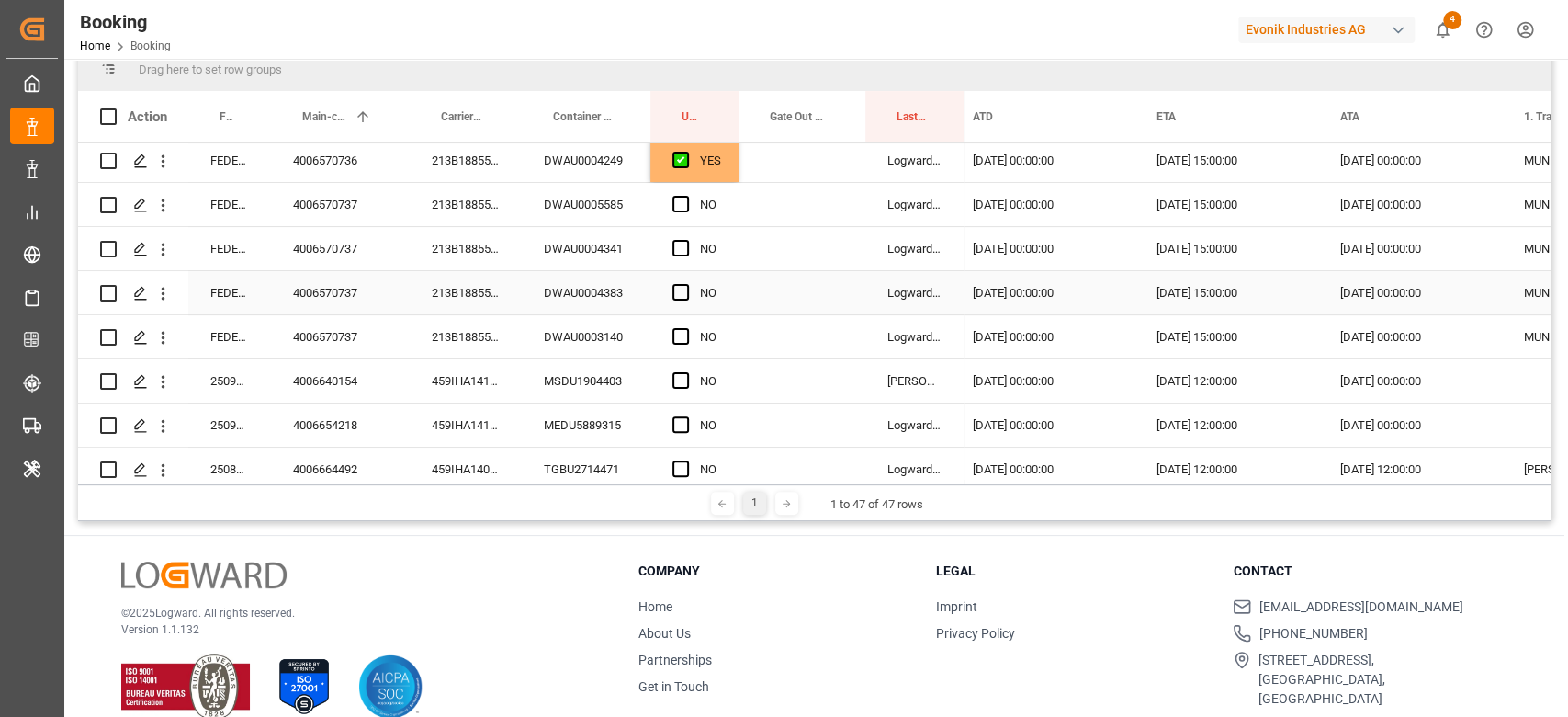
click at [483, 297] on div "213B1885529" at bounding box center [465, 293] width 112 height 43
click at [683, 335] on span "Press SPACE to select this row." at bounding box center [680, 336] width 16 height 16
click at [686, 328] on input "Press SPACE to select this row." at bounding box center [686, 328] width 0 height 0
click at [716, 170] on div "YES" at bounding box center [710, 161] width 21 height 42
drag, startPoint x: 733, startPoint y: 176, endPoint x: 700, endPoint y: 339, distance: 166.3
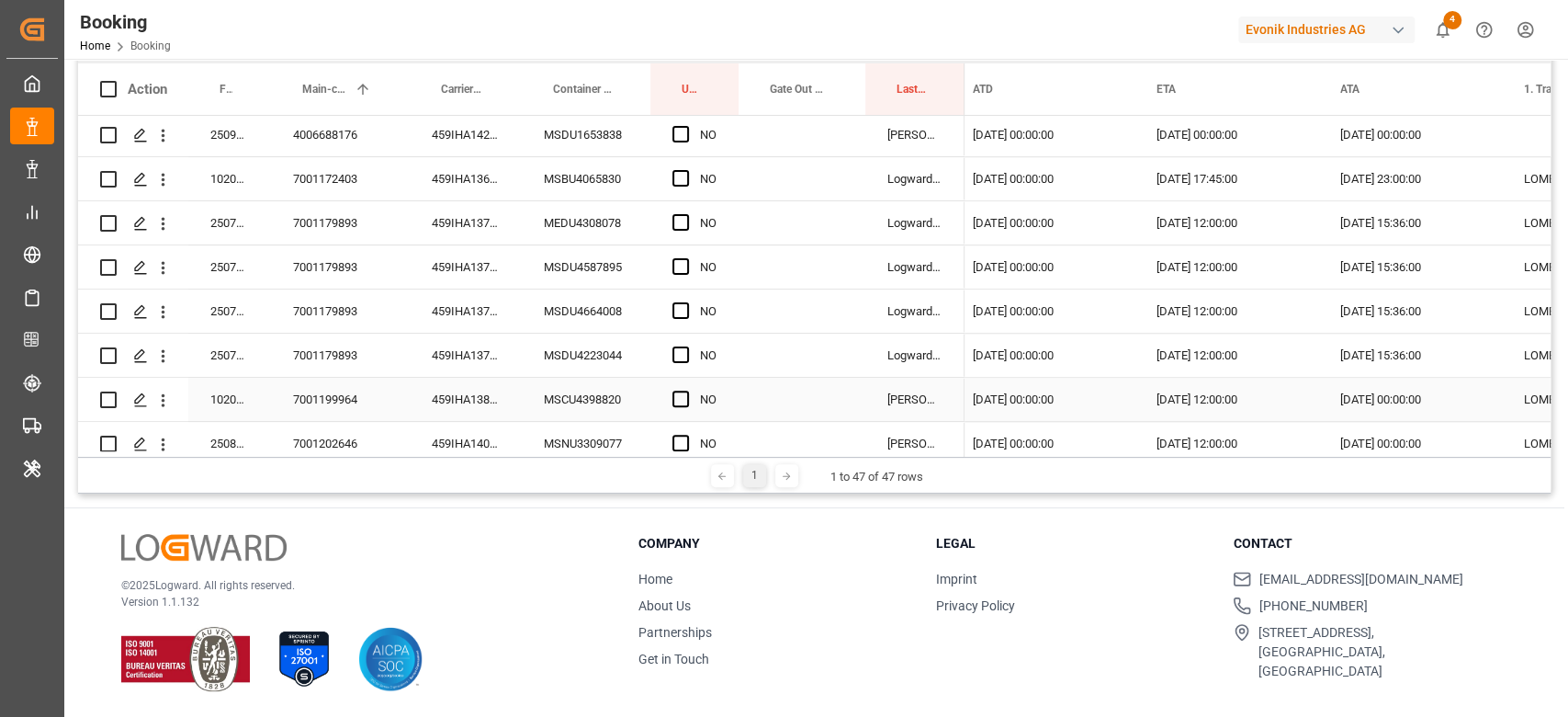
scroll to position [1007, 0]
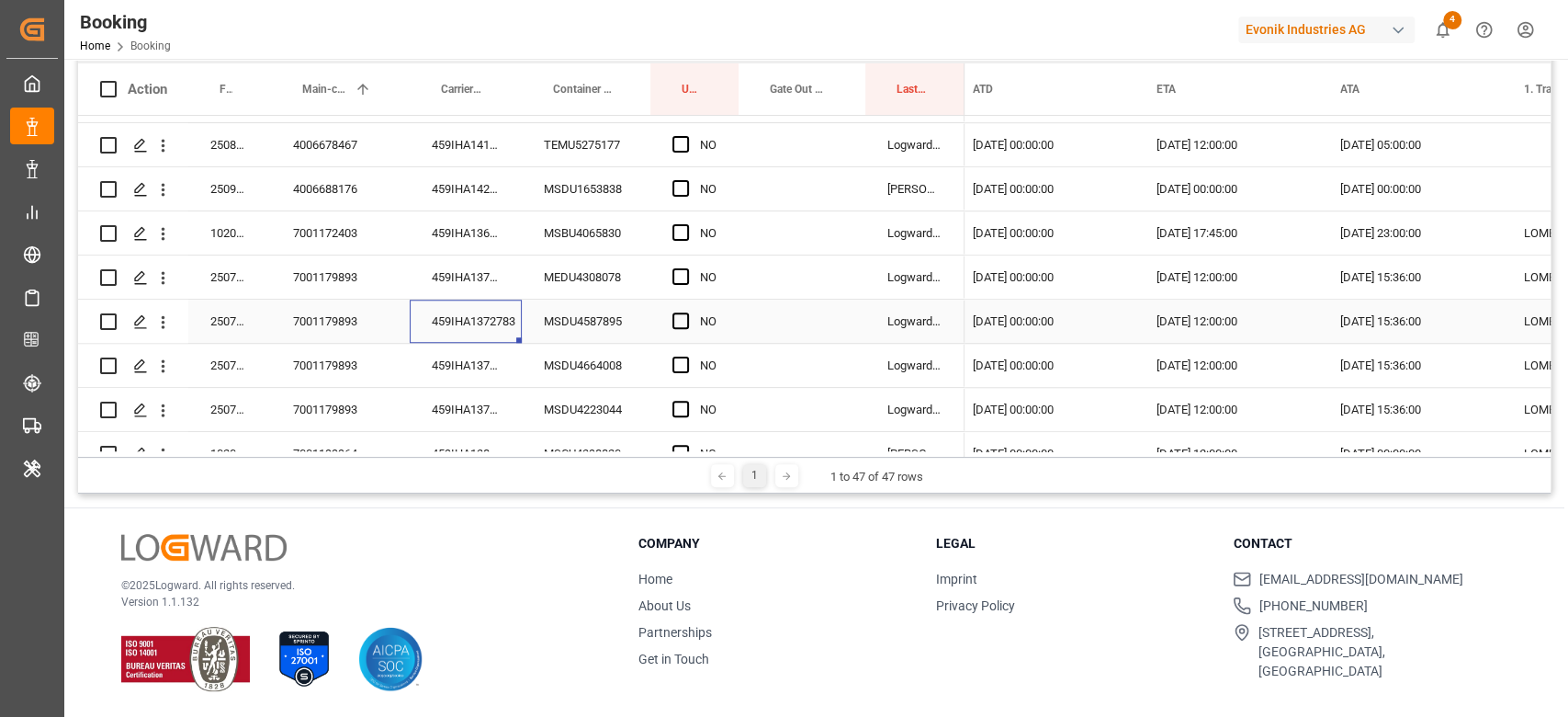
click at [449, 324] on div "459IHA1372783" at bounding box center [465, 320] width 112 height 43
click at [679, 265] on div "Press SPACE to select this row." at bounding box center [686, 277] width 28 height 42
click at [673, 282] on span "Press SPACE to select this row." at bounding box center [680, 276] width 16 height 16
click at [686, 269] on input "Press SPACE to select this row." at bounding box center [686, 269] width 0 height 0
drag, startPoint x: 735, startPoint y: 292, endPoint x: 711, endPoint y: 396, distance: 106.7
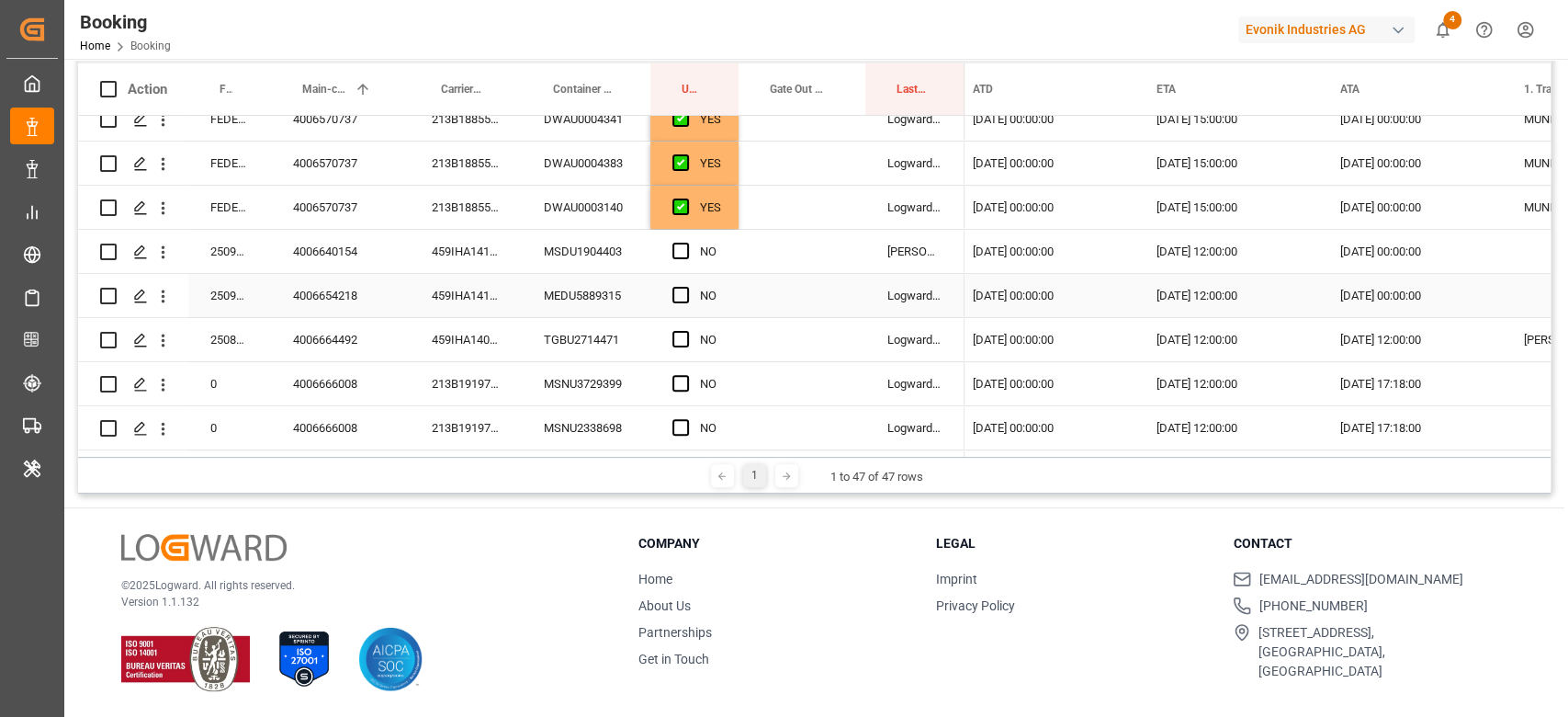
scroll to position [517, 0]
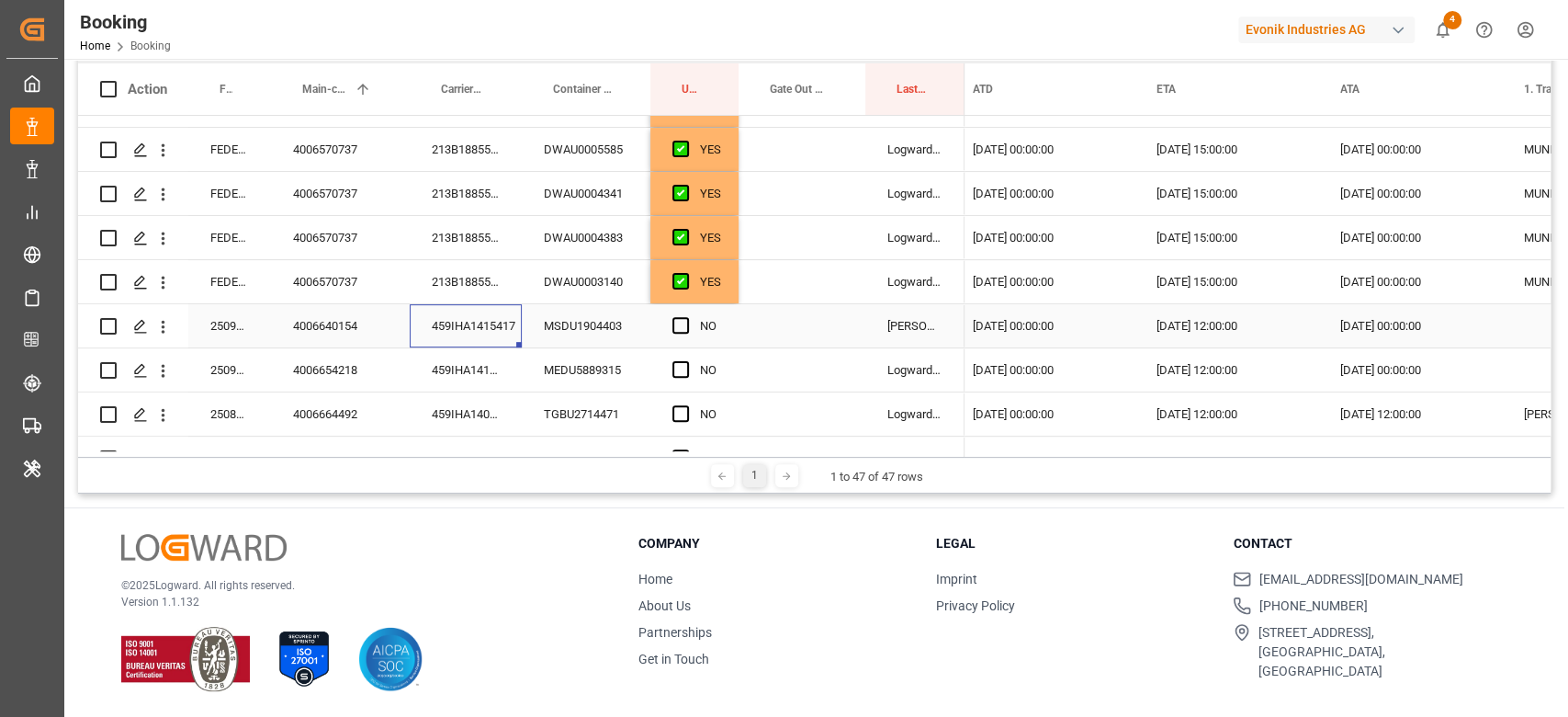
click at [462, 327] on div "459IHA1415417" at bounding box center [465, 325] width 112 height 43
click at [682, 323] on span "Press SPACE to select this row." at bounding box center [680, 325] width 16 height 16
click at [686, 317] on input "Press SPACE to select this row." at bounding box center [686, 317] width 0 height 0
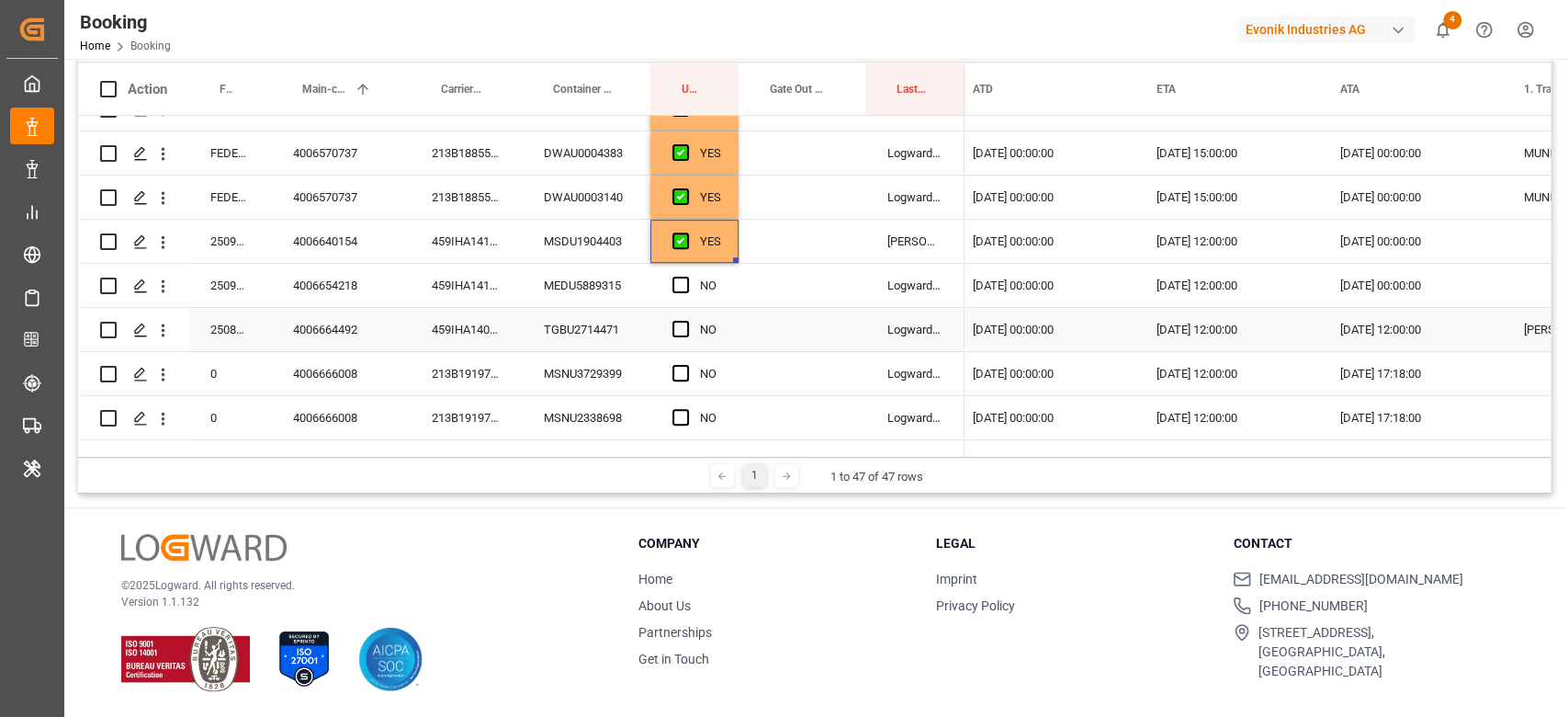
scroll to position [640, 0]
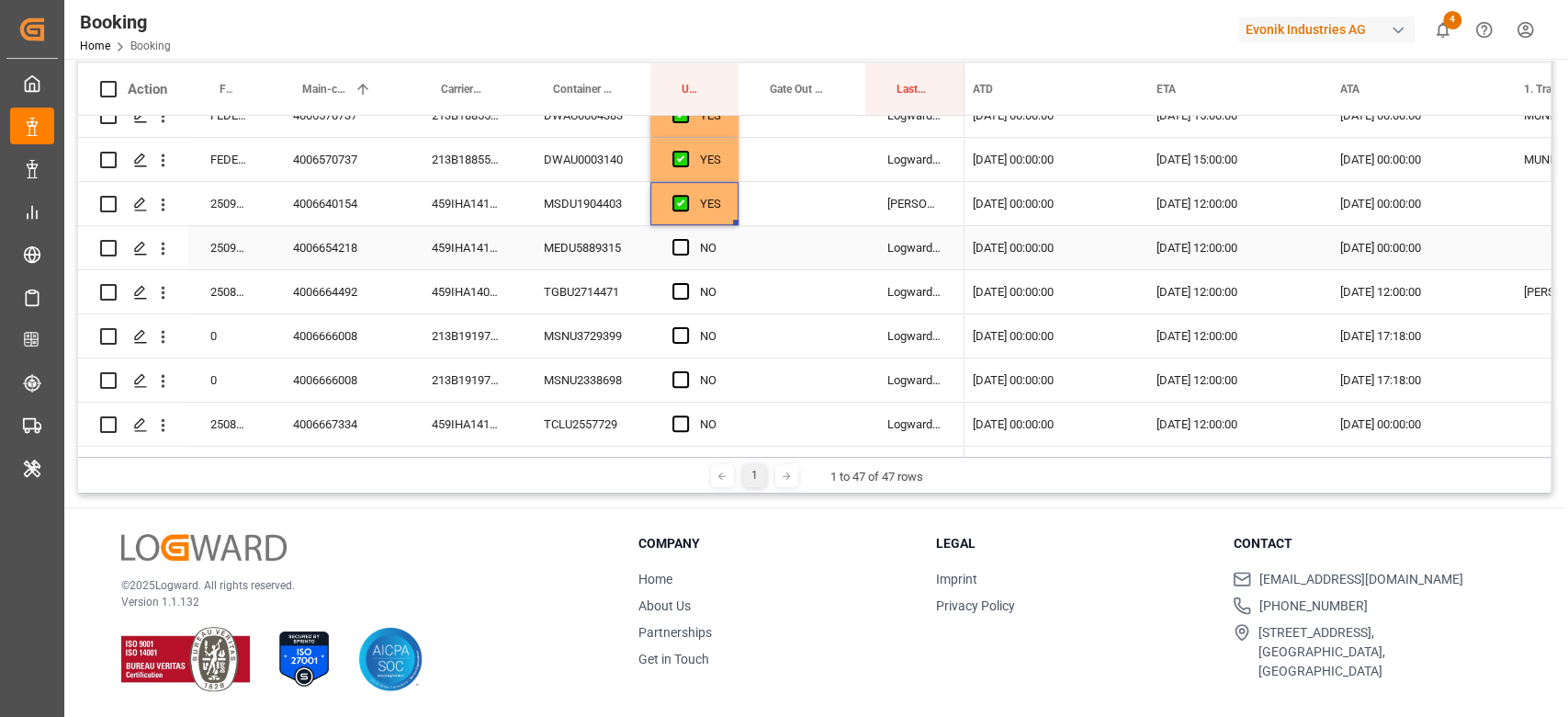
click at [478, 254] on div "459IHA1412907" at bounding box center [465, 247] width 112 height 43
click at [676, 249] on span "Press SPACE to select this row." at bounding box center [680, 247] width 16 height 16
click at [686, 239] on input "Press SPACE to select this row." at bounding box center [686, 239] width 0 height 0
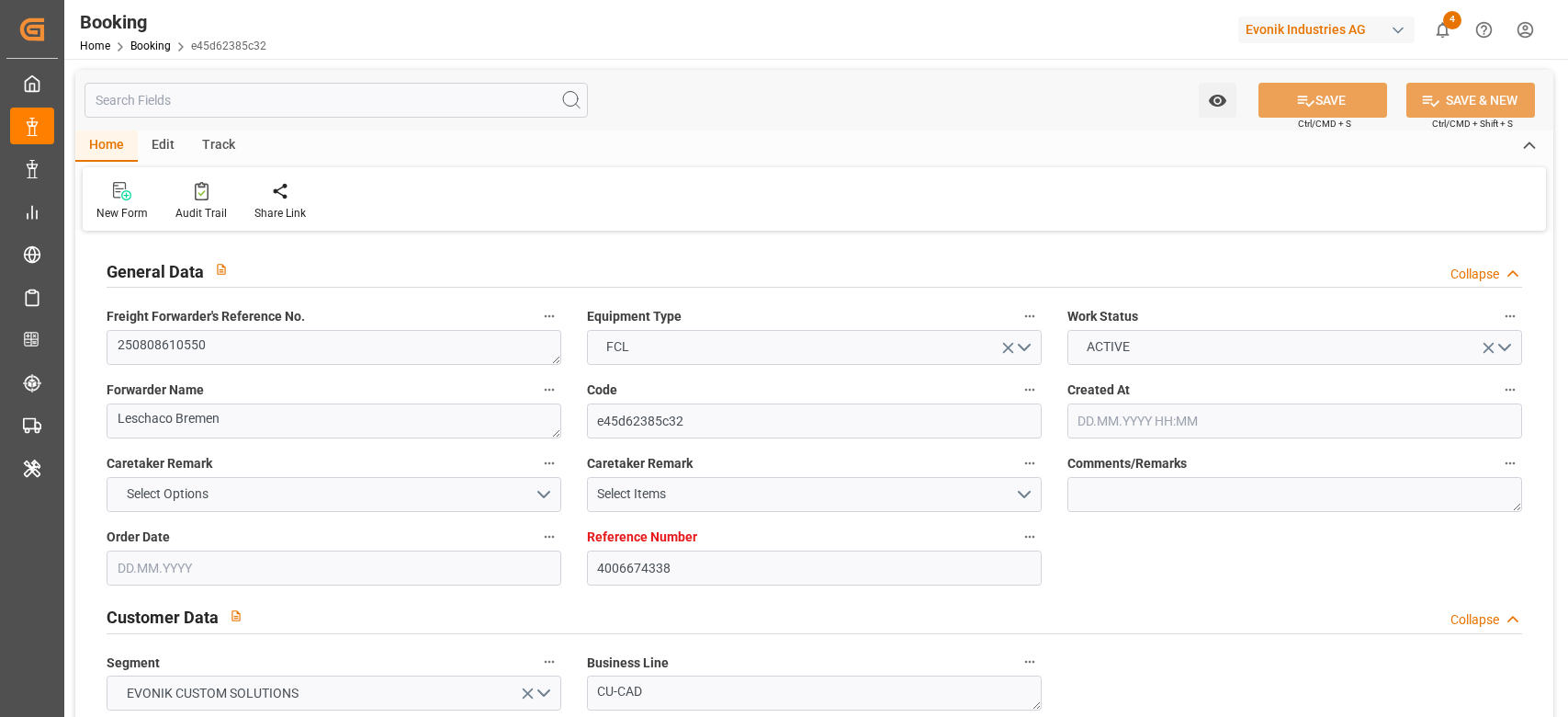
type input "[DATE] 08:06"
type input "[DATE]"
type input "[DATE] 00:00"
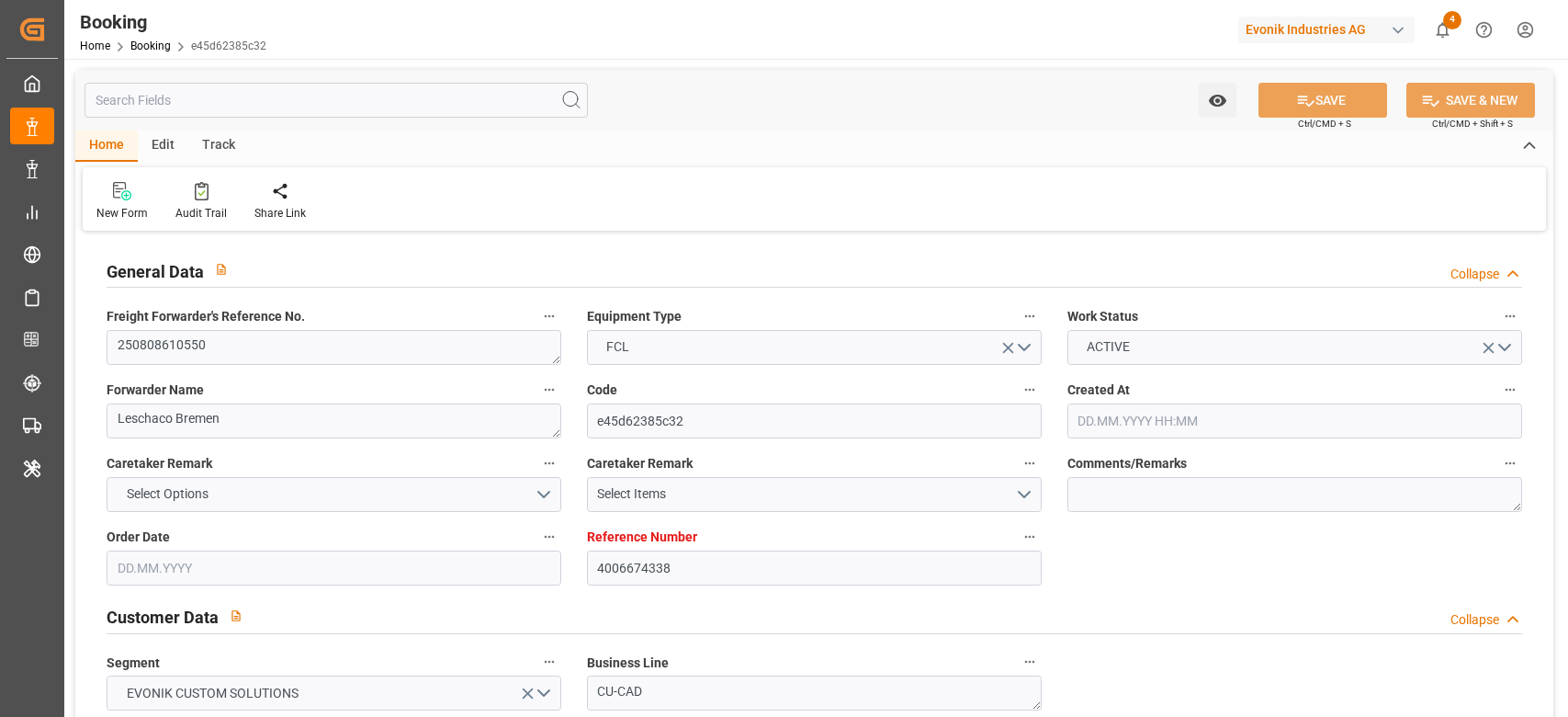
type input "02.09.2025 00:00"
type input "02.09.2025 06:46"
type input "25.08.2025 12:20"
type input "16.09.2025 09:00"
type input "16.09.2025 00:00"
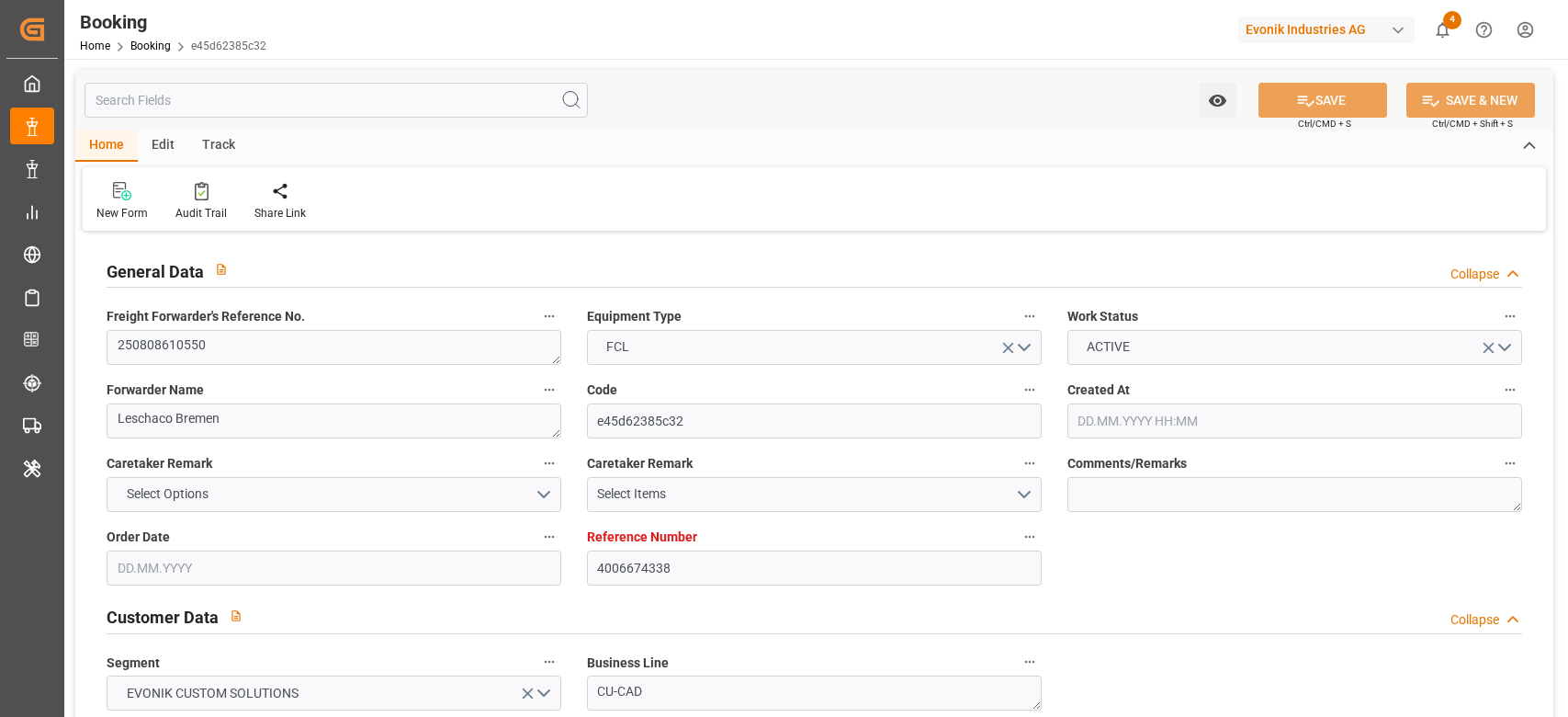
type input "16.09.2025 00:00"
type input "17.09.2025 10:18"
type input "17.09.2025"
type input "02.09.2025 03:03"
type input "02.09.2025 06:44"
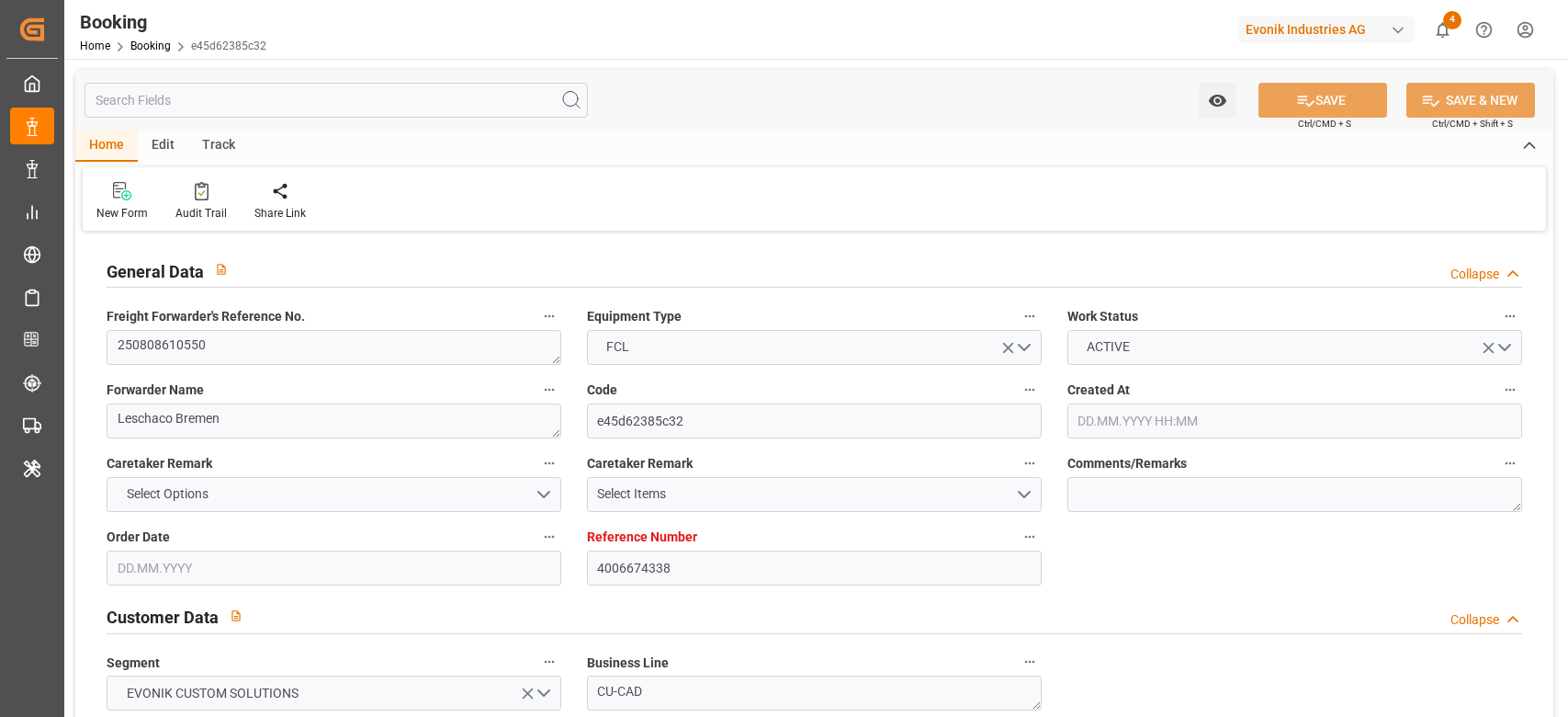
type input "16.09.2025 09:00"
type input "16.09.2025 12:10"
type input "16.09.2025 20:08"
type input "16.09.2025 19:42"
type input "20.09.2025 19:42"
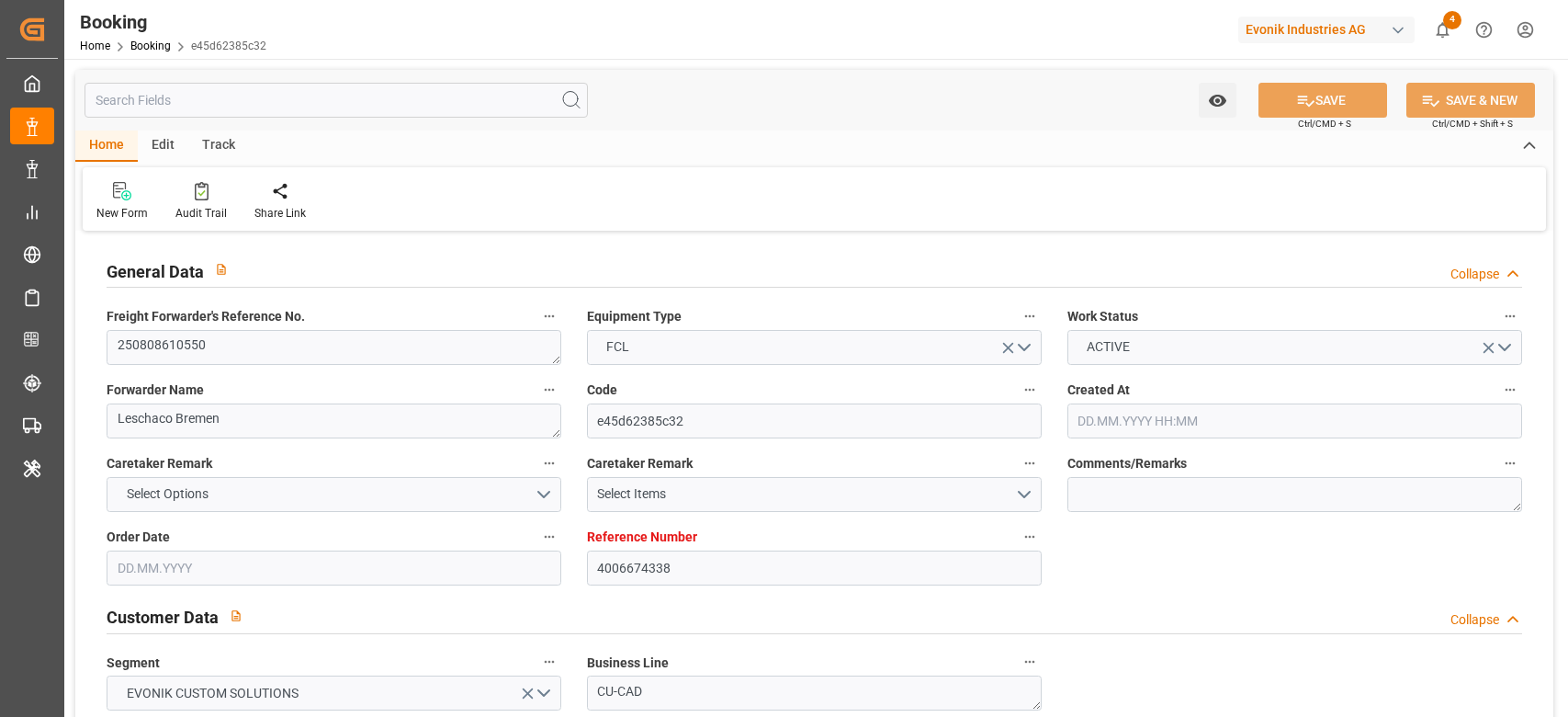
type input "18.09.2025 00:00"
click at [183, 202] on div "Audit Trail" at bounding box center [201, 201] width 79 height 40
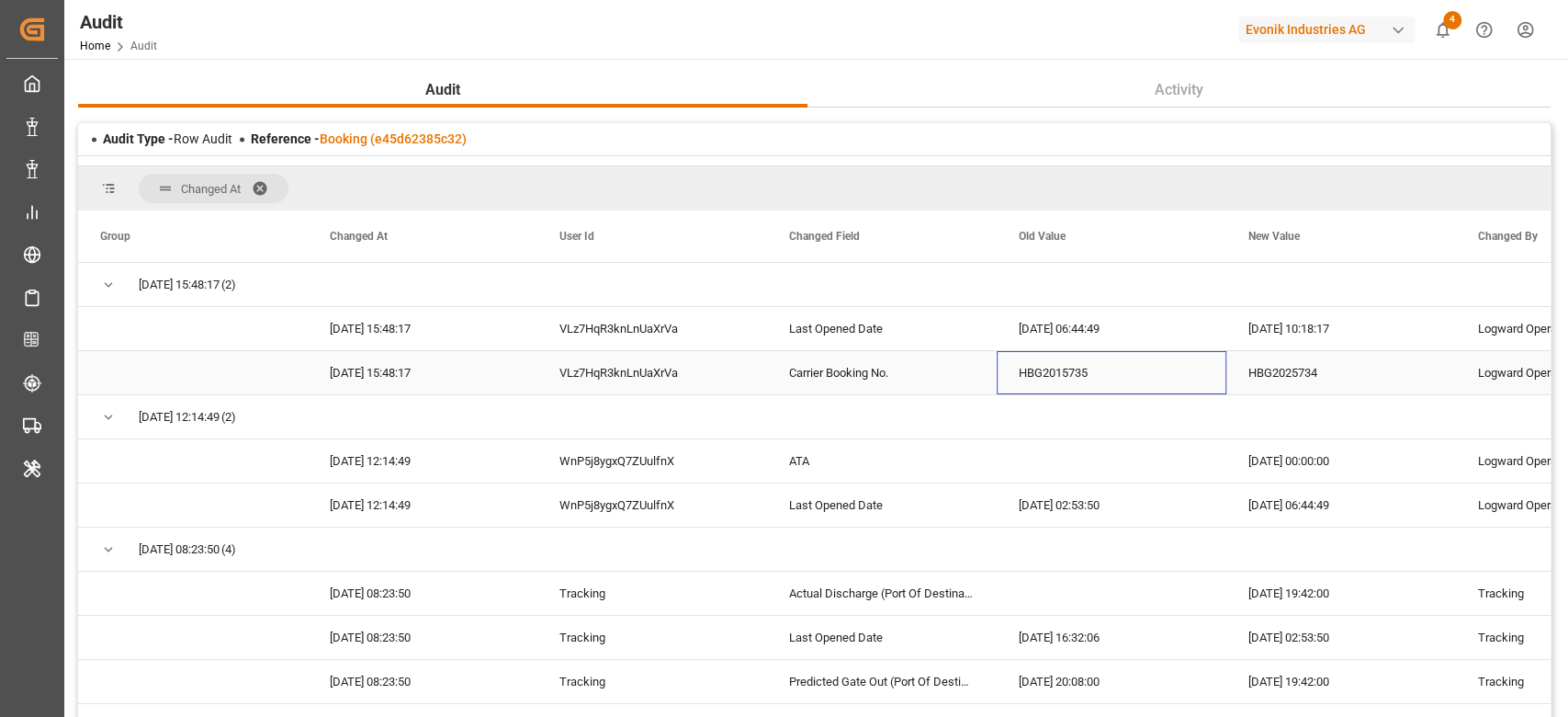
click at [1097, 386] on div "HBG2015735" at bounding box center [1111, 372] width 229 height 43
click at [437, 130] on div "Reference - Booking (e45d62385c32)" at bounding box center [358, 140] width 216 height 19
click at [437, 145] on div "Reference - Booking (e45d62385c32)" at bounding box center [358, 140] width 216 height 19
click at [397, 139] on link "Booking (e45d62385c32)" at bounding box center [393, 138] width 147 height 14
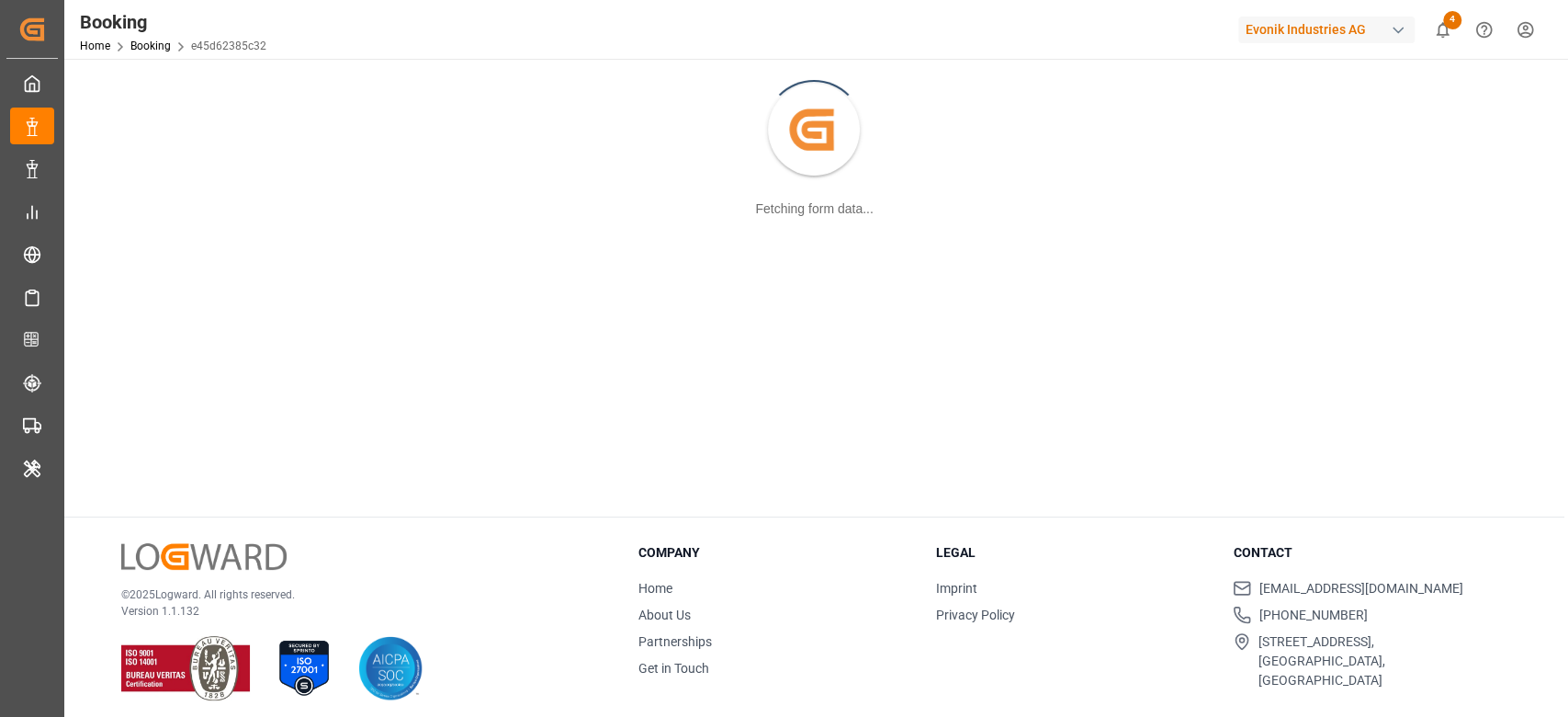
scroll to position [199, 0]
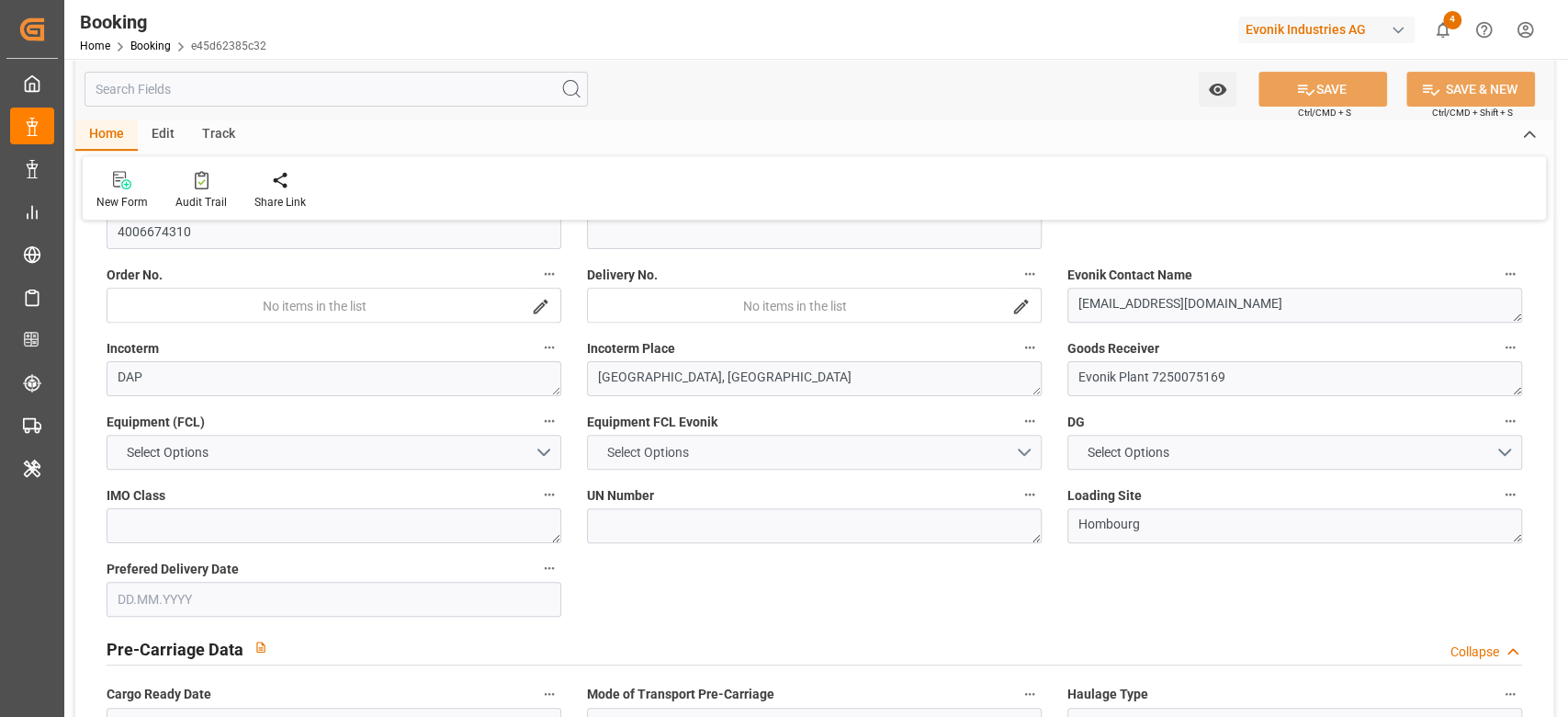
type input "4006674338"
type input "9850575"
type input "CMACGM"
type input "CMA CGM Group"
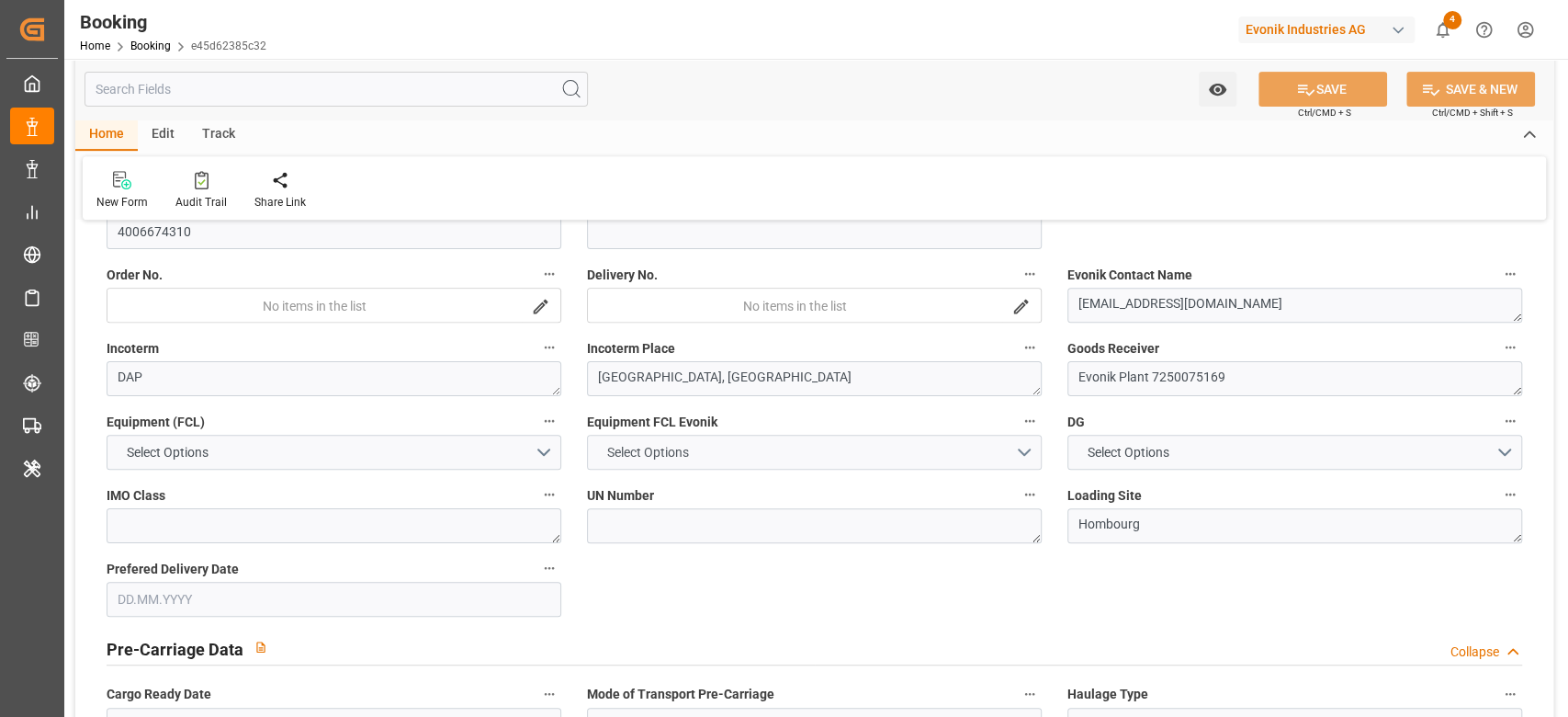
type input "DEBRV"
type input "USORF"
type input "14"
type input "USCHI"
type input "0"
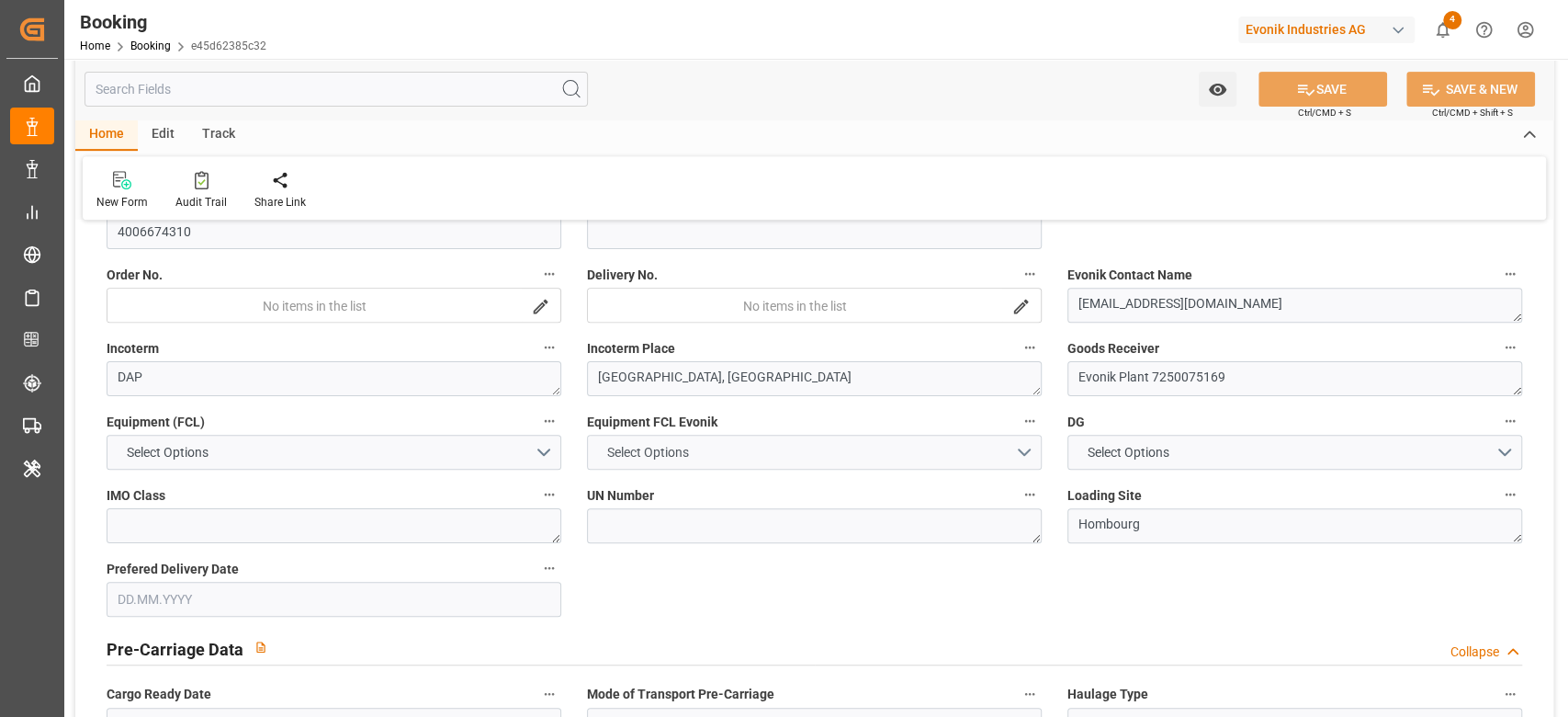
type input "DEBRV"
type input "USORF"
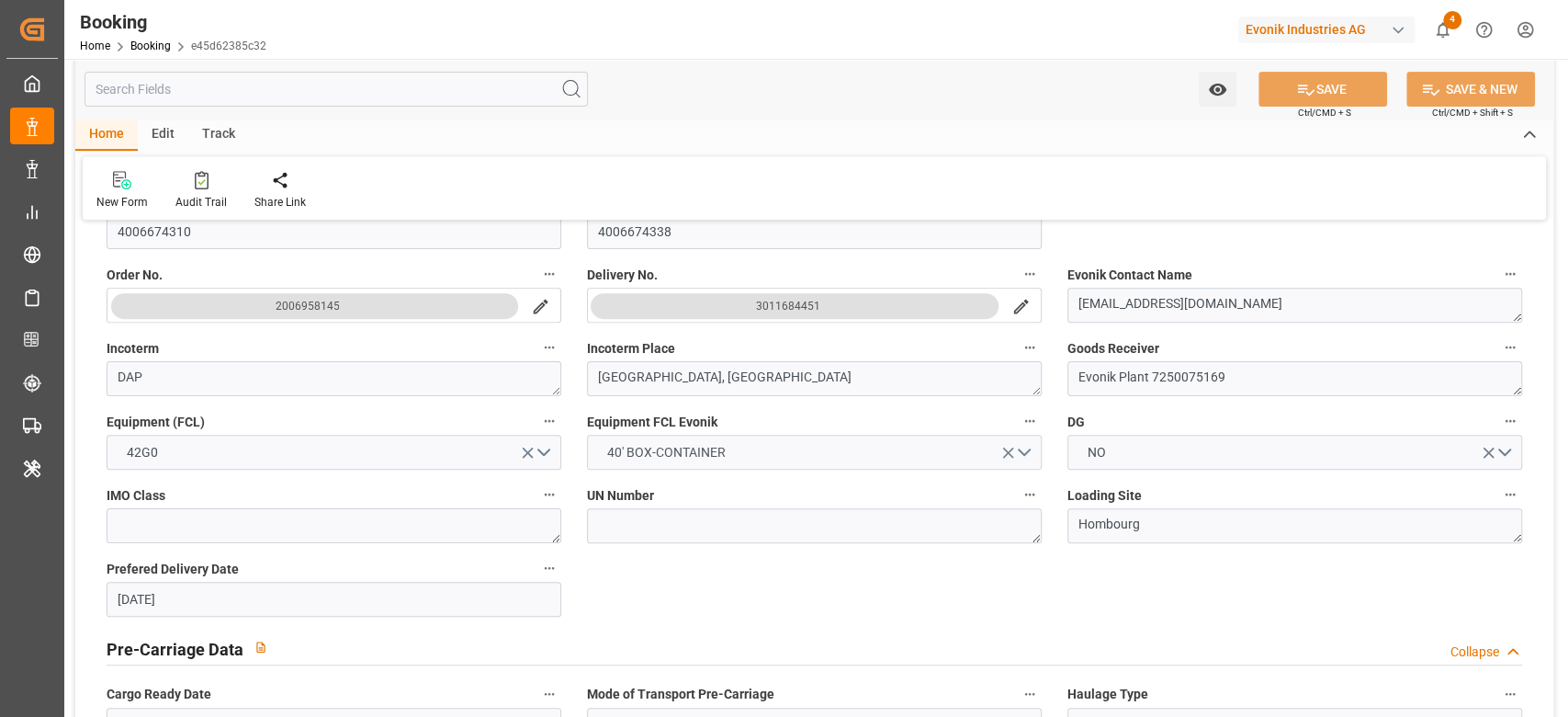
type input "22.07.2025 08:06"
type input "22.07.2025"
type input "22.09.2025"
type input "22.08.2025"
type input "02.09.2025 00:00"
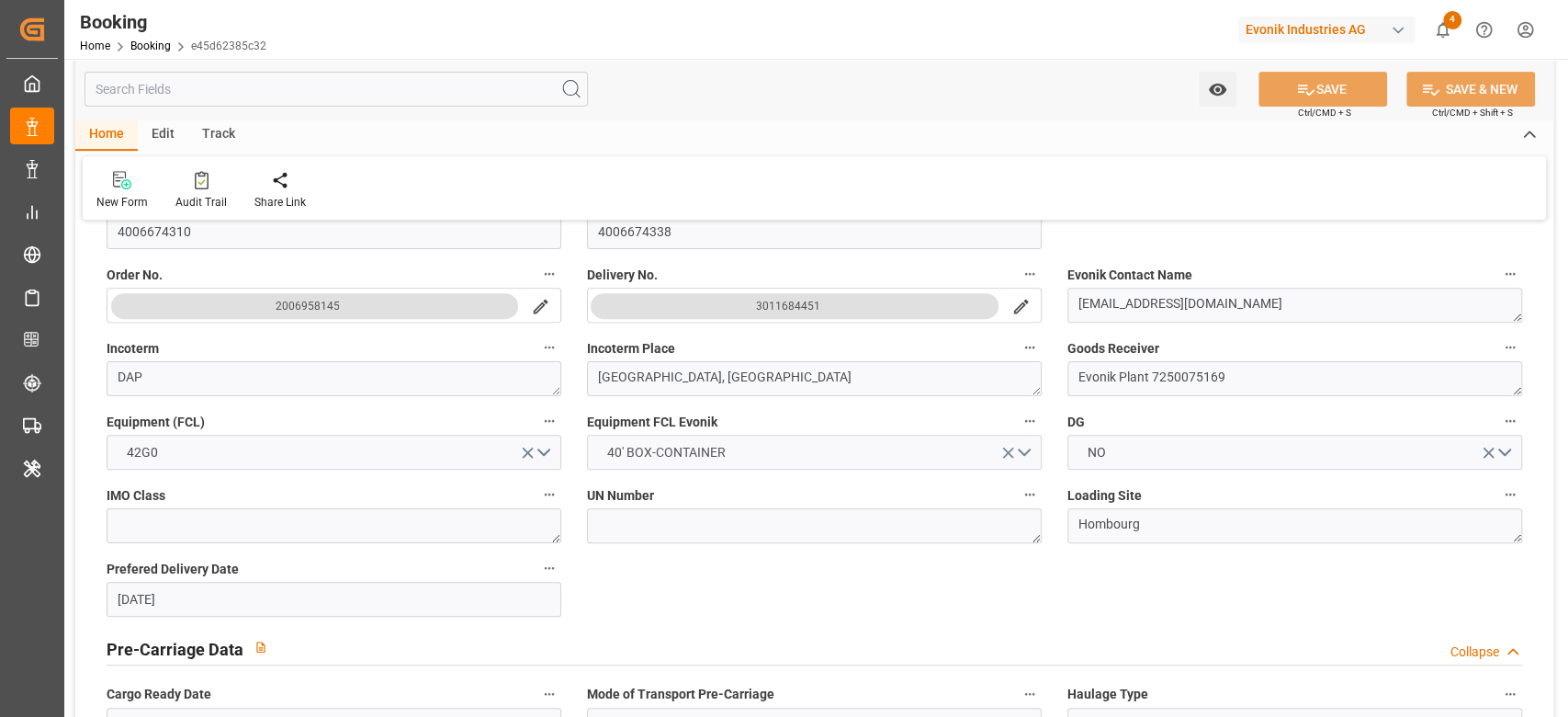
type input "02.09.2025 00:00"
type input "02.09.2025 06:46"
type input "25.08.2025 12:20"
type input "16.09.2025 09:00"
type input "16.09.2025 00:00"
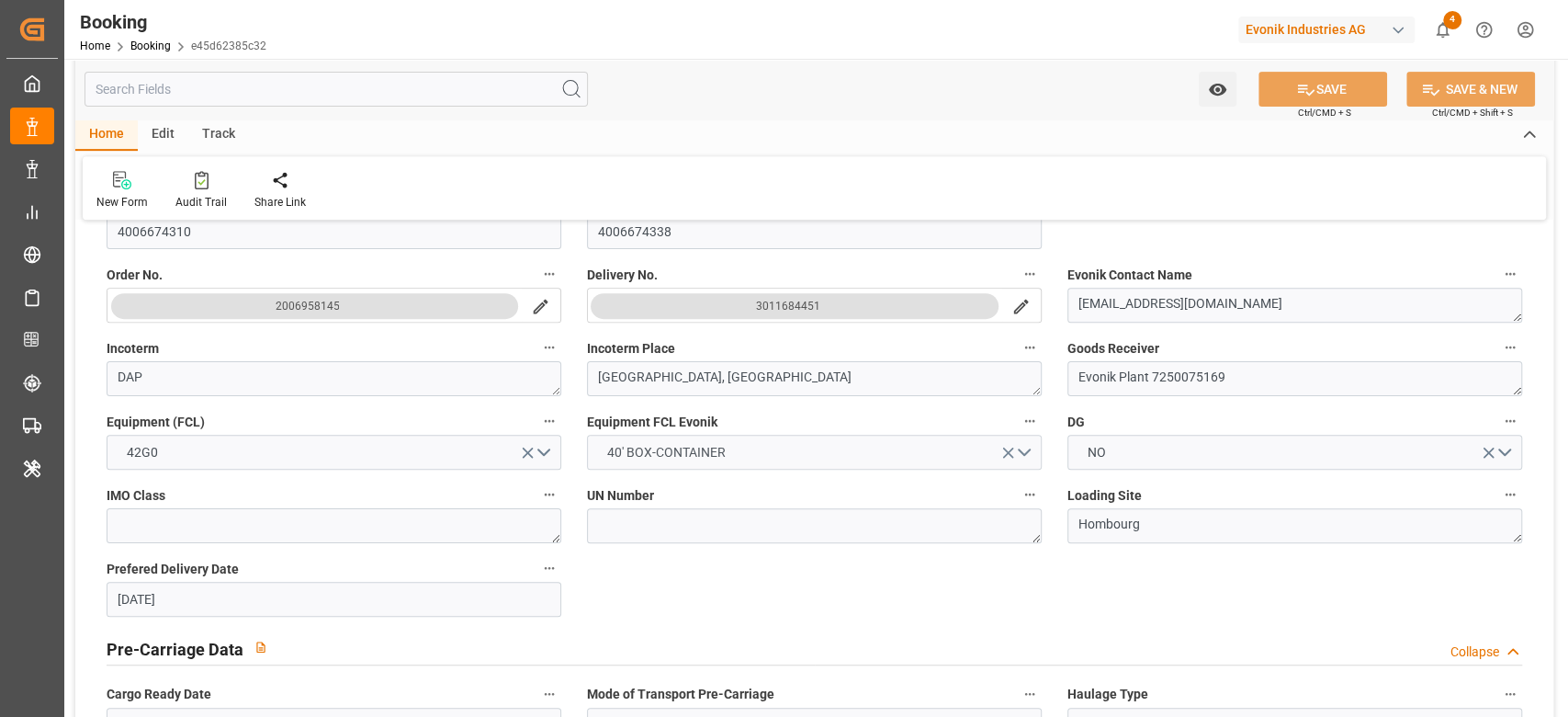
type input "16.09.2025 00:00"
type input "17.09.2025 10:18"
type input "17.09.2025"
type input "02.09.2025 03:03"
type input "02.09.2025 06:44"
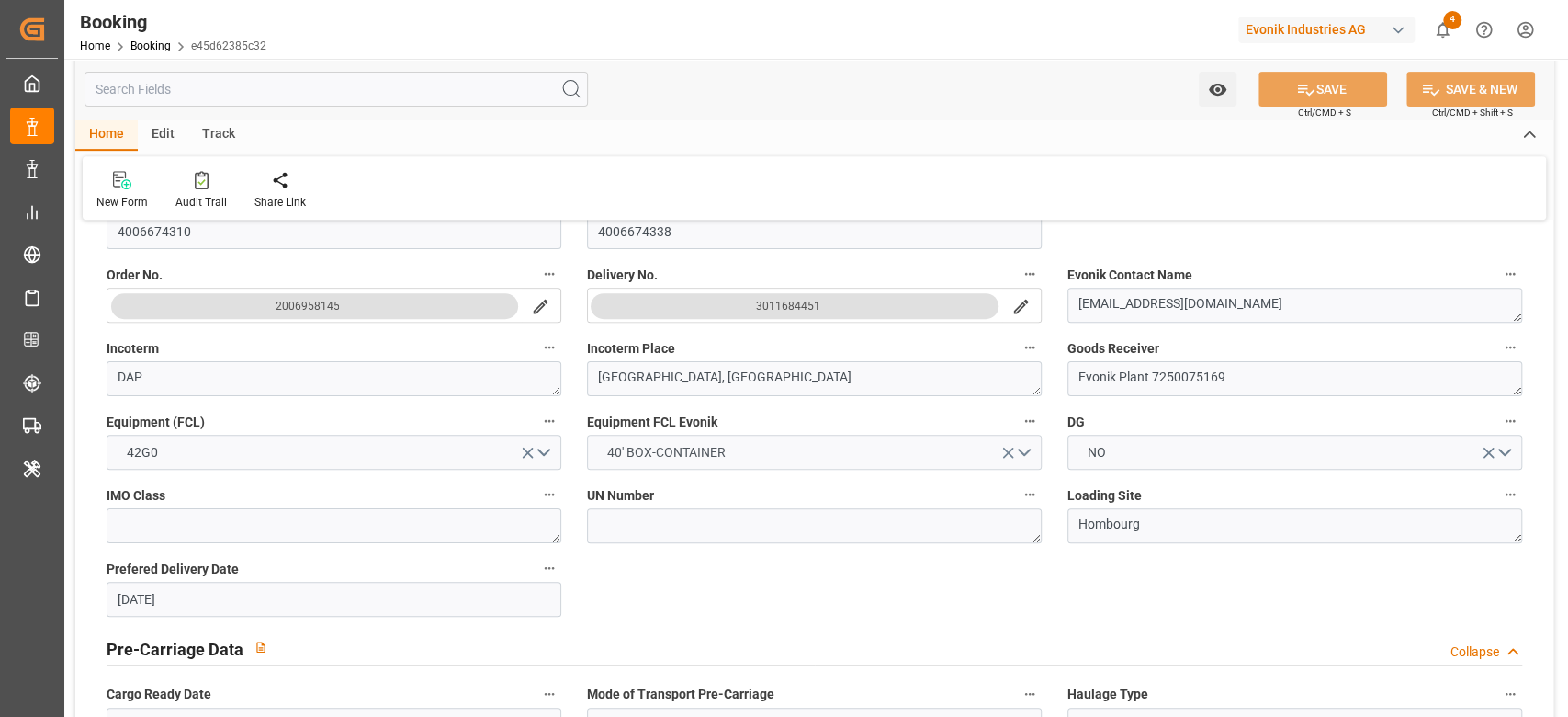
type input "16.09.2025 09:00"
type input "16.09.2025 12:10"
type input "16.09.2025 20:08"
type input "16.09.2025 19:42"
type input "20.09.2025 19:42"
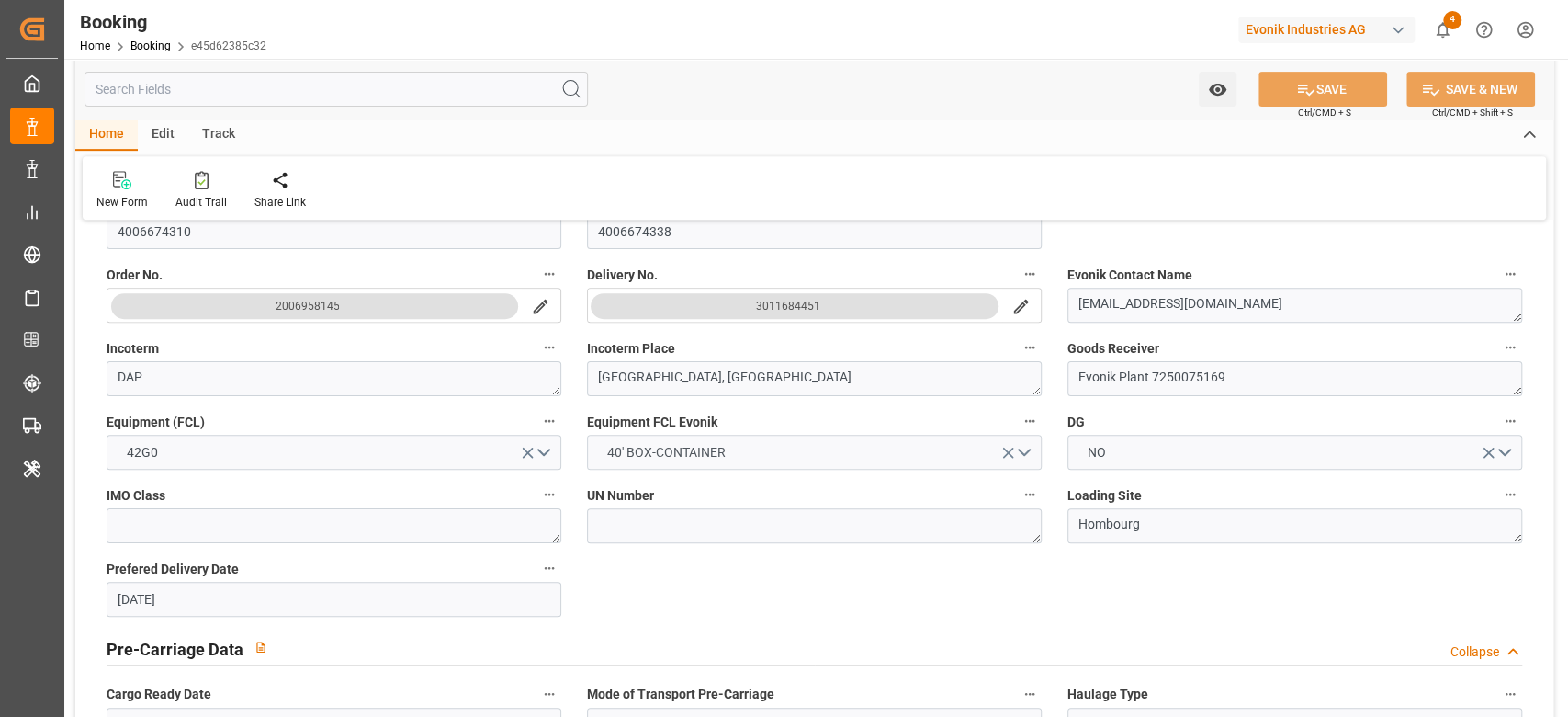
type input "18.09.2025 00:00"
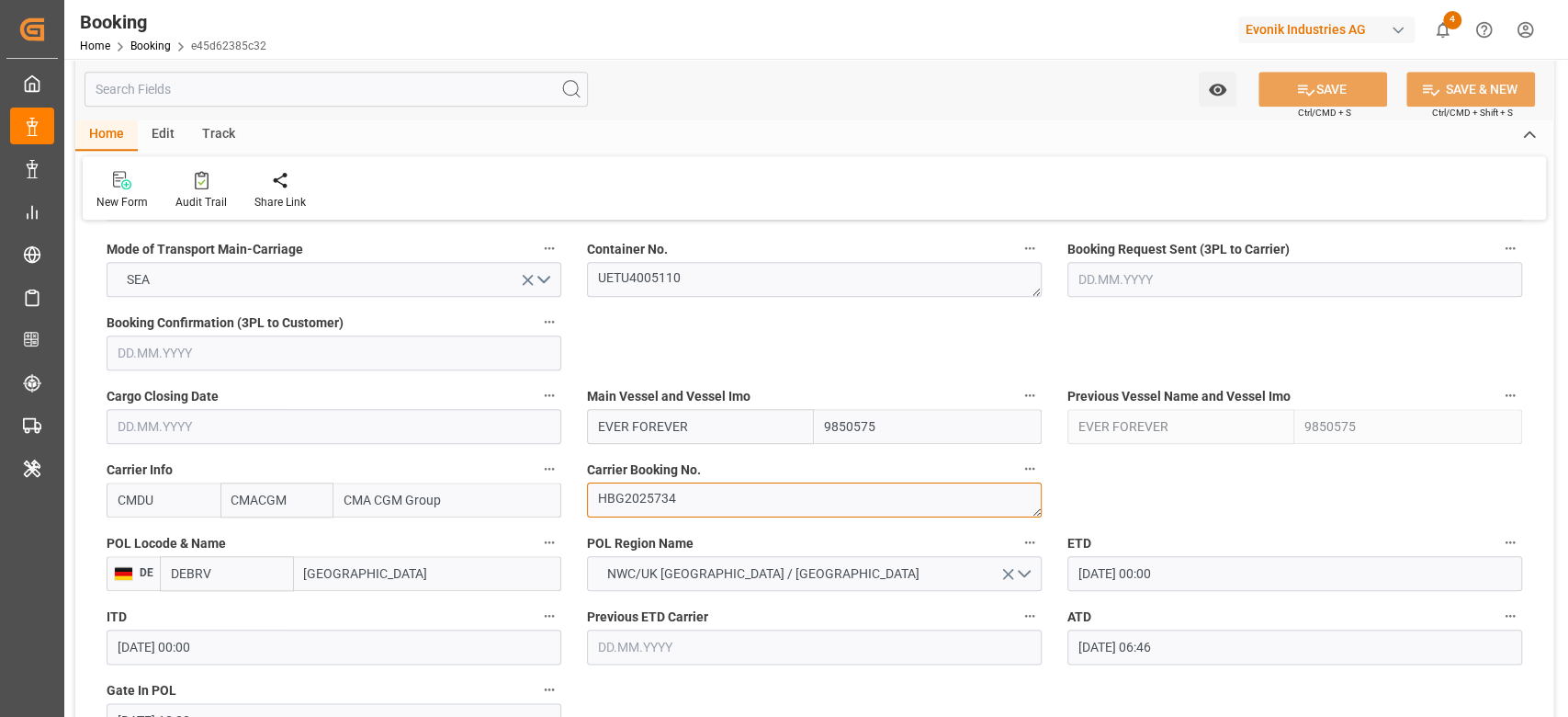
click at [673, 499] on textarea "HBG2025734" at bounding box center [814, 500] width 455 height 35
paste textarea "15735"
type textarea "HBG2015735"
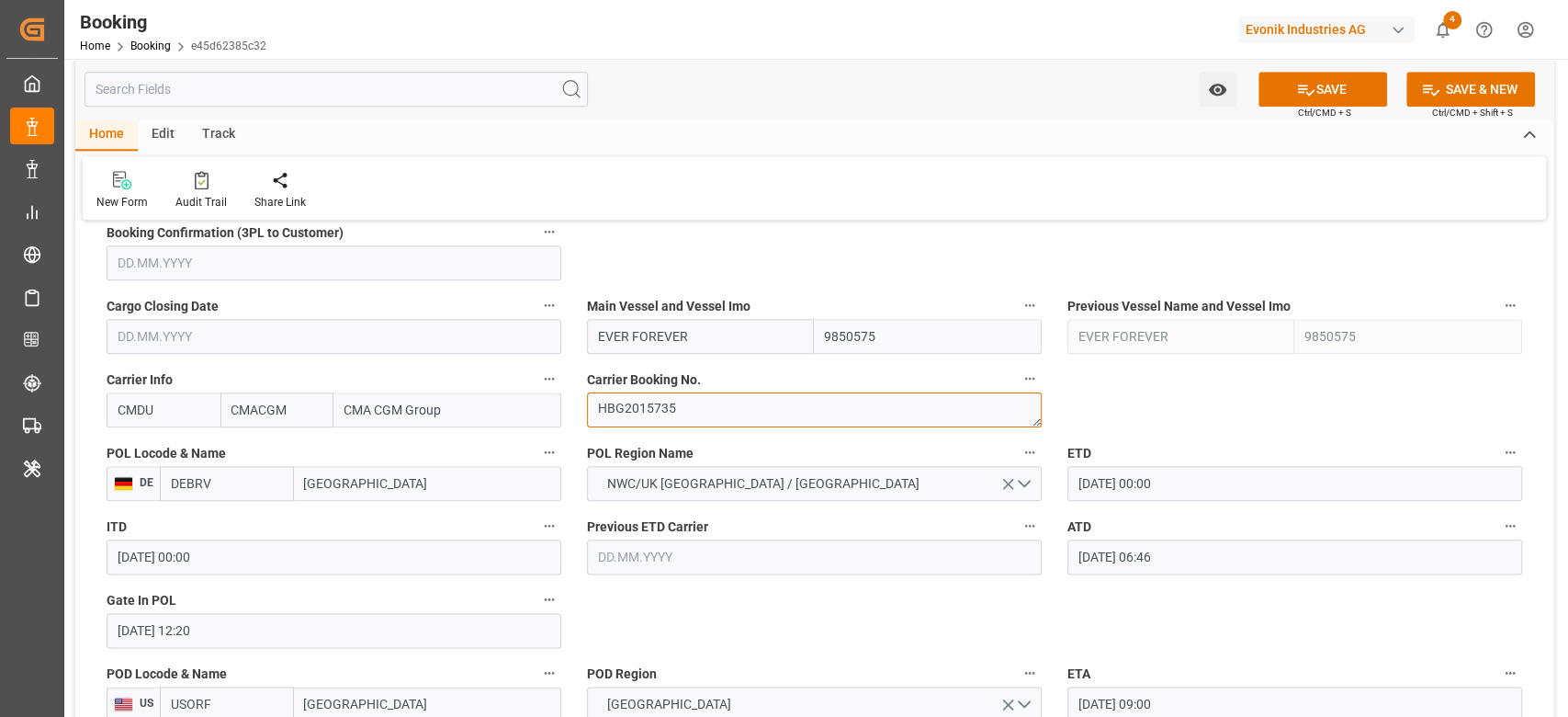
scroll to position [1301, 0]
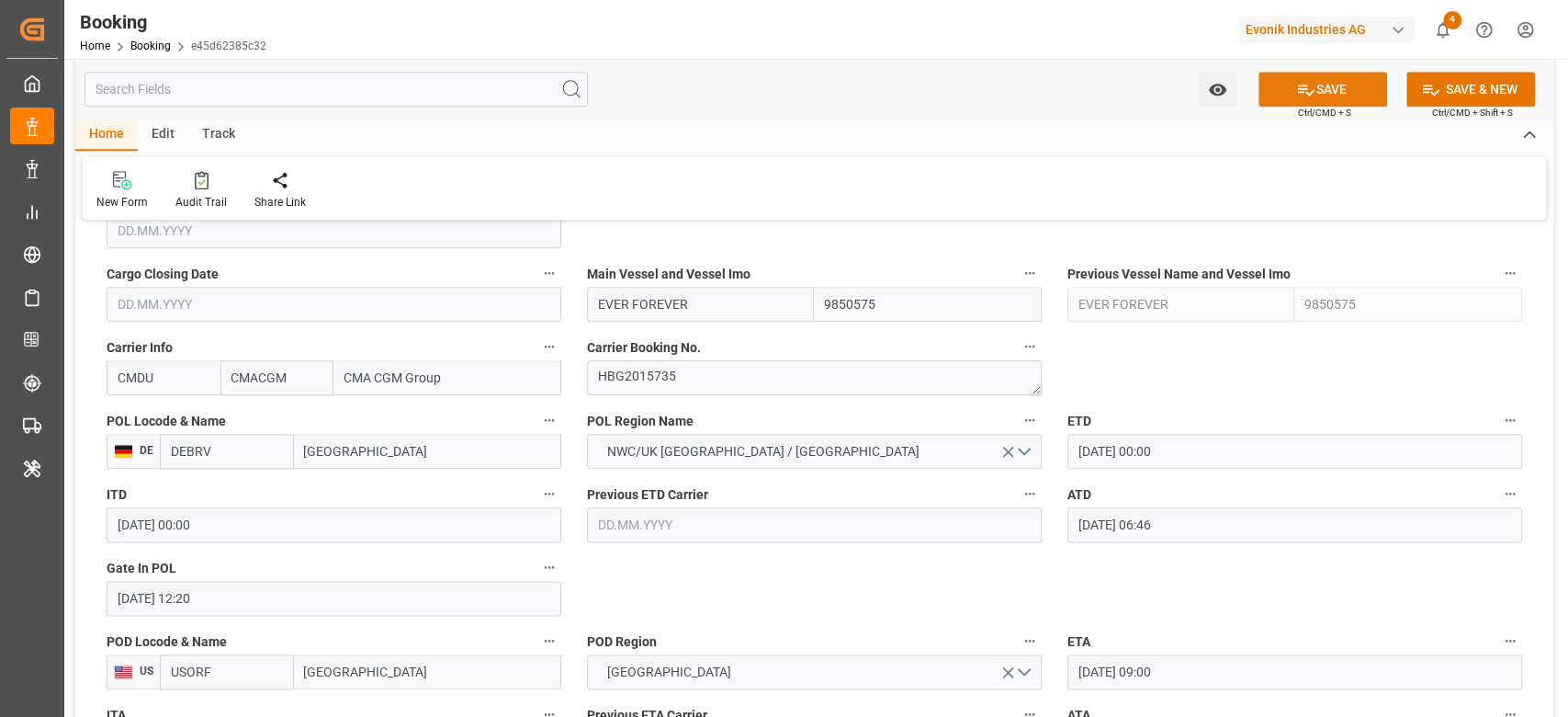
click at [1341, 104] on button "SAVE" at bounding box center [1322, 89] width 129 height 35
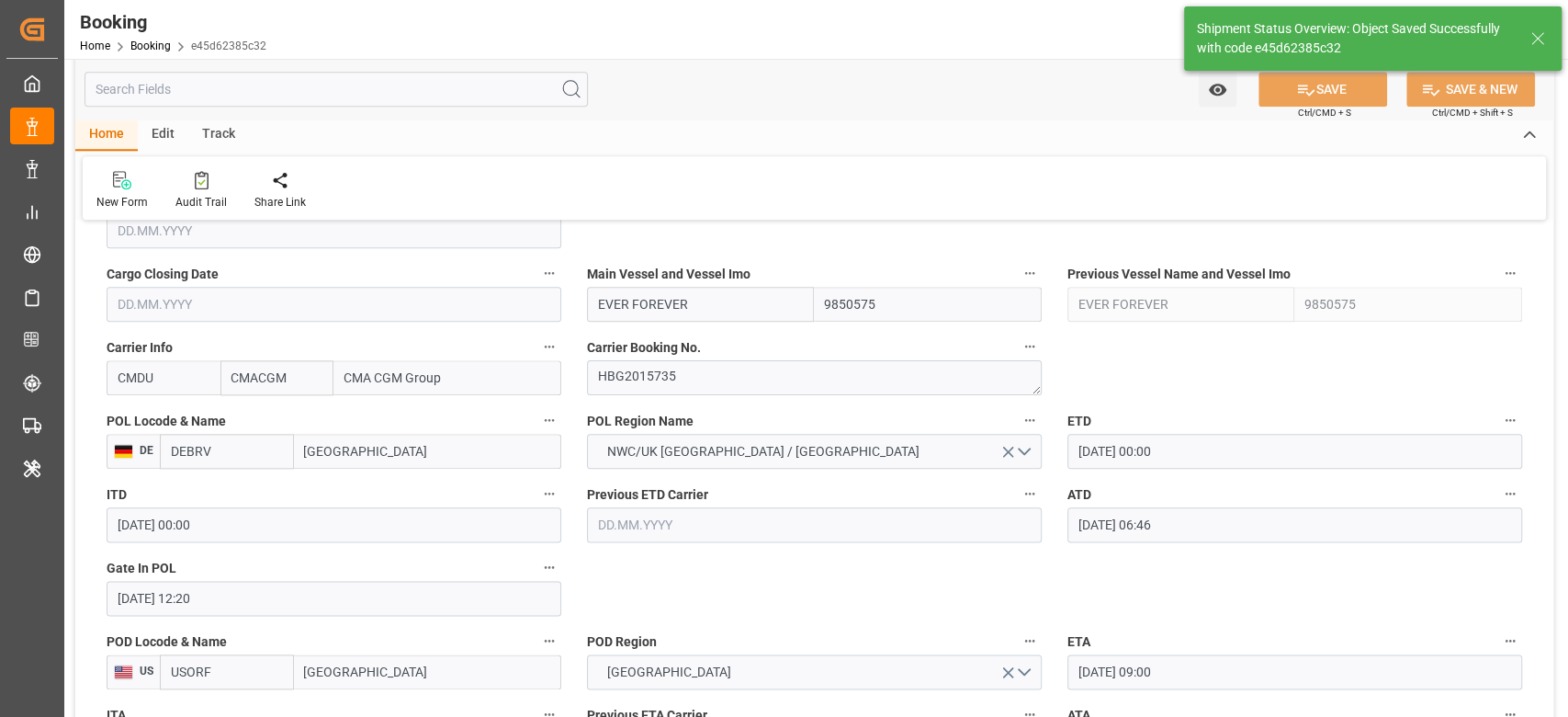
type input "17.09.2025 10:19"
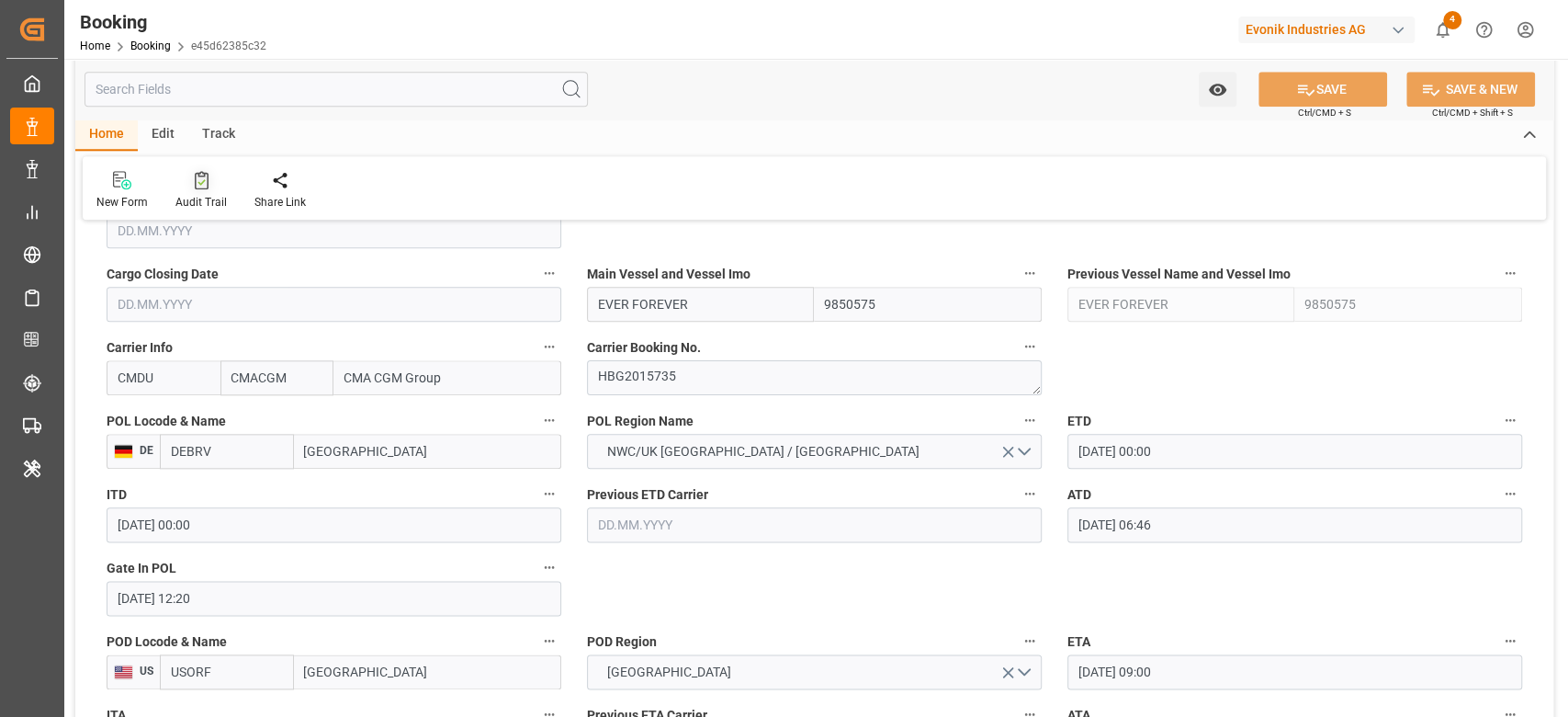
click at [198, 188] on icon at bounding box center [202, 180] width 13 height 18
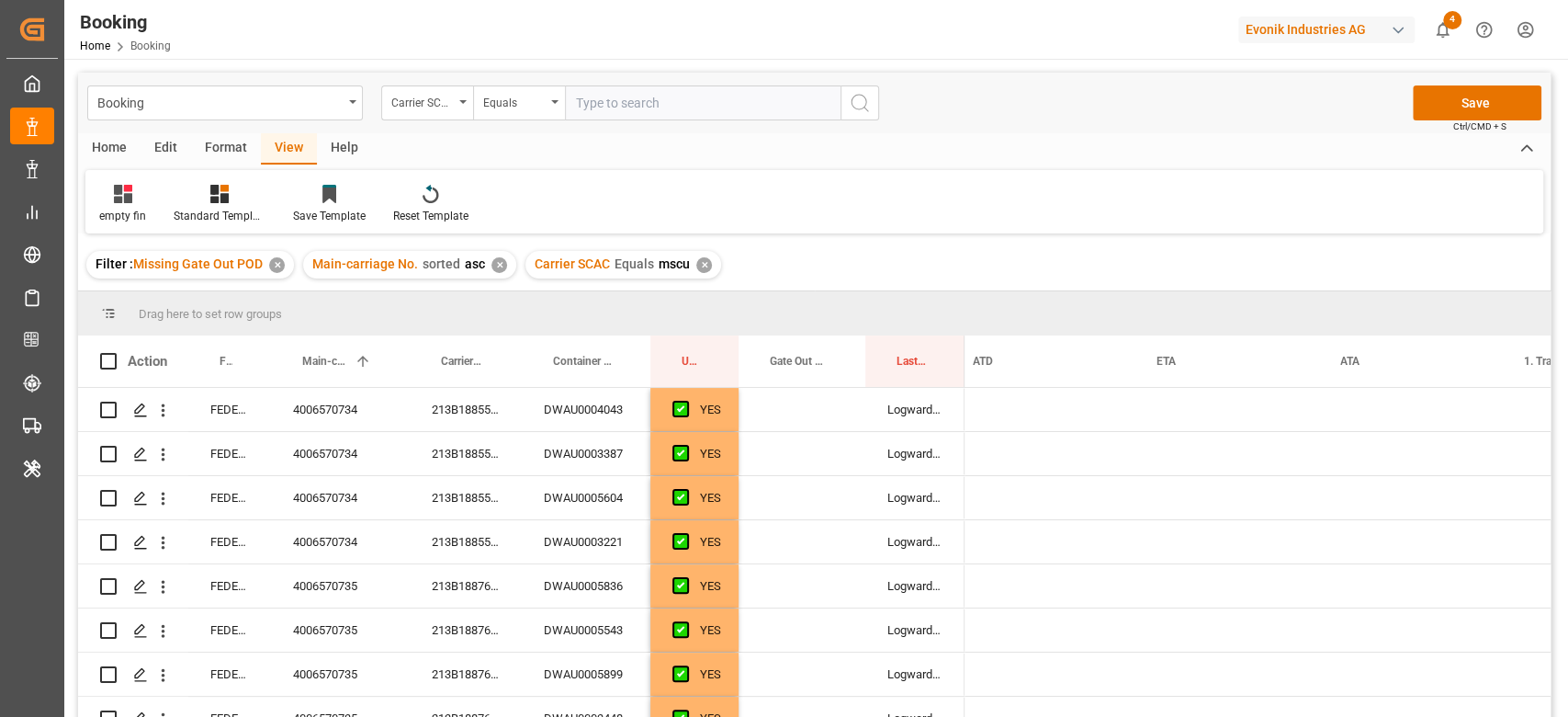
scroll to position [0, 1936]
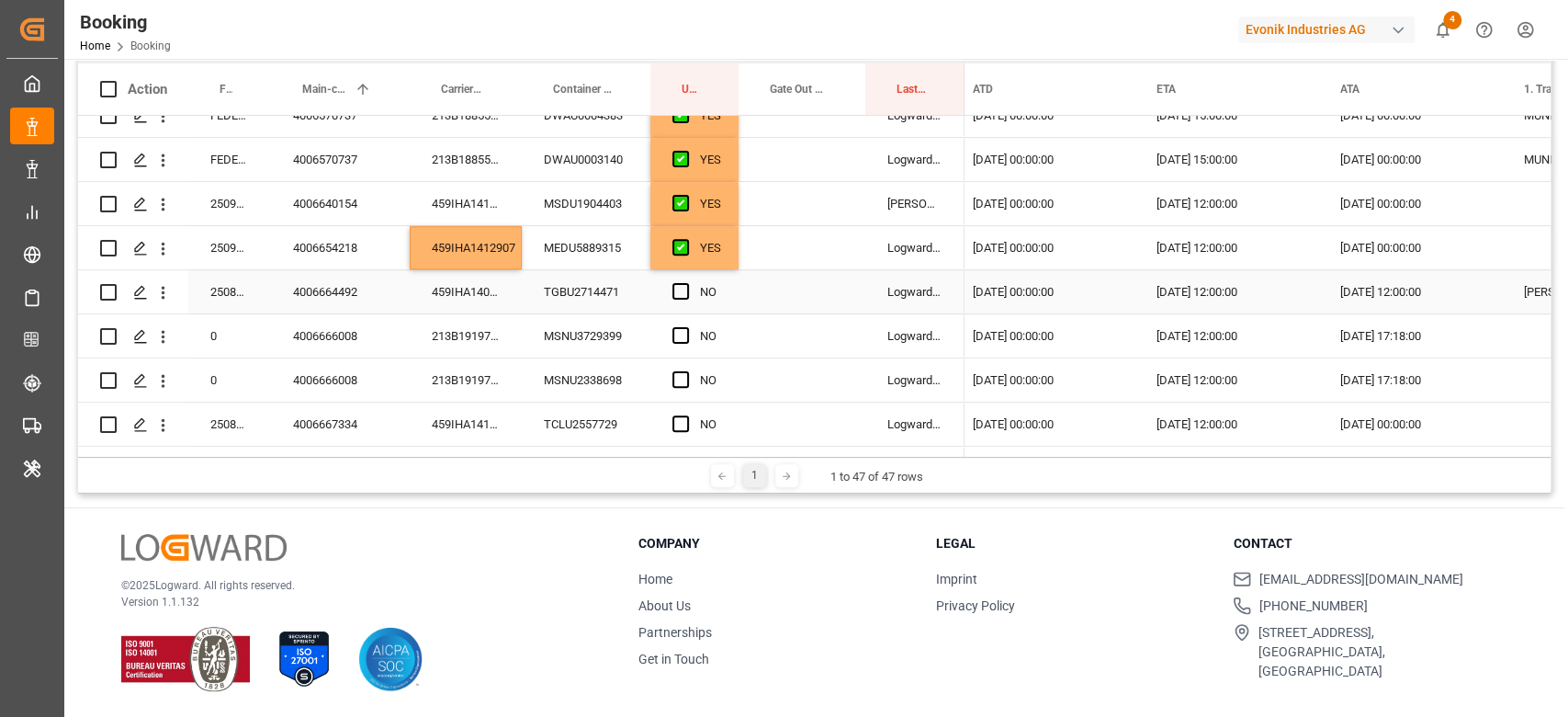
click at [478, 297] on div "459IHA1406109" at bounding box center [465, 292] width 112 height 43
click at [482, 256] on div "459IHA1412907" at bounding box center [465, 247] width 112 height 43
click at [453, 296] on div "459IHA1406109" at bounding box center [465, 292] width 112 height 43
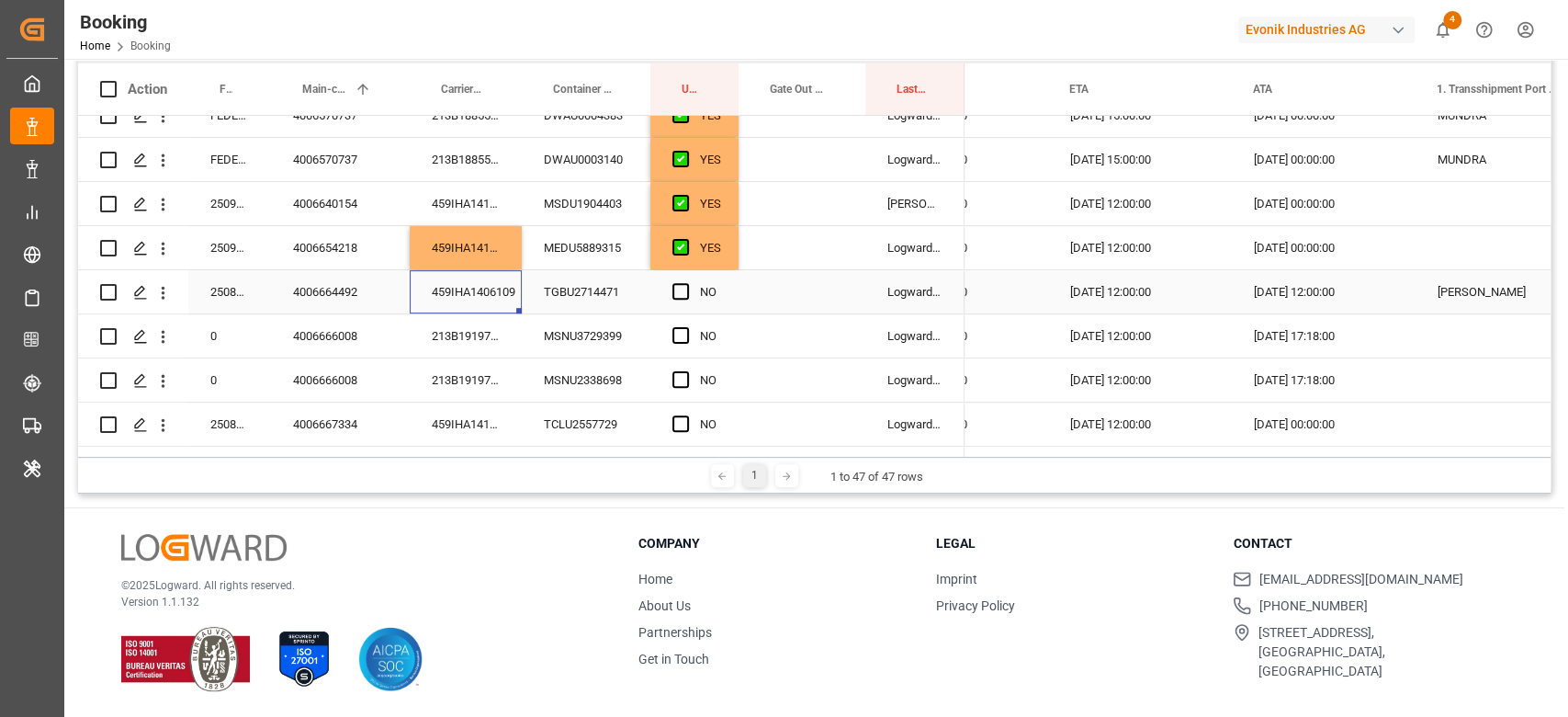
scroll to position [0, 0]
click at [1273, 305] on div "[DATE] 12:00:00" at bounding box center [1321, 292] width 183 height 43
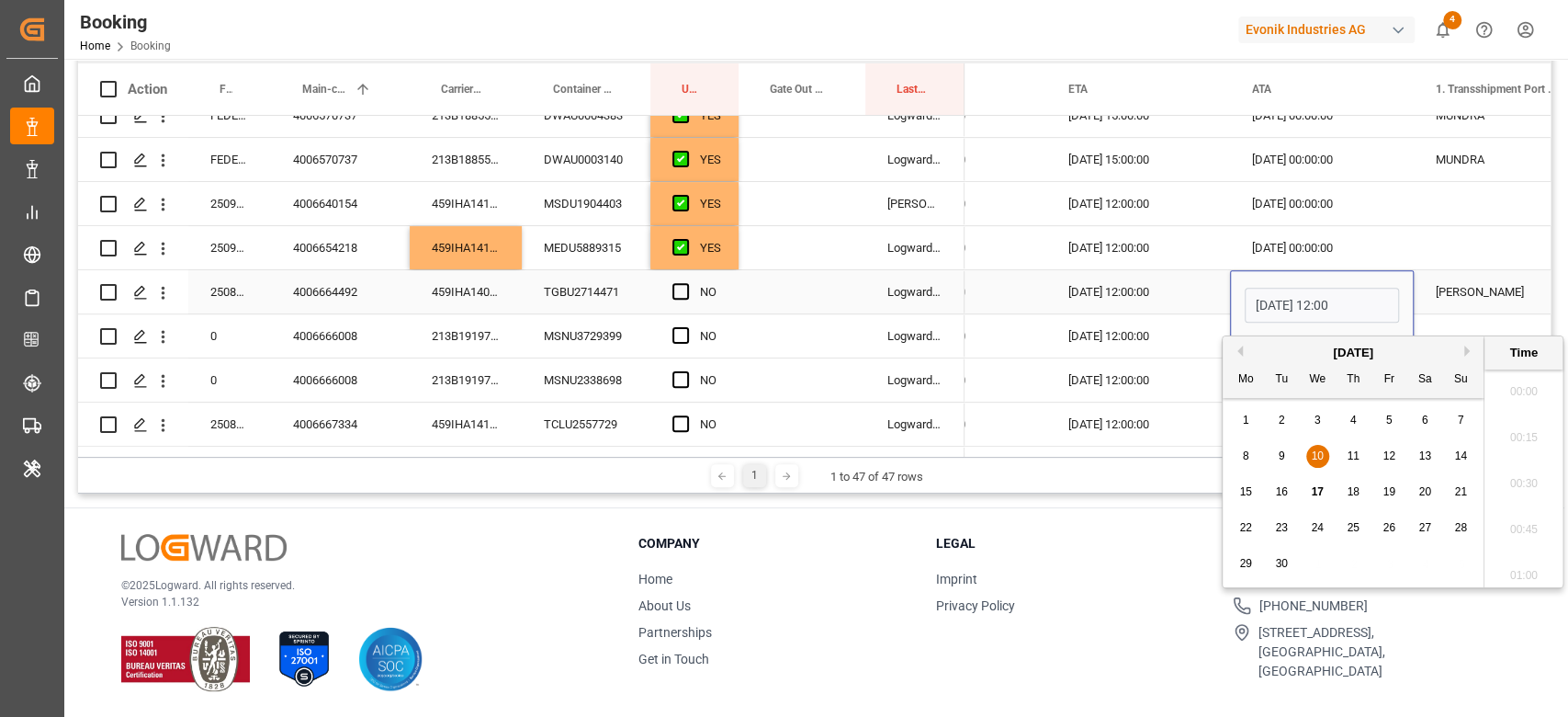
scroll to position [2118, 0]
click at [1273, 305] on input "[DATE] 12:00" at bounding box center [1321, 305] width 154 height 35
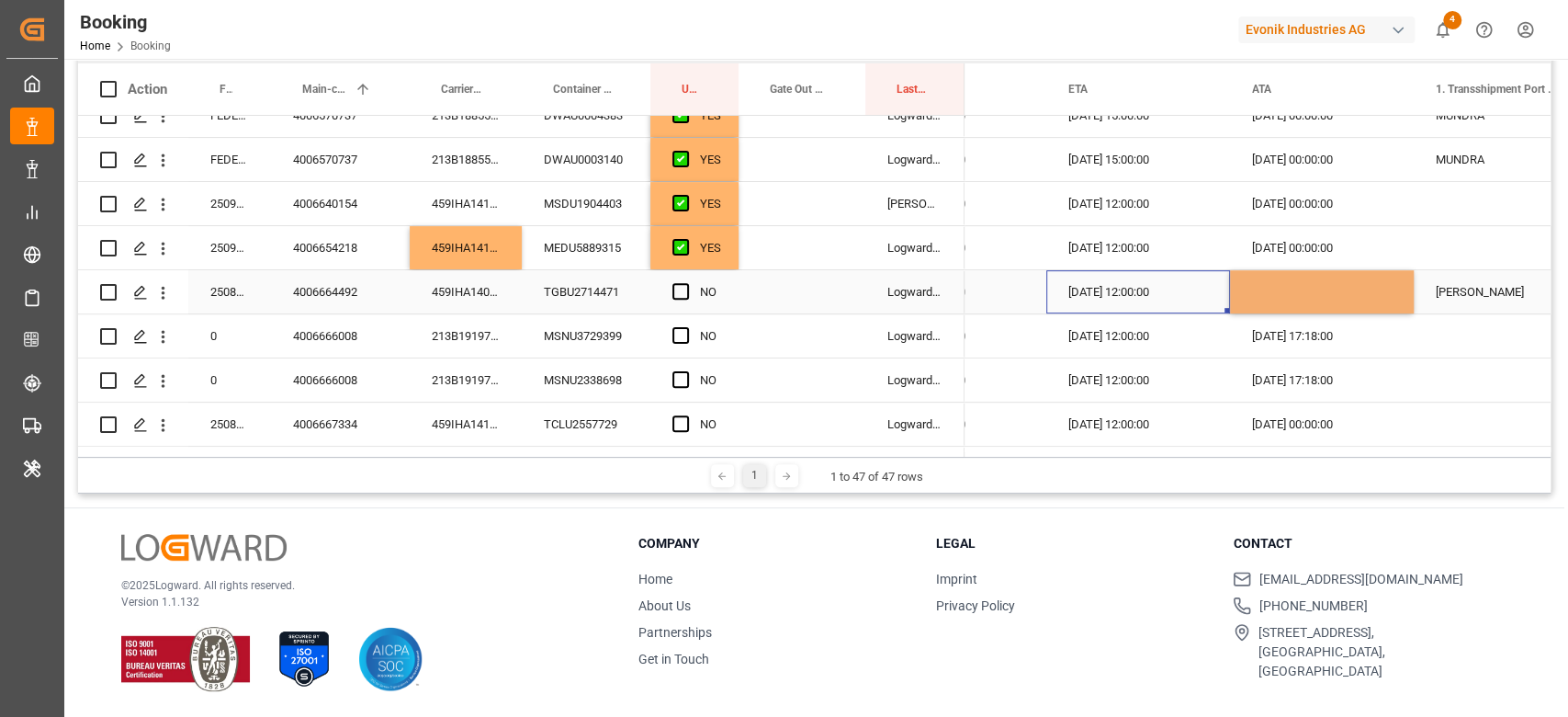
click at [1164, 296] on div "[DATE] 12:00:00" at bounding box center [1138, 292] width 183 height 43
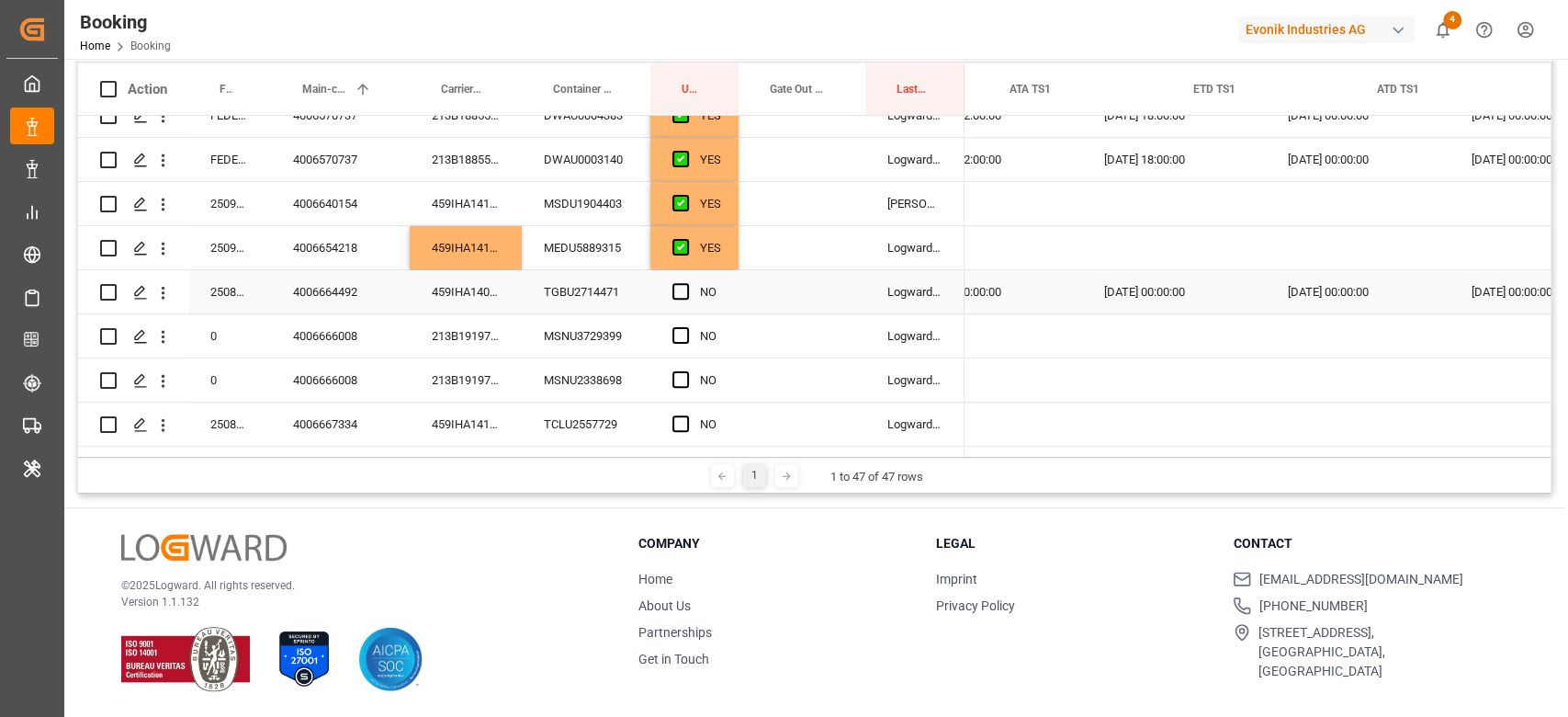
scroll to position [0, 3386]
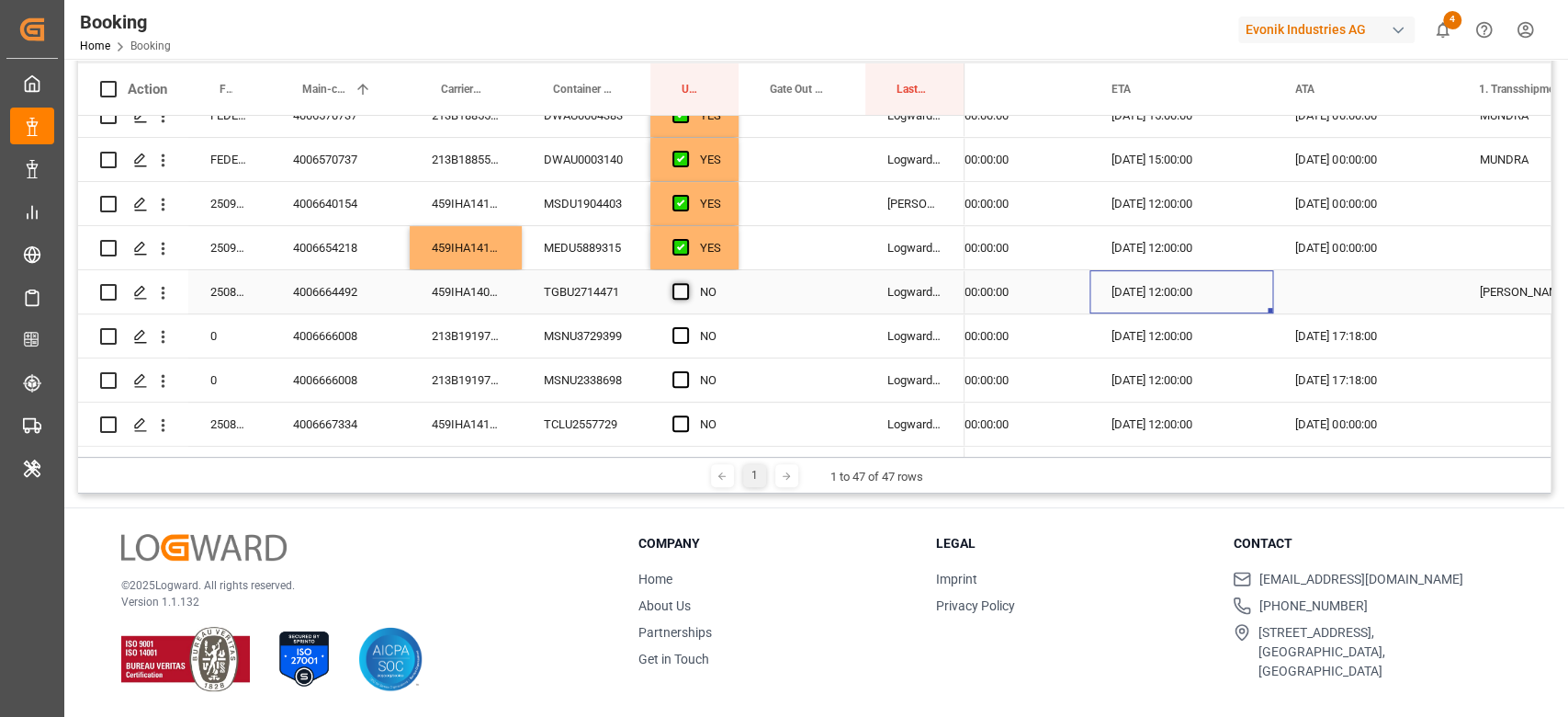
click at [678, 293] on span "Press SPACE to select this row." at bounding box center [680, 291] width 16 height 16
click at [686, 283] on input "Press SPACE to select this row." at bounding box center [686, 283] width 0 height 0
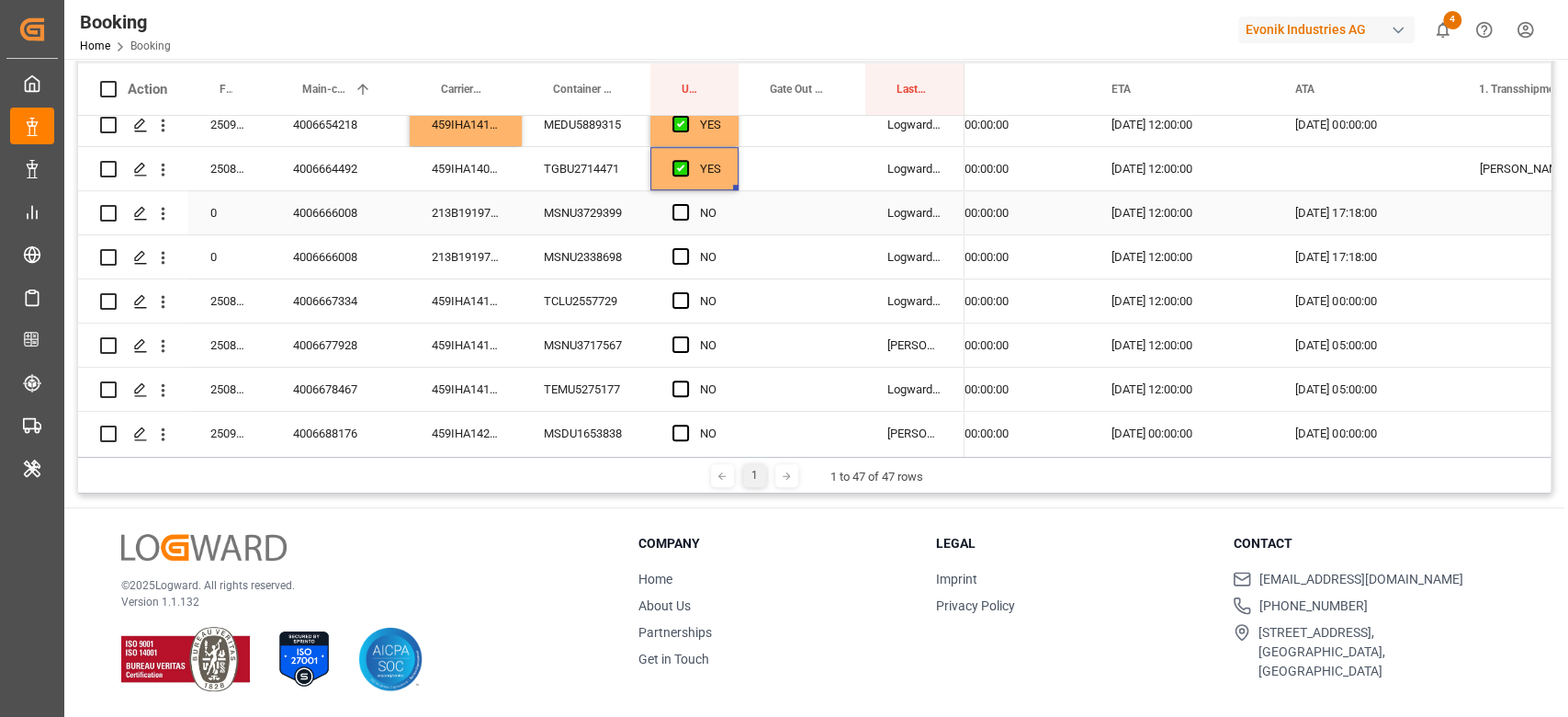
click at [480, 223] on div "213B1919722" at bounding box center [465, 212] width 112 height 43
click at [678, 210] on span "Press SPACE to select this row." at bounding box center [680, 211] width 16 height 16
click at [686, 204] on input "Press SPACE to select this row." at bounding box center [686, 204] width 0 height 0
click at [681, 256] on span "Press SPACE to select this row." at bounding box center [680, 255] width 16 height 16
click at [686, 248] on input "Press SPACE to select this row." at bounding box center [686, 248] width 0 height 0
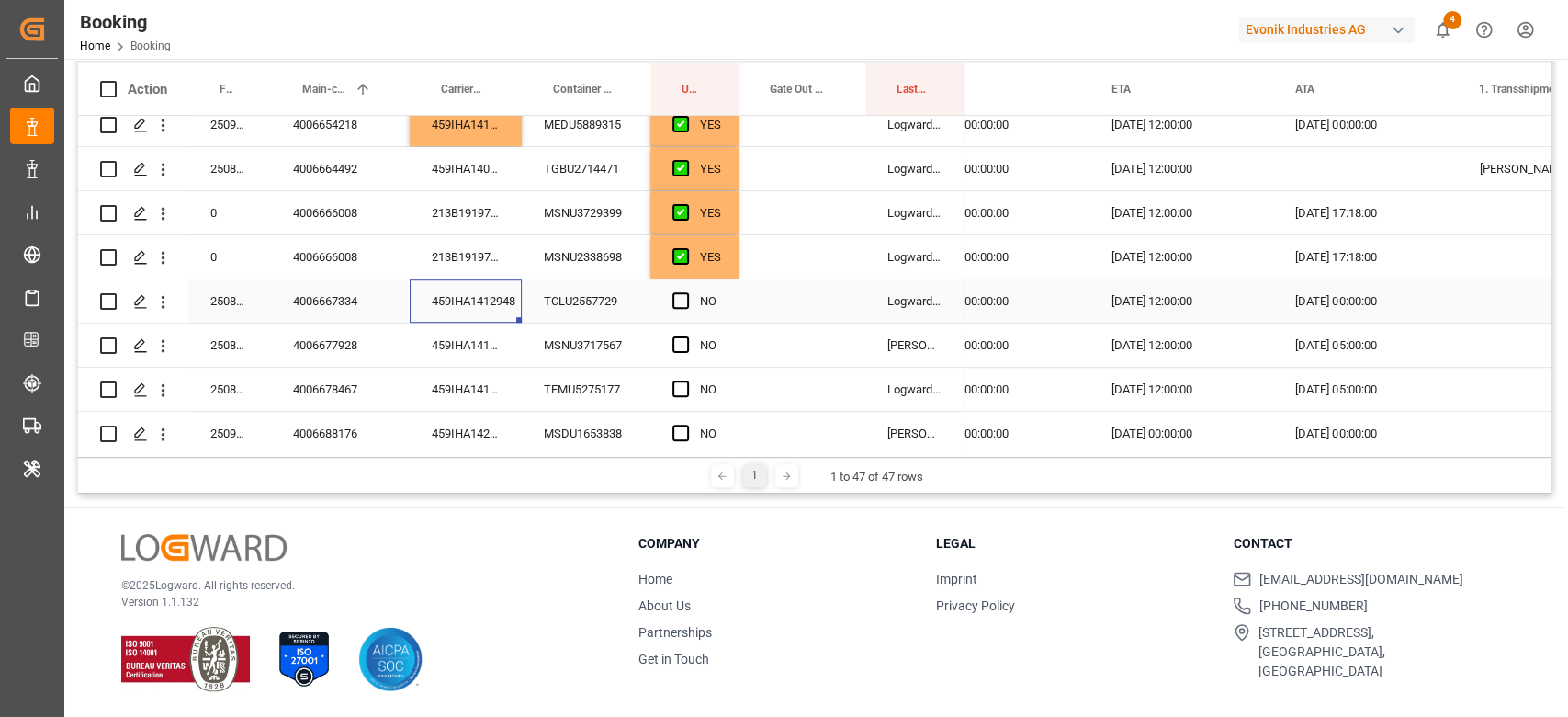
click at [474, 291] on div "459IHA1412948" at bounding box center [465, 300] width 112 height 43
click at [768, 291] on div "Press SPACE to select this row." at bounding box center [802, 300] width 127 height 43
click at [769, 291] on div "Press SPACE to select this row." at bounding box center [802, 300] width 127 height 43
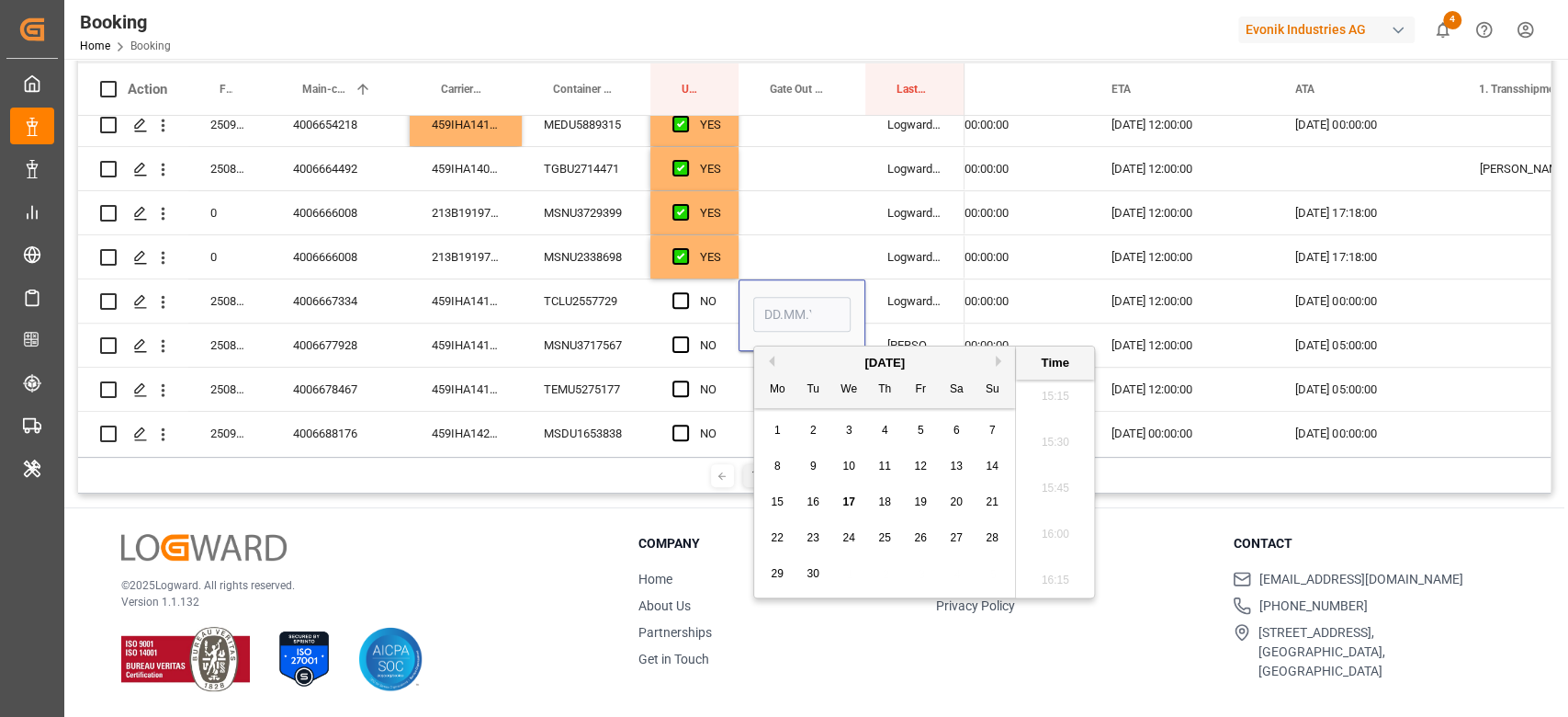
click at [848, 497] on span "17" at bounding box center [848, 501] width 11 height 12
type input "[DATE] 00:00"
click at [679, 296] on span "Press SPACE to select this row." at bounding box center [680, 300] width 16 height 16
click at [686, 293] on input "Press SPACE to select this row." at bounding box center [686, 293] width 0 height 0
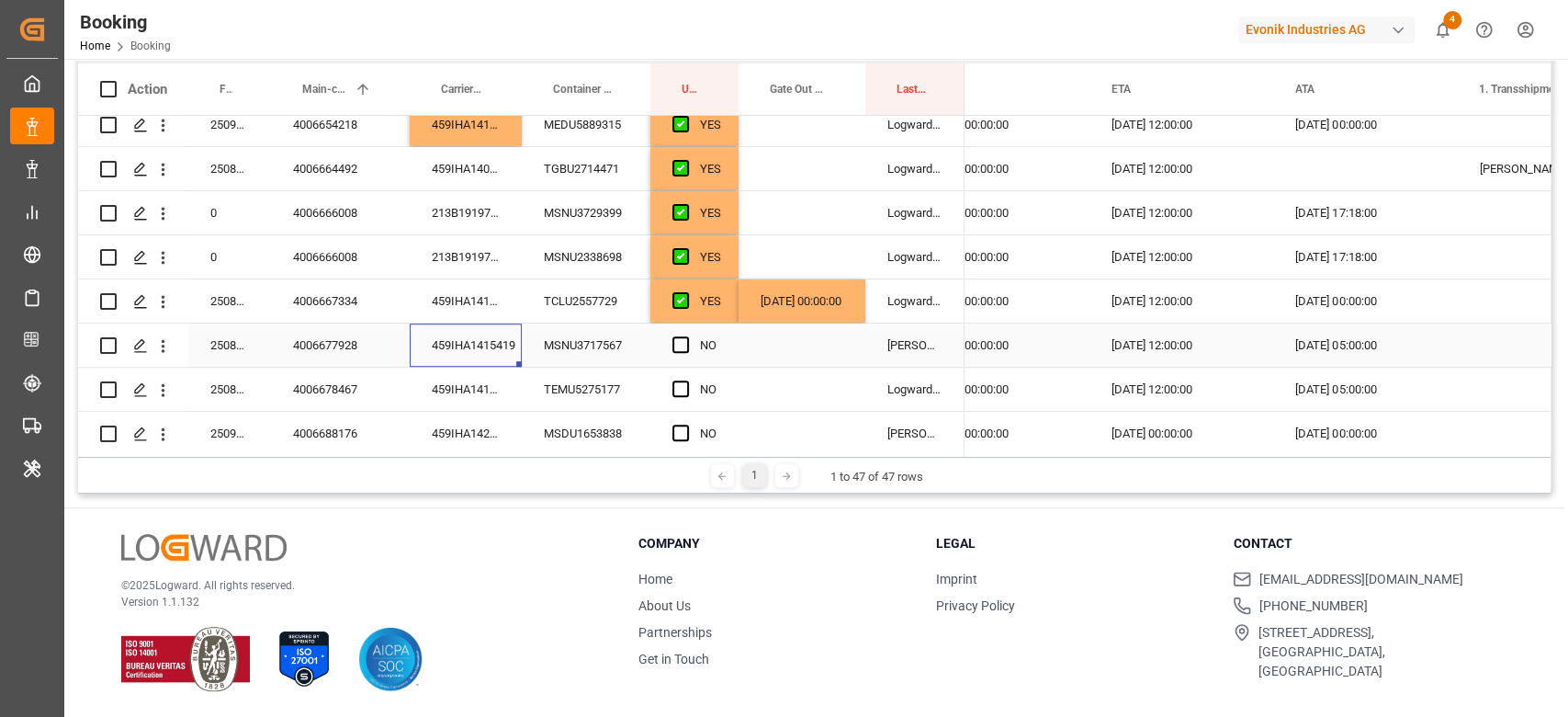
click at [478, 345] on div "459IHA1415419" at bounding box center [465, 344] width 112 height 43
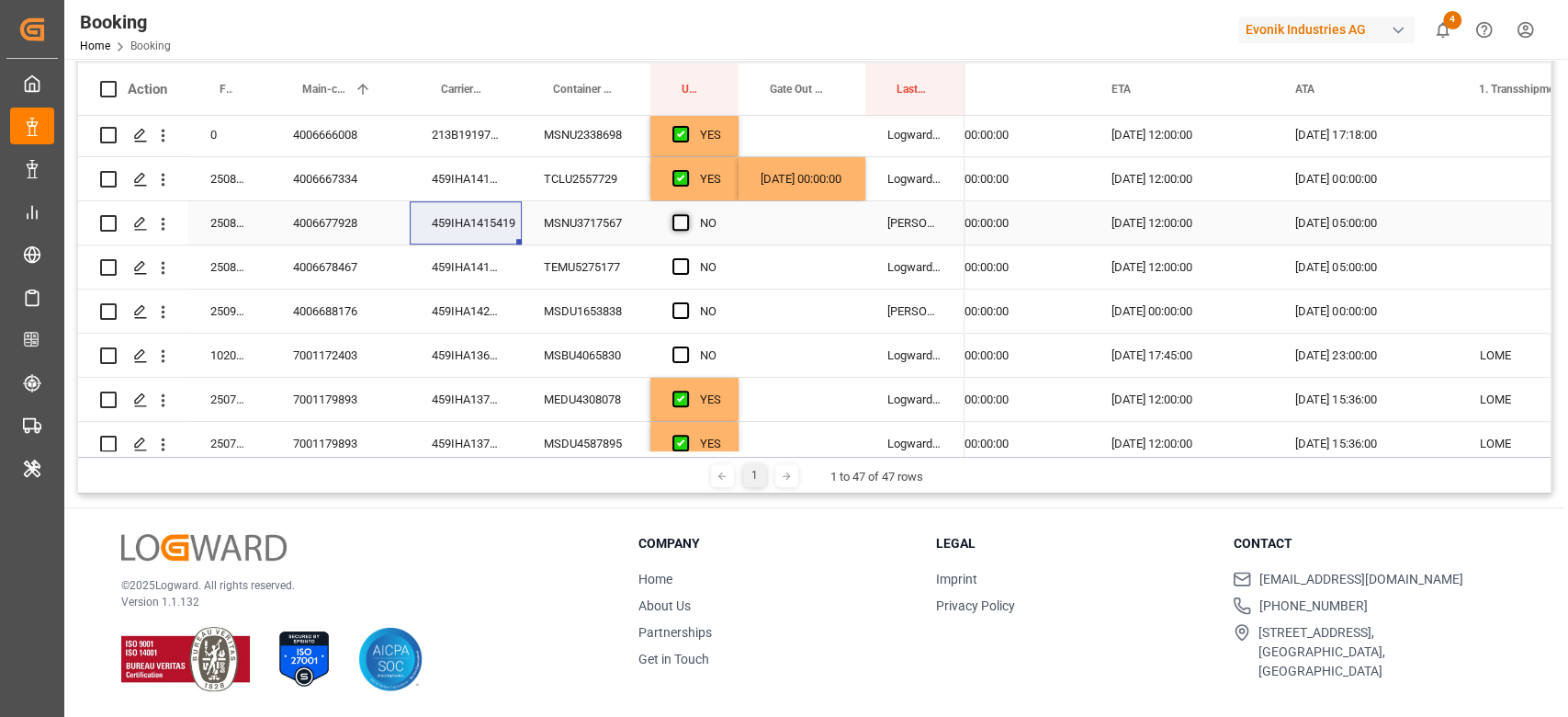
click at [678, 220] on span "Press SPACE to select this row." at bounding box center [680, 222] width 16 height 16
click at [686, 214] on input "Press SPACE to select this row." at bounding box center [686, 214] width 0 height 0
click at [490, 313] on div "459IHA1427093" at bounding box center [465, 311] width 112 height 43
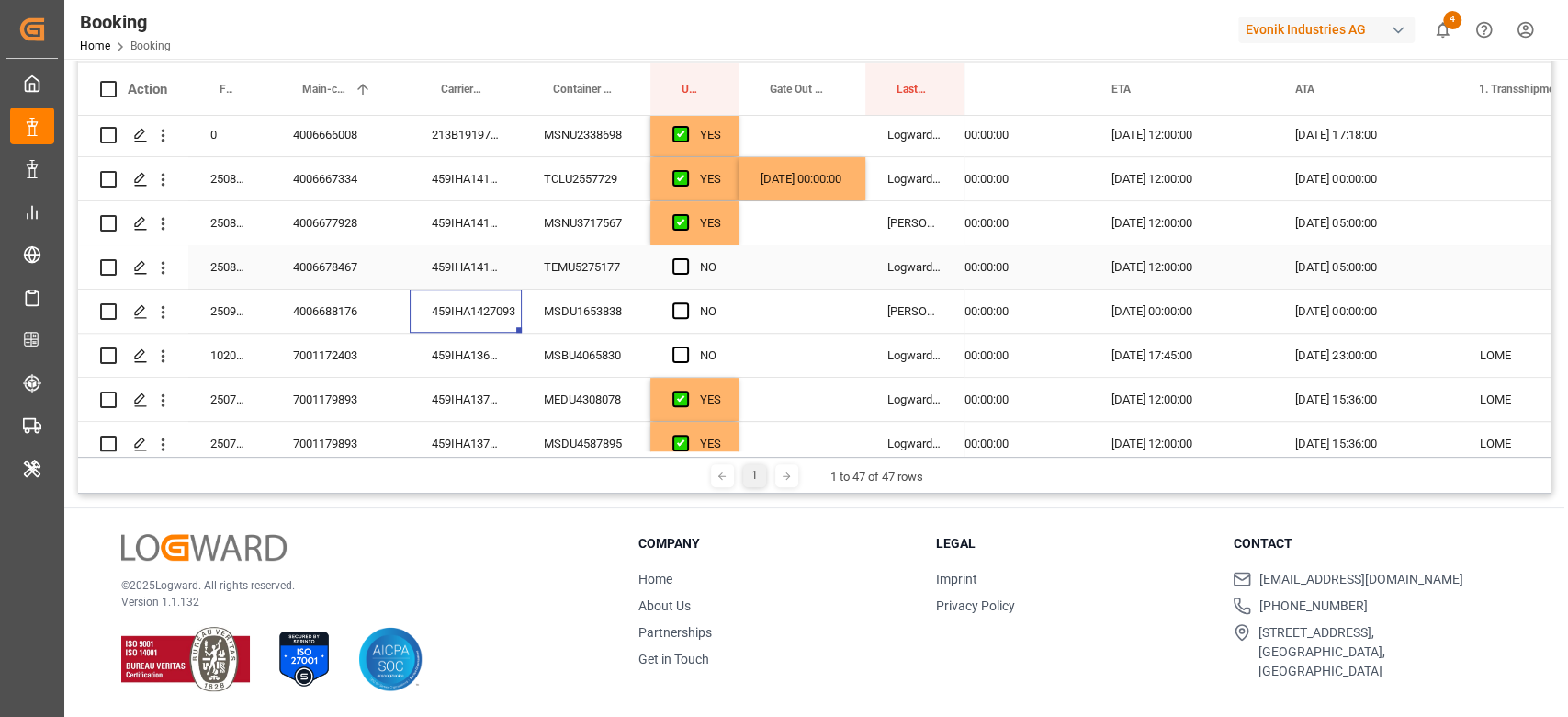
click at [490, 267] on div "459IHA1415420" at bounding box center [465, 267] width 112 height 43
click at [676, 266] on span "Press SPACE to select this row." at bounding box center [680, 266] width 16 height 16
click at [686, 258] on input "Press SPACE to select this row." at bounding box center [686, 258] width 0 height 0
click at [467, 319] on div "459IHA1427093" at bounding box center [465, 311] width 112 height 43
click at [461, 356] on div "459IHA1369313" at bounding box center [465, 355] width 112 height 43
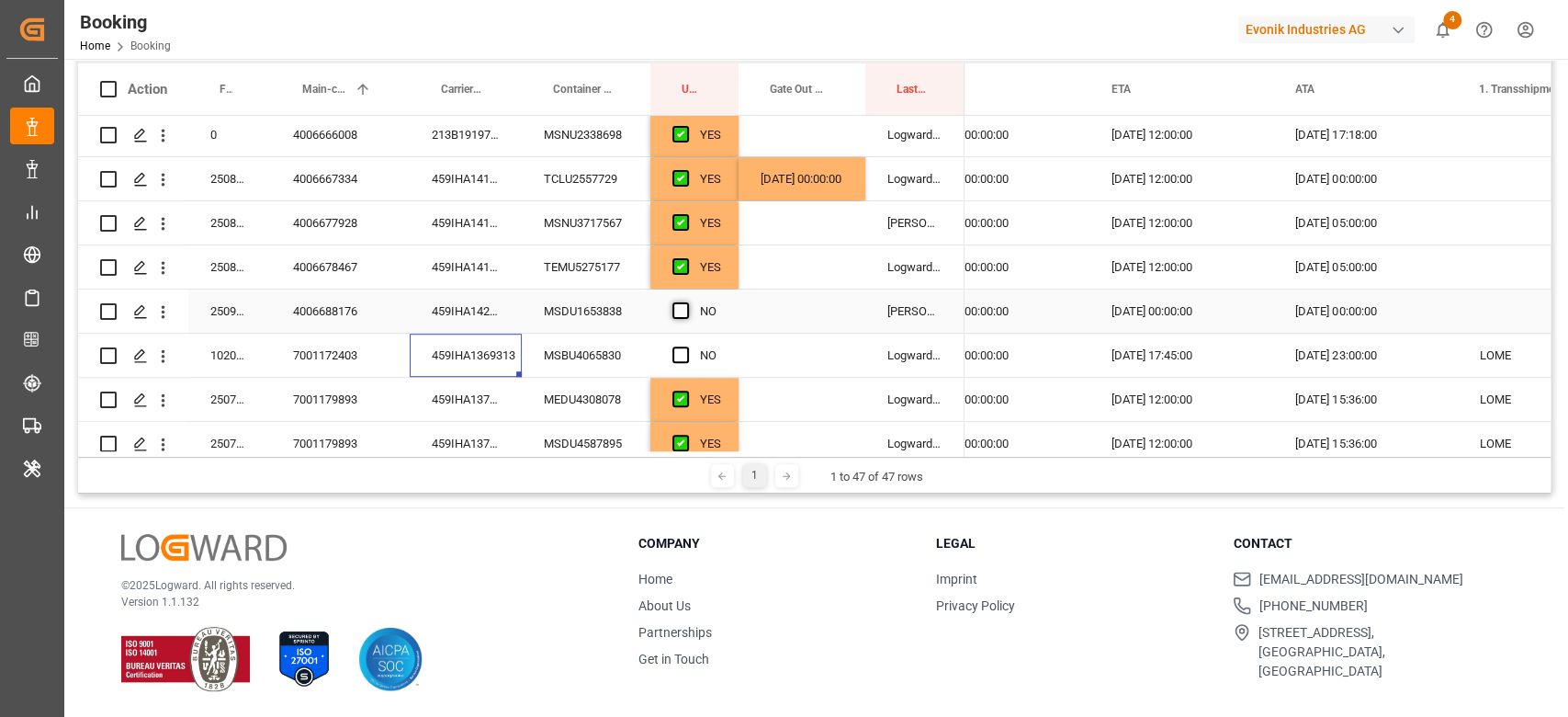
click at [687, 309] on span "Press SPACE to select this row." at bounding box center [680, 310] width 16 height 16
click at [686, 302] on input "Press SPACE to select this row." at bounding box center [686, 302] width 0 height 0
click at [682, 346] on span "Press SPACE to select this row." at bounding box center [680, 354] width 16 height 16
click at [686, 346] on input "Press SPACE to select this row." at bounding box center [686, 346] width 0 height 0
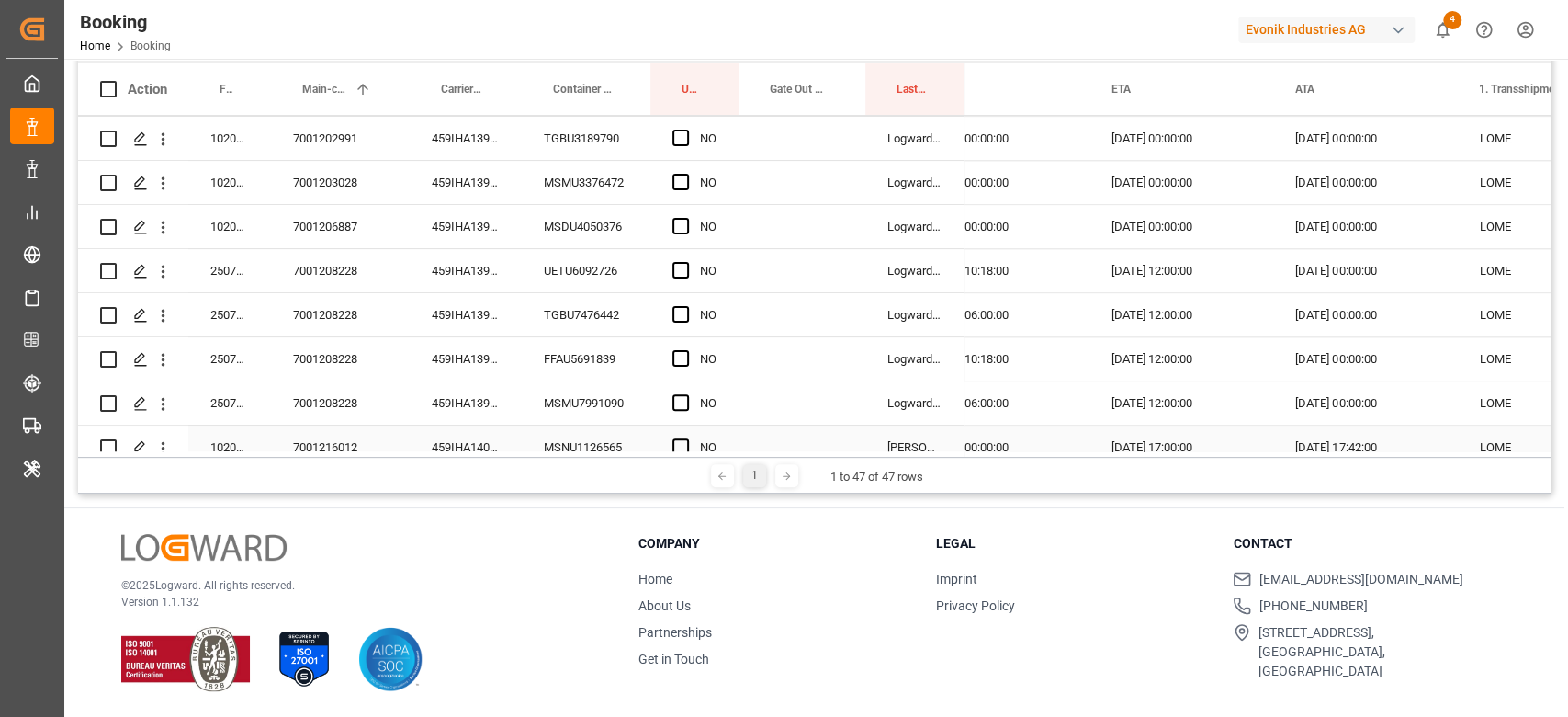
scroll to position [1375, 0]
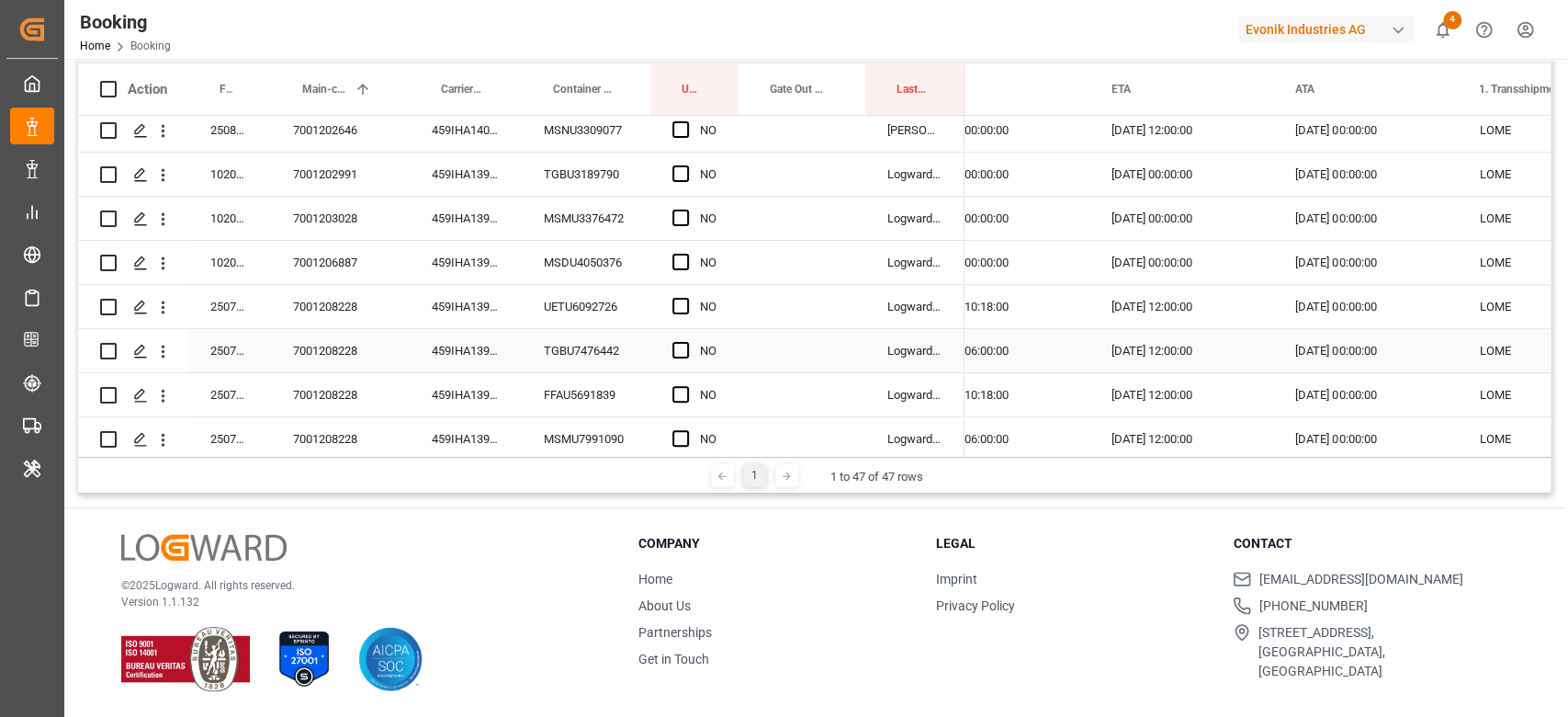
click at [483, 351] on div "459IHA1396882" at bounding box center [465, 350] width 112 height 43
click at [684, 297] on span "Press SPACE to select this row." at bounding box center [680, 305] width 16 height 16
click at [686, 297] on input "Press SPACE to select this row." at bounding box center [686, 297] width 0 height 0
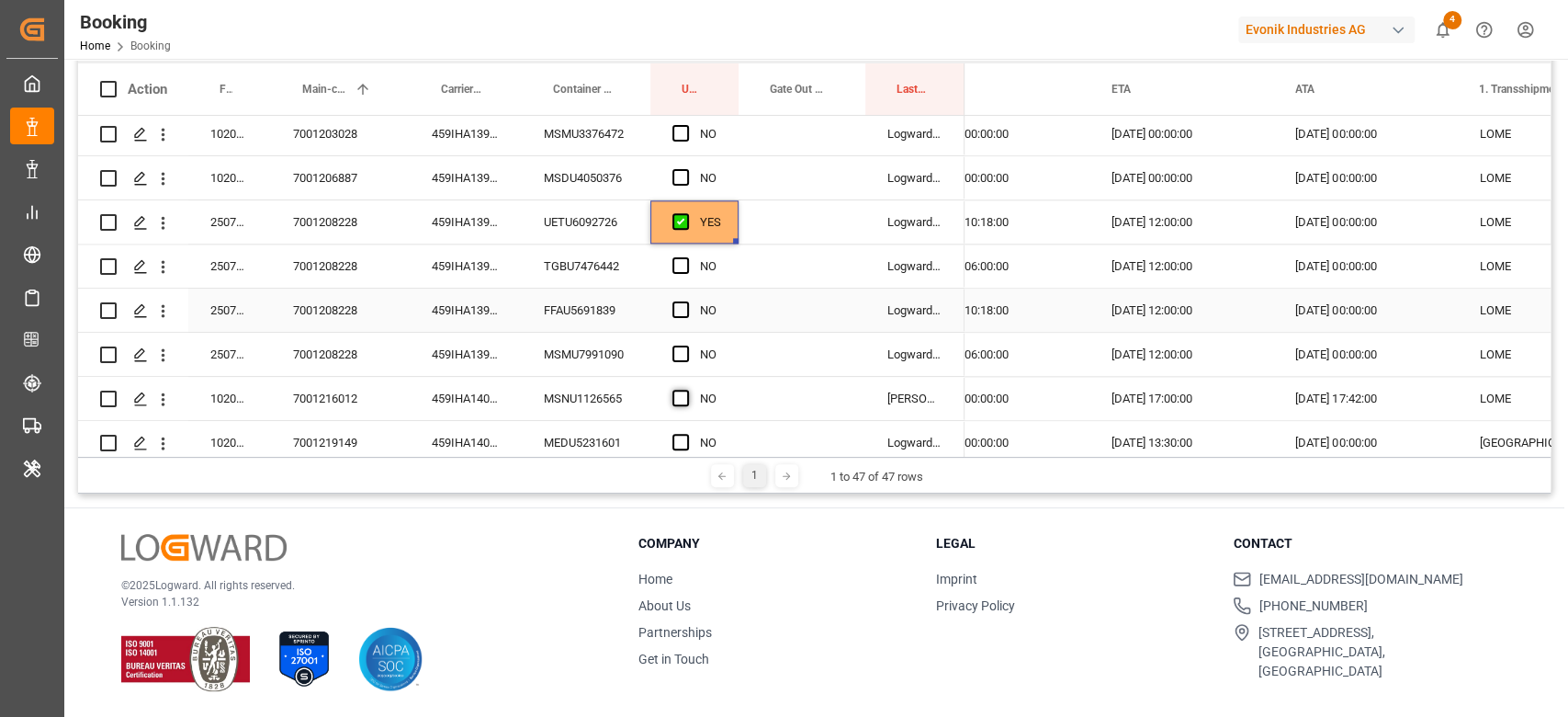
scroll to position [1498, 0]
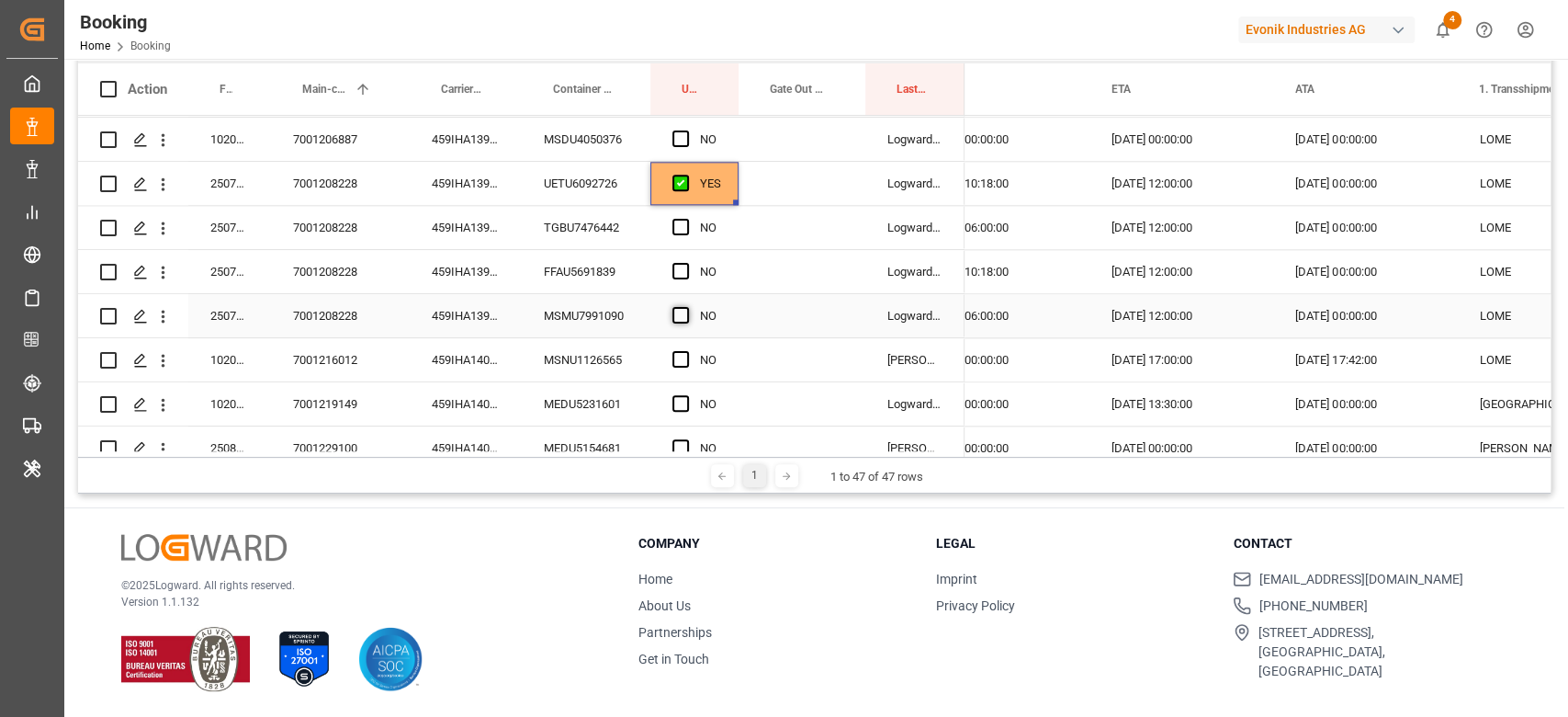
click at [682, 319] on span "Press SPACE to select this row." at bounding box center [680, 315] width 16 height 16
click at [686, 307] on input "Press SPACE to select this row." at bounding box center [686, 307] width 0 height 0
click at [682, 228] on span "Press SPACE to select this row." at bounding box center [680, 227] width 16 height 16
click at [686, 219] on input "Press SPACE to select this row." at bounding box center [686, 219] width 0 height 0
click at [683, 263] on span "Press SPACE to select this row." at bounding box center [680, 271] width 16 height 16
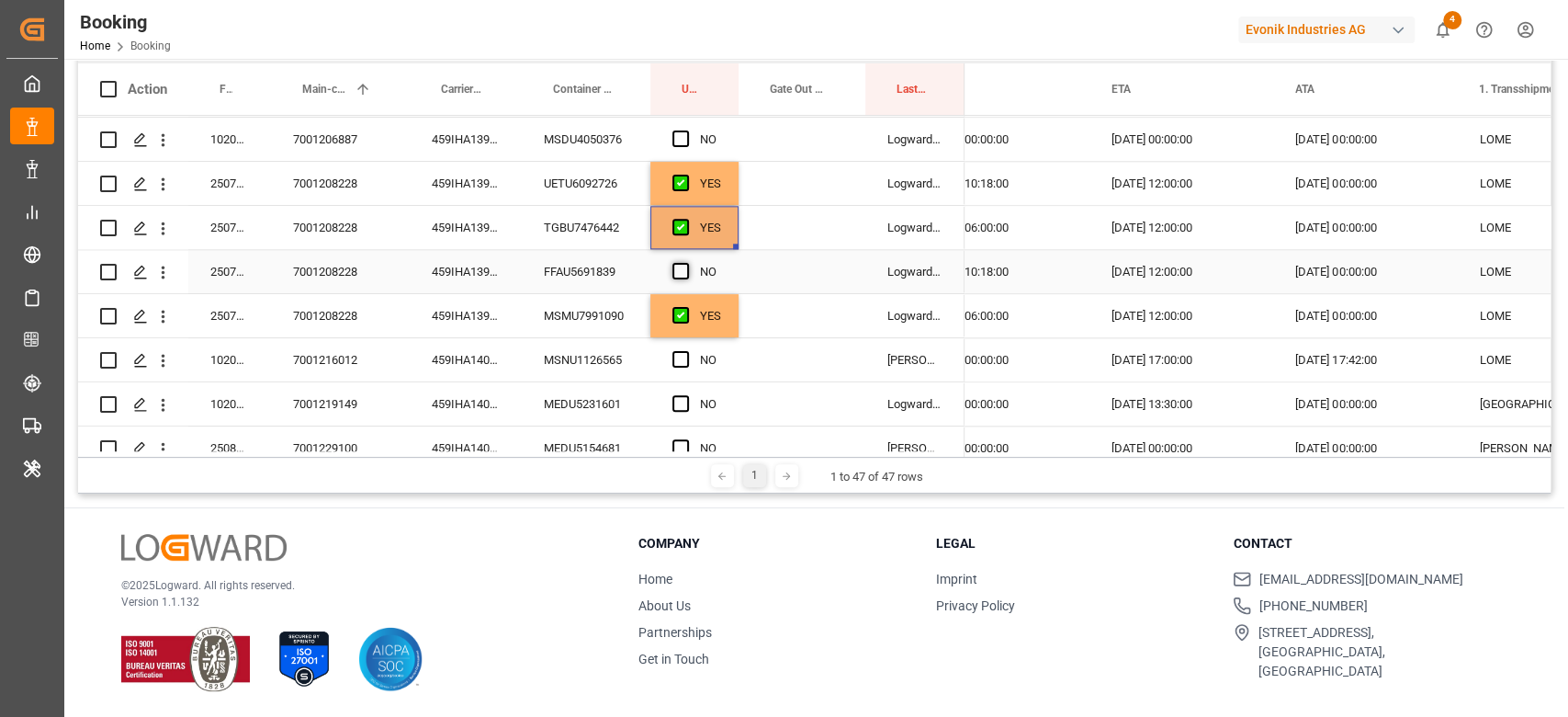
click at [686, 263] on input "Press SPACE to select this row." at bounding box center [686, 263] width 0 height 0
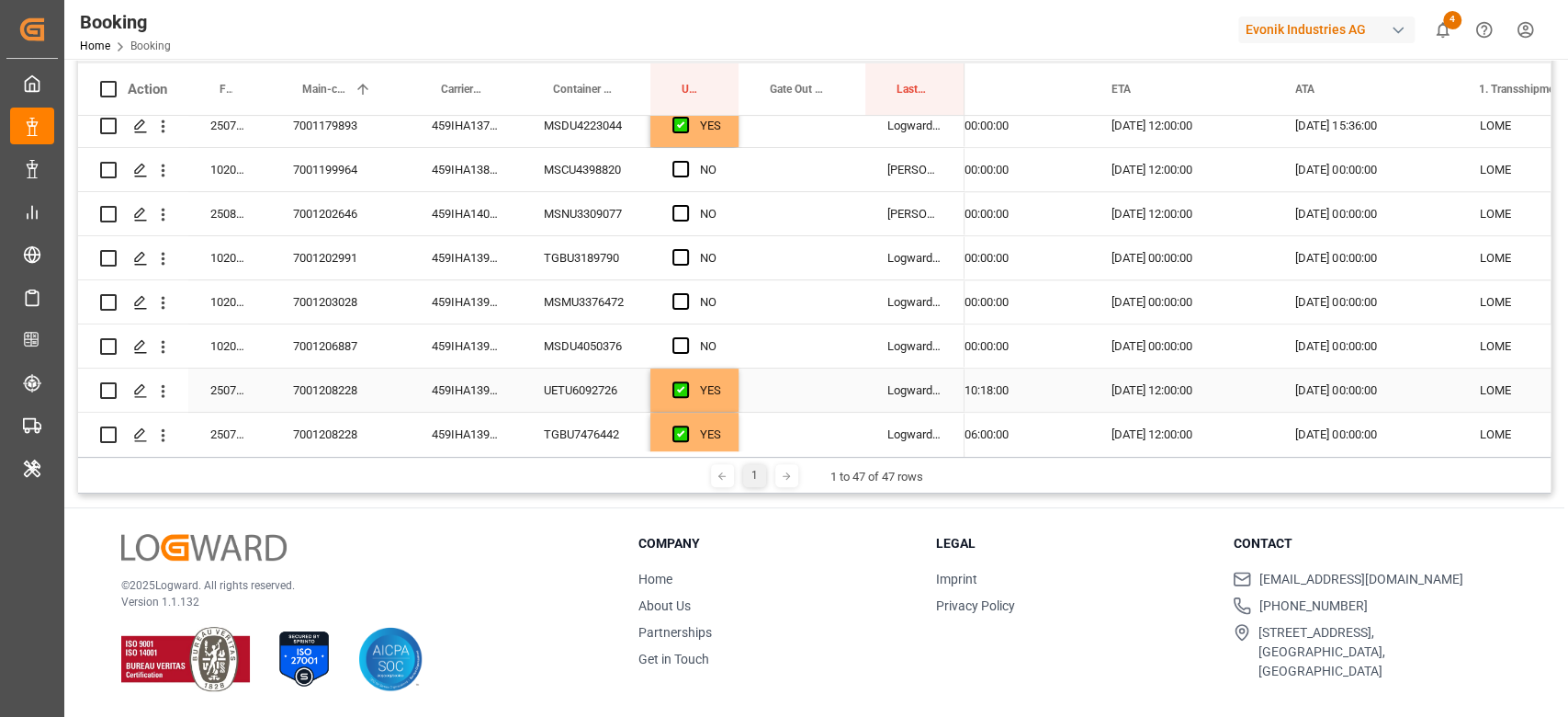
scroll to position [1252, 0]
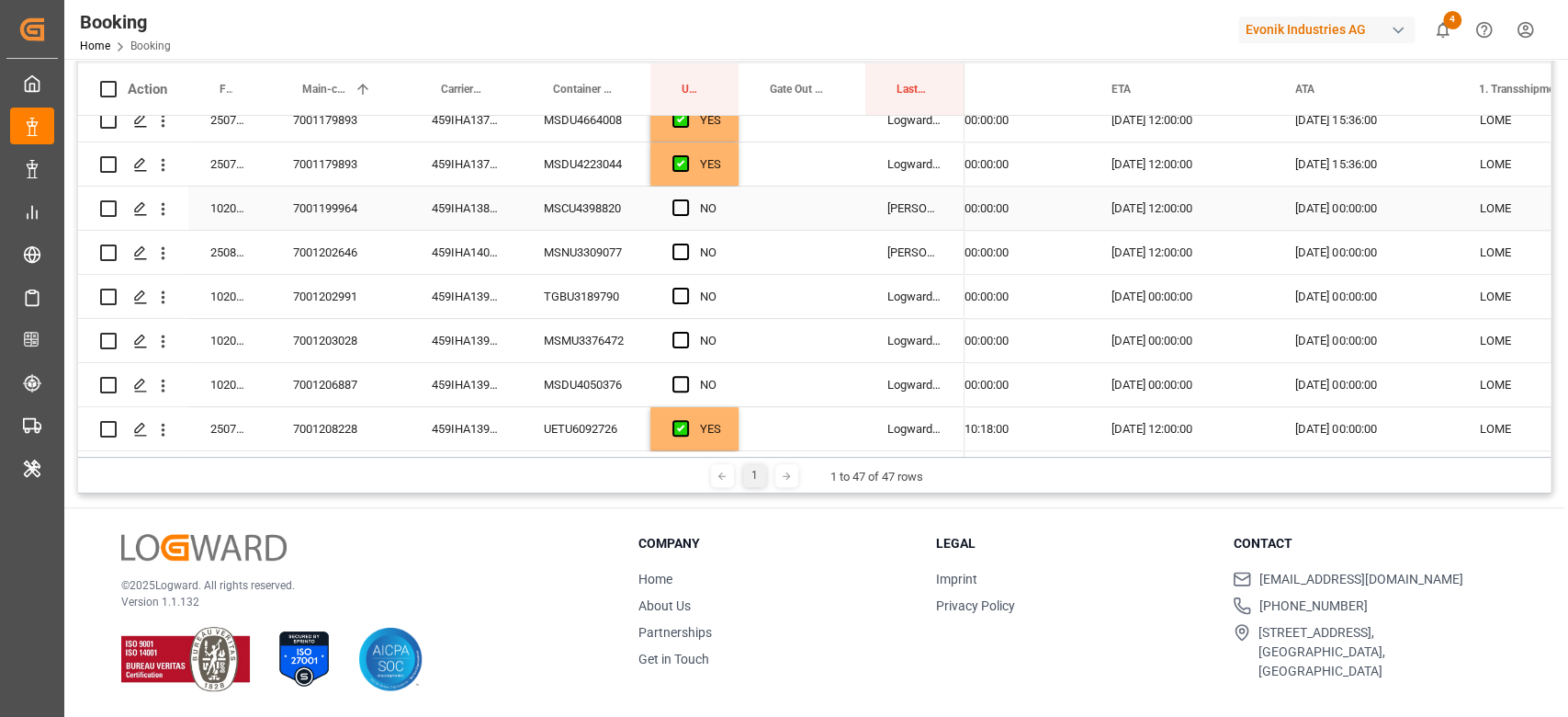
click at [465, 215] on div "459IHA1388480" at bounding box center [465, 207] width 112 height 43
click at [682, 204] on span "Press SPACE to select this row." at bounding box center [680, 207] width 16 height 16
click at [686, 200] on input "Press SPACE to select this row." at bounding box center [686, 200] width 0 height 0
click at [468, 265] on div "459IHA1407070" at bounding box center [465, 251] width 112 height 43
click at [679, 252] on span "Press SPACE to select this row." at bounding box center [680, 251] width 16 height 16
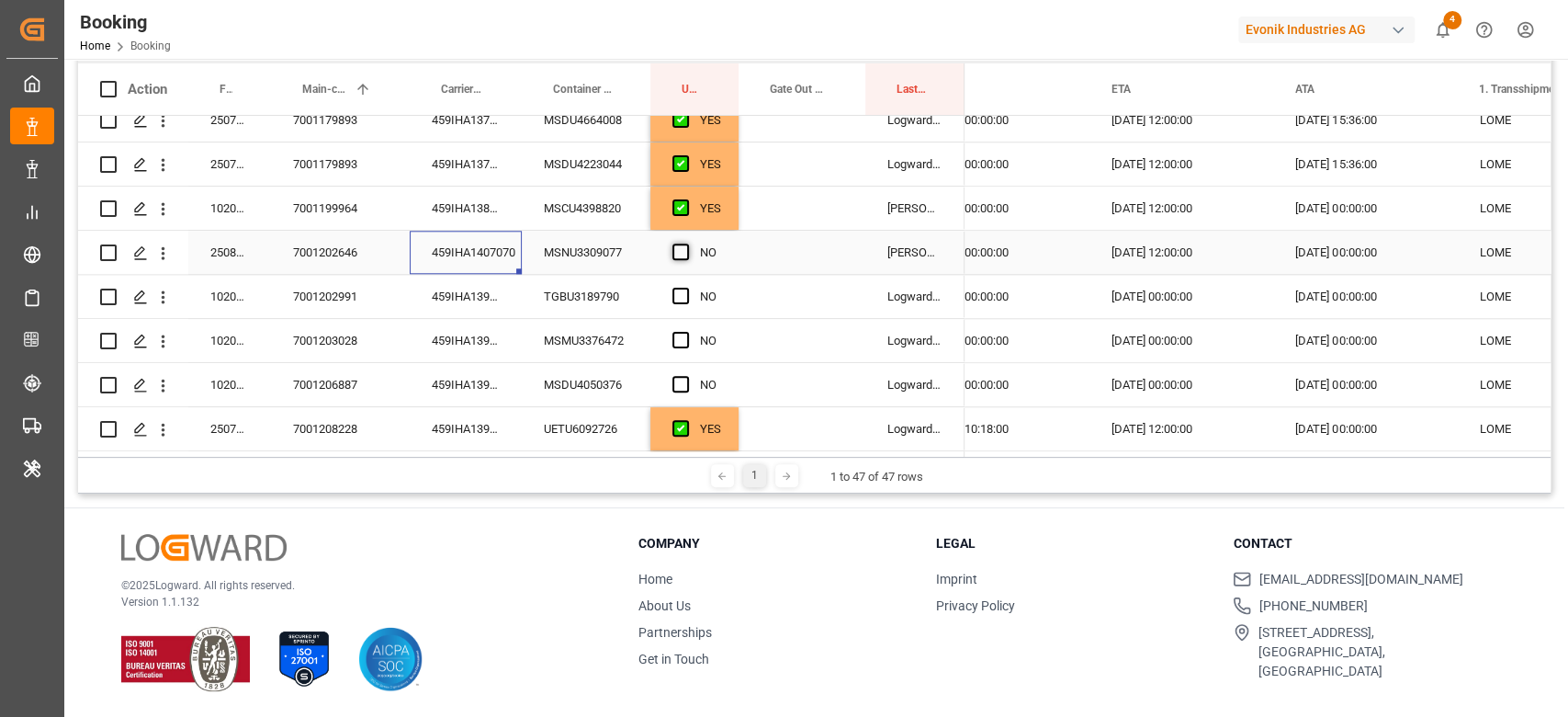
click at [686, 244] on input "Press SPACE to select this row." at bounding box center [686, 244] width 0 height 0
click at [476, 304] on div "459IHA1390920" at bounding box center [465, 295] width 112 height 43
click at [680, 292] on span "Press SPACE to select this row." at bounding box center [680, 295] width 16 height 16
click at [686, 288] on input "Press SPACE to select this row." at bounding box center [686, 288] width 0 height 0
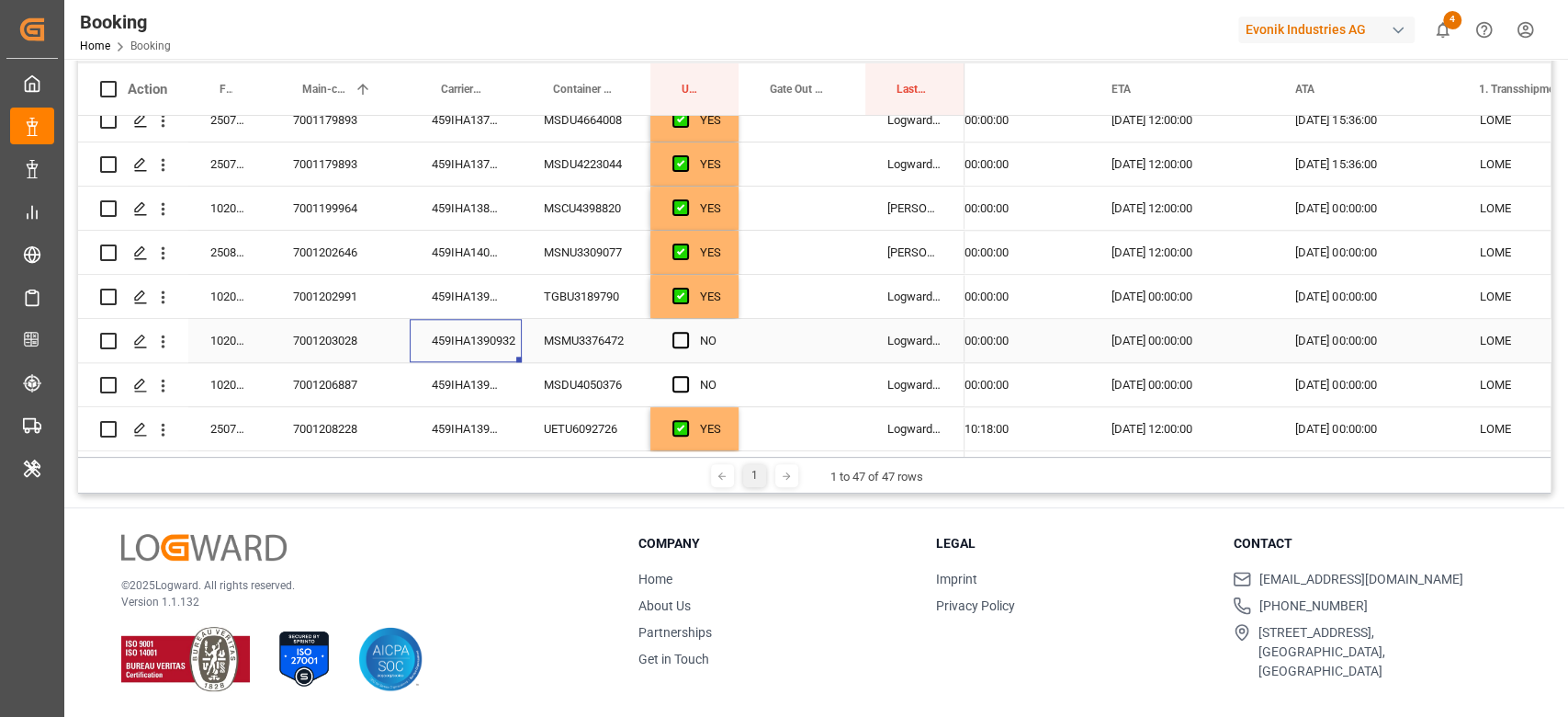
click at [484, 348] on div "459IHA1390932" at bounding box center [465, 339] width 112 height 43
click at [674, 343] on span "Press SPACE to select this row." at bounding box center [680, 339] width 16 height 16
click at [686, 332] on input "Press SPACE to select this row." at bounding box center [686, 332] width 0 height 0
click at [488, 393] on div "459IHA1395594" at bounding box center [465, 384] width 112 height 43
click at [674, 380] on span "Press SPACE to select this row." at bounding box center [680, 383] width 16 height 16
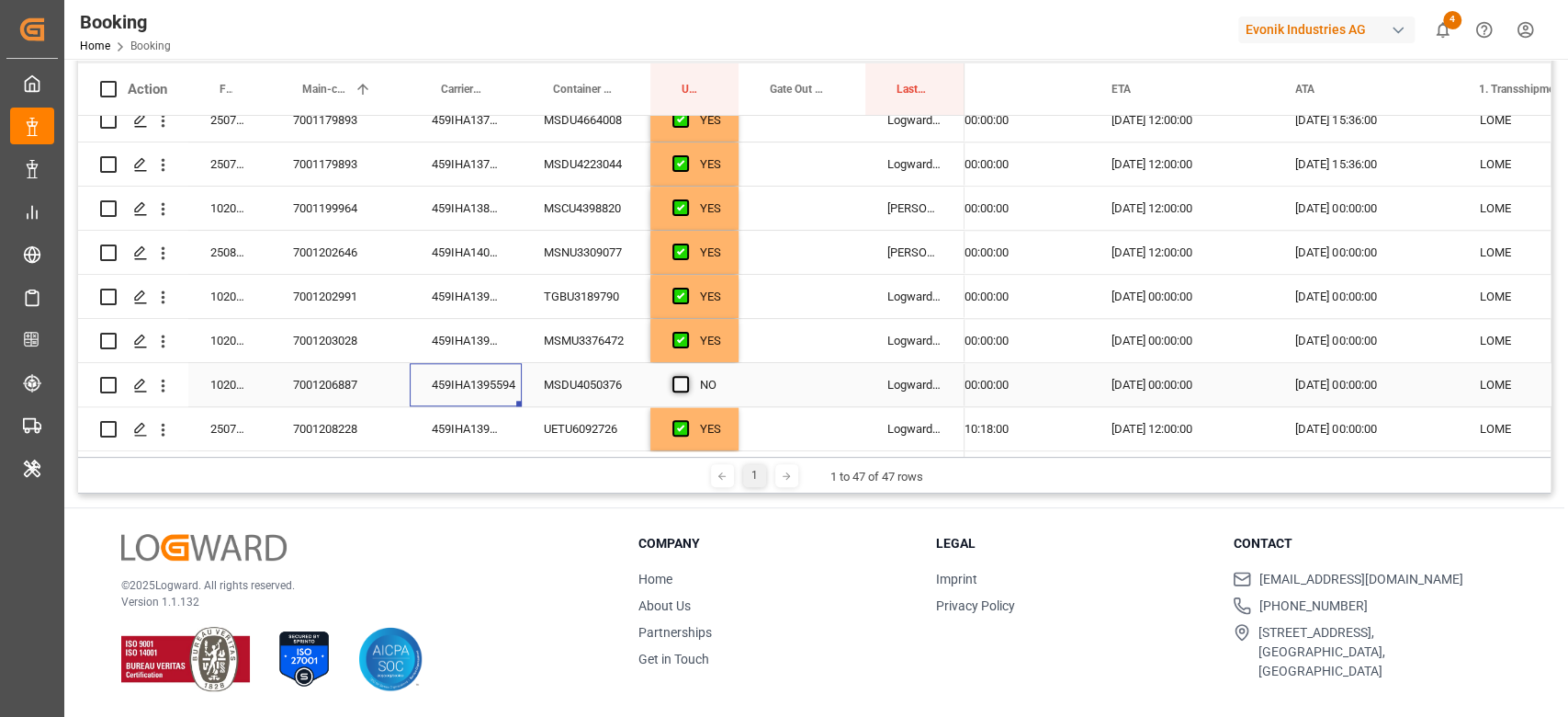
click at [686, 376] on input "Press SPACE to select this row." at bounding box center [686, 376] width 0 height 0
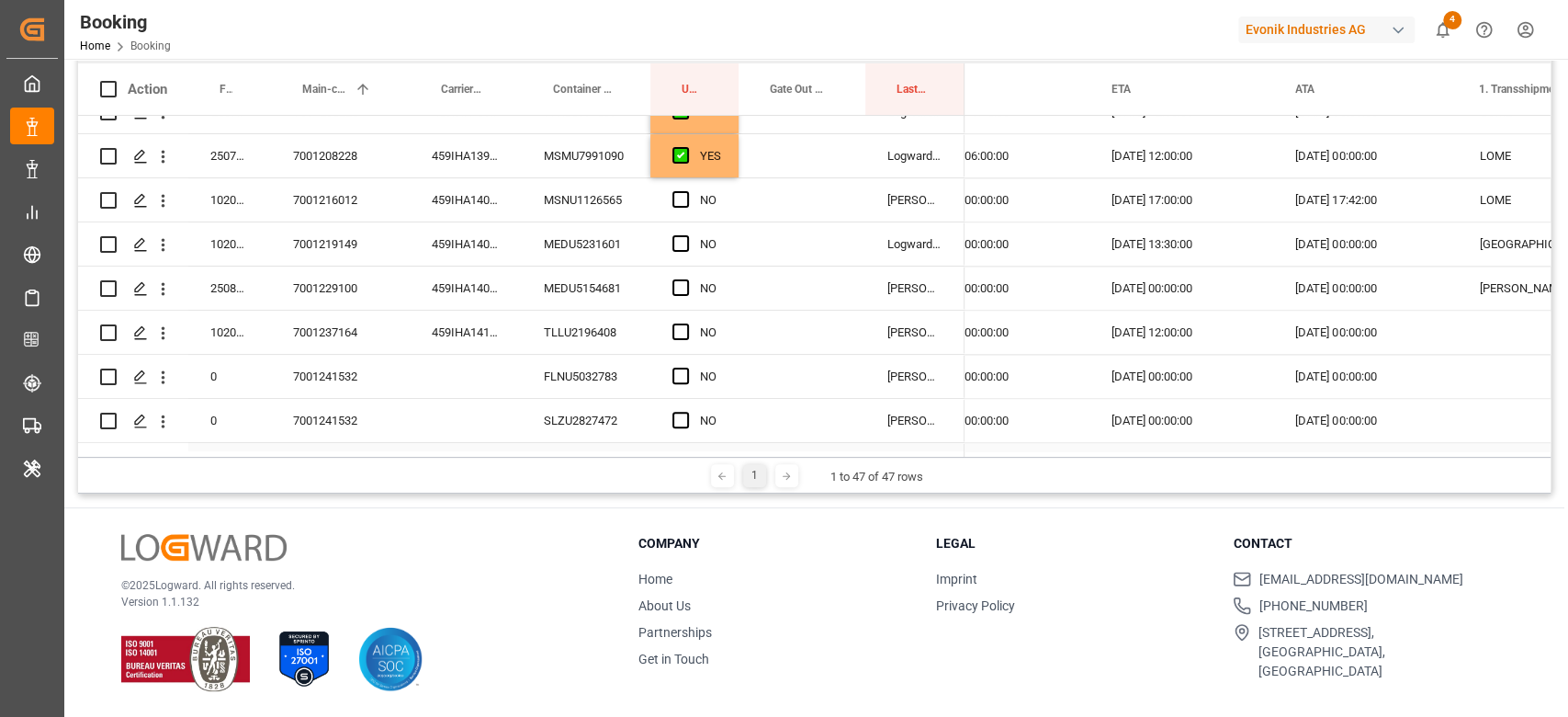
scroll to position [1619, 0]
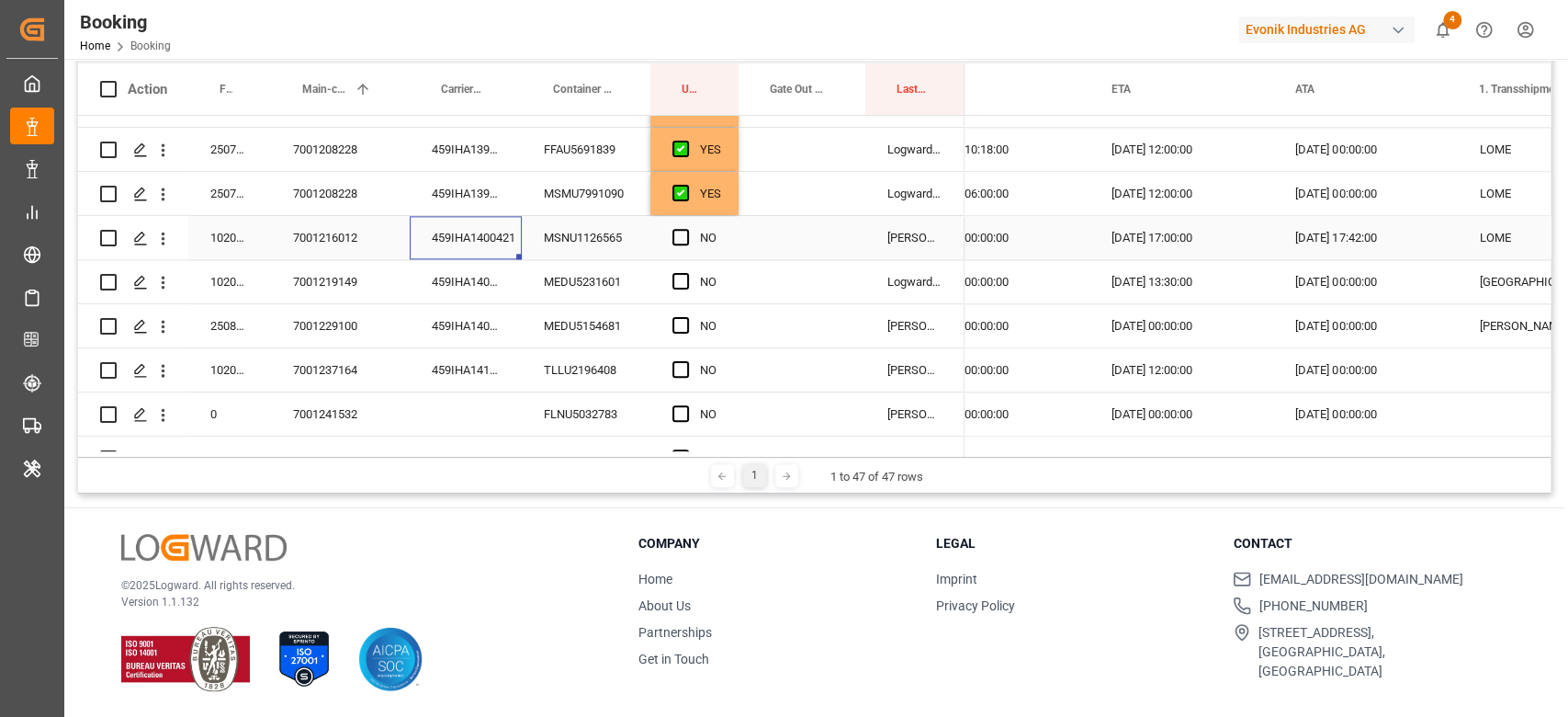
click at [473, 241] on div "459IHA1400421" at bounding box center [465, 237] width 112 height 43
click at [678, 231] on span "Press SPACE to select this row." at bounding box center [680, 236] width 16 height 16
click at [686, 228] on input "Press SPACE to select this row." at bounding box center [686, 228] width 0 height 0
click at [673, 281] on span "Press SPACE to select this row." at bounding box center [680, 280] width 16 height 16
click at [686, 272] on input "Press SPACE to select this row." at bounding box center [686, 272] width 0 height 0
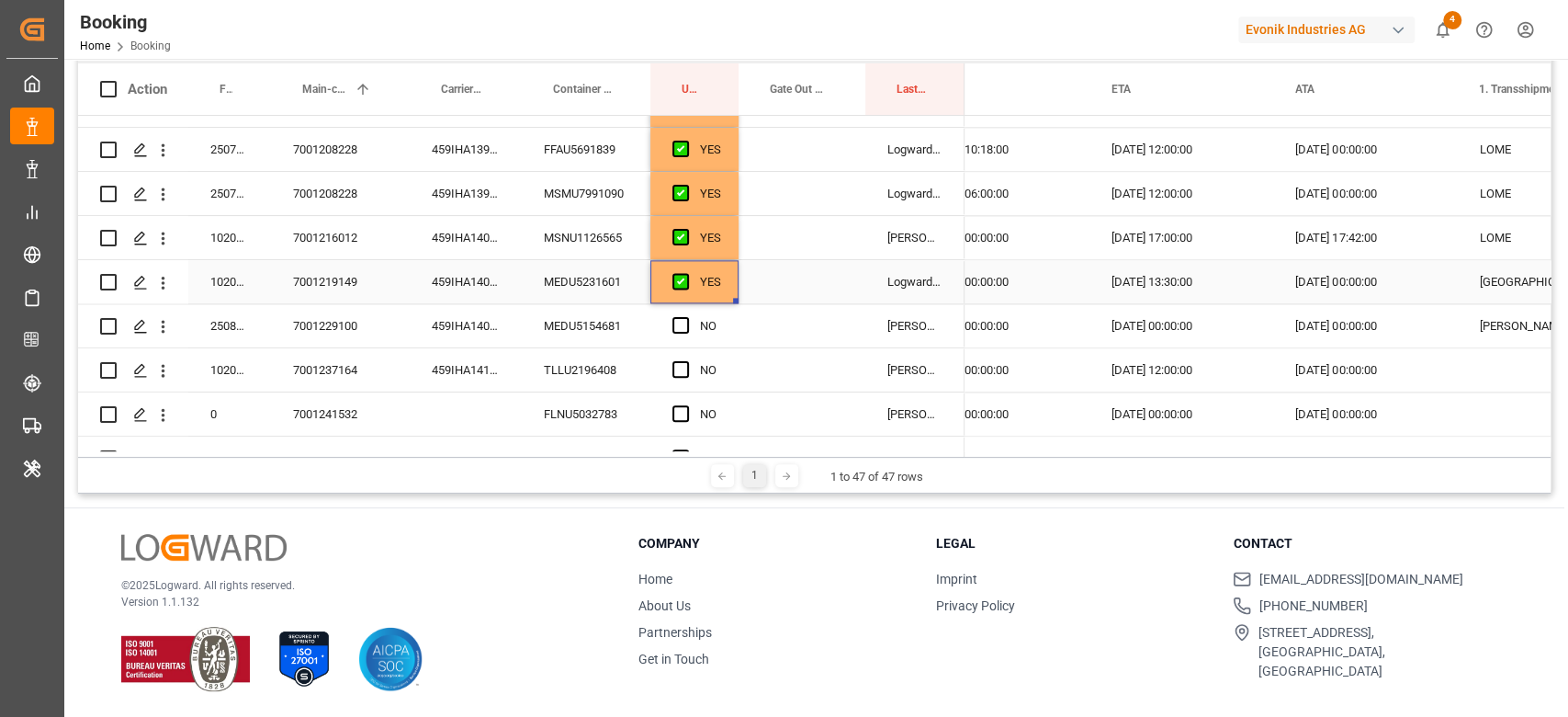
click at [477, 291] on div "459IHA1401505" at bounding box center [465, 281] width 112 height 43
click at [496, 338] on div "459IHA1409169" at bounding box center [465, 325] width 112 height 43
click at [677, 313] on div "Press SPACE to select this row." at bounding box center [686, 326] width 28 height 42
click at [678, 327] on span "Press SPACE to select this row." at bounding box center [680, 325] width 16 height 16
click at [686, 317] on input "Press SPACE to select this row." at bounding box center [686, 317] width 0 height 0
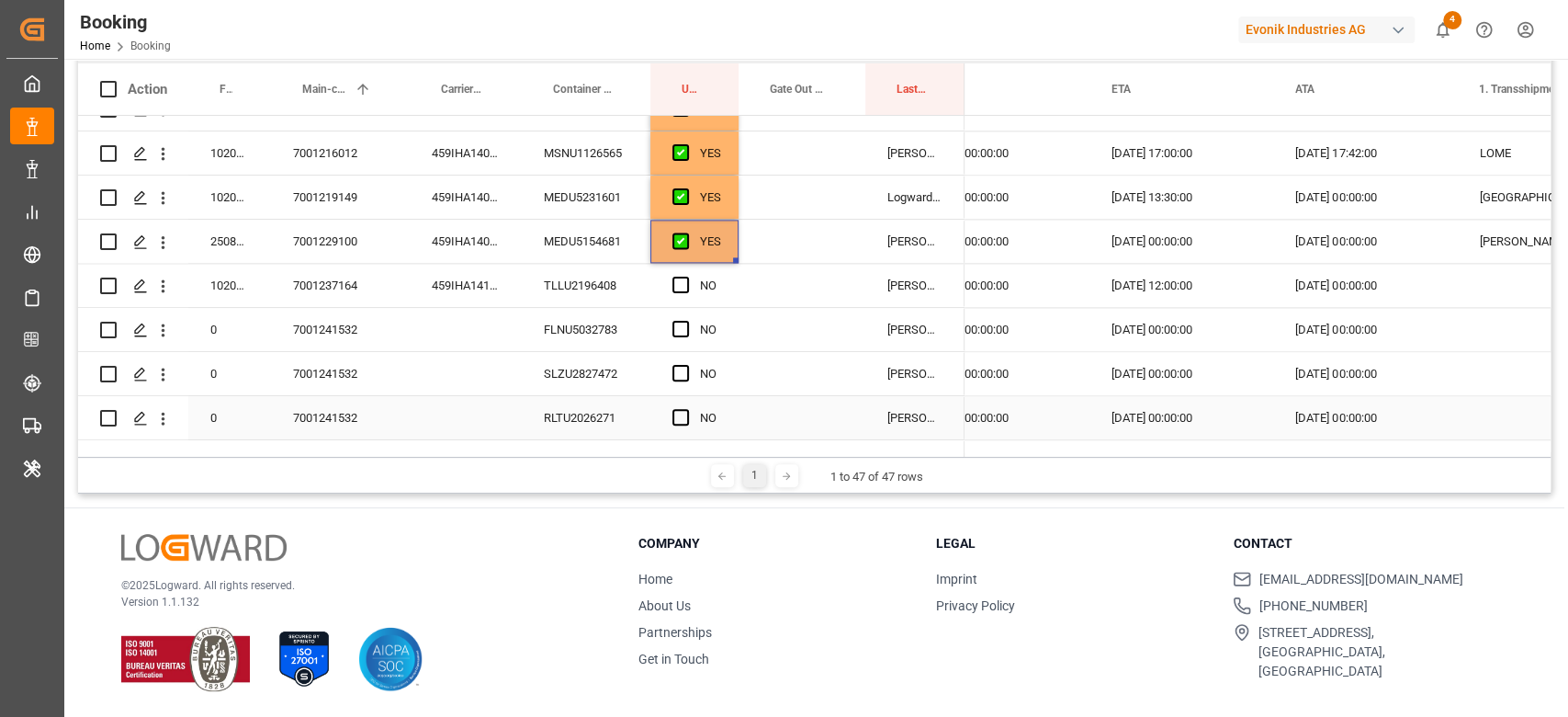
scroll to position [1742, 0]
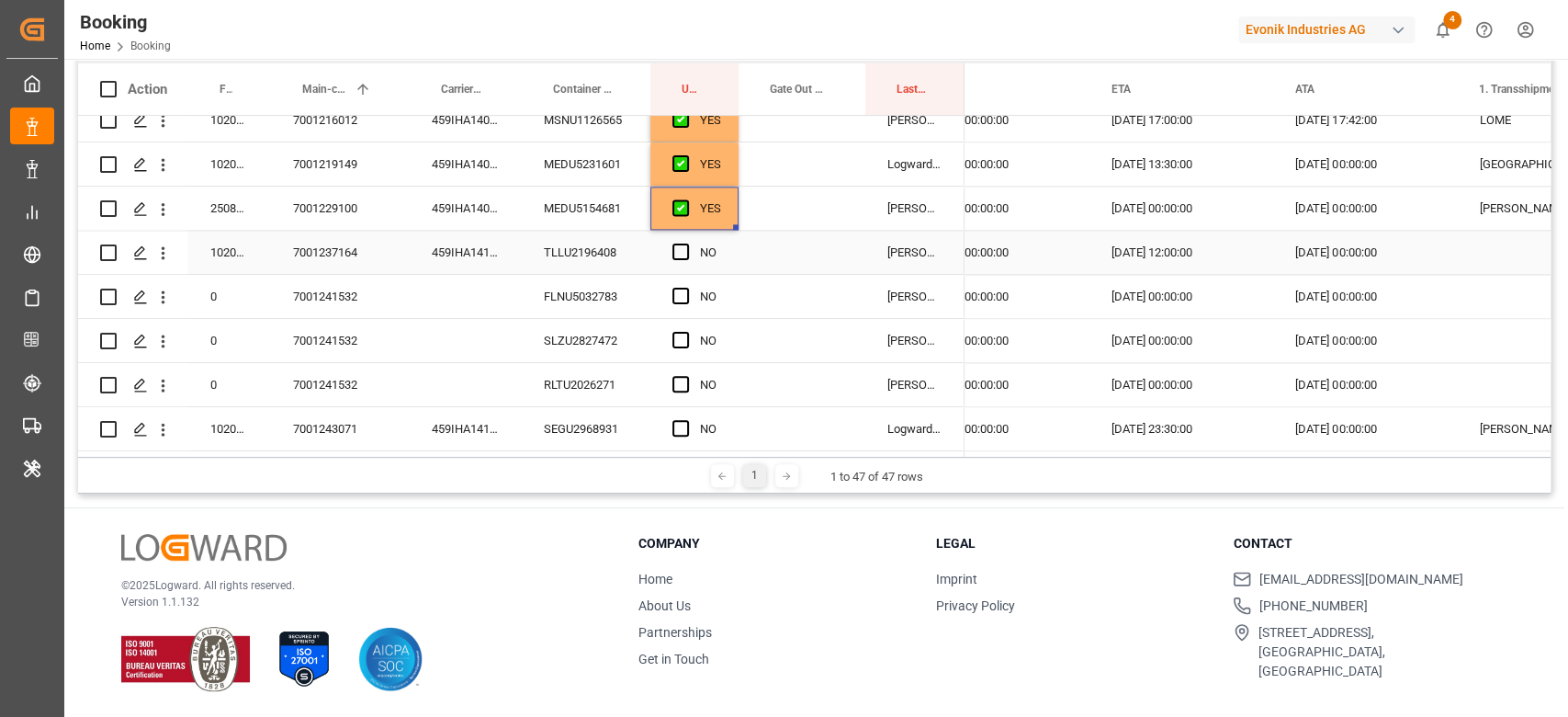
click at [474, 257] on div "459IHA1417111" at bounding box center [465, 251] width 112 height 43
click at [692, 259] on div "Press SPACE to select this row." at bounding box center [686, 252] width 28 height 42
click at [675, 251] on span "Press SPACE to select this row." at bounding box center [680, 251] width 16 height 16
click at [686, 244] on input "Press SPACE to select this row." at bounding box center [686, 244] width 0 height 0
click at [681, 291] on span "Press SPACE to select this row." at bounding box center [680, 295] width 16 height 16
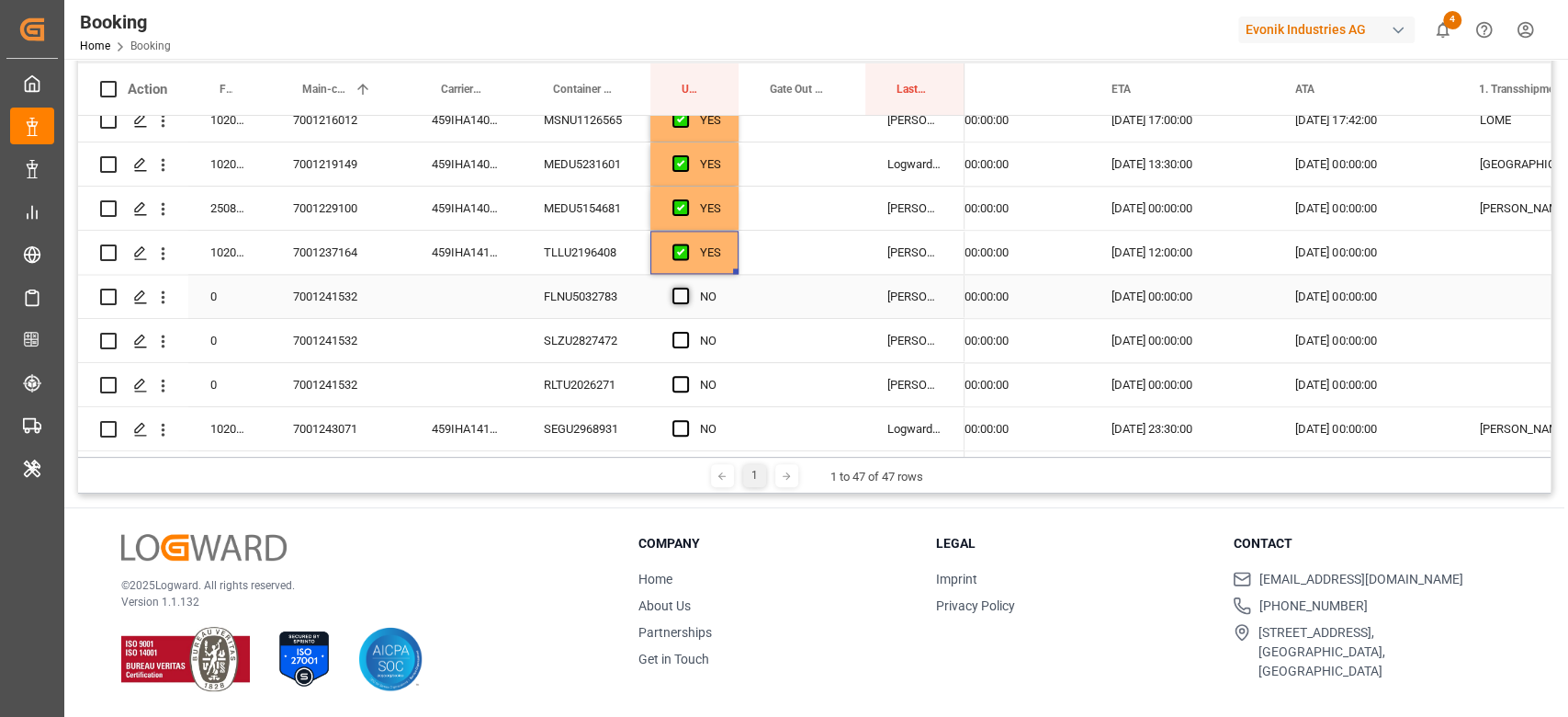
click at [686, 288] on input "Press SPACE to select this row." at bounding box center [686, 288] width 0 height 0
click at [679, 351] on div "Press SPACE to select this row." at bounding box center [686, 340] width 28 height 42
click at [680, 381] on span "Press SPACE to select this row." at bounding box center [680, 383] width 16 height 16
click at [686, 376] on input "Press SPACE to select this row." at bounding box center [686, 376] width 0 height 0
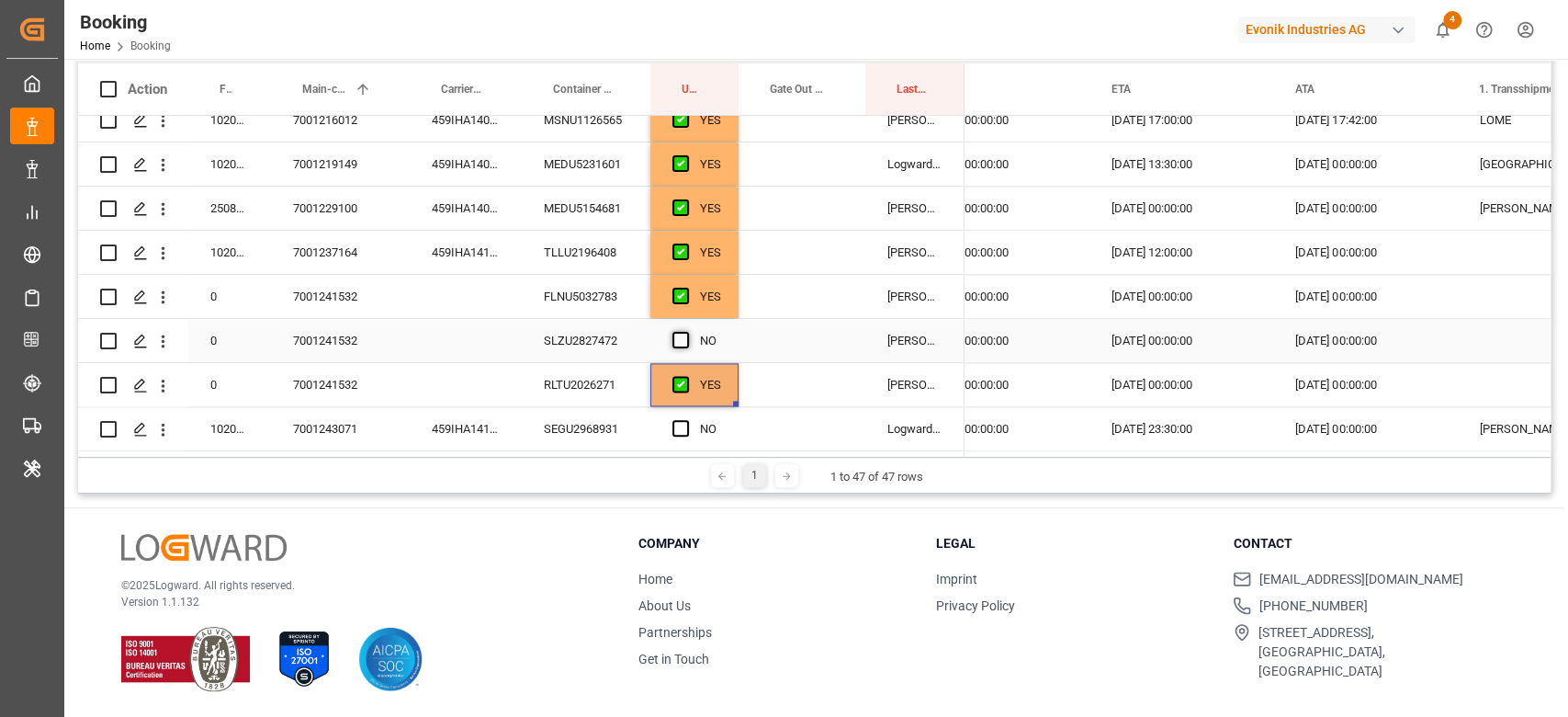
click at [685, 342] on span "Press SPACE to select this row." at bounding box center [680, 339] width 16 height 16
click at [686, 332] on input "Press SPACE to select this row." at bounding box center [686, 332] width 0 height 0
click at [598, 280] on div "FLNU5032783" at bounding box center [586, 295] width 129 height 43
click at [481, 439] on div "459IHA1418554" at bounding box center [465, 428] width 112 height 43
click at [683, 423] on span "Press SPACE to select this row." at bounding box center [680, 427] width 16 height 16
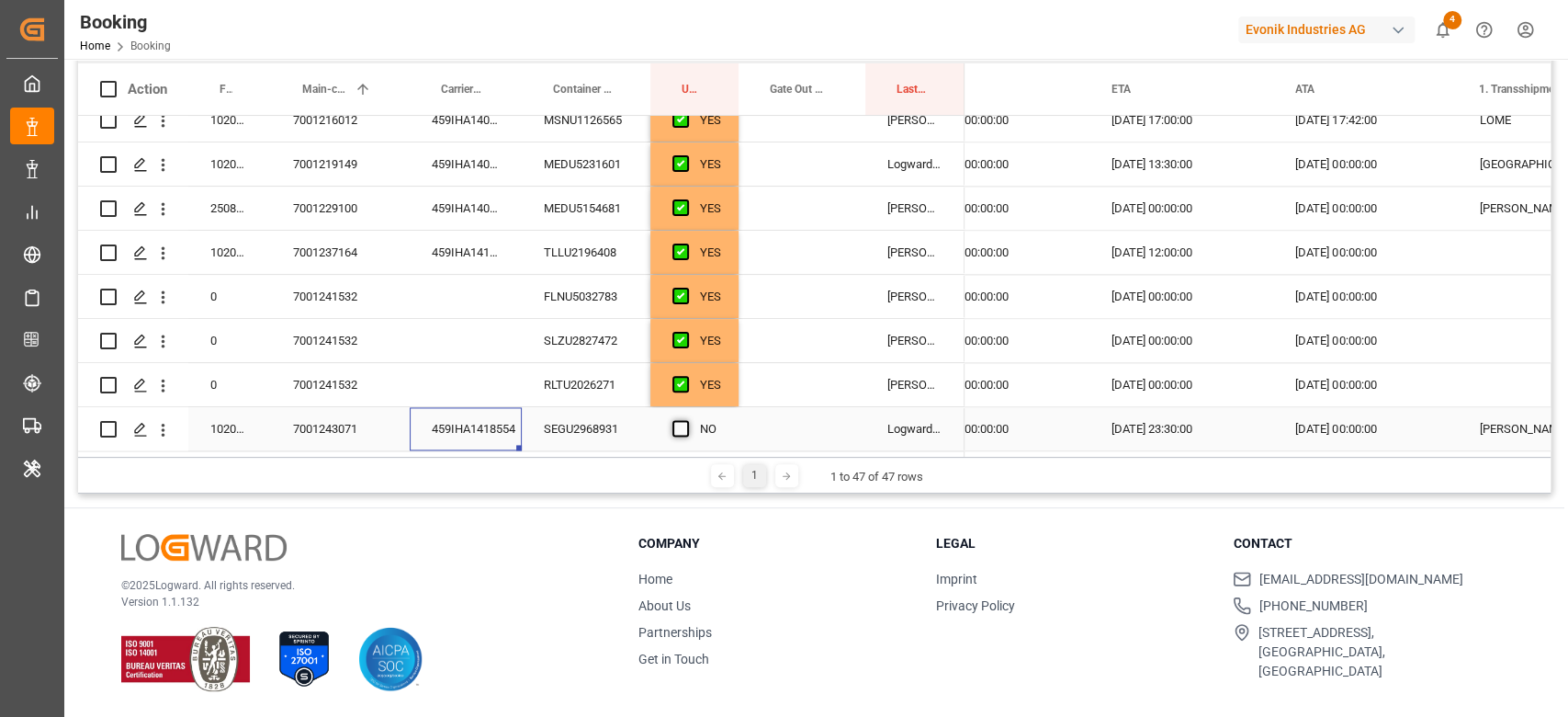
click at [686, 420] on input "Press SPACE to select this row." at bounding box center [686, 420] width 0 height 0
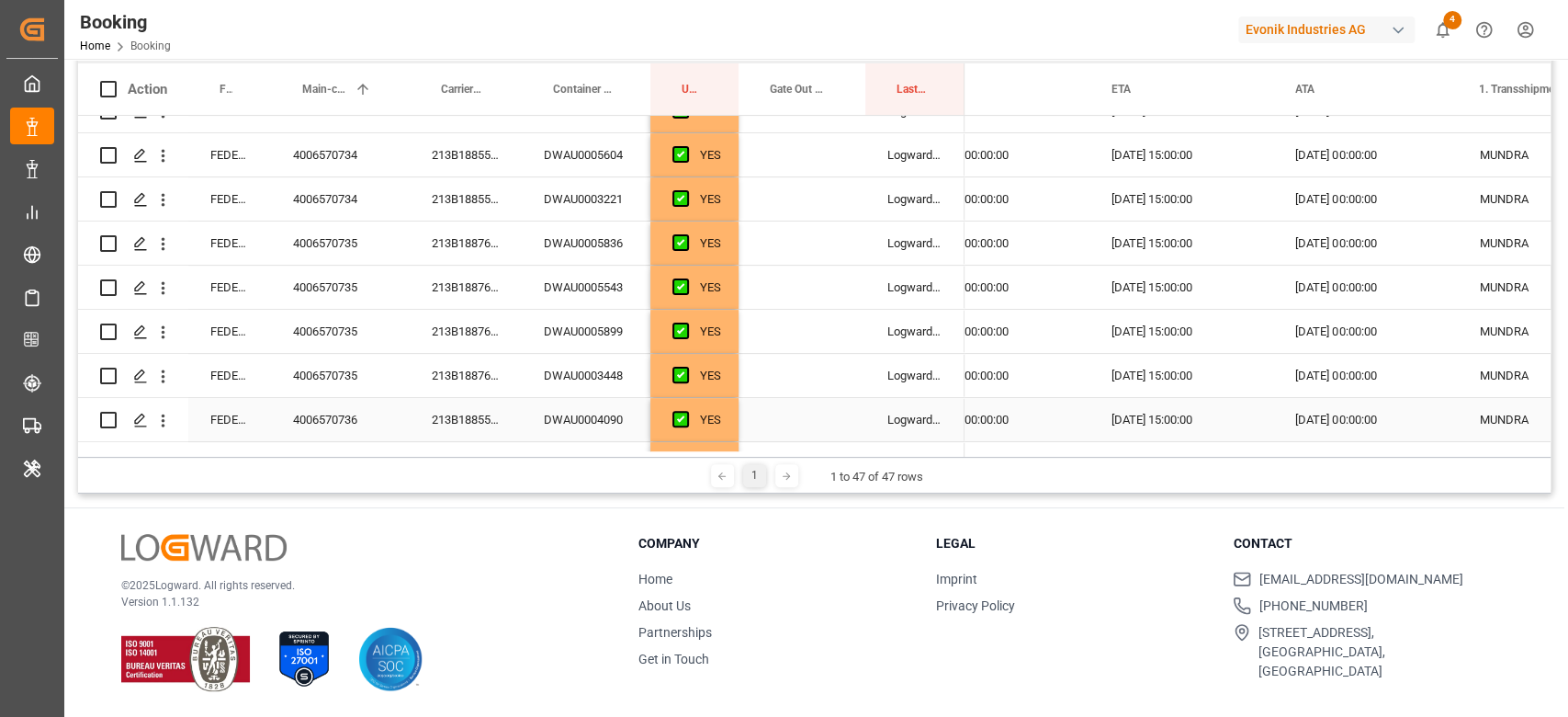
scroll to position [0, 0]
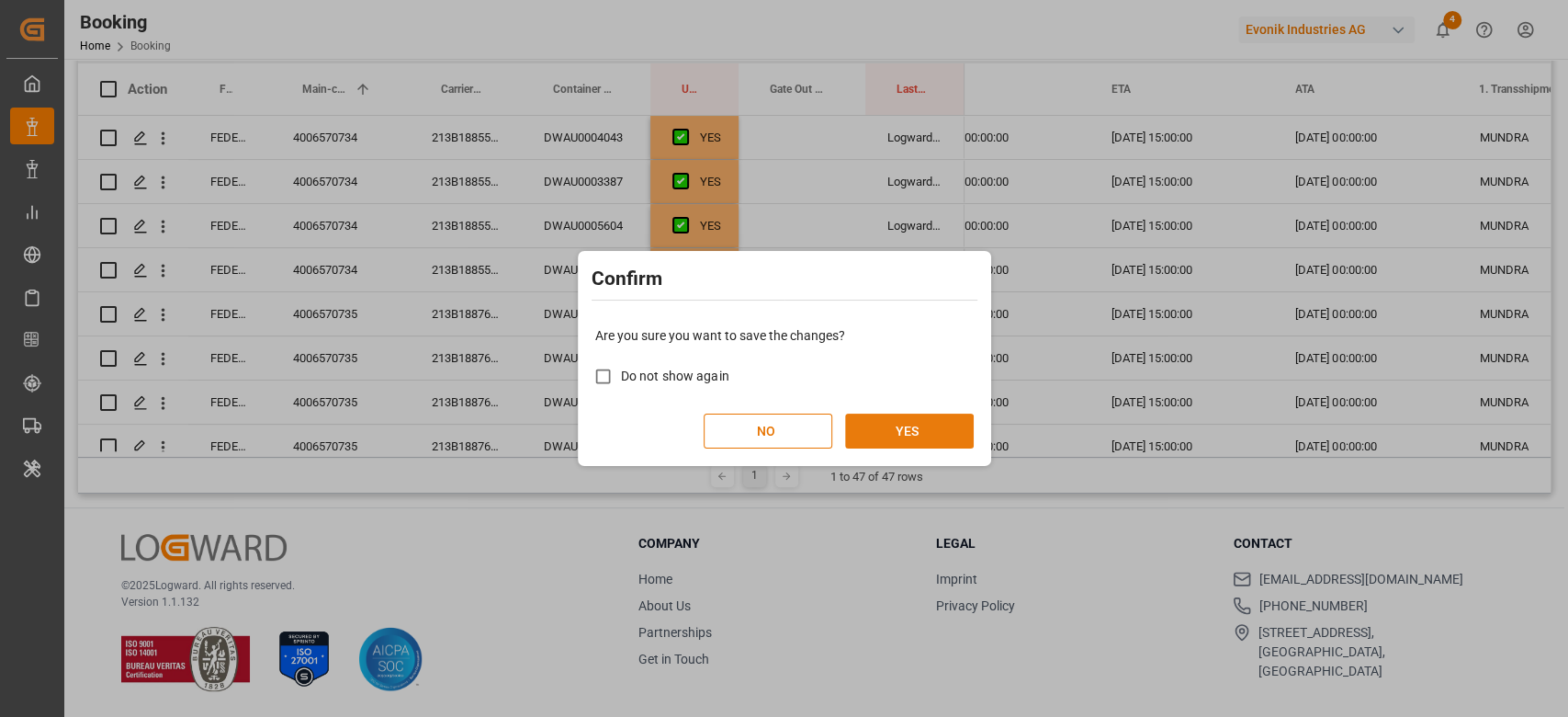
click at [884, 430] on button "YES" at bounding box center [909, 430] width 129 height 35
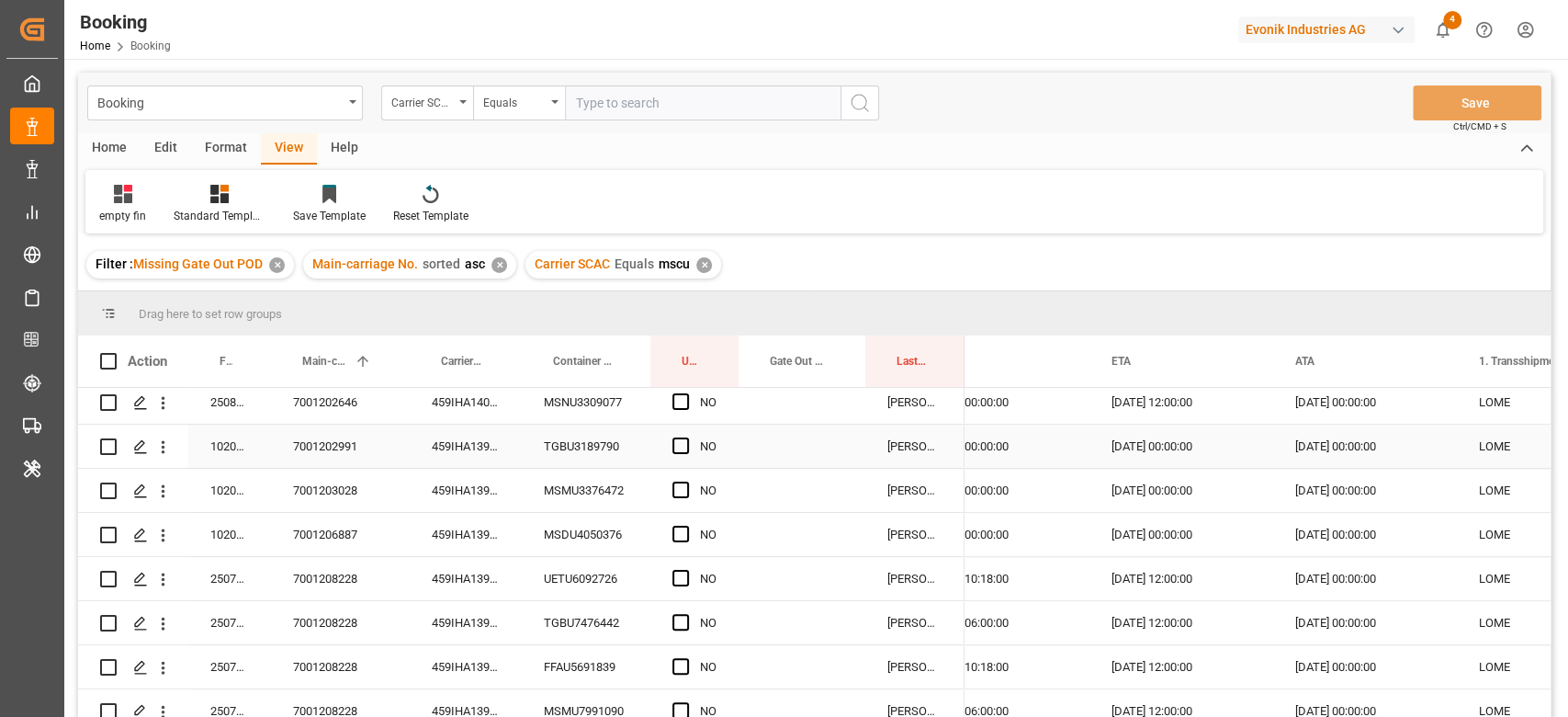
scroll to position [796, 0]
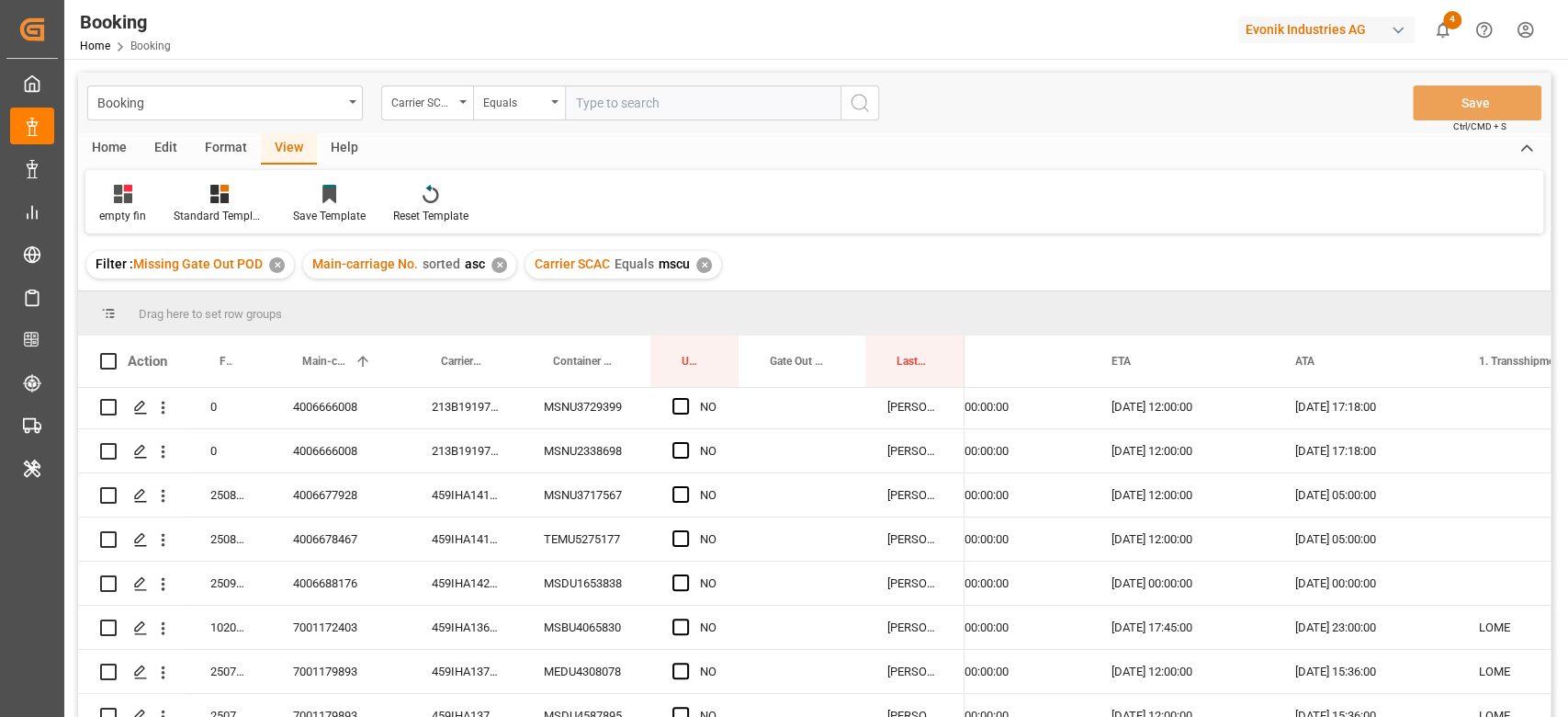
click at [661, 106] on input "text" at bounding box center [702, 102] width 275 height 35
type input "maeu"
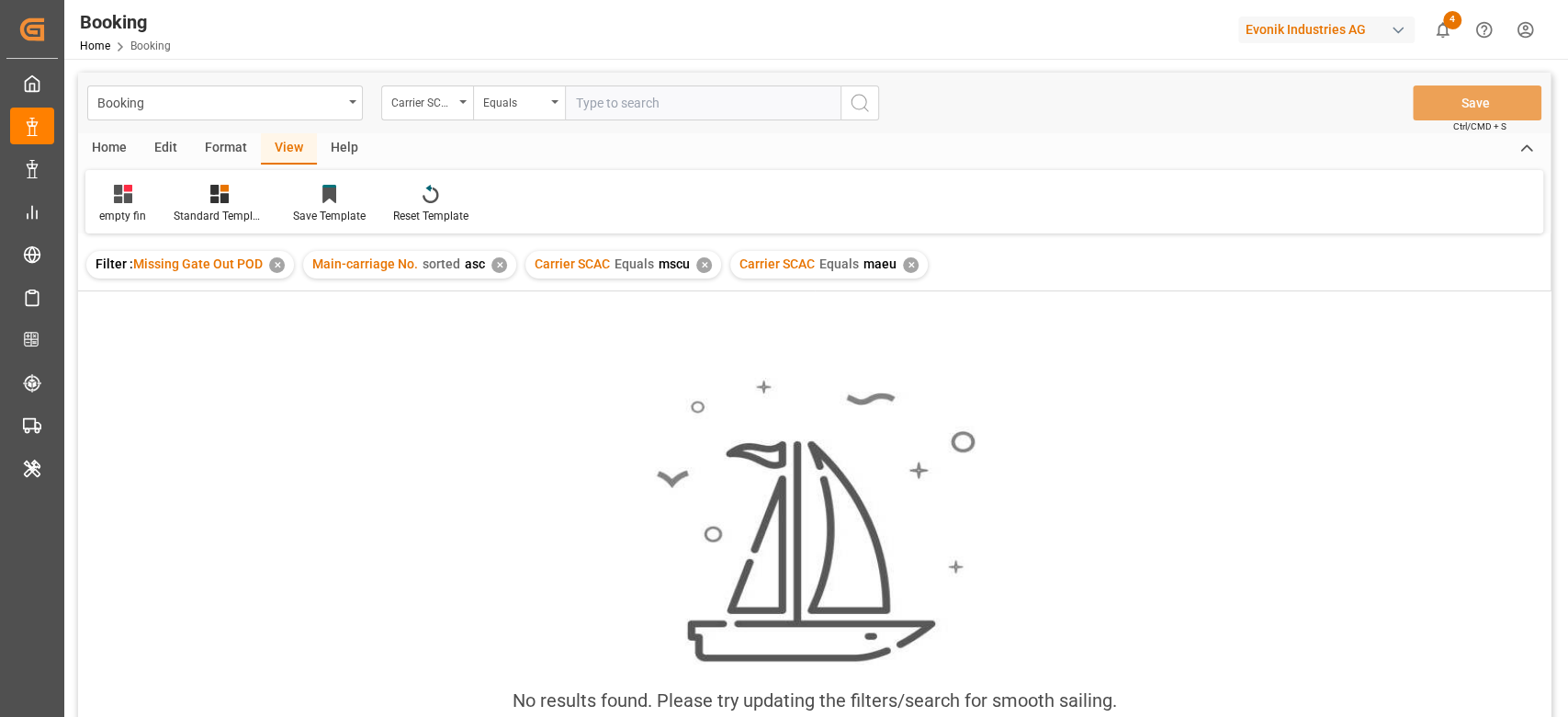
click at [702, 267] on div "✕" at bounding box center [704, 265] width 15 height 15
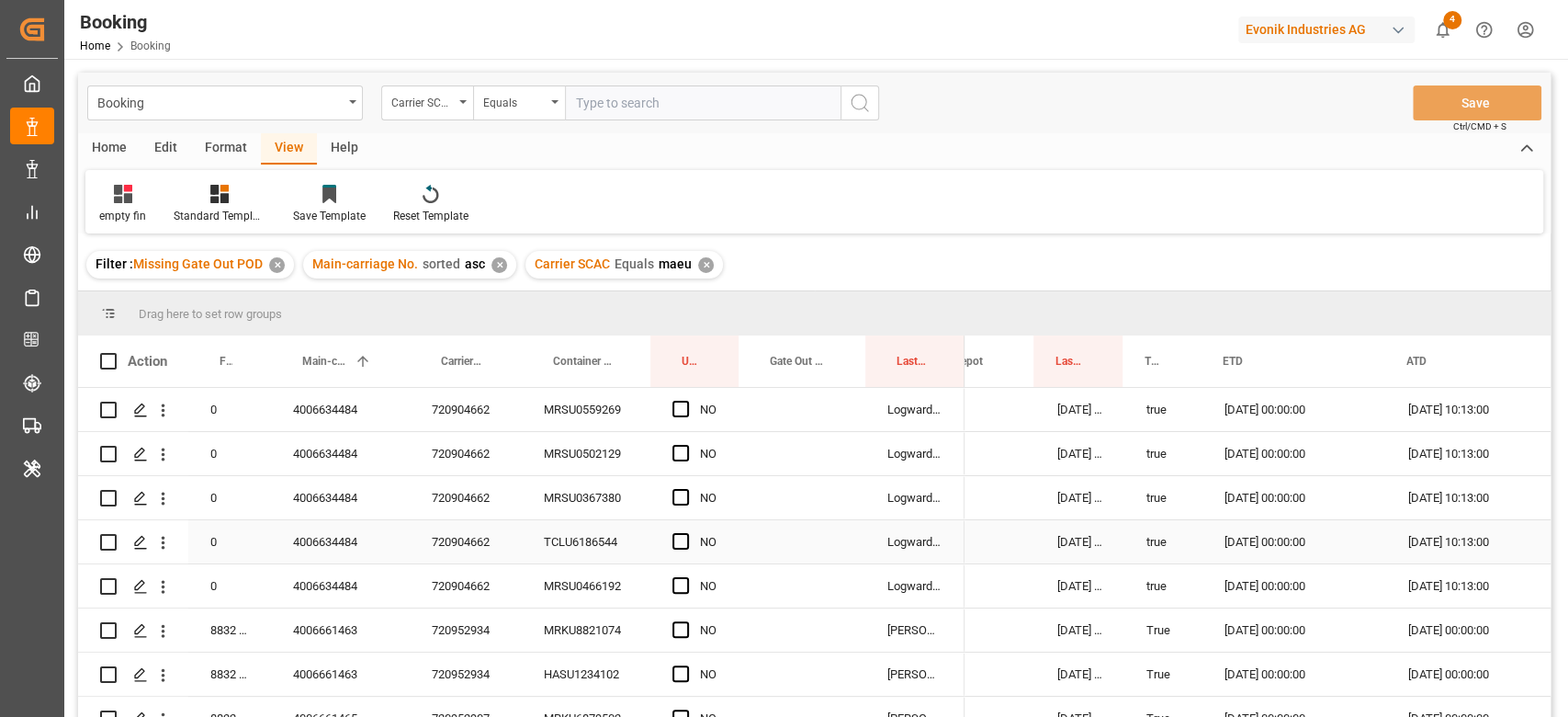
scroll to position [0, 1144]
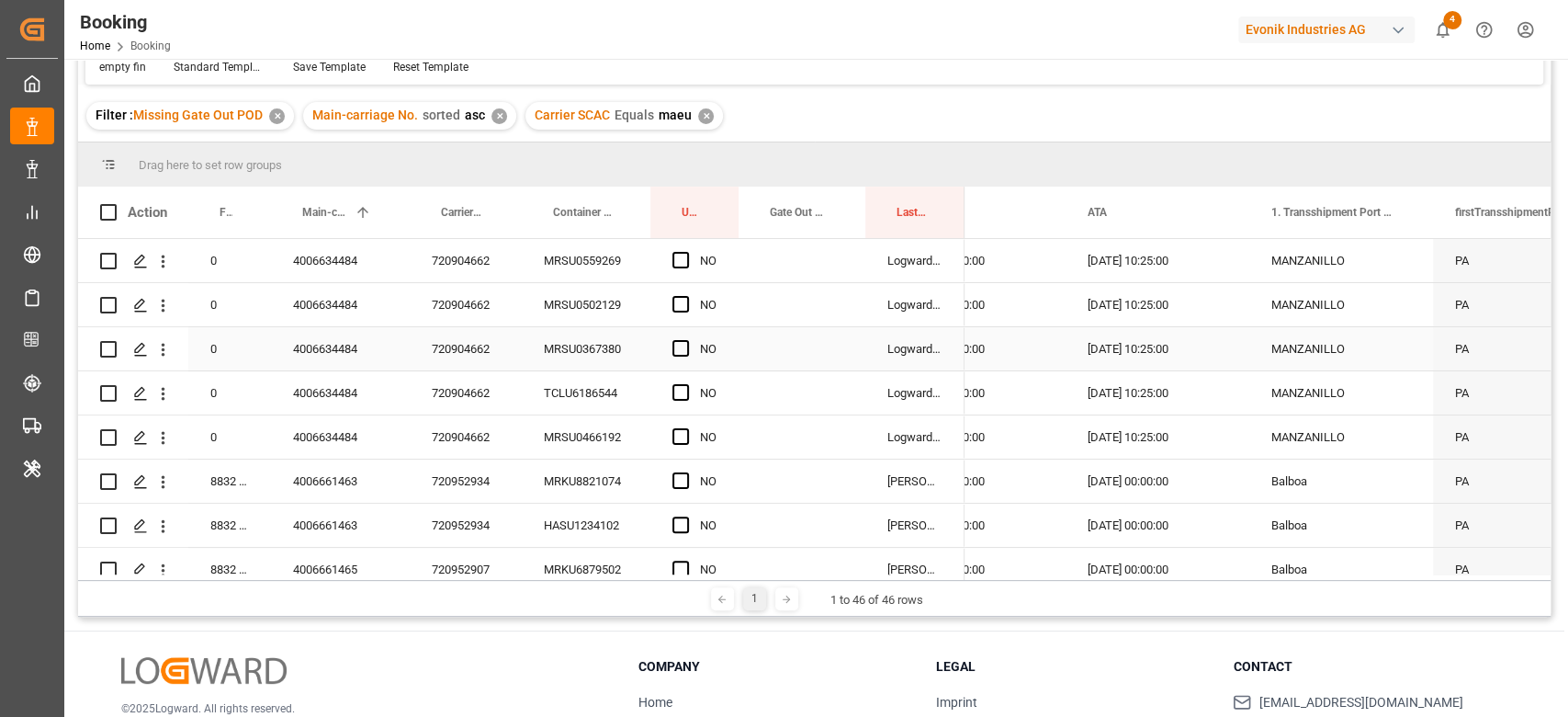
click at [485, 332] on div "720904662" at bounding box center [465, 348] width 112 height 43
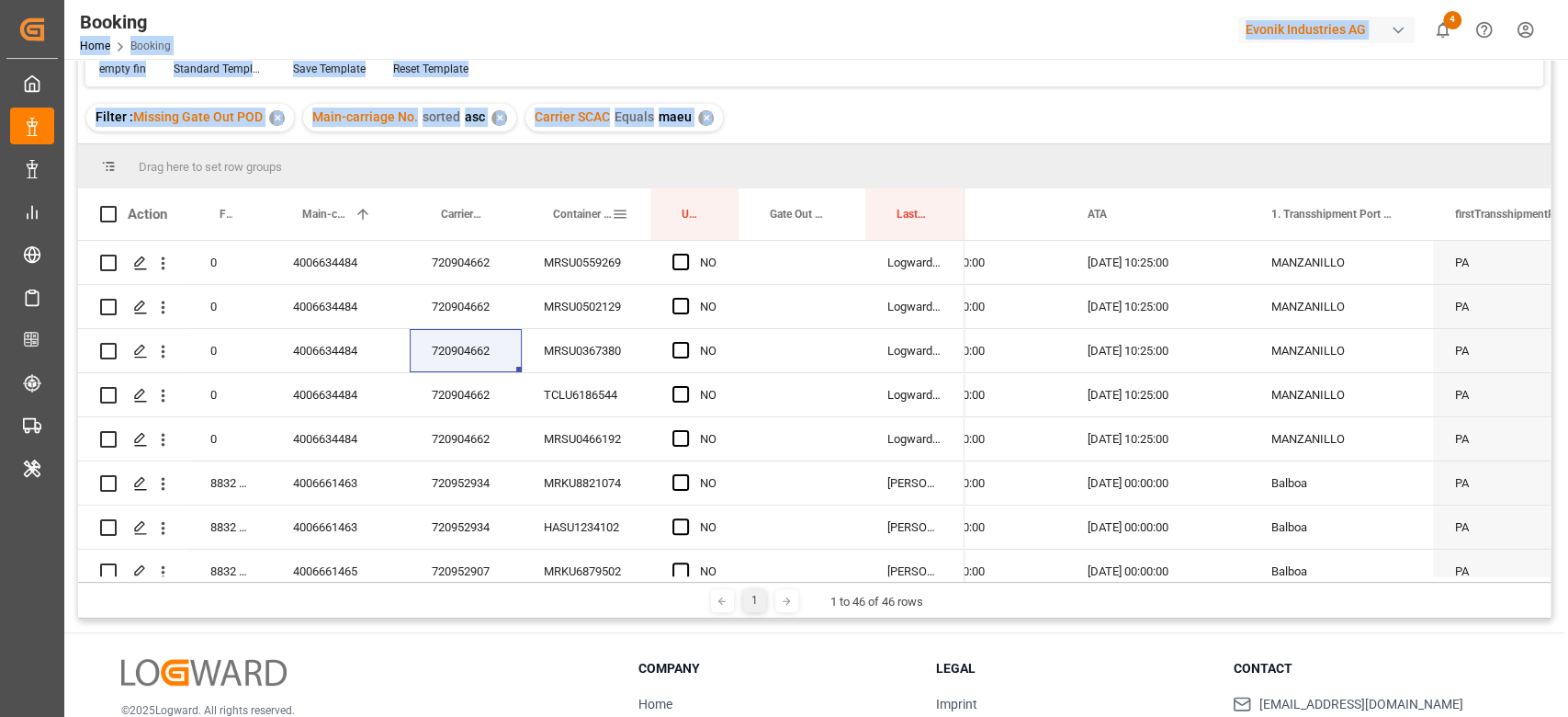
drag, startPoint x: 551, startPoint y: 230, endPoint x: 579, endPoint y: 313, distance: 87.6
click at [558, 256] on div "Booking Home Booking Evonik Industries AG 4 Notifications Only show unread All …" at bounding box center [813, 358] width 1499 height 717
click at [591, 278] on div "MRSU0559269" at bounding box center [586, 262] width 129 height 43
click at [685, 261] on span "Press SPACE to select this row." at bounding box center [680, 261] width 16 height 16
click at [686, 253] on input "Press SPACE to select this row." at bounding box center [686, 253] width 0 height 0
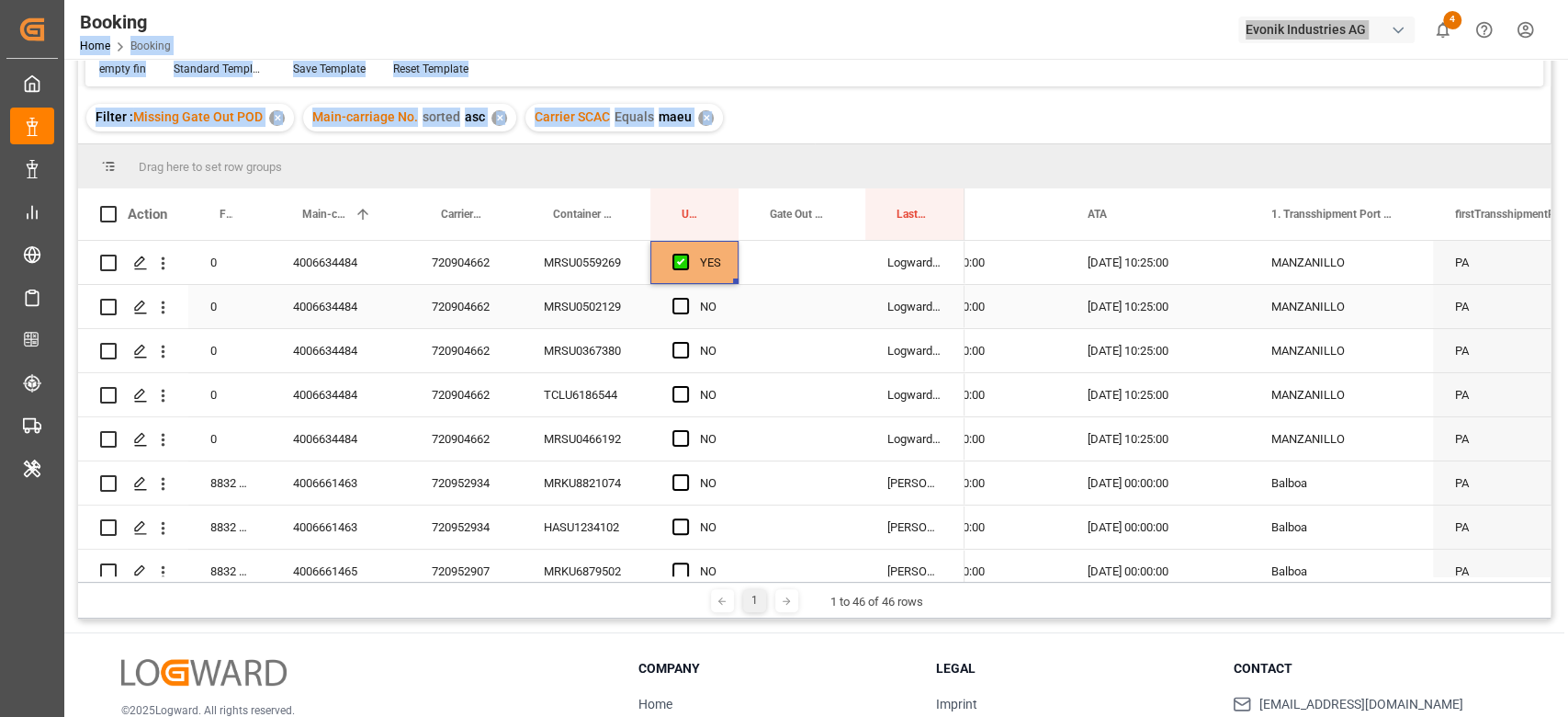
click at [633, 308] on div "MRSU0502129" at bounding box center [586, 306] width 129 height 43
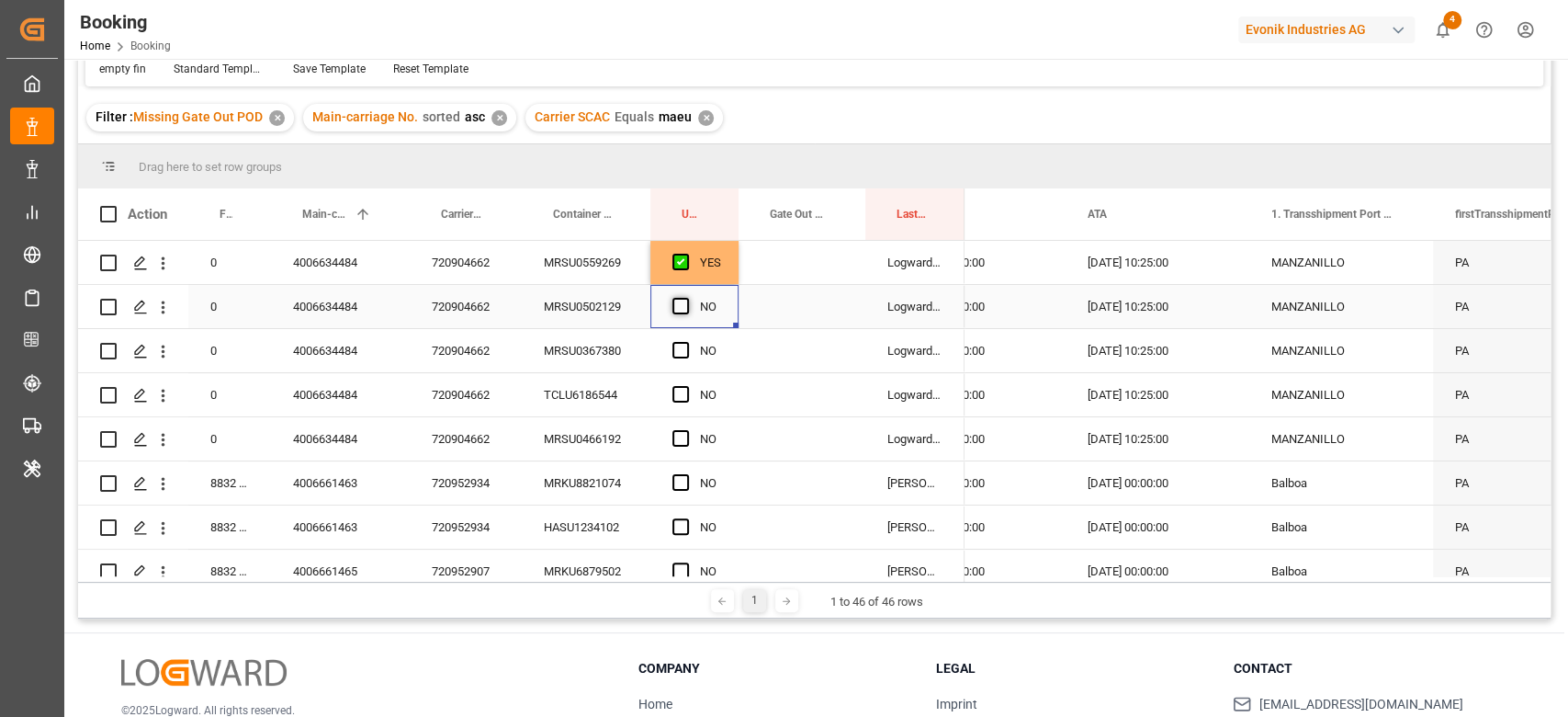
click at [679, 299] on span "Press SPACE to select this row." at bounding box center [680, 305] width 16 height 16
click at [686, 297] on input "Press SPACE to select this row." at bounding box center [686, 297] width 0 height 0
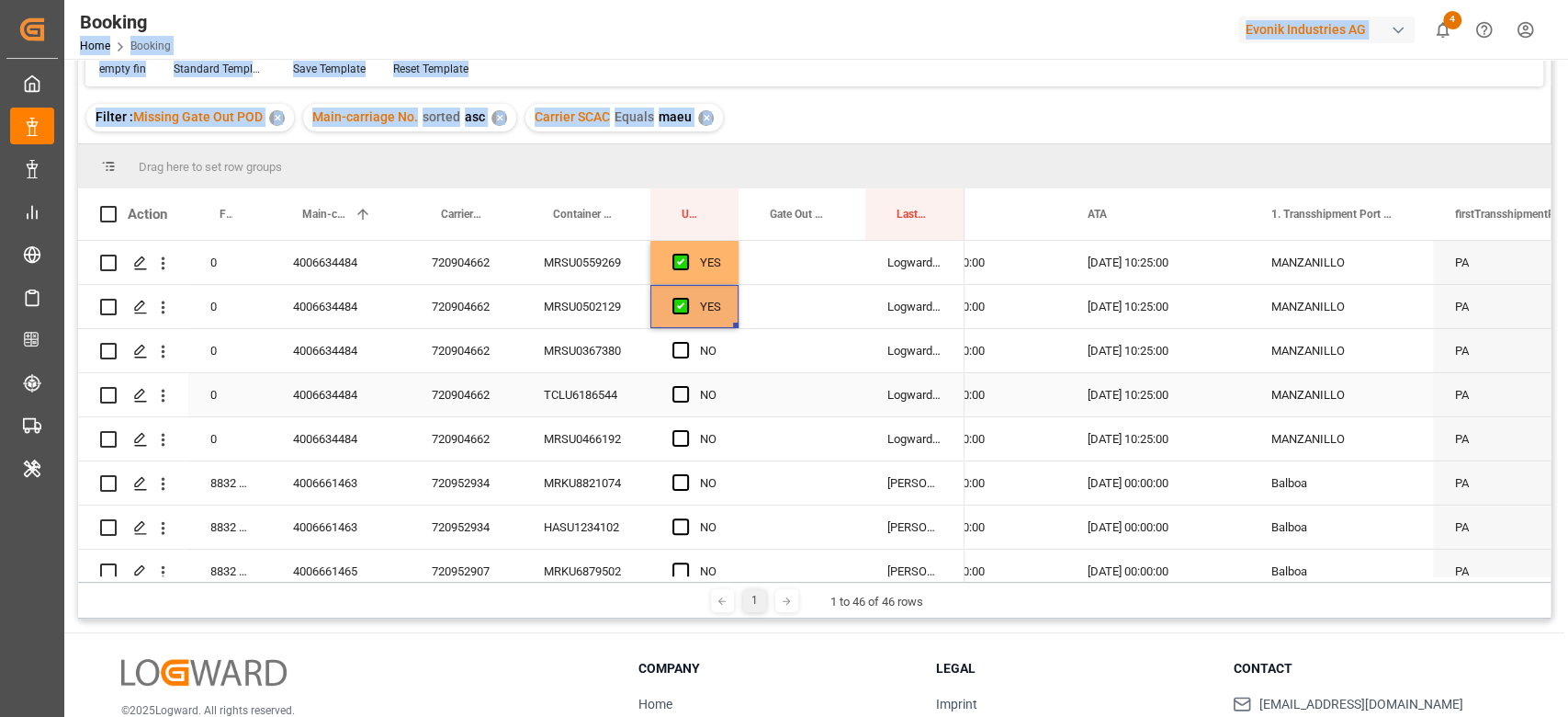
click at [580, 373] on div "TCLU6186544" at bounding box center [586, 394] width 129 height 43
click at [583, 362] on div "MRSU0367380" at bounding box center [586, 350] width 129 height 43
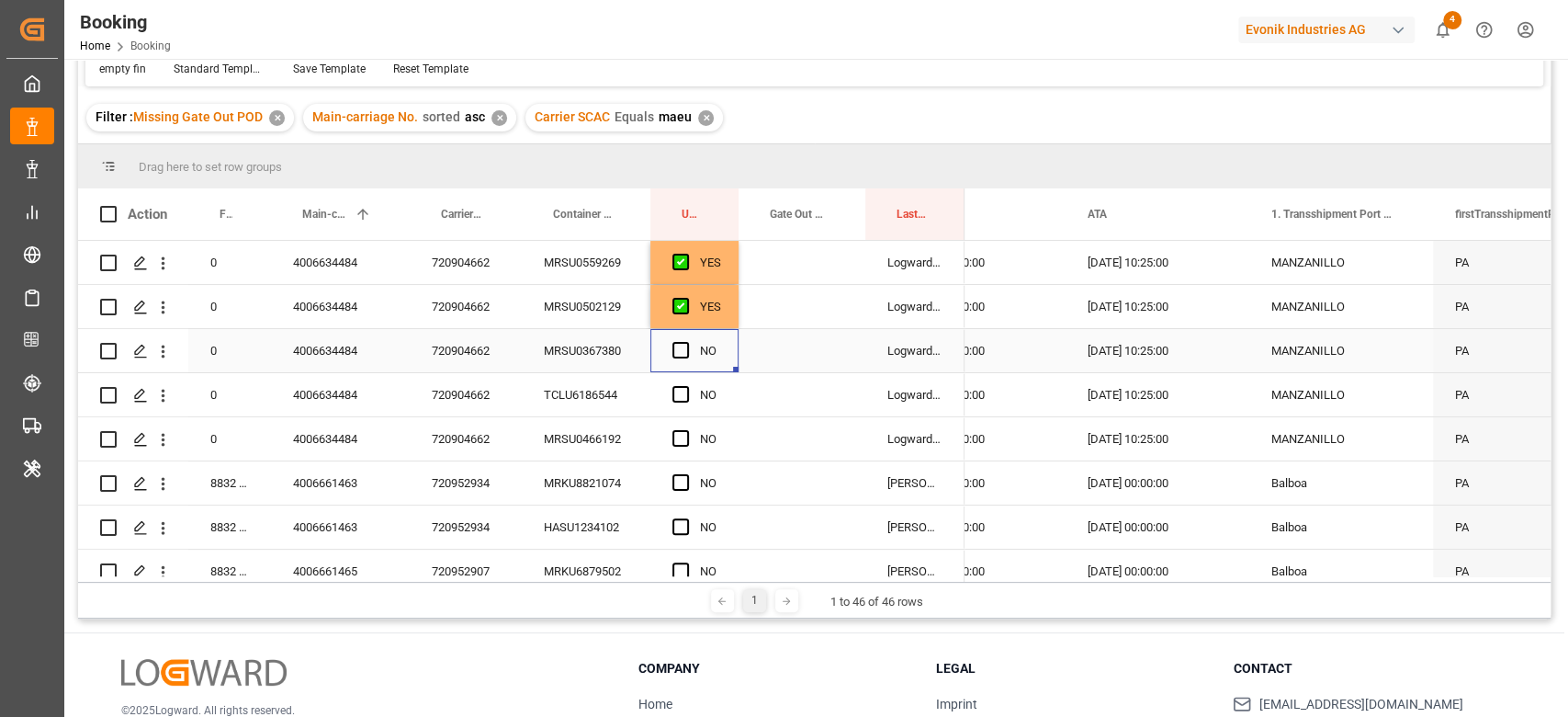
click at [737, 365] on div "NO" at bounding box center [694, 350] width 88 height 43
click at [685, 349] on span "Press SPACE to select this row." at bounding box center [680, 350] width 16 height 16
click at [686, 342] on input "Press SPACE to select this row." at bounding box center [686, 342] width 0 height 0
click at [602, 388] on div "TCLU6186544" at bounding box center [586, 394] width 129 height 43
click at [679, 393] on span "Press SPACE to select this row." at bounding box center [680, 394] width 16 height 16
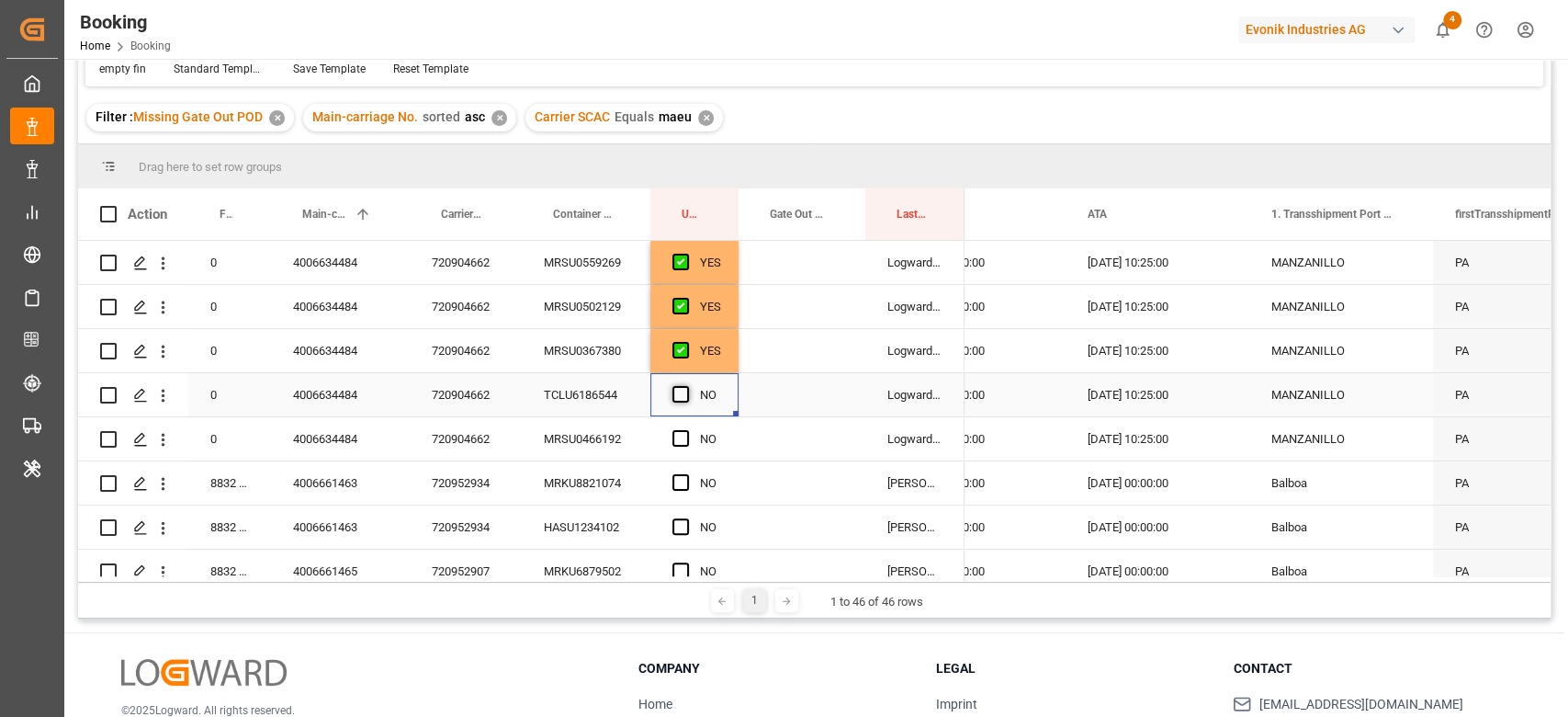
click at [686, 386] on input "Press SPACE to select this row." at bounding box center [686, 386] width 0 height 0
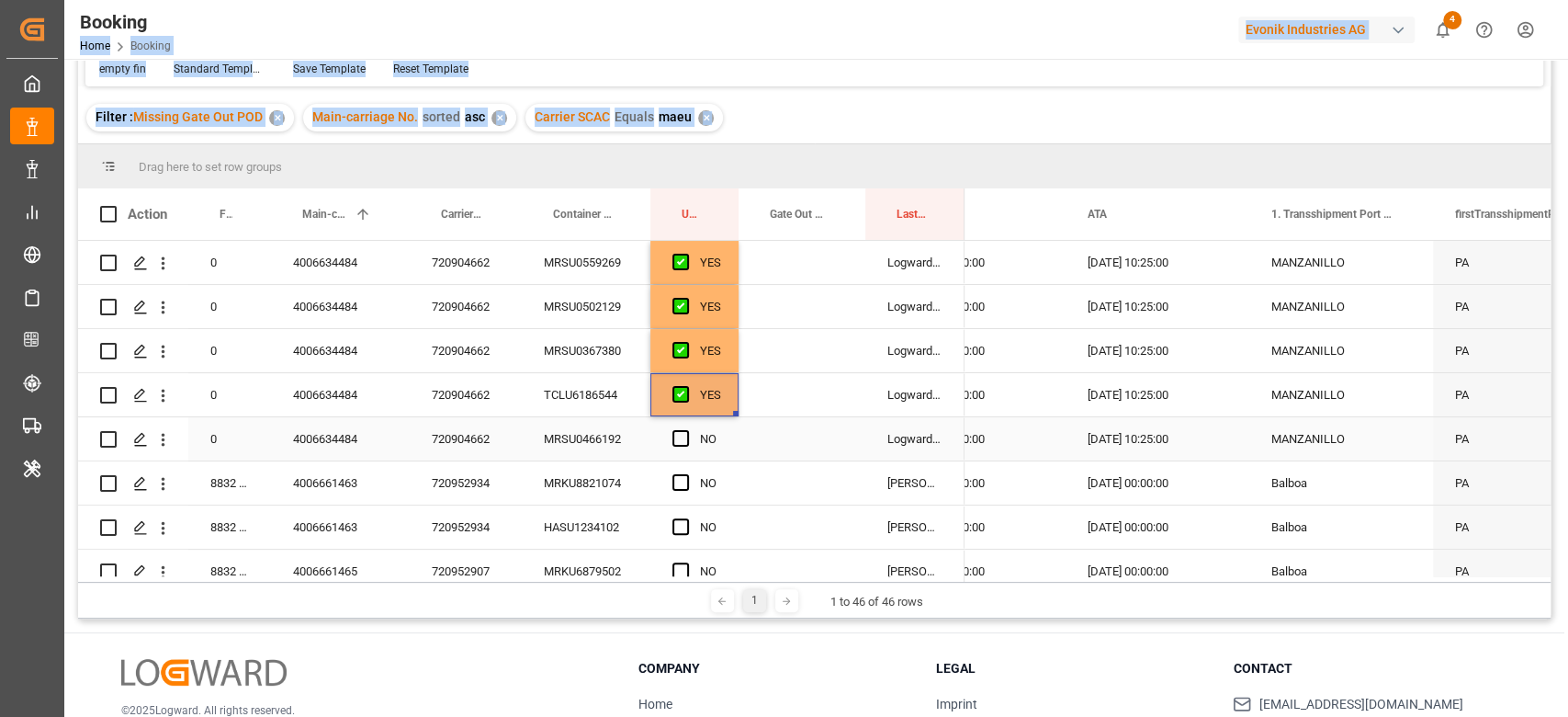
click at [638, 449] on div "MRSU0466192" at bounding box center [586, 438] width 129 height 43
click at [676, 435] on span "Press SPACE to select this row." at bounding box center [680, 438] width 16 height 16
click at [686, 430] on input "Press SPACE to select this row." at bounding box center [686, 430] width 0 height 0
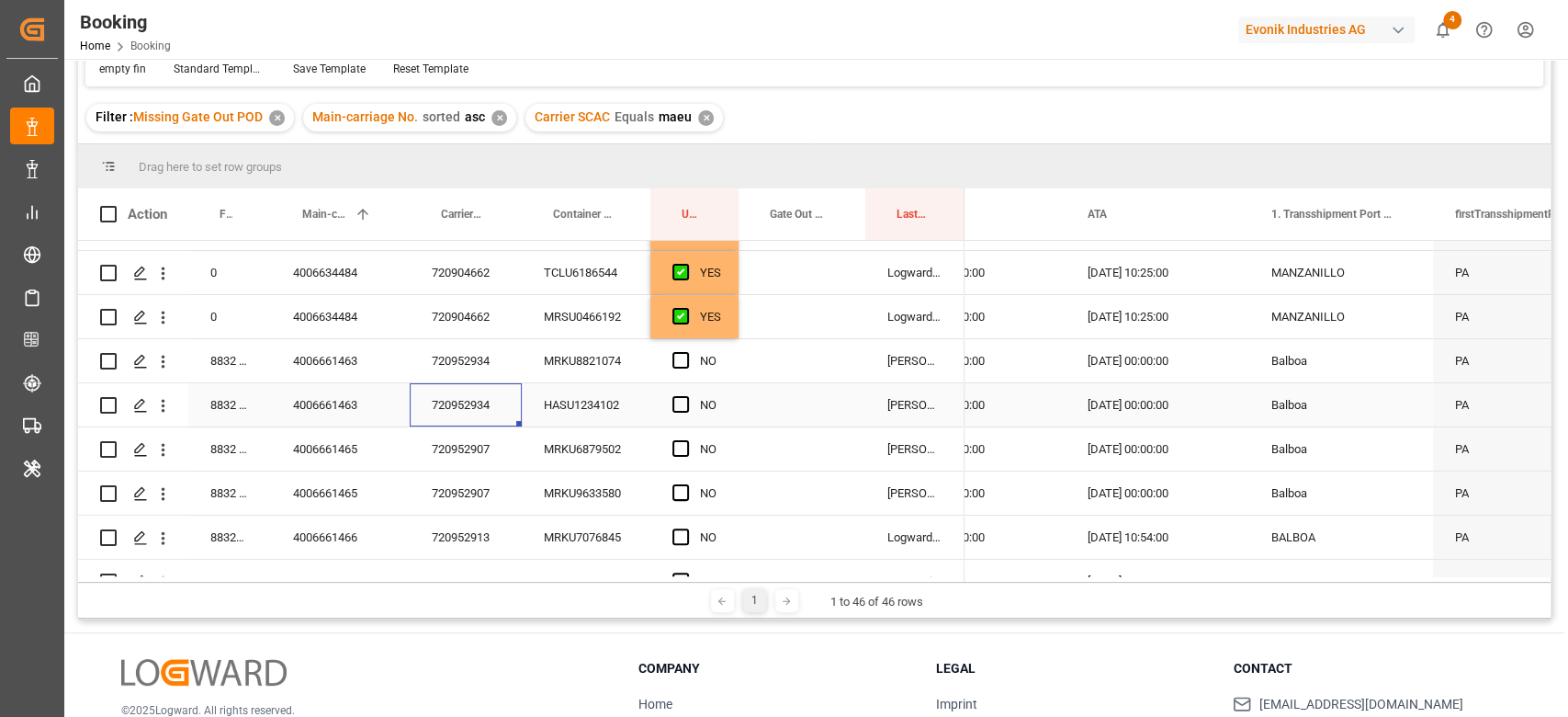
click at [469, 405] on div "720952934" at bounding box center [465, 404] width 112 height 43
click at [683, 356] on span "Press SPACE to select this row." at bounding box center [680, 359] width 16 height 16
click at [686, 352] on input "Press SPACE to select this row." at bounding box center [686, 352] width 0 height 0
click at [681, 403] on span "Press SPACE to select this row." at bounding box center [680, 403] width 16 height 16
click at [686, 396] on input "Press SPACE to select this row." at bounding box center [686, 396] width 0 height 0
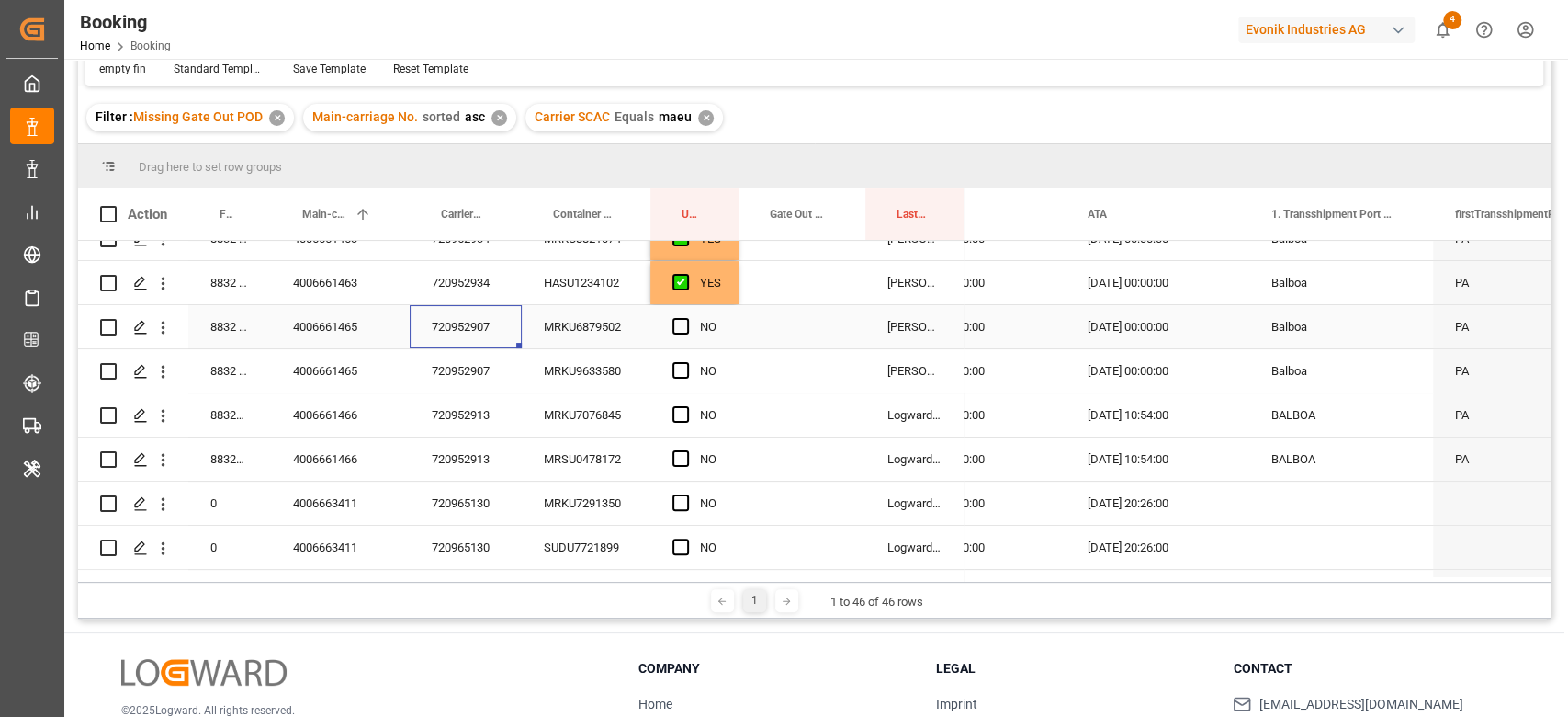
click at [482, 345] on div "720952907" at bounding box center [465, 326] width 112 height 43
click at [689, 316] on div "Press SPACE to select this row." at bounding box center [686, 327] width 28 height 42
click at [681, 322] on span "Press SPACE to select this row." at bounding box center [680, 326] width 16 height 16
click at [686, 318] on input "Press SPACE to select this row." at bounding box center [686, 318] width 0 height 0
click at [681, 358] on div "Press SPACE to select this row." at bounding box center [686, 371] width 28 height 42
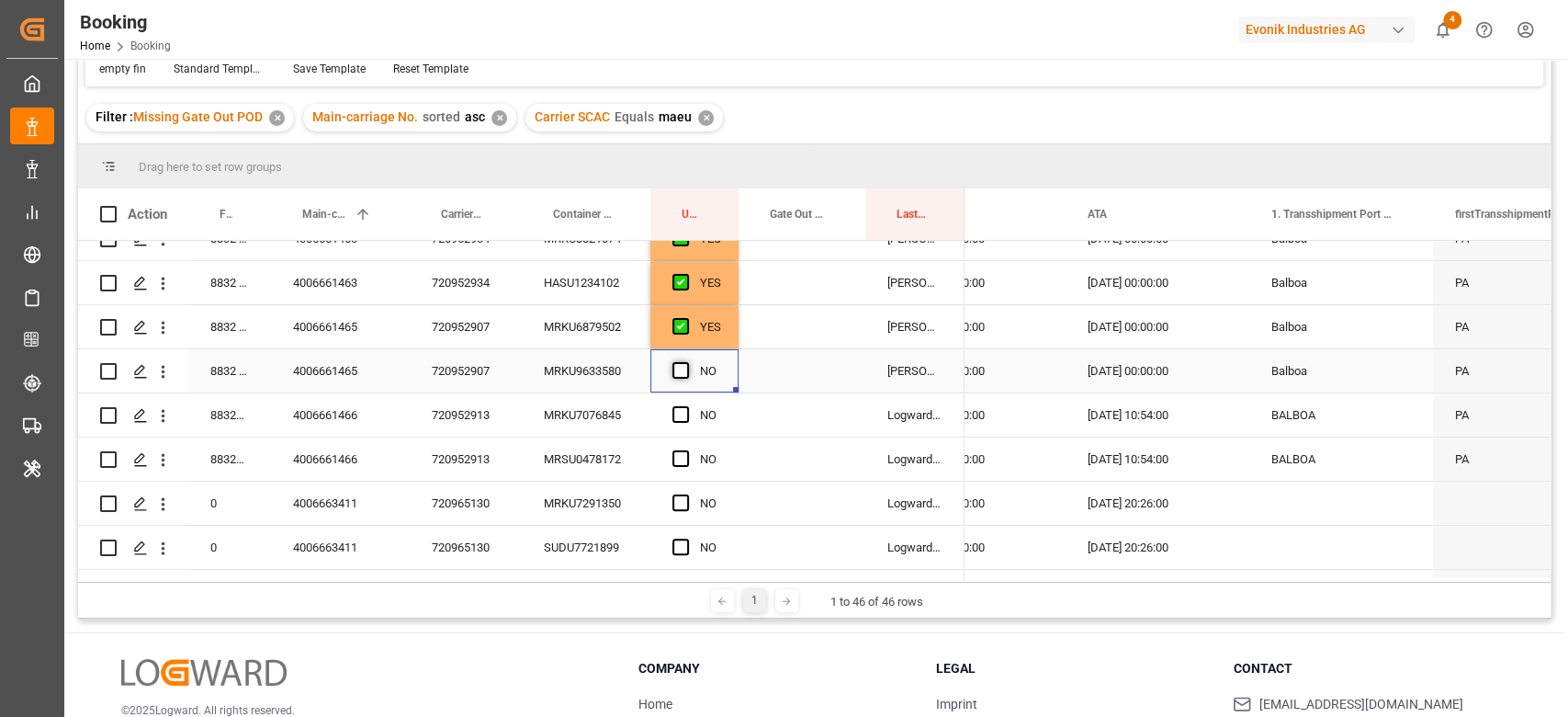
click at [673, 374] on span "Press SPACE to select this row." at bounding box center [680, 370] width 16 height 16
click at [686, 362] on input "Press SPACE to select this row." at bounding box center [686, 362] width 0 height 0
click at [449, 426] on div "720952913" at bounding box center [465, 414] width 112 height 43
click at [681, 415] on span "Press SPACE to select this row." at bounding box center [680, 414] width 16 height 16
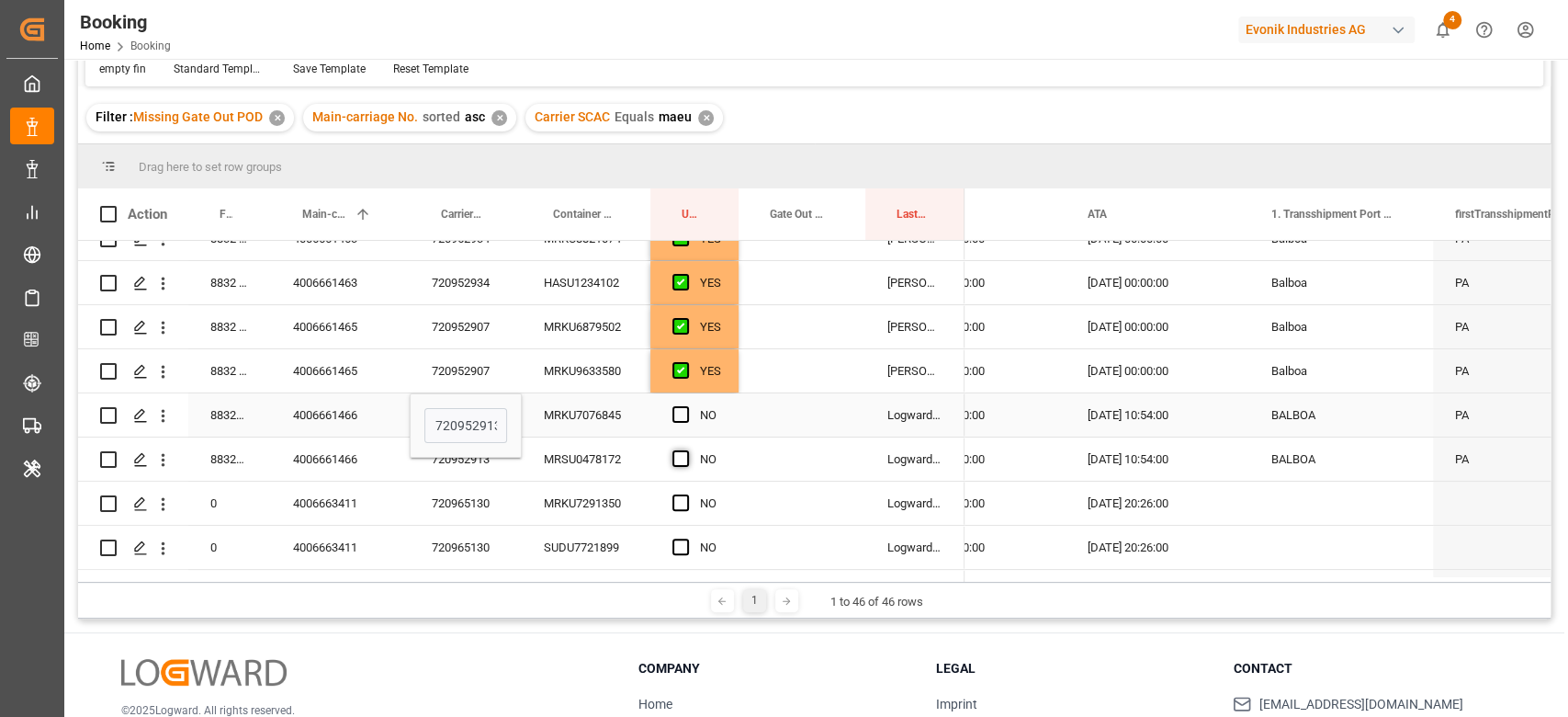
click at [686, 406] on input "Press SPACE to select this row." at bounding box center [686, 406] width 0 height 0
click at [683, 465] on span "Press SPACE to select this row." at bounding box center [680, 458] width 16 height 16
click at [686, 450] on input "Press SPACE to select this row." at bounding box center [686, 450] width 0 height 0
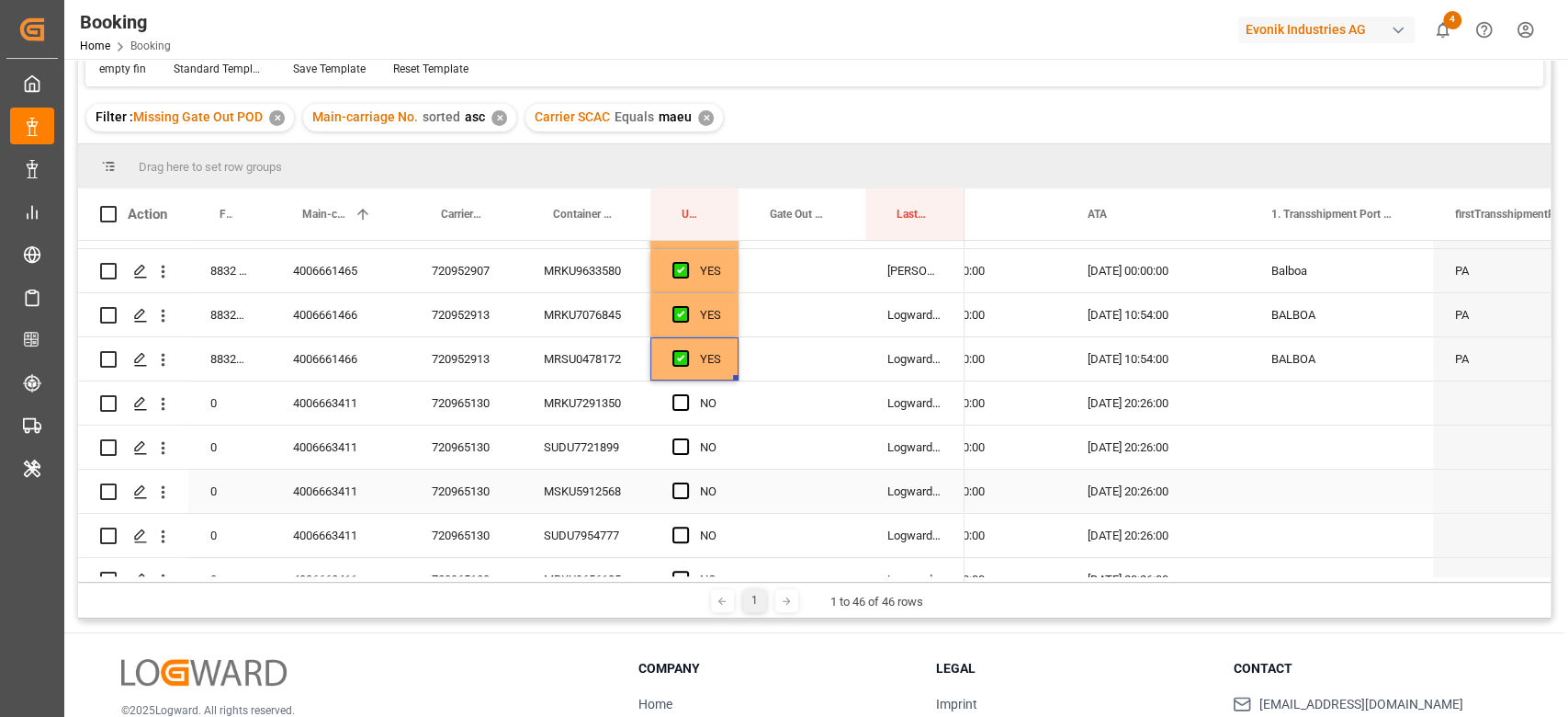
scroll to position [367, 0]
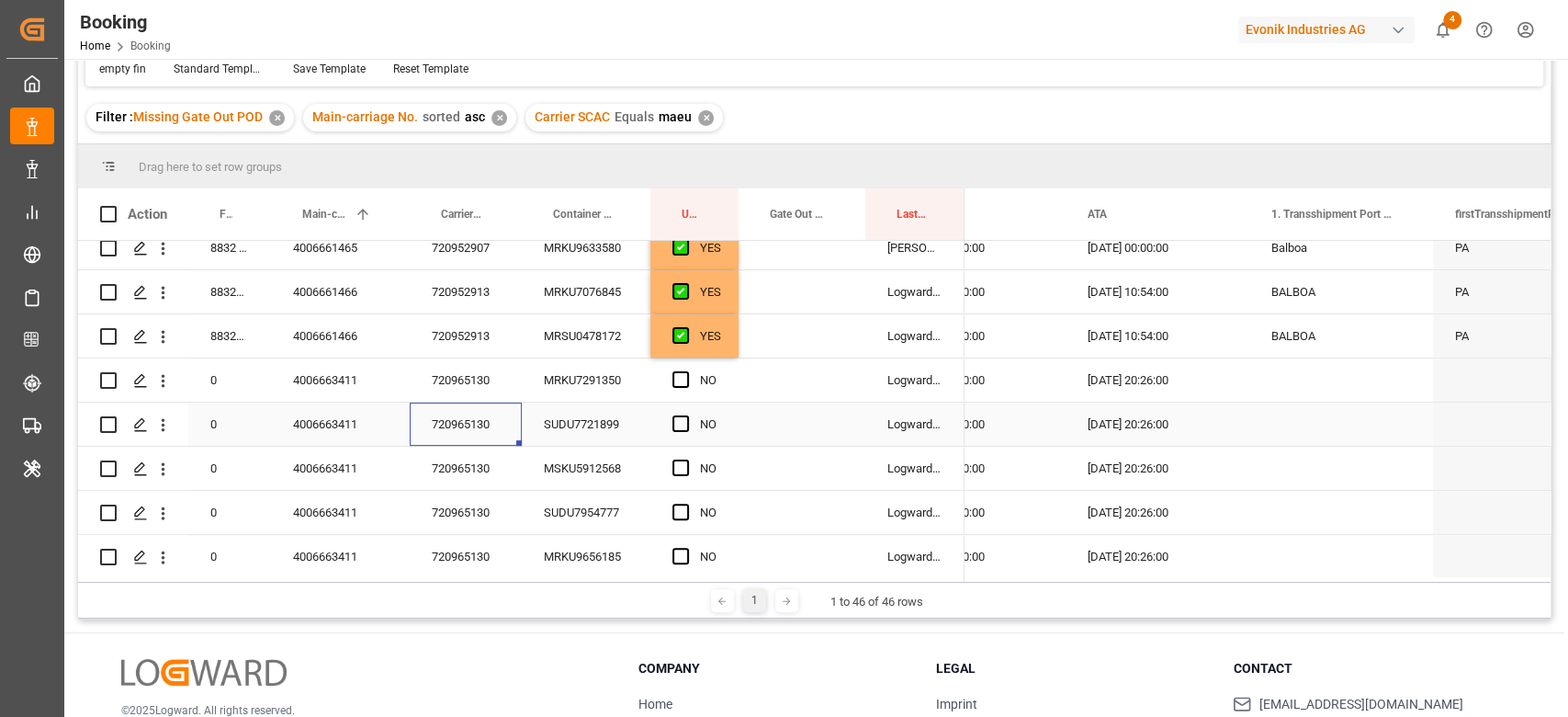
click at [483, 411] on div "720965130" at bounding box center [465, 424] width 112 height 43
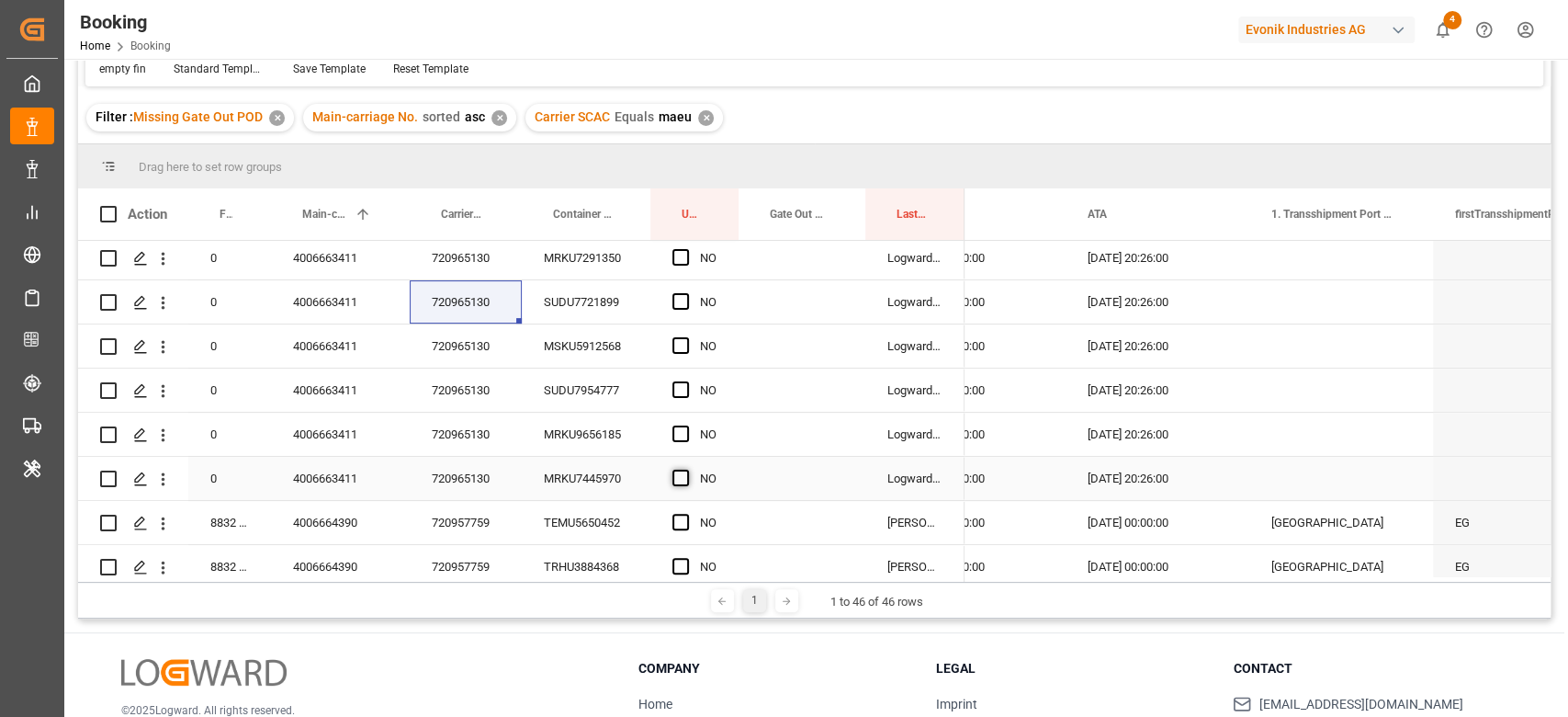
click at [680, 477] on span "Press SPACE to select this row." at bounding box center [680, 477] width 16 height 16
click at [686, 469] on input "Press SPACE to select this row." at bounding box center [686, 469] width 0 height 0
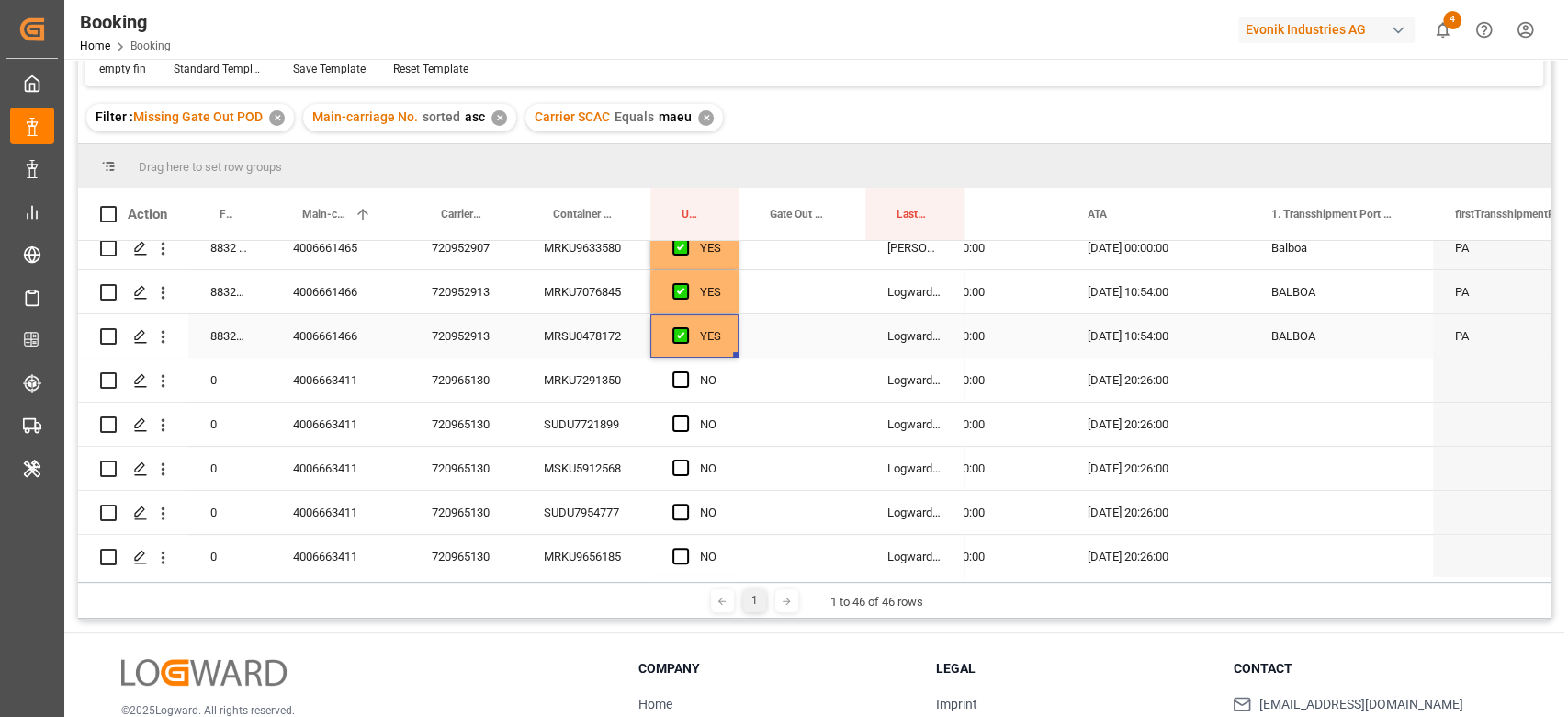
click at [713, 342] on div "YES" at bounding box center [710, 337] width 21 height 42
drag, startPoint x: 732, startPoint y: 351, endPoint x: 704, endPoint y: 553, distance: 203.9
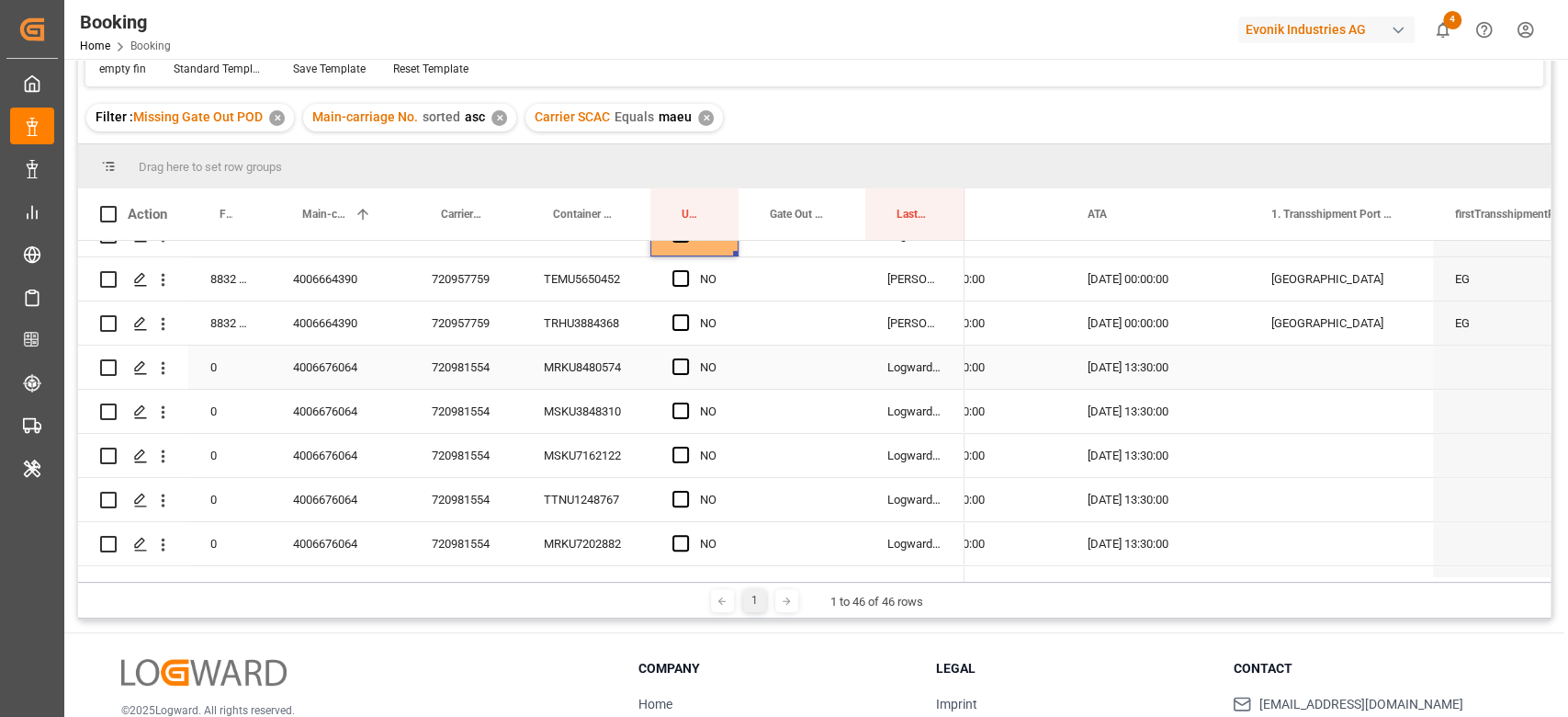
scroll to position [771, 0]
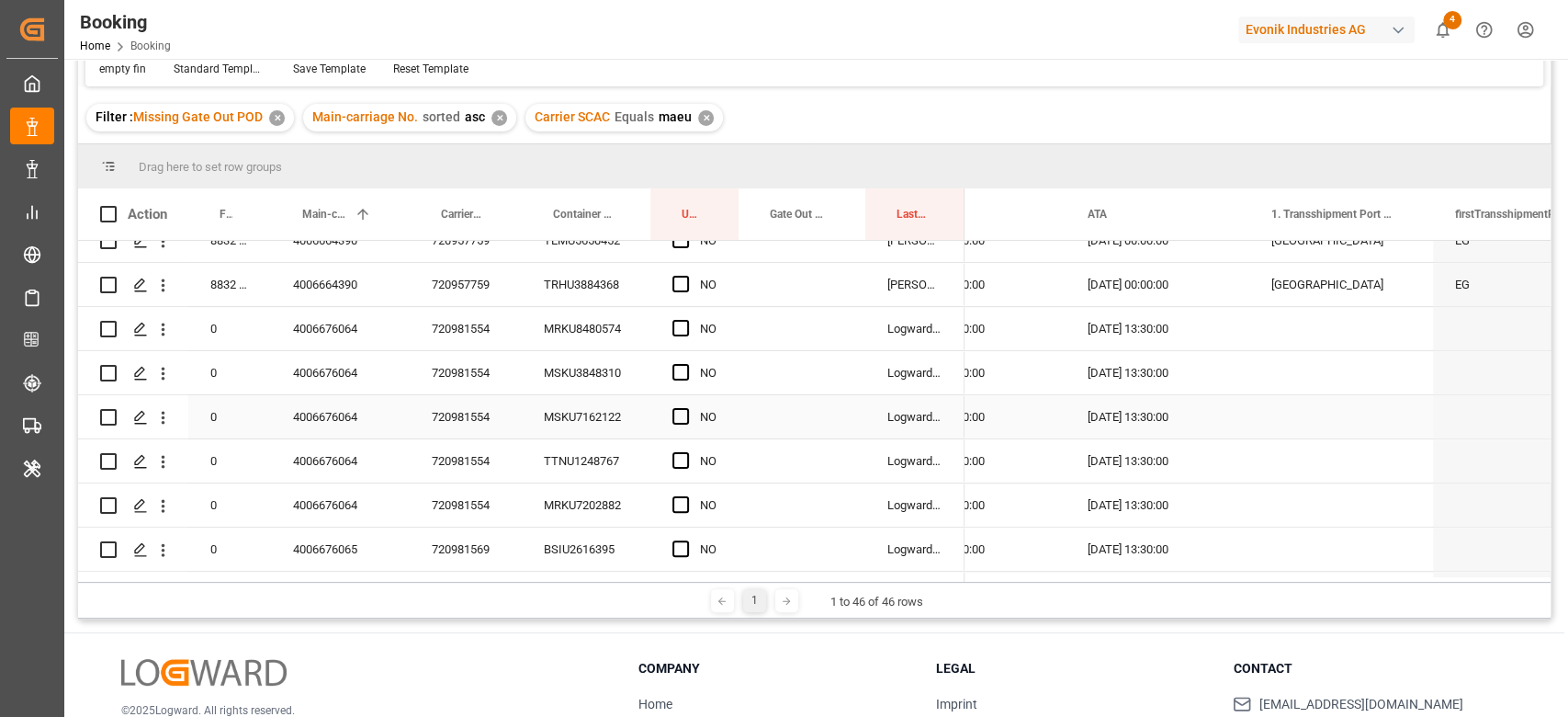
click at [460, 406] on div "720981554" at bounding box center [465, 416] width 112 height 43
click at [684, 325] on span "Press SPACE to select this row." at bounding box center [680, 327] width 16 height 16
click at [686, 319] on input "Press SPACE to select this row." at bounding box center [686, 319] width 0 height 0
click at [739, 344] on div "Press SPACE to select this row." at bounding box center [802, 328] width 127 height 43
click at [733, 342] on div "YES" at bounding box center [694, 328] width 88 height 43
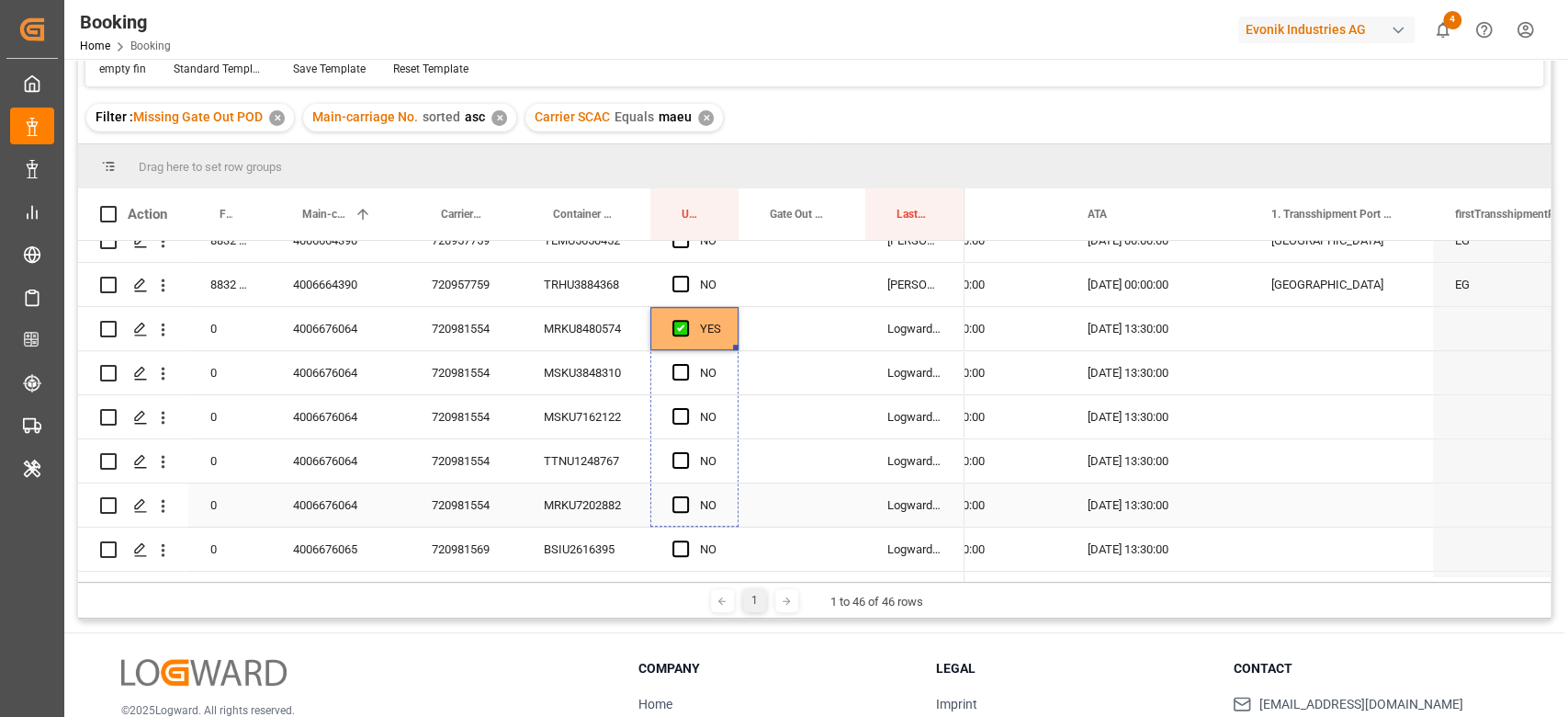
drag, startPoint x: 737, startPoint y: 349, endPoint x: 712, endPoint y: 502, distance: 155.0
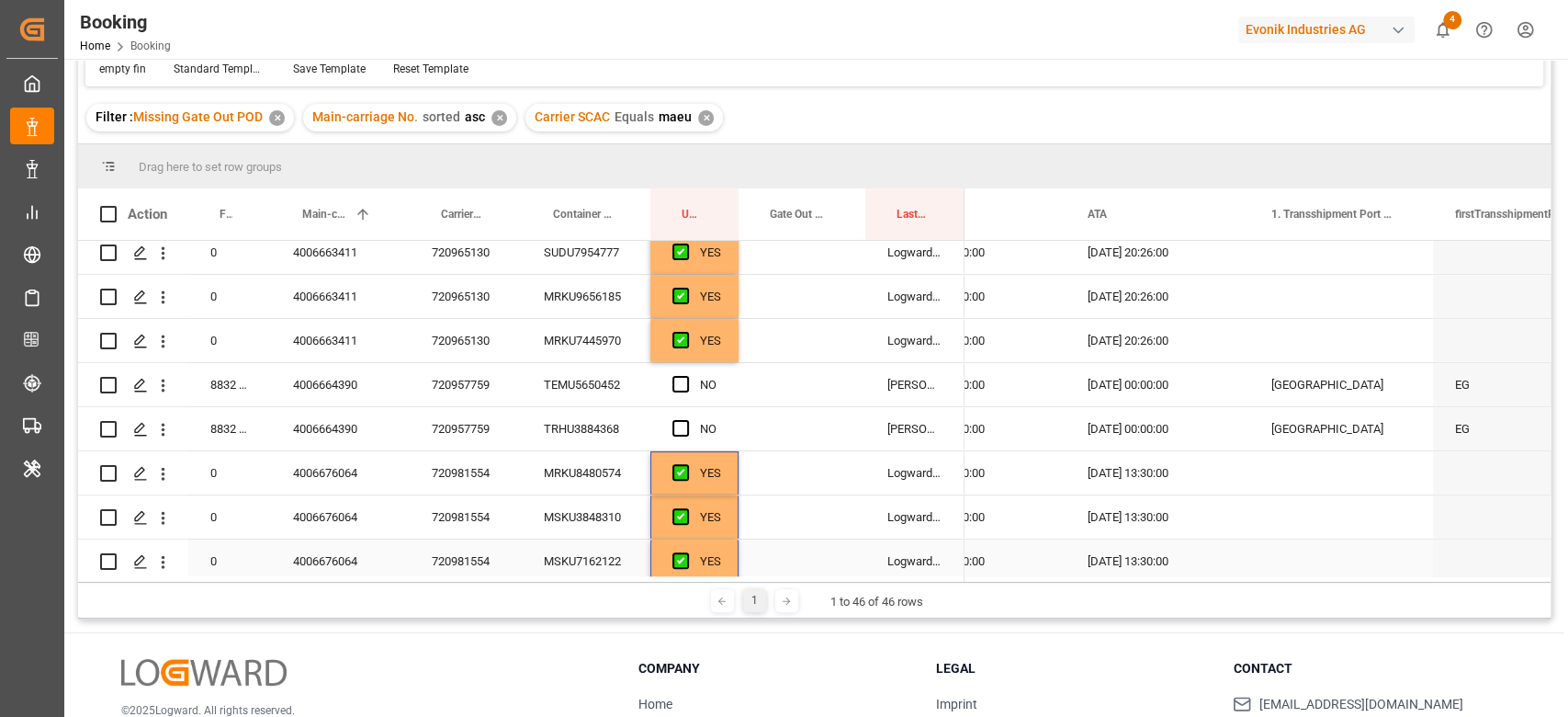
scroll to position [527, 0]
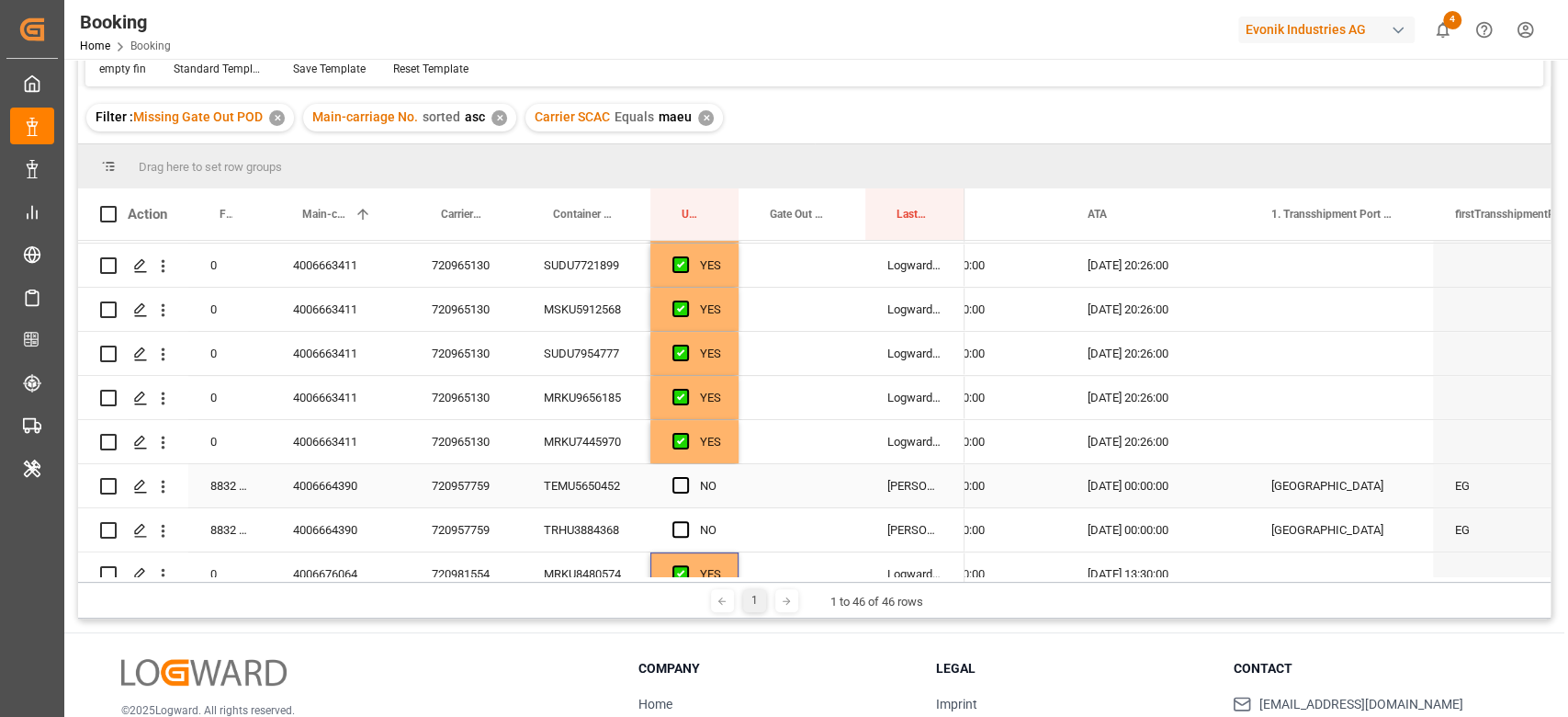
click at [501, 496] on div "720957759" at bounding box center [465, 485] width 112 height 43
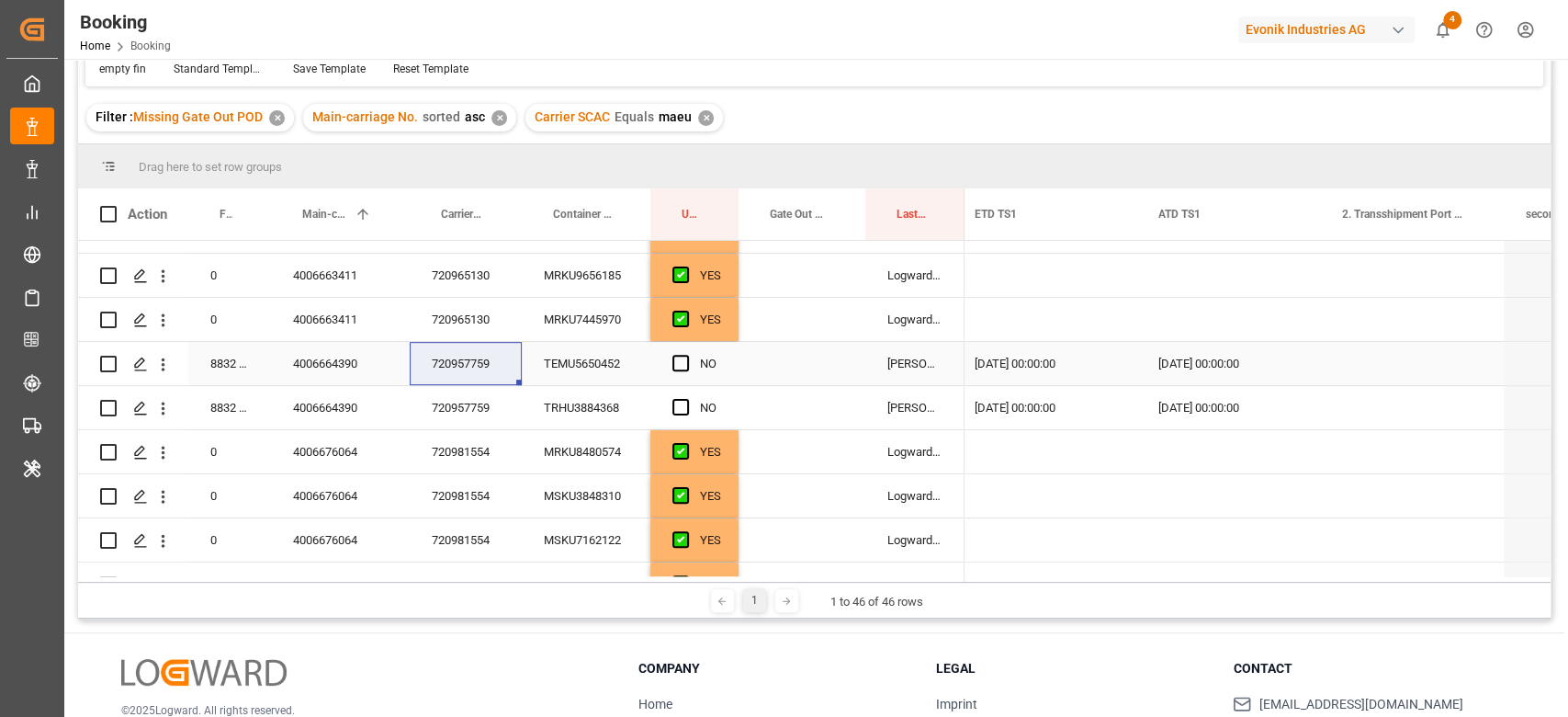
scroll to position [0, 3246]
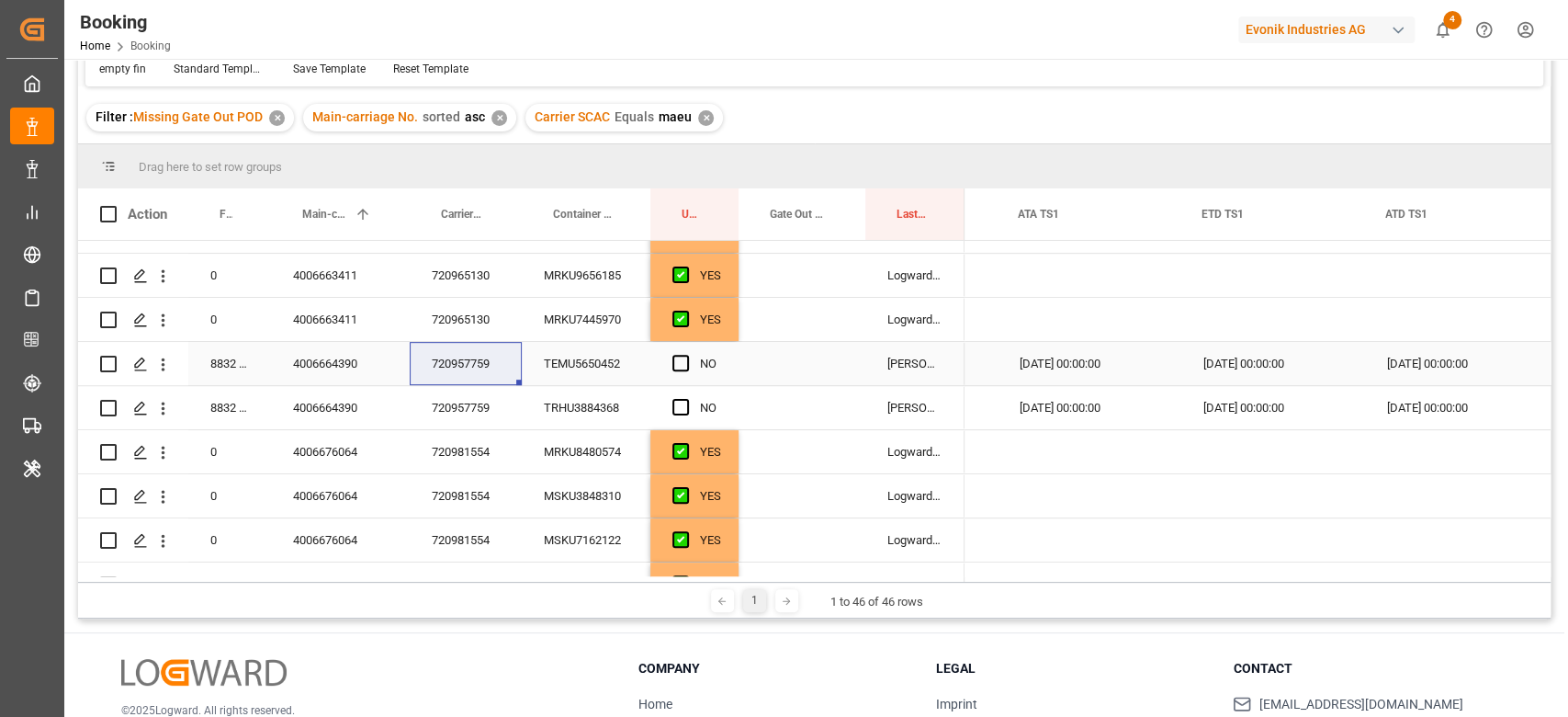
click at [598, 367] on div "TEMU5650452" at bounding box center [586, 363] width 129 height 43
click at [551, 402] on div "TRHU3884368" at bounding box center [586, 407] width 129 height 43
click at [1426, 376] on div "[DATE] 00:00:00" at bounding box center [1455, 363] width 183 height 43
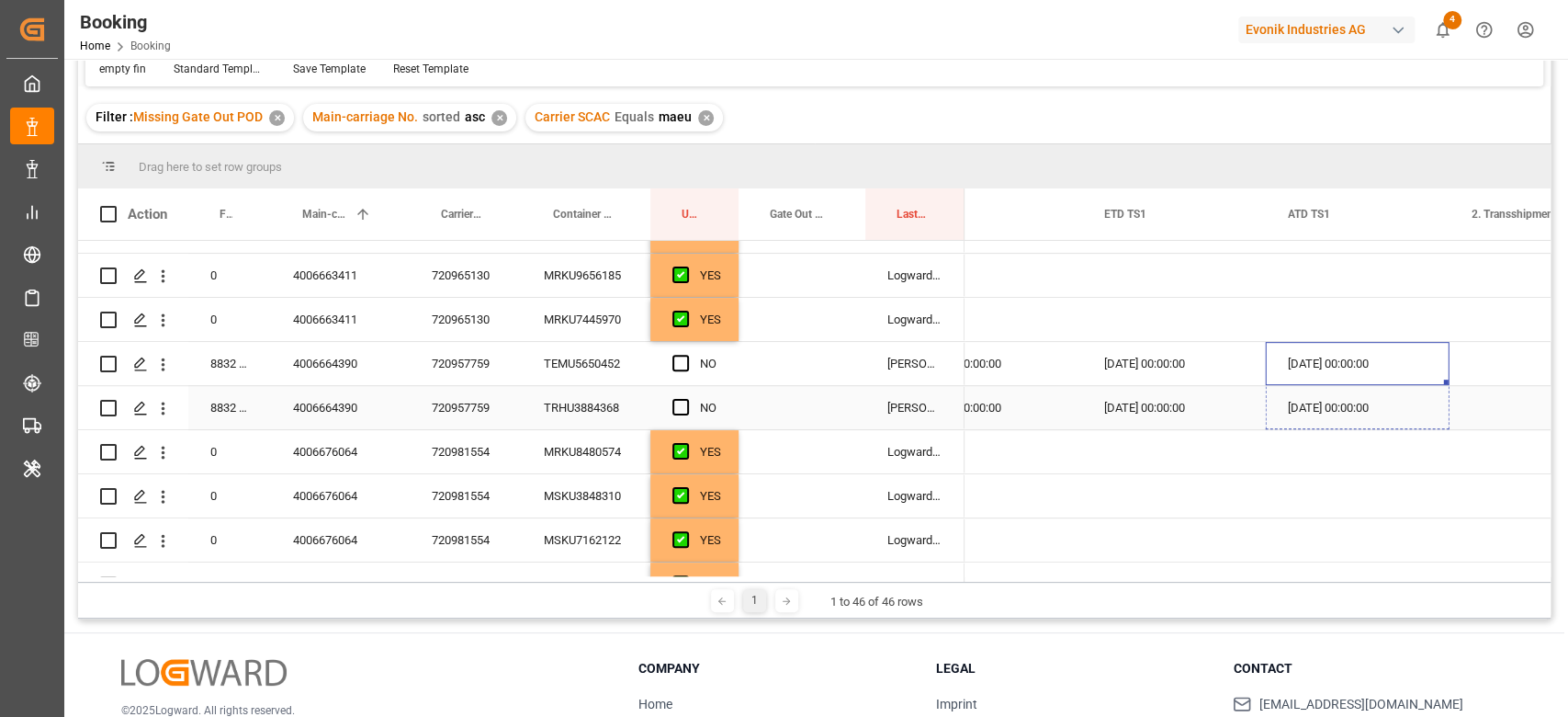
drag, startPoint x: 1448, startPoint y: 381, endPoint x: 1450, endPoint y: 390, distance: 9.2
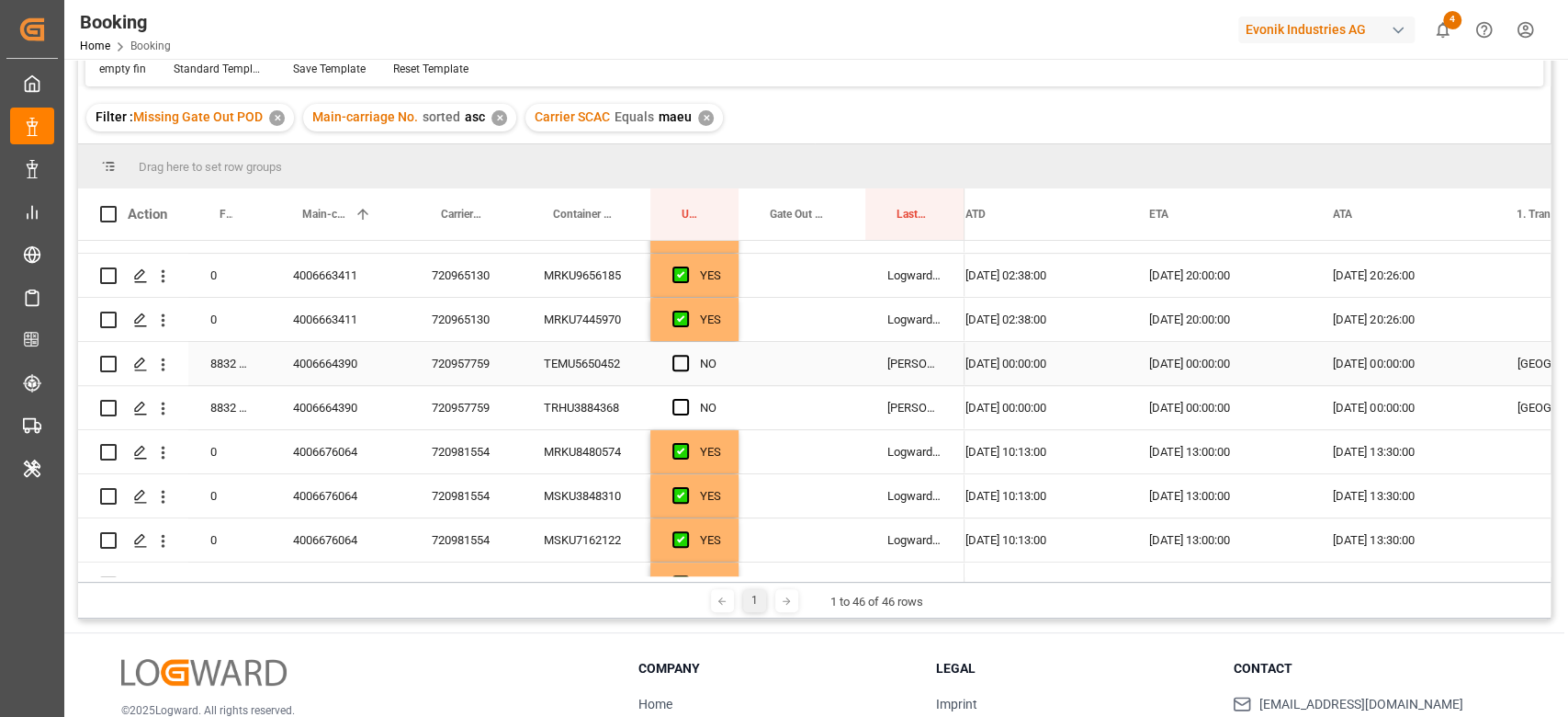
click at [675, 353] on div "Press SPACE to select this row." at bounding box center [686, 363] width 28 height 42
click at [689, 404] on div "Press SPACE to select this row." at bounding box center [686, 408] width 28 height 42
click at [681, 371] on div "Press SPACE to select this row." at bounding box center [686, 363] width 28 height 42
click at [680, 404] on span "Press SPACE to select this row." at bounding box center [680, 406] width 16 height 16
click at [686, 399] on input "Press SPACE to select this row." at bounding box center [686, 399] width 0 height 0
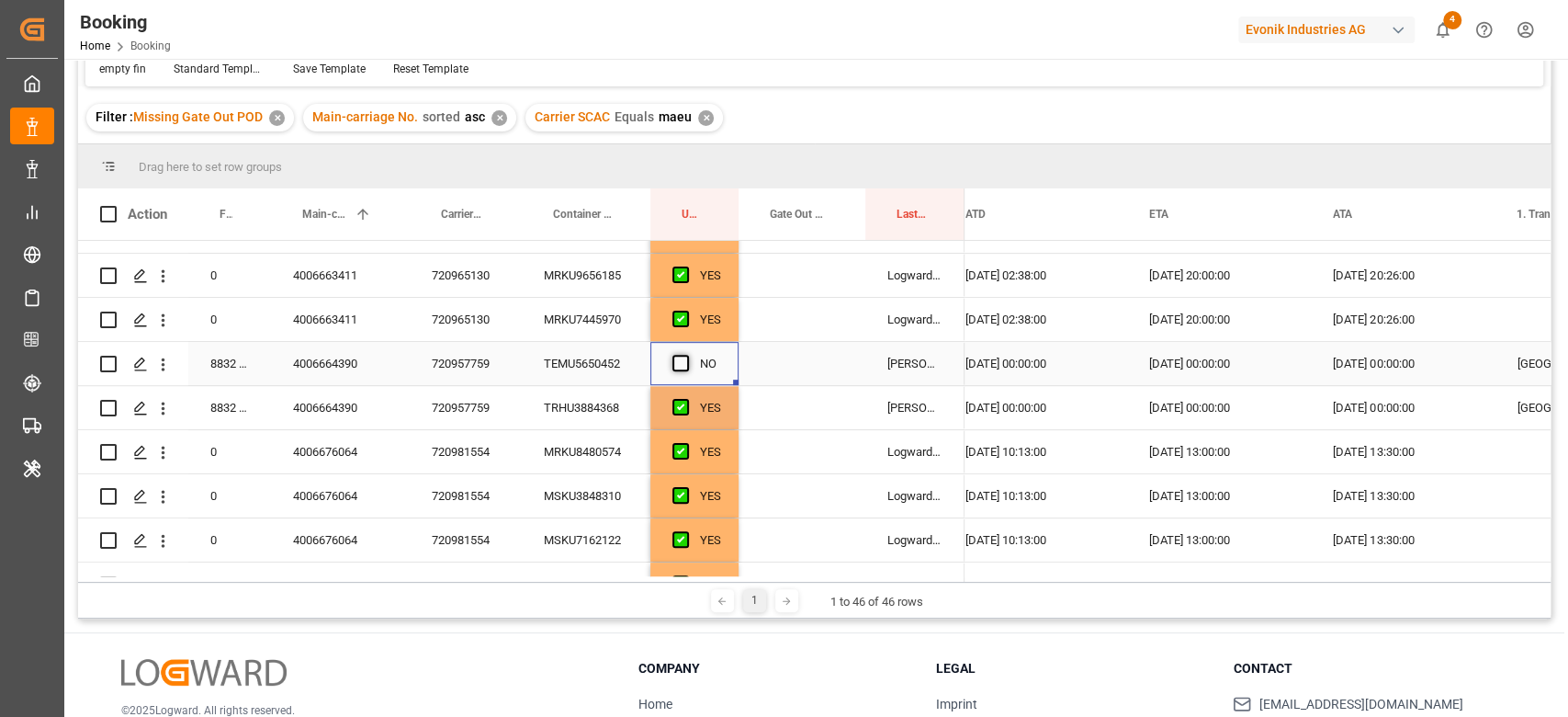
click at [677, 362] on span "Press SPACE to select this row." at bounding box center [680, 362] width 16 height 16
click at [686, 355] on input "Press SPACE to select this row." at bounding box center [686, 355] width 0 height 0
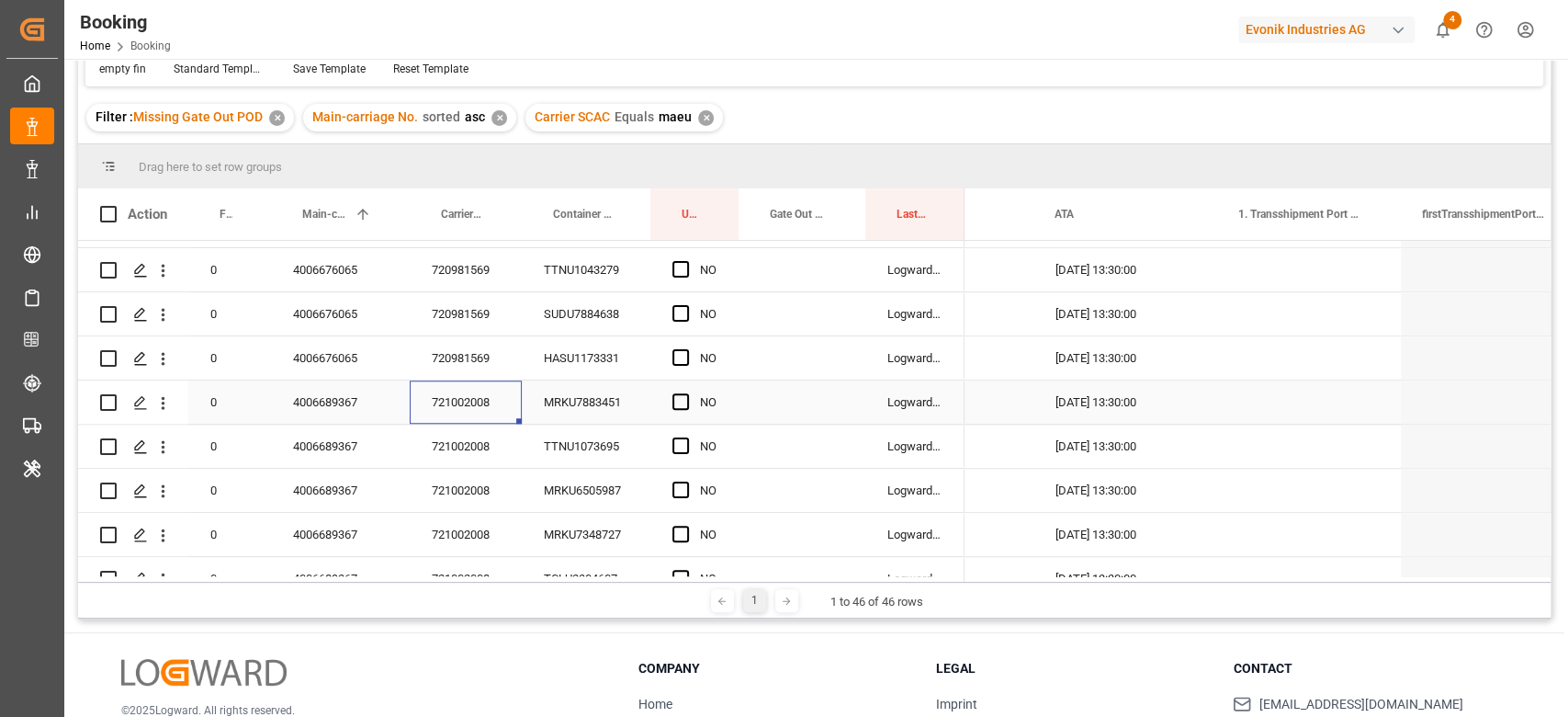
click at [494, 406] on div "721002008" at bounding box center [465, 402] width 112 height 43
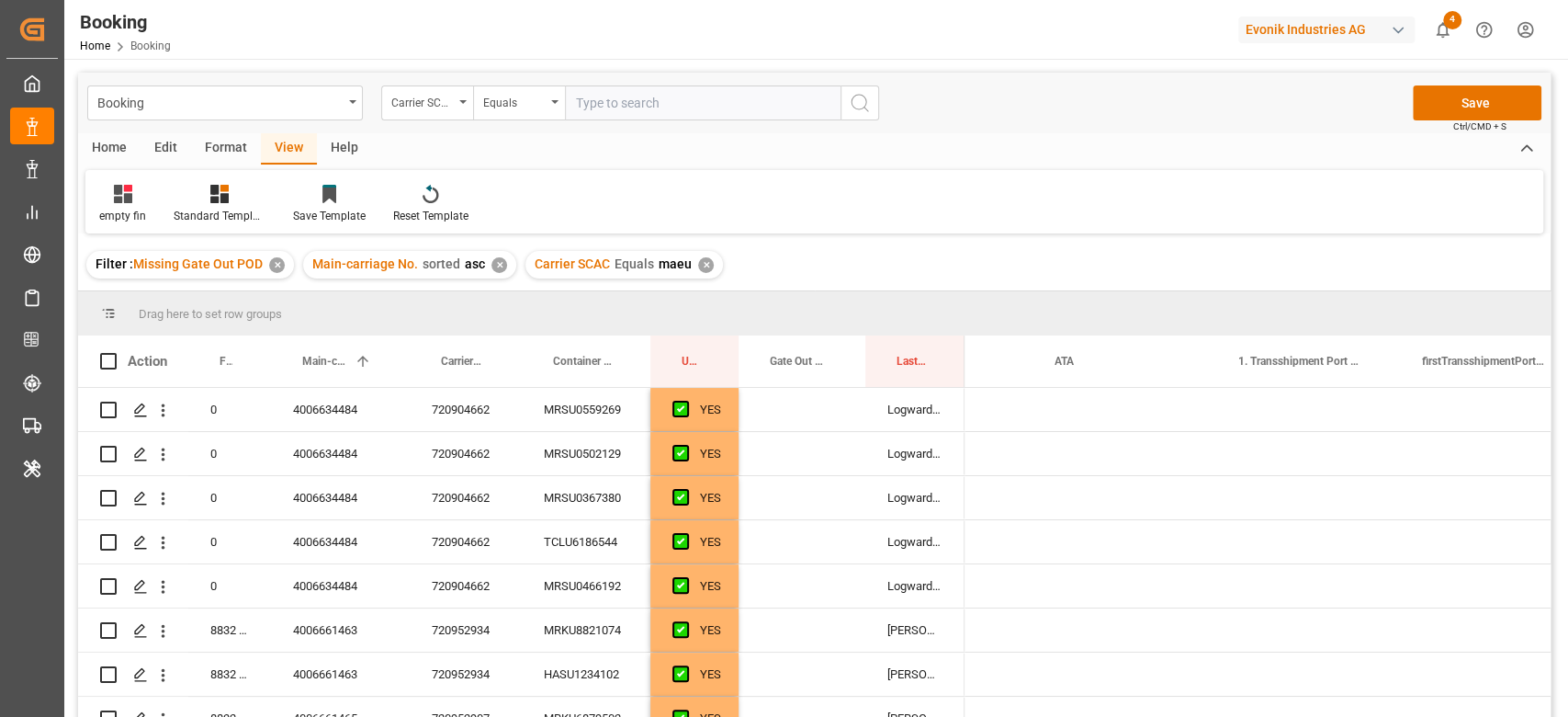
scroll to position [0, 2221]
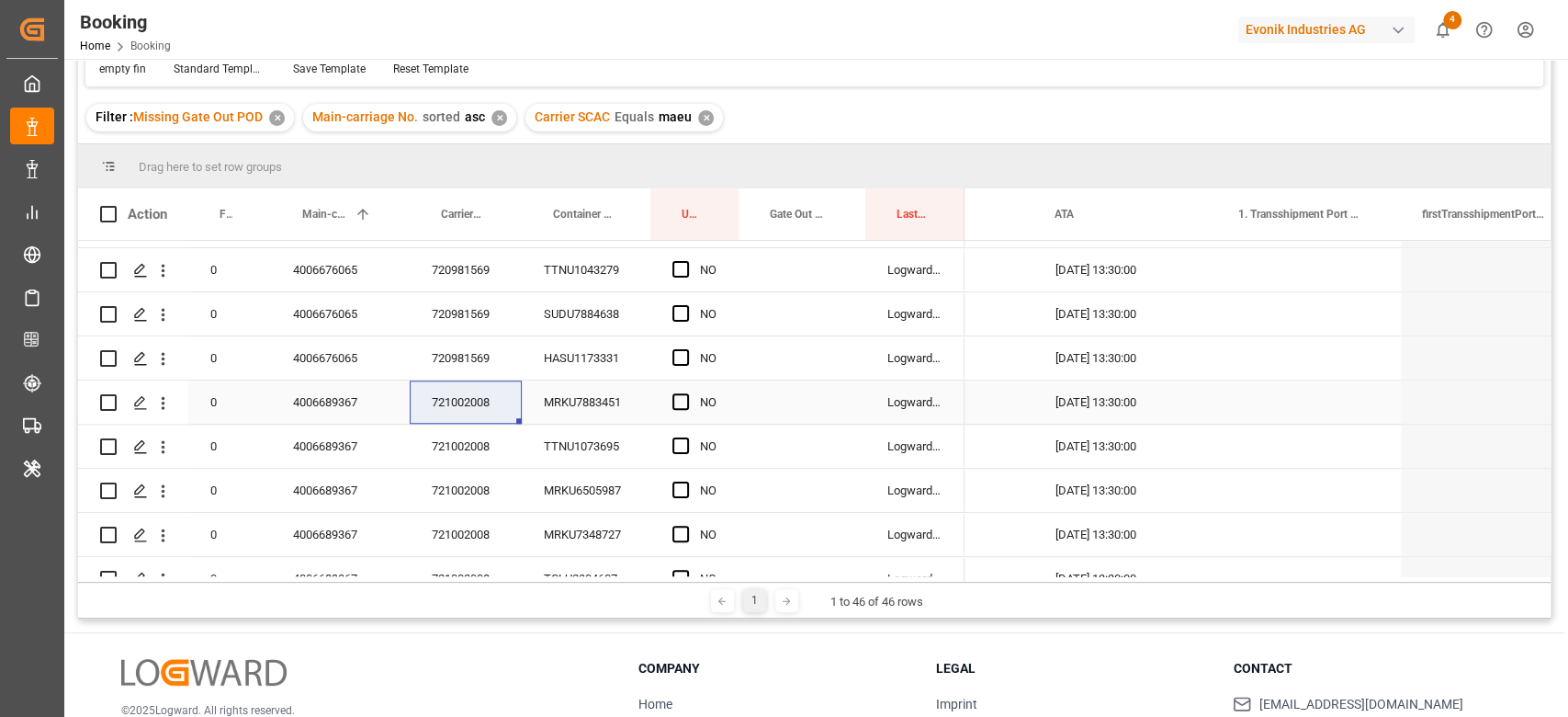
click at [689, 399] on div "Press SPACE to select this row." at bounding box center [686, 402] width 28 height 42
click at [677, 453] on span "Press SPACE to select this row." at bounding box center [680, 445] width 16 height 16
click at [686, 437] on input "Press SPACE to select this row." at bounding box center [686, 437] width 0 height 0
click at [683, 412] on div "Press SPACE to select this row." at bounding box center [686, 402] width 28 height 42
click at [683, 398] on span "Press SPACE to select this row." at bounding box center [680, 401] width 16 height 16
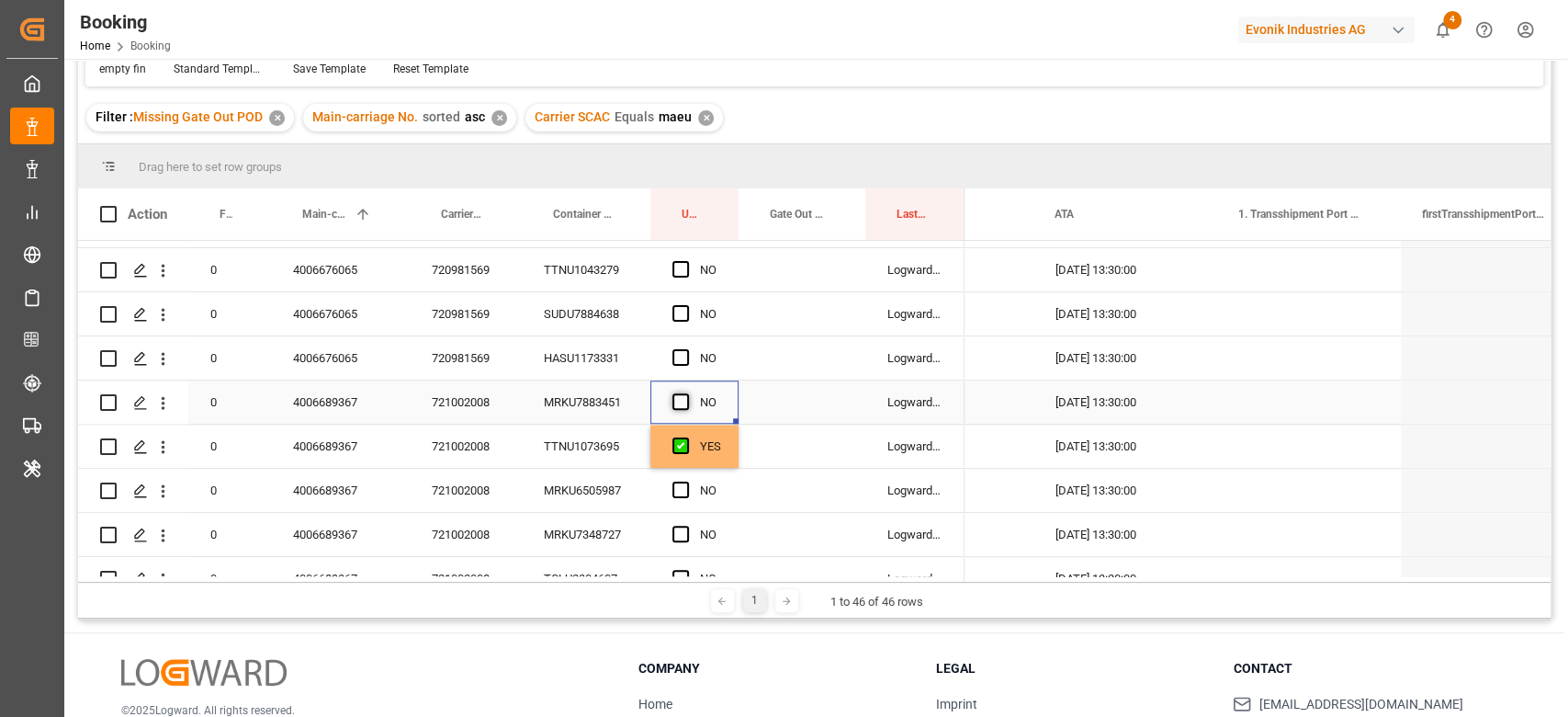
click at [686, 393] on input "Press SPACE to select this row." at bounding box center [686, 393] width 0 height 0
click at [678, 488] on span "Press SPACE to select this row." at bounding box center [680, 489] width 16 height 16
click at [686, 482] on input "Press SPACE to select this row." at bounding box center [686, 482] width 0 height 0
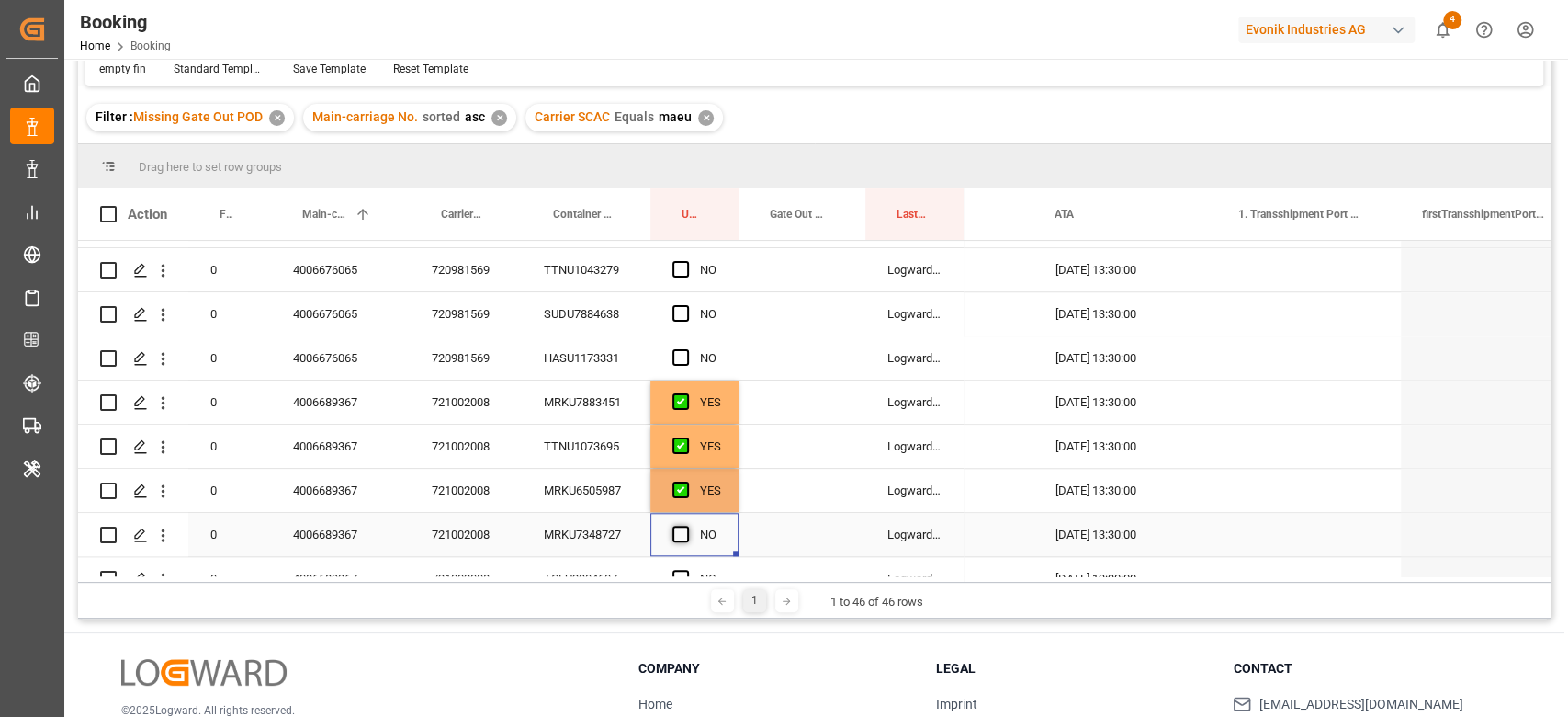
click at [675, 532] on span "Press SPACE to select this row." at bounding box center [680, 533] width 16 height 16
click at [686, 526] on input "Press SPACE to select this row." at bounding box center [686, 526] width 0 height 0
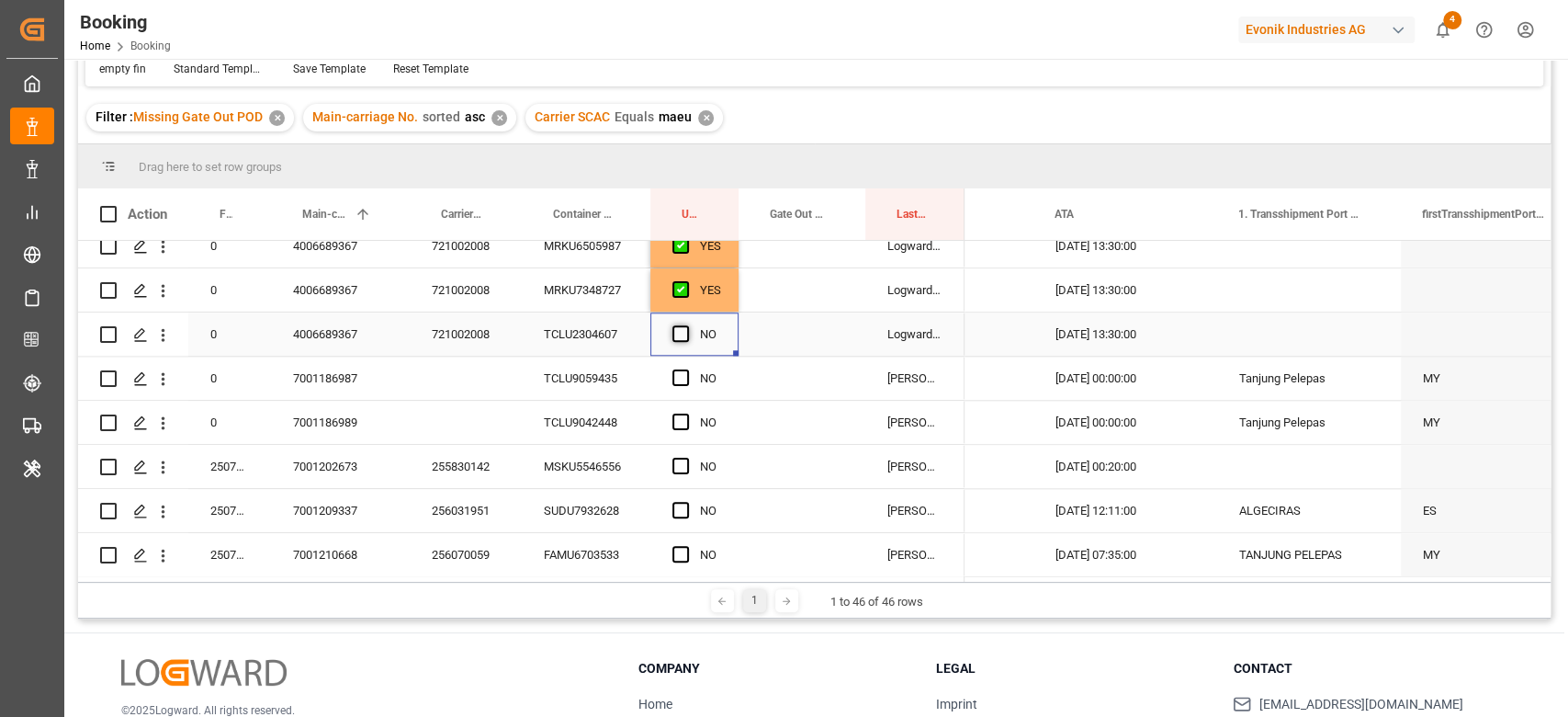
click at [687, 333] on span "Press SPACE to select this row." at bounding box center [680, 333] width 16 height 16
click at [686, 325] on input "Press SPACE to select this row." at bounding box center [686, 325] width 0 height 0
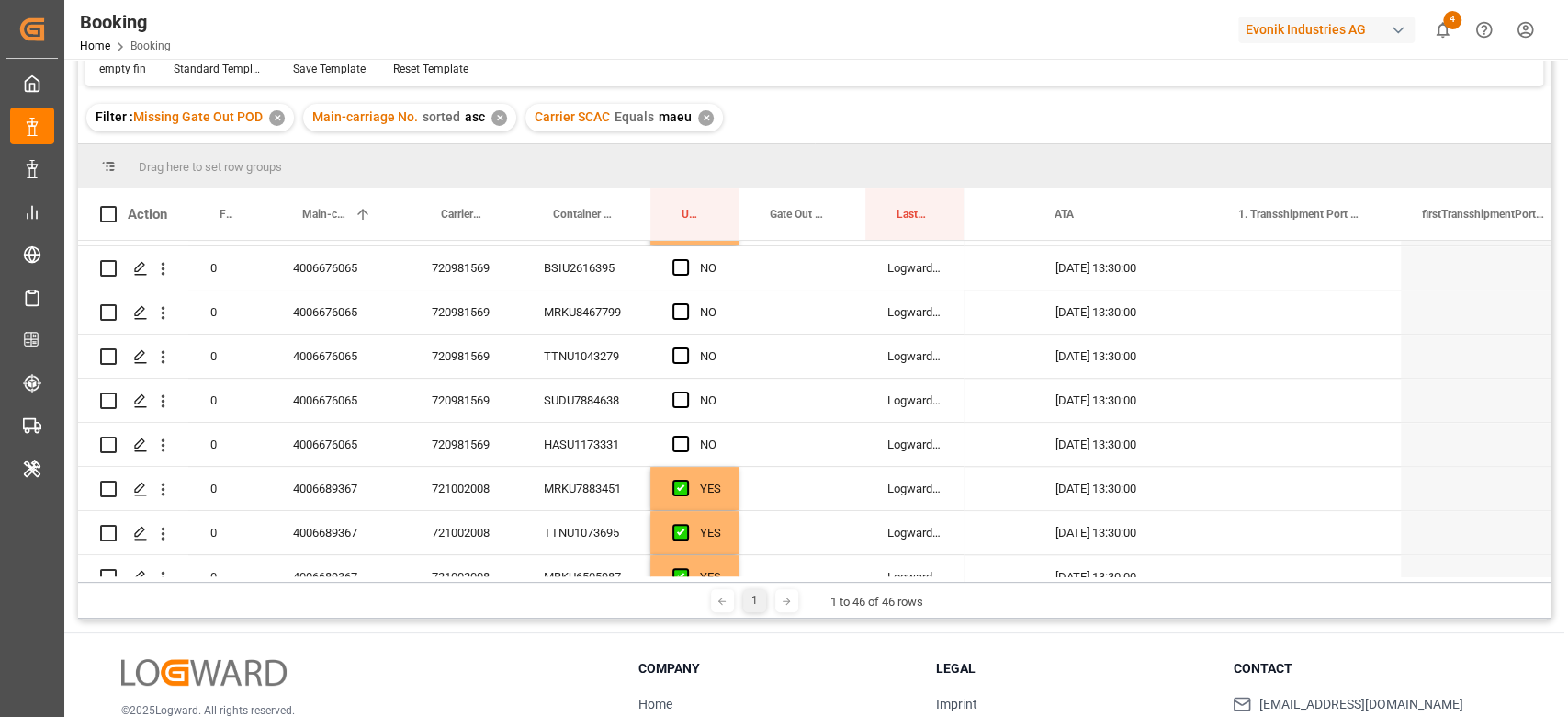
scroll to position [1016, 0]
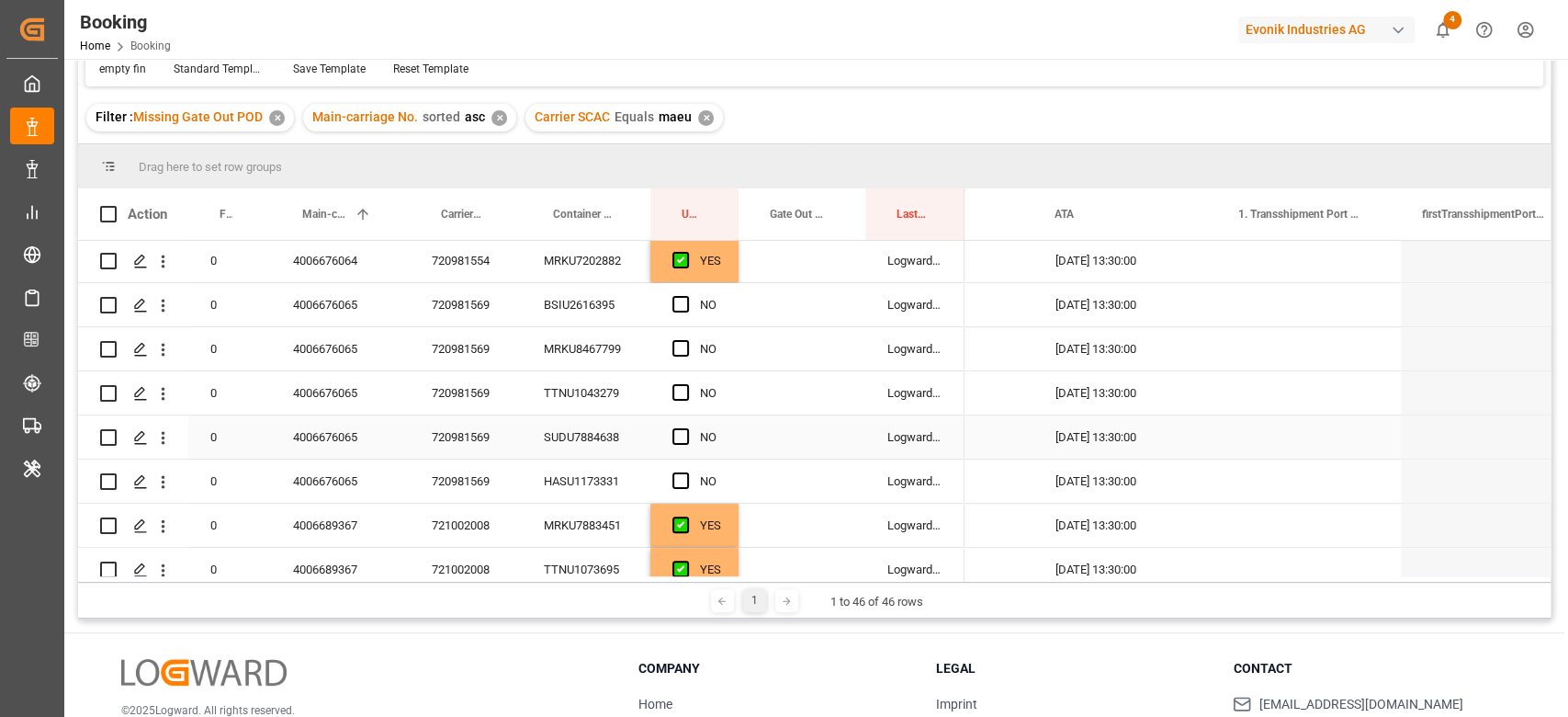
click at [509, 422] on div "720981569" at bounding box center [465, 436] width 112 height 43
click at [724, 272] on div "YES" at bounding box center [694, 260] width 88 height 43
drag, startPoint x: 736, startPoint y: 295, endPoint x: 674, endPoint y: 474, distance: 189.4
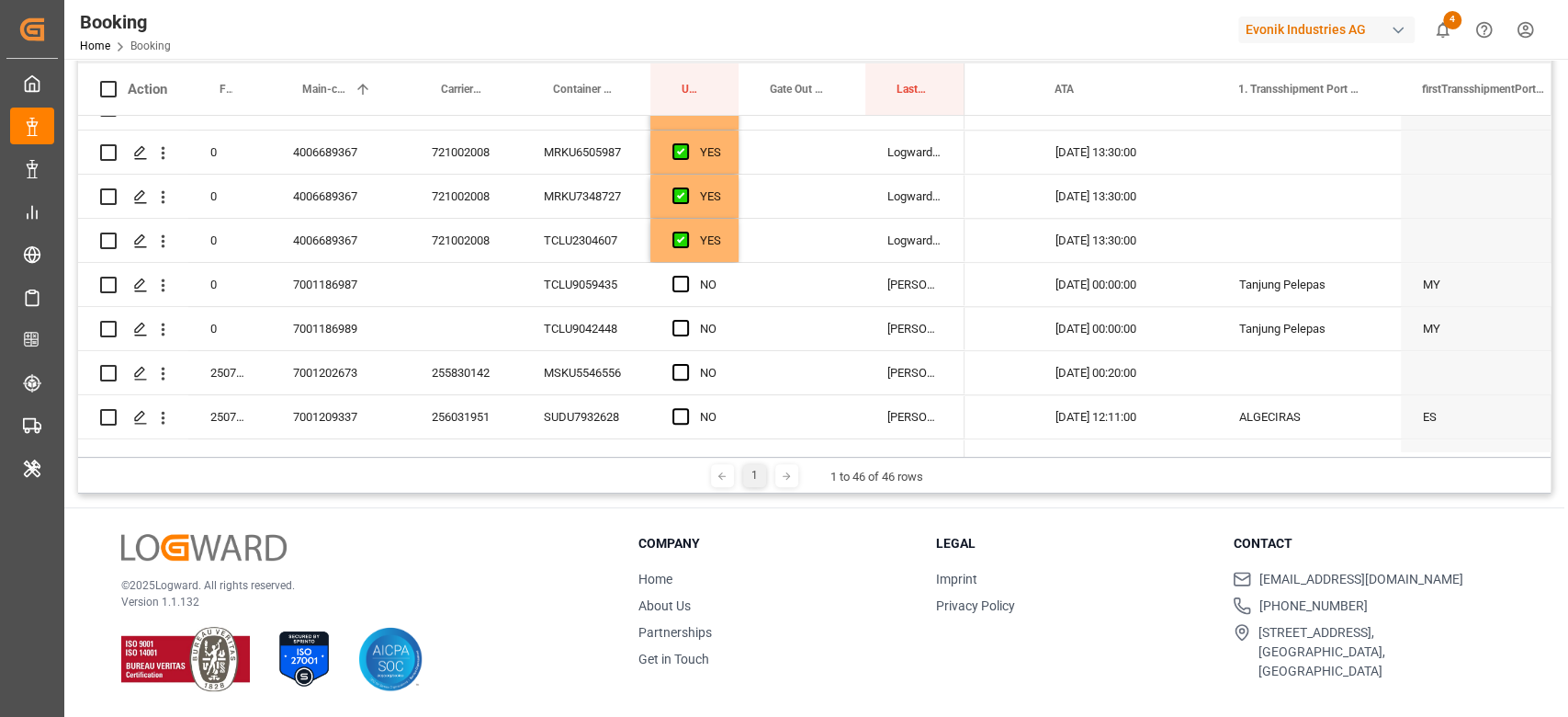
scroll to position [1331, 0]
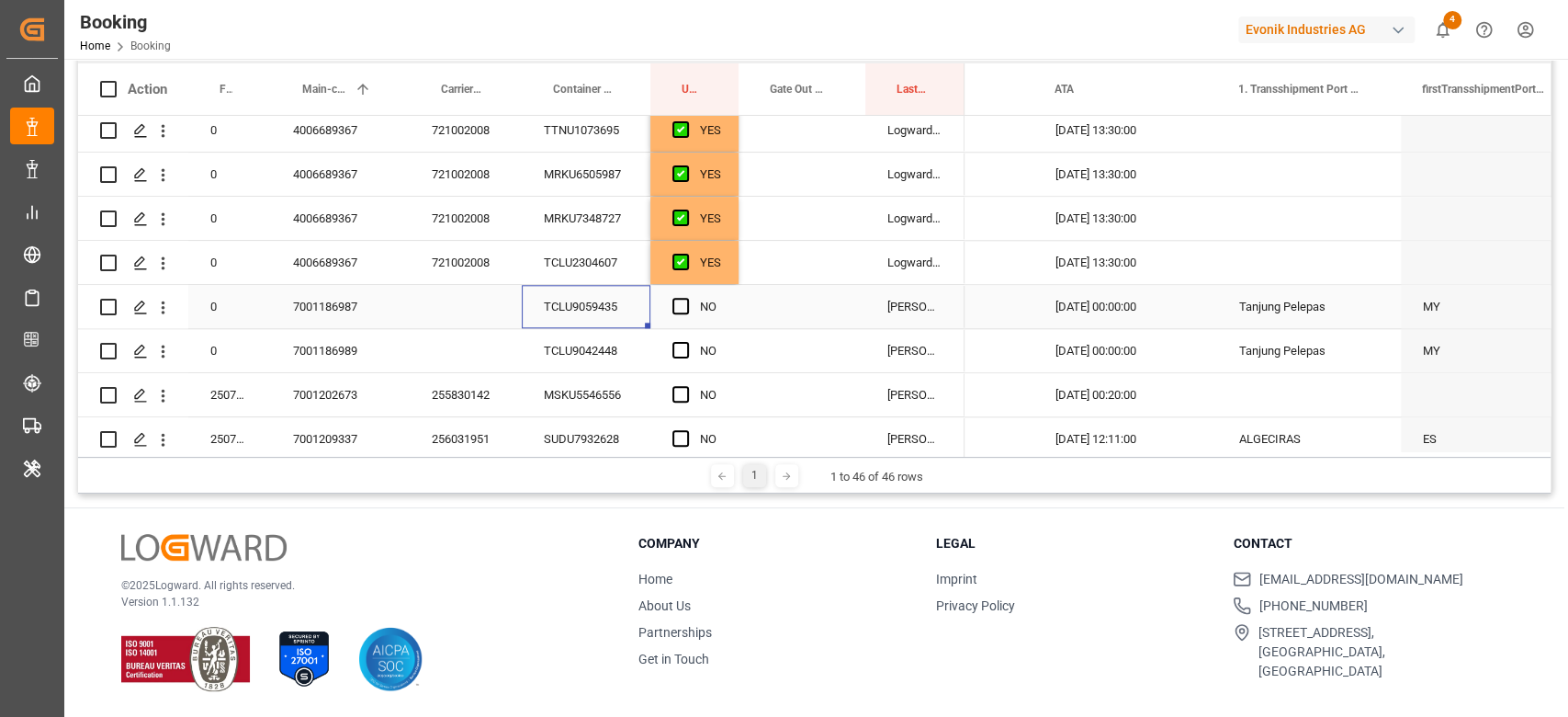
click at [581, 319] on div "TCLU9059435" at bounding box center [586, 306] width 129 height 43
click at [590, 362] on div "TCLU9042448" at bounding box center [586, 350] width 129 height 43
click at [613, 307] on div "TCLU9059435" at bounding box center [586, 306] width 129 height 43
click at [673, 301] on span "Press SPACE to select this row." at bounding box center [680, 305] width 16 height 16
click at [686, 297] on input "Press SPACE to select this row." at bounding box center [686, 297] width 0 height 0
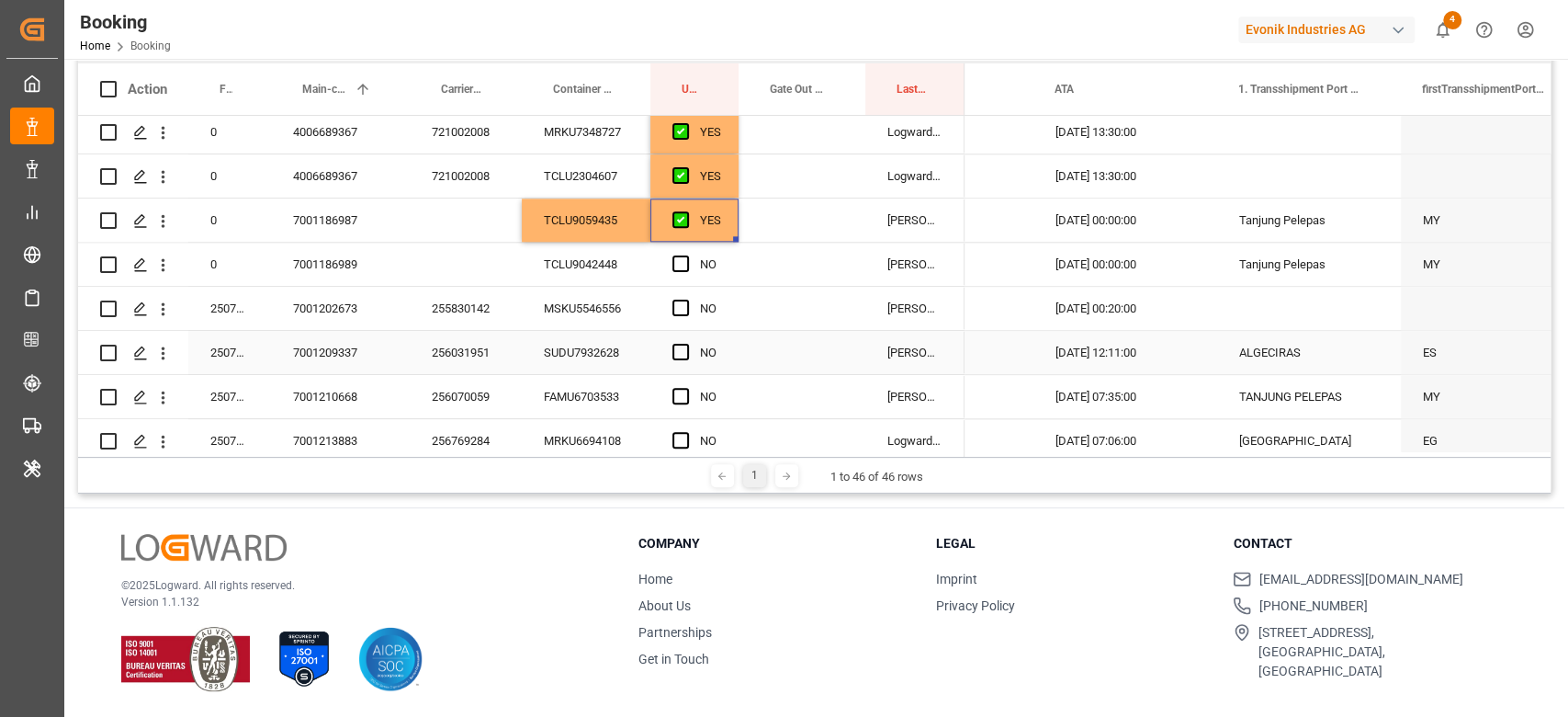
scroll to position [1453, 0]
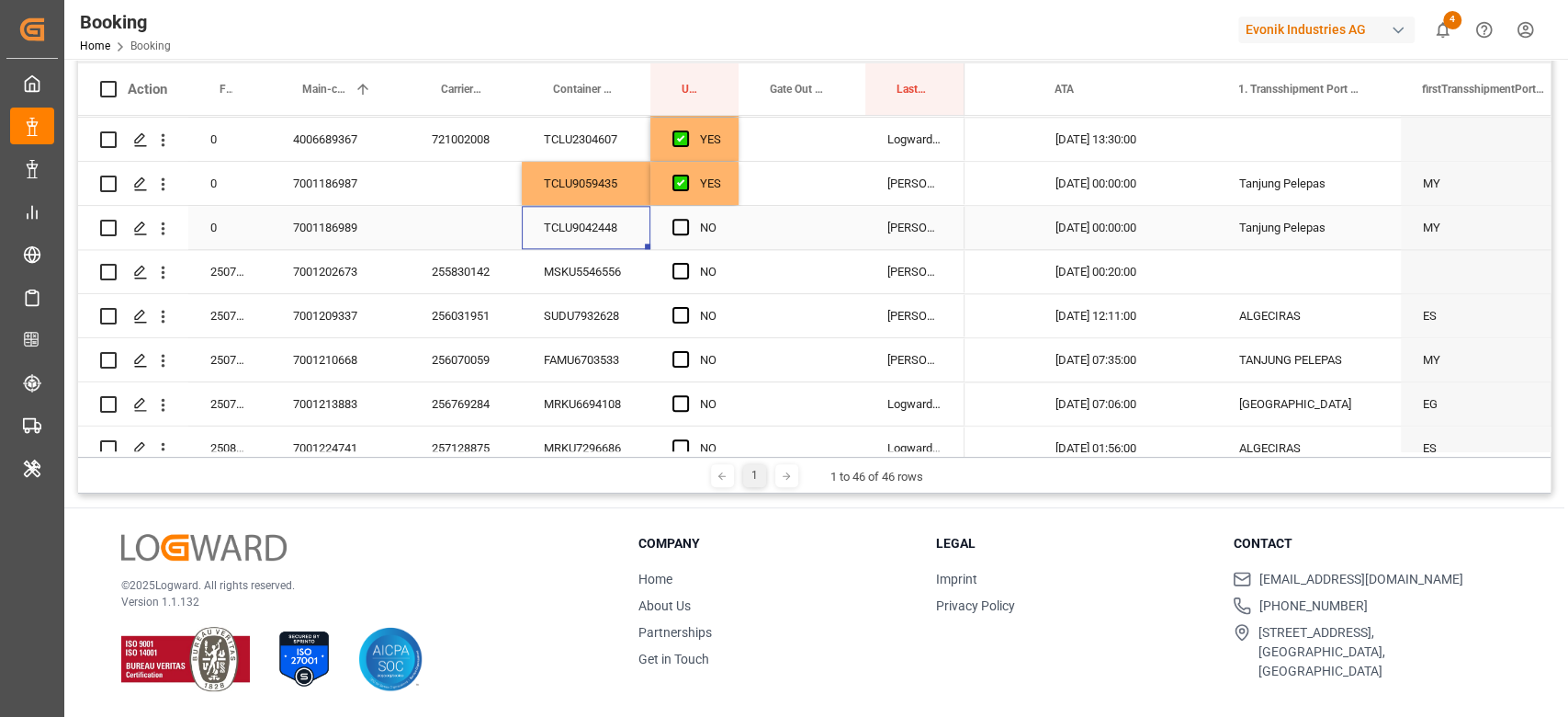
click at [604, 225] on div "TCLU9042448" at bounding box center [586, 227] width 129 height 43
click at [585, 250] on div "MSKU5546556" at bounding box center [586, 271] width 129 height 43
click at [676, 228] on span "Press SPACE to select this row." at bounding box center [680, 227] width 16 height 16
click at [686, 219] on input "Press SPACE to select this row." at bounding box center [686, 219] width 0 height 0
click at [686, 280] on div "Press SPACE to select this row." at bounding box center [686, 272] width 28 height 42
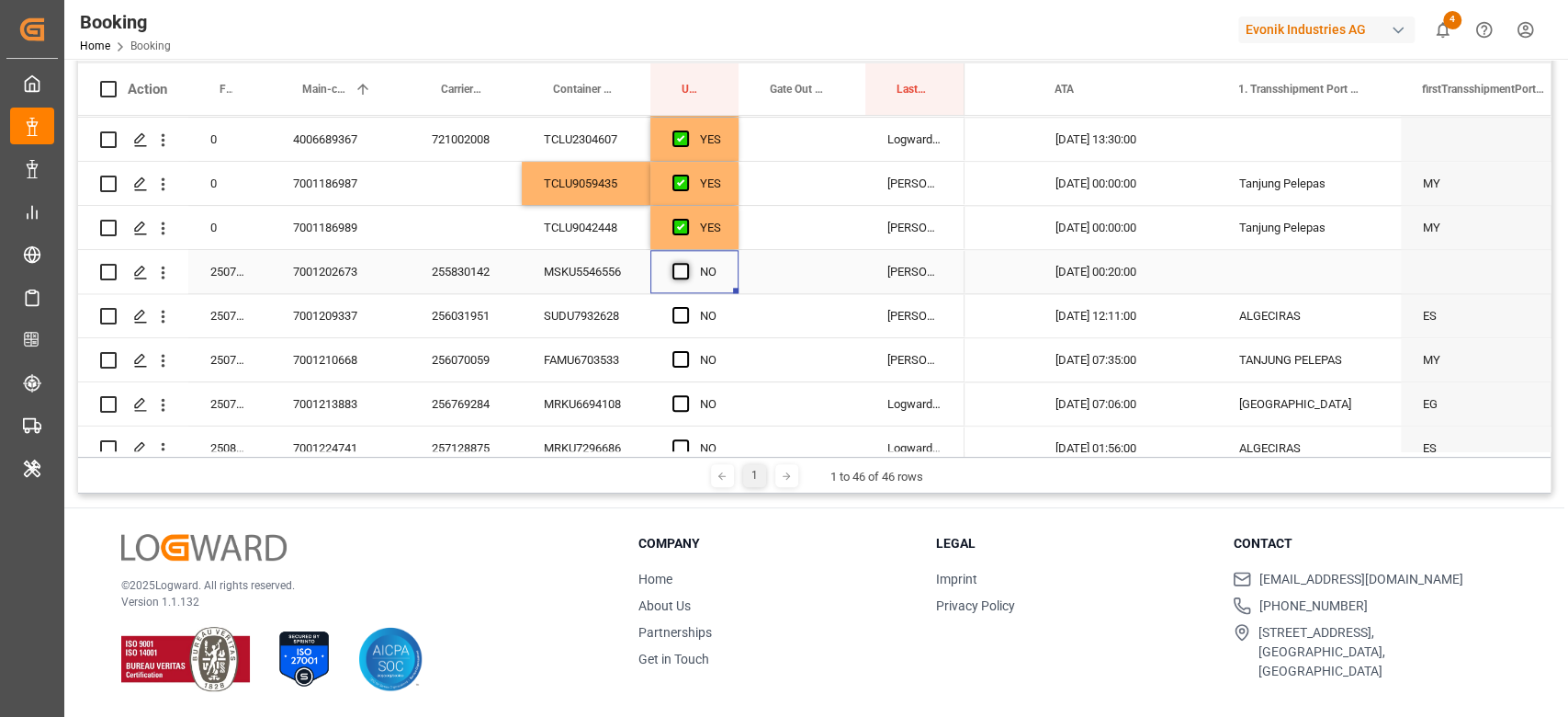
click at [686, 272] on span "Press SPACE to select this row." at bounding box center [680, 271] width 16 height 16
click at [686, 263] on input "Press SPACE to select this row." at bounding box center [686, 263] width 0 height 0
click at [588, 316] on div "SUDU7932628" at bounding box center [586, 315] width 129 height 43
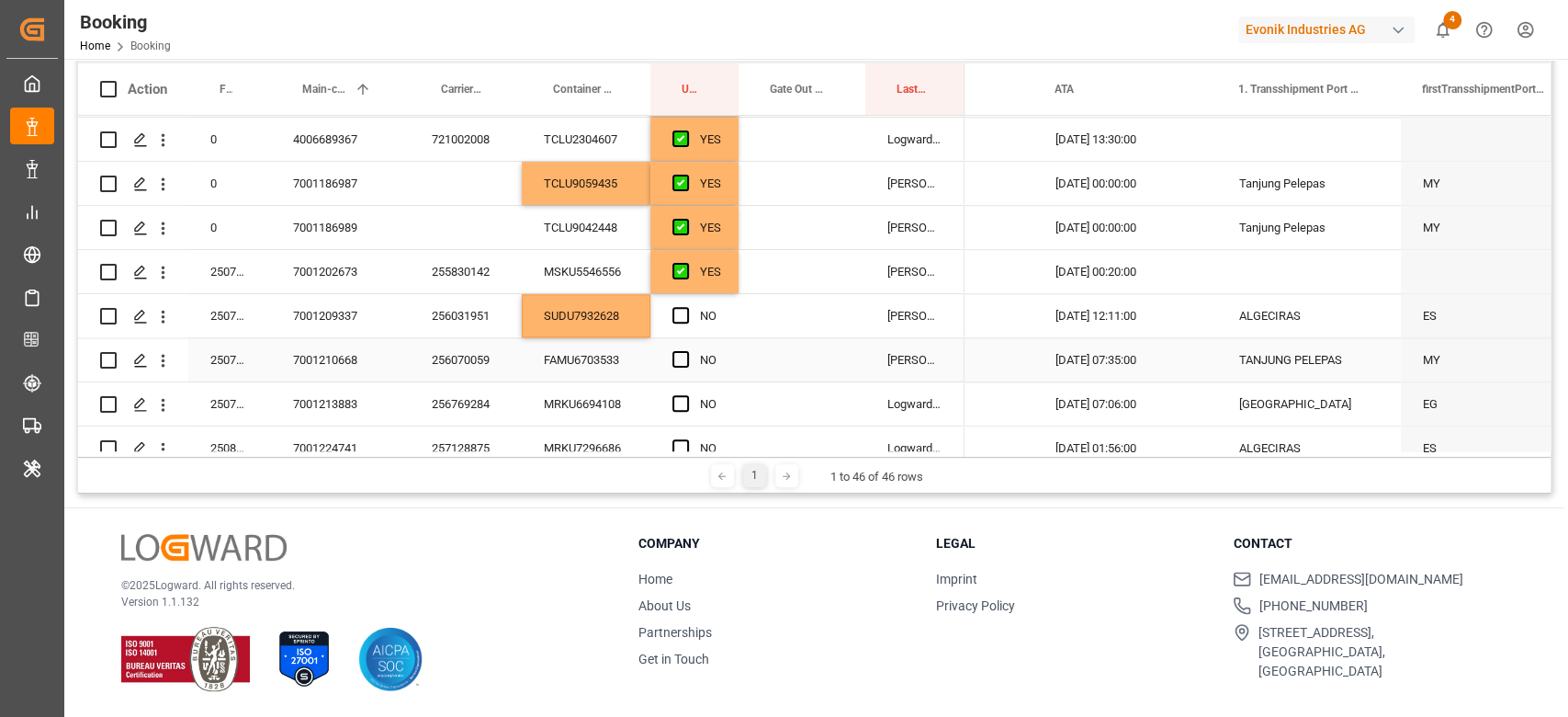
click at [610, 338] on div "FAMU6703533" at bounding box center [586, 359] width 129 height 43
click at [496, 306] on div "256031951" at bounding box center [465, 315] width 112 height 43
click at [603, 311] on div "SUDU7932628" at bounding box center [586, 315] width 129 height 43
click at [682, 317] on span "Press SPACE to select this row." at bounding box center [680, 315] width 16 height 16
click at [686, 307] on input "Press SPACE to select this row." at bounding box center [686, 307] width 0 height 0
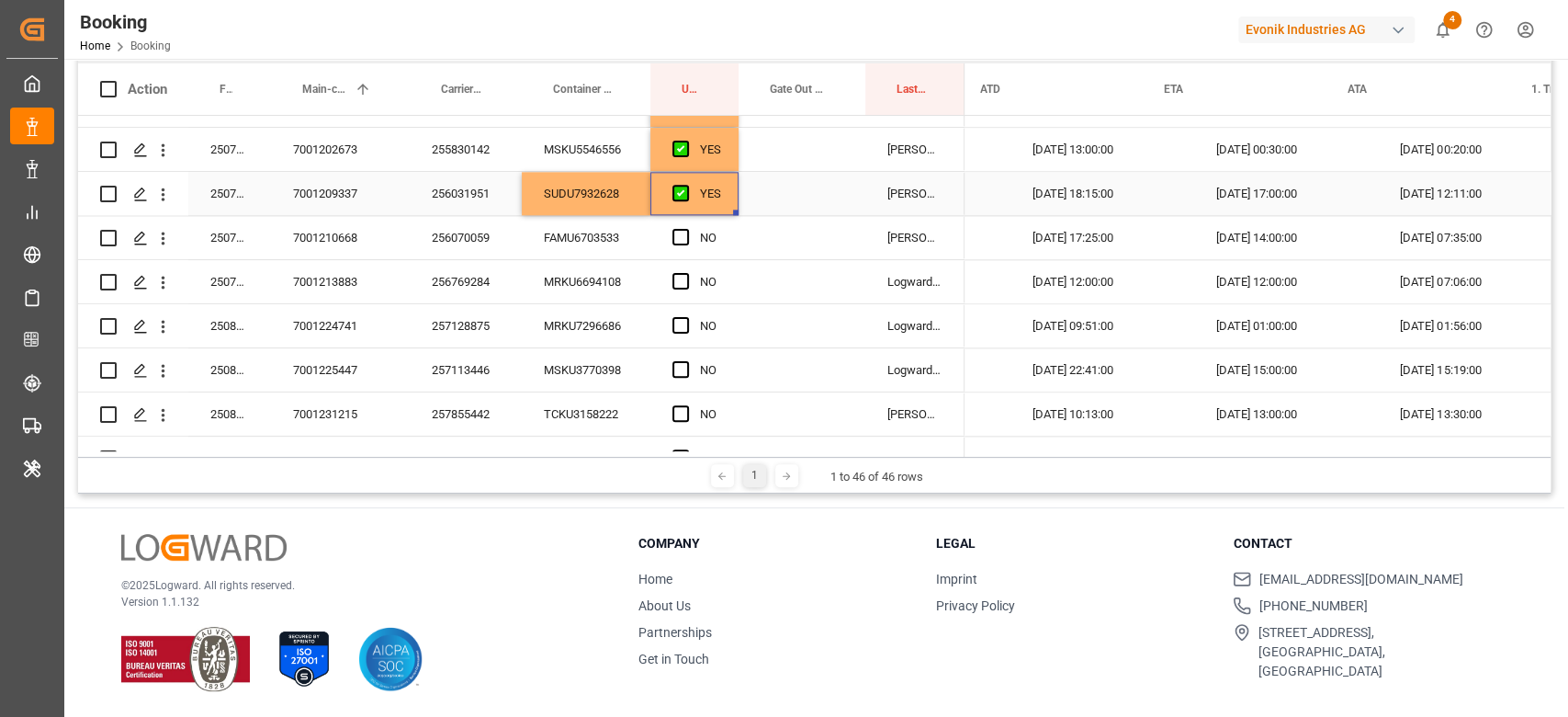
scroll to position [0, 1852]
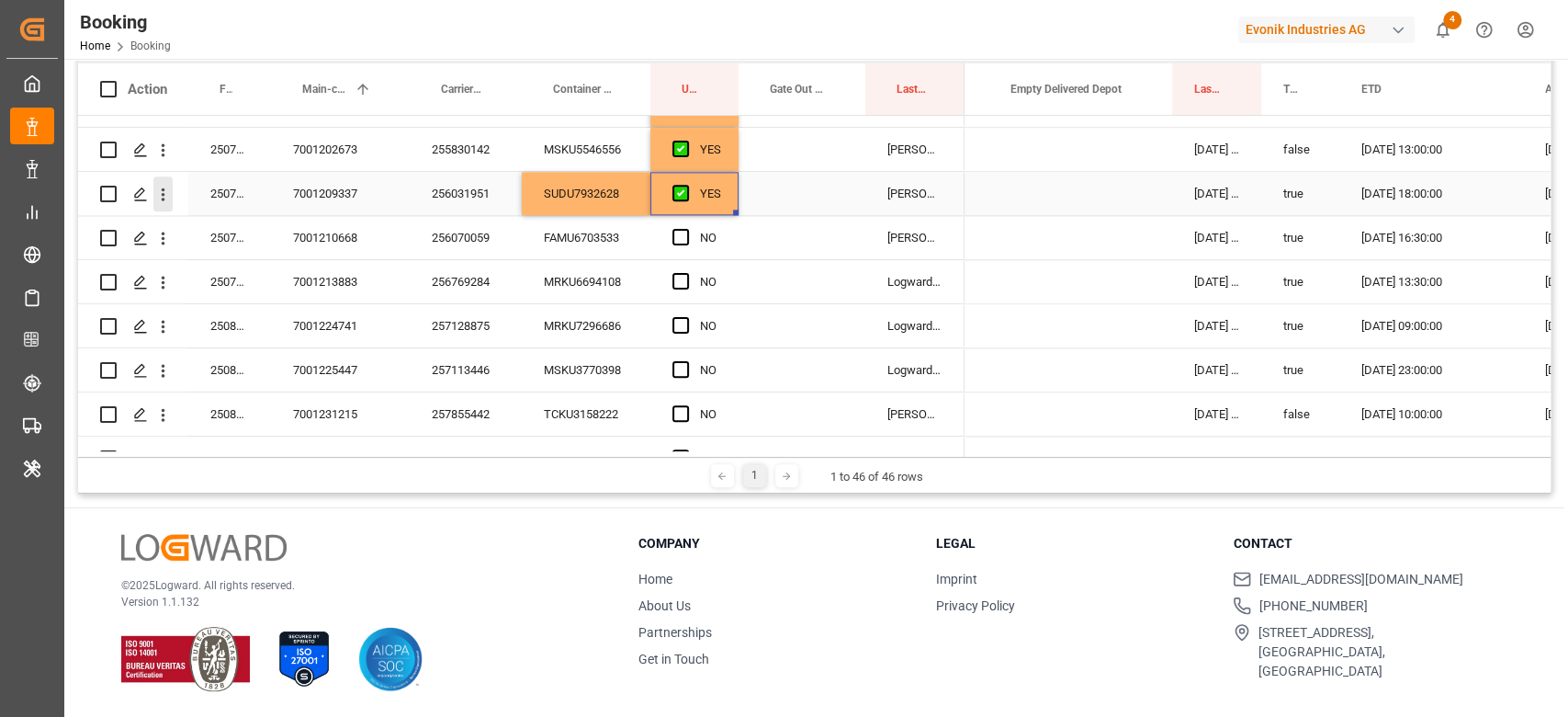
click at [169, 189] on icon "open menu" at bounding box center [163, 194] width 19 height 19
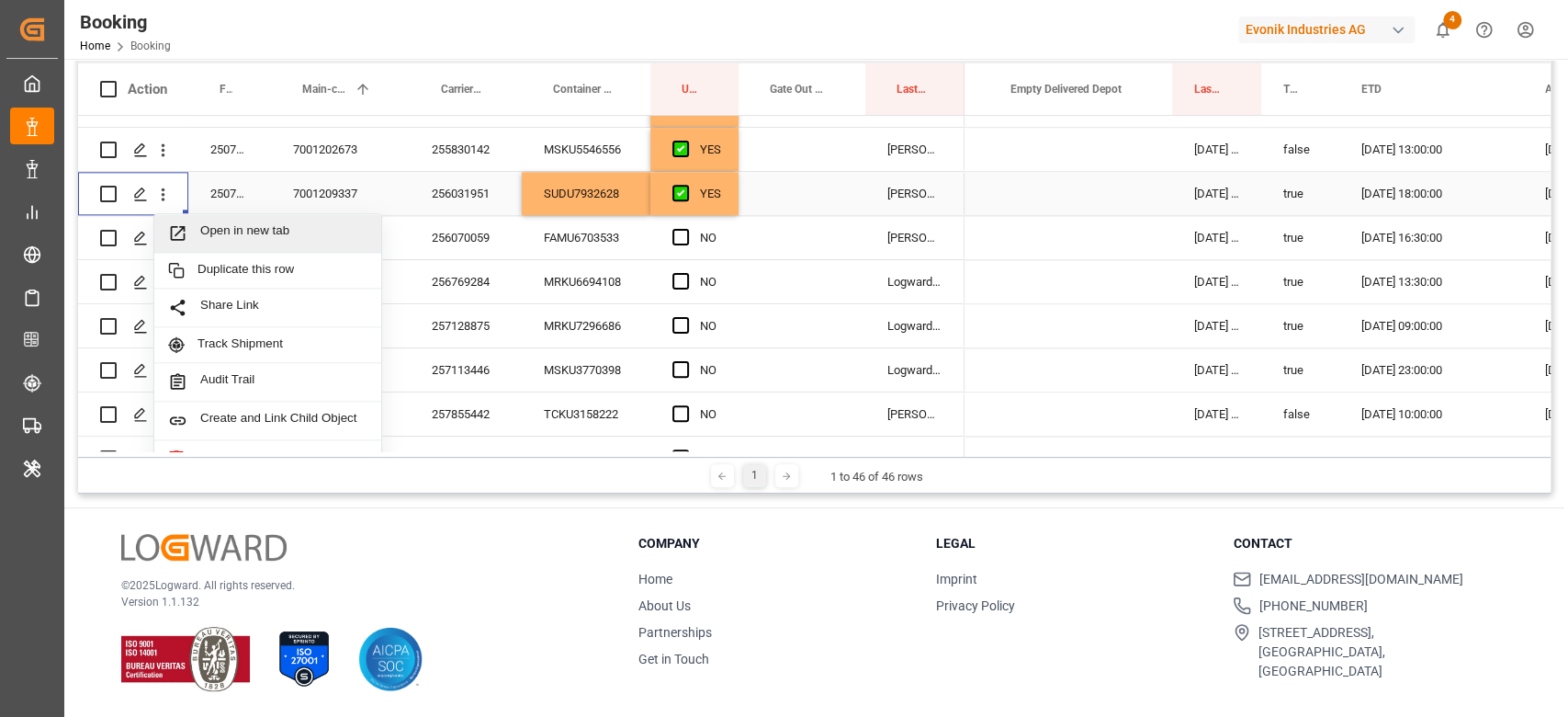
click at [209, 228] on span "Open in new tab" at bounding box center [284, 233] width 167 height 19
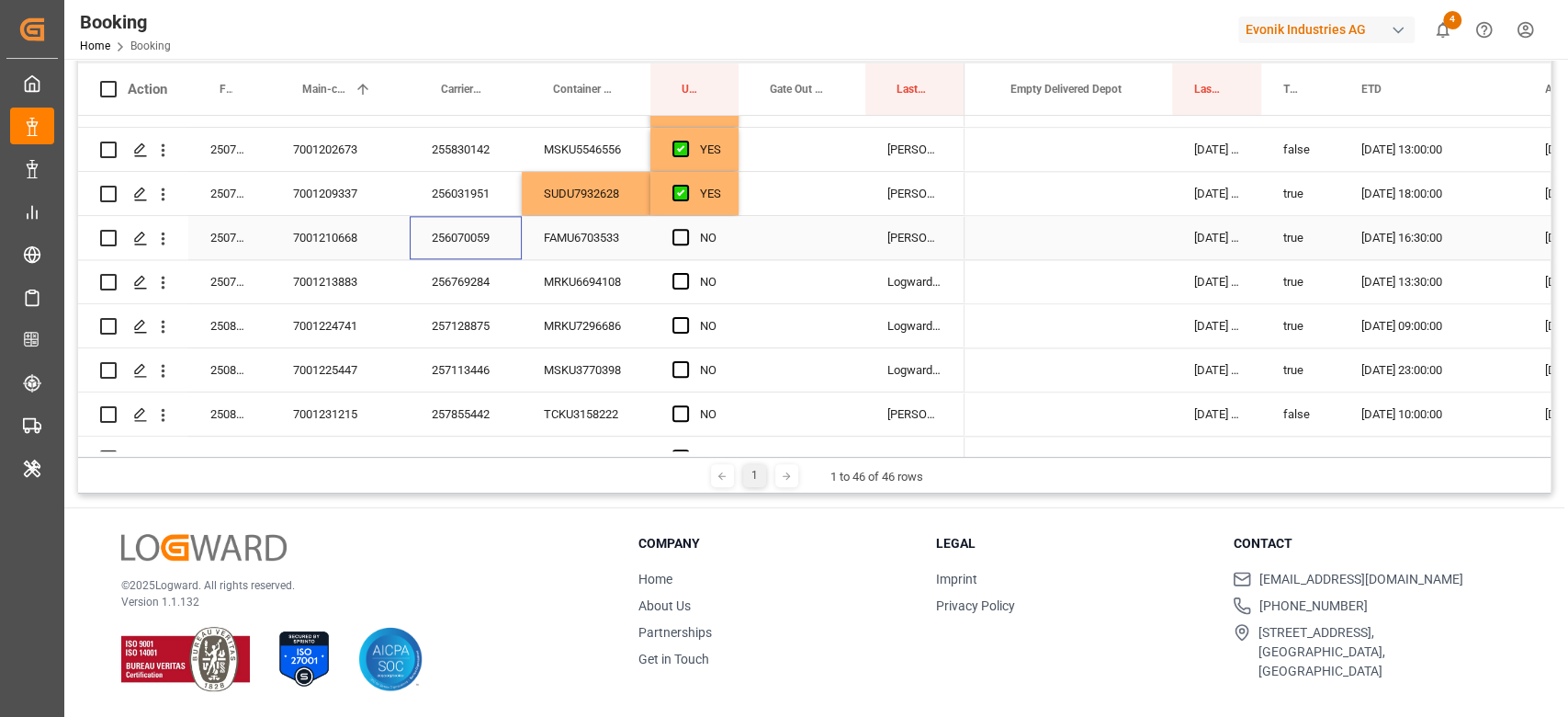
click at [478, 241] on div "256070059" at bounding box center [465, 237] width 112 height 43
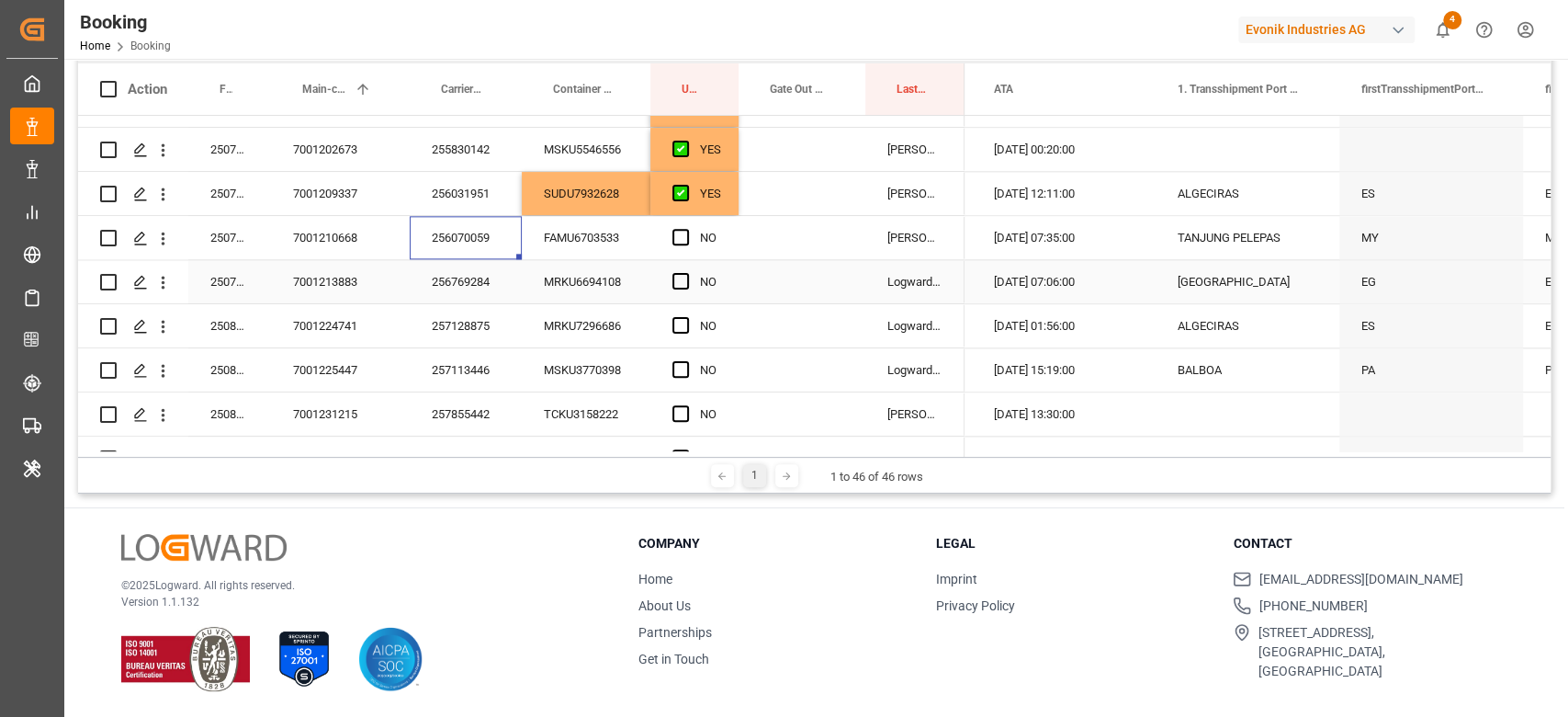
scroll to position [0, 2248]
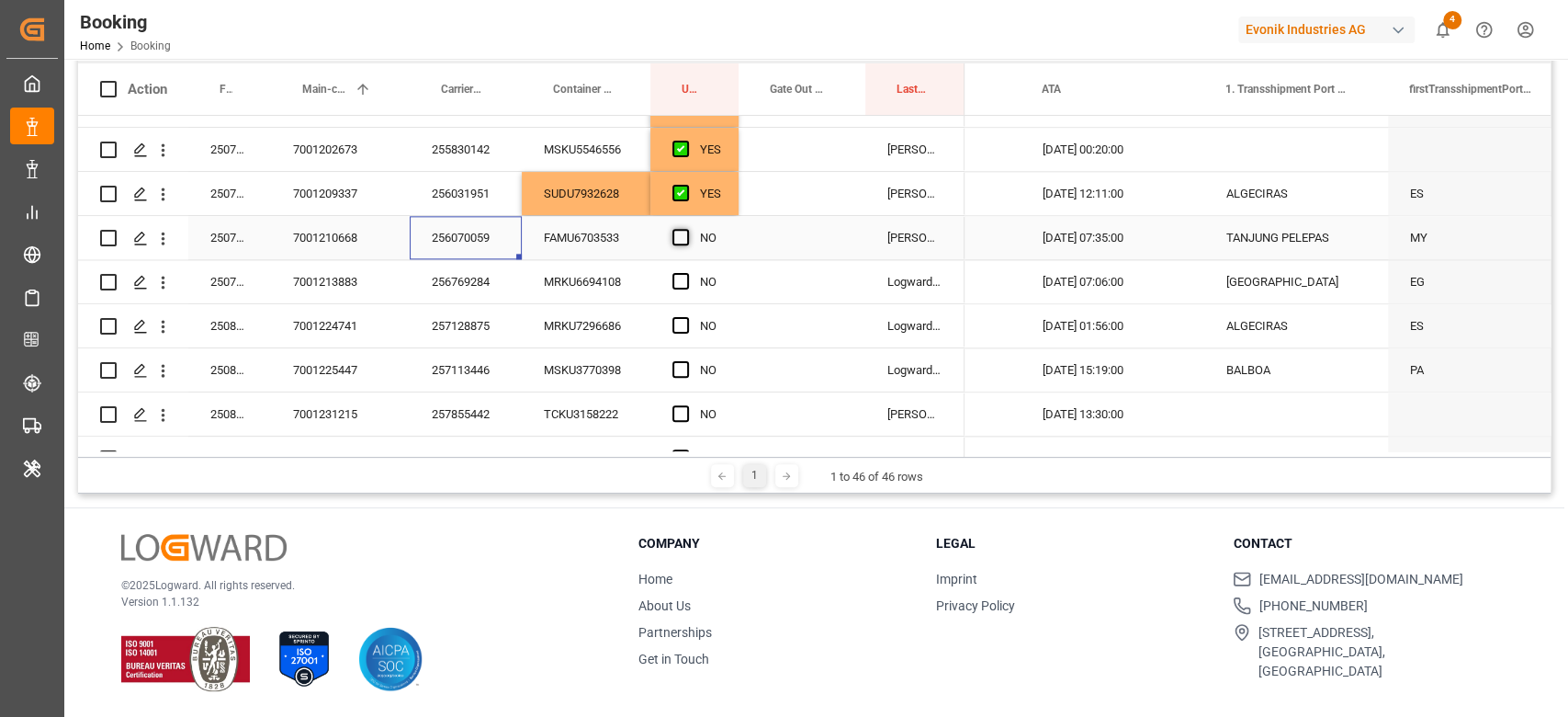
click at [681, 228] on span "Press SPACE to select this row." at bounding box center [680, 236] width 16 height 16
click at [686, 228] on input "Press SPACE to select this row." at bounding box center [686, 228] width 0 height 0
click at [490, 296] on div "256769284" at bounding box center [465, 281] width 112 height 43
click at [689, 275] on div "Press SPACE to select this row." at bounding box center [686, 282] width 28 height 42
click at [673, 284] on span "Press SPACE to select this row." at bounding box center [680, 280] width 16 height 16
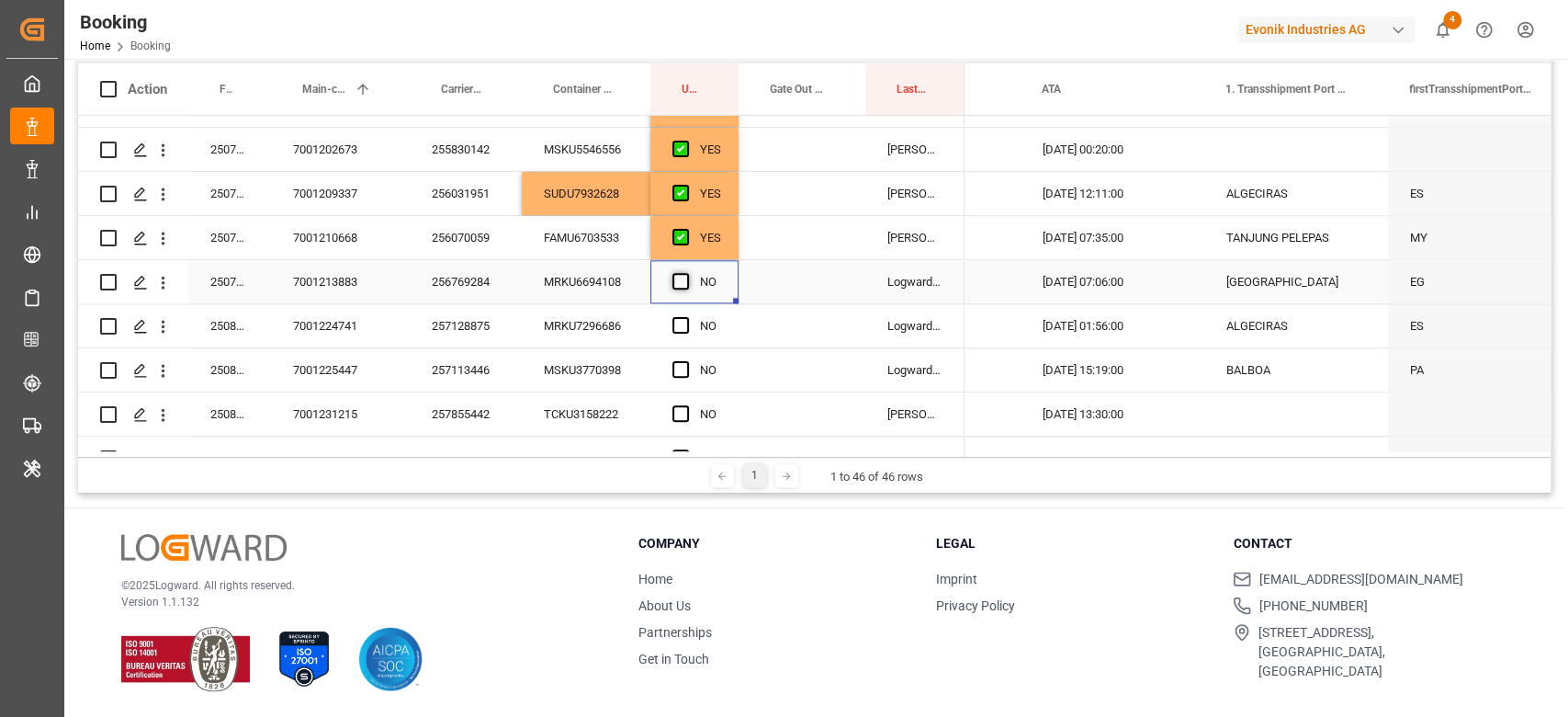
click at [686, 272] on input "Press SPACE to select this row." at bounding box center [686, 272] width 0 height 0
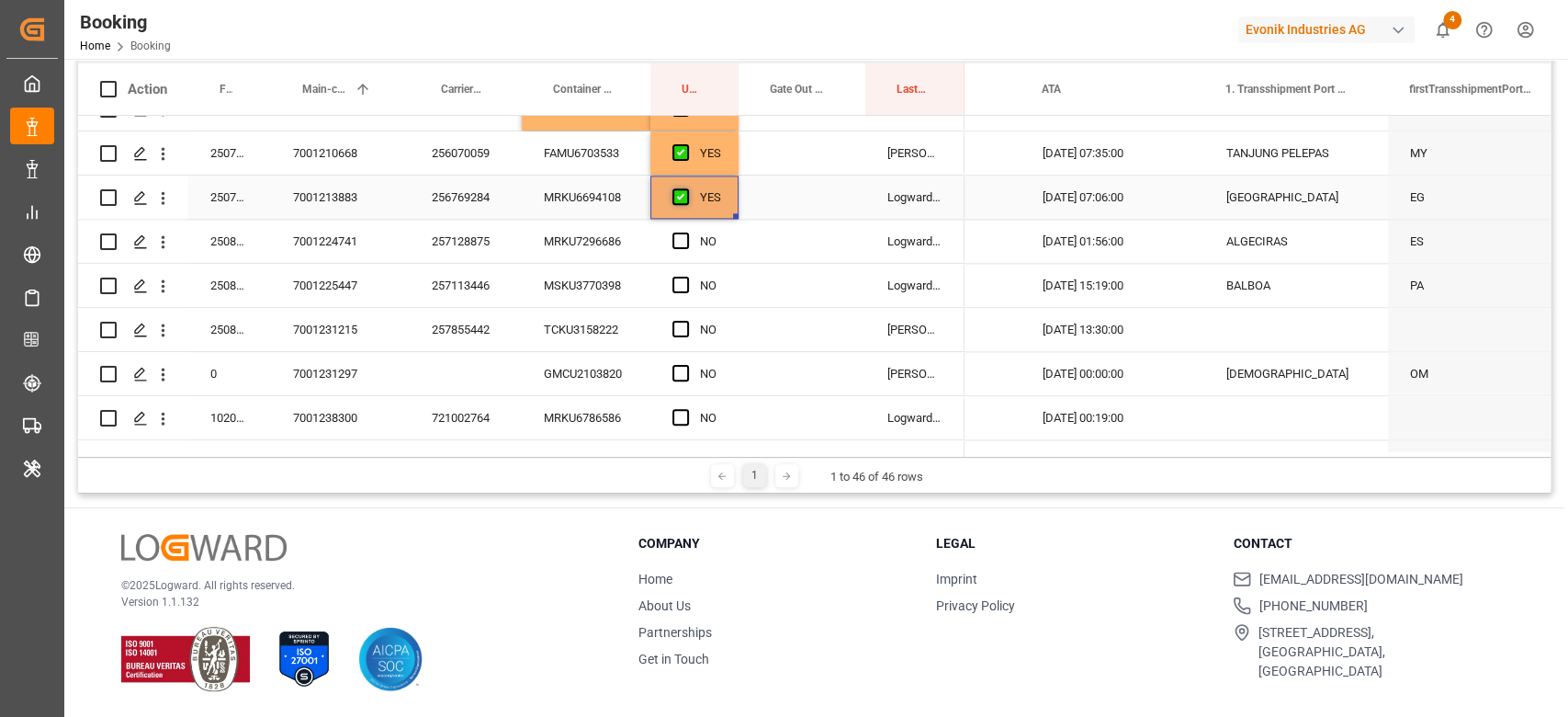
scroll to position [1698, 0]
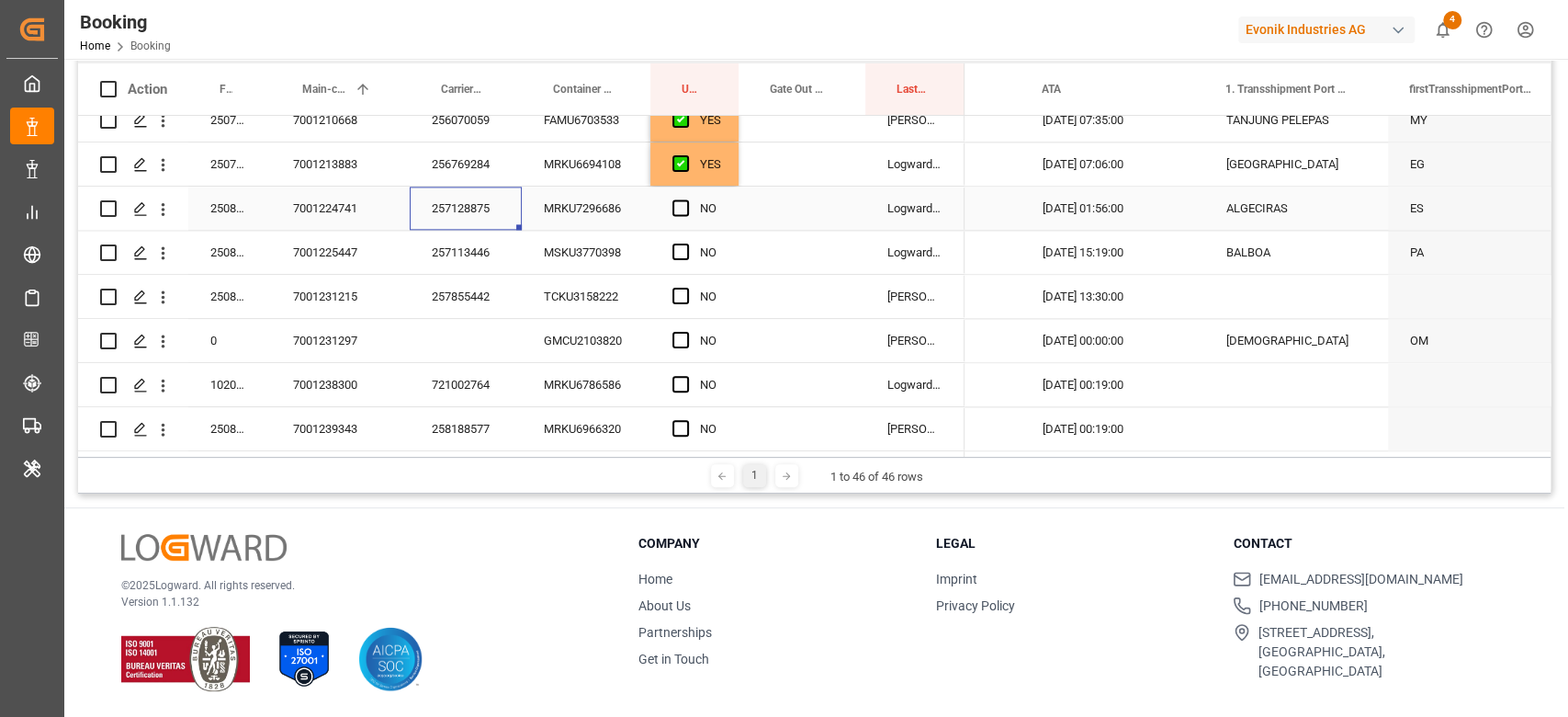
click at [473, 217] on div "257128875" at bounding box center [465, 207] width 112 height 43
click at [682, 201] on span "Press SPACE to select this row." at bounding box center [680, 207] width 16 height 16
click at [686, 200] on input "Press SPACE to select this row." at bounding box center [686, 200] width 0 height 0
click at [504, 253] on div "257113446" at bounding box center [465, 251] width 112 height 43
click at [440, 300] on div "257855442" at bounding box center [465, 295] width 112 height 43
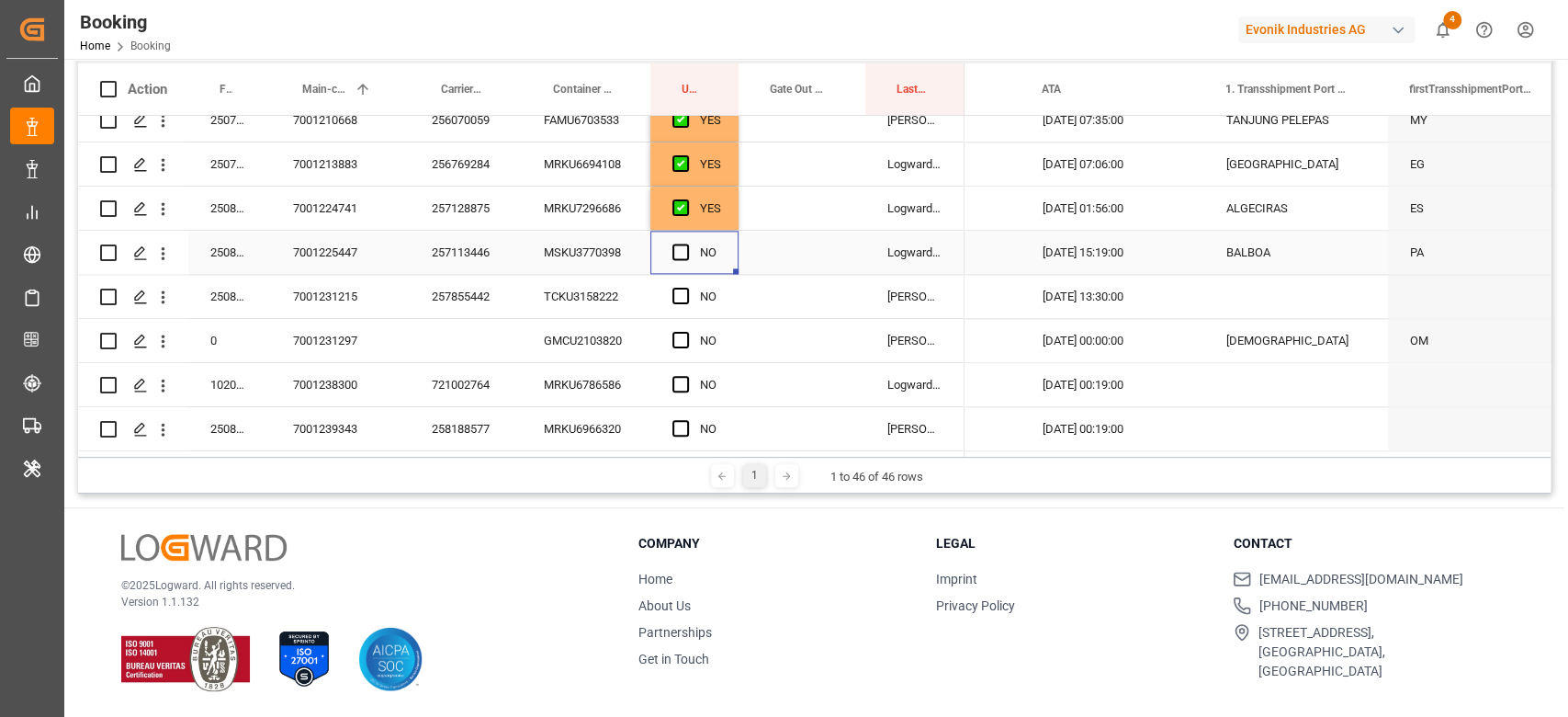
click at [668, 253] on div "NO" at bounding box center [694, 251] width 88 height 43
click at [683, 245] on span "Press SPACE to select this row." at bounding box center [680, 251] width 16 height 16
click at [686, 244] on input "Press SPACE to select this row." at bounding box center [686, 244] width 0 height 0
click at [675, 275] on div "Press SPACE to select this row." at bounding box center [686, 296] width 28 height 42
click at [674, 294] on span "Press SPACE to select this row." at bounding box center [680, 295] width 16 height 16
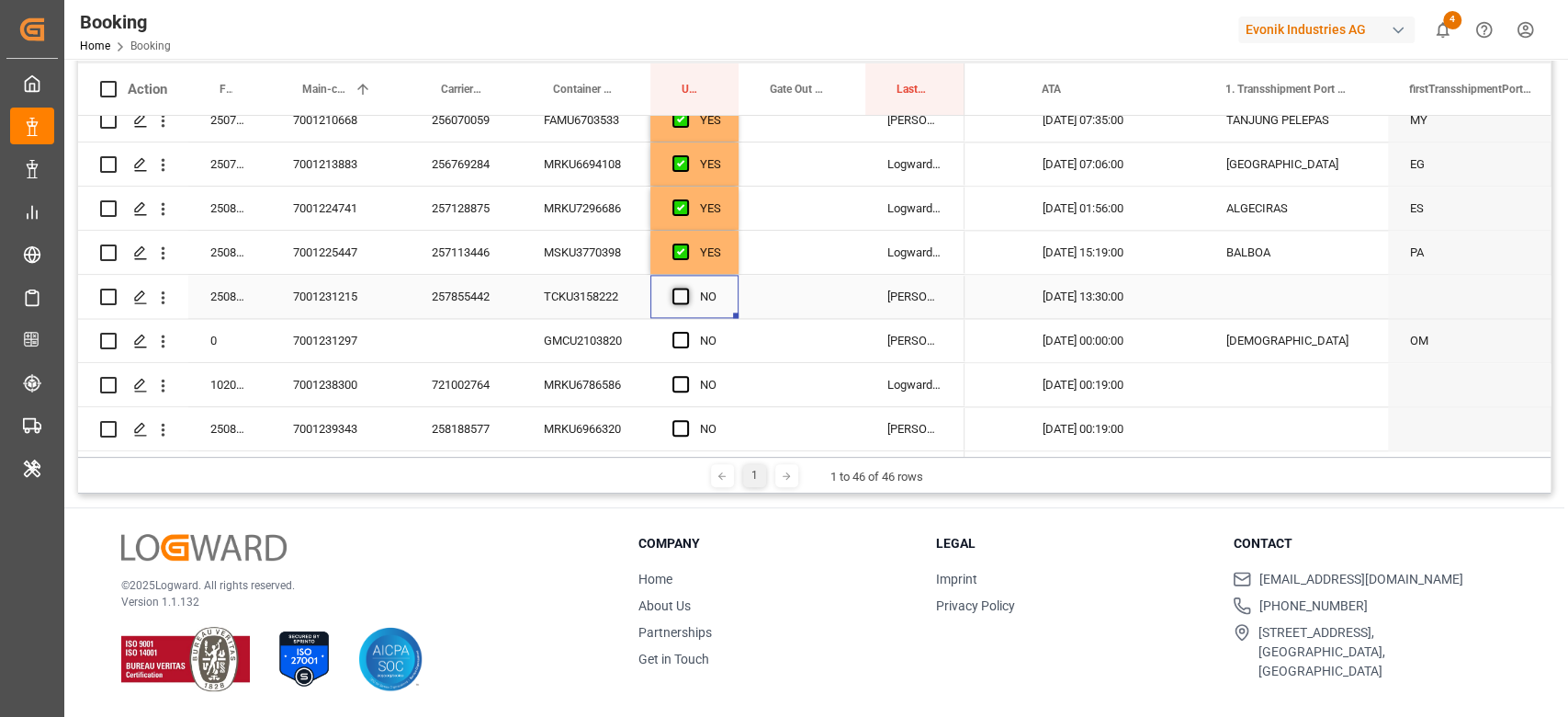
click at [686, 288] on input "Press SPACE to select this row." at bounding box center [686, 288] width 0 height 0
click at [604, 331] on div "GMCU2103820" at bounding box center [586, 339] width 129 height 43
click at [509, 381] on div "721002764" at bounding box center [465, 384] width 112 height 43
click at [824, 334] on div "Press SPACE to select this row." at bounding box center [802, 339] width 127 height 43
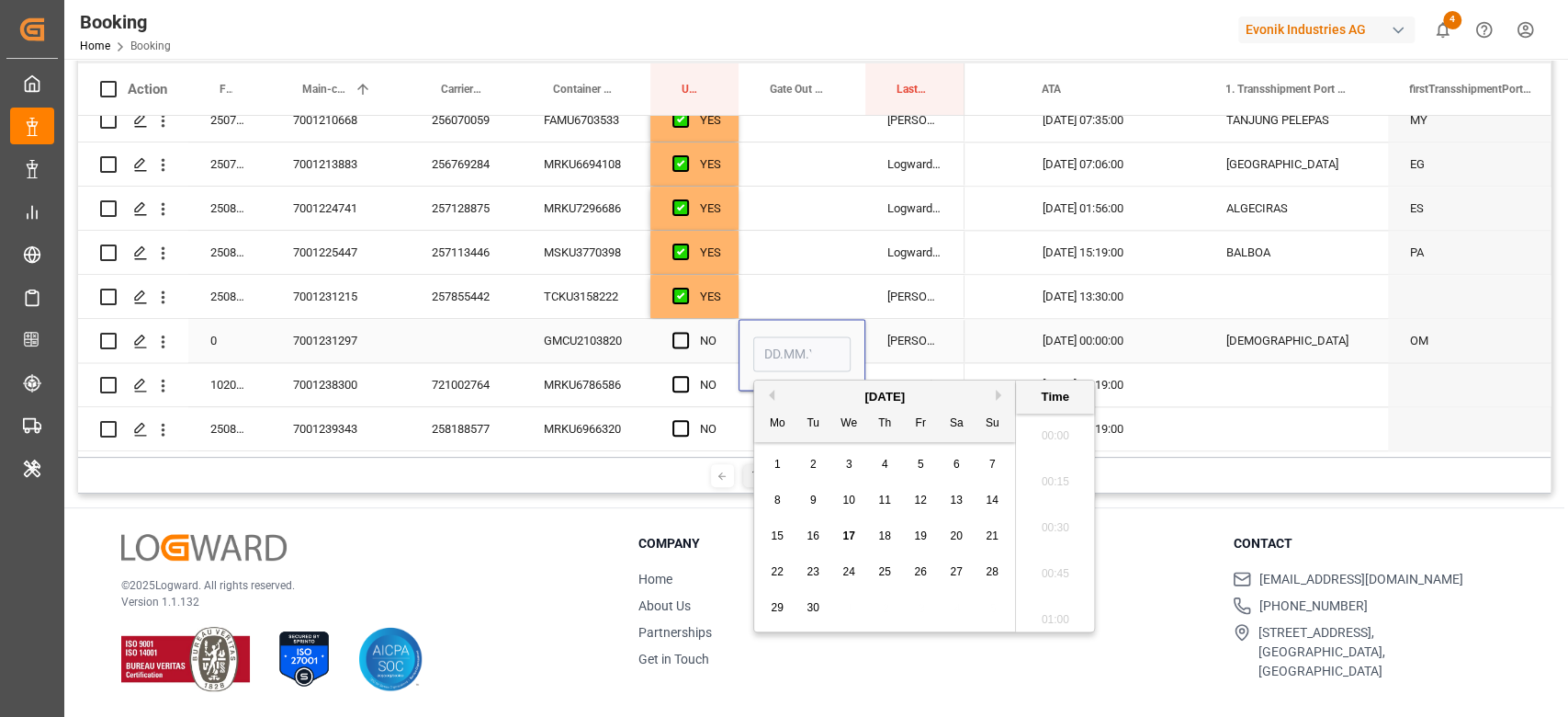
scroll to position [2854, 0]
click at [838, 532] on div "17" at bounding box center [849, 536] width 23 height 22
type input "17.09.2025 00:00"
click at [686, 332] on span "Press SPACE to select this row." at bounding box center [680, 339] width 16 height 16
click at [686, 332] on input "Press SPACE to select this row." at bounding box center [686, 332] width 0 height 0
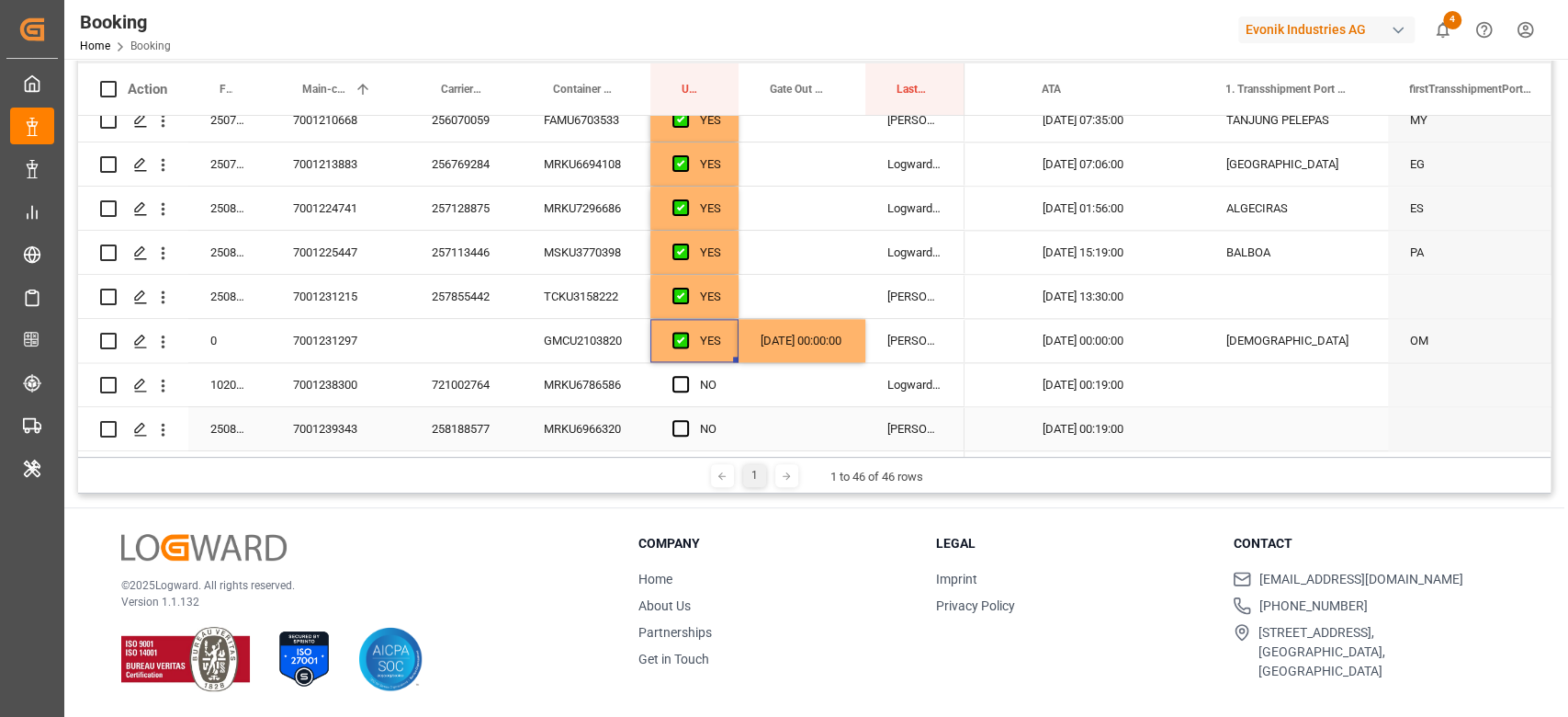
click at [445, 426] on div "258188577" at bounding box center [465, 428] width 112 height 43
click at [676, 424] on span "Press SPACE to select this row." at bounding box center [680, 427] width 16 height 16
click at [686, 420] on input "Press SPACE to select this row." at bounding box center [686, 420] width 0 height 0
click at [679, 380] on span "Press SPACE to select this row." at bounding box center [680, 383] width 16 height 16
click at [686, 376] on input "Press SPACE to select this row." at bounding box center [686, 376] width 0 height 0
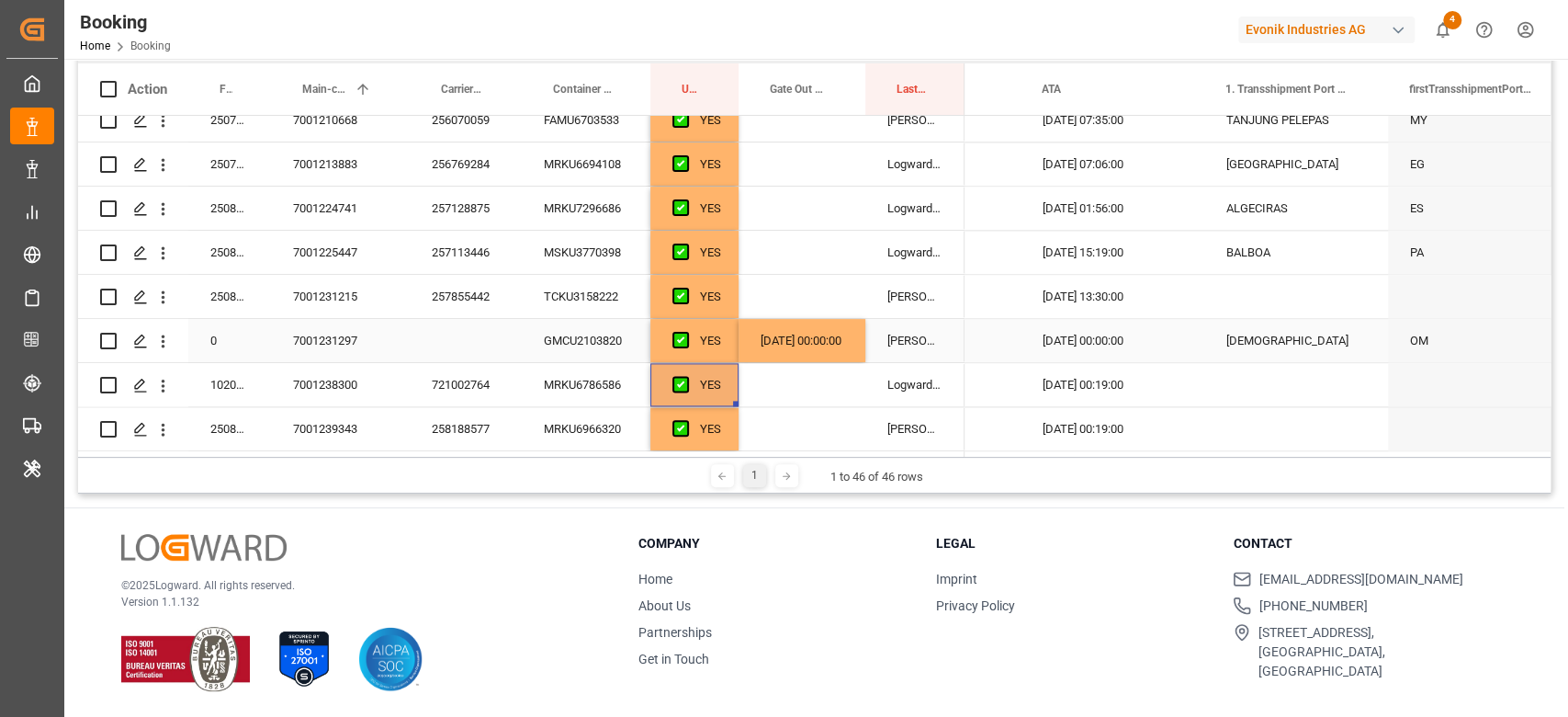
click at [580, 325] on div "GMCU2103820" at bounding box center [586, 339] width 129 height 43
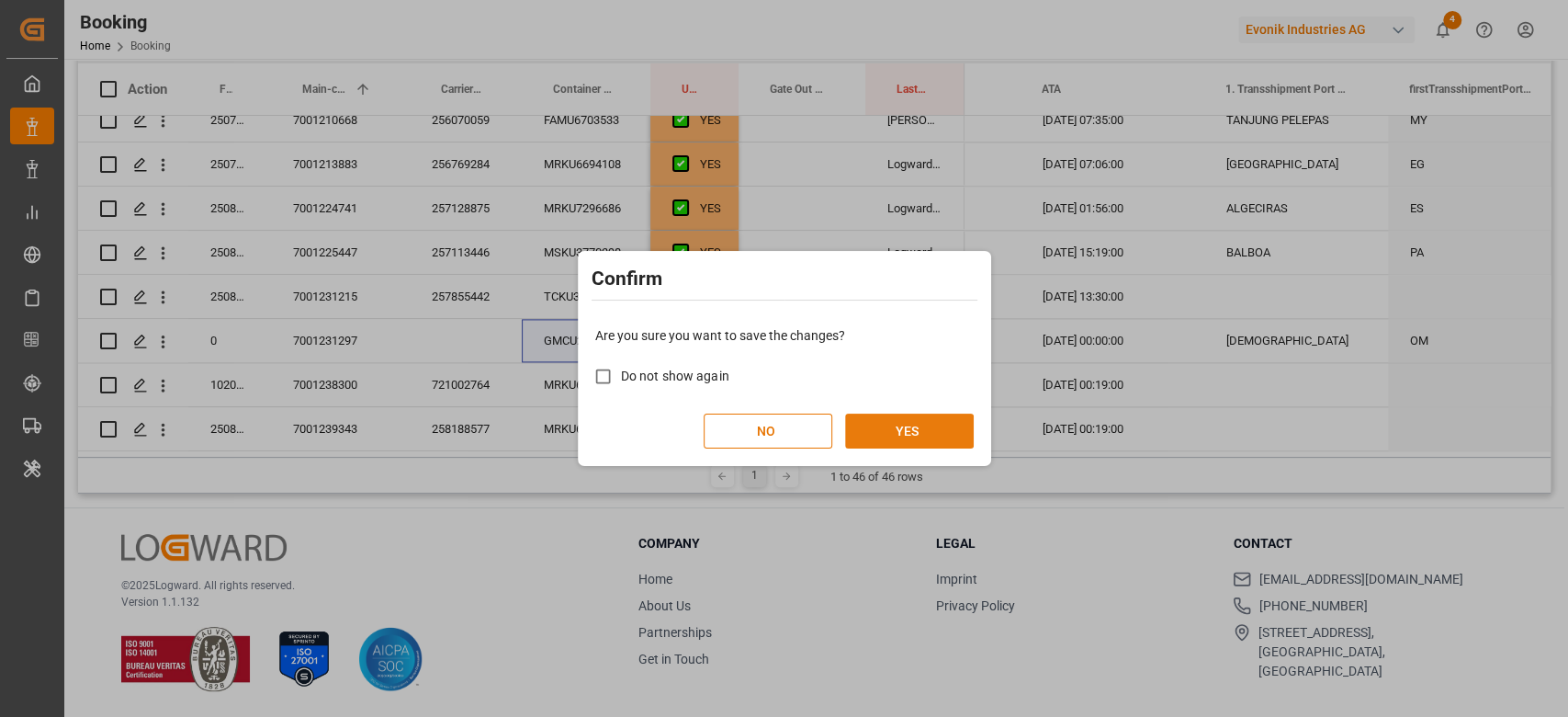
click at [931, 429] on button "YES" at bounding box center [909, 430] width 129 height 35
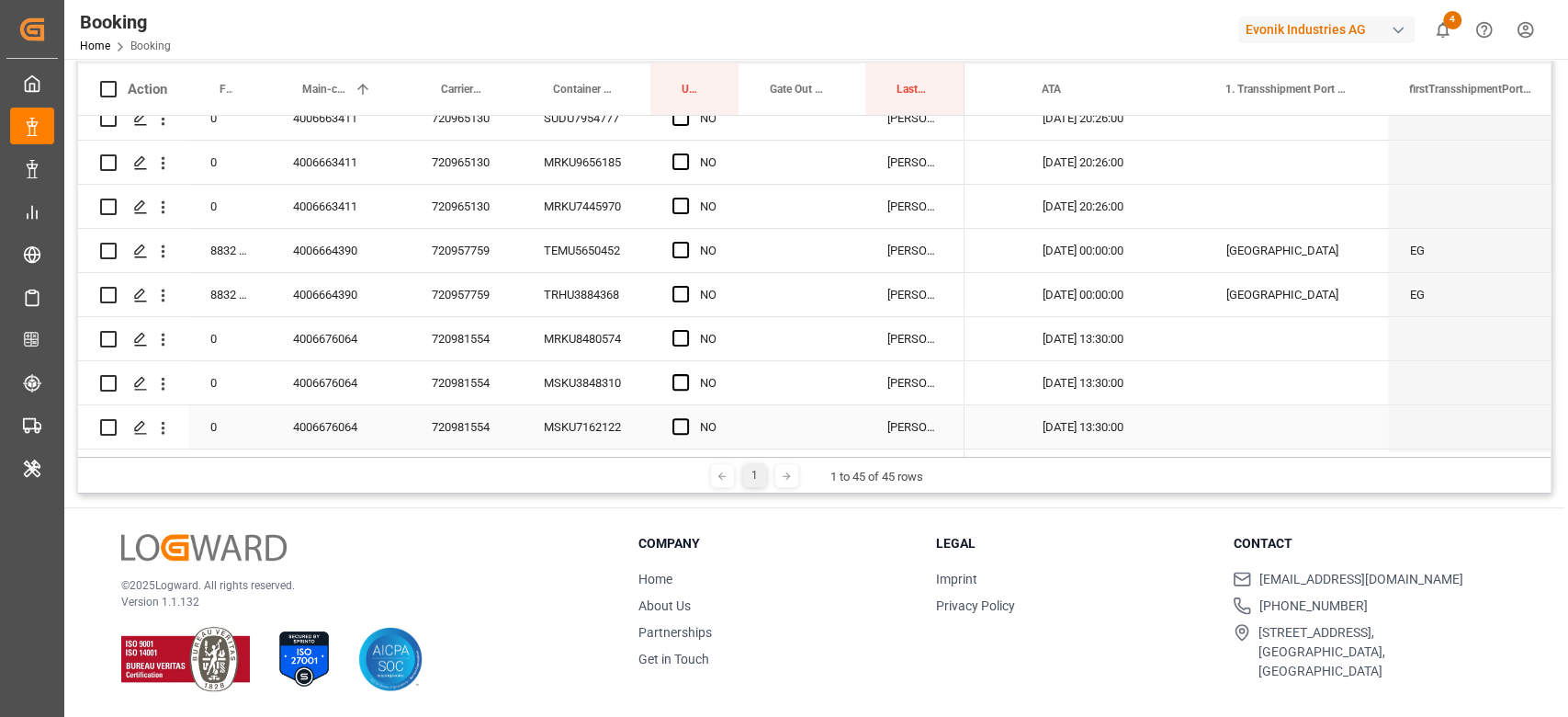
scroll to position [0, 0]
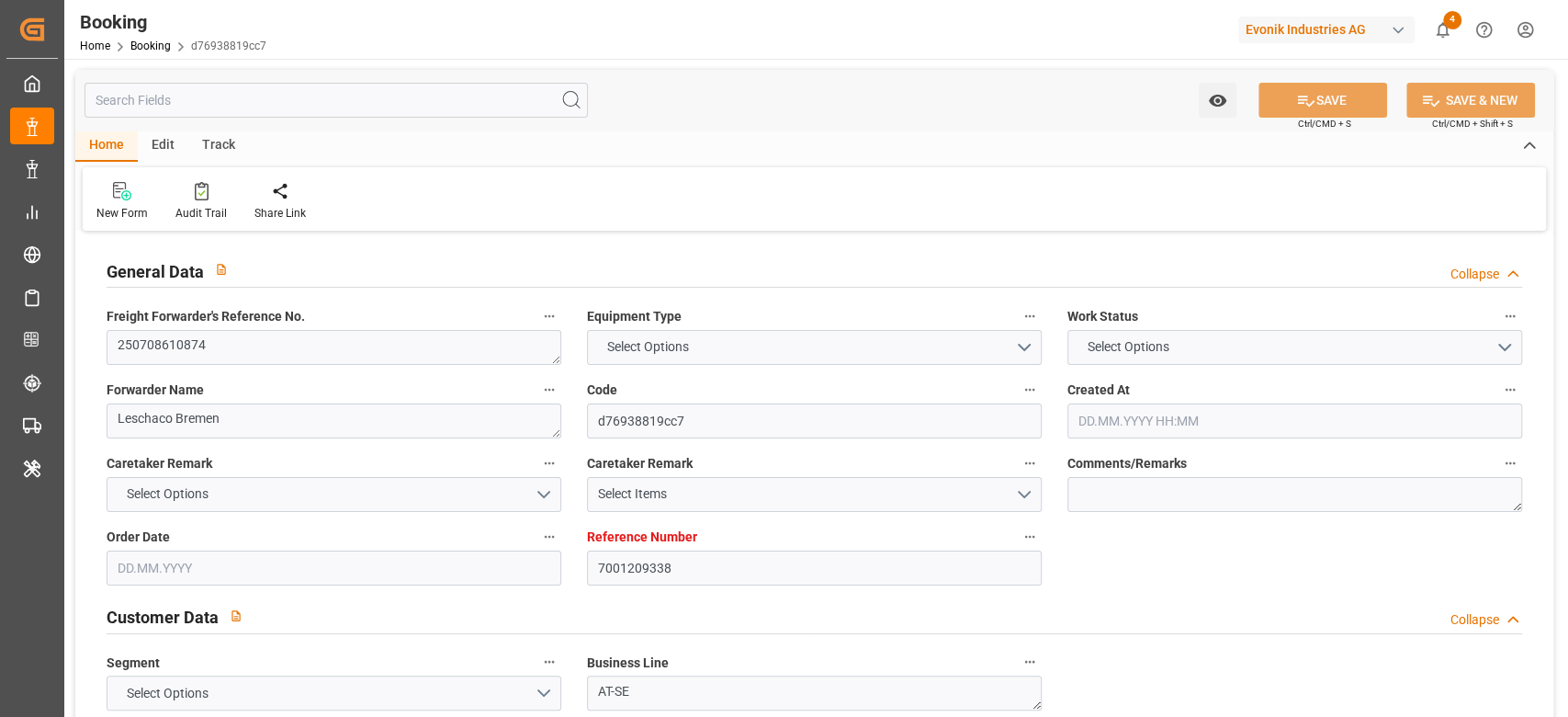
type input "7001209338"
type input "9303766"
type input "Maersk"
type input "Maersk Line AS"
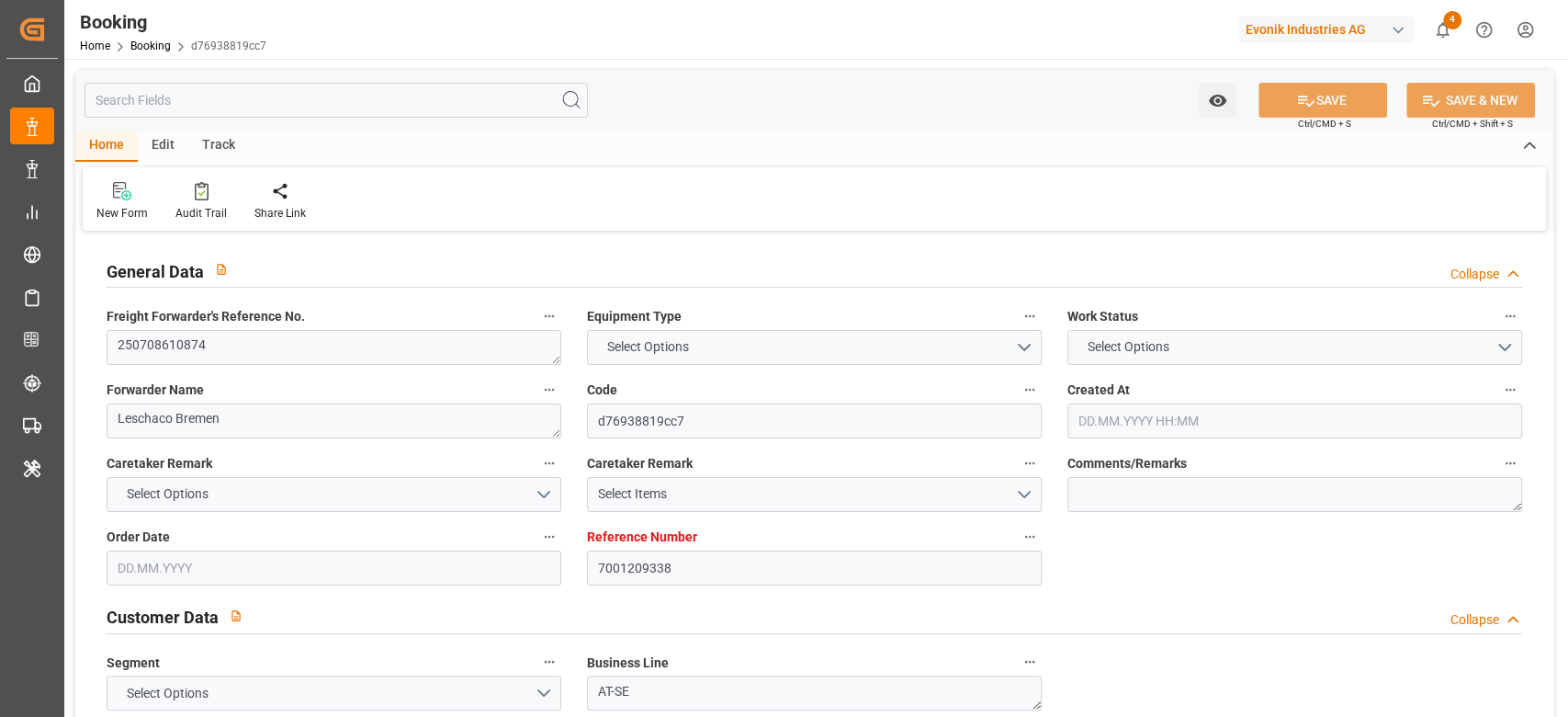
type input "BEANR"
type input "CNLIH"
type input "51"
type input "ESALG"
type input "SGSIN"
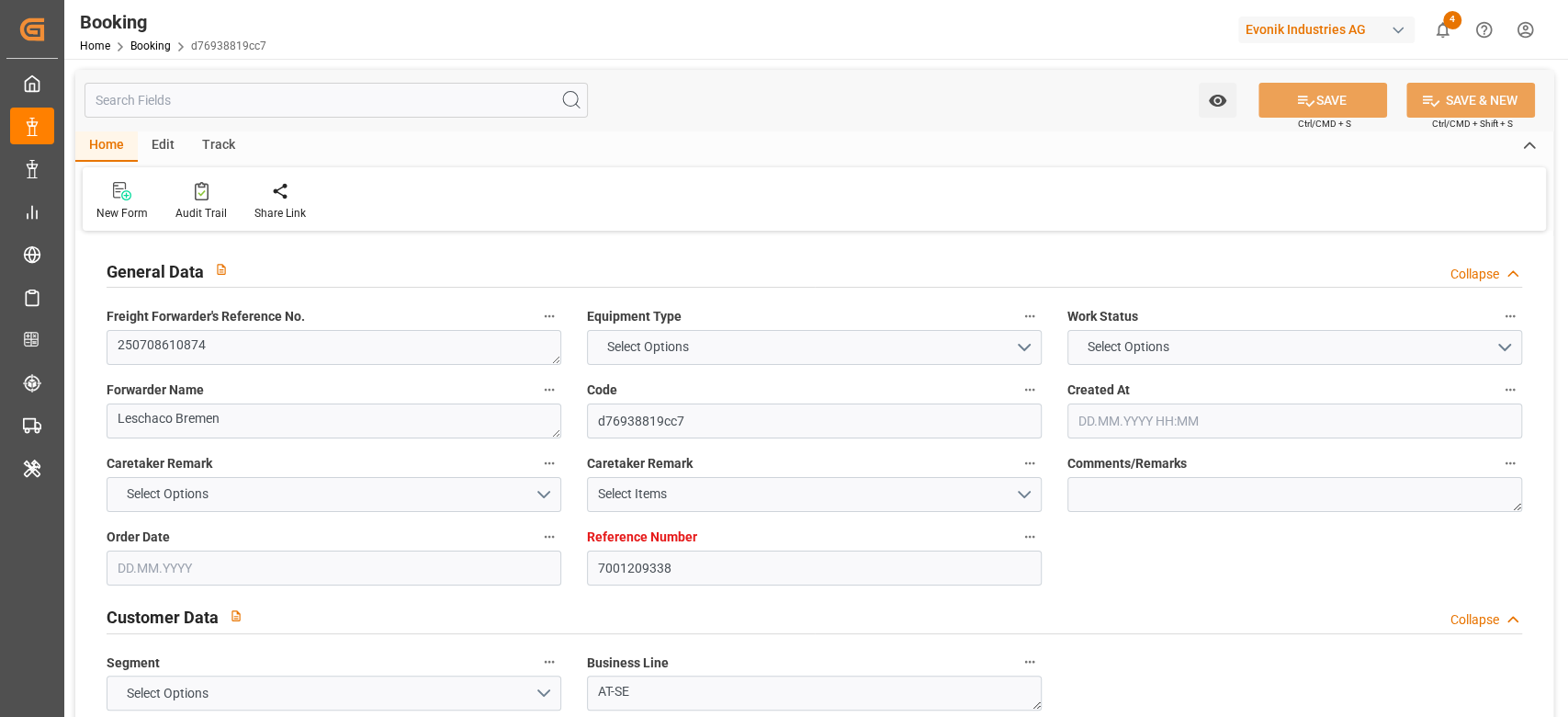
type input "HKHKG"
type input "0"
type input "BEANR"
type input "CNLIH"
type input "9632167"
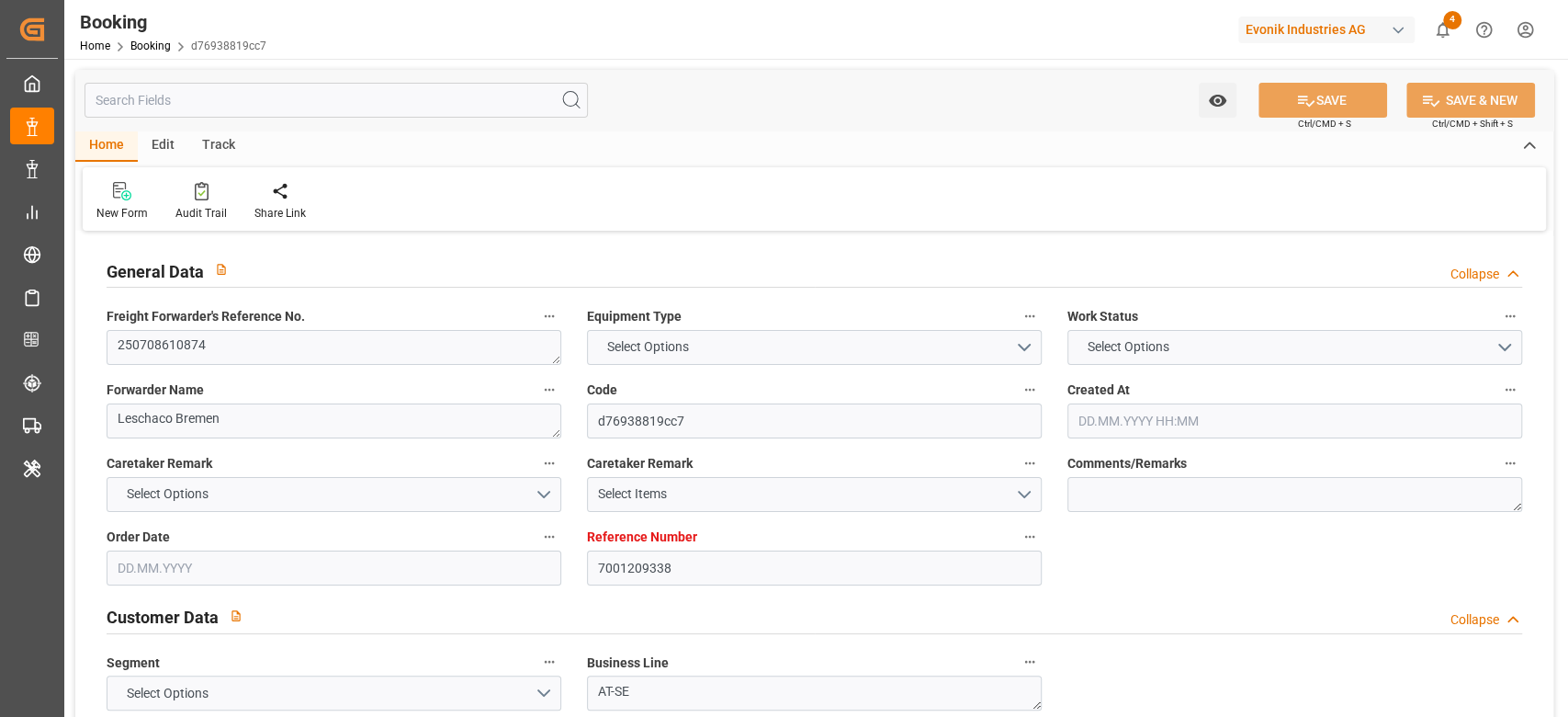
type input "9717228"
type input "[DATE] 06:49"
type input "[DATE]"
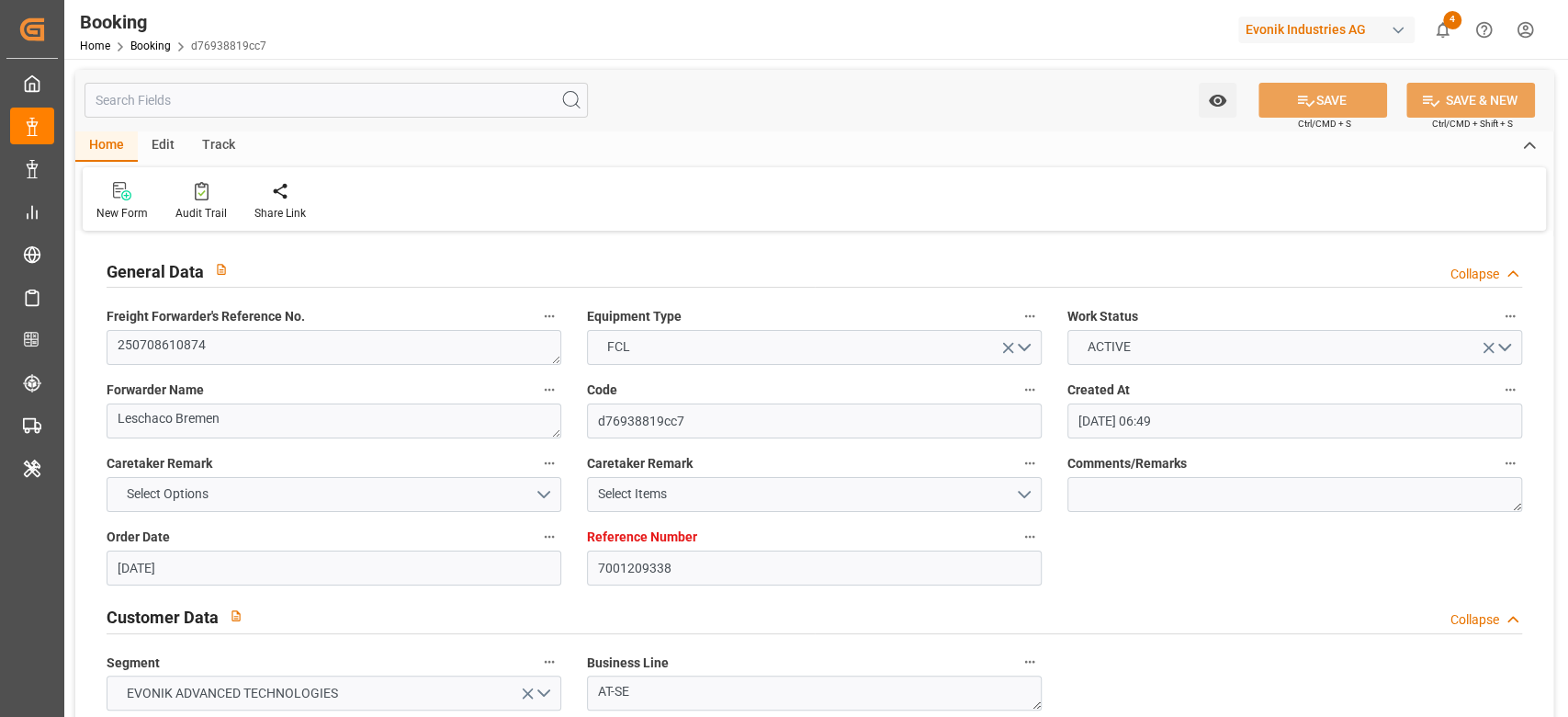
type input "[DATE]"
type input "[DATE] 18:00"
type input "[DATE] 00:00"
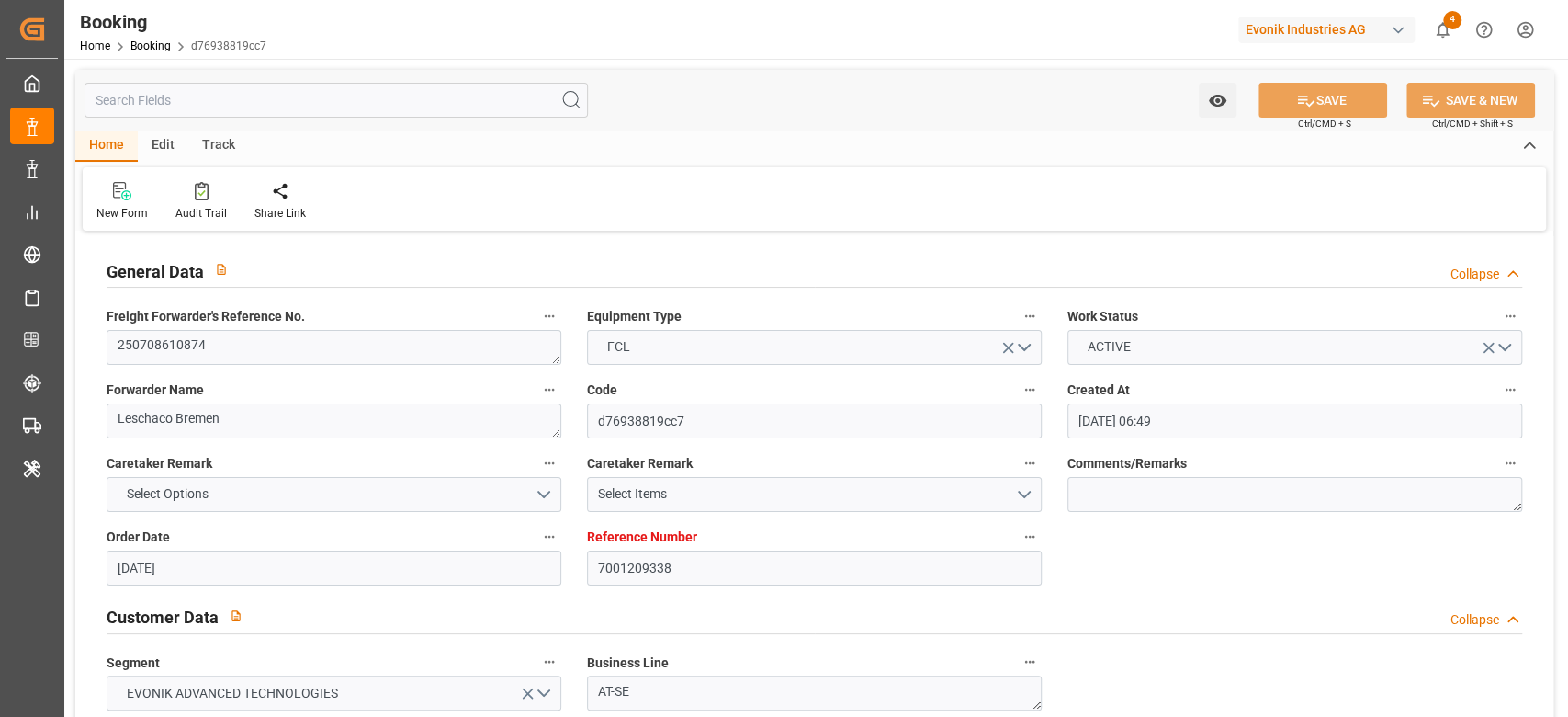
type input "[DATE] 18:15"
type input "[DATE] 01:42"
type input "[DATE] 17:00"
type input "[DATE] 00:00"
type input "[DATE] 12:11"
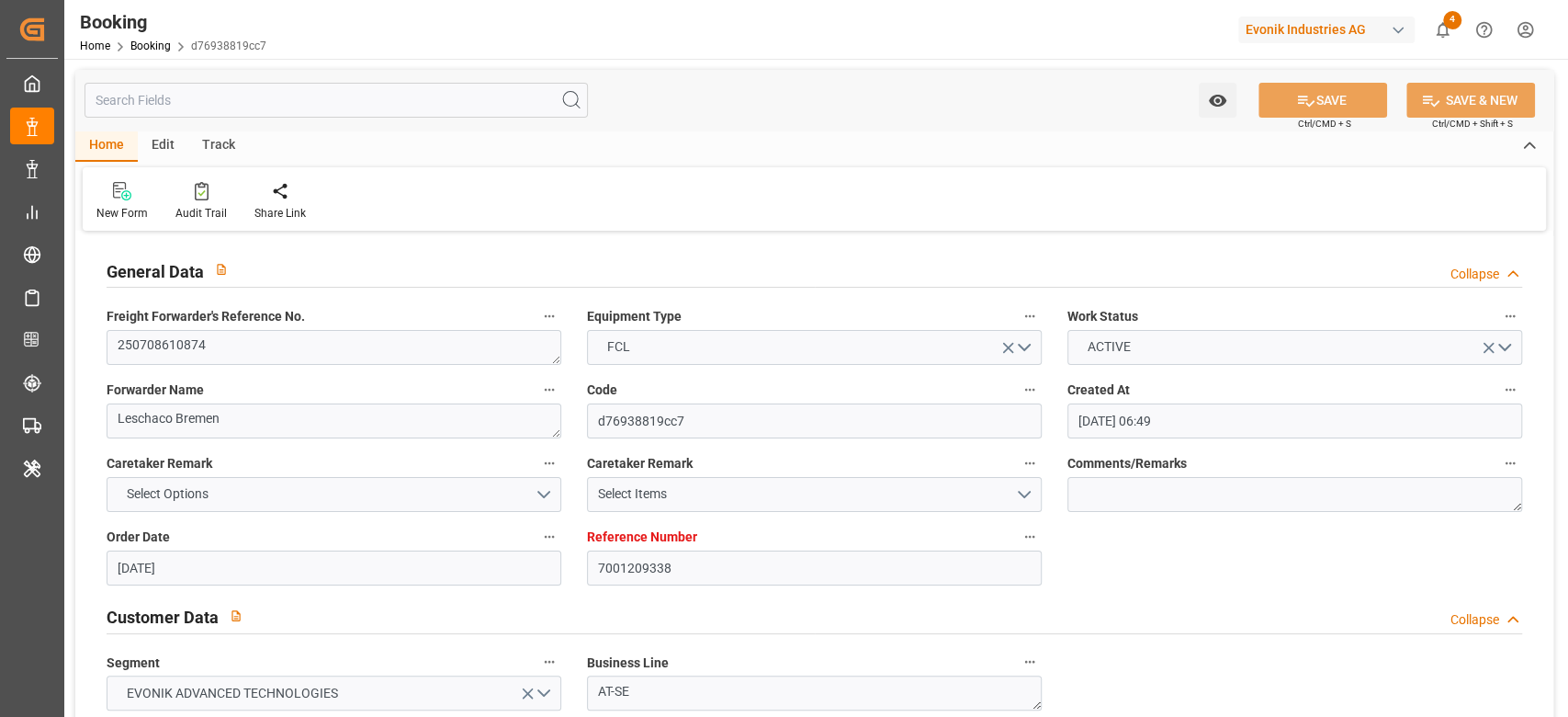
type input "[DATE] 02:00"
type input "[DATE] 00:00"
type input "[DATE] 01:01"
type input "[DATE] 18:00"
type input "[DATE] 00:00"
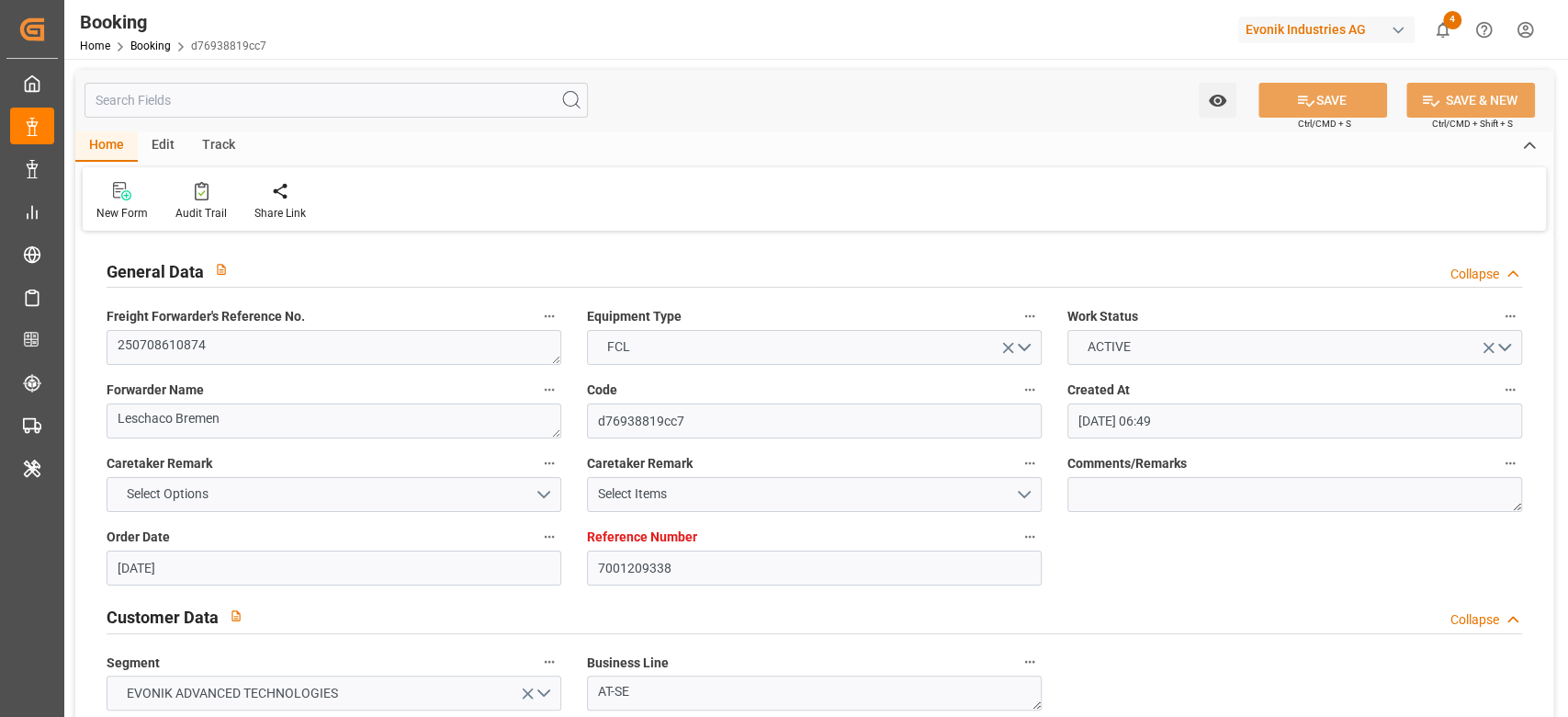
type input "[DATE] 19:09"
type input "[DATE] 03:30"
type input "[DATE] 00:00"
type input "[DATE] 04:11"
type input "[DATE] 11:00"
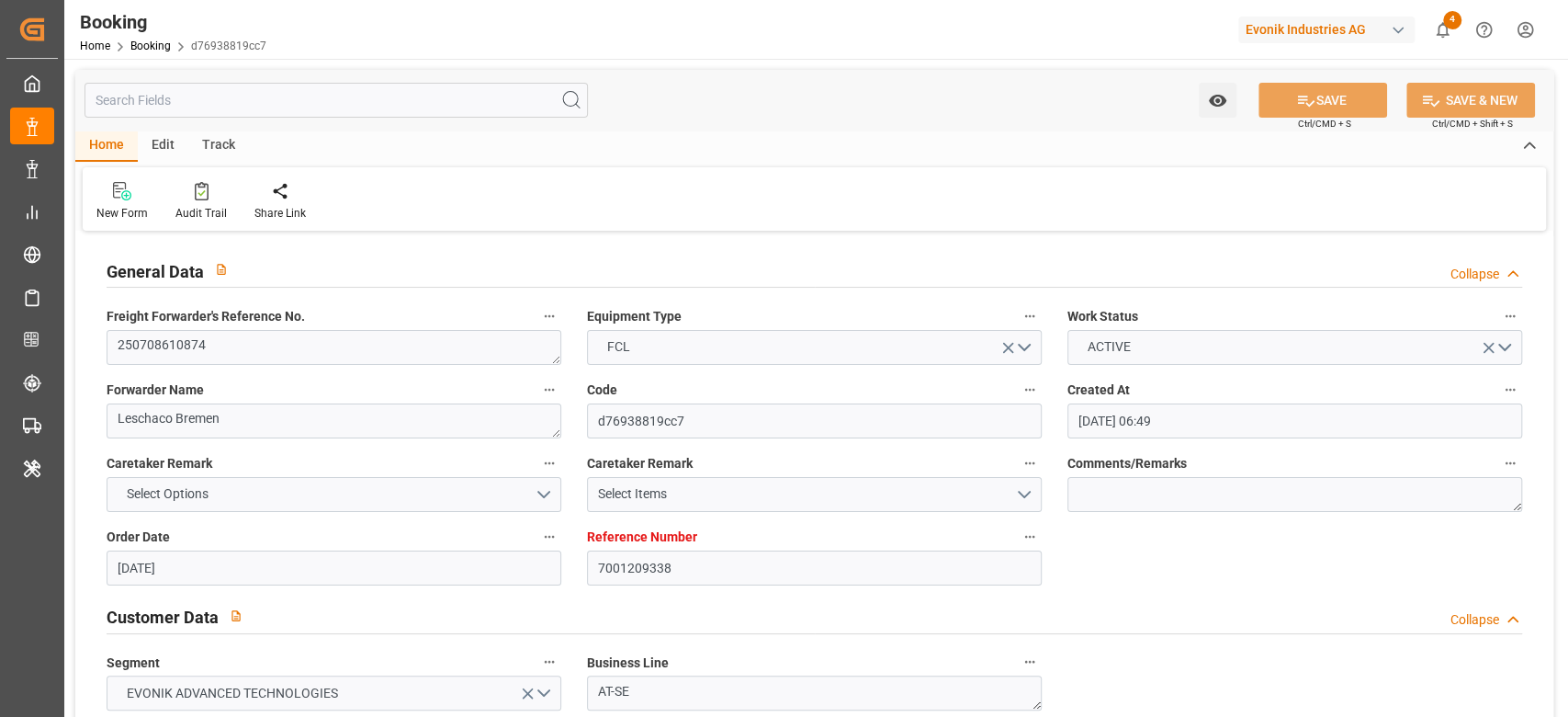
type input "[DATE] 00:00"
type input "[DATE] 12:00"
type input "[DATE] 10:00"
type input "[DATE] 00:00"
type input "[DATE] 12:11"
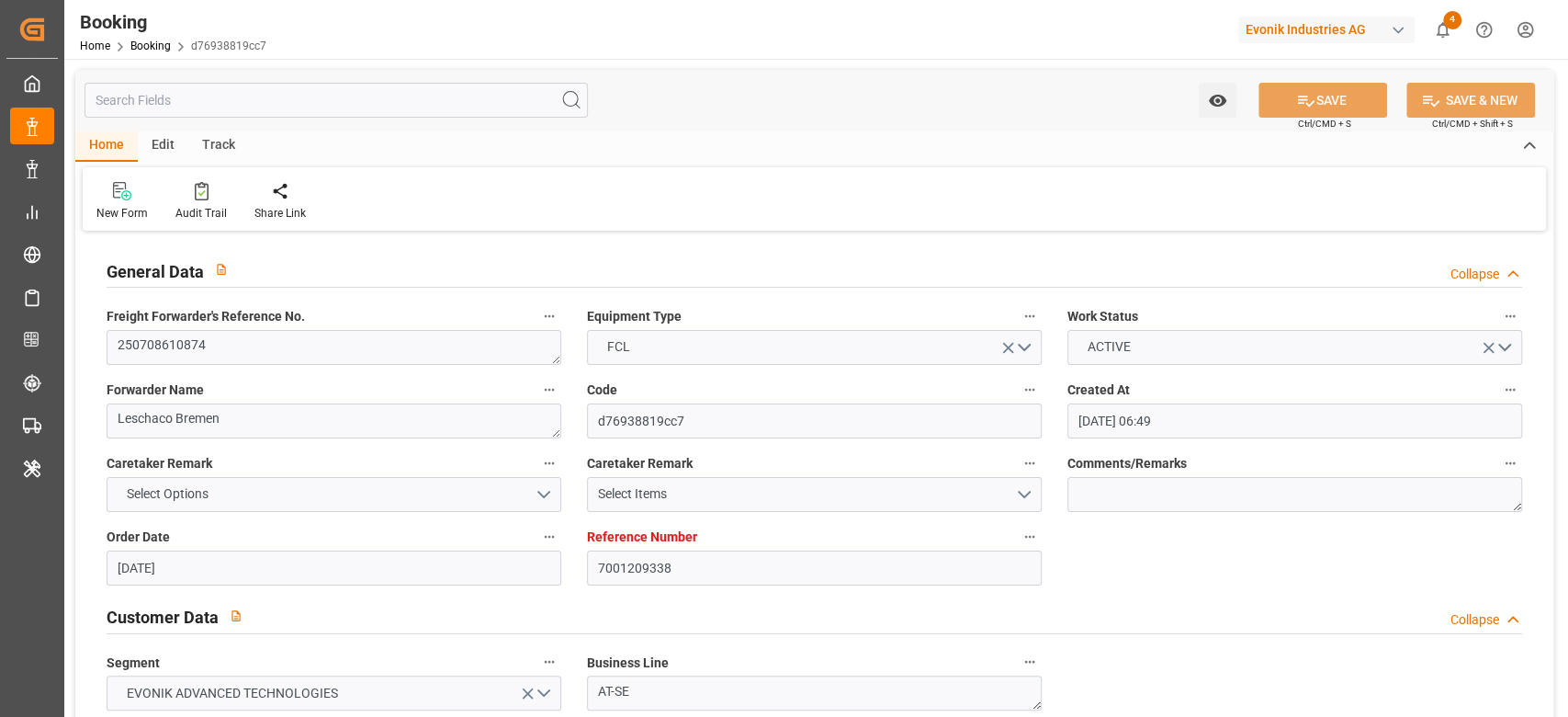
type input "[DATE] 00:00"
type input "[DATE]"
type input "[DATE] 11:32"
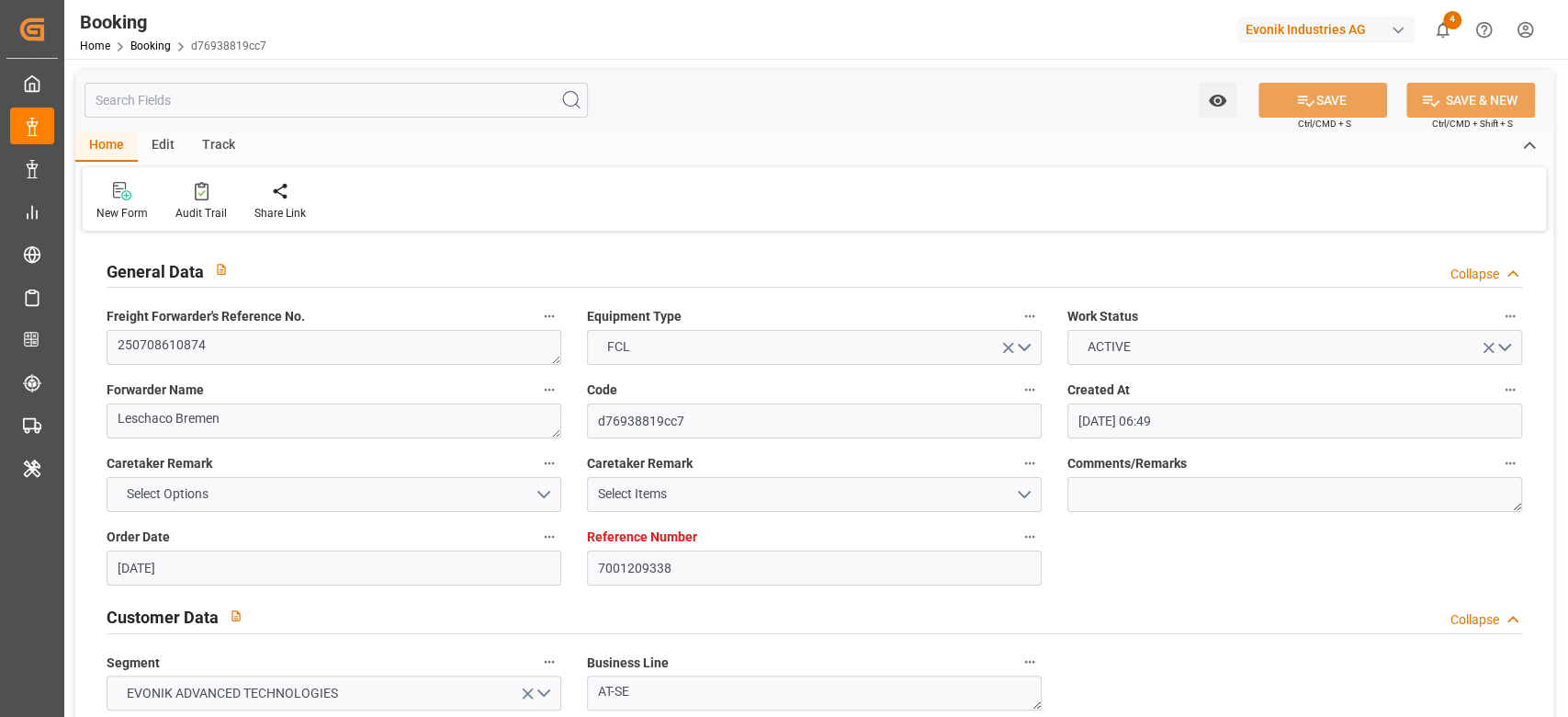
type input "[DATE]"
type input "[DATE] 12:46"
type input "[DATE] 20:00"
type input "[DATE] 22:00"
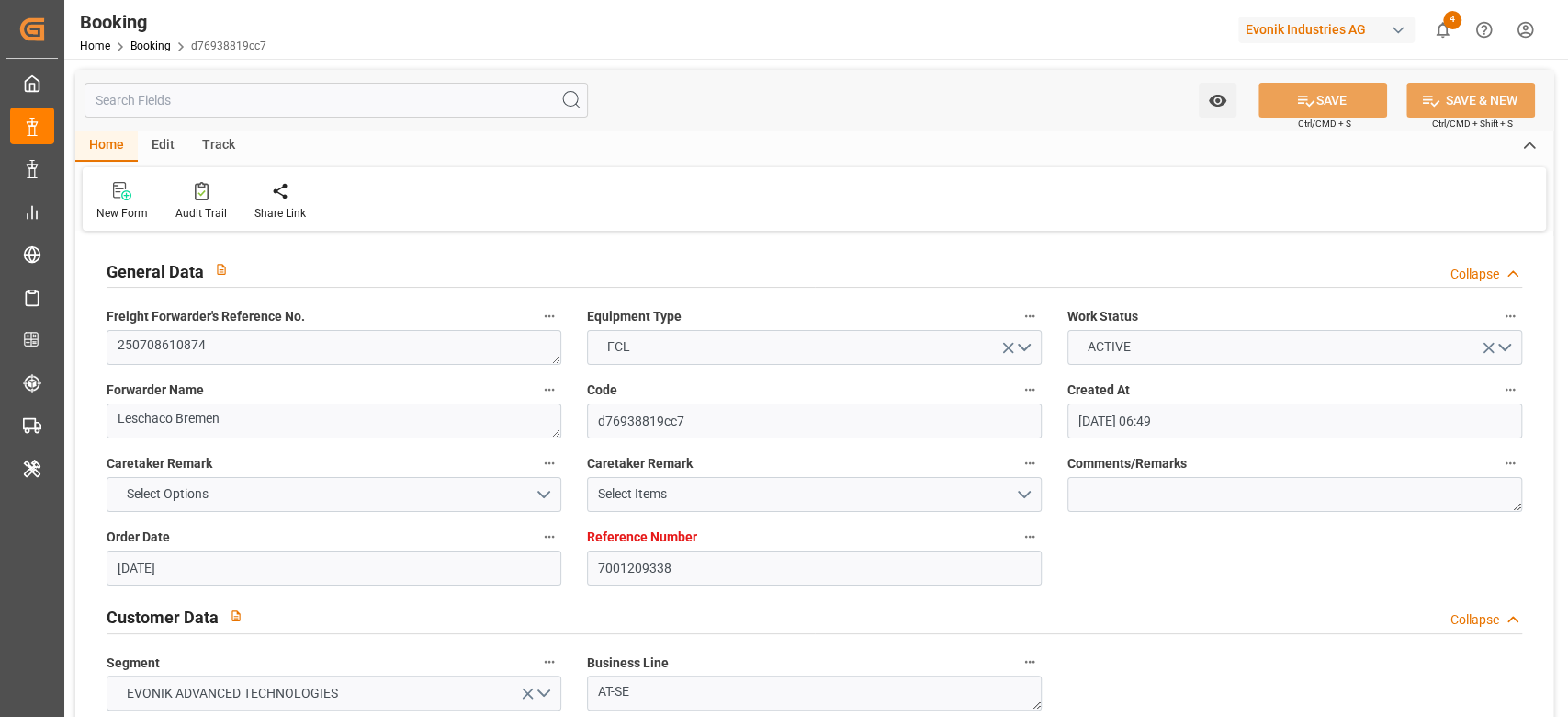
type input "[DATE] 15:55"
type input "[DATE] 18:00"
type input "[DATE] 18:43"
type input "[DATE] 02:00"
type input "[DATE] 00:42"
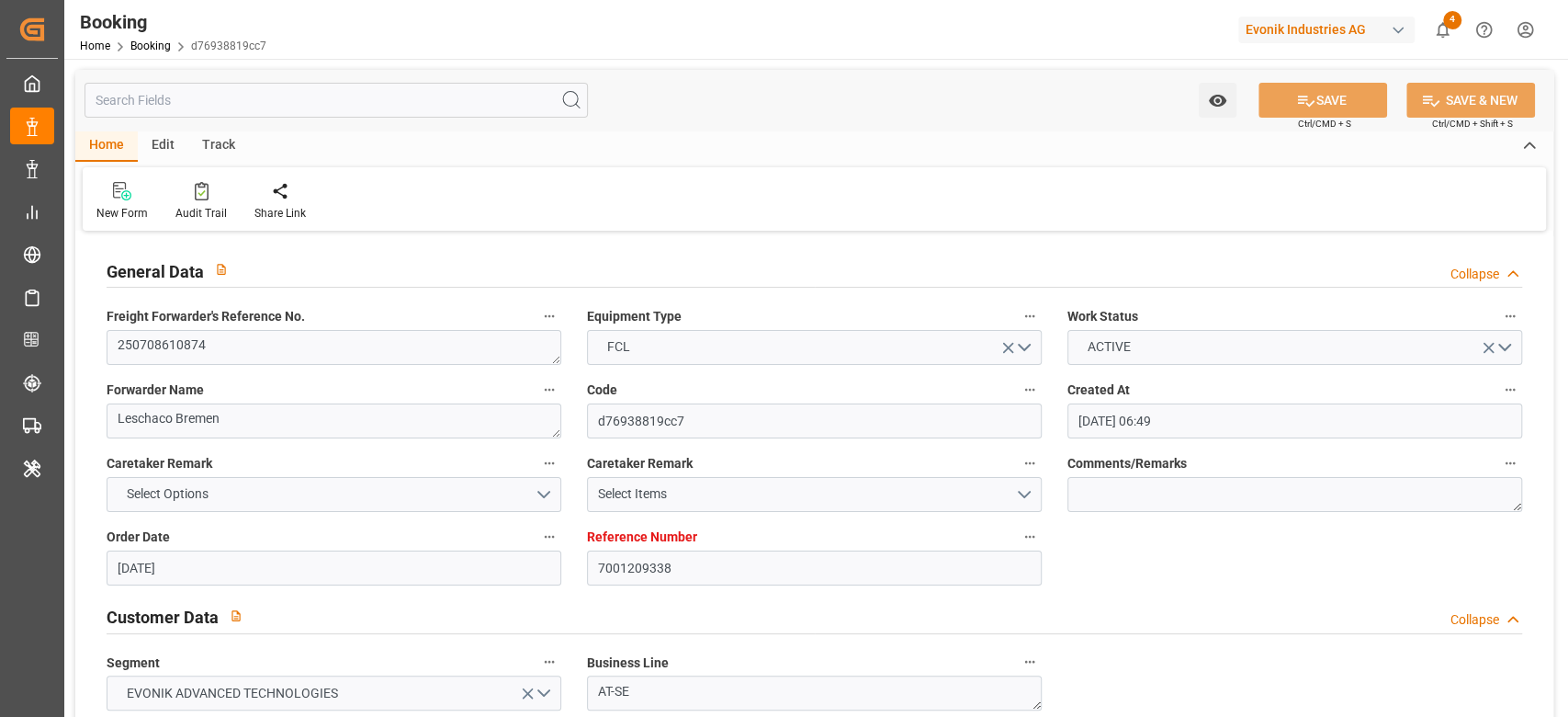
type input "[DATE] 10:36"
type input "[DATE] 16:13"
type input "[DATE] 01:38"
type input "[DATE] 18:00"
type input "[DATE] 19:53"
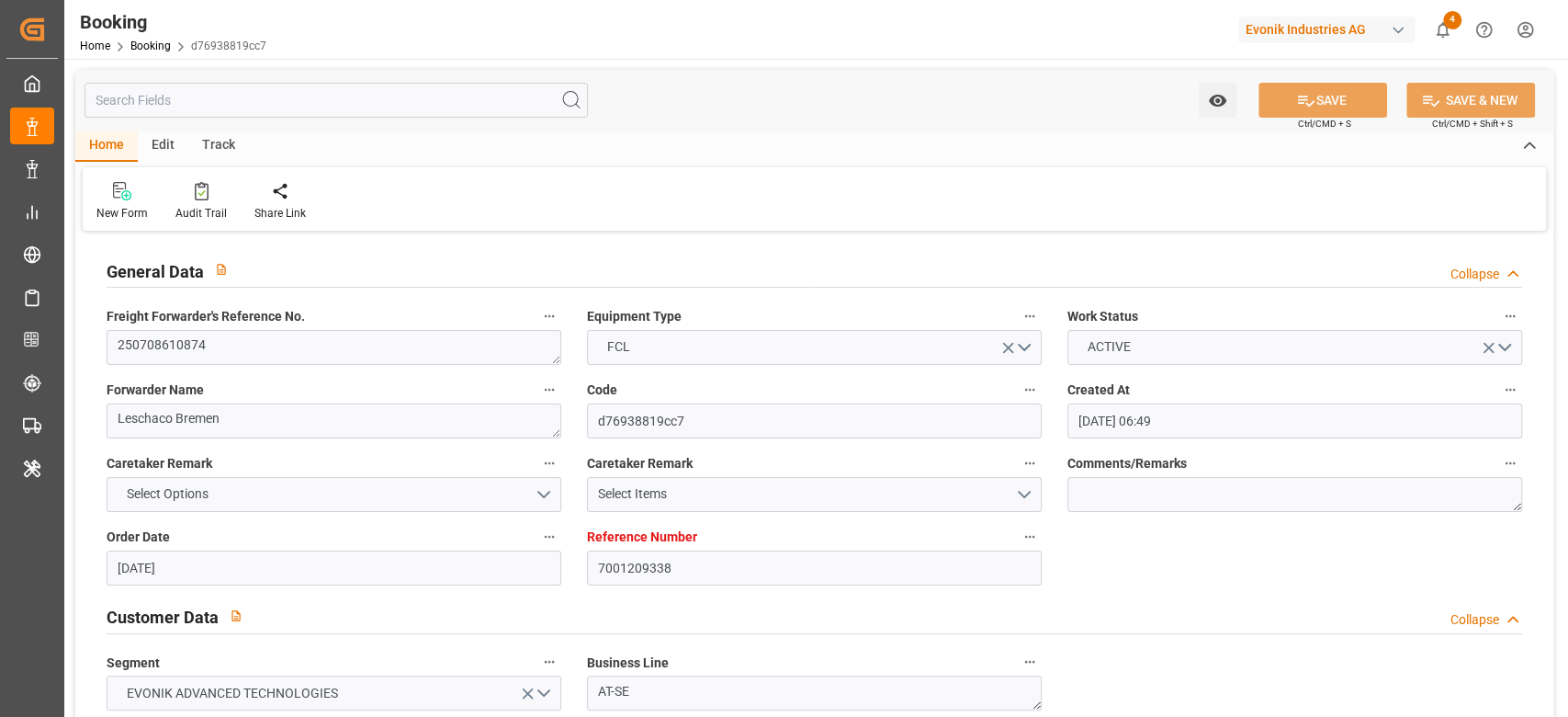
type input "[DATE] 03:30"
type input "[DATE] 03:40"
type input "[DATE] 16:07"
type input "[DATE] 18:27"
type input "[DATE] 01:01"
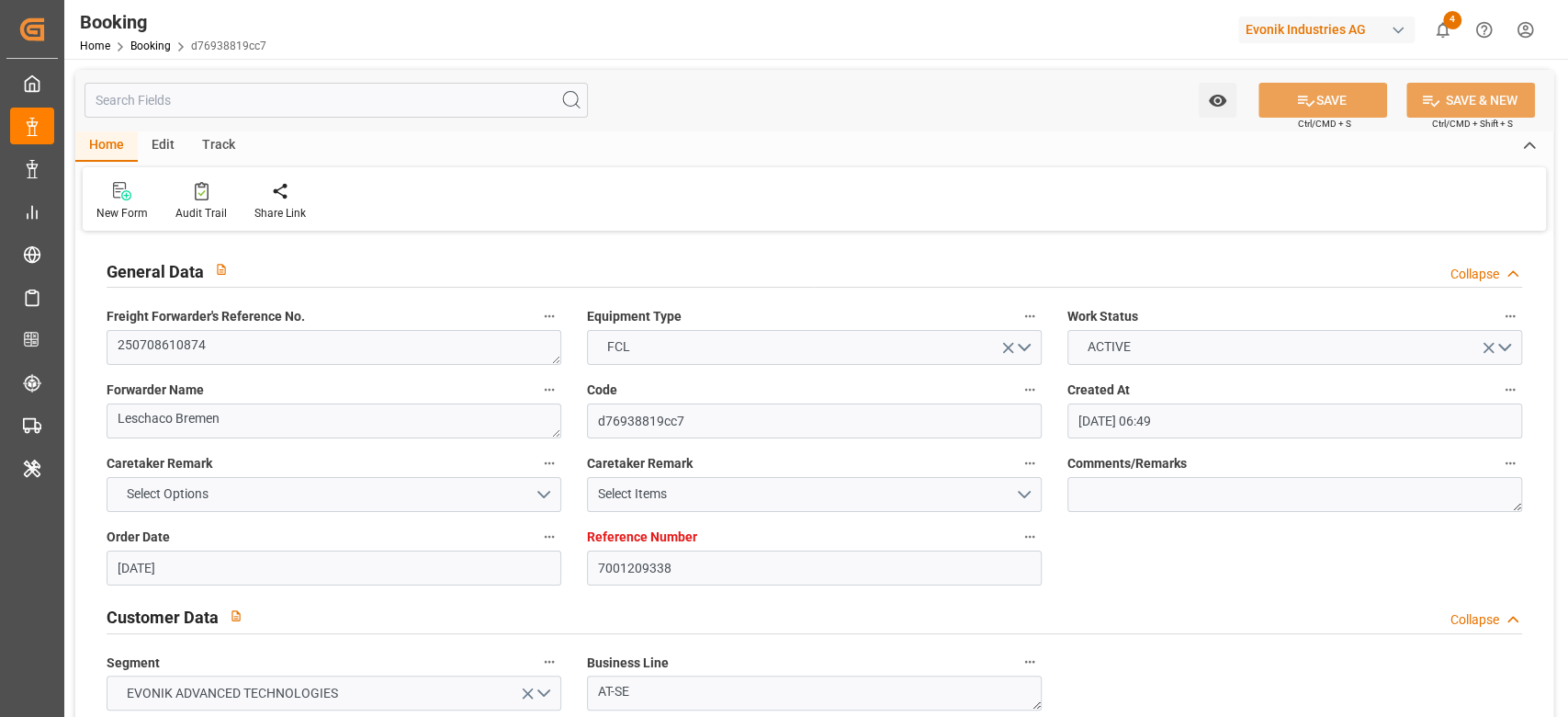
type input "[DATE] 11:00"
type input "[DATE] 13:16"
type input "[DATE] 10:00"
type input "[DATE] 11:34"
type input "[DATE] 18:14"
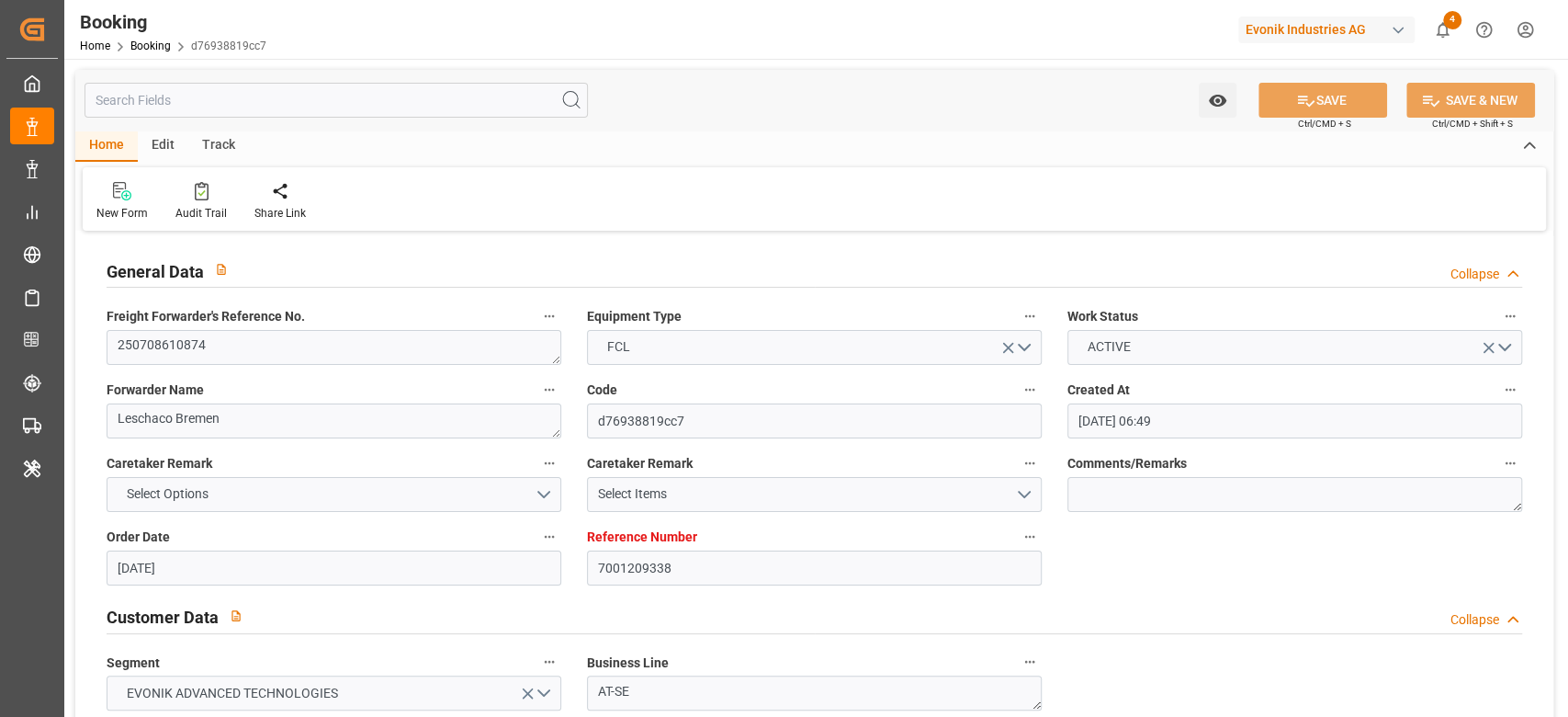
type input "[DATE] 14:18"
type input "[DATE] 07:49"
type input "[DATE] 17:00"
type input "[DATE] 11:34"
type input "[DATE] 08:44"
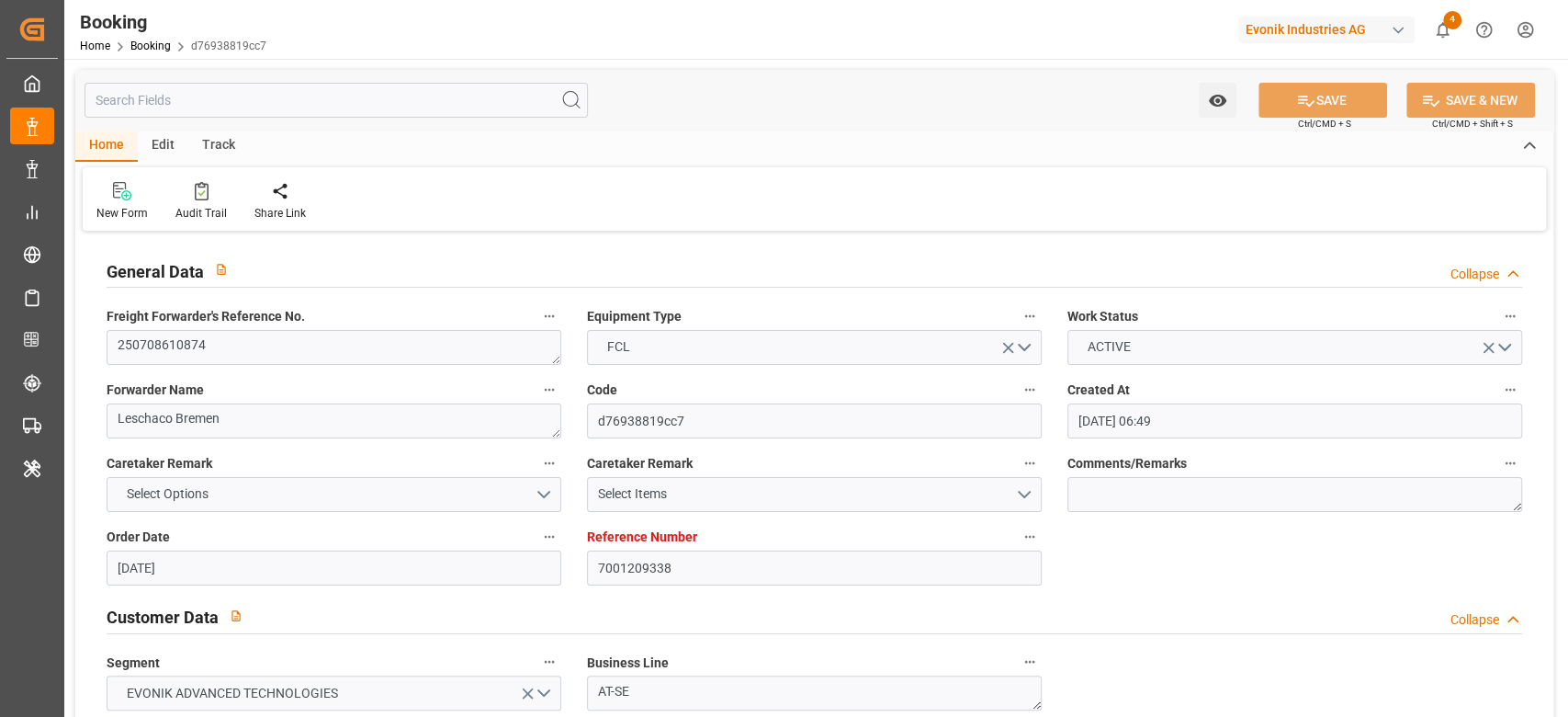
type input "[DATE] 17:00"
type input "[DATE] 07:49"
type input "[DATE] 17:00"
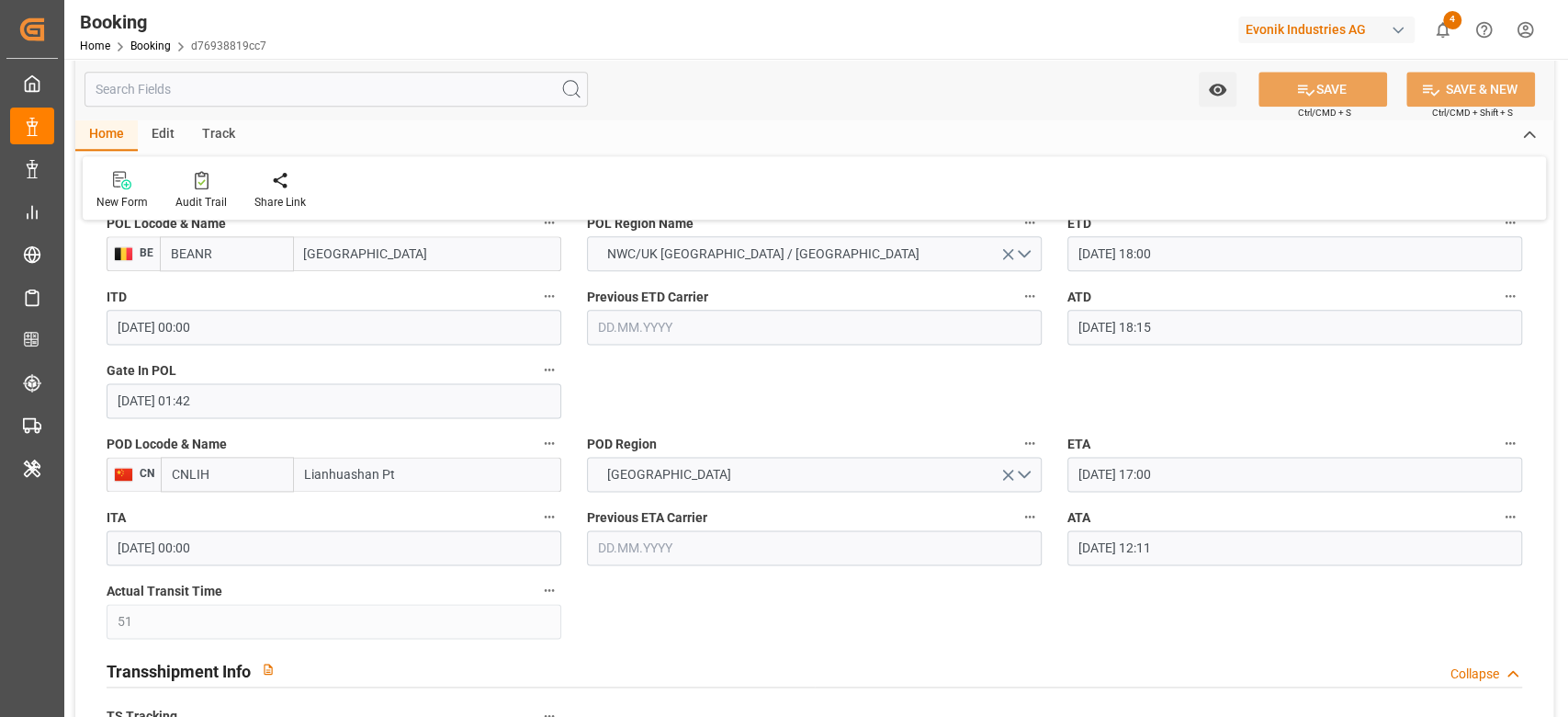
scroll to position [1714, 0]
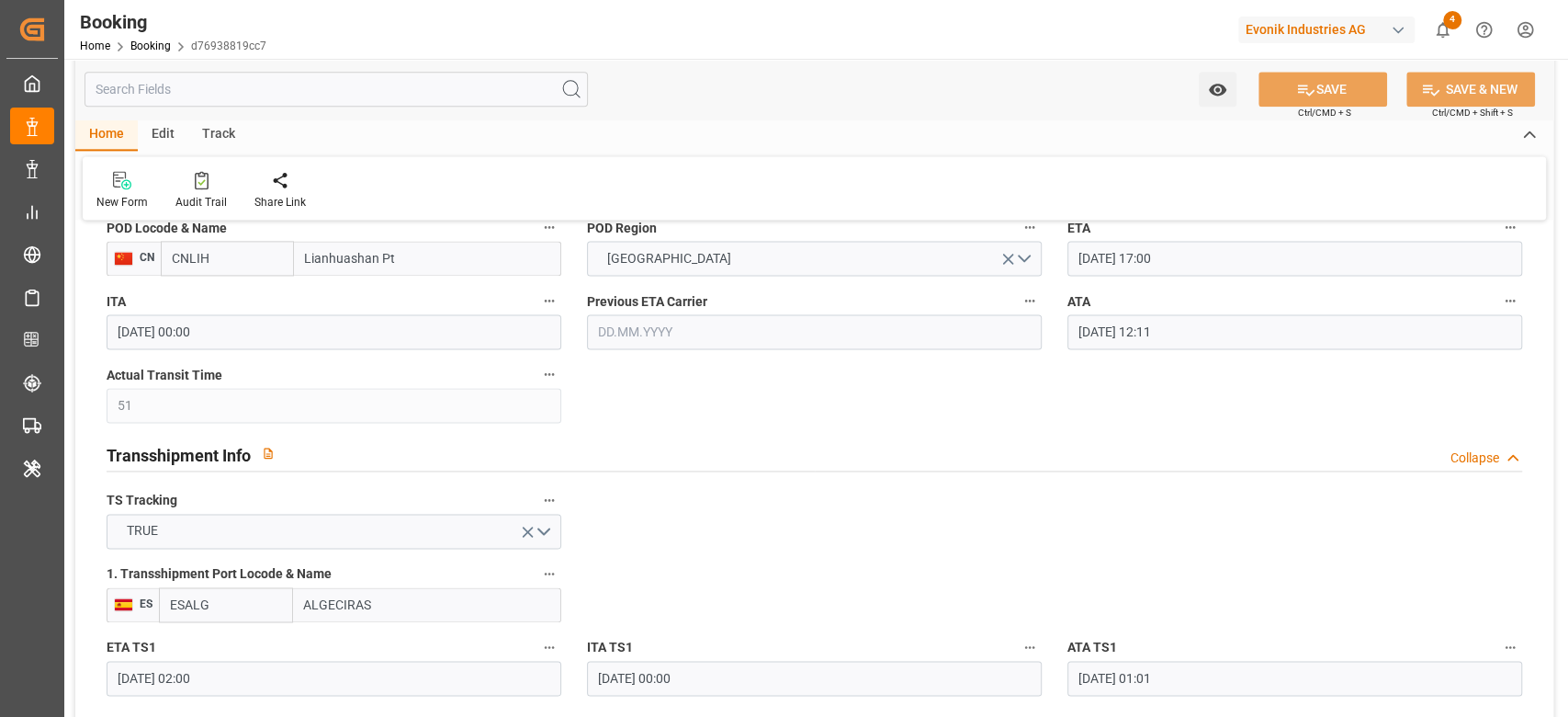
click at [1164, 320] on input "[DATE] 12:11" at bounding box center [1295, 332] width 455 height 35
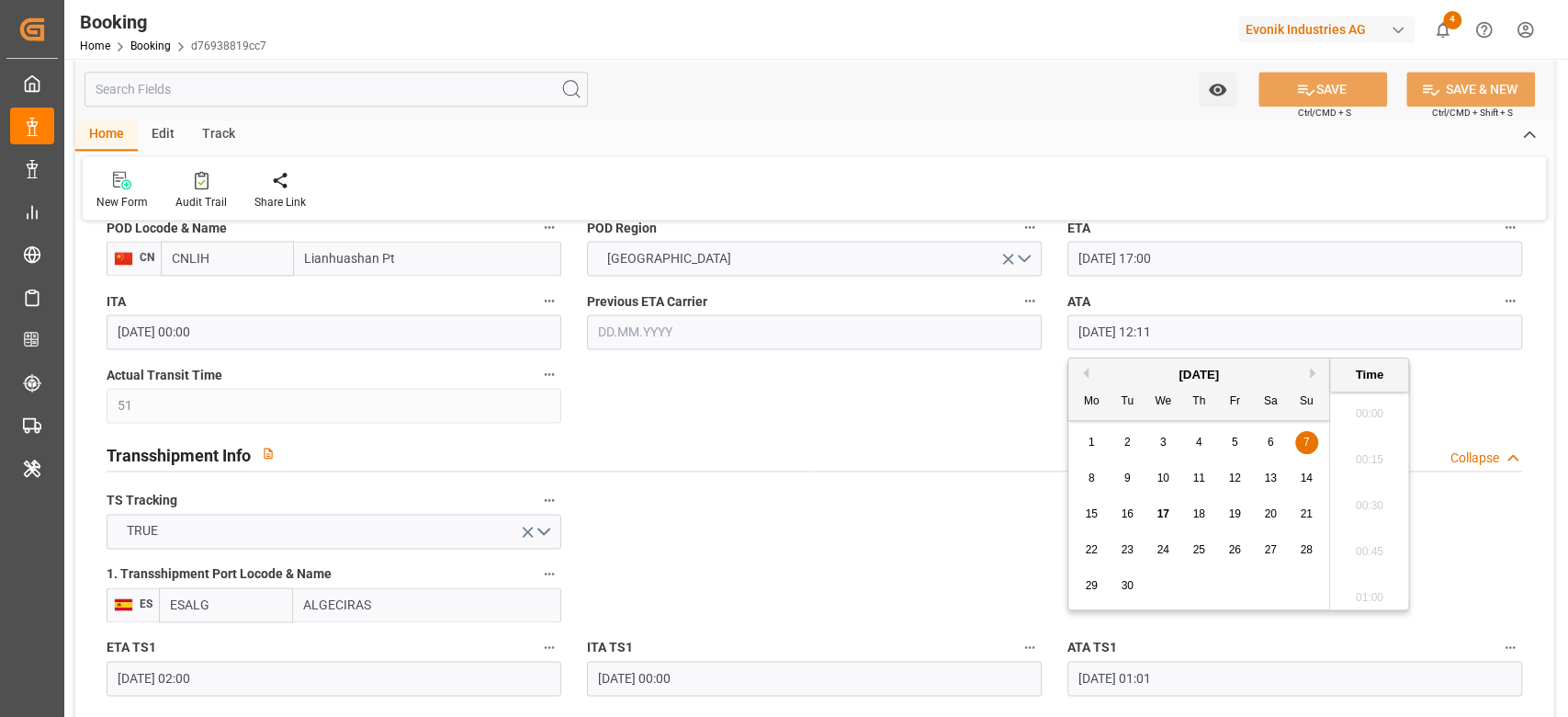
scroll to position [2118, 0]
click at [1241, 475] on div "12" at bounding box center [1235, 478] width 23 height 22
type input "[DATE] 12:11"
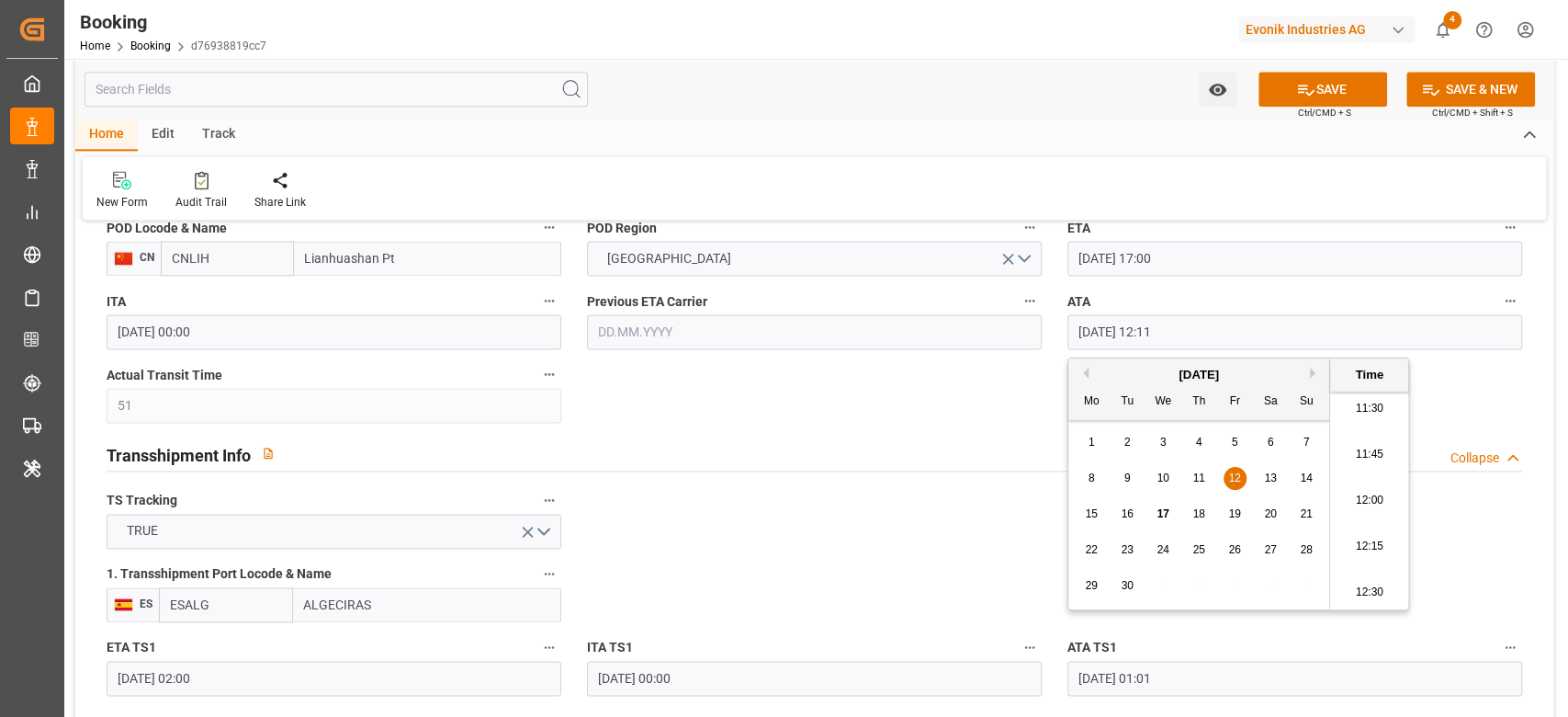
click at [970, 452] on div "Transshipment Info Collapse" at bounding box center [813, 453] width 1415 height 35
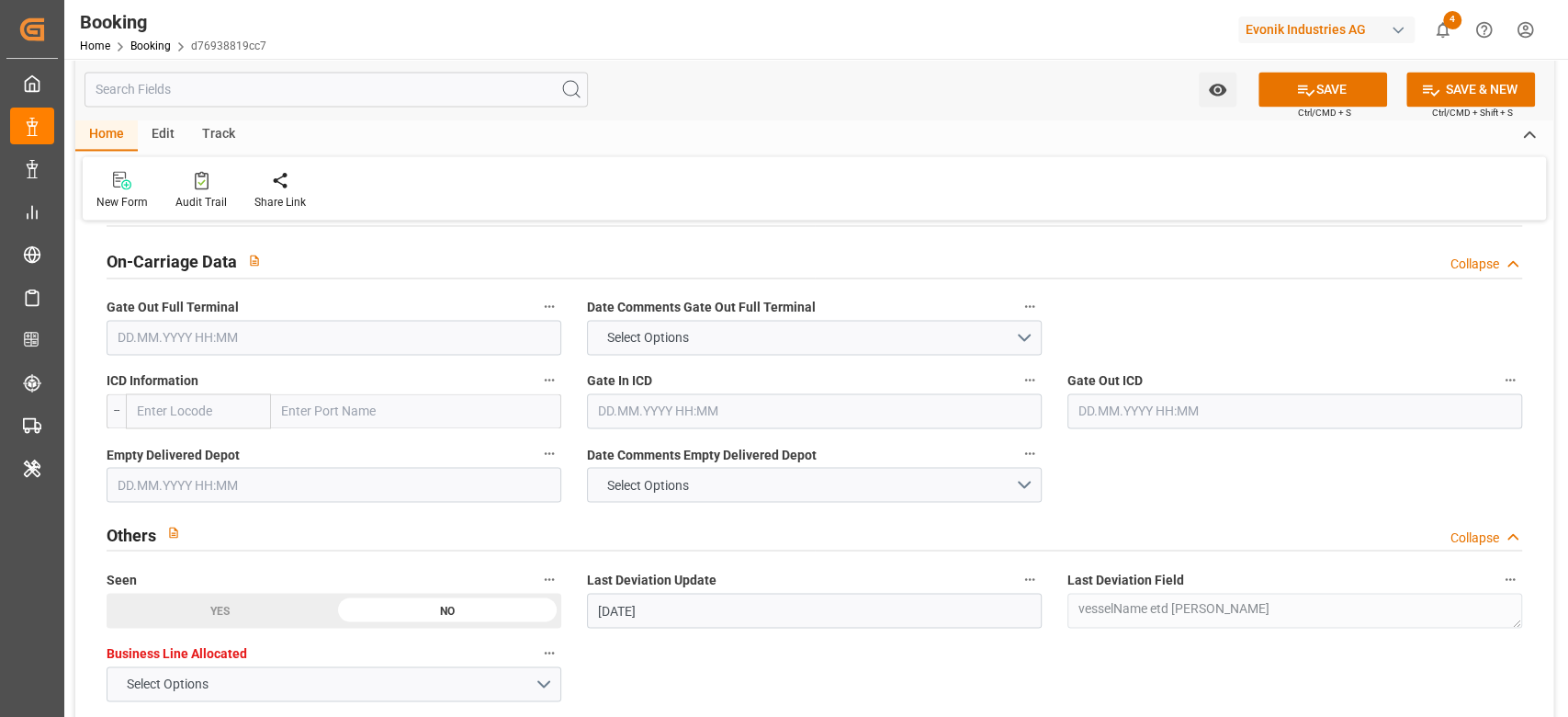
scroll to position [1714, 0]
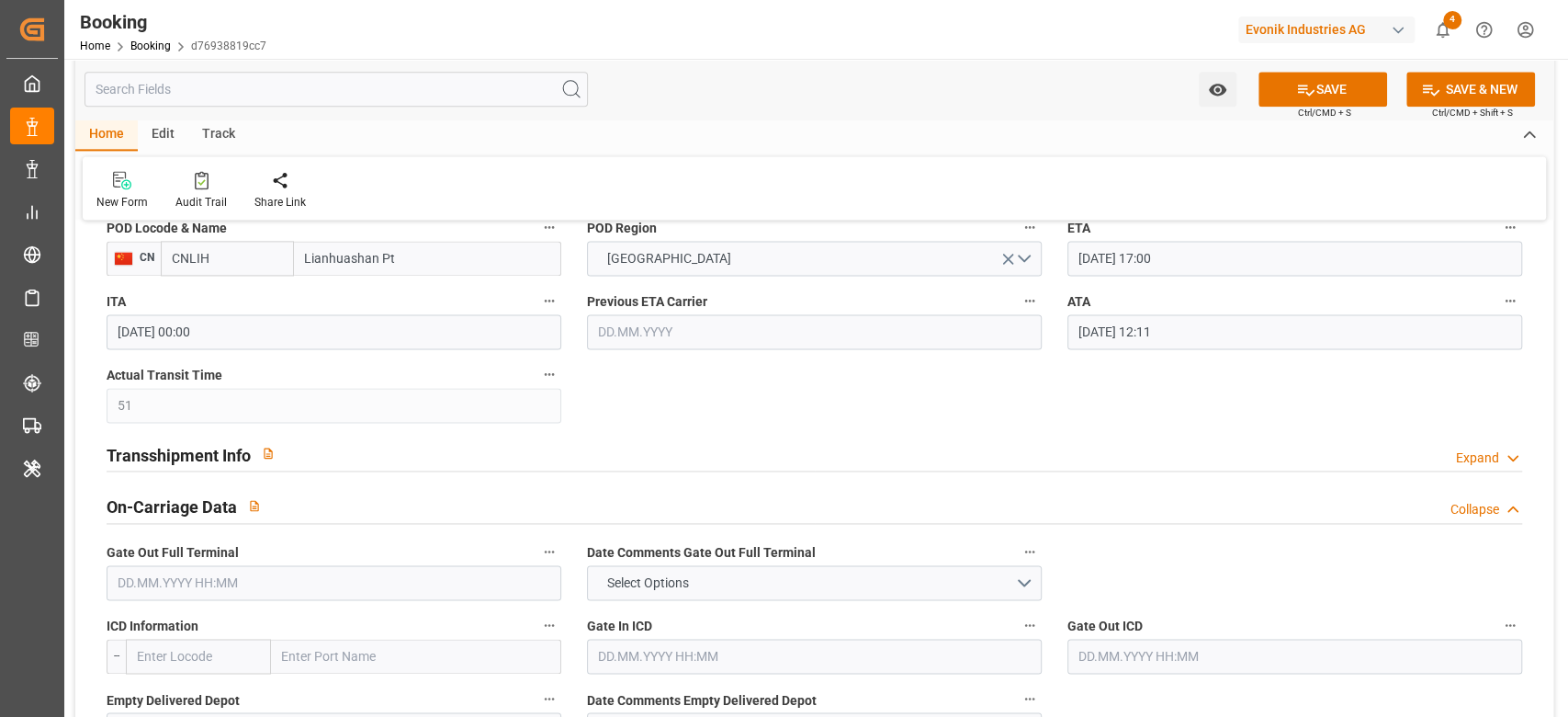
click at [503, 437] on div "Transshipment Info Expand" at bounding box center [813, 453] width 1415 height 35
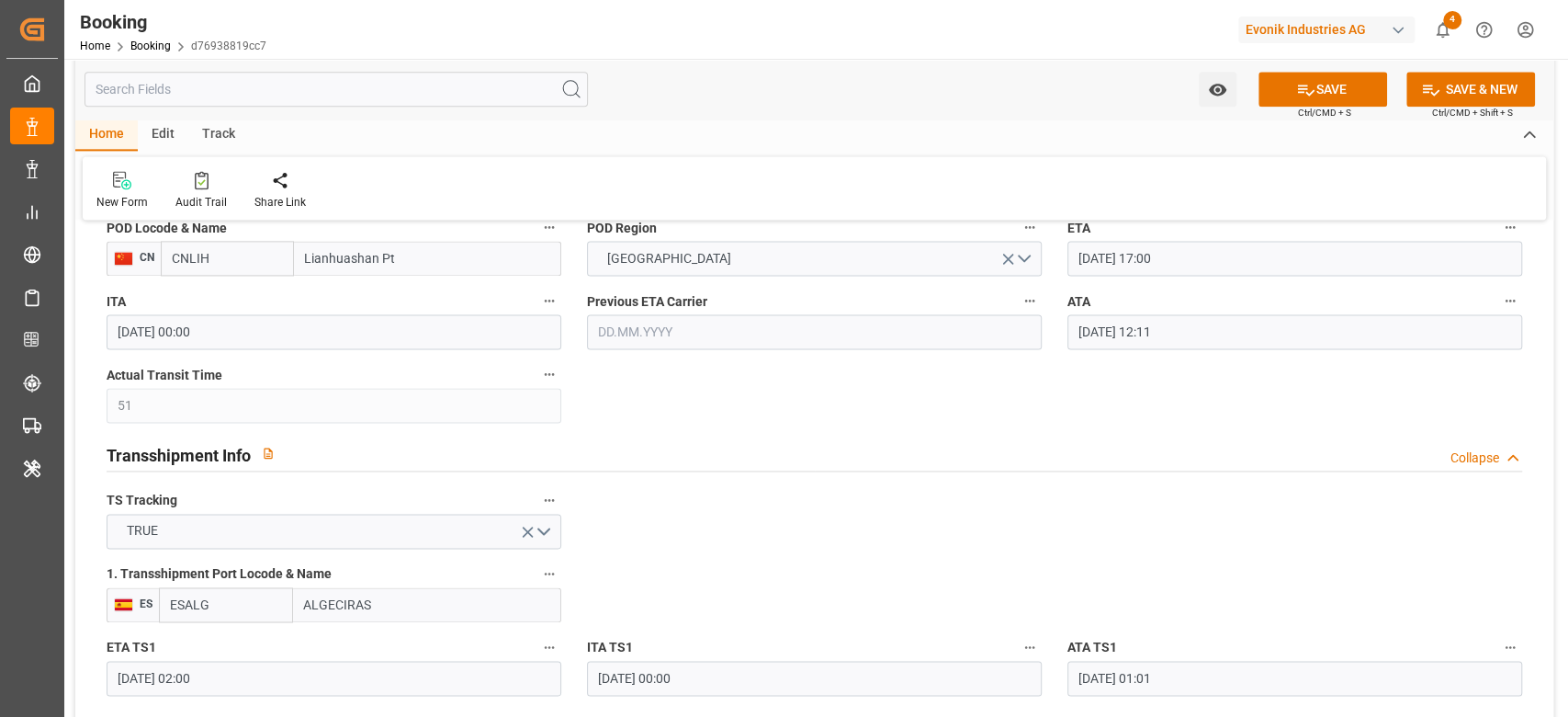
click at [1510, 297] on icon "button" at bounding box center [1509, 300] width 14 height 14
click at [1432, 368] on icon at bounding box center [1428, 360] width 19 height 19
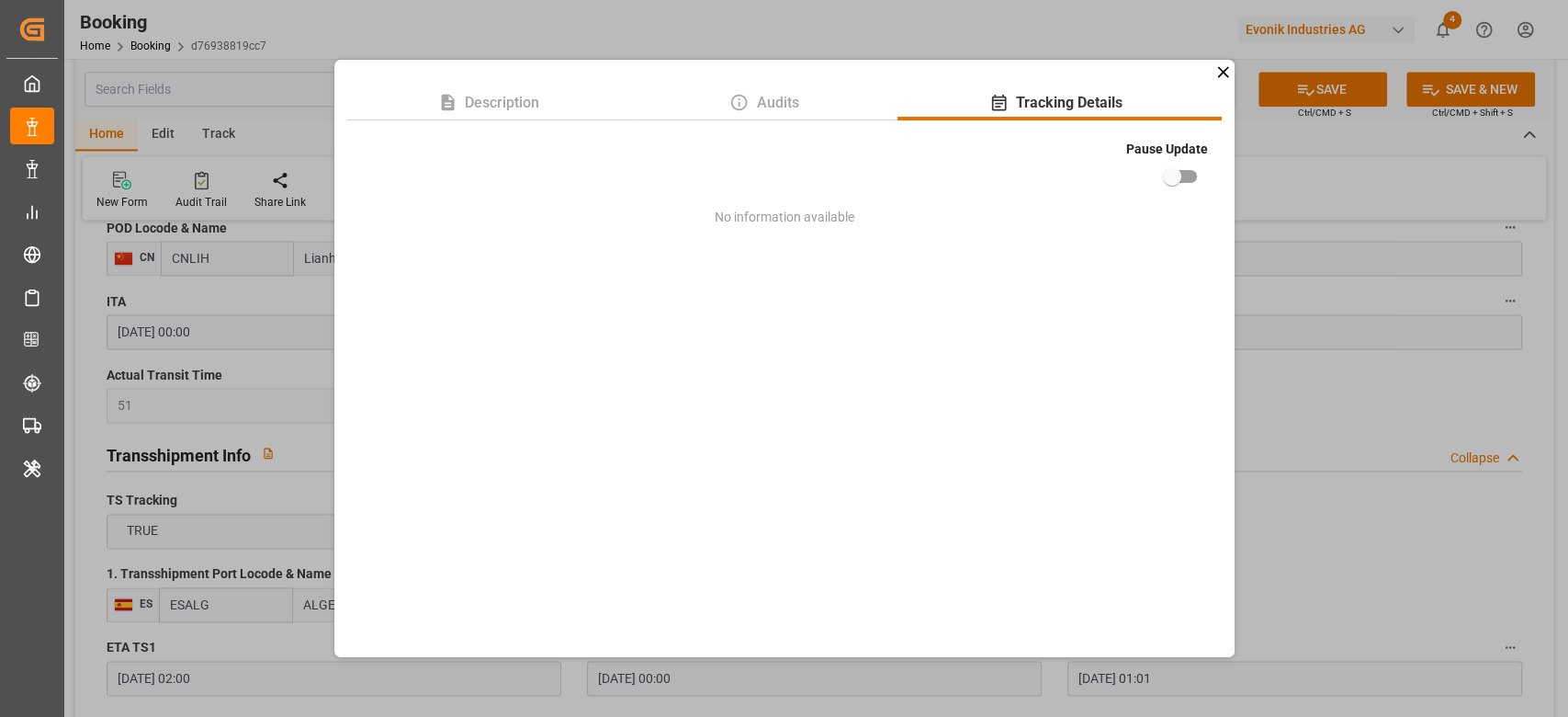
click at [1166, 174] on input "checkbox" at bounding box center [1172, 176] width 105 height 35
checkbox input "true"
click at [1309, 84] on div "Description Audits Tracking Details Pause Update No information available" at bounding box center [784, 358] width 1568 height 717
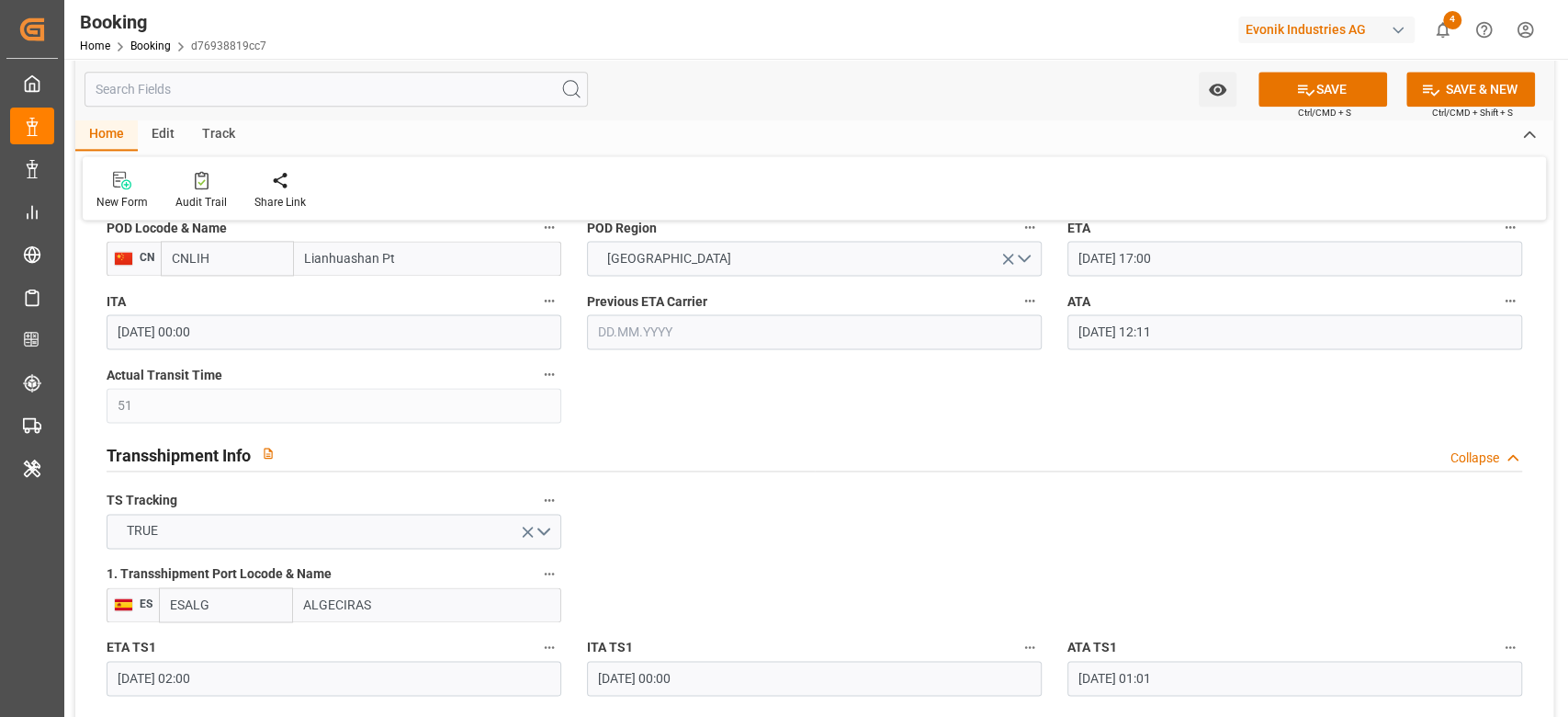
click at [1309, 84] on icon at bounding box center [1305, 90] width 19 height 19
click at [200, 183] on icon at bounding box center [202, 182] width 8 height 7
